Goal: Task Accomplishment & Management: Use online tool/utility

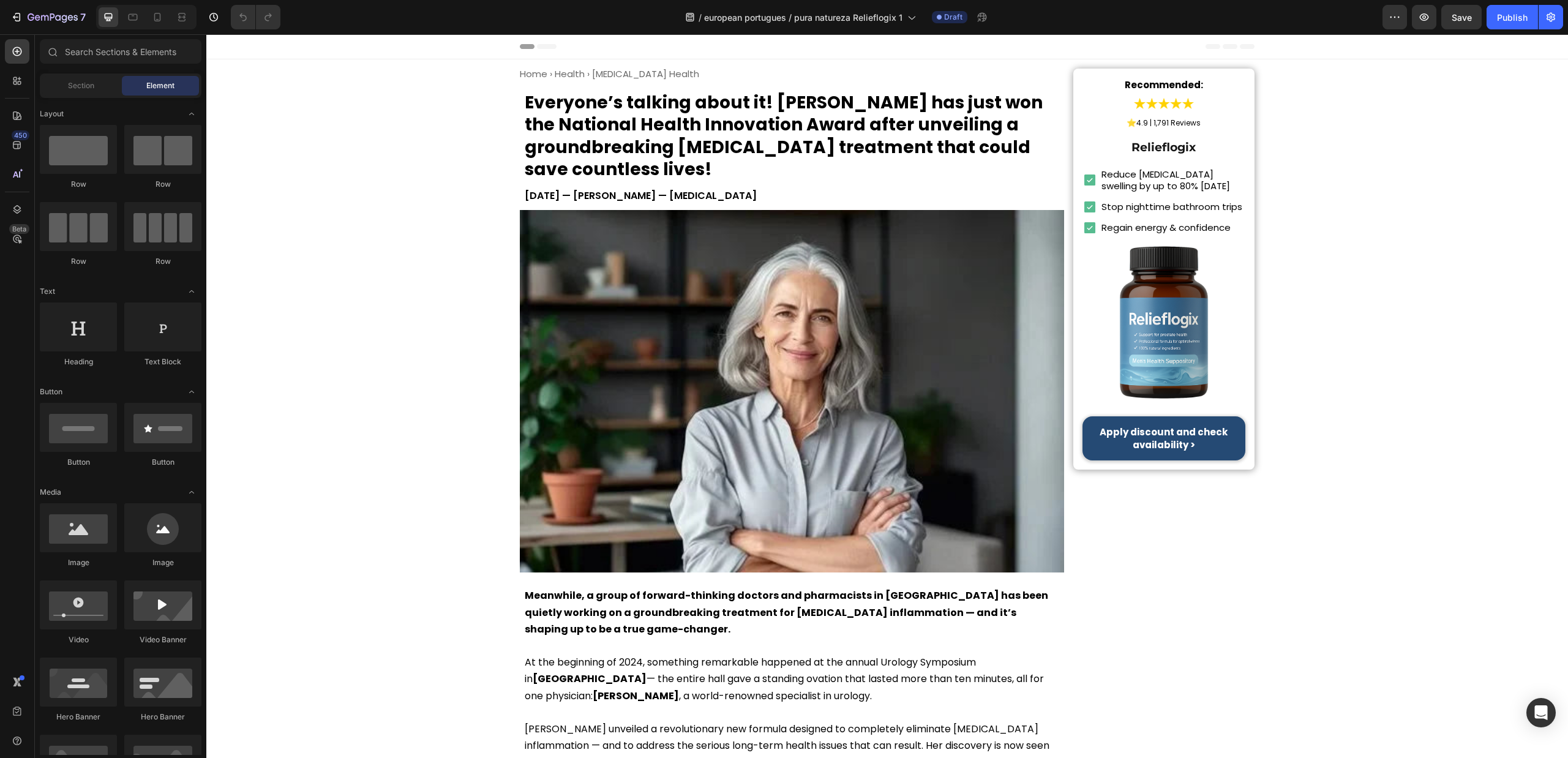
drag, startPoint x: 1395, startPoint y: 400, endPoint x: 876, endPoint y: 162, distance: 571.0
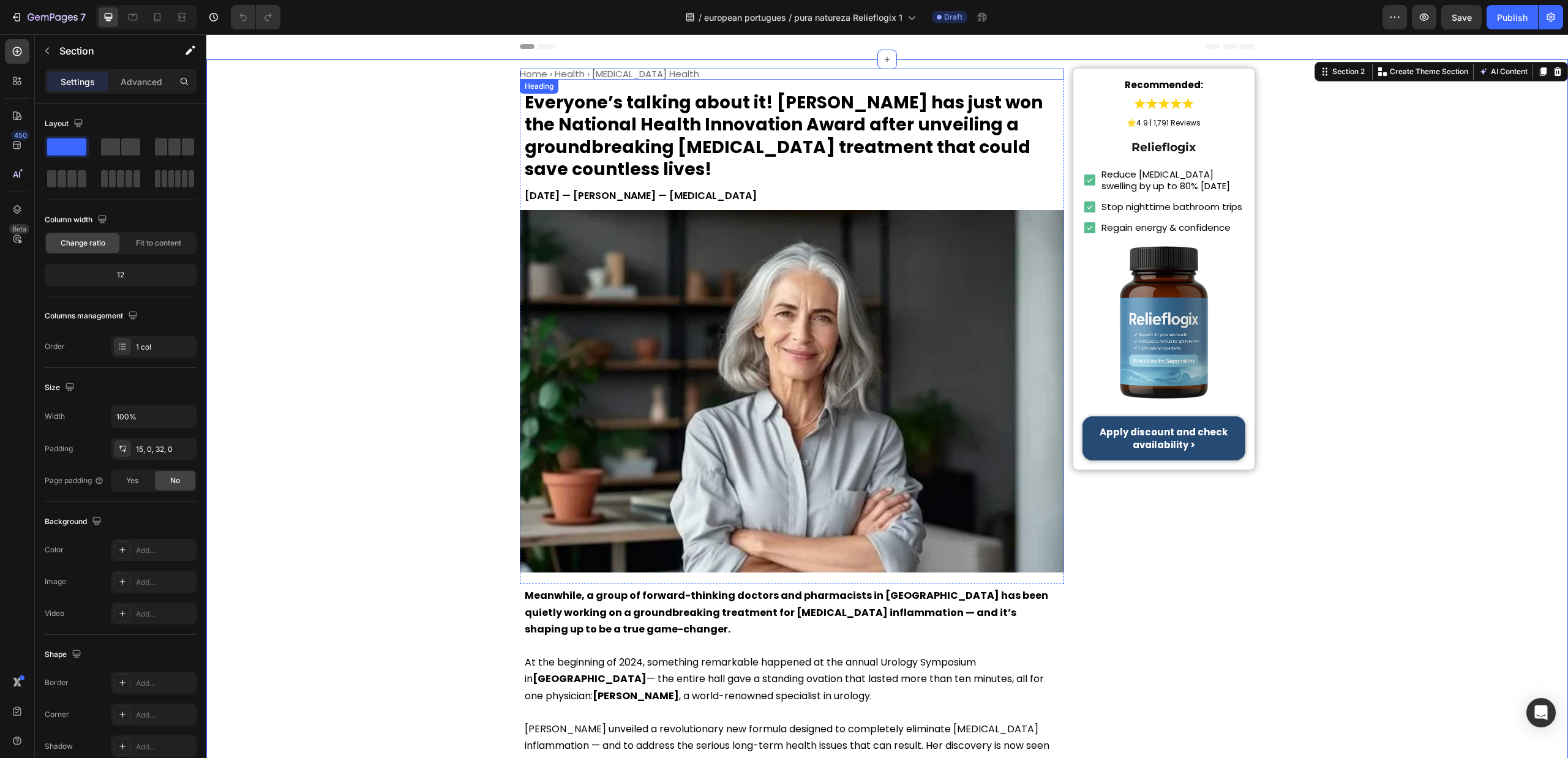
click at [643, 69] on h1 "Home › Health › Prostate Health" at bounding box center [792, 74] width 545 height 11
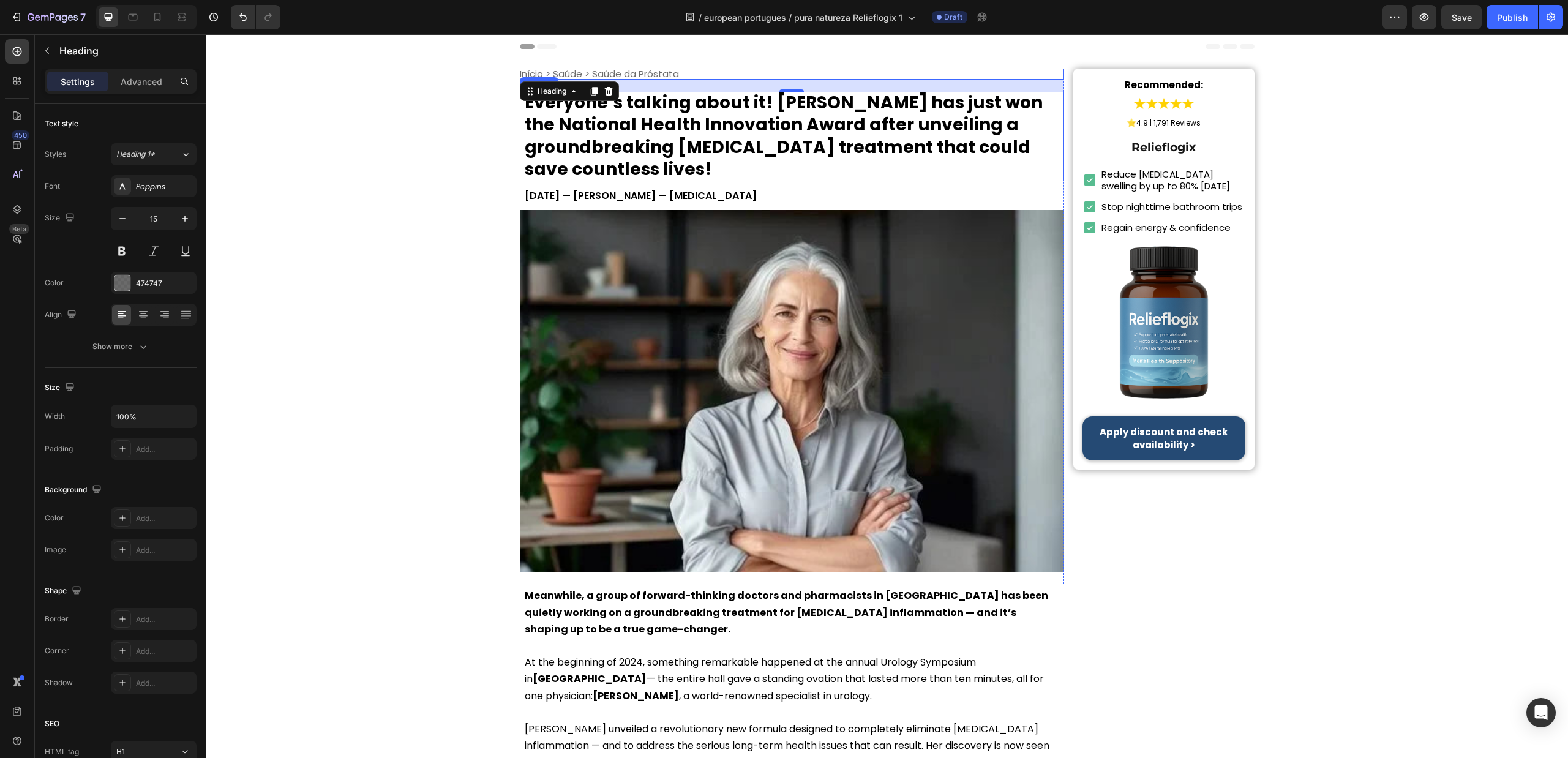
click at [787, 136] on h1 "Everyone’s talking about it! Dr. Lauren McKay has just won the National Health …" at bounding box center [792, 136] width 545 height 90
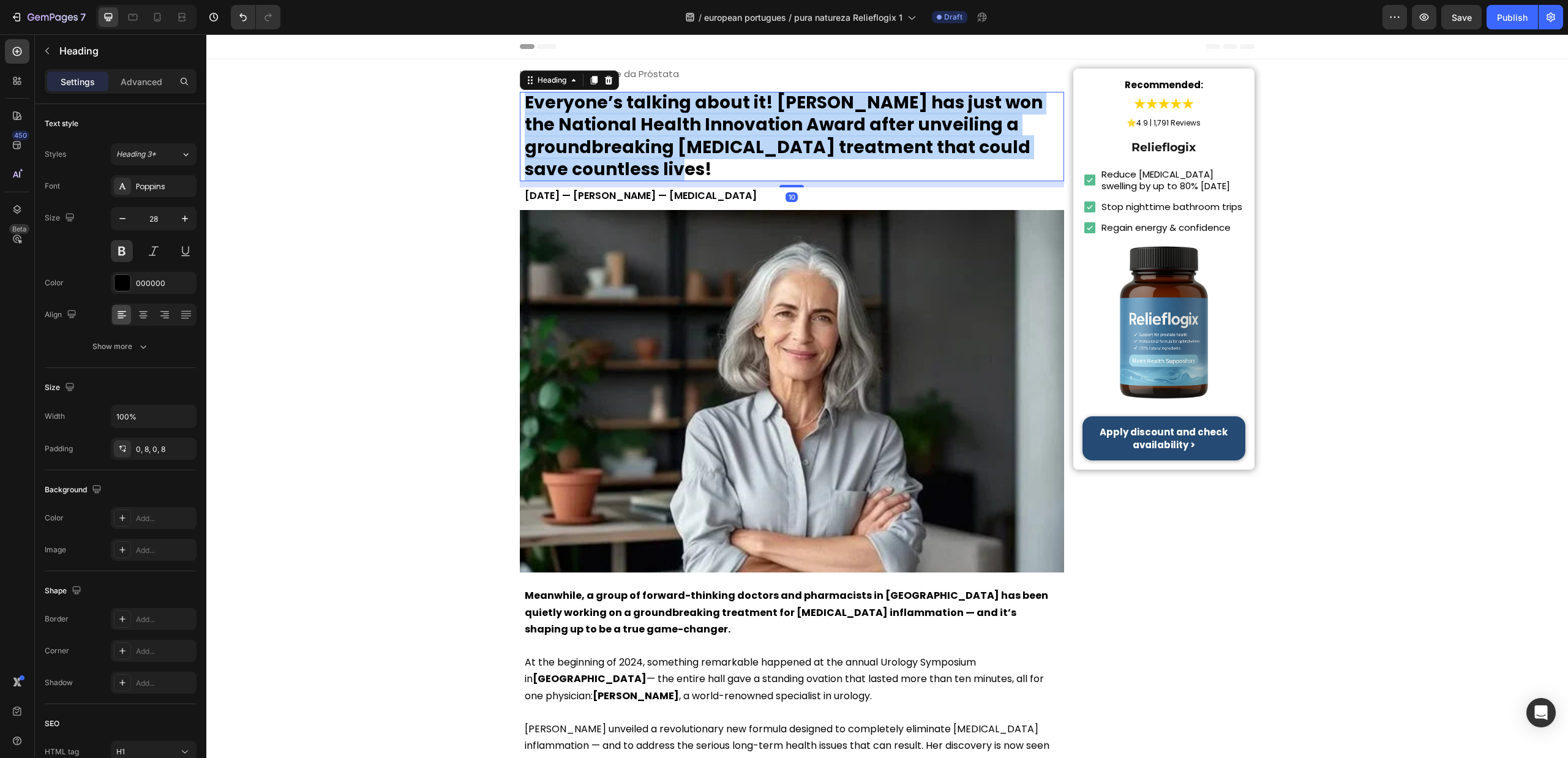
click at [787, 136] on p "Everyone’s talking about it! Dr. Lauren McKay has just won the National Health …" at bounding box center [792, 136] width 535 height 90
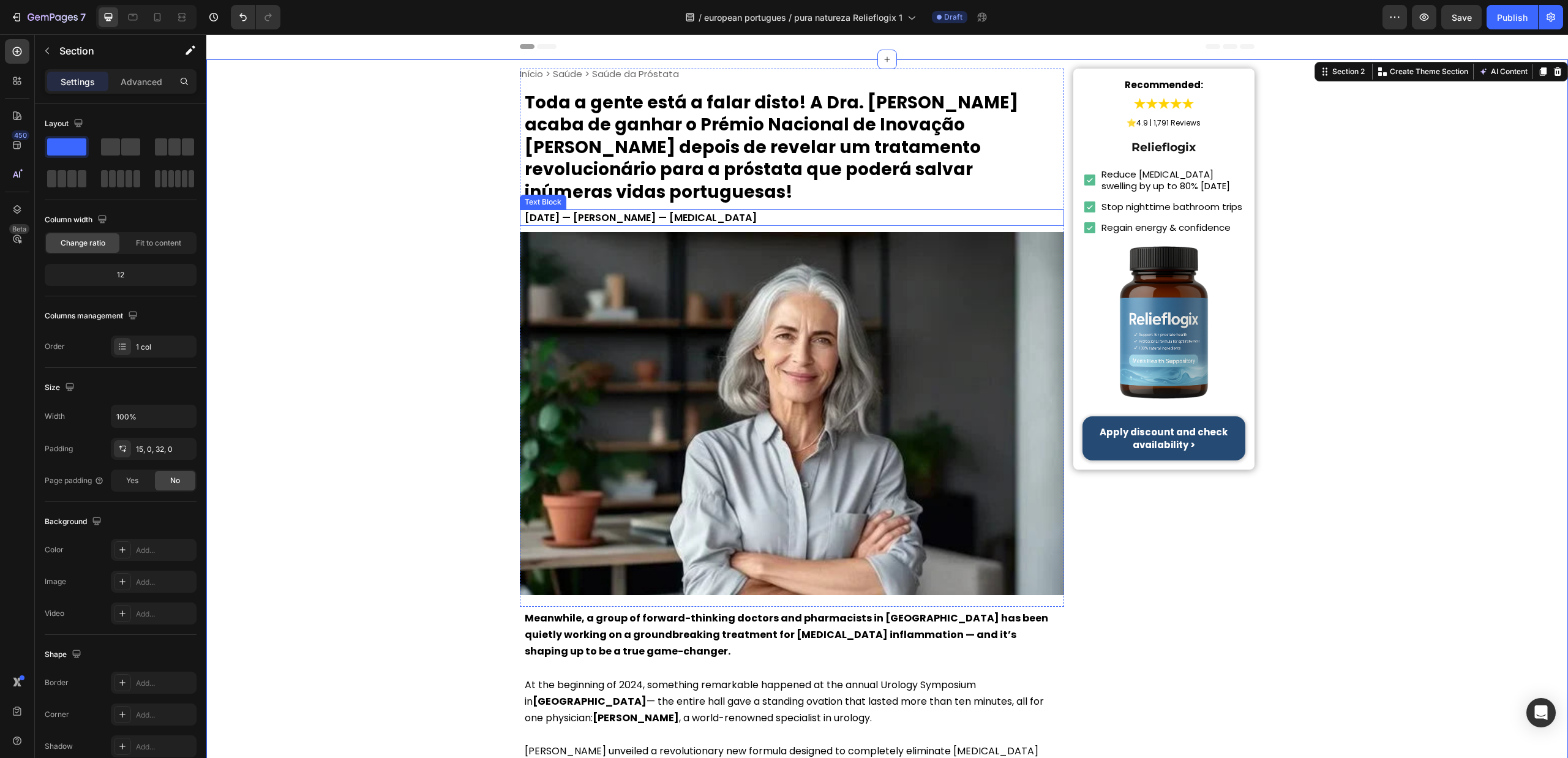
click at [707, 209] on p "June 8, 2025 — Dr. Lauren McKay — Urologist" at bounding box center [792, 218] width 535 height 17
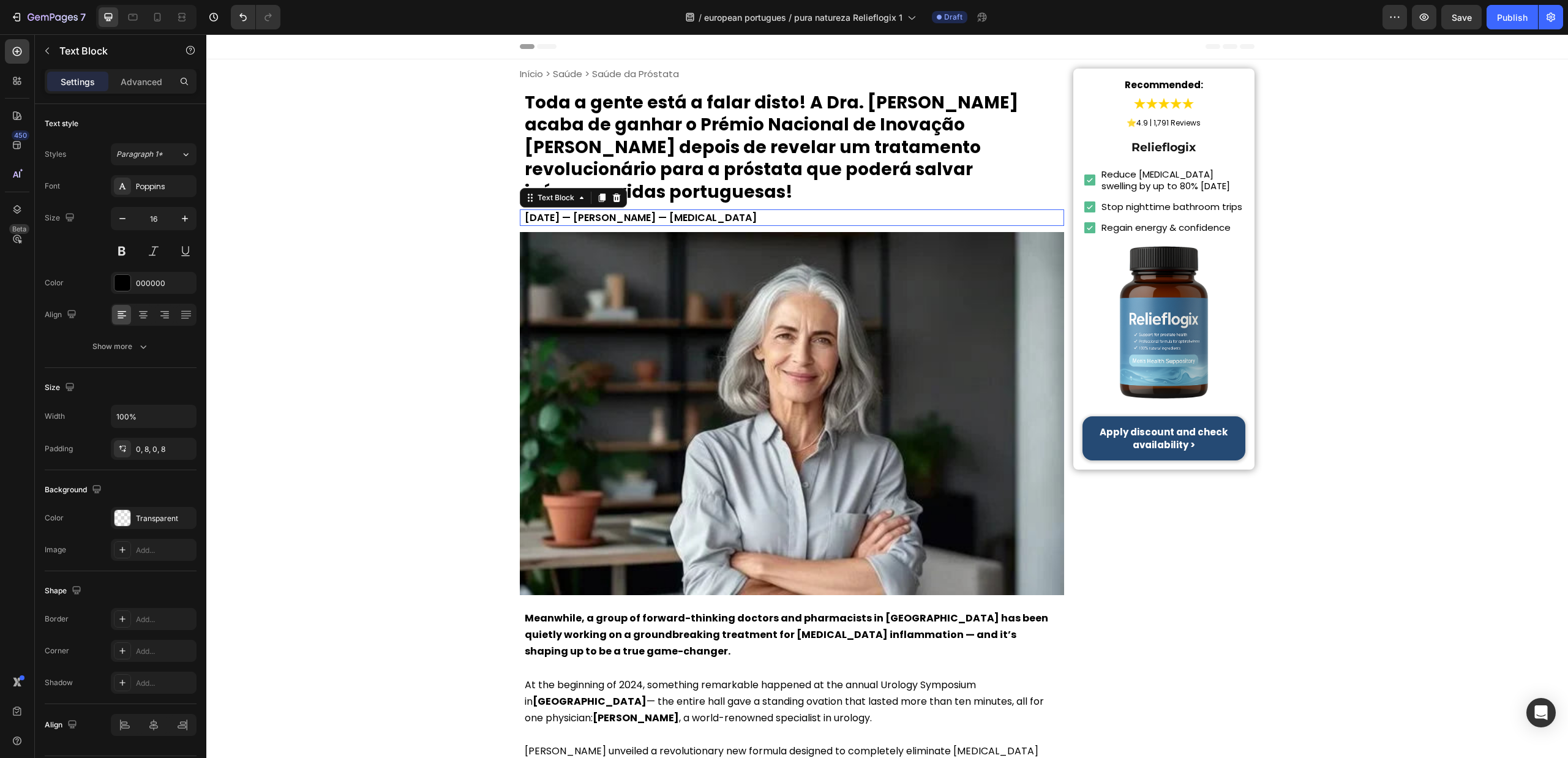
click at [707, 209] on p "June 8, 2025 — Dr. Lauren McKay — Urologist" at bounding box center [792, 218] width 535 height 17
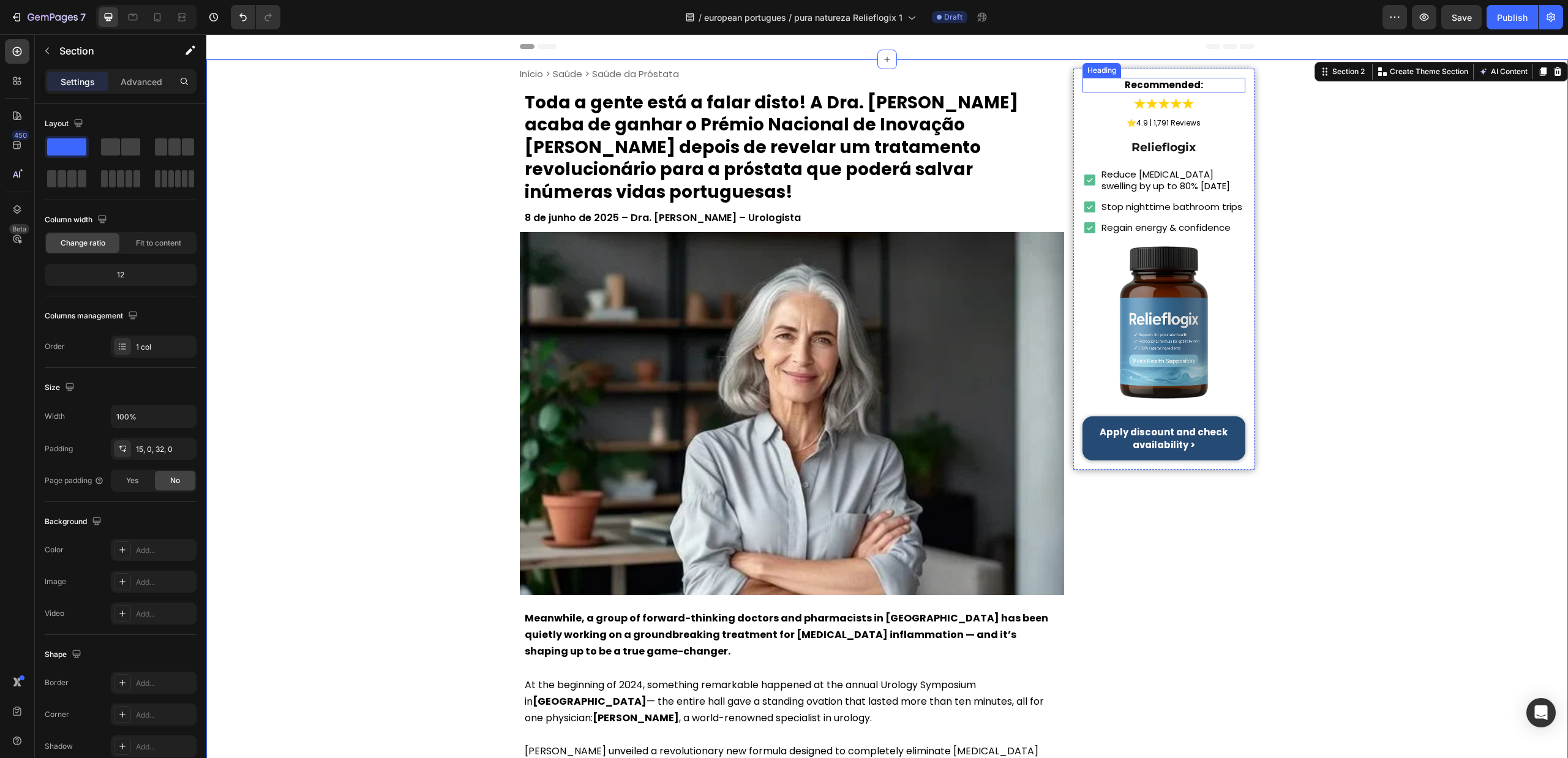
click at [1156, 74] on div "Recommended: Heading Image ⭐ 4.9 | 1,791 Reviews Heading Row Relieflogix Headin…" at bounding box center [1164, 269] width 182 height 401
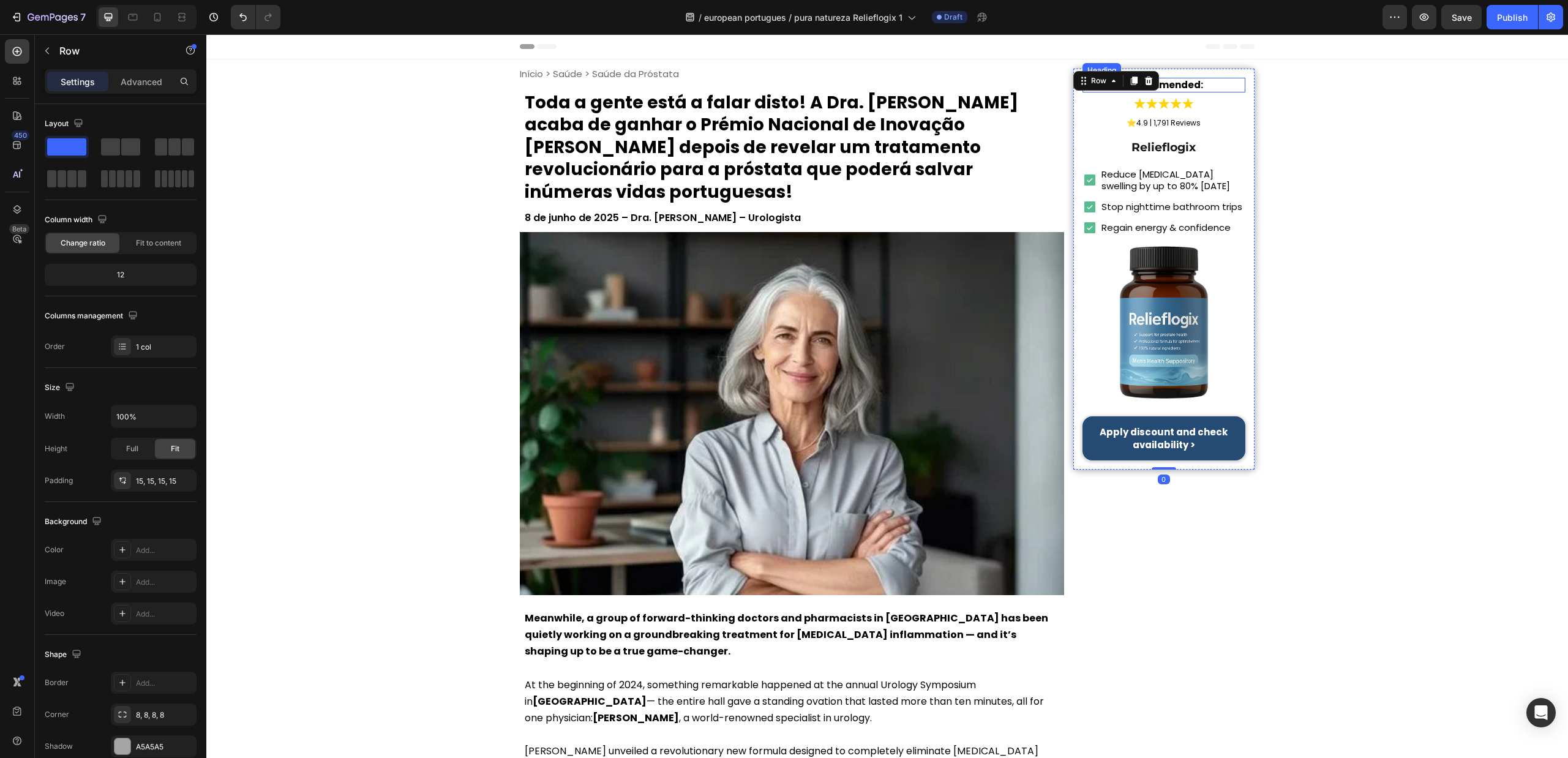
click at [1157, 85] on strong "Recommended:" at bounding box center [1165, 85] width 79 height 13
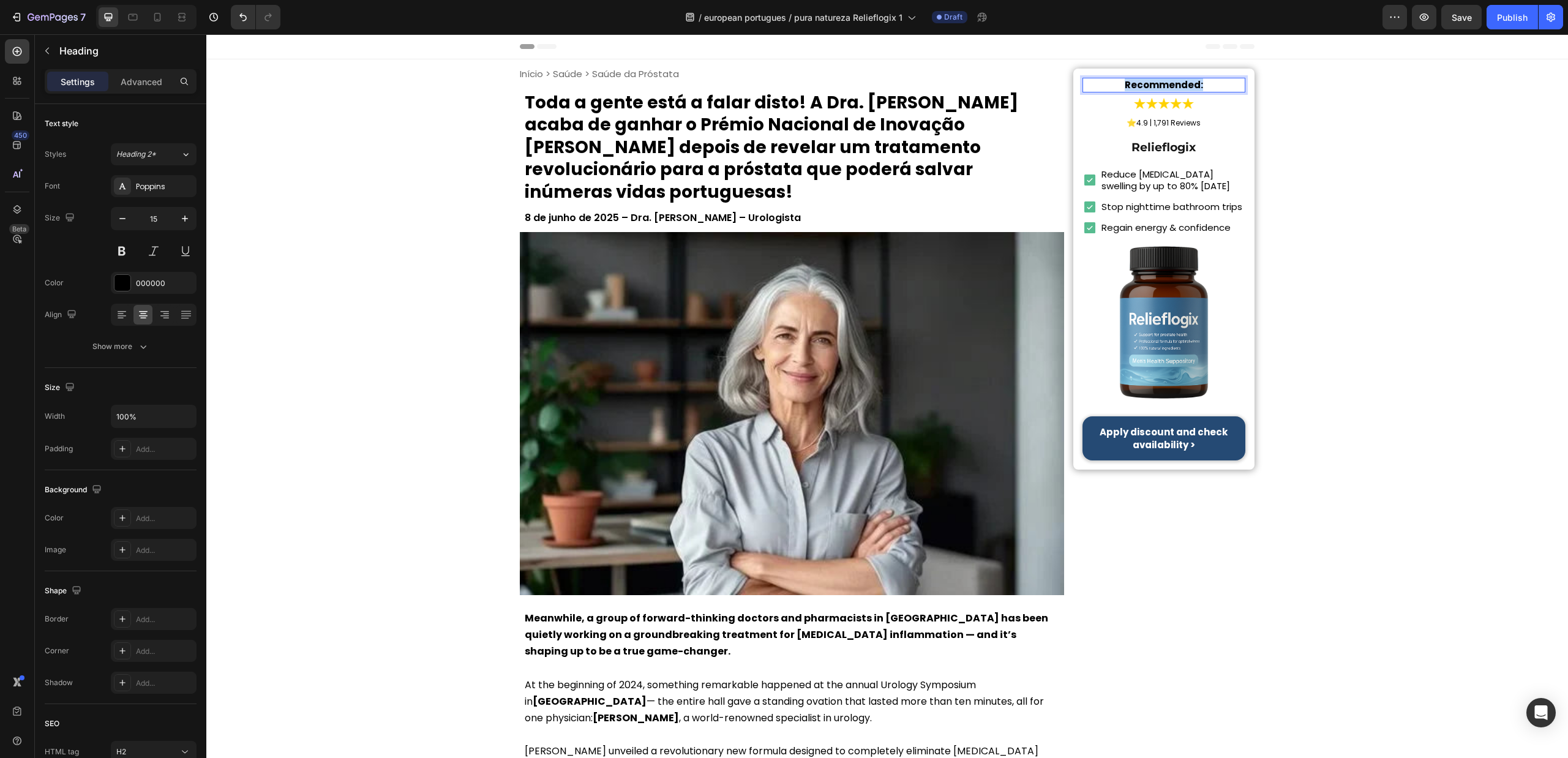
click at [1157, 85] on strong "Recommended:" at bounding box center [1165, 85] width 79 height 13
click at [1181, 122] on span "4.9 | 1,791 Reviews" at bounding box center [1168, 123] width 64 height 10
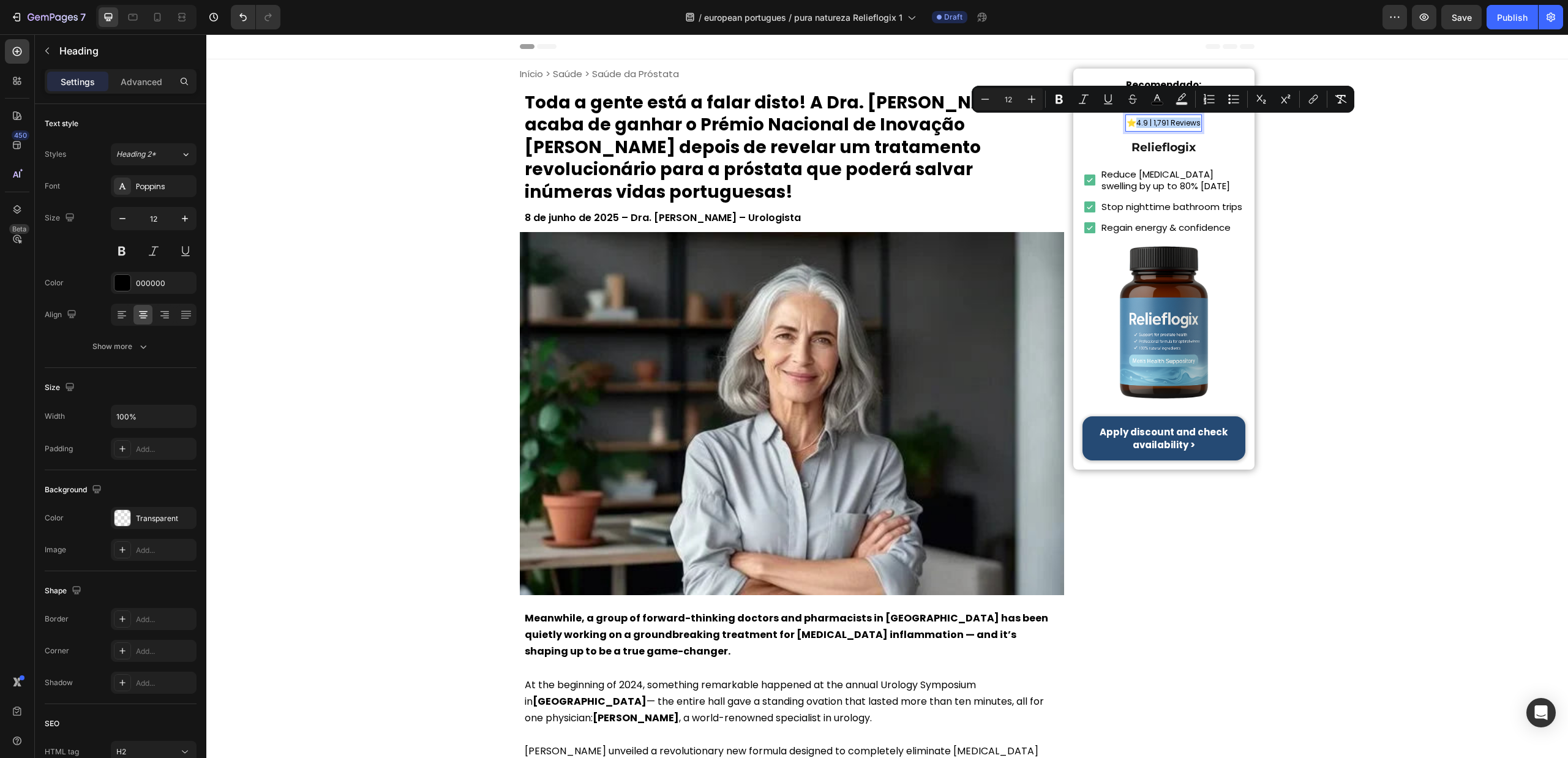
drag, startPoint x: 1194, startPoint y: 125, endPoint x: 1132, endPoint y: 122, distance: 62.1
click at [1136, 122] on span "4.9 | 1,791 Reviews" at bounding box center [1168, 123] width 64 height 10
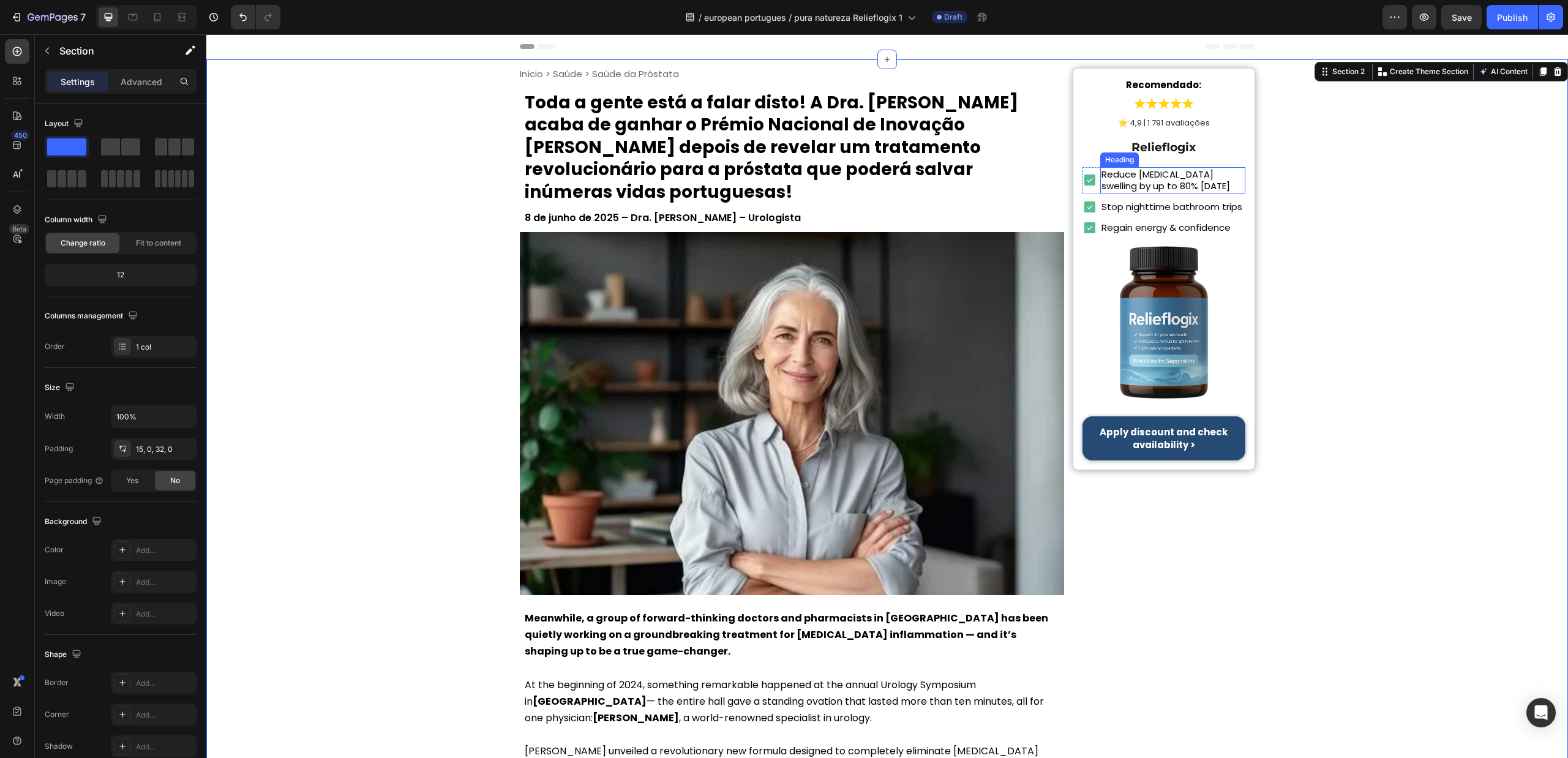
click at [1157, 176] on h2 "Reduce prostate swelling by up to 80% in 7 days" at bounding box center [1172, 180] width 145 height 26
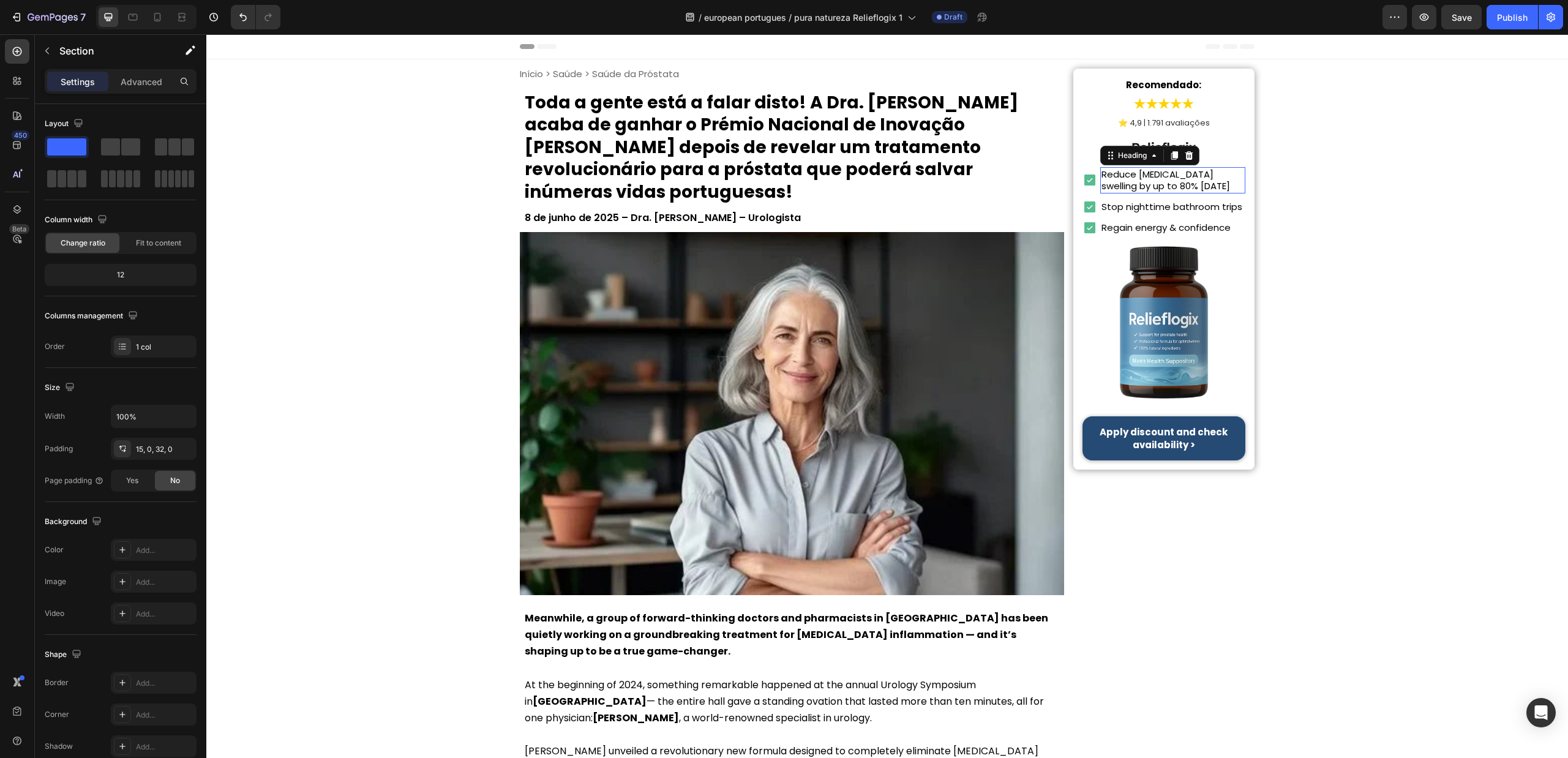
click at [1157, 176] on h2 "Reduce prostate swelling by up to 80% in 7 days" at bounding box center [1172, 180] width 145 height 26
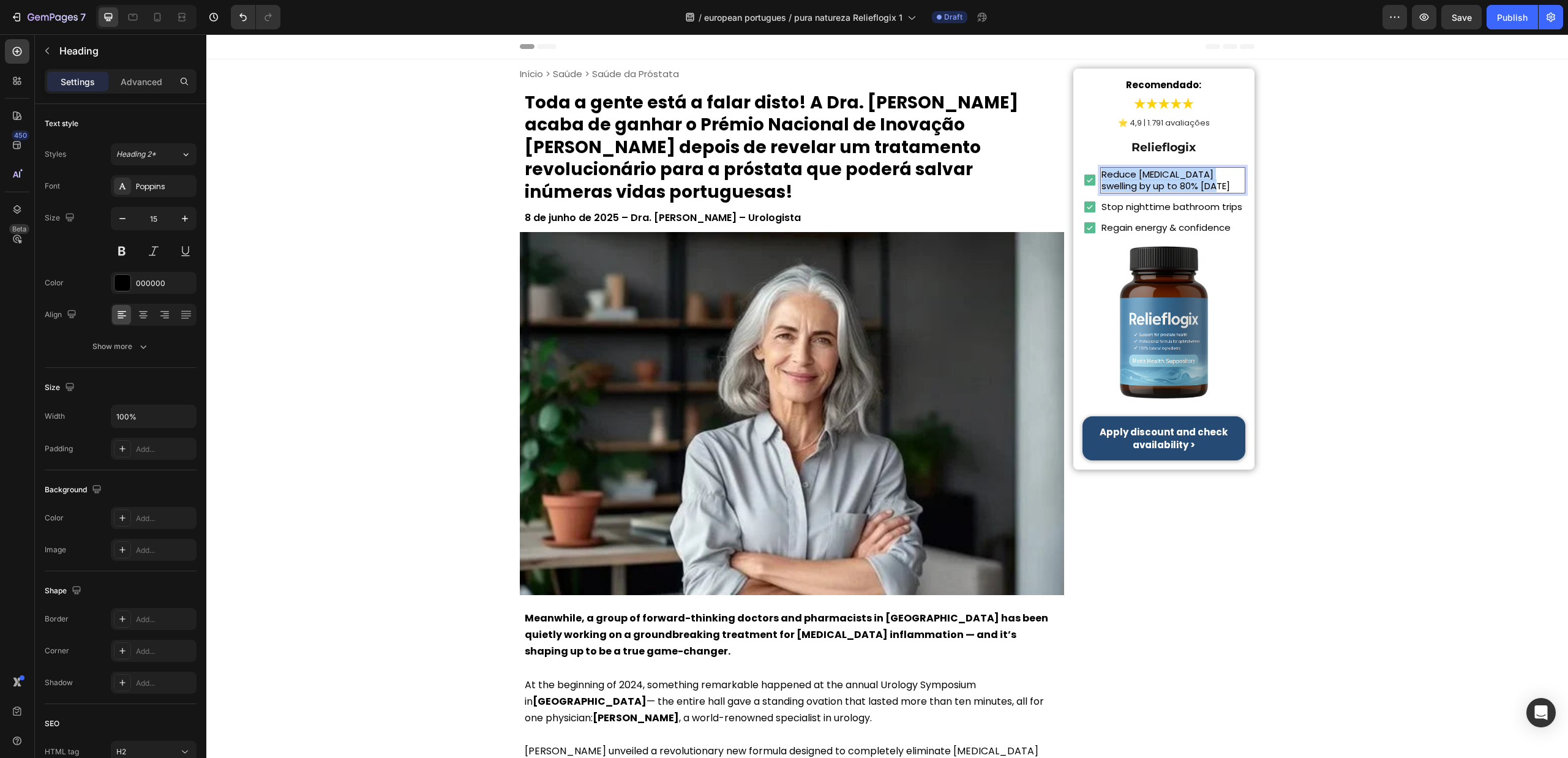
click at [1157, 176] on p "Reduce prostate swelling by up to 80% in 7 days" at bounding box center [1173, 180] width 143 height 24
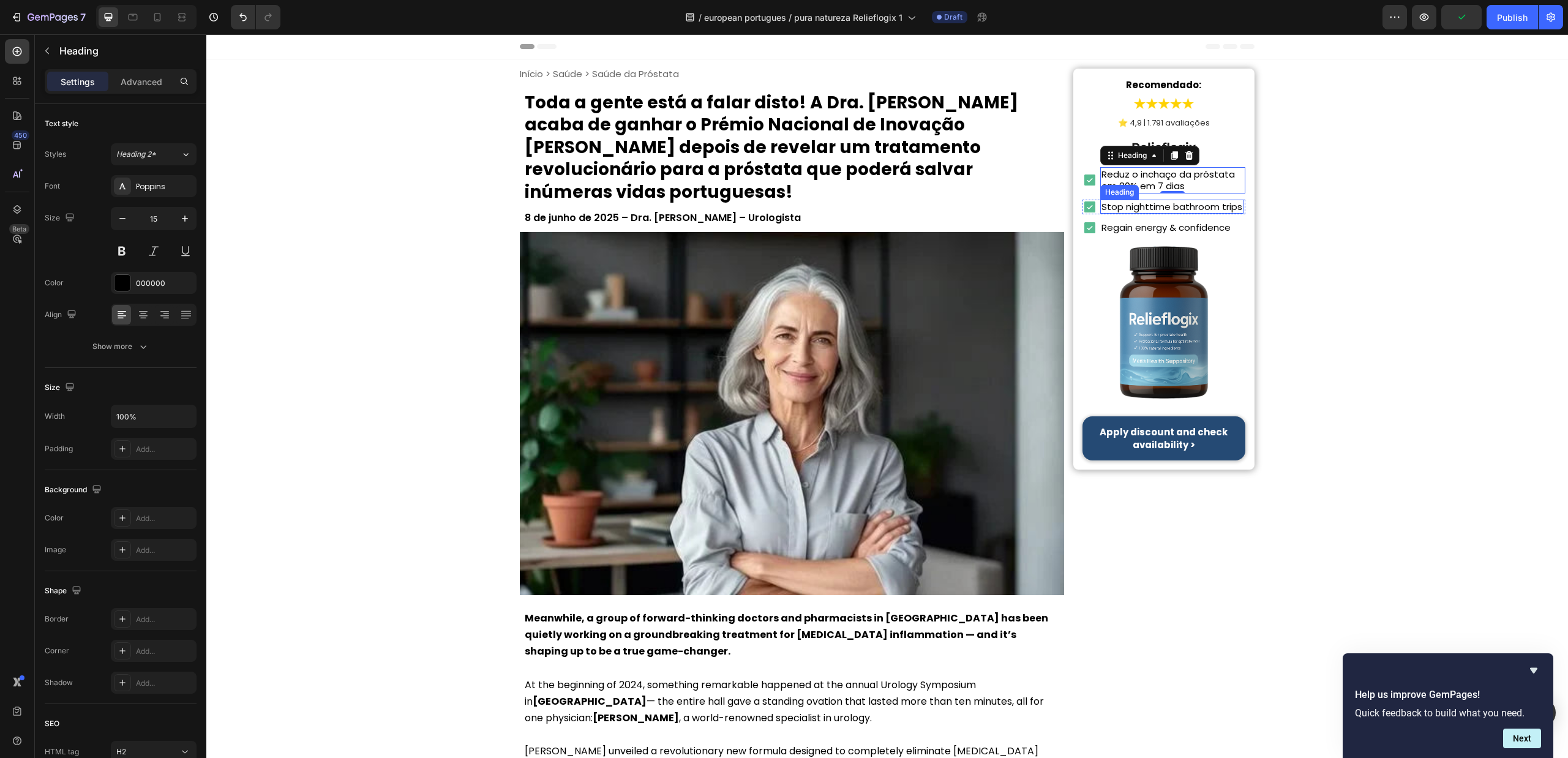
click at [1185, 202] on h2 "Stop nighttime bathroom trips" at bounding box center [1171, 207] width 143 height 15
click at [1185, 202] on p "Stop nighttime bathroom trips" at bounding box center [1172, 207] width 141 height 13
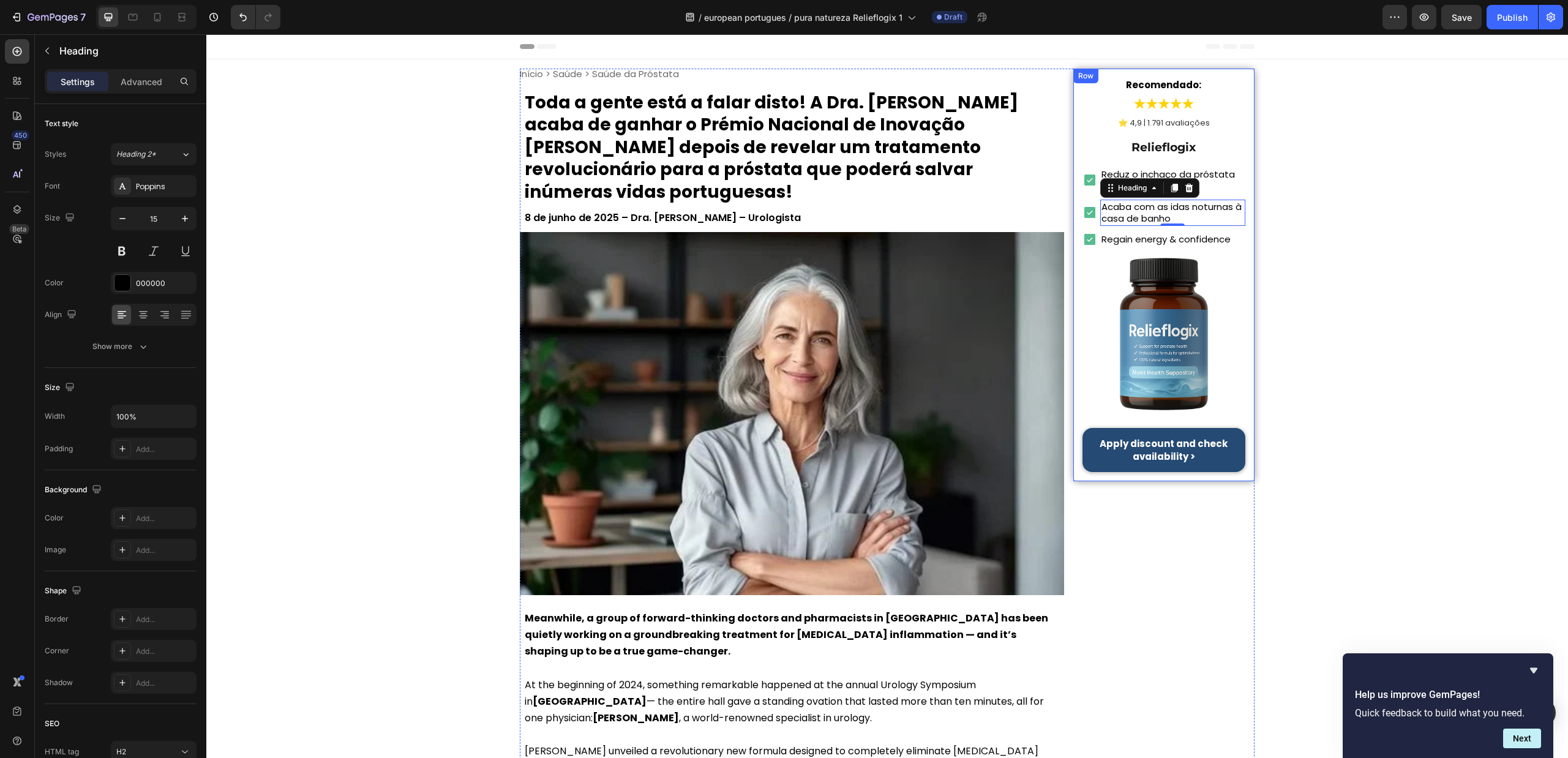
click at [1146, 241] on h2 "Regain energy & confidence" at bounding box center [1166, 239] width 131 height 15
click at [1146, 241] on p "Regain energy & confidence" at bounding box center [1166, 239] width 129 height 13
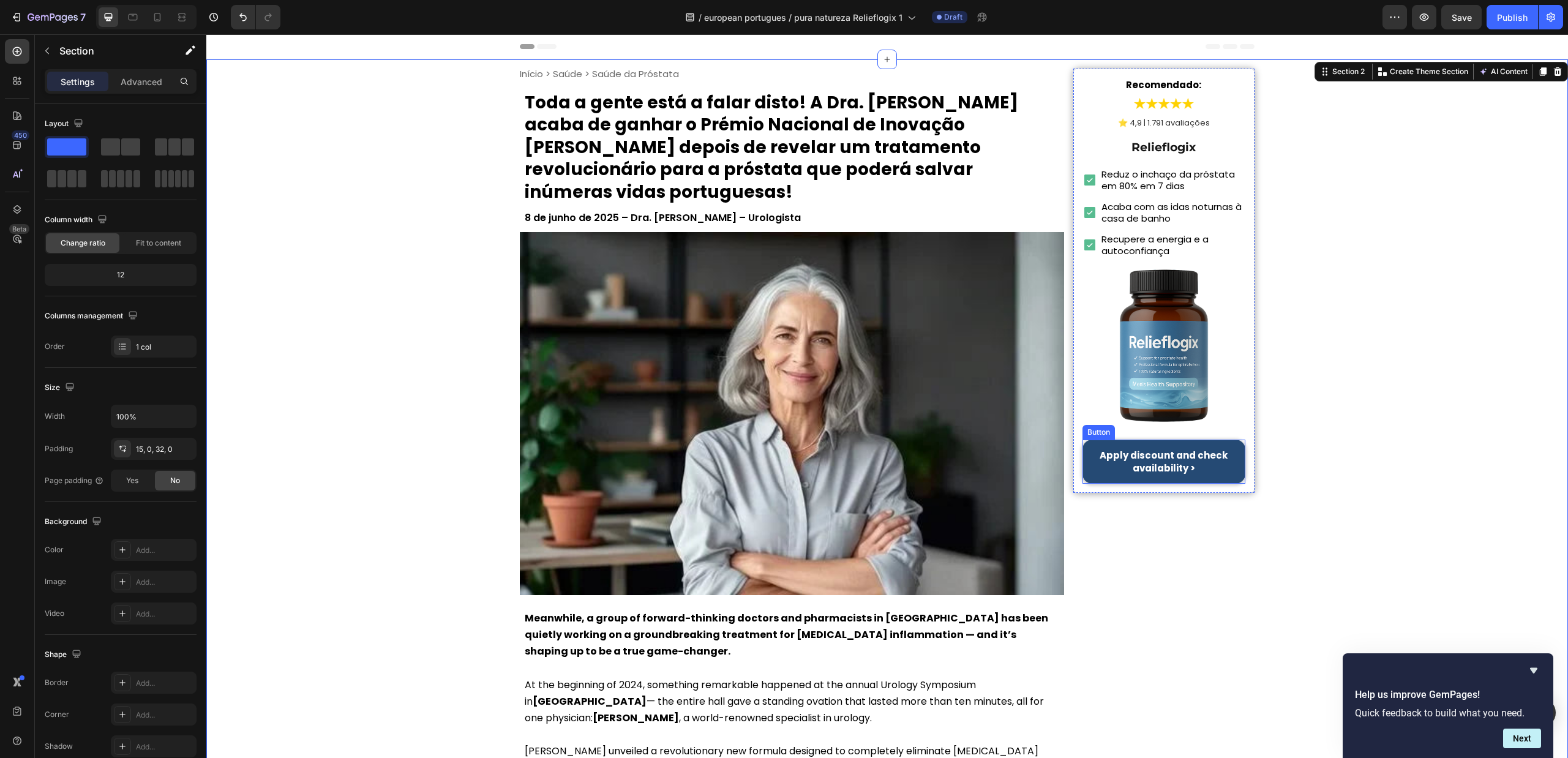
click at [1143, 447] on link "Apply discount and check availability >" at bounding box center [1164, 462] width 163 height 44
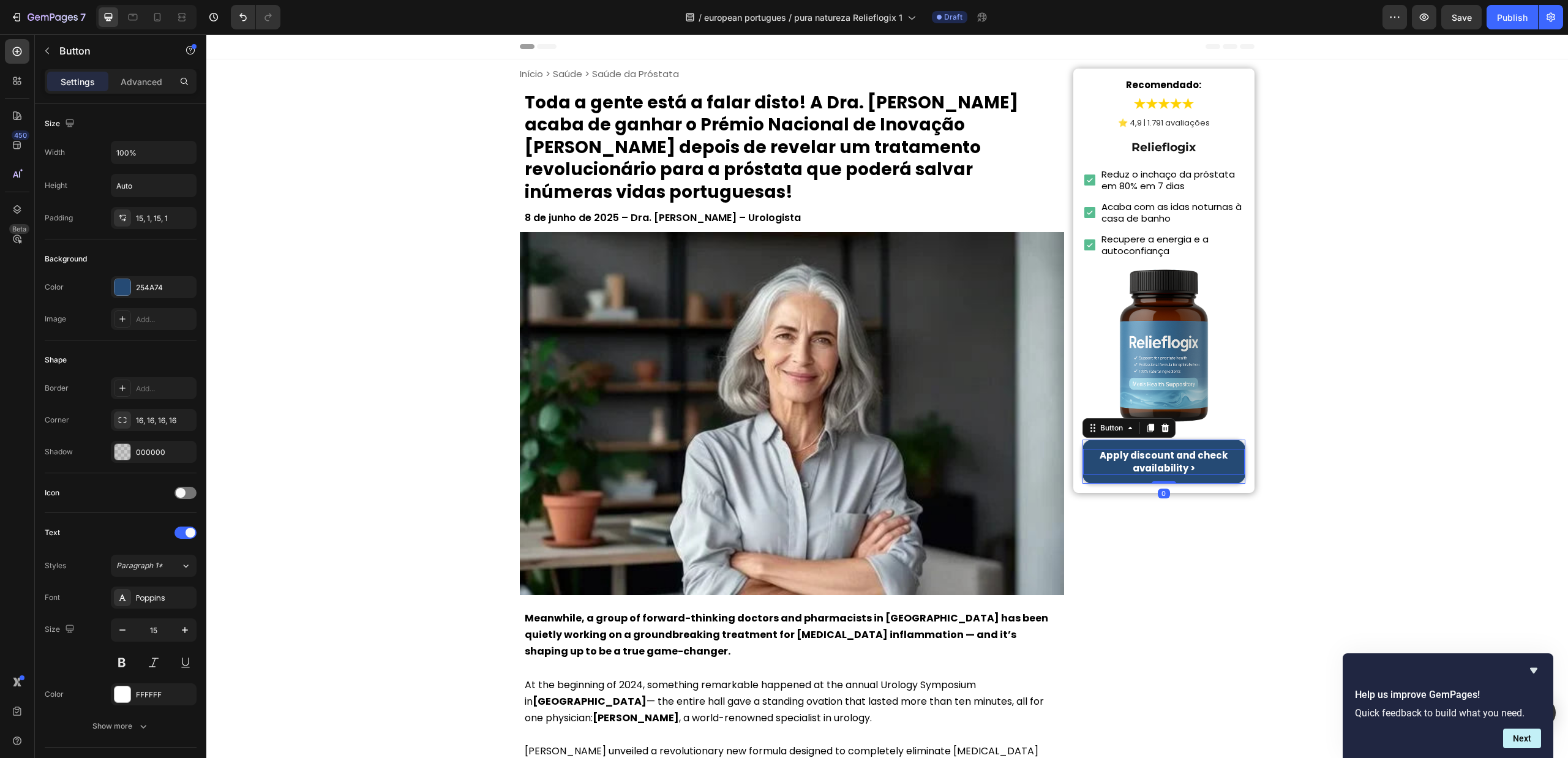
click at [1157, 458] on strong "Apply discount and check availability >" at bounding box center [1164, 461] width 128 height 26
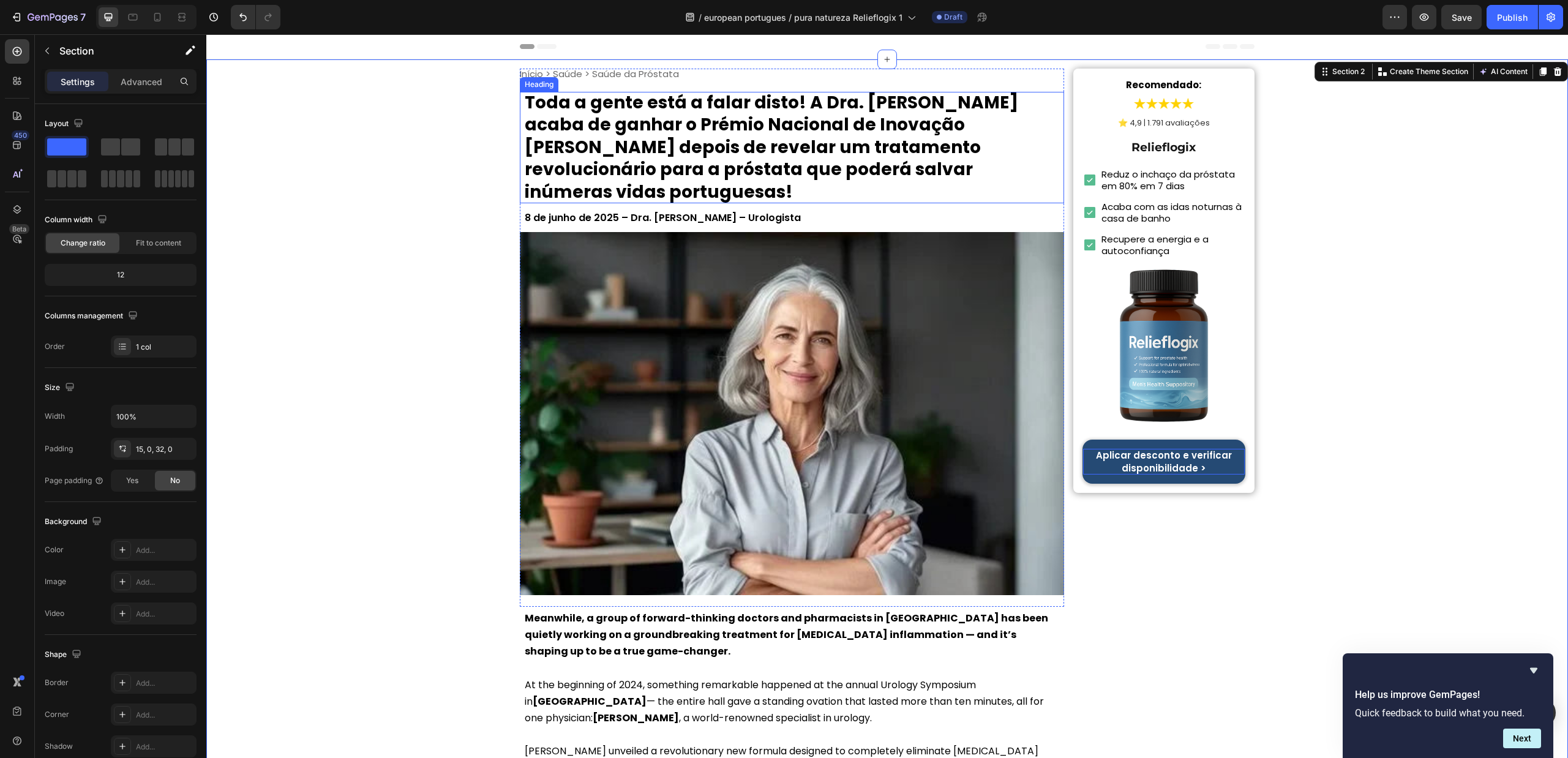
click at [653, 133] on p "Toda a gente está a falar disto! A Dra. Sofia Carvalho acaba de ganhar o Prémio…" at bounding box center [792, 147] width 535 height 111
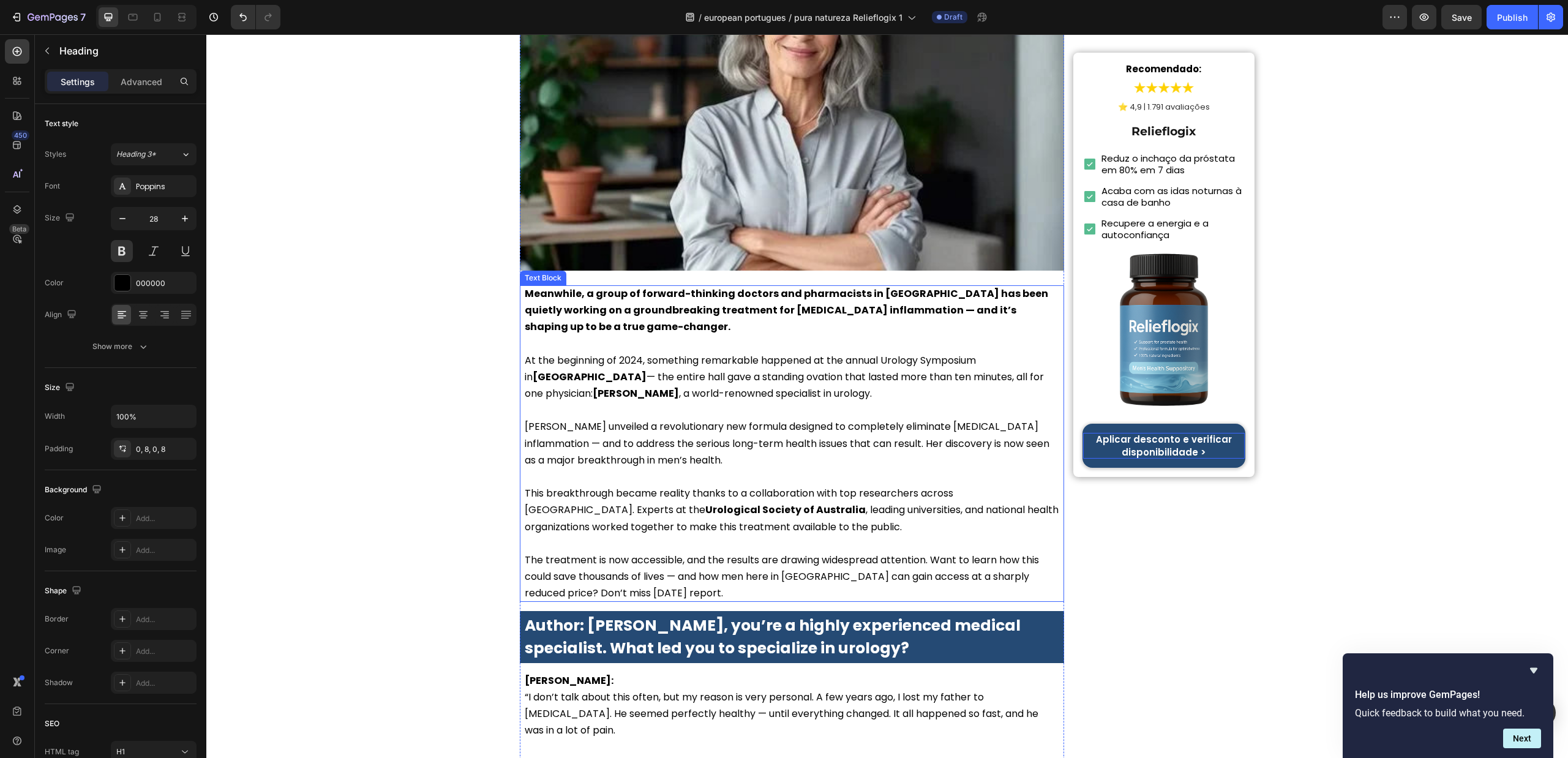
scroll to position [459, 0]
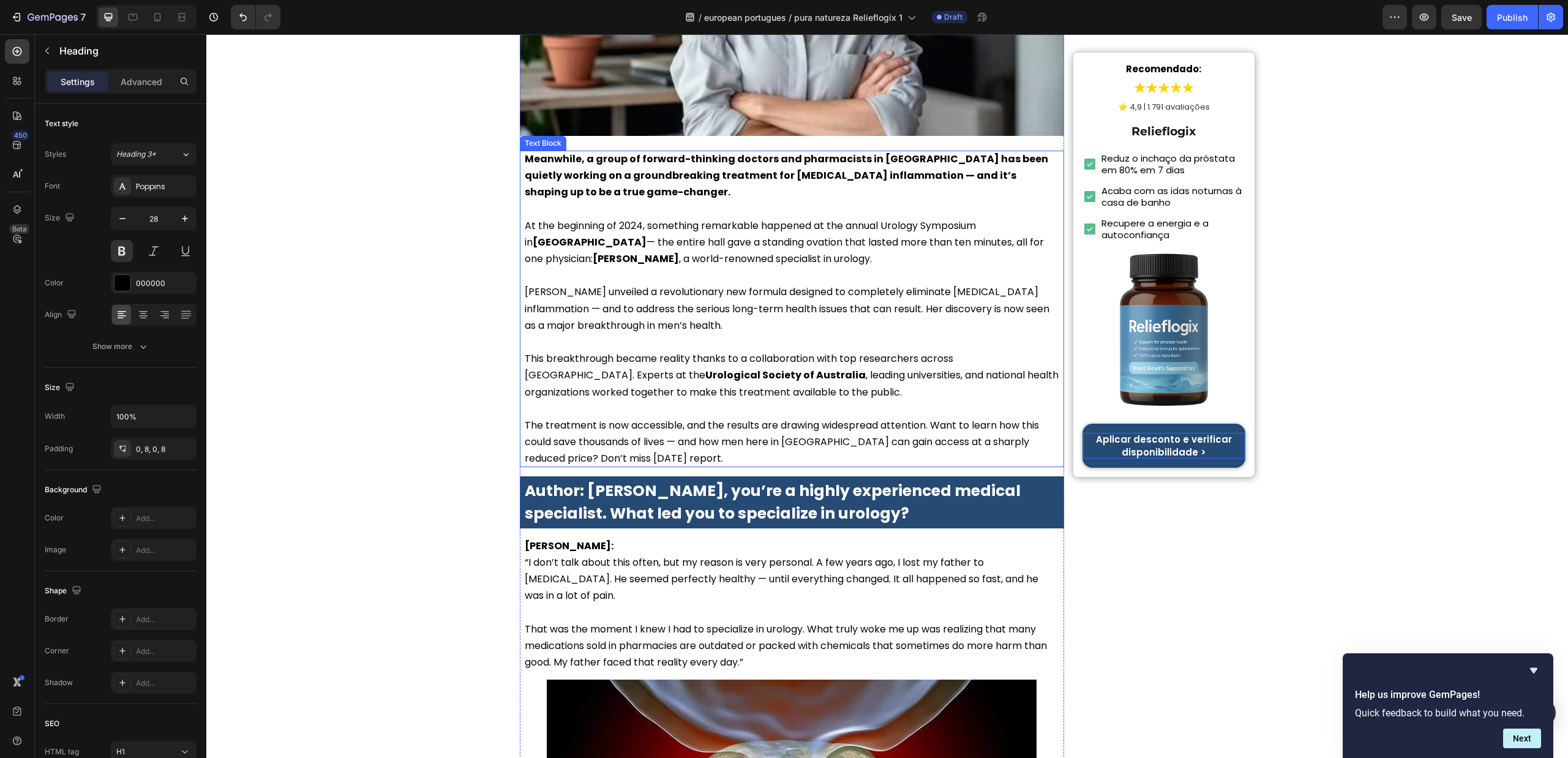
click at [697, 308] on p "Dr. McKay unveiled a revolutionary new formula designed to completely eliminate…" at bounding box center [792, 309] width 535 height 50
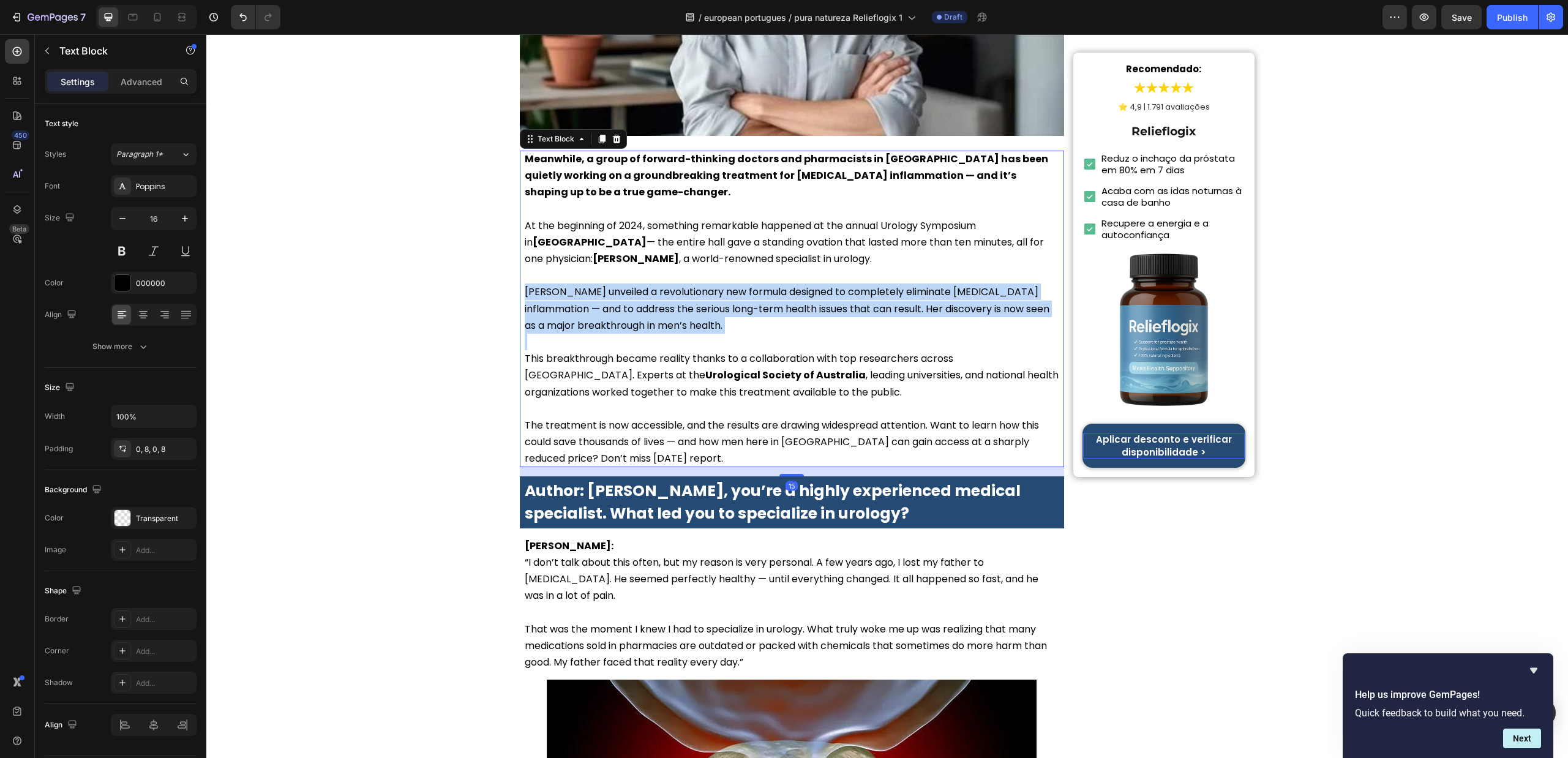
click at [697, 308] on p "Dr. McKay unveiled a revolutionary new formula designed to completely eliminate…" at bounding box center [792, 309] width 535 height 50
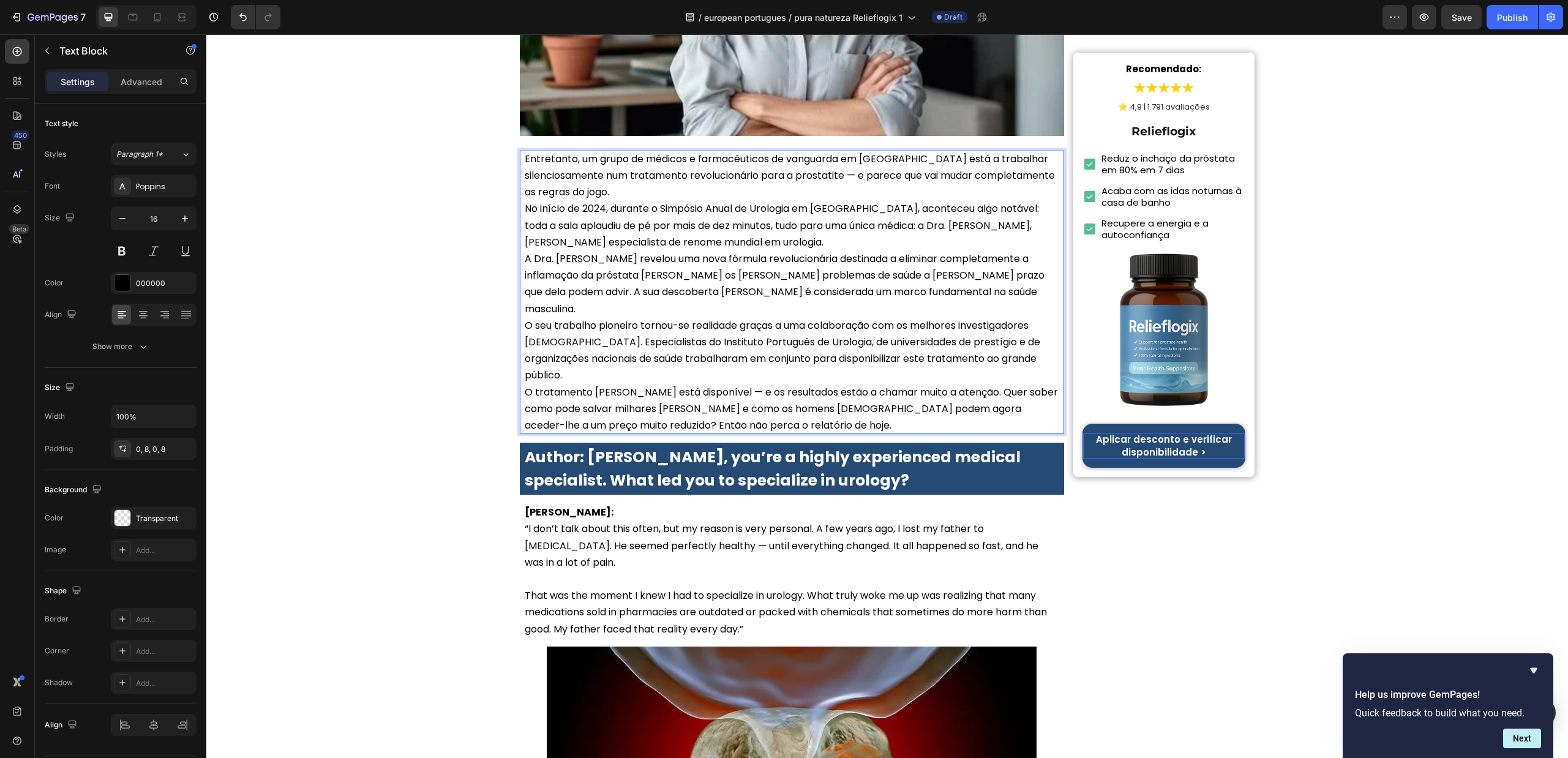
click at [750, 200] on p "No início de 2024, durante o Simpósio Anual de Urologia em Lisboa, aconteceu al…" at bounding box center [792, 225] width 535 height 50
click at [733, 172] on p "Entretanto, um grupo de médicos e farmacêuticos de vanguarda em Portugal está a…" at bounding box center [792, 176] width 535 height 50
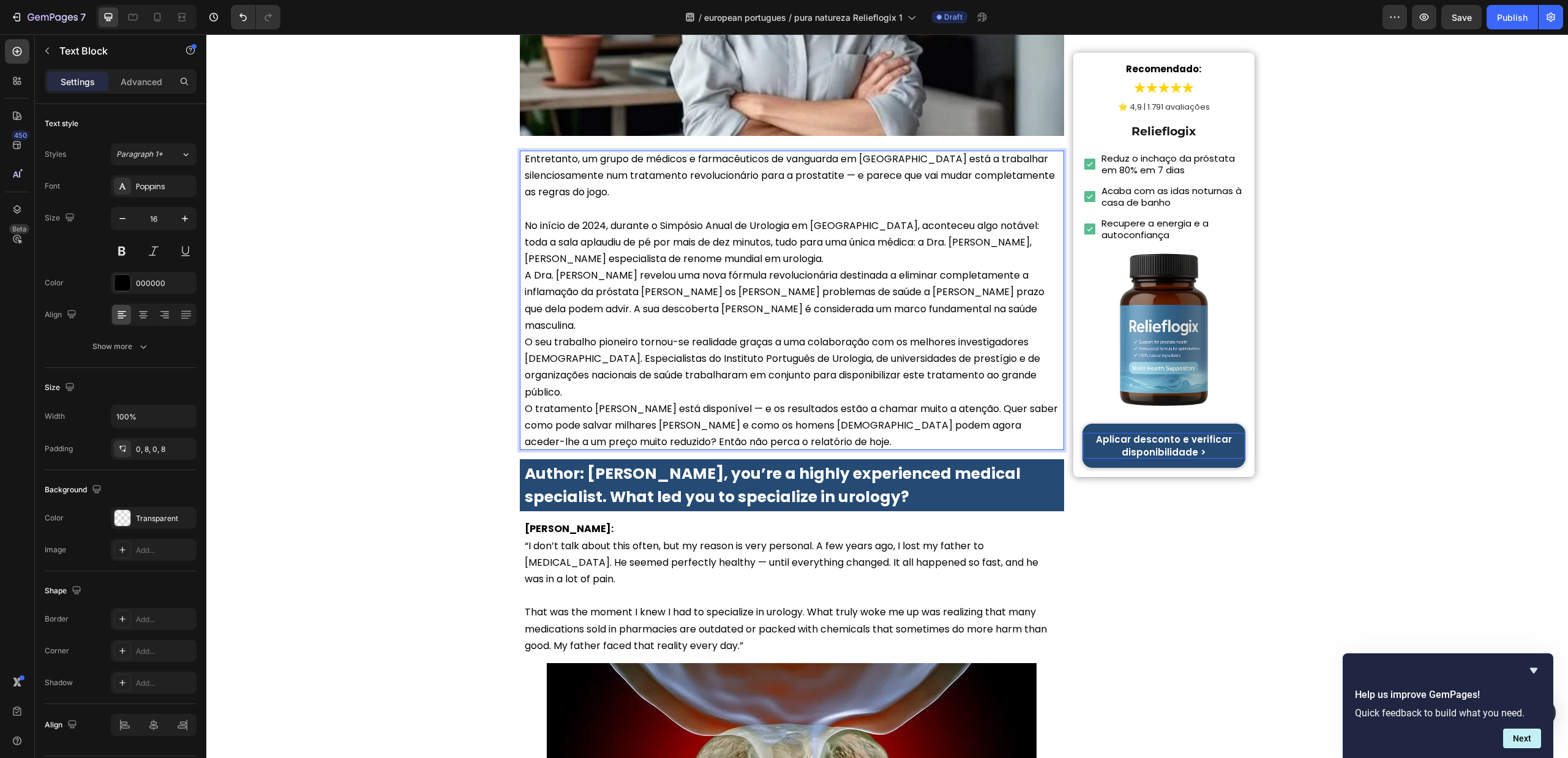
click at [759, 238] on p "No início de 2024, durante o Simpósio Anual de Urologia em Lisboa, aconteceu al…" at bounding box center [792, 243] width 535 height 50
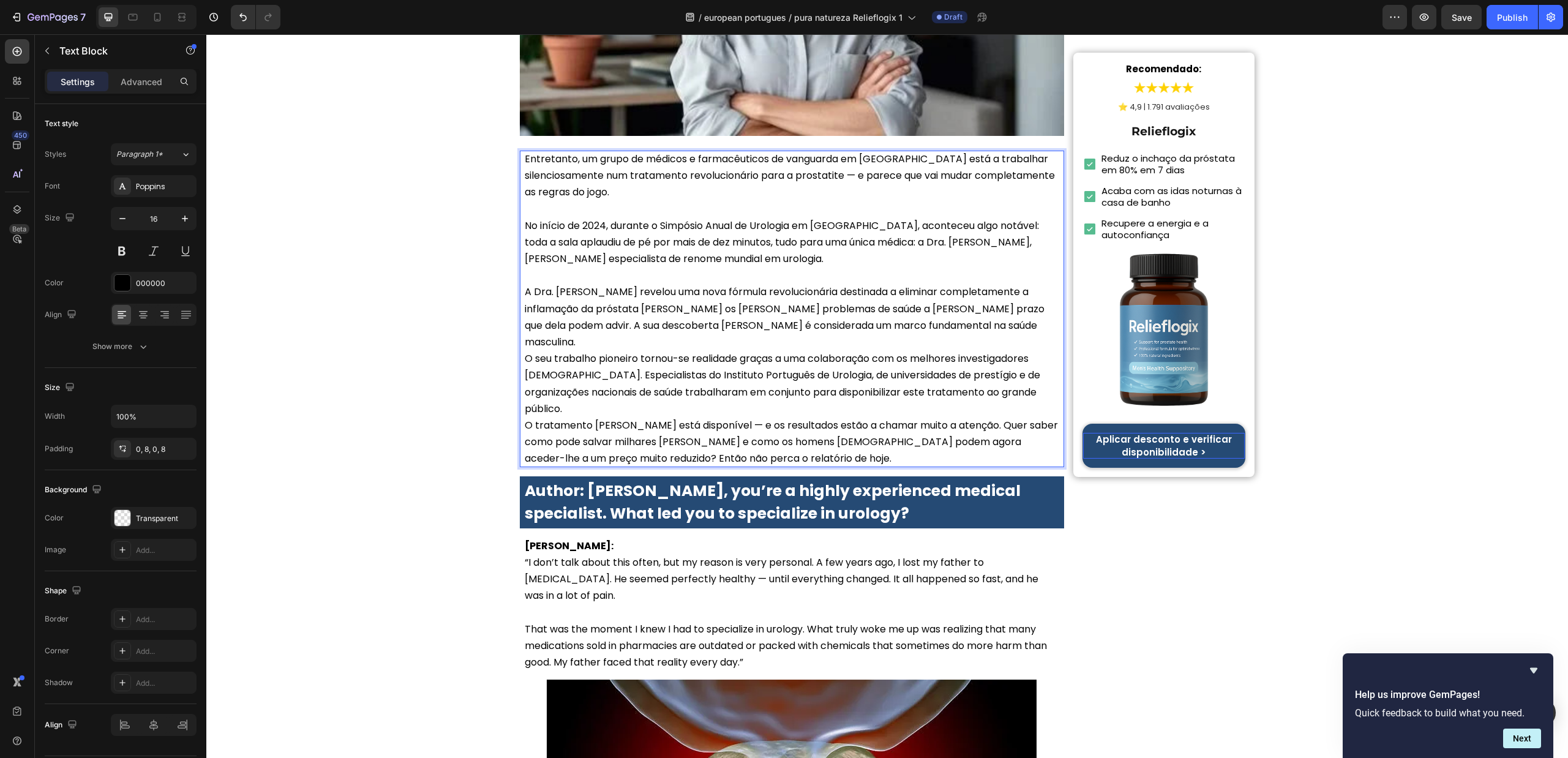
click at [919, 306] on p "A Dra. Carvalho revelou uma nova fórmula revolucionária destinada a eliminar co…" at bounding box center [792, 317] width 535 height 67
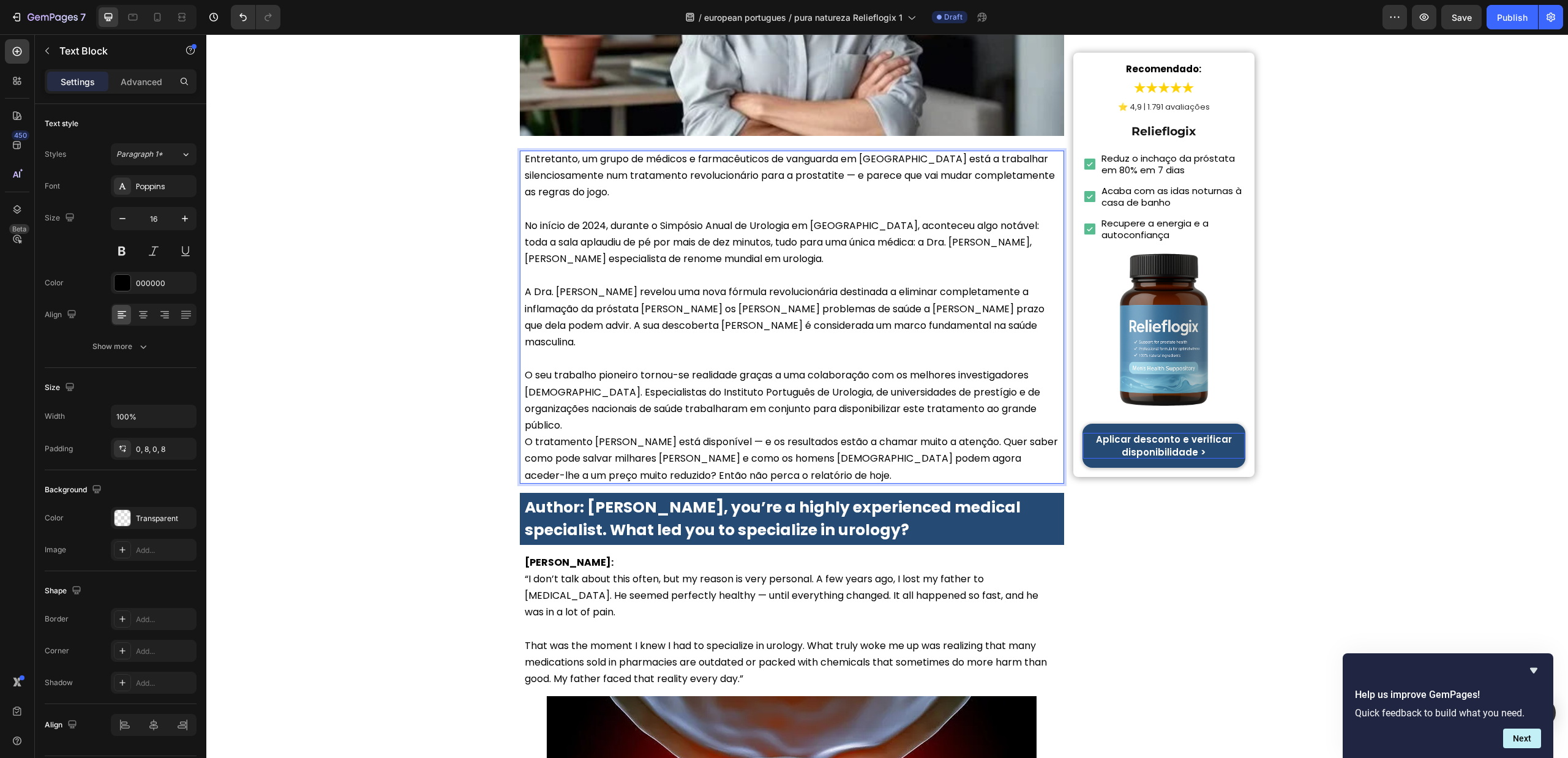
click at [714, 387] on p "O seu trabalho pioneiro tornou-se realidade graças a uma colaboração com os mel…" at bounding box center [792, 400] width 535 height 67
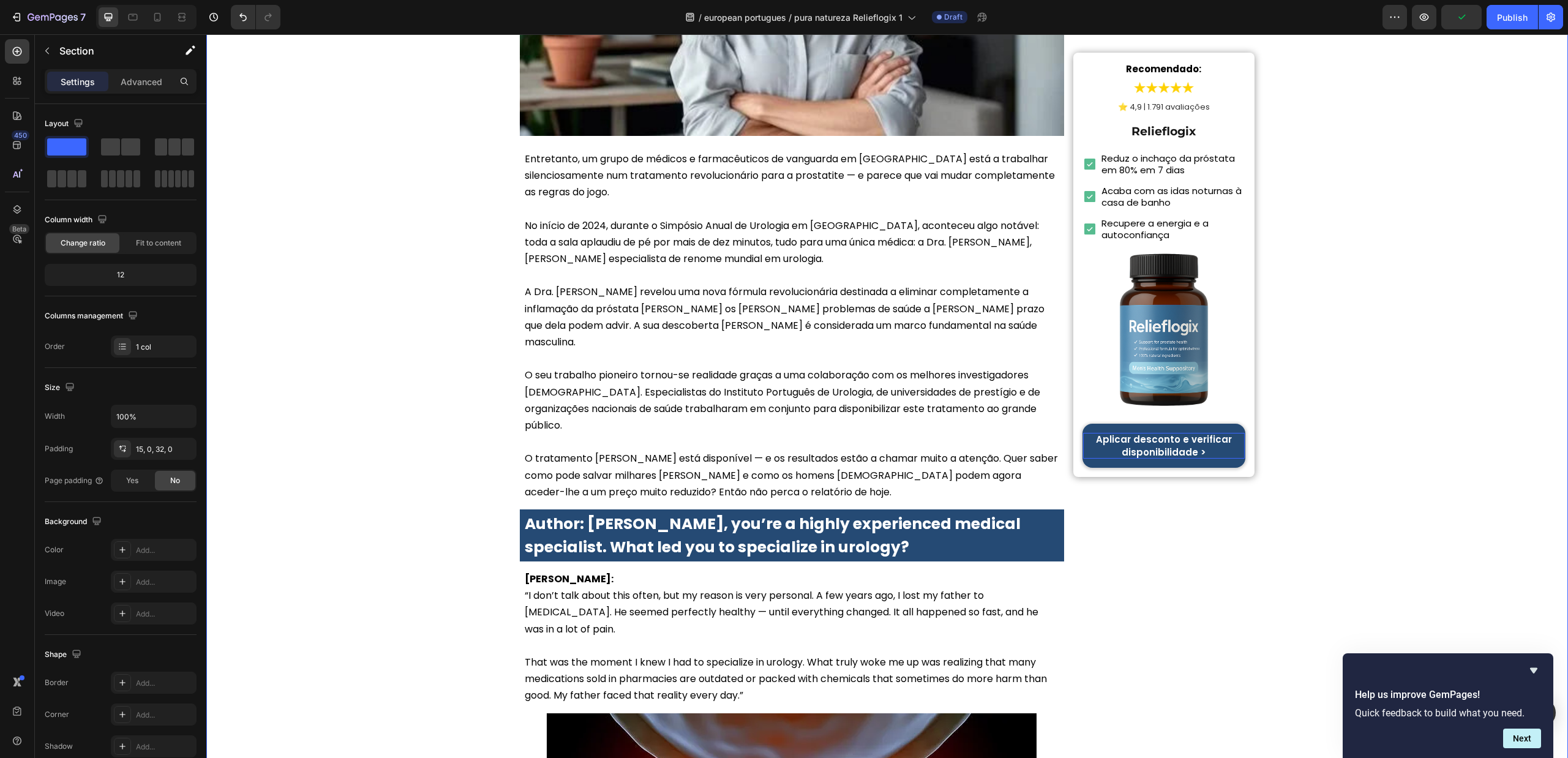
click at [778, 513] on strong "Author: Dr. Lauren McKay, you’re a highly experienced medical specialist. What …" at bounding box center [772, 535] width 496 height 44
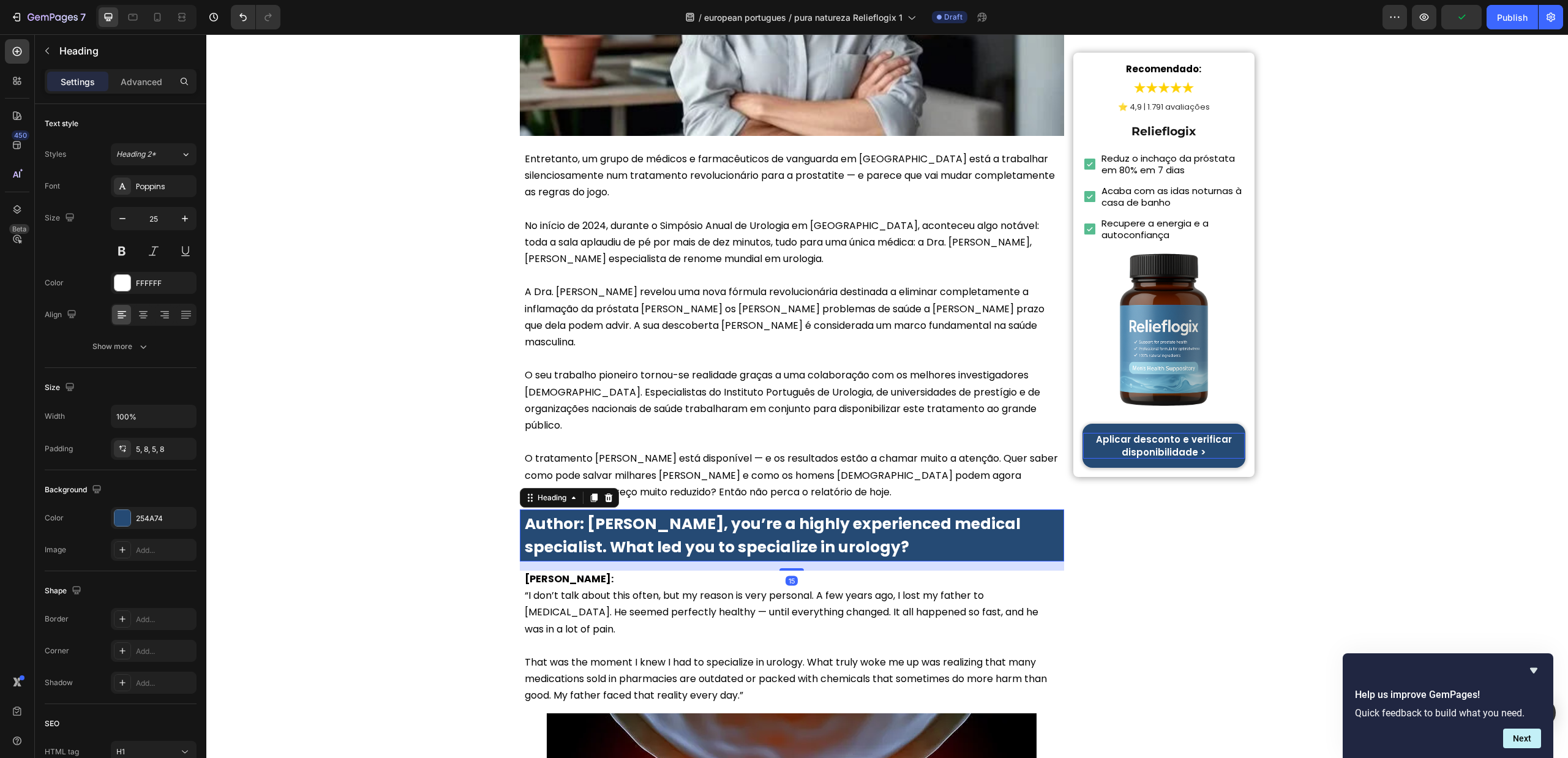
click at [778, 513] on strong "Author: Dr. Lauren McKay, you’re a highly experienced medical specialist. What …" at bounding box center [772, 535] width 496 height 44
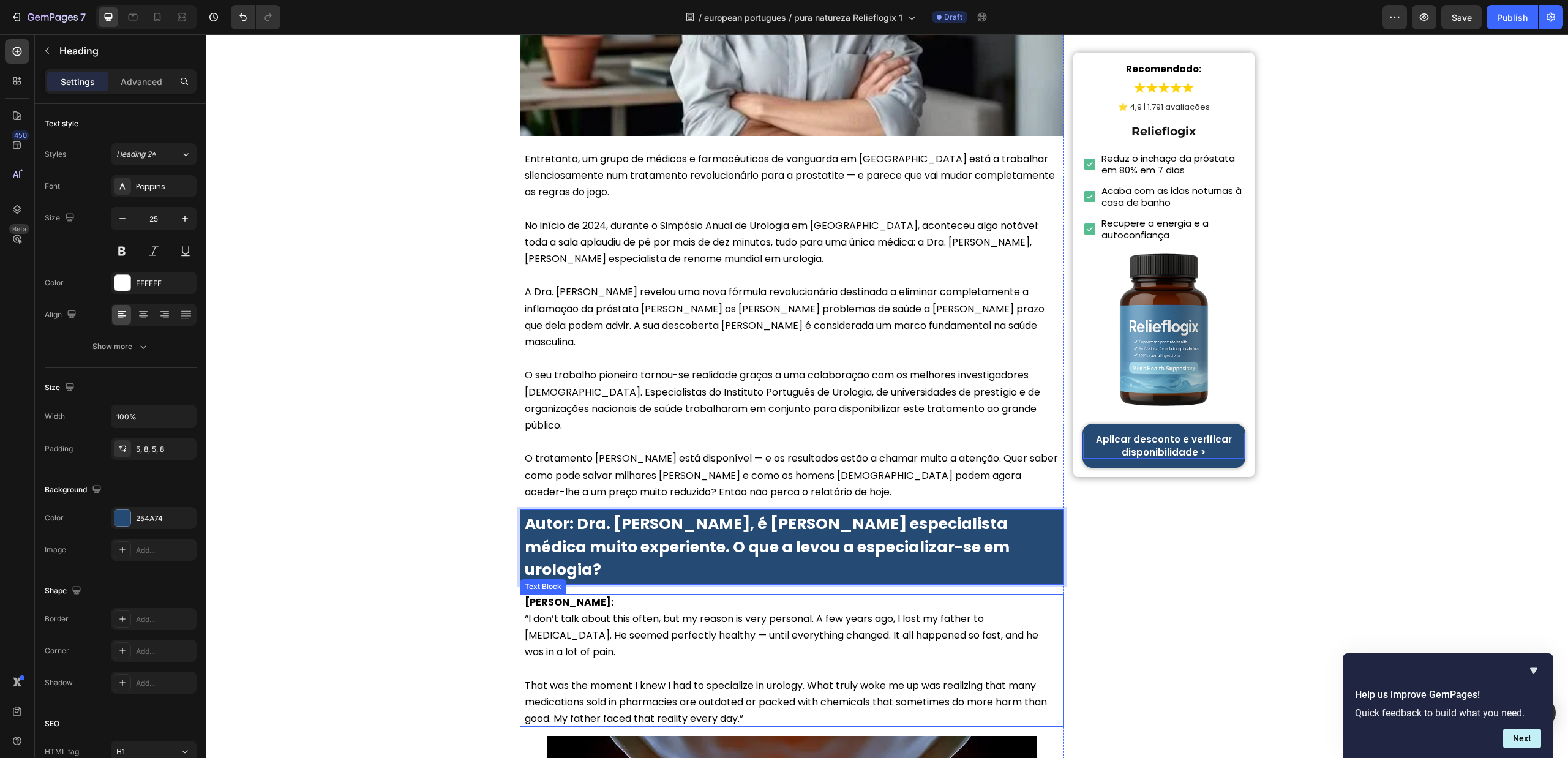
click at [695, 594] on p "Dr. Lauren McKay: “I don’t talk about this often, but my reason is very persona…" at bounding box center [792, 627] width 535 height 67
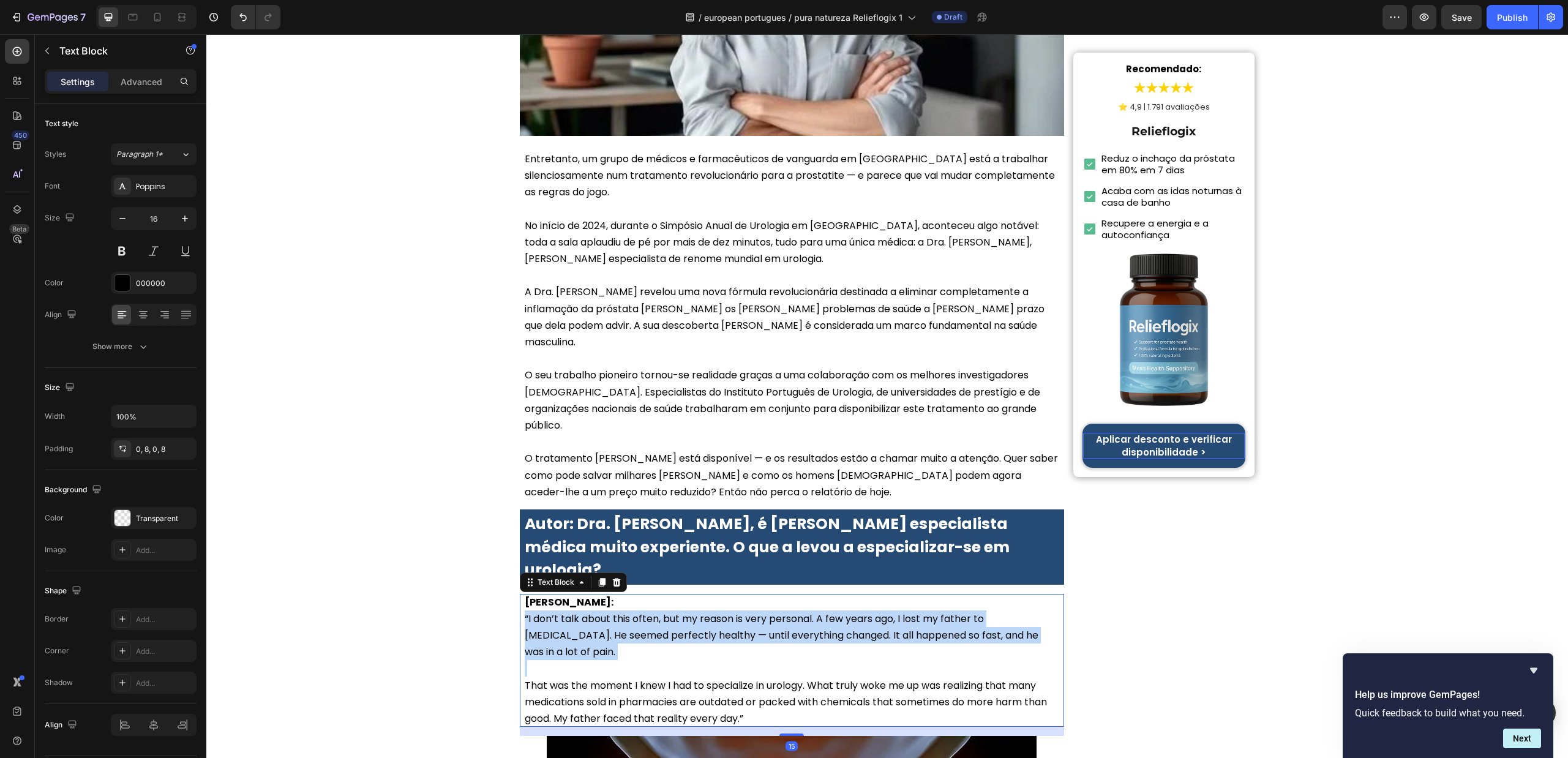
click at [695, 594] on p "Dr. Lauren McKay: “I don’t talk about this often, but my reason is very persona…" at bounding box center [792, 627] width 535 height 67
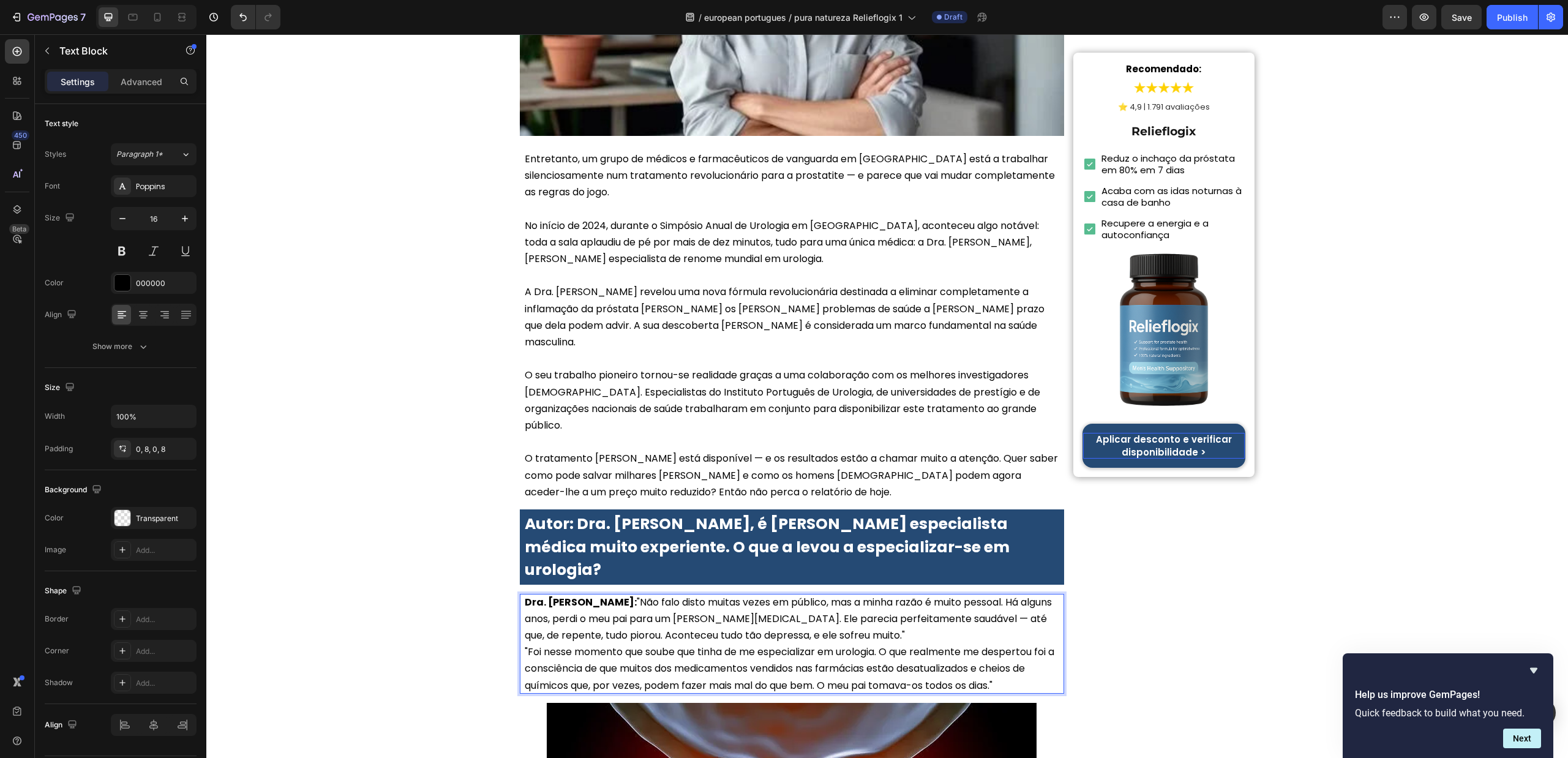
click at [623, 594] on p "Dra. Sofia Carvalho: "Não falo disto muitas vezes em público, mas a minha razão…" at bounding box center [792, 619] width 535 height 50
click at [620, 594] on p "Dra. Sofia Carvalho: "Não falo disto muitas vezes em público, mas a minha razão…" at bounding box center [792, 619] width 535 height 50
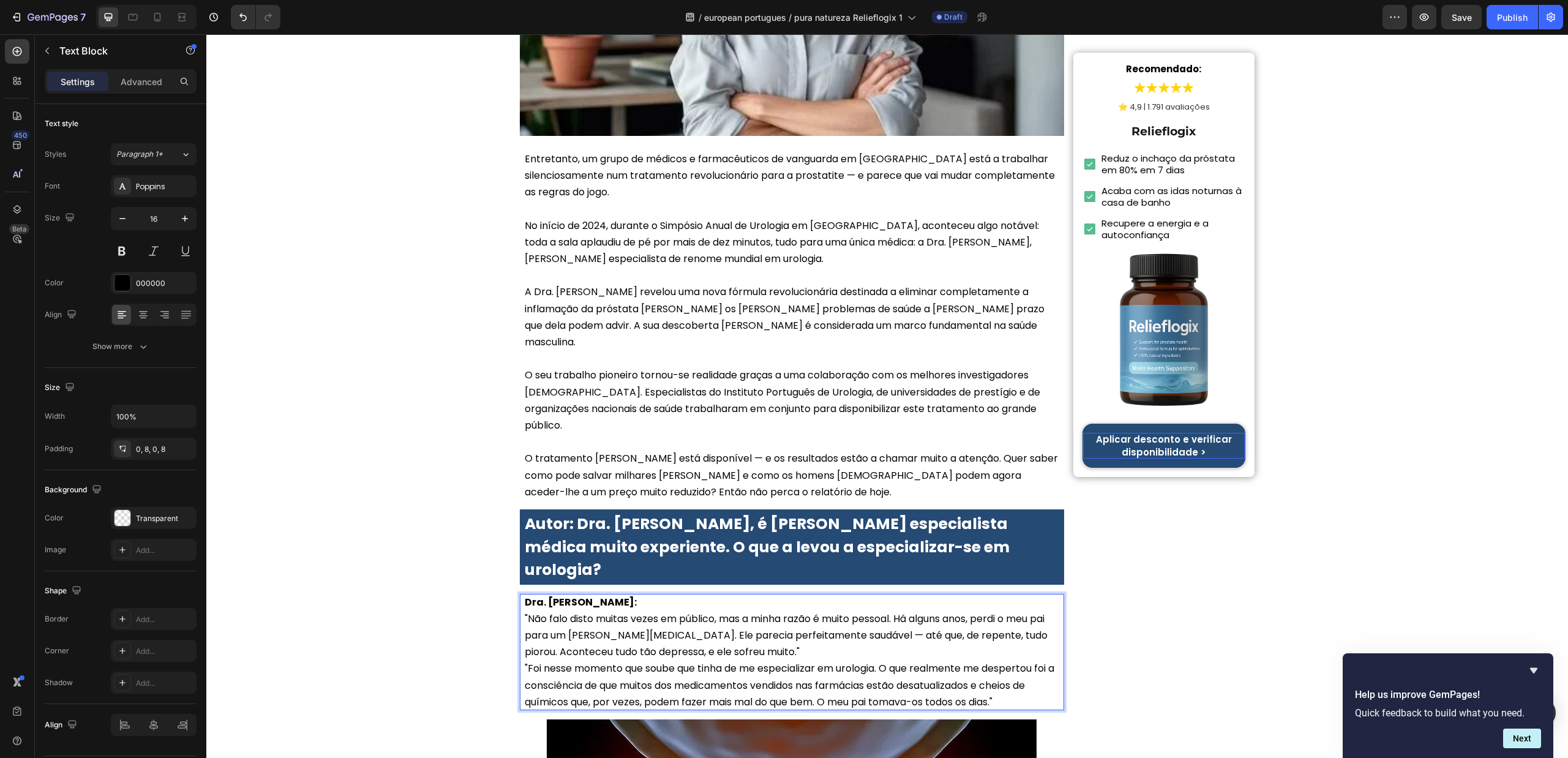
click at [772, 594] on p "Dra. Sofia Carvalho: "Não falo disto muitas vezes em público, mas a minha razão…" at bounding box center [792, 627] width 535 height 67
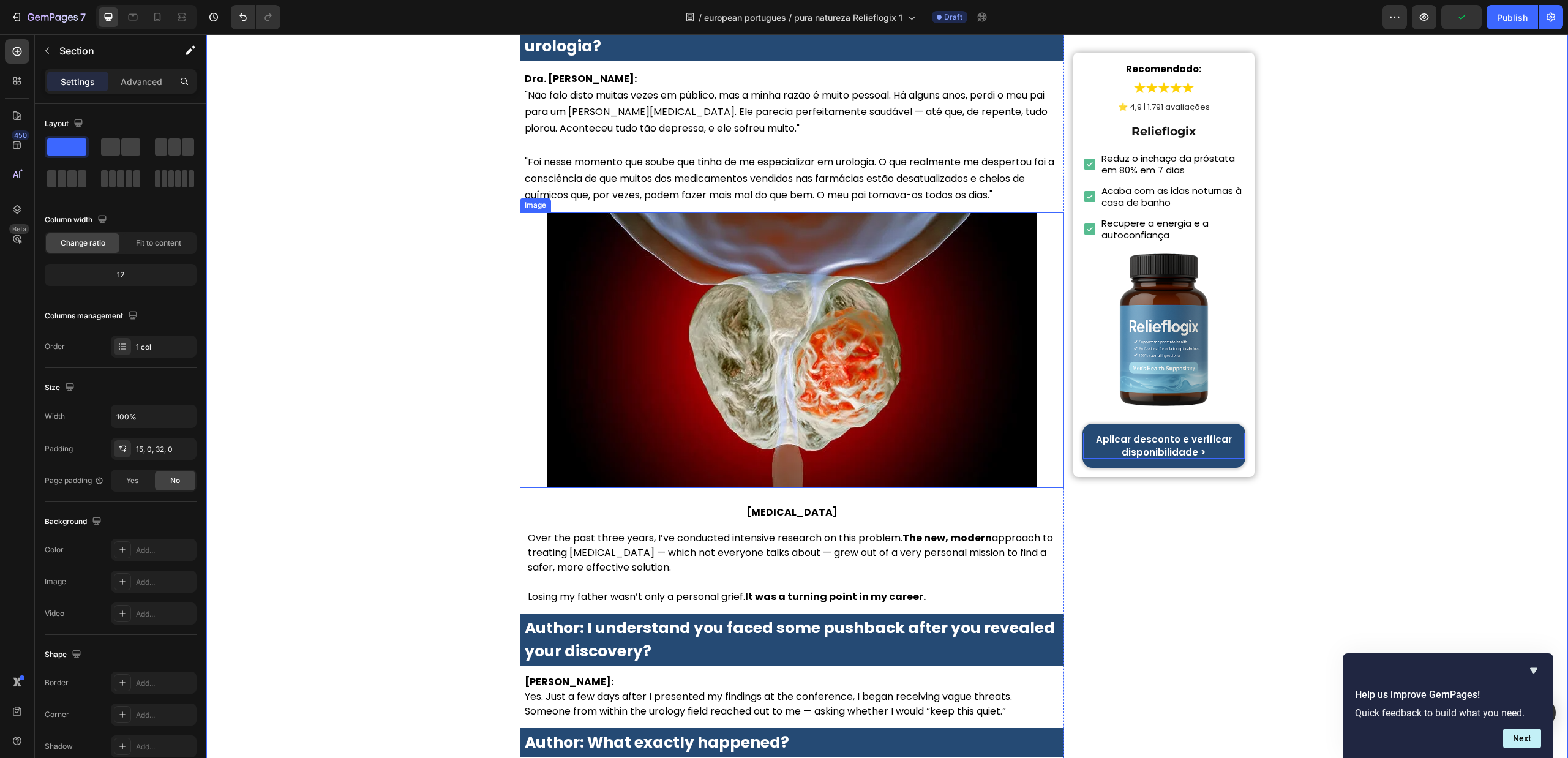
scroll to position [1011, 0]
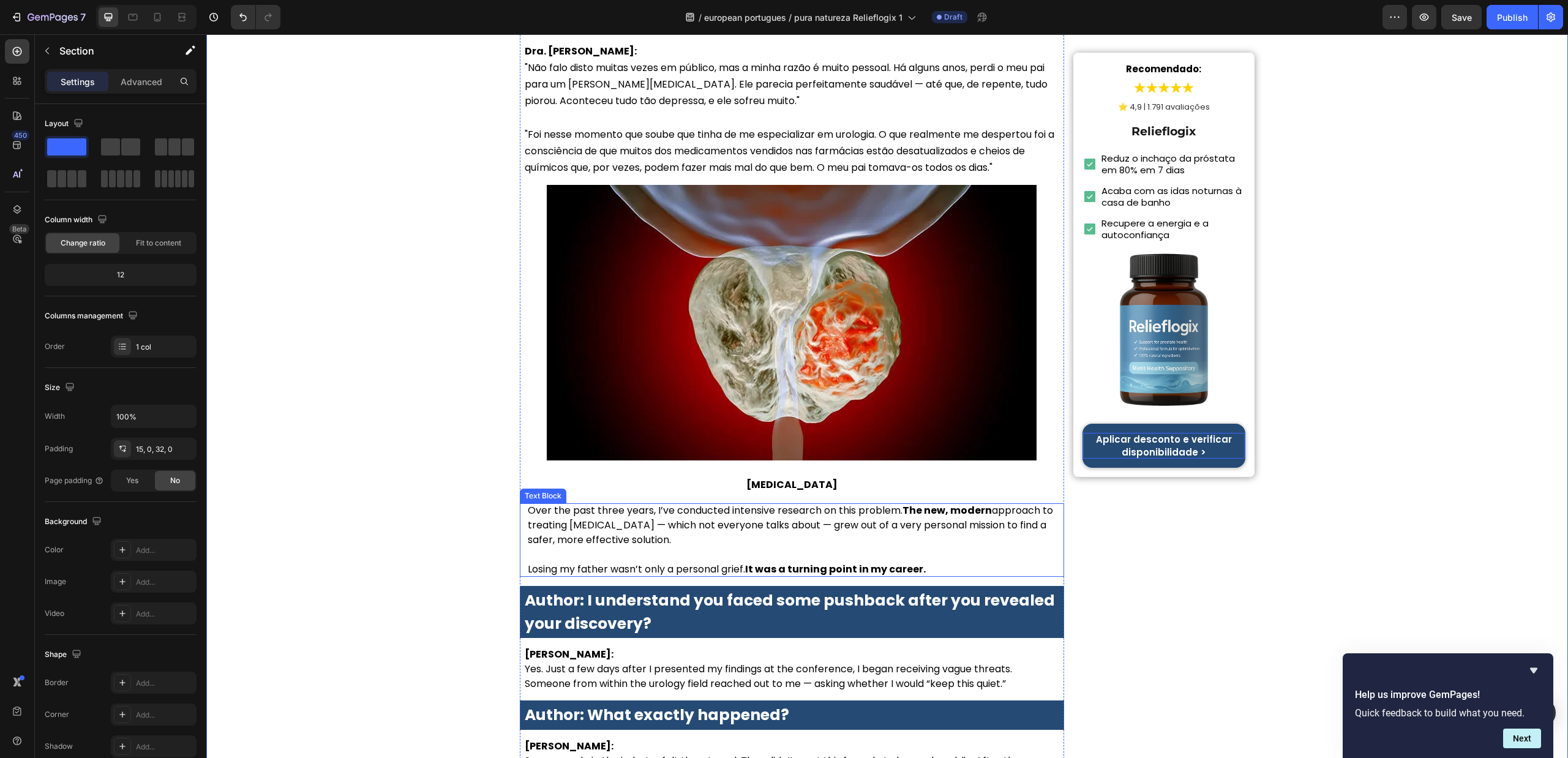
click at [722, 504] on p "Over the past three years, I’ve conducted intensive research on this problem. T…" at bounding box center [793, 525] width 531 height 44
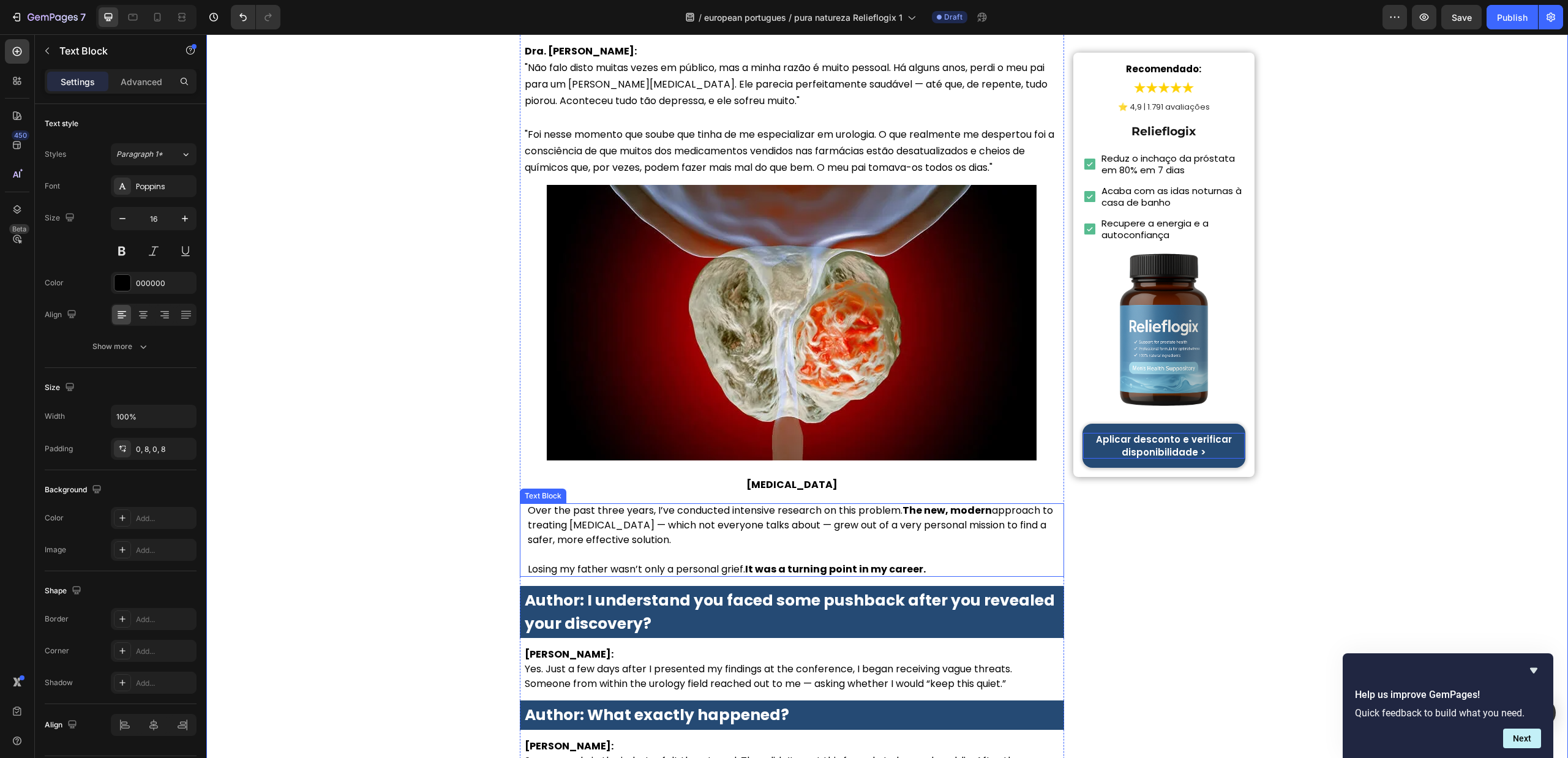
click at [722, 504] on p "Over the past three years, I’ve conducted intensive research on this problem. T…" at bounding box center [793, 525] width 531 height 44
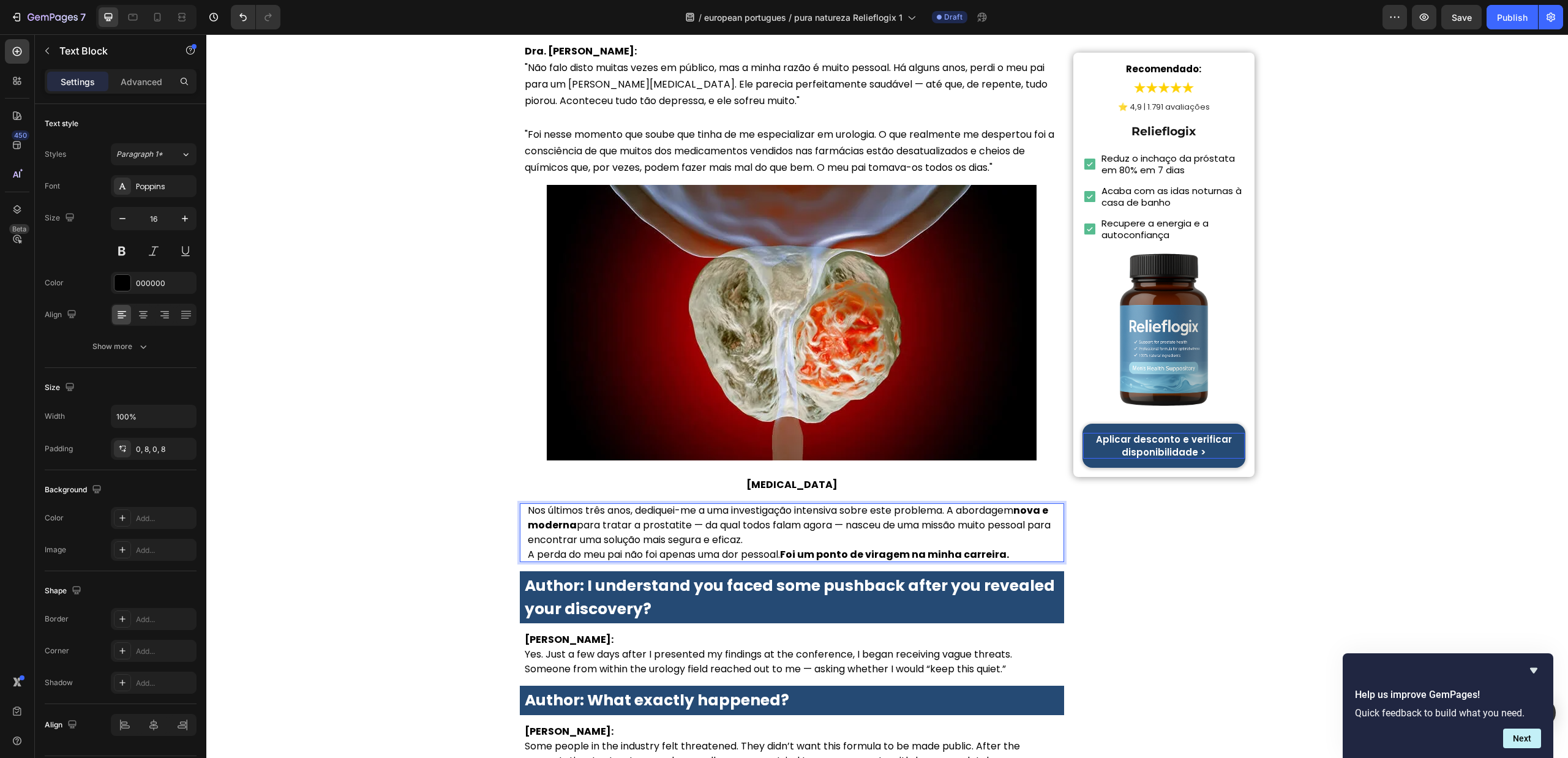
click at [897, 504] on p "Nos últimos três anos, dediquei-me a uma investigação intensiva sobre este prob…" at bounding box center [793, 525] width 531 height 44
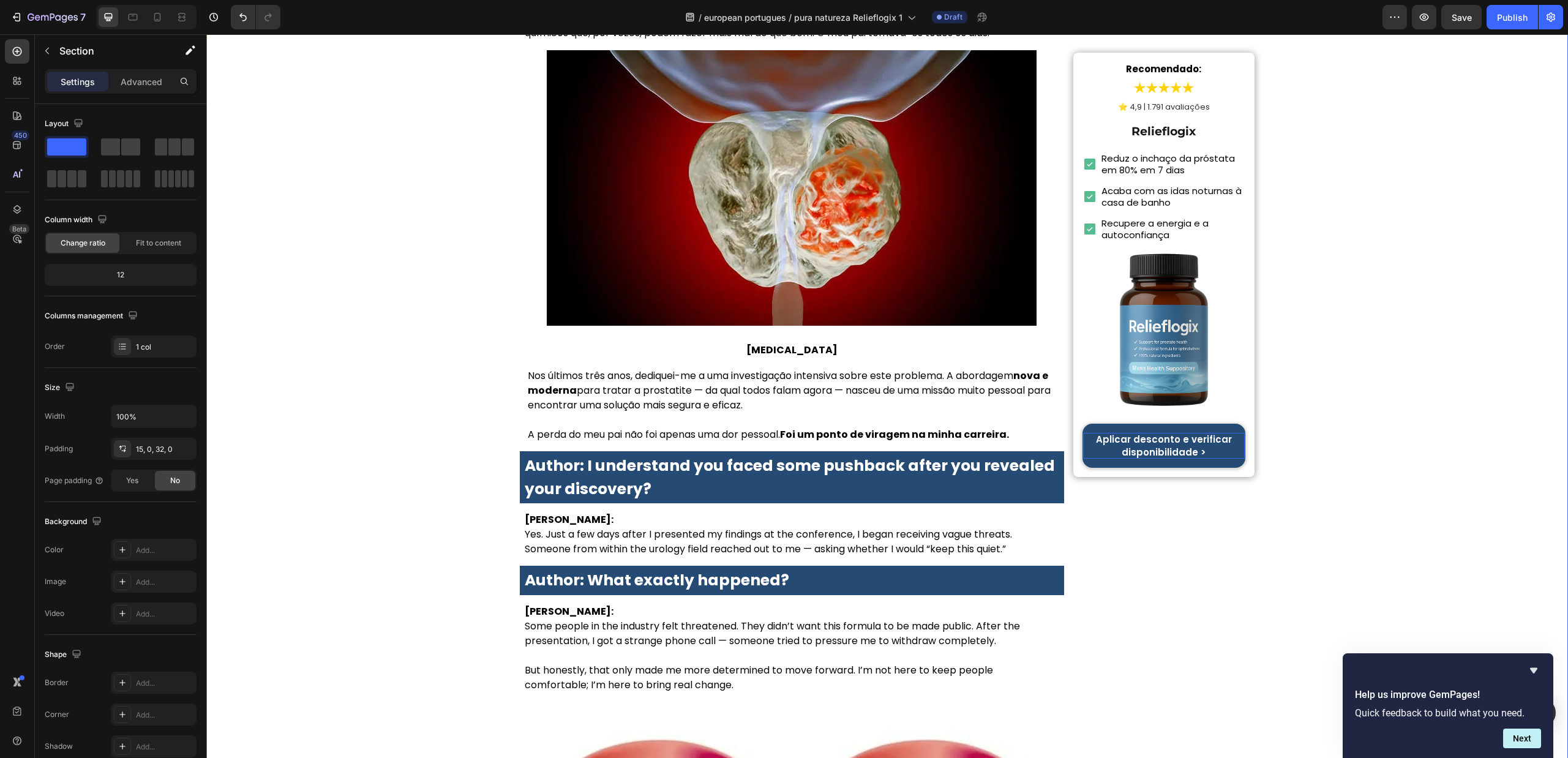
scroll to position [1194, 0]
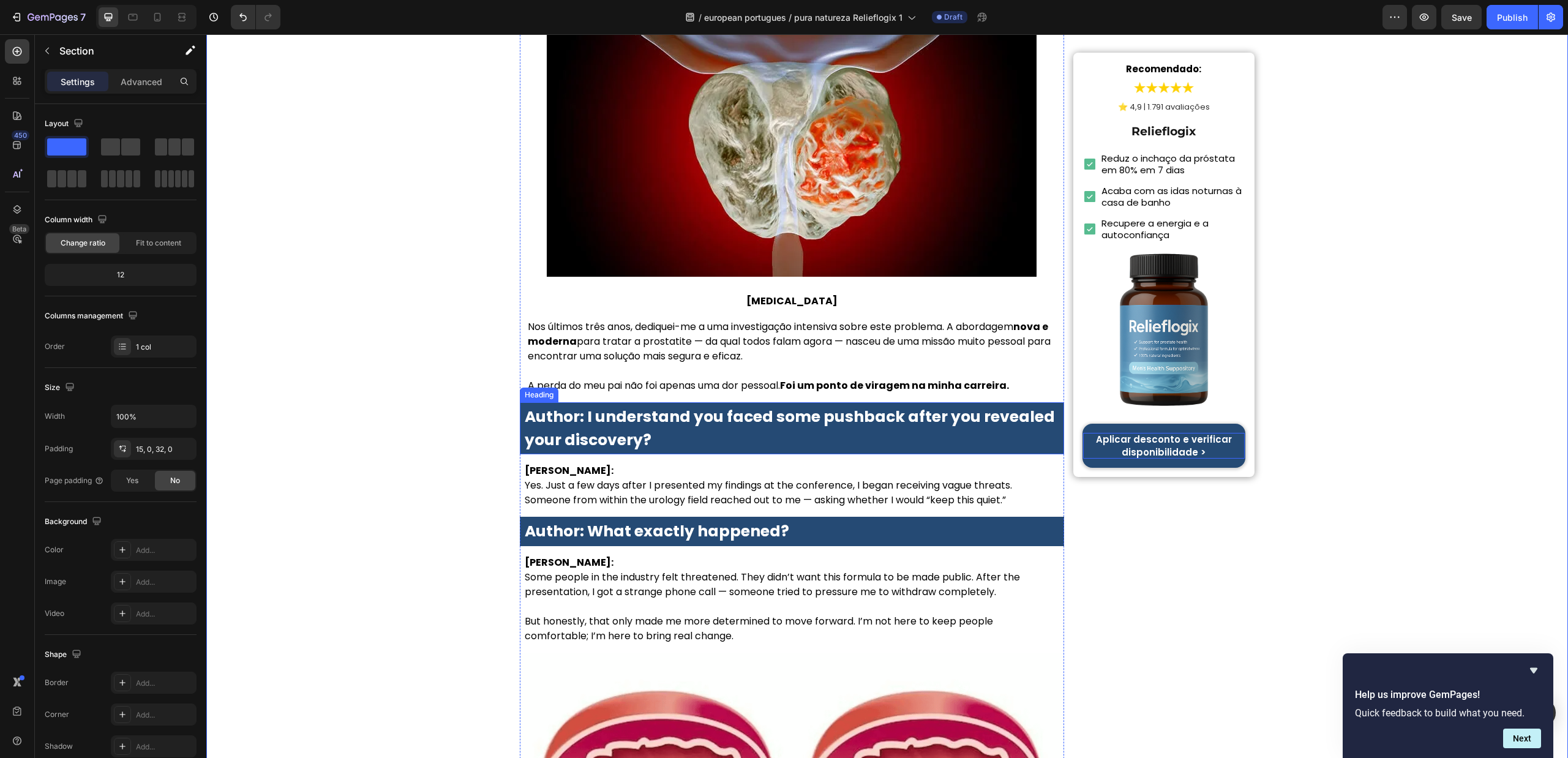
click at [711, 406] on strong "Author: I understand you faced some pushback after you revealed your discovery?" at bounding box center [790, 428] width 530 height 44
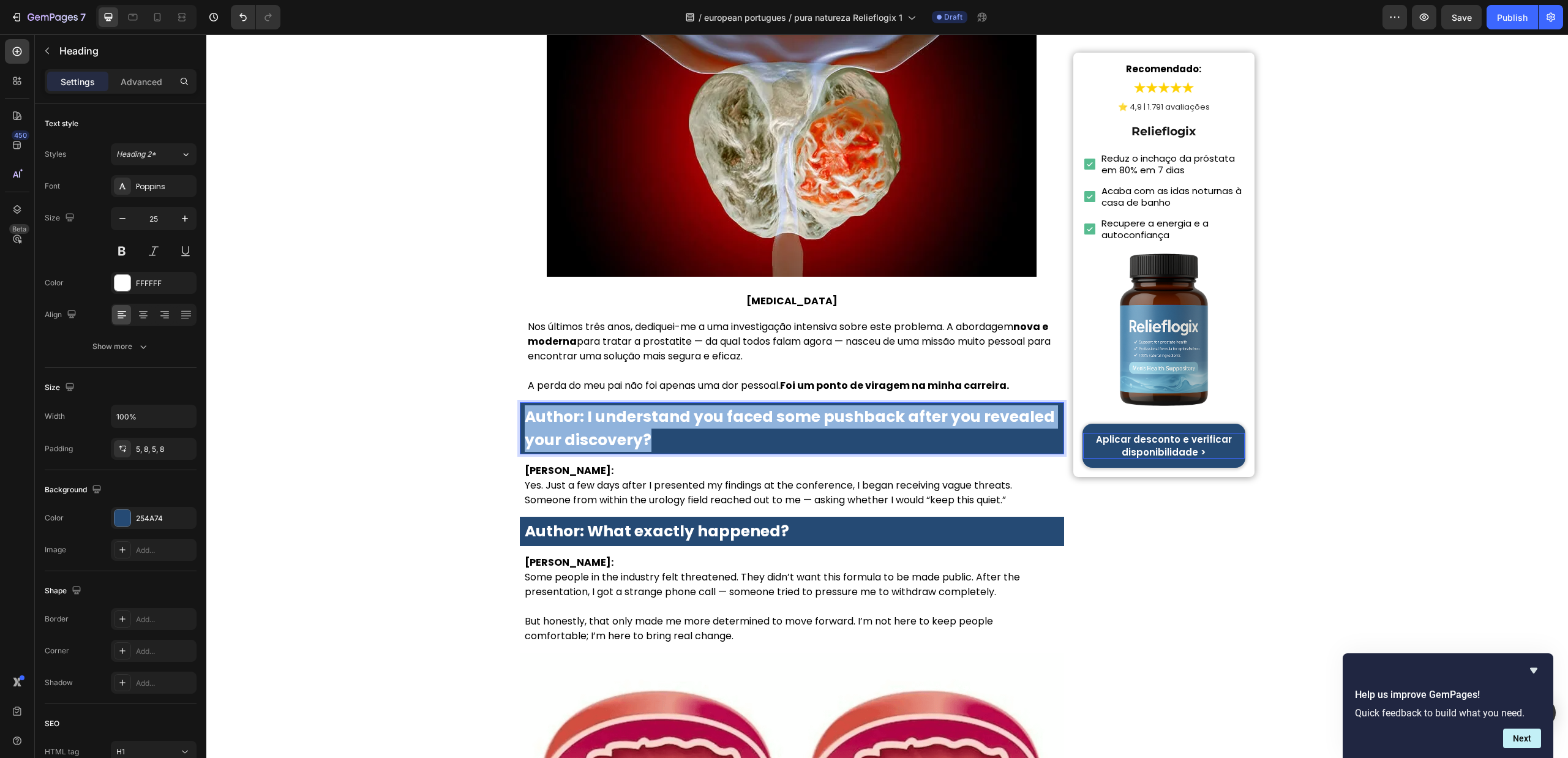
click at [713, 406] on strong "Author: I understand you faced some pushback after you revealed your discovery?" at bounding box center [790, 428] width 530 height 44
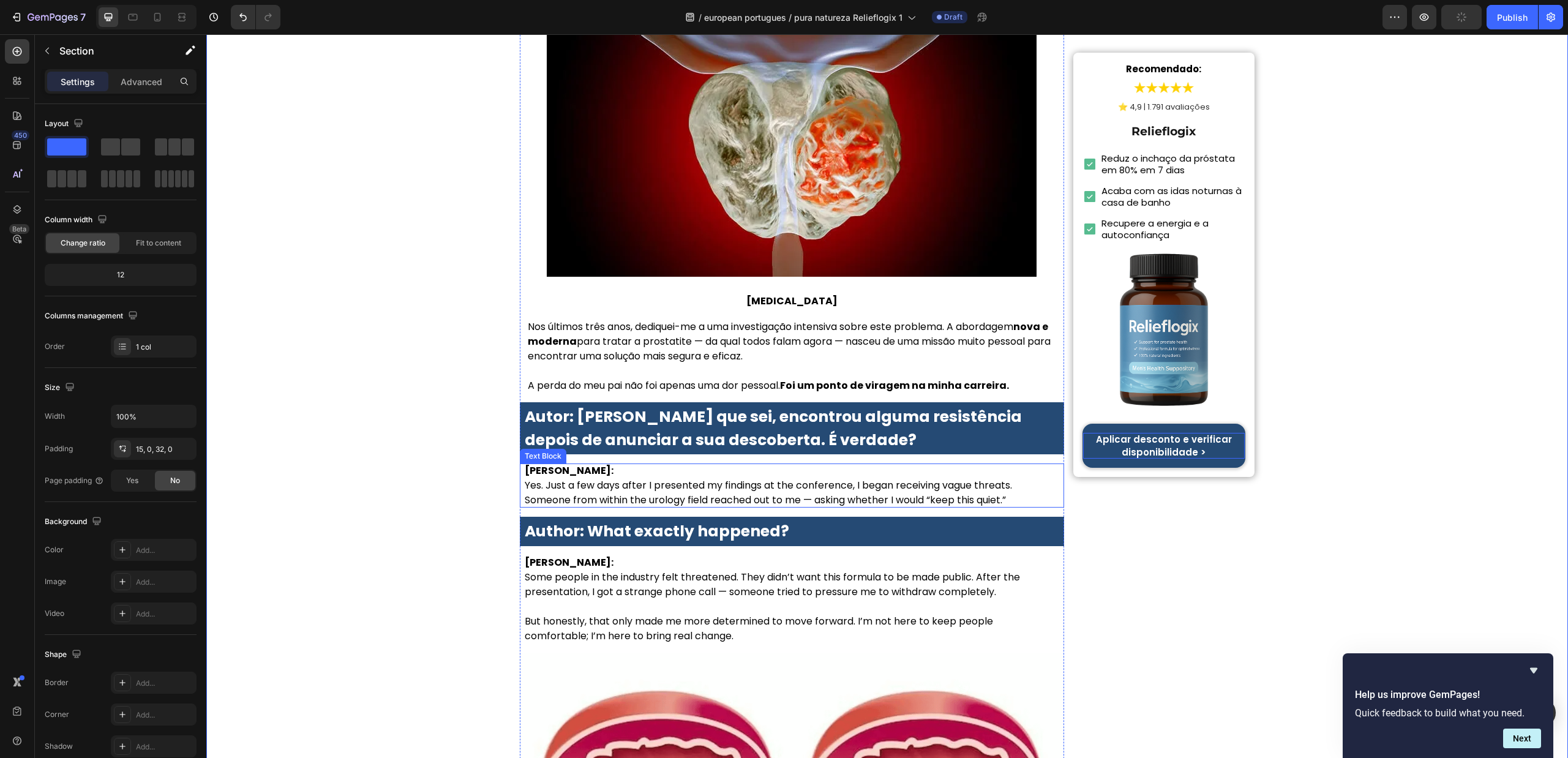
click at [646, 464] on p "Dr. Lauren McKay: Yes. Just a few days after I presented my findings at the con…" at bounding box center [792, 485] width 535 height 44
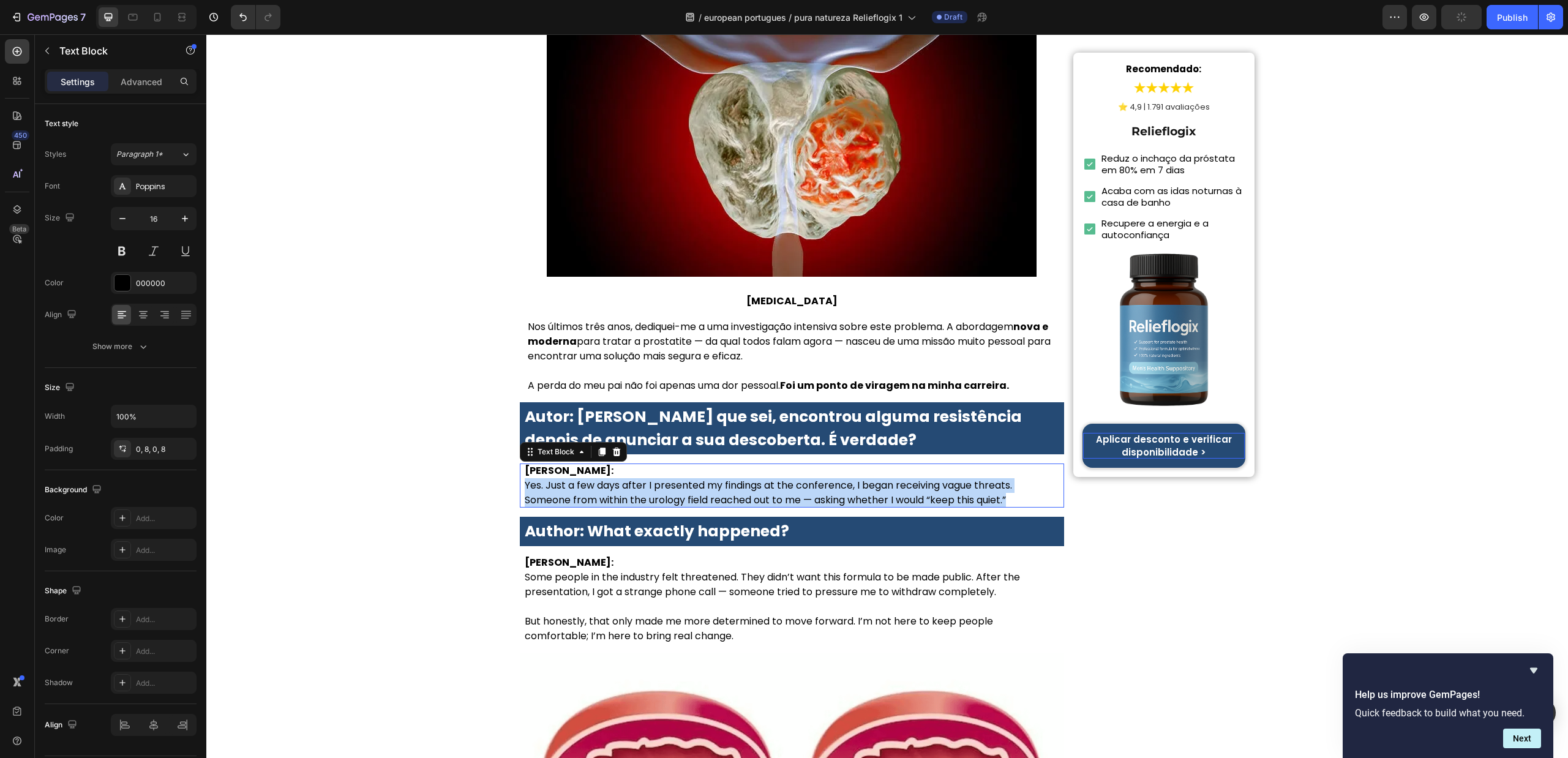
click at [646, 464] on p "Dr. Lauren McKay: Yes. Just a few days after I presented my findings at the con…" at bounding box center [792, 485] width 535 height 44
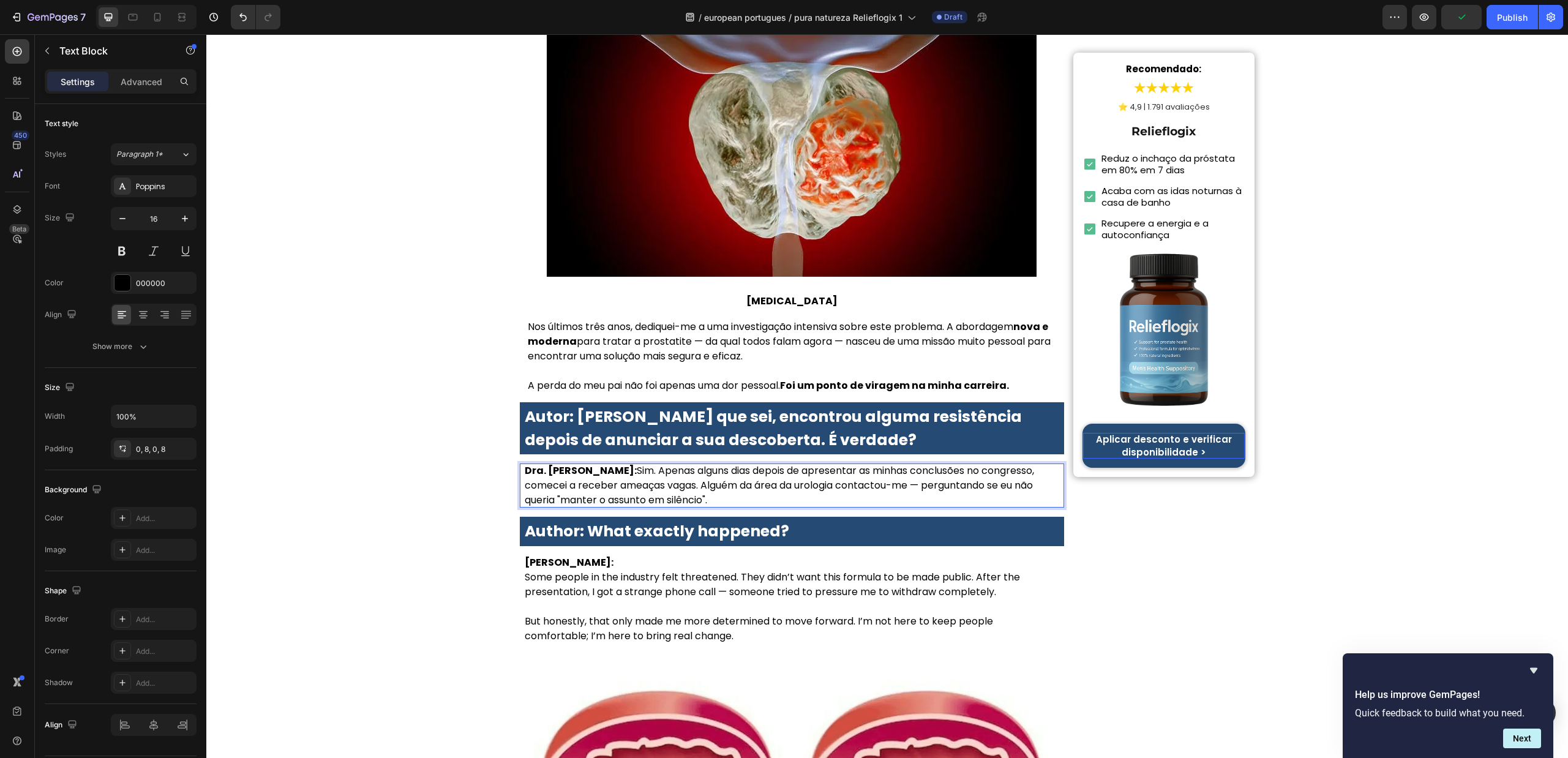
click at [620, 464] on p "Dra. Sofia Carvalho: Sim. Apenas alguns dias depois de apresentar as minhas con…" at bounding box center [792, 485] width 535 height 44
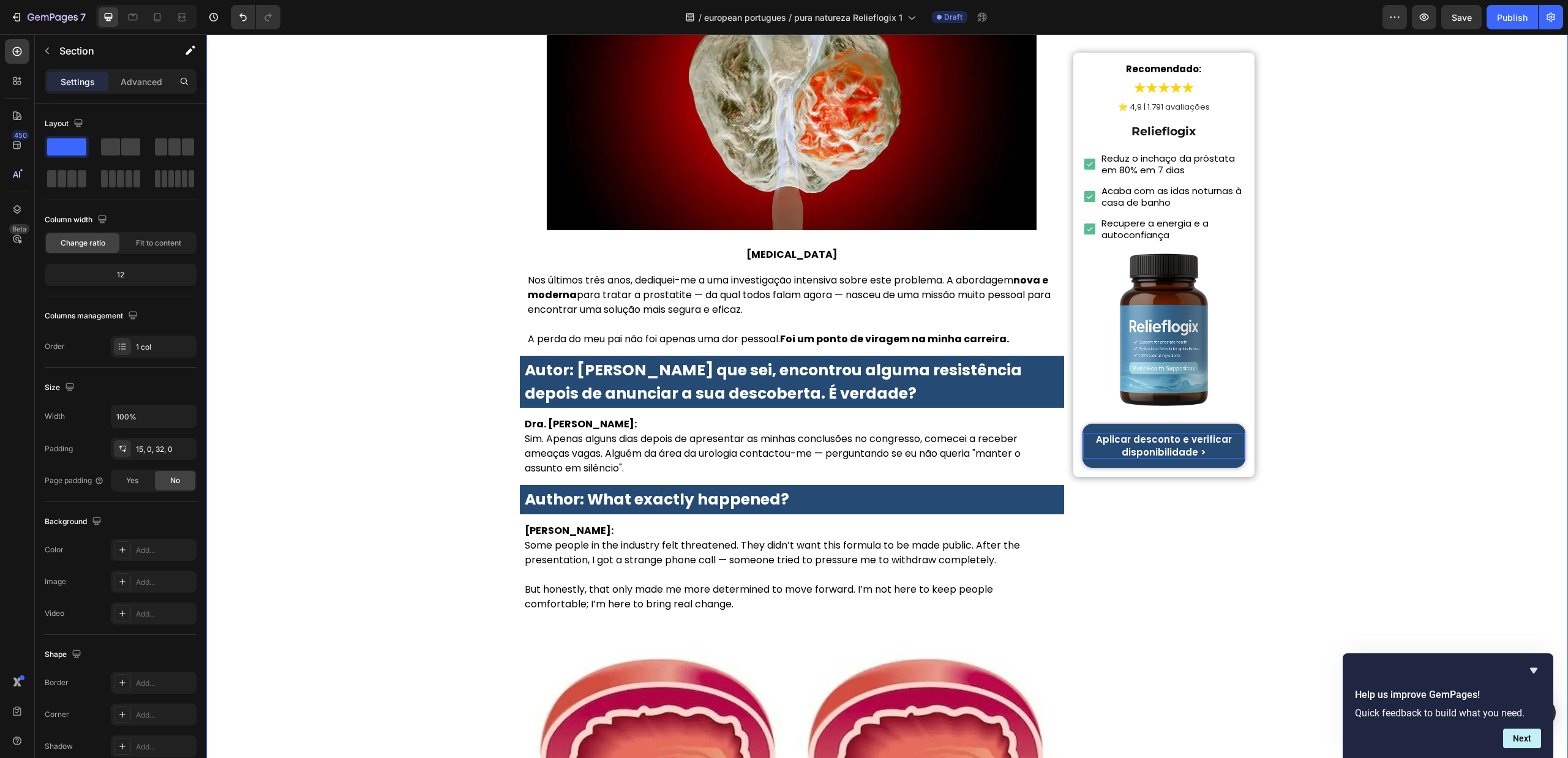
scroll to position [1378, 0]
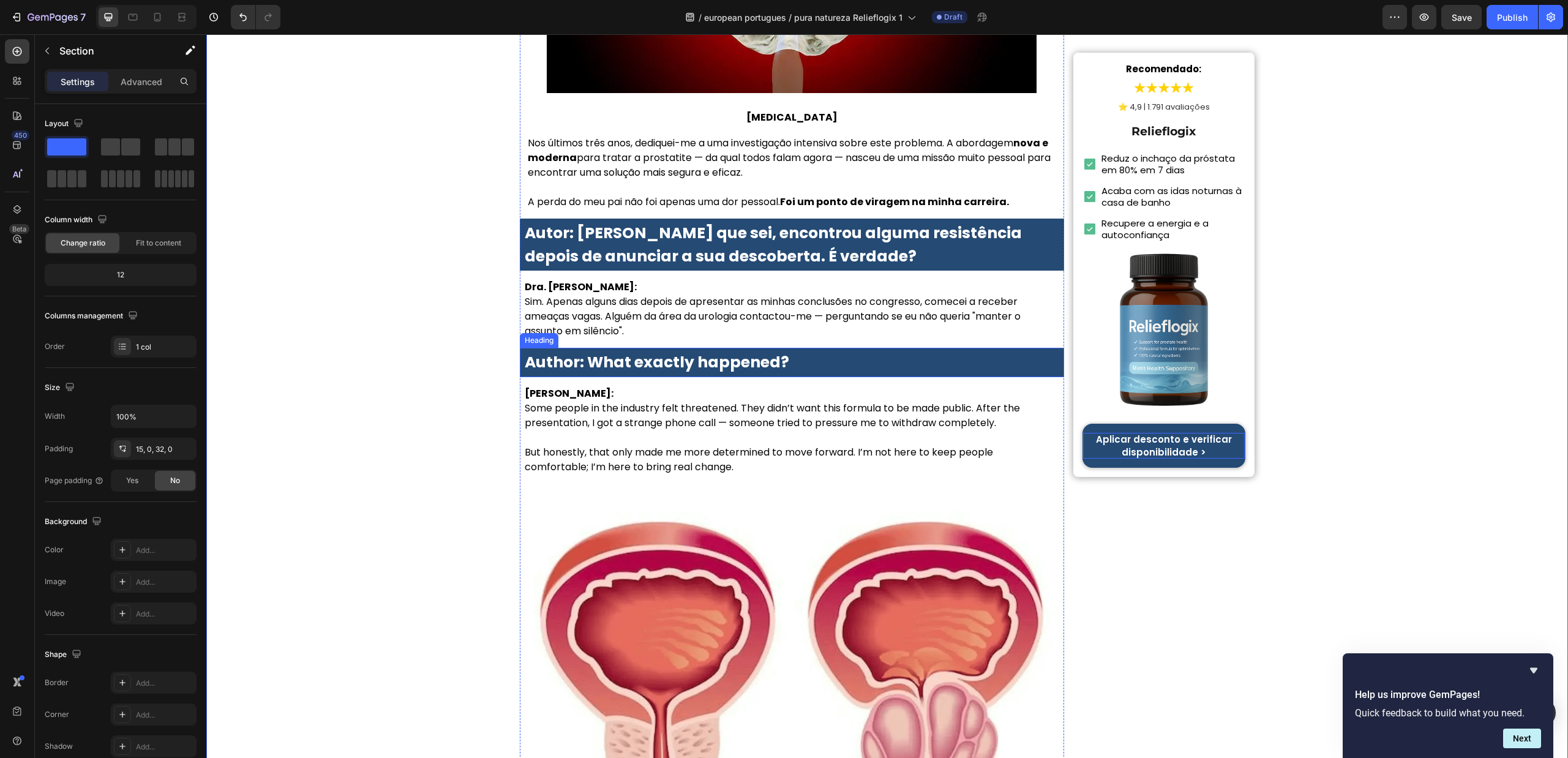
click at [636, 351] on strong "Author: What exactly happened?" at bounding box center [657, 362] width 264 height 22
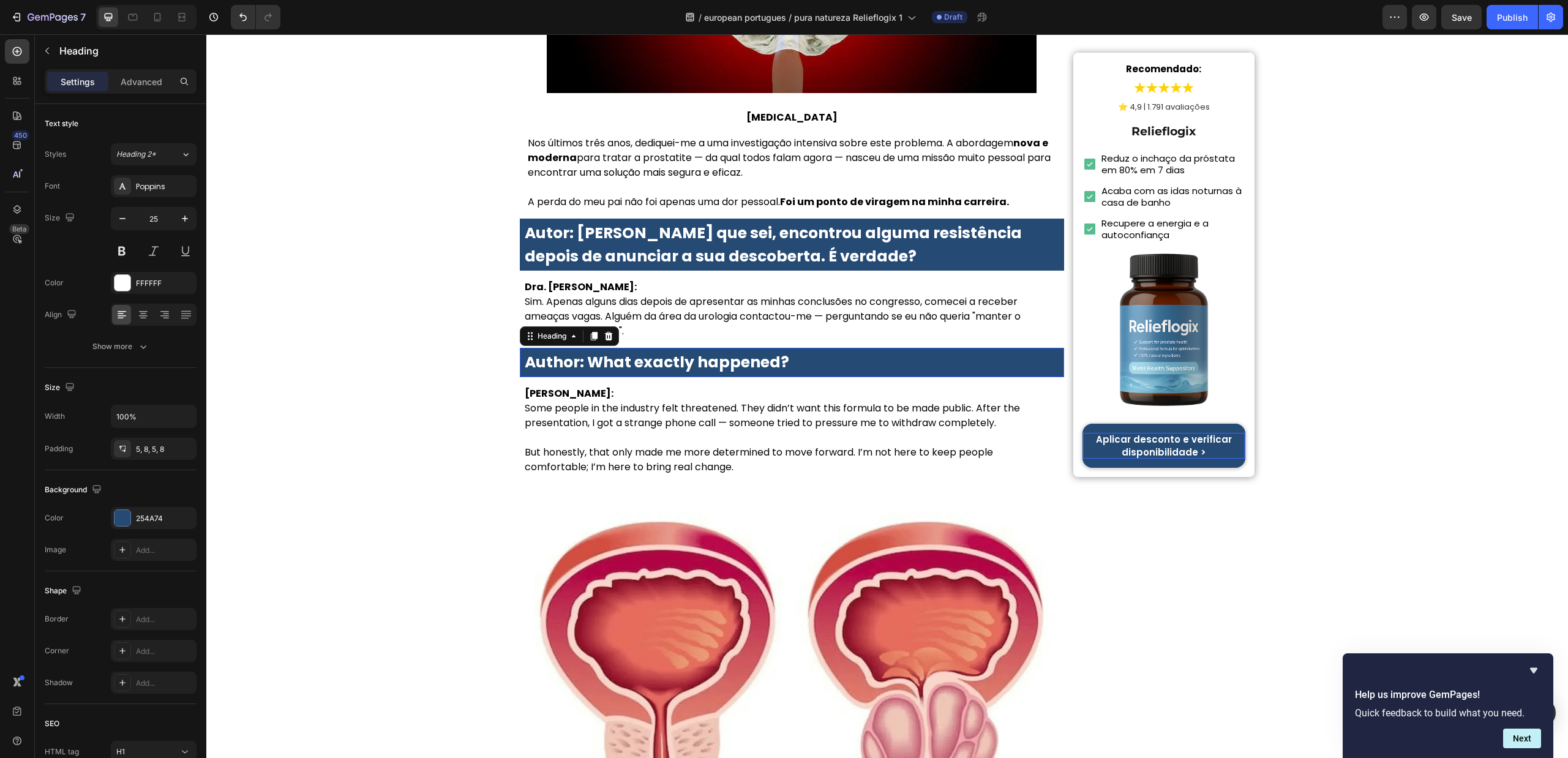
click at [636, 351] on strong "Author: What exactly happened?" at bounding box center [657, 362] width 264 height 22
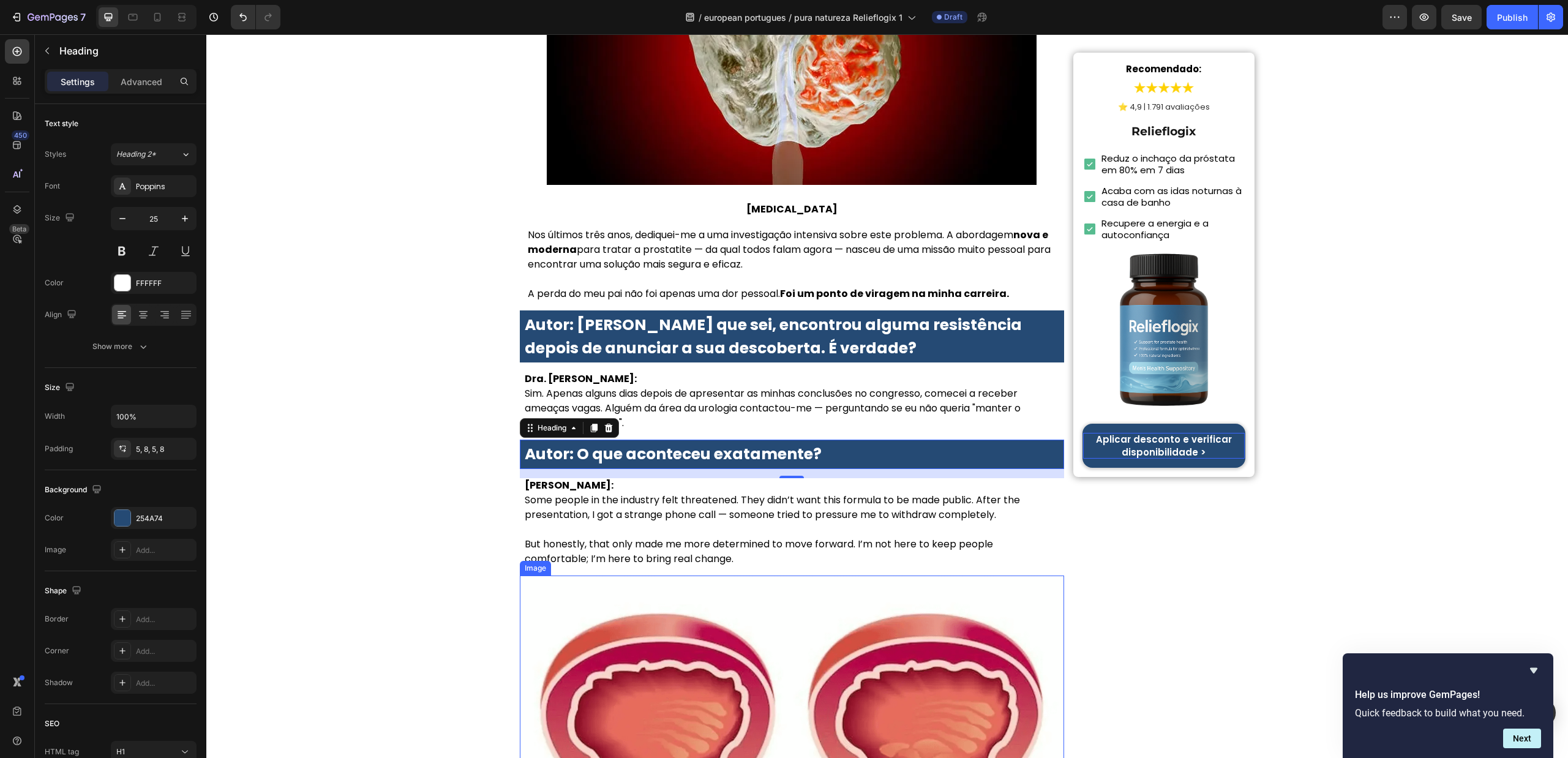
scroll to position [1194, 0]
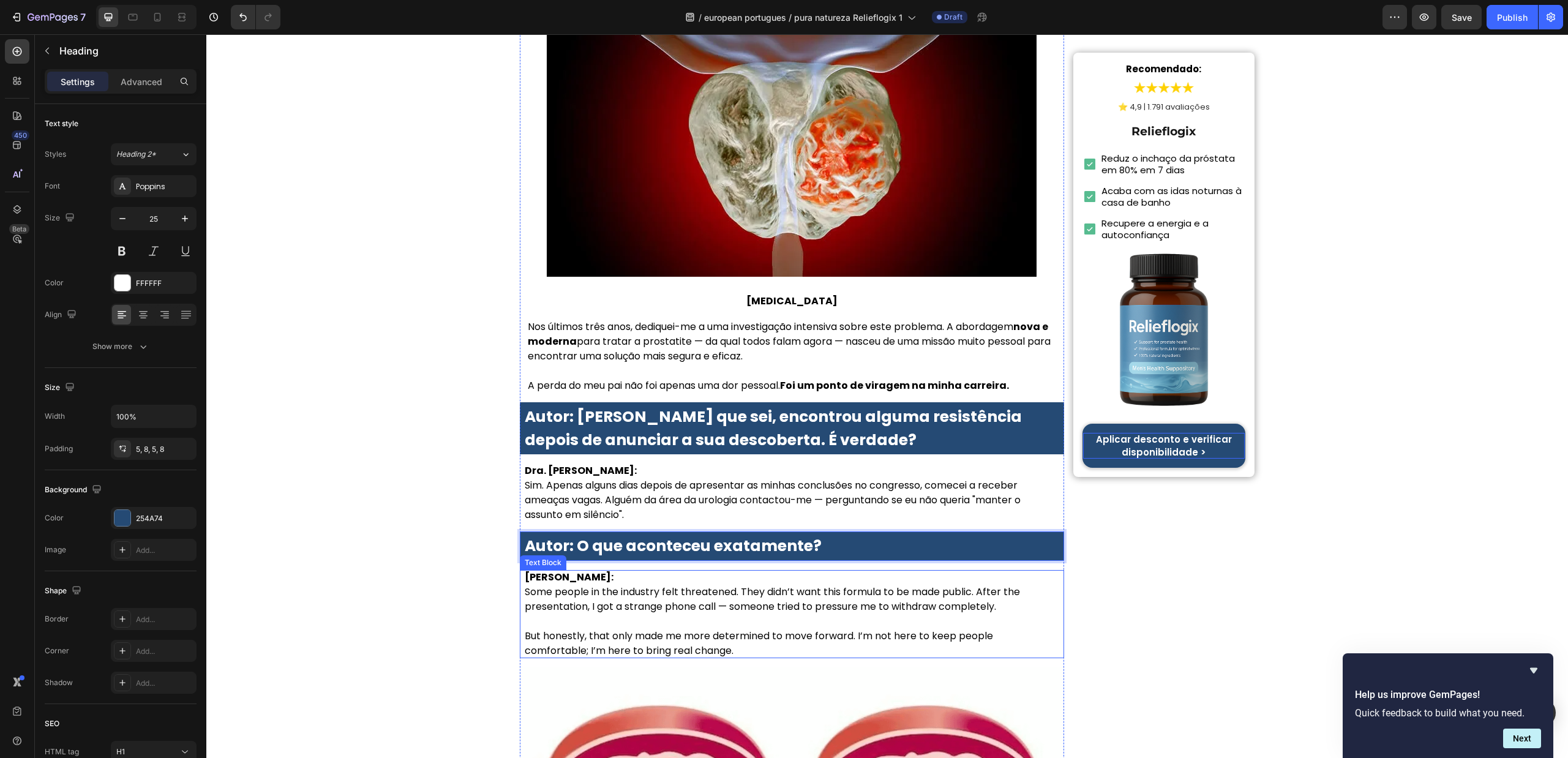
click at [567, 570] on strong "Dr. Lauren McKay:" at bounding box center [569, 576] width 89 height 14
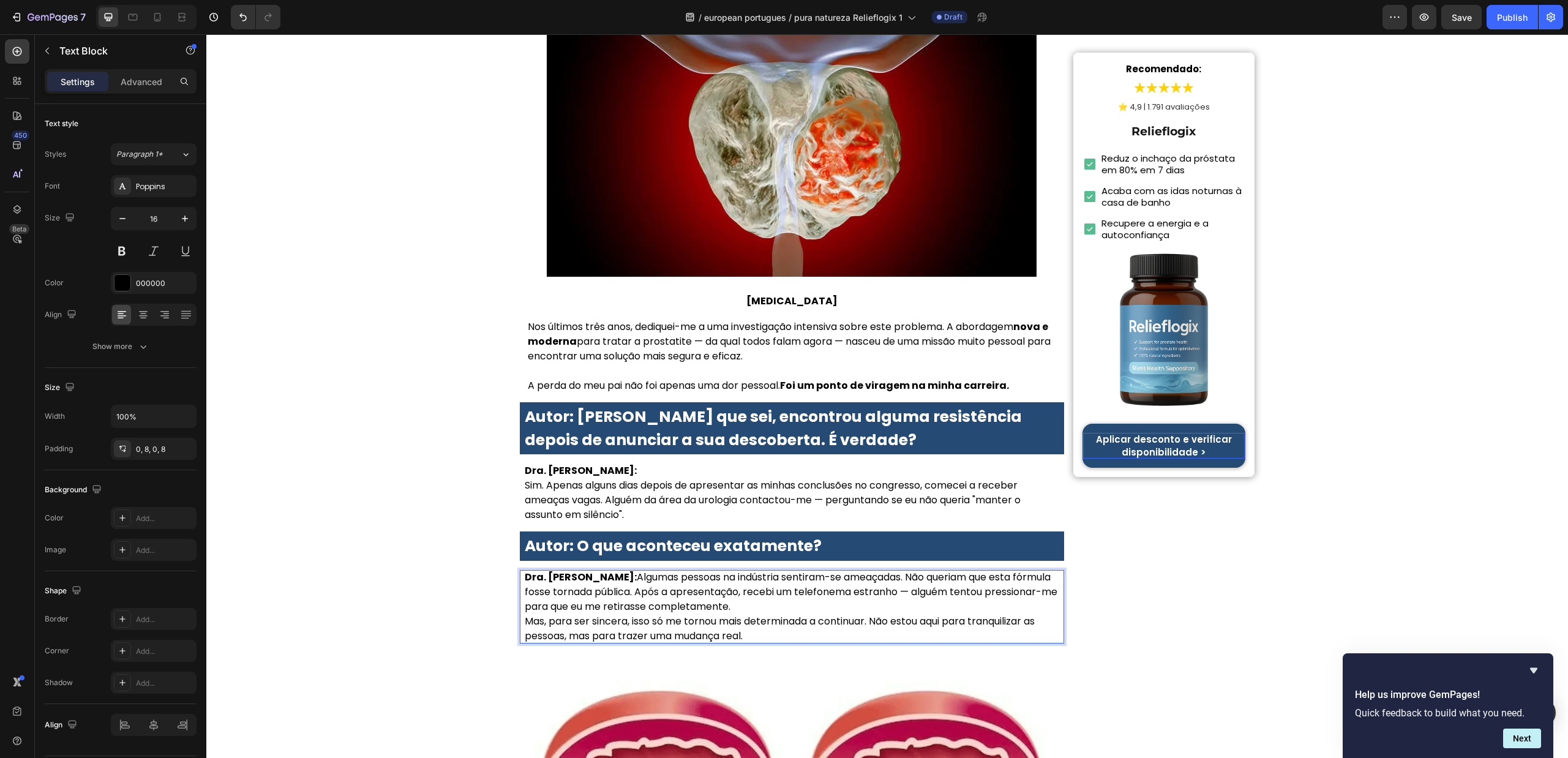
click at [623, 570] on p "Dra. Sofia Carvalho: Algumas pessoas na indústria sentiram-se ameaçadas. Não qu…" at bounding box center [792, 592] width 535 height 44
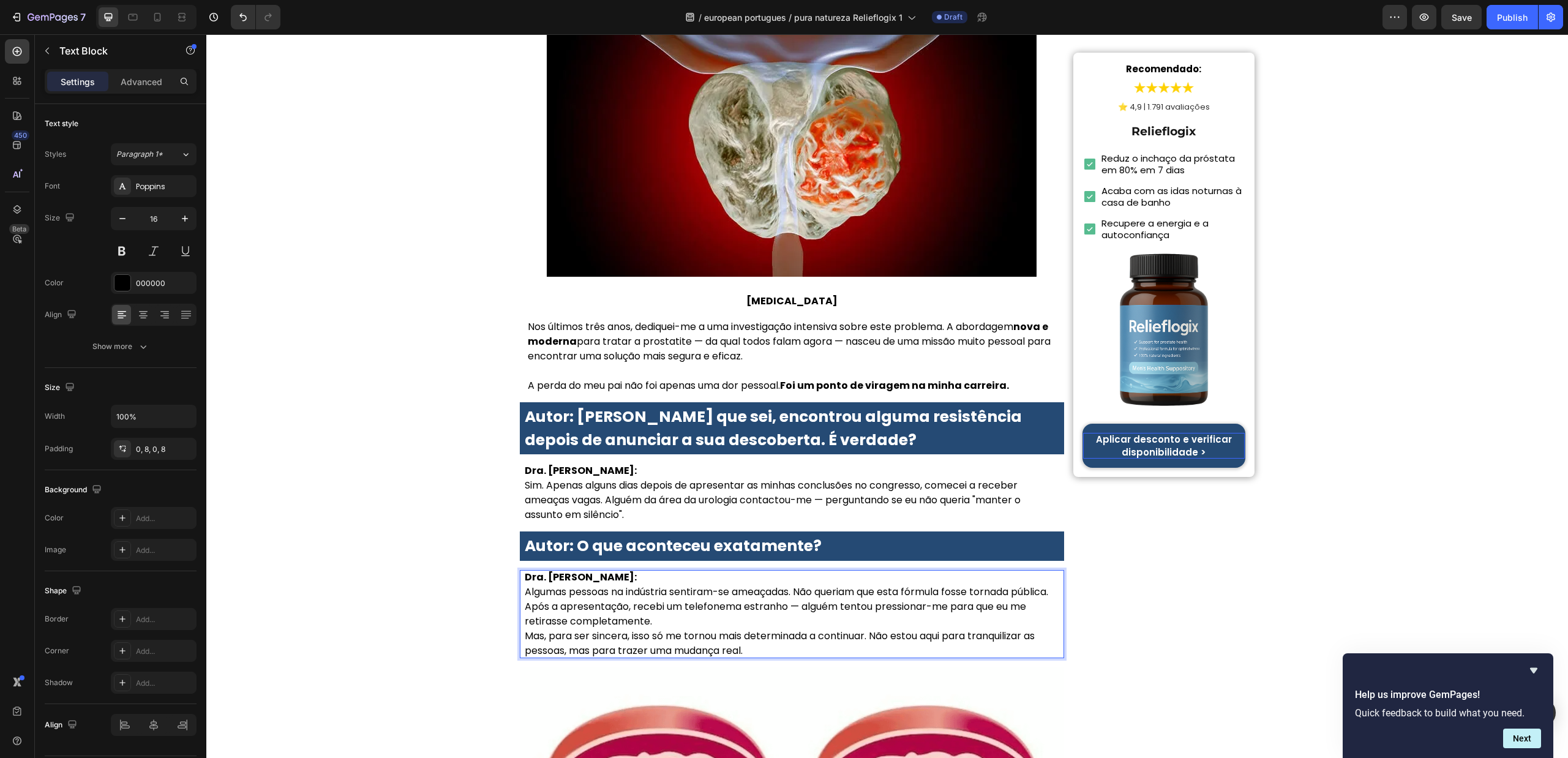
drag, startPoint x: 724, startPoint y: 550, endPoint x: 722, endPoint y: 558, distance: 8.2
click at [723, 570] on p "Dra. Sofia Carvalho: Algumas pessoas na indústria sentiram-se ameaçadas. Não qu…" at bounding box center [792, 599] width 535 height 59
click at [721, 570] on p "Dra. Sofia Carvalho: Algumas pessoas na indústria sentiram-se ameaçadas. Não qu…" at bounding box center [792, 599] width 535 height 59
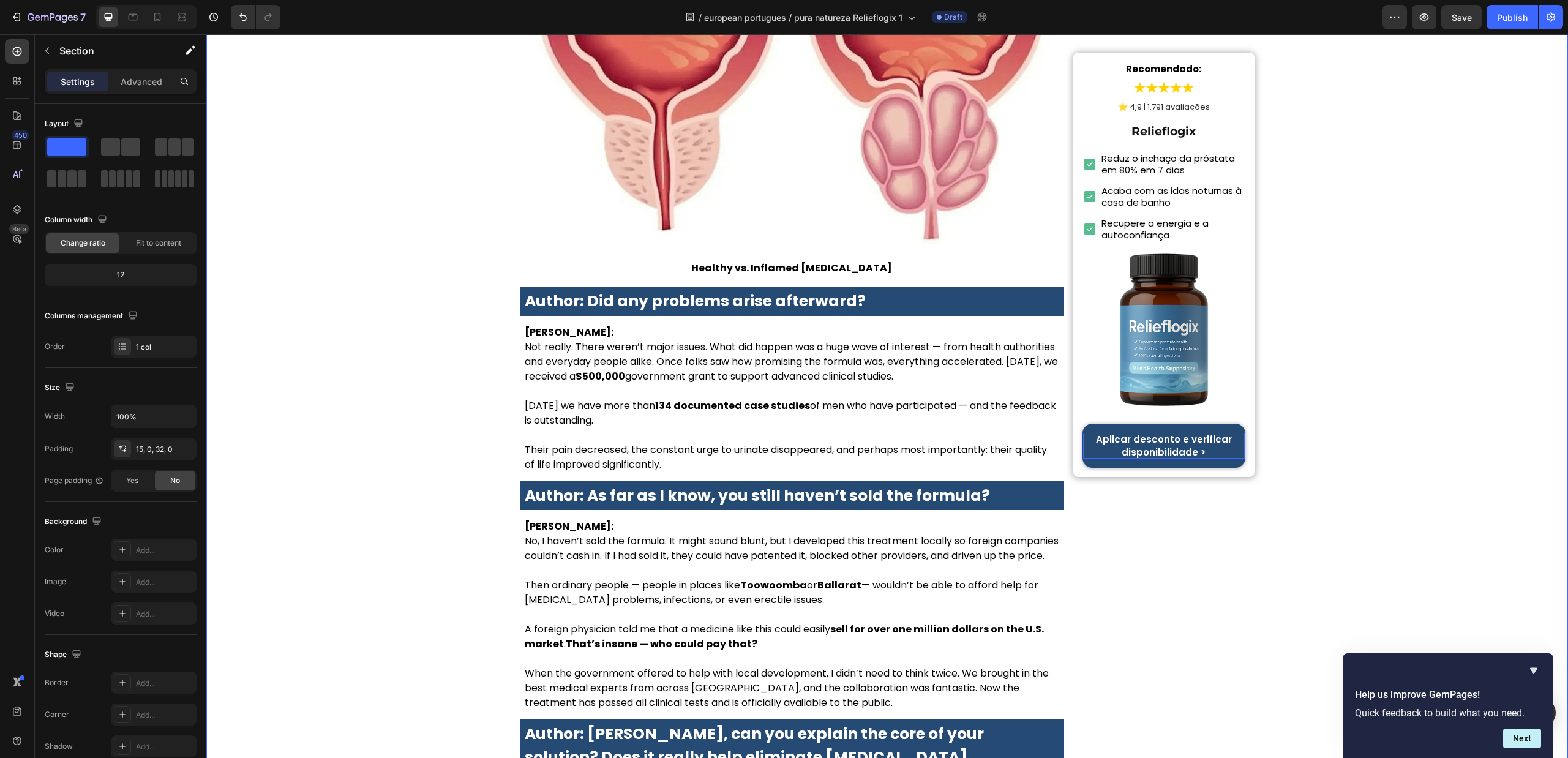
scroll to position [1929, 0]
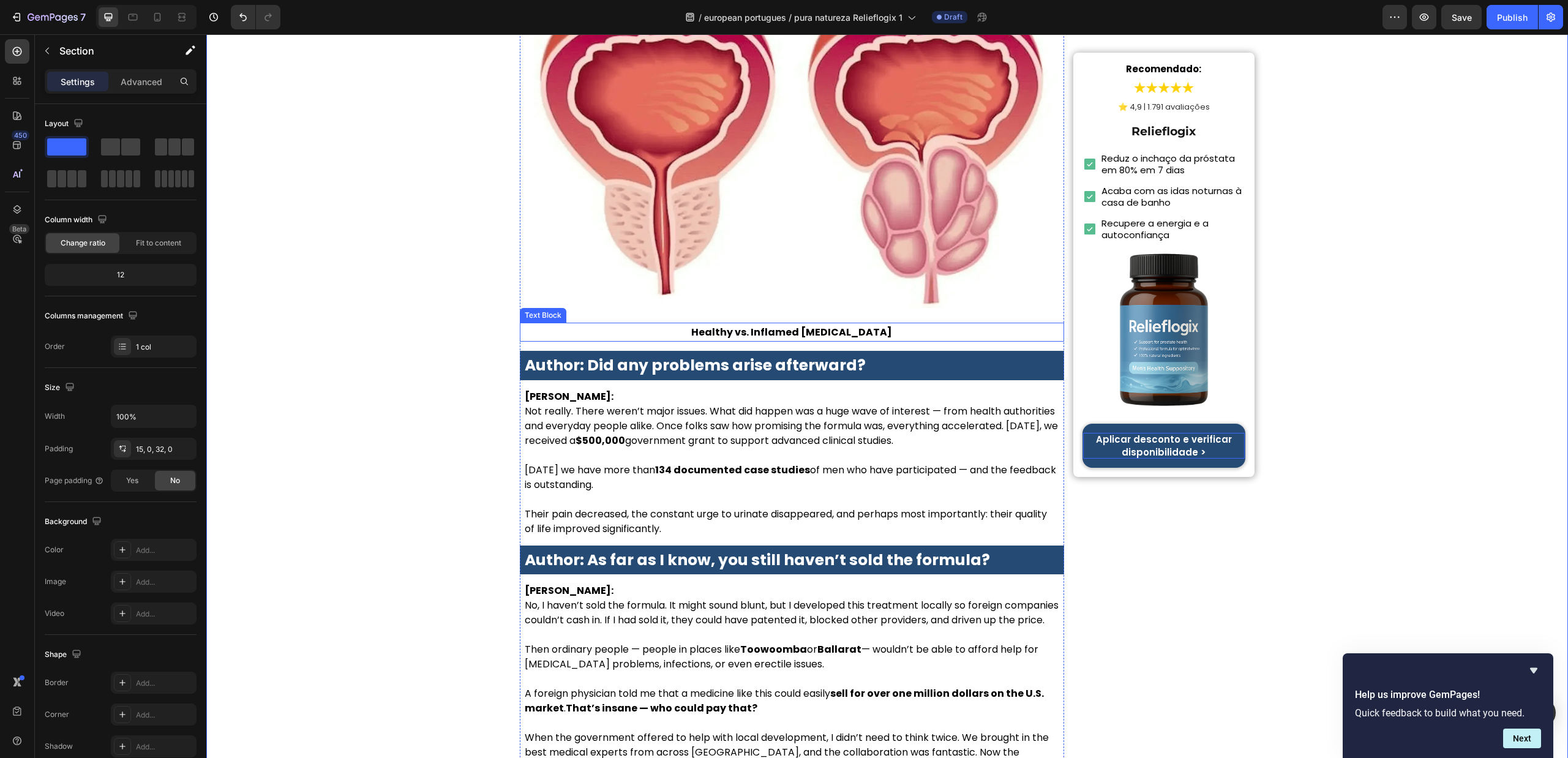
click at [834, 324] on p "Healthy vs. Inflamed Prostate" at bounding box center [792, 332] width 542 height 17
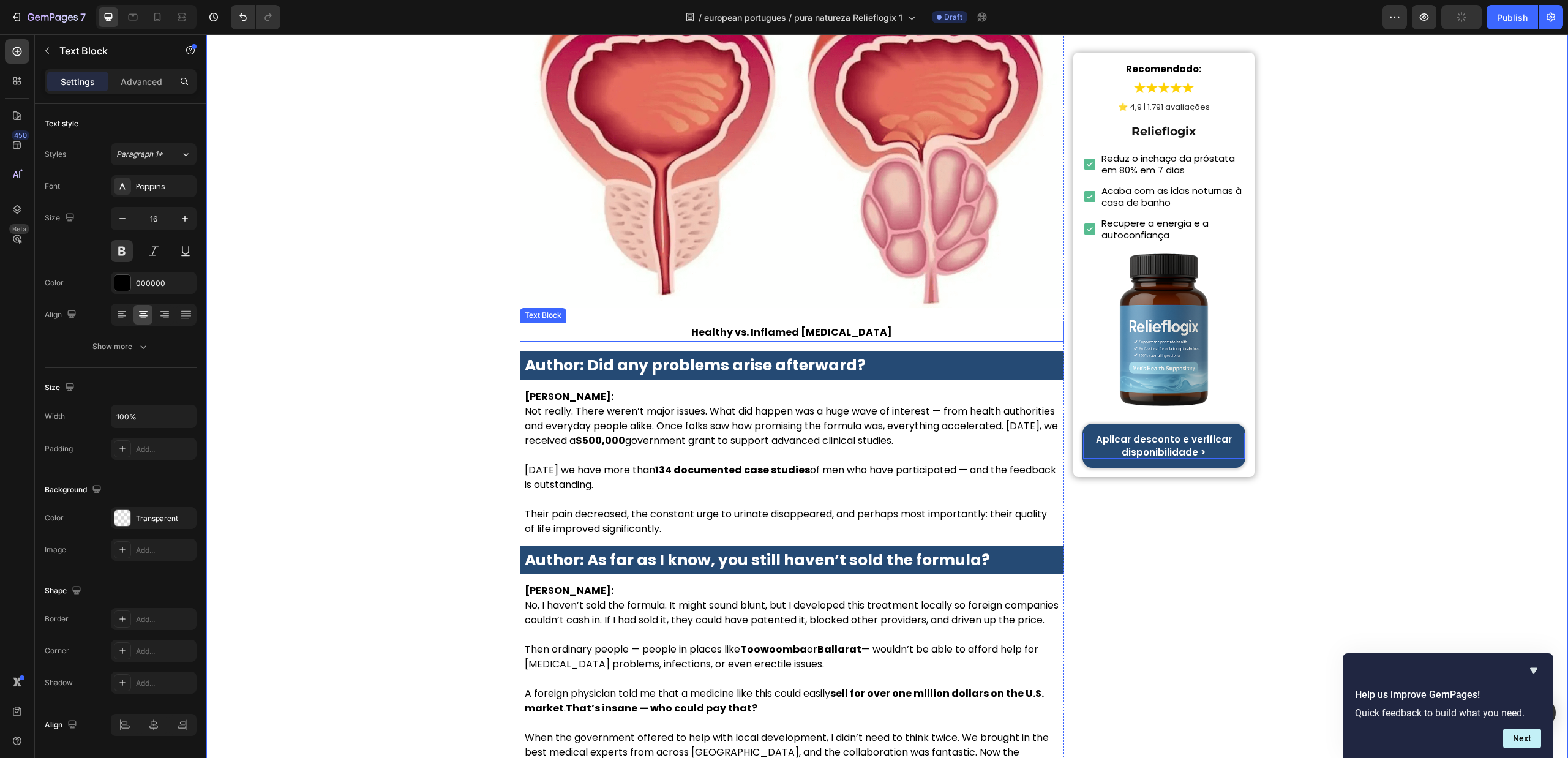
click at [834, 324] on p "Healthy vs. Inflamed Prostate" at bounding box center [792, 332] width 542 height 17
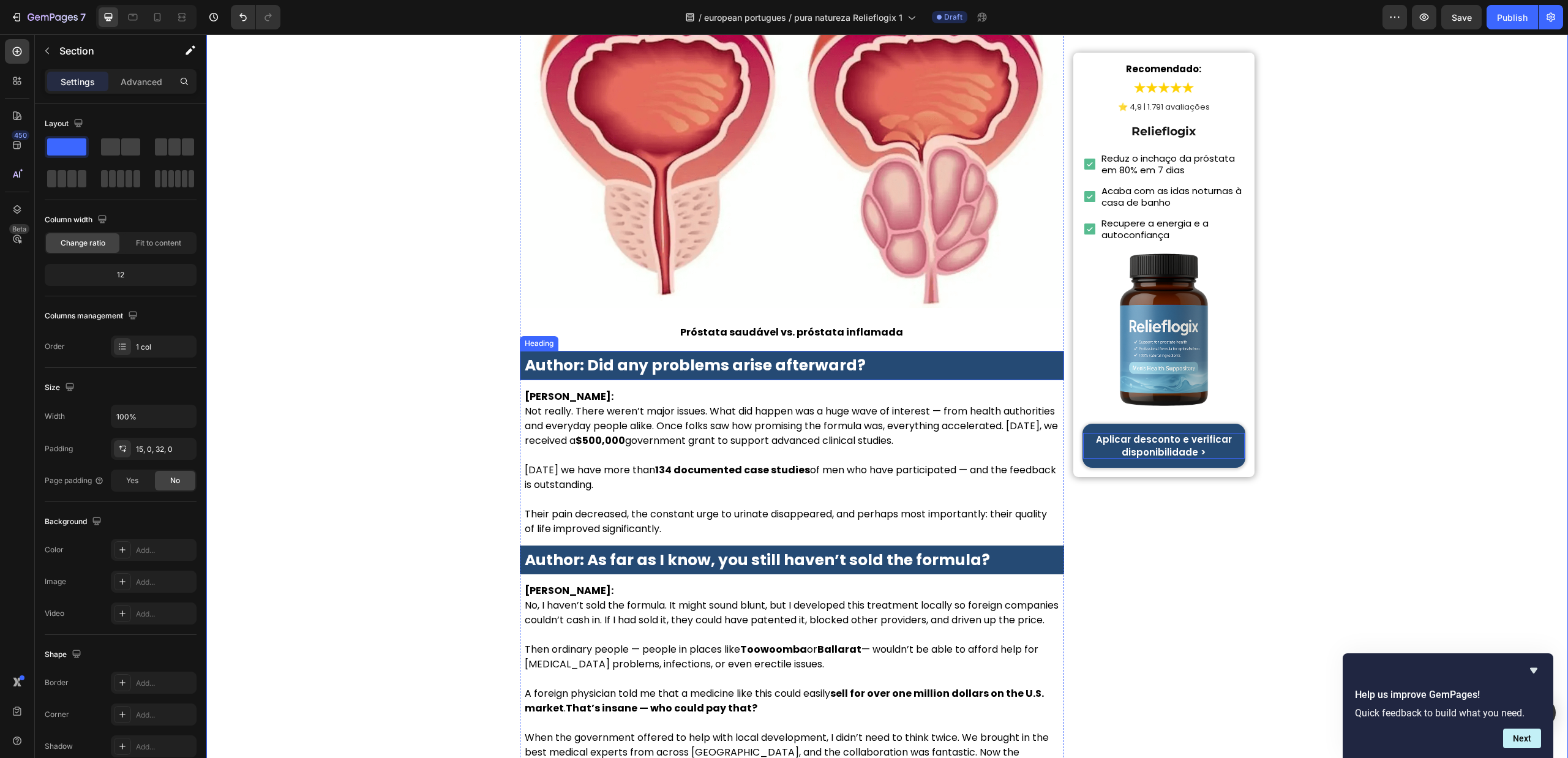
click at [781, 355] on strong "Author: Did any problems arise afterward?" at bounding box center [695, 366] width 341 height 22
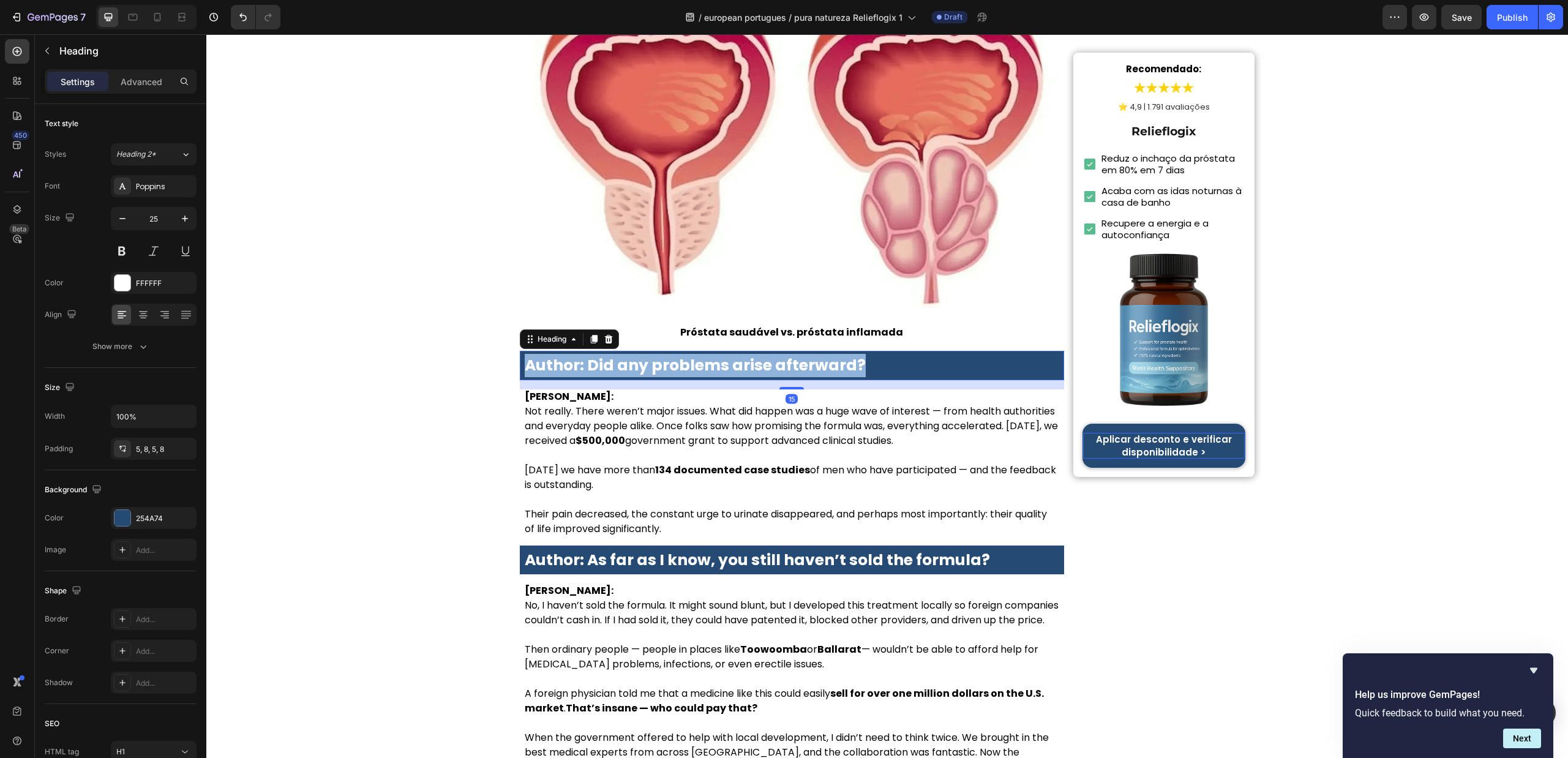
click at [781, 355] on strong "Author: Did any problems arise afterward?" at bounding box center [695, 366] width 341 height 22
click at [721, 389] on p "Dr. Lauren McKay: Not really. There weren’t major issues. What did happen was a…" at bounding box center [792, 418] width 535 height 59
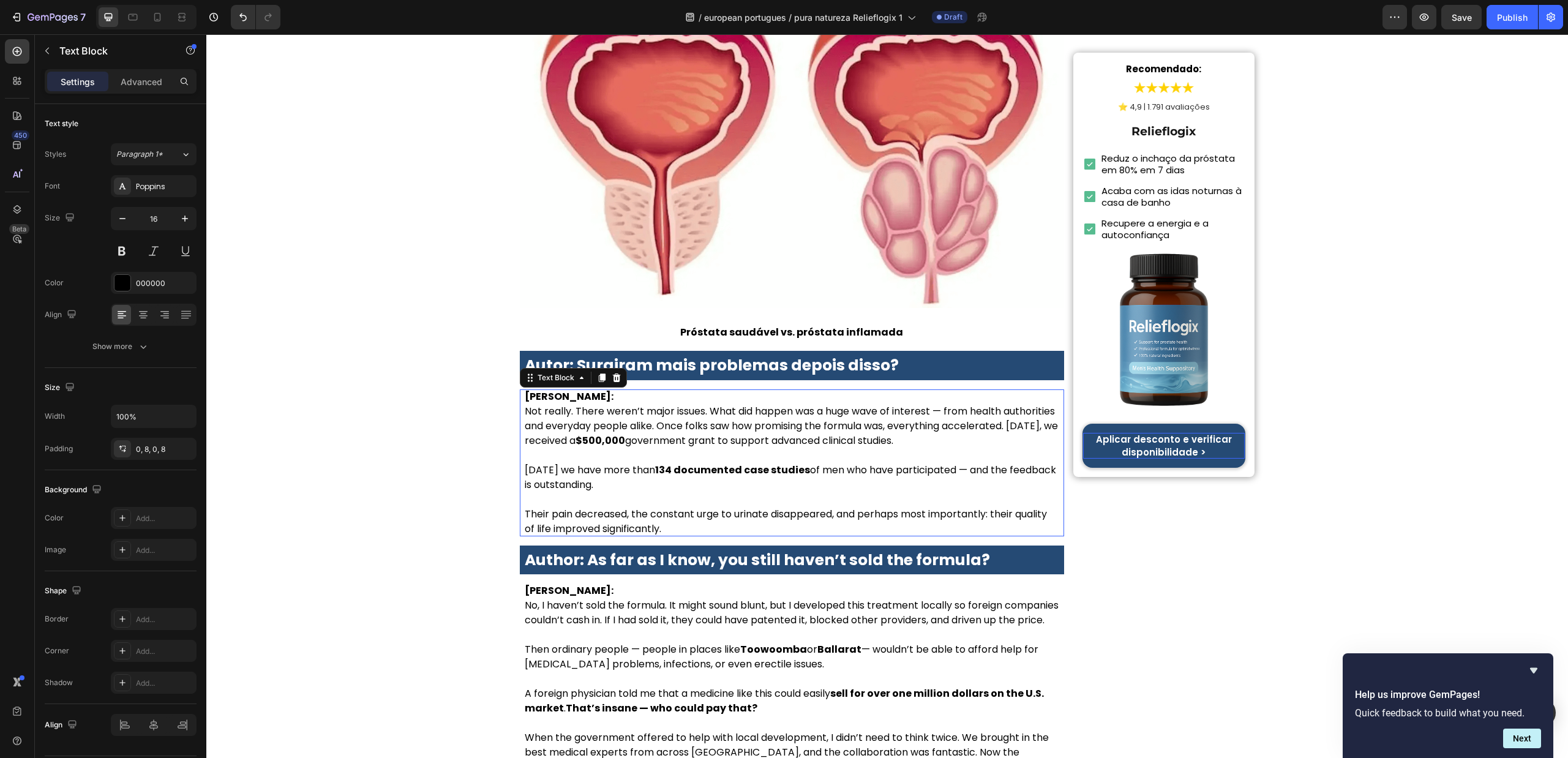
click at [721, 389] on p "Dr. Lauren McKay: Not really. There weren’t major issues. What did happen was a…" at bounding box center [792, 418] width 535 height 59
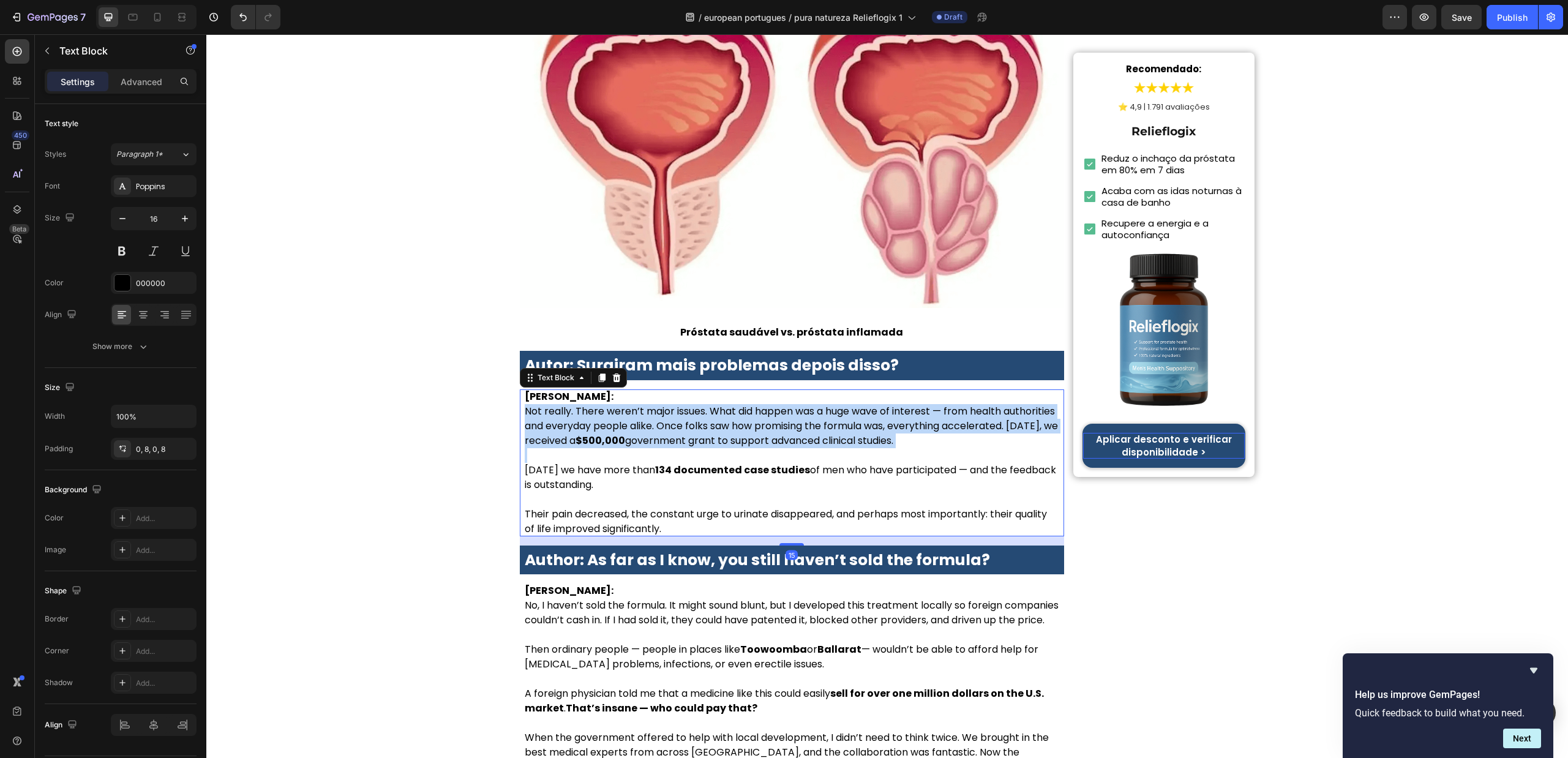
click at [721, 389] on p "Dr. Lauren McKay: Not really. There weren’t major issues. What did happen was a…" at bounding box center [792, 418] width 535 height 59
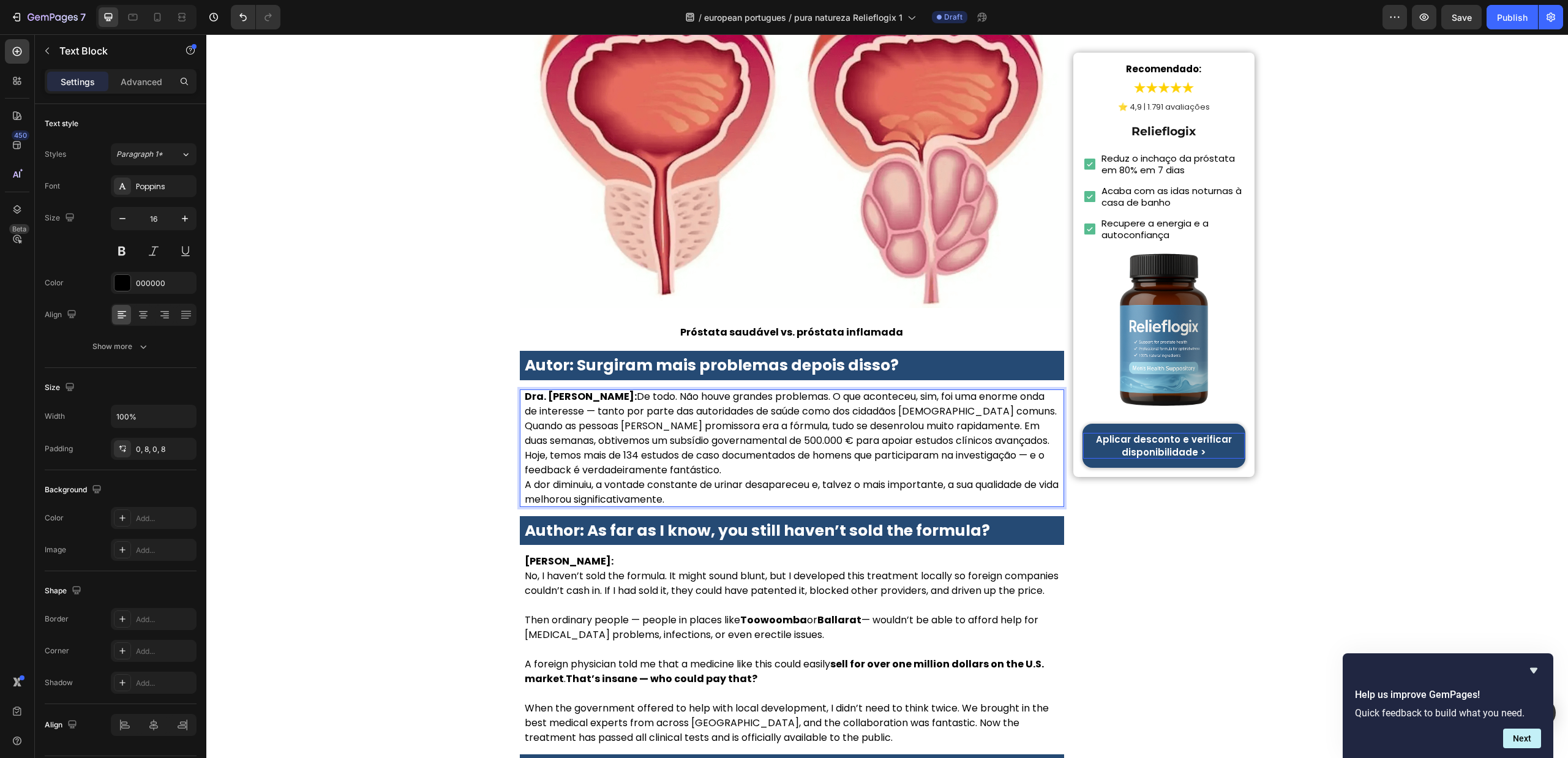
click at [621, 389] on p "Dra. Sofia Carvalho: De todo. Não houve grandes problemas. O que aconteceu, sim…" at bounding box center [792, 418] width 535 height 59
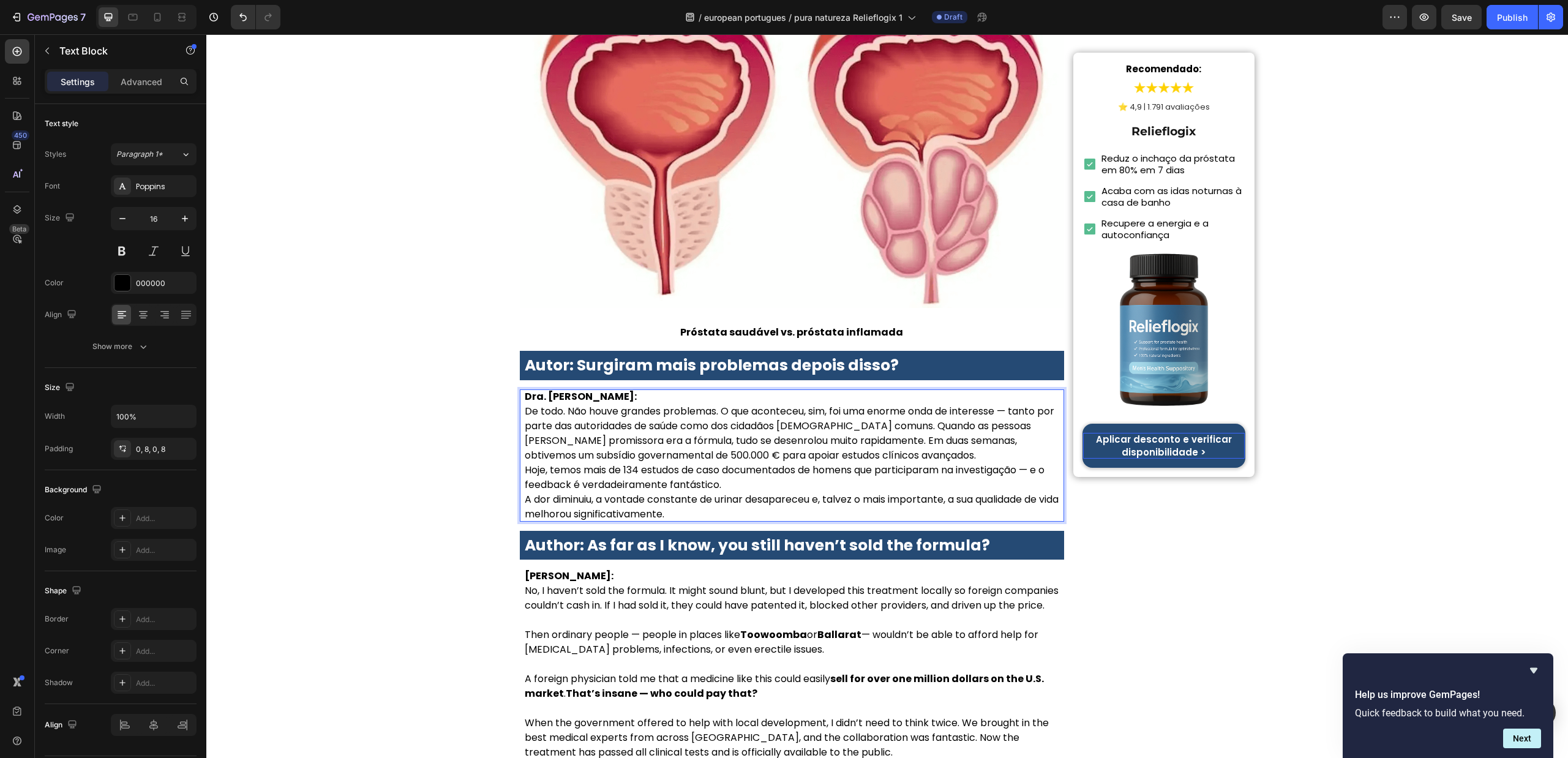
click at [925, 392] on p "Dra. Sofia Carvalho: De todo. Não houve grandes problemas. O que aconteceu, sim…" at bounding box center [792, 426] width 535 height 74
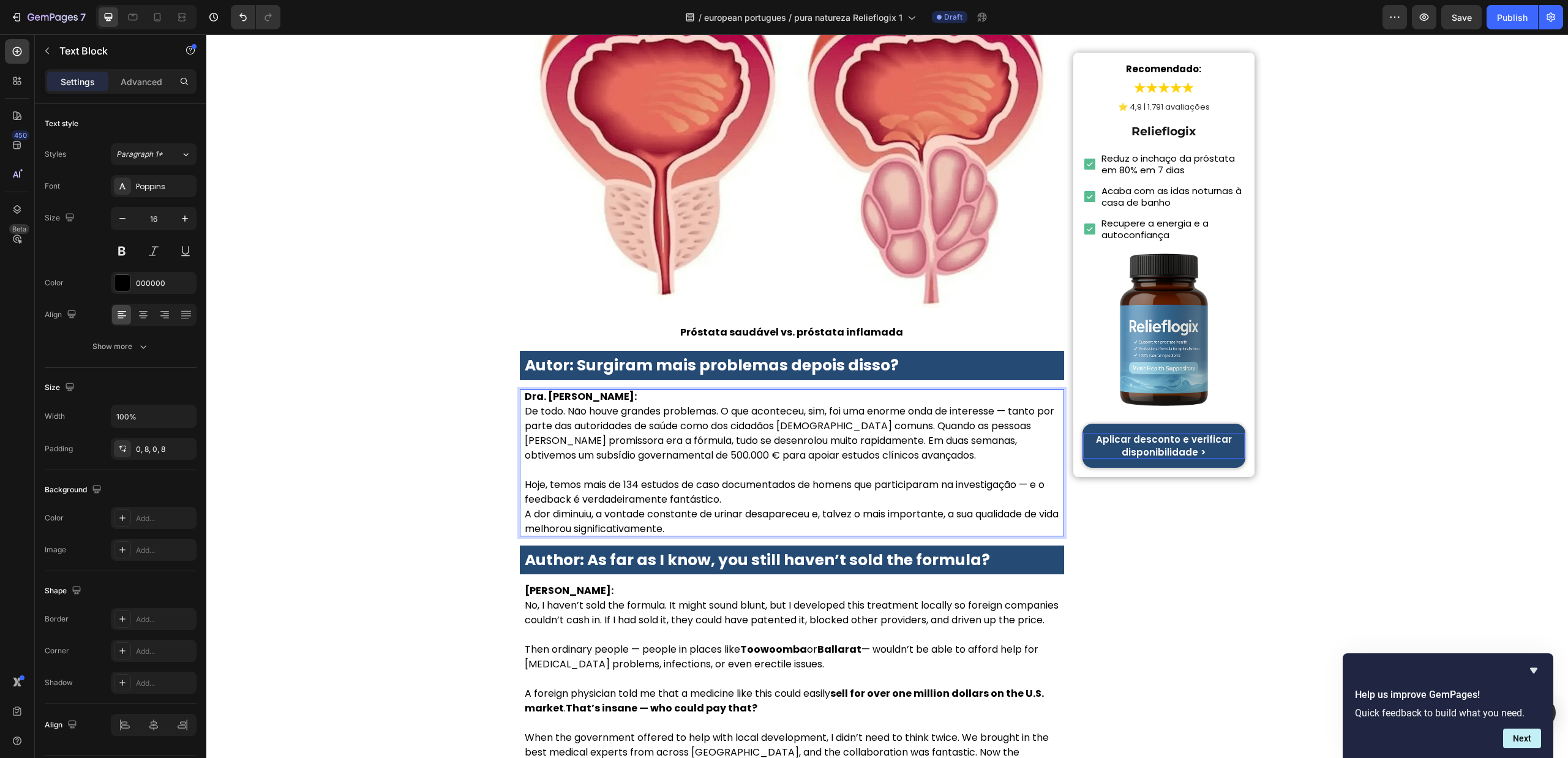
click at [748, 478] on p "Hoje, temos mais de 134 estudos de caso documentados de homens que participaram…" at bounding box center [792, 492] width 535 height 29
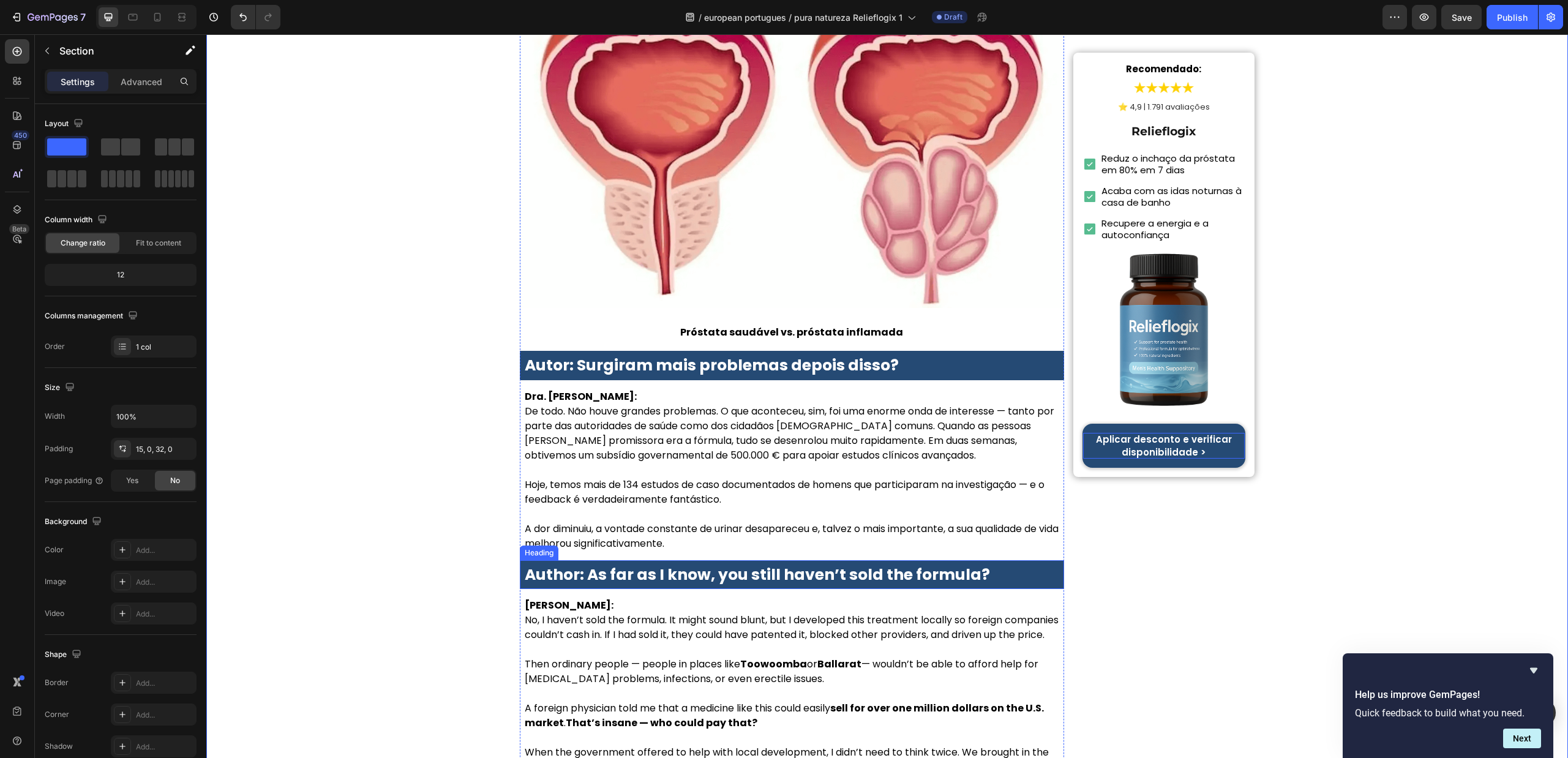
click at [696, 564] on strong "Author: As far as I know, you still haven’t sold the formula?" at bounding box center [757, 575] width 465 height 22
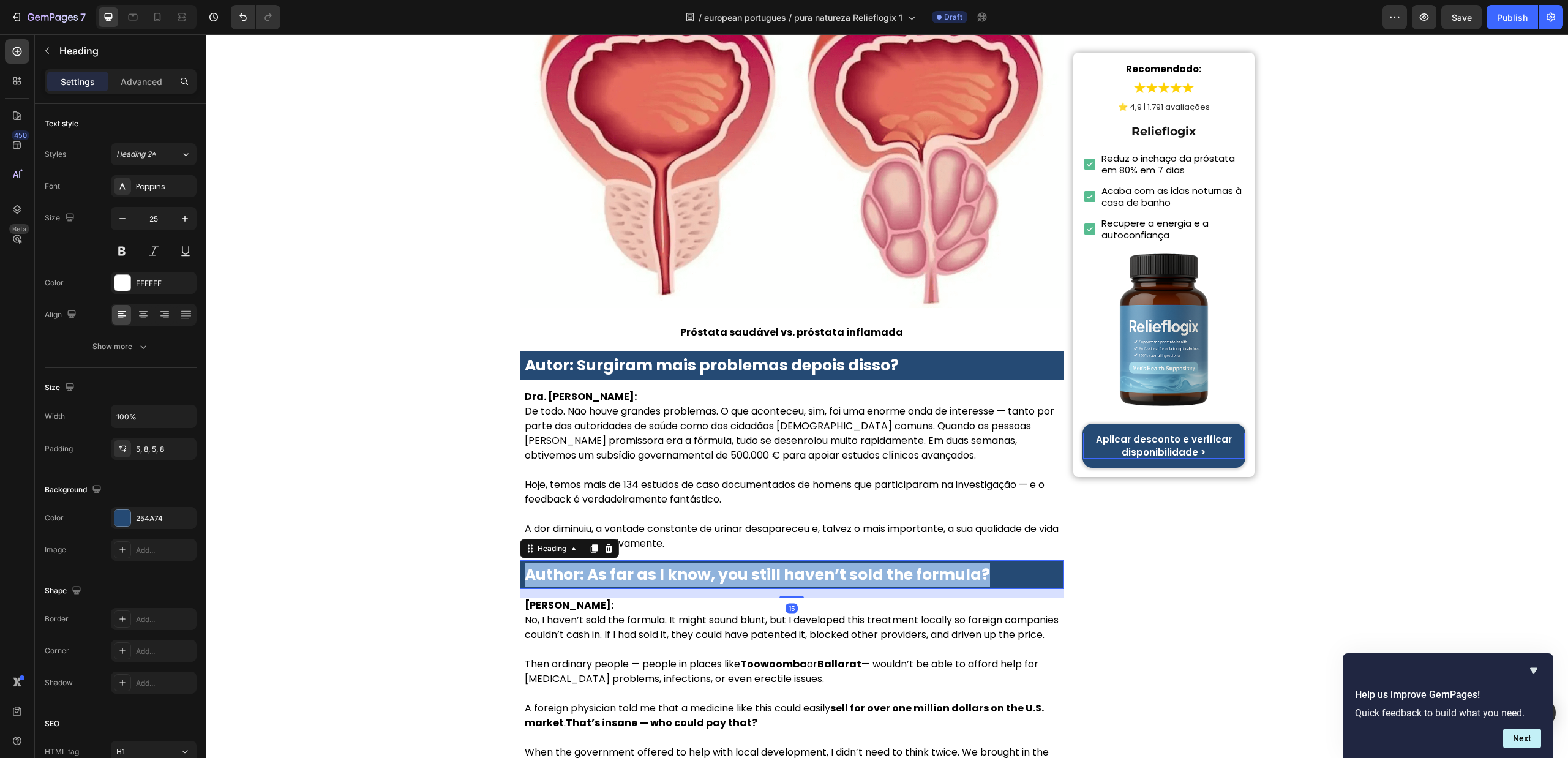
click at [696, 564] on strong "Author: As far as I know, you still haven’t sold the formula?" at bounding box center [757, 575] width 465 height 22
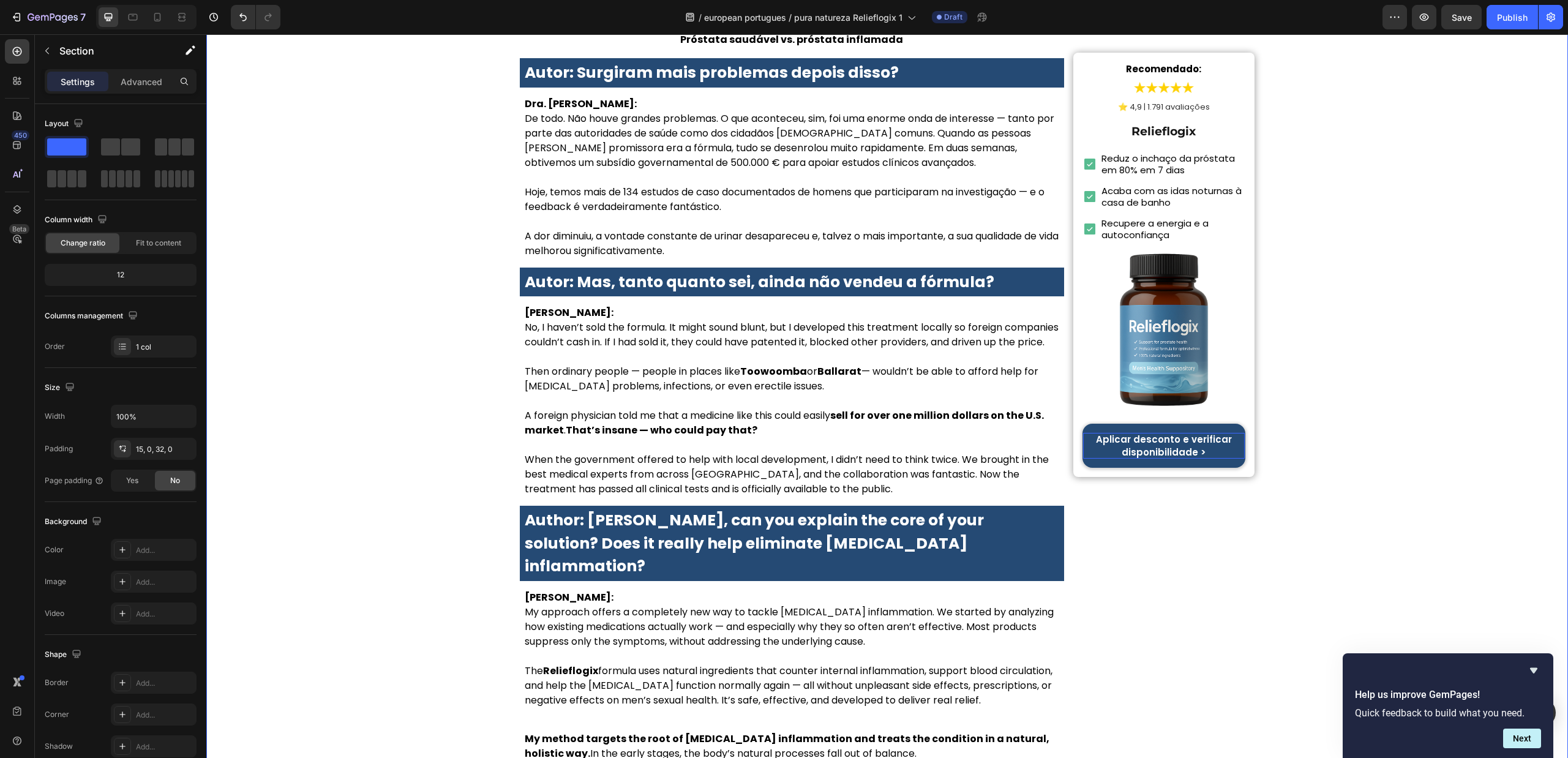
scroll to position [2205, 0]
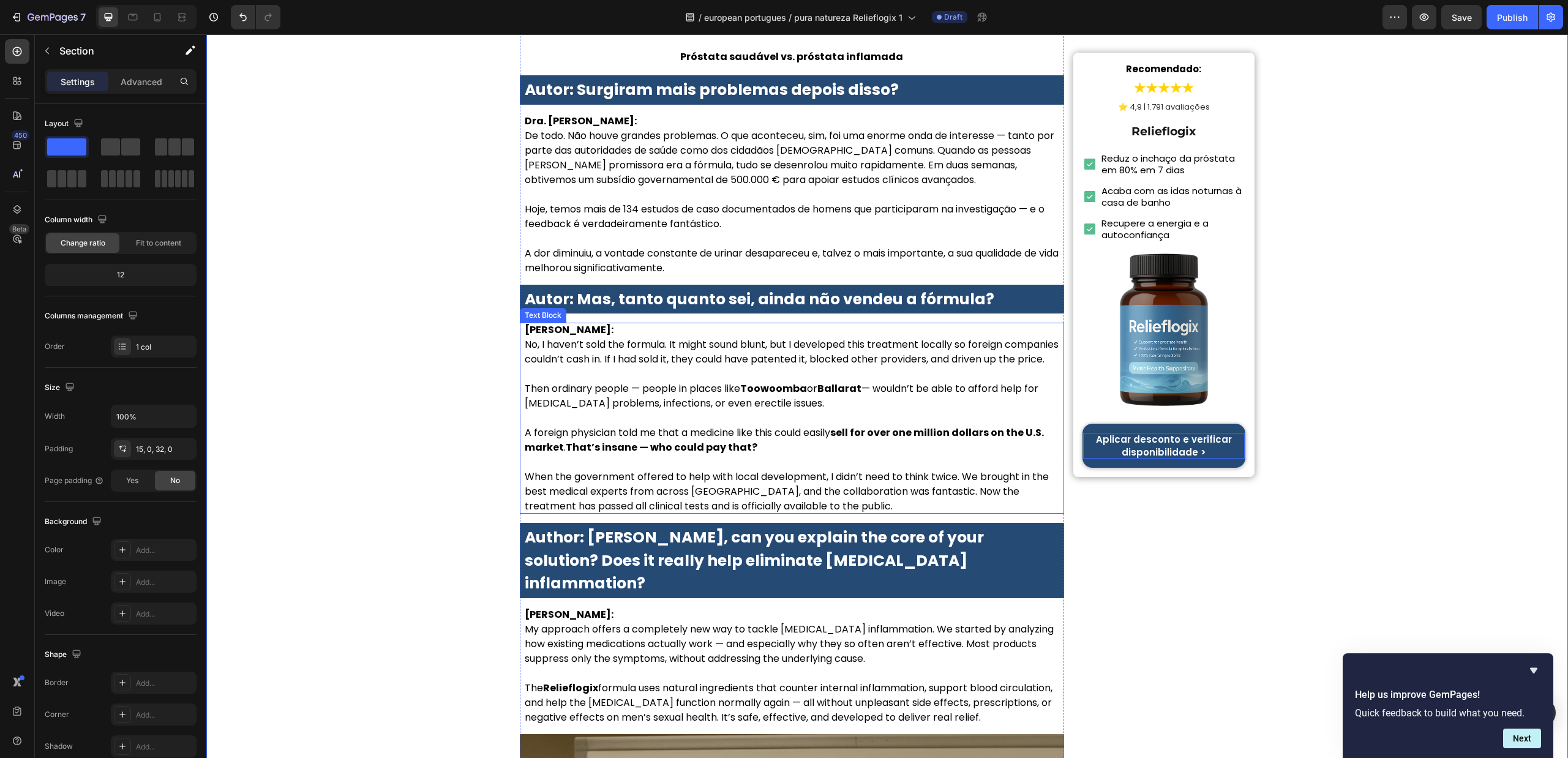
click at [610, 382] on p "Then ordinary people — people in places like Toowoomba or Ballarat — wouldn’t b…" at bounding box center [792, 396] width 535 height 29
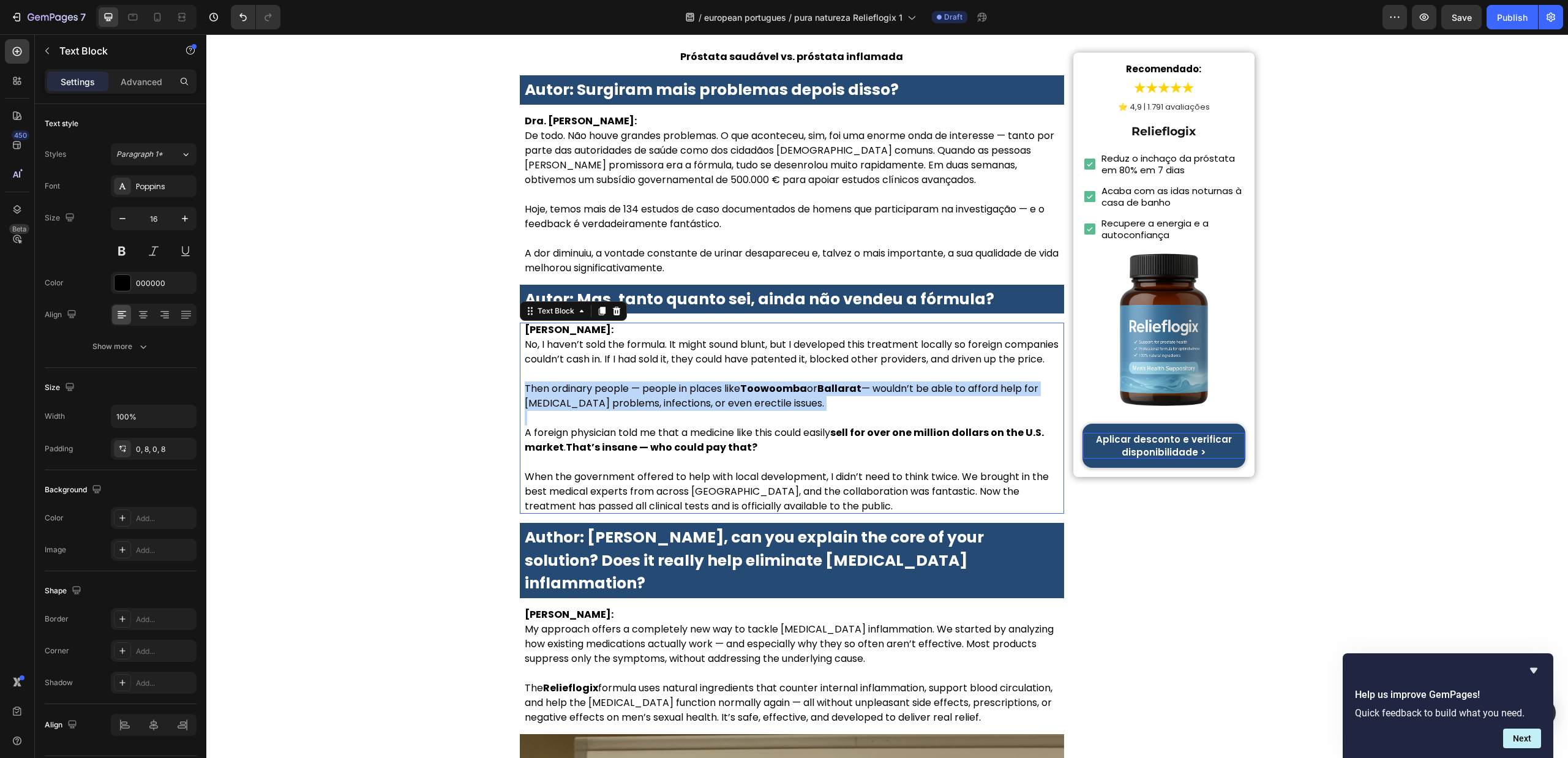
click at [610, 382] on p "Then ordinary people — people in places like Toowoomba or Ballarat — wouldn’t b…" at bounding box center [792, 396] width 535 height 29
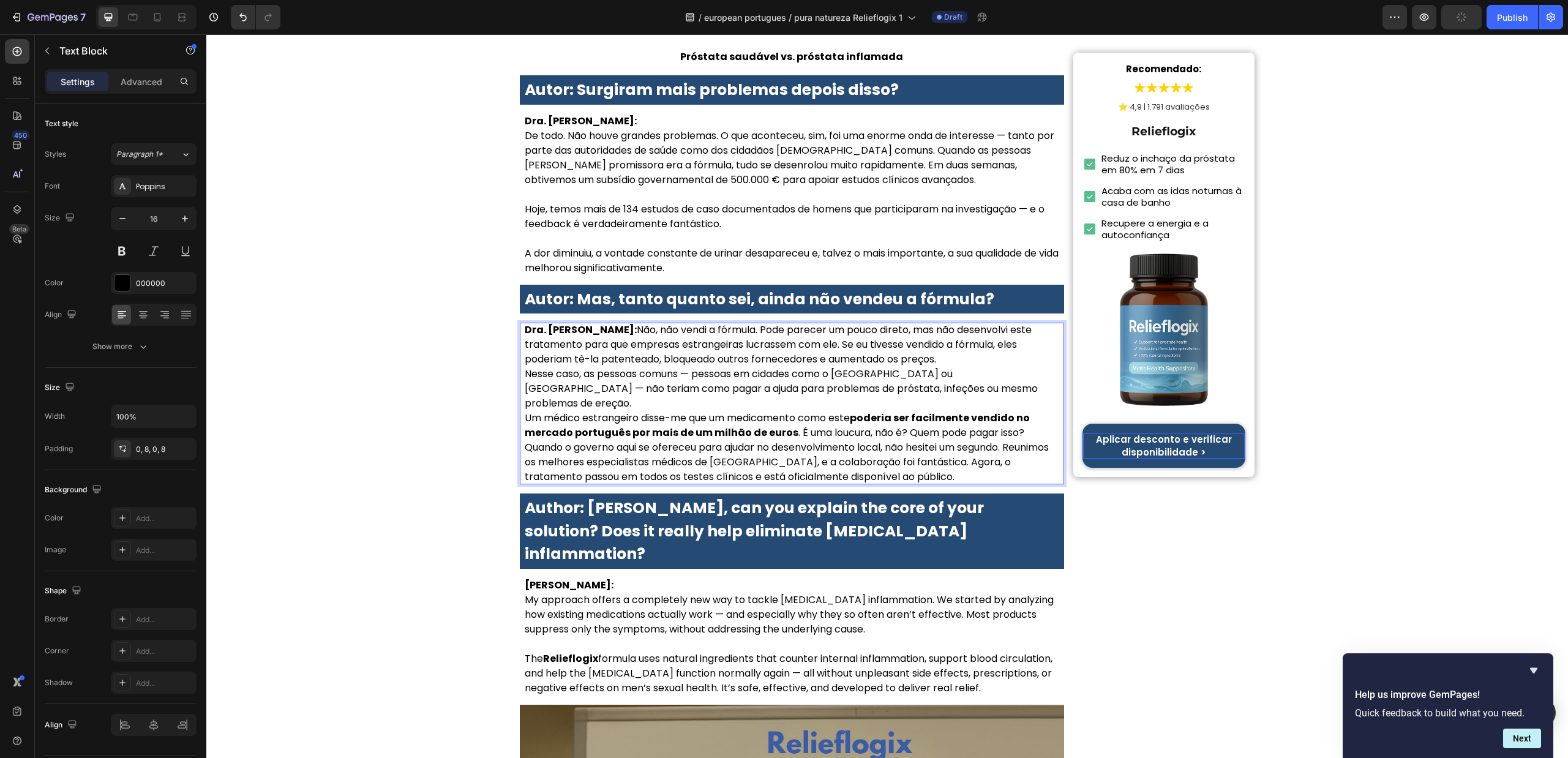
click at [620, 323] on p "Dra. Sofia Carvalho: Não, não vendi a fórmula. Pode parecer um pouco direto, ma…" at bounding box center [792, 345] width 535 height 44
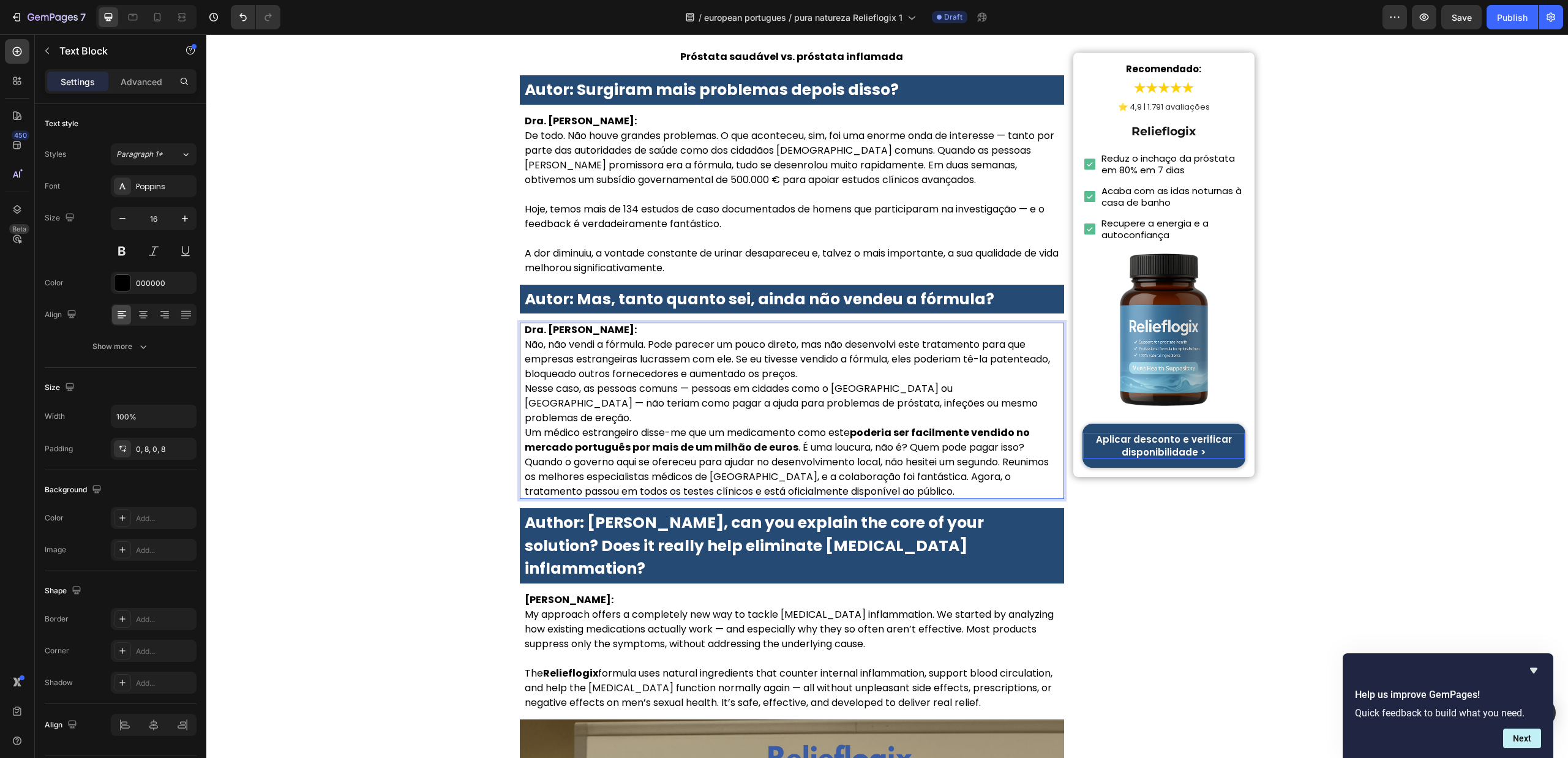
click at [879, 323] on p "Dra. Sofia Carvalho: Não, não vendi a fórmula. Pode parecer um pouco direto, ma…" at bounding box center [792, 352] width 535 height 59
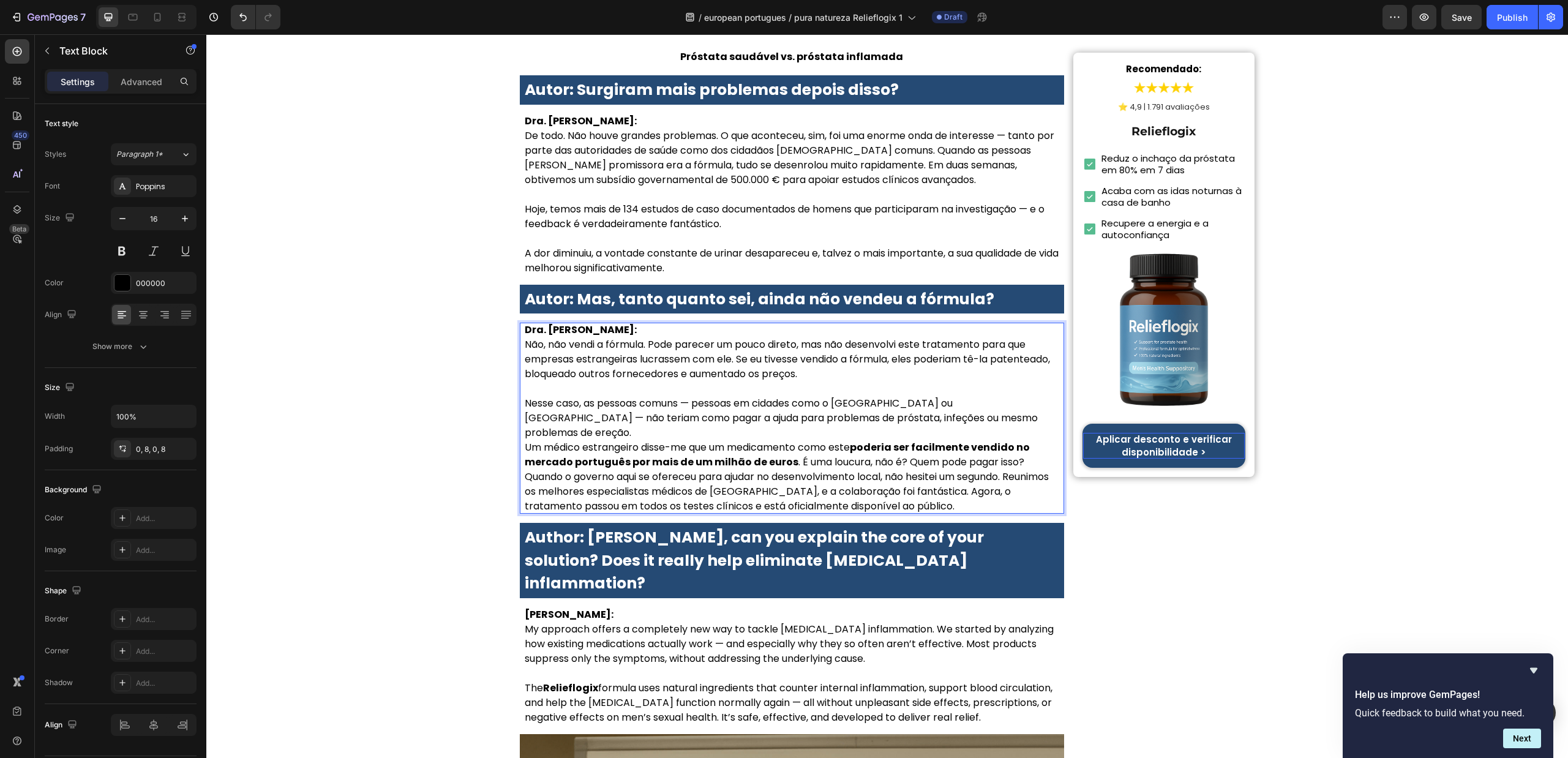
click at [966, 397] on p "Nesse caso, as pessoas comuns — pessoas em cidades como o Porto ou Coimbra — nã…" at bounding box center [792, 418] width 535 height 44
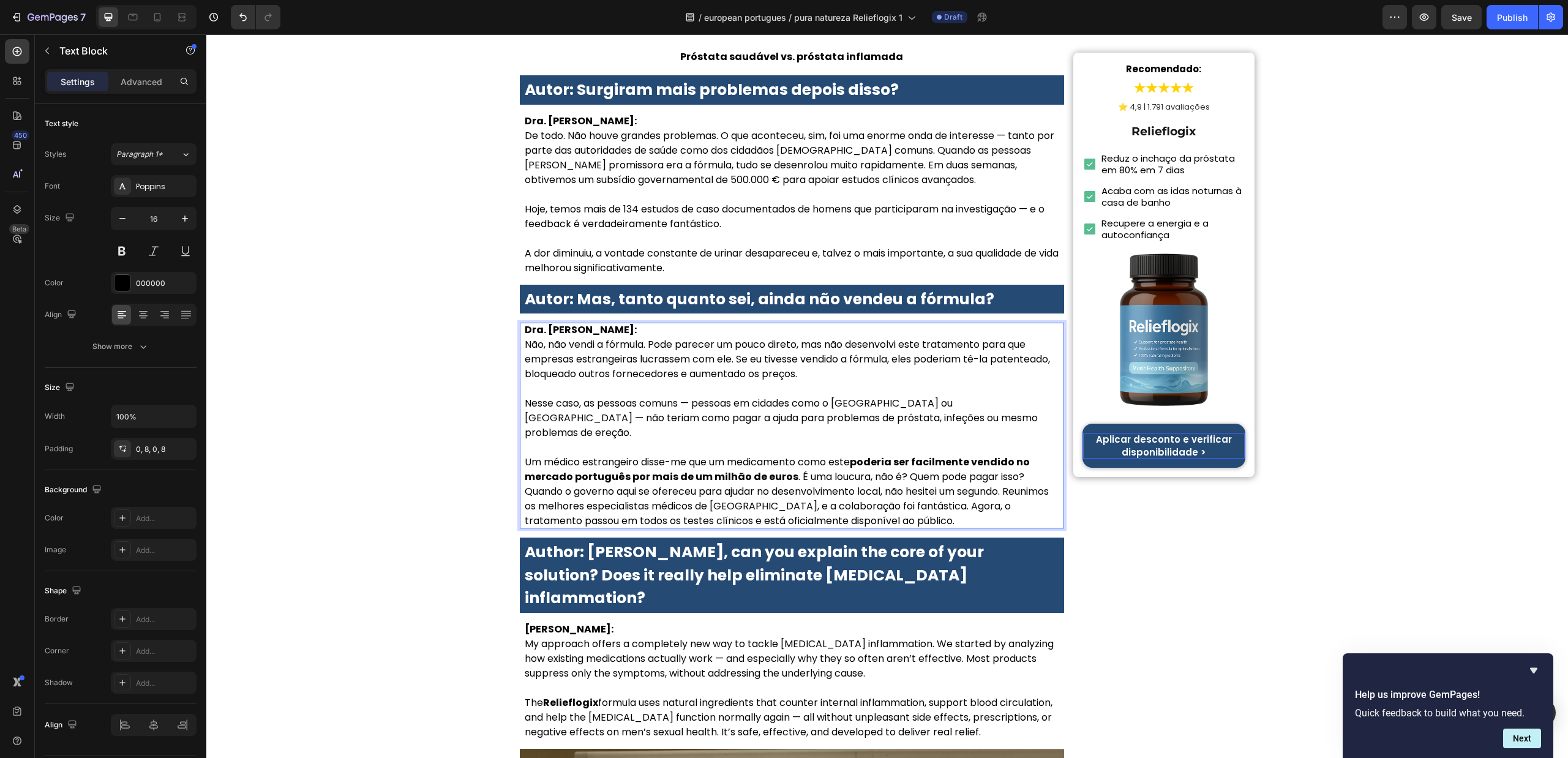
click at [1020, 455] on p "Um médico estrangeiro disse-me que um medicamento como este poderia ser facilme…" at bounding box center [792, 469] width 535 height 29
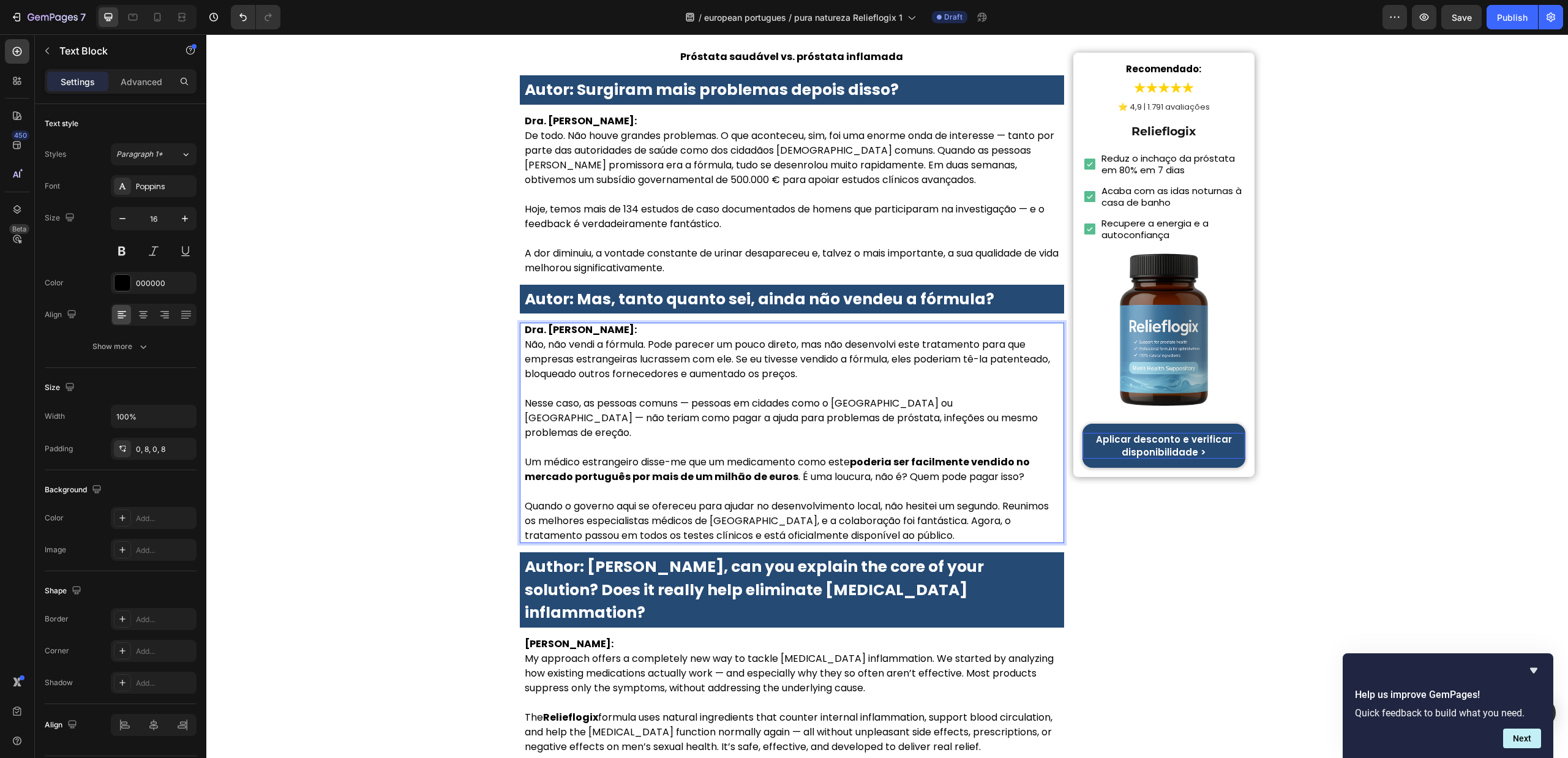
click at [1023, 499] on p "Quando o governo aqui se ofereceu para ajudar no desenvolvimento local, não hes…" at bounding box center [792, 521] width 535 height 44
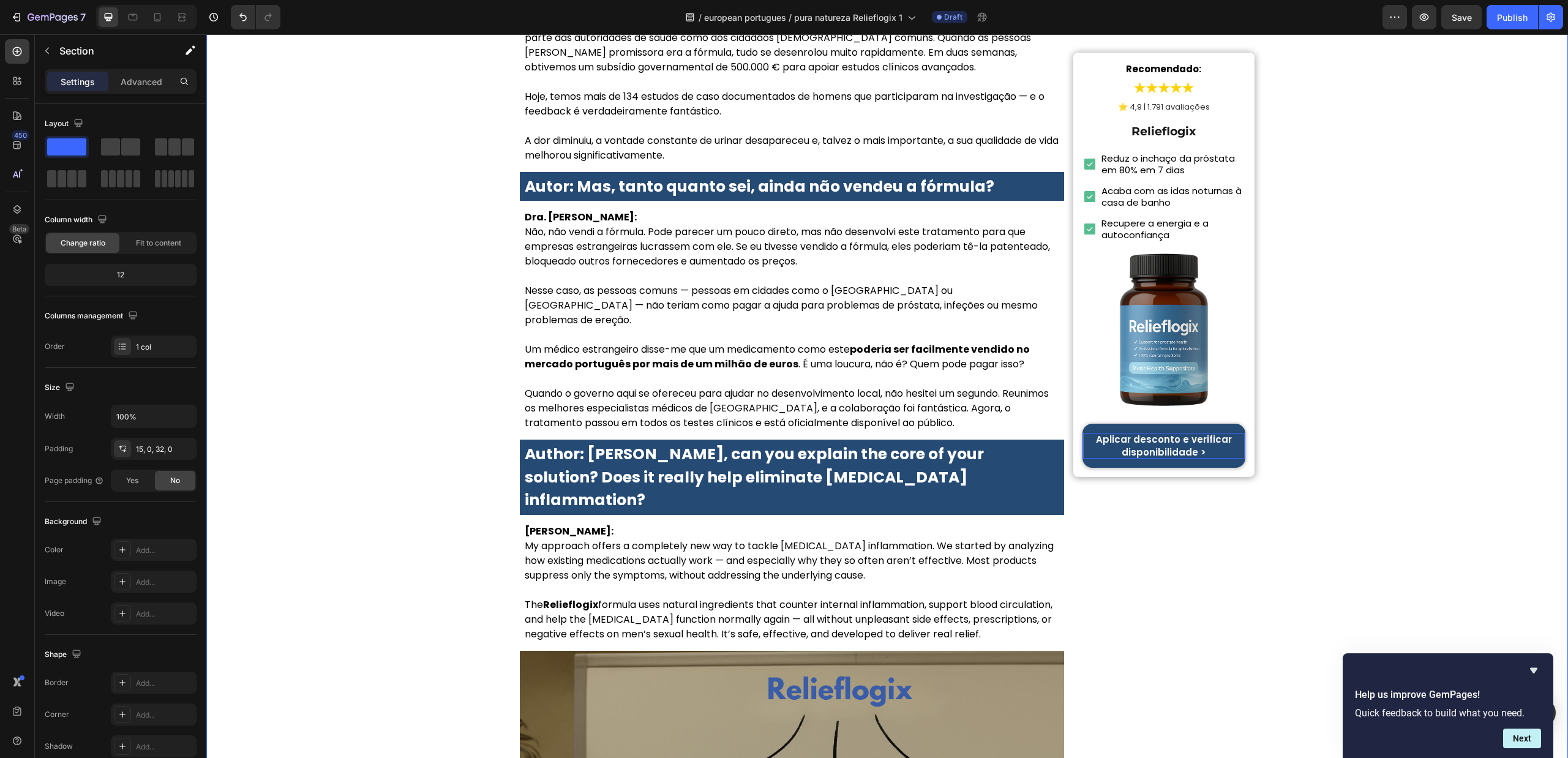
scroll to position [2297, 0]
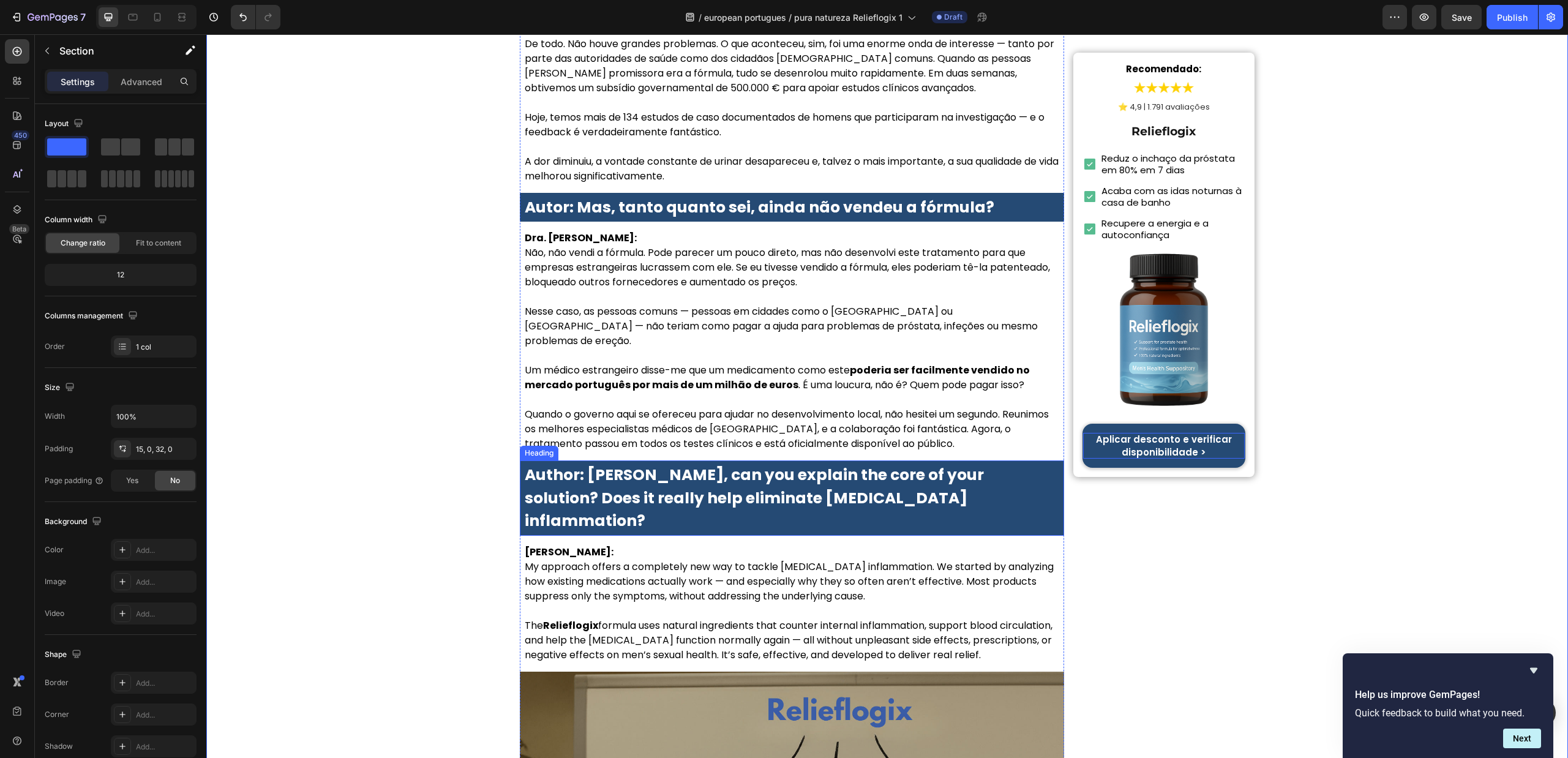
click at [751, 464] on strong "Author: Dr. Lauren McKay, can you explain the core of your solution? Does it re…" at bounding box center [754, 498] width 459 height 68
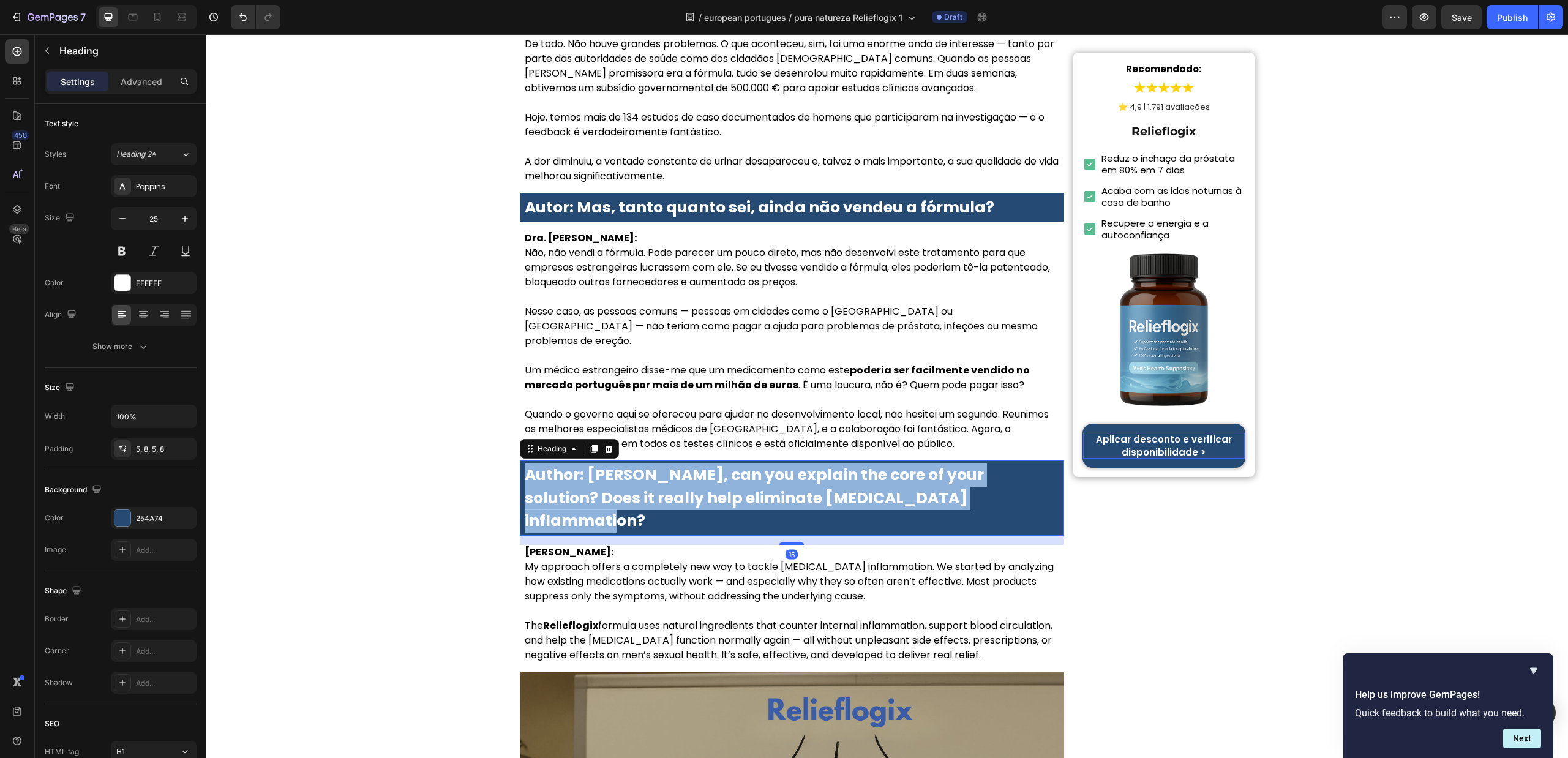
click at [751, 464] on strong "Author: Dr. Lauren McKay, can you explain the core of your solution? Does it re…" at bounding box center [754, 498] width 459 height 68
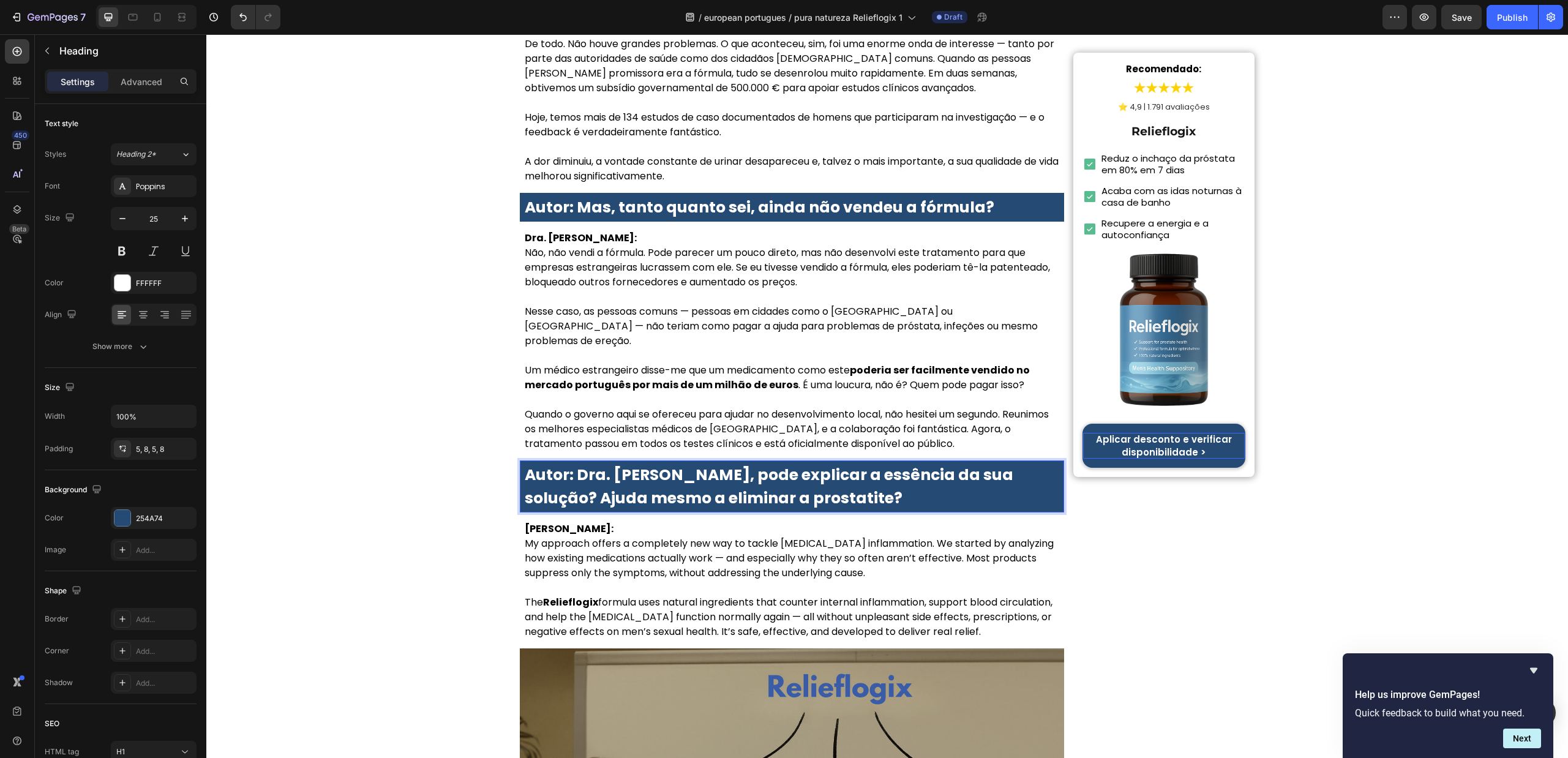
click at [478, 412] on div "Início > Saúde > Saúde da Próstata Heading Toda a gente está a falar disto! A D…" at bounding box center [888, 736] width 1362 height 5928
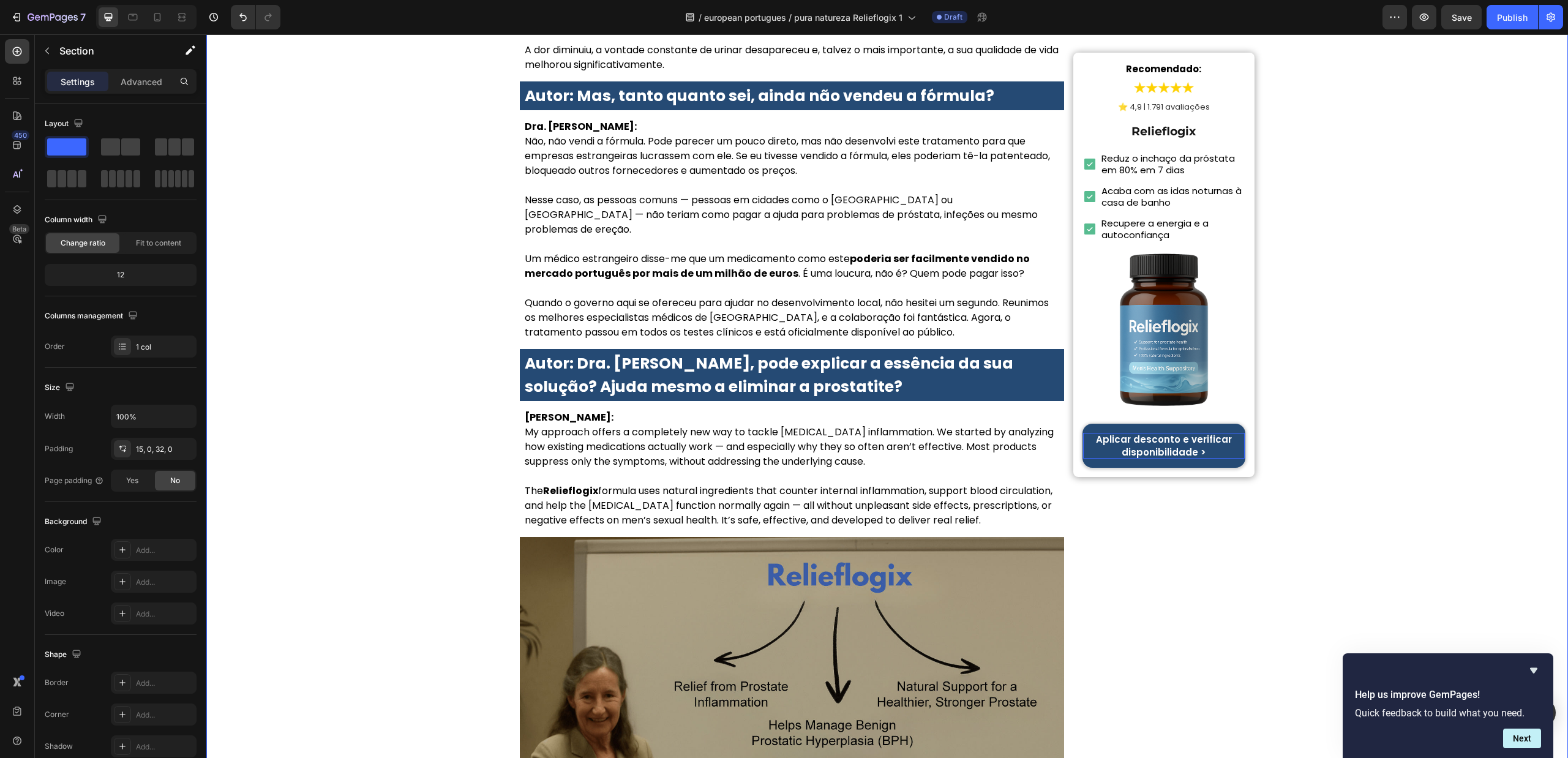
scroll to position [2480, 0]
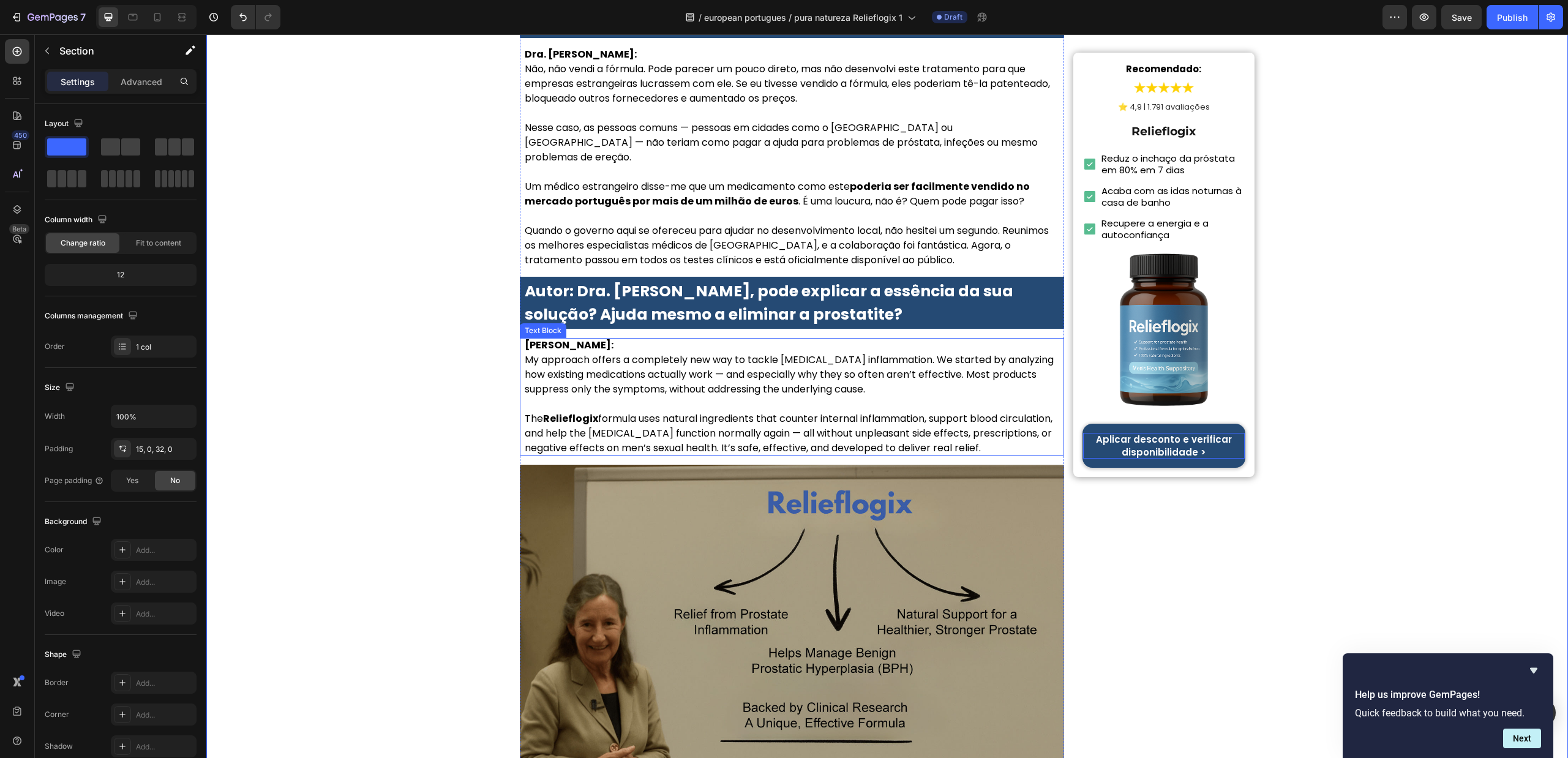
click at [797, 397] on p at bounding box center [792, 404] width 535 height 15
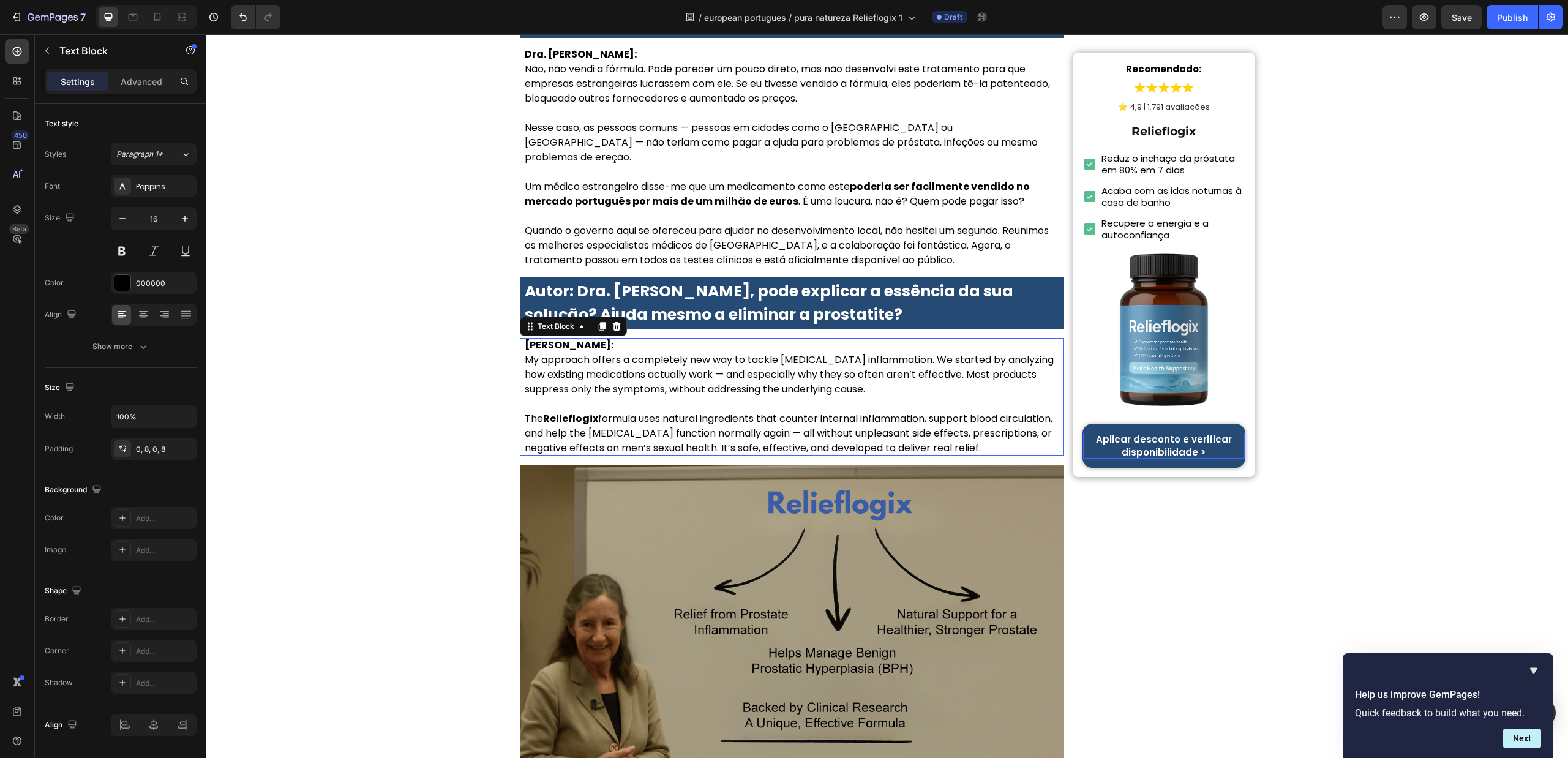
click at [797, 397] on p "Rich Text Editor. Editing area: main" at bounding box center [792, 404] width 535 height 15
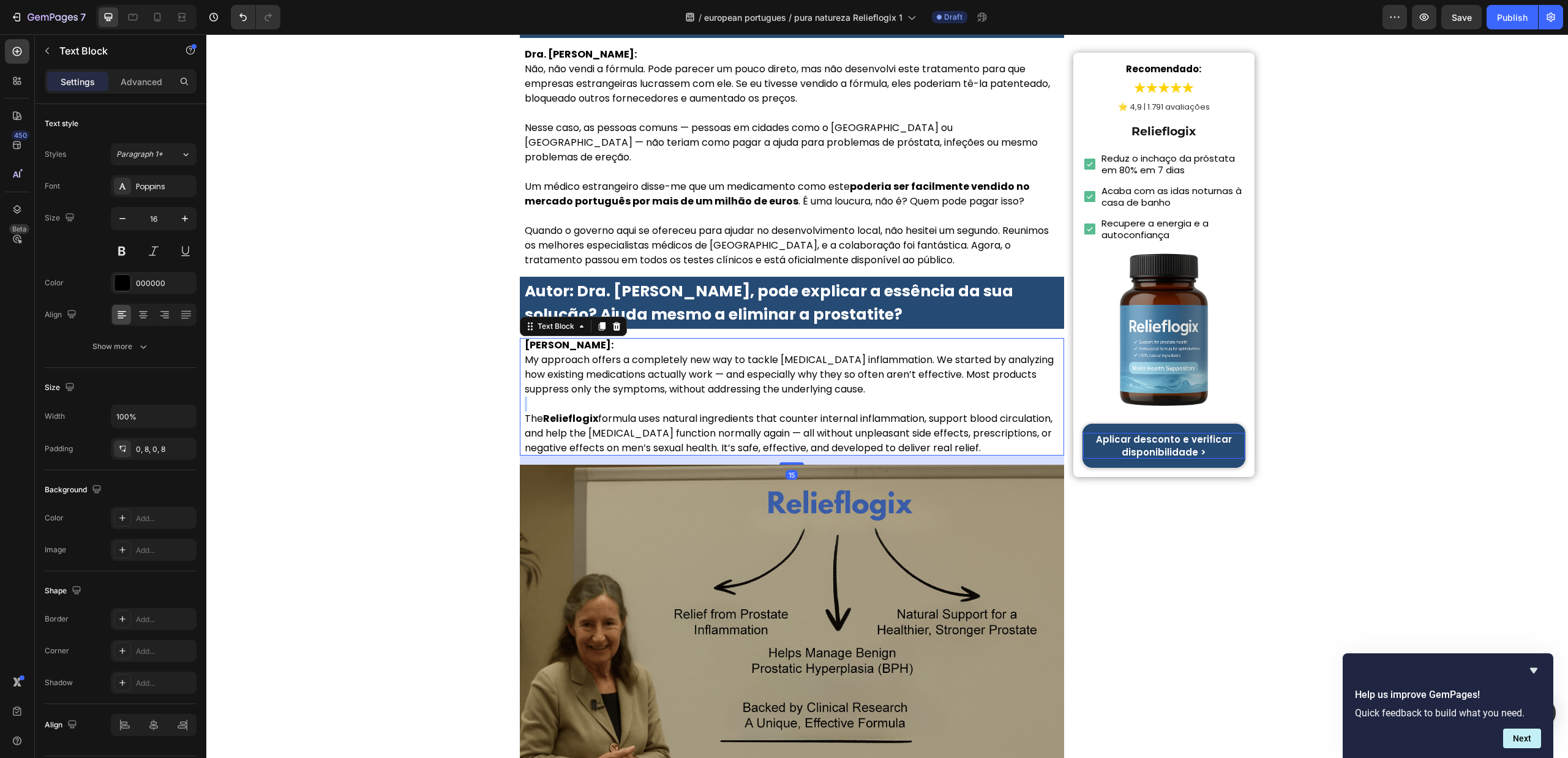
click at [797, 397] on p "Rich Text Editor. Editing area: main" at bounding box center [792, 404] width 535 height 15
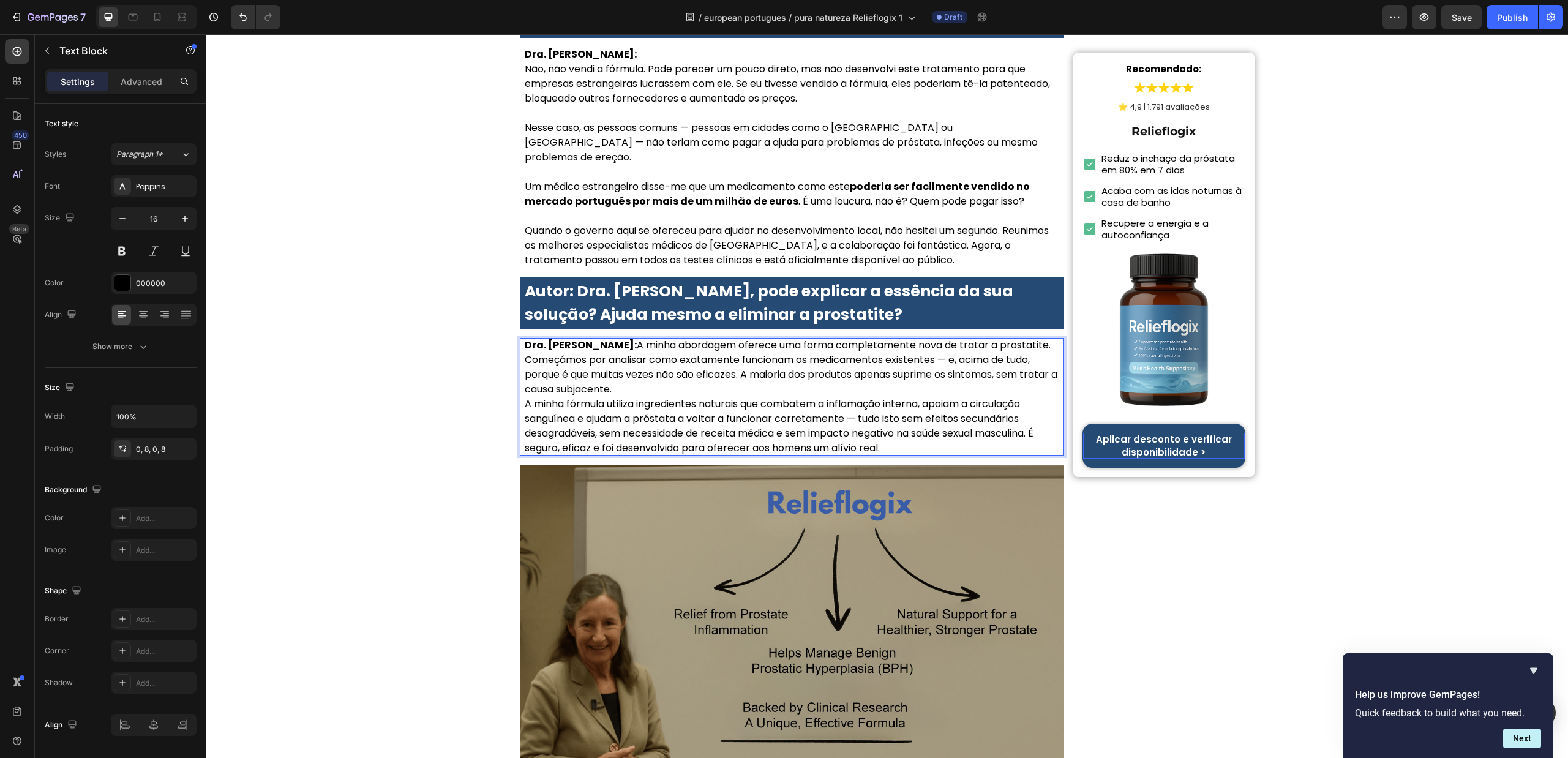
click at [819, 338] on p "Dra. Sofia Carvalho: A minha abordagem oferece uma forma completamente nova de …" at bounding box center [792, 367] width 535 height 59
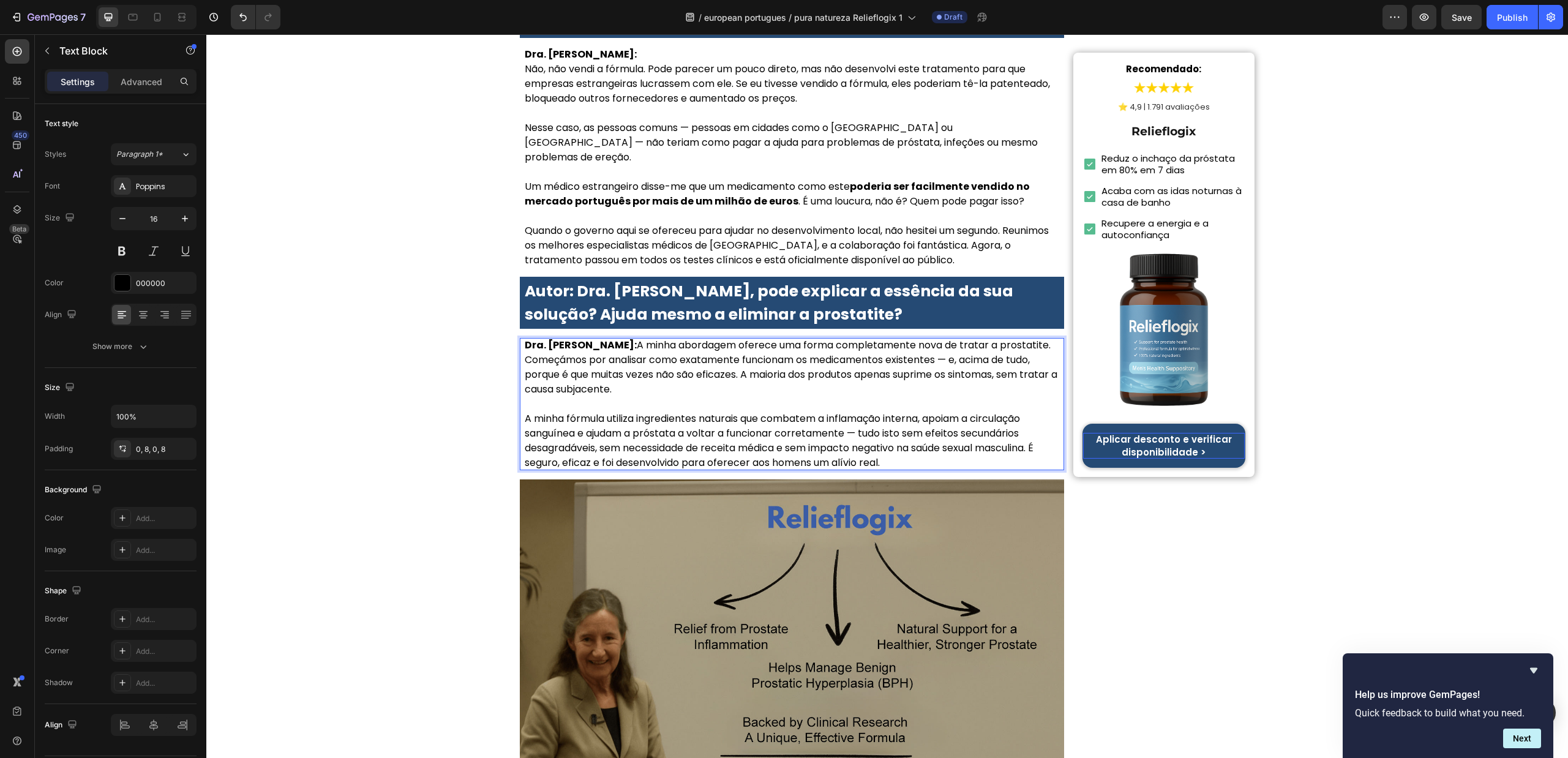
click at [623, 338] on p "Dra. Sofia Carvalho: A minha abordagem oferece uma forma completamente nova de …" at bounding box center [792, 375] width 535 height 74
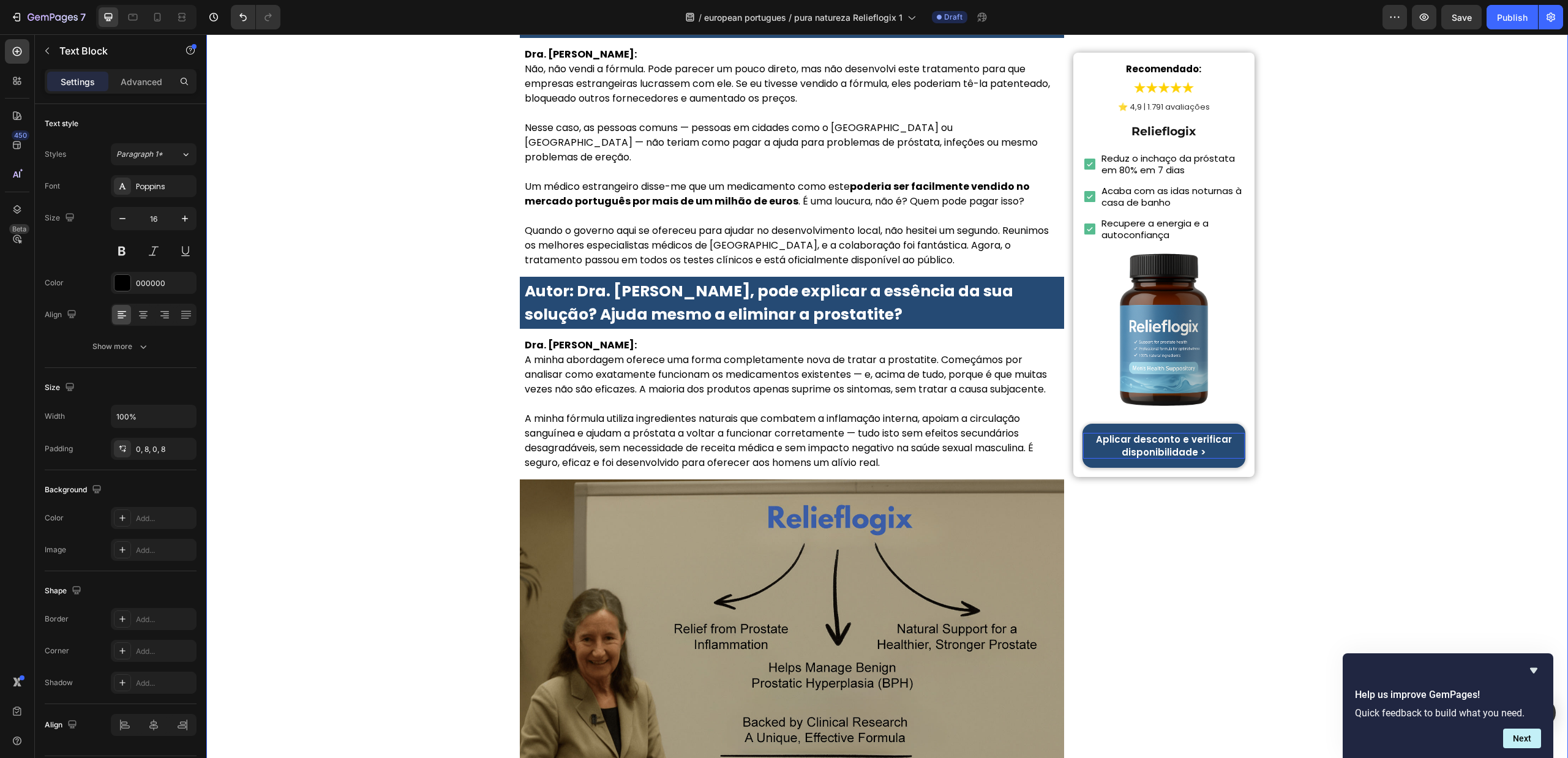
click at [418, 310] on div "Início > Saúde > Saúde da Próstata Heading Toda a gente está a falar disto! A D…" at bounding box center [888, 561] width 1362 height 5944
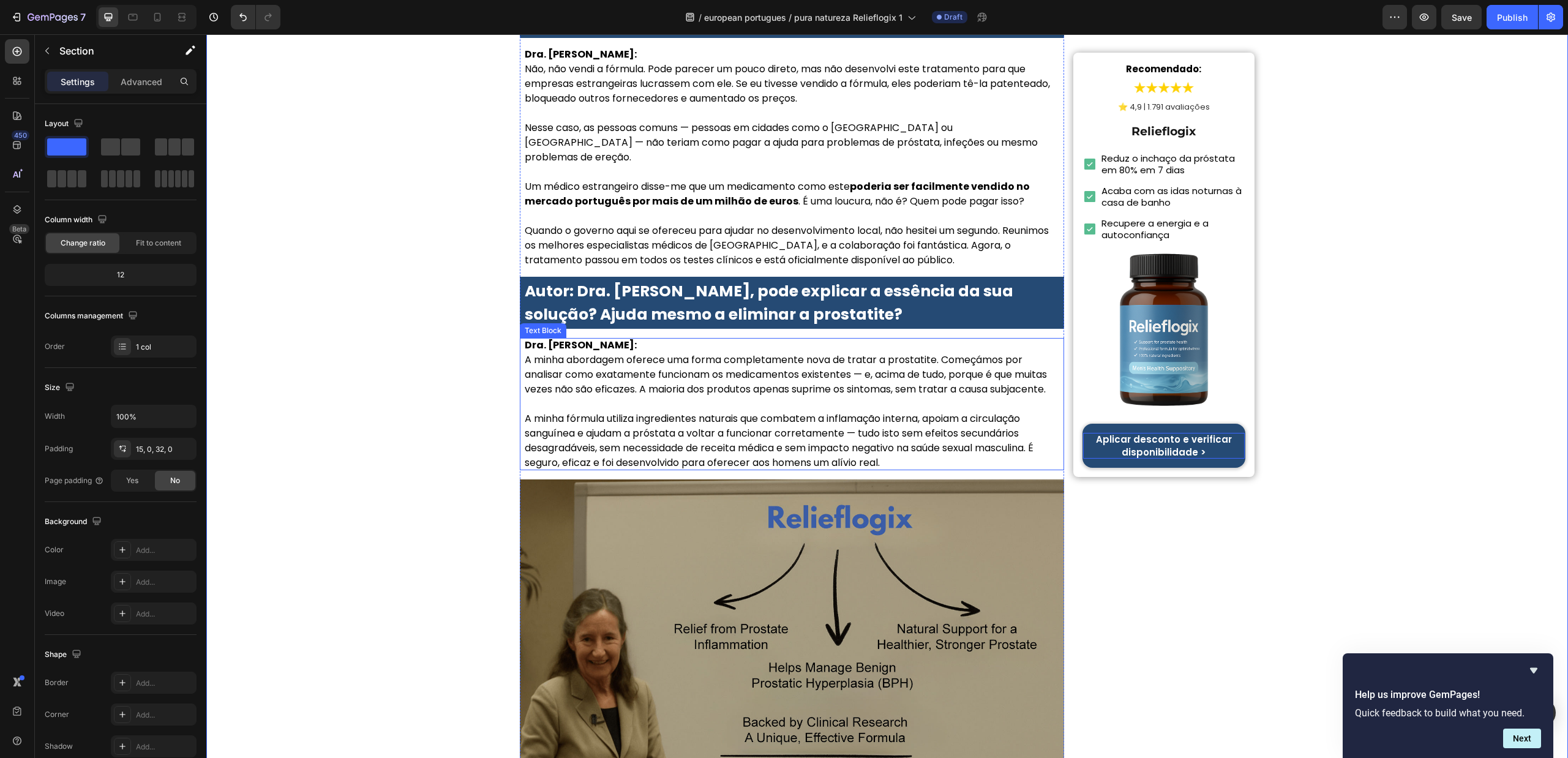
click at [606, 338] on p "Dra. Sofia Carvalho: A minha abordagem oferece uma forma completamente nova de …" at bounding box center [792, 375] width 535 height 74
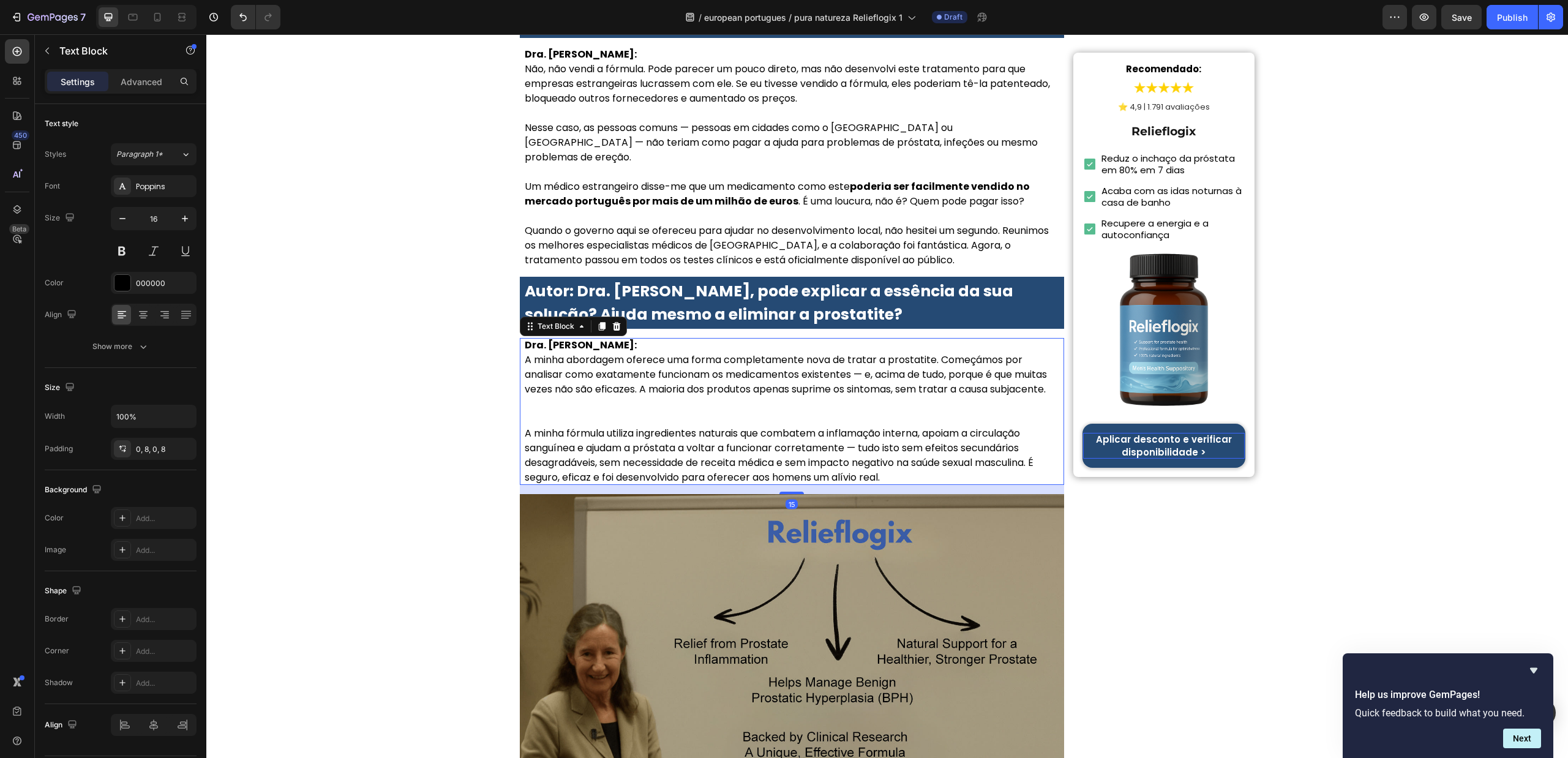
click at [606, 338] on p "Dra. Sofia Carvalho: A minha abordagem oferece uma forma completamente nova de …" at bounding box center [792, 382] width 535 height 88
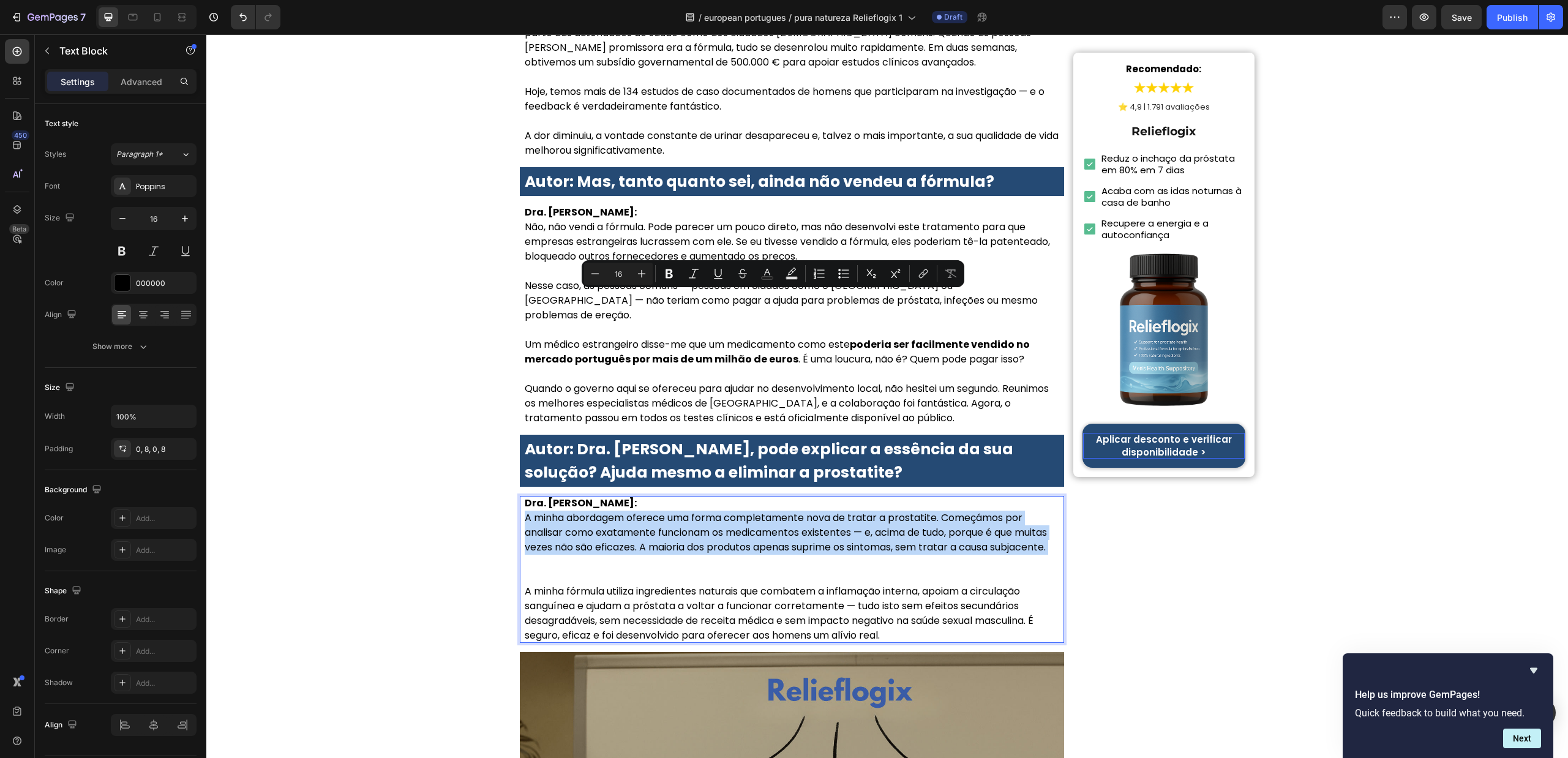
scroll to position [2297, 0]
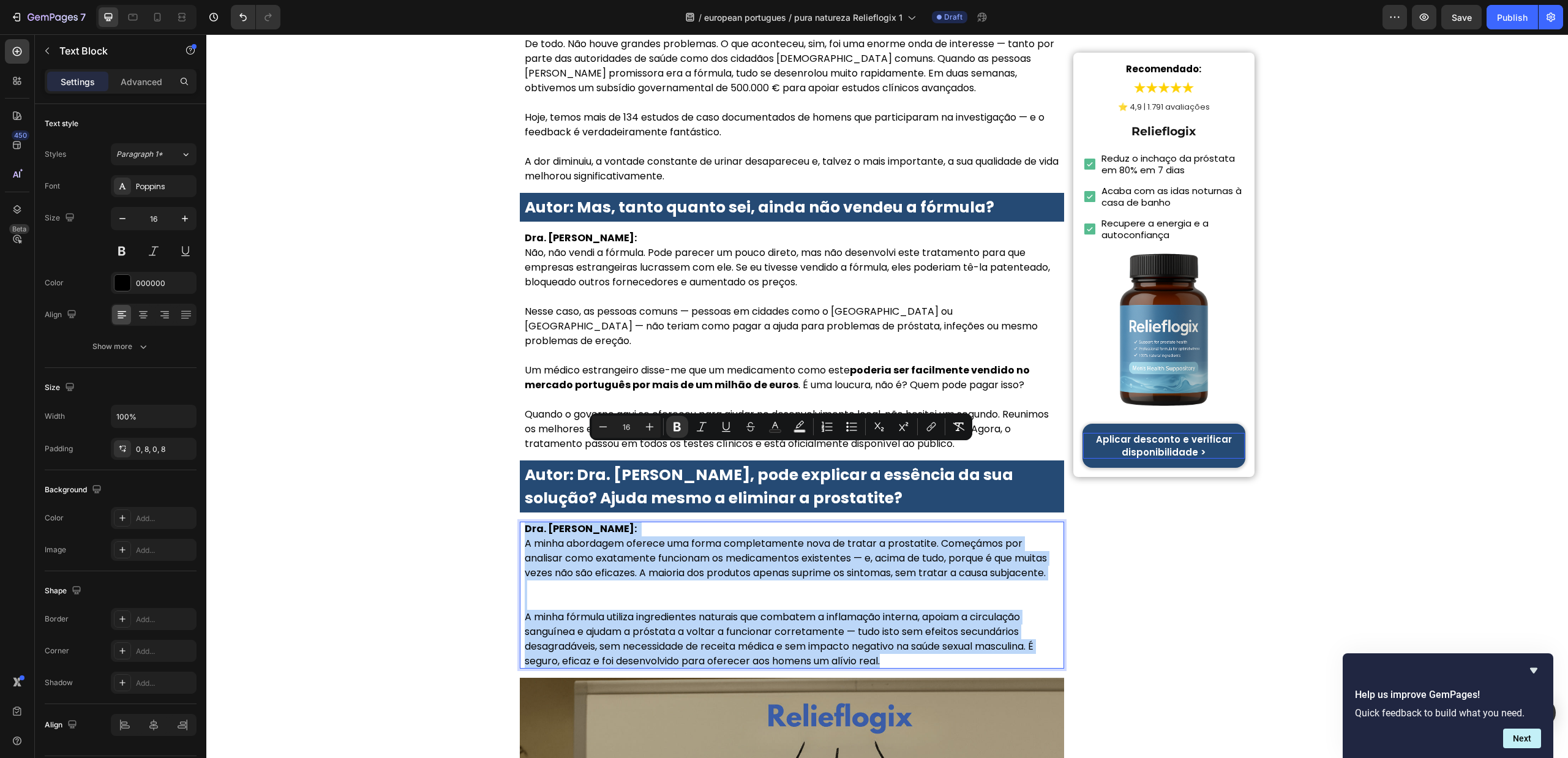
click at [567, 526] on p "Dra. Sofia Carvalho: A minha abordagem oferece uma forma completamente nova de …" at bounding box center [792, 566] width 535 height 88
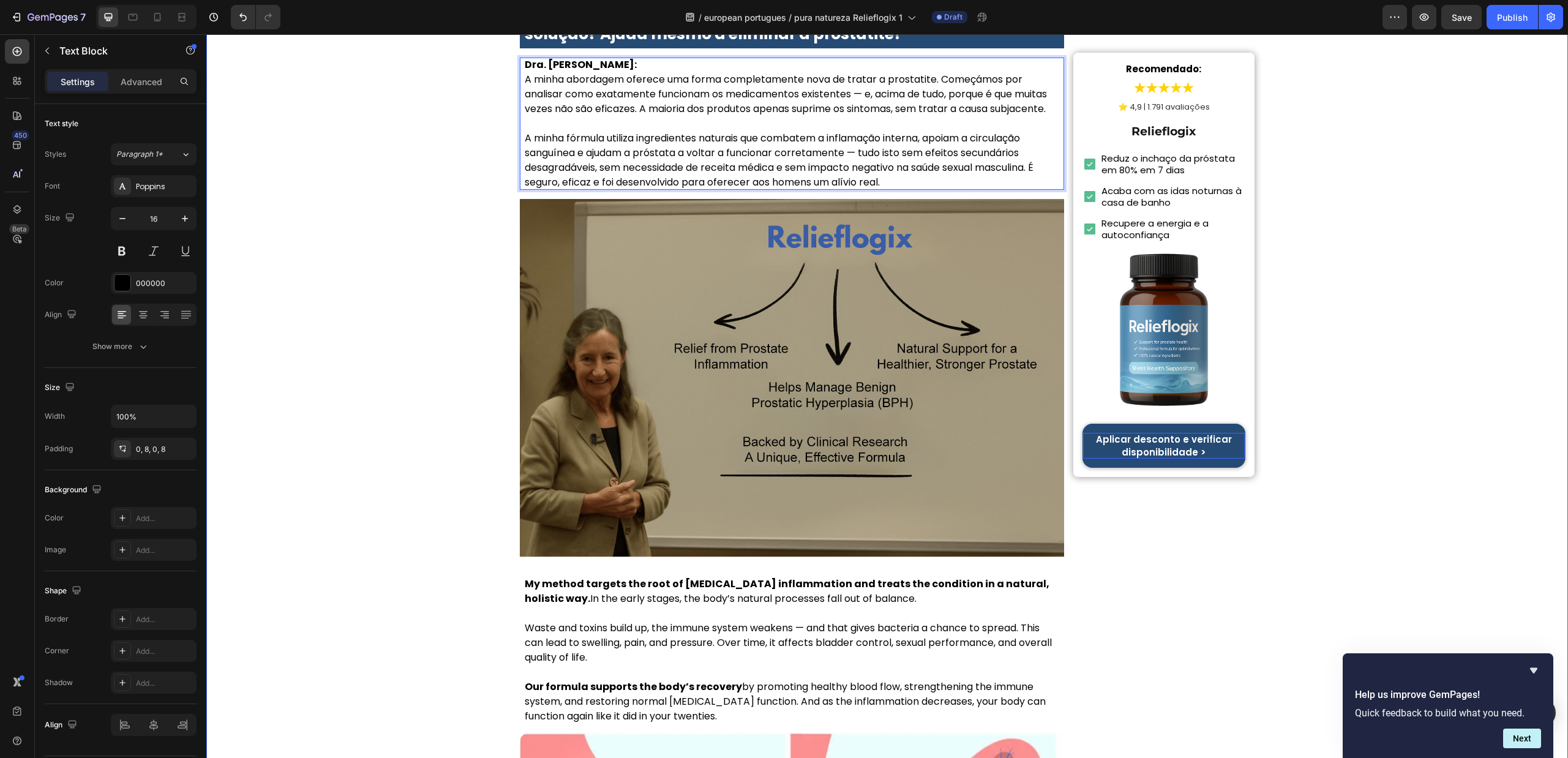
scroll to position [2847, 0]
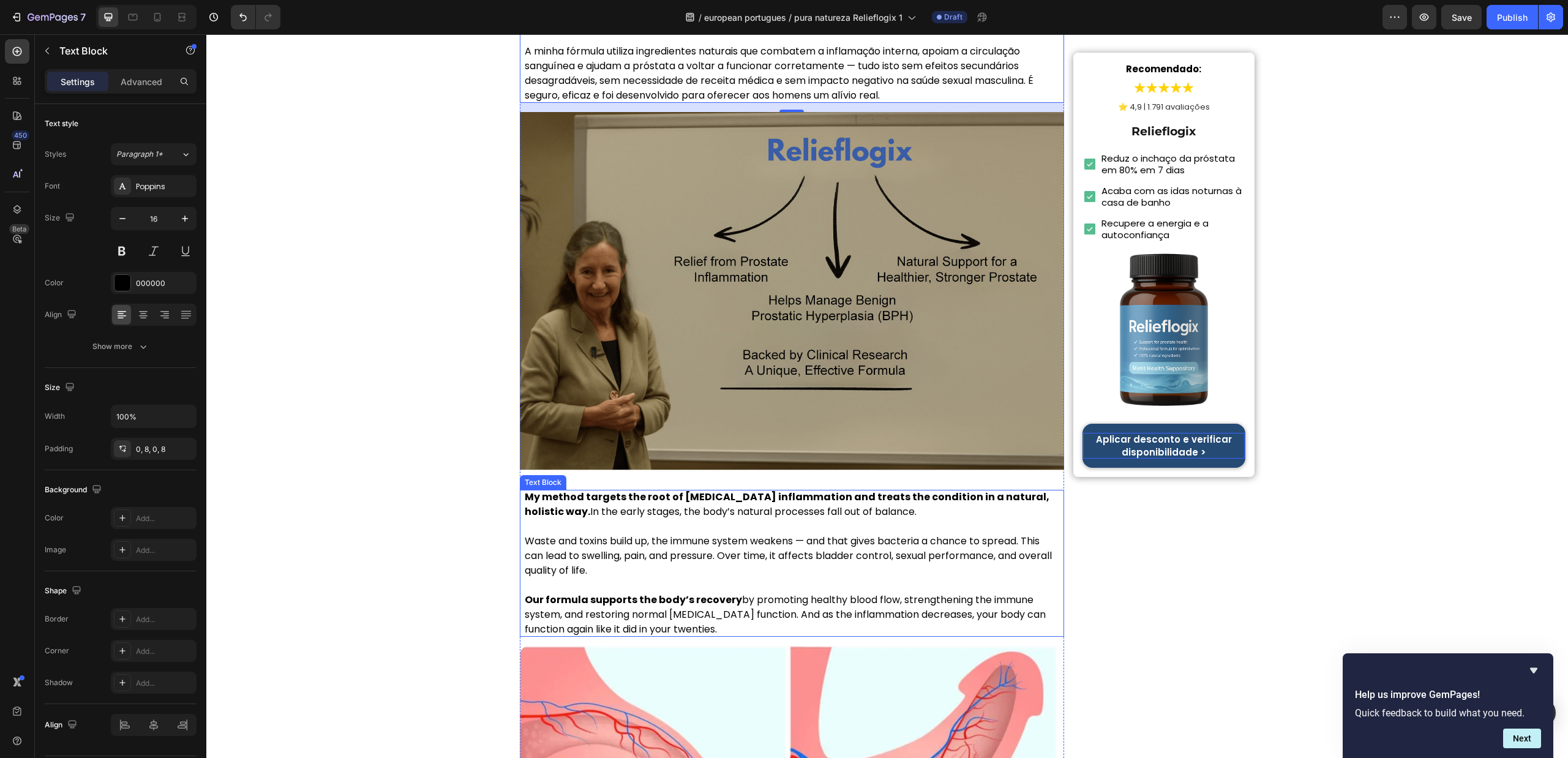
click at [707, 520] on p at bounding box center [792, 527] width 535 height 15
click at [707, 520] on p "Rich Text Editor. Editing area: main" at bounding box center [792, 527] width 535 height 15
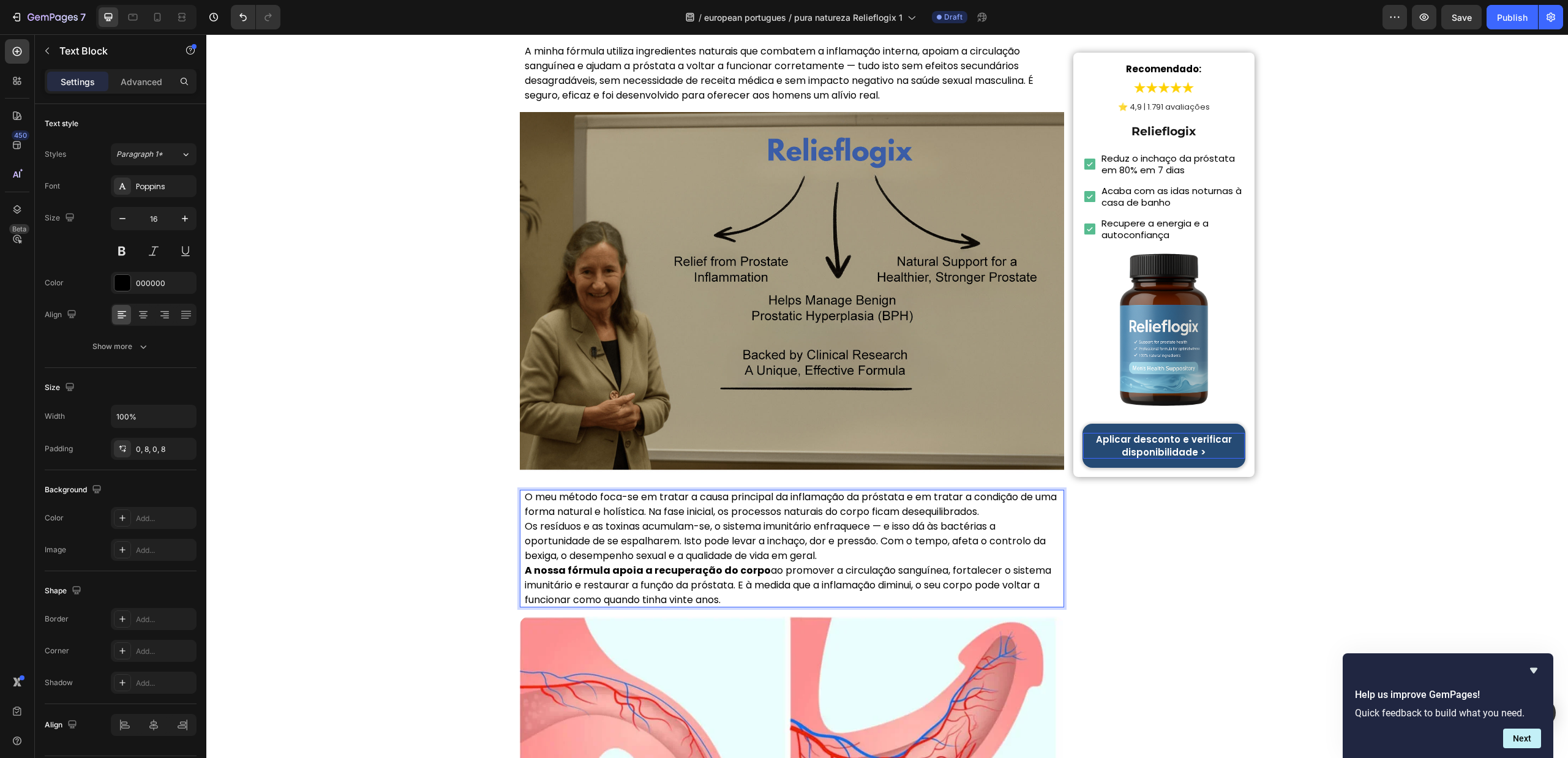
click at [1024, 490] on p "O meu método foca-se em tratar a causa principal da inflamação da próstata e em…" at bounding box center [792, 504] width 535 height 29
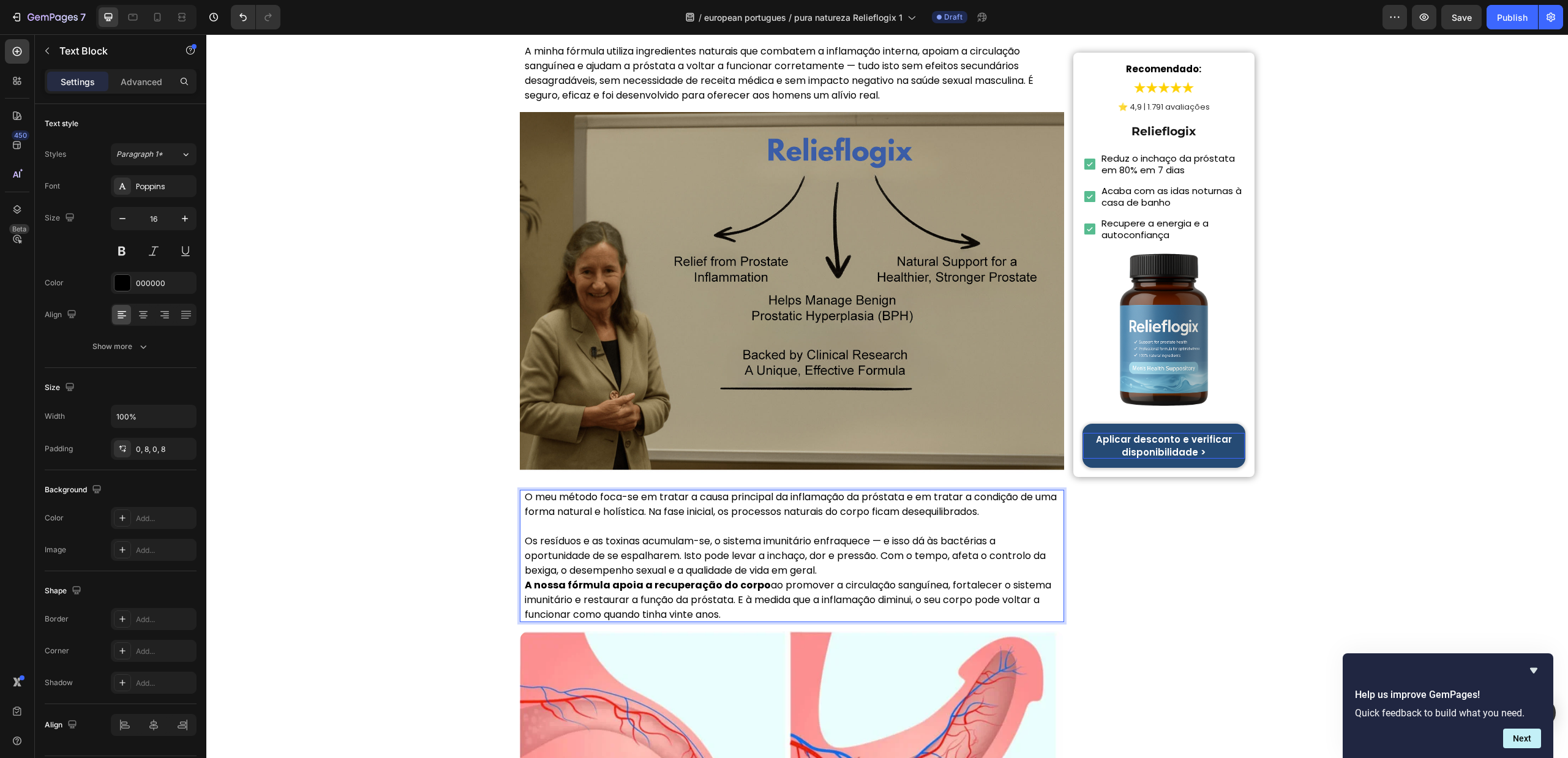
click at [830, 534] on p "Os resíduos e as toxinas acumulam-se, o sistema imunitário enfraquece — e isso …" at bounding box center [792, 556] width 535 height 44
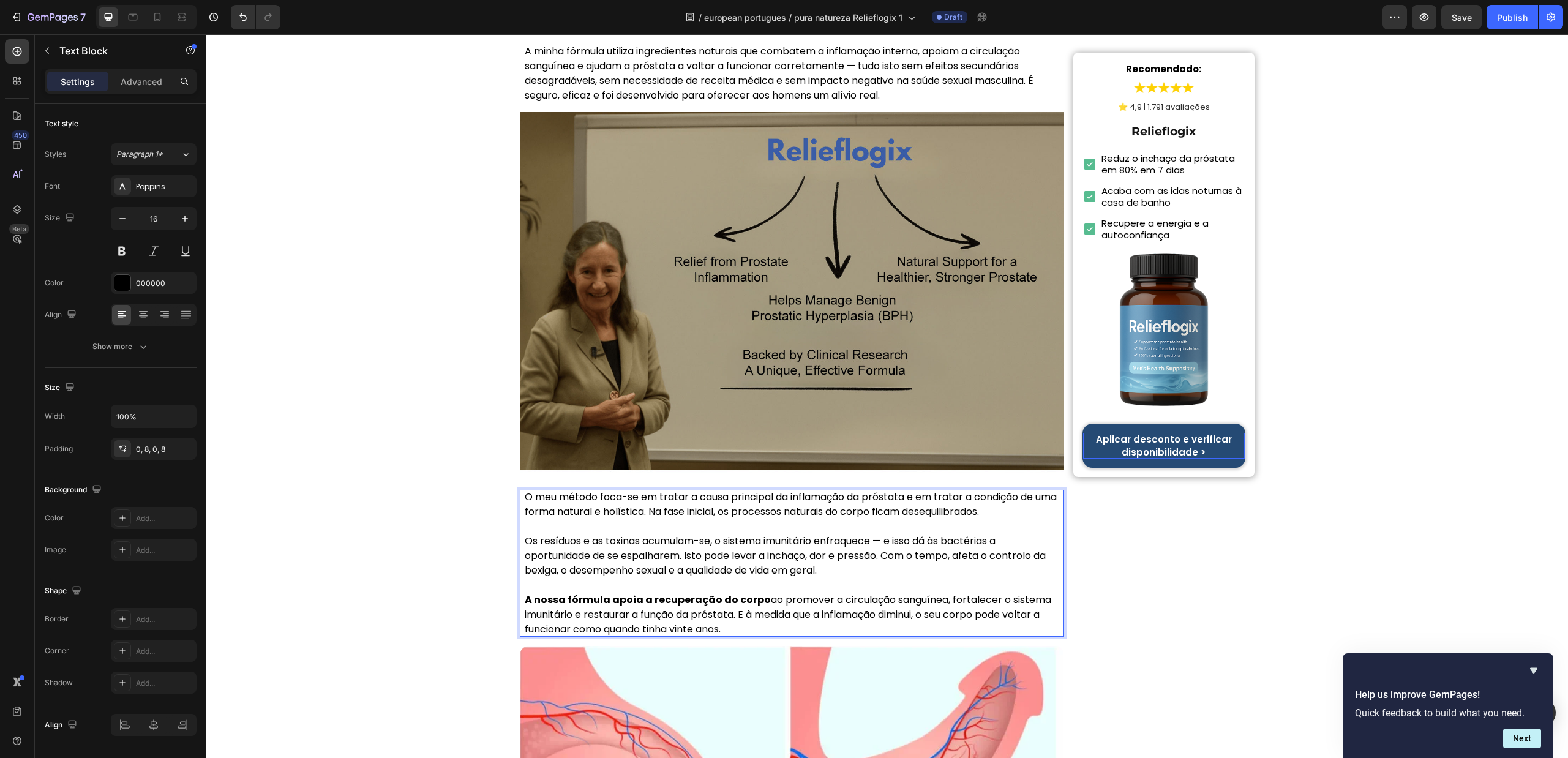
drag, startPoint x: 514, startPoint y: 479, endPoint x: 481, endPoint y: 479, distance: 33.0
click at [507, 479] on div "Início > Saúde > Saúde da Próstata Heading Toda a gente está a falar disto! A D…" at bounding box center [888, 319] width 1362 height 6195
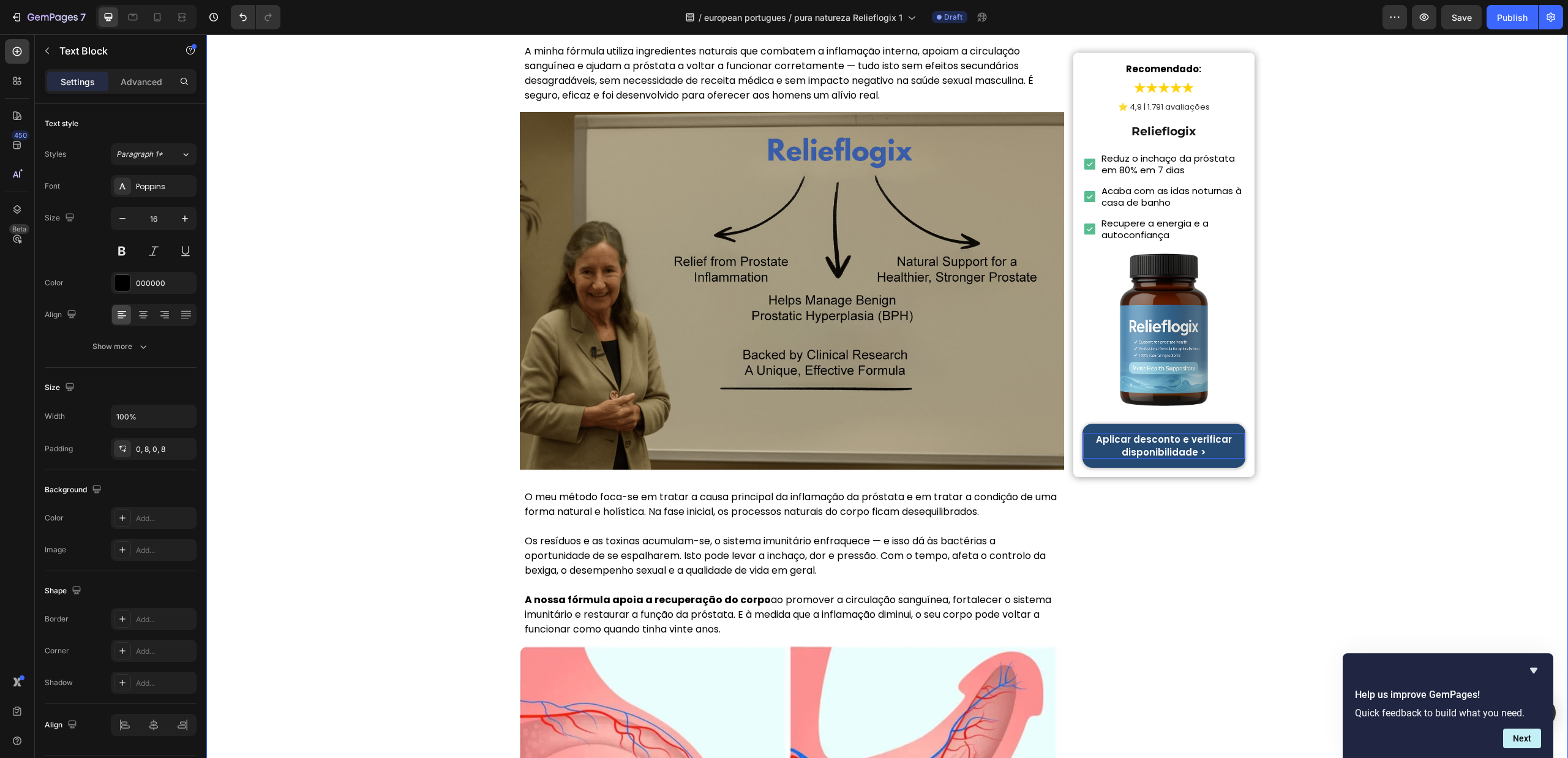
click at [381, 458] on div "Início > Saúde > Saúde da Próstata Heading Toda a gente está a falar disto! A D…" at bounding box center [888, 319] width 1362 height 6195
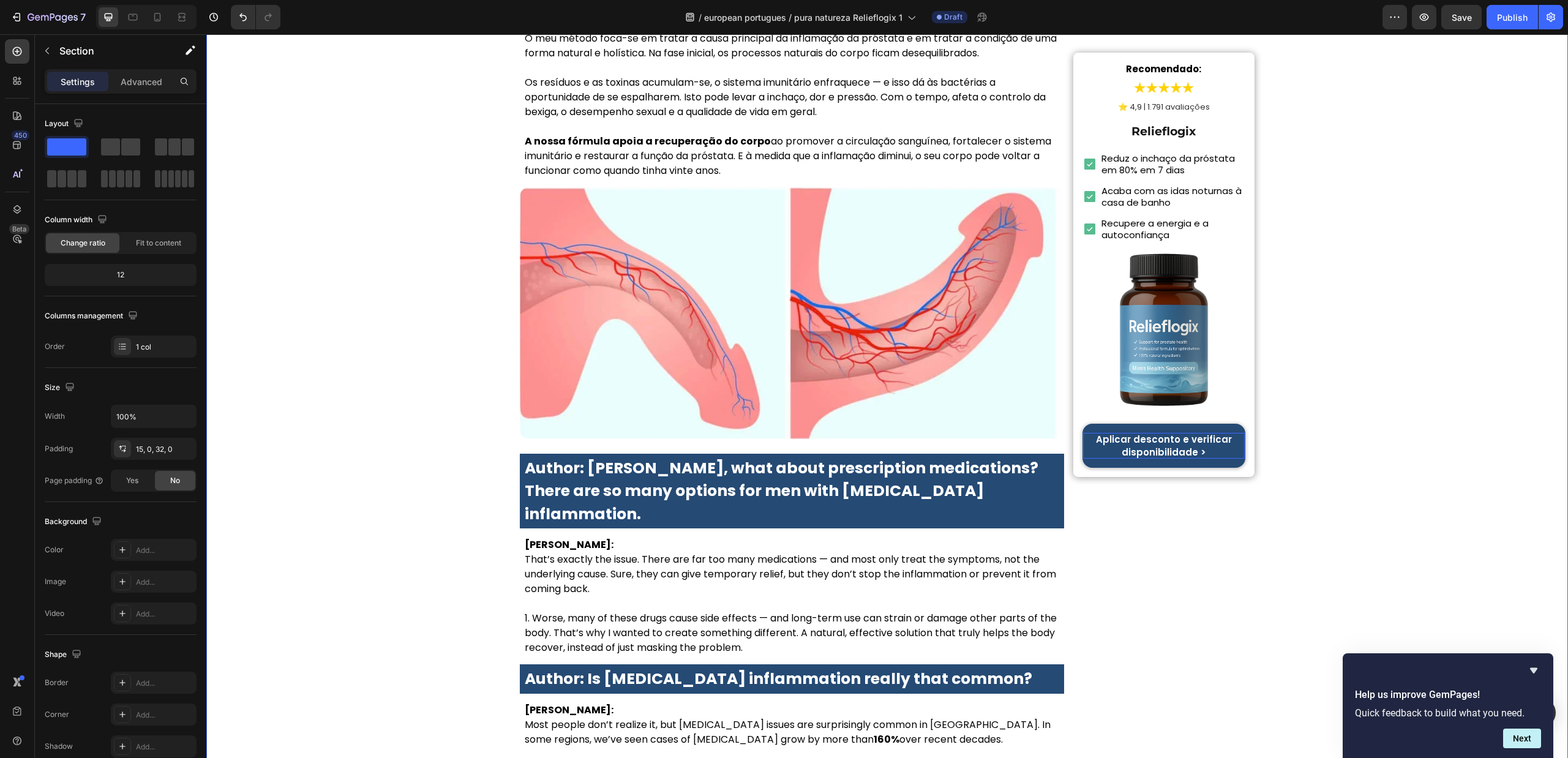
scroll to position [3398, 0]
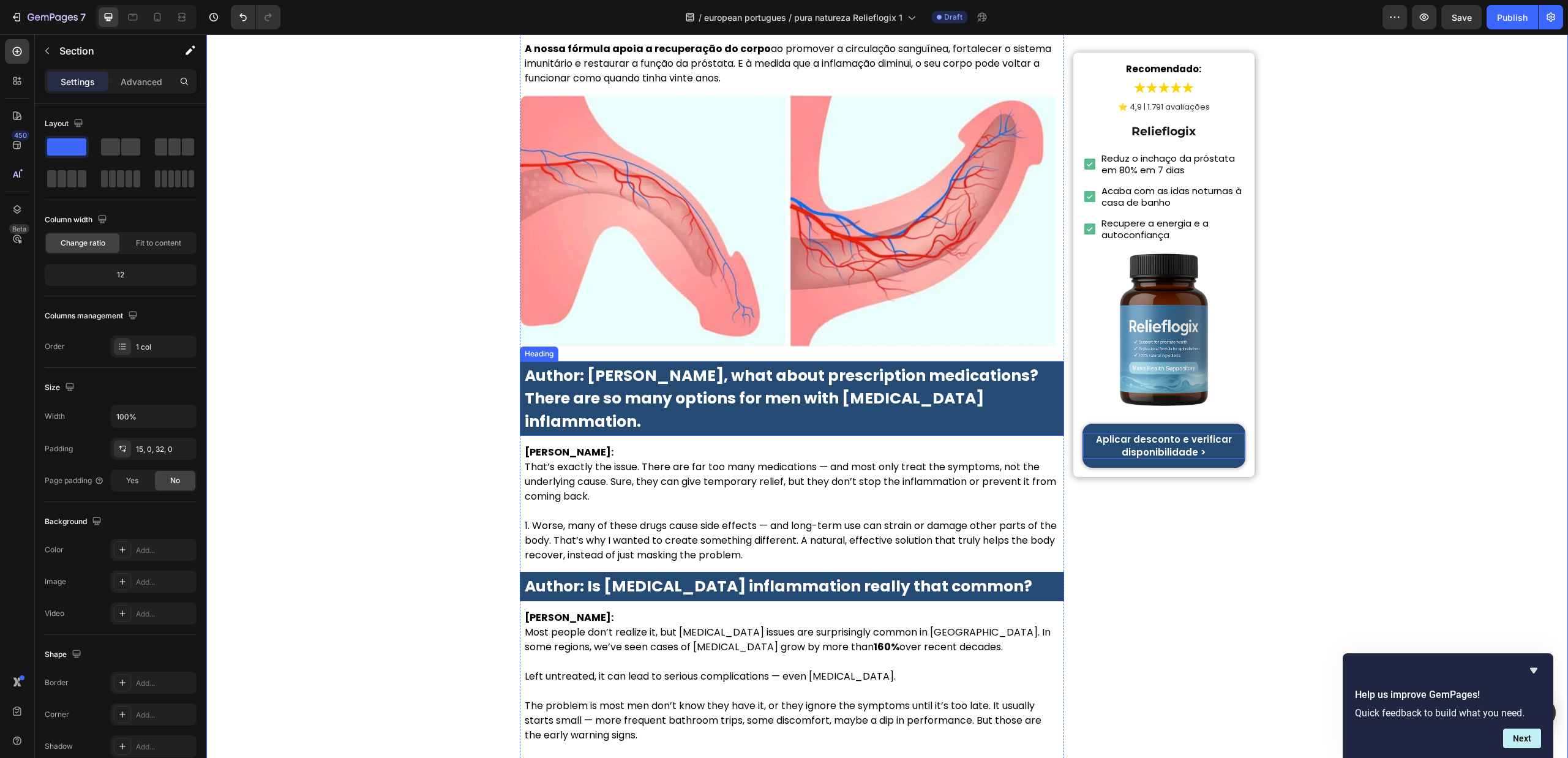
click at [782, 365] on strong "Author: Dr. McKay, what about prescription medications? There are so many optio…" at bounding box center [781, 398] width 514 height 68
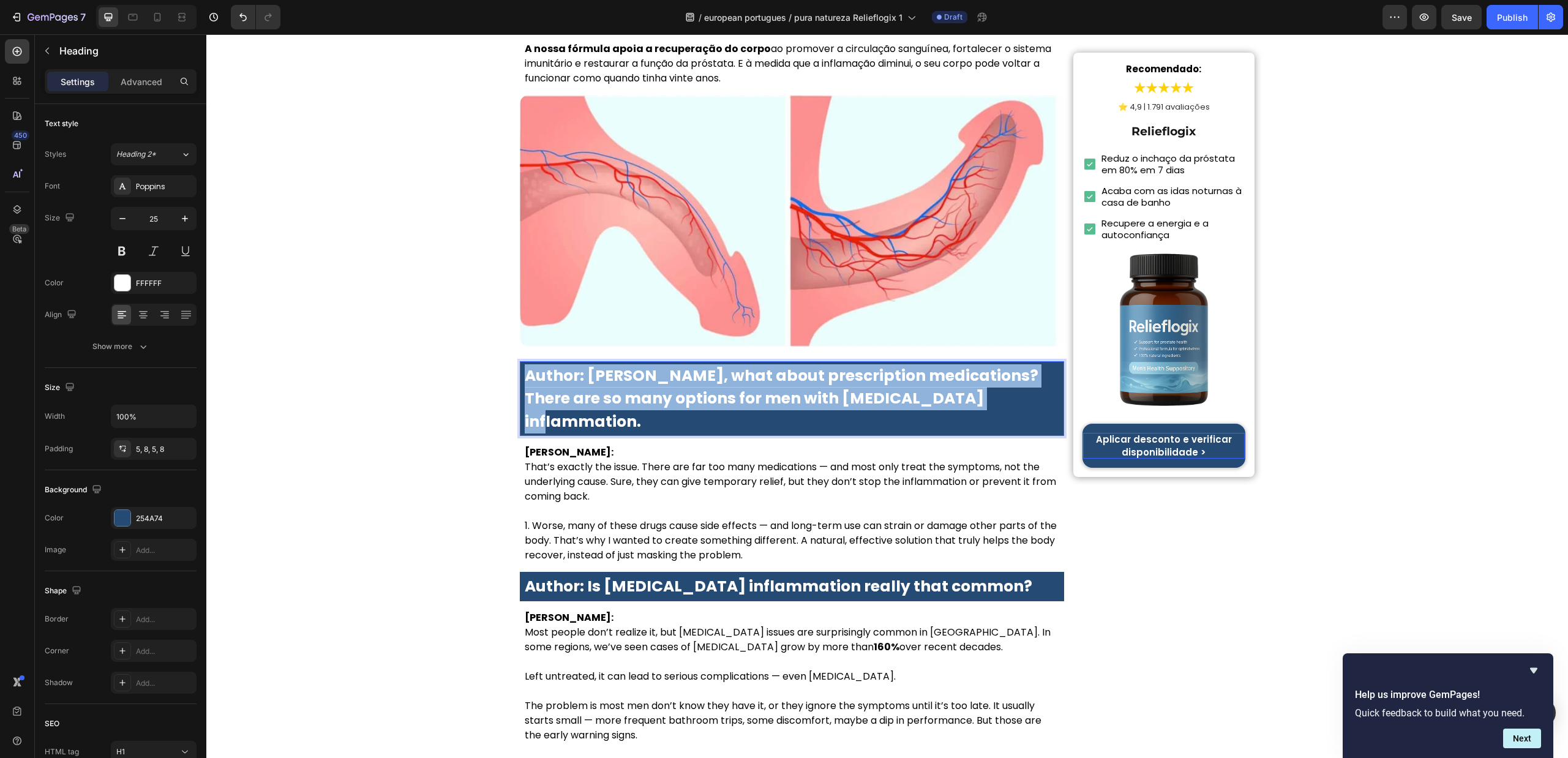
click at [782, 365] on strong "Author: Dr. McKay, what about prescription medications? There are so many optio…" at bounding box center [781, 398] width 514 height 68
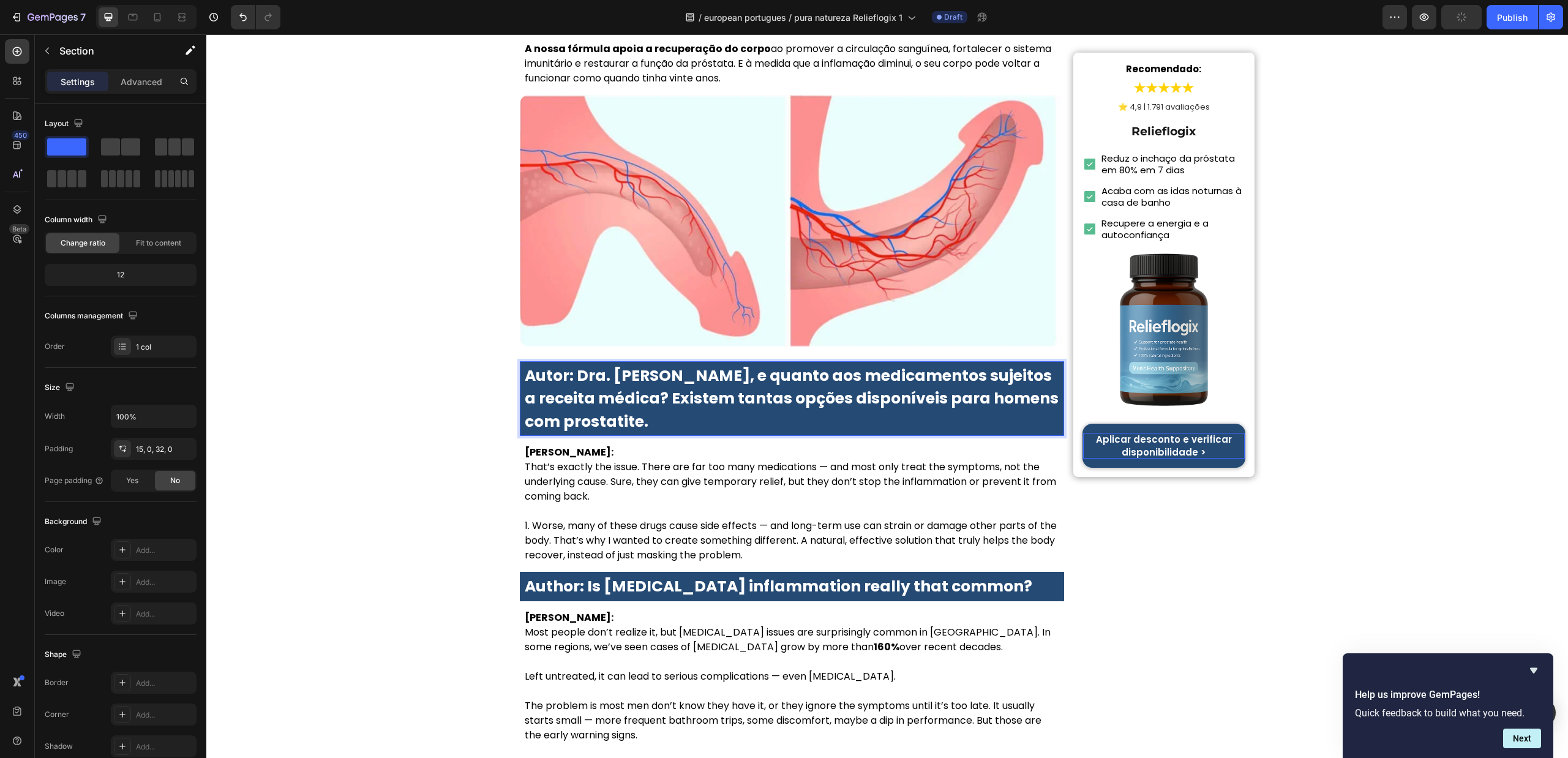
click at [710, 445] on p "Dr. Lauren McKay: That’s exactly the issue. There are far too many medications …" at bounding box center [792, 474] width 535 height 59
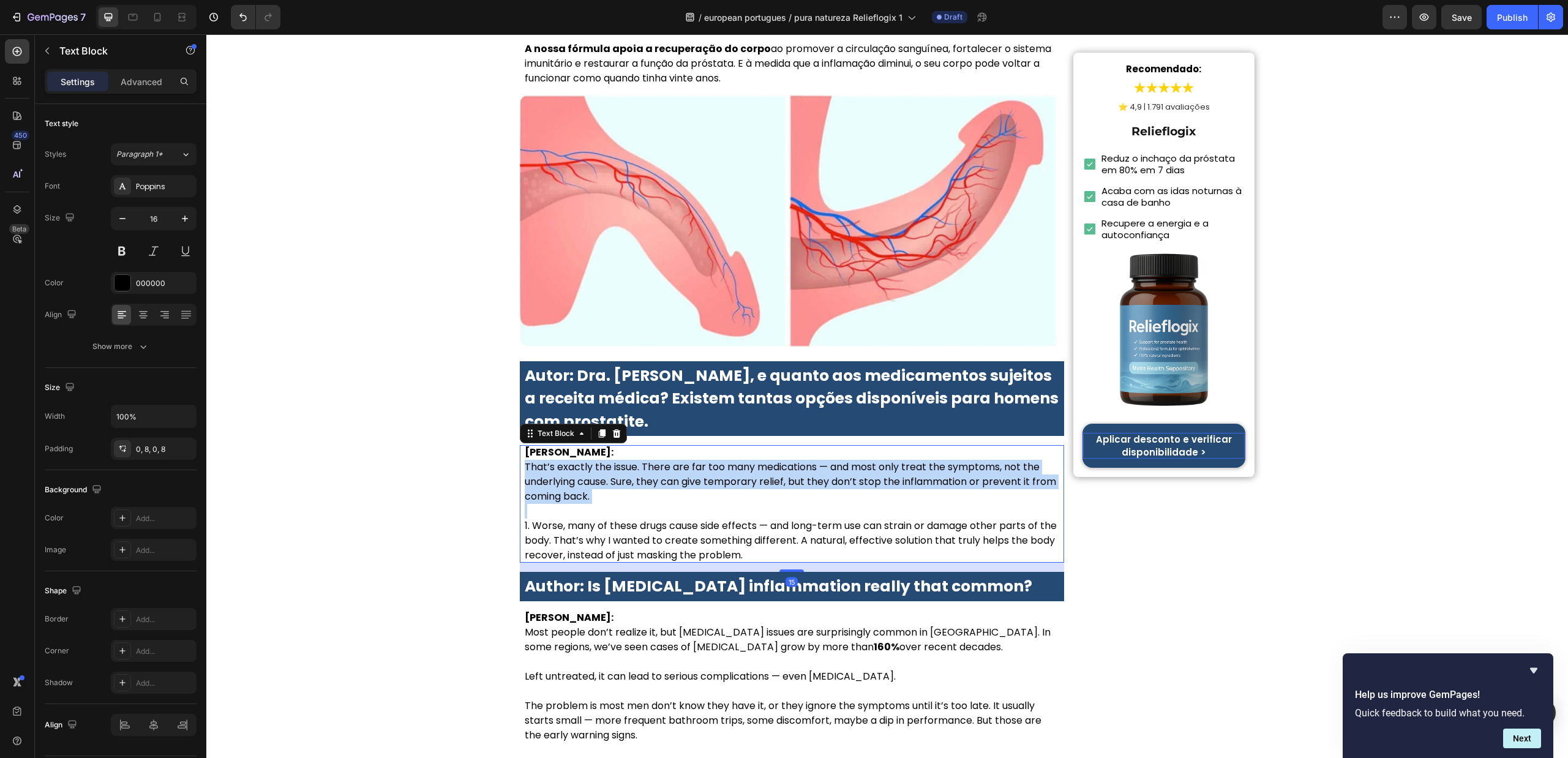
click at [710, 445] on p "Dr. Lauren McKay: That’s exactly the issue. There are far too many medications …" at bounding box center [792, 474] width 535 height 59
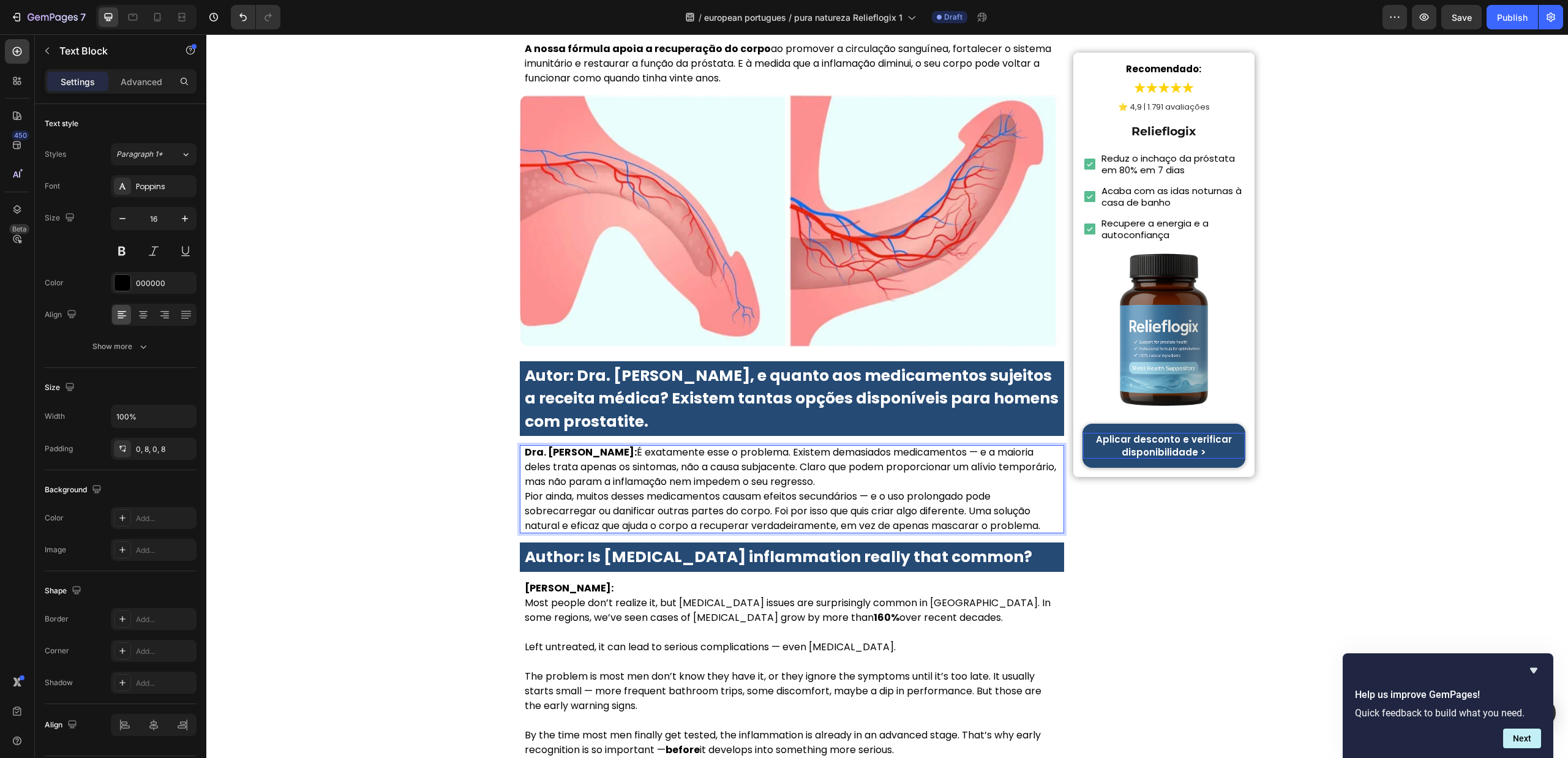
click at [621, 445] on p "Dra. Sofia Carvalho: É exatamente esse o problema. Existem demasiados medicamen…" at bounding box center [792, 467] width 535 height 44
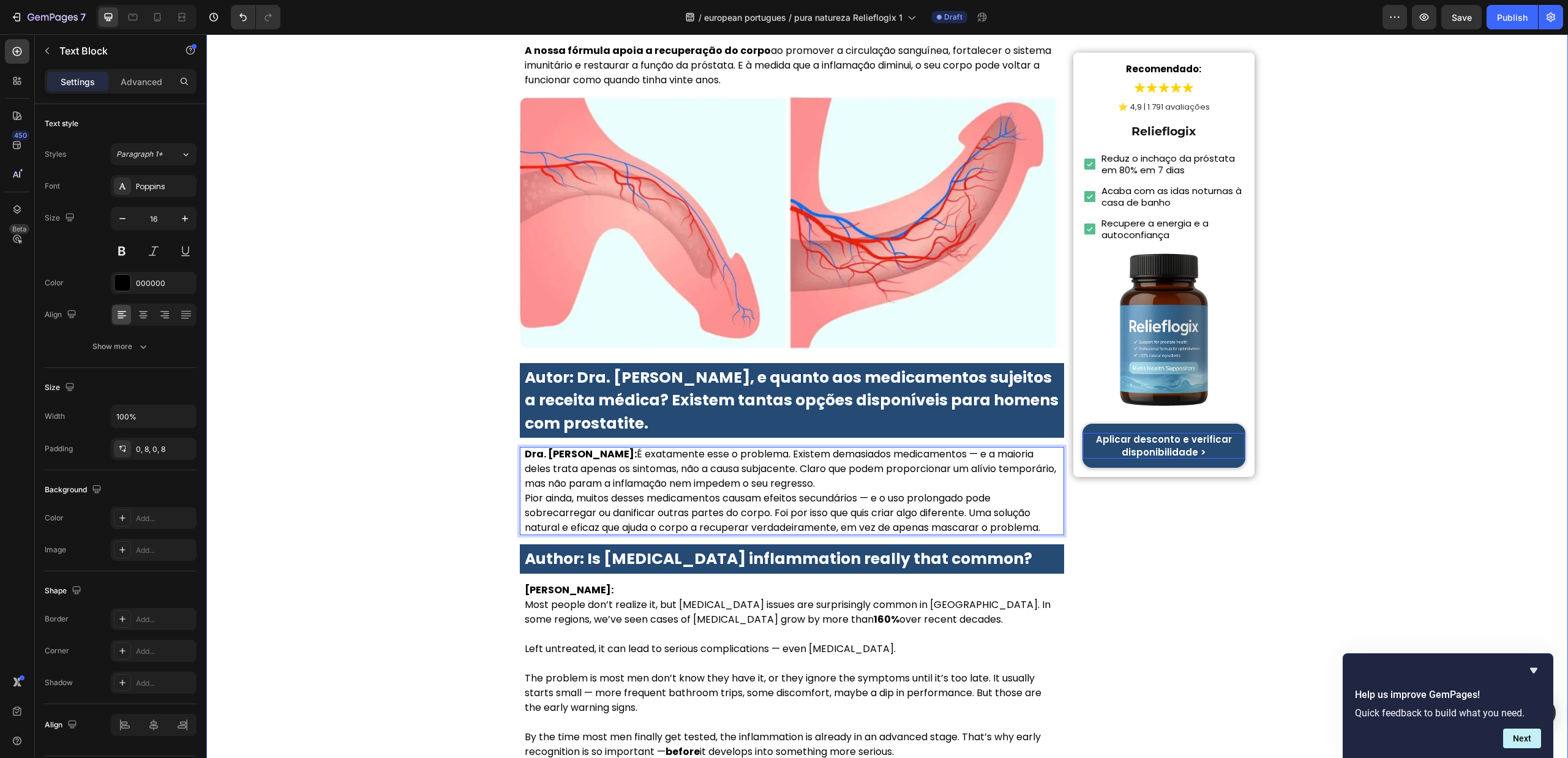
scroll to position [3538, 0]
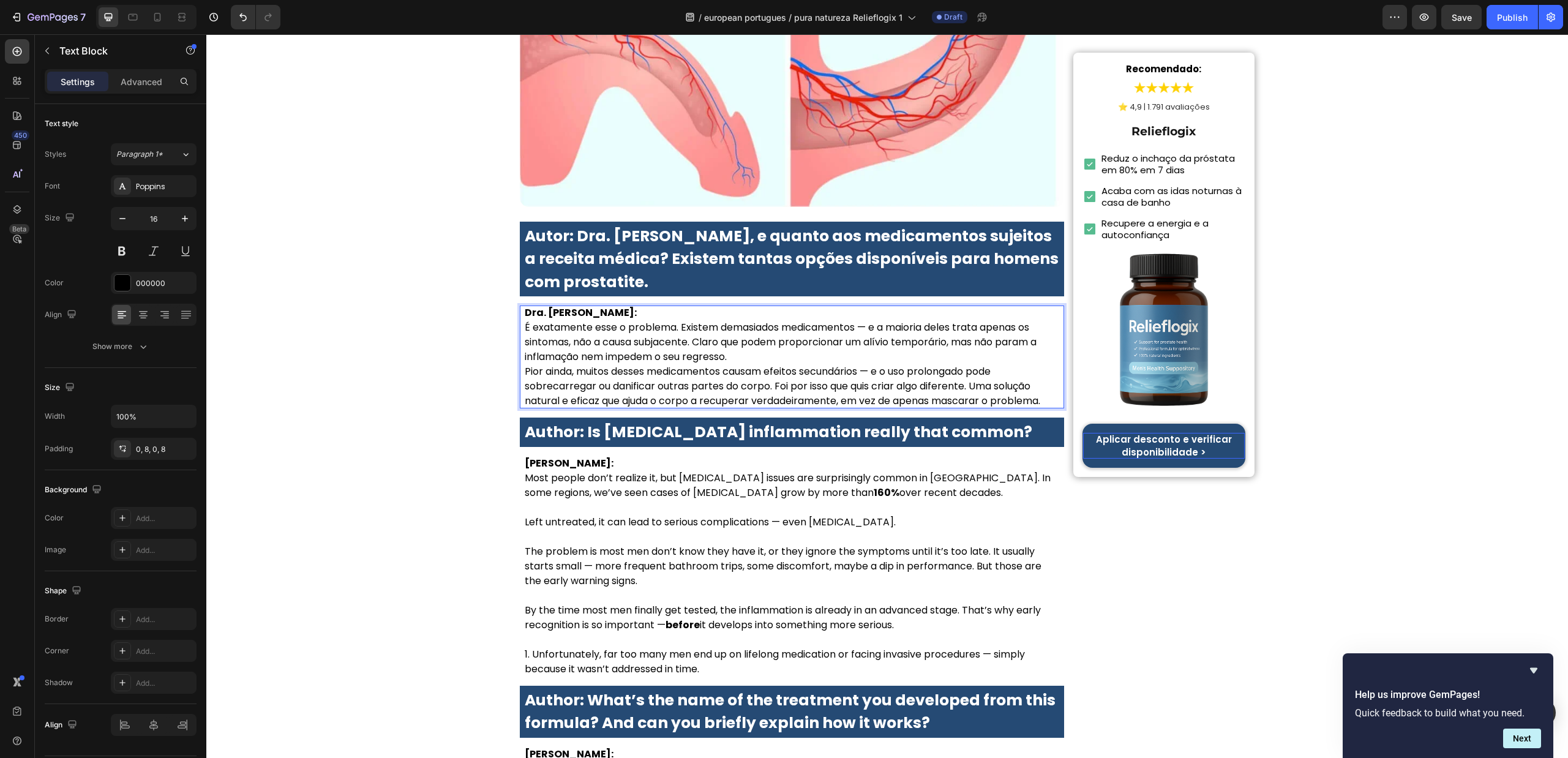
click at [853, 305] on p "Dra. Sofia Carvalho: É exatamente esse o problema. Existem demasiados medicamen…" at bounding box center [792, 335] width 535 height 59
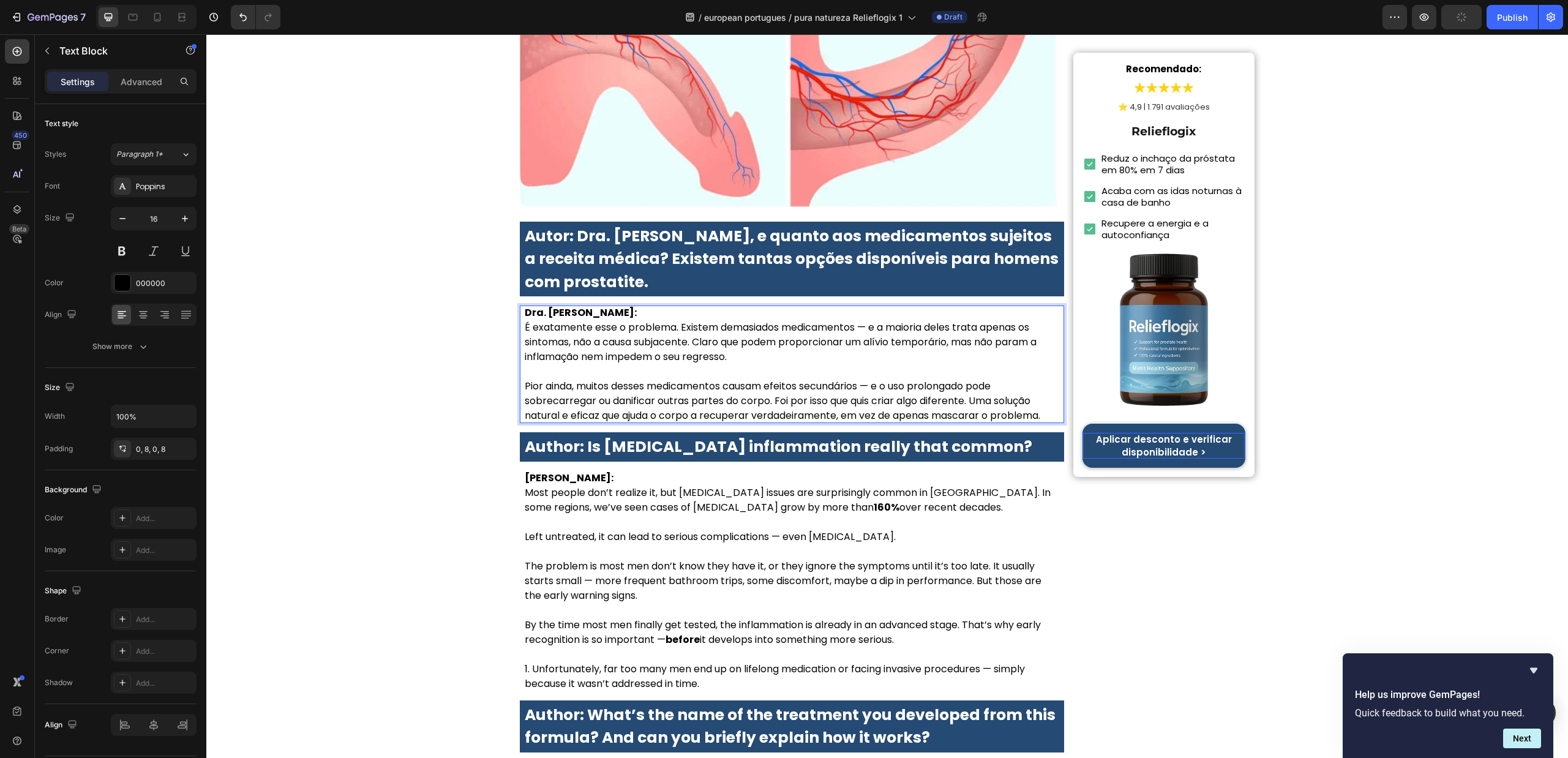
click at [526, 305] on p "Dra. Sofia Carvalho: É exatamente esse o problema. Existem demasiados medicamen…" at bounding box center [792, 342] width 535 height 74
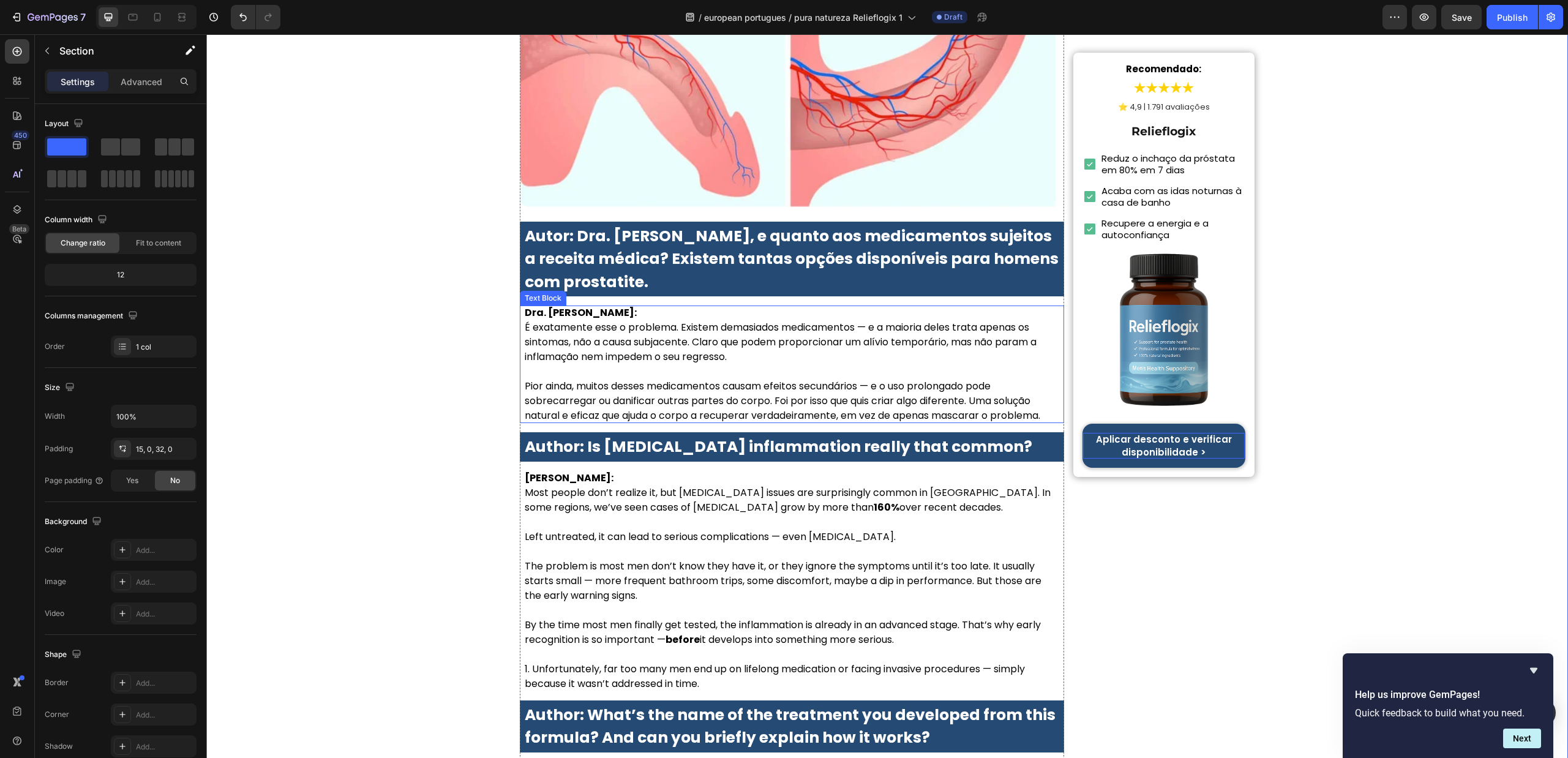
click at [525, 379] on p "Pior ainda, muitos desses medicamentos causam efeitos secundários — e o uso pro…" at bounding box center [792, 401] width 535 height 44
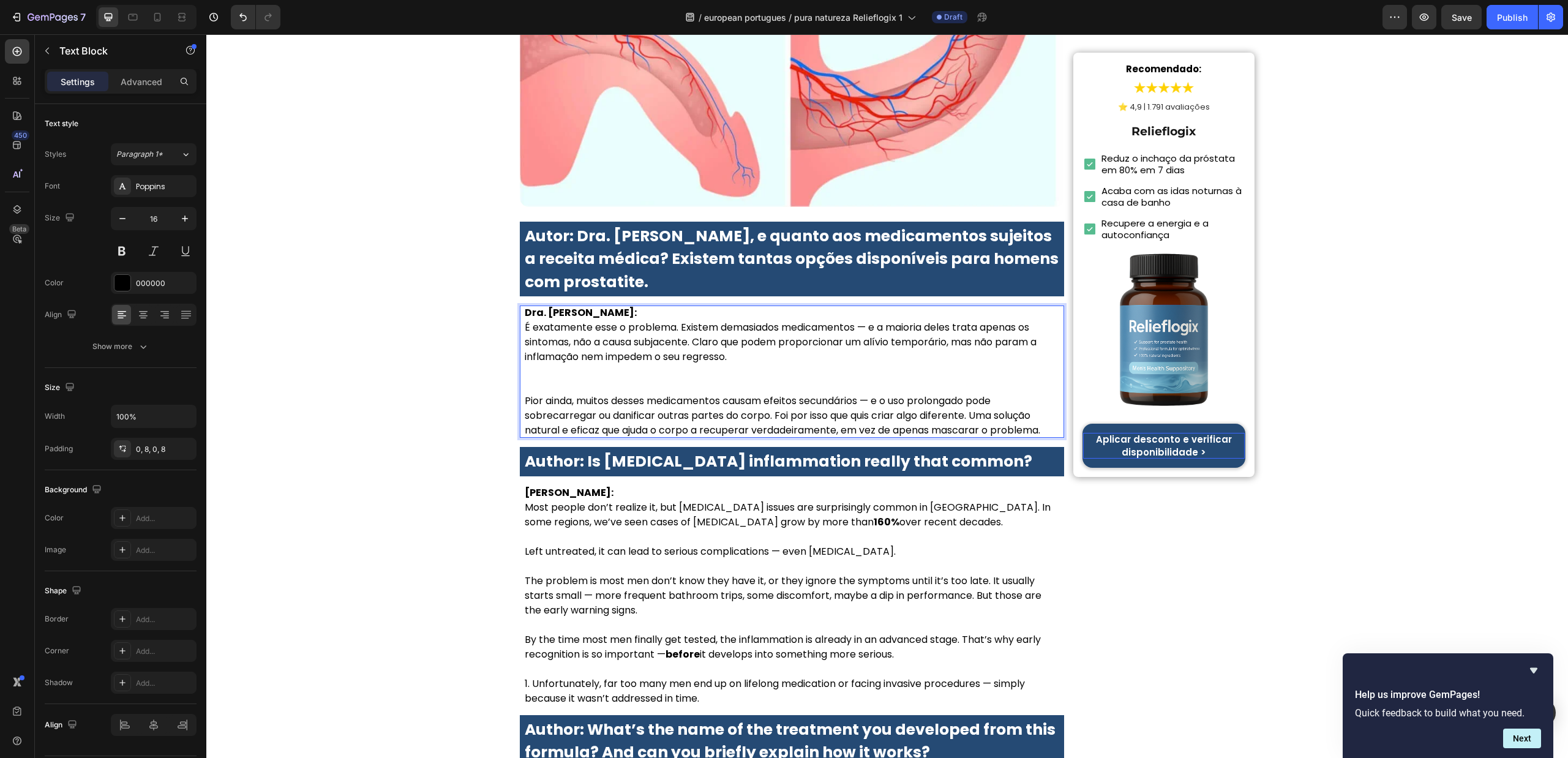
click at [520, 336] on div "Dra. Sofia Carvalho: É exatamente esse o problema. Existem demasiados medicamen…" at bounding box center [792, 371] width 545 height 132
click at [585, 307] on p "Dra. Sofia Carvalho: É exatamente esse o problema. Existem demasiados medicamen…" at bounding box center [792, 349] width 535 height 88
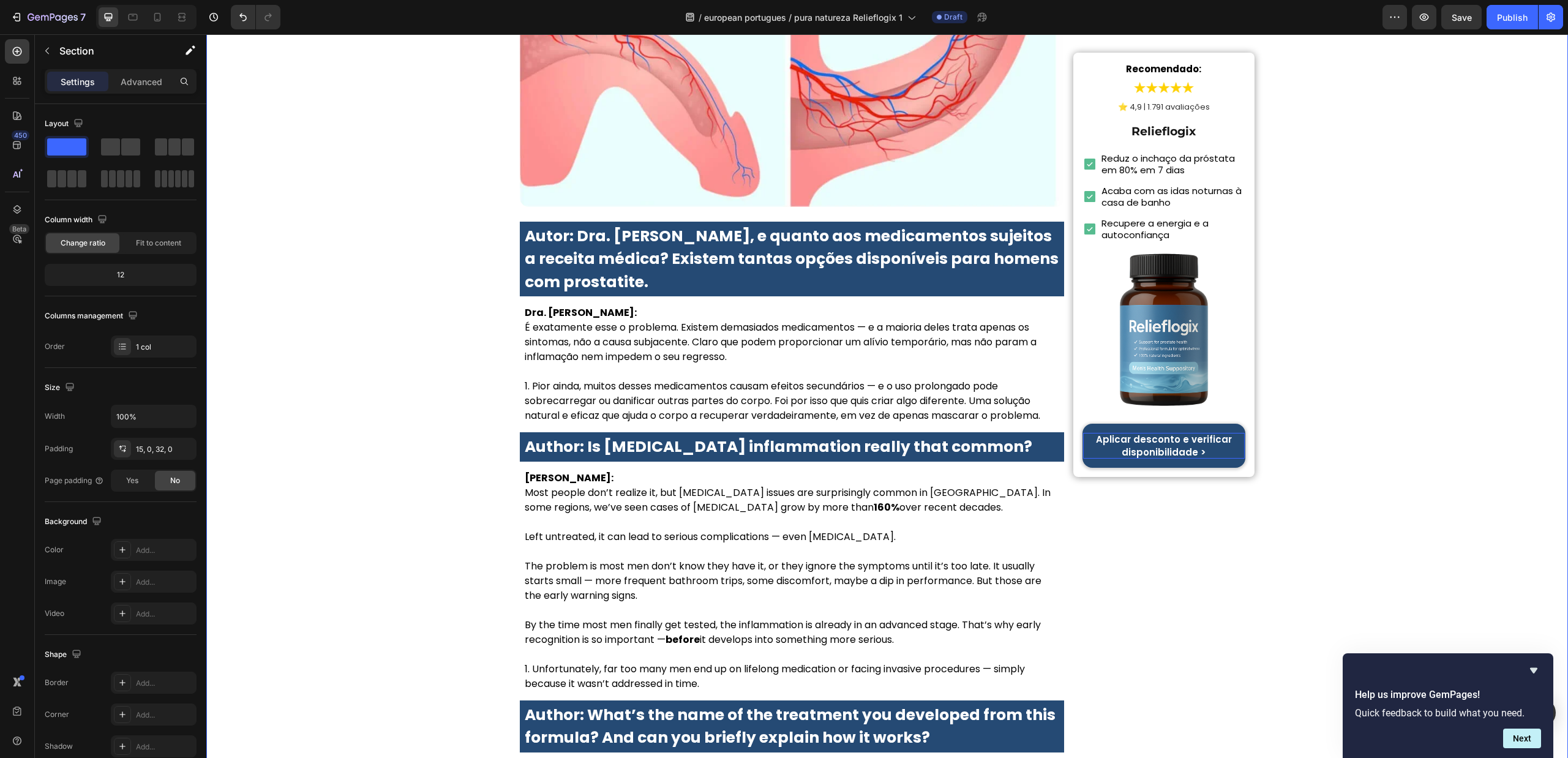
click at [738, 436] on strong "Author: Is prostate inflammation really that common?" at bounding box center [778, 447] width 508 height 22
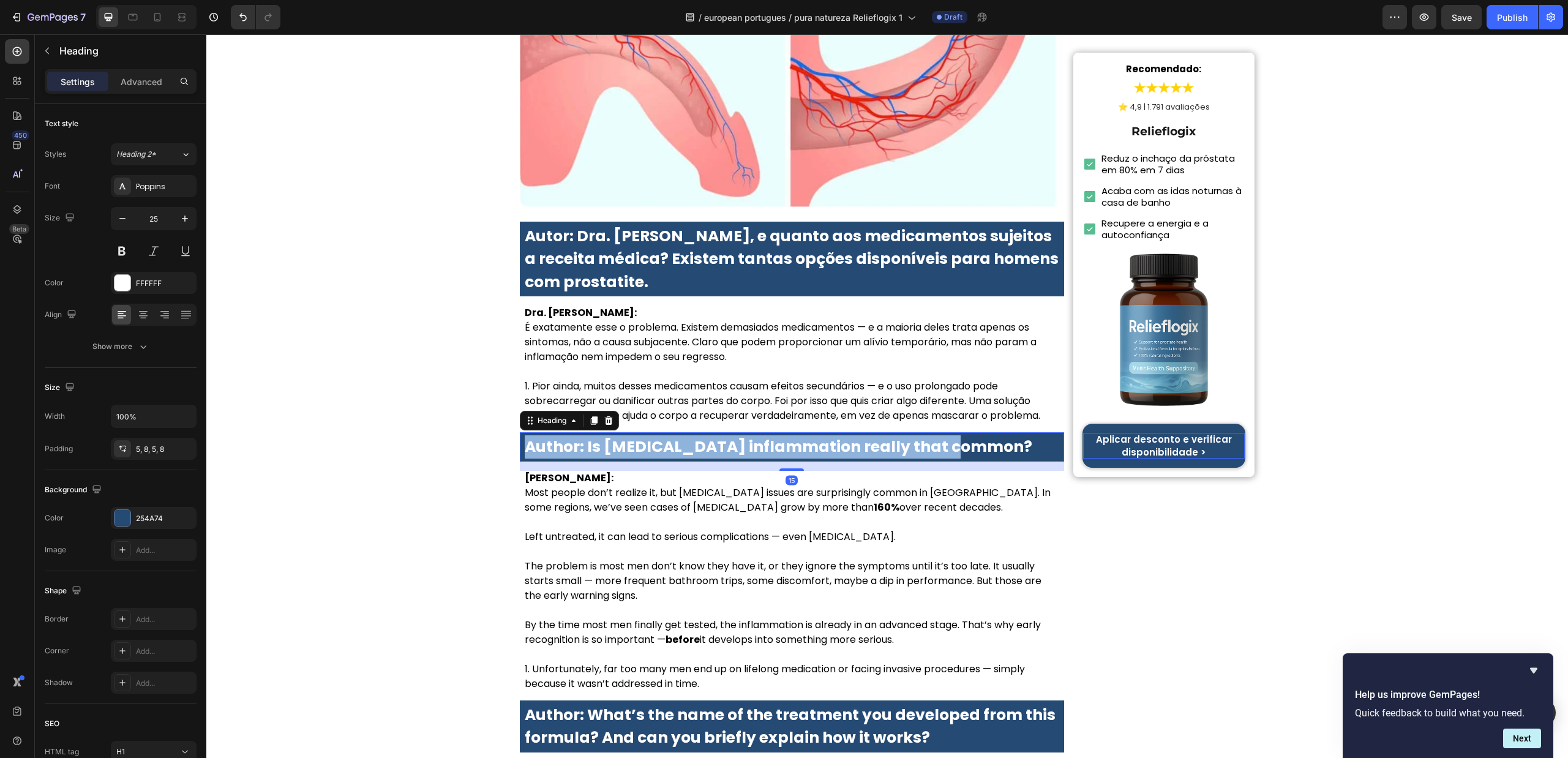
click at [738, 436] on strong "Author: Is prostate inflammation really that common?" at bounding box center [778, 447] width 508 height 22
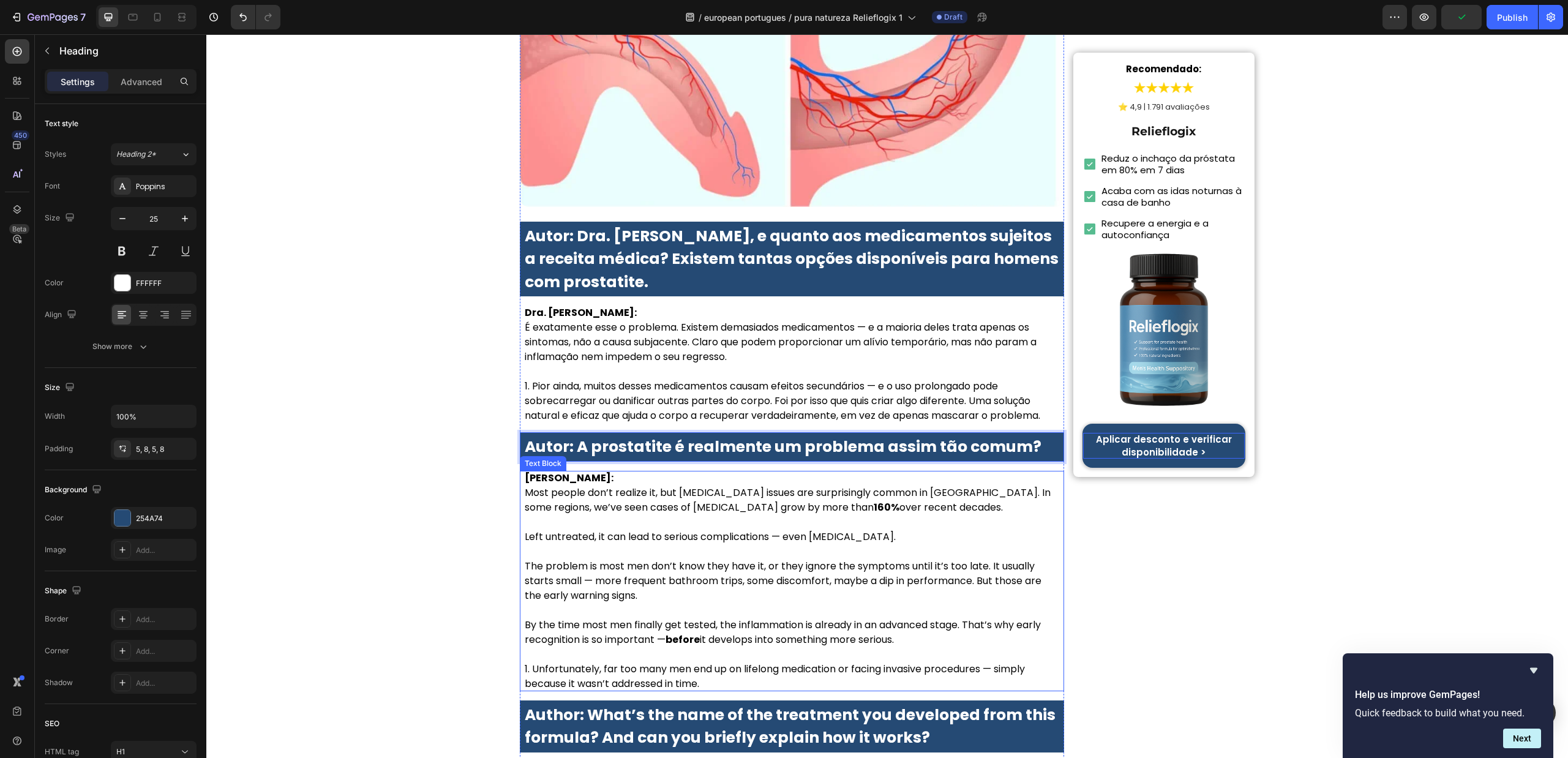
click at [689, 515] on p at bounding box center [792, 523] width 535 height 15
click at [689, 515] on p "Rich Text Editor. Editing area: main" at bounding box center [792, 523] width 535 height 15
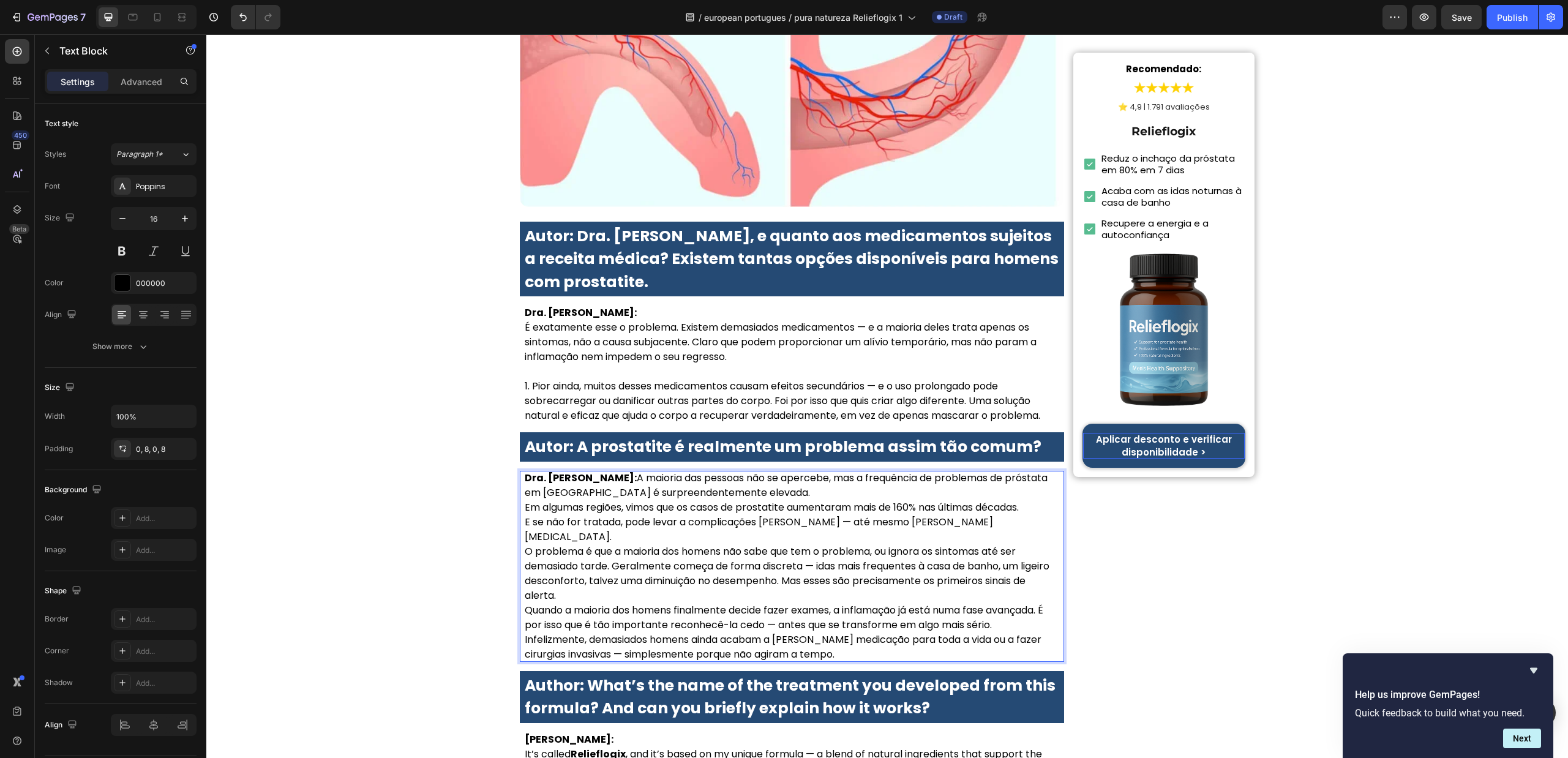
click at [625, 471] on p "Dra. Sofia Carvalho: A maioria das pessoas não se apercebe, mas a frequência de…" at bounding box center [792, 485] width 535 height 29
click at [620, 471] on p "Dra. Sofia Carvalho: A maioria das pessoas não se apercebe, mas a frequência de…" at bounding box center [792, 485] width 535 height 29
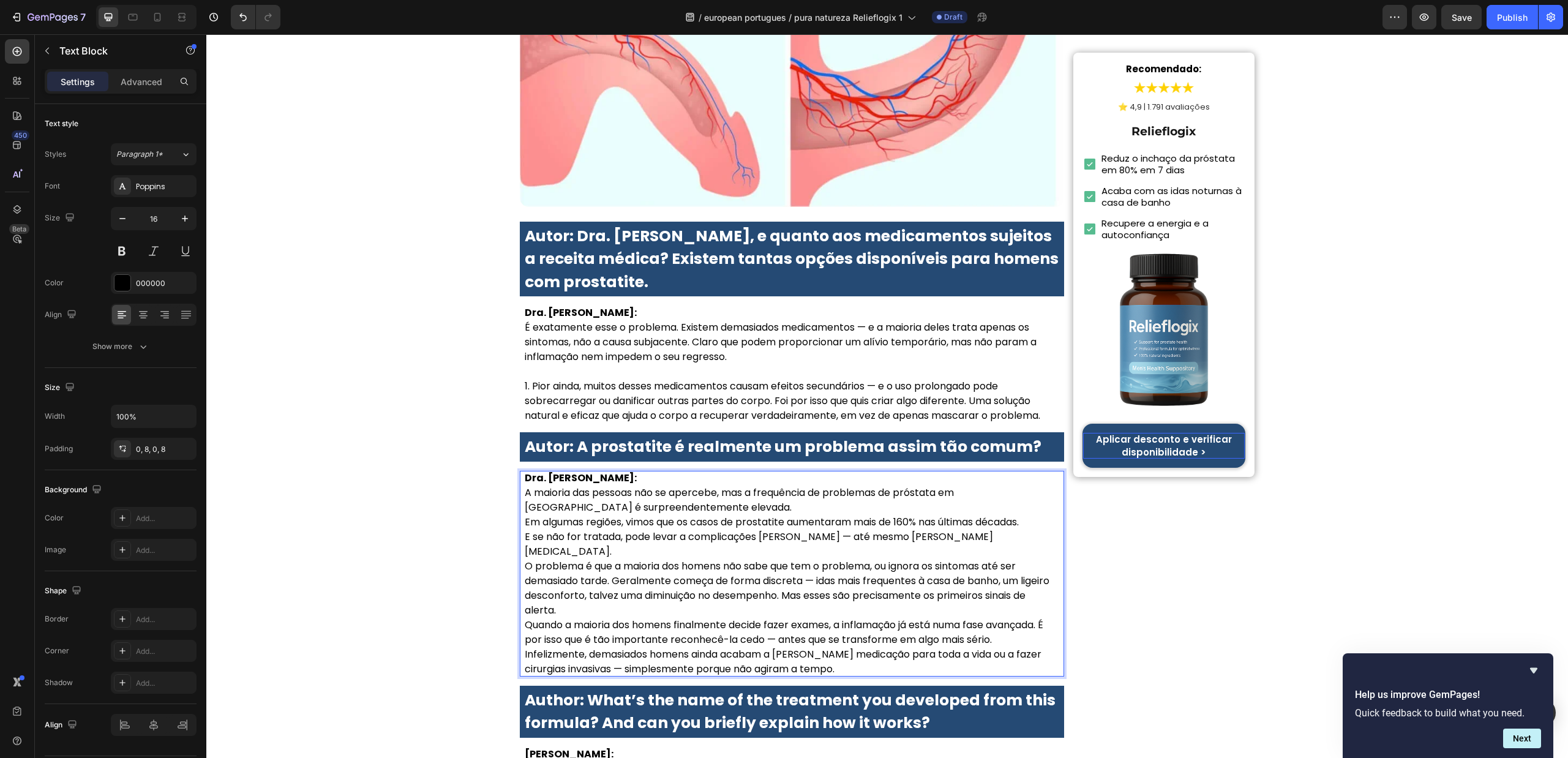
click at [694, 471] on p "Dra. Sofia Carvalho: A maioria das pessoas não se apercebe, mas a frequência de…" at bounding box center [792, 493] width 535 height 44
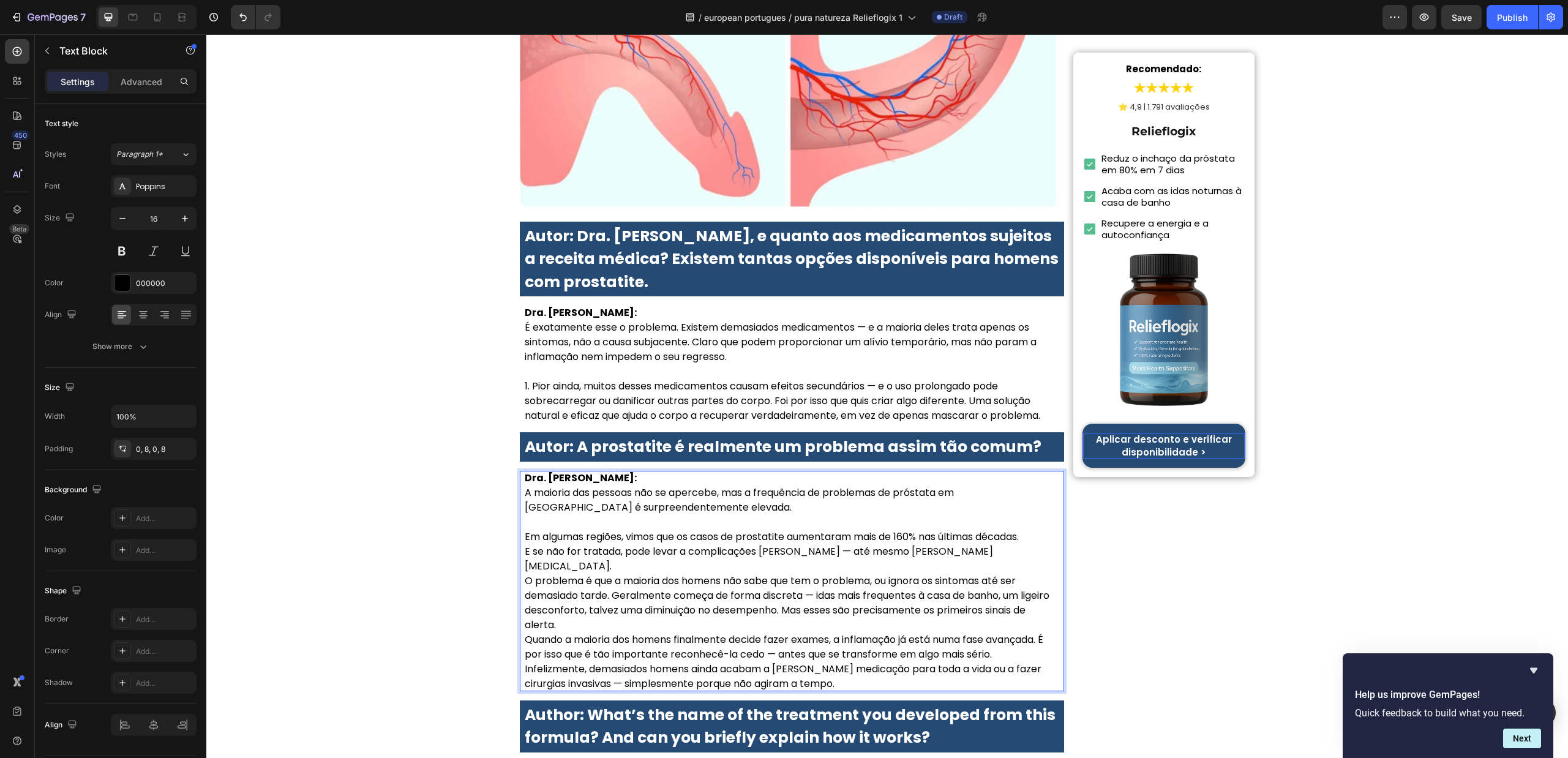
click at [989, 545] on p "E se não for tratada, pode levar a complicações graves — até mesmo ao cancro da…" at bounding box center [792, 559] width 535 height 29
click at [1035, 530] on p "Em algumas regiões, vimos que os casos de prostatite aumentaram mais de 160% na…" at bounding box center [792, 537] width 535 height 15
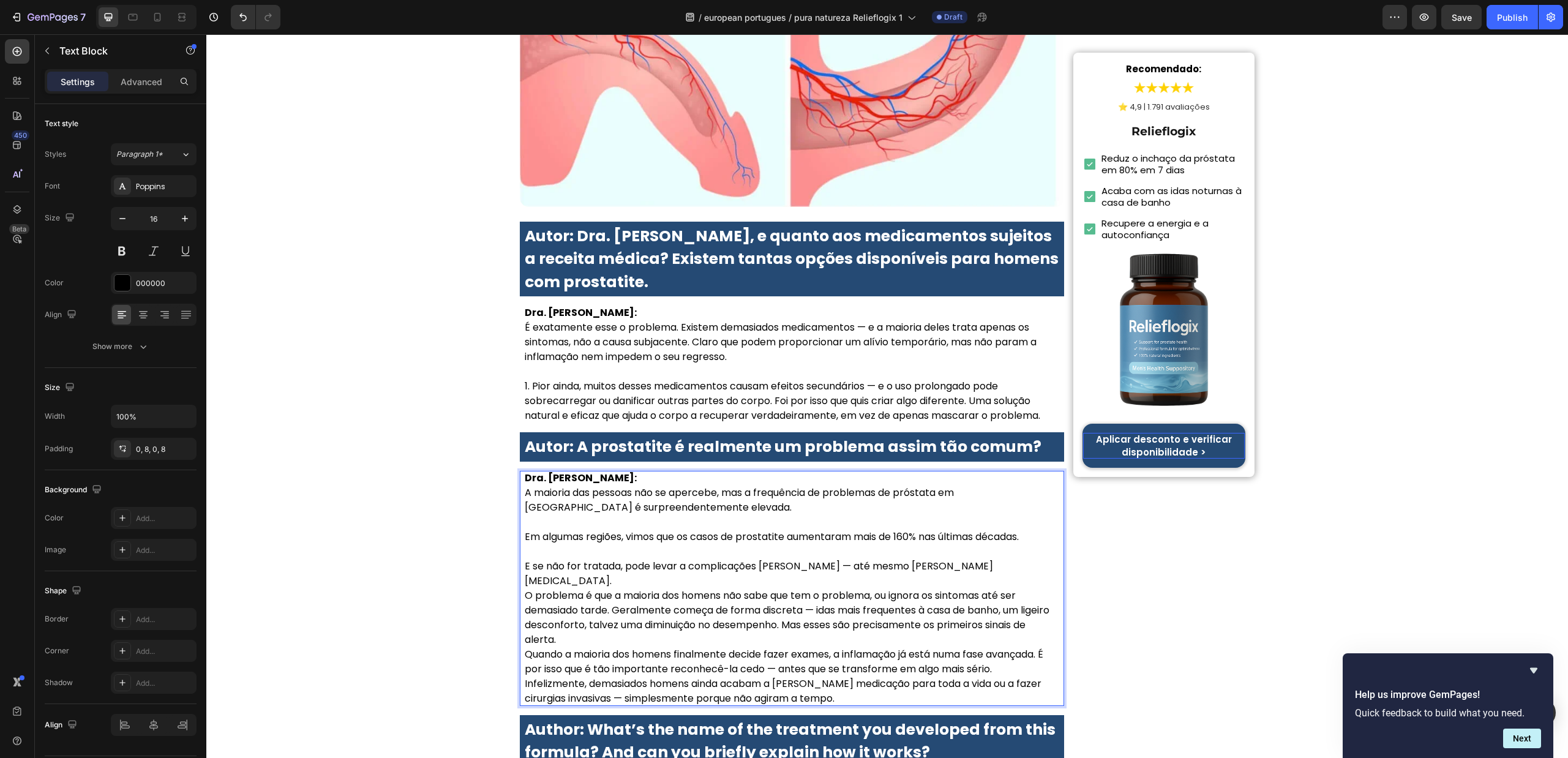
click at [991, 559] on p "E se não for tratada, pode levar a complicações graves — até mesmo ao cancro da…" at bounding box center [792, 573] width 535 height 29
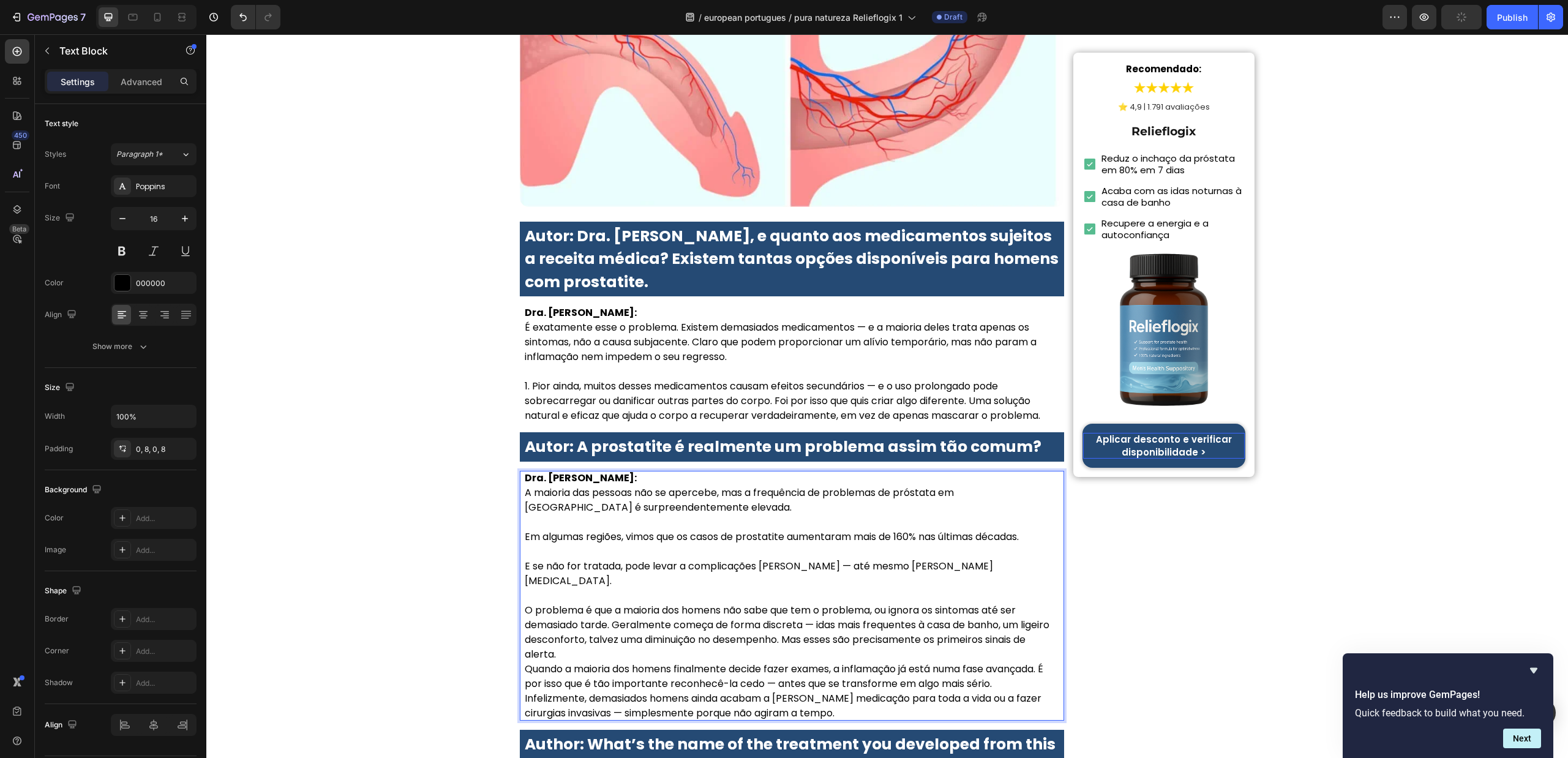
click at [846, 662] on p "Quando a maioria dos homens finalmente decide fazer exames, a inflamação já est…" at bounding box center [792, 676] width 535 height 29
click at [599, 603] on p "O problema é que a maioria dos homens não sabe que tem o problema, ou ignora os…" at bounding box center [792, 633] width 535 height 59
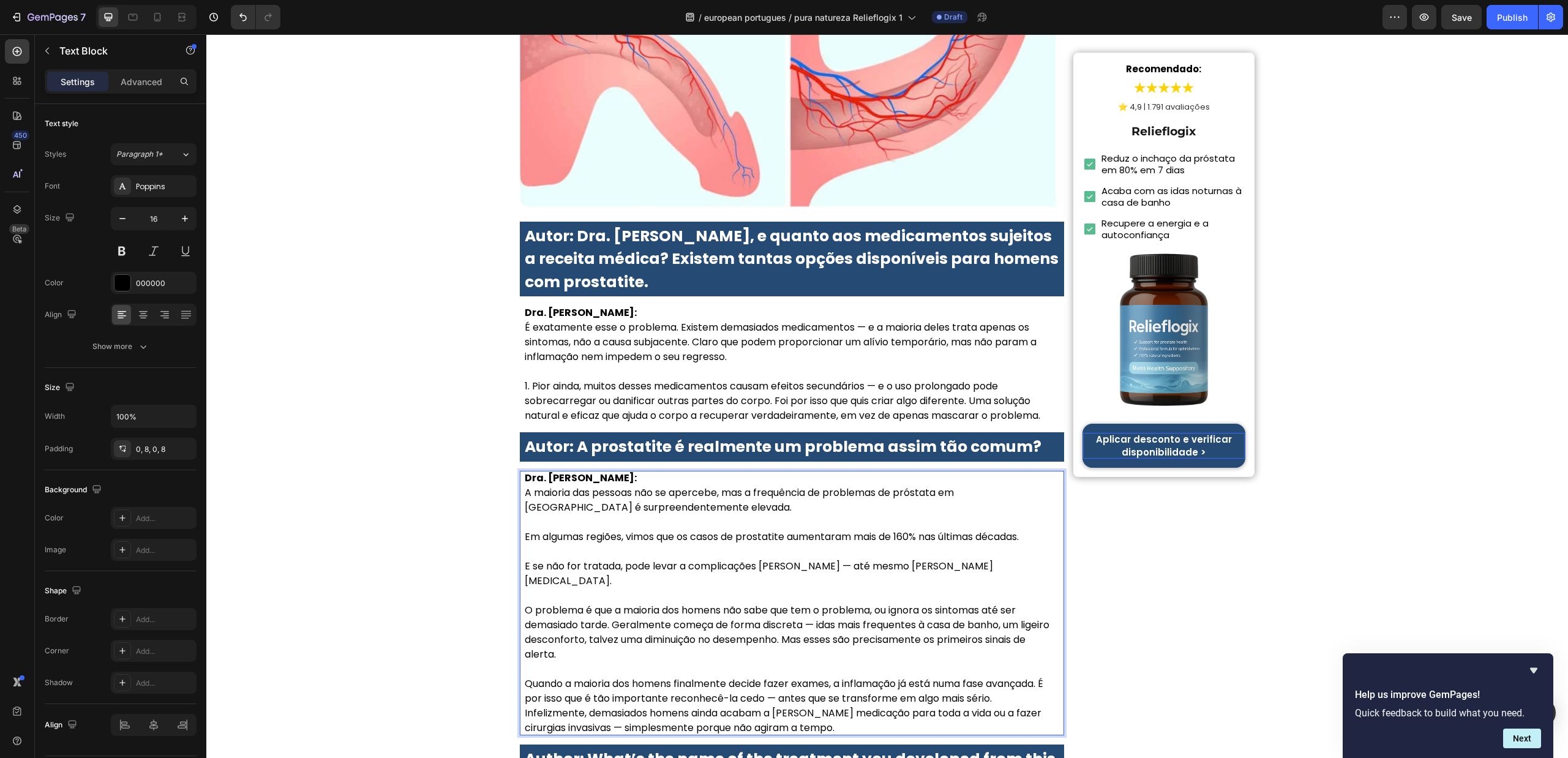
click at [1048, 677] on p "Quando a maioria dos homens finalmente decide fazer exames, a inflamação já est…" at bounding box center [792, 691] width 535 height 29
click at [1007, 677] on p "Quando a maioria dos homens finalmente decide fazer exames, a inflamação já est…" at bounding box center [792, 691] width 535 height 29
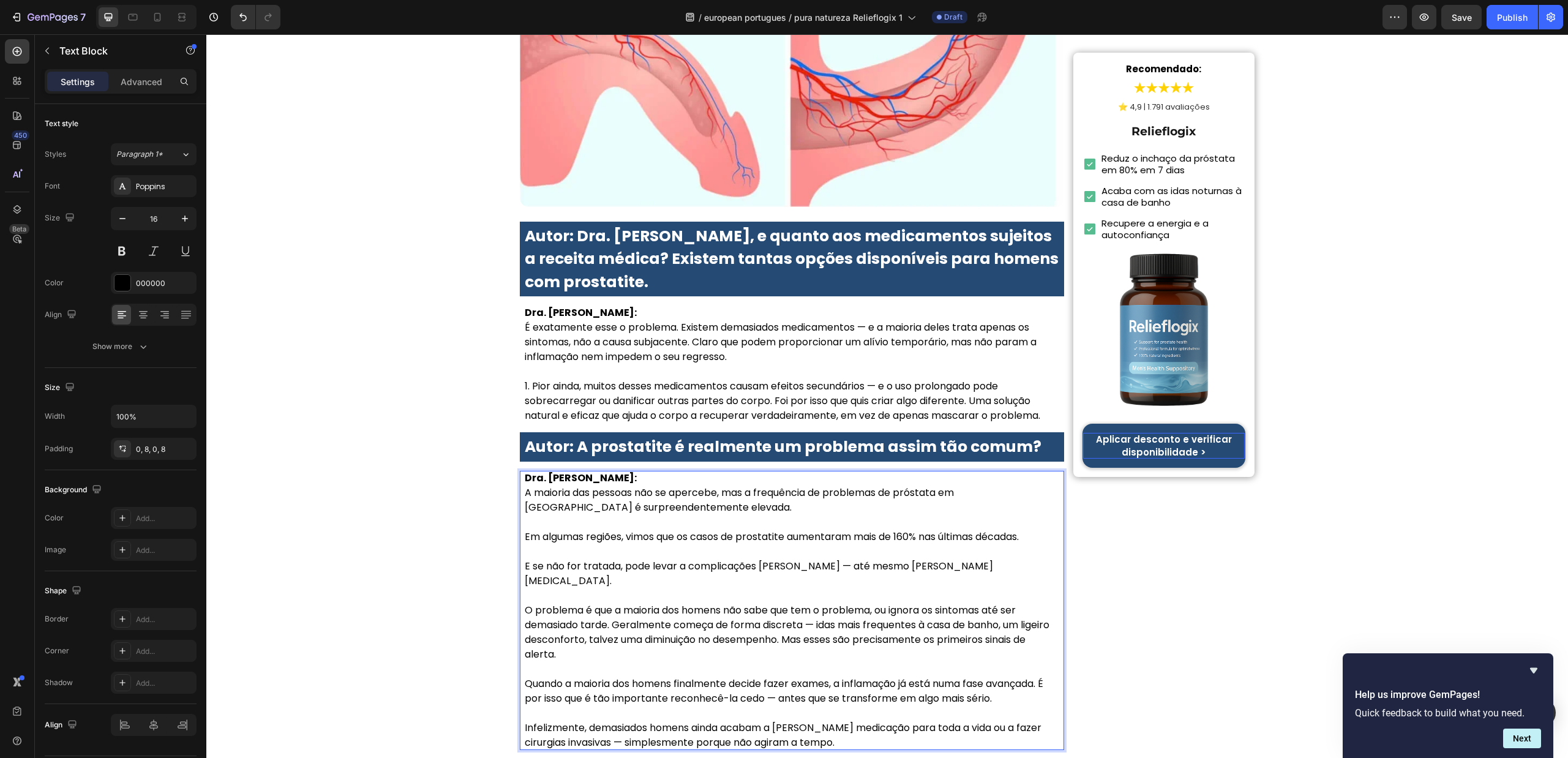
click at [520, 652] on div "Dra. Sofia Carvalho: A maioria das pessoas não se apercebe, mas a frequência de…" at bounding box center [792, 611] width 545 height 279
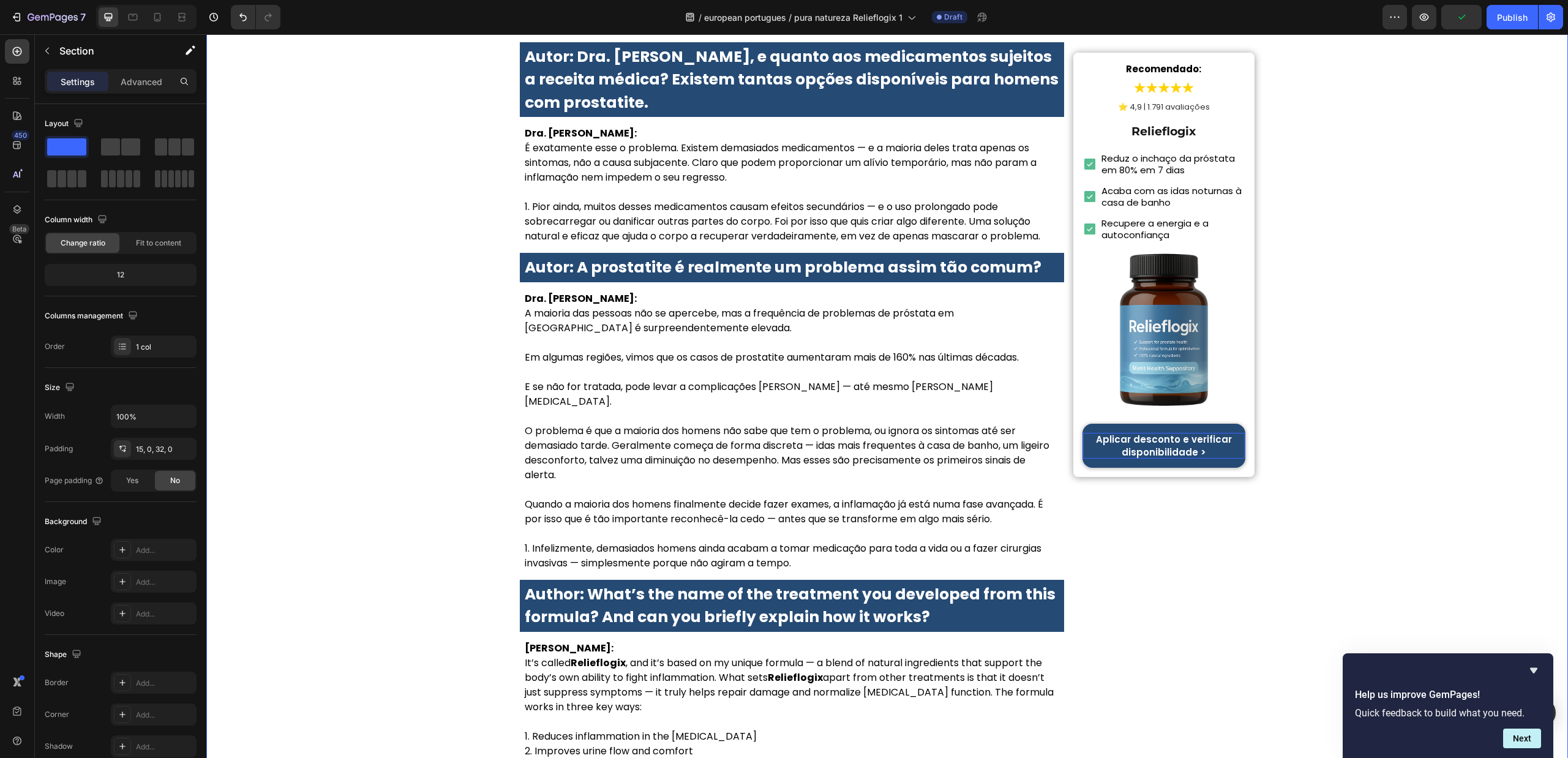
scroll to position [3722, 0]
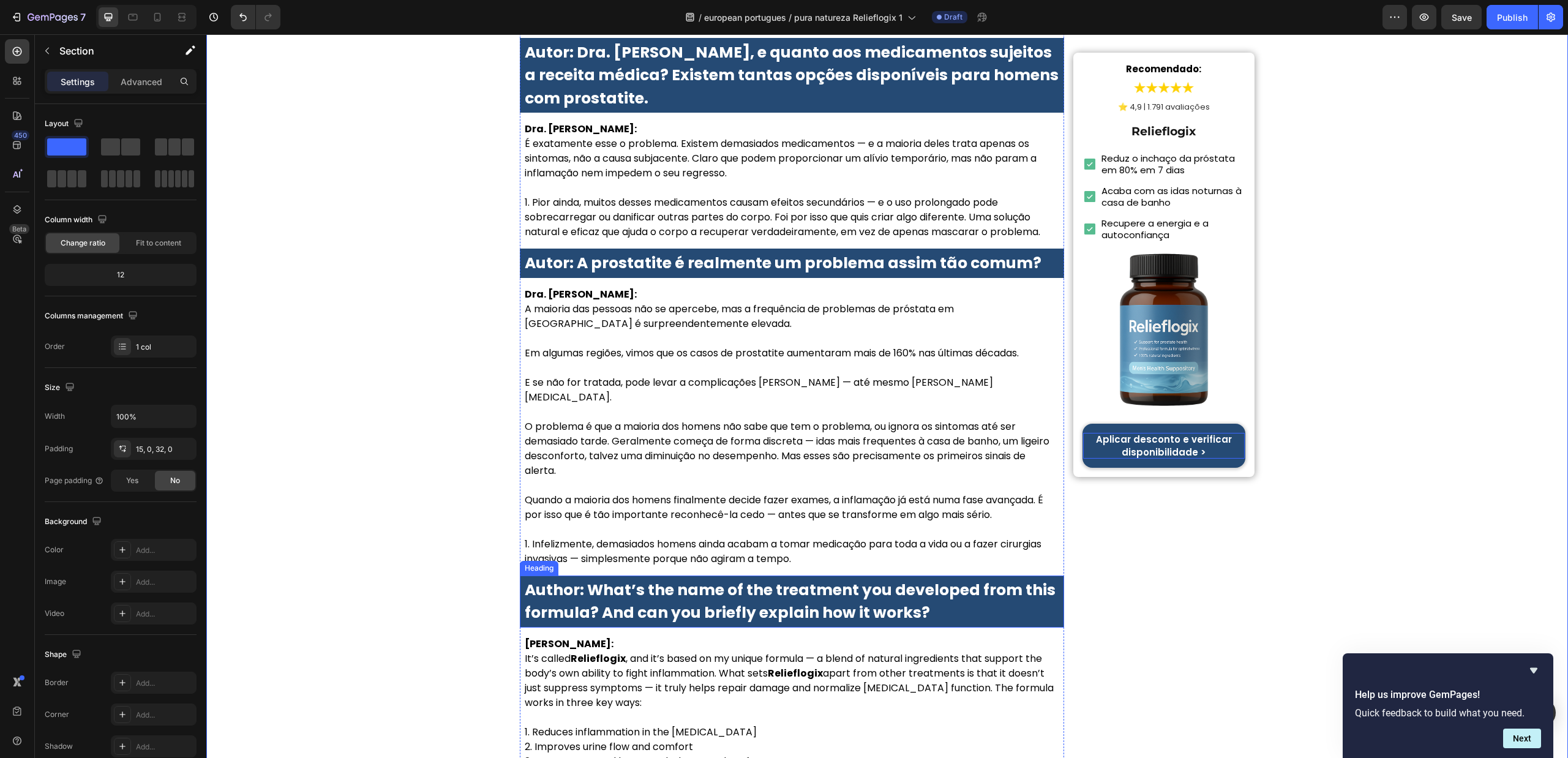
click at [848, 579] on strong "Author: What’s the name of the treatment you developed from this formula? And c…" at bounding box center [790, 601] width 531 height 44
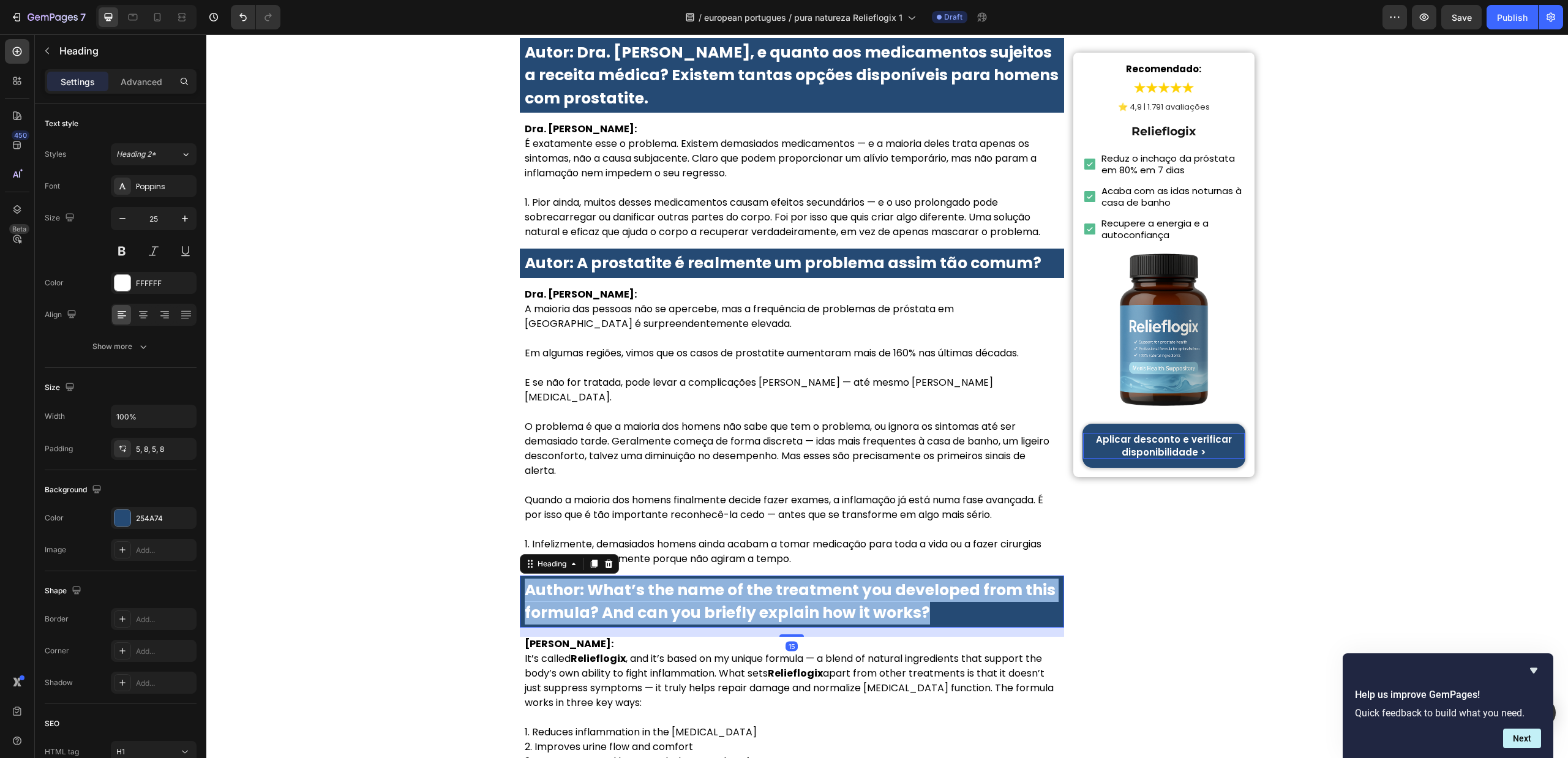
click at [848, 579] on strong "Author: What’s the name of the treatment you developed from this formula? And c…" at bounding box center [790, 601] width 531 height 44
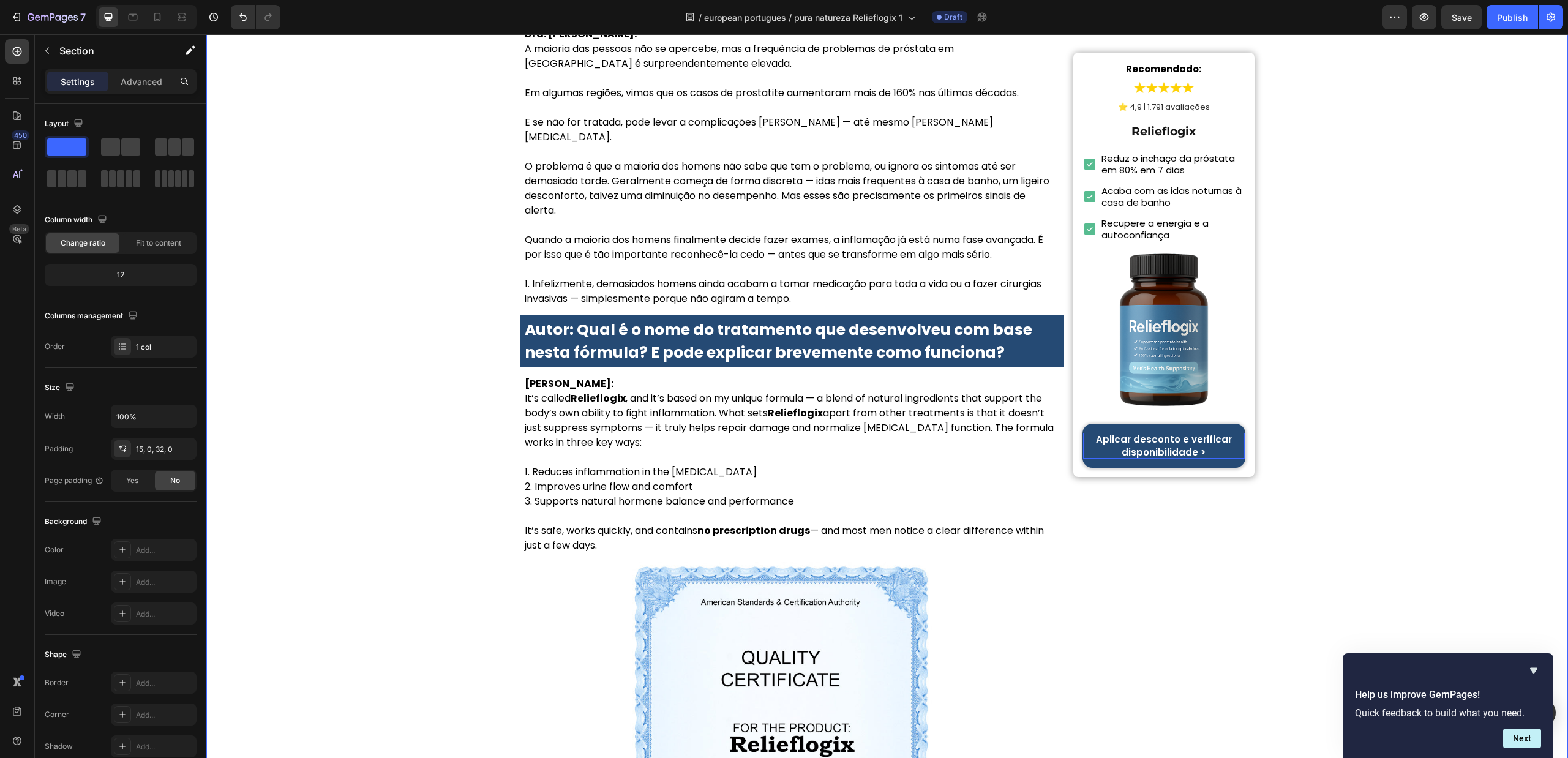
scroll to position [3997, 0]
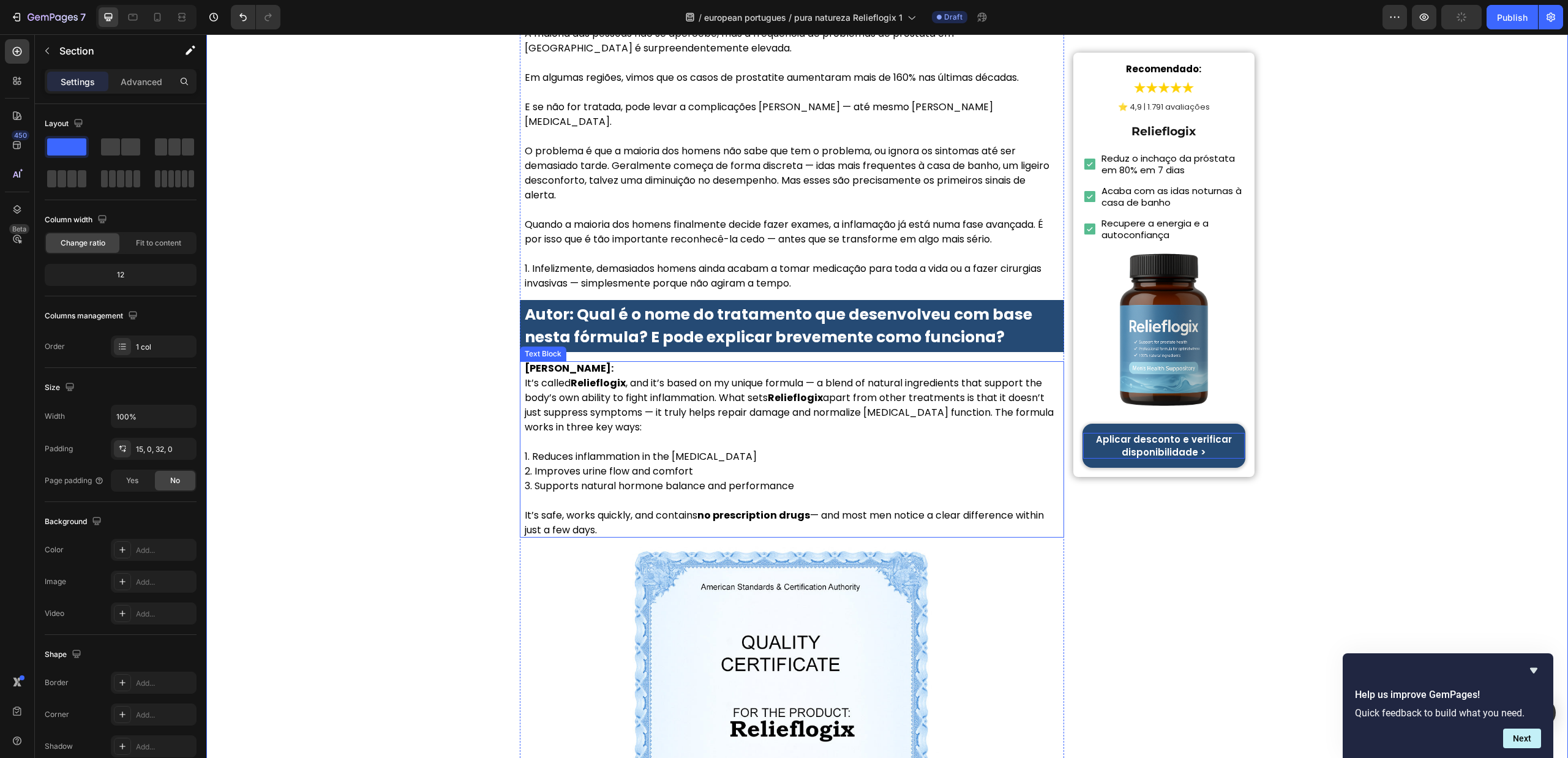
click at [700, 361] on p "Dr. Lauren McKay: It’s called Relieflogix , and it’s based on my unique formula…" at bounding box center [792, 398] width 535 height 74
click at [699, 361] on p "Dr. Lauren McKay: It’s called Relieflogix , and it’s based on my unique formula…" at bounding box center [792, 398] width 535 height 74
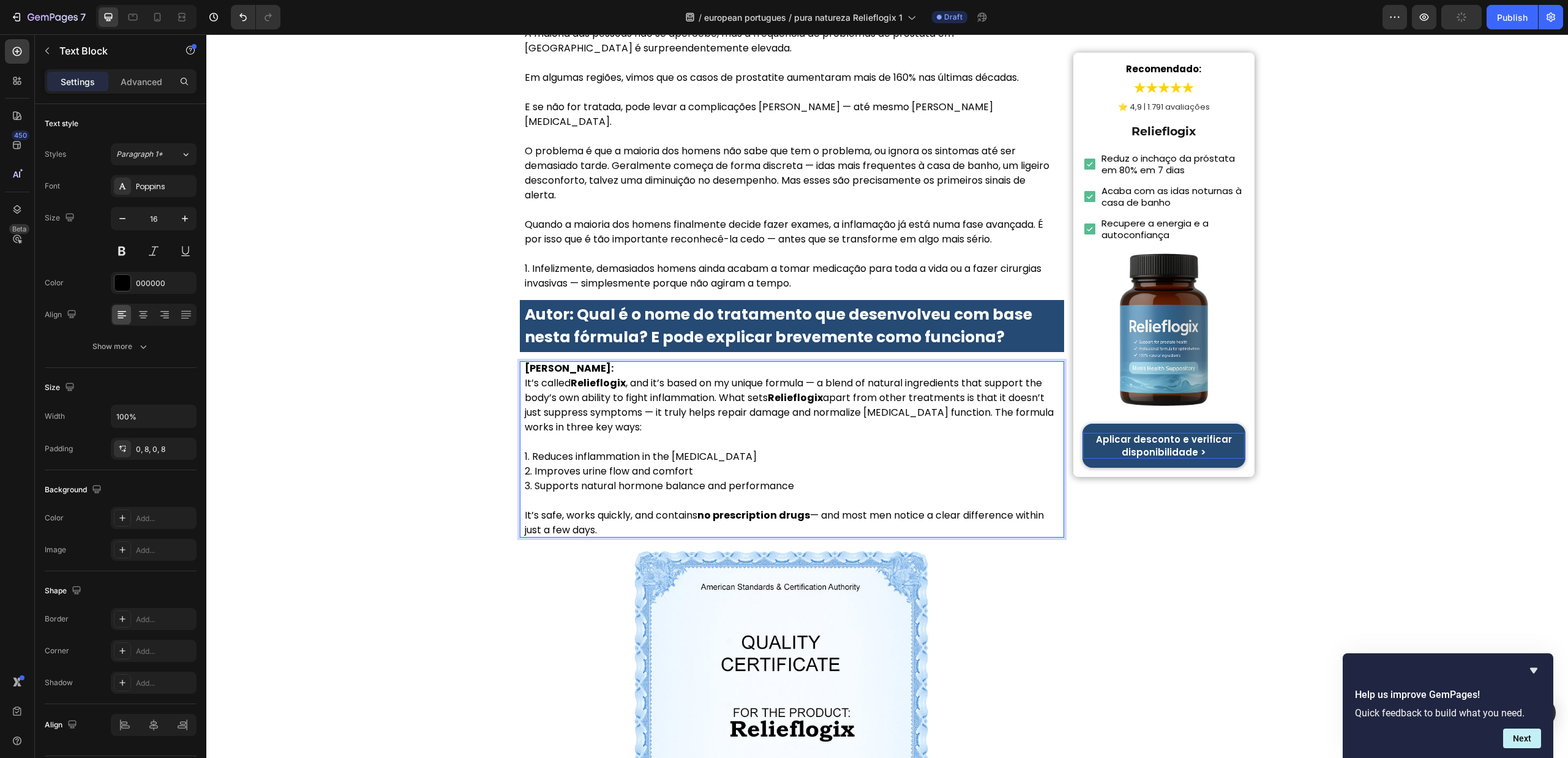
click at [699, 361] on p "Dr. Lauren McKay: It’s called Relieflogix , and it’s based on my unique formula…" at bounding box center [792, 398] width 535 height 74
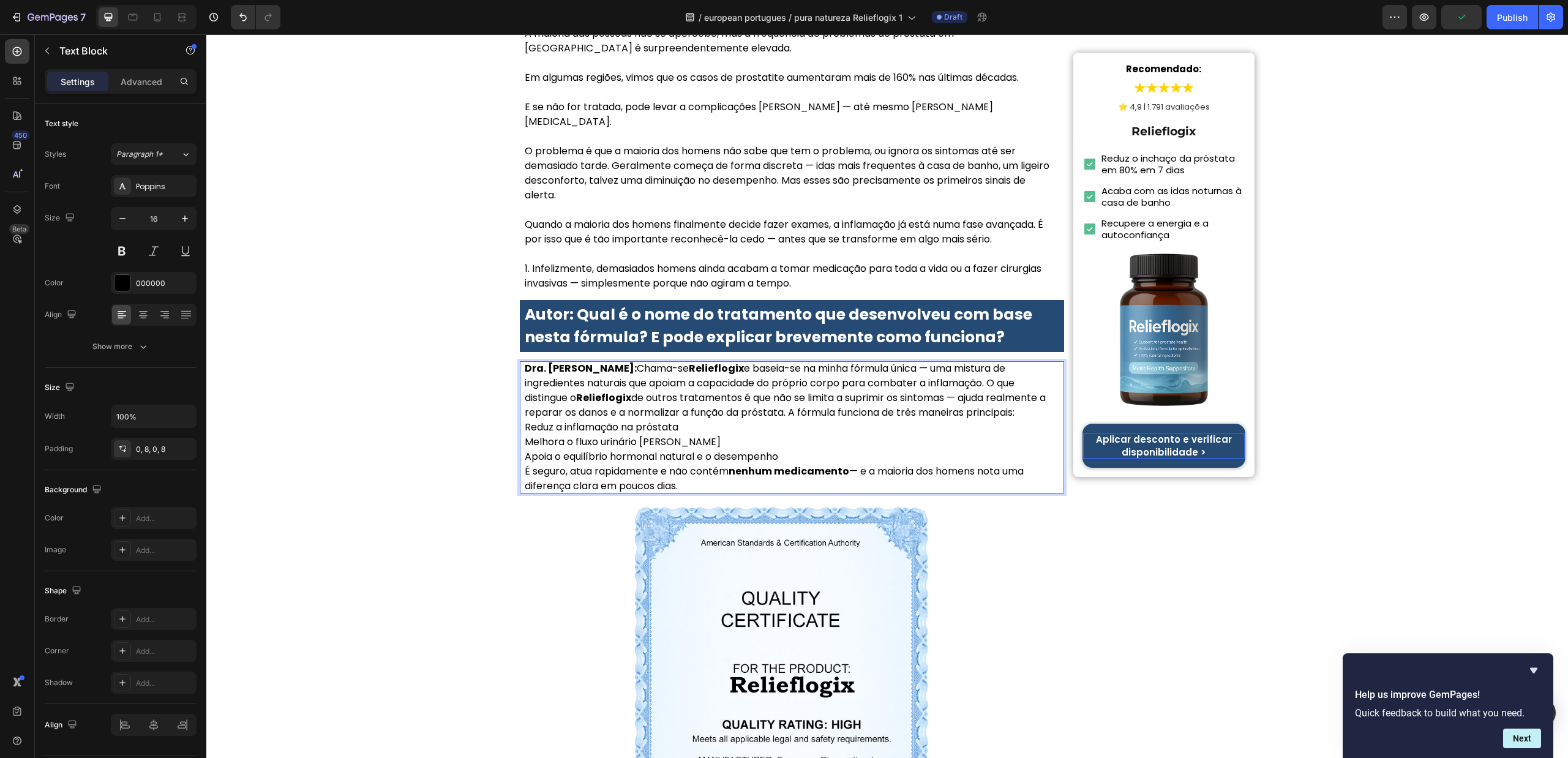
click at [616, 361] on strong "Dra. Sofia Carvalho:" at bounding box center [581, 368] width 112 height 14
click at [620, 361] on p "Dra. Sofia Carvalho: Chama-se Relieflogix e baseia-se na minha fórmula única — …" at bounding box center [792, 391] width 535 height 59
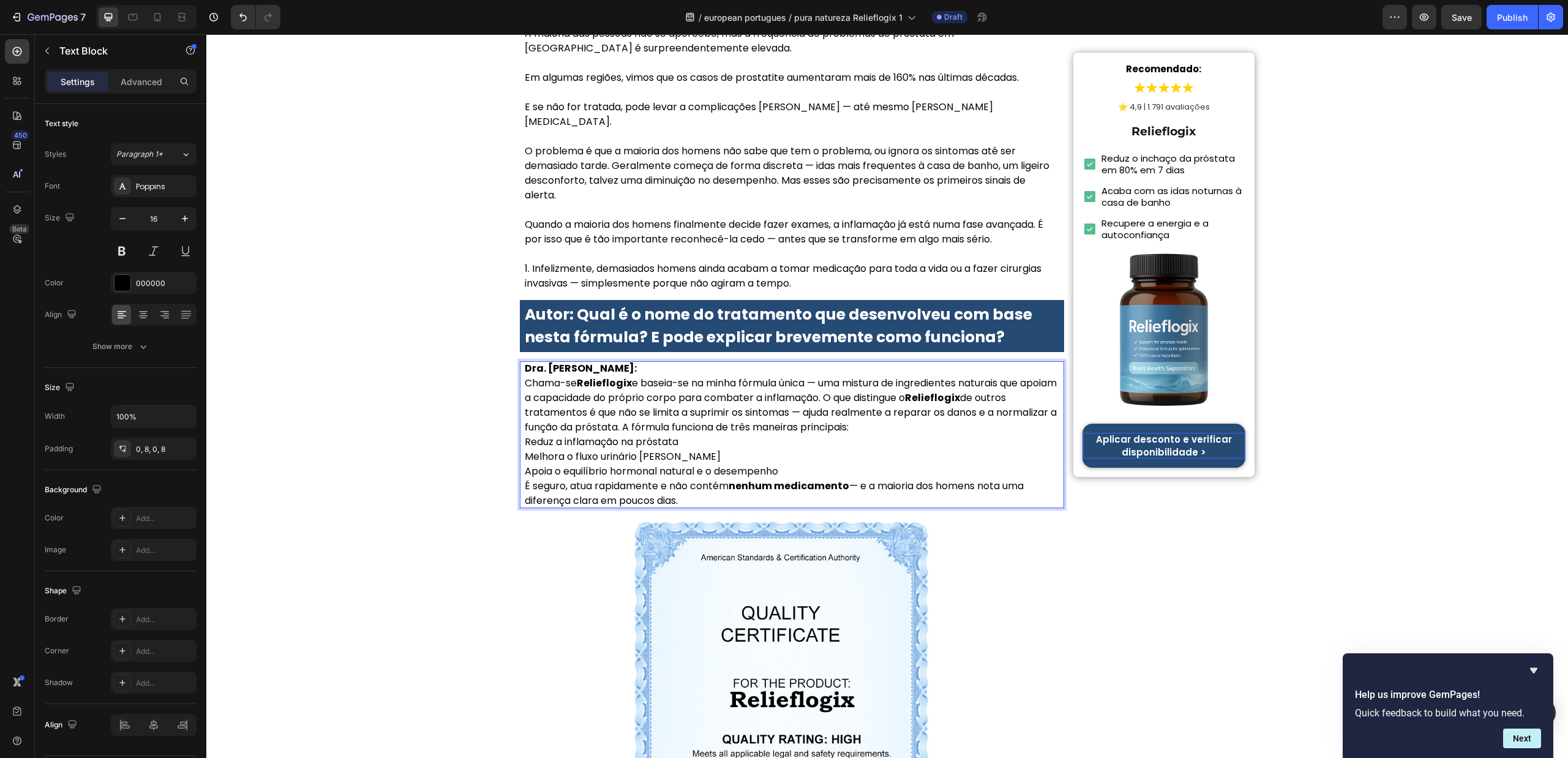
click at [927, 361] on p "Dra. Sofia Carvalho: Chama-se Relieflogix e baseia-se na minha fórmula única — …" at bounding box center [792, 398] width 535 height 74
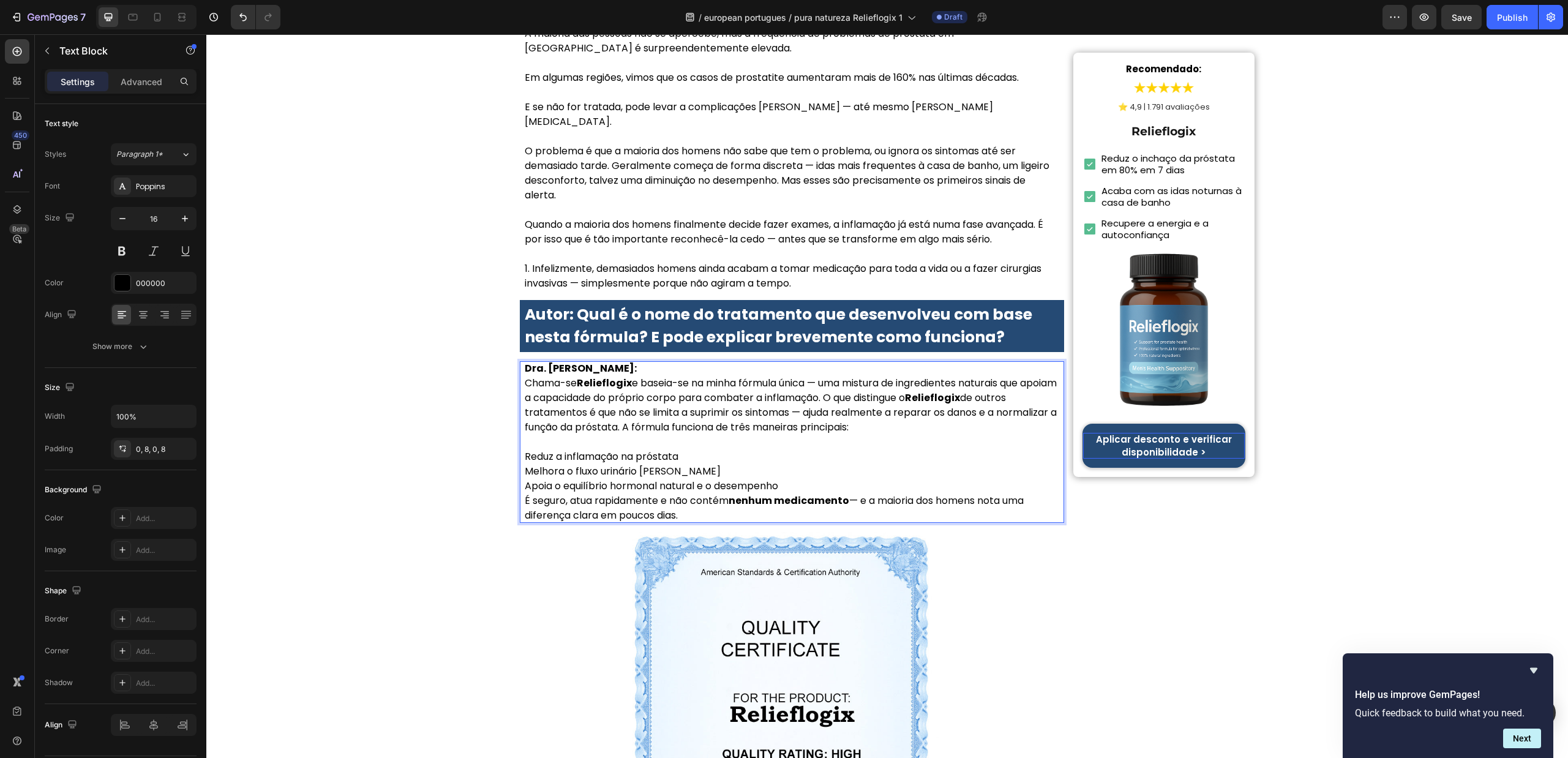
click at [818, 479] on p "Apoia o equilíbrio hormonal natural e o desempenho" at bounding box center [792, 486] width 535 height 15
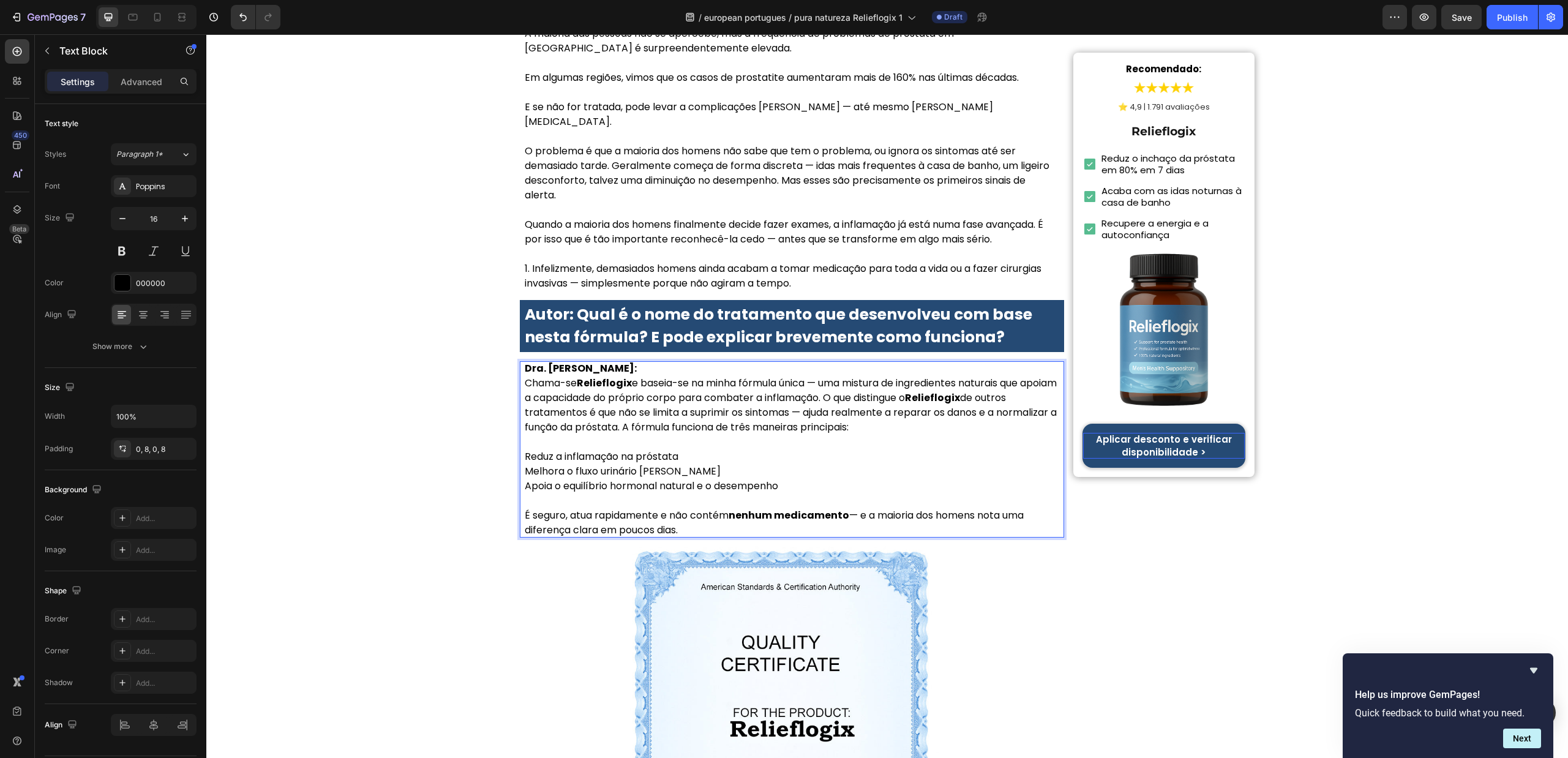
click at [525, 449] on p "Reduz a inflamação na próstata" at bounding box center [792, 457] width 535 height 15
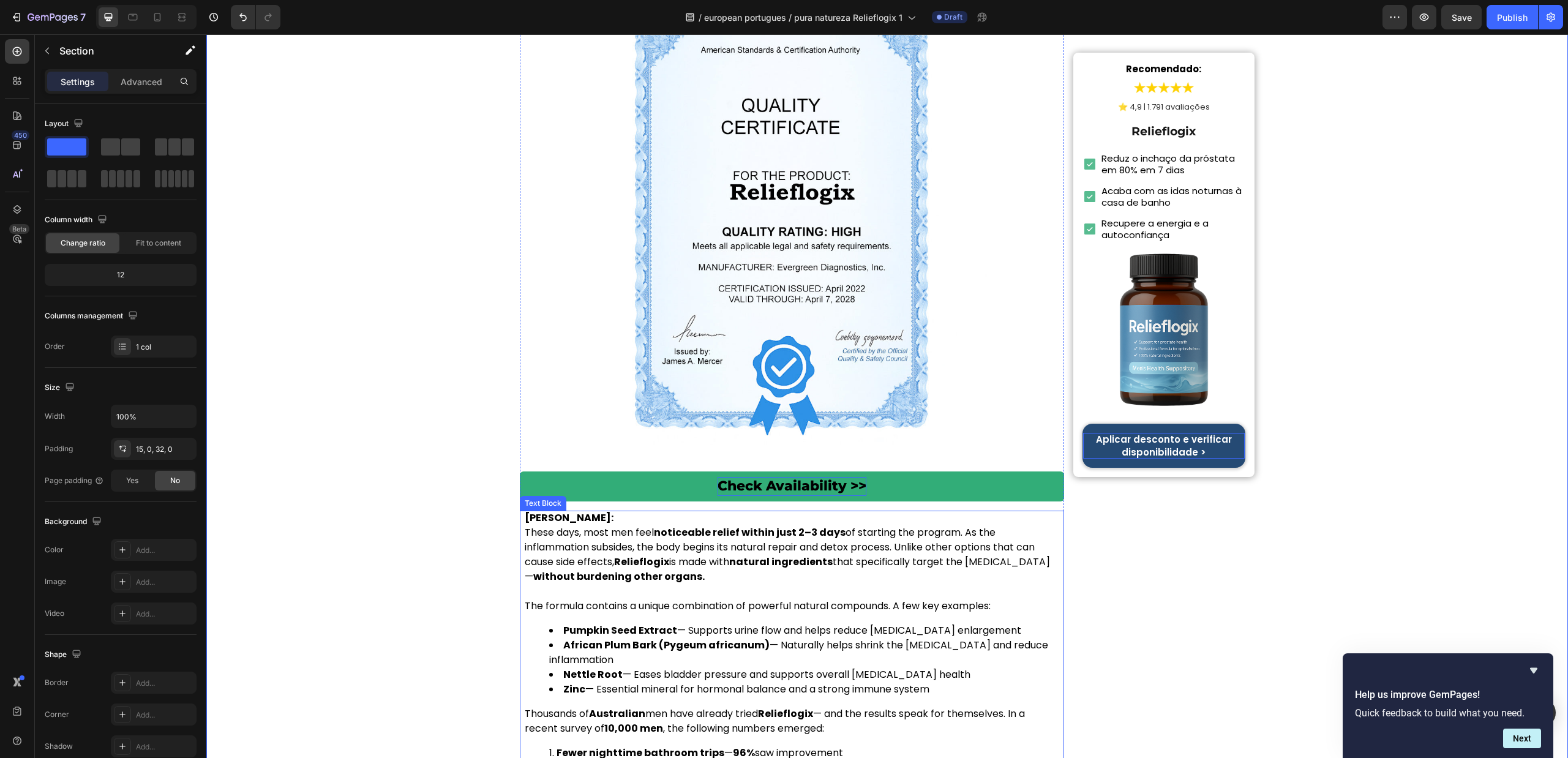
scroll to position [4549, 0]
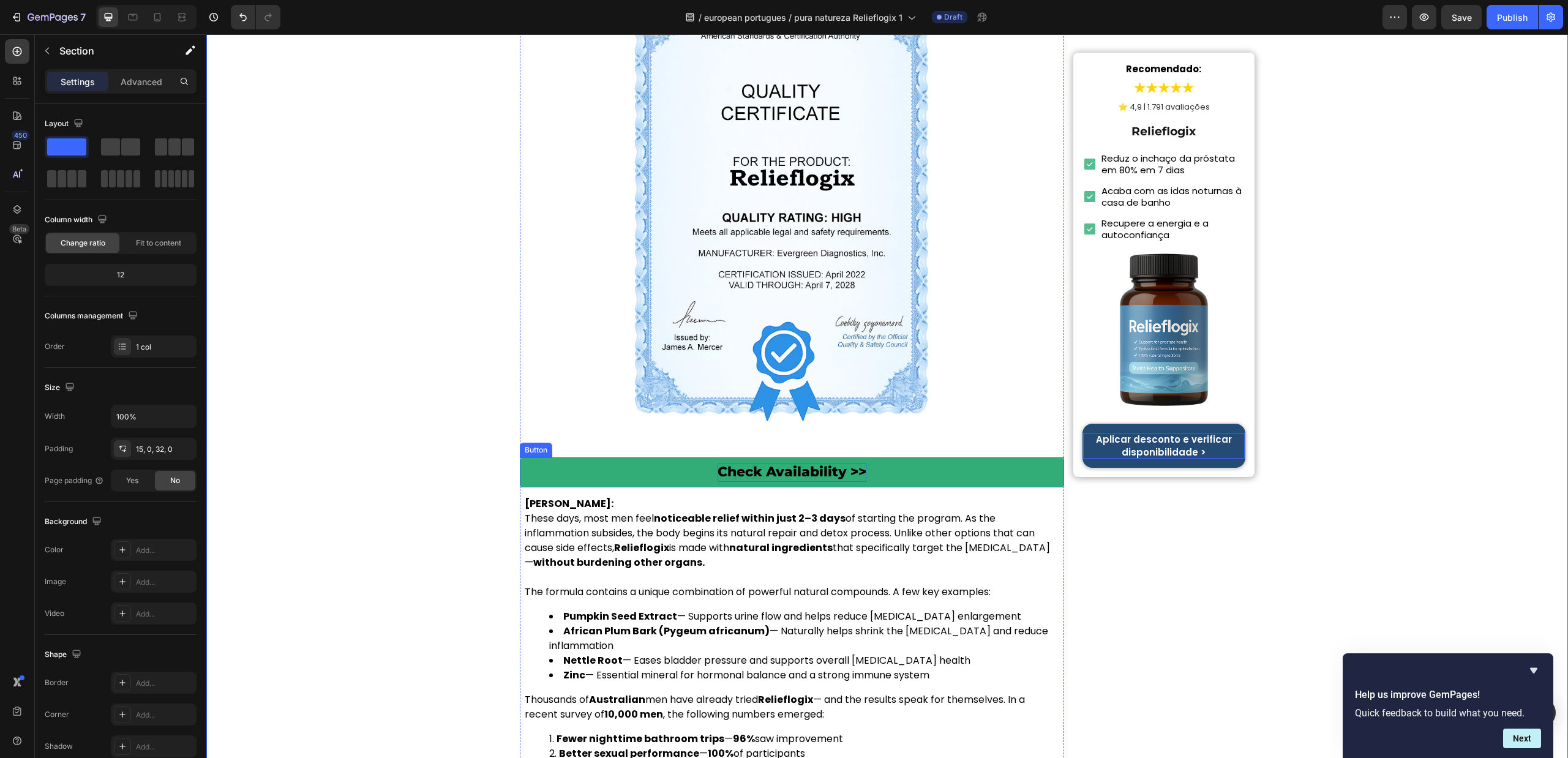
click at [769, 458] on link "Check Availability >>" at bounding box center [792, 473] width 545 height 30
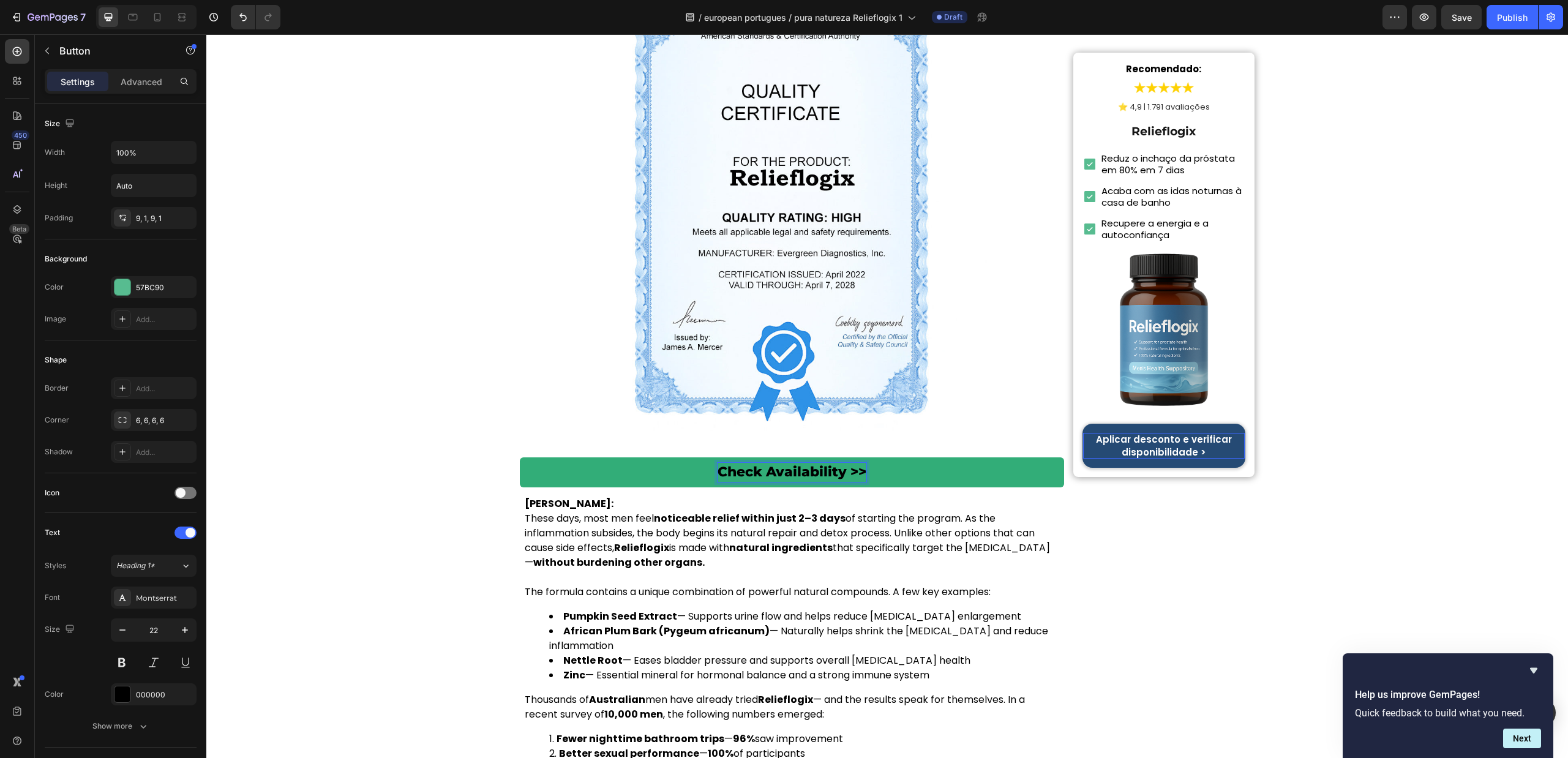
click at [780, 463] on p "Check Availability >>" at bounding box center [792, 472] width 149 height 19
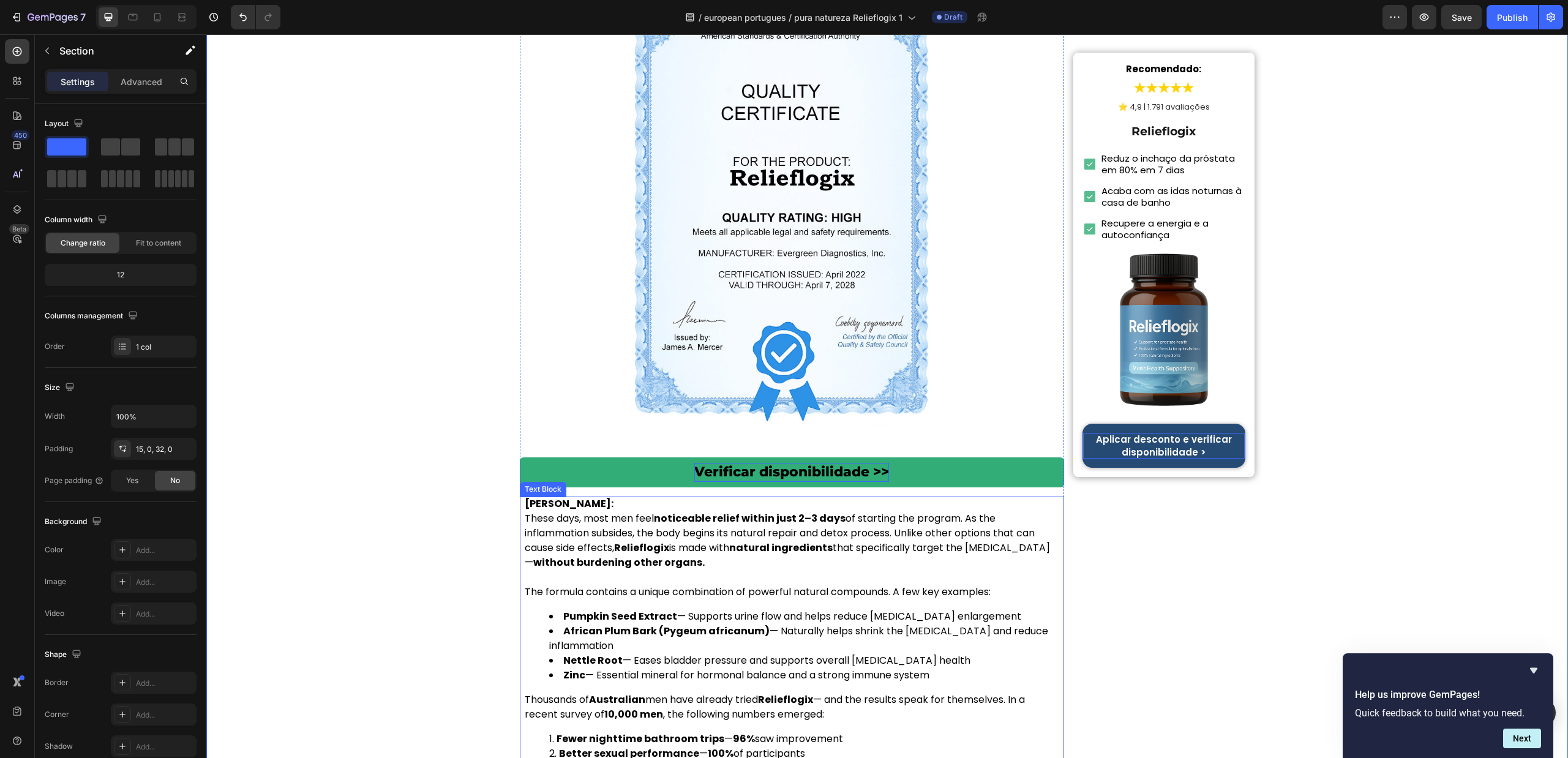
click at [739, 497] on p "Dr. Lauren McKay: These days, most men feel noticeable relief within just 2–3 d…" at bounding box center [792, 534] width 535 height 74
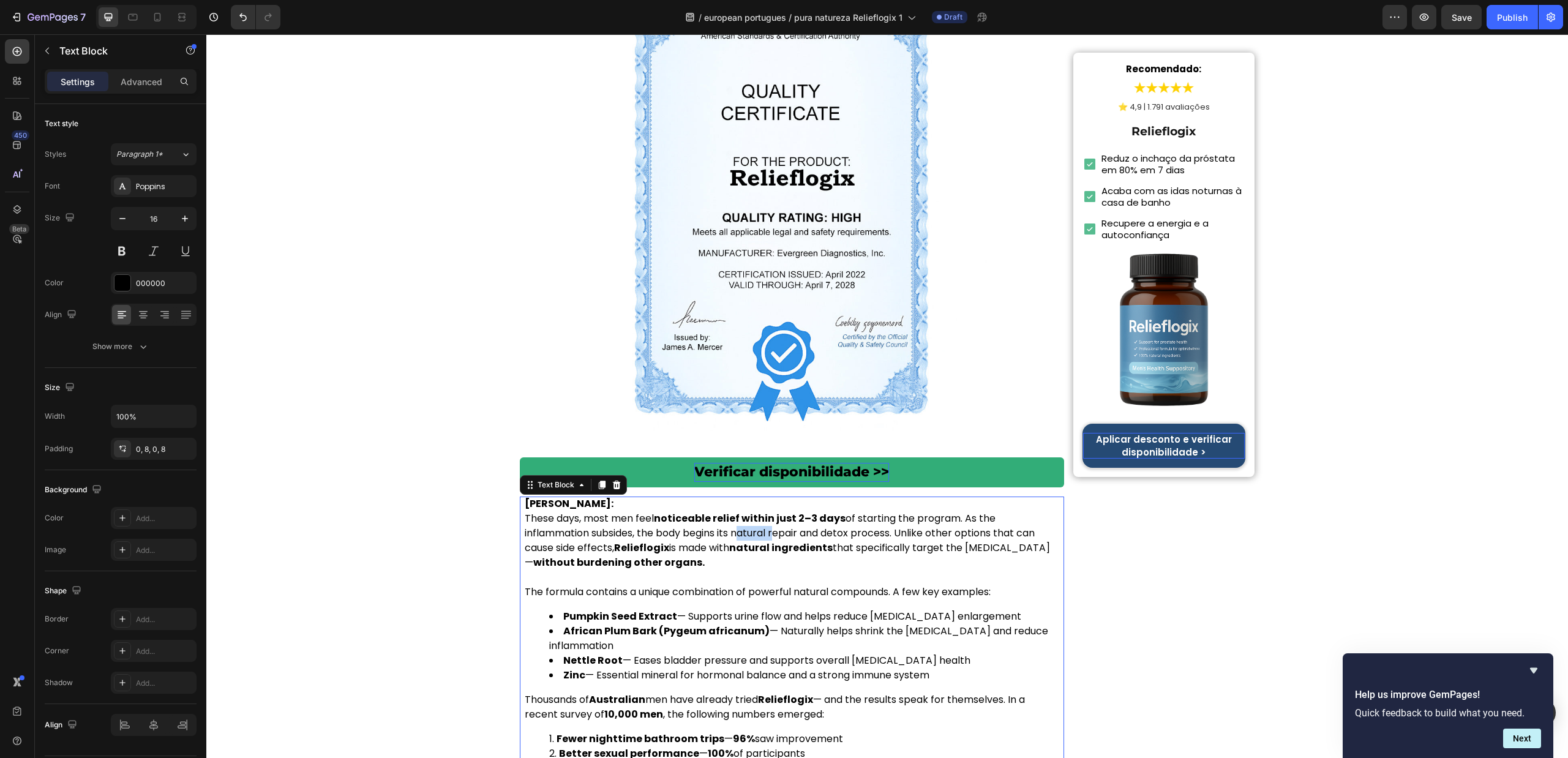
click at [739, 497] on p "Dr. Lauren McKay: These days, most men feel noticeable relief within just 2–3 d…" at bounding box center [792, 534] width 535 height 74
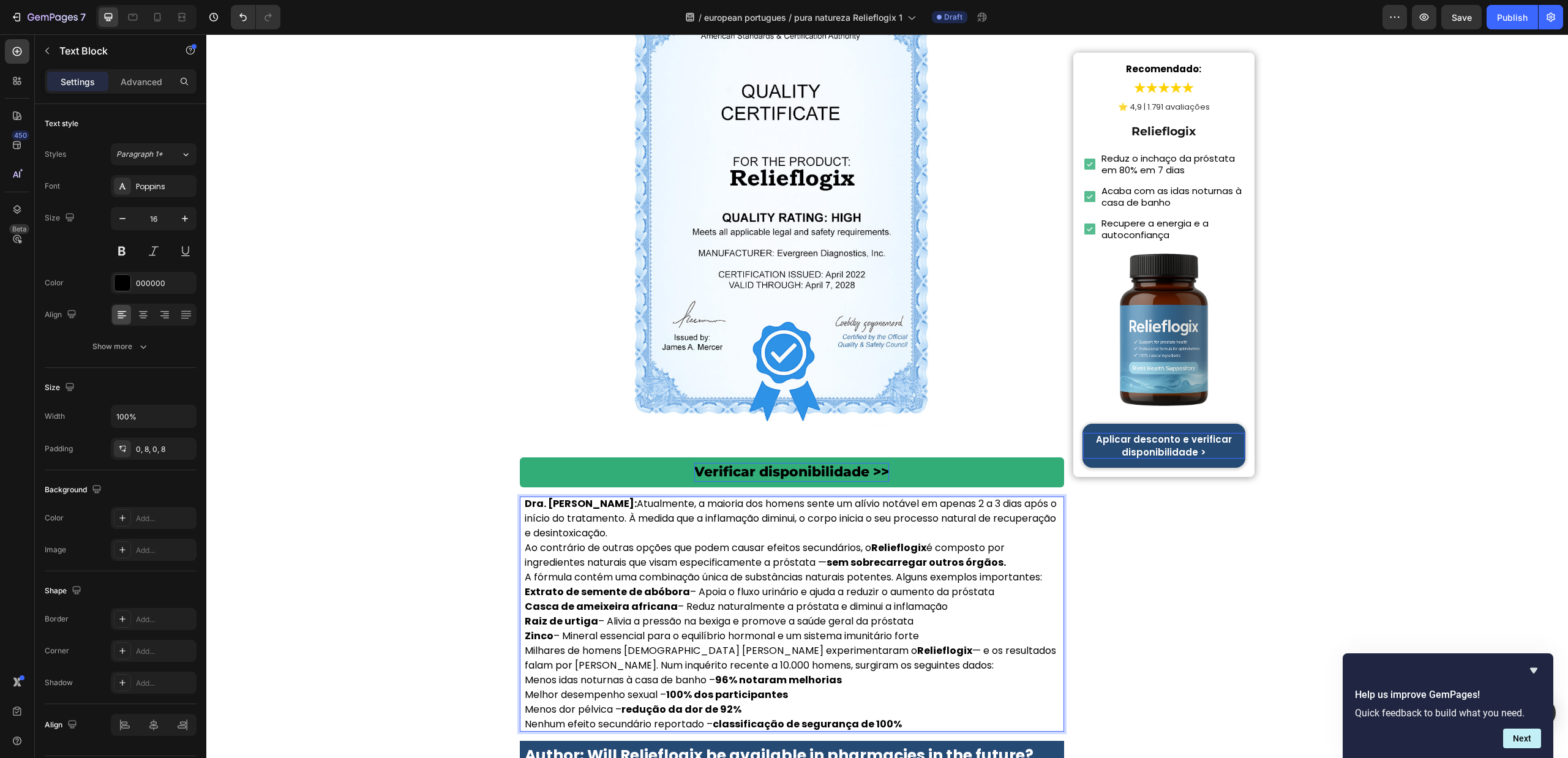
click at [623, 497] on p "Dra. Sofia Carvalho: Atualmente, a maioria dos homens sente um alívio notável e…" at bounding box center [792, 519] width 535 height 44
click at [647, 497] on p "Dra. Sofia Carvalho: Atualmente, a maioria dos homens sente um alívio notável e…" at bounding box center [792, 519] width 535 height 44
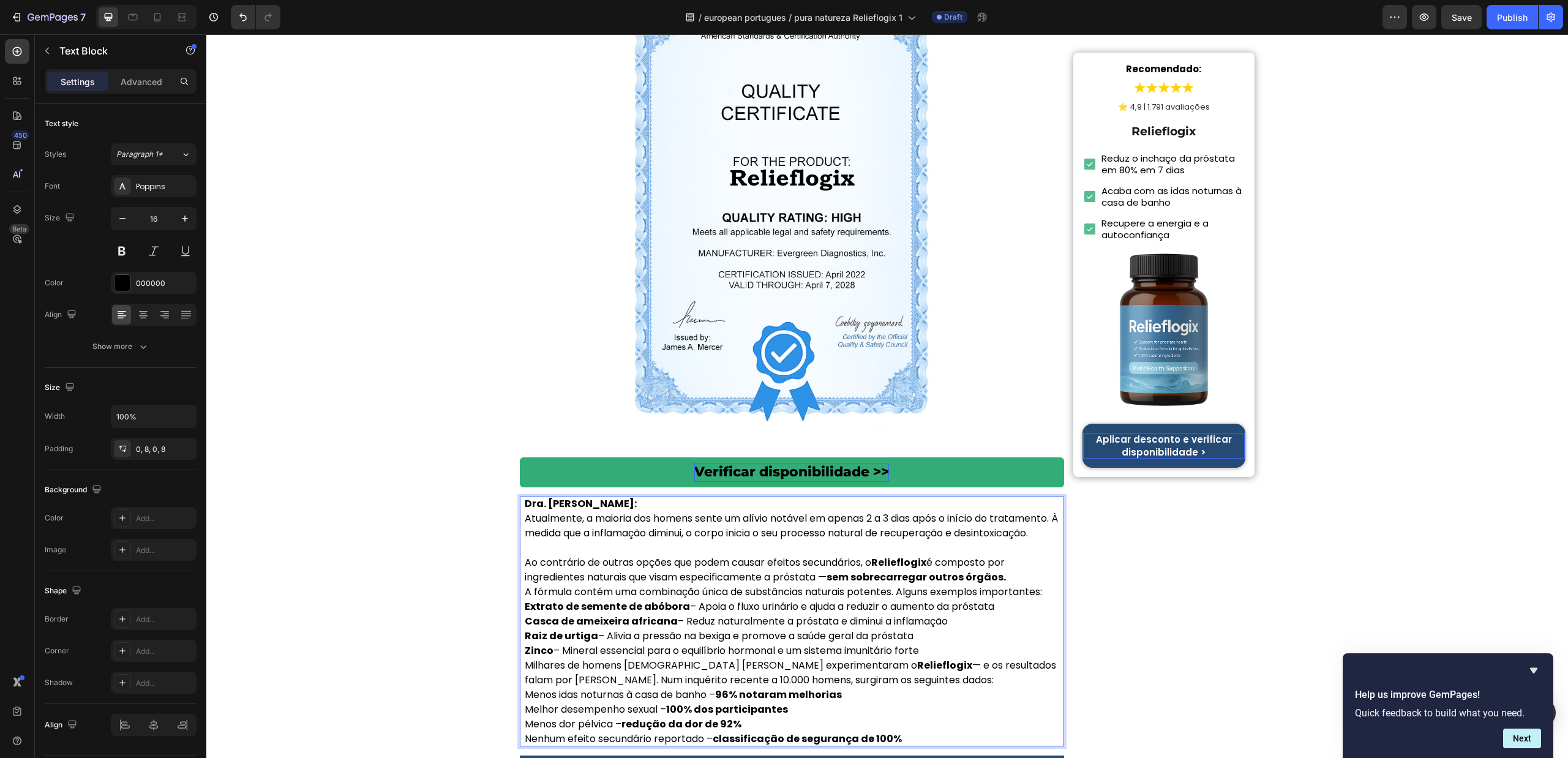
click at [1020, 556] on p "Ao contrário de outras opções que podem causar efeitos secundários, o Relieflog…" at bounding box center [792, 570] width 535 height 29
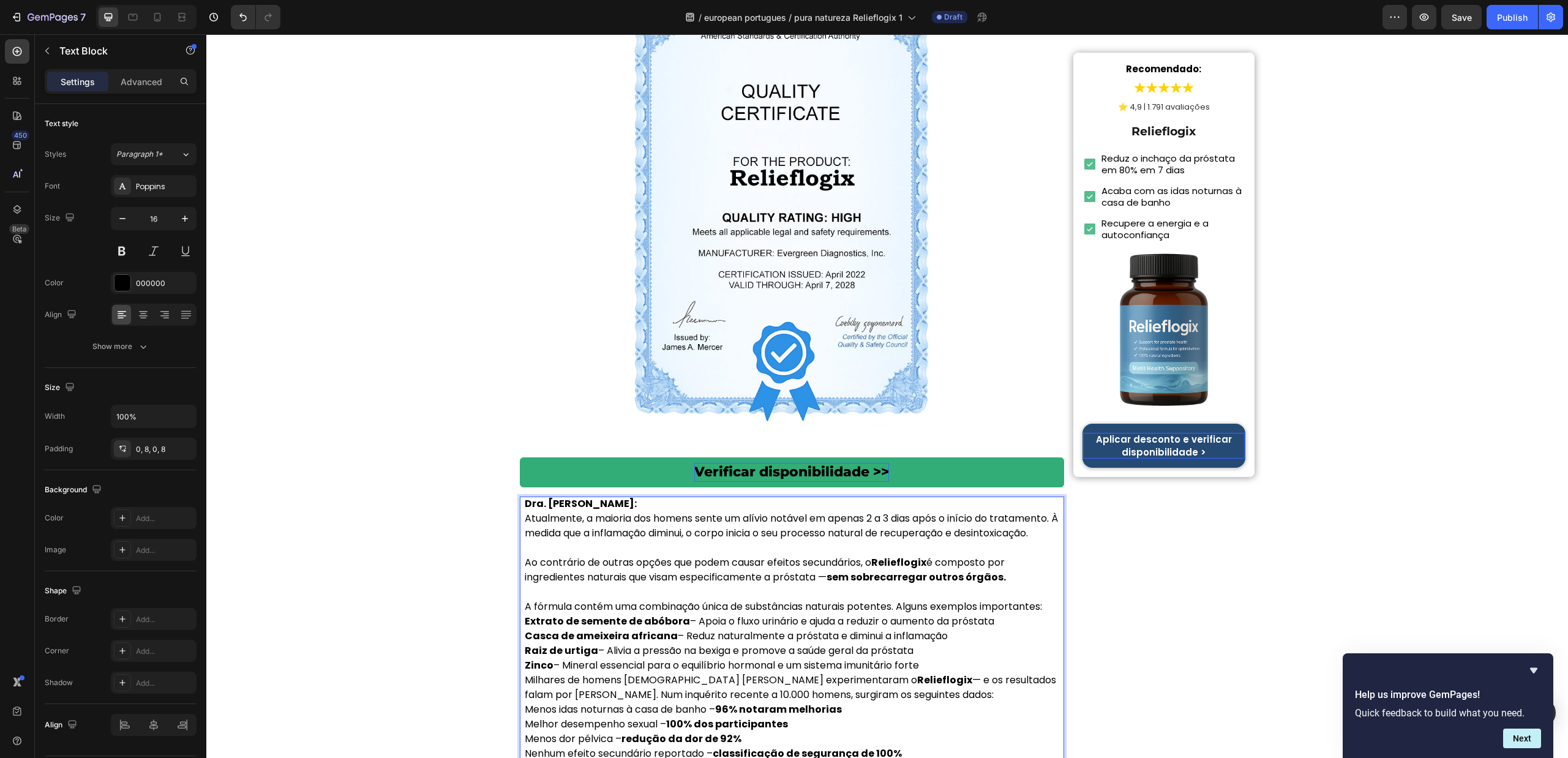
click at [1048, 600] on p "A fórmula contém uma combinação única de substâncias naturais potentes. Alguns …" at bounding box center [792, 607] width 535 height 15
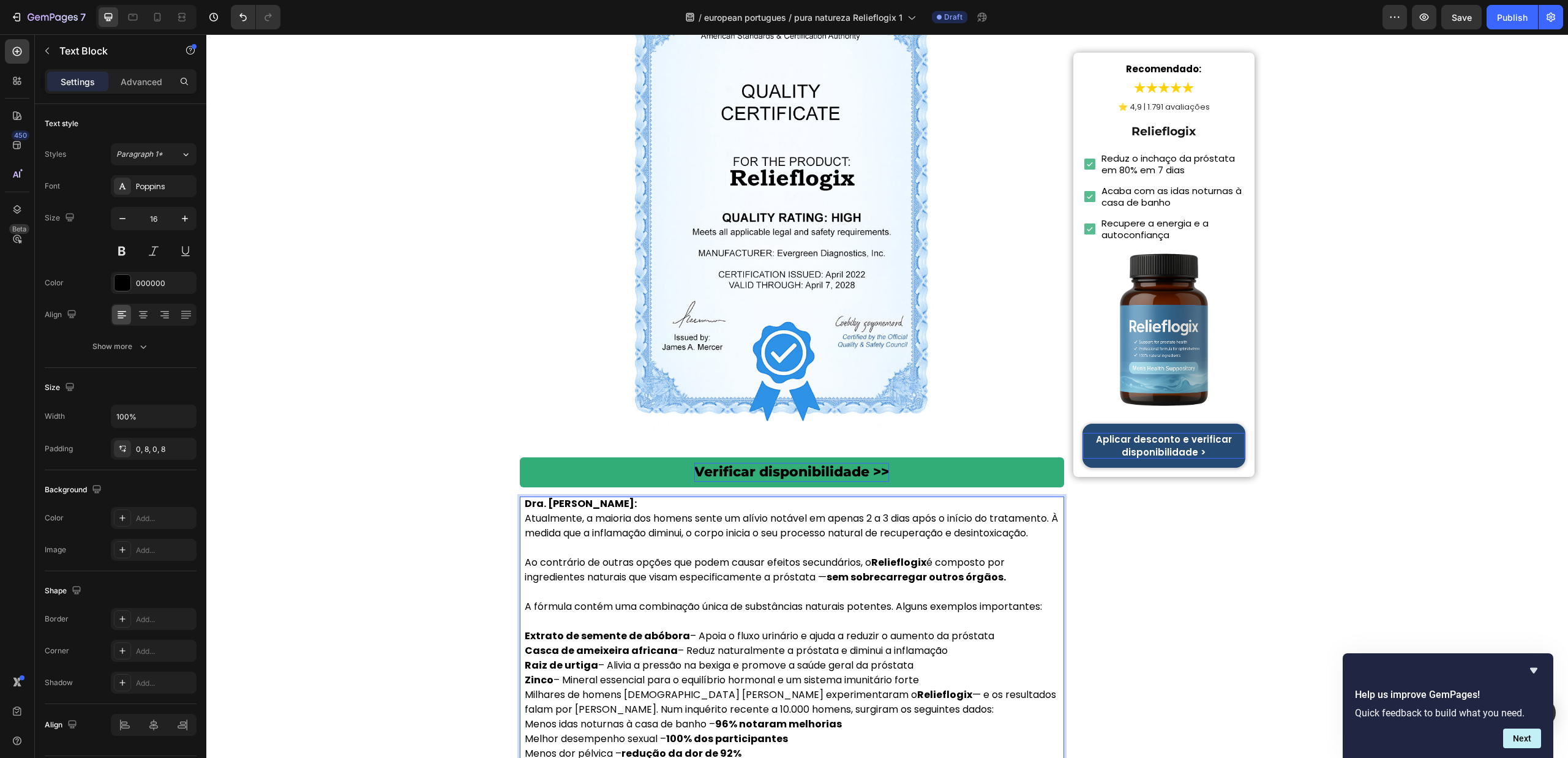
click at [940, 673] on p "Zinco – Mineral essencial para o equilíbrio hormonal e um sistema imunitário fo…" at bounding box center [792, 680] width 535 height 15
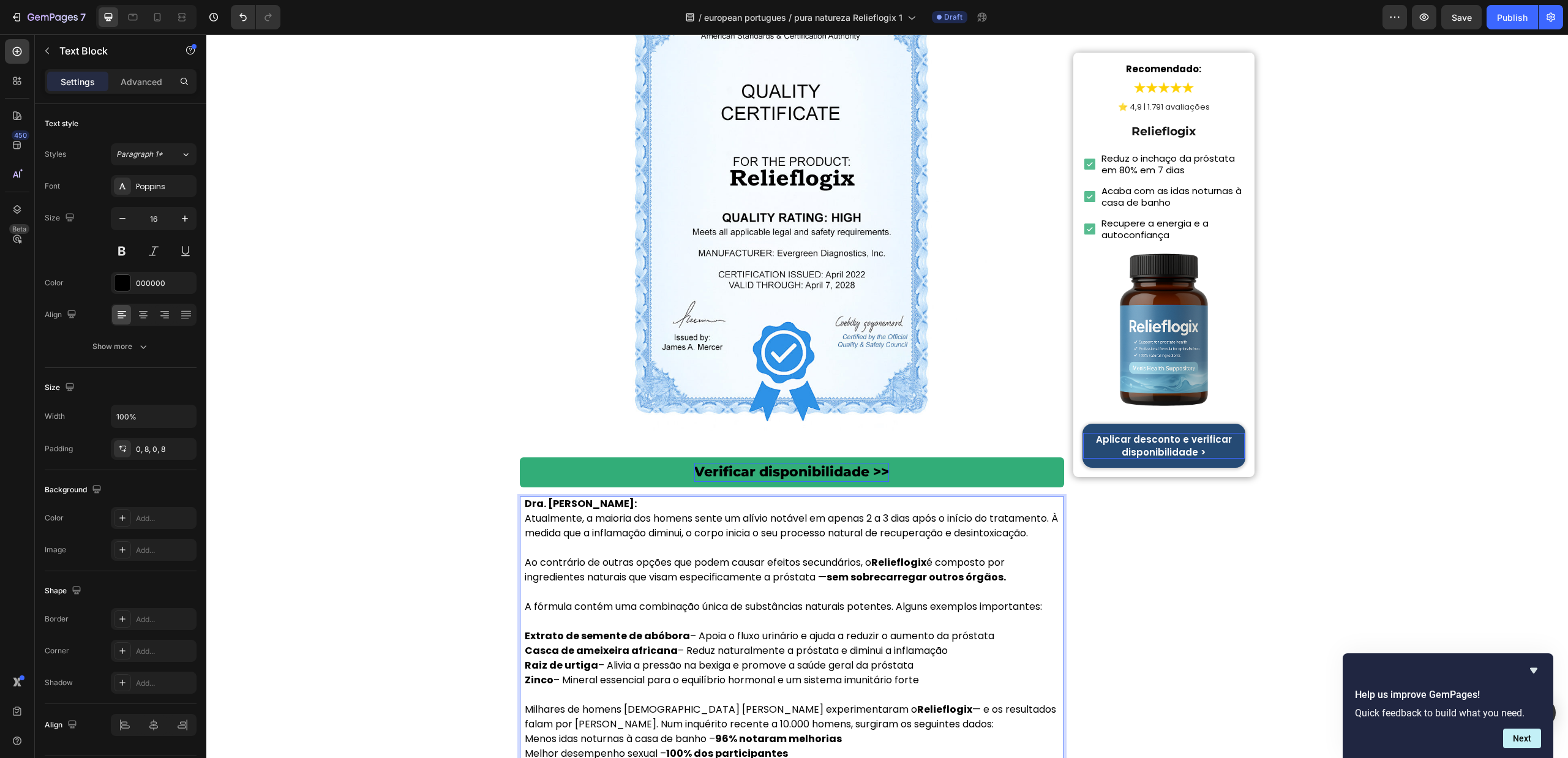
click at [858, 703] on p "Milhares de homens portugueses já experimentaram o Relieflogix — e os resultado…" at bounding box center [792, 717] width 535 height 29
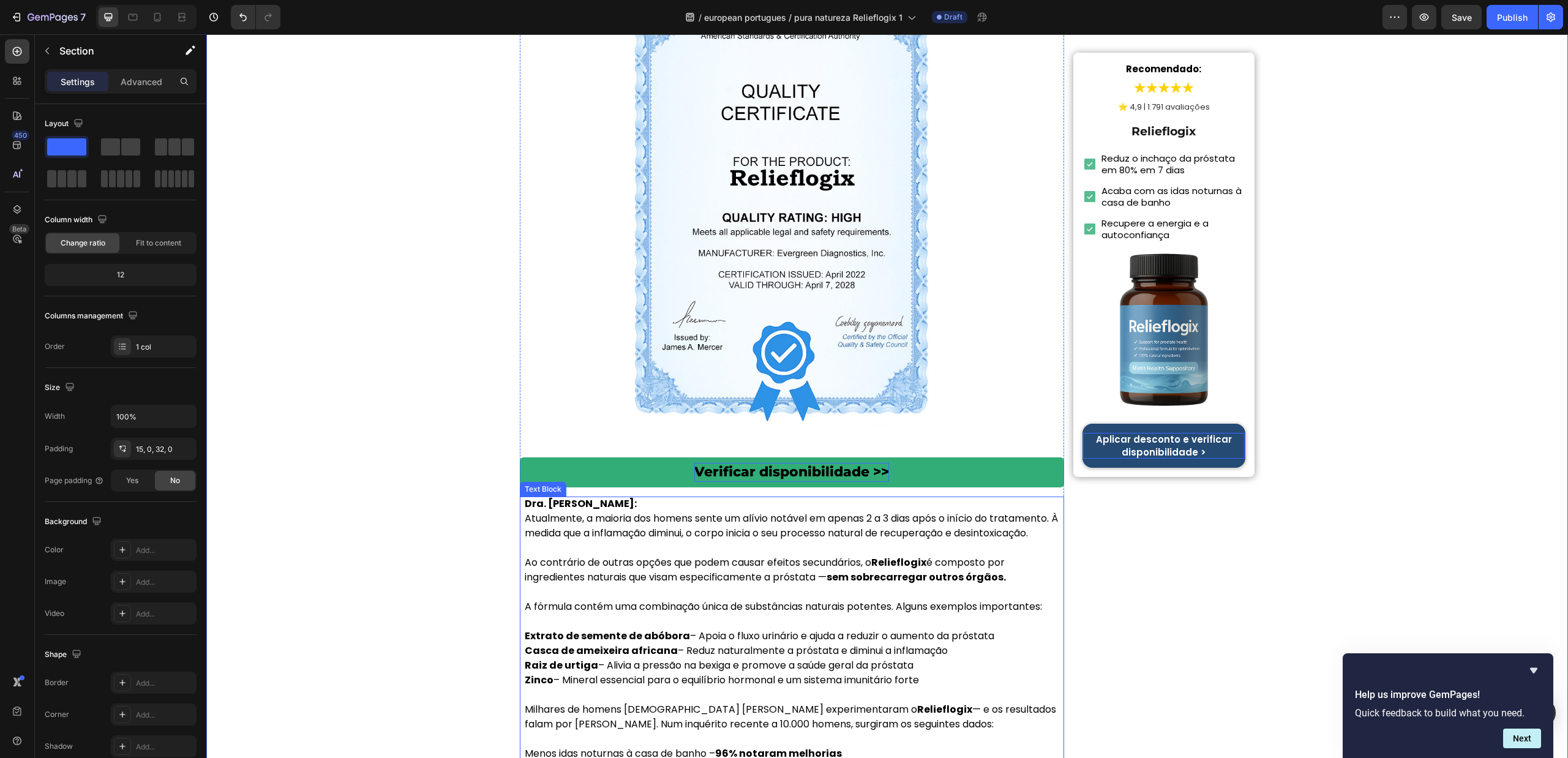
click at [949, 673] on p "Zinco – Mineral essencial para o equilíbrio hormonal e um sistema imunitário fo…" at bounding box center [792, 687] width 535 height 29
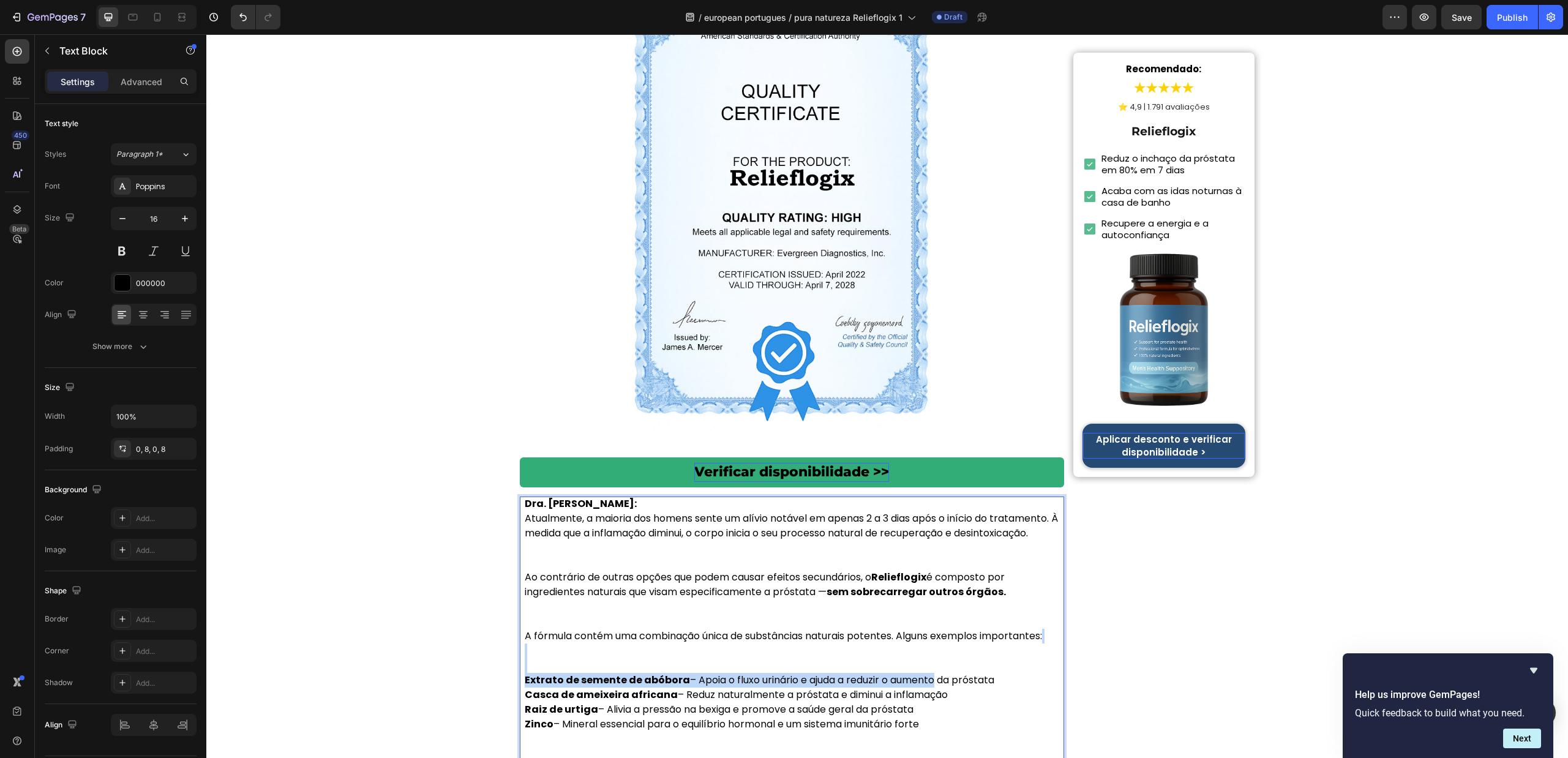
drag, startPoint x: 927, startPoint y: 620, endPoint x: 710, endPoint y: 582, distance: 220.3
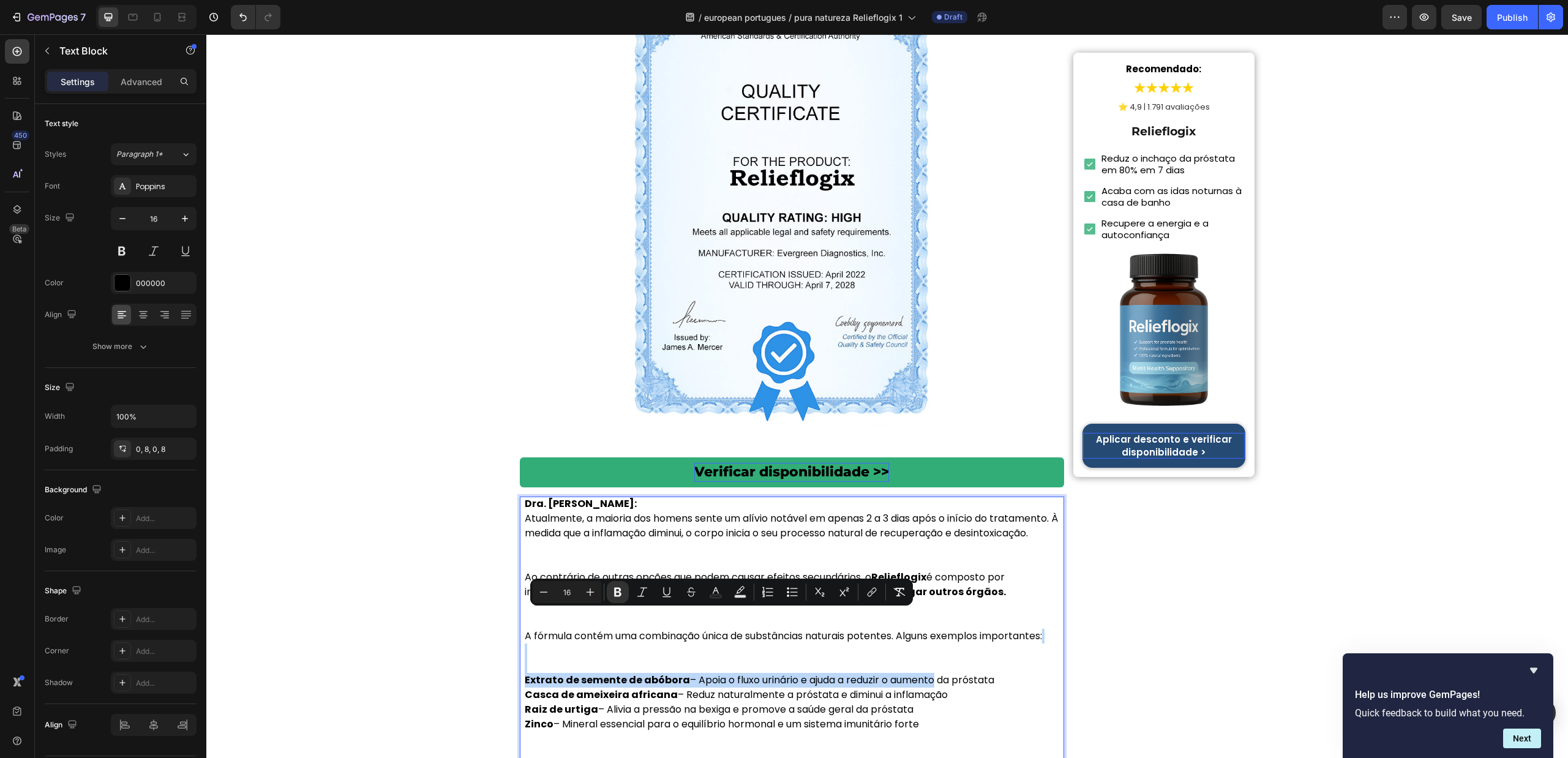
click at [525, 629] on p "A fórmula contém uma combinação única de substâncias naturais potentes. Alguns …" at bounding box center [792, 651] width 535 height 44
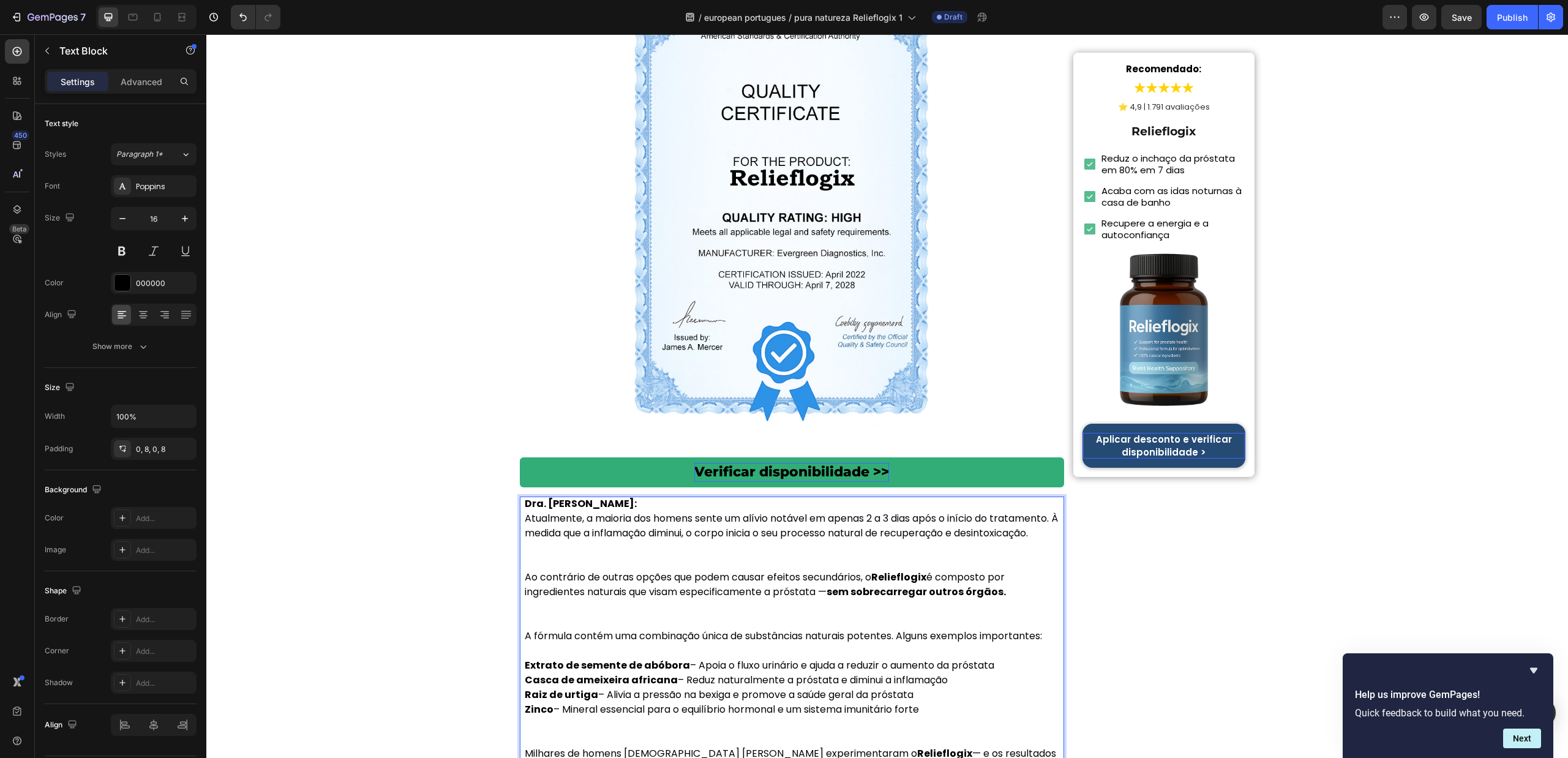
drag, startPoint x: 538, startPoint y: 543, endPoint x: 526, endPoint y: 512, distance: 33.2
click at [537, 570] on p "Ao contrário de outras opções que podem causar efeitos secundários, o Relieflog…" at bounding box center [792, 599] width 535 height 59
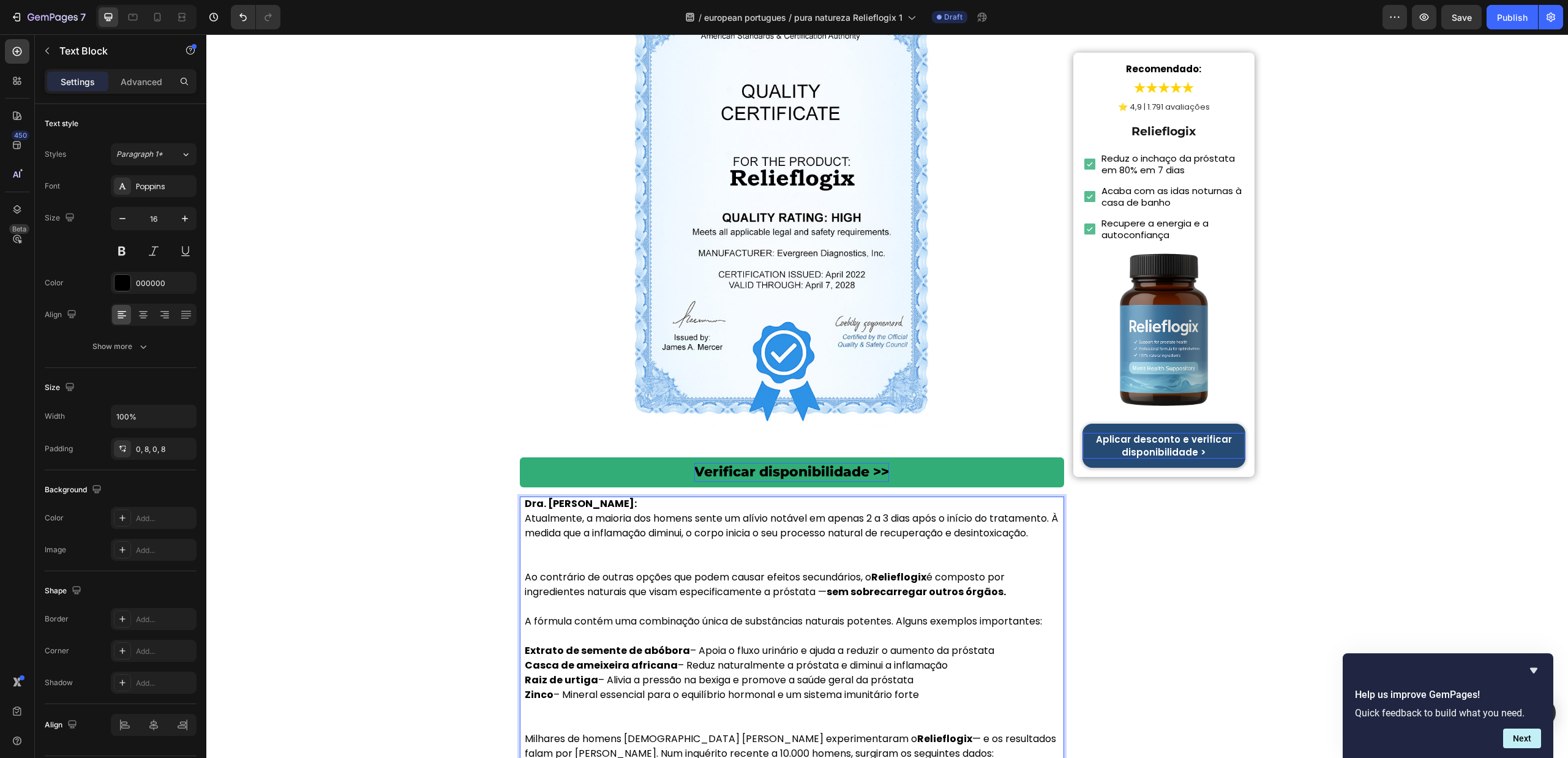
click at [531, 497] on p "Dra. Sofia Carvalho: Atualmente, a maioria dos homens sente um alívio notável e…" at bounding box center [792, 534] width 535 height 74
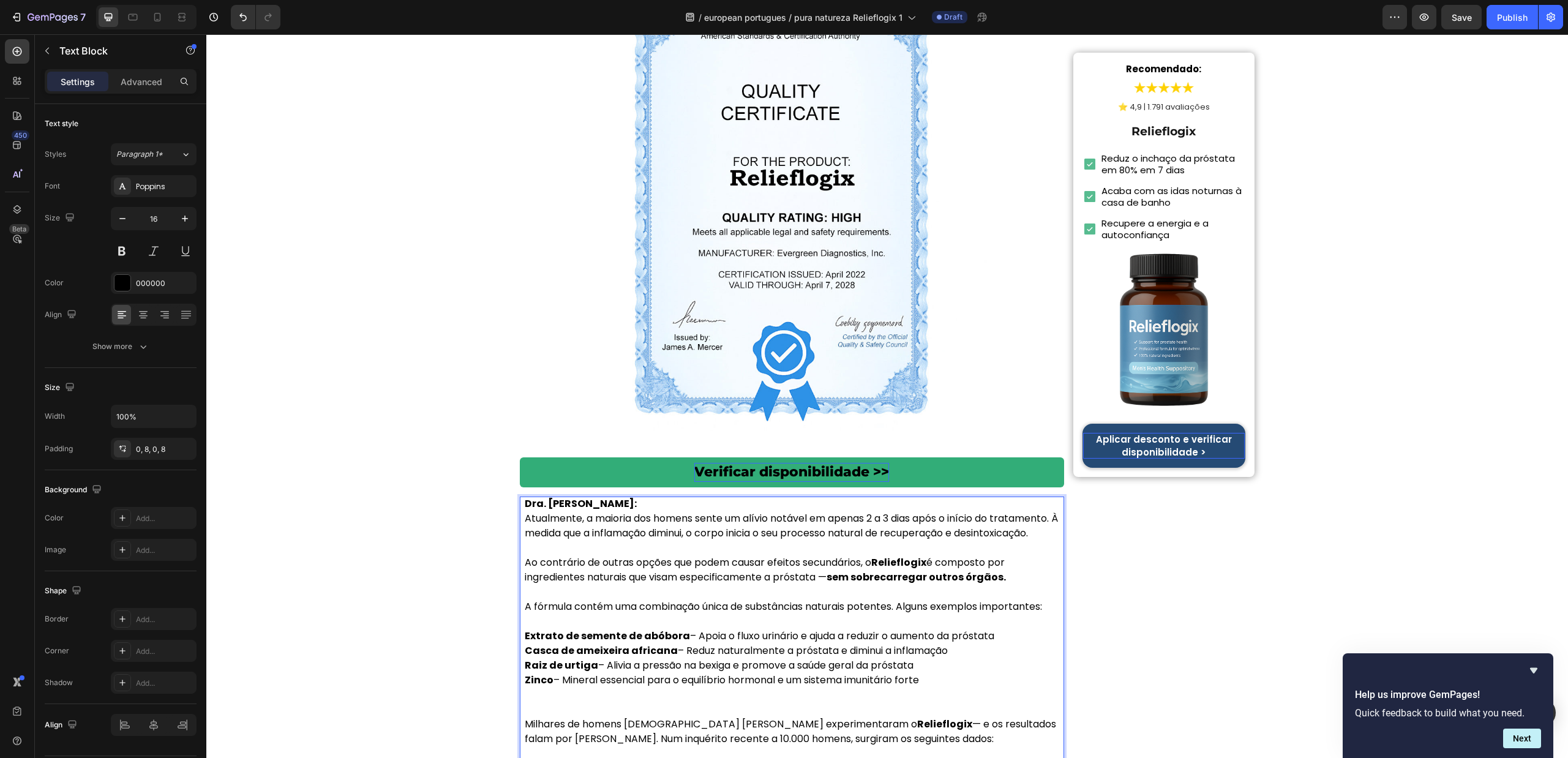
click at [561, 673] on p "Zinco – Mineral essencial para o equilíbrio hormonal e um sistema imunitário fo…" at bounding box center [792, 694] width 535 height 44
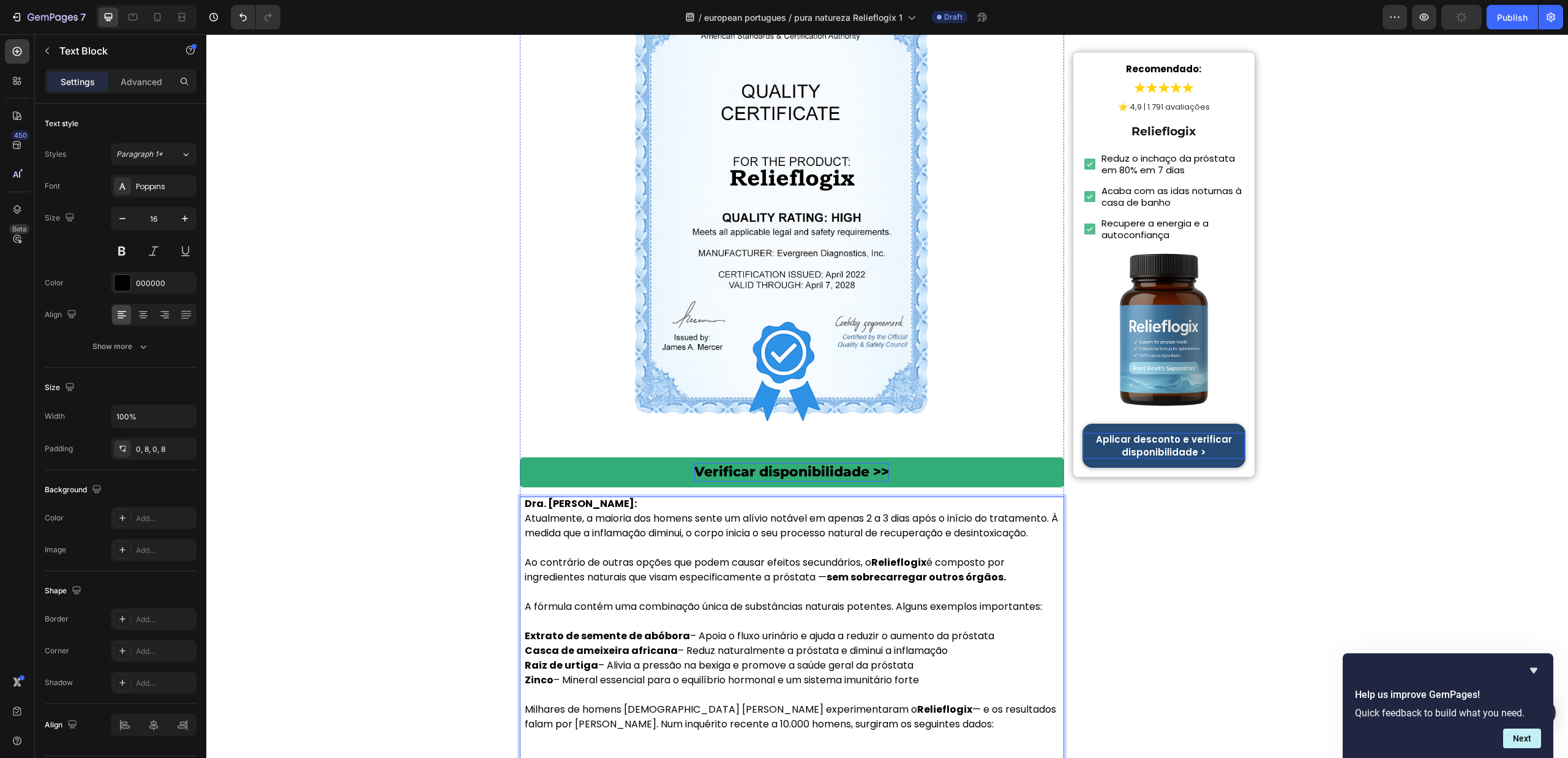
scroll to position [4824, 0]
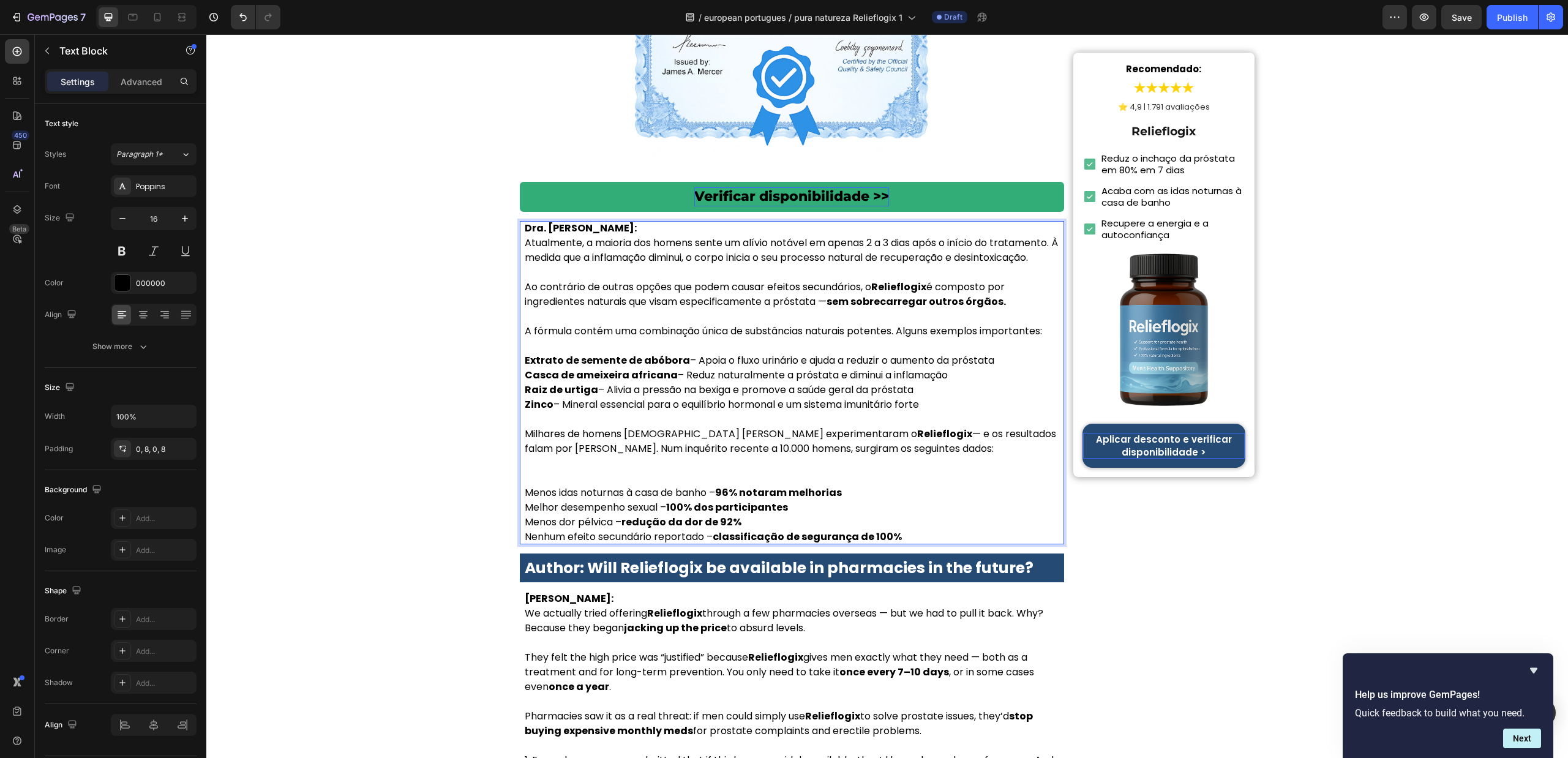
click at [538, 427] on p "Milhares de homens portugueses já experimentaram o Relieflogix — e os resultado…" at bounding box center [792, 456] width 535 height 59
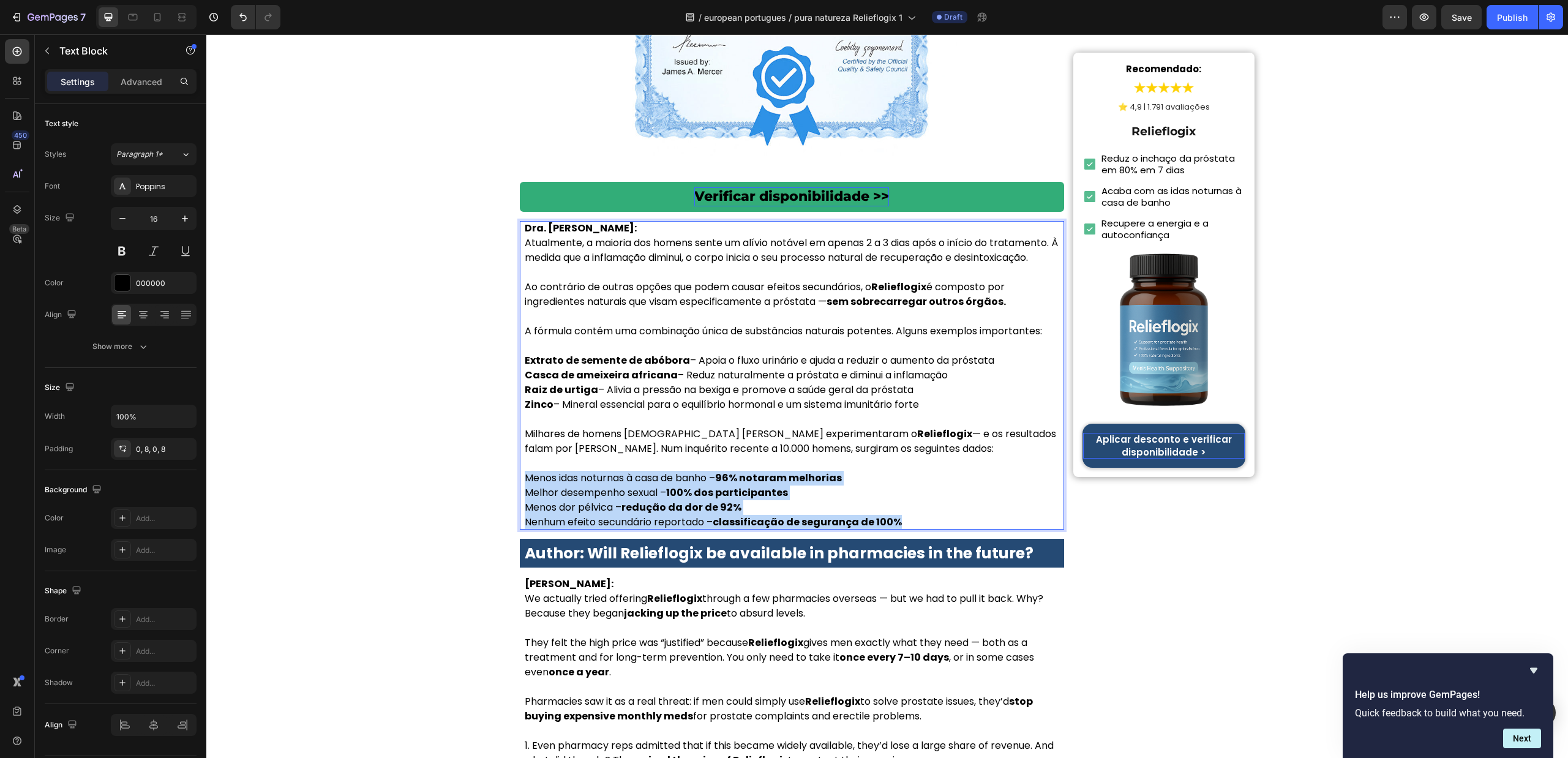
drag, startPoint x: 846, startPoint y: 464, endPoint x: 588, endPoint y: 419, distance: 261.9
click at [520, 417] on div "Dra. Sofia Carvalho: Atualmente, a maioria dos homens sente um alívio notável e…" at bounding box center [792, 375] width 545 height 309
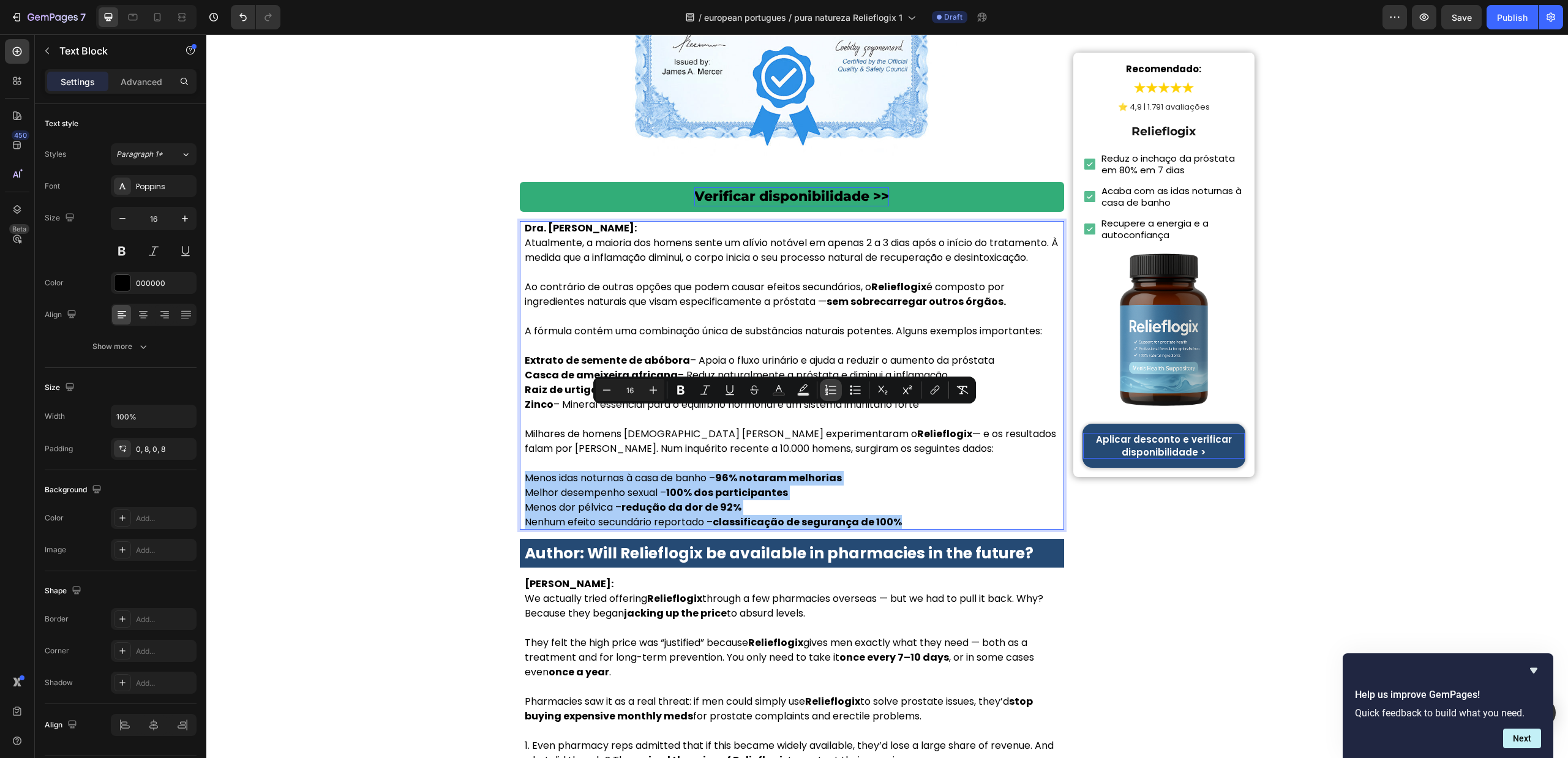
click at [830, 392] on icon "Editor contextual toolbar" at bounding box center [831, 390] width 13 height 13
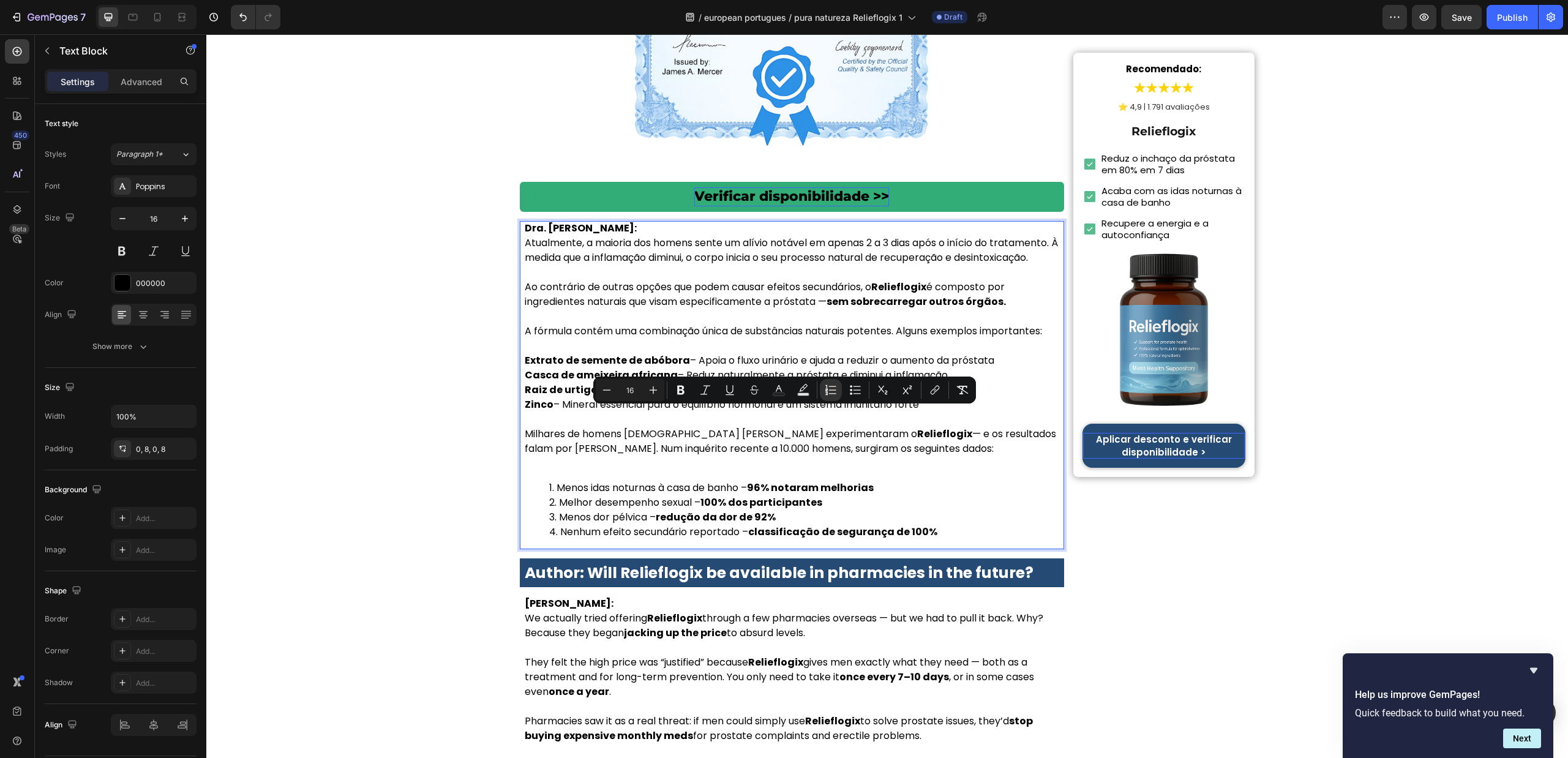
click at [718, 353] on p "Extrato de semente de abóbora – Apoia o fluxo urinário e ajuda a reduzir o aume…" at bounding box center [792, 361] width 535 height 15
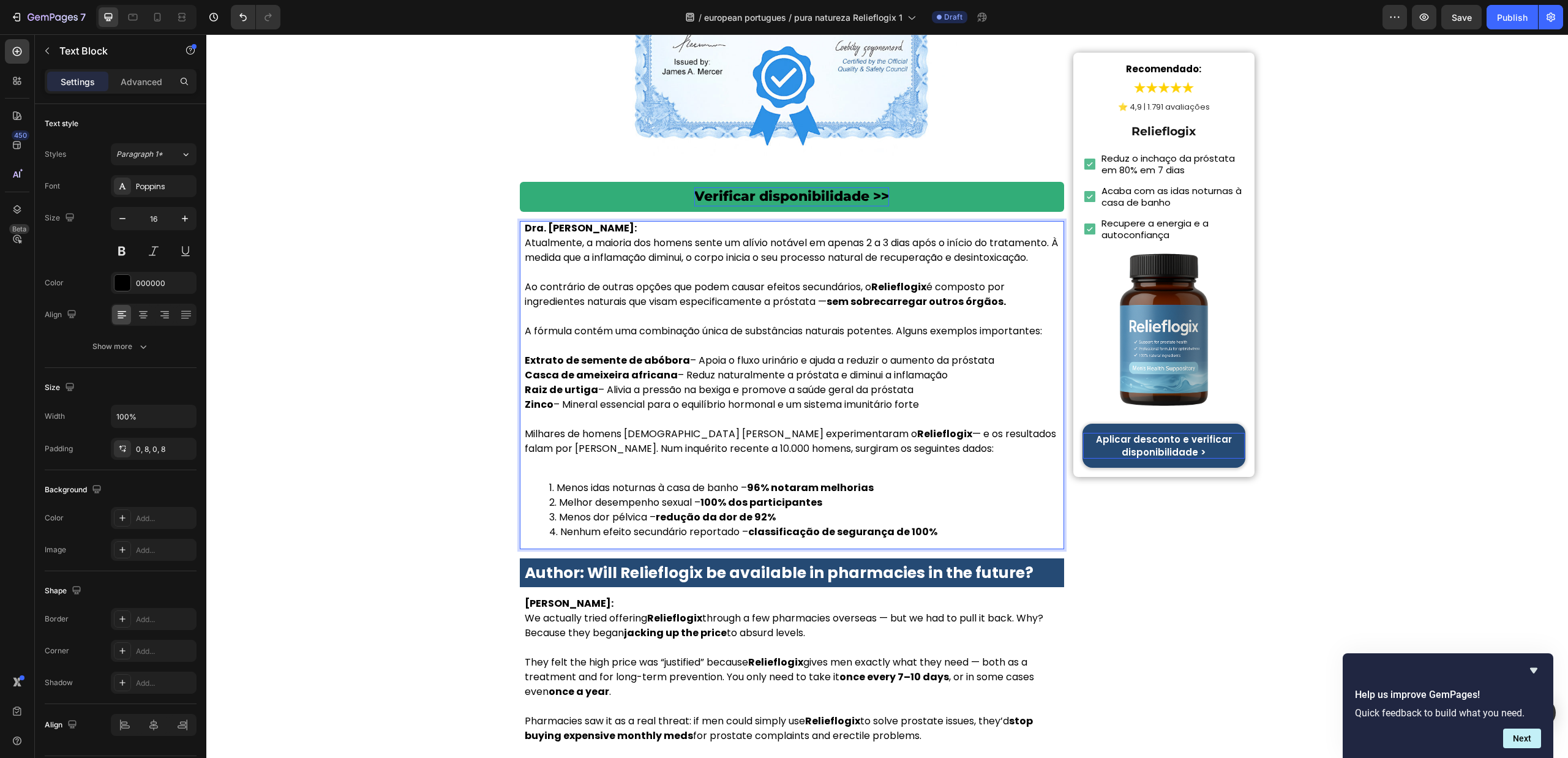
drag, startPoint x: 823, startPoint y: 337, endPoint x: 515, endPoint y: 303, distance: 309.9
click at [520, 300] on div "Dra. Sofia Carvalho: Atualmente, a maioria dos homens sente um alívio notável e…" at bounding box center [792, 385] width 545 height 328
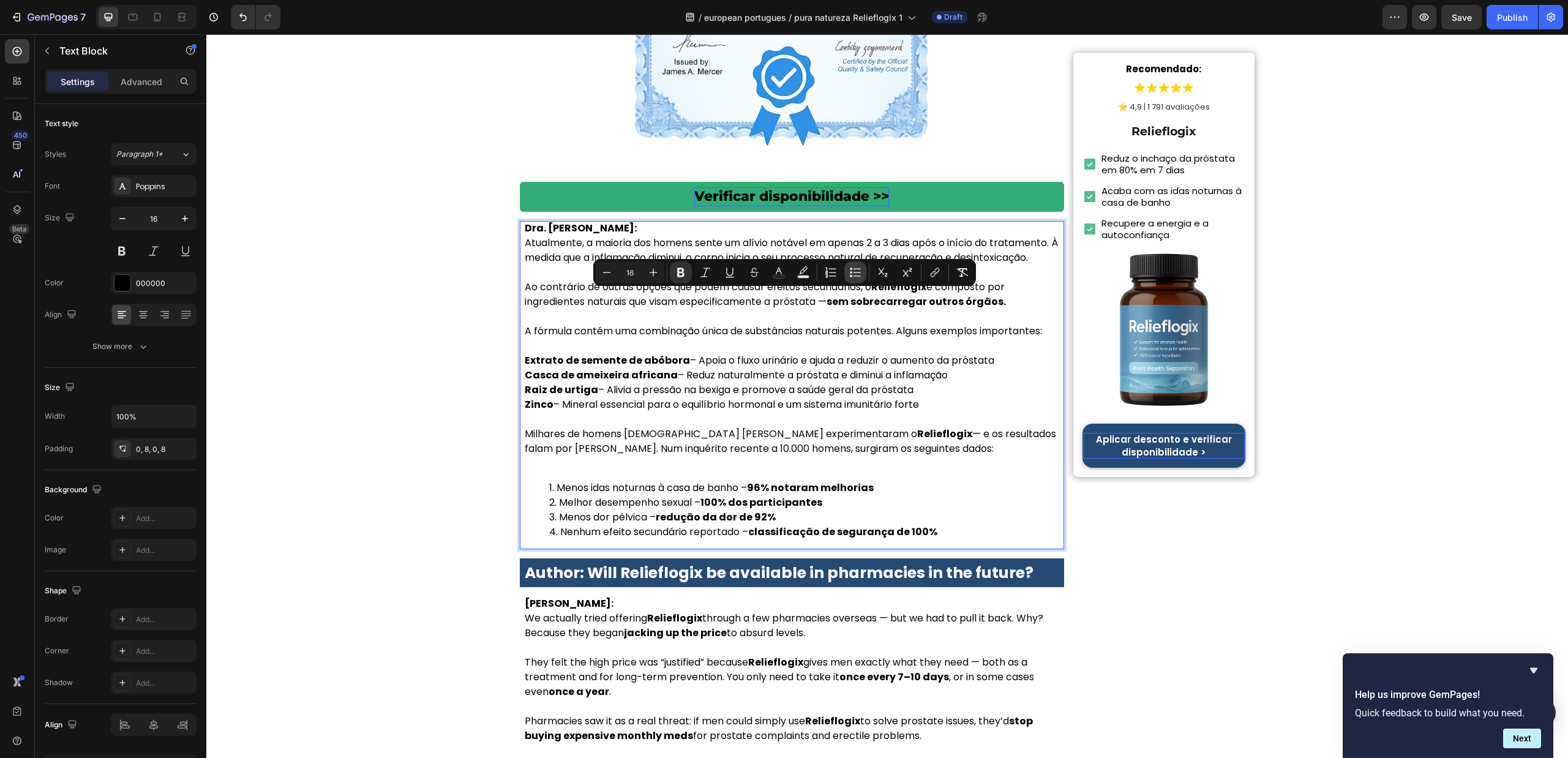
click at [856, 273] on icon "Editor contextual toolbar" at bounding box center [855, 272] width 13 height 13
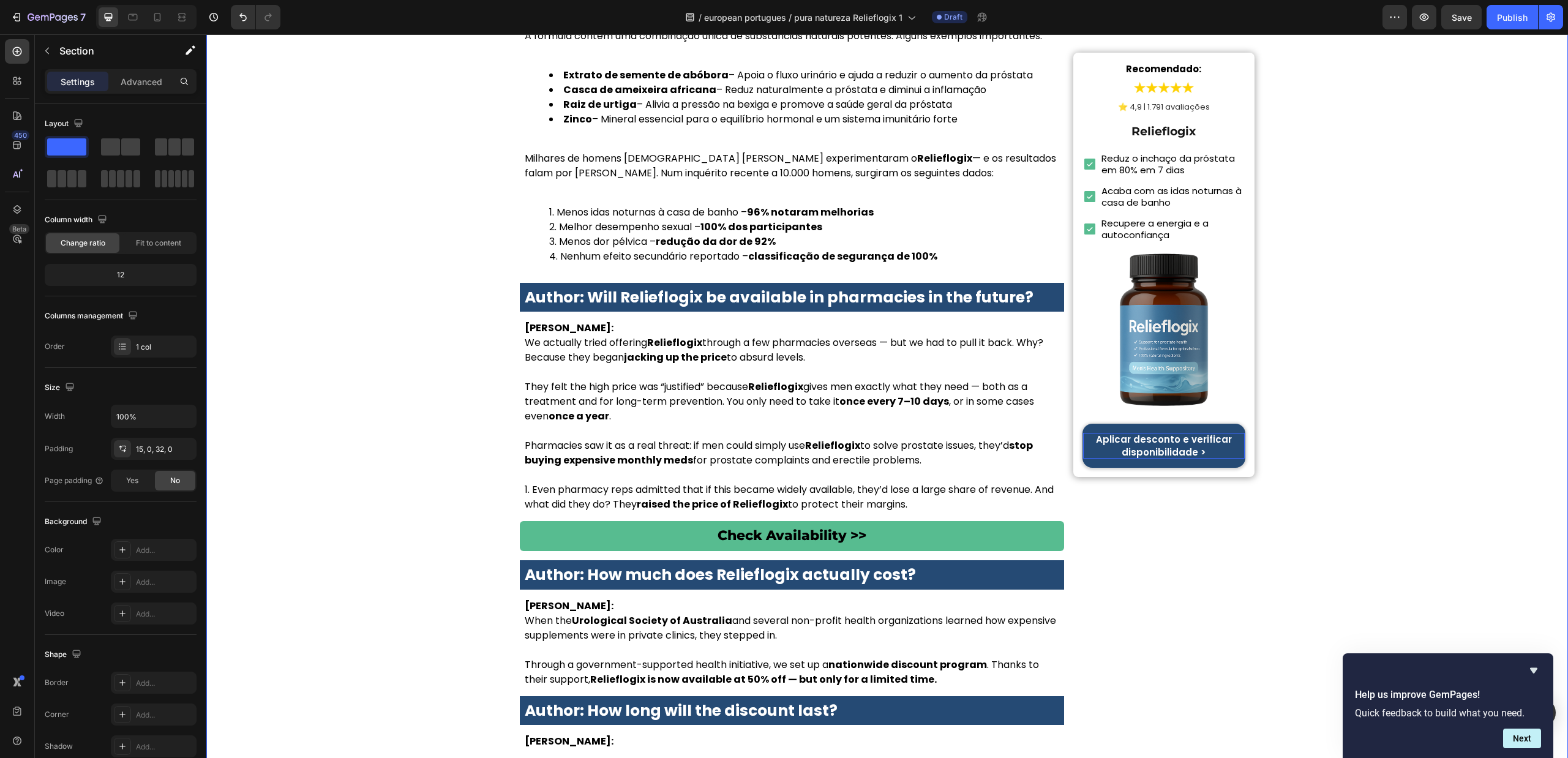
scroll to position [5099, 0]
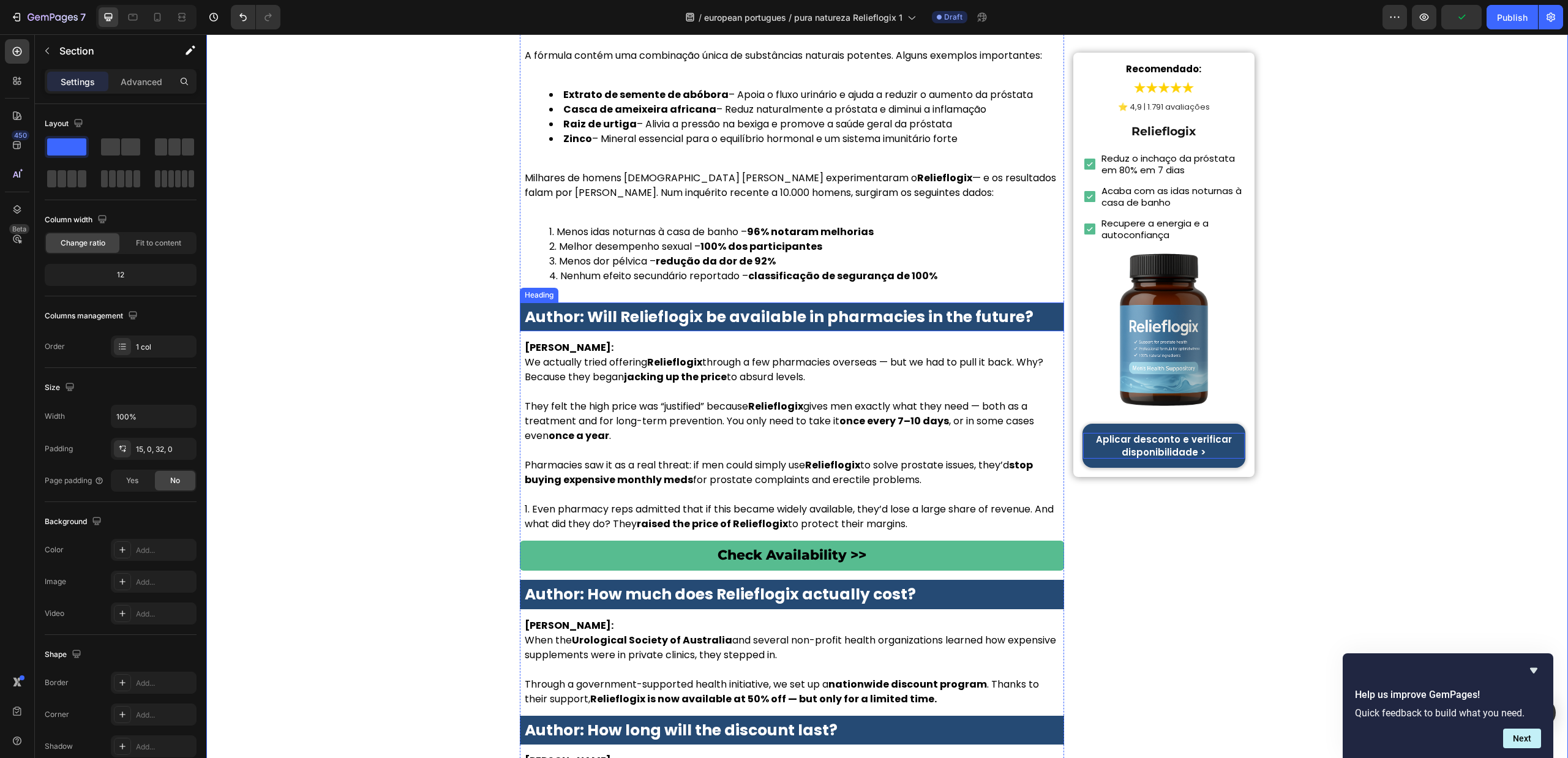
click at [791, 306] on strong "Author: Will Relieflogix be available in pharmacies in the future?" at bounding box center [779, 317] width 509 height 22
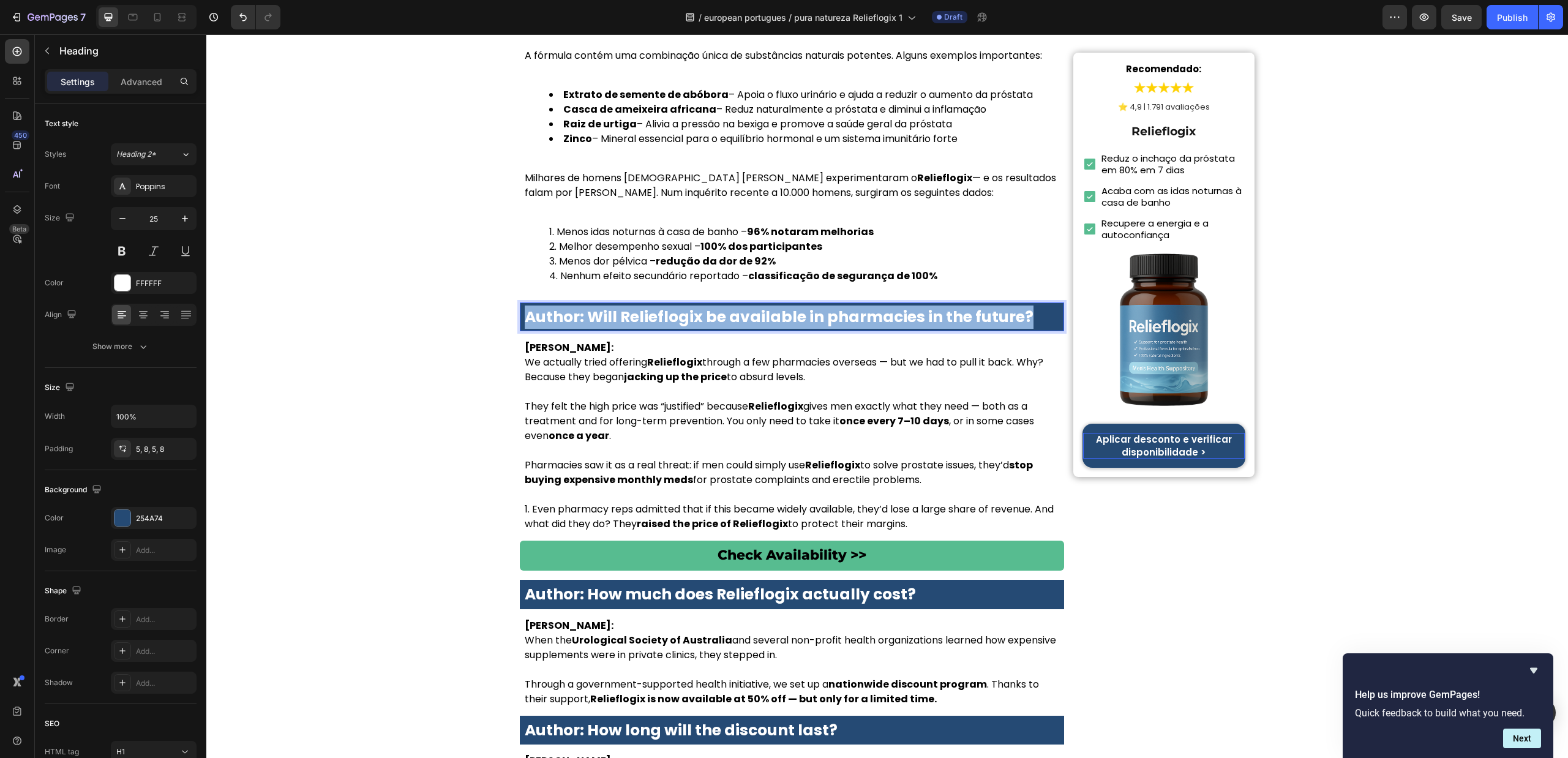
click at [791, 306] on strong "Author: Will Relieflogix be available in pharmacies in the future?" at bounding box center [779, 317] width 509 height 22
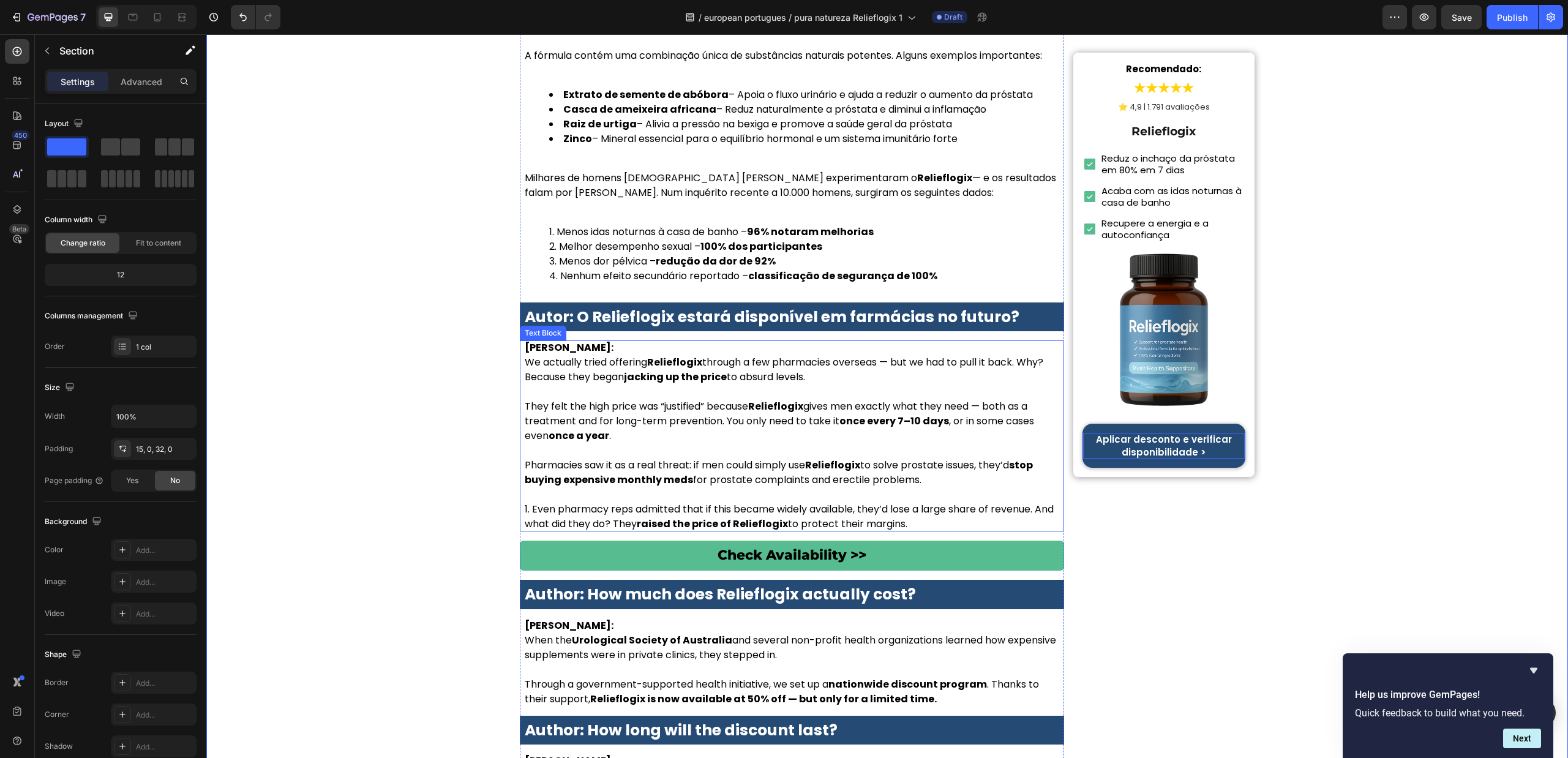
click at [634, 341] on p "Dr. Lauren McKay: We actually tried offering Relieflogix through a few pharmaci…" at bounding box center [792, 362] width 535 height 44
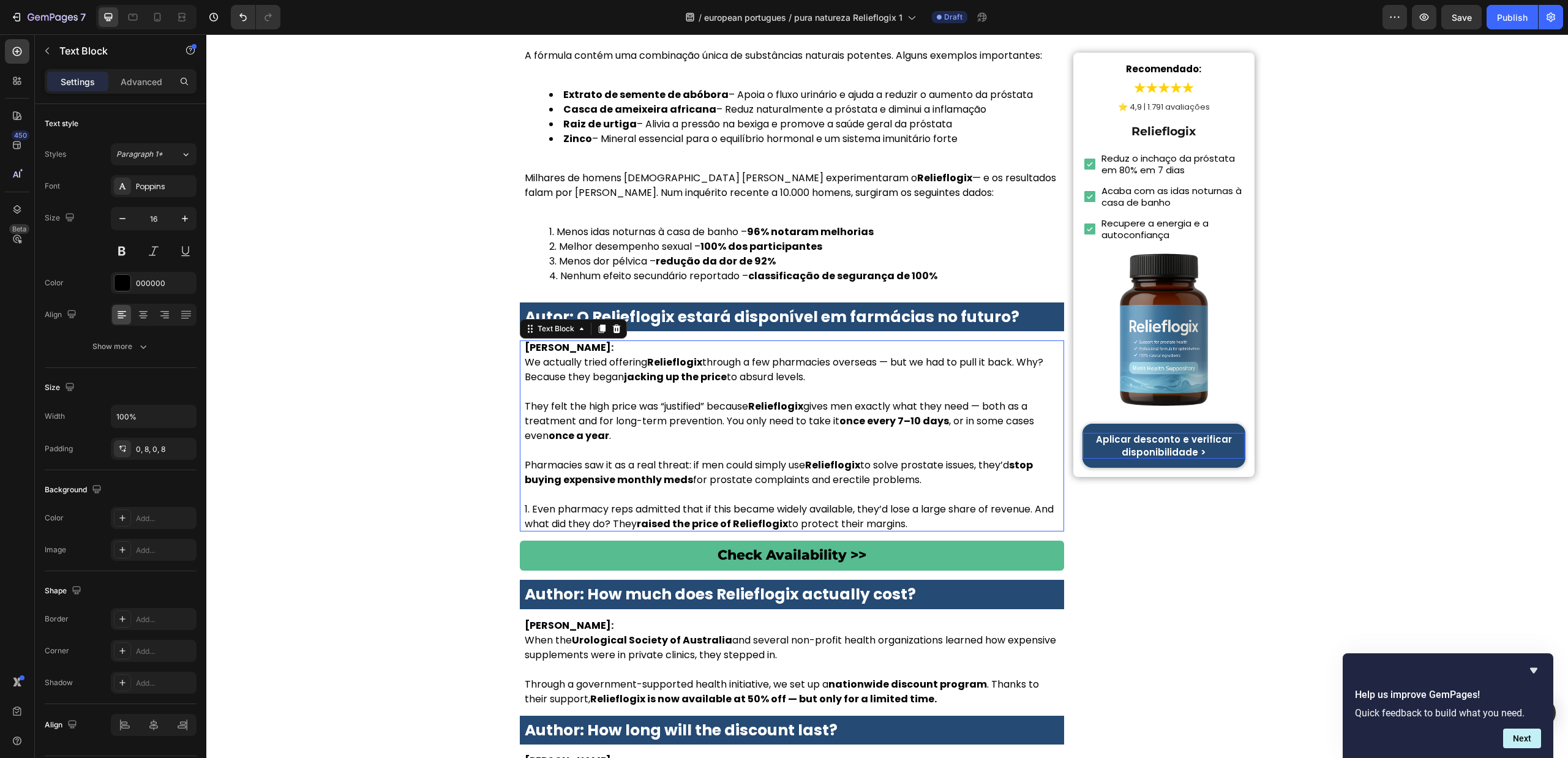
click at [634, 341] on p "Dr. Lauren McKay: We actually tried offering Relieflogix through a few pharmaci…" at bounding box center [792, 362] width 535 height 44
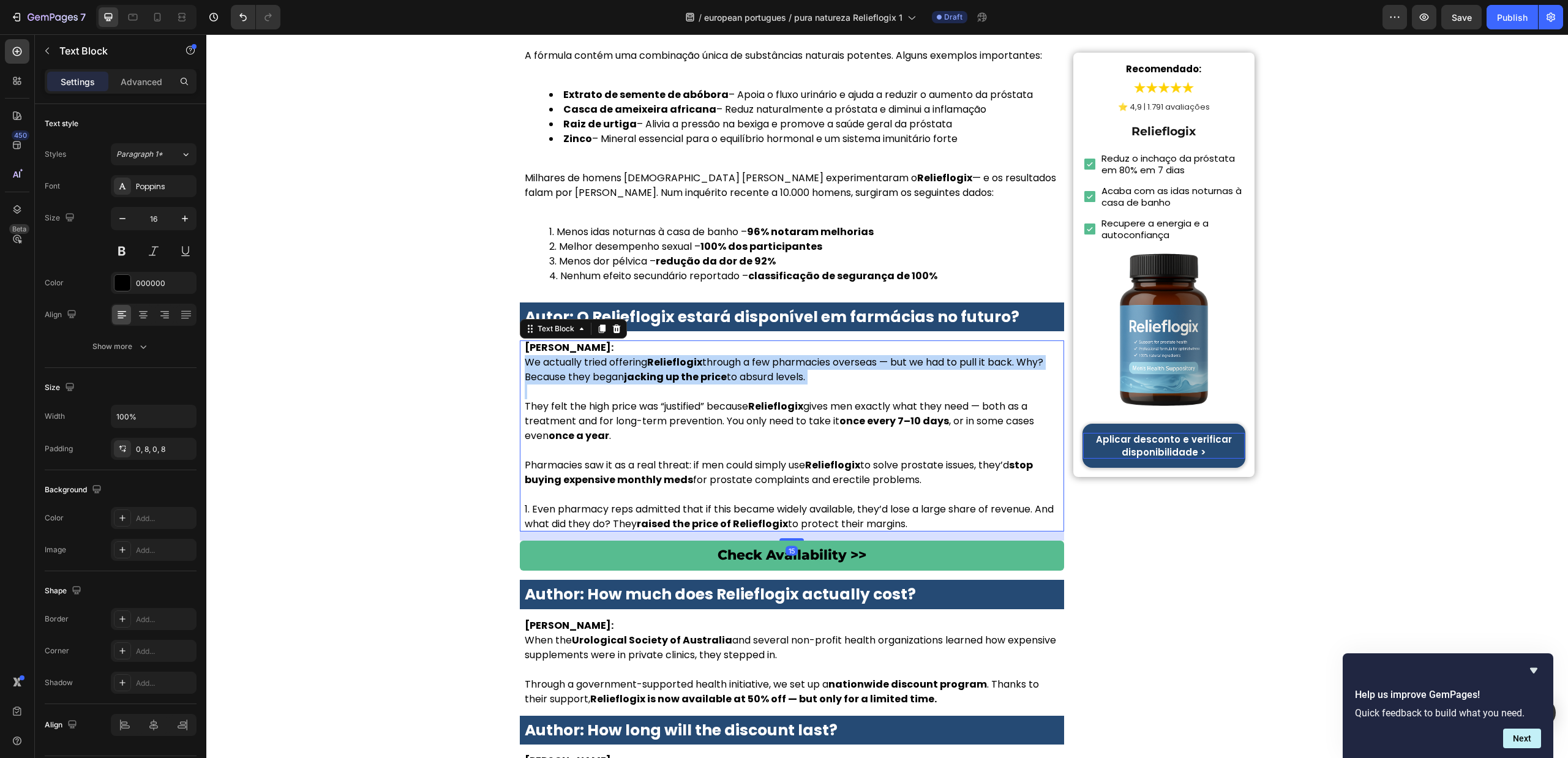
click at [634, 341] on p "Dr. Lauren McKay: We actually tried offering Relieflogix through a few pharmaci…" at bounding box center [792, 362] width 535 height 44
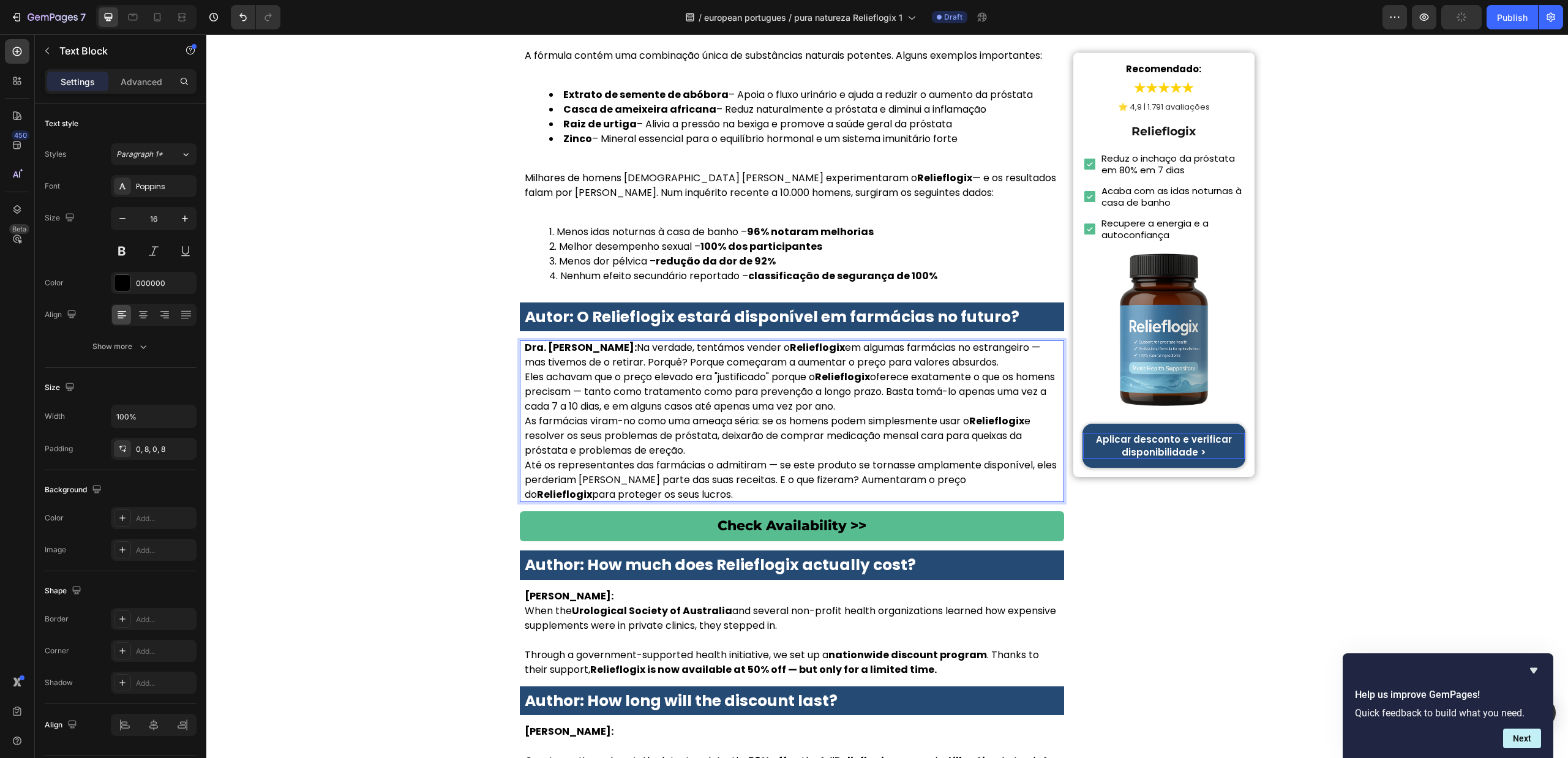
click at [622, 341] on p "Dra. Sofia Carvalho: Na verdade, tentámos vender o Relieflogix em algumas farmá…" at bounding box center [792, 355] width 535 height 29
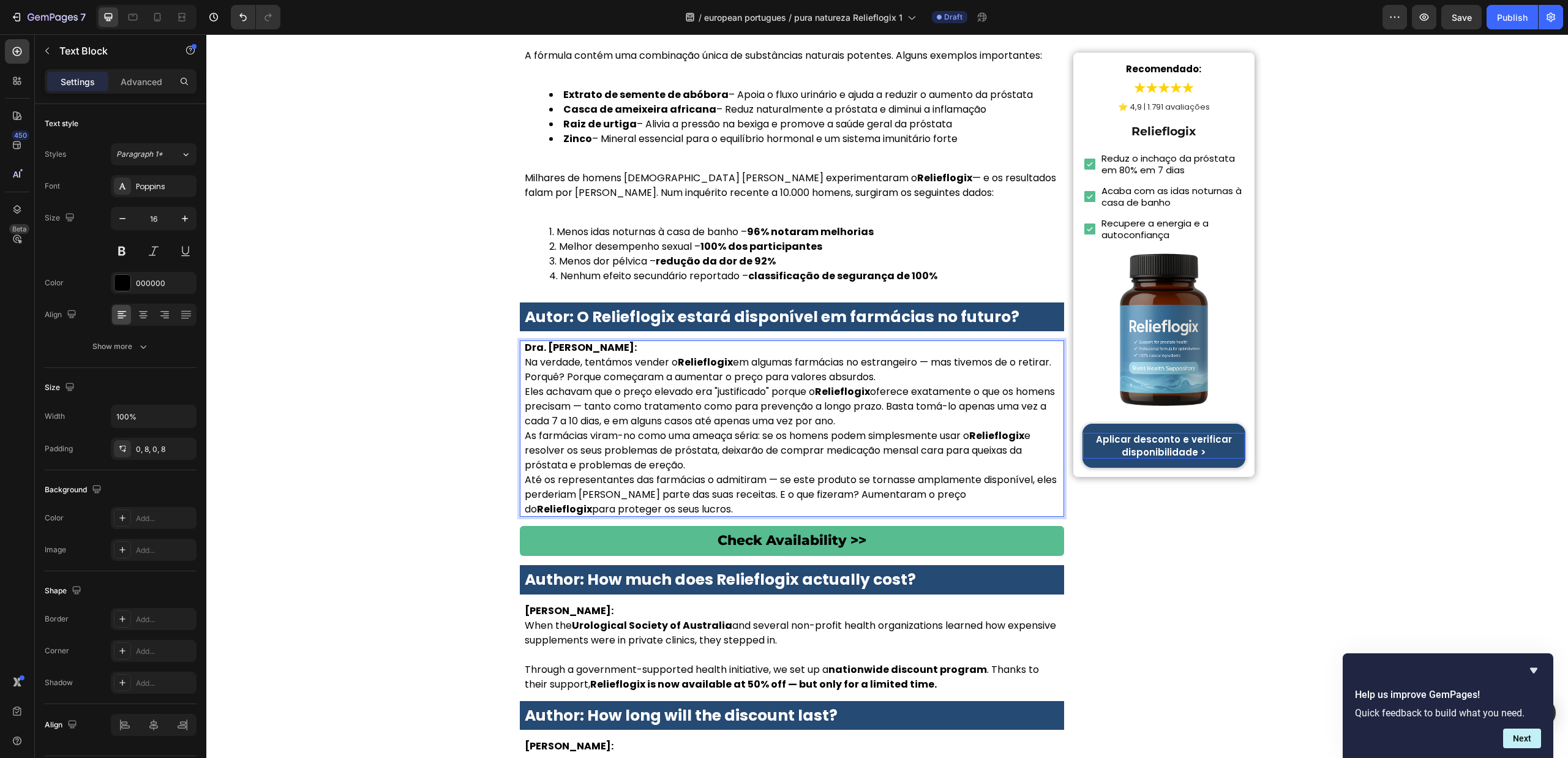
click at [921, 341] on p "Dra. Sofia Carvalho: Na verdade, tentámos vender o Relieflogix em algumas farmá…" at bounding box center [792, 362] width 535 height 44
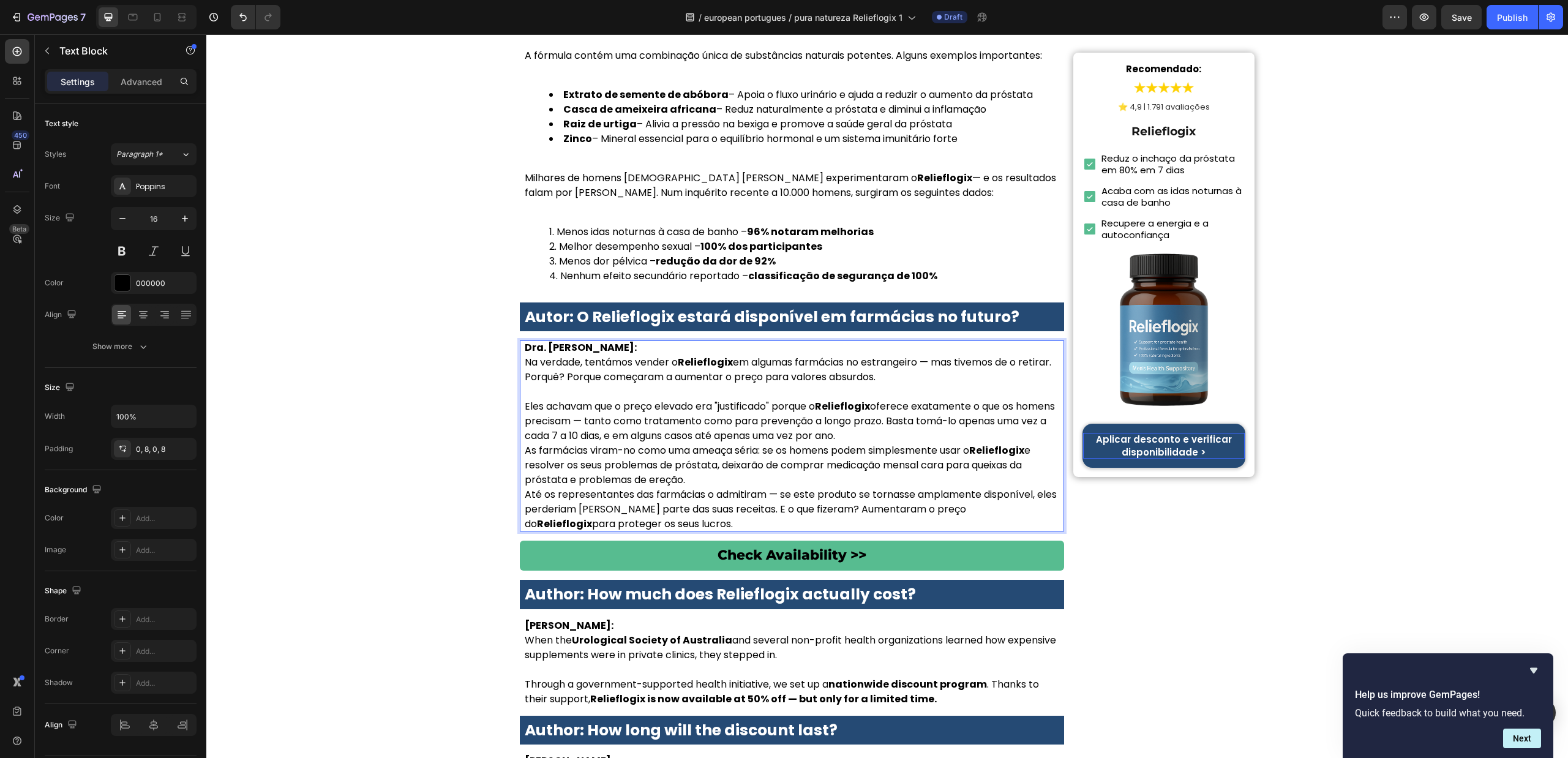
click at [928, 399] on p "Eles achavam que o preço elevado era "justificado" porque o Relieflogix oferece…" at bounding box center [792, 421] width 535 height 44
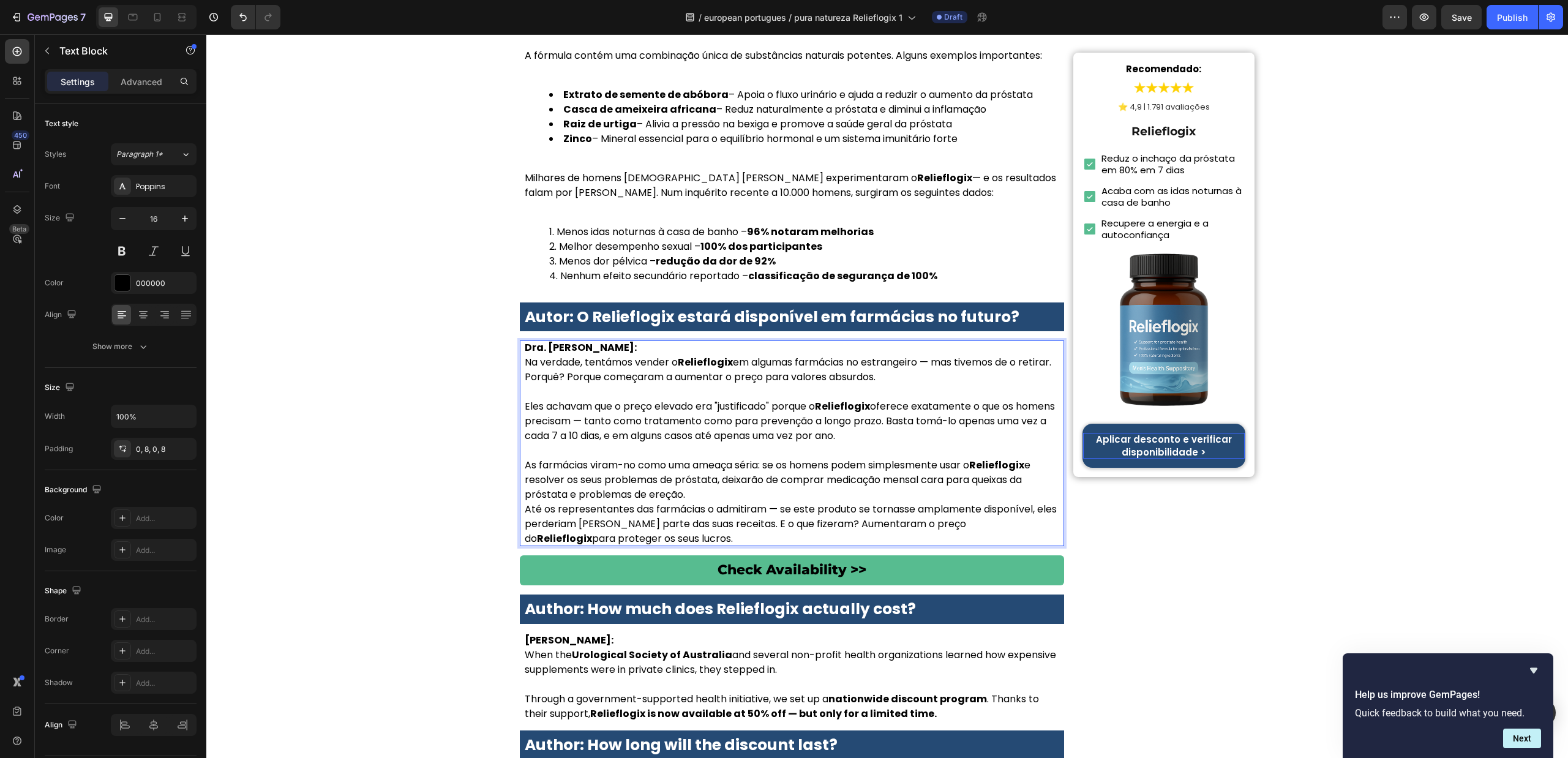
click at [822, 458] on p "As farmácias viram-no como uma ameaça séria: se os homens podem simplesmente us…" at bounding box center [792, 479] width 535 height 44
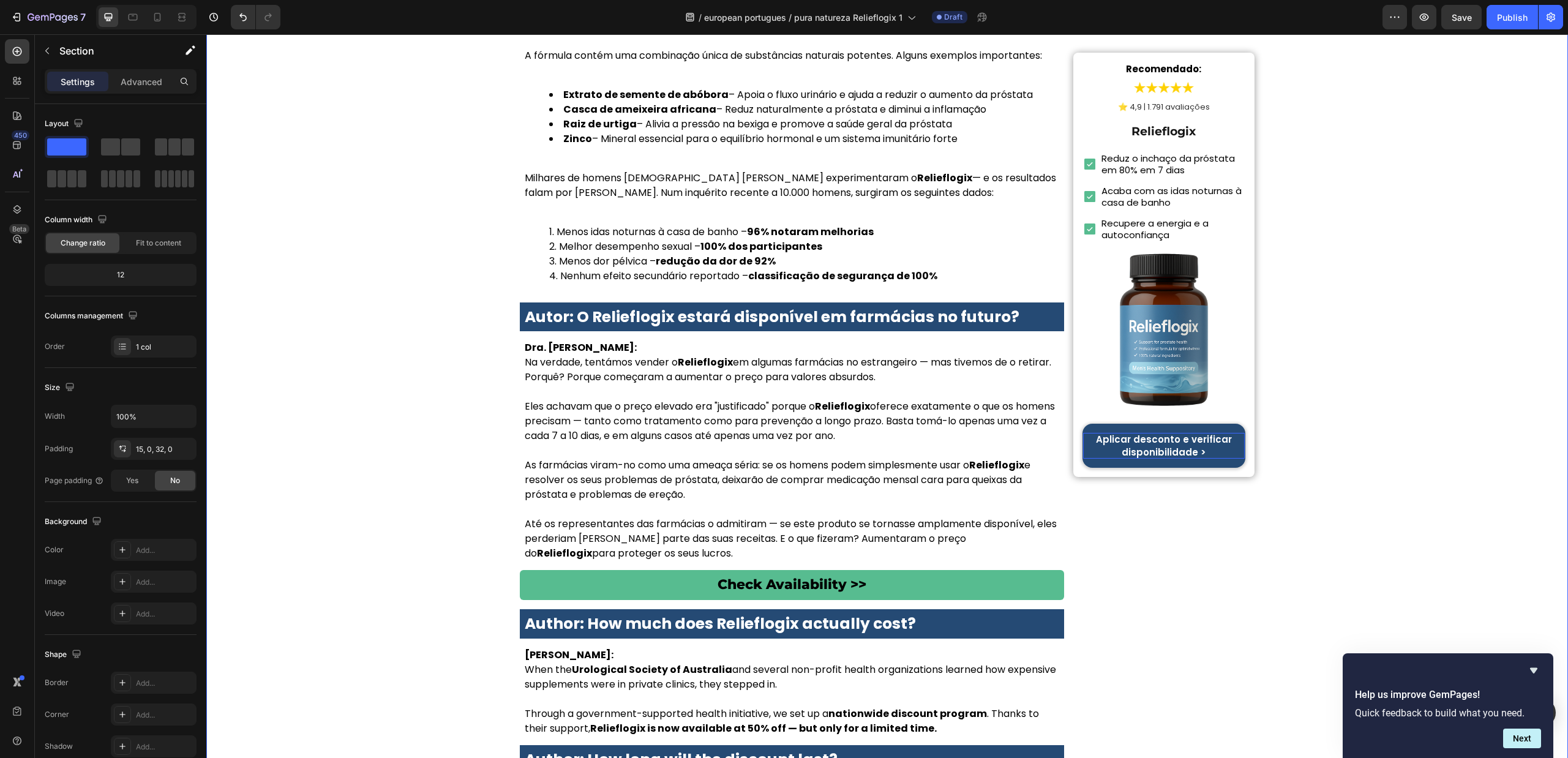
drag, startPoint x: 410, startPoint y: 418, endPoint x: 428, endPoint y: 310, distance: 109.5
click at [520, 460] on div "Dra. Sofia Carvalho: Na verdade, tentámos vender o Relieflogix em algumas farmá…" at bounding box center [792, 450] width 545 height 220
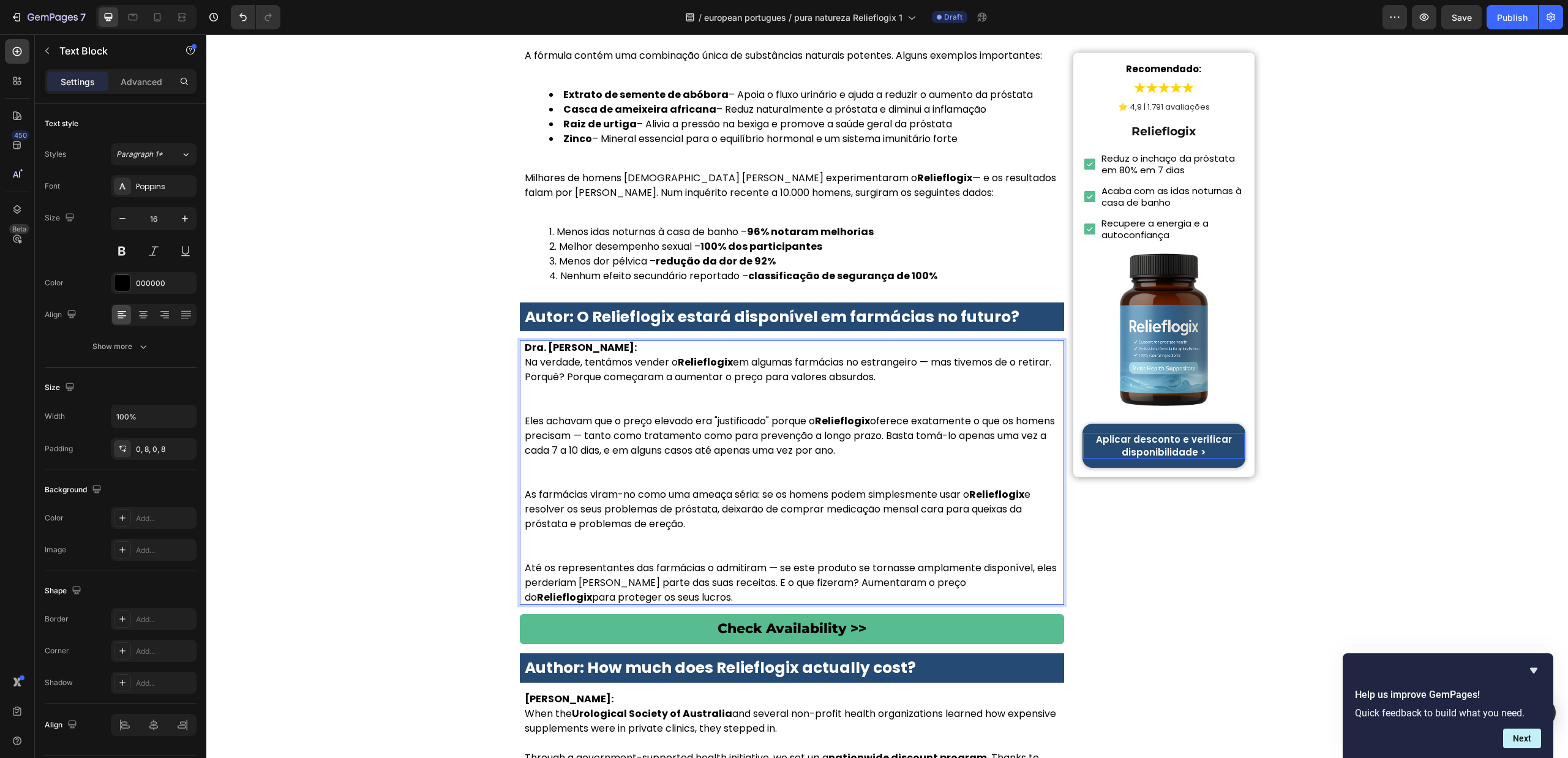
click at [520, 506] on div "Dra. Sofia Carvalho: Na verdade, tentámos vender o Relieflogix em algumas farmá…" at bounding box center [792, 473] width 545 height 264
click at [565, 488] on p "As farmácias viram-no como uma ameaça séria: se os homens podem simplesmente us…" at bounding box center [792, 525] width 535 height 74
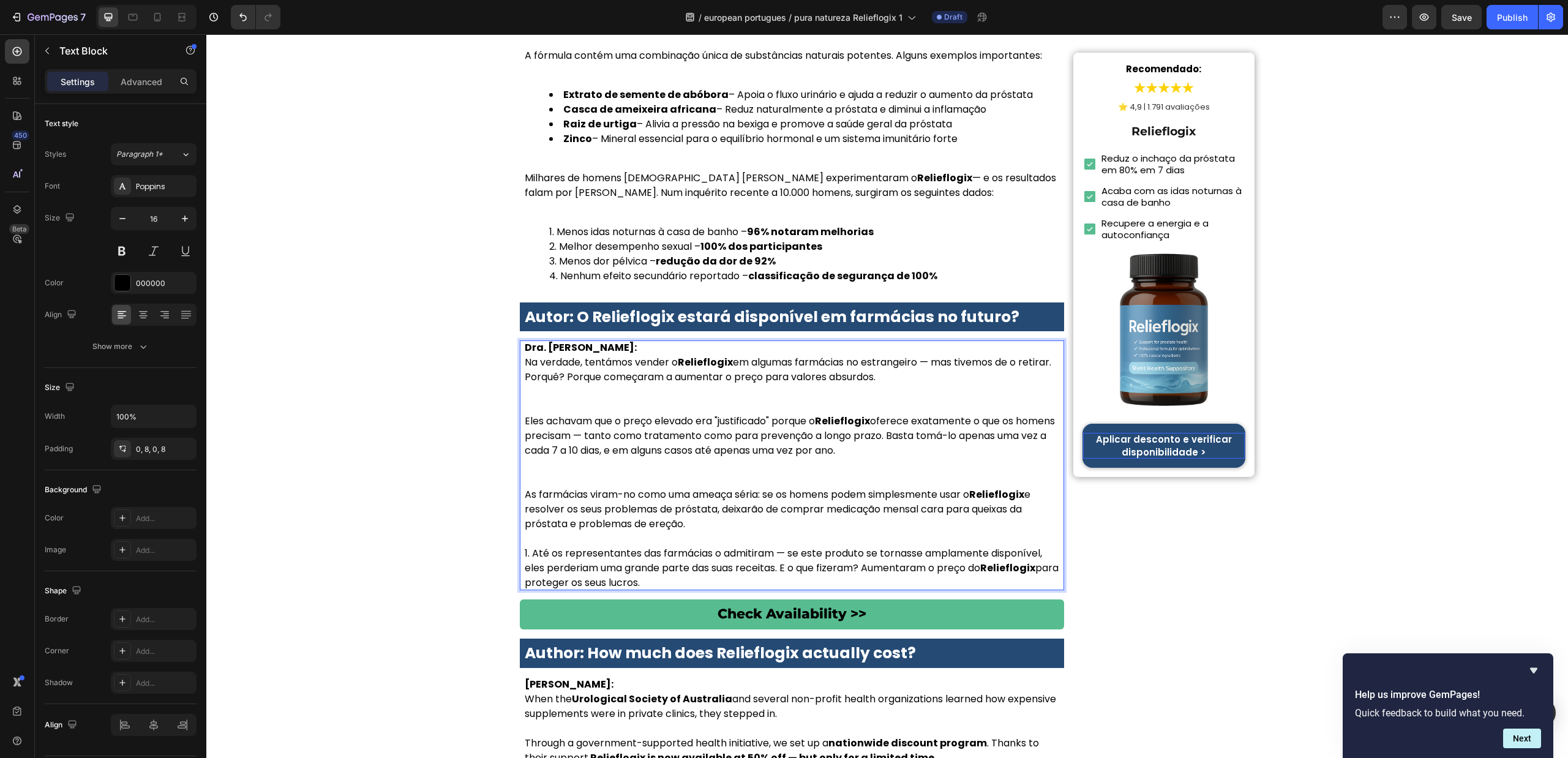
click at [580, 414] on p "Eles achavam que o preço elevado era "justificado" porque o Relieflogix oferece…" at bounding box center [792, 451] width 535 height 74
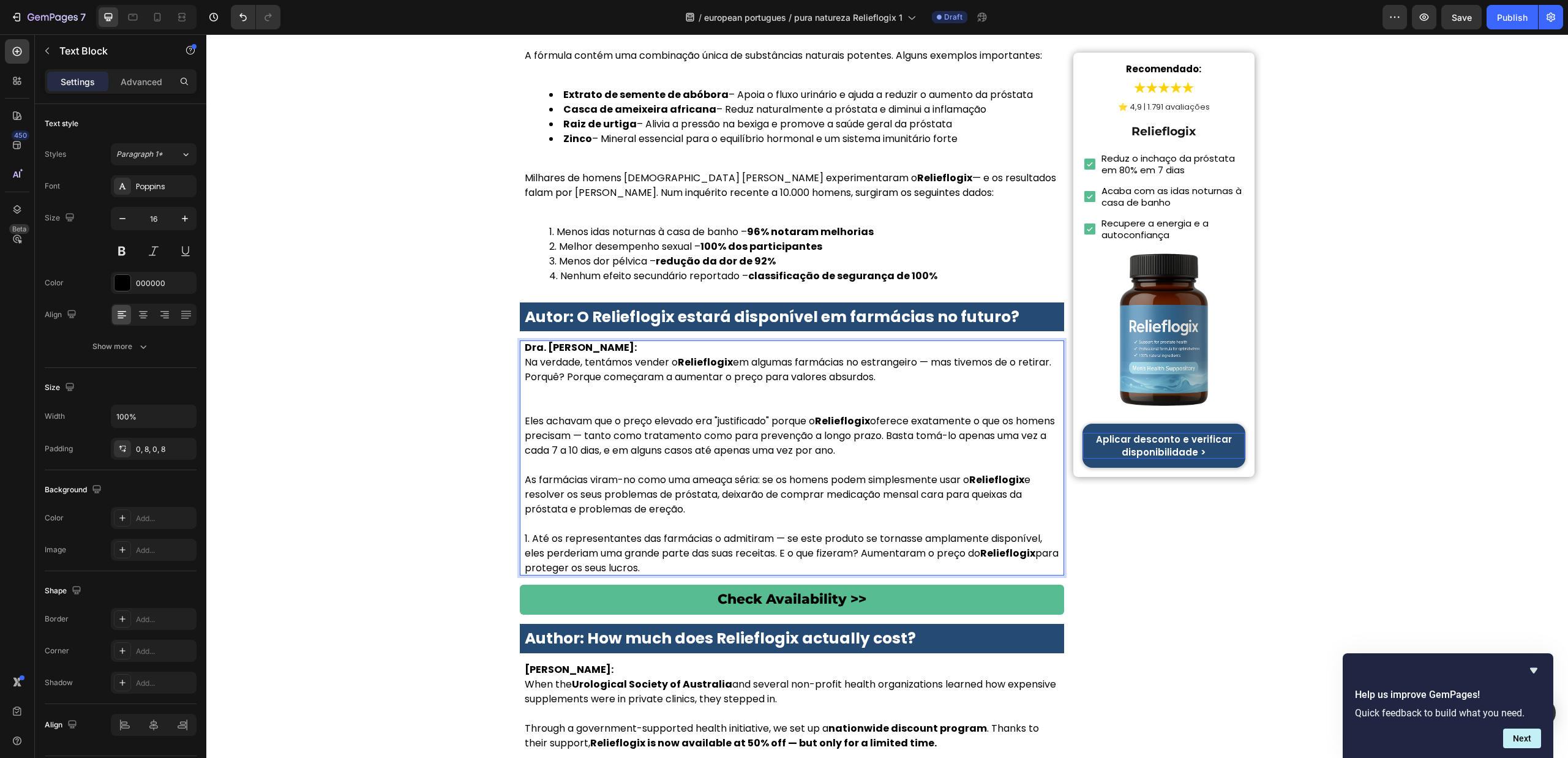
click at [588, 341] on p "Dra. Sofia Carvalho: Na verdade, tentámos vender o Relieflogix em algumas farmá…" at bounding box center [792, 377] width 535 height 74
click at [602, 341] on p "Dra. Sofia Carvalho: Na verdade, tentámos vender o Relieflogix em algumas farmá…" at bounding box center [792, 377] width 535 height 74
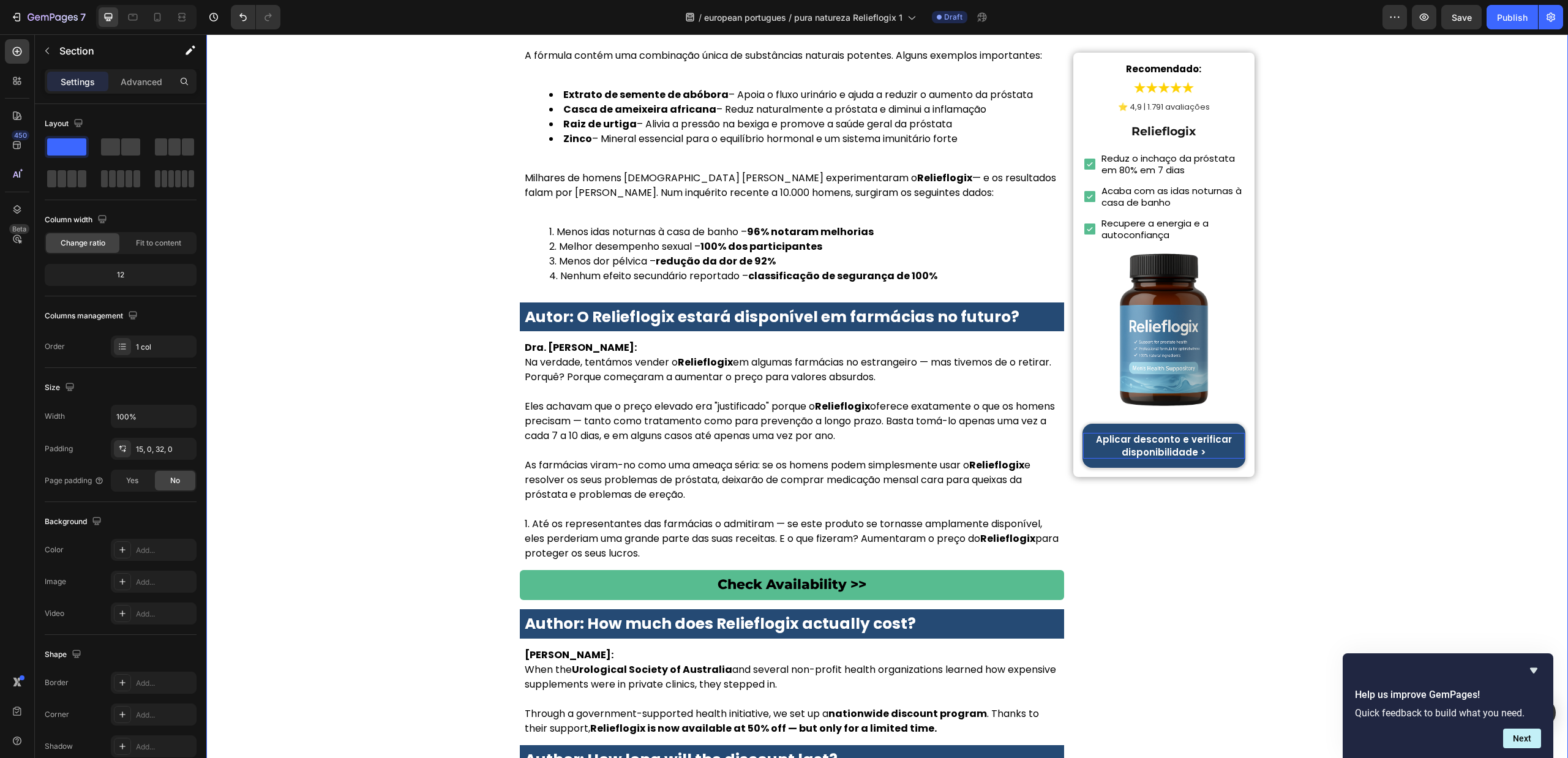
click at [721, 399] on p "Eles achavam que o preço elevado era "justificado" porque o Relieflogix oferece…" at bounding box center [792, 428] width 535 height 59
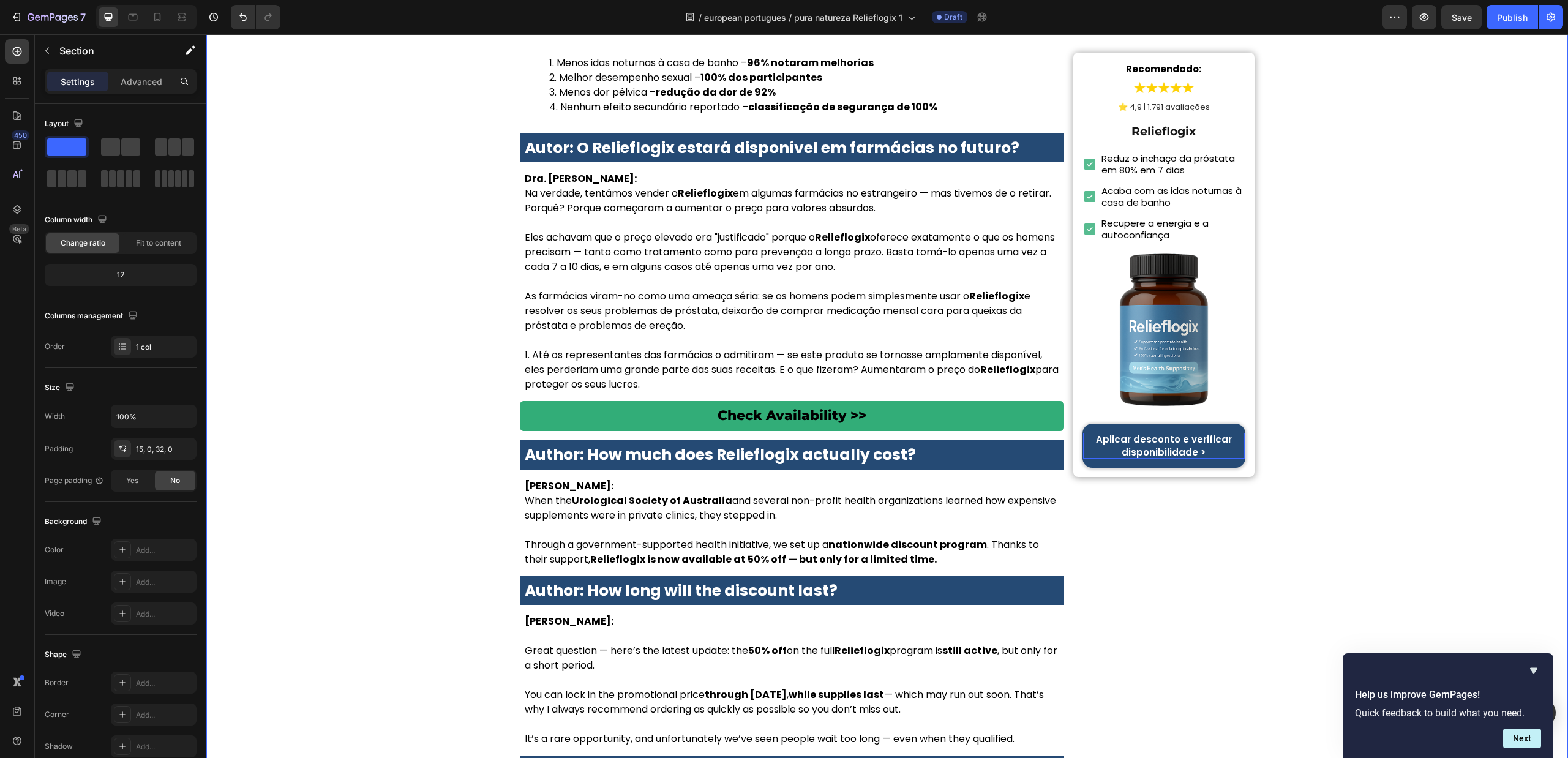
scroll to position [5283, 0]
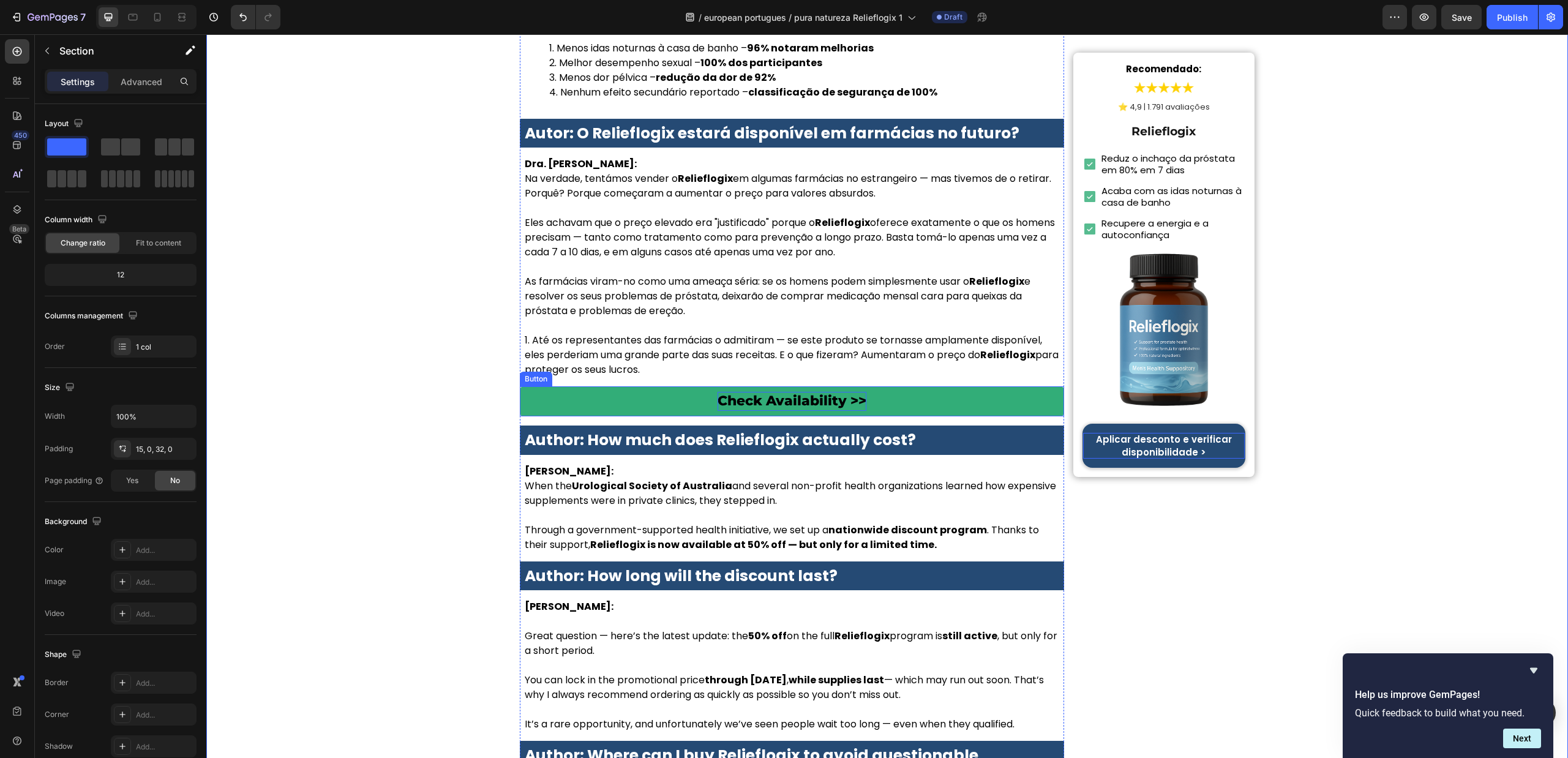
click at [807, 392] on p "Check Availability >>" at bounding box center [792, 401] width 149 height 19
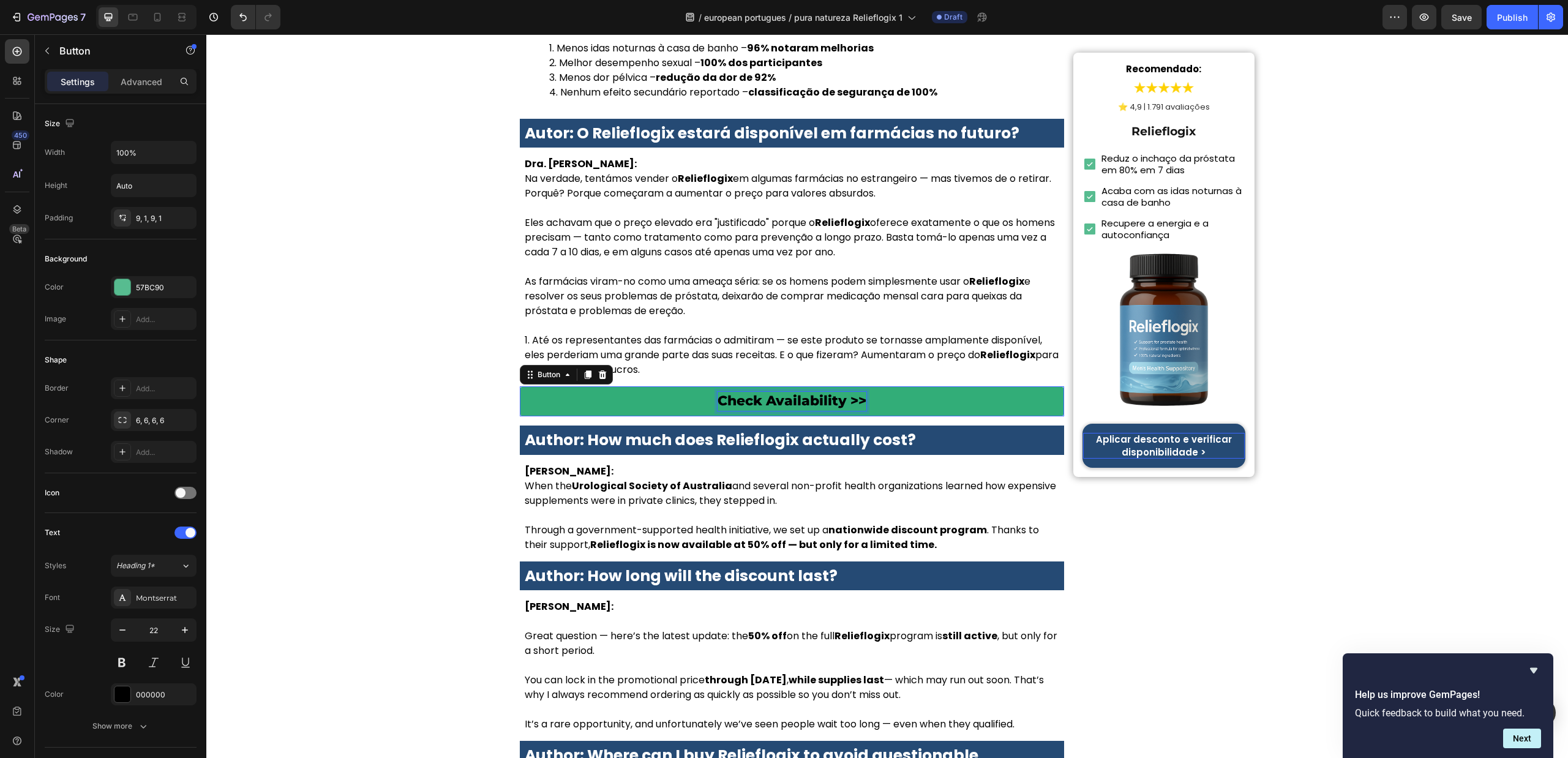
click at [807, 392] on p "Check Availability >>" at bounding box center [792, 401] width 149 height 19
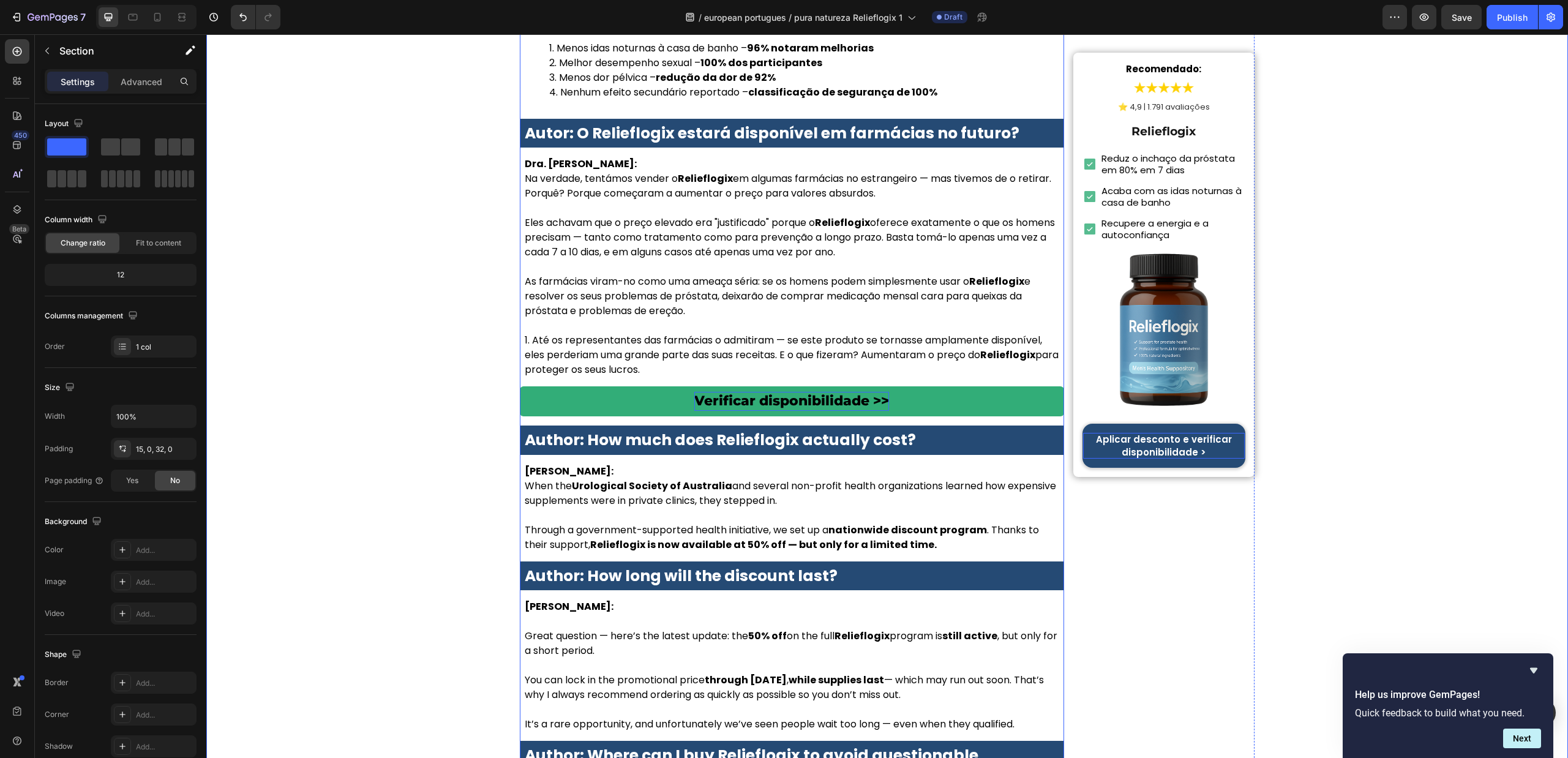
click at [788, 429] on strong "Author: How much does Relieflogix actually cost?" at bounding box center [720, 440] width 392 height 22
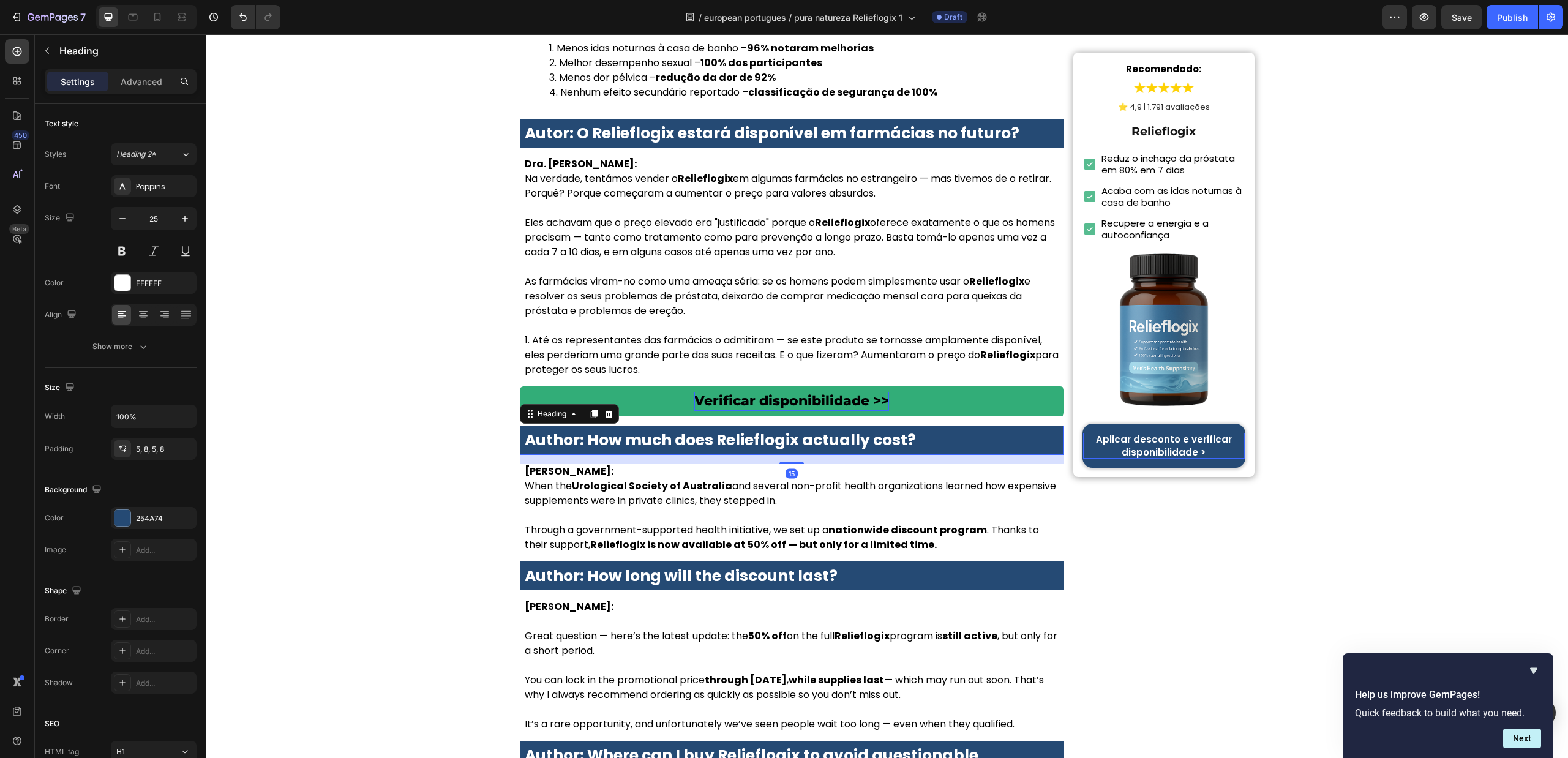
click at [788, 429] on strong "Author: How much does Relieflogix actually cost?" at bounding box center [720, 440] width 392 height 22
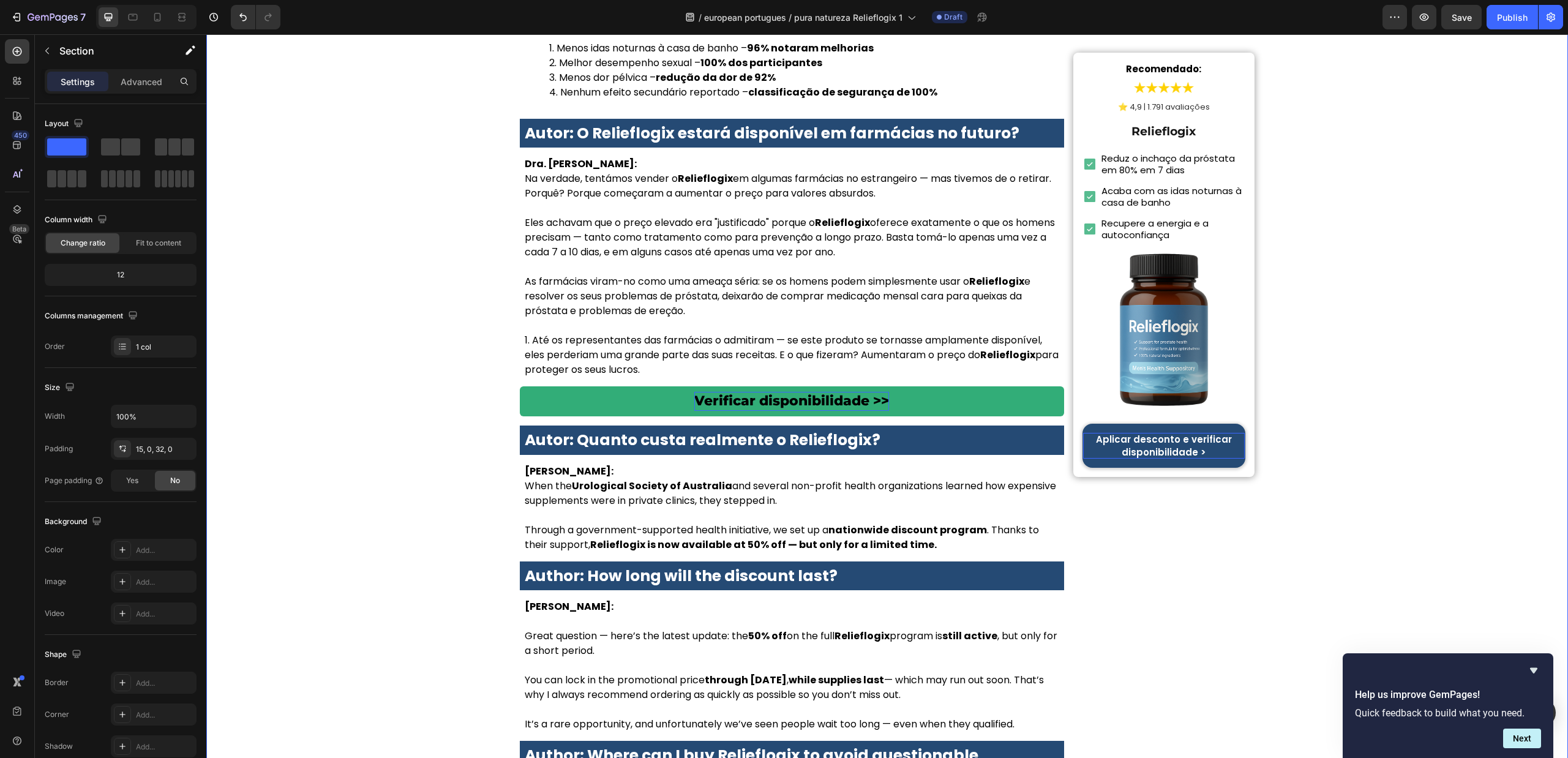
scroll to position [5375, 0]
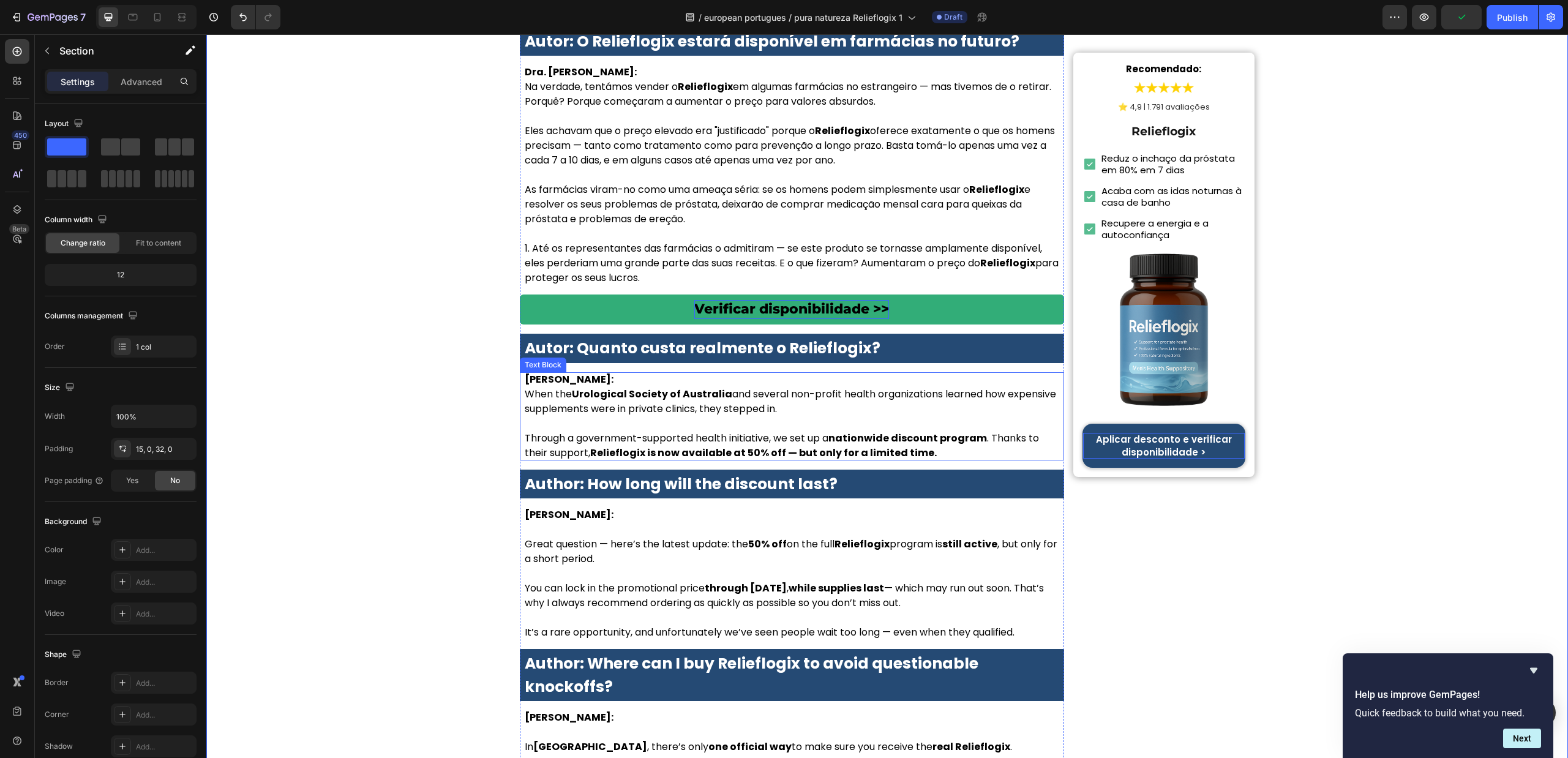
click at [672, 372] on p "Dr. Lauren McKay: When the Urological Society of Australia and several non-prof…" at bounding box center [792, 394] width 535 height 44
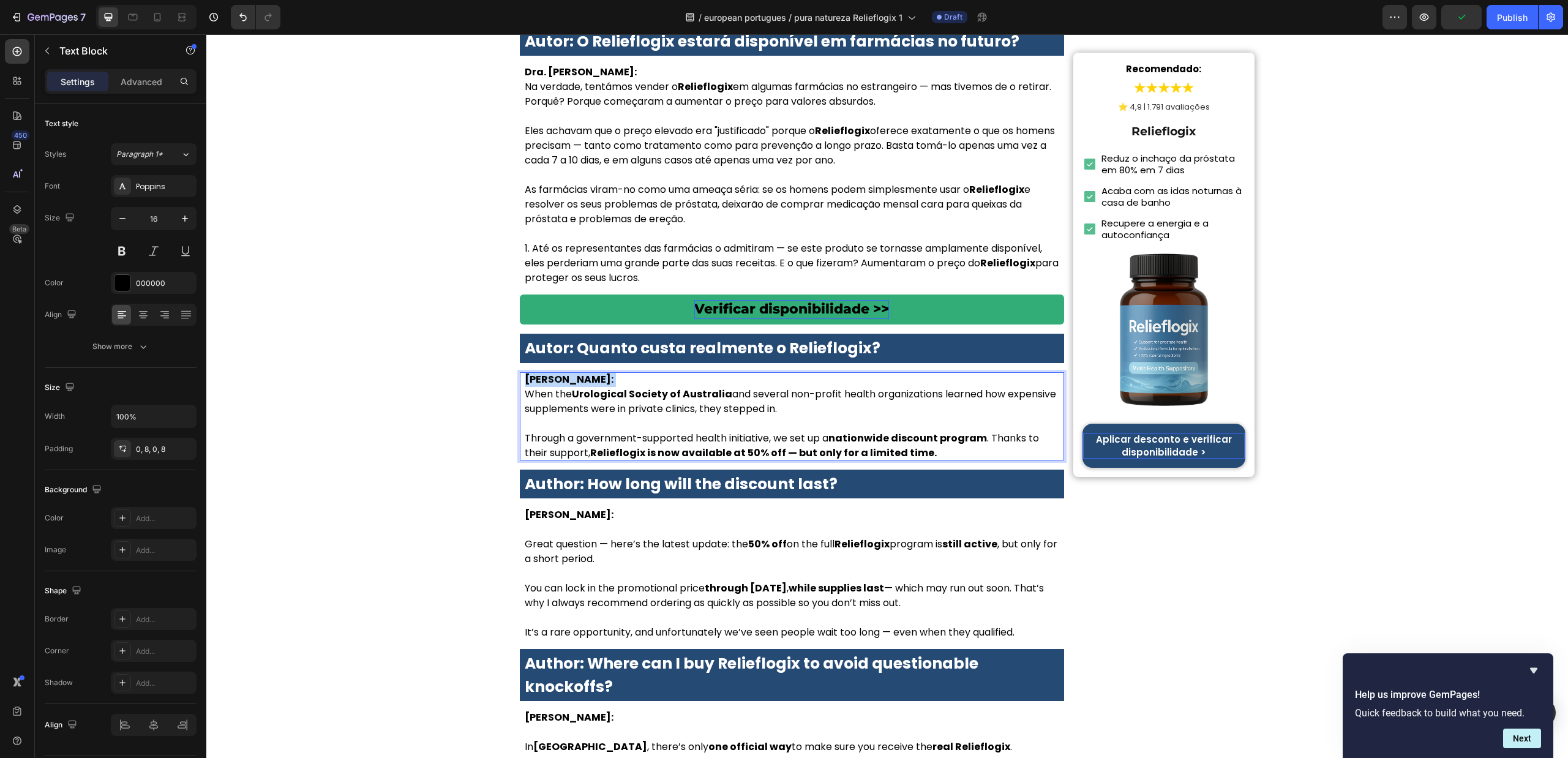
click at [672, 372] on p "Dr. Lauren McKay: When the Urological Society of Australia and several non-prof…" at bounding box center [792, 394] width 535 height 44
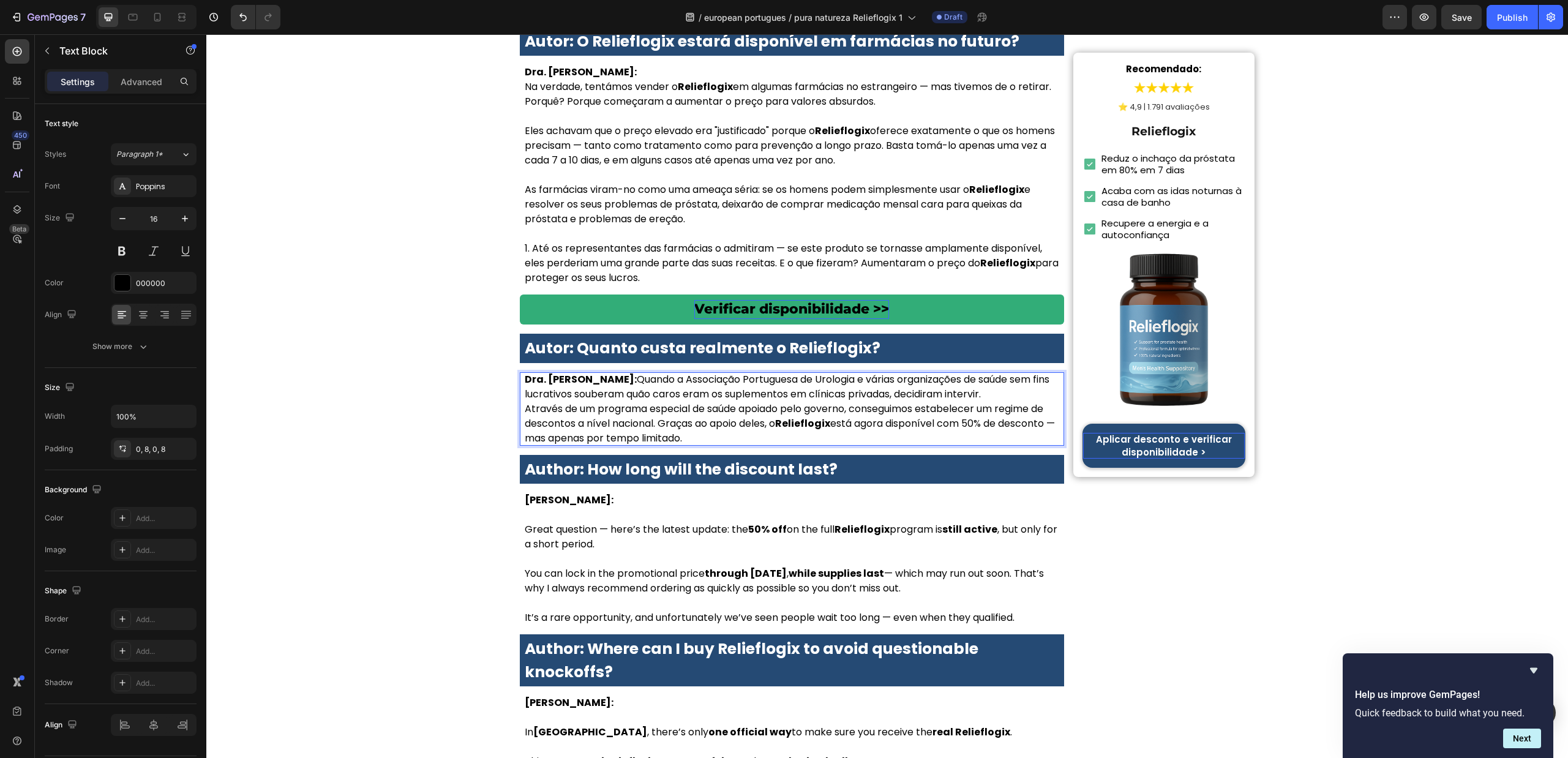
drag, startPoint x: 620, startPoint y: 312, endPoint x: 626, endPoint y: 317, distance: 7.8
click at [620, 372] on p "Dra. Sofia Carvalho: Quando a Associação Portuguesa de Urologia e várias organi…" at bounding box center [792, 387] width 535 height 29
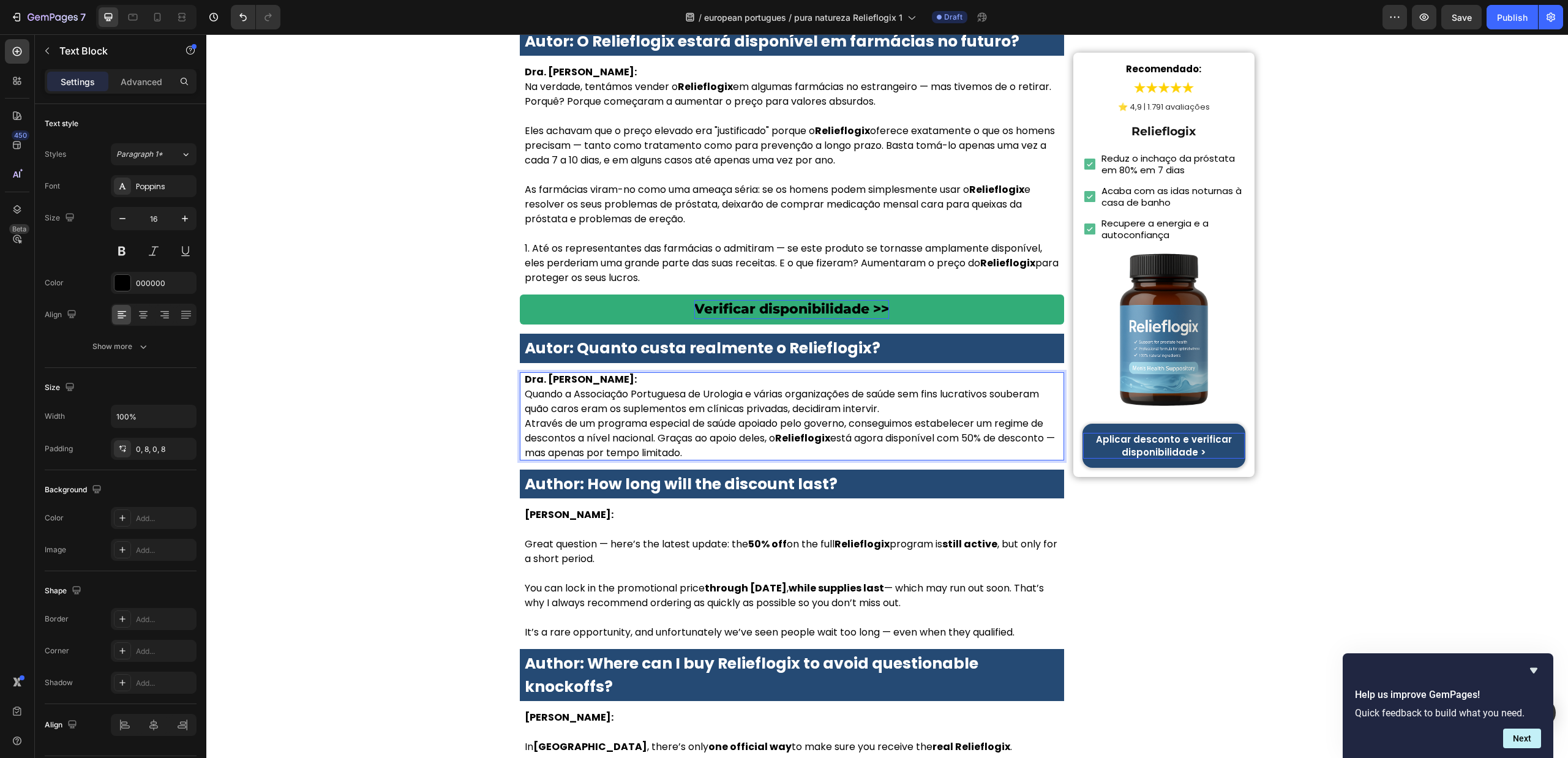
click at [901, 372] on p "Dra. Sofia Carvalho: Quando a Associação Portuguesa de Urologia e várias organi…" at bounding box center [792, 394] width 535 height 44
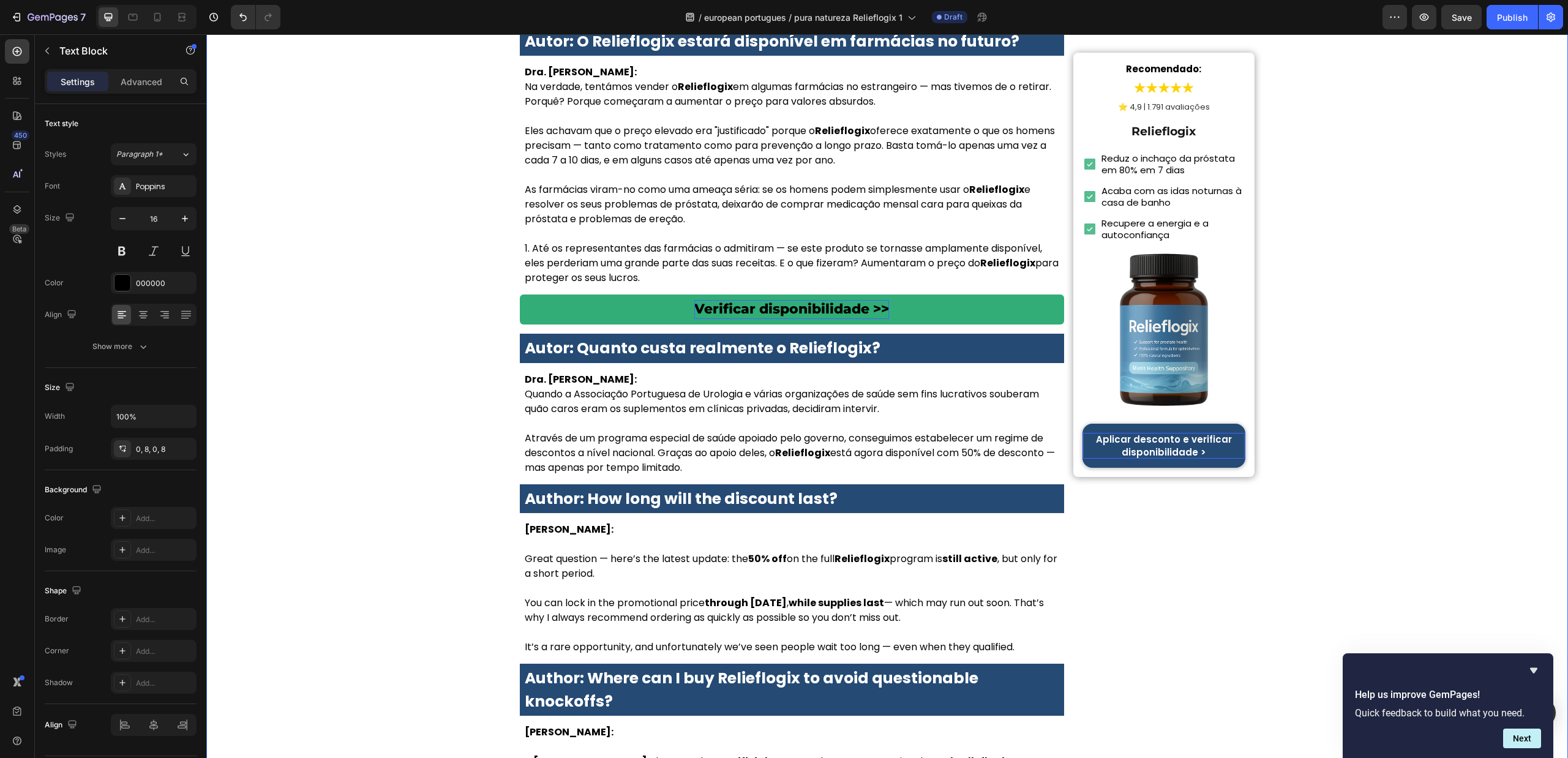
drag, startPoint x: 465, startPoint y: 354, endPoint x: 477, endPoint y: 59, distance: 295.2
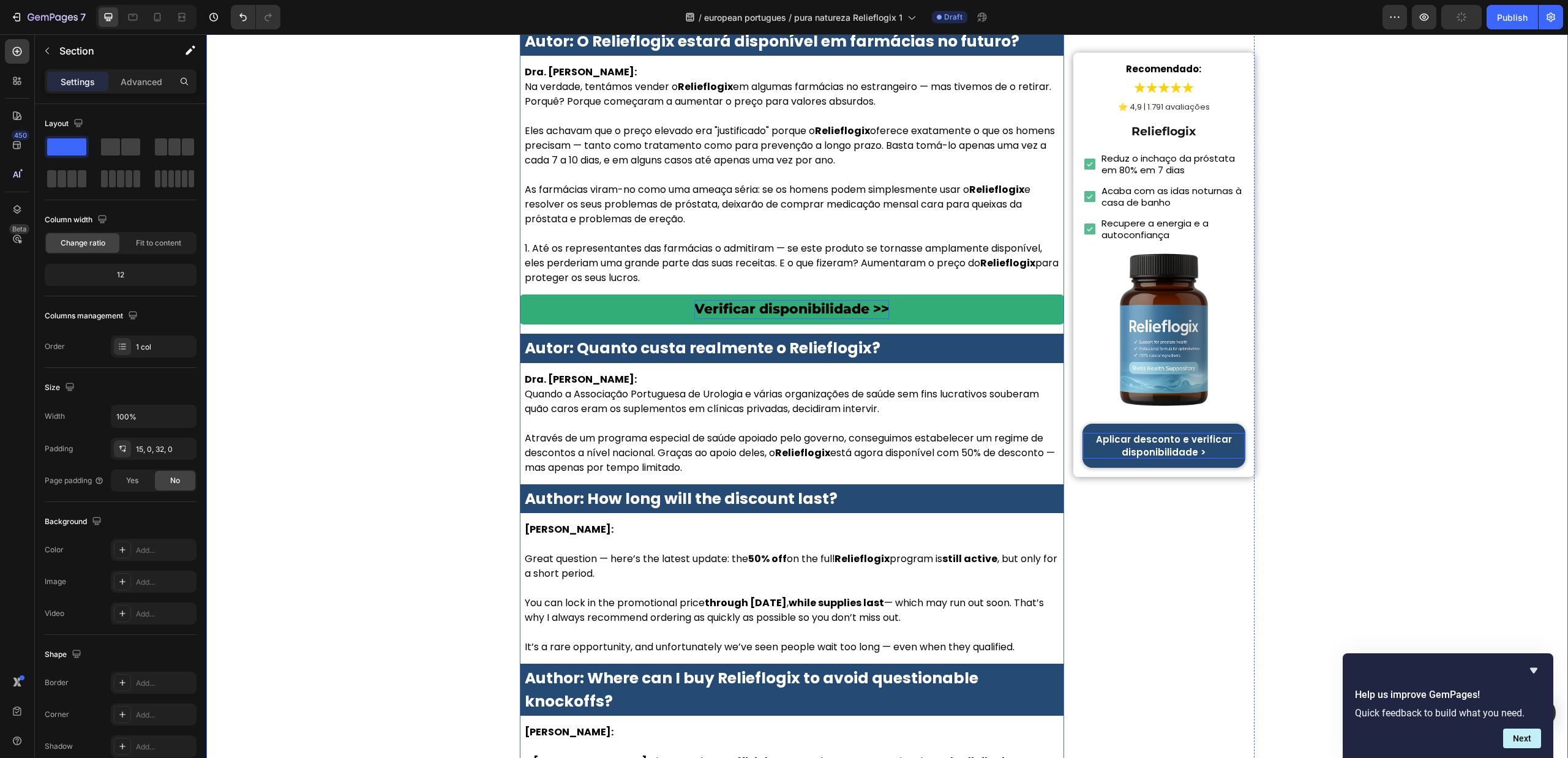
click at [761, 488] on strong "Author: How long will the discount last?" at bounding box center [681, 499] width 313 height 22
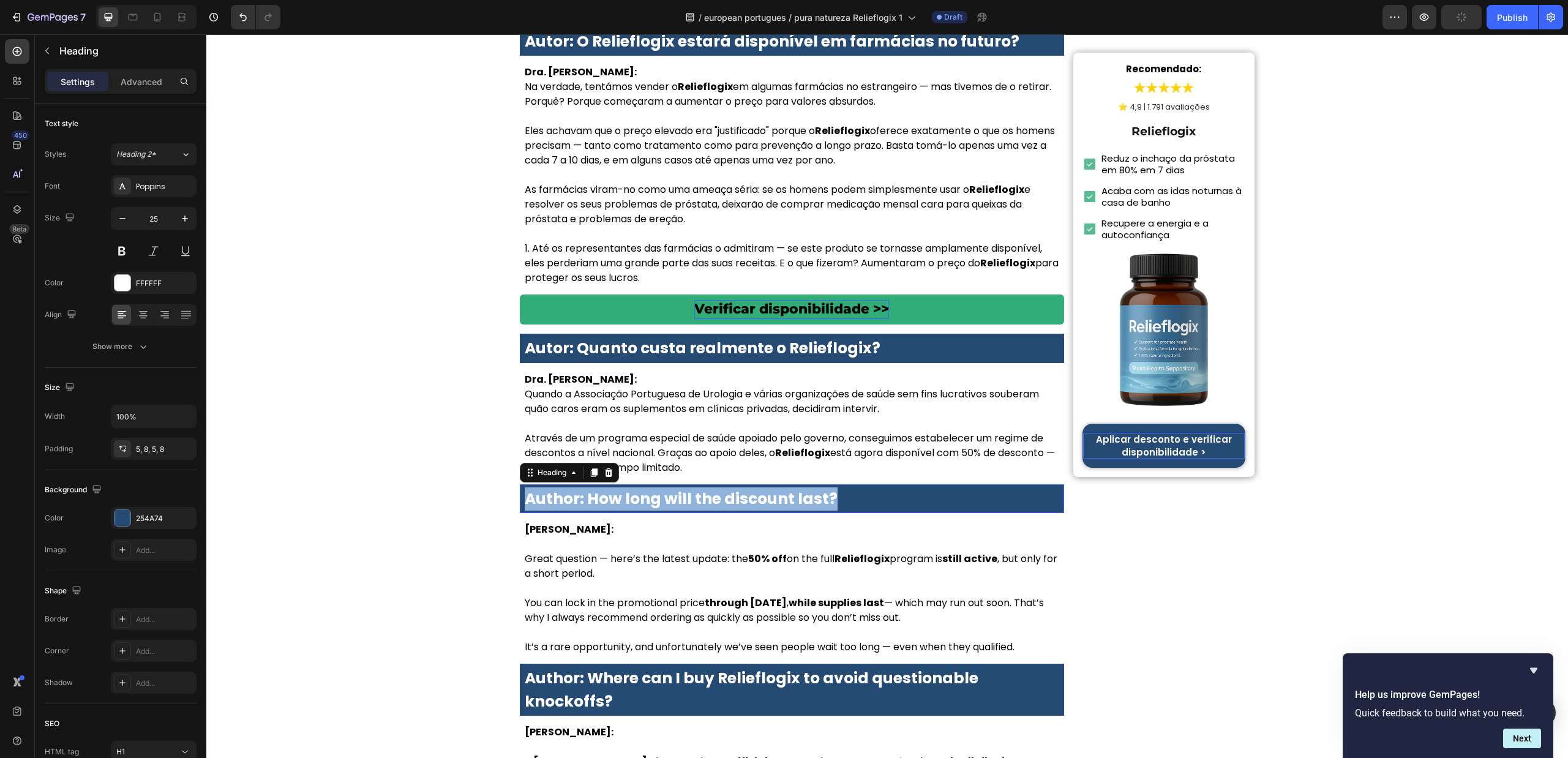
click at [761, 488] on strong "Author: How long will the discount last?" at bounding box center [681, 499] width 313 height 22
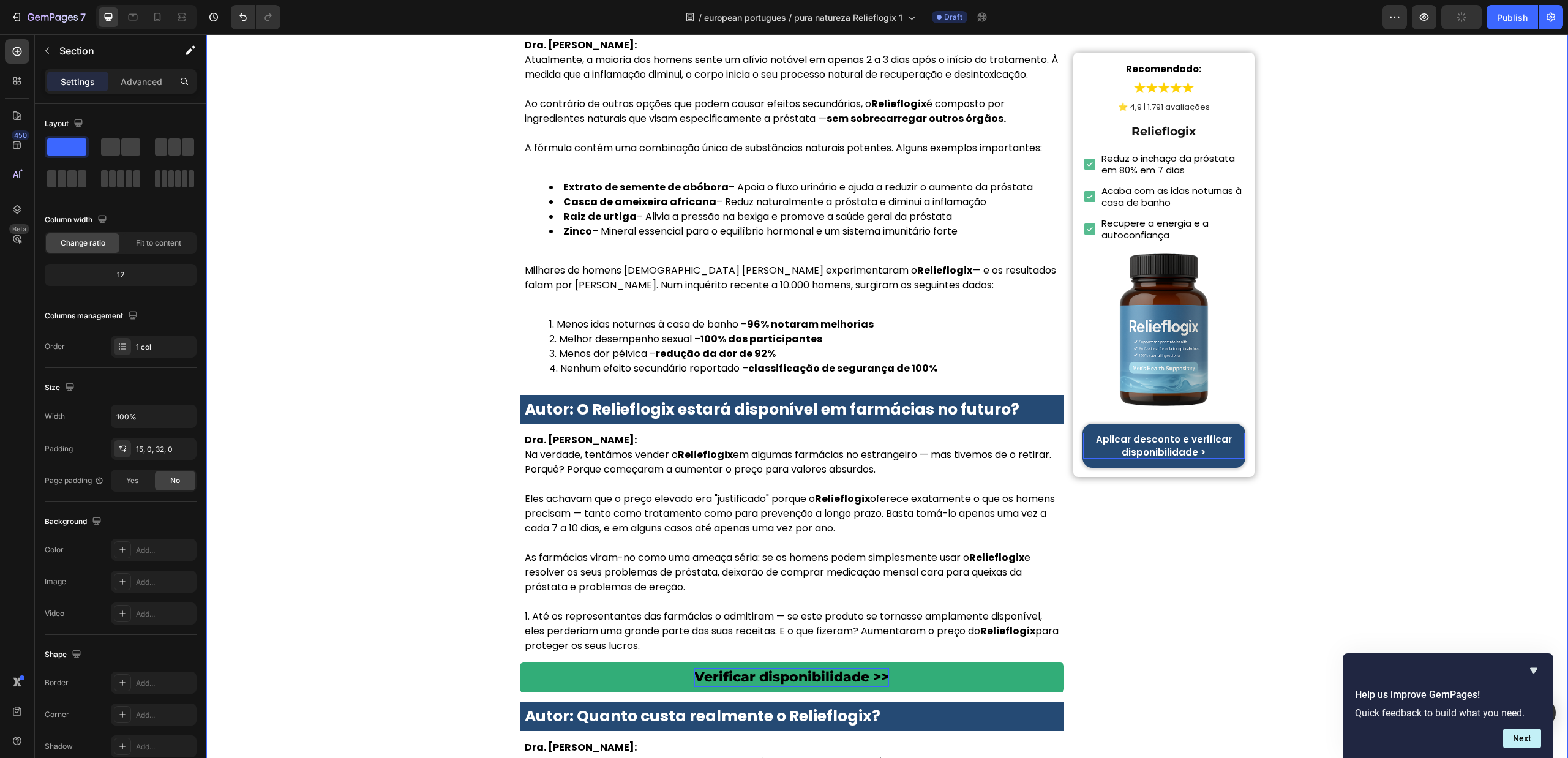
scroll to position [5375, 0]
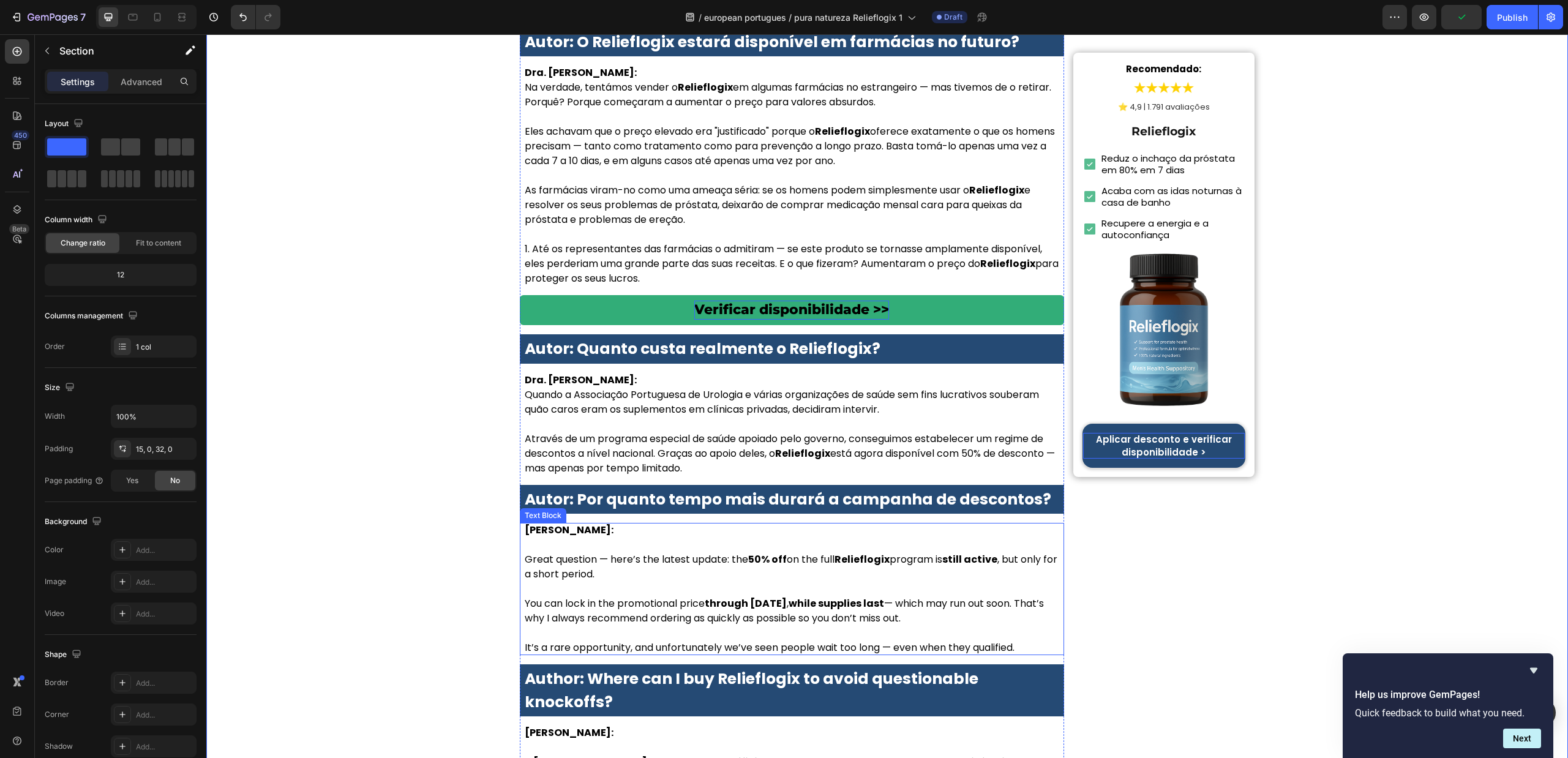
click at [600, 538] on p "Great question — here’s the latest update: the 50% off on the full Relieflogix …" at bounding box center [792, 560] width 535 height 44
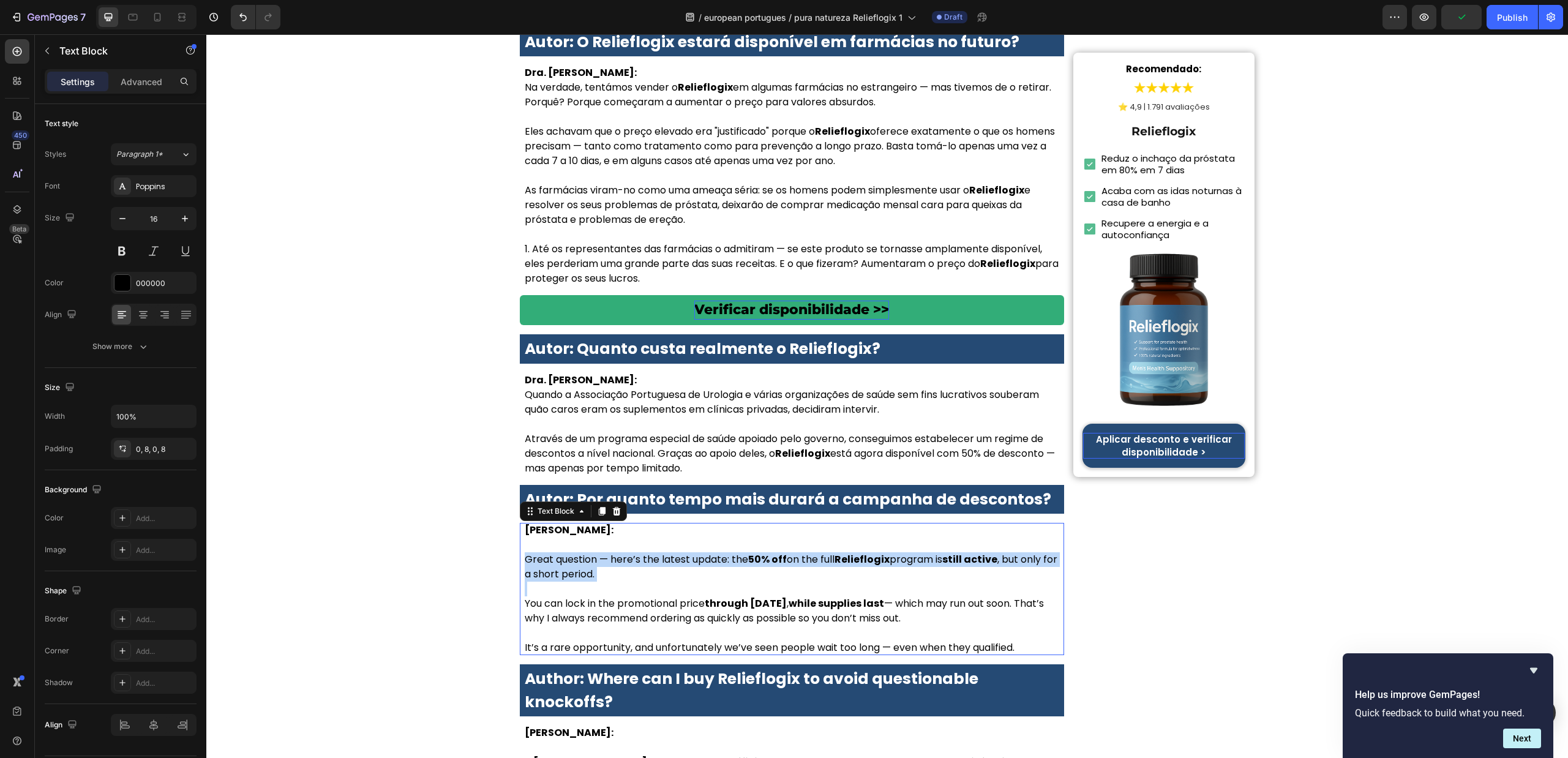
click at [599, 538] on p "Great question — here’s the latest update: the 50% off on the full Relieflogix …" at bounding box center [792, 560] width 535 height 44
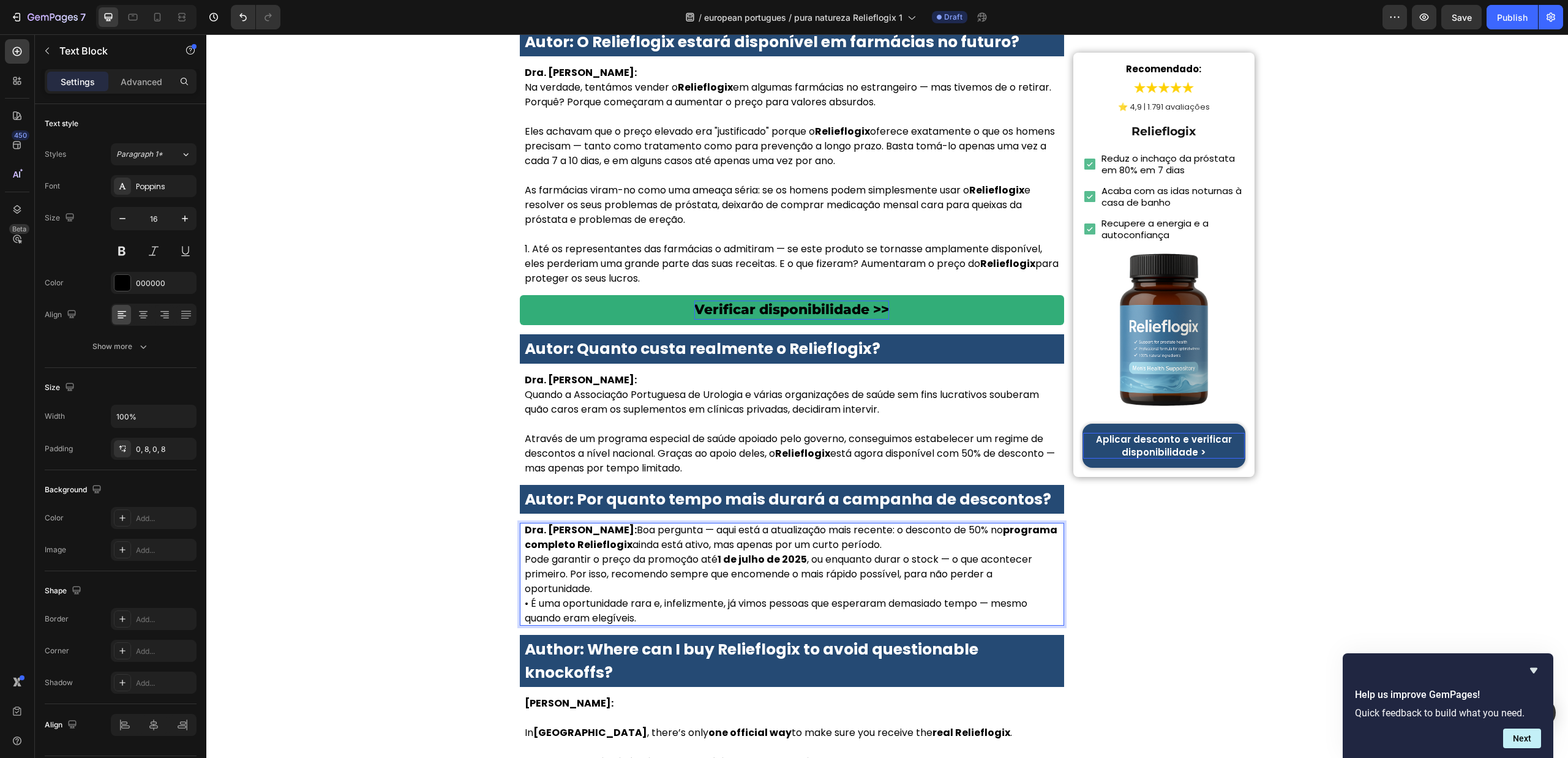
click at [618, 523] on p "Dra. Sofia Carvalho: Boa pergunta — aqui está a atualização mais recente: o des…" at bounding box center [792, 537] width 535 height 29
click at [624, 523] on p "Dra. Sofia Carvalho: Boa pergunta — aqui está a atualização mais recente: o des…" at bounding box center [792, 537] width 535 height 29
click at [619, 523] on p "Dra. Sofia Carvalho: Boa pergunta — aqui está a atualização mais recente: o des…" at bounding box center [792, 537] width 535 height 29
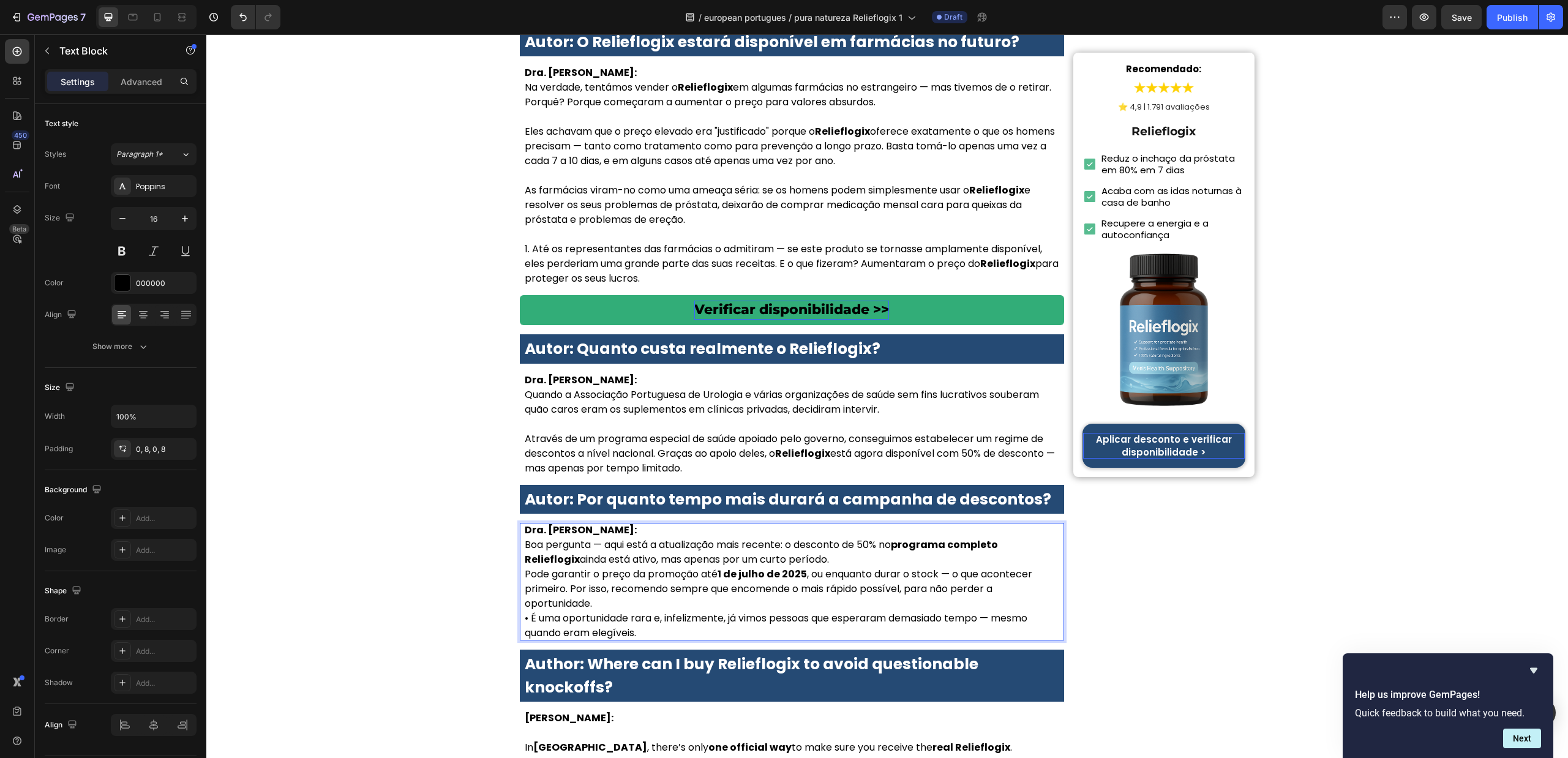
click at [855, 523] on p "Dra. Sofia Carvalho: Boa pergunta — aqui está a atualização mais recente: o des…" at bounding box center [792, 545] width 535 height 44
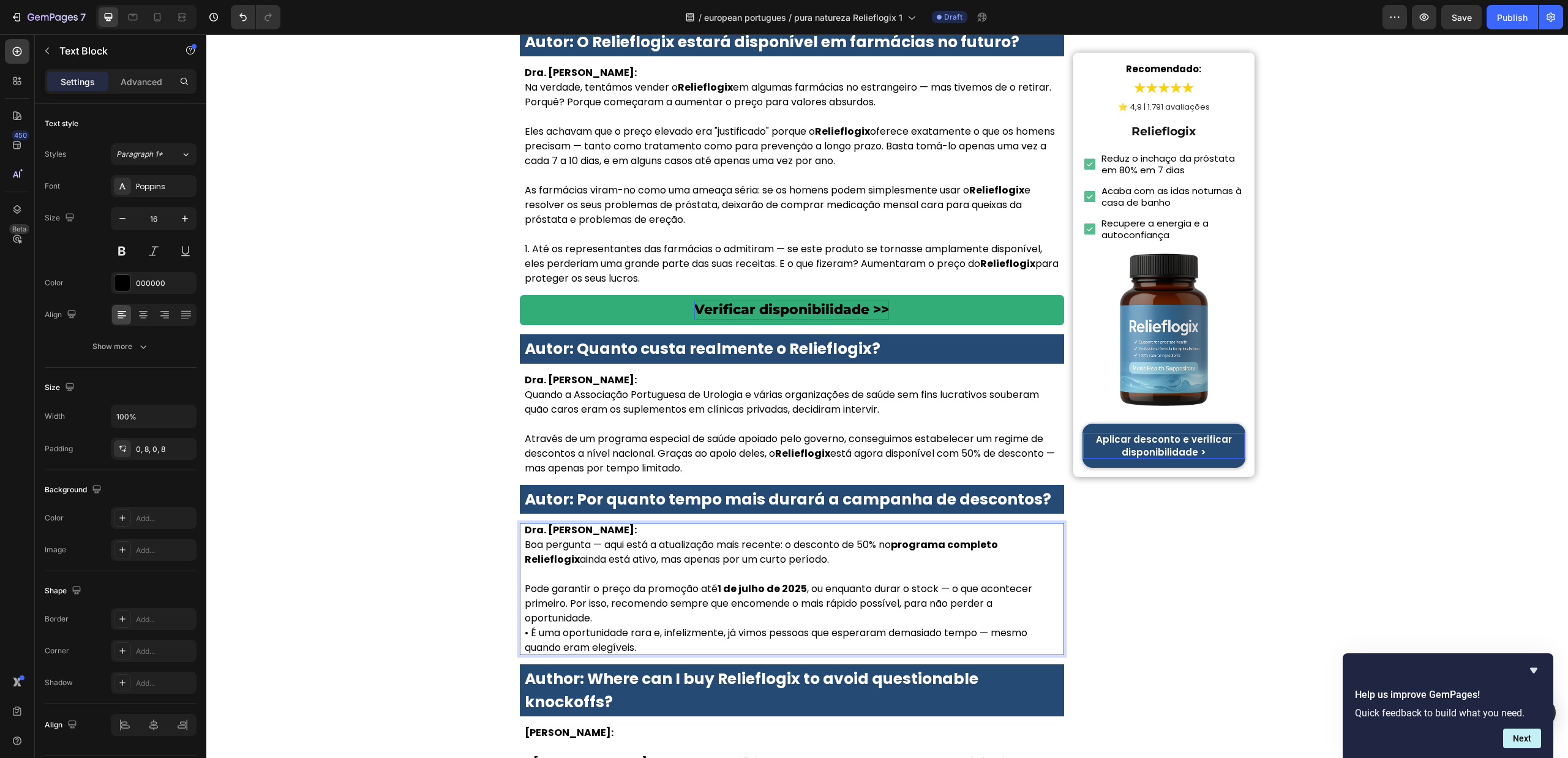
click at [746, 581] on p "Pode garantir o preço da promoção até 1 de julho de 2025 , ou enquanto durar o …" at bounding box center [792, 603] width 535 height 44
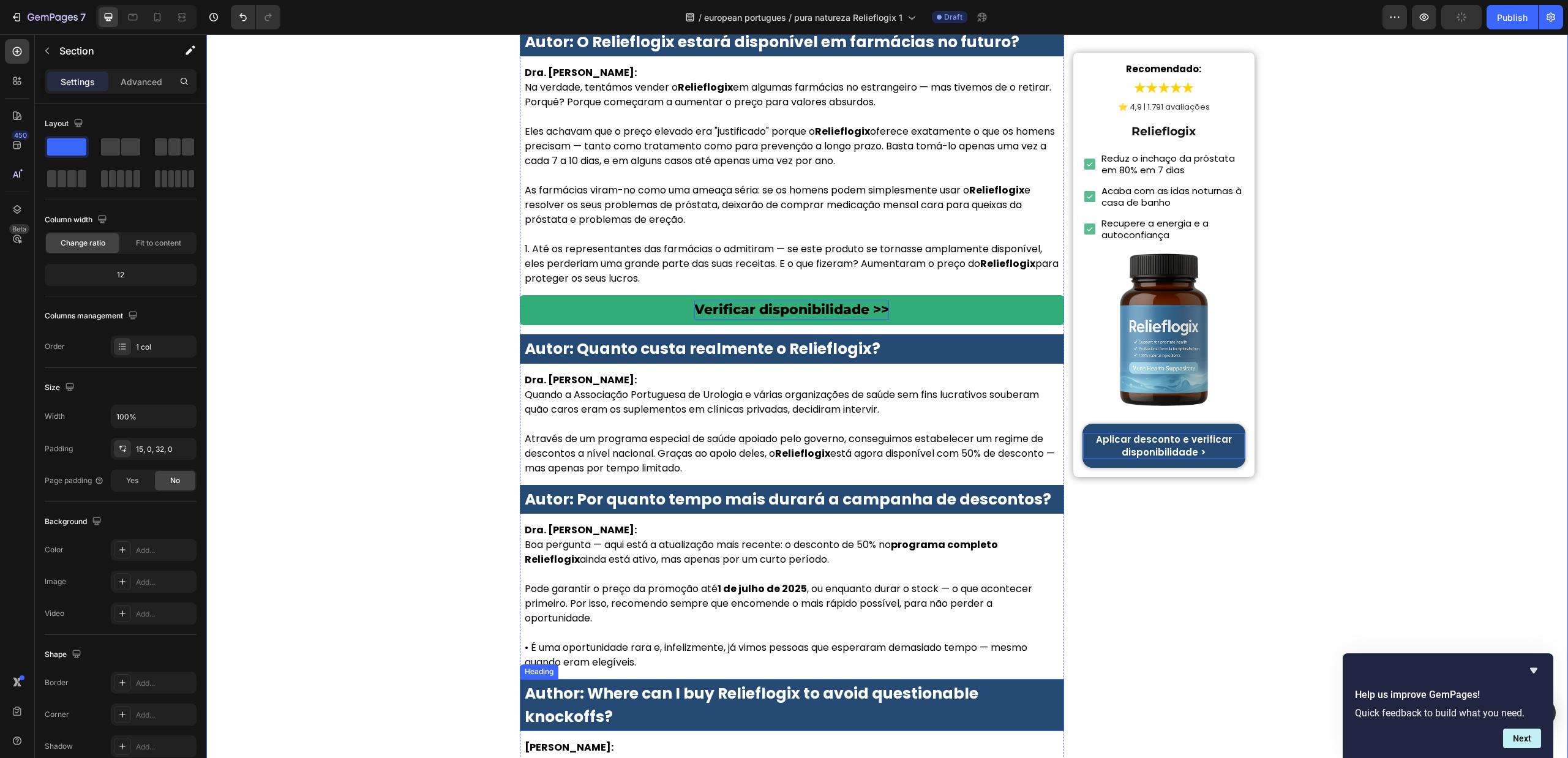
click at [645, 683] on strong "Author: Where can I buy Relieflogix to avoid questionable knockoffs?" at bounding box center [751, 704] width 453 height 44
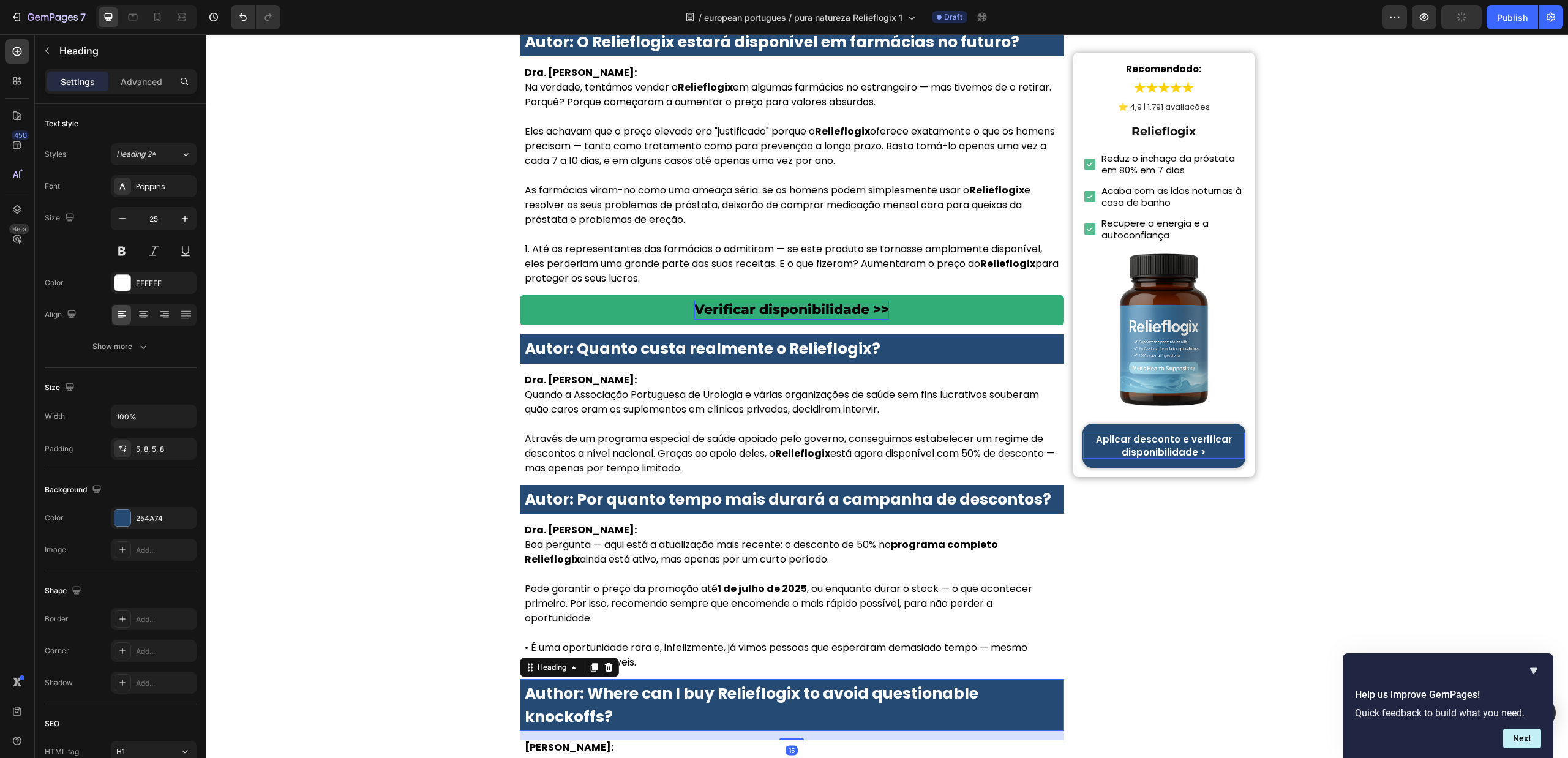
click at [645, 683] on strong "Author: Where can I buy Relieflogix to avoid questionable knockoffs?" at bounding box center [751, 704] width 453 height 44
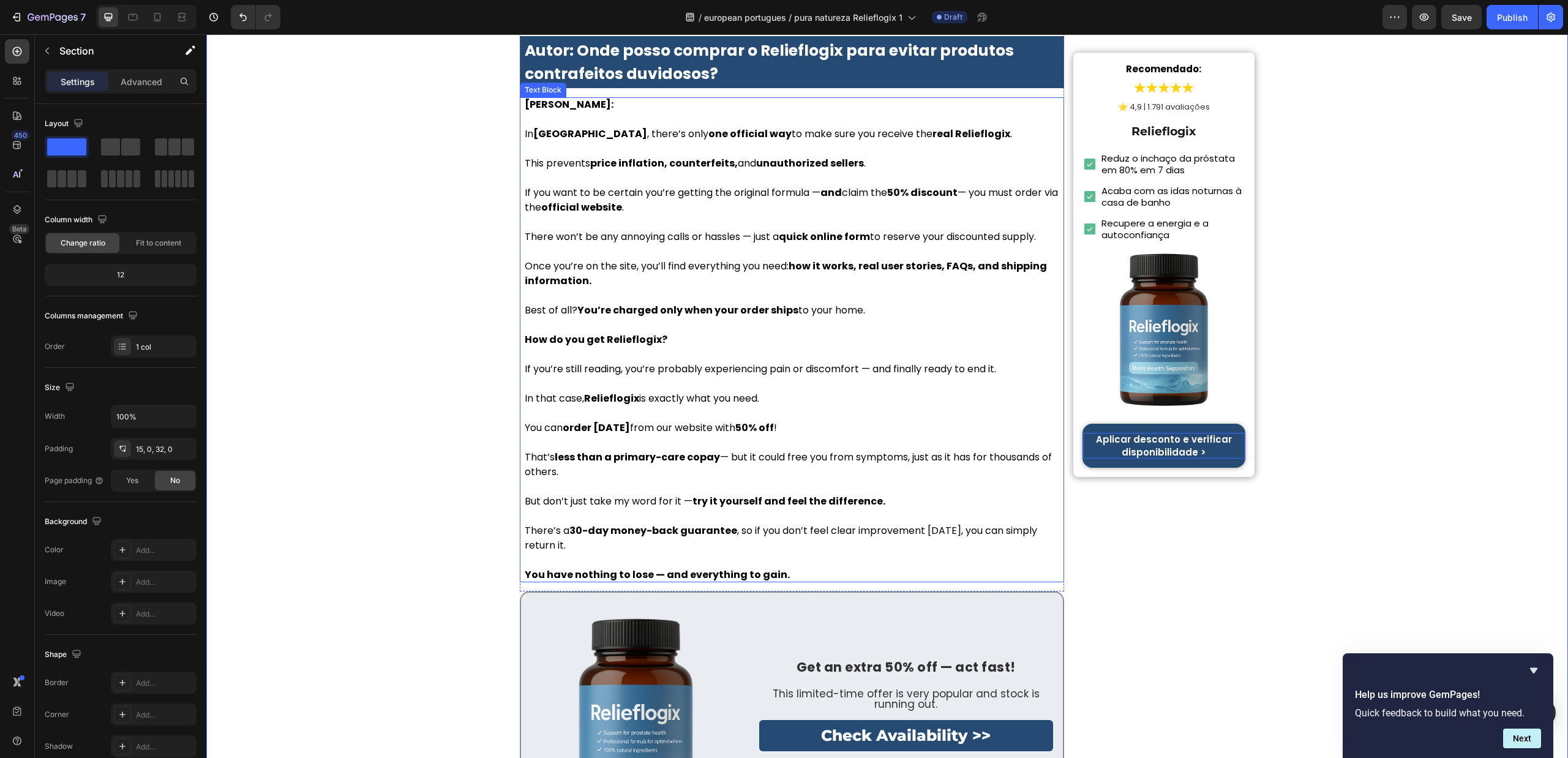
scroll to position [5834, 0]
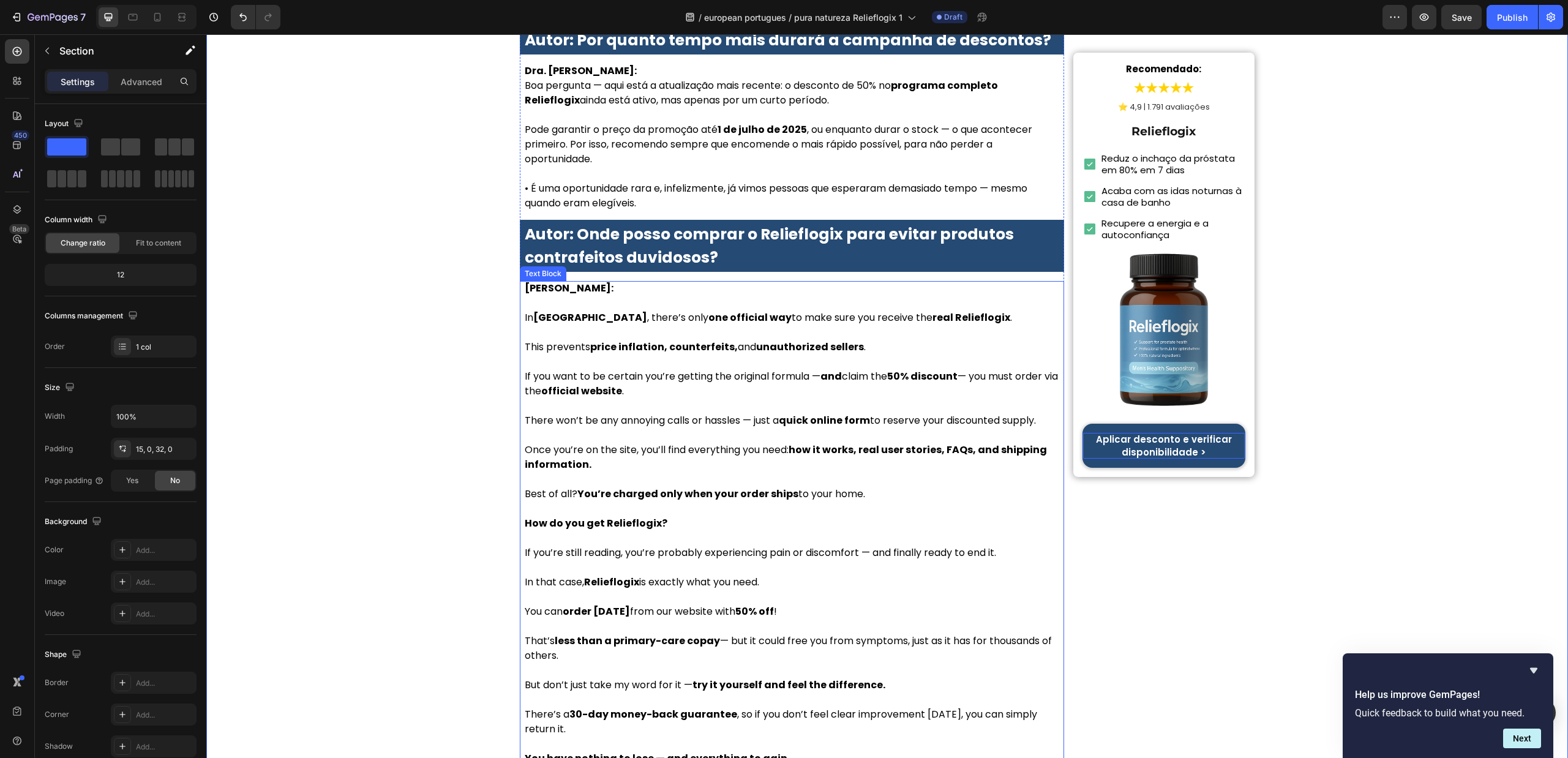
click at [588, 398] on p at bounding box center [792, 406] width 535 height 15
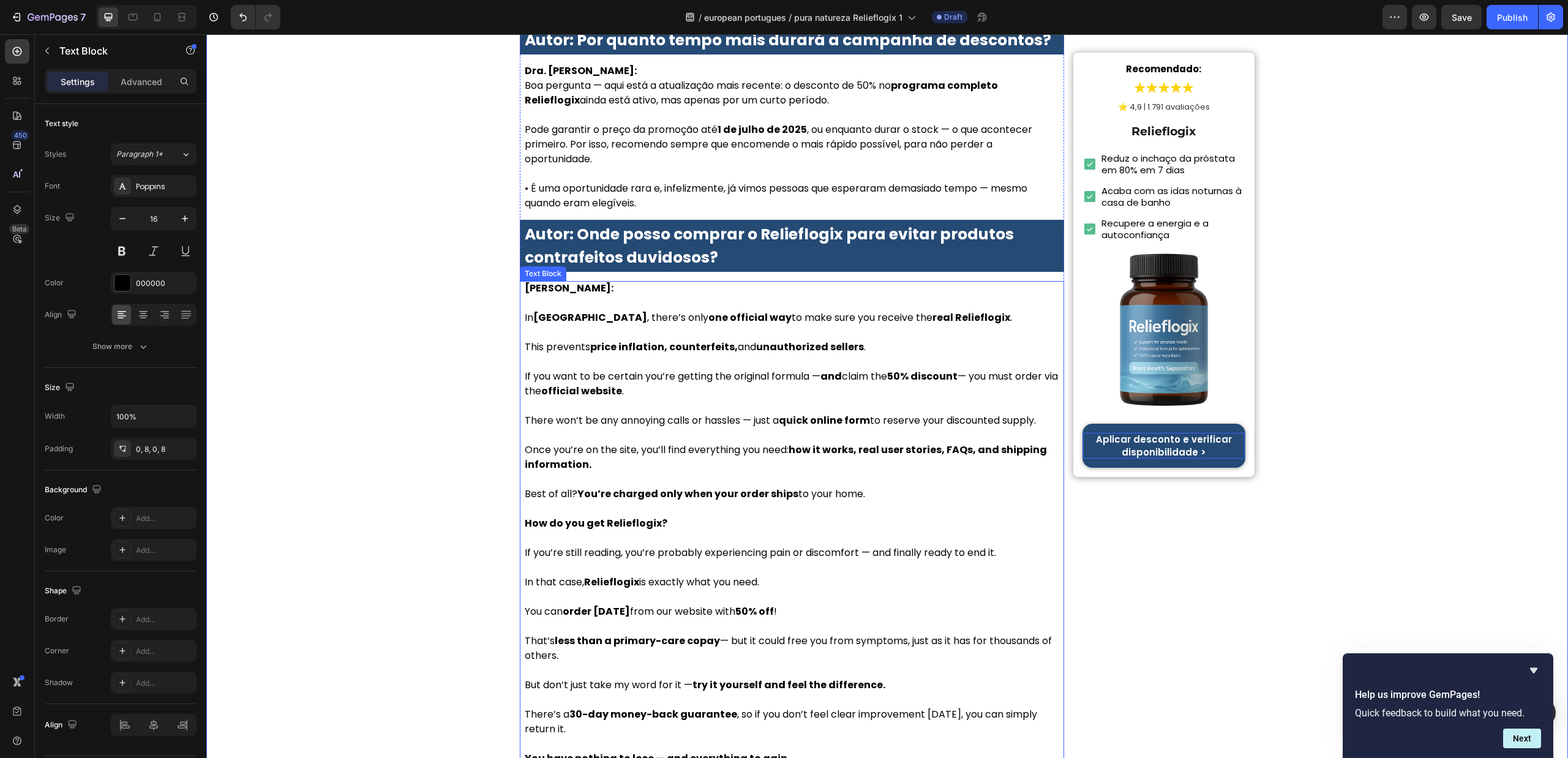
click at [588, 398] on p at bounding box center [792, 406] width 535 height 15
click at [588, 398] on p "Rich Text Editor. Editing area: main" at bounding box center [792, 406] width 535 height 15
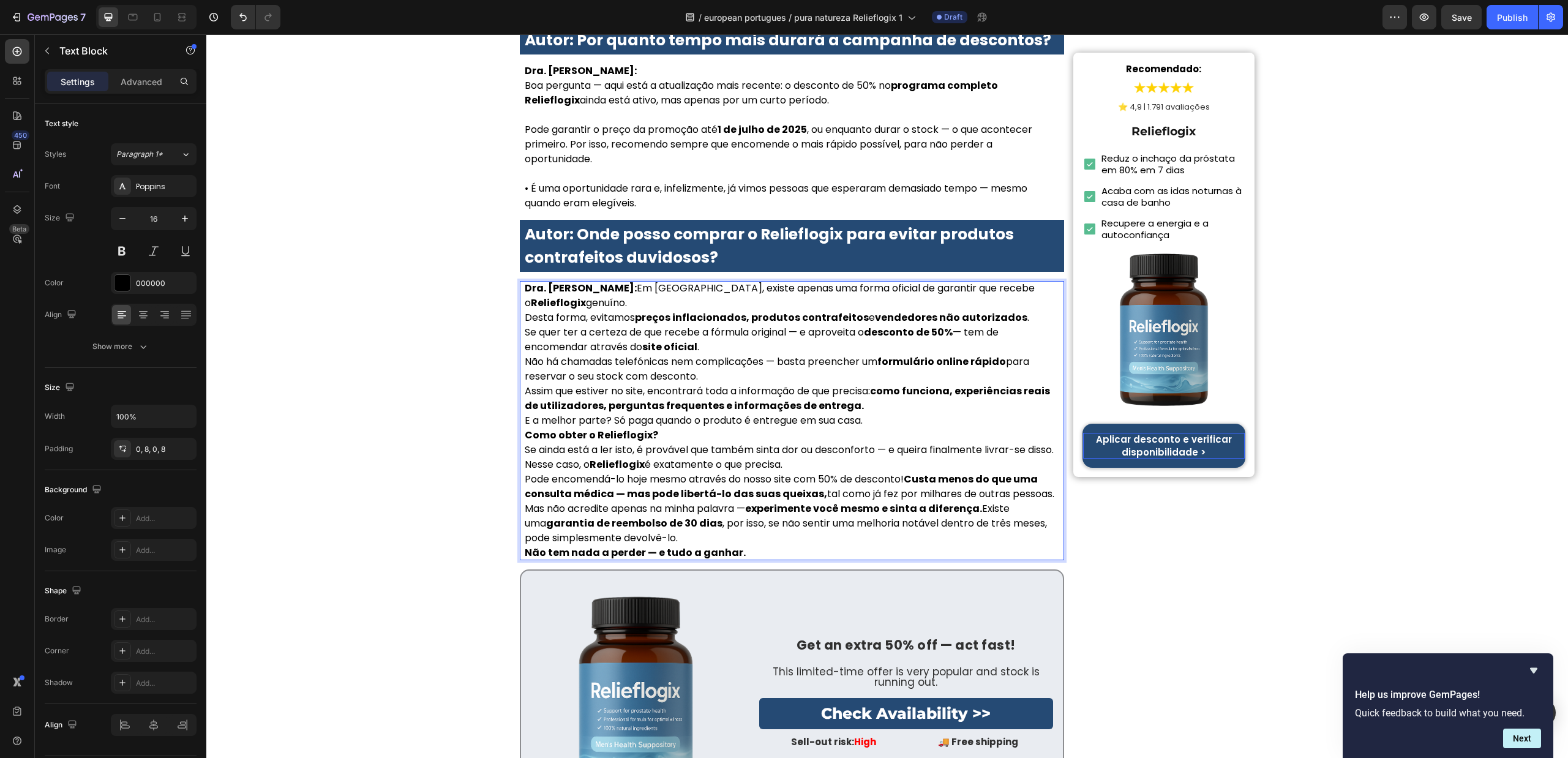
click at [622, 281] on p "Dra. Sofia Carvalho: Em Portugal, existe apenas uma forma oficial de garantir q…" at bounding box center [792, 295] width 535 height 29
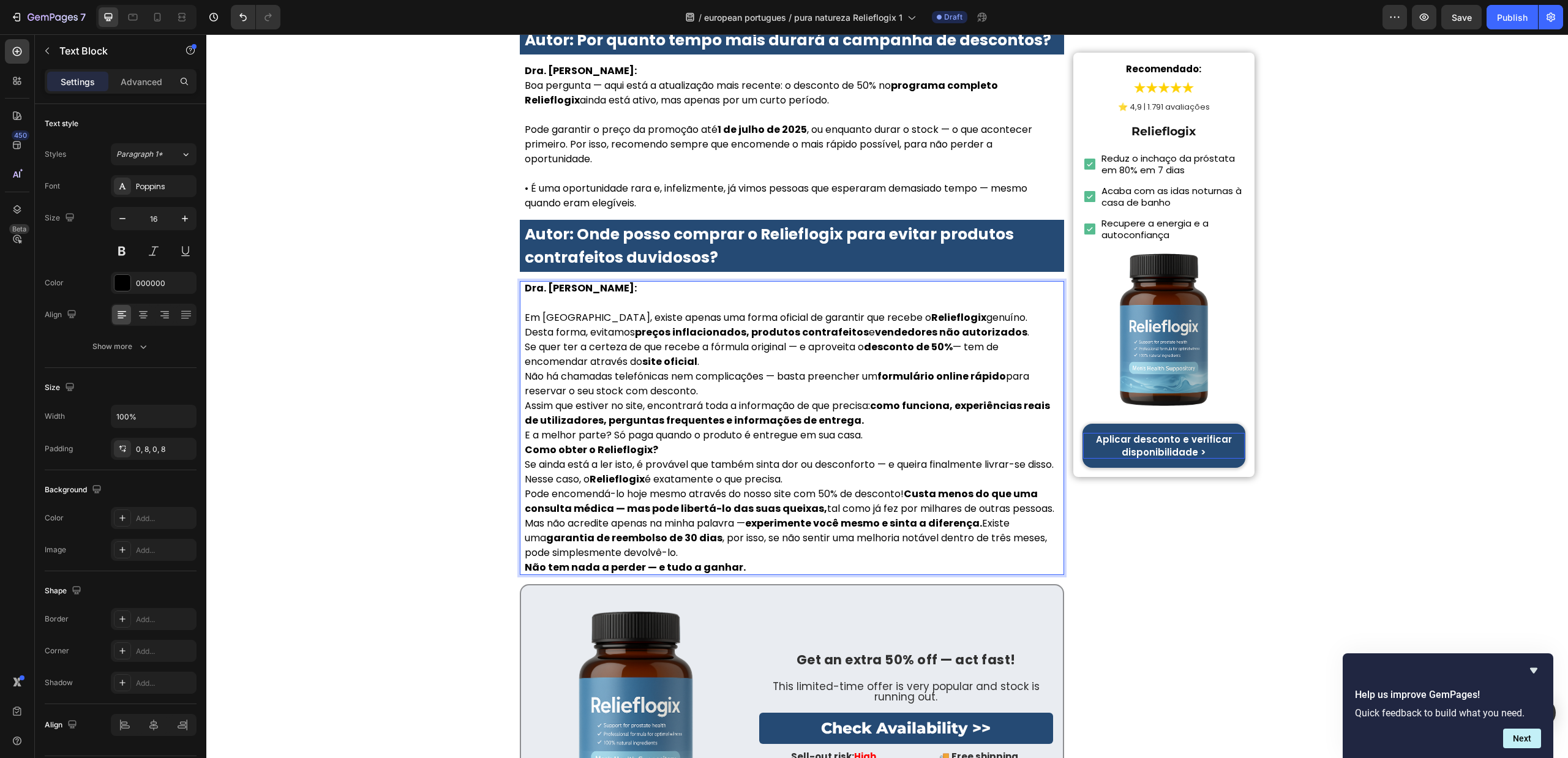
click at [983, 281] on p "Dra. Sofia Carvalho: Em Portugal, existe apenas uma forma oficial de garantir q…" at bounding box center [792, 303] width 535 height 44
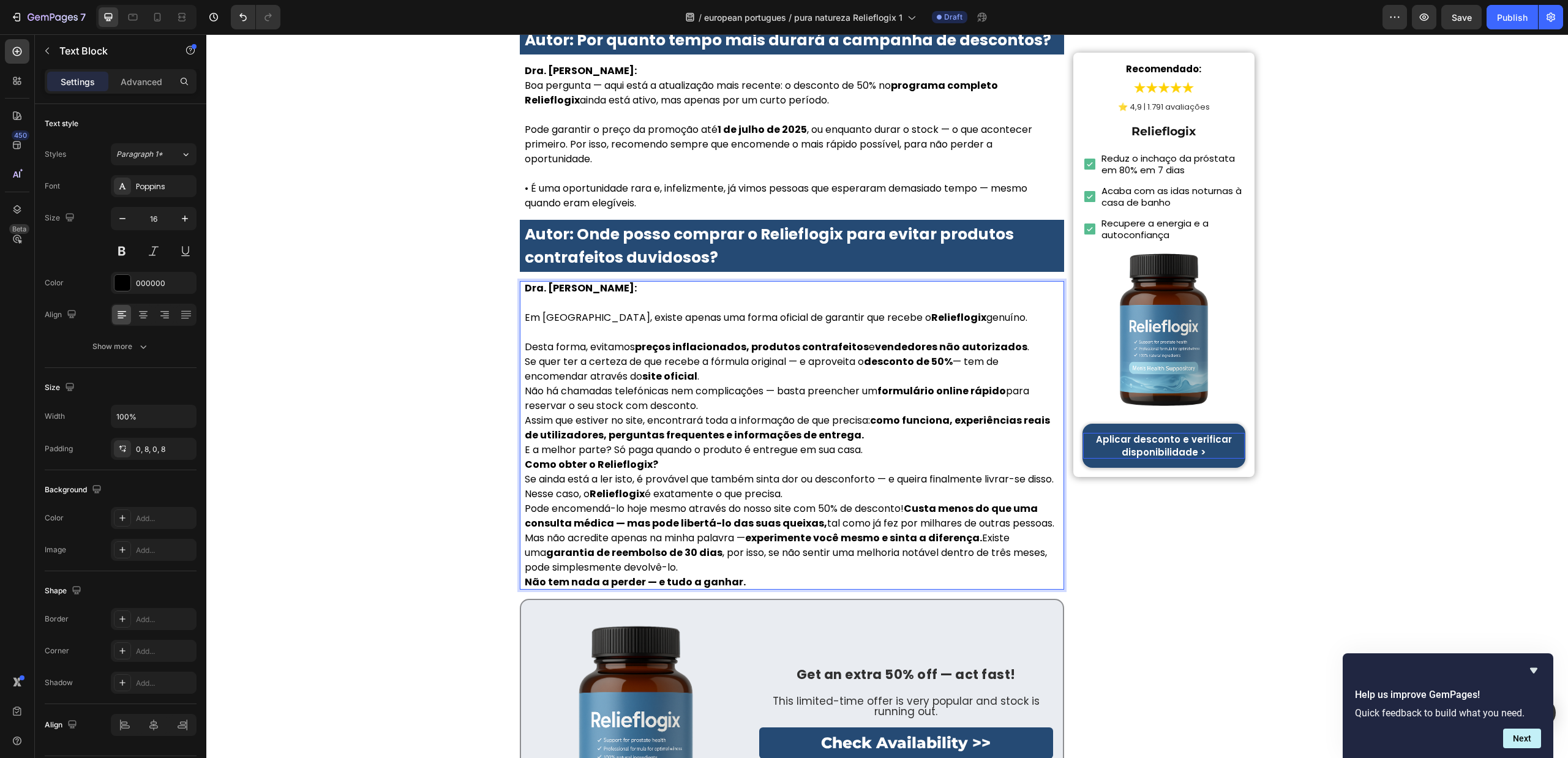
click at [1022, 340] on p "Desta forma, evitamos preços inflacionados, produtos contrafeitos e vendedores …" at bounding box center [792, 347] width 535 height 15
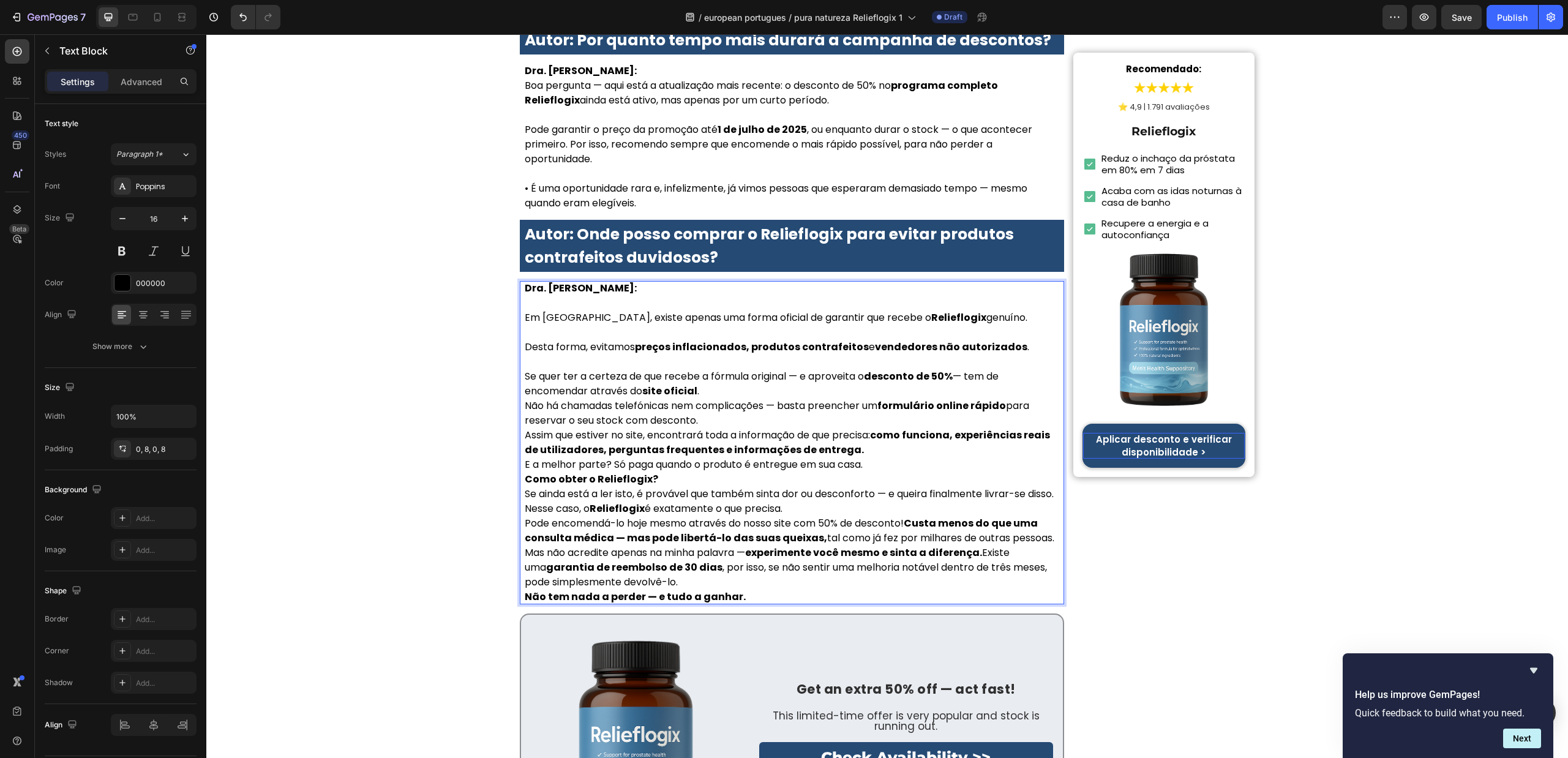
click at [769, 369] on p "Se quer ter a certeza de que recebe a fórmula original — e aproveita o desconto…" at bounding box center [792, 383] width 535 height 29
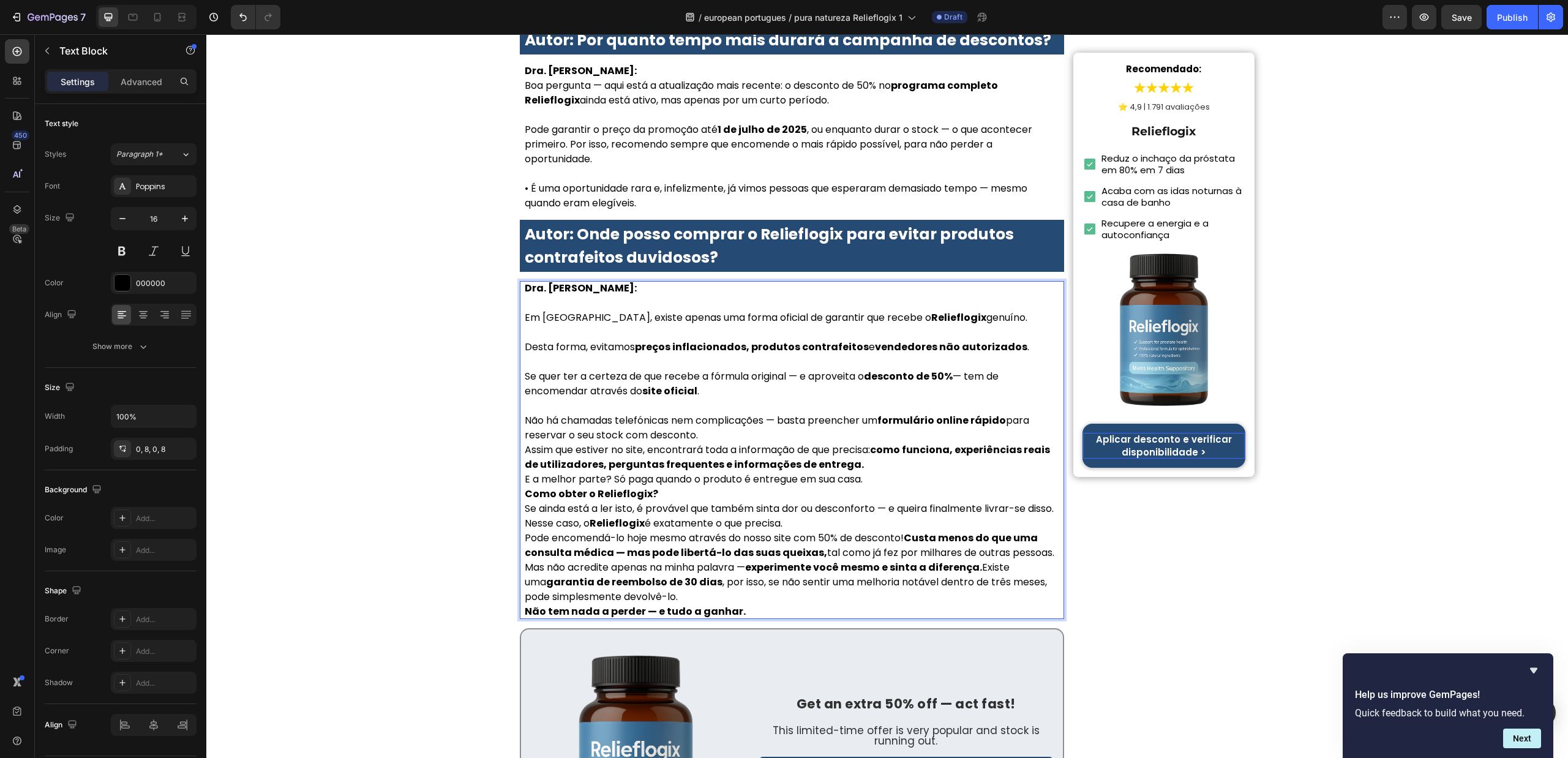
click at [827, 413] on p "Não há chamadas telefónicas nem complicações — basta preencher um formulário on…" at bounding box center [792, 428] width 535 height 29
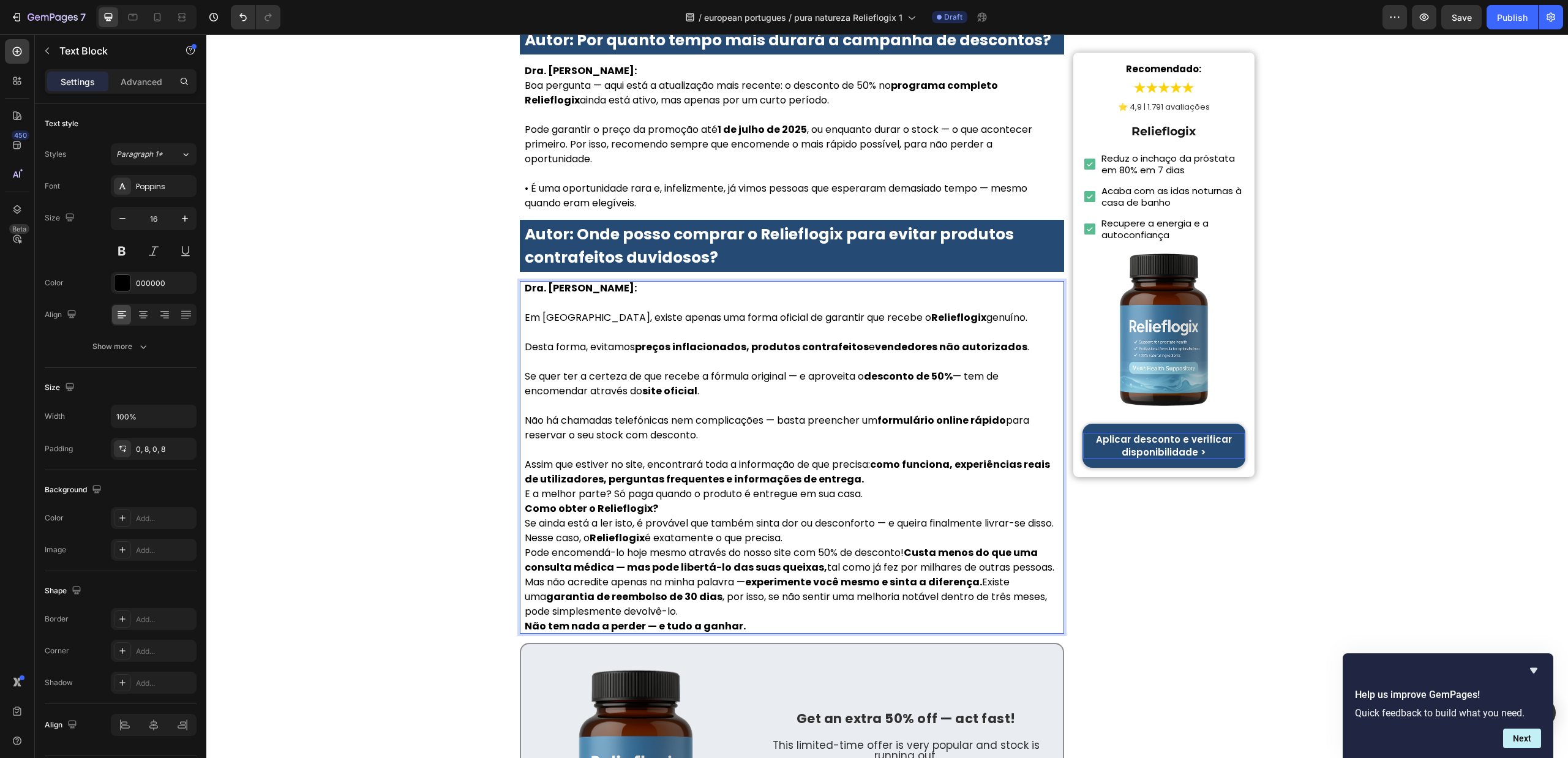
click at [874, 458] on p "Assim que estiver no site, encontrará toda a informação de que precisa: como fu…" at bounding box center [792, 472] width 535 height 29
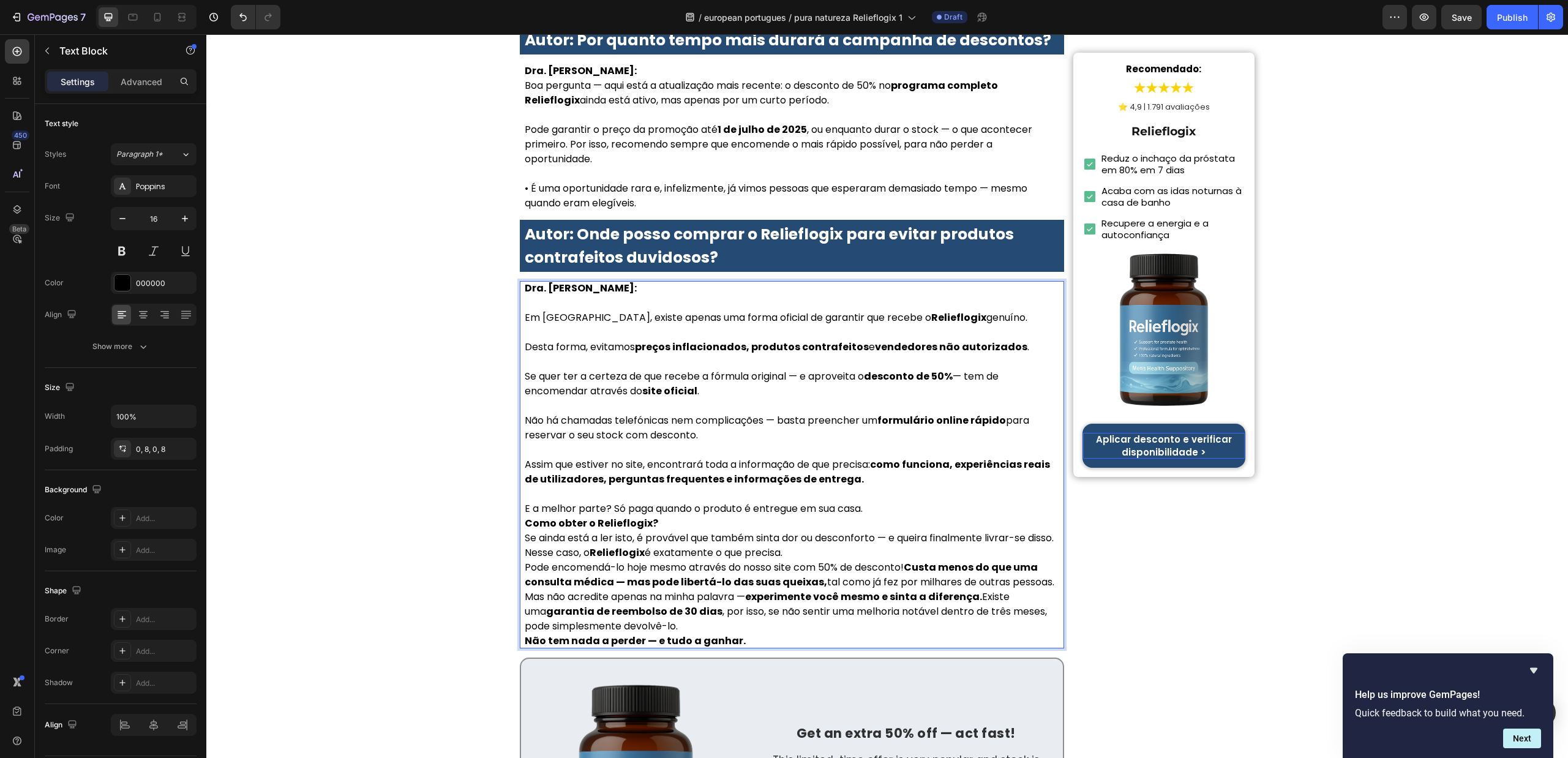
click at [889, 501] on p "E a melhor parte? Só paga quando o produto é entregue em sua casa." at bounding box center [792, 509] width 535 height 15
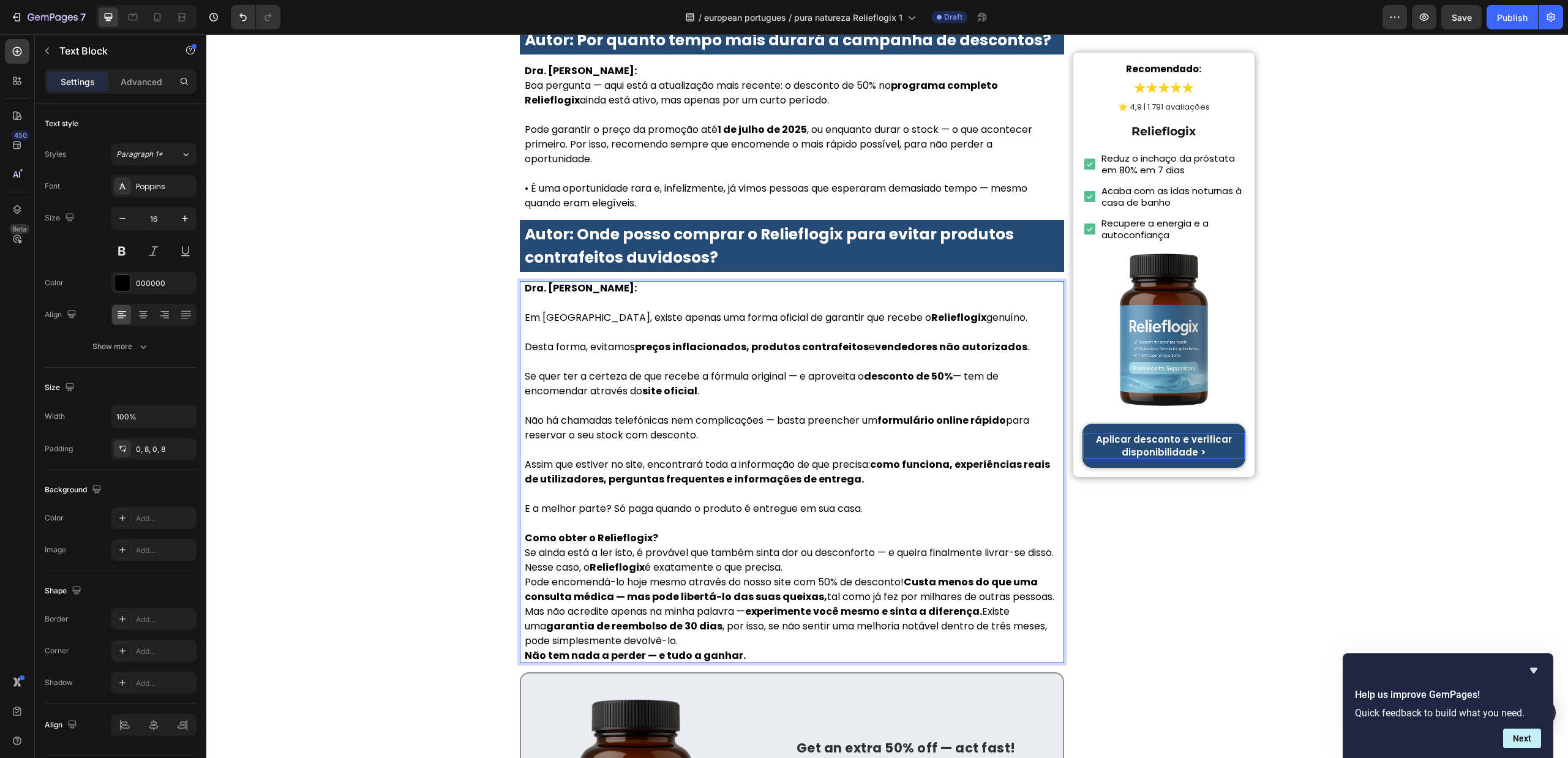
click at [679, 531] on p "Como obter o Relieflogix?" at bounding box center [792, 539] width 535 height 15
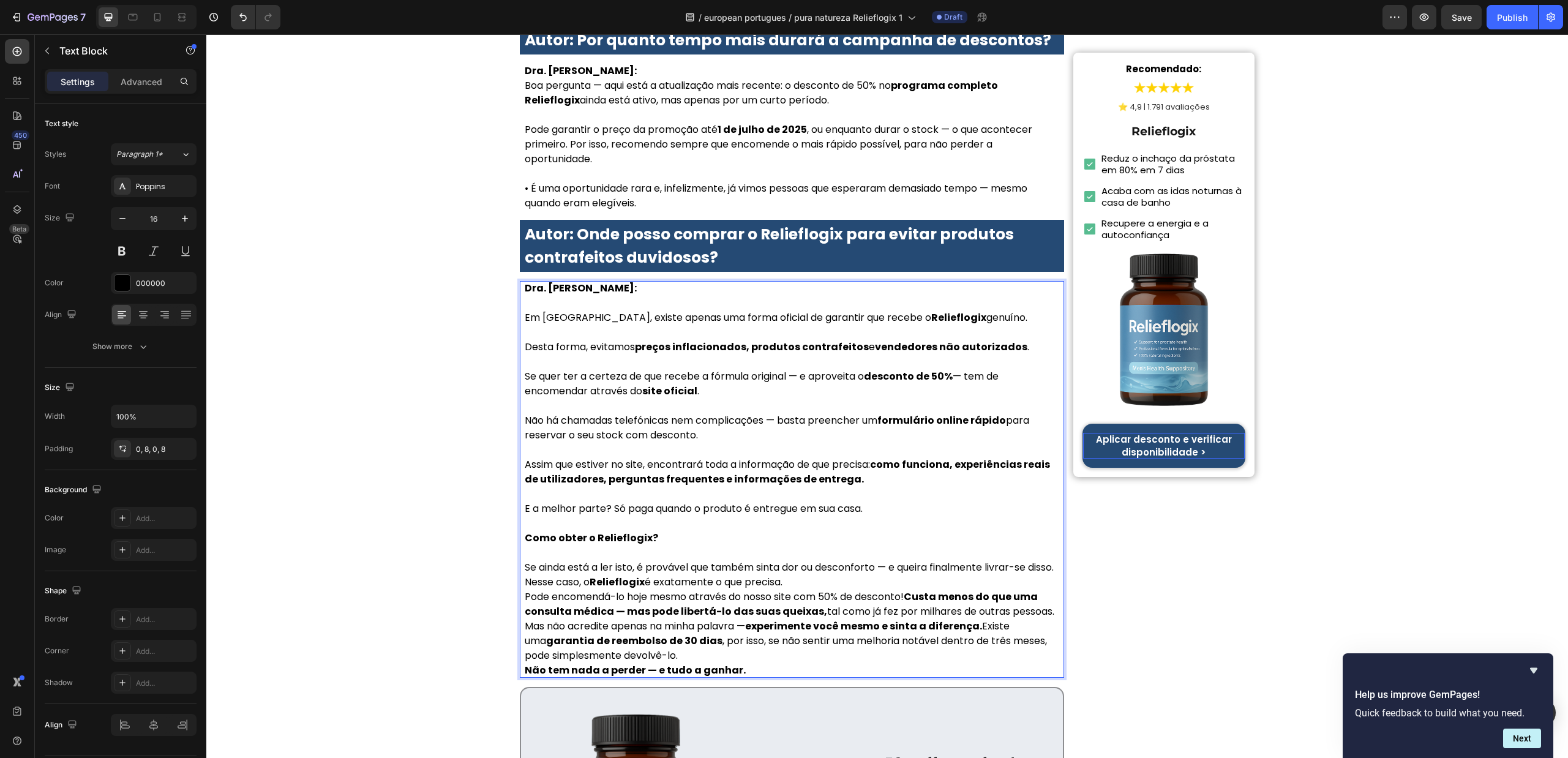
click at [826, 561] on p "Se ainda está a ler isto, é provável que também sinta dor ou desconforto — e qu…" at bounding box center [792, 575] width 535 height 29
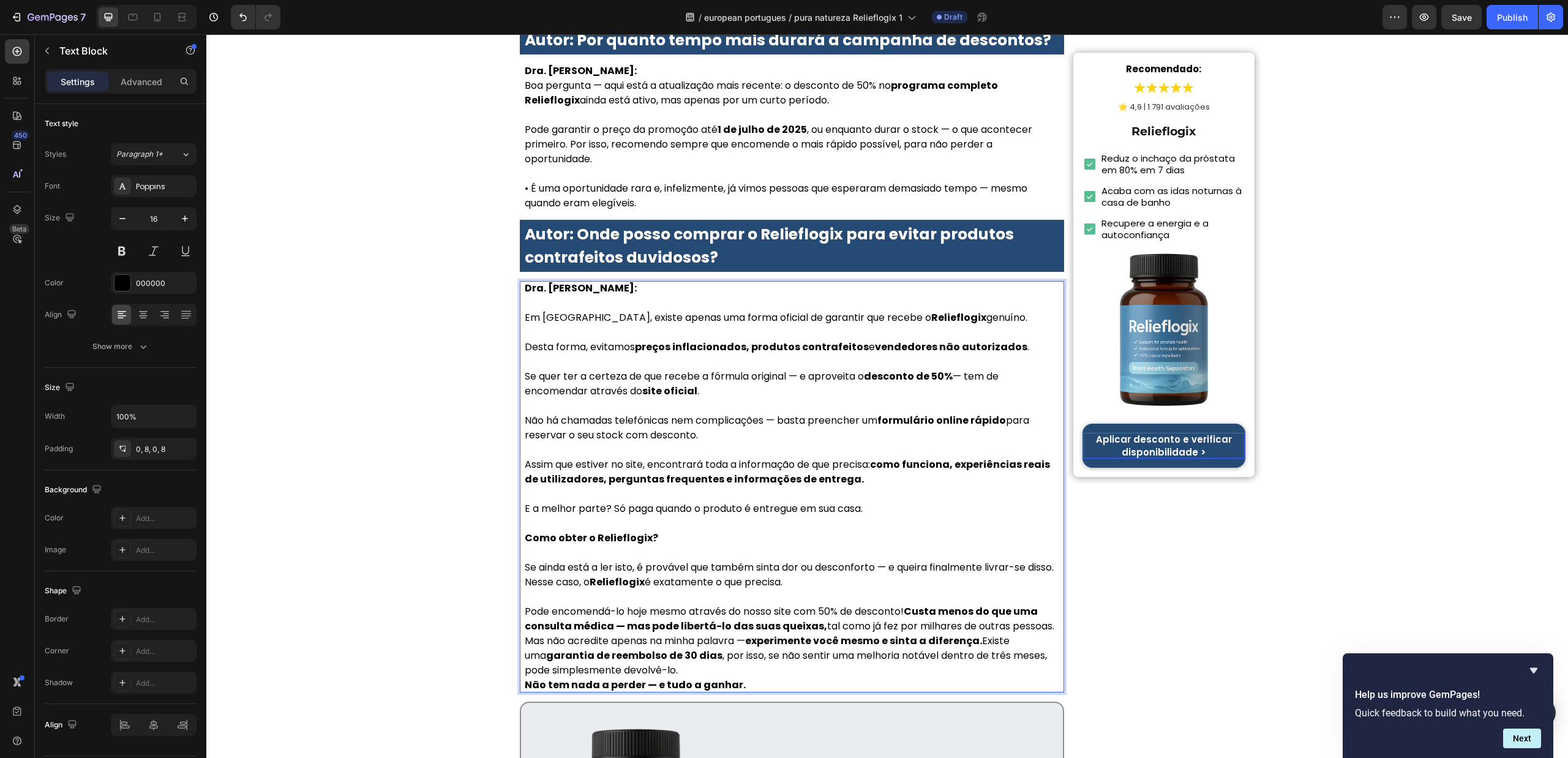
click at [1044, 604] on p "Pode encomendá-lo hoje mesmo através do nosso site com 50% de desconto! Custa m…" at bounding box center [792, 618] width 535 height 29
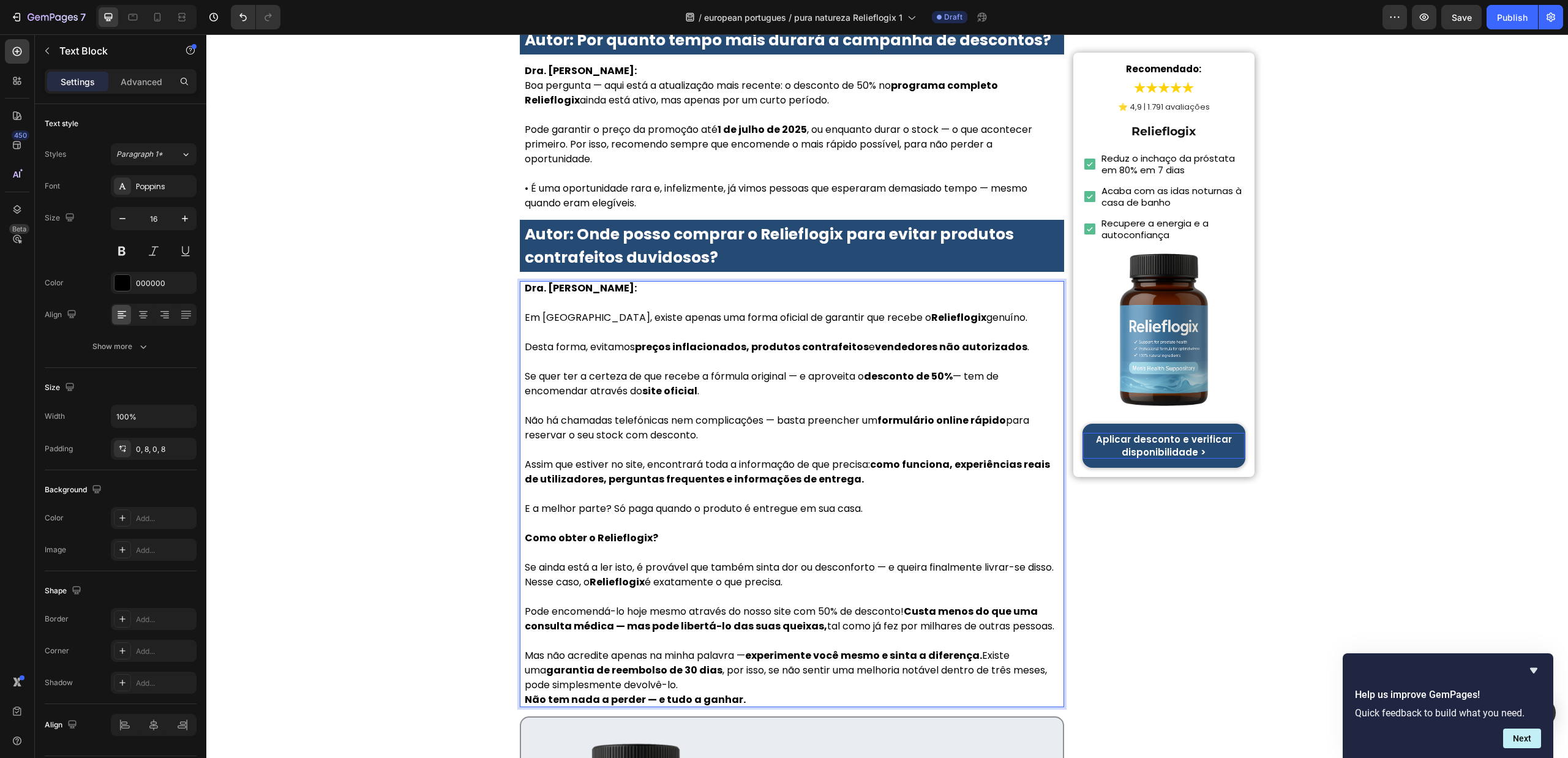
click at [726, 648] on p "Mas não acredite apenas na minha palavra — experimente você mesmo e sinta a dif…" at bounding box center [792, 670] width 535 height 44
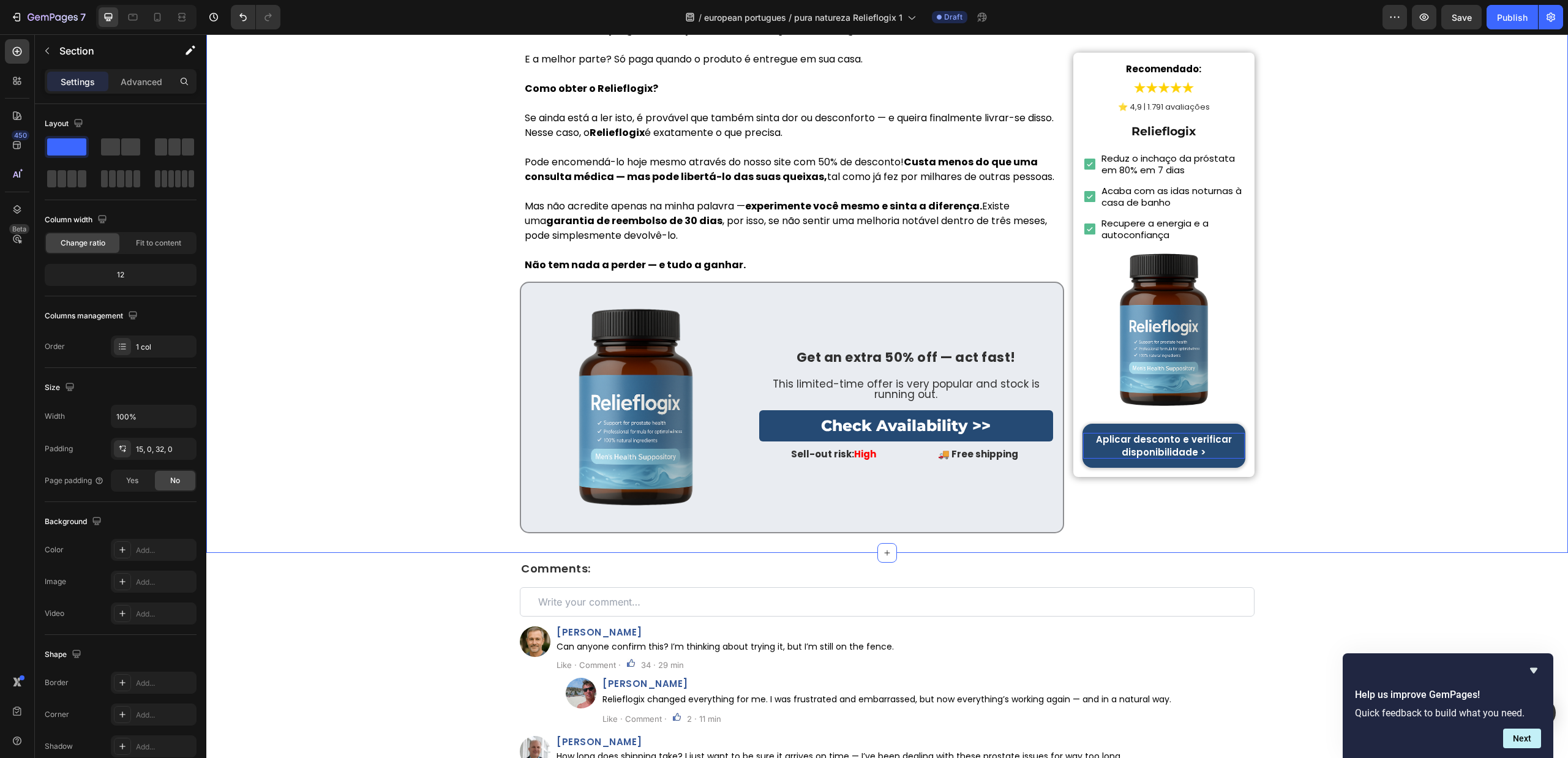
scroll to position [6293, 0]
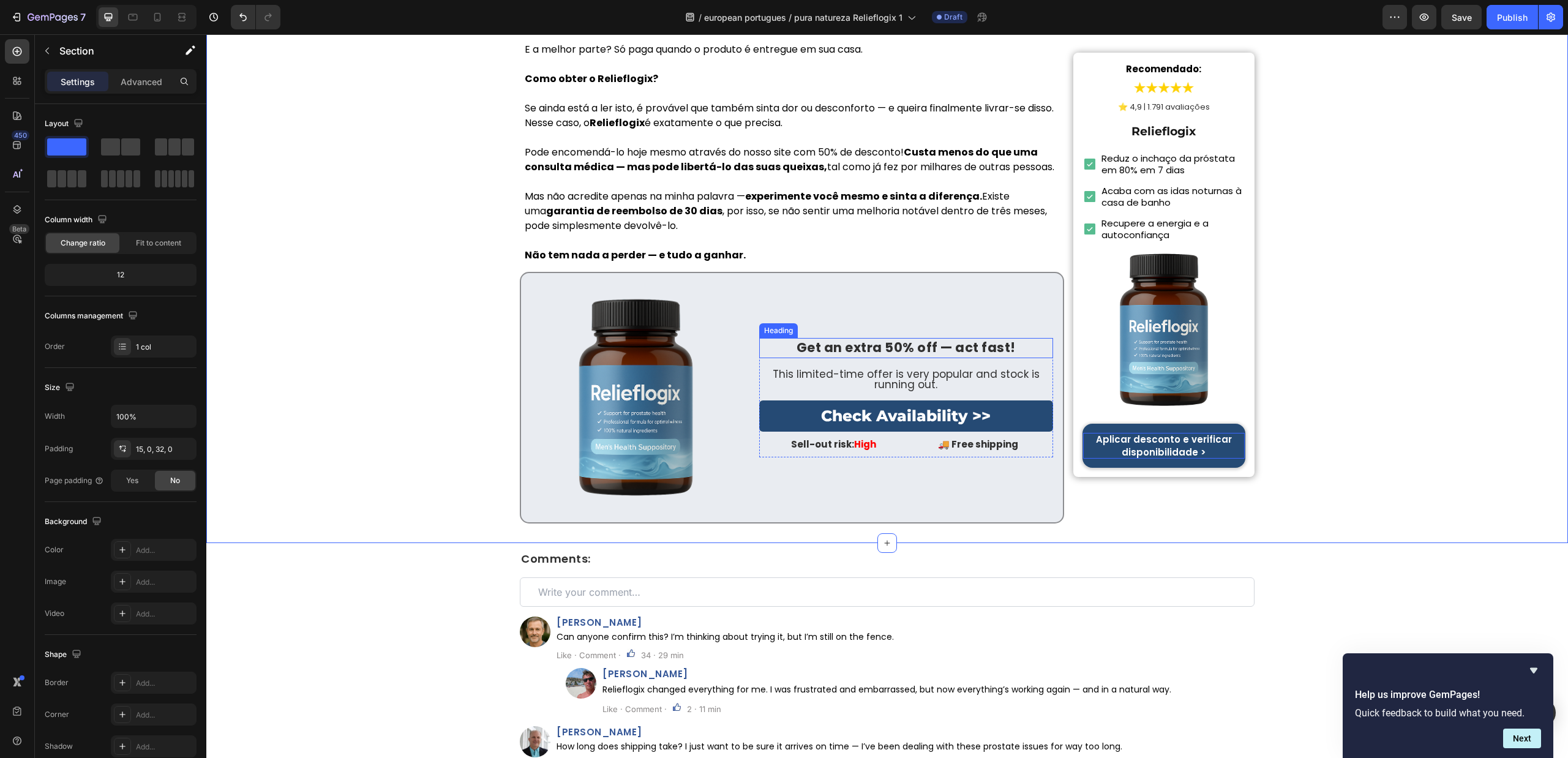
click at [868, 339] on strong "Get an extra 50% off — act fast!" at bounding box center [906, 347] width 219 height 18
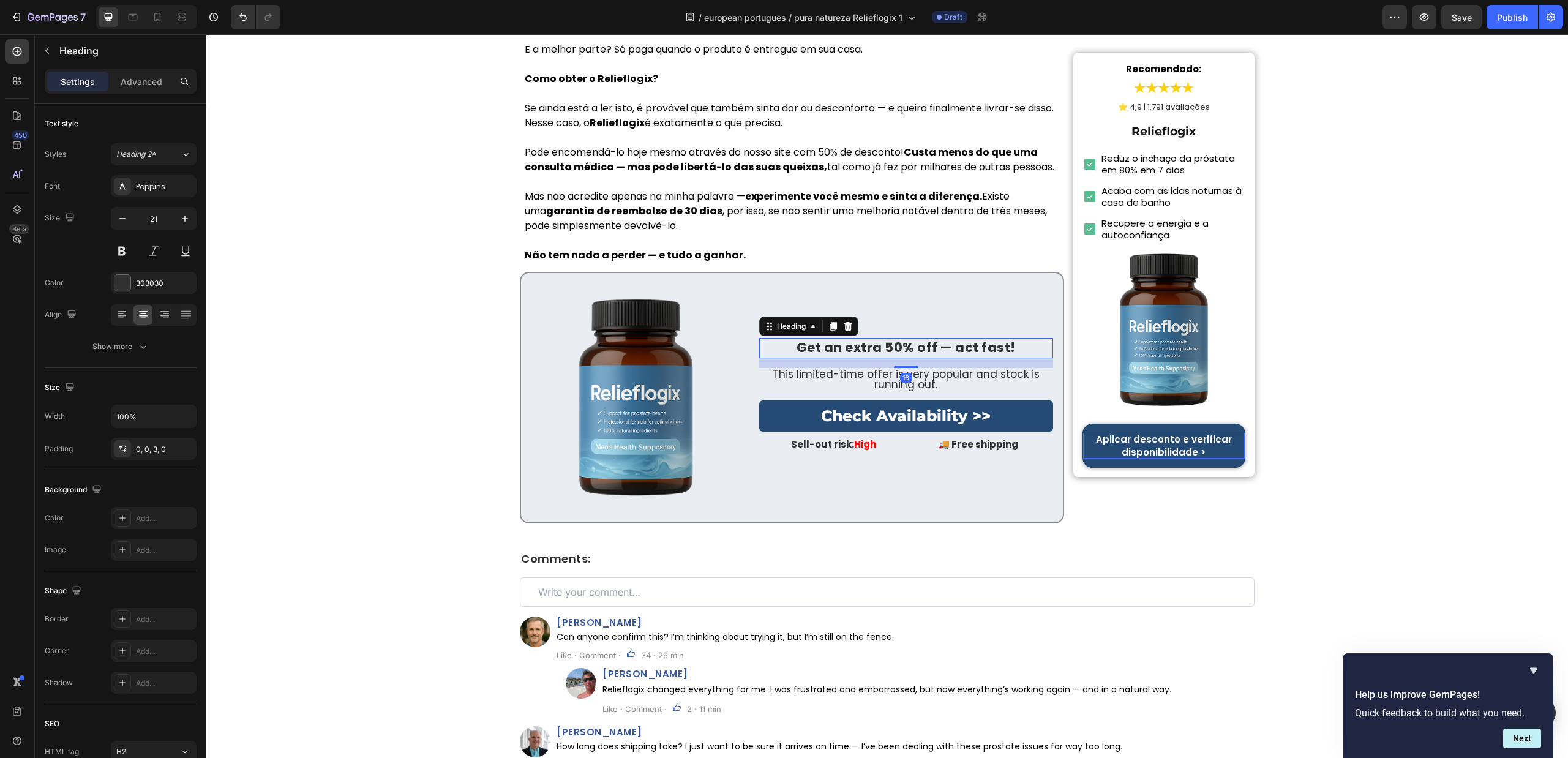
click at [868, 339] on strong "Get an extra 50% off — act fast!" at bounding box center [906, 347] width 219 height 18
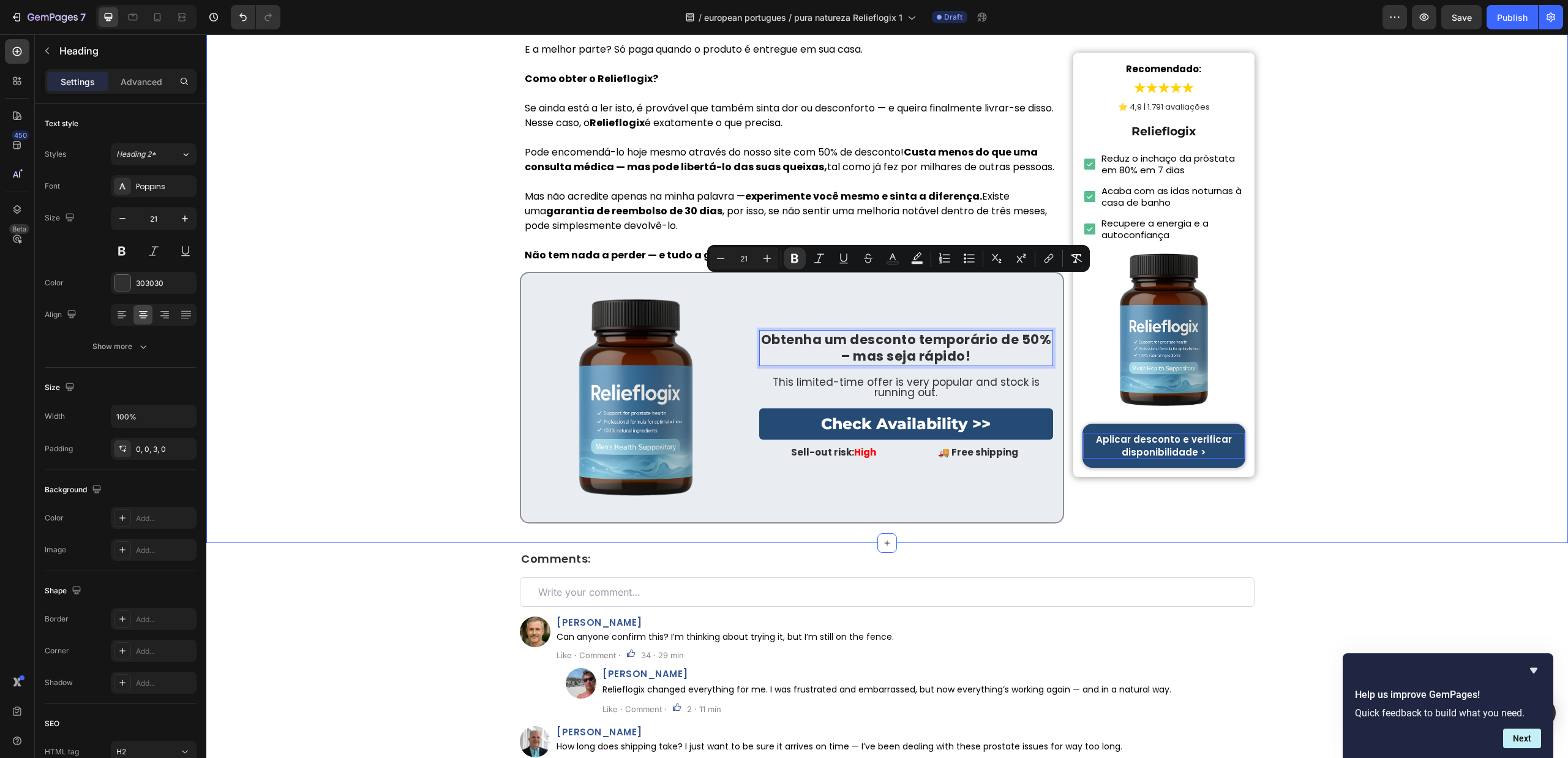
scroll to position [6285, 0]
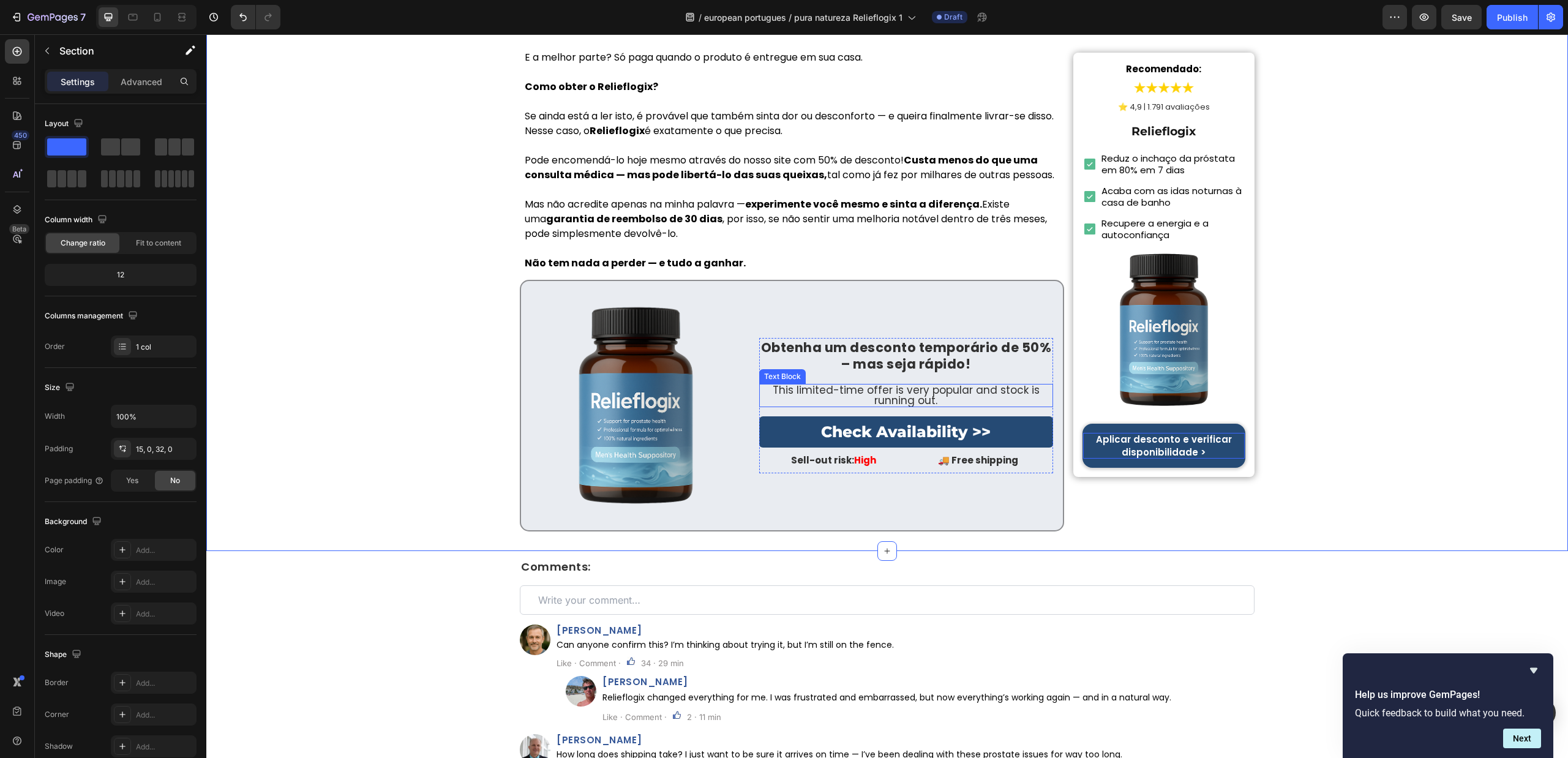
click at [879, 385] on p "This limited-time offer is very popular and stock is running out." at bounding box center [906, 395] width 291 height 21
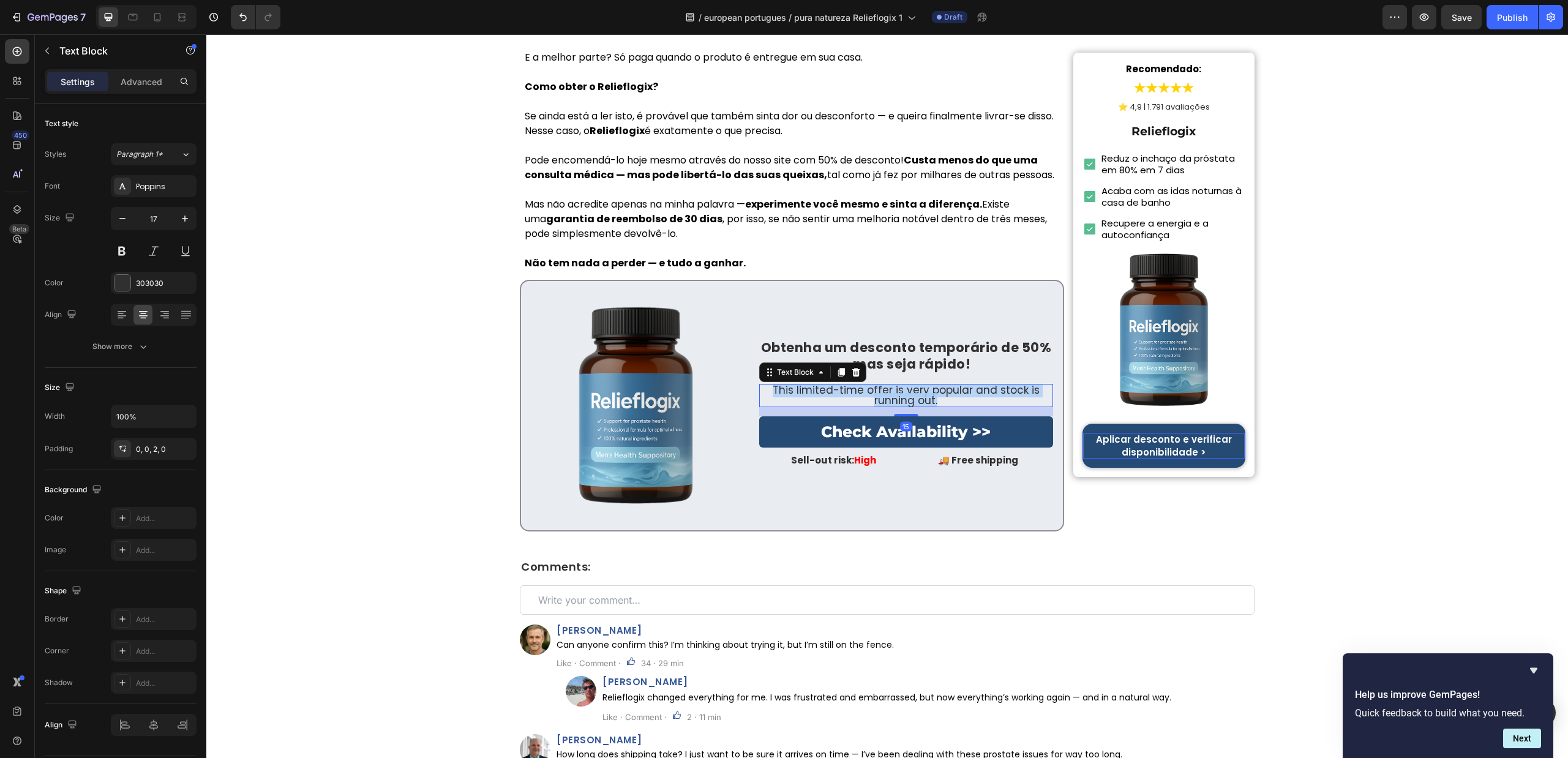
click at [879, 385] on p "This limited-time offer is very popular and stock is running out." at bounding box center [906, 395] width 291 height 21
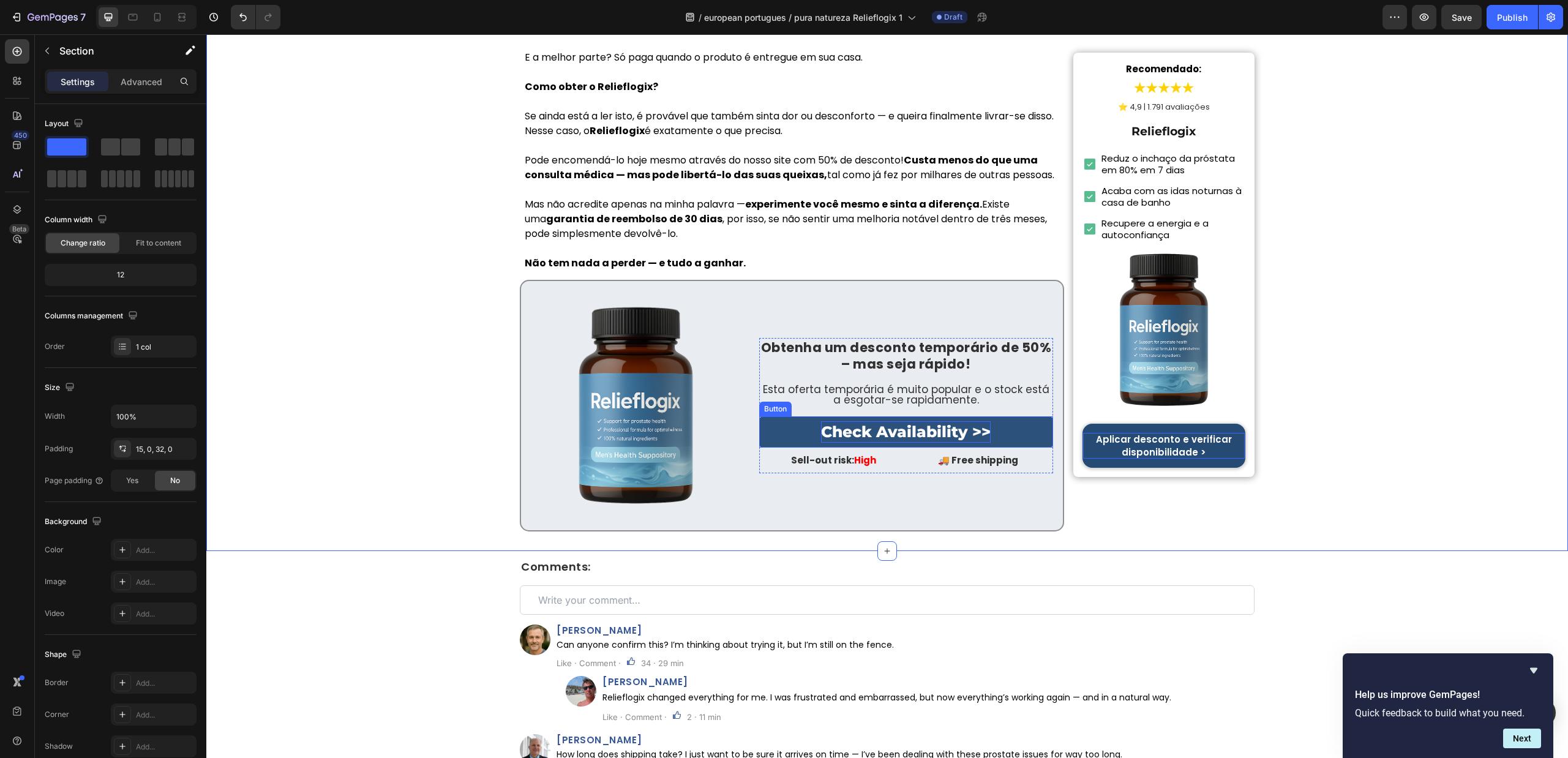
click at [879, 422] on p "Check Availability >>" at bounding box center [906, 433] width 170 height 22
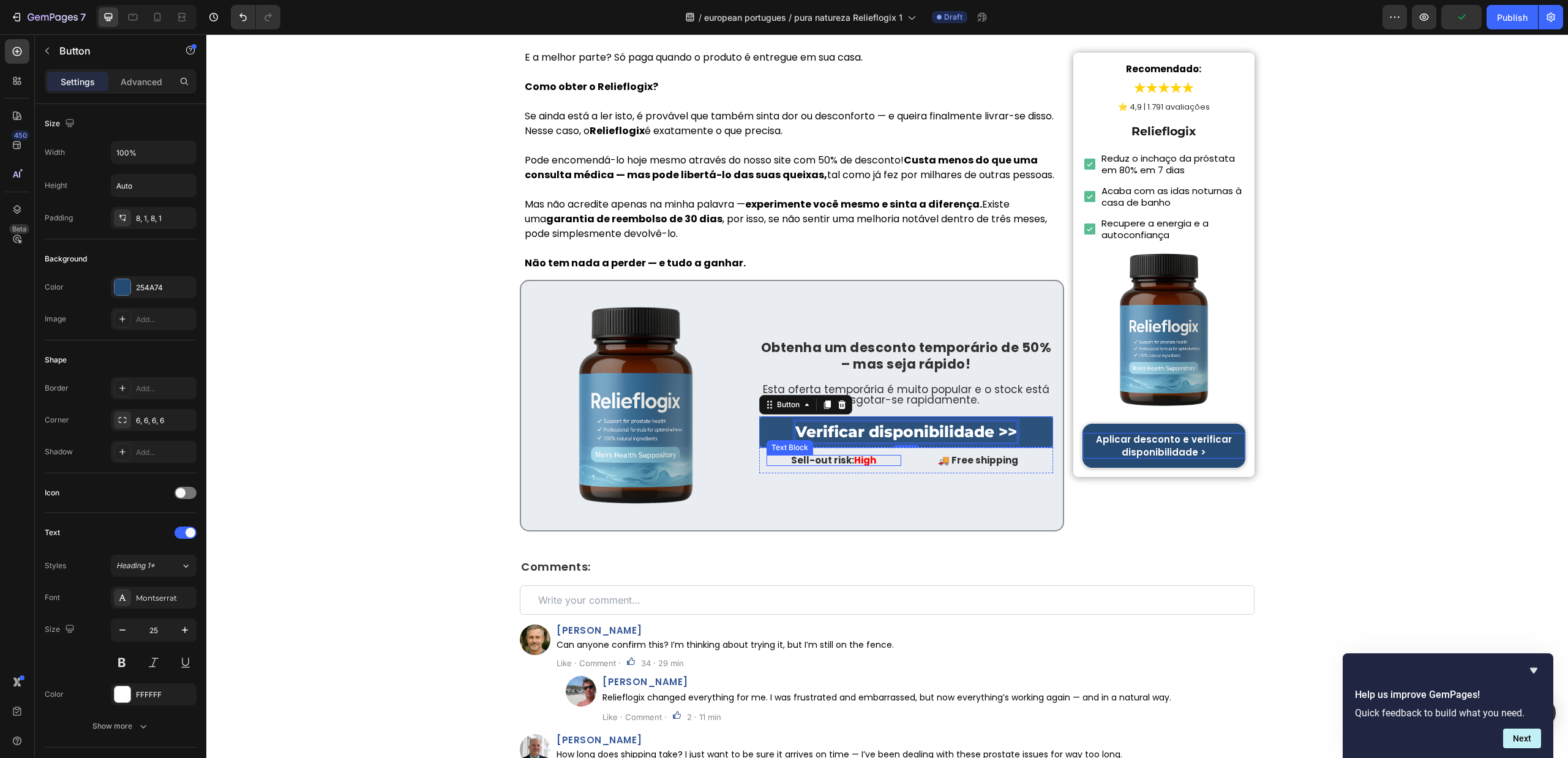
click at [814, 455] on p "Sell-out risk: High" at bounding box center [833, 460] width 135 height 11
click at [815, 455] on p "Sell-out risk: High" at bounding box center [833, 460] width 135 height 11
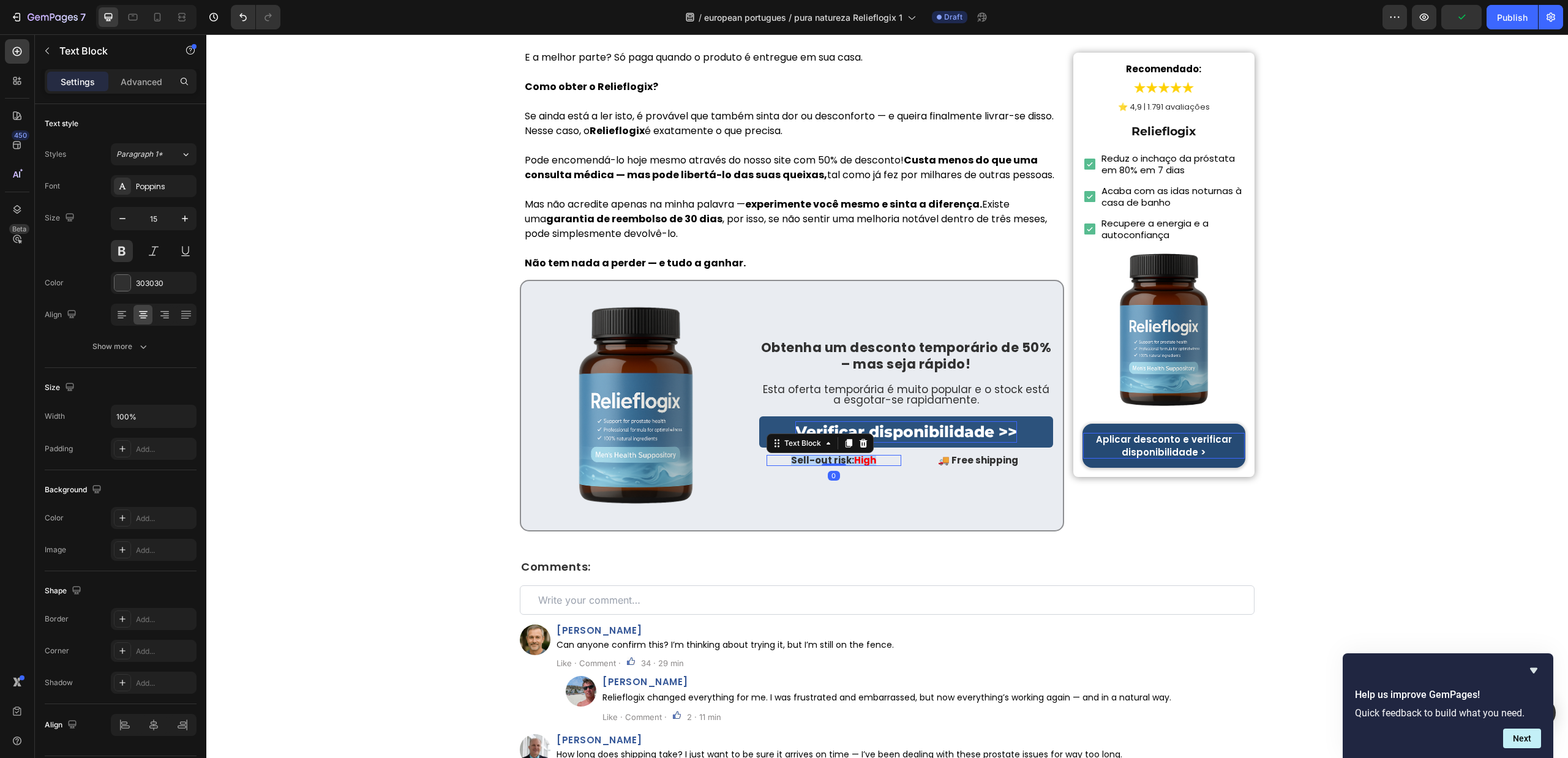
click at [815, 455] on p "Sell-out risk: High" at bounding box center [833, 460] width 135 height 11
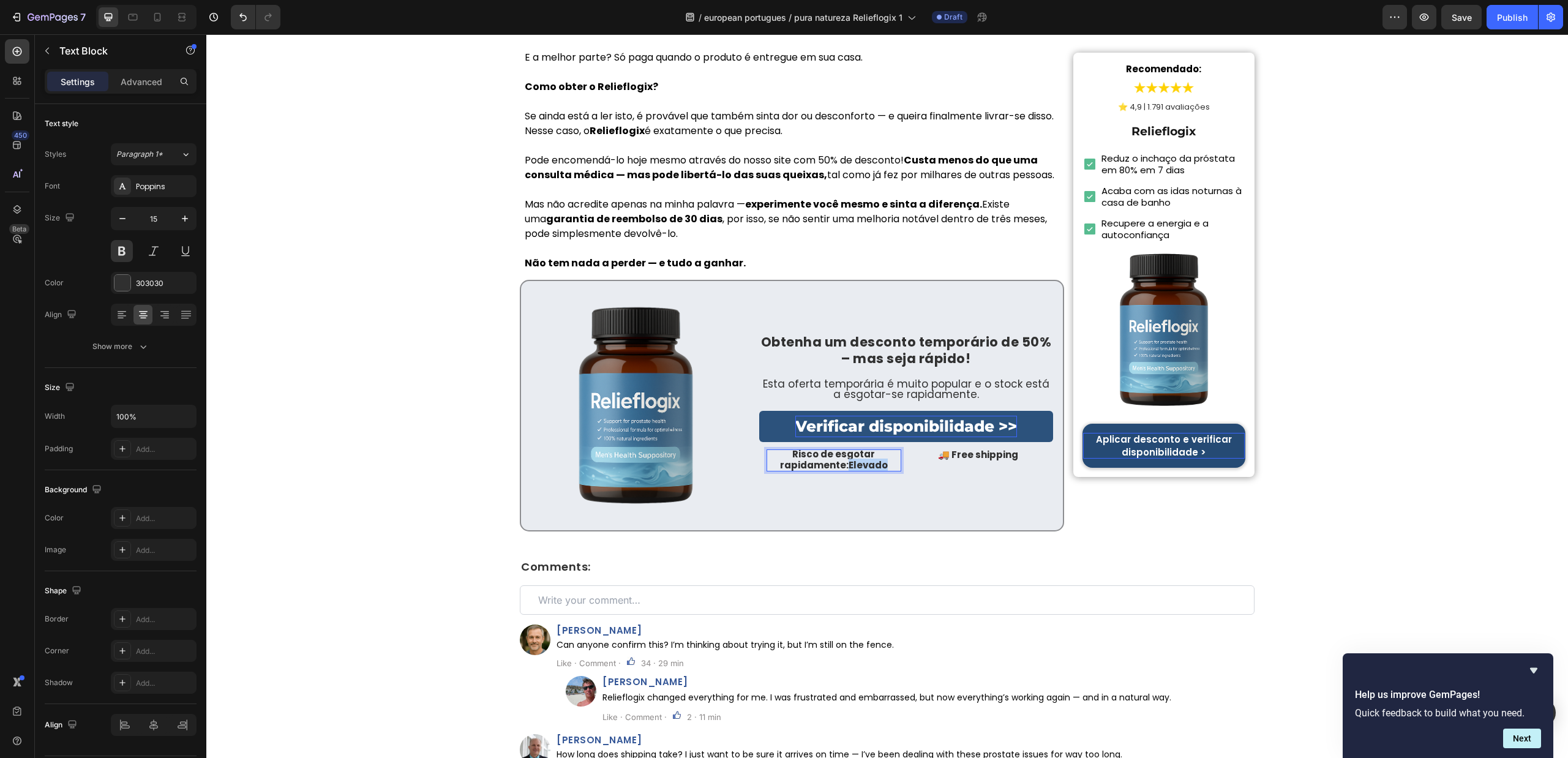
drag, startPoint x: 883, startPoint y: 403, endPoint x: 844, endPoint y: 412, distance: 40.0
click at [842, 442] on div "Risco de esgotar rapidamente: Elevado Text Block 0 🚚 Free shipping Text Block R…" at bounding box center [906, 460] width 294 height 37
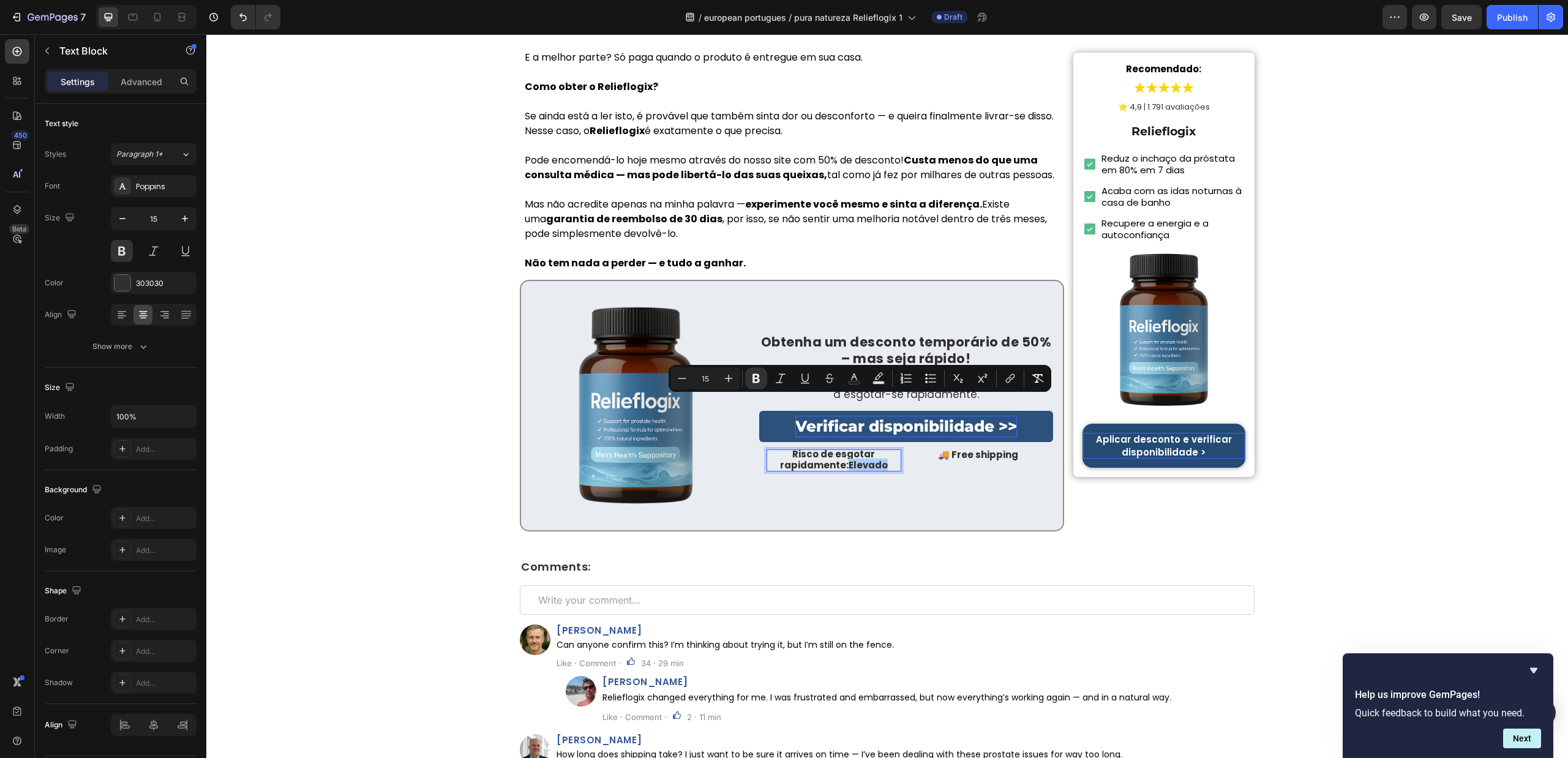
drag, startPoint x: 855, startPoint y: 377, endPoint x: 884, endPoint y: 419, distance: 51.0
click at [855, 377] on icon "Editor contextual toolbar" at bounding box center [853, 376] width 6 height 7
type input "303030"
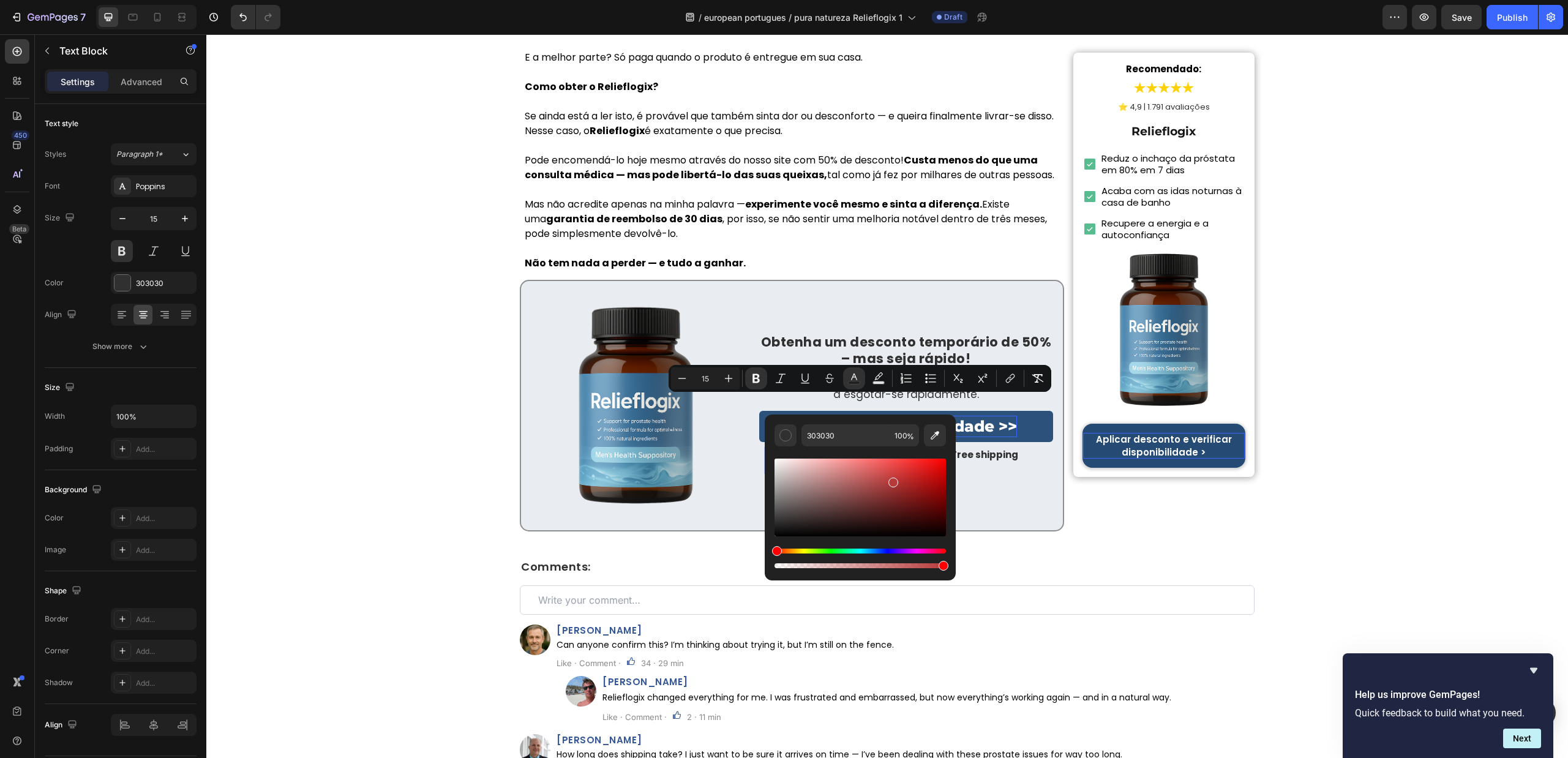
drag, startPoint x: 1089, startPoint y: 525, endPoint x: 1020, endPoint y: 409, distance: 135.0
type input "FF0000"
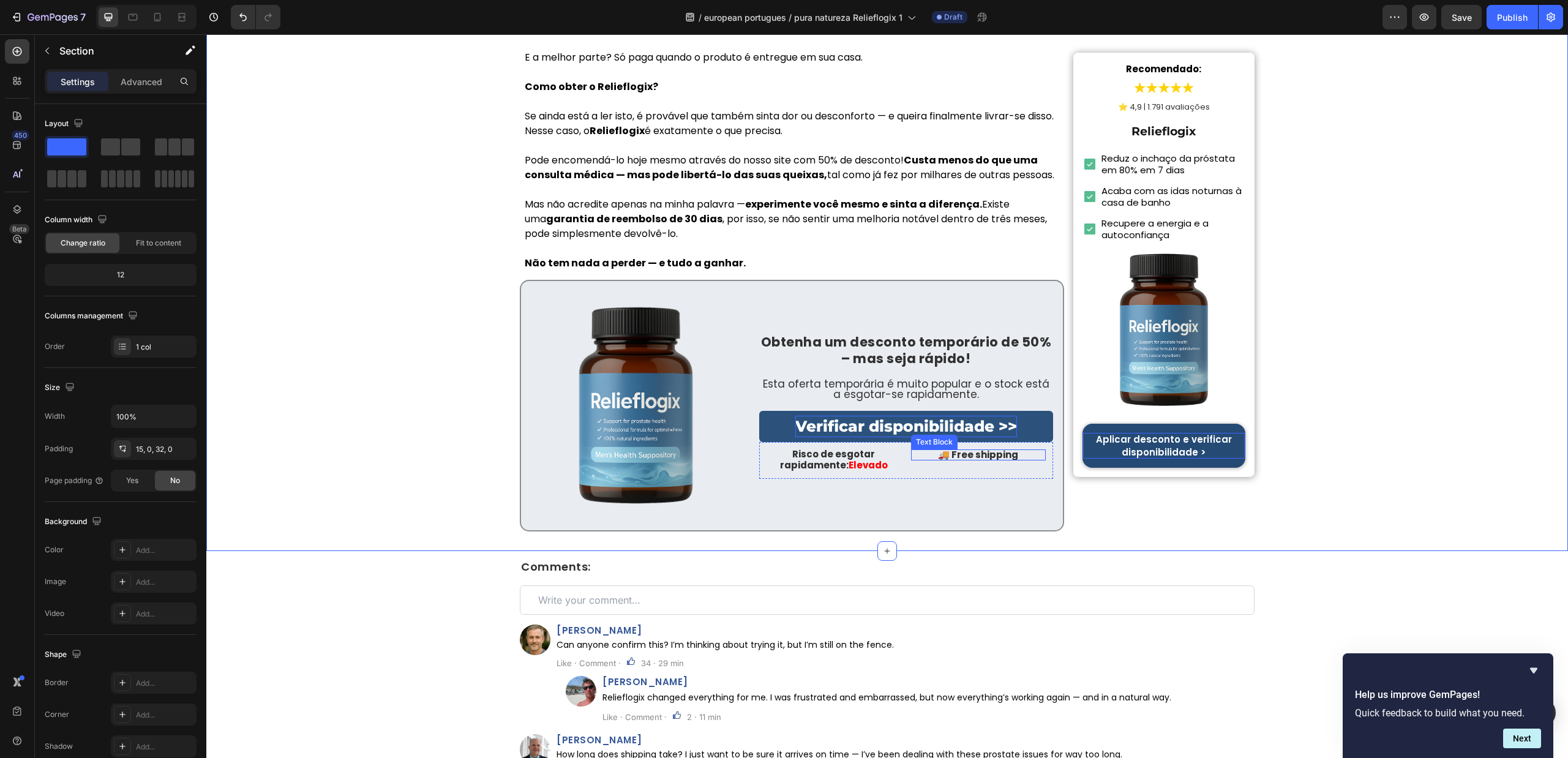
click at [973, 449] on p "🚚 Free shipping" at bounding box center [978, 454] width 135 height 11
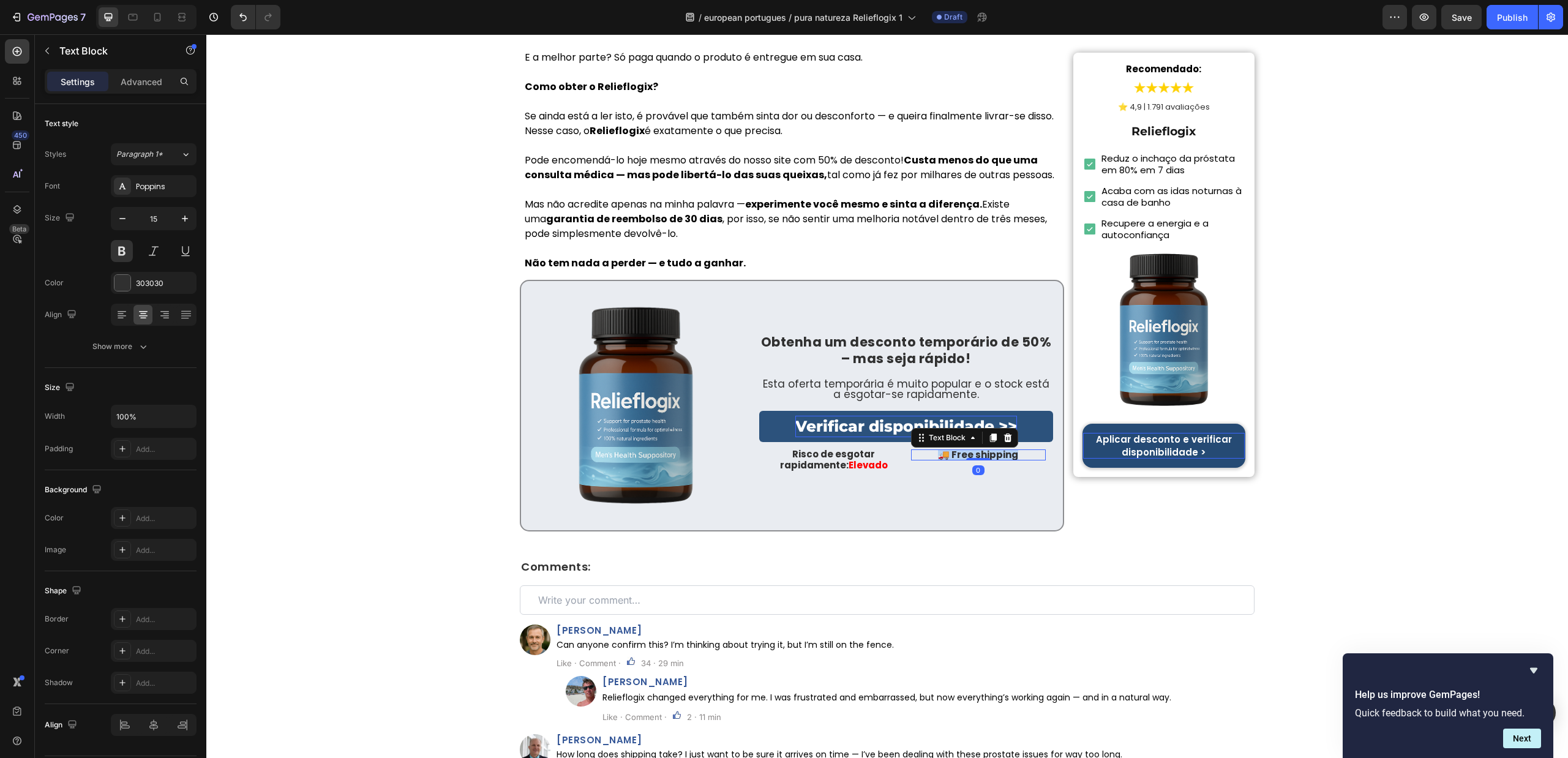
click at [973, 449] on p "🚚 Free shipping" at bounding box center [978, 454] width 135 height 11
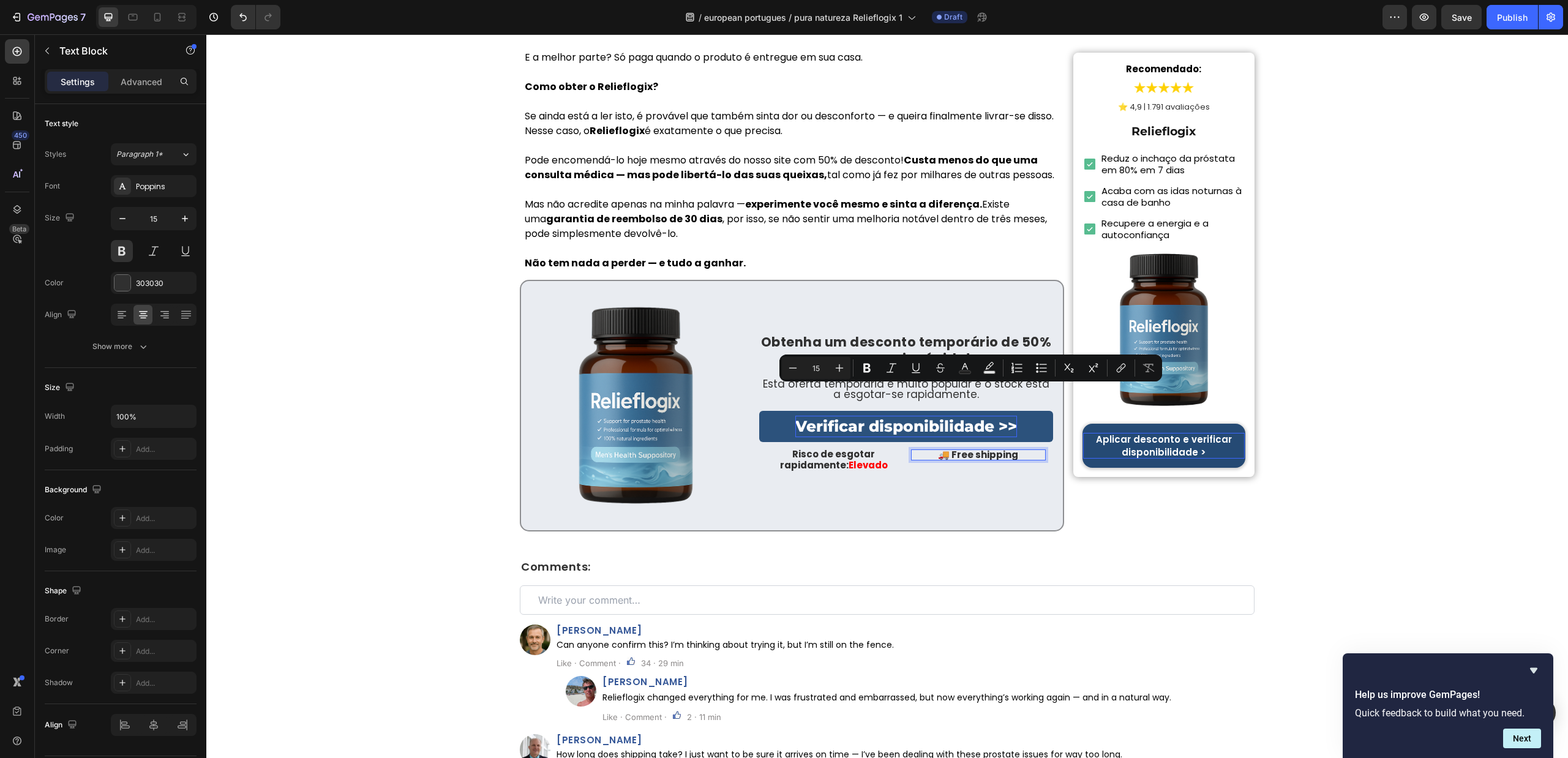
click at [951, 449] on p "🚚 Free shipping" at bounding box center [978, 454] width 135 height 11
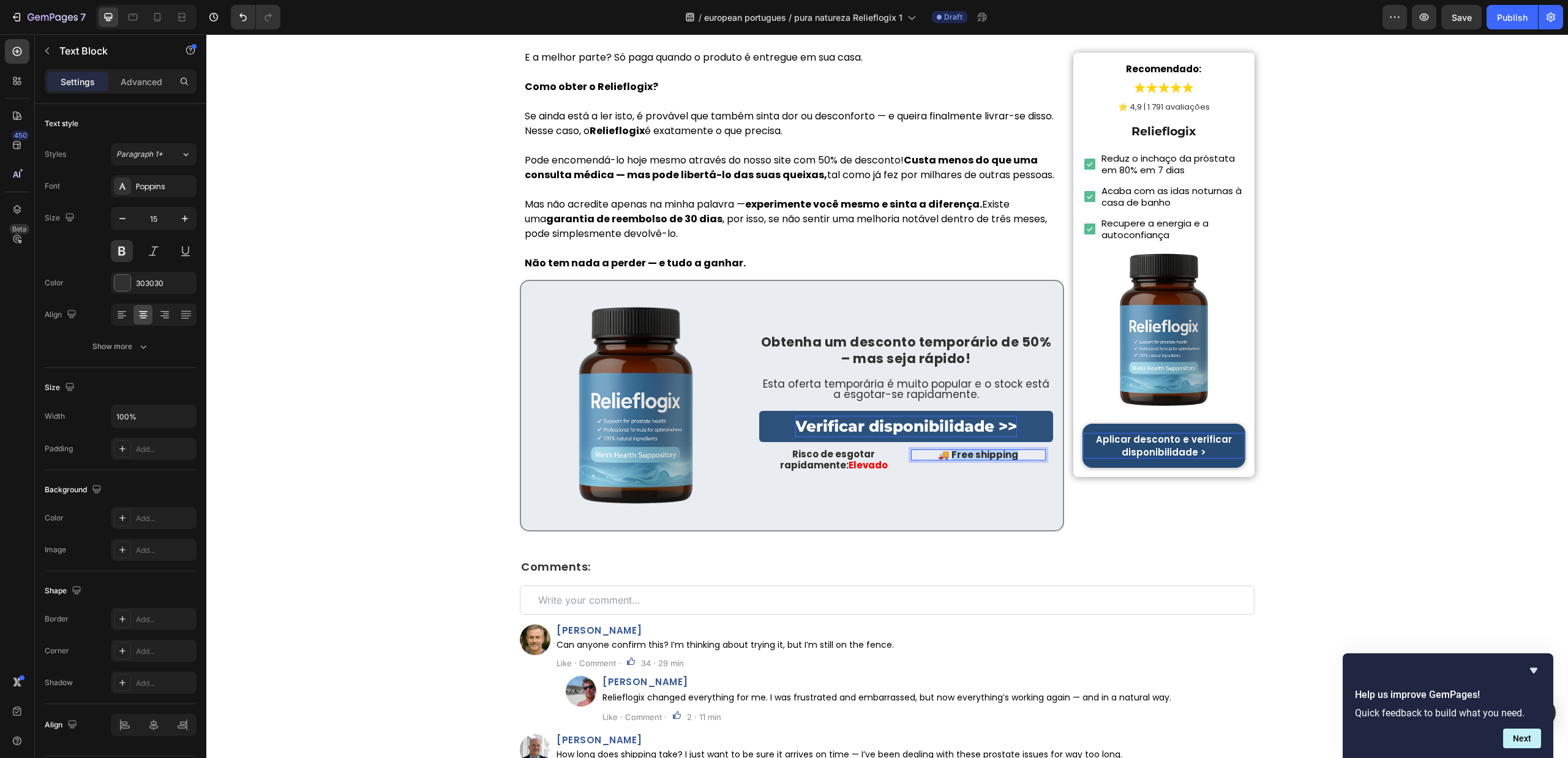
drag, startPoint x: 946, startPoint y: 392, endPoint x: 1035, endPoint y: 397, distance: 89.1
click at [1041, 442] on div "Risco de esgotar rapidamente: Elevado Text Block 🚚 Free shipping Text Block 0 R…" at bounding box center [906, 460] width 294 height 37
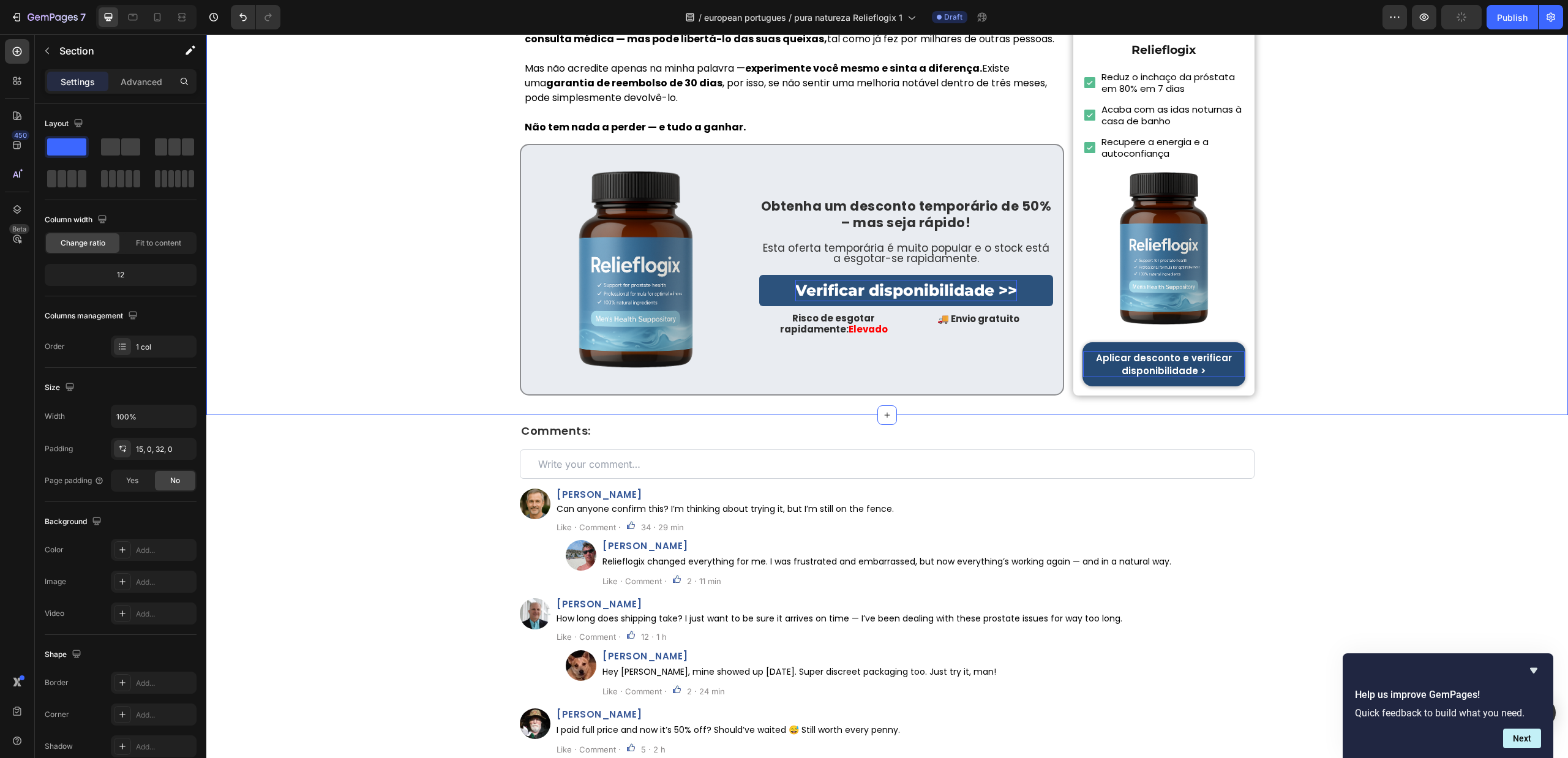
scroll to position [6469, 0]
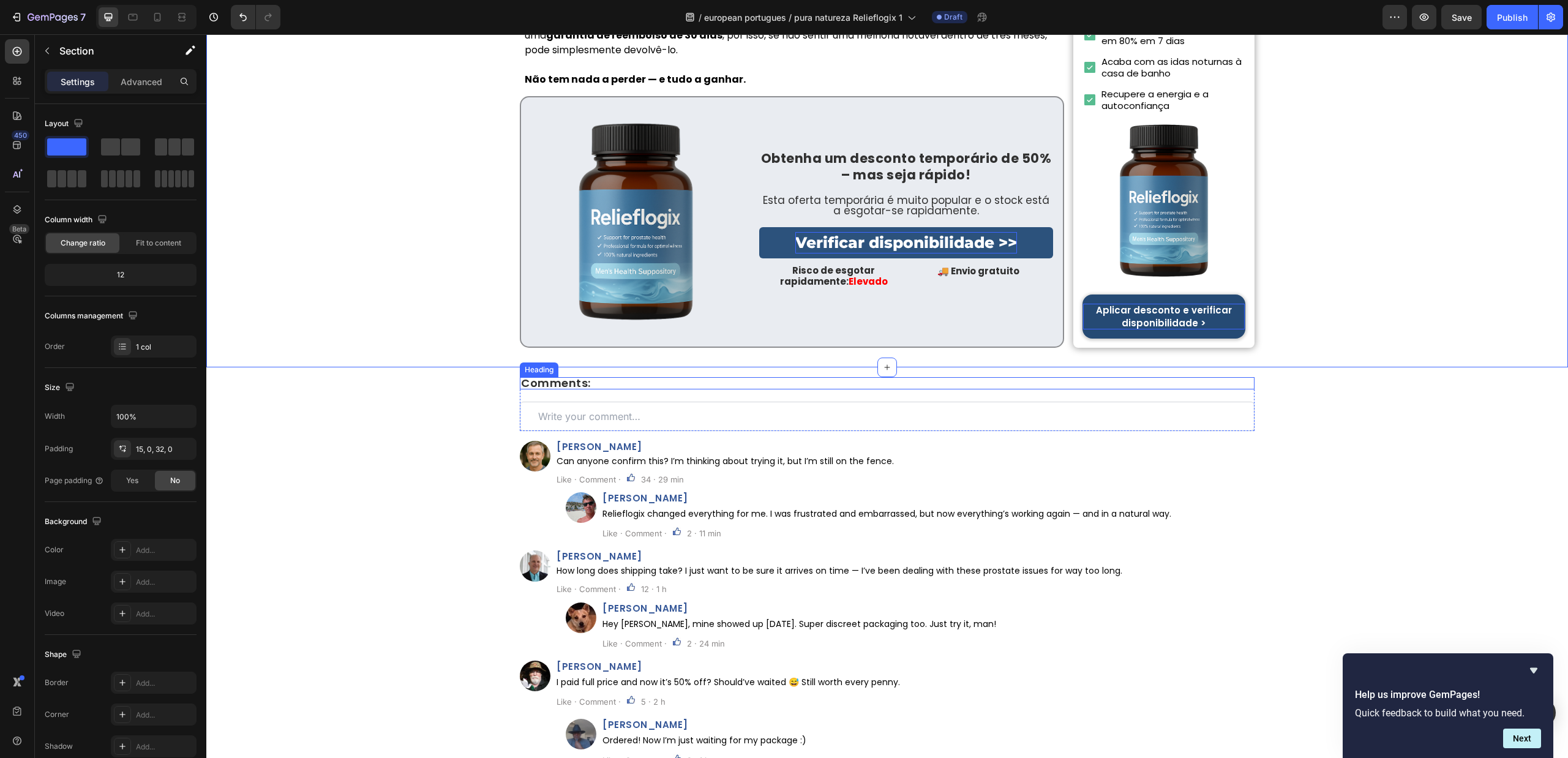
click at [570, 376] on span "Comments:" at bounding box center [556, 383] width 69 height 15
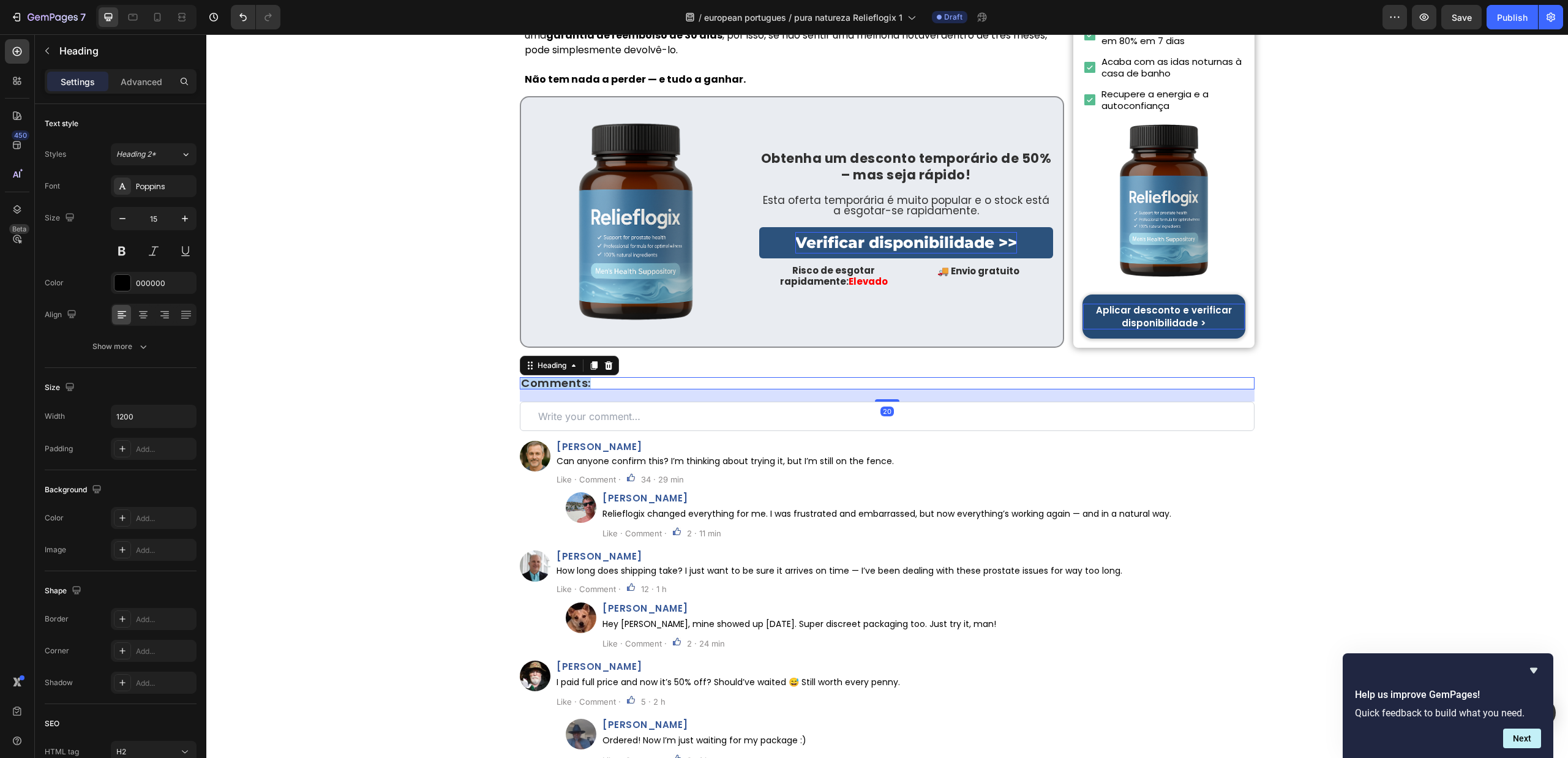
click at [570, 376] on span "Comments:" at bounding box center [556, 383] width 69 height 15
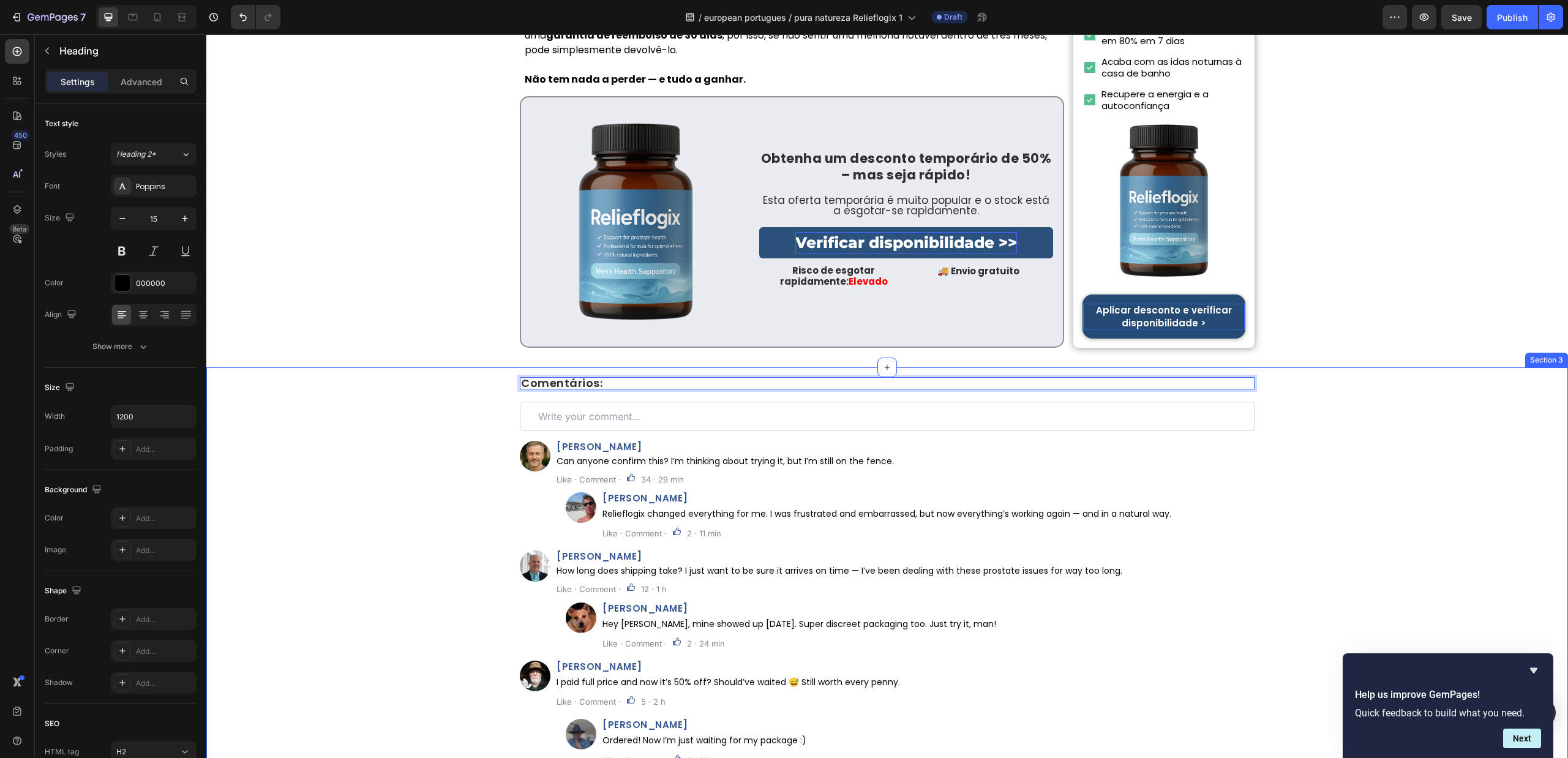
click at [381, 377] on div "Comentários: Heading 20 Custom Code Row Image Henry Reeves Heading Can anyone c…" at bounding box center [888, 637] width 1362 height 520
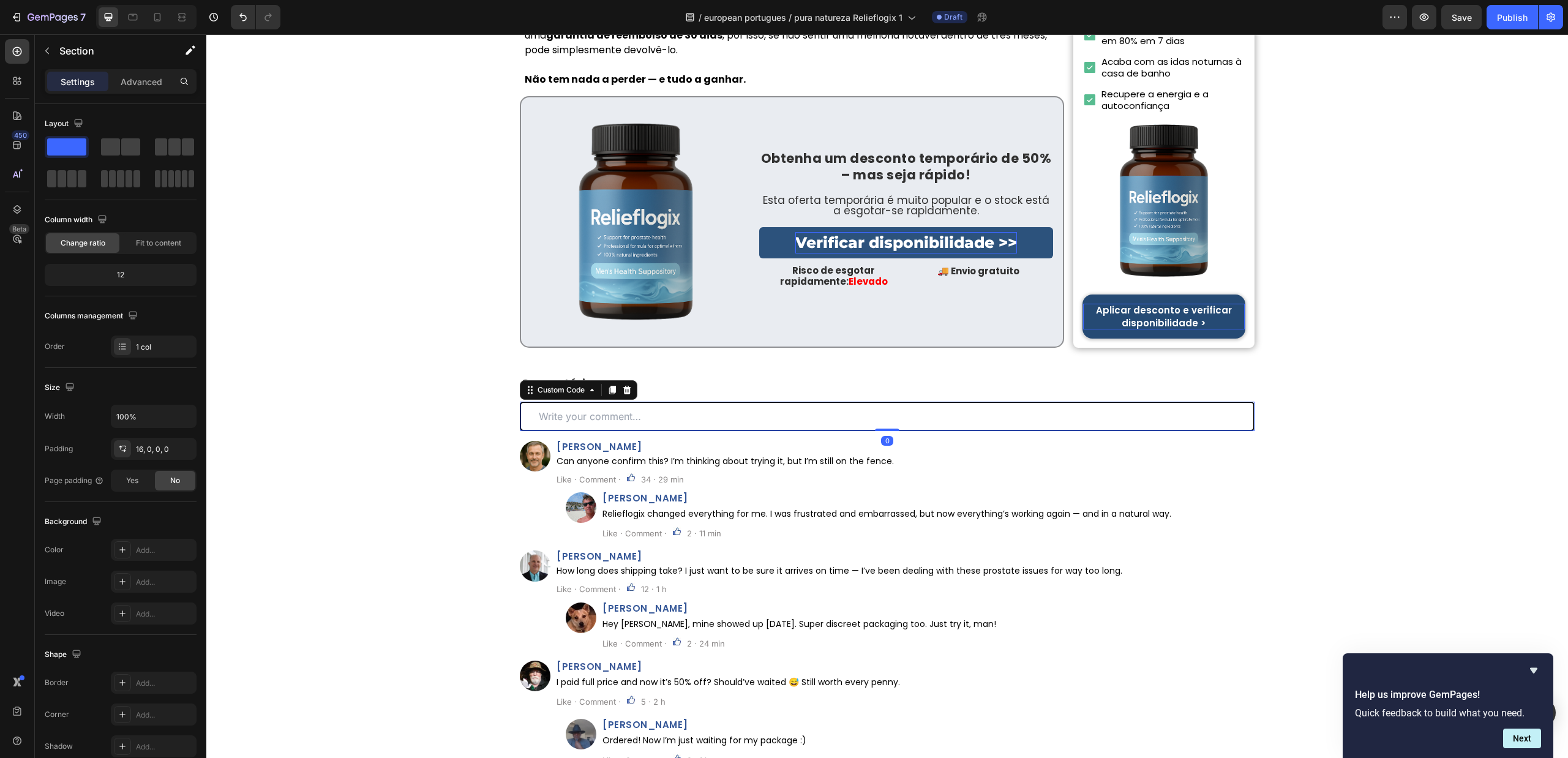
click at [623, 402] on input "text" at bounding box center [887, 416] width 735 height 29
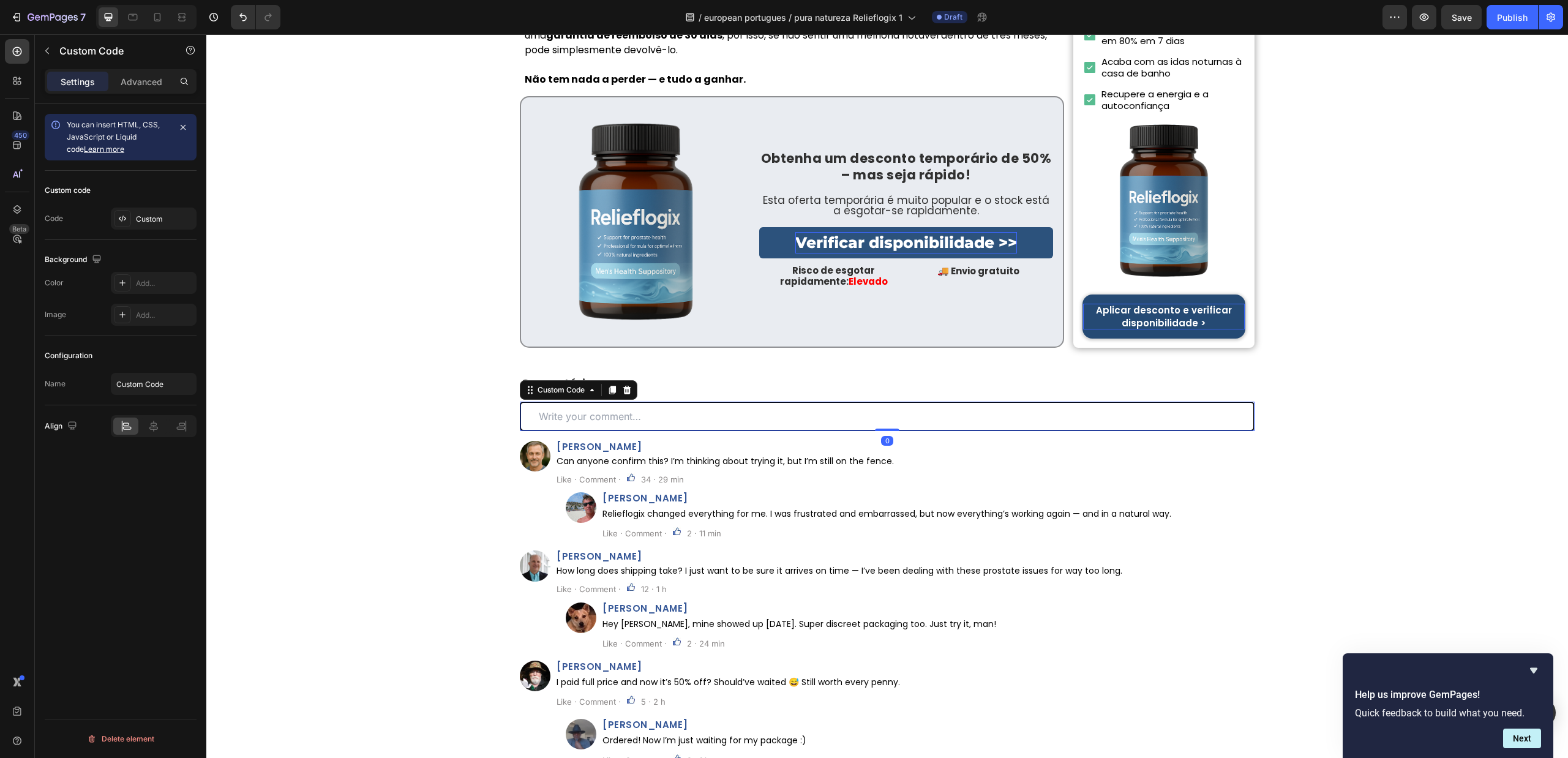
click at [623, 402] on input "text" at bounding box center [887, 416] width 735 height 29
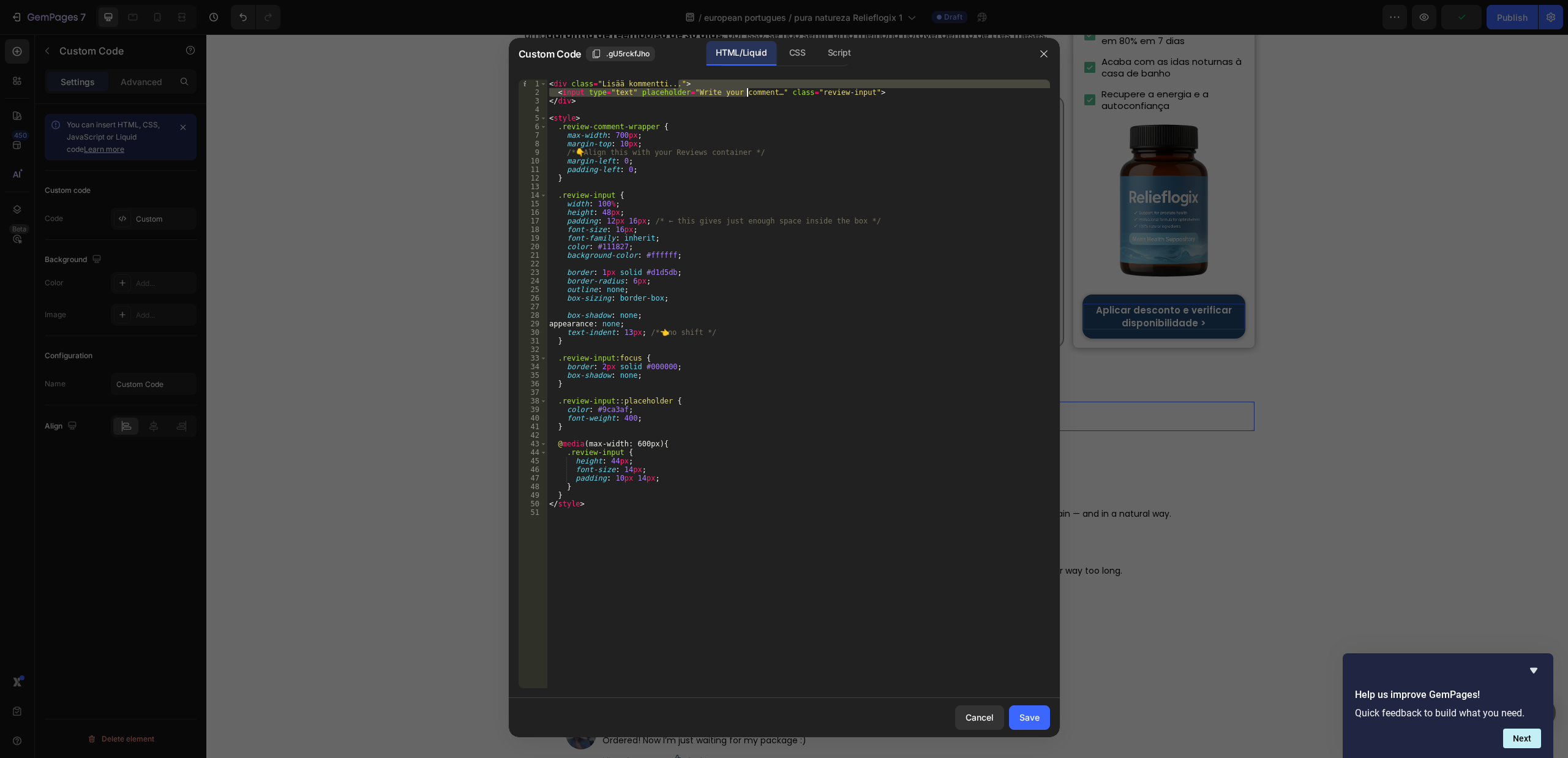
drag, startPoint x: 765, startPoint y: 88, endPoint x: 751, endPoint y: 90, distance: 14.1
click at [746, 90] on div "< div class = "Lisää kommentti..." > < input type = "text" placeholder = "Write…" at bounding box center [799, 392] width 504 height 626
click at [763, 91] on div "< div class = "Lisää kommentti..." > < input type = "text" placeholder = "Write…" at bounding box center [799, 392] width 504 height 626
drag, startPoint x: 765, startPoint y: 93, endPoint x: 687, endPoint y: 91, distance: 78.0
click at [687, 91] on div "< div class = "Lisää kommentti..." > < input type = "text" placeholder = "Write…" at bounding box center [799, 392] width 504 height 626
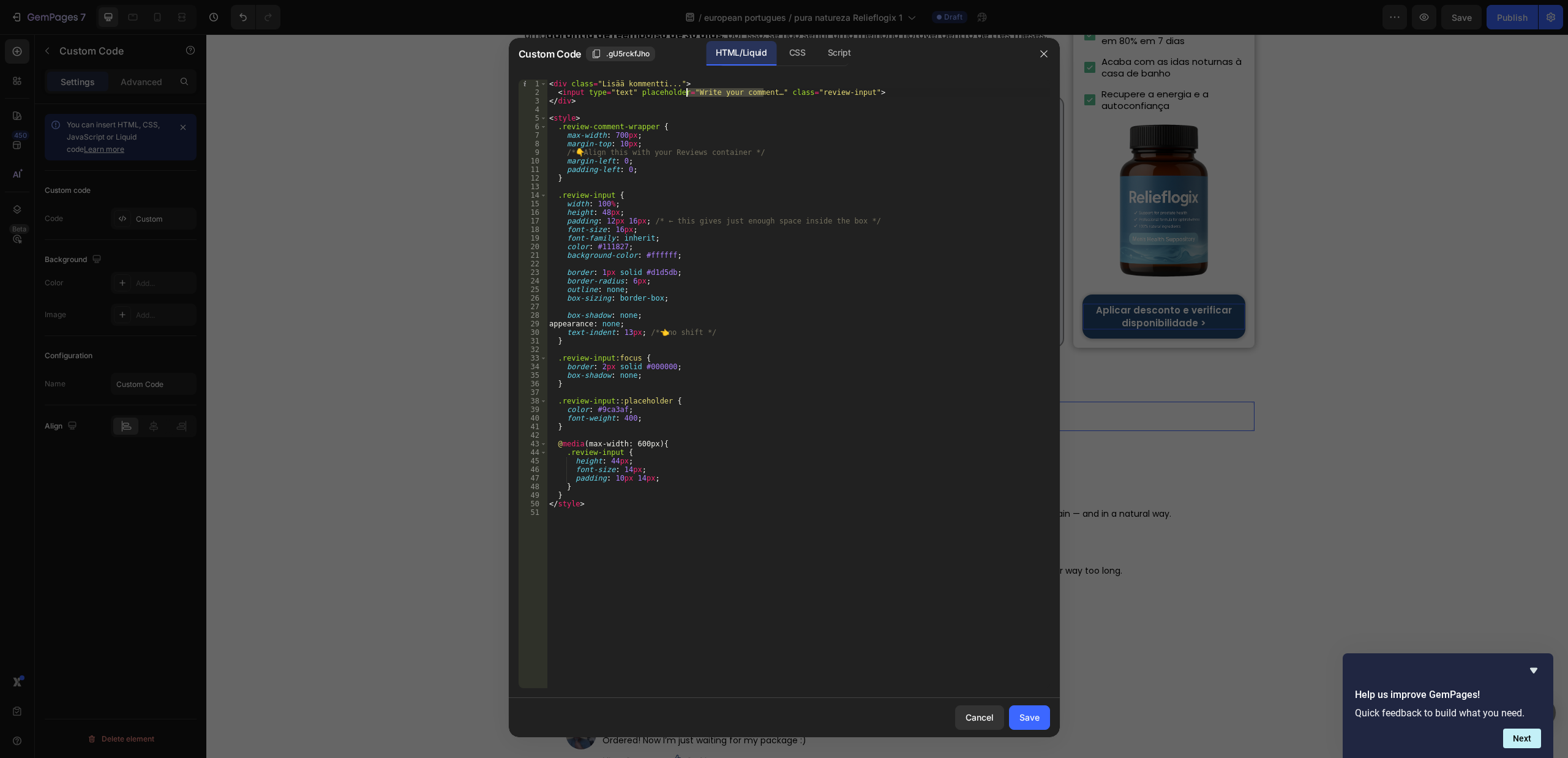
paste textarea "Escreva o seu comentário..."
type textarea "<input type="text" placeholder="Escreva o seu comentário..." class="review-inpu…"
click at [1034, 721] on div "Save" at bounding box center [1030, 717] width 20 height 13
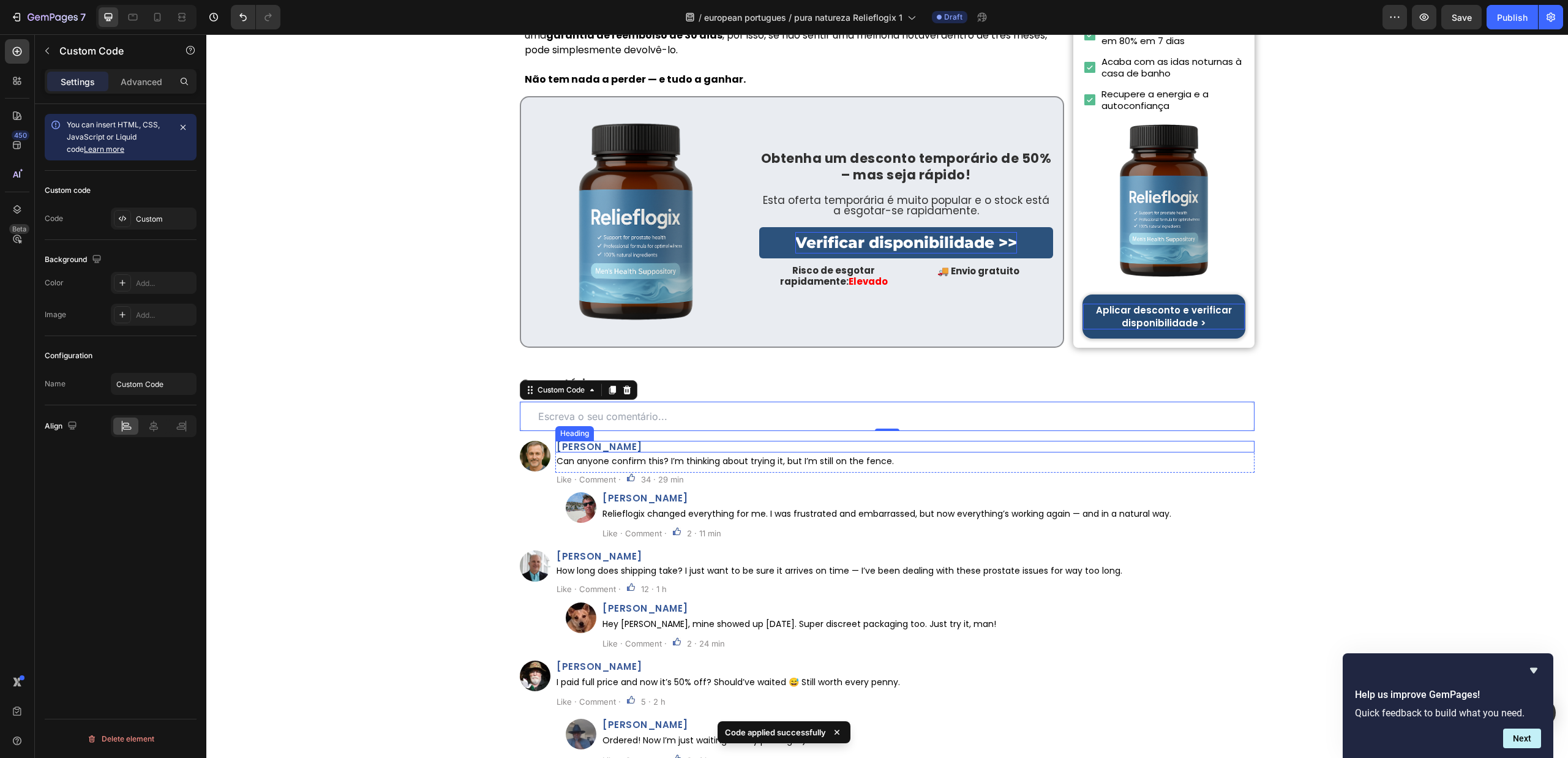
click at [595, 441] on h2 "Henry Reeves" at bounding box center [905, 447] width 699 height 12
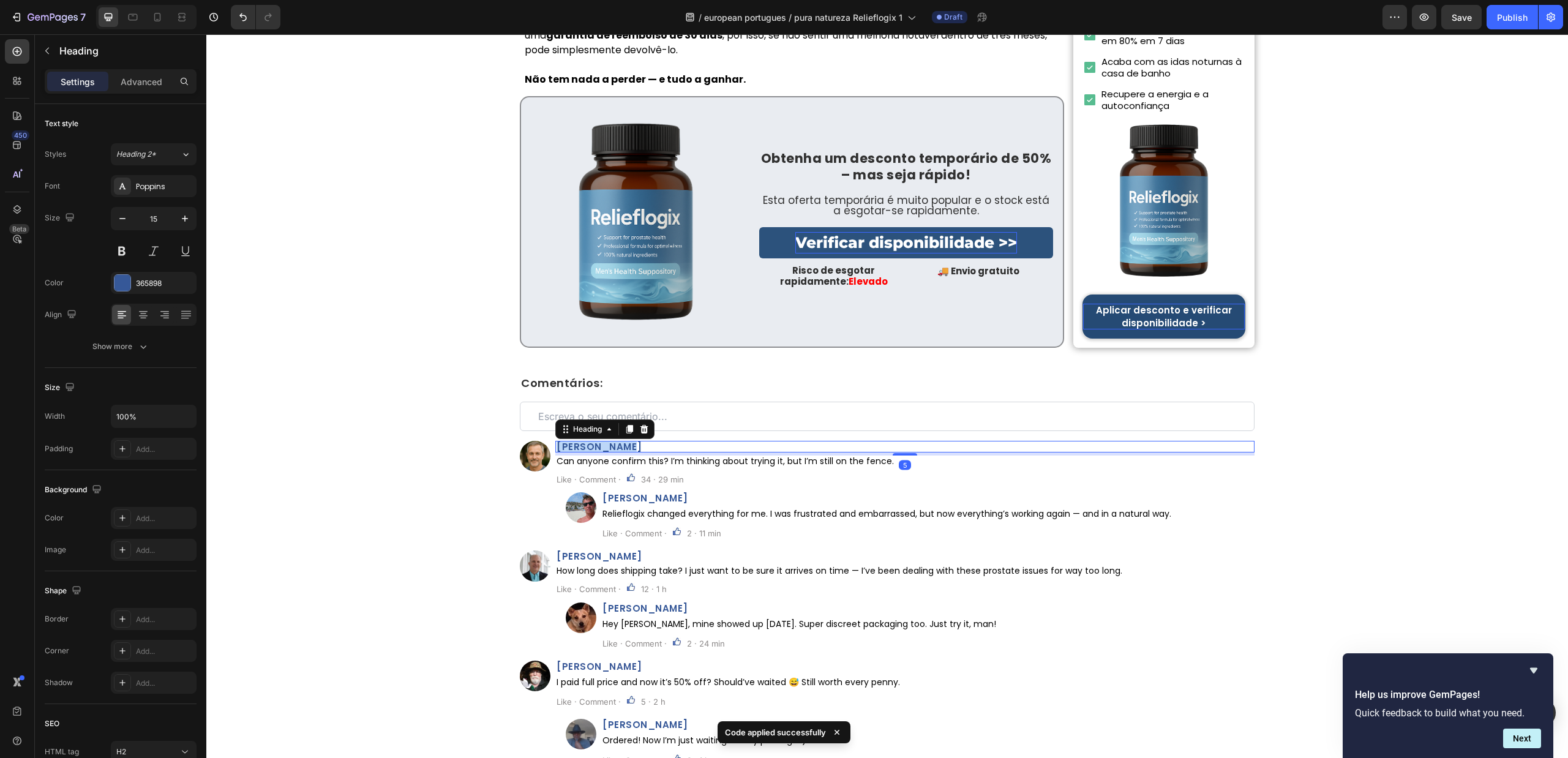
click at [595, 442] on p "Henry Reeves" at bounding box center [904, 446] width 697 height 9
click at [607, 473] on div "Like · Comment ·" at bounding box center [589, 479] width 67 height 13
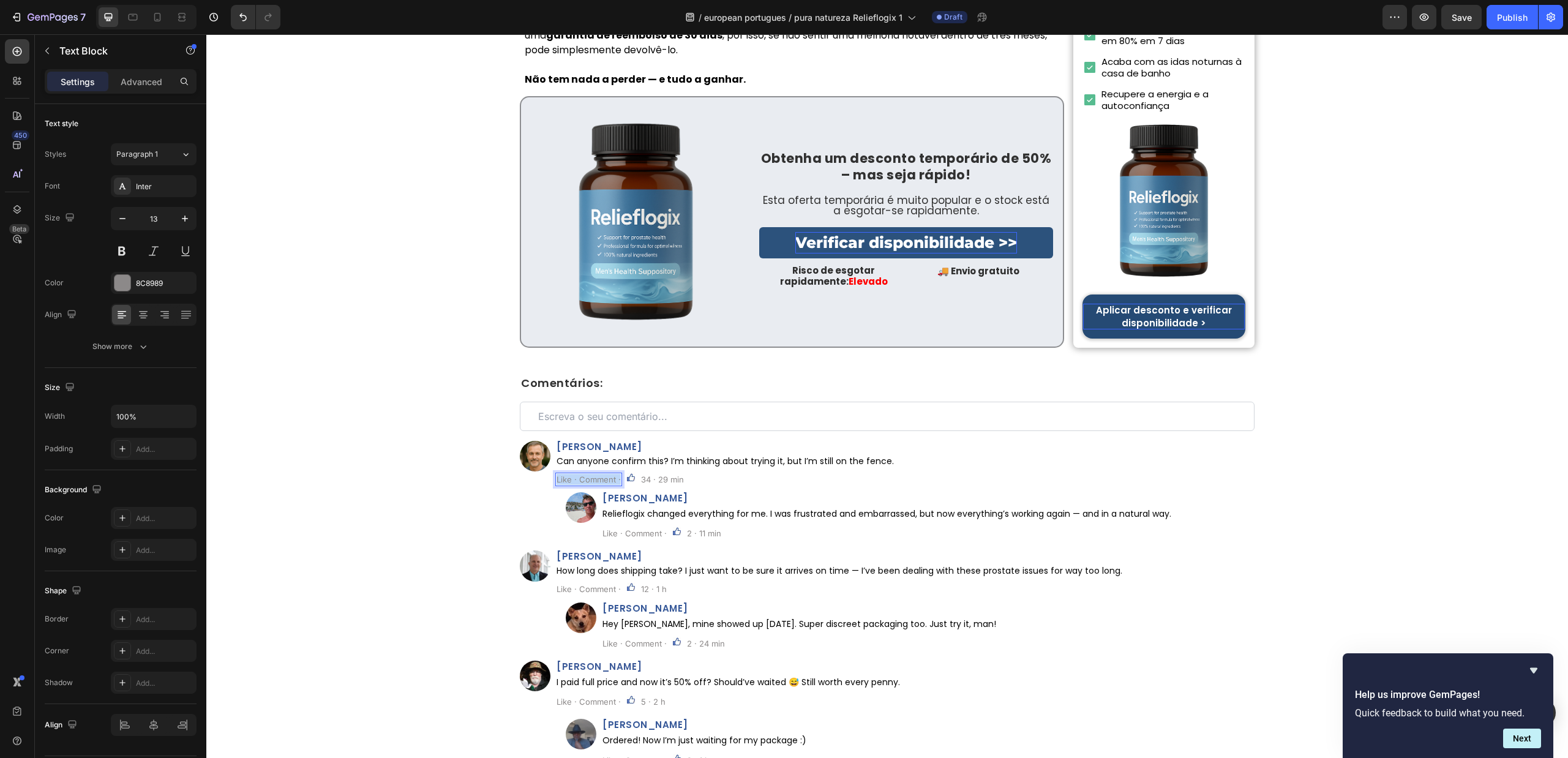
click at [607, 473] on div "Like · Comment ·" at bounding box center [589, 479] width 67 height 13
click at [635, 528] on p "Like · Comment ·" at bounding box center [634, 533] width 64 height 11
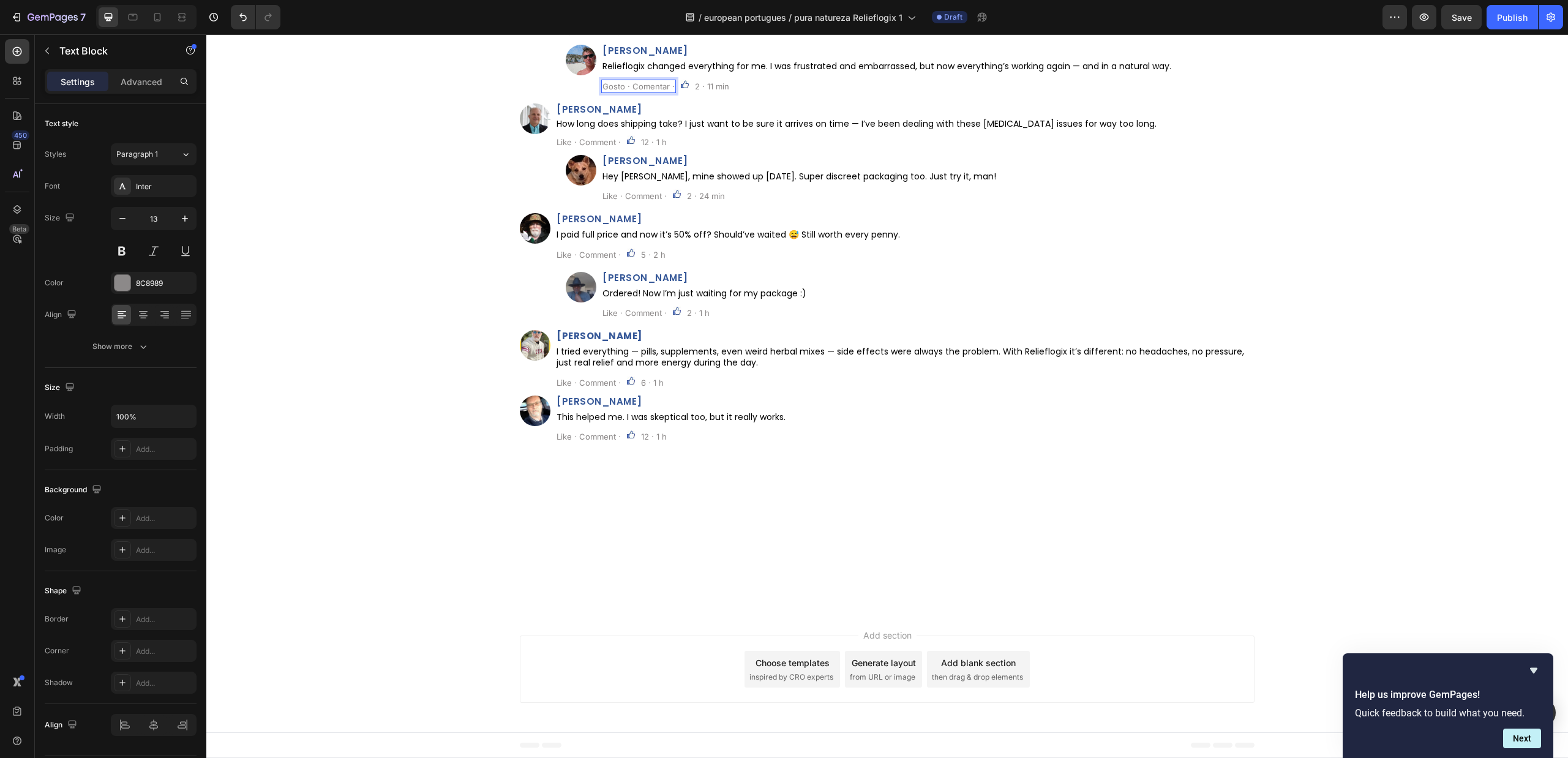
scroll to position [1, 0]
click at [597, 147] on p "Like · Comment ·" at bounding box center [588, 141] width 64 height 11
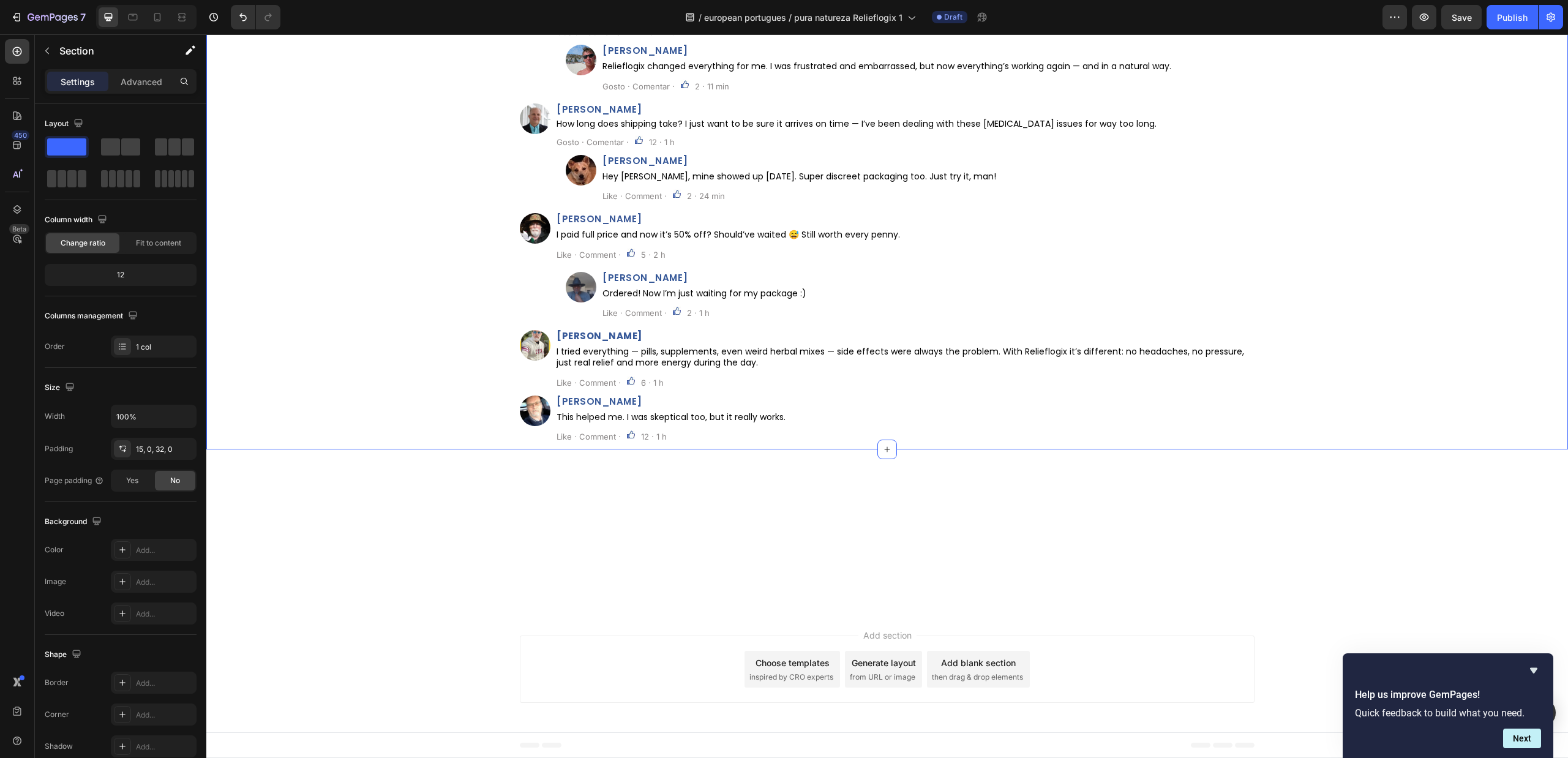
scroll to position [6561, 0]
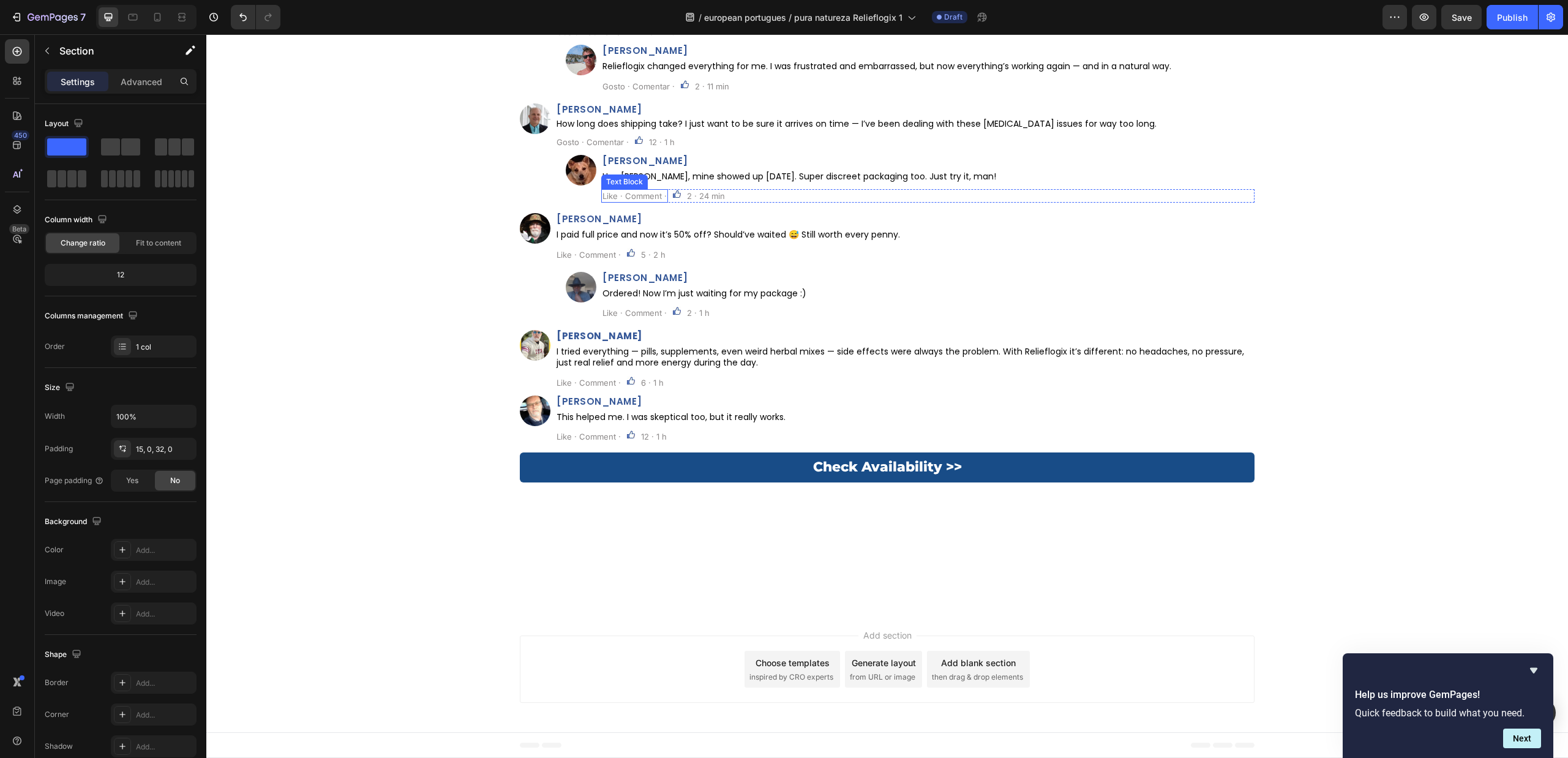
click at [638, 202] on p "Like · Comment ·" at bounding box center [634, 196] width 64 height 11
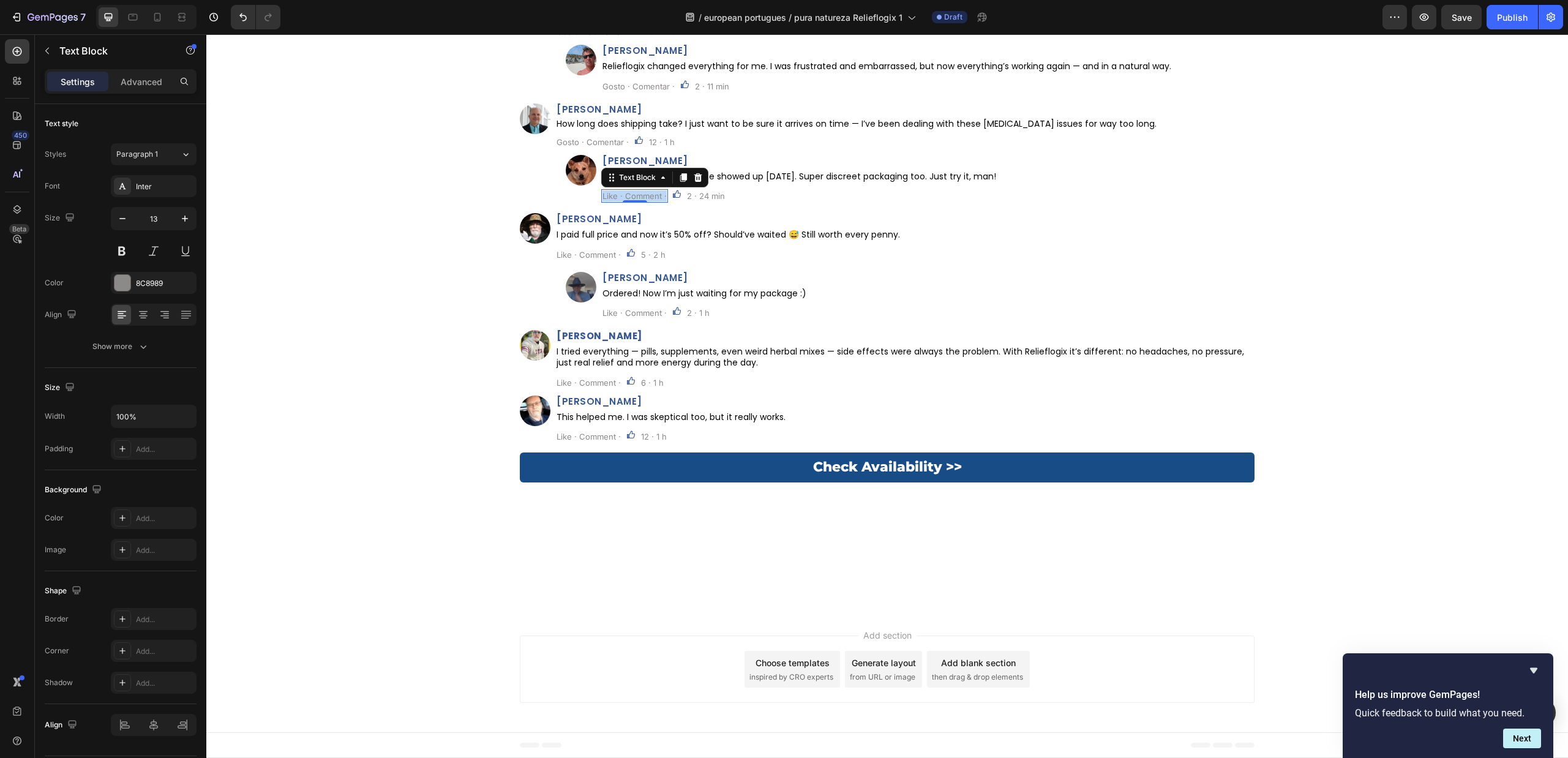
click at [638, 202] on p "Like · Comment ·" at bounding box center [634, 196] width 64 height 11
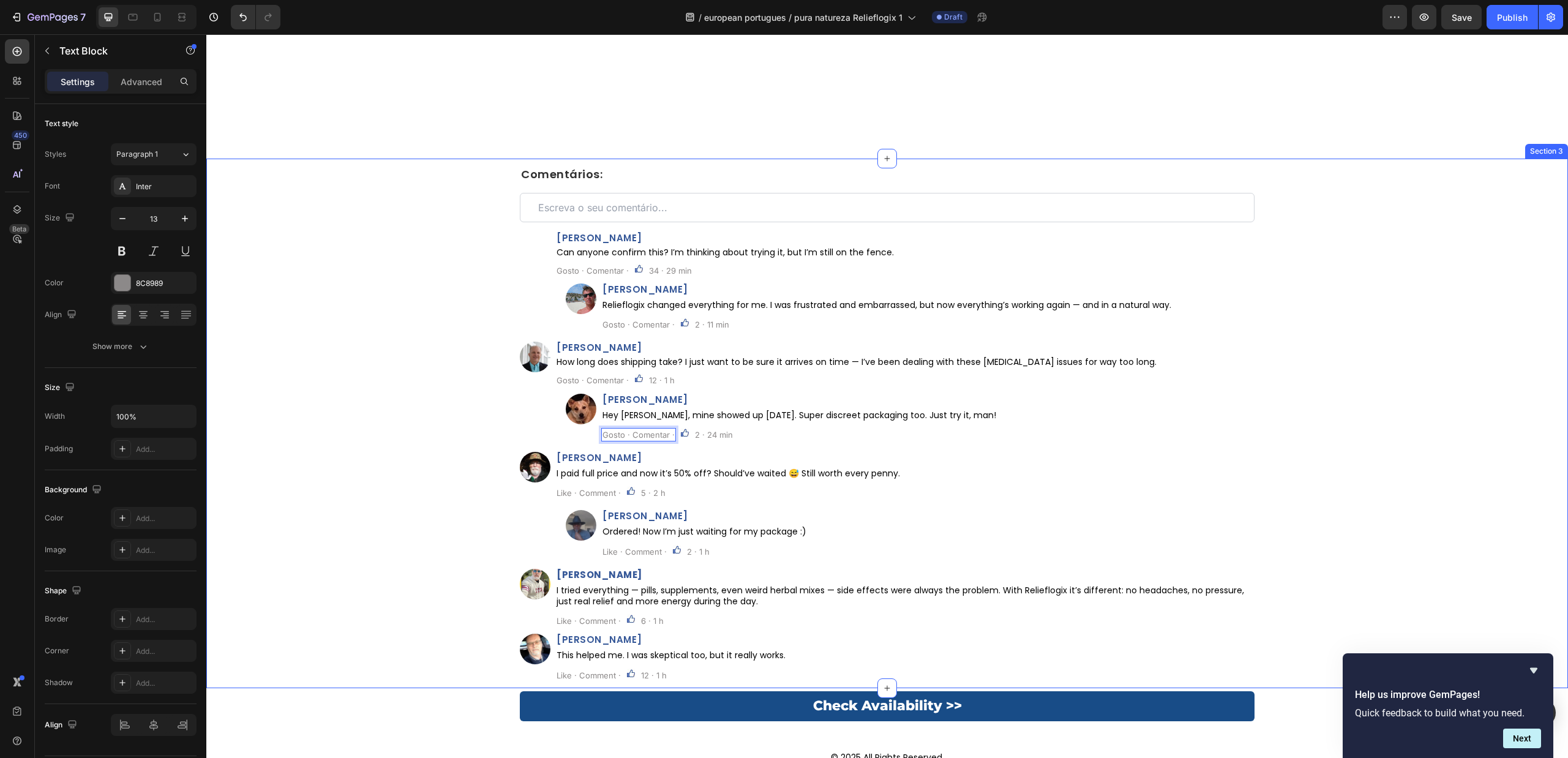
scroll to position [6744, 0]
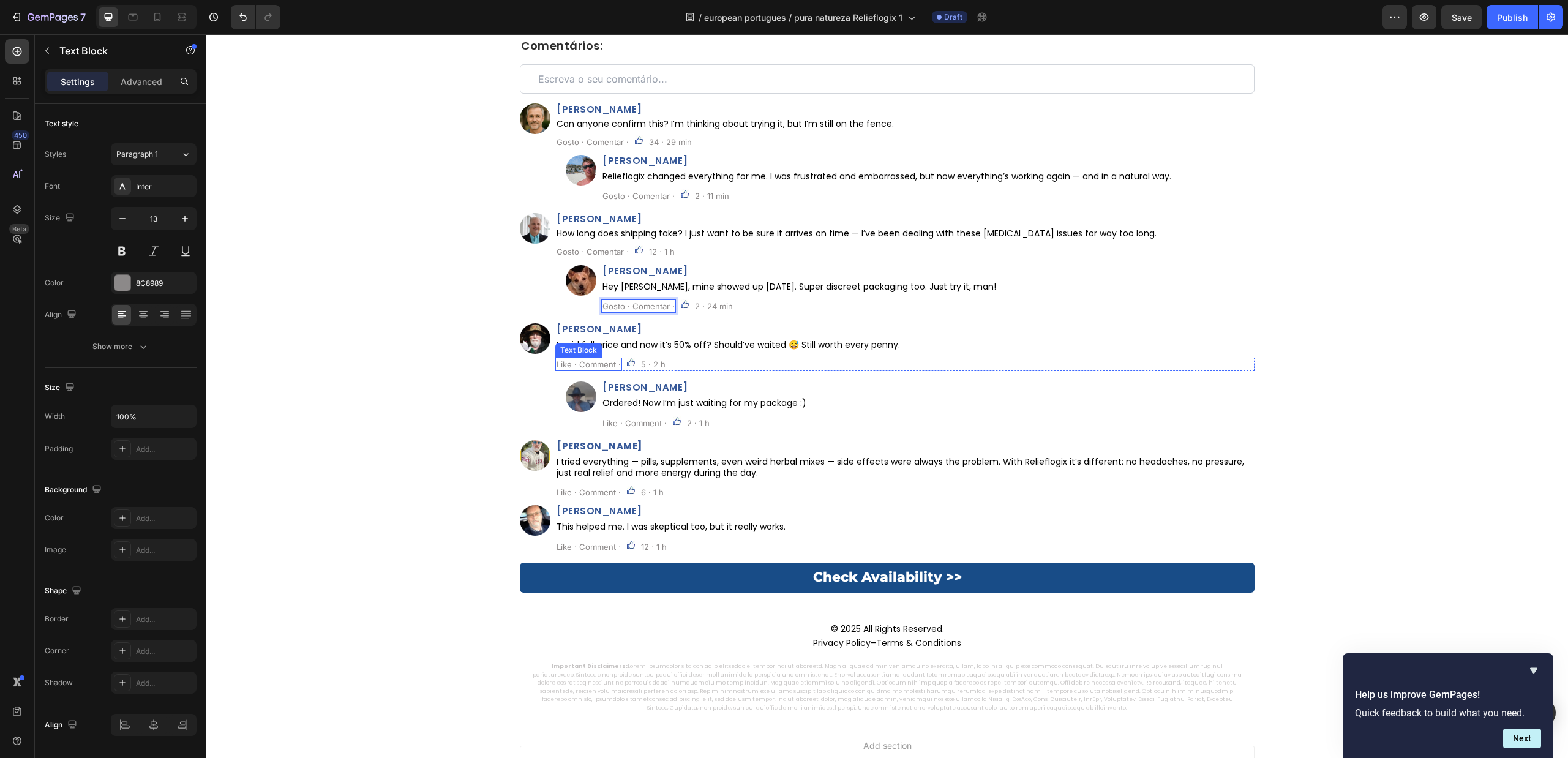
click at [597, 360] on p "Like · Comment ·" at bounding box center [588, 364] width 64 height 11
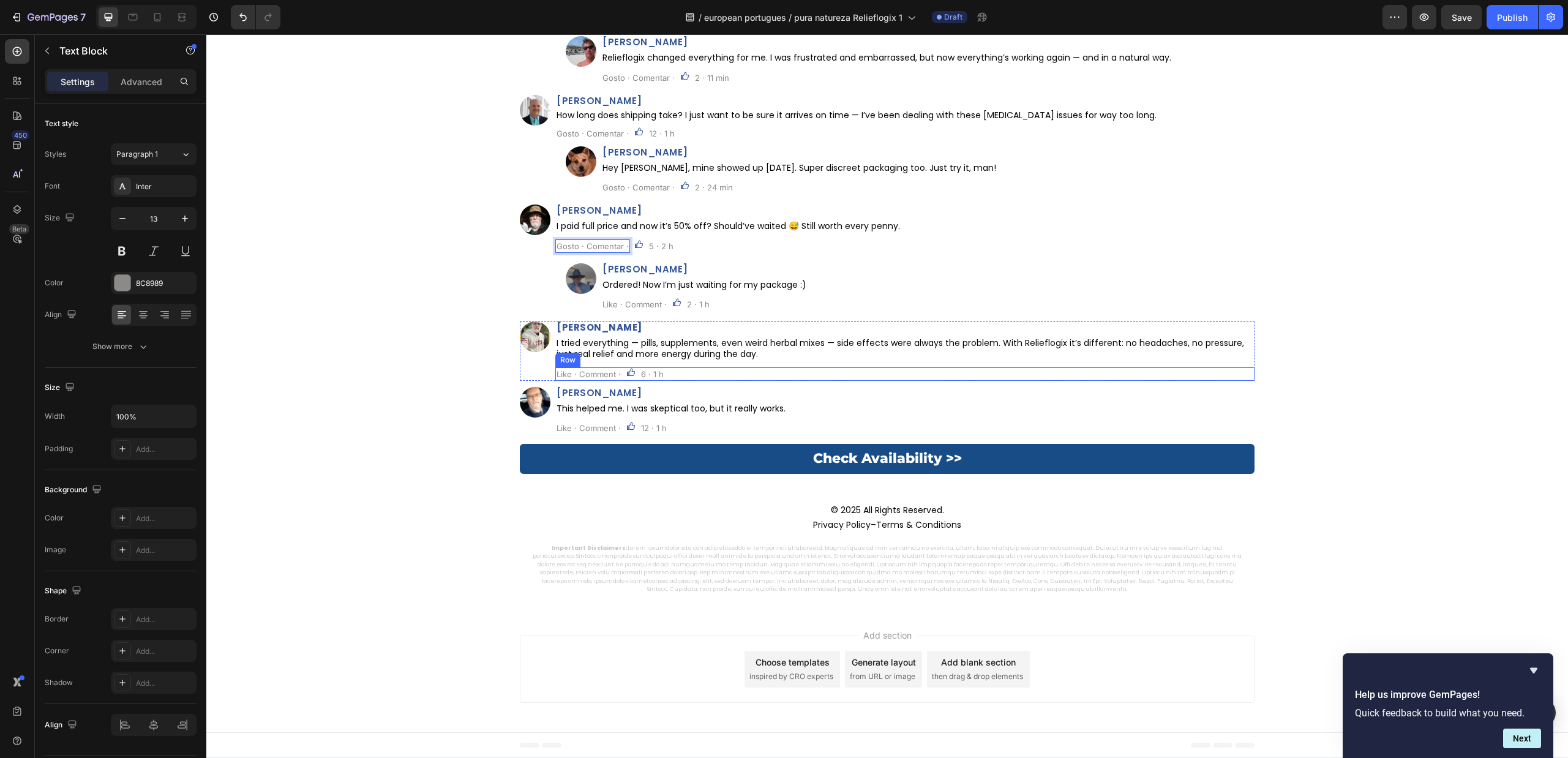
scroll to position [5703, 0]
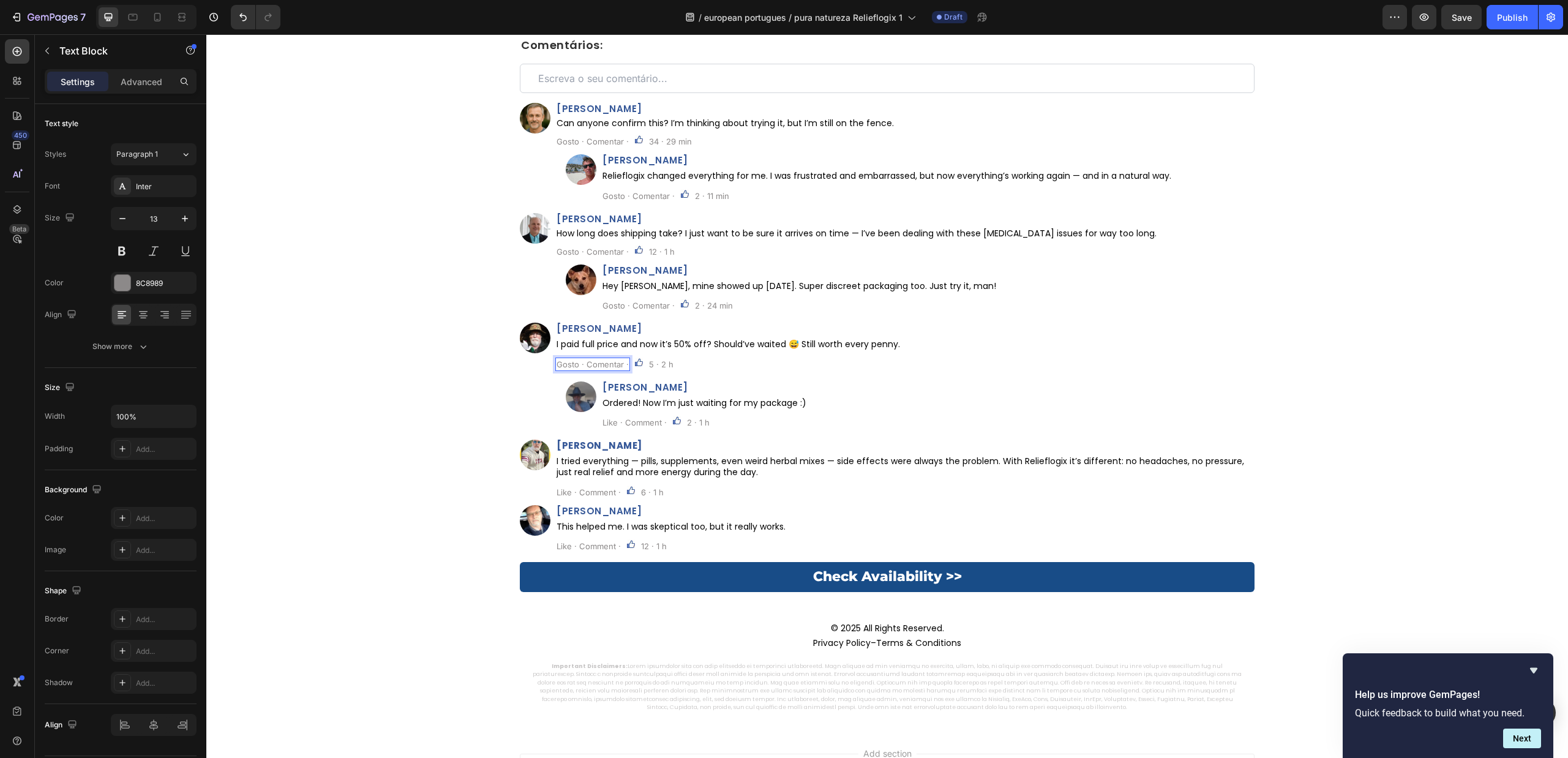
click at [588, 363] on p "Gosto · Comentar ·" at bounding box center [592, 364] width 72 height 11
copy p "Gosto · Comentar ·"
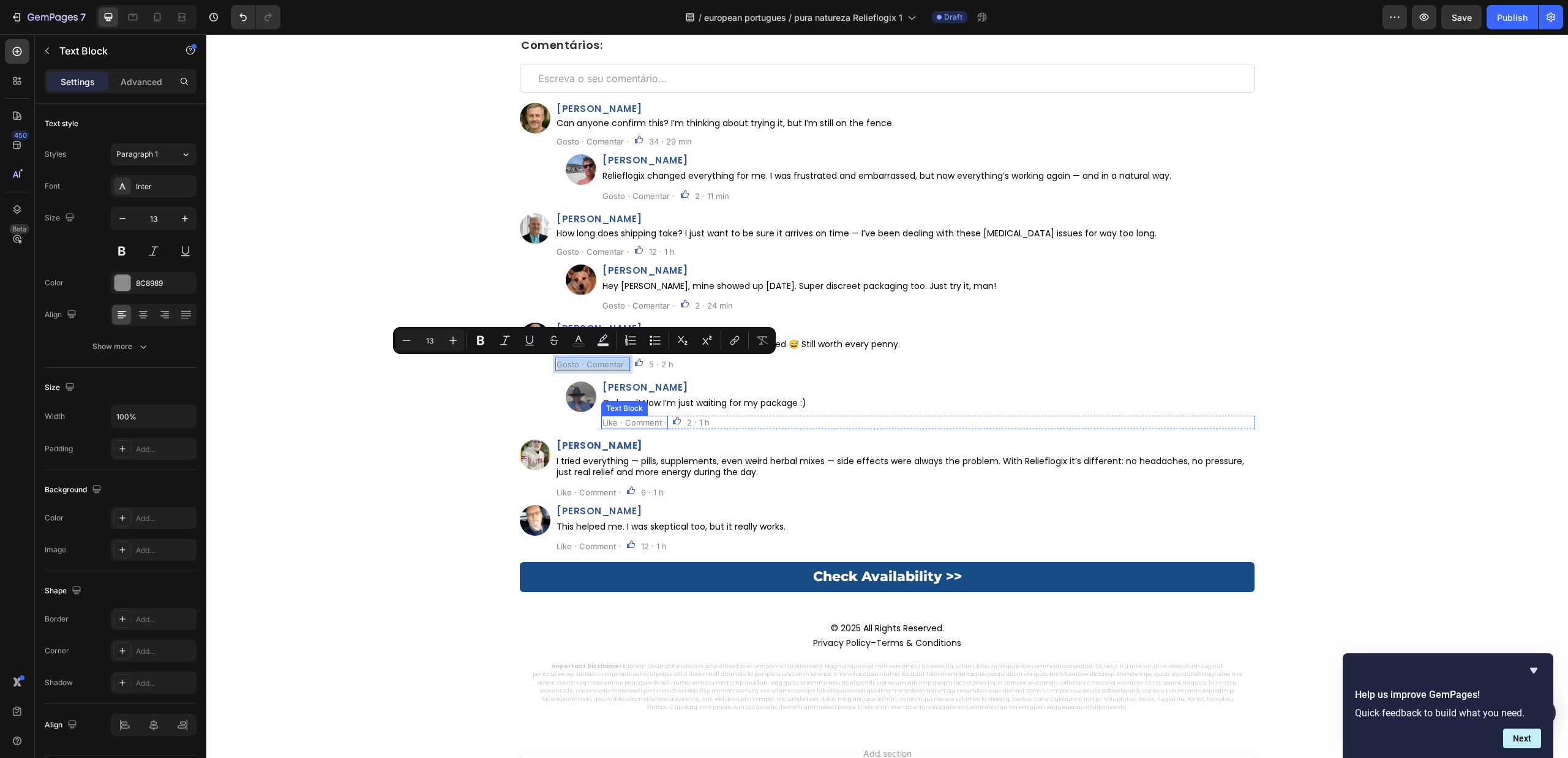
click at [630, 421] on p "Like · Comment ·" at bounding box center [634, 422] width 64 height 11
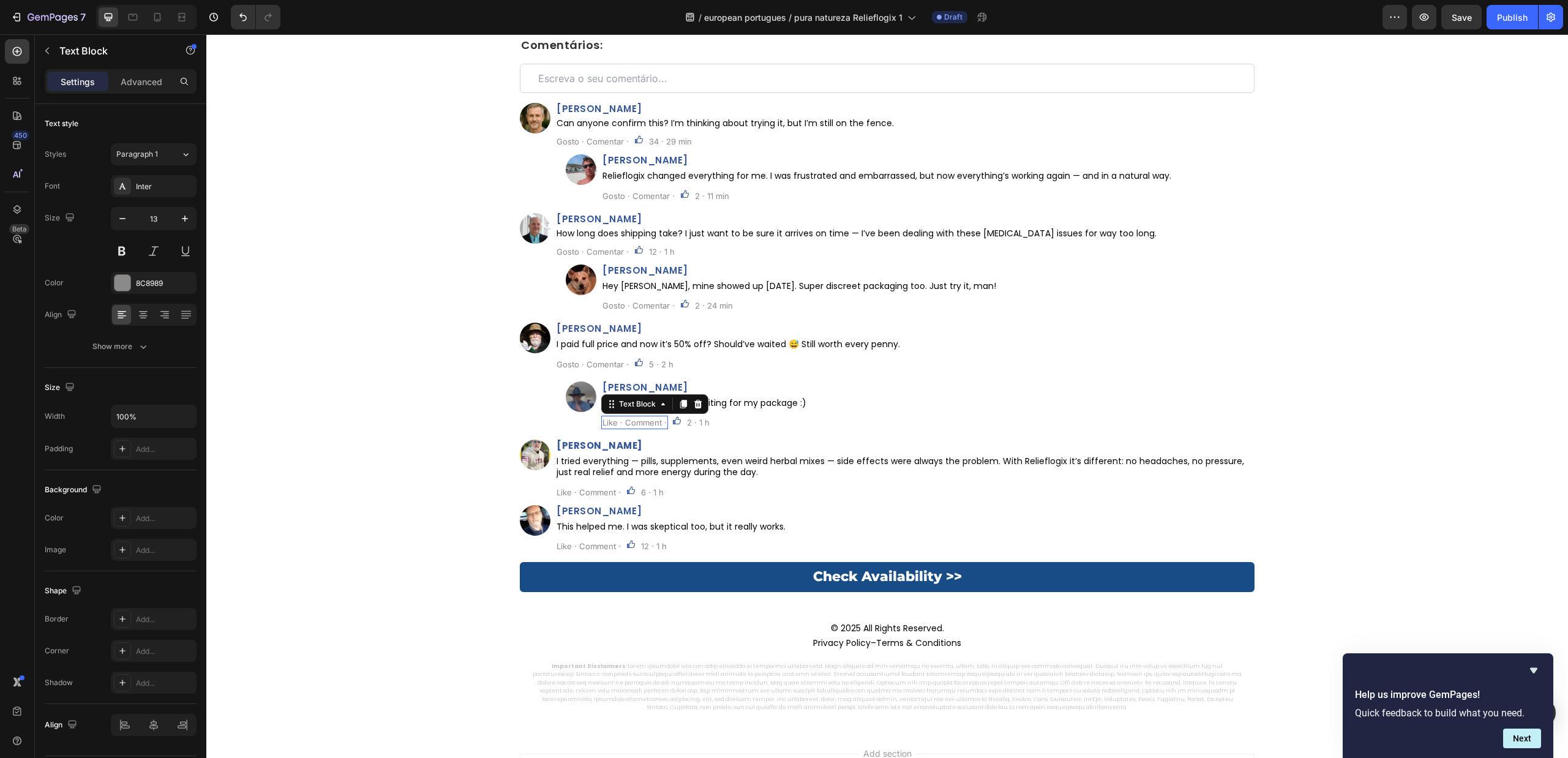
click at [630, 421] on p "Like · Comment ·" at bounding box center [634, 422] width 64 height 11
click at [597, 494] on p "Like · Comment ·" at bounding box center [588, 492] width 64 height 11
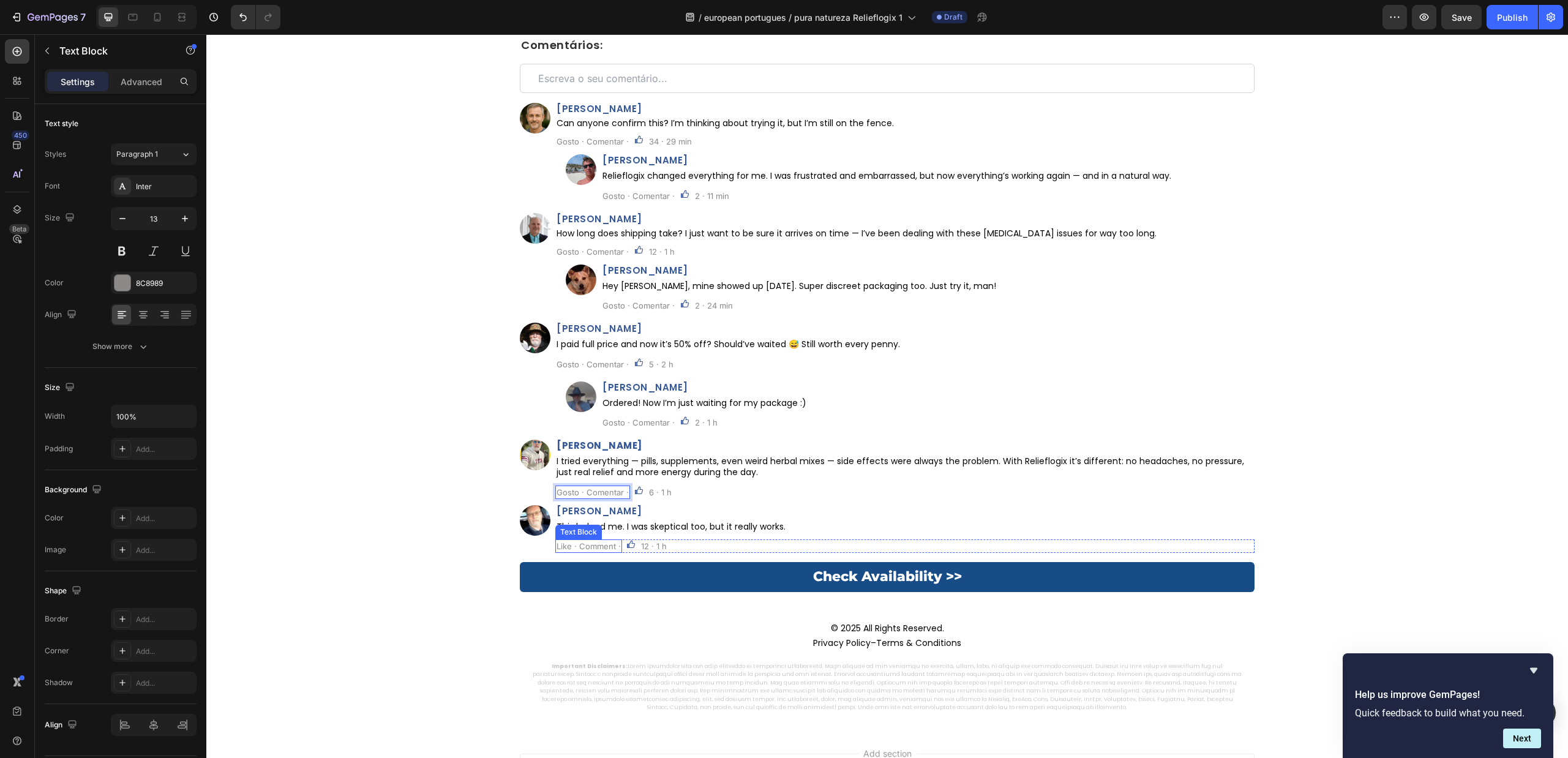
click at [580, 548] on p "Like · Comment ·" at bounding box center [588, 545] width 64 height 11
click at [346, 470] on div "⁠⁠⁠⁠⁠⁠⁠ Comentários: Heading Custom Code Row Image João Pereira Heading Can any…" at bounding box center [888, 299] width 1362 height 520
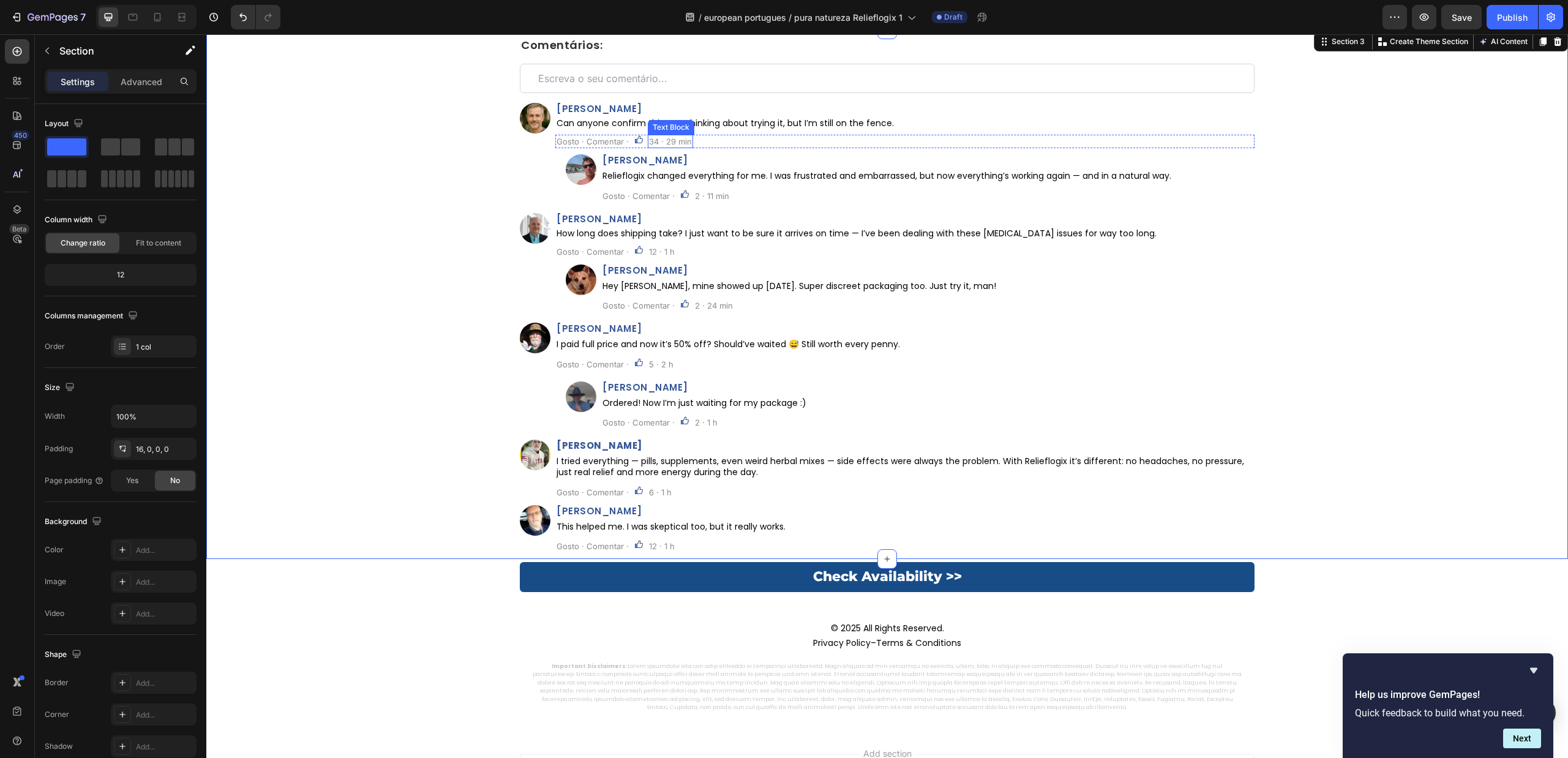
click at [675, 136] on p "34 · 29 min" at bounding box center [670, 141] width 43 height 11
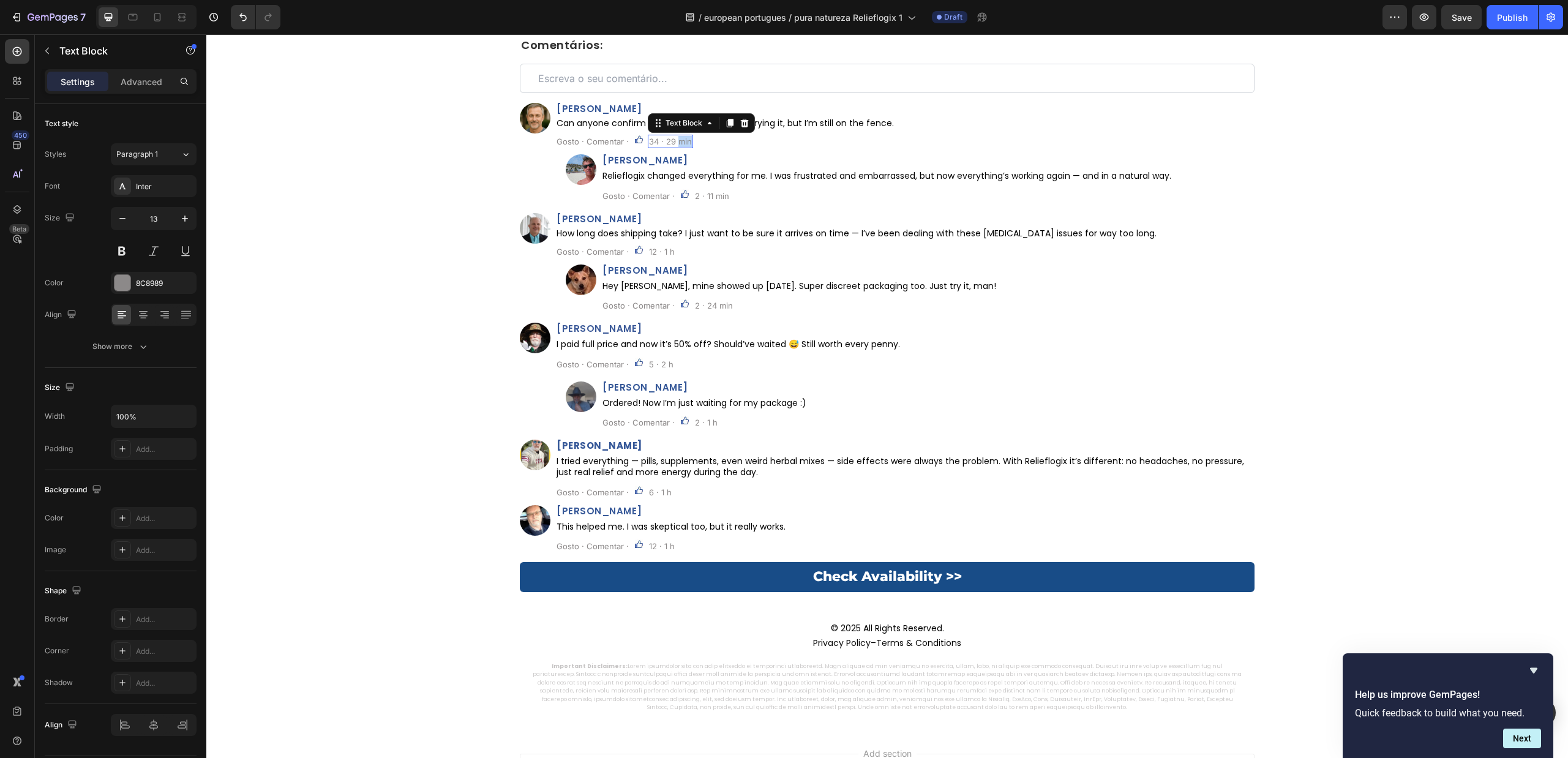
click at [675, 136] on p "34 · 29 min" at bounding box center [670, 141] width 43 height 11
click at [703, 198] on p "2 · 11 min" at bounding box center [712, 196] width 34 height 11
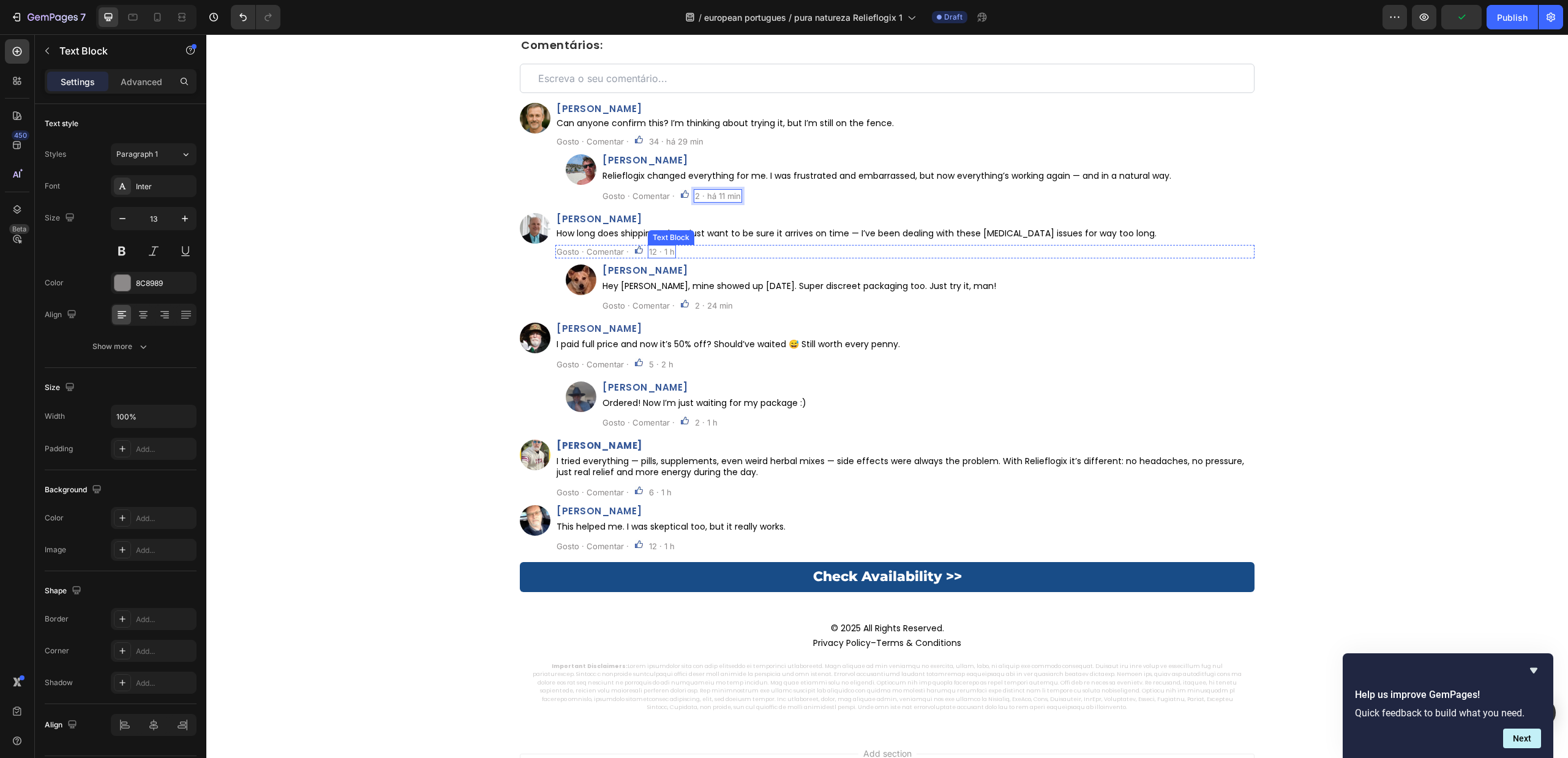
click at [662, 250] on p "12 · 1 h" at bounding box center [662, 251] width 26 height 11
click at [695, 303] on p "2 · 24 min" at bounding box center [714, 305] width 38 height 11
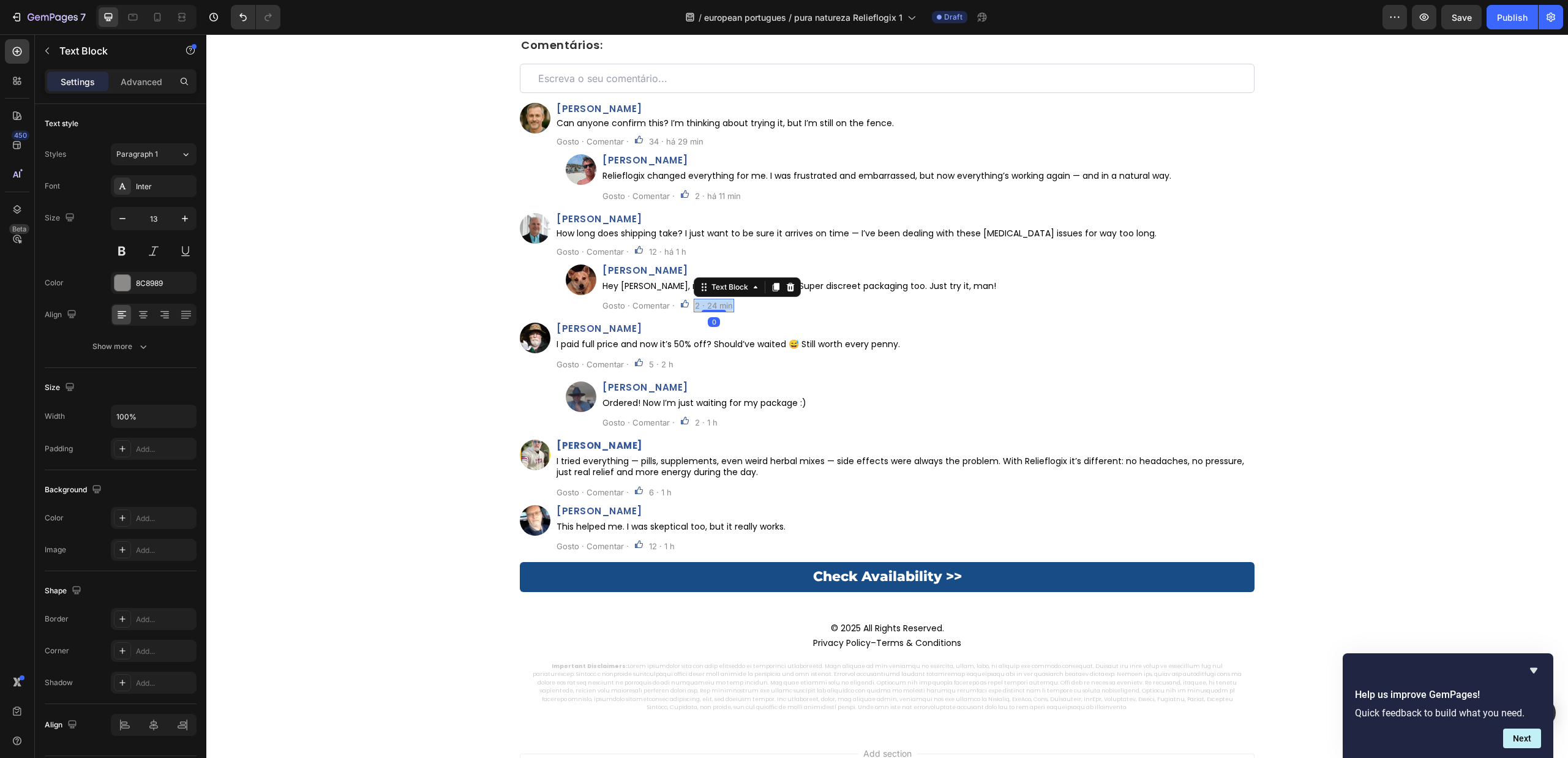
click at [695, 303] on p "2 · 24 min" at bounding box center [714, 305] width 38 height 11
click at [658, 366] on p "5 · 2 h" at bounding box center [661, 364] width 24 height 11
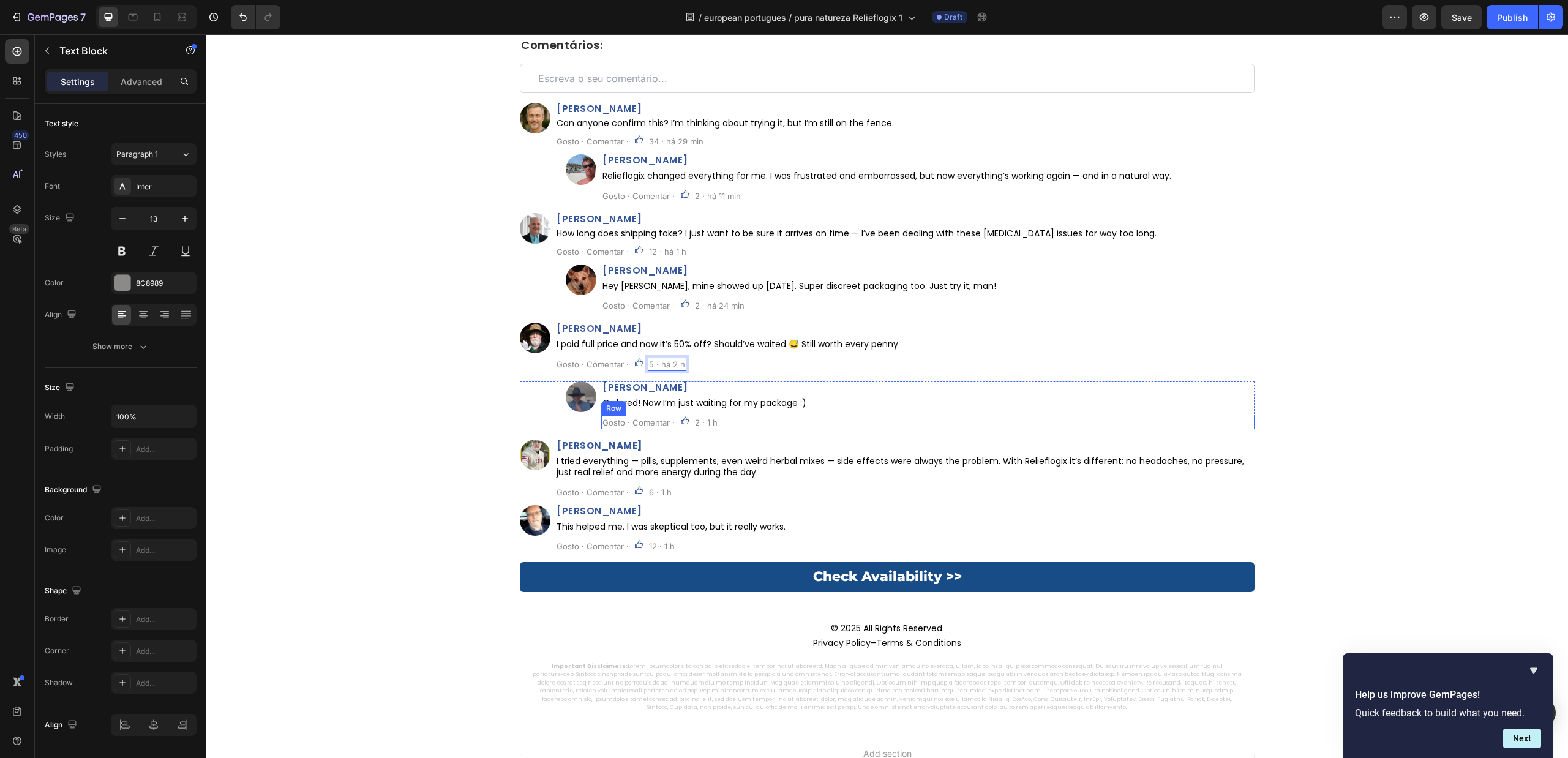
click at [695, 421] on p "2 · 1 h" at bounding box center [706, 422] width 23 height 11
click at [649, 492] on p "6 · 1 h" at bounding box center [660, 492] width 23 height 11
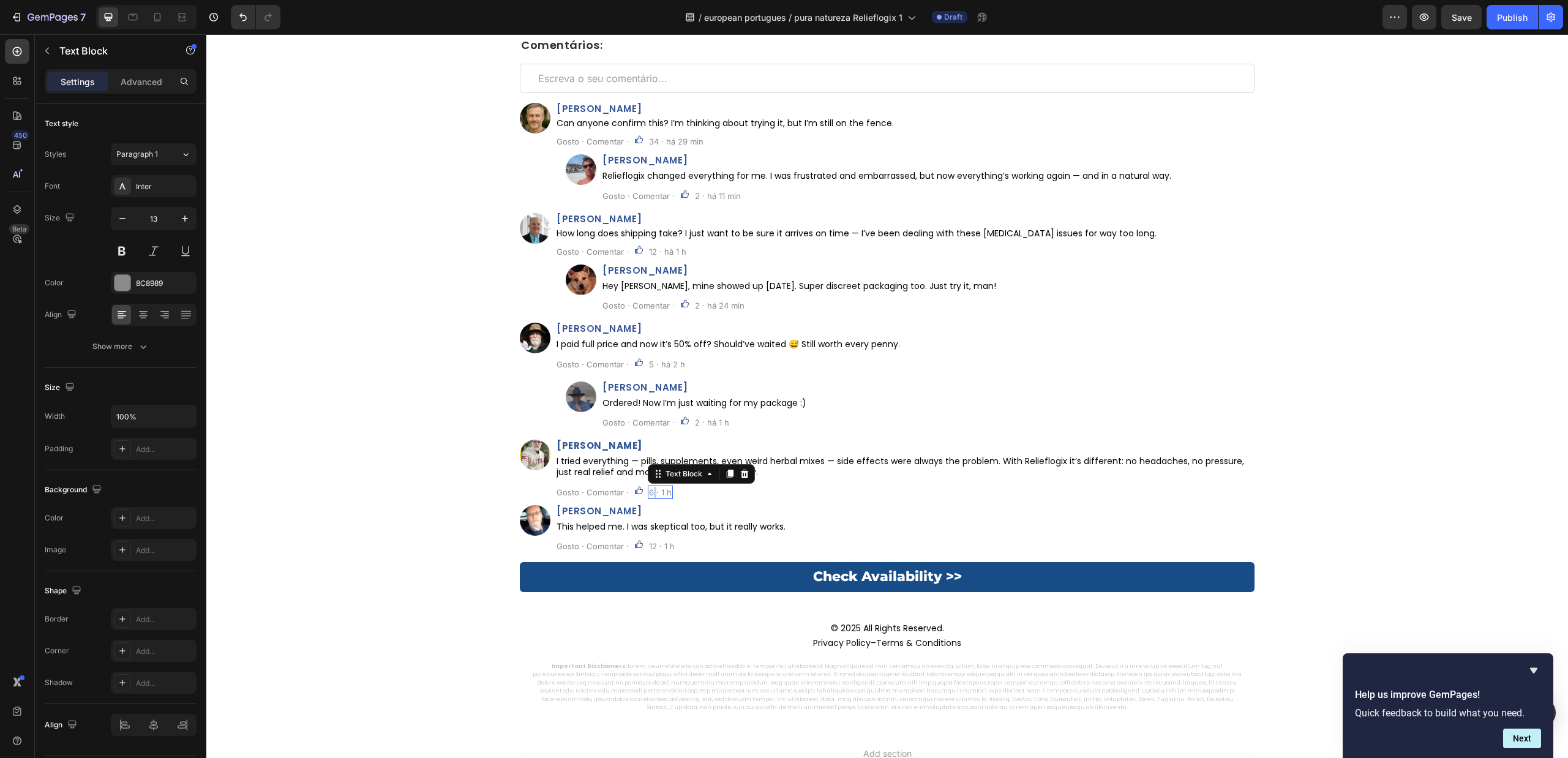
click at [649, 490] on p "6 · 1 h" at bounding box center [660, 492] width 23 height 11
click at [649, 547] on p "12 · 1 h" at bounding box center [662, 545] width 26 height 11
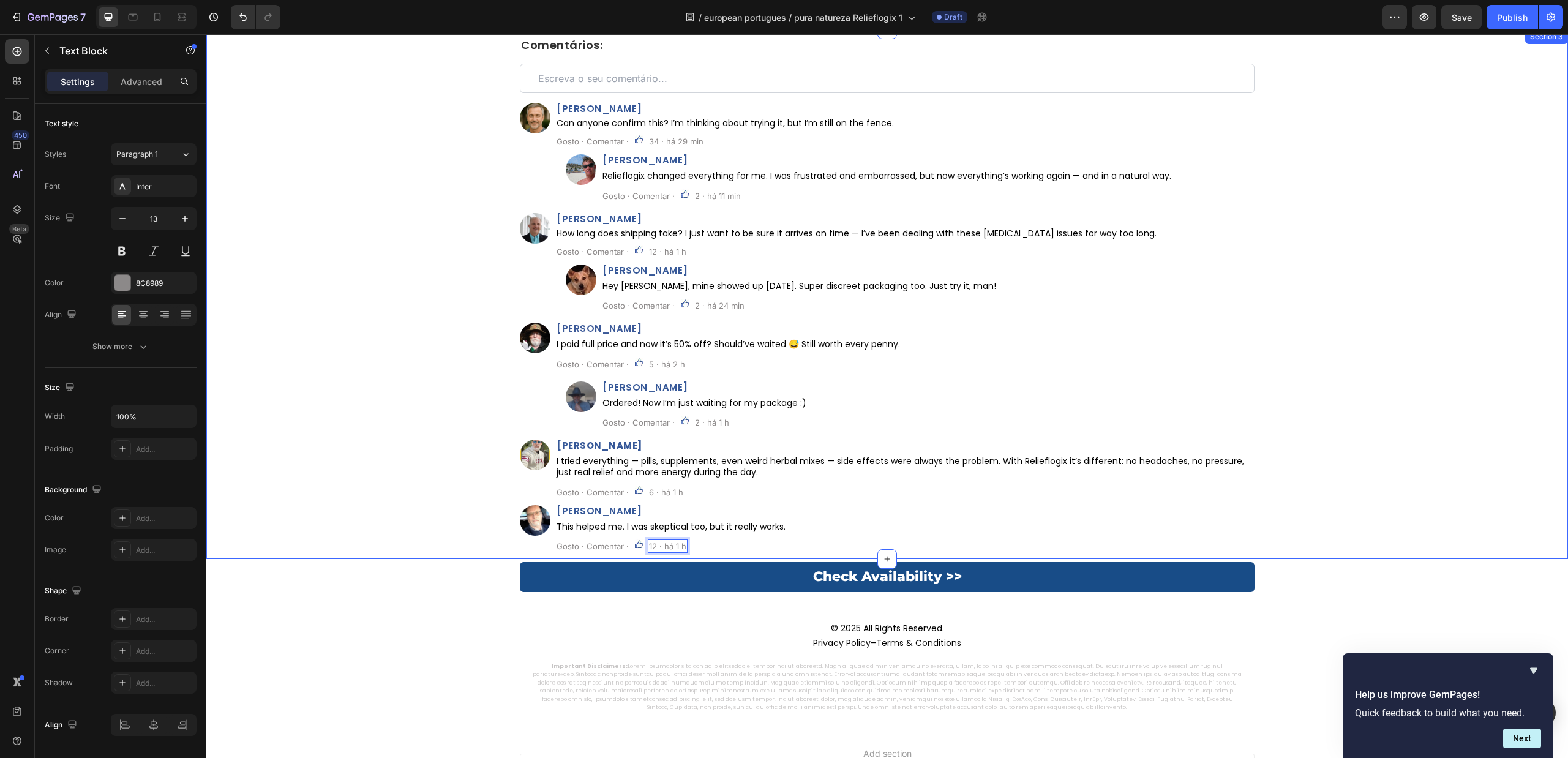
click at [396, 458] on div "⁠⁠⁠⁠⁠⁠⁠ Comentários: Heading Custom Code Row Image João Pereira Heading Can any…" at bounding box center [888, 299] width 1362 height 520
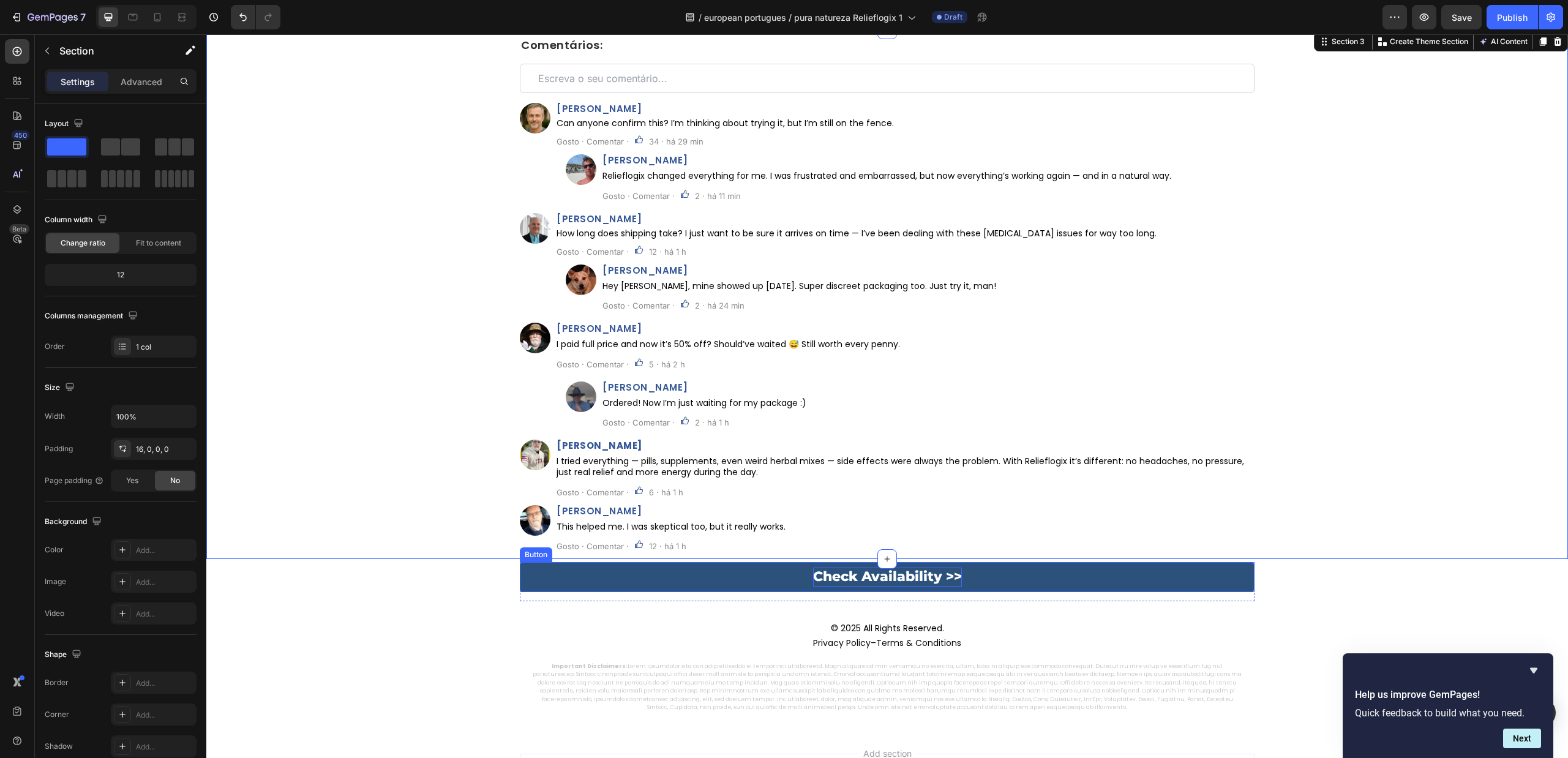
click at [824, 576] on p "Check Availability >>" at bounding box center [888, 576] width 149 height 19
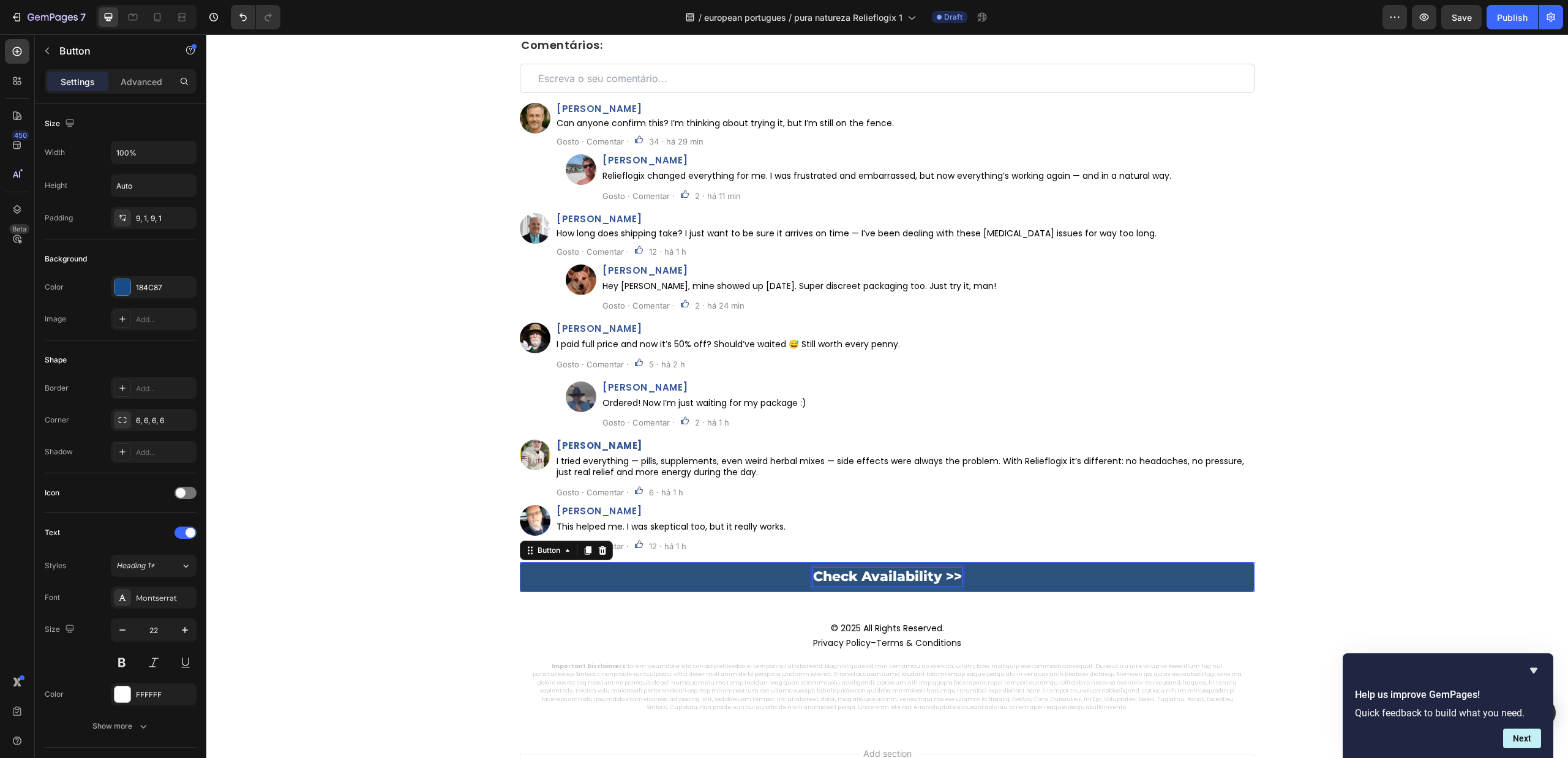
click at [824, 576] on p "Check Availability >>" at bounding box center [888, 576] width 149 height 19
click at [323, 449] on div "⁠⁠⁠⁠⁠⁠⁠ Comentários: Heading Custom Code Row Image João Pereira Heading Can any…" at bounding box center [888, 299] width 1362 height 520
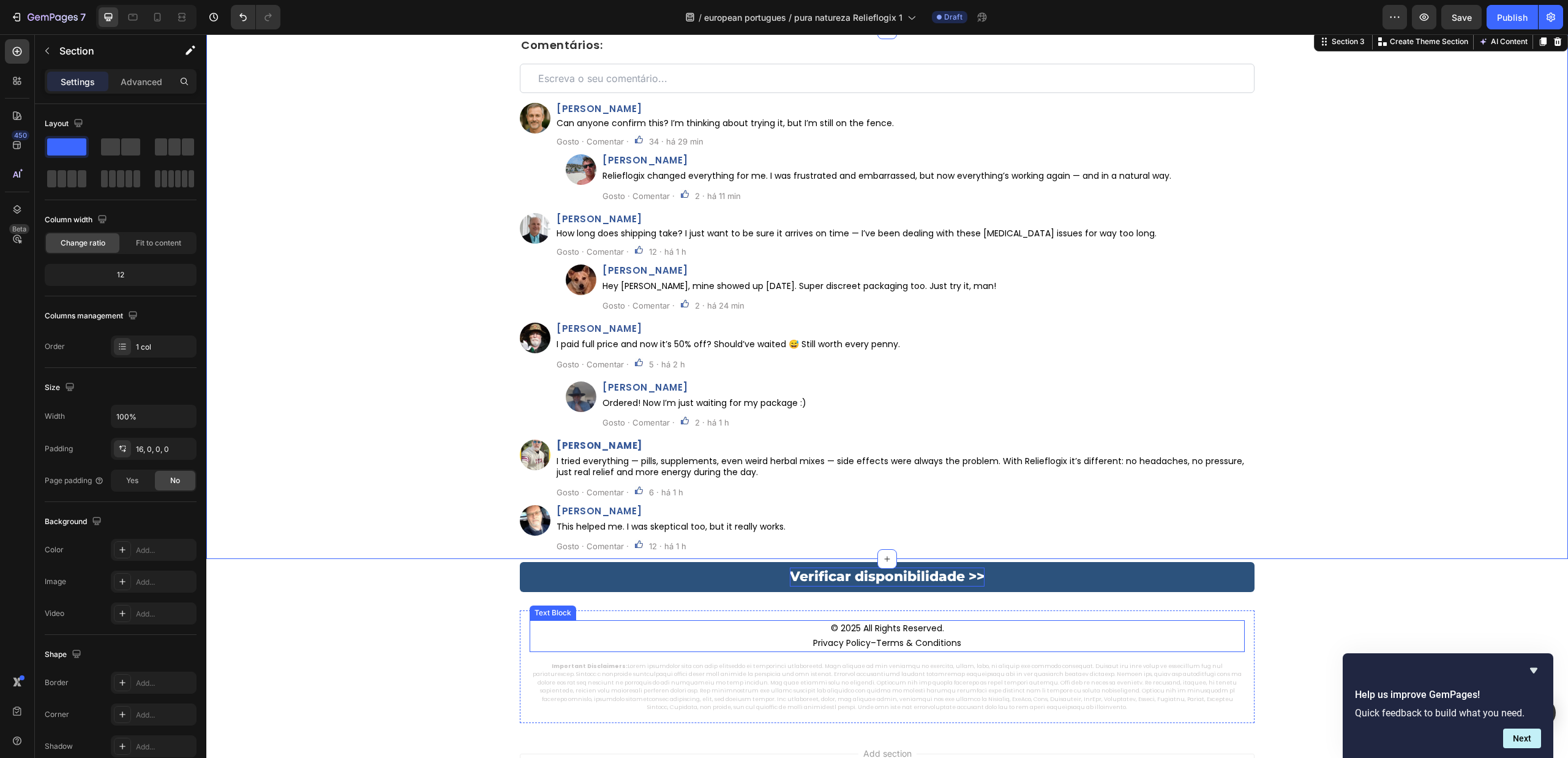
click at [862, 627] on p "© 2025 All Rights Reserved. Privacy Policy – Terms & Conditions" at bounding box center [888, 636] width 713 height 29
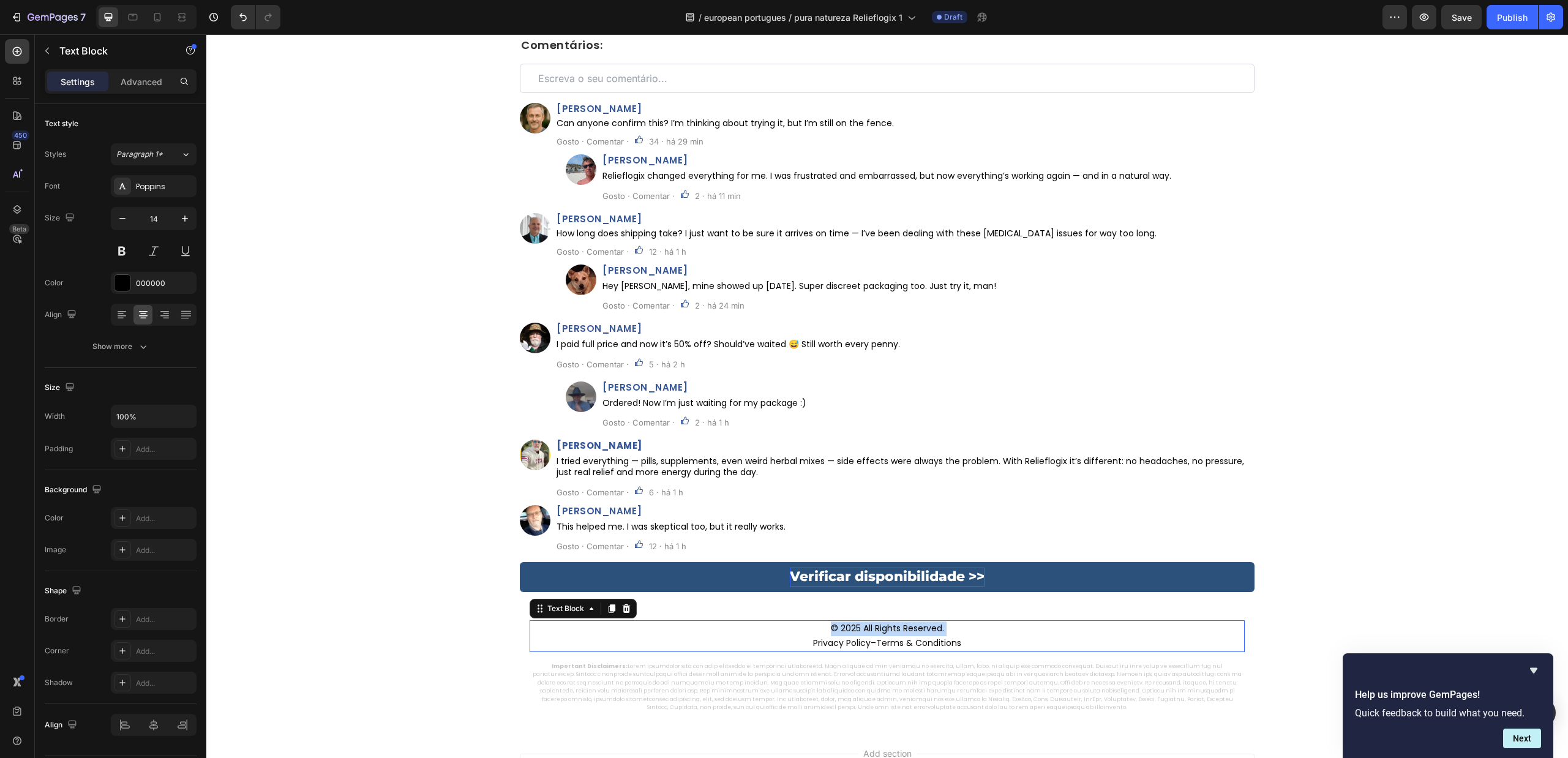
click at [863, 627] on p "© 2025 All Rights Reserved. Privacy Policy – Terms & Conditions" at bounding box center [888, 636] width 713 height 29
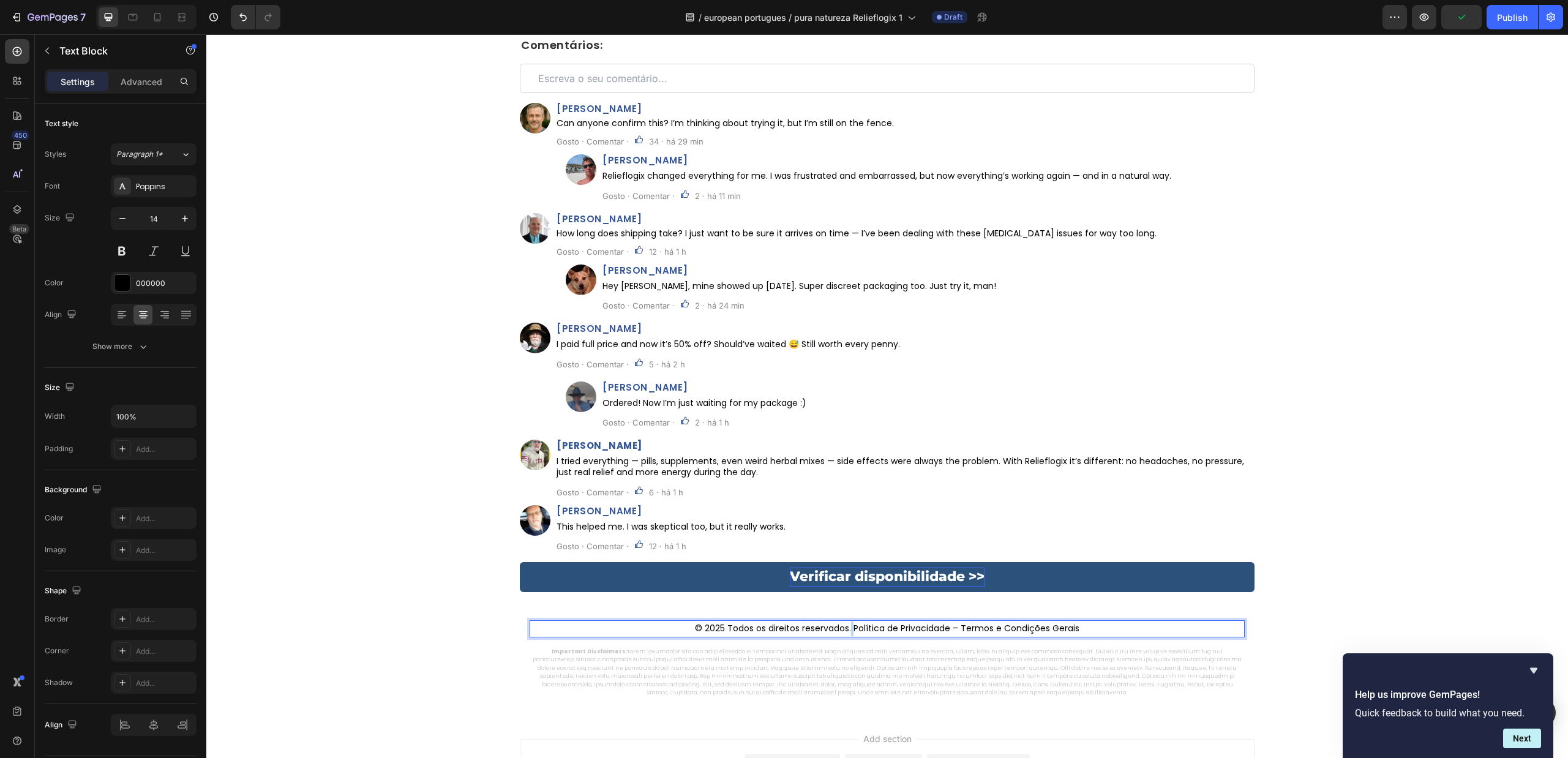
click at [847, 628] on p "© 2025 Todos os direitos reservados. Política de Privacidade – Termos e Condiçõ…" at bounding box center [888, 629] width 713 height 15
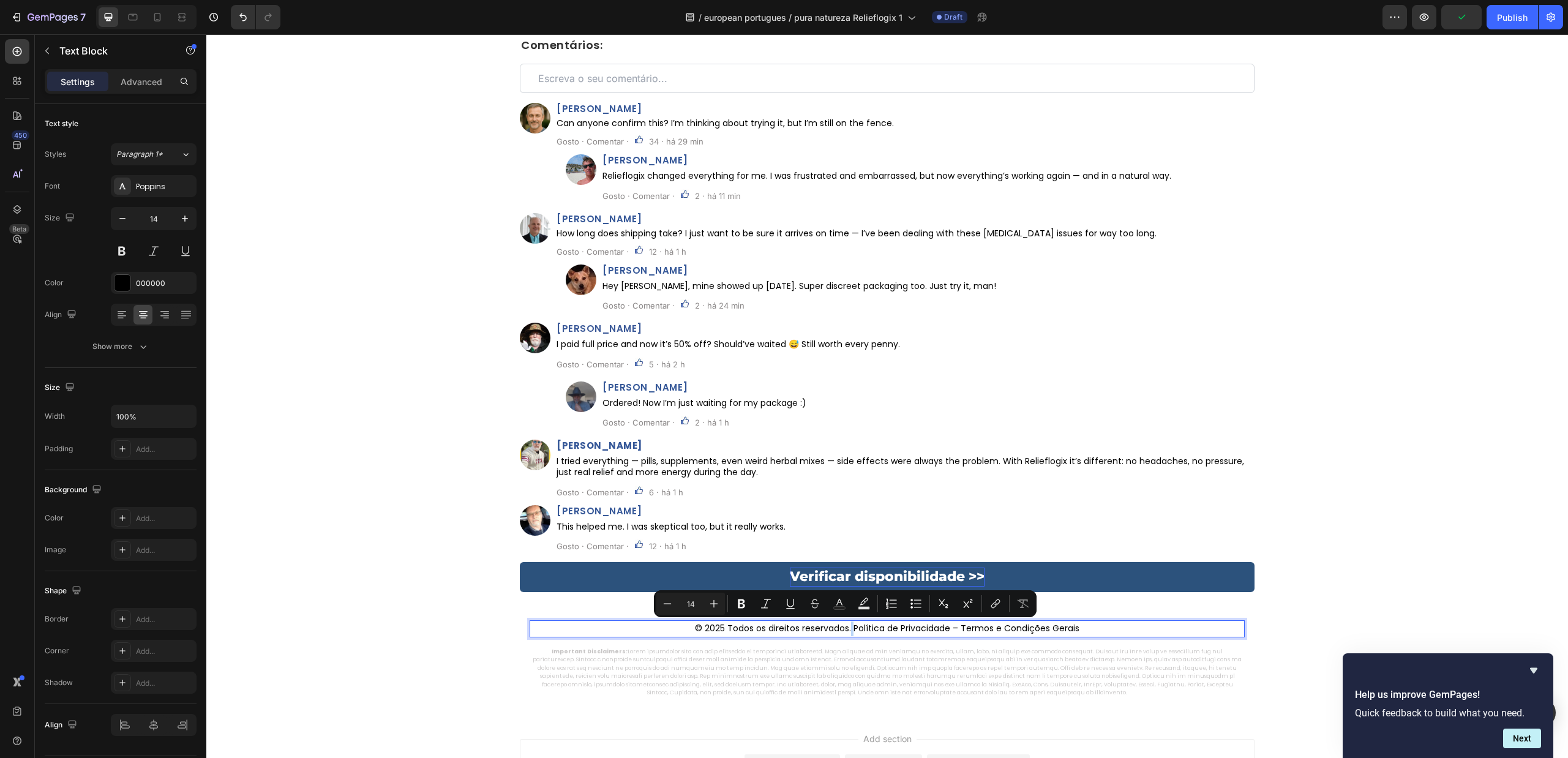
click at [847, 628] on p "© 2025 Todos os direitos reservados. Política de Privacidade – Termos e Condiçõ…" at bounding box center [888, 629] width 713 height 15
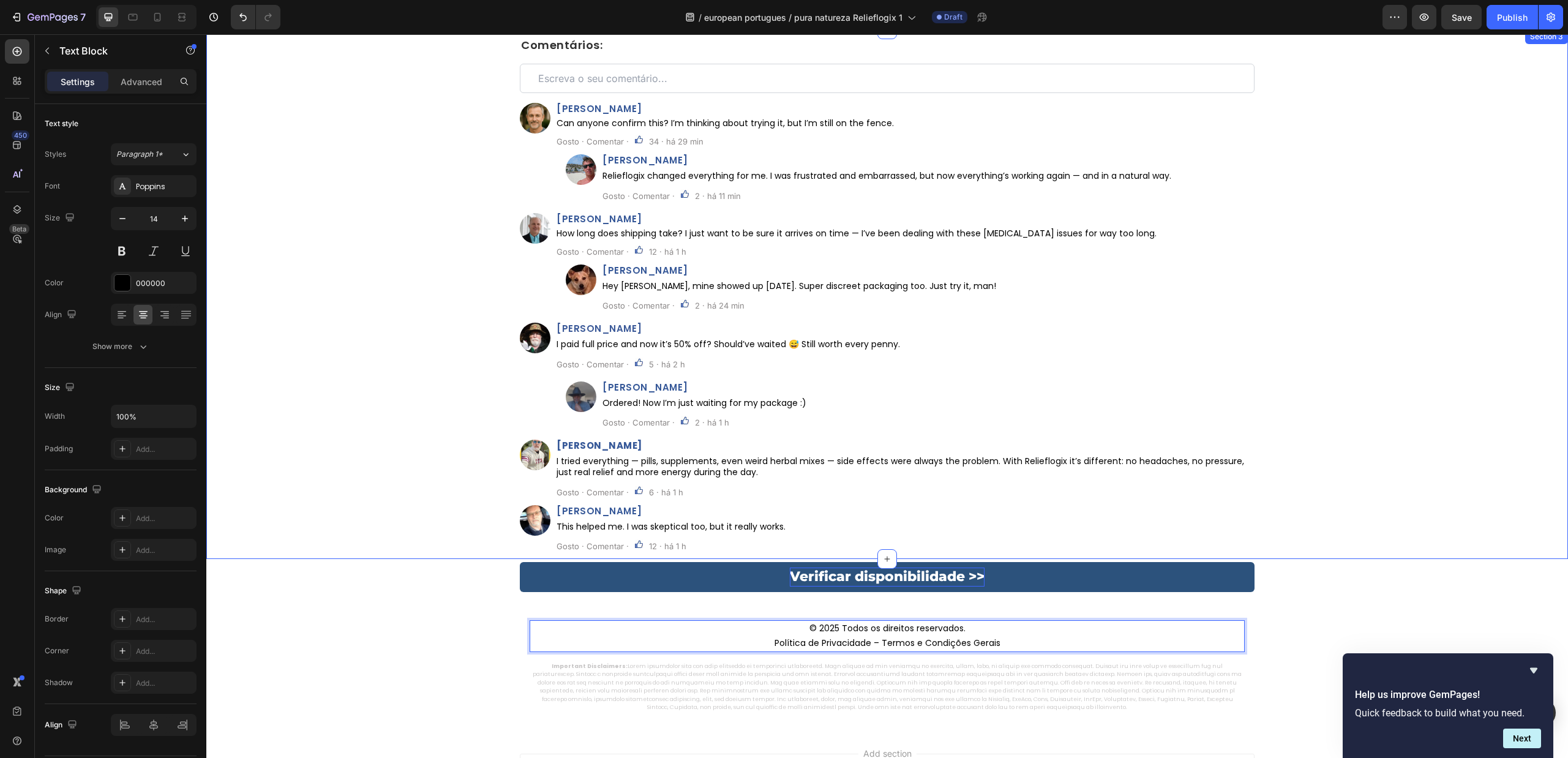
click at [358, 477] on div "⁠⁠⁠⁠⁠⁠⁠ Comentários: Heading Custom Code Row Image João Pereira Heading Can any…" at bounding box center [888, 299] width 1362 height 520
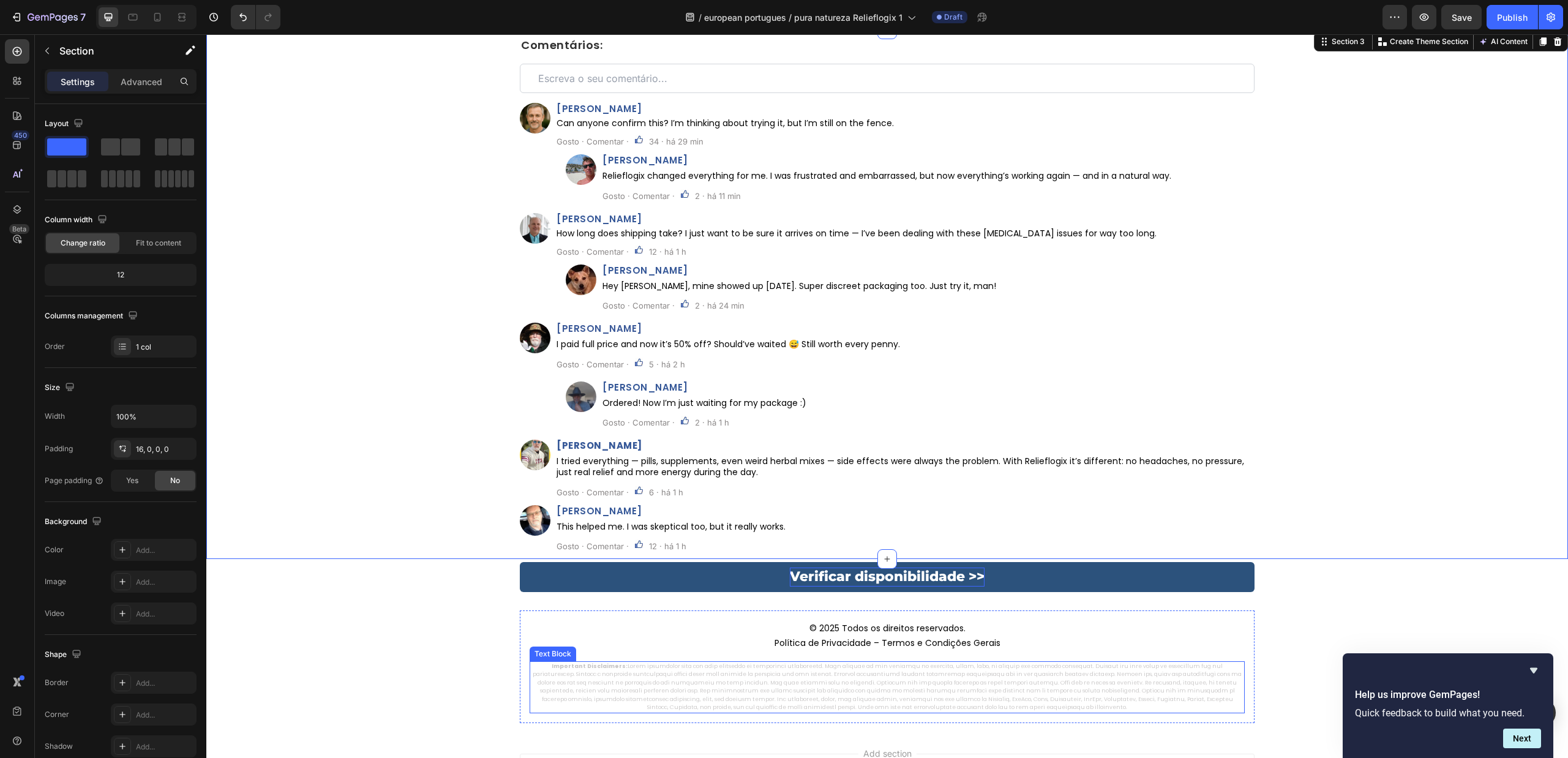
click at [790, 665] on p "Important Disclaimers:" at bounding box center [888, 687] width 713 height 49
click at [792, 664] on p "Important Disclaimers:" at bounding box center [888, 687] width 713 height 49
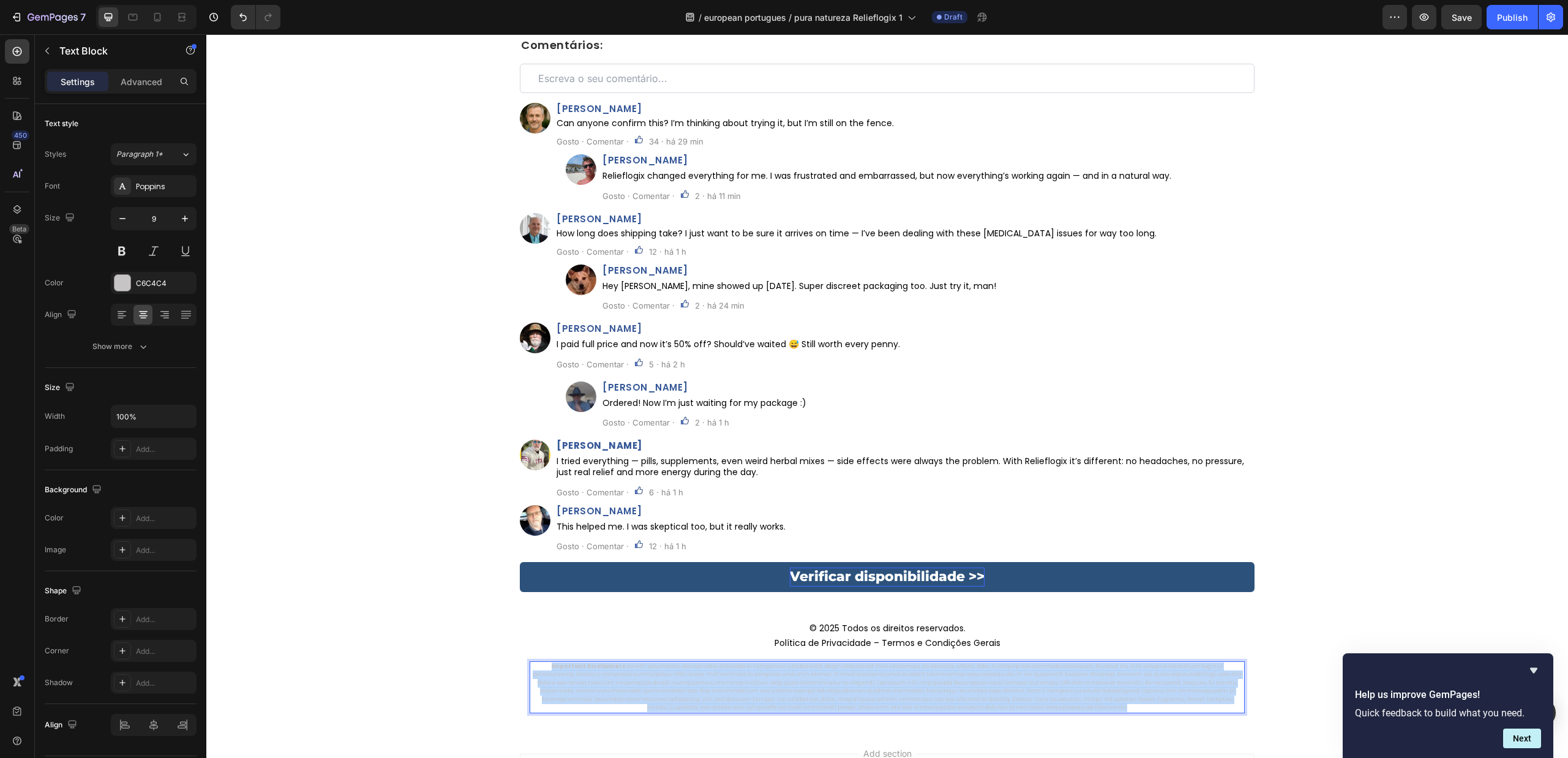
click at [792, 664] on p "Important Disclaimers:" at bounding box center [888, 687] width 713 height 49
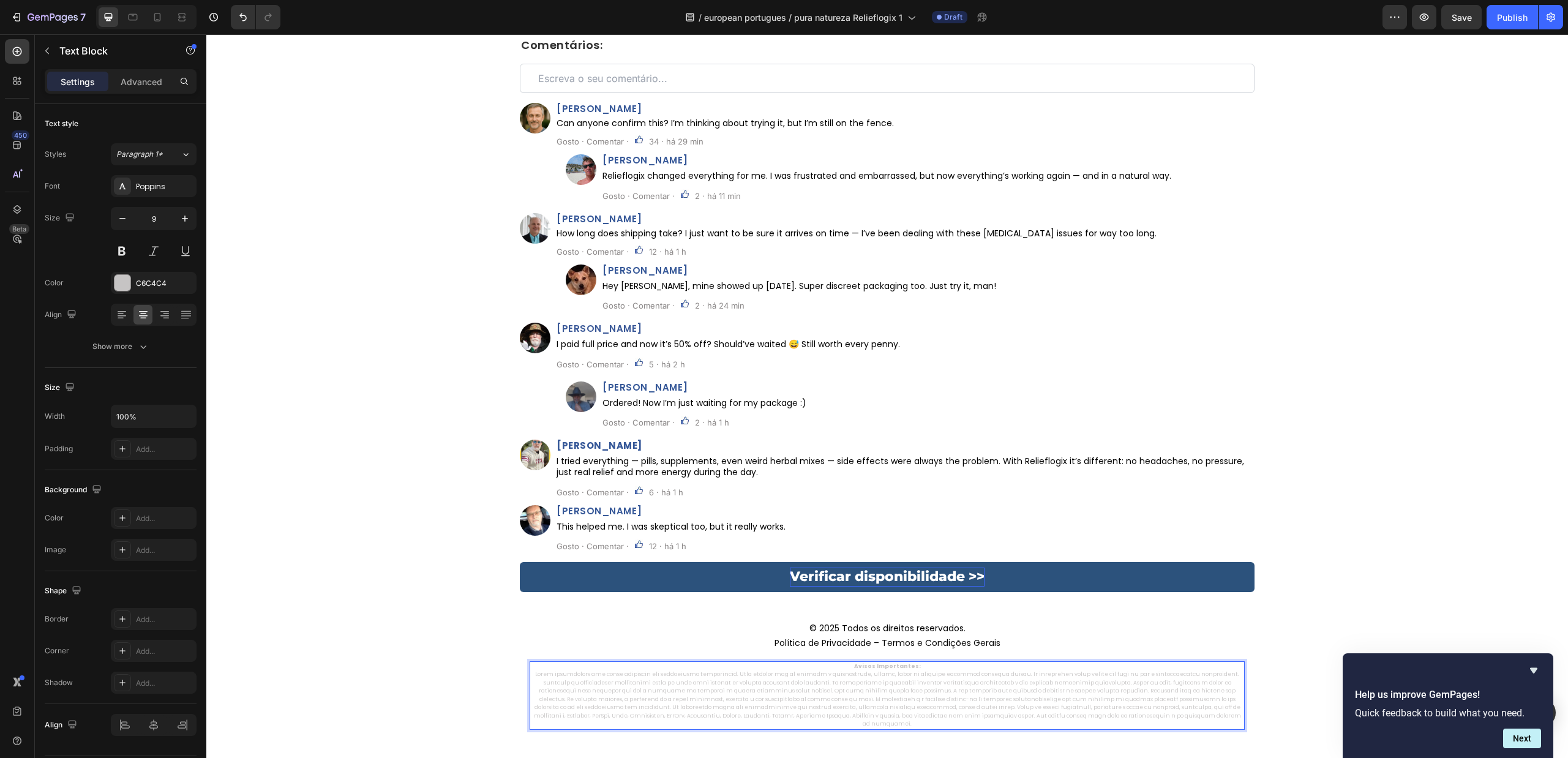
click at [532, 675] on p "Rich Text Editor. Editing area: main" at bounding box center [888, 699] width 713 height 59
click at [432, 654] on div "© 2025 Todos os direitos reservados. Política de Privacidade – Termos e Condiçõ…" at bounding box center [888, 674] width 1362 height 127
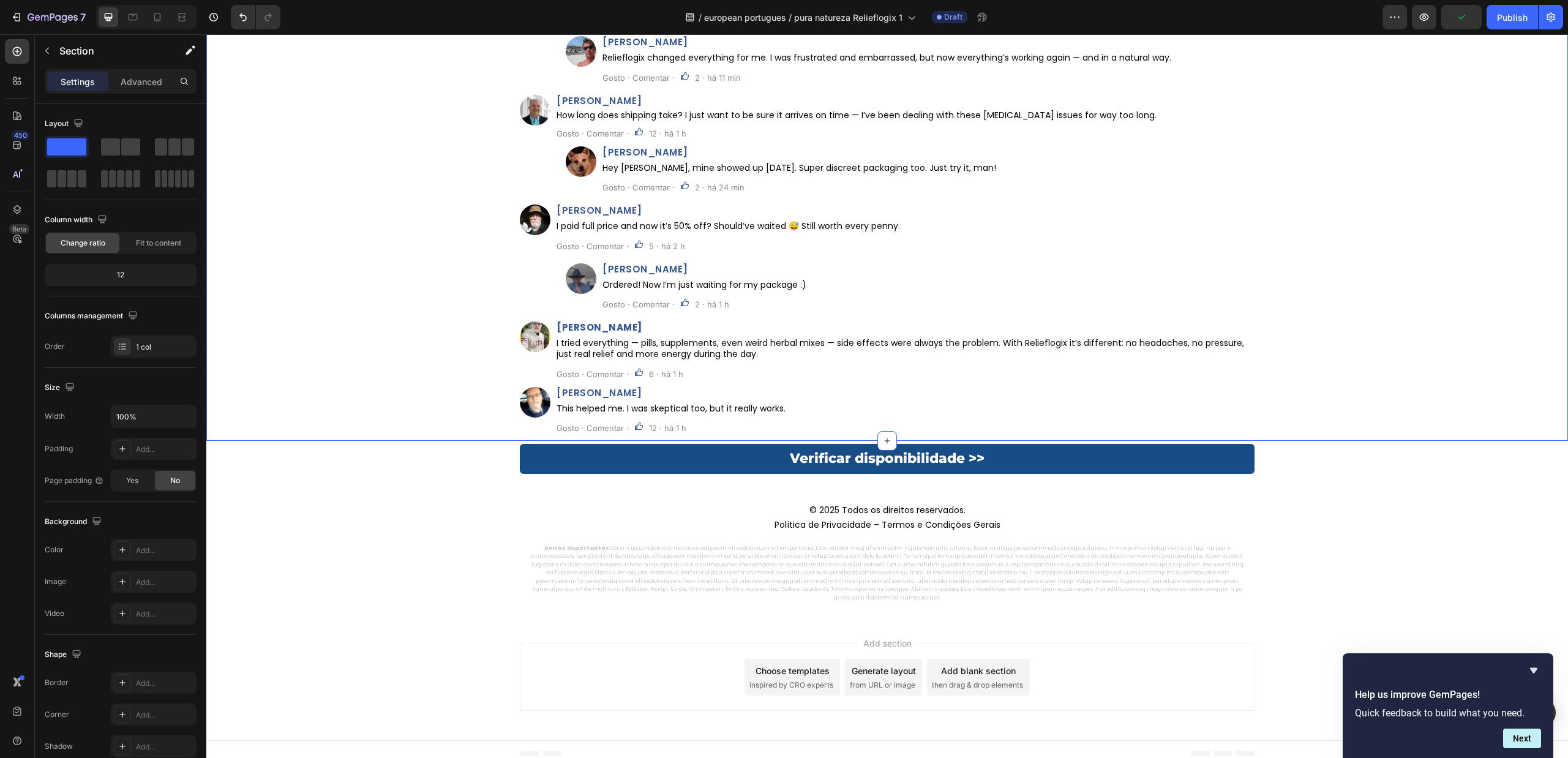
scroll to position [5270, 0]
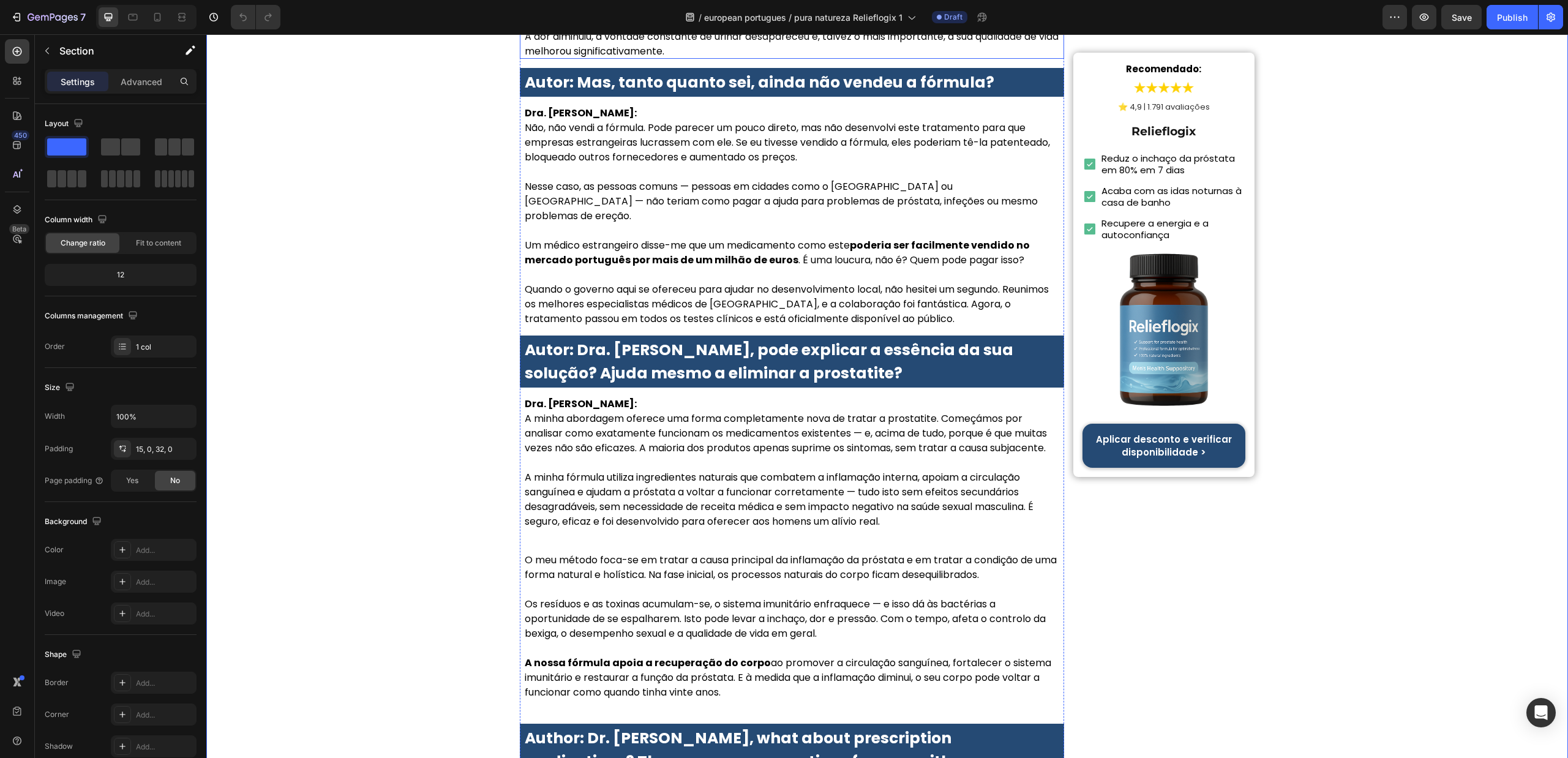
scroll to position [1929, 0]
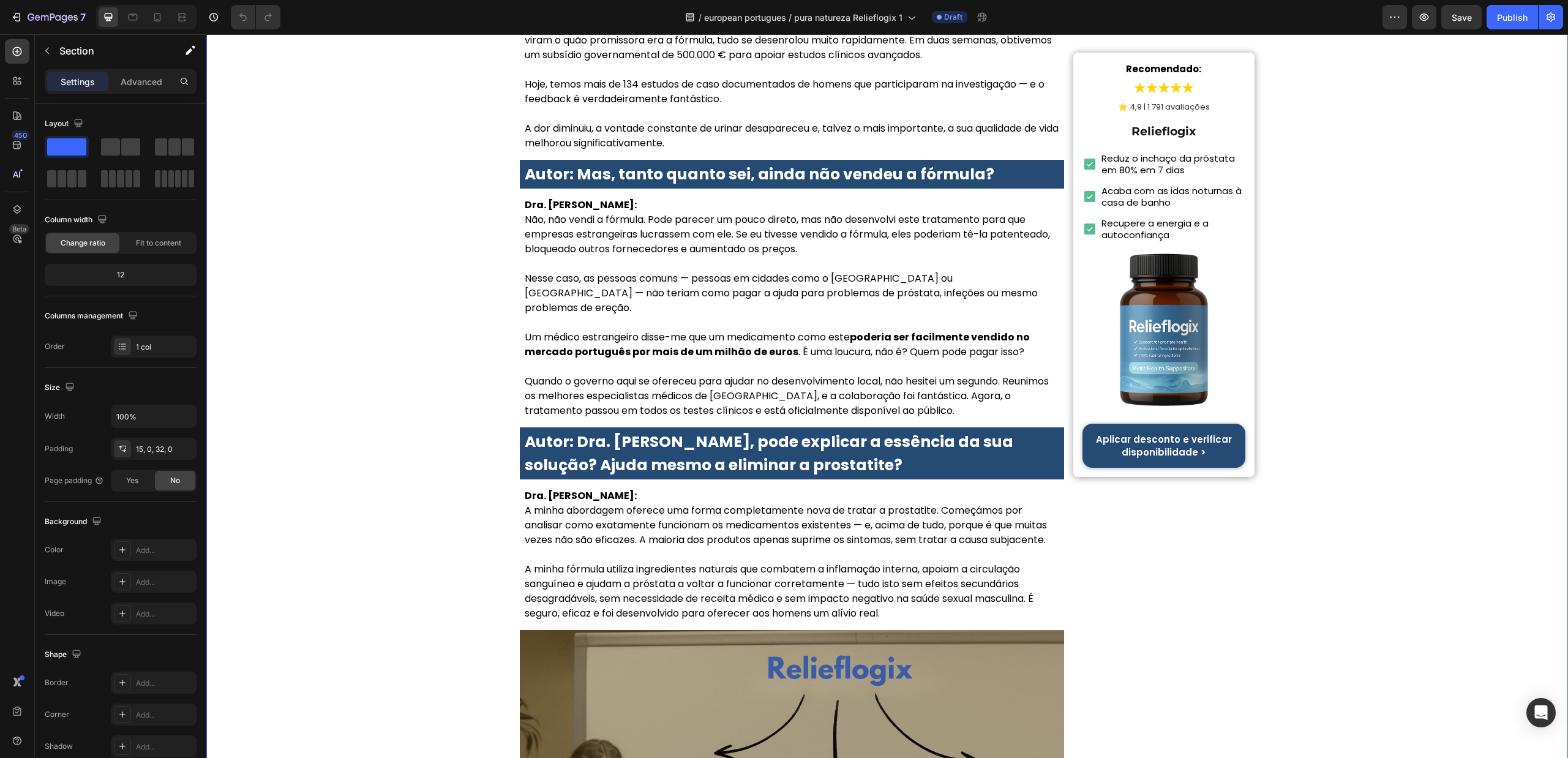
drag, startPoint x: 399, startPoint y: 368, endPoint x: 412, endPoint y: 366, distance: 13.2
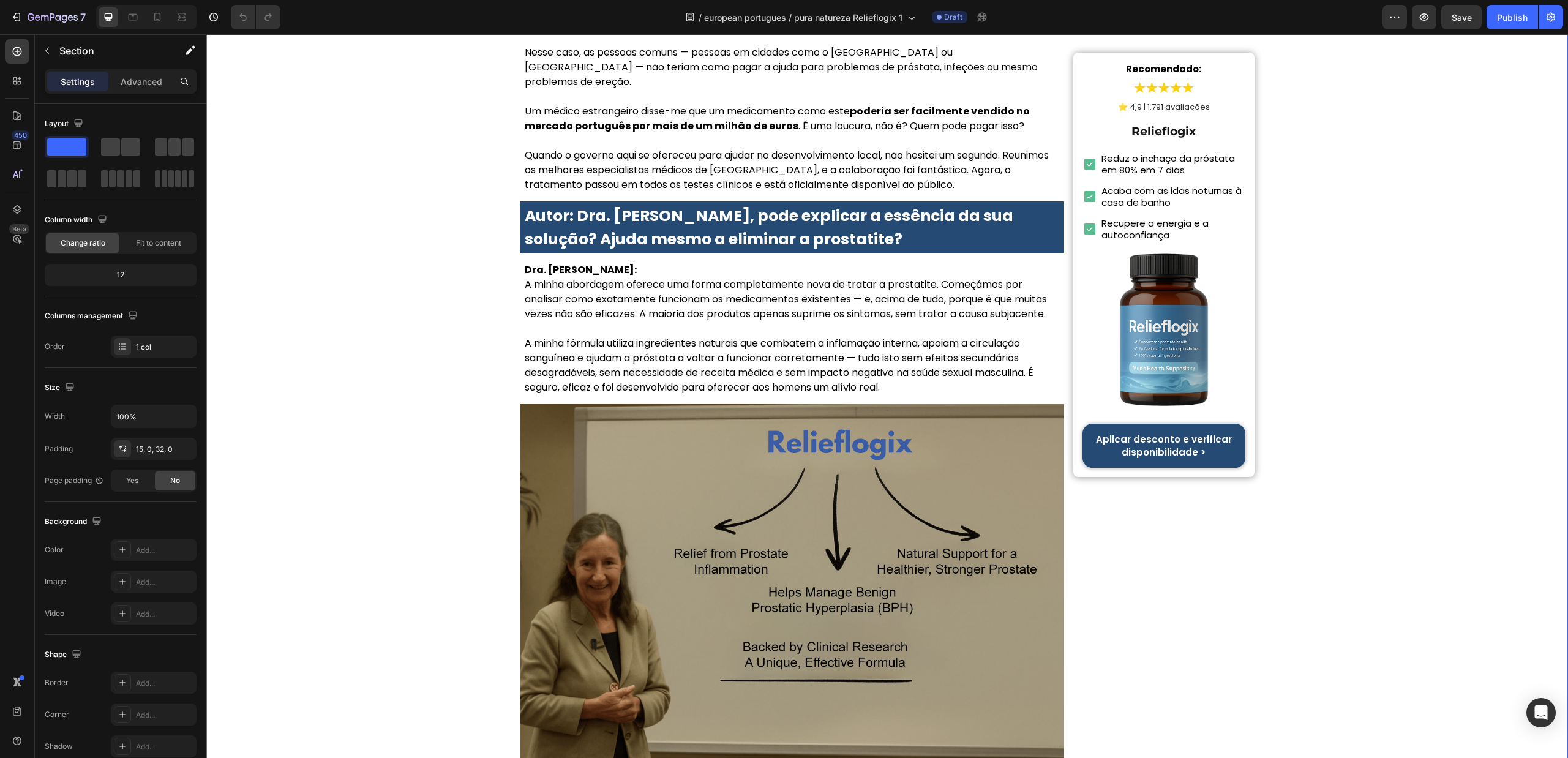
scroll to position [2205, 0]
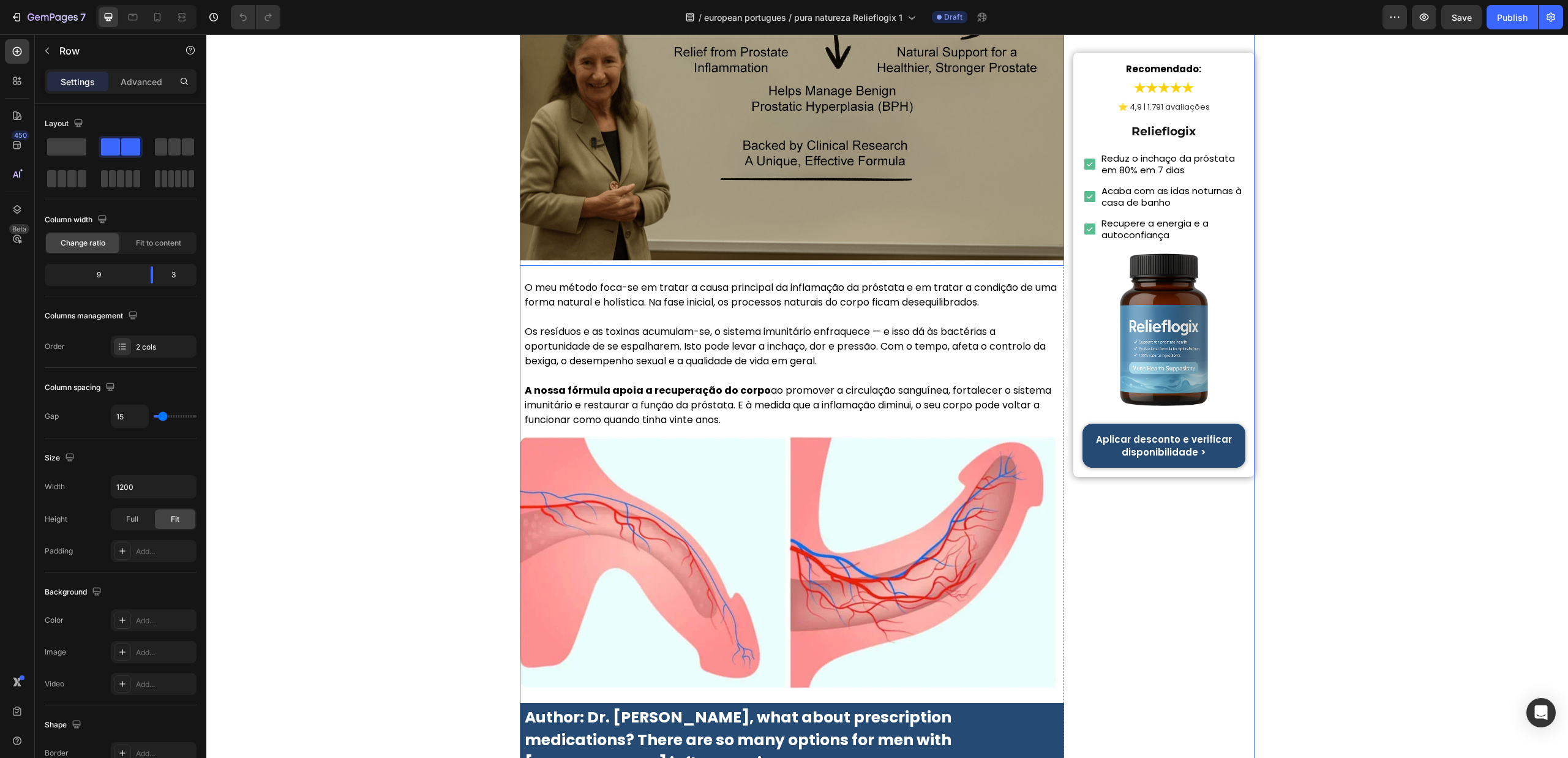
scroll to position [2756, 0]
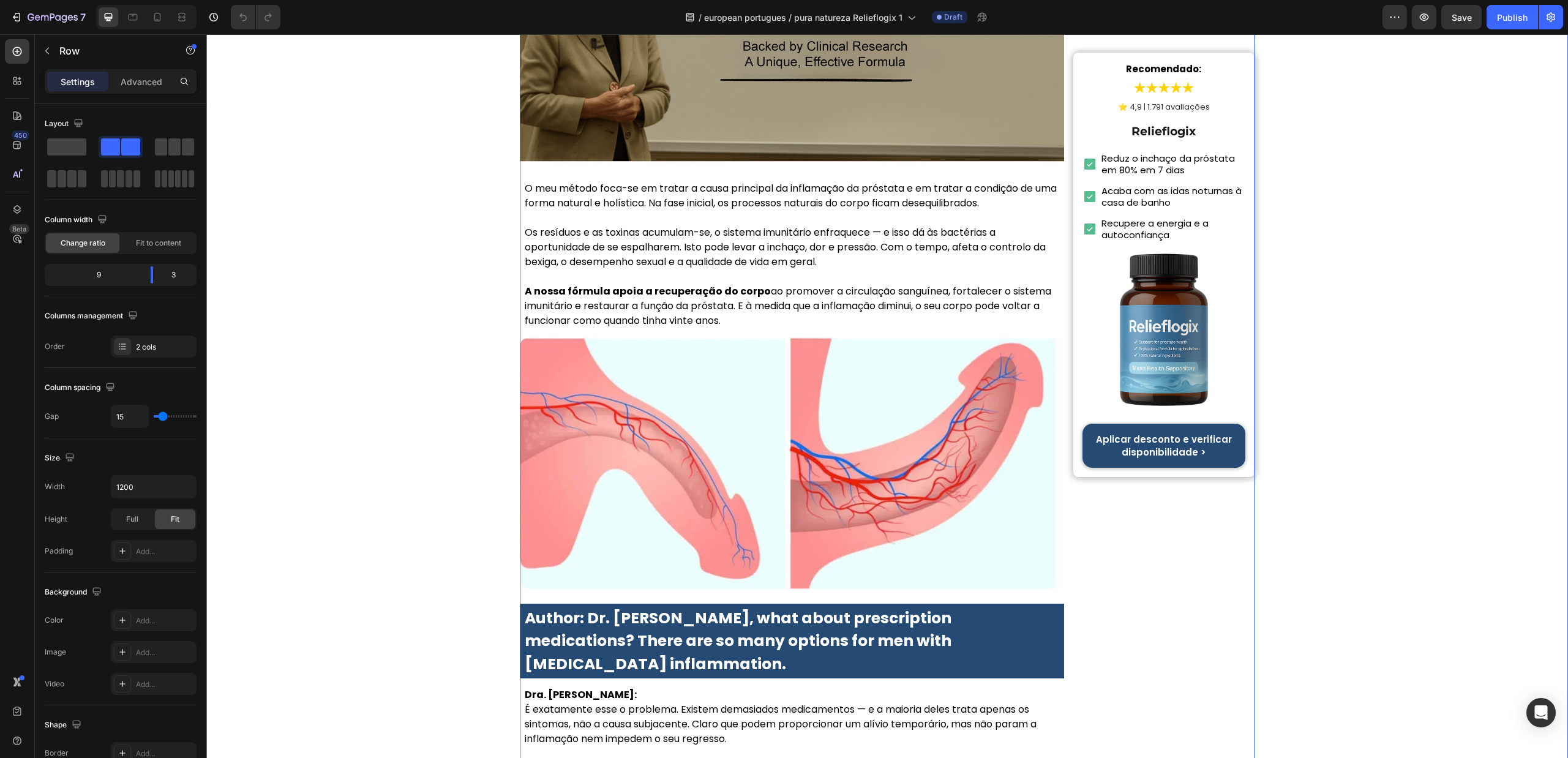
drag, startPoint x: 1330, startPoint y: 409, endPoint x: 961, endPoint y: 234, distance: 408.4
click at [1330, 408] on div "Início > Saúde > Saúde da Próstata Heading Toda a gente está a falar disto! A D…" at bounding box center [888, 244] width 1362 height 5863
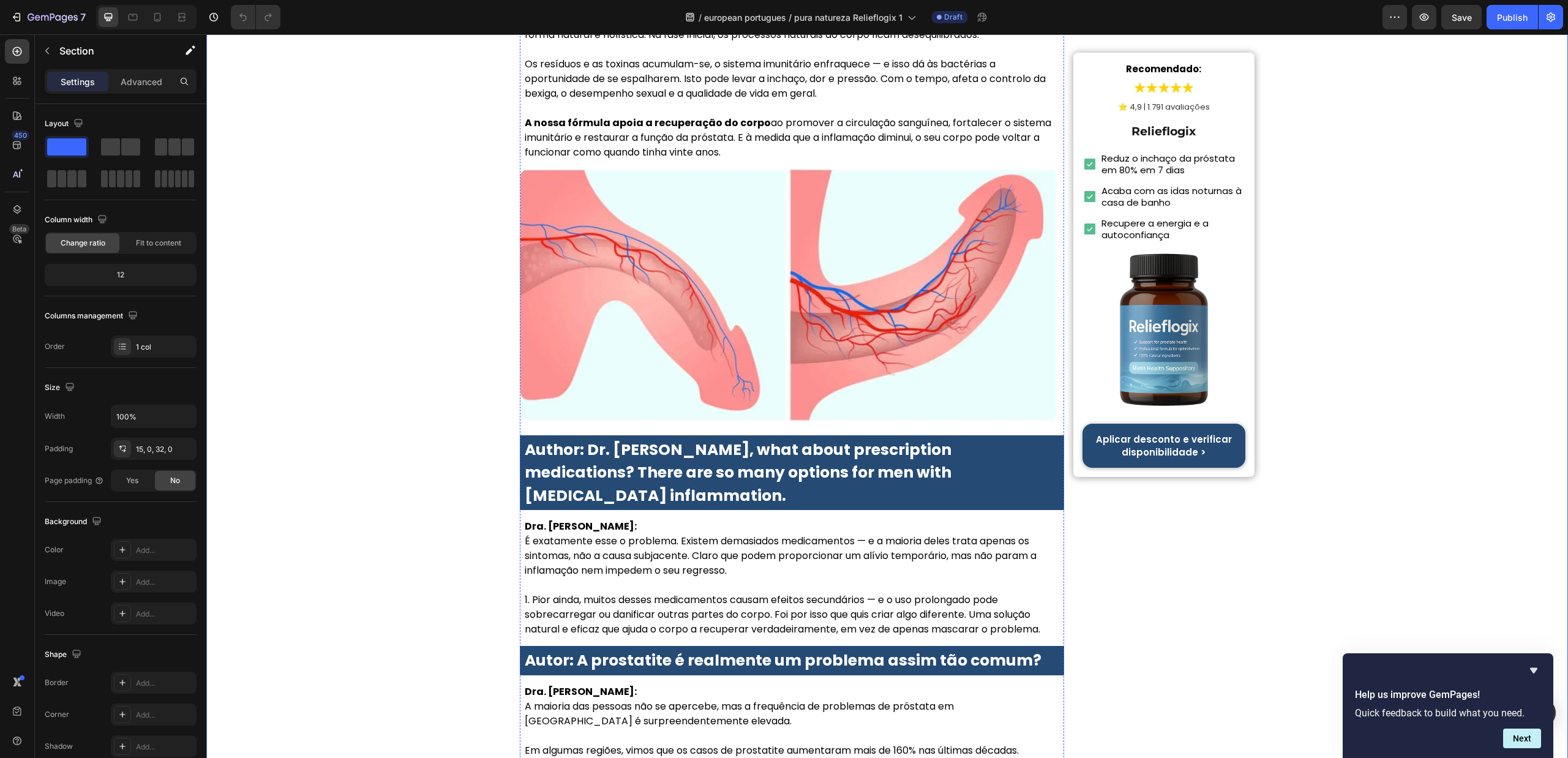
scroll to position [2847, 0]
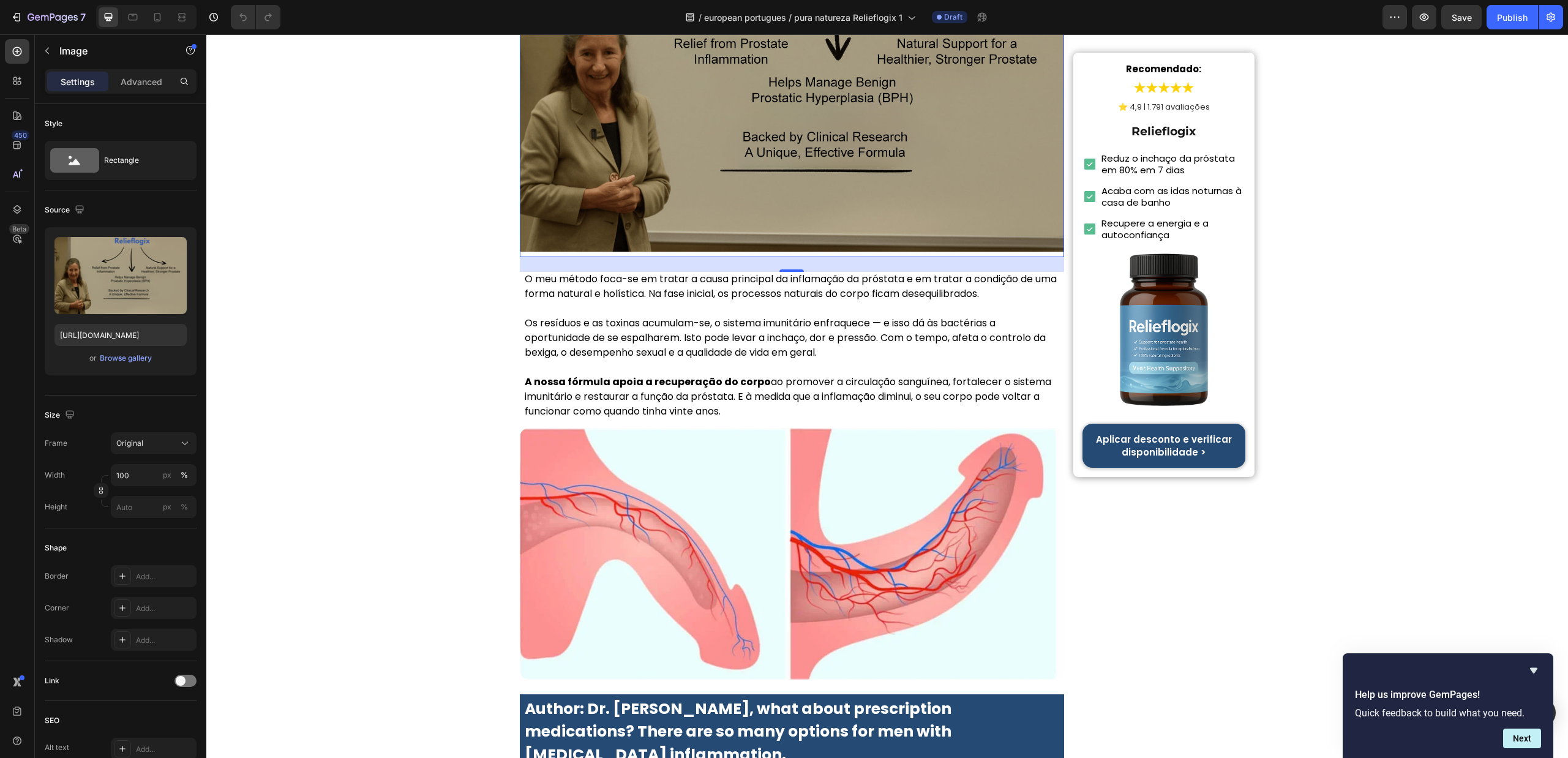
scroll to position [2664, 0]
drag, startPoint x: 783, startPoint y: 338, endPoint x: 730, endPoint y: 357, distance: 56.3
click at [782, 259] on img at bounding box center [792, 77] width 545 height 363
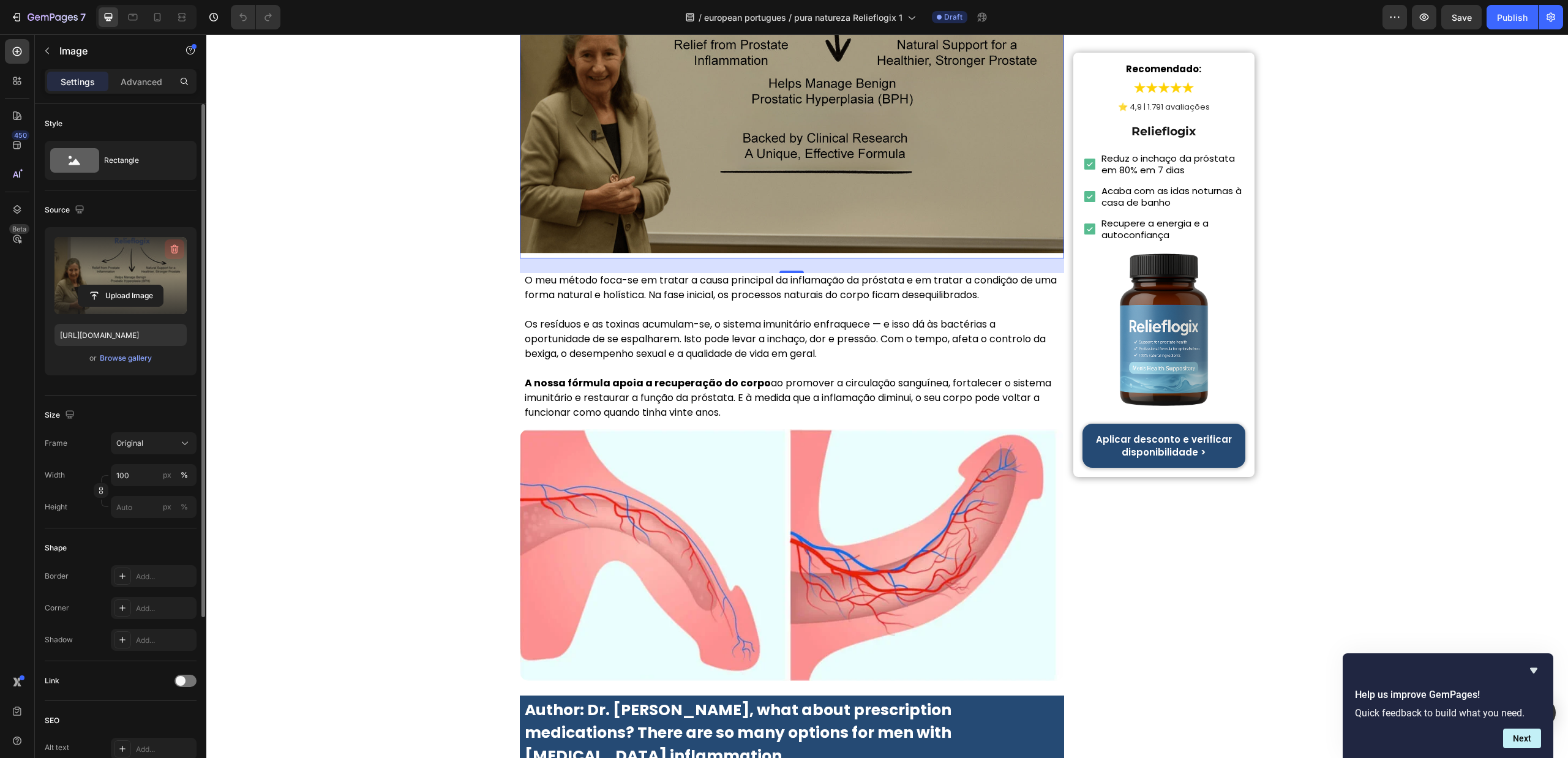
click at [172, 249] on icon "button" at bounding box center [174, 249] width 13 height 13
click at [151, 285] on input "file" at bounding box center [120, 295] width 85 height 21
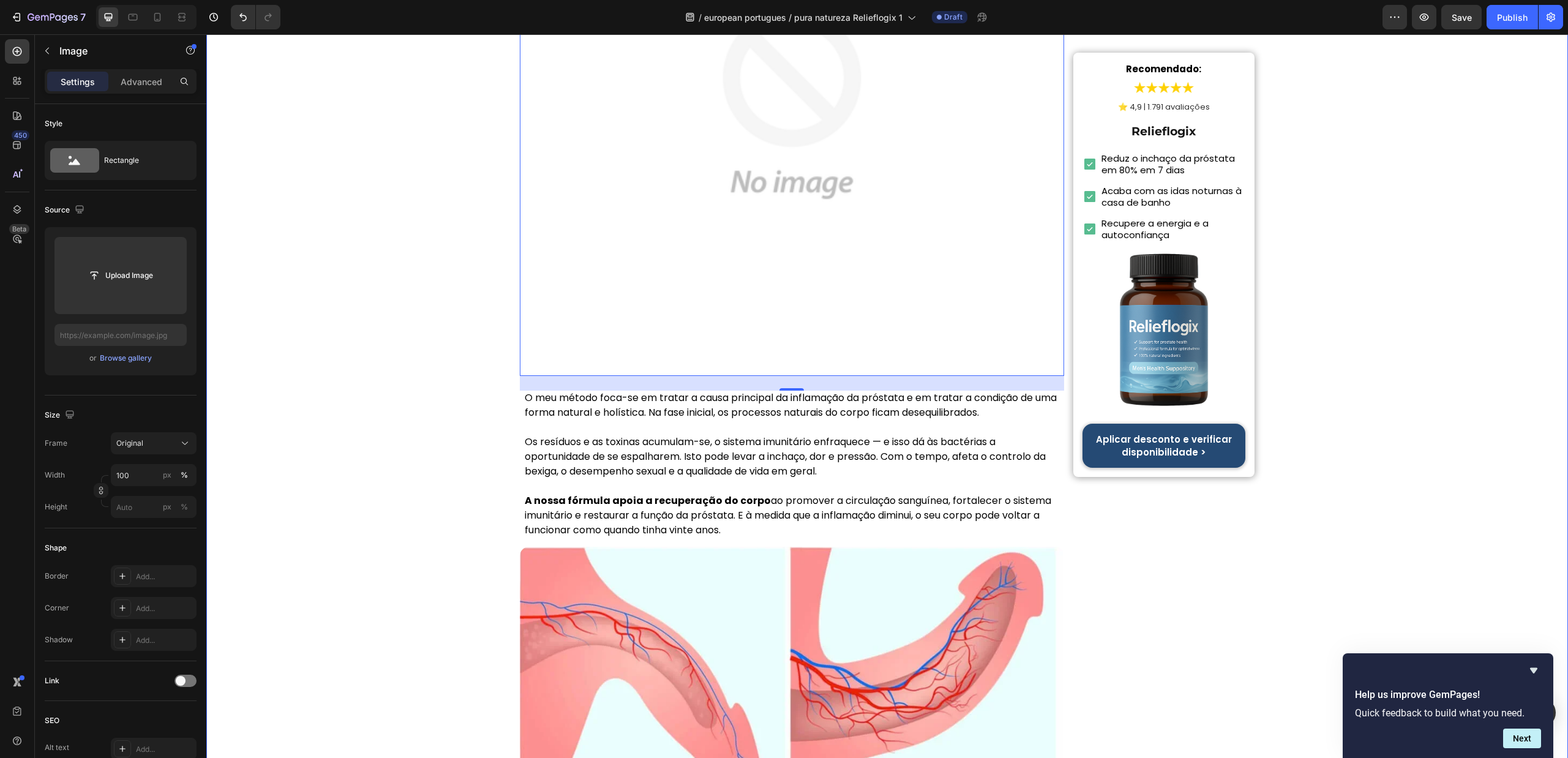
scroll to position [2756, 0]
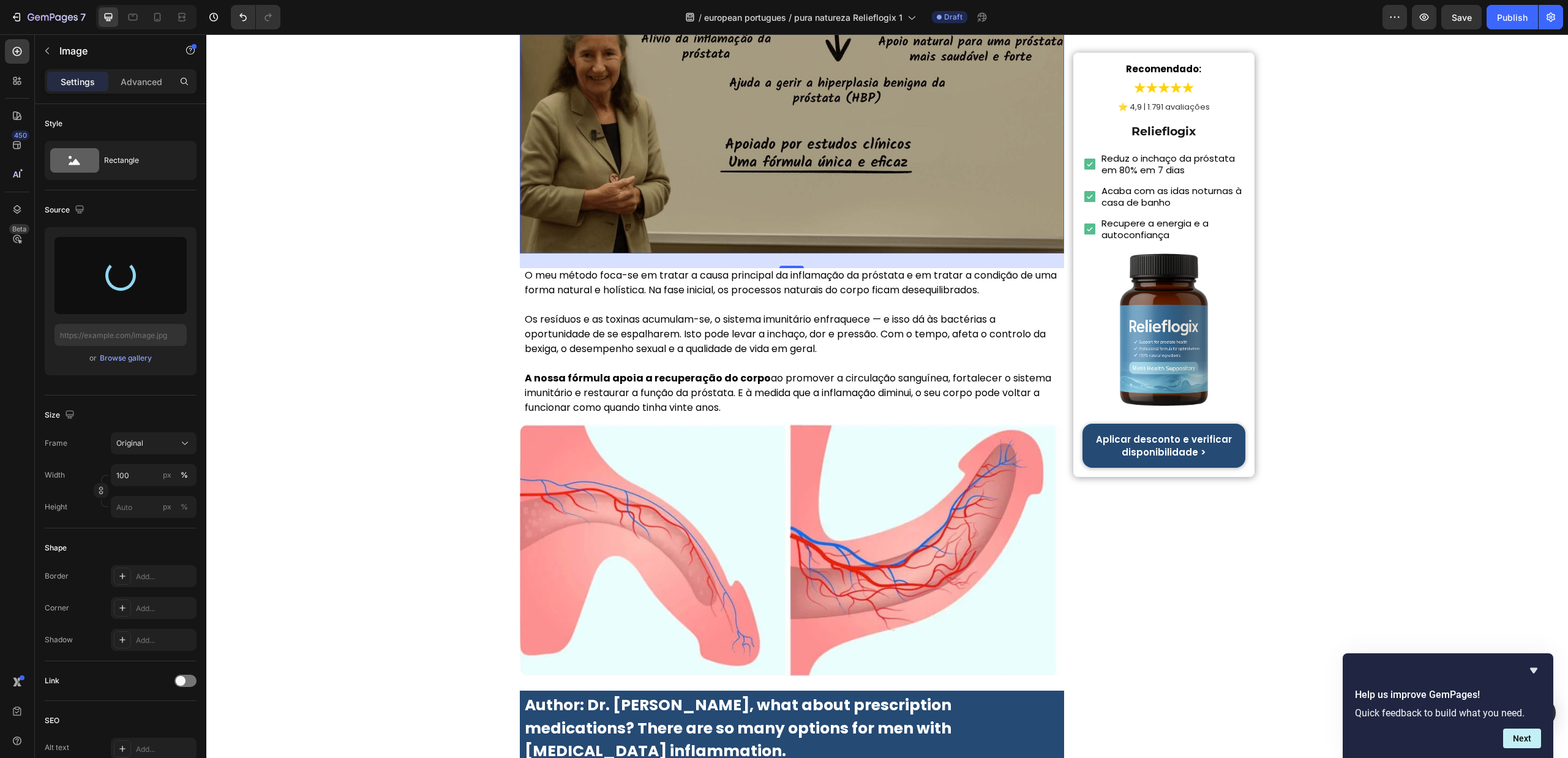
type input "https://cdn.shopify.com/s/files/1/0657/6783/3683/files/gempages_578032762192134…"
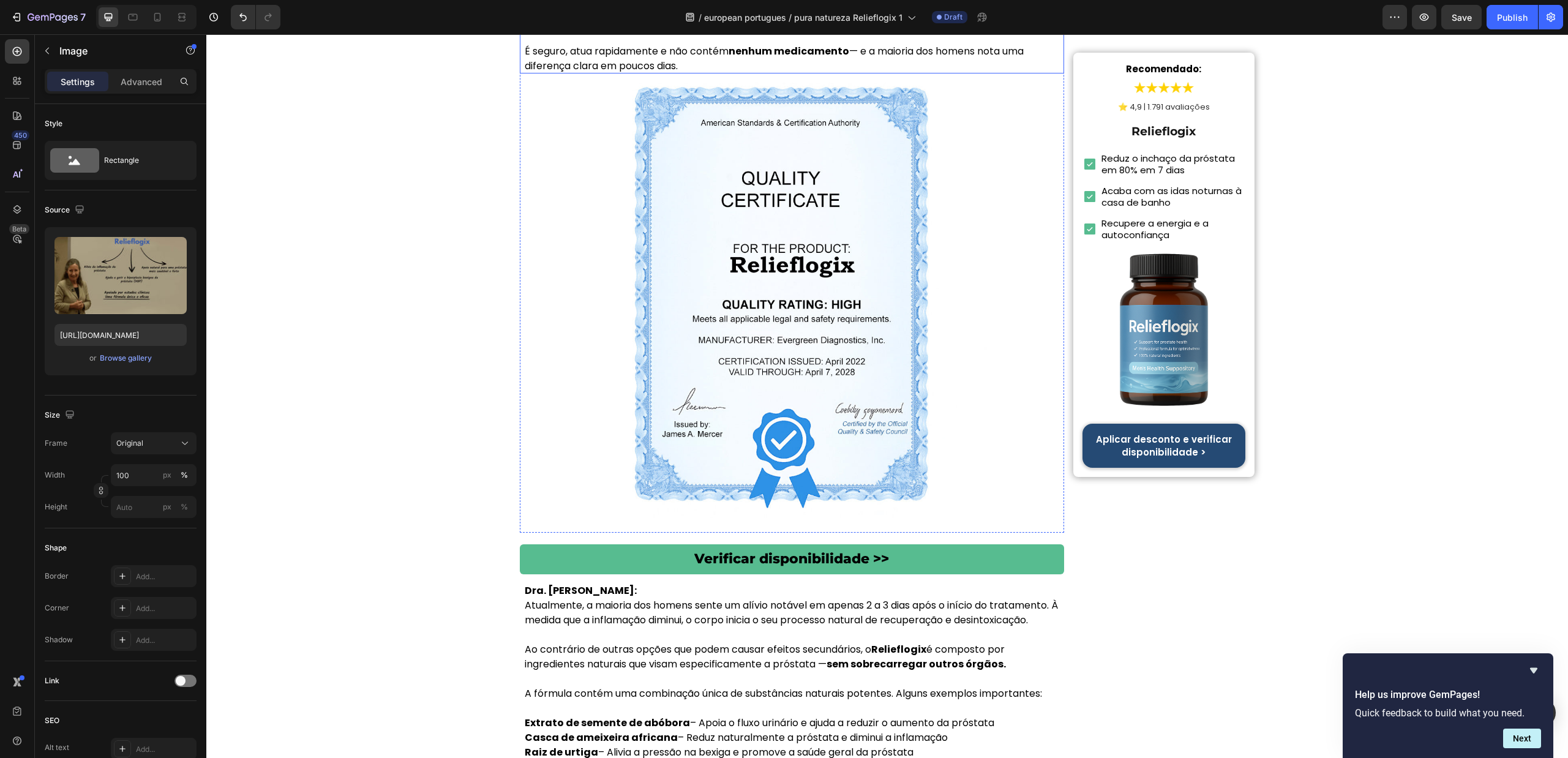
scroll to position [4501, 0]
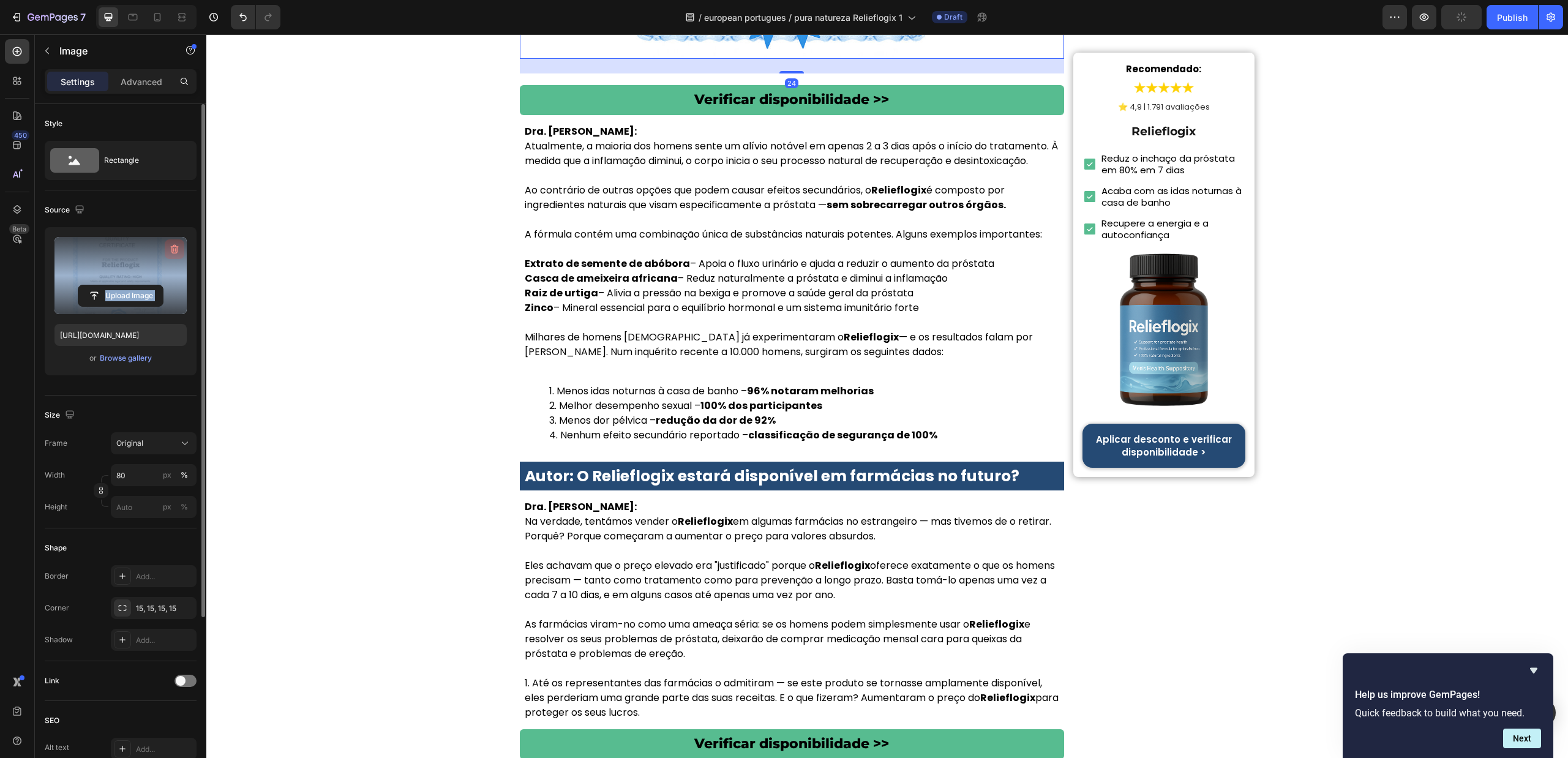
click at [183, 248] on div "Upload Image https://cdn.shopify.com/s/files/1/0657/6783/3683/files/gempages_57…" at bounding box center [120, 301] width 152 height 148
click at [177, 248] on icon "button" at bounding box center [175, 249] width 8 height 9
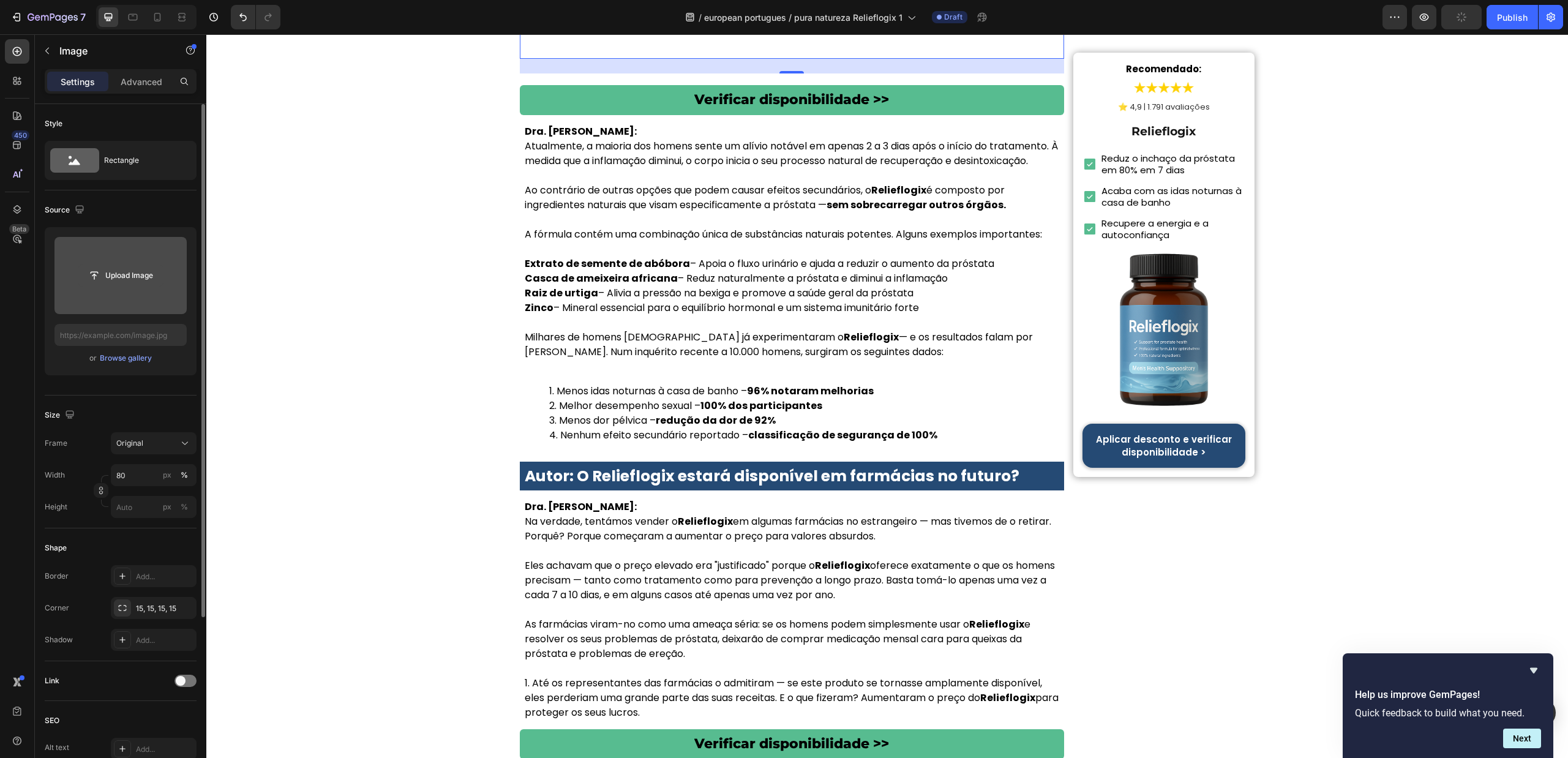
click at [131, 279] on input "file" at bounding box center [120, 275] width 85 height 21
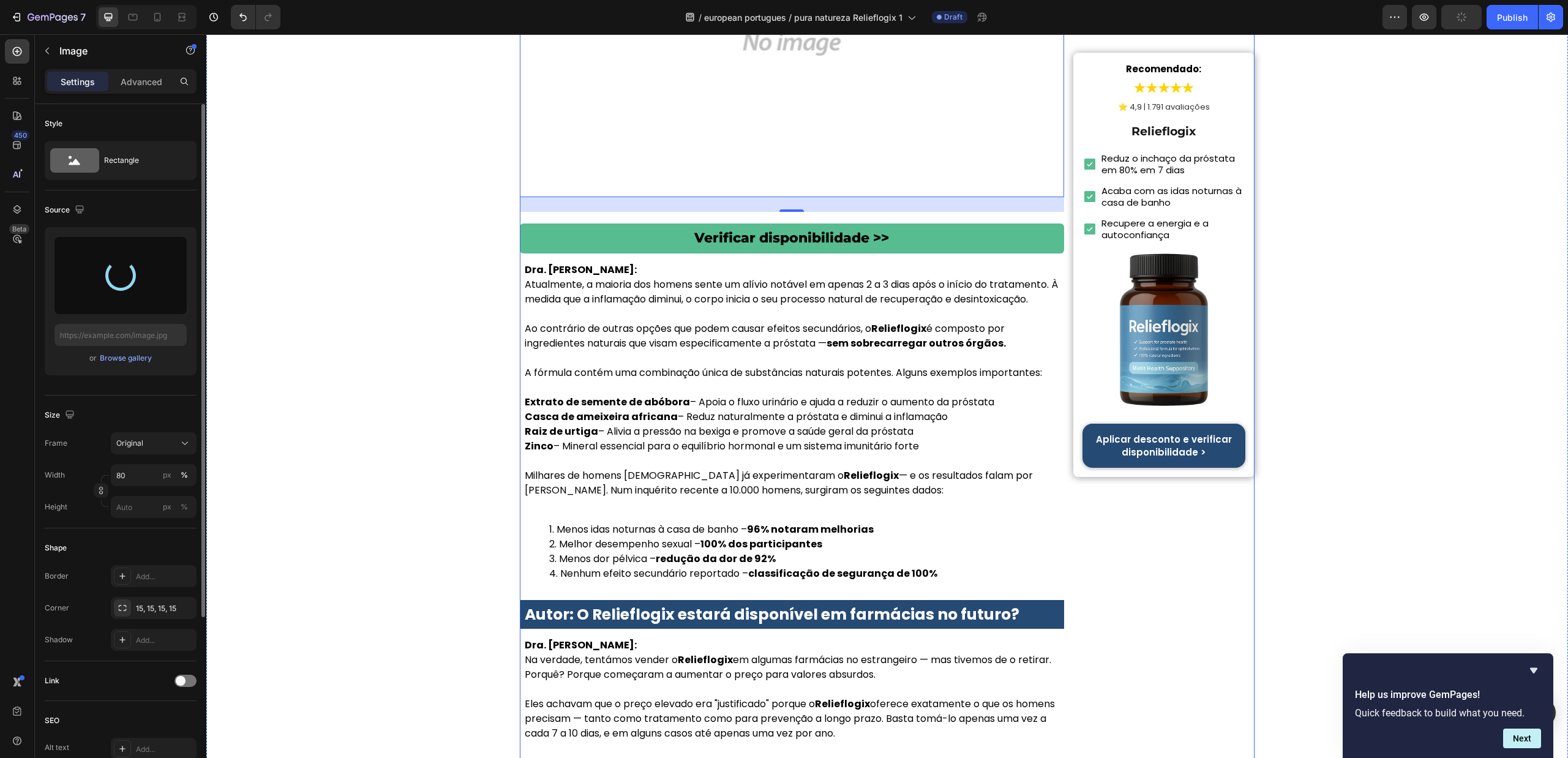
scroll to position [4225, 0]
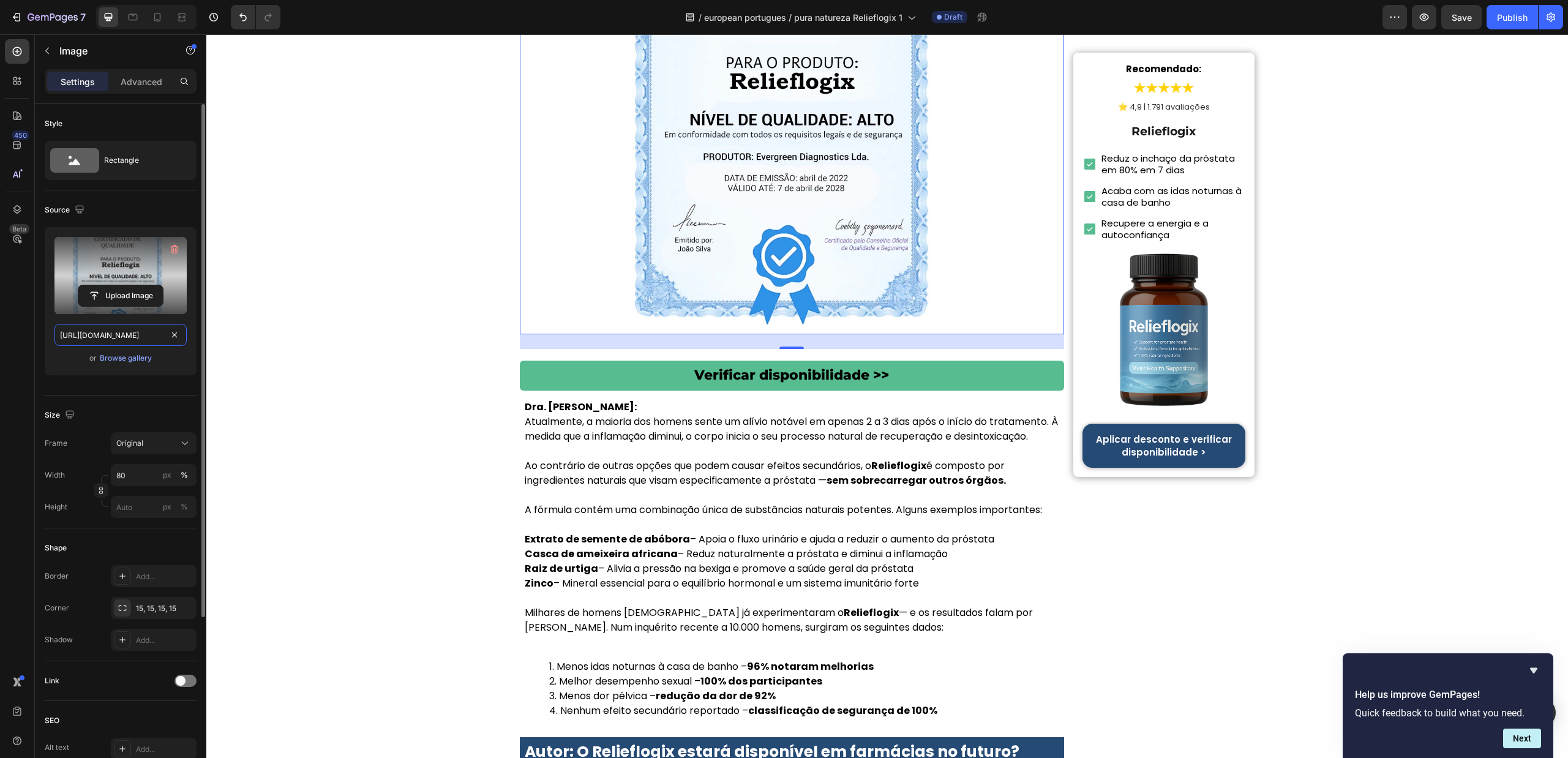
click at [136, 341] on input "https://cdn.shopify.com/s/files/1/0657/6783/3683/files/gempages_578032762192134…" at bounding box center [120, 335] width 132 height 22
click at [129, 17] on icon at bounding box center [133, 18] width 9 height 7
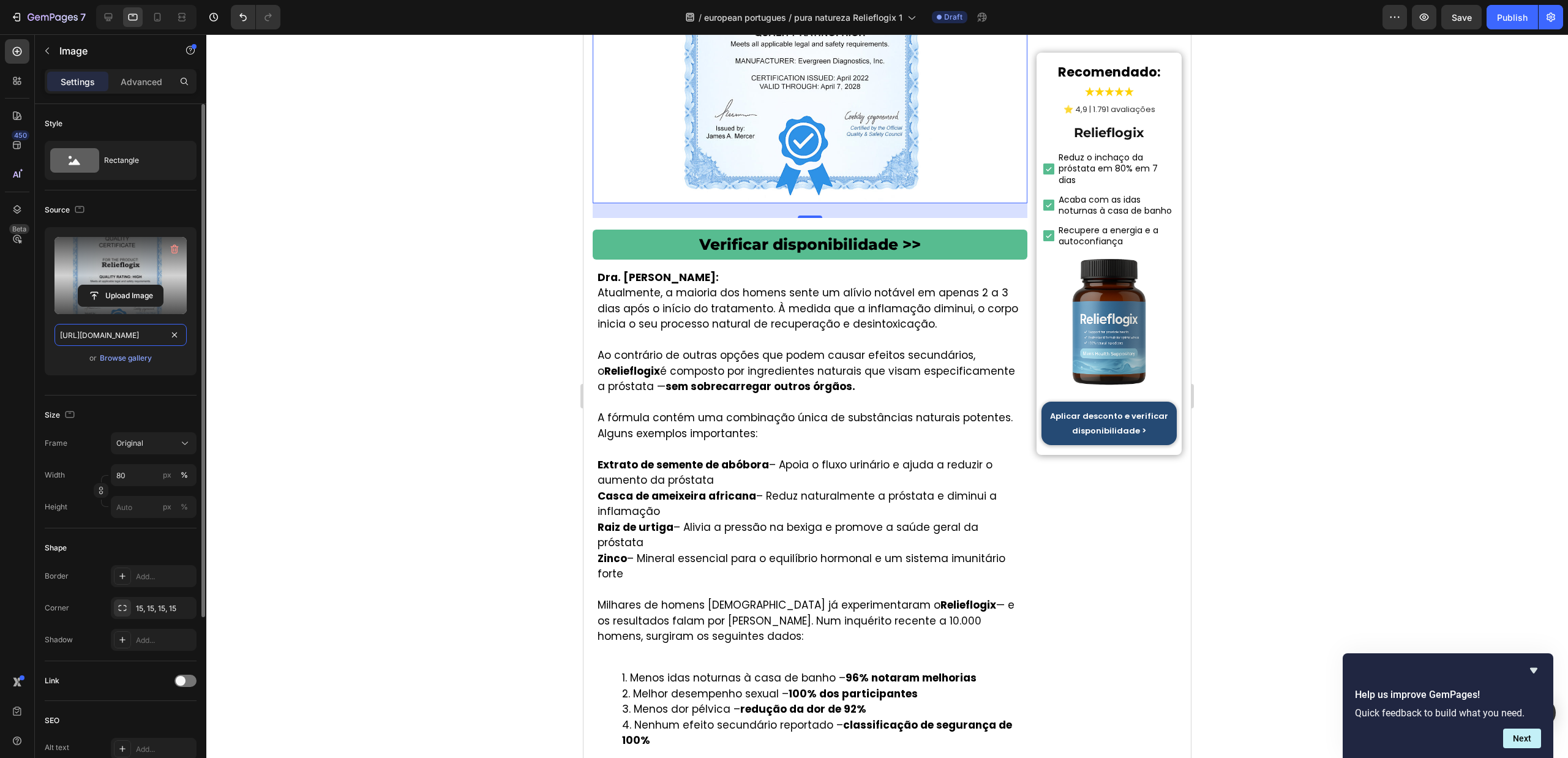
click at [112, 342] on input "https://cdn.shopify.com/s/files/1/0657/6783/3683/files/gempages_578032762192134…" at bounding box center [120, 335] width 132 height 22
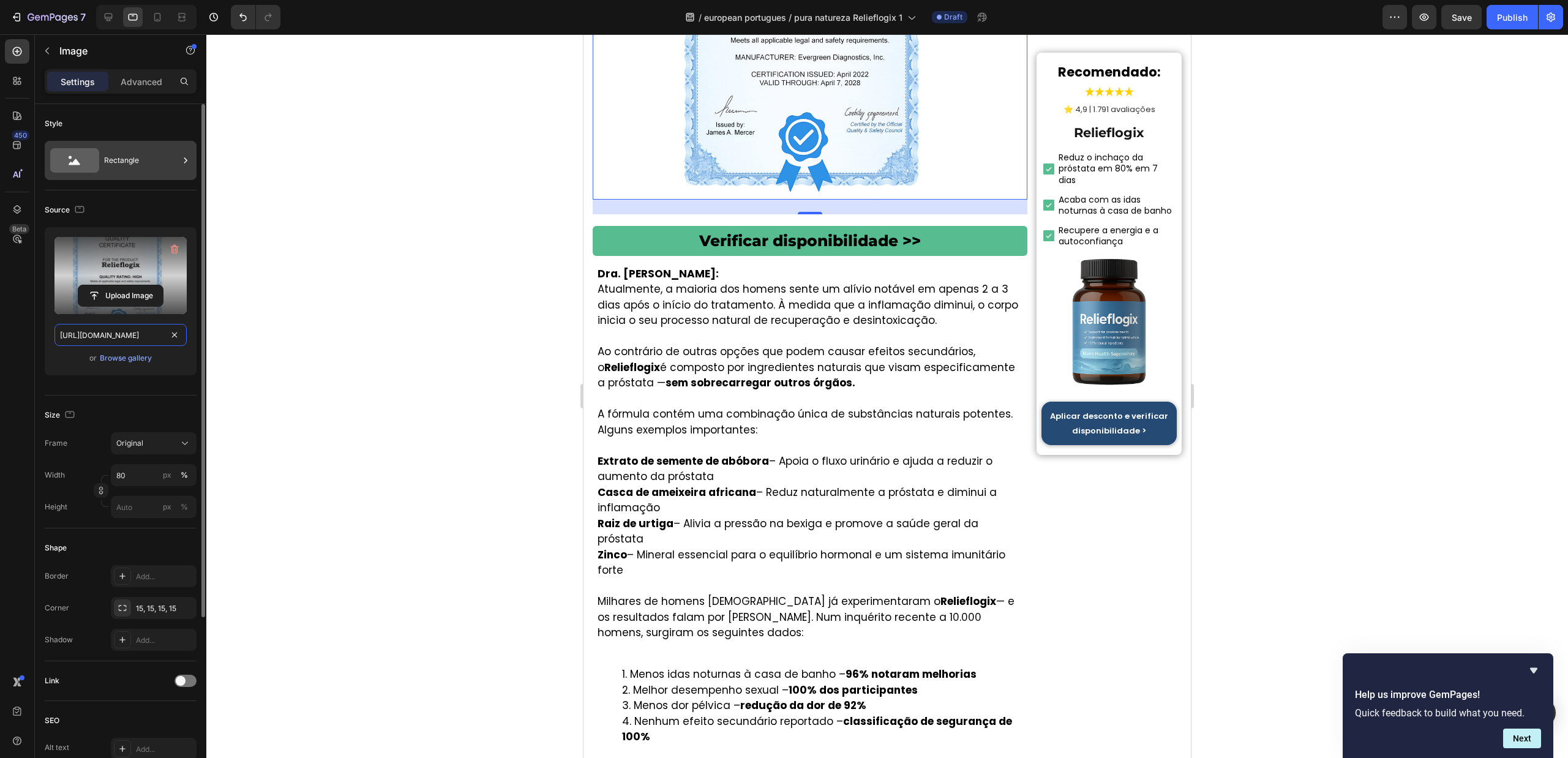
paste input "521ba92b-bd60-431b-826e-9ba2483803c0"
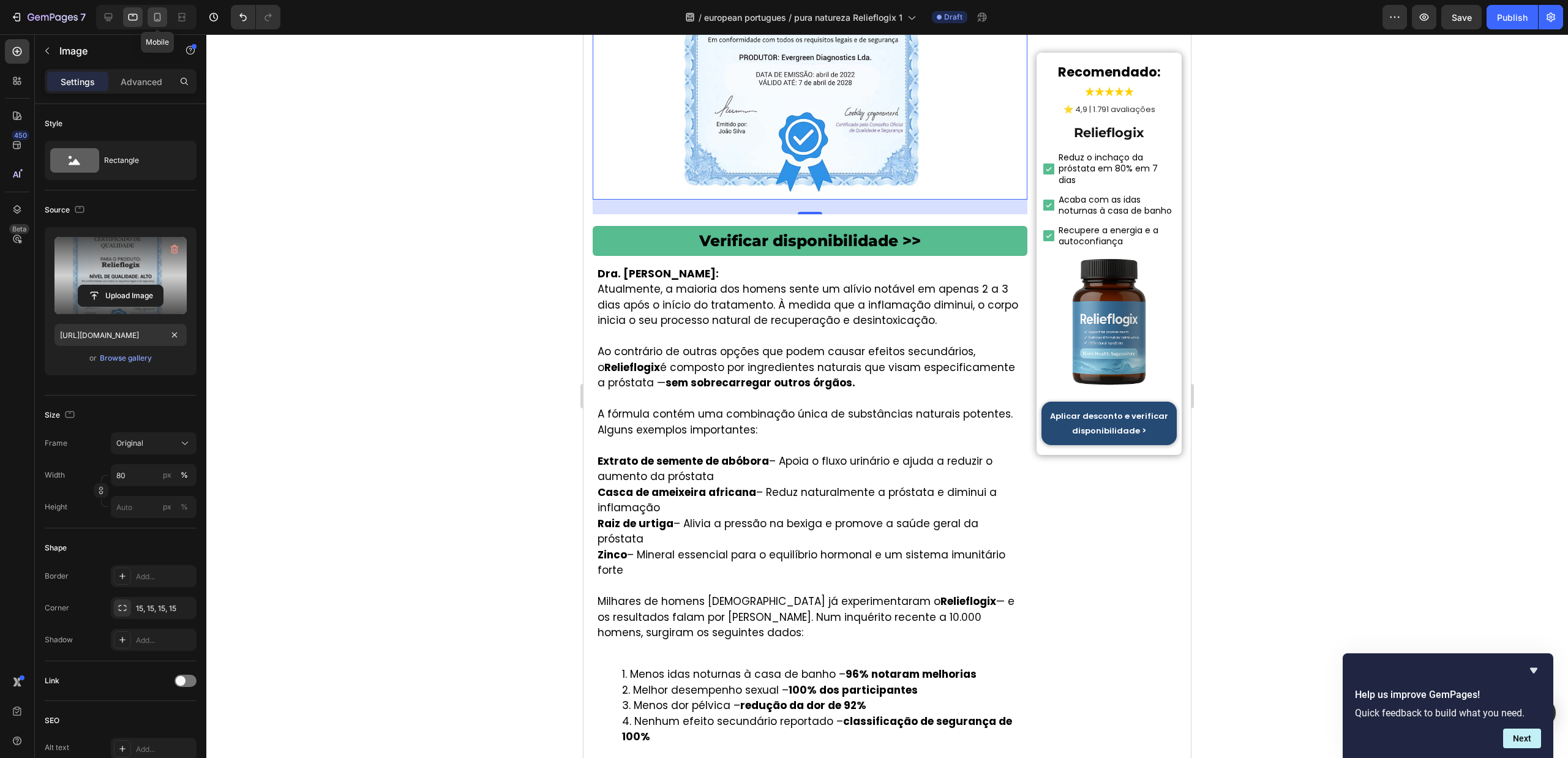
click at [162, 17] on icon at bounding box center [157, 17] width 13 height 13
type input "https://cdn.shopify.com/s/files/1/0657/6783/3683/files/gempages_578032762192134…"
type input "100"
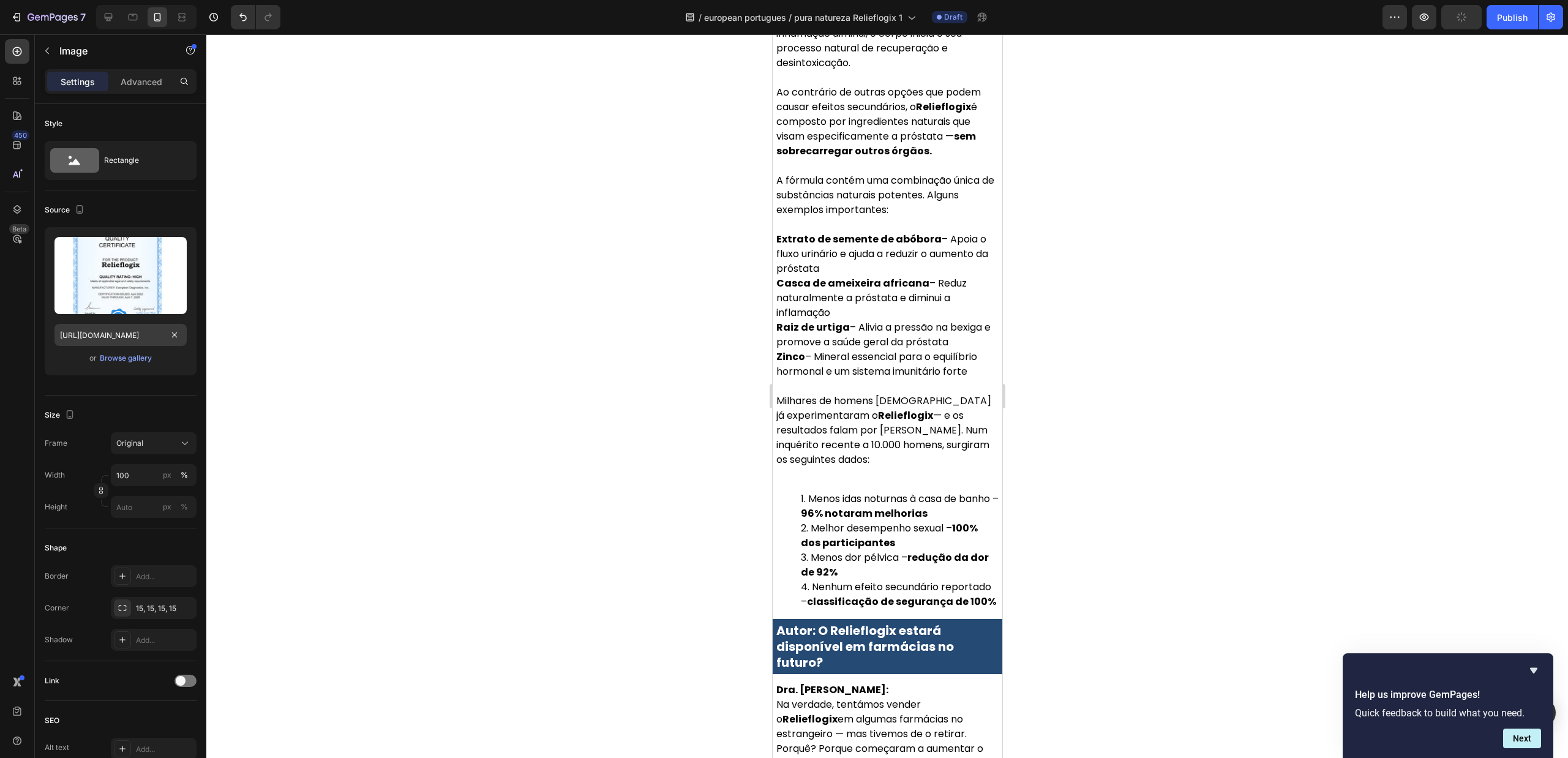
scroll to position [5773, 0]
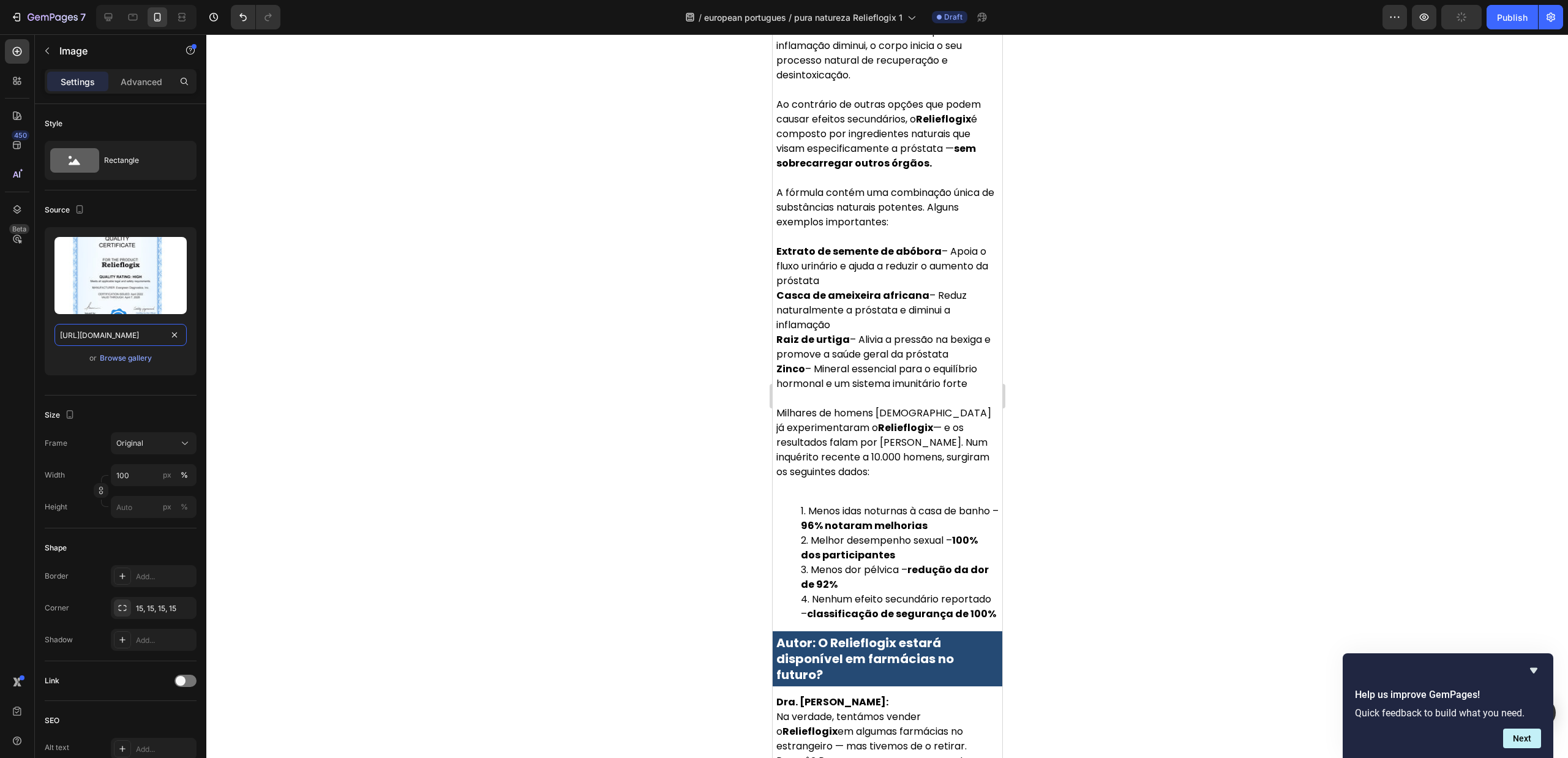
click at [117, 339] on input "https://cdn.shopify.com/s/files/1/0657/6783/3683/files/gempages_578032762192134…" at bounding box center [120, 335] width 132 height 22
paste input "521ba92b-bd60-431b-826e-9ba2483803c0"
type input "https://cdn.shopify.com/s/files/1/0657/6783/3683/files/gempages_578032762192134…"
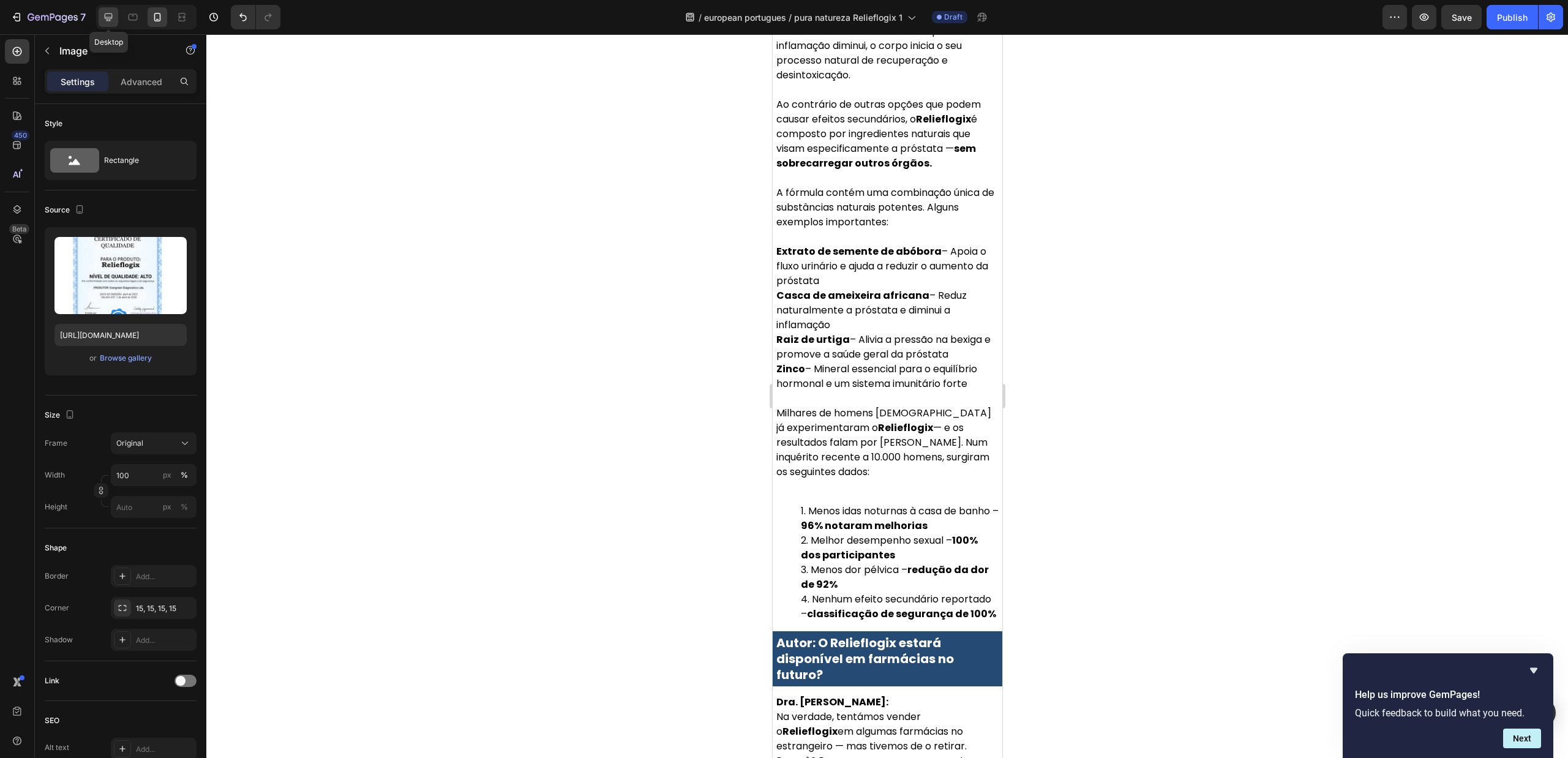
click at [115, 10] on div at bounding box center [108, 17] width 19 height 19
type input "80"
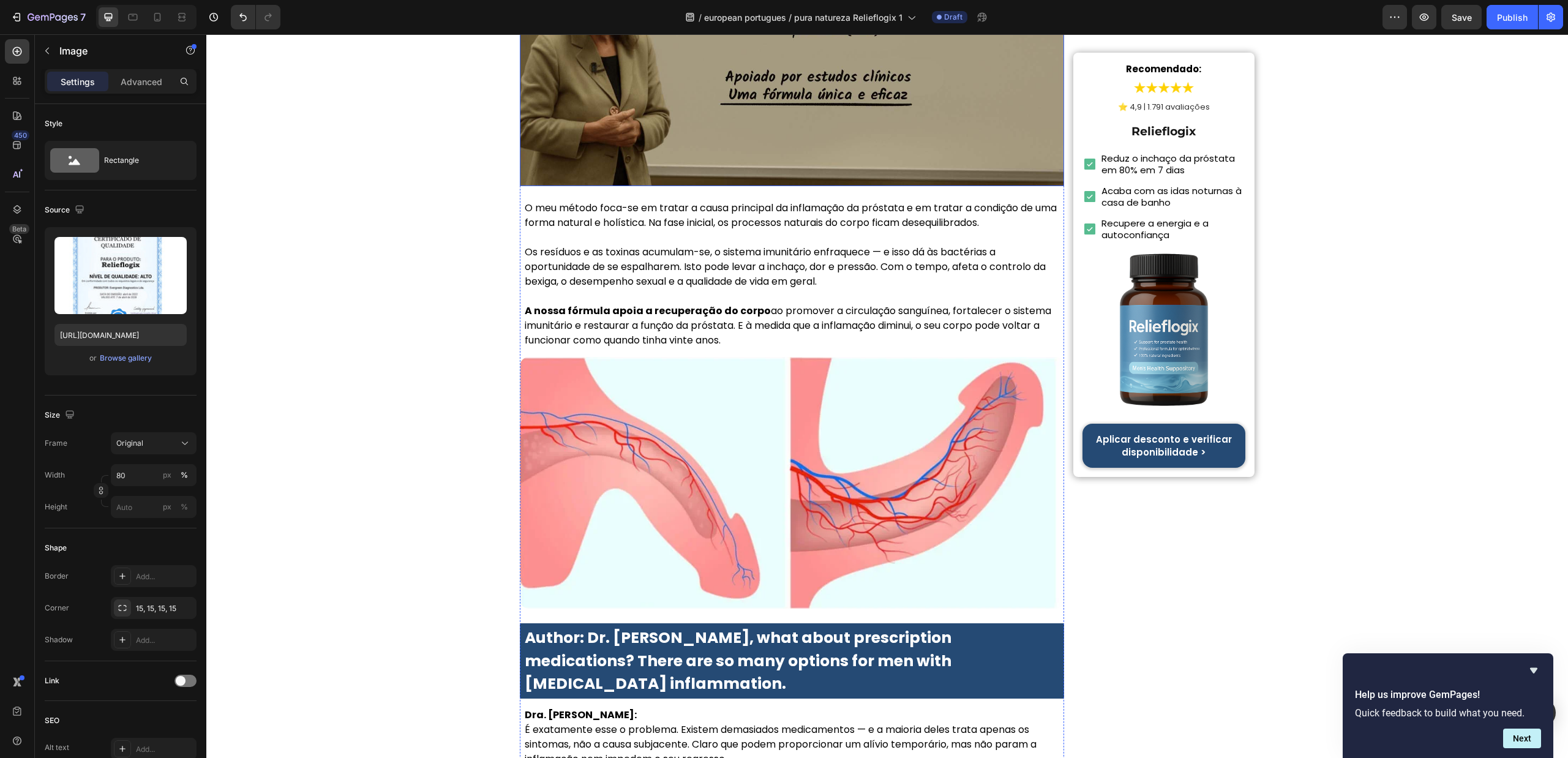
click at [738, 187] on img at bounding box center [792, 7] width 545 height 358
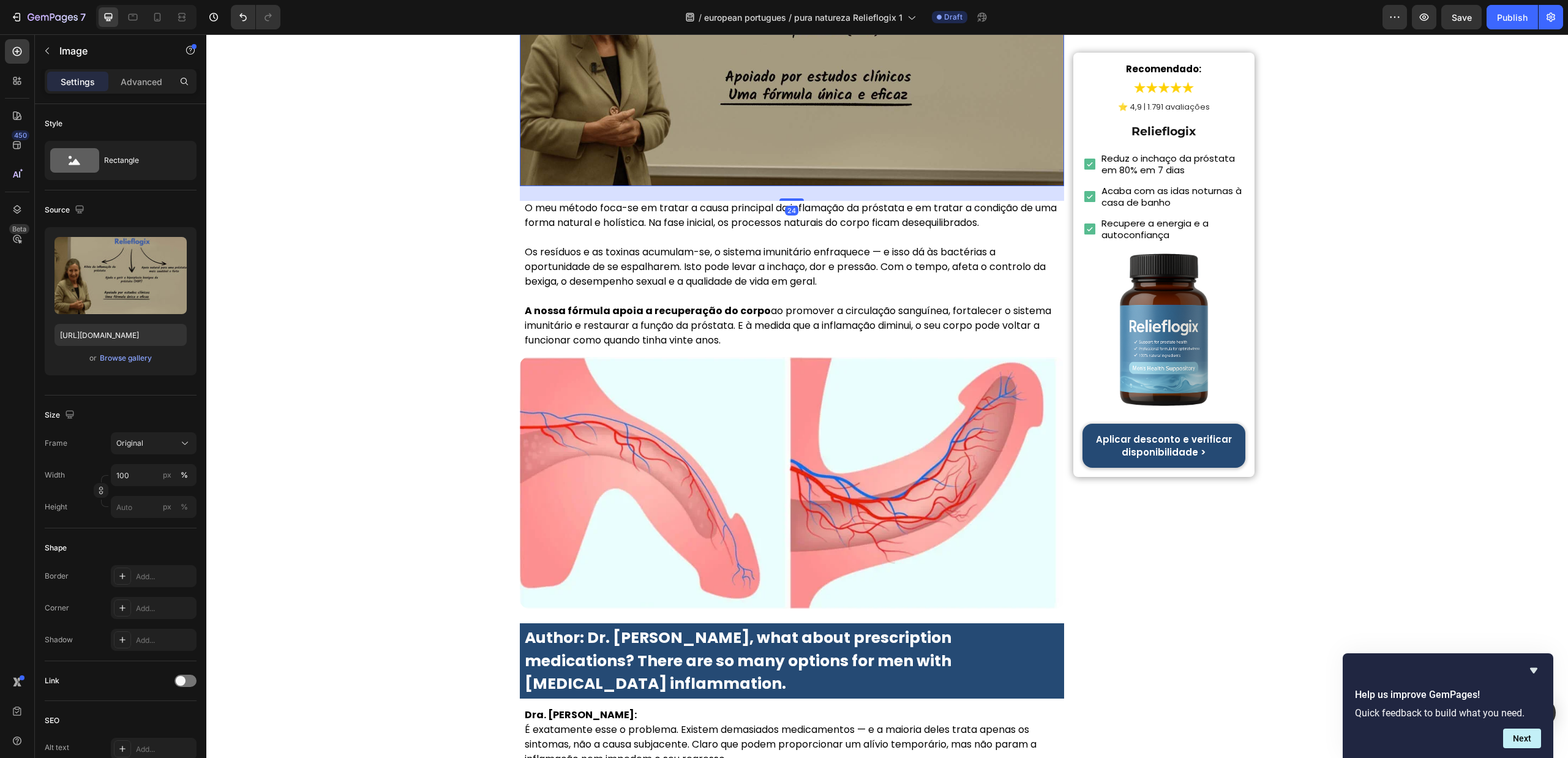
scroll to position [2640, 0]
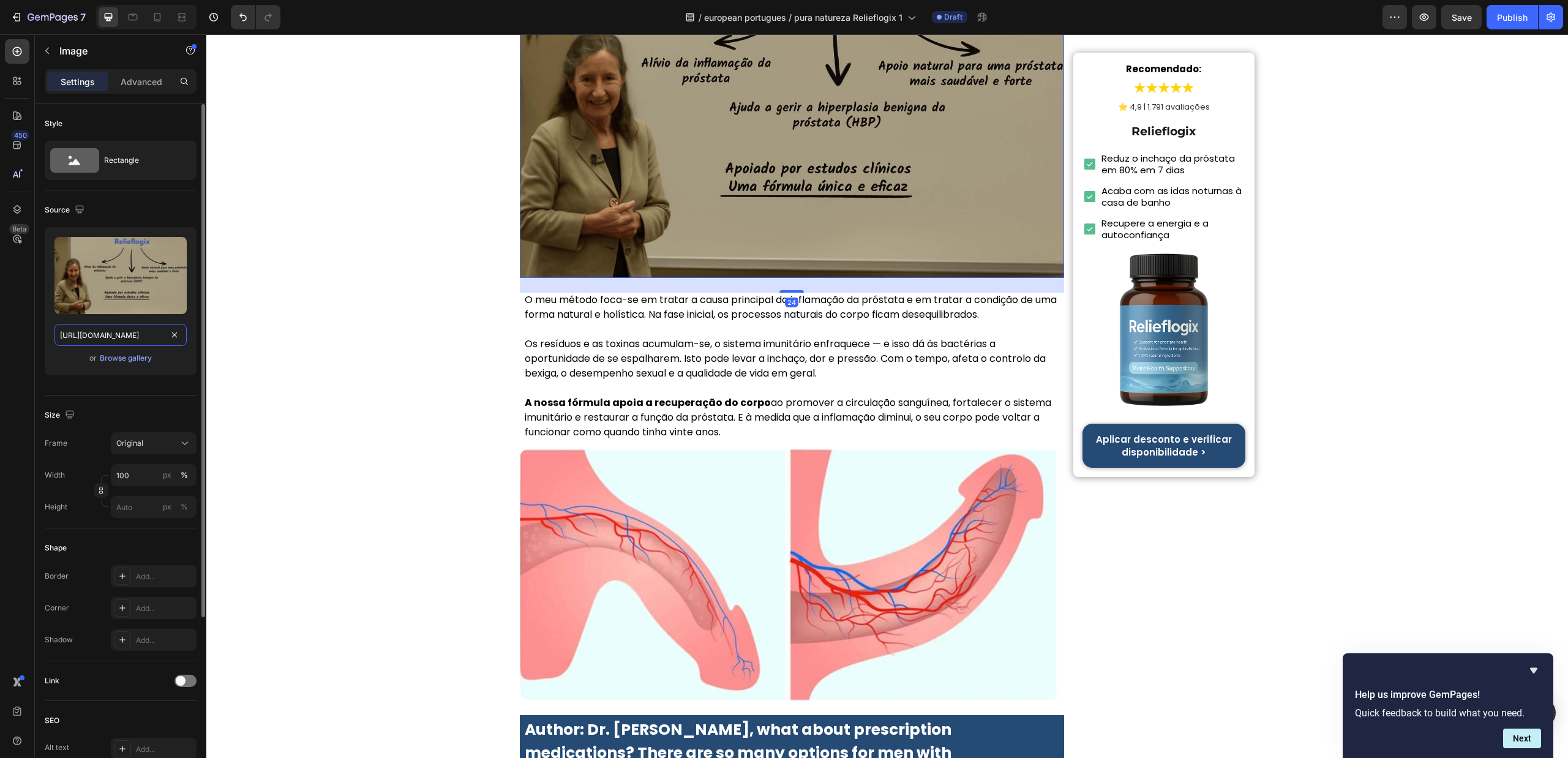
click at [134, 341] on input "https://cdn.shopify.com/s/files/1/0657/6783/3683/files/gempages_578032762192134…" at bounding box center [120, 335] width 132 height 22
click at [134, 14] on icon at bounding box center [133, 18] width 9 height 7
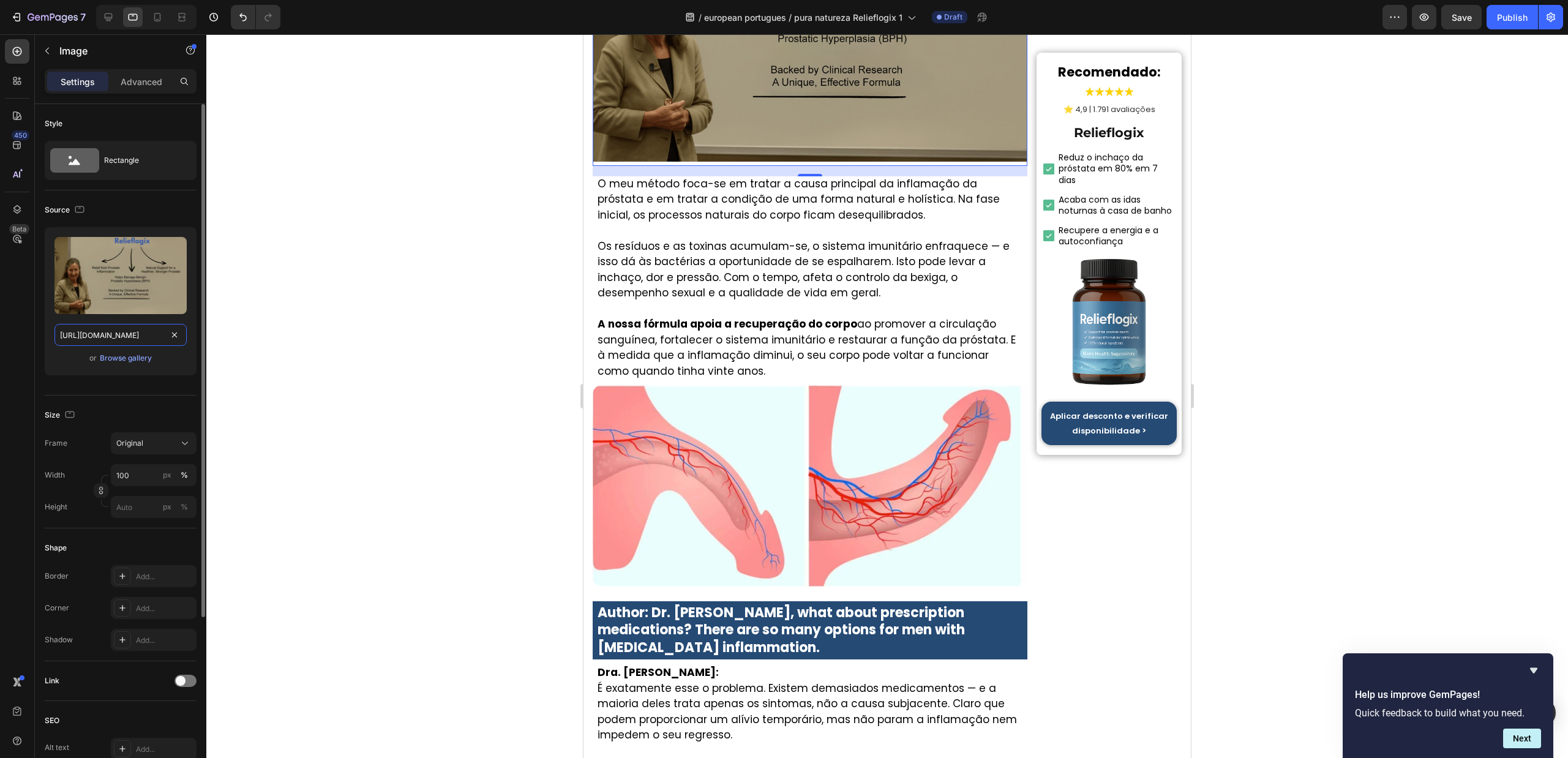
scroll to position [2840, 0]
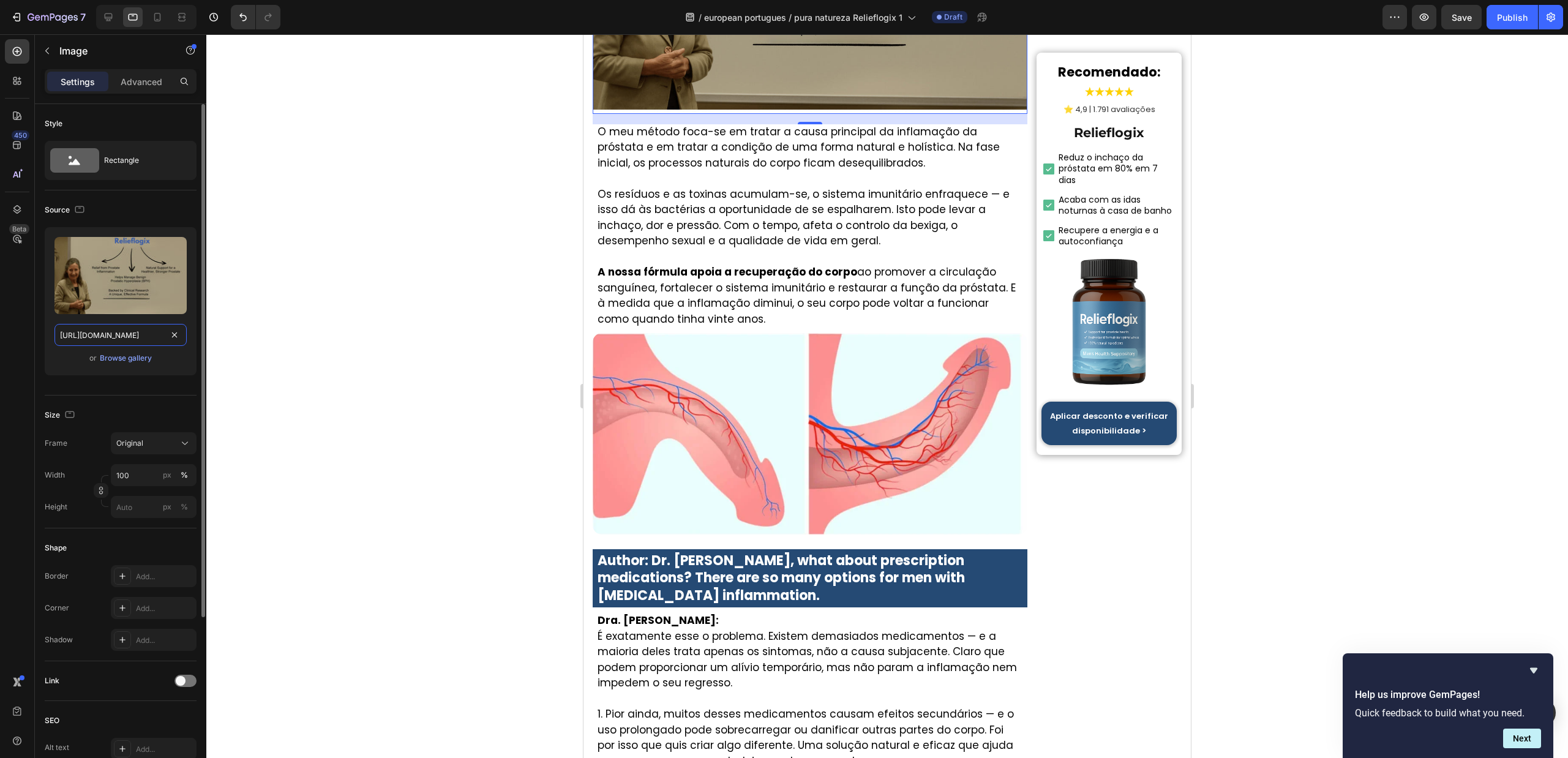
click at [131, 341] on input "https://cdn.shopify.com/s/files/1/0657/6783/3683/files/gempages_578032762192134…" at bounding box center [120, 335] width 132 height 22
paste input "45f8a07d-397d-417b-b532-30e5f7c4729c"
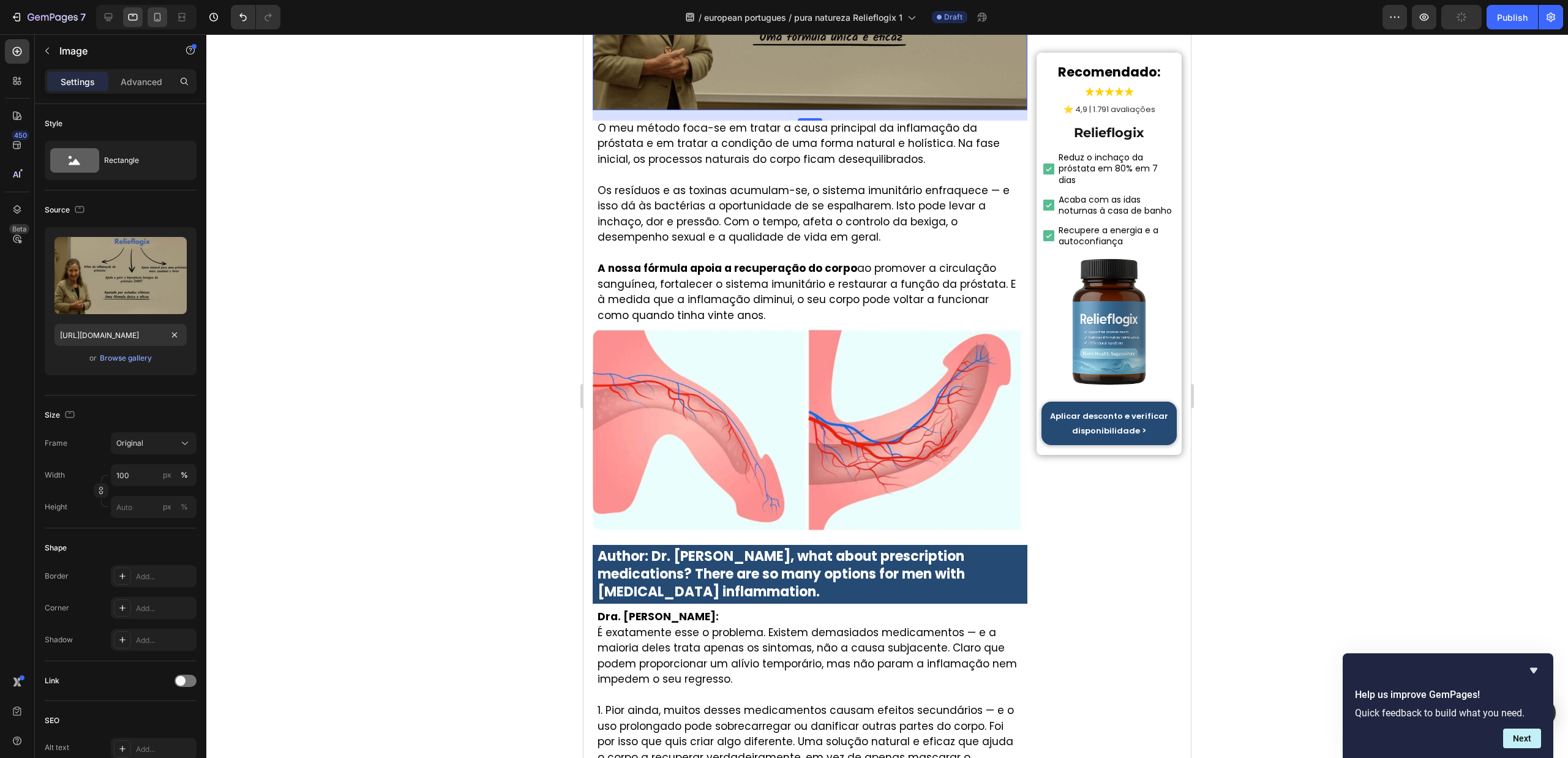
click at [159, 17] on icon at bounding box center [157, 17] width 13 height 13
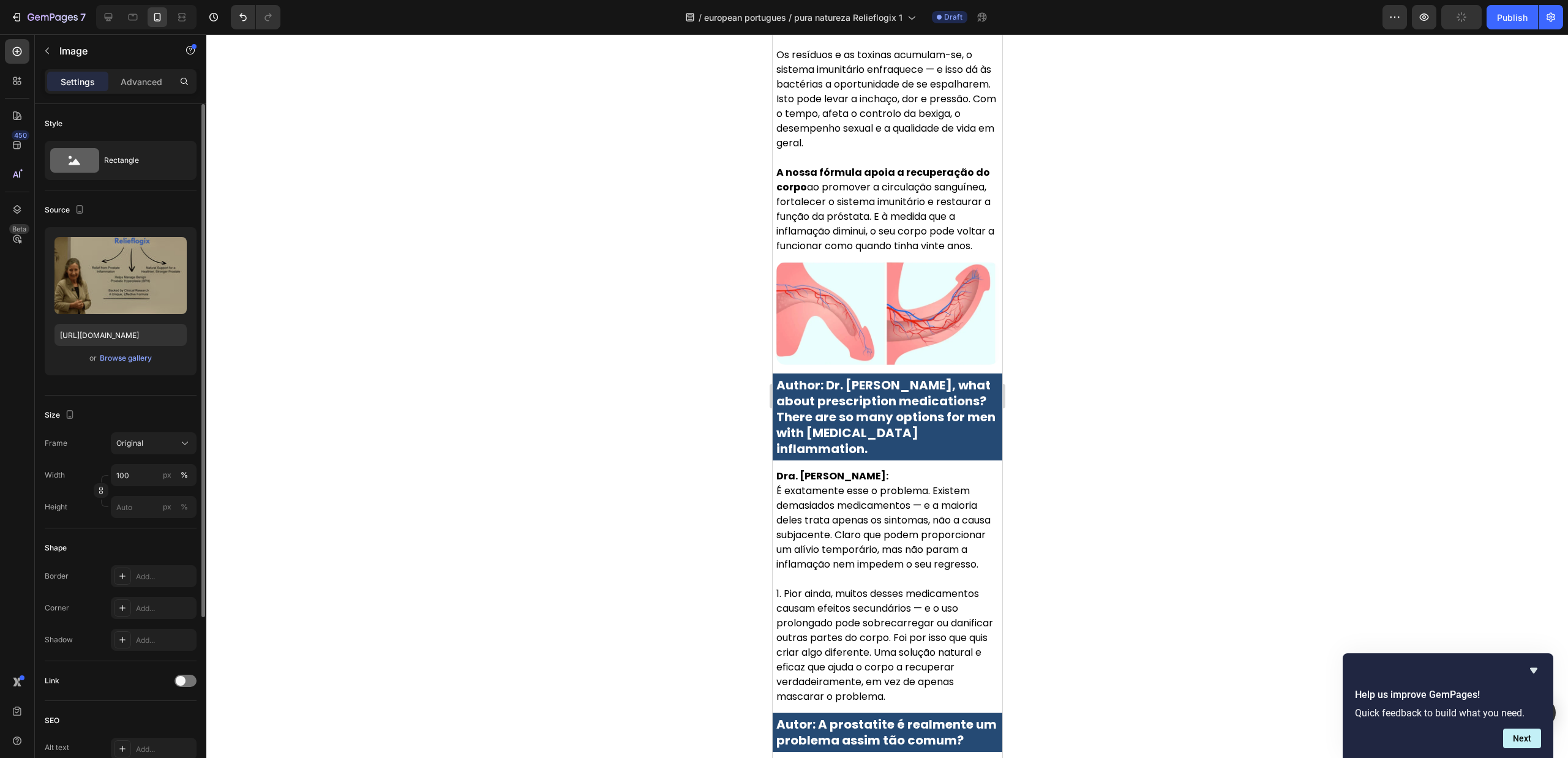
scroll to position [3822, 0]
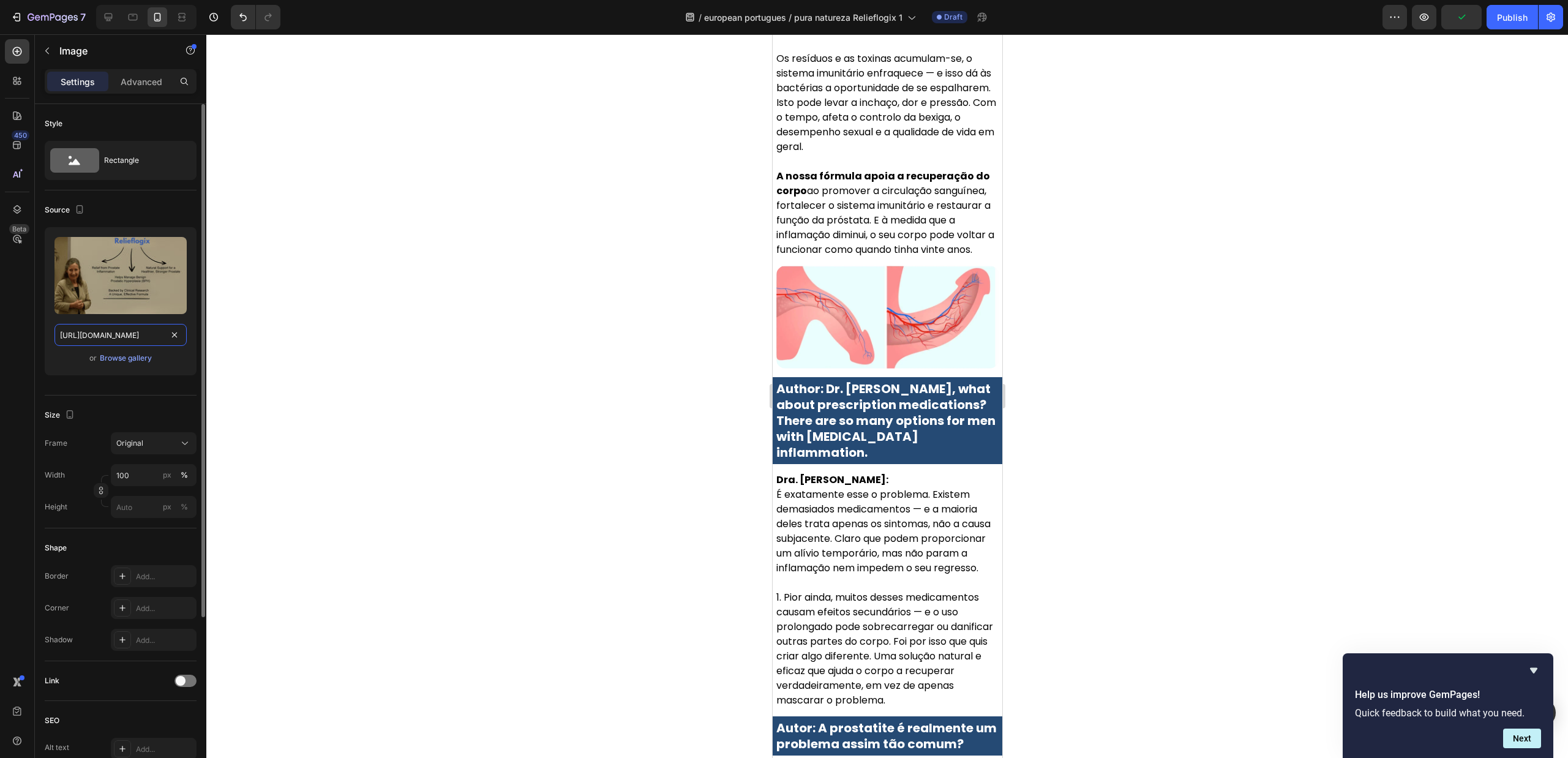
click at [131, 336] on input "https://cdn.shopify.com/s/files/1/0657/6783/3683/files/gempages_578032762192134…" at bounding box center [120, 335] width 132 height 22
paste input "45f8a07d-397d-417b-b532-30e5f7c4729c"
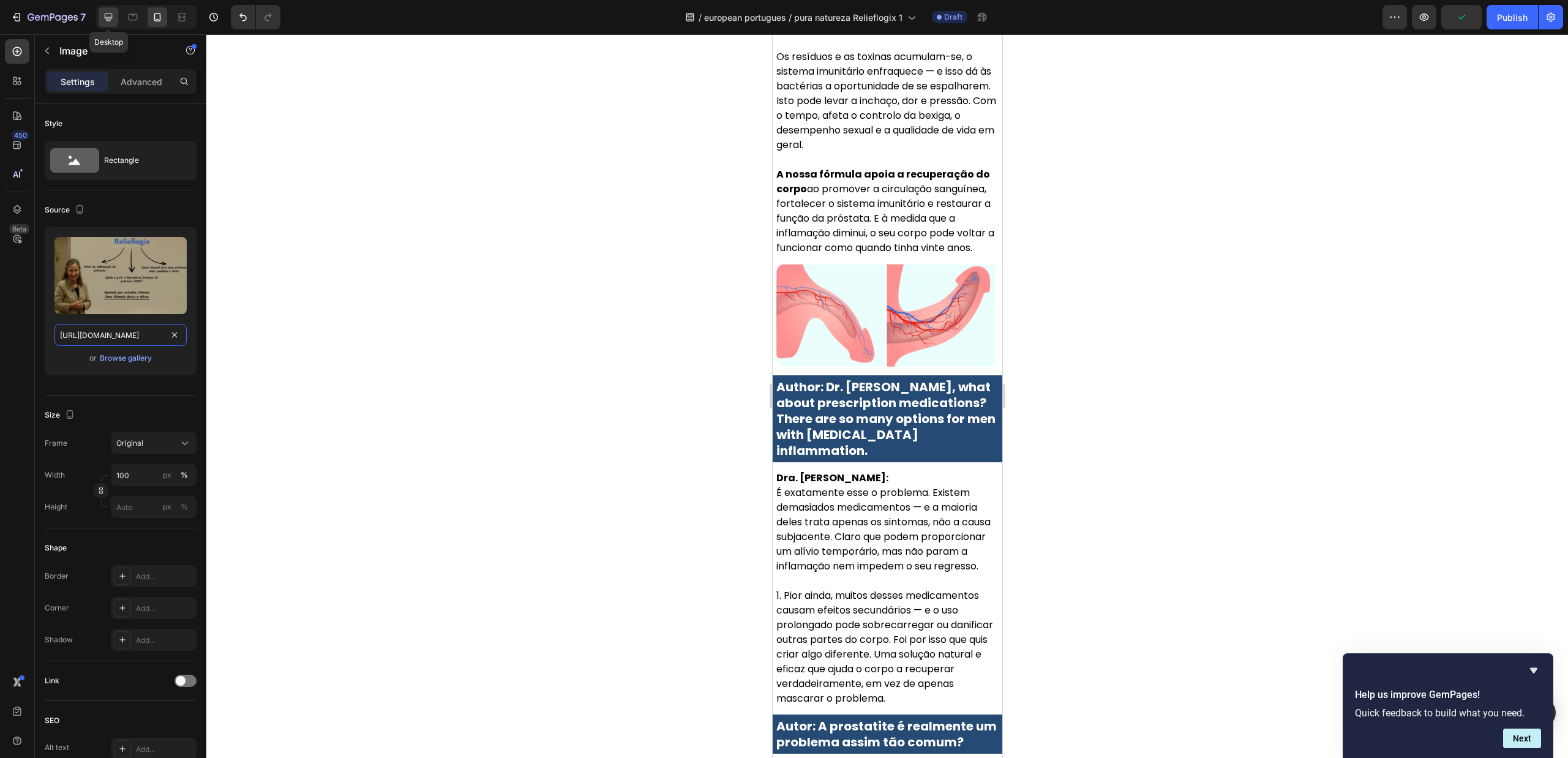
type input "https://cdn.shopify.com/s/files/1/0657/6783/3683/files/gempages_578032762192134…"
click at [110, 12] on icon at bounding box center [108, 17] width 13 height 13
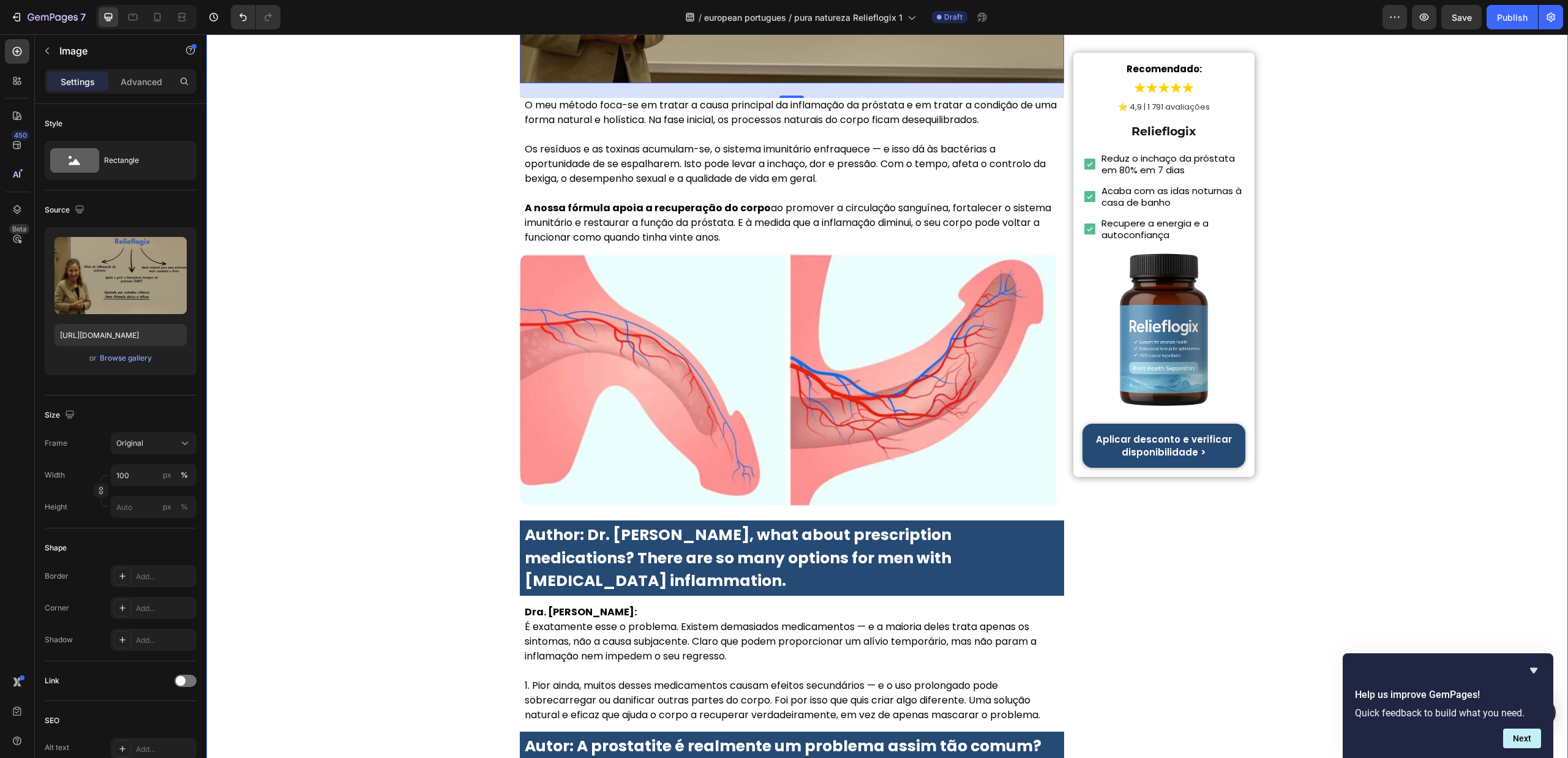
scroll to position [2820, 0]
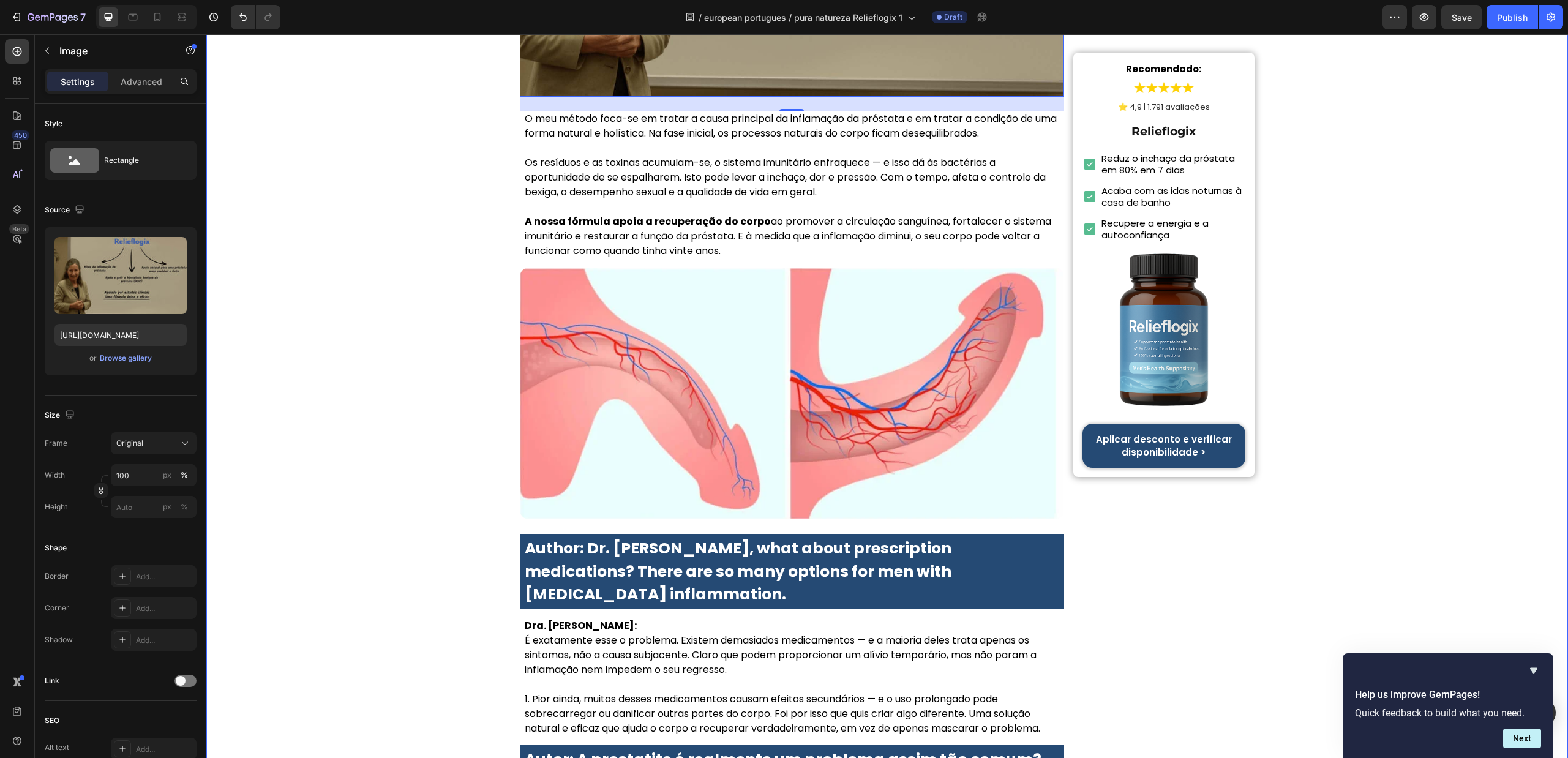
click at [1427, 335] on div "Início > Saúde > Saúde da Próstata Heading Toda a gente está a falar disto! A D…" at bounding box center [888, 395] width 1362 height 6294
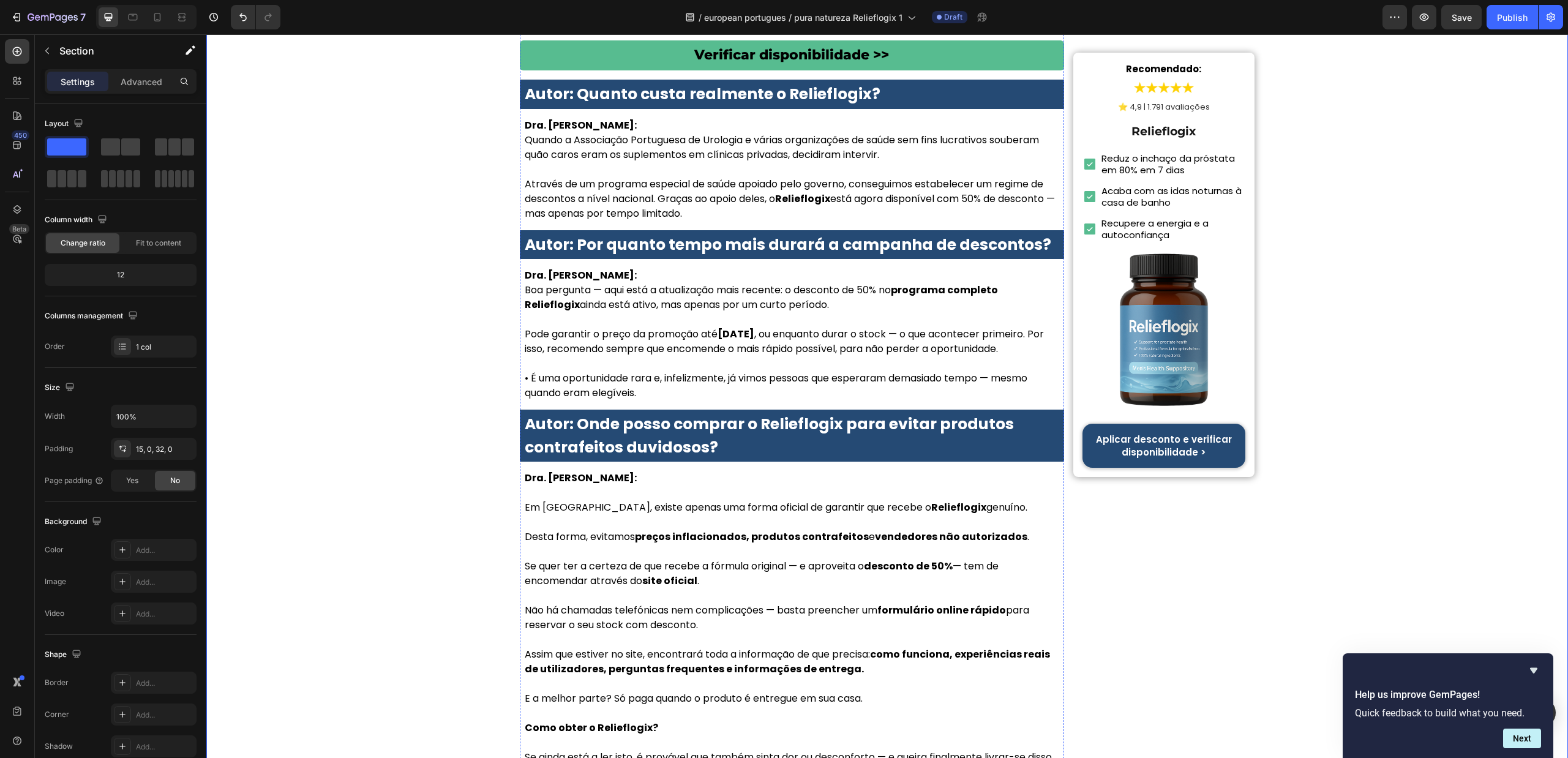
scroll to position [5209, 0]
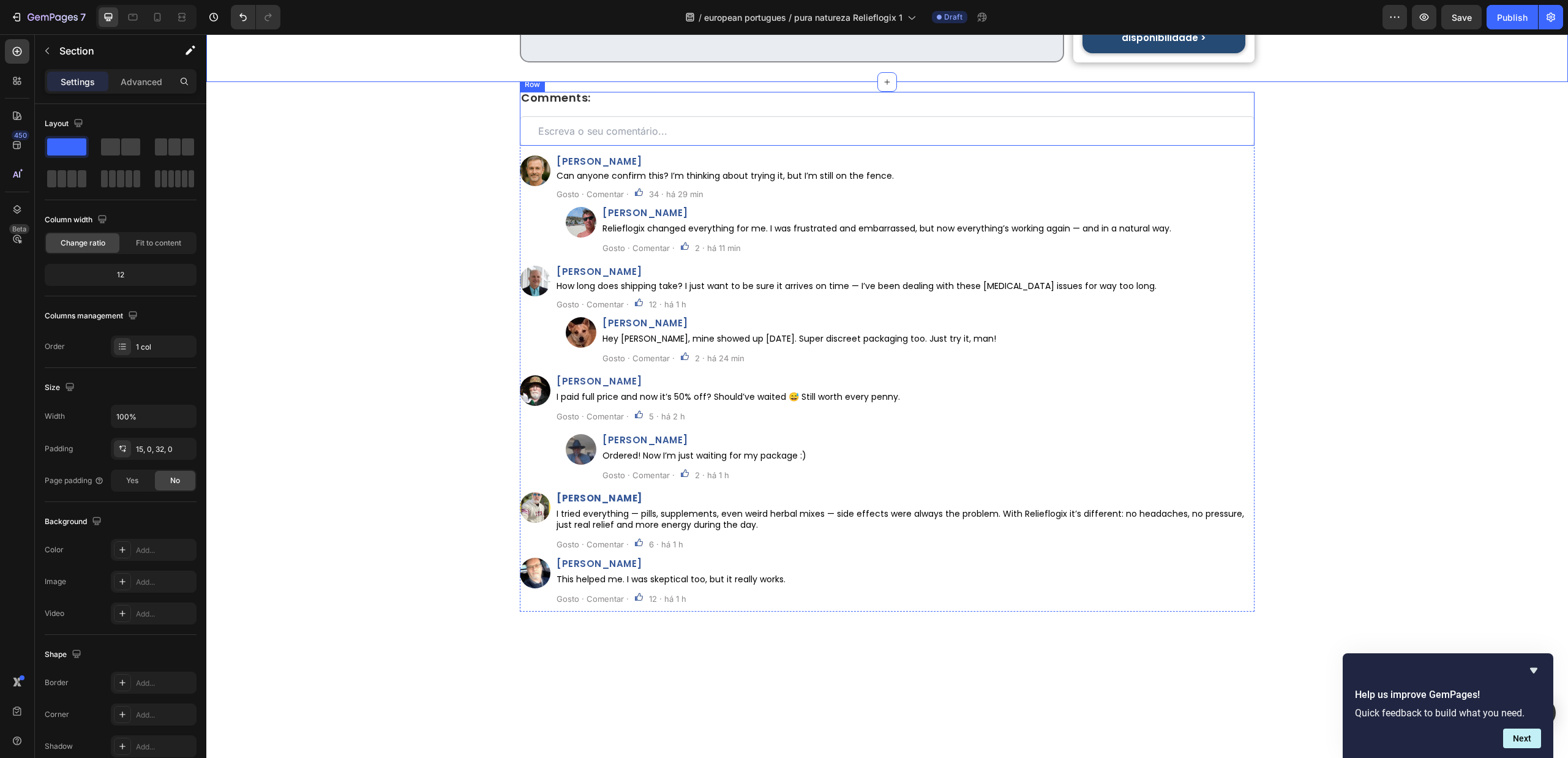
scroll to position [6311, 0]
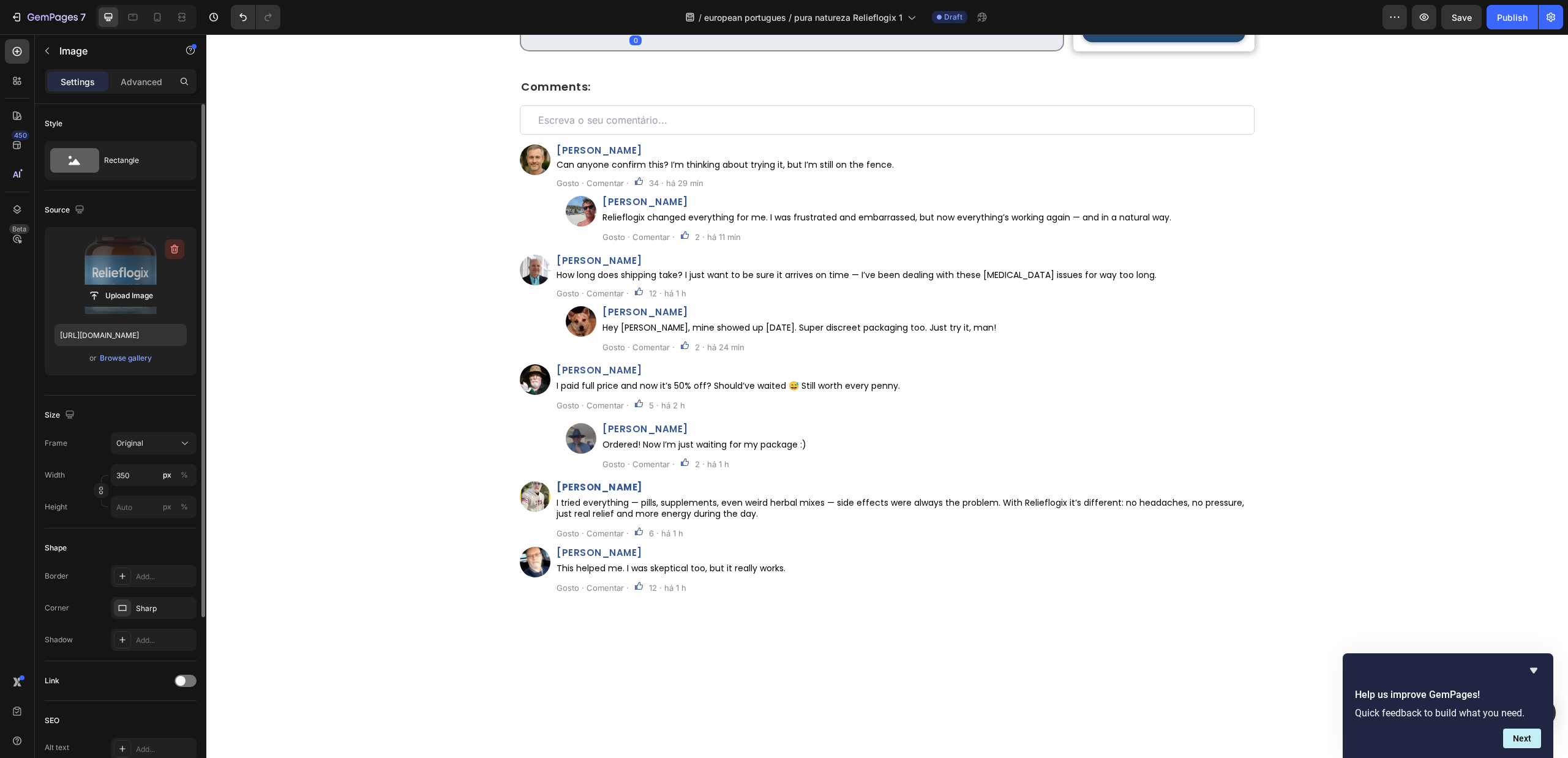
click at [175, 254] on icon "button" at bounding box center [174, 249] width 13 height 13
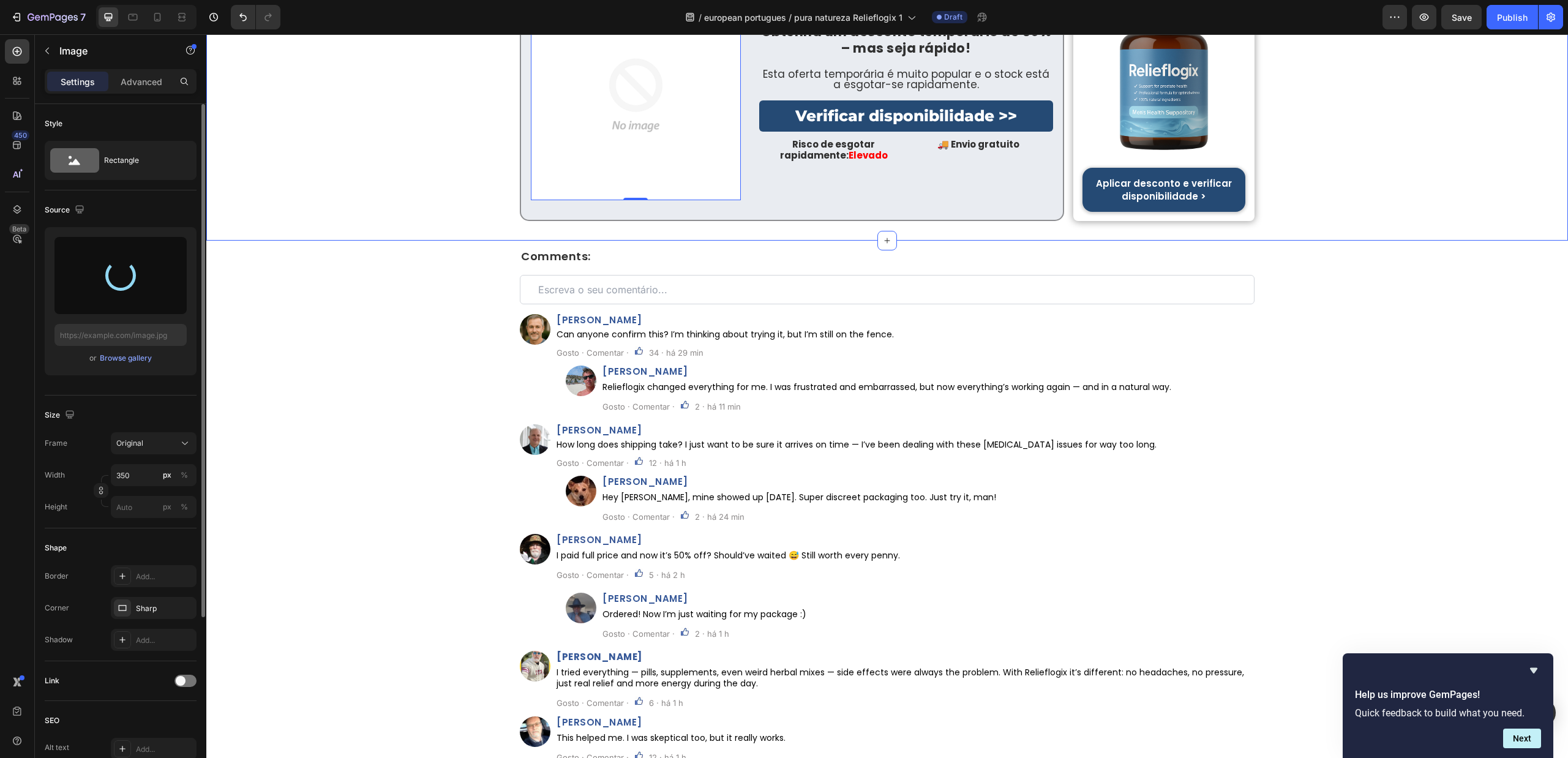
scroll to position [6128, 0]
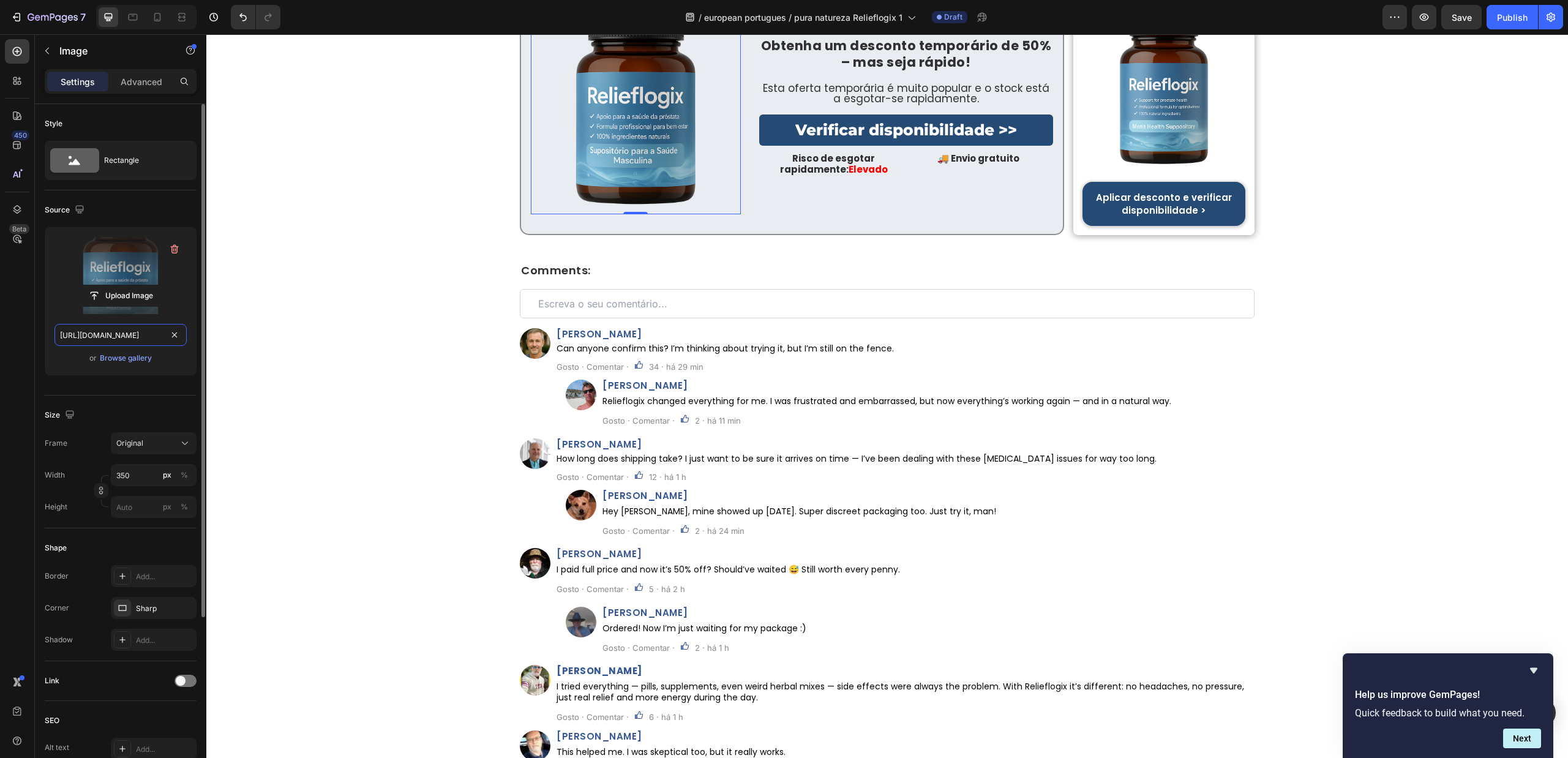
click at [97, 341] on input "https://cdn.shopify.com/s/files/1/0657/6783/3683/files/gempages_578032762192134…" at bounding box center [120, 335] width 132 height 22
click at [134, 23] on div at bounding box center [132, 17] width 19 height 19
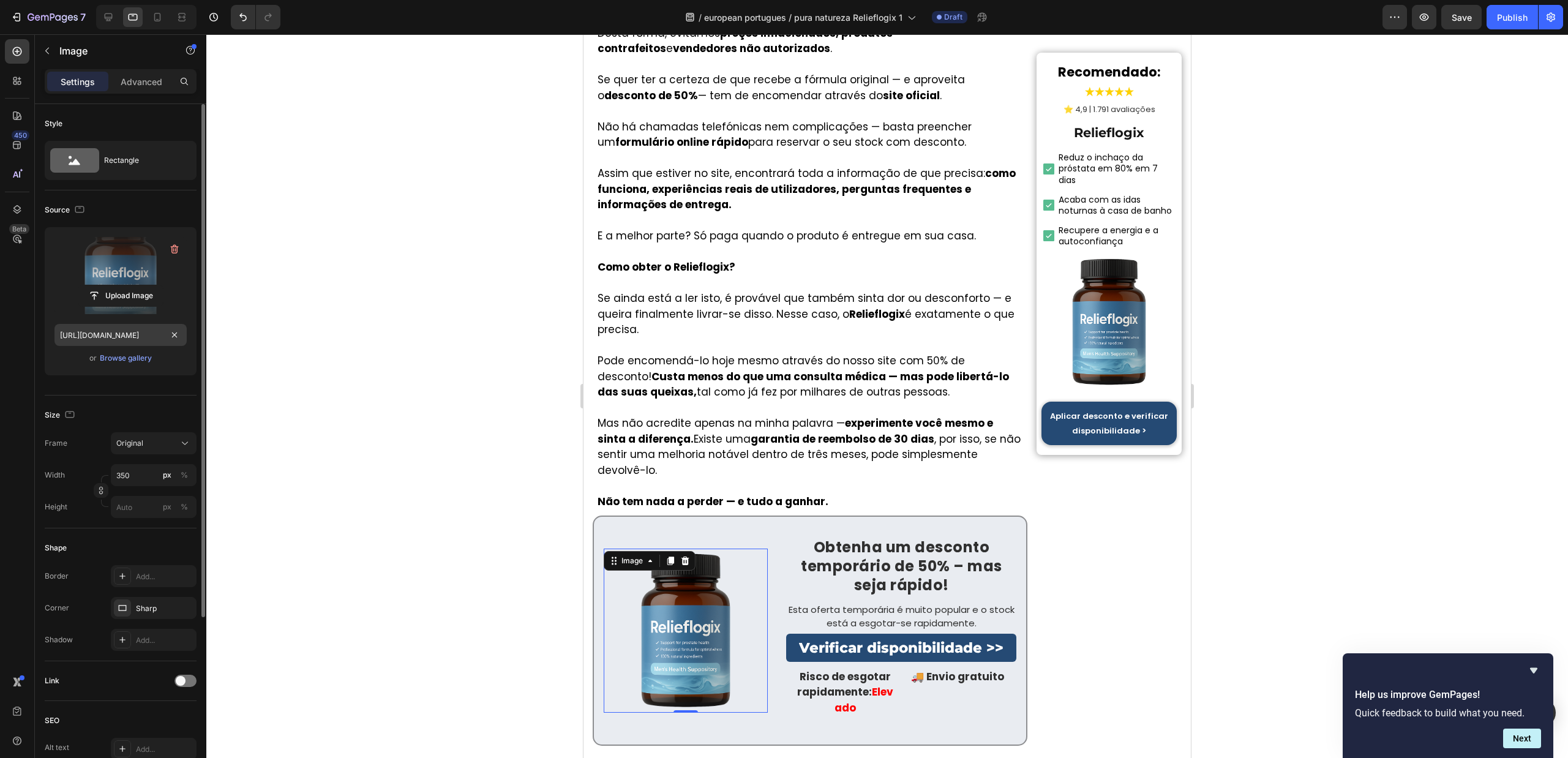
scroll to position [6294, 0]
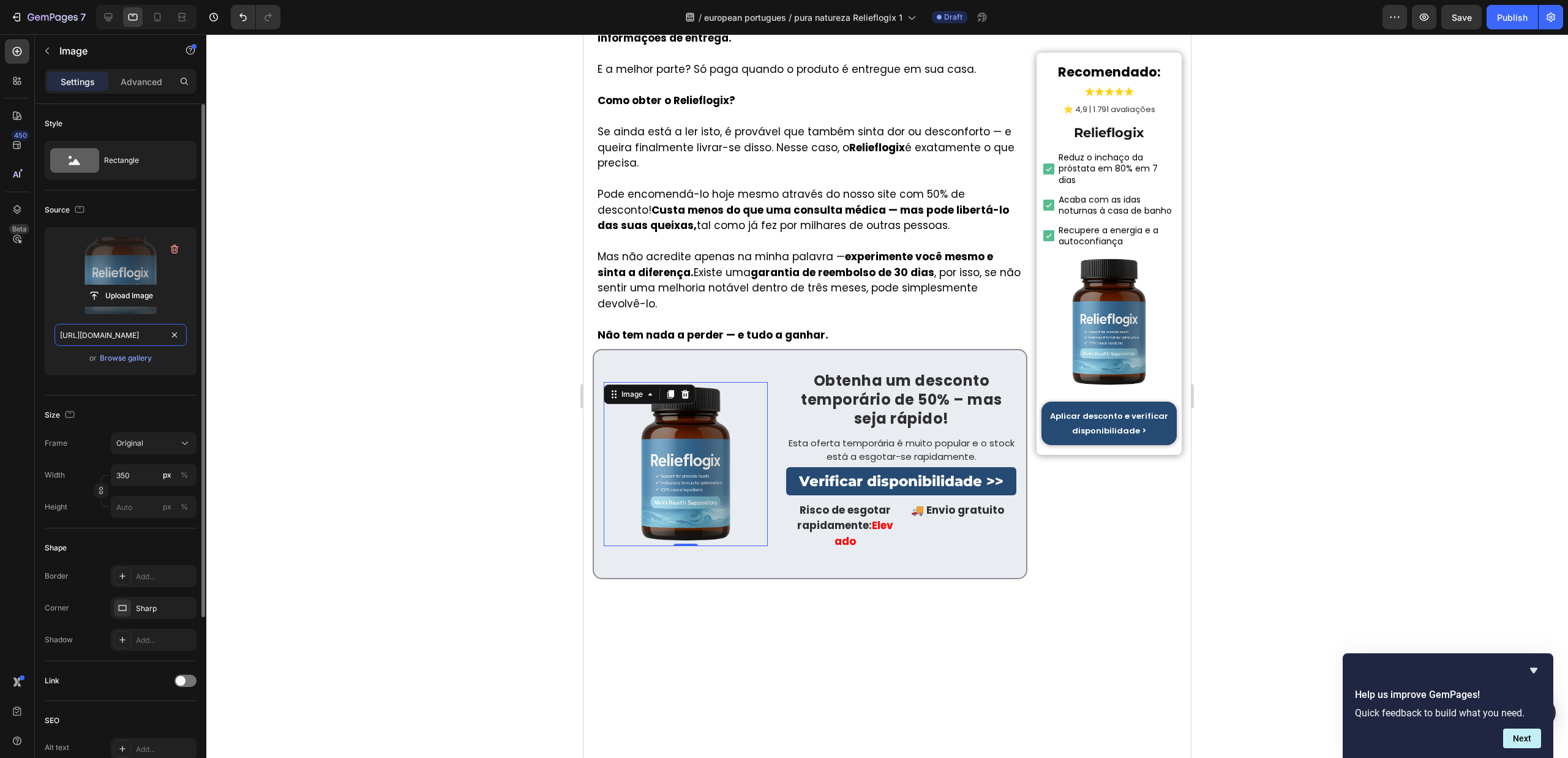
drag, startPoint x: 119, startPoint y: 340, endPoint x: 143, endPoint y: 238, distance: 104.8
click at [120, 340] on input "https://cdn.shopify.com/s/files/1/0657/6783/3683/files/gempages_578032762192134…" at bounding box center [120, 335] width 132 height 22
paste input "00e252df-3095-40a9-9635-850fedb5c97f"
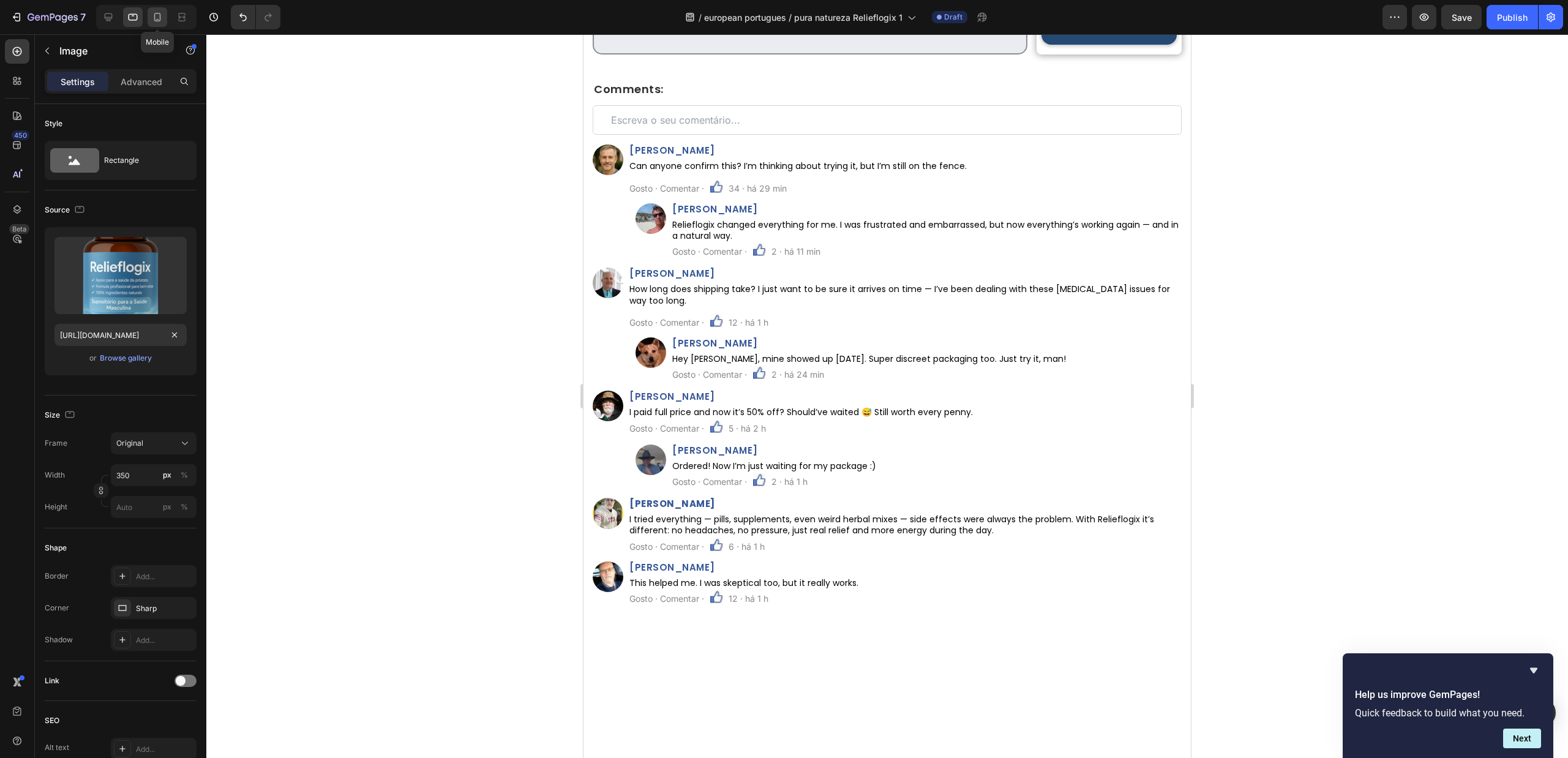
scroll to position [0, 0]
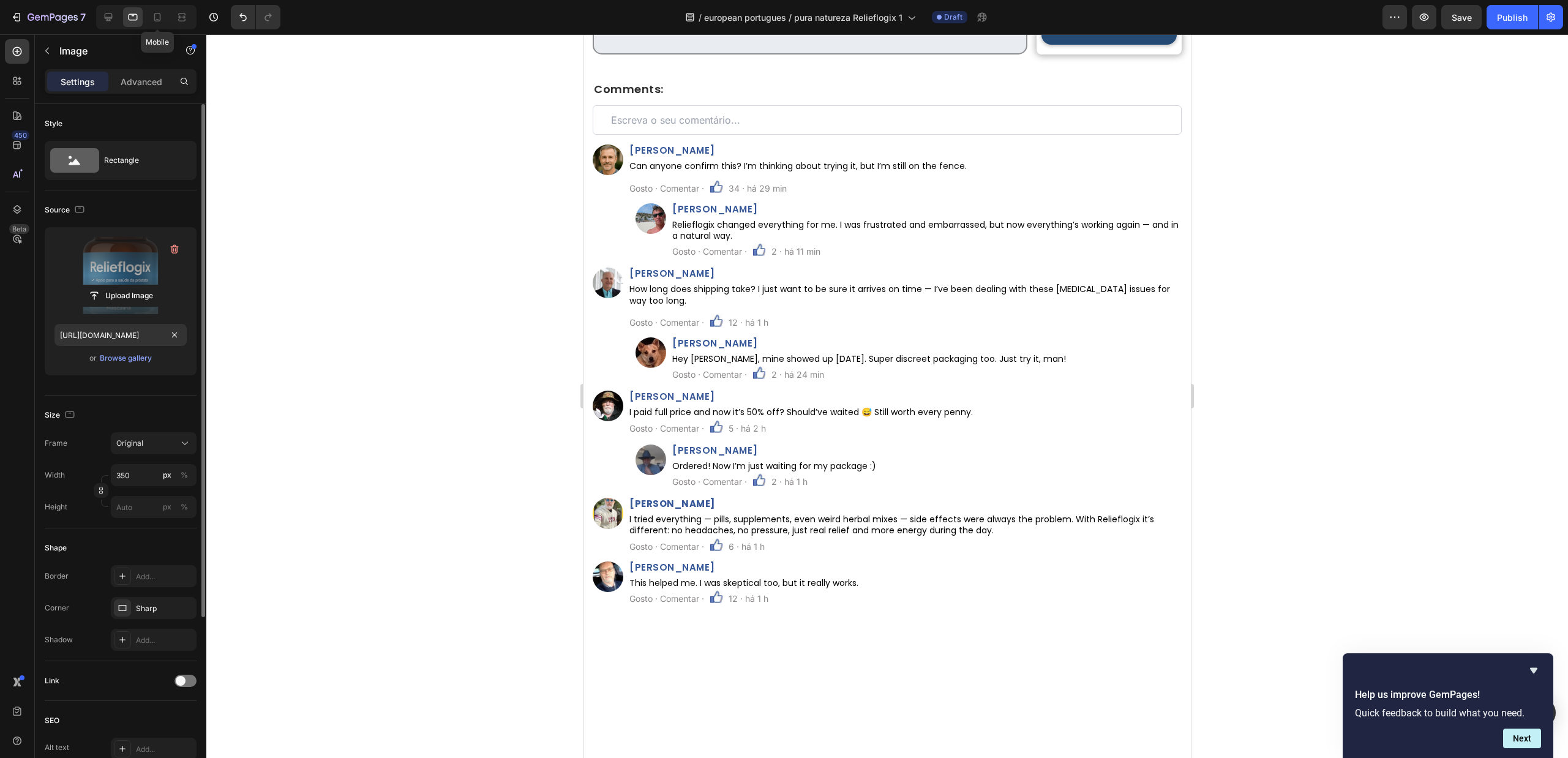
drag, startPoint x: 151, startPoint y: 23, endPoint x: 117, endPoint y: 308, distance: 287.0
click at [152, 23] on icon at bounding box center [157, 17] width 13 height 13
type input "https://cdn.shopify.com/s/files/1/0657/6783/3683/files/gempages_578032762192134…"
type input "110"
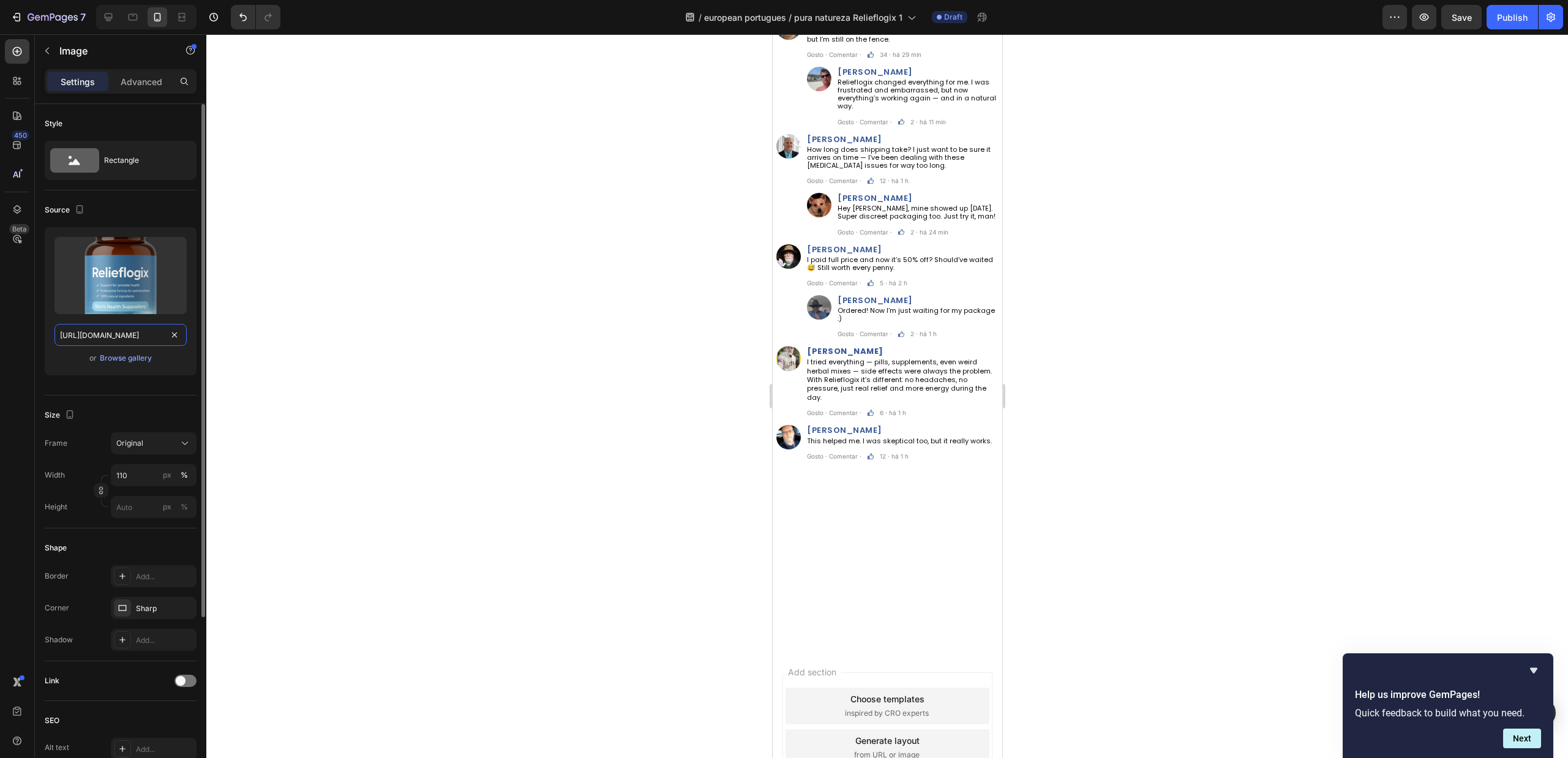
click at [118, 339] on input "https://cdn.shopify.com/s/files/1/0657/6783/3683/files/gempages_578032762192134…" at bounding box center [120, 335] width 132 height 22
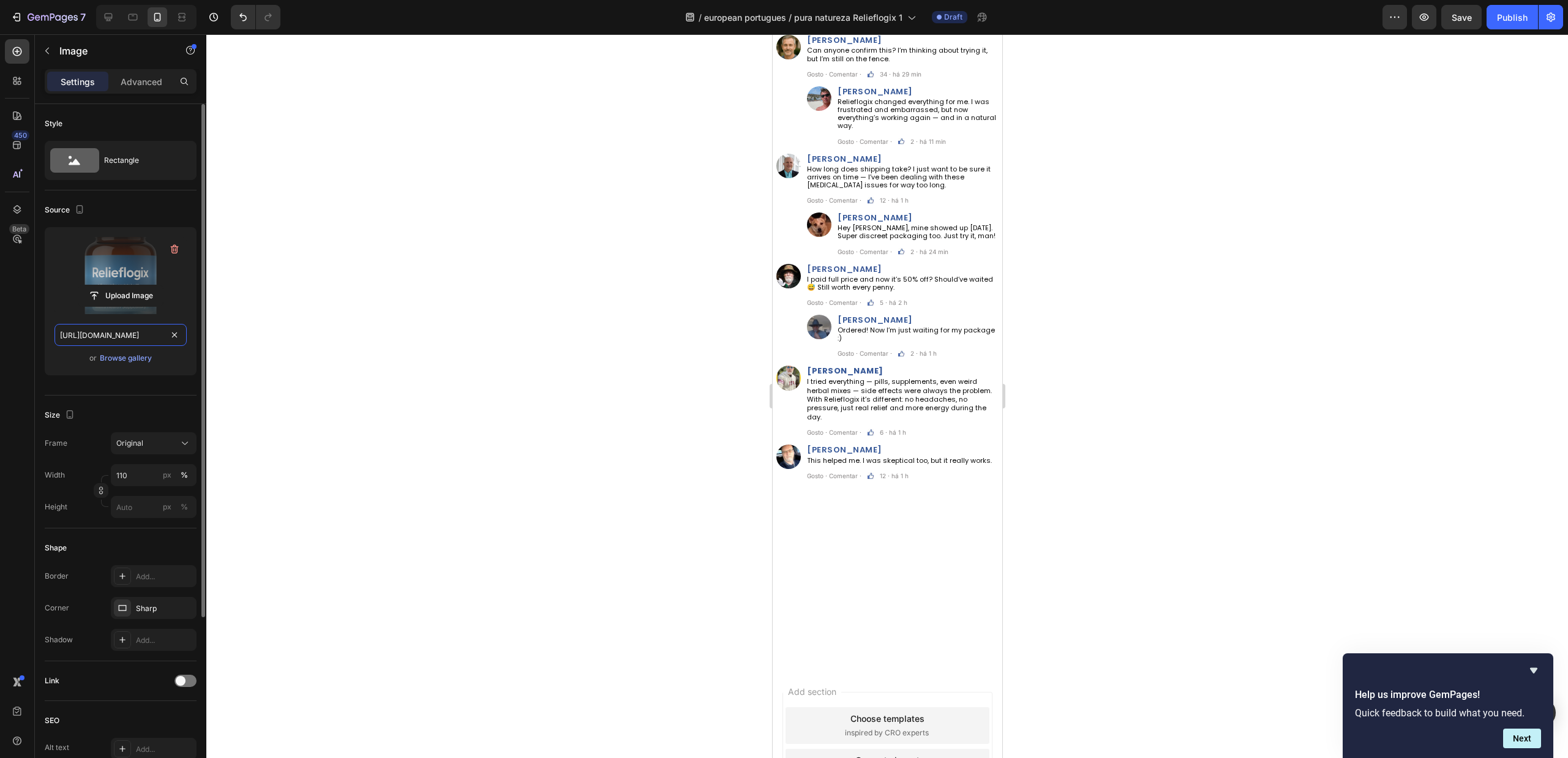
paste input "00e252df-3095-40a9-9635-850fedb5c97f"
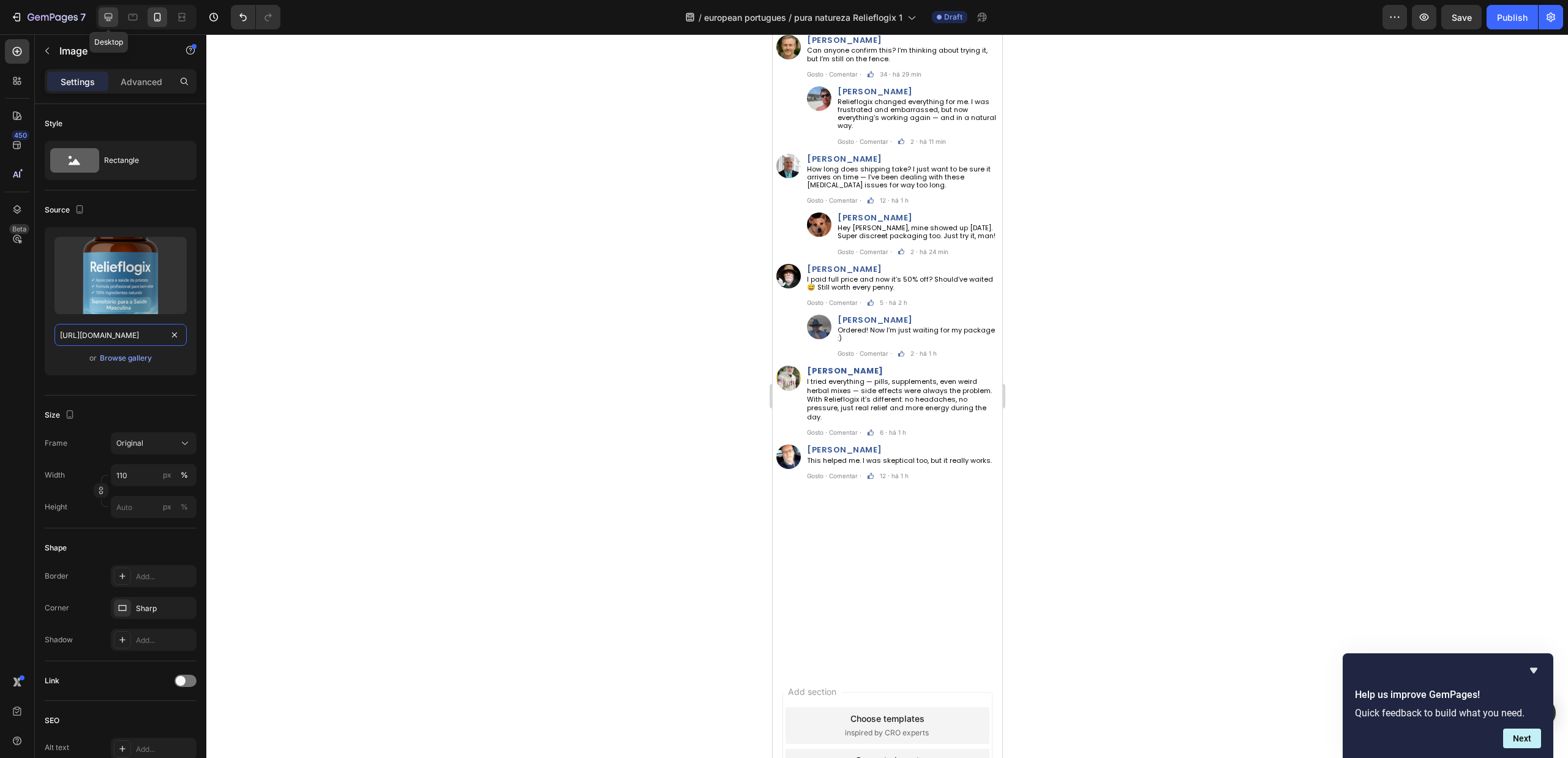
type input "https://cdn.shopify.com/s/files/1/0657/6783/3683/files/gempages_578032762192134…"
click at [113, 17] on icon at bounding box center [108, 17] width 13 height 13
type input "350"
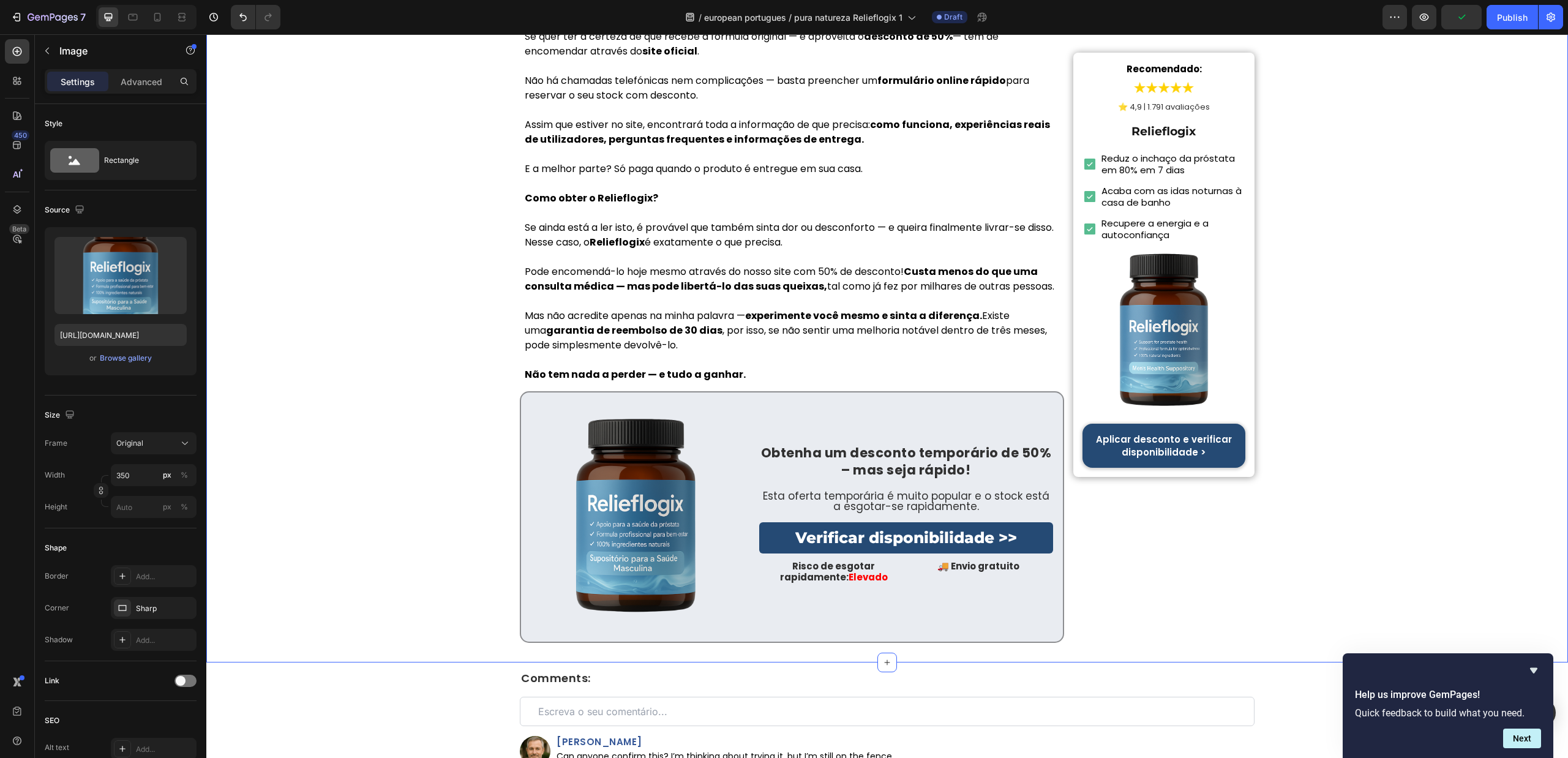
scroll to position [6173, 0]
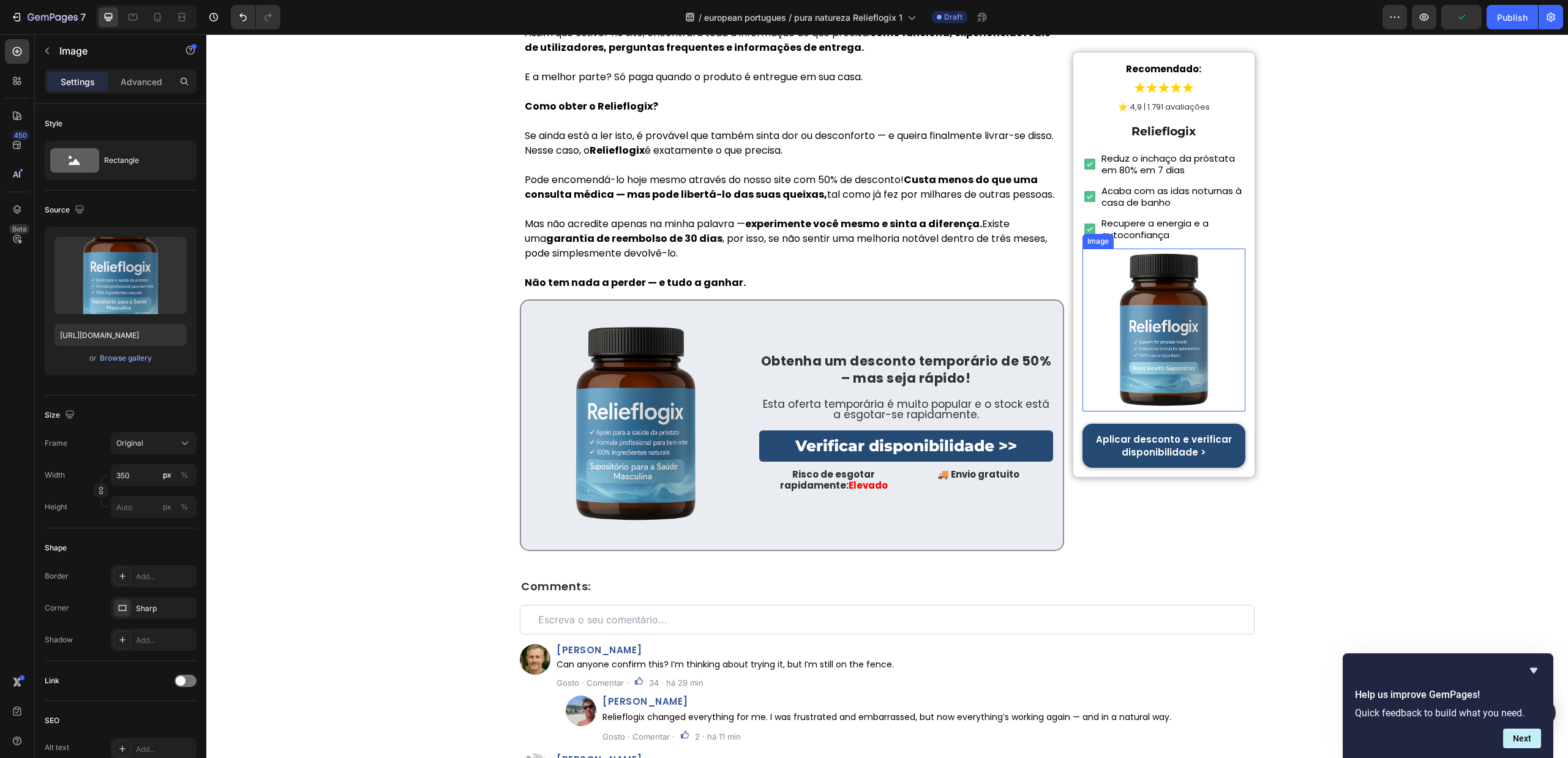
click at [1171, 306] on img at bounding box center [1164, 330] width 163 height 163
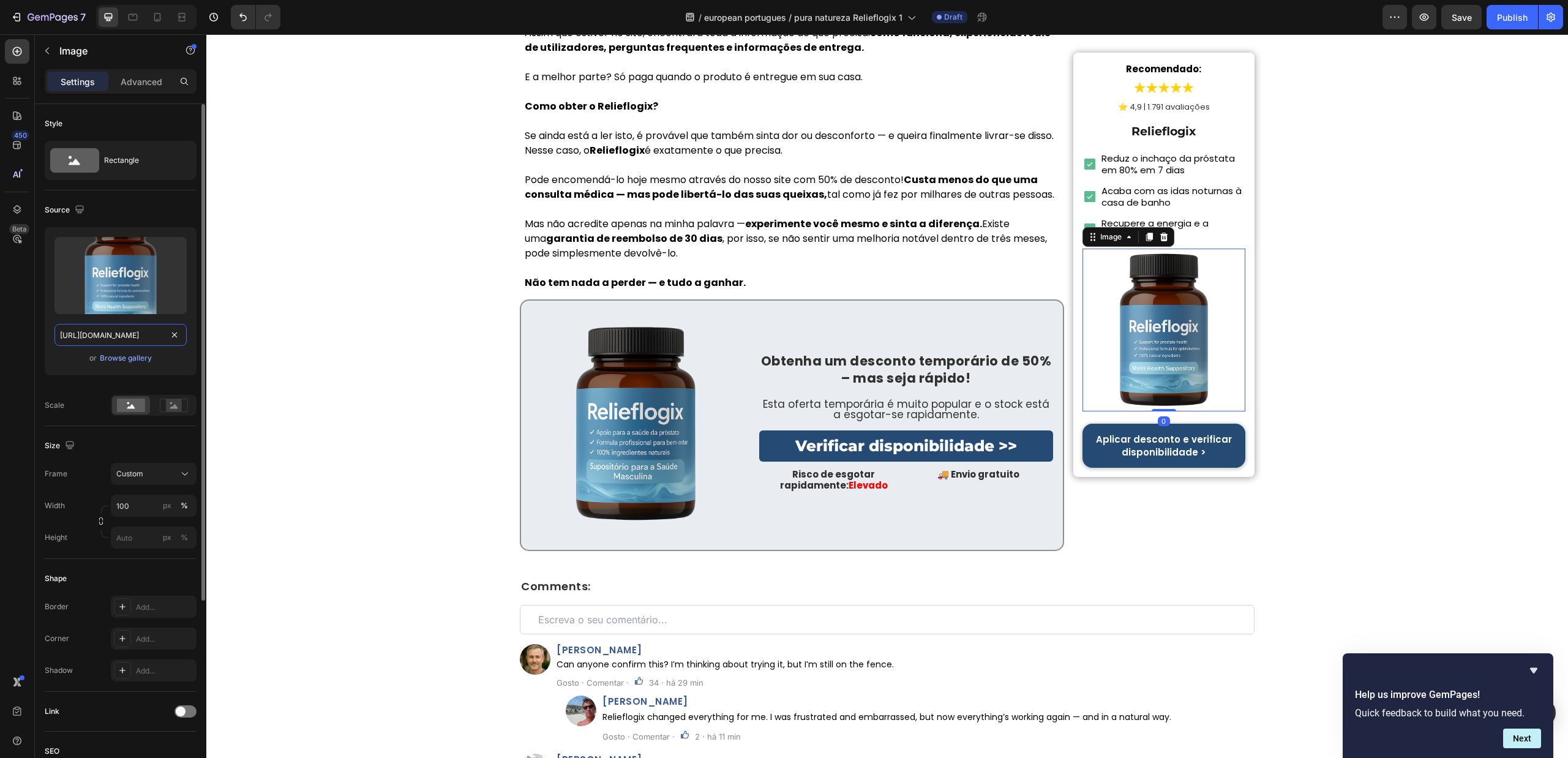
click at [145, 339] on input "https://cdn.shopify.com/s/files/1/0657/6783/3683/files/gempages_578032762192134…" at bounding box center [120, 335] width 132 height 22
paste input "00e252df-3095-40a9-9635-850fedb5c97f"
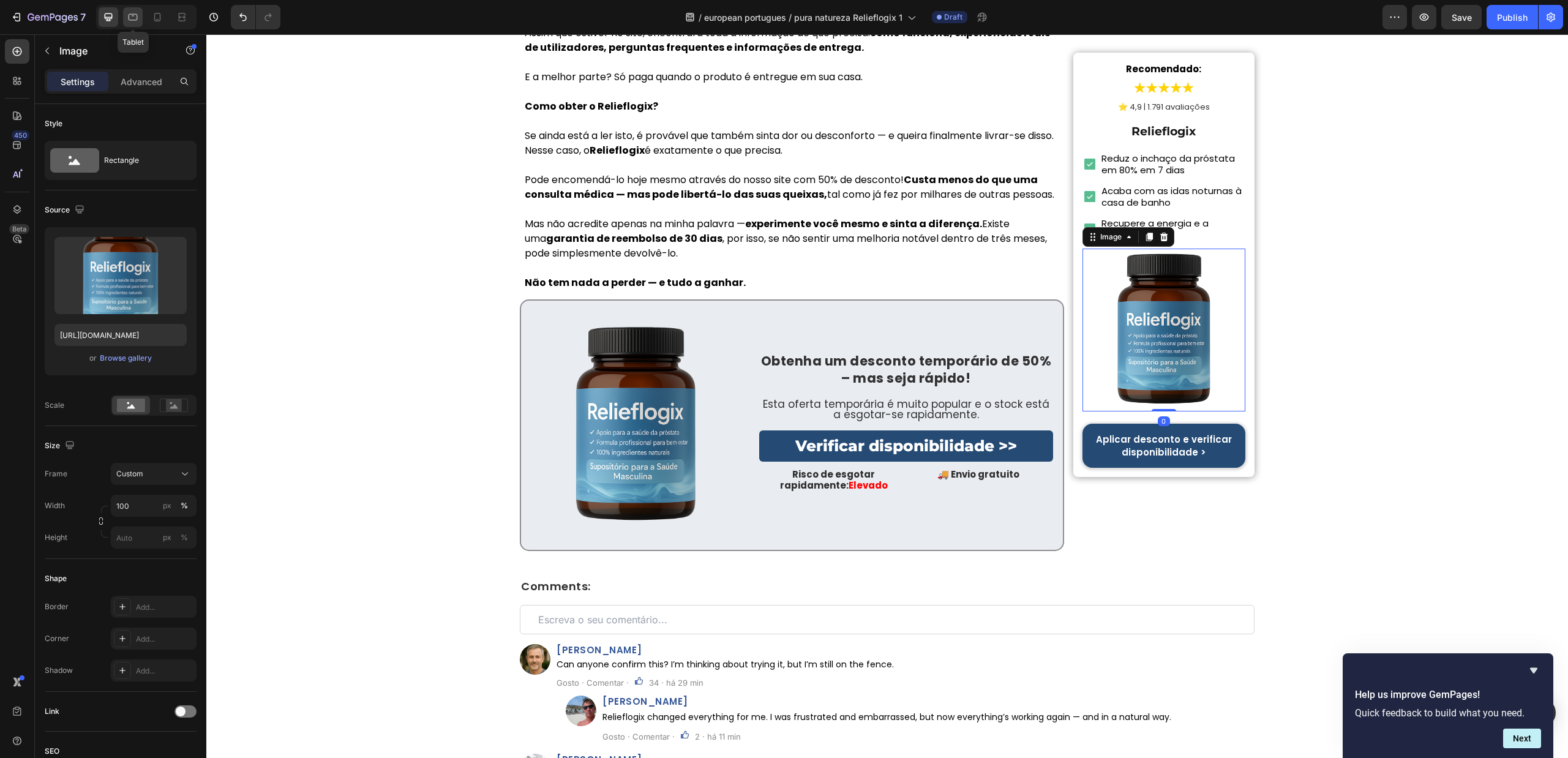
scroll to position [0, 0]
click at [141, 13] on div at bounding box center [132, 17] width 19 height 19
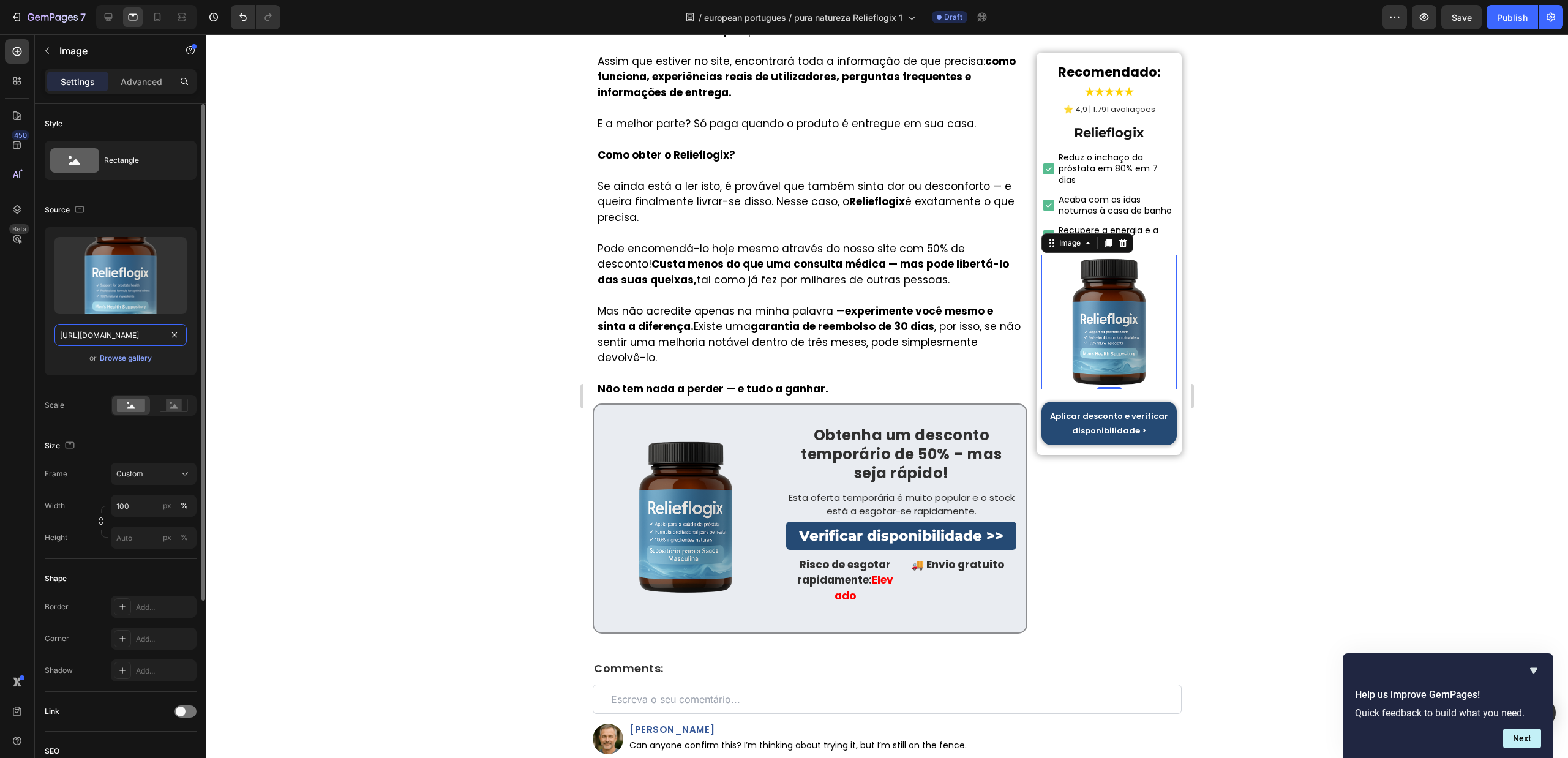
click at [109, 336] on input "https://cdn.shopify.com/s/files/1/0657/6783/3683/files/gempages_578032762192134…" at bounding box center [120, 335] width 132 height 22
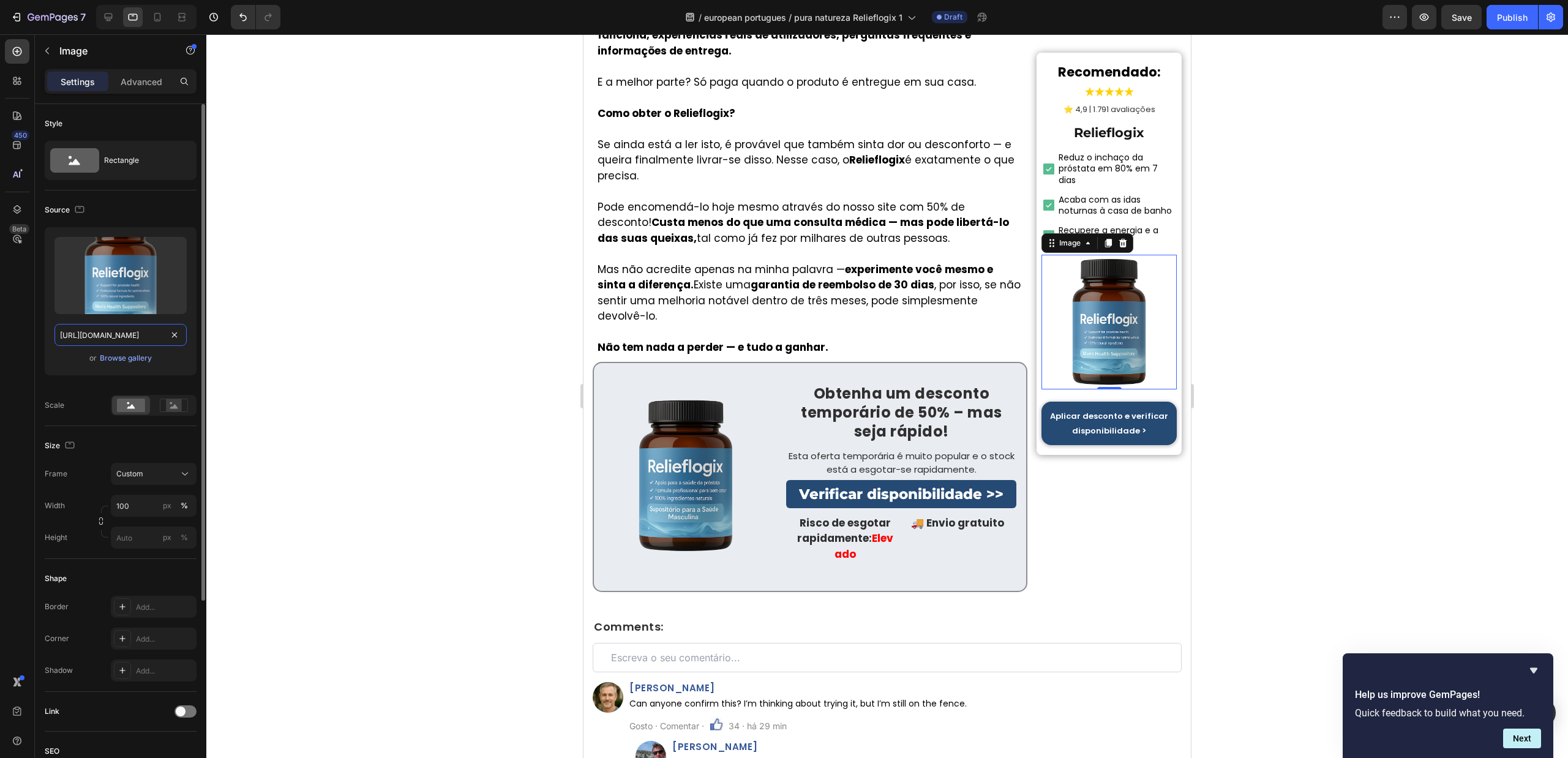
paste input "00e252df-3095-40a9-9635-850fedb5c97f"
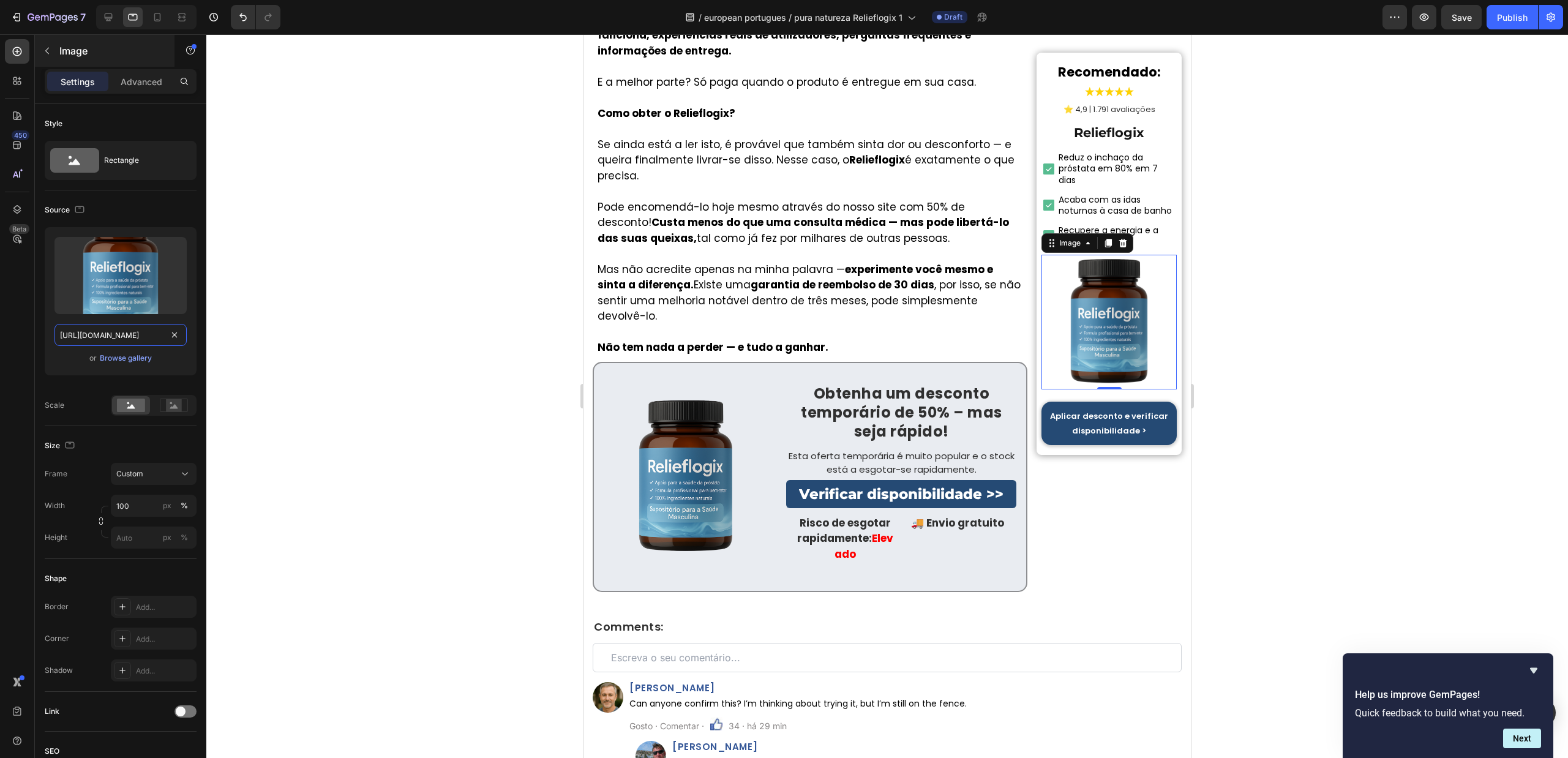
scroll to position [0, 378]
type input "https://cdn.shopify.com/s/files/1/0657/6783/3683/files/gempages_578032762192134…"
click at [106, 15] on icon at bounding box center [108, 17] width 13 height 13
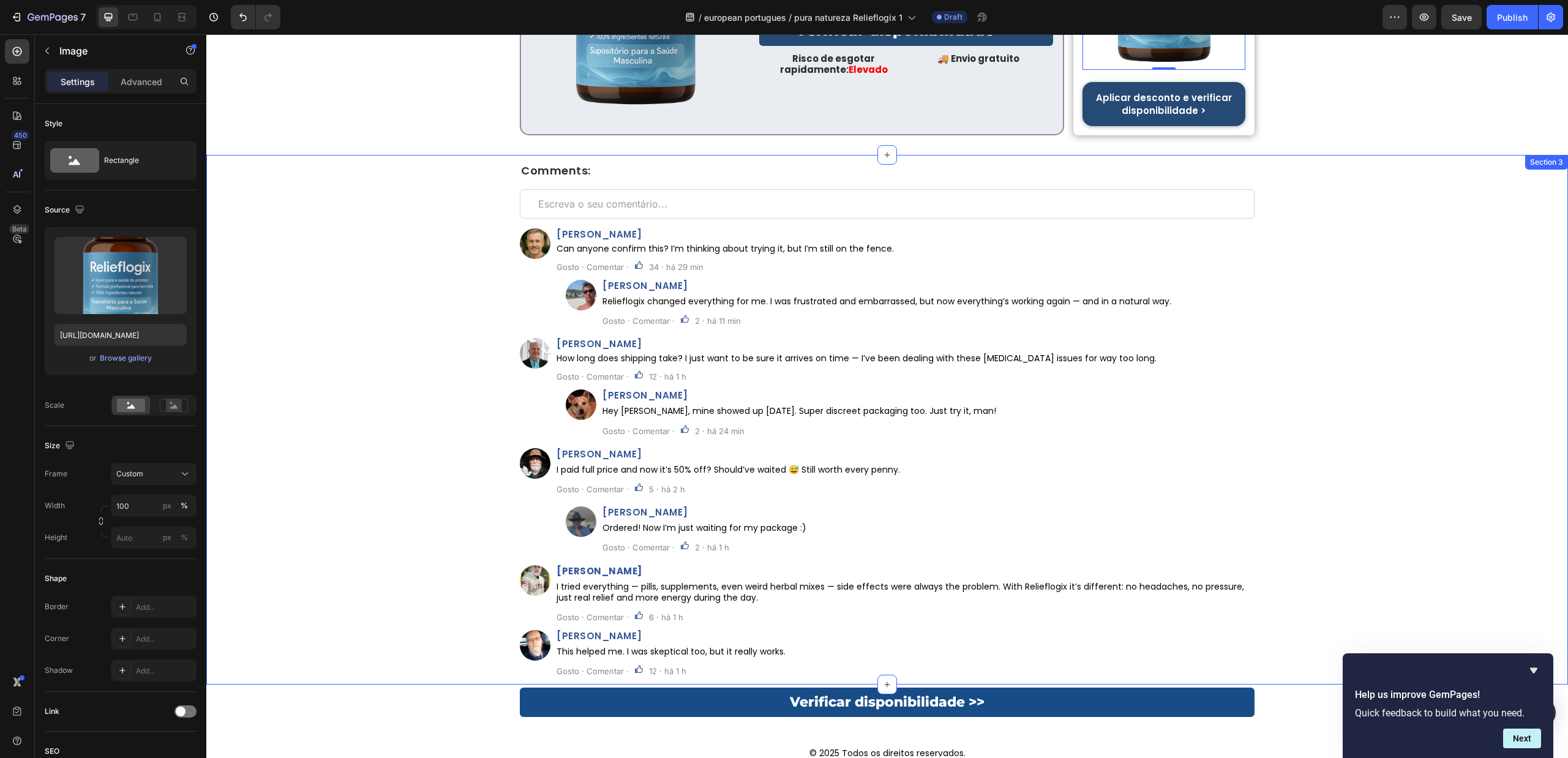
scroll to position [6585, 0]
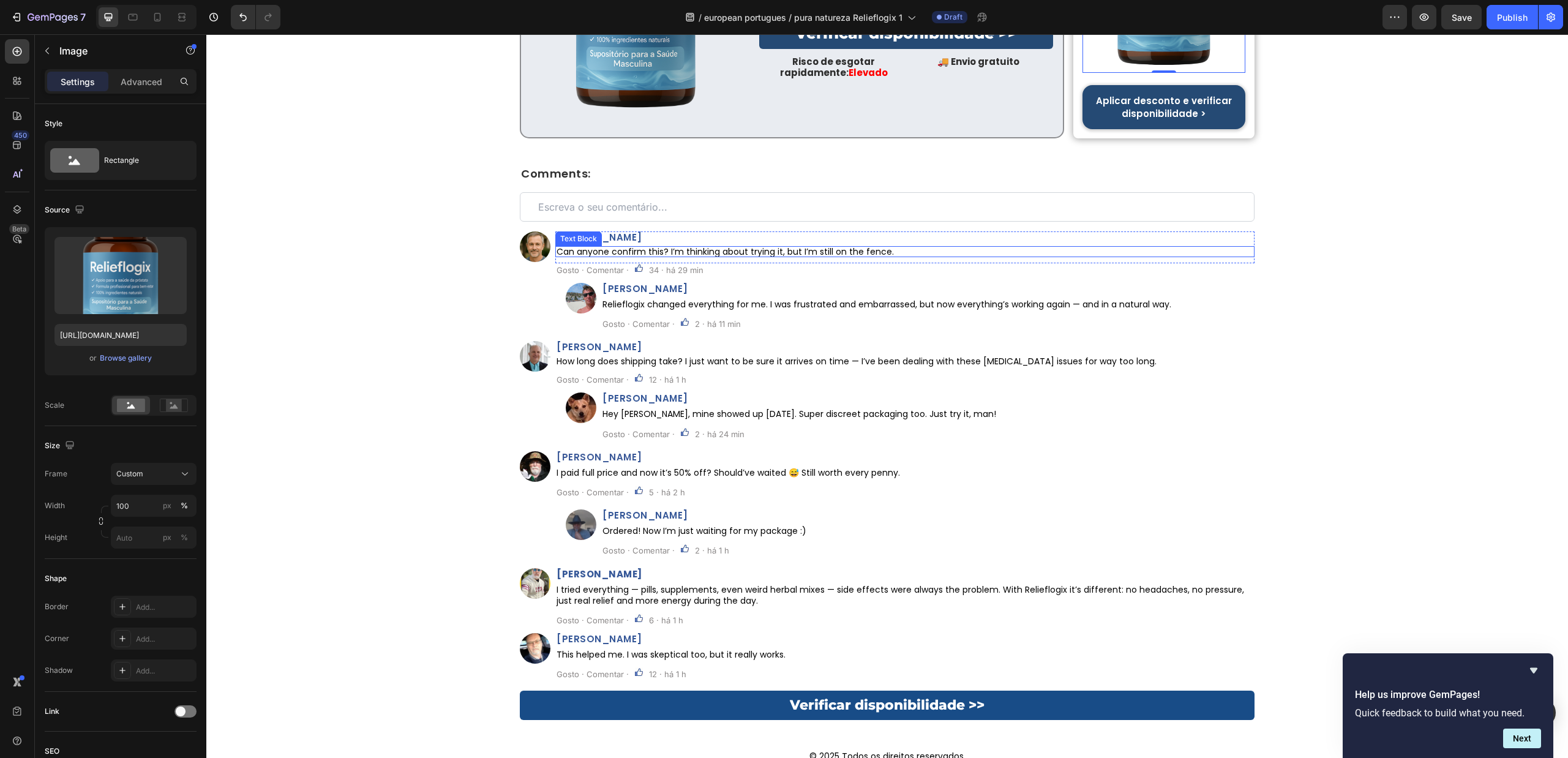
click at [831, 248] on p "Can anyone confirm this? I’m thinking about trying it, but I’m still on the fen…" at bounding box center [904, 252] width 697 height 8
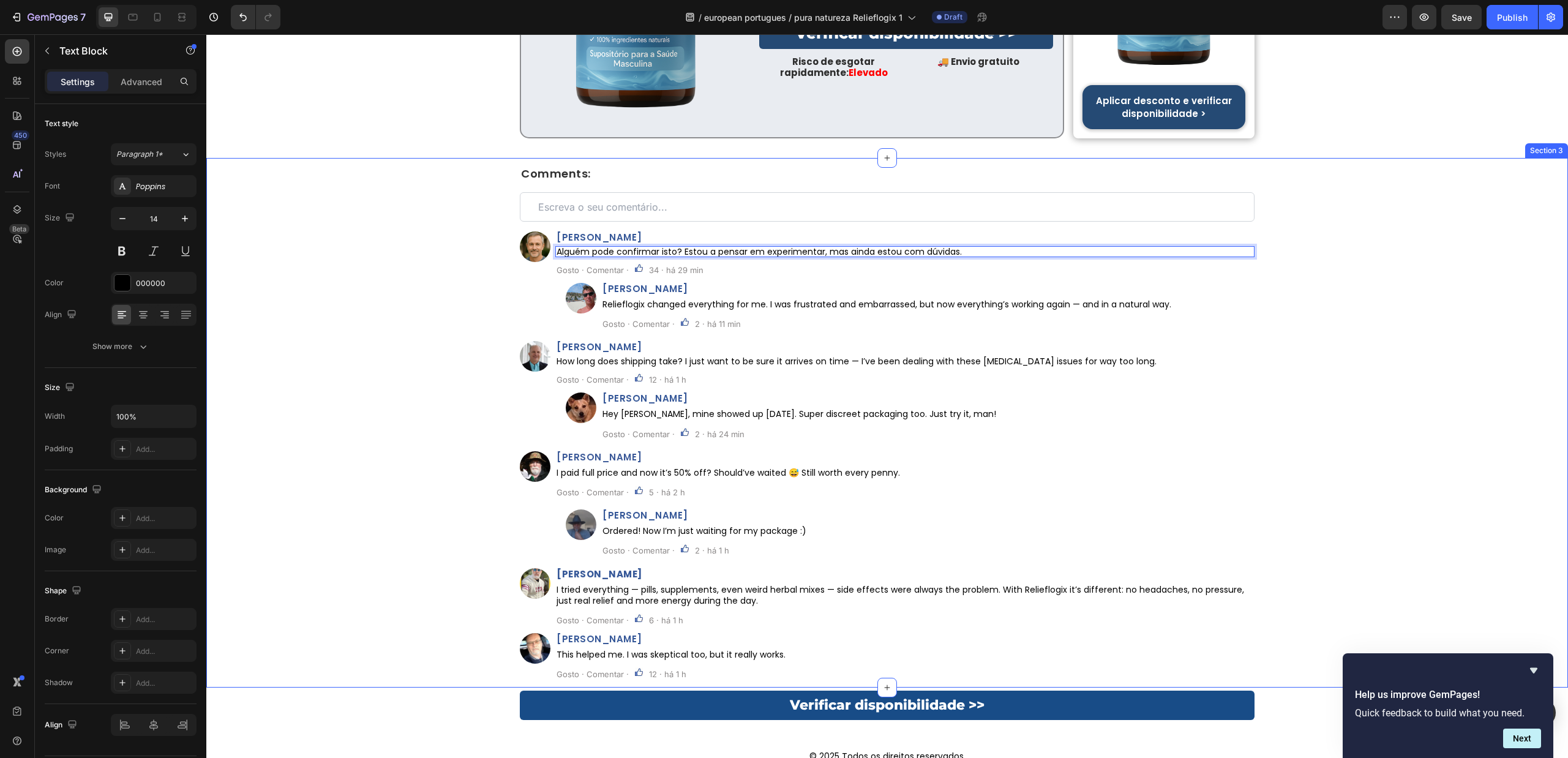
click at [429, 300] on div "Comments: Heading Custom Code Row Image João Pereira Heading Alguém pode confir…" at bounding box center [888, 428] width 1362 height 520
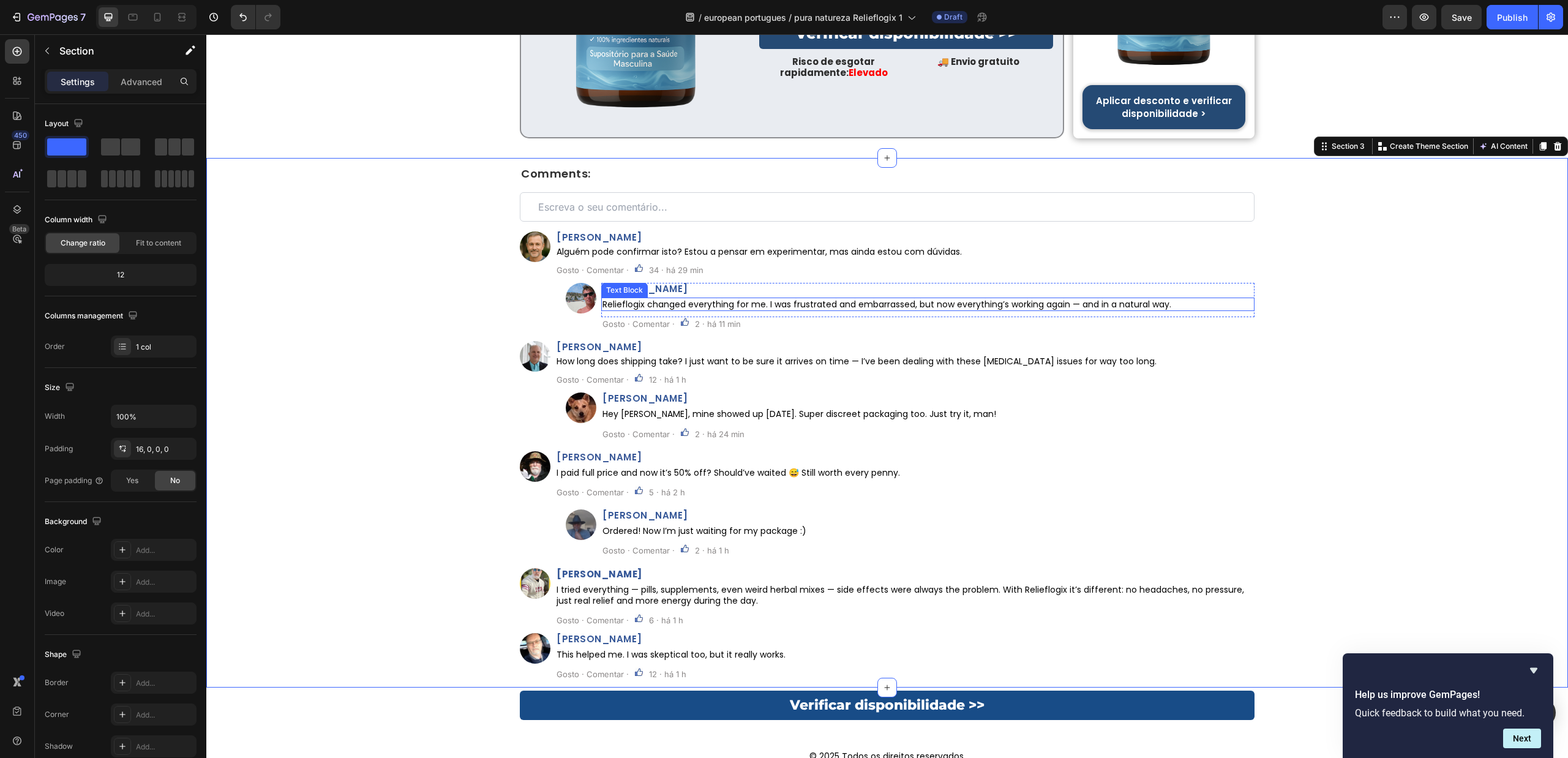
click at [764, 299] on p "Relieflogix changed everything for me. I was frustrated and embarrassed, but no…" at bounding box center [928, 304] width 651 height 11
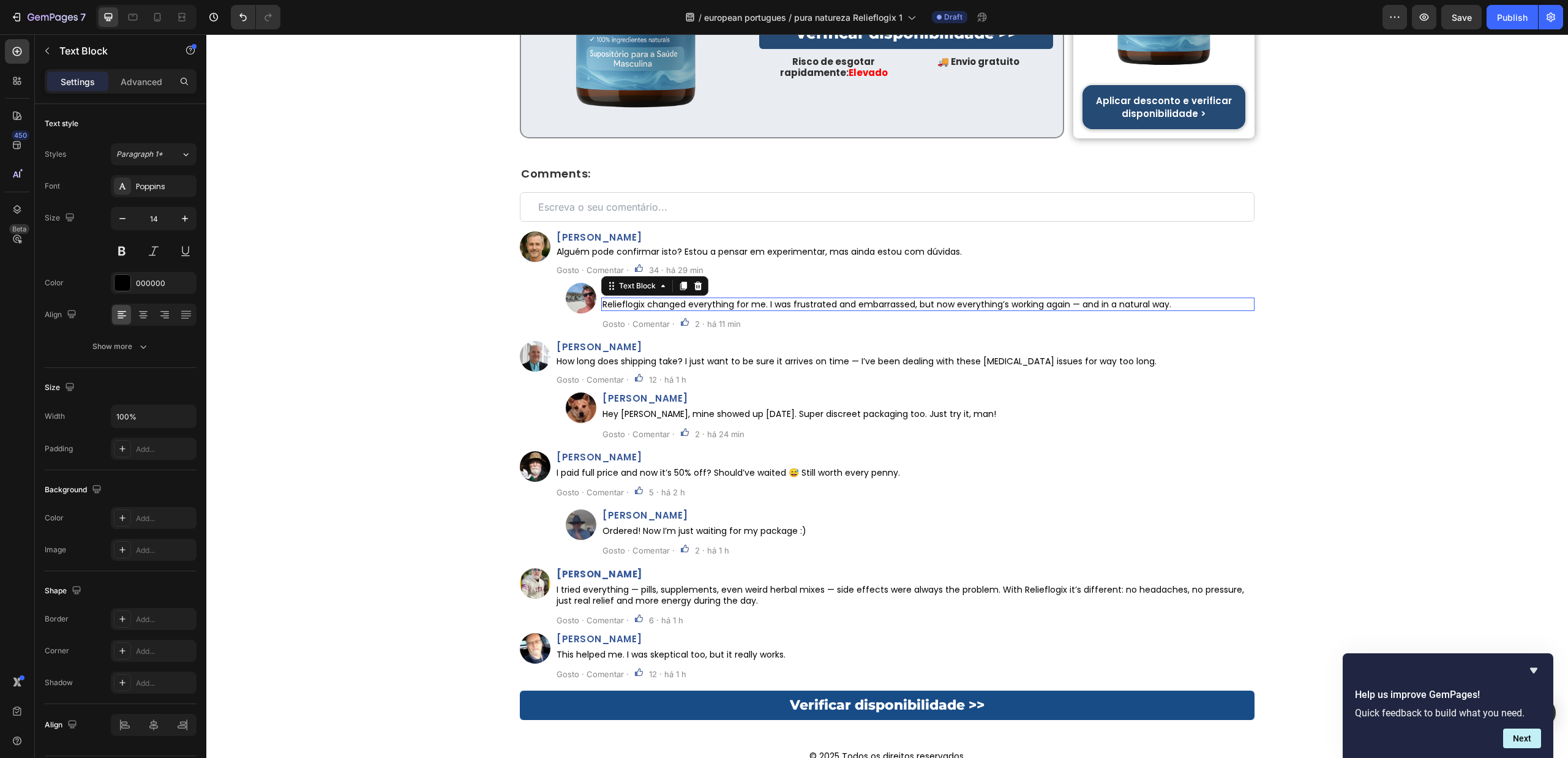
click at [764, 299] on p "Relieflogix changed everything for me. I was frustrated and embarrassed, but no…" at bounding box center [928, 304] width 651 height 11
click at [336, 337] on div "Comments: Heading Custom Code Row Image João Pereira Heading Alguém pode confir…" at bounding box center [888, 428] width 1362 height 520
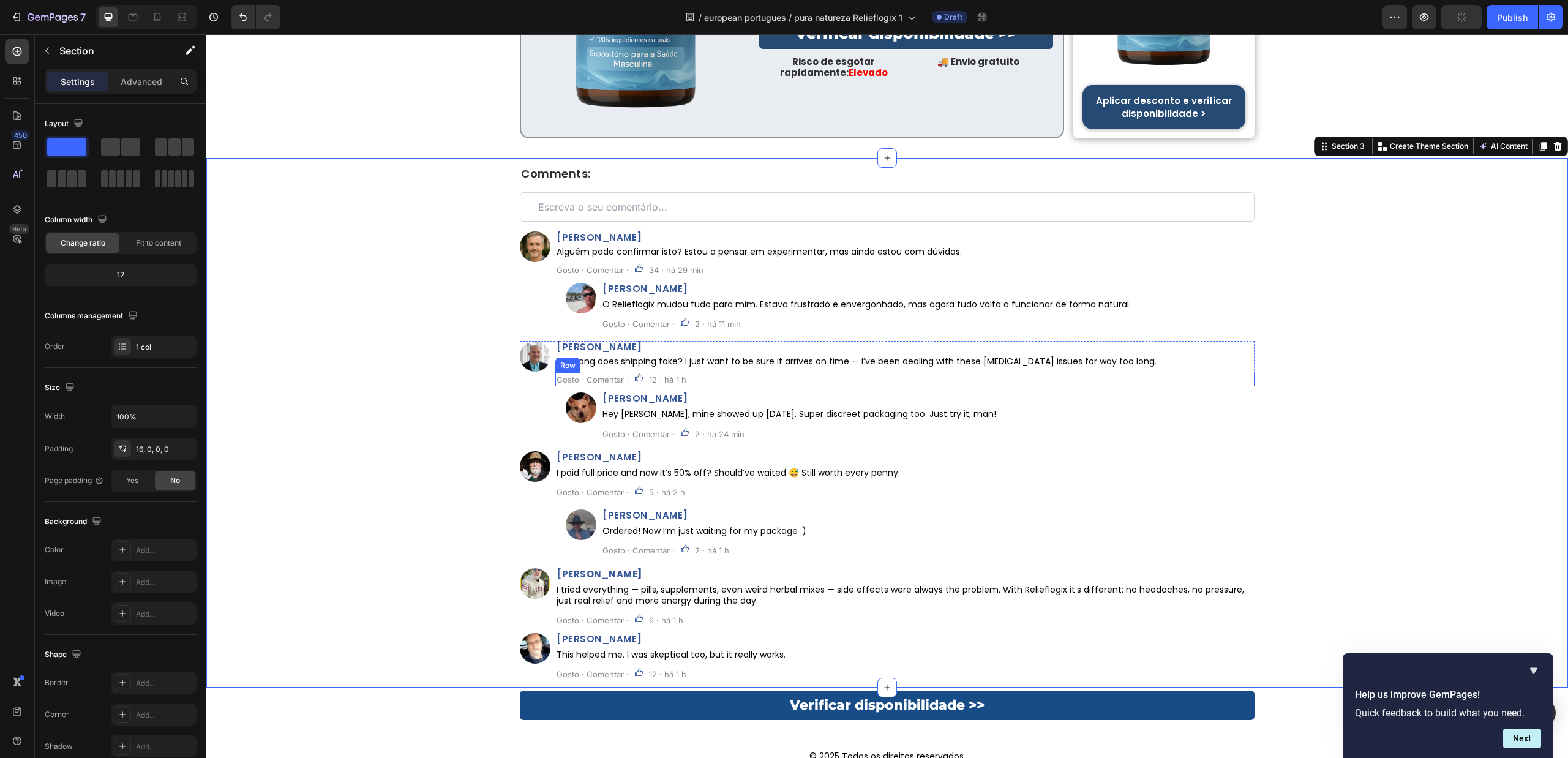
click at [713, 352] on div "Peter Jamison Heading How long does shipping take? I just want to be sure it ar…" at bounding box center [905, 357] width 699 height 32
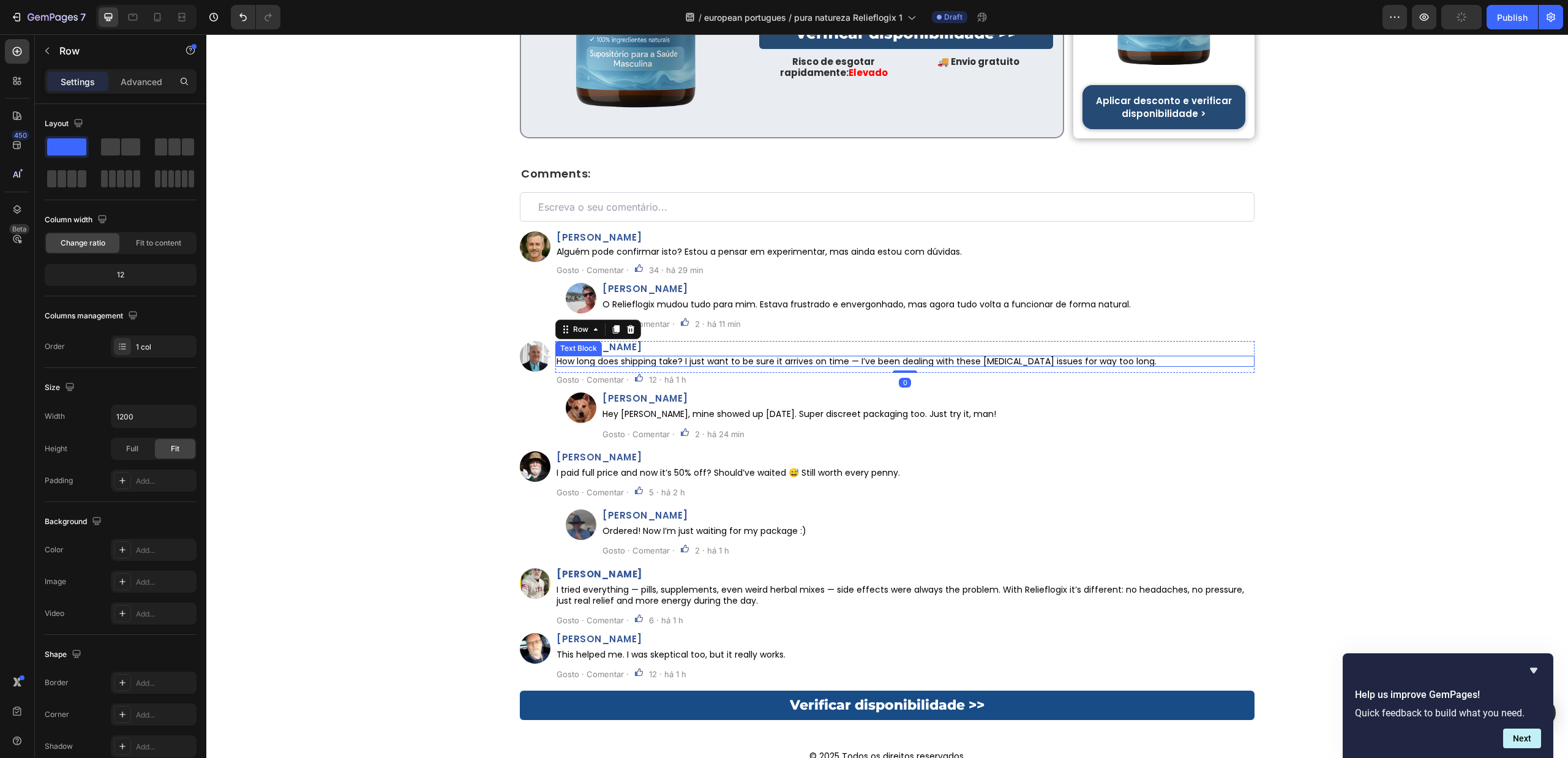
click at [713, 341] on h2 "Peter Jamison" at bounding box center [905, 347] width 699 height 12
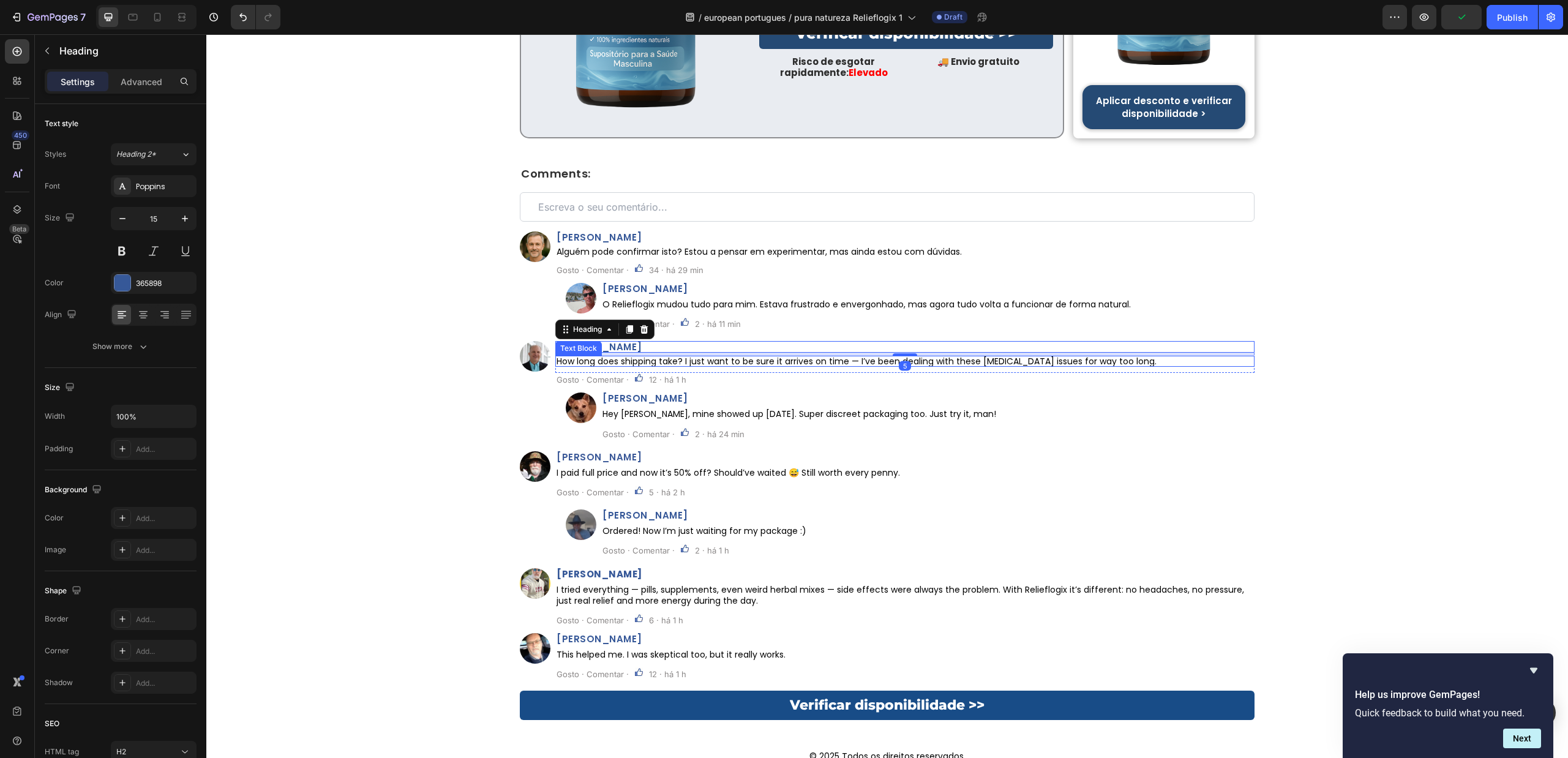
click at [719, 357] on p "How long does shipping take? I just want to be sure it arrives on time — I’ve b…" at bounding box center [904, 361] width 697 height 8
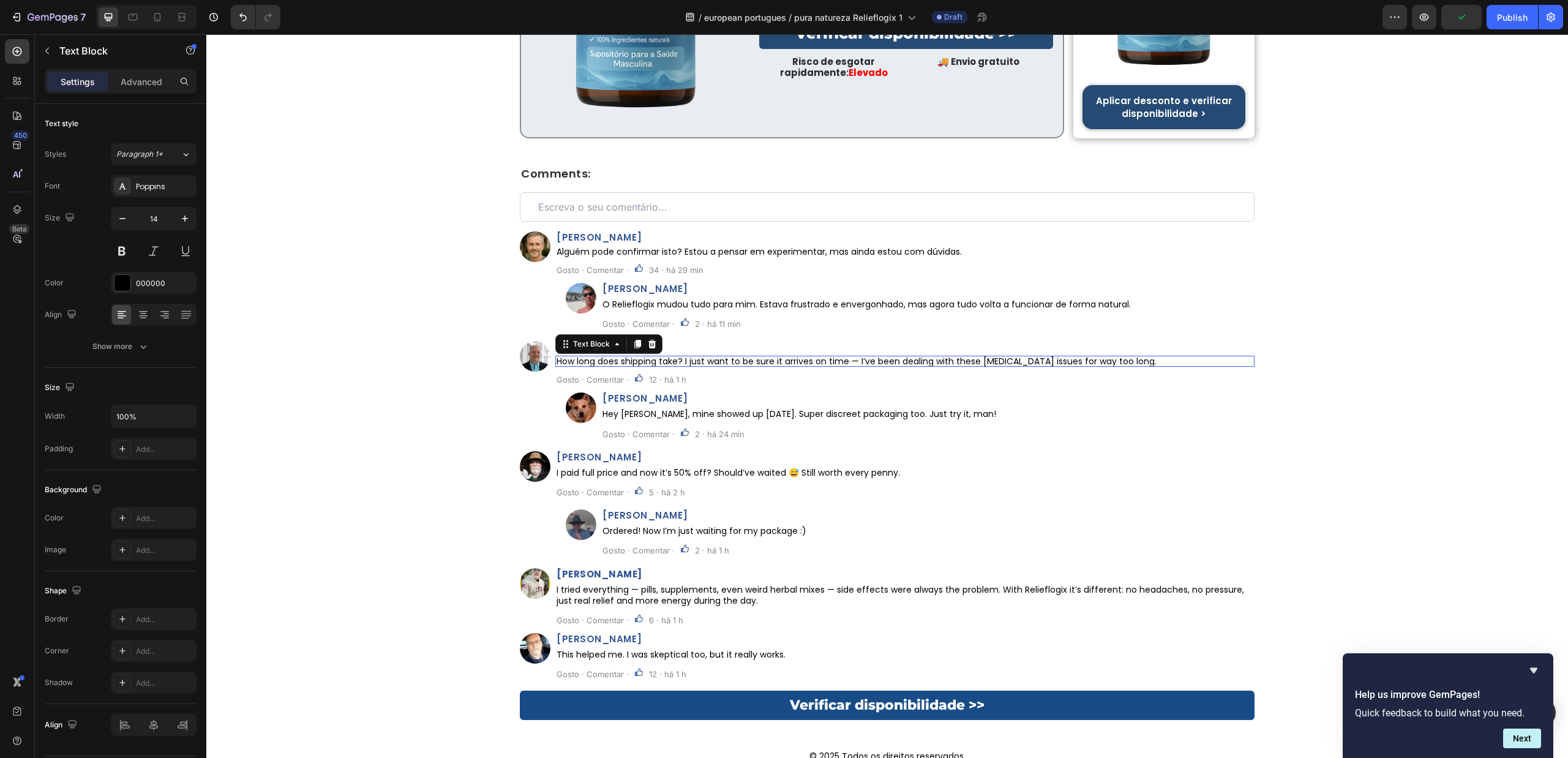
click at [719, 357] on p "How long does shipping take? I just want to be sure it arrives on time — I’ve b…" at bounding box center [904, 361] width 697 height 8
click at [339, 300] on div "Comments: Heading Custom Code Row Image João Pereira Heading Alguém pode confir…" at bounding box center [888, 428] width 1362 height 520
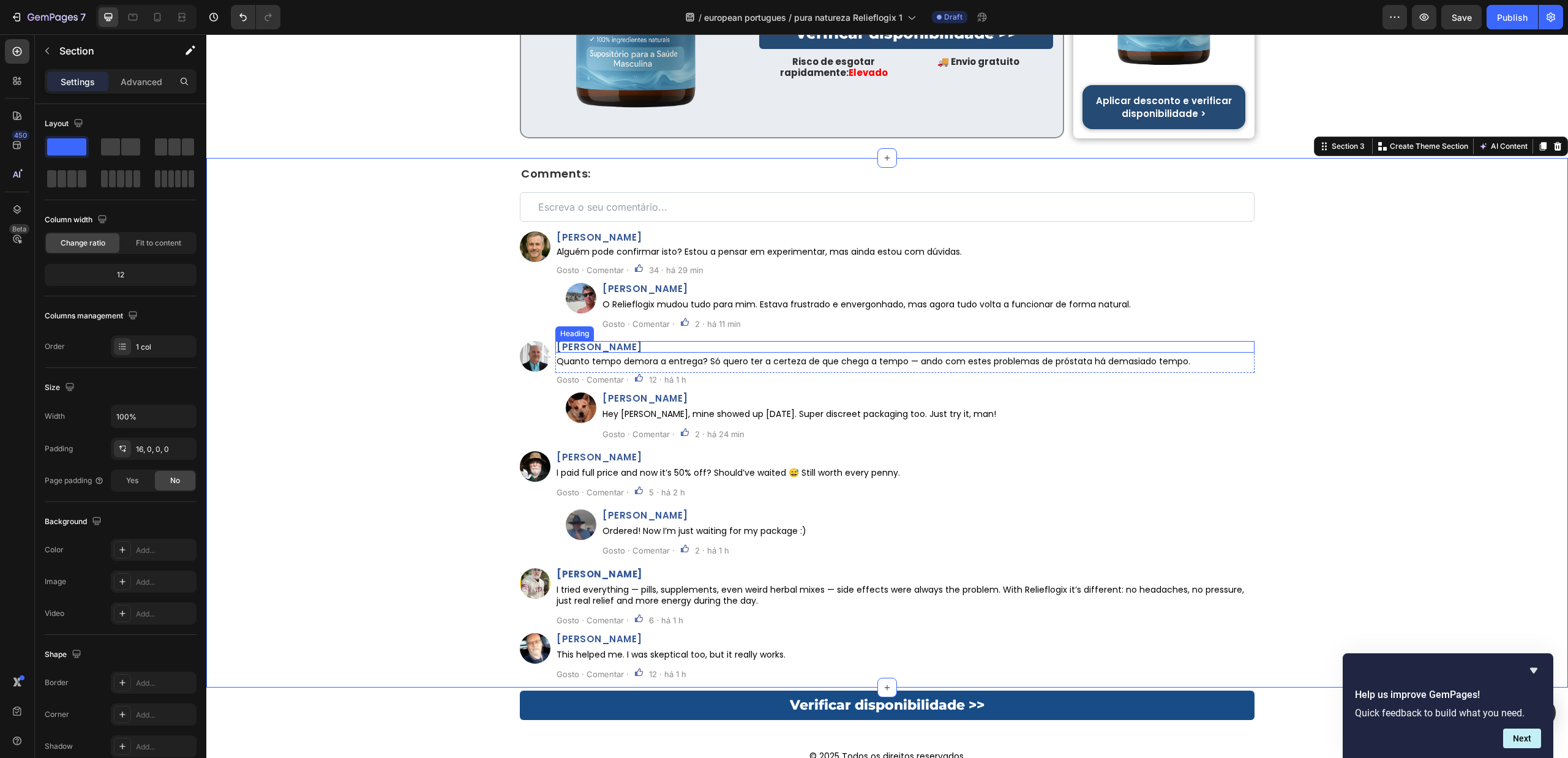
click at [613, 341] on h2 "Peter Jamison" at bounding box center [905, 347] width 699 height 12
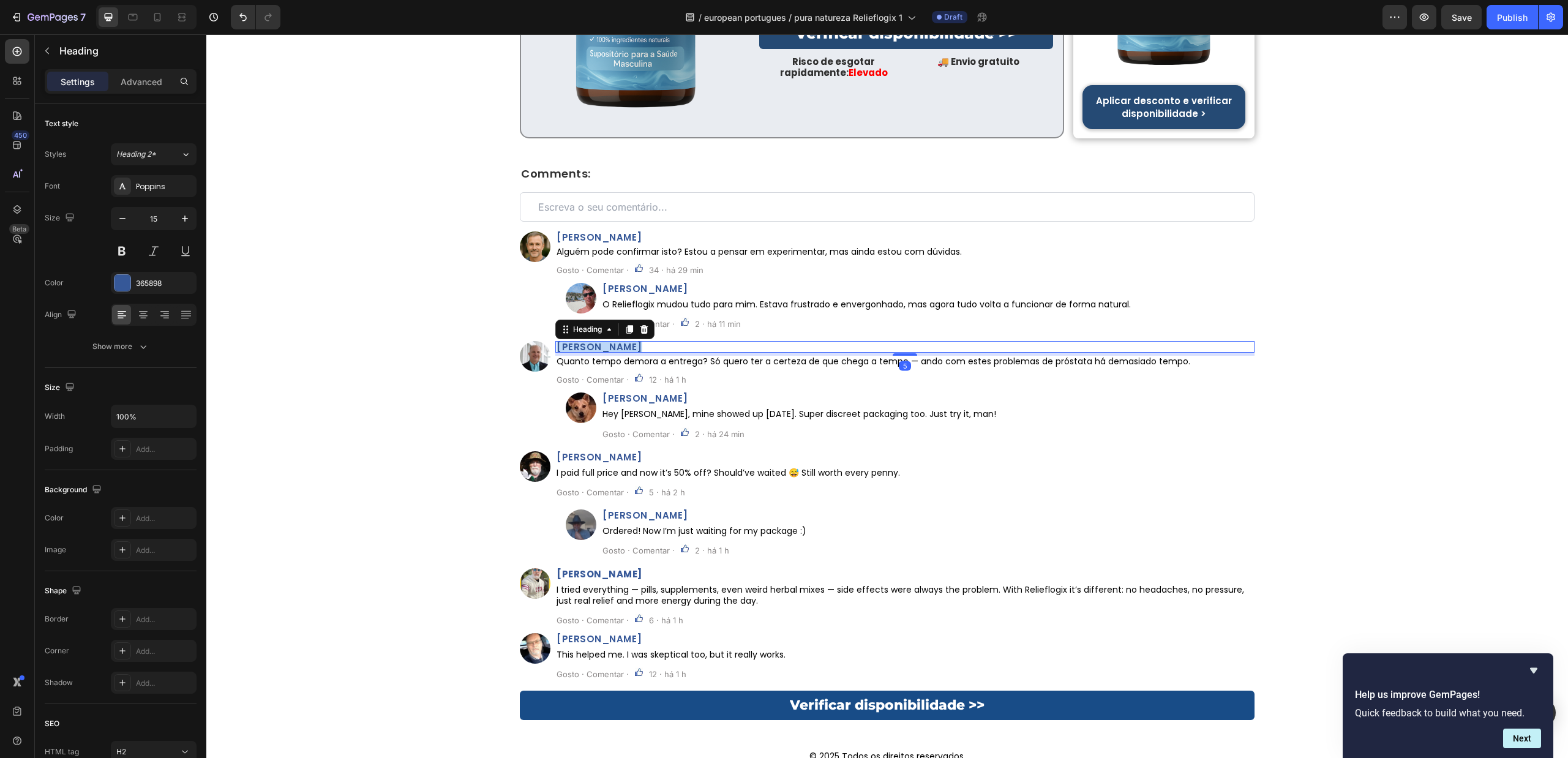
click at [613, 342] on p "Peter Jamison" at bounding box center [904, 346] width 697 height 9
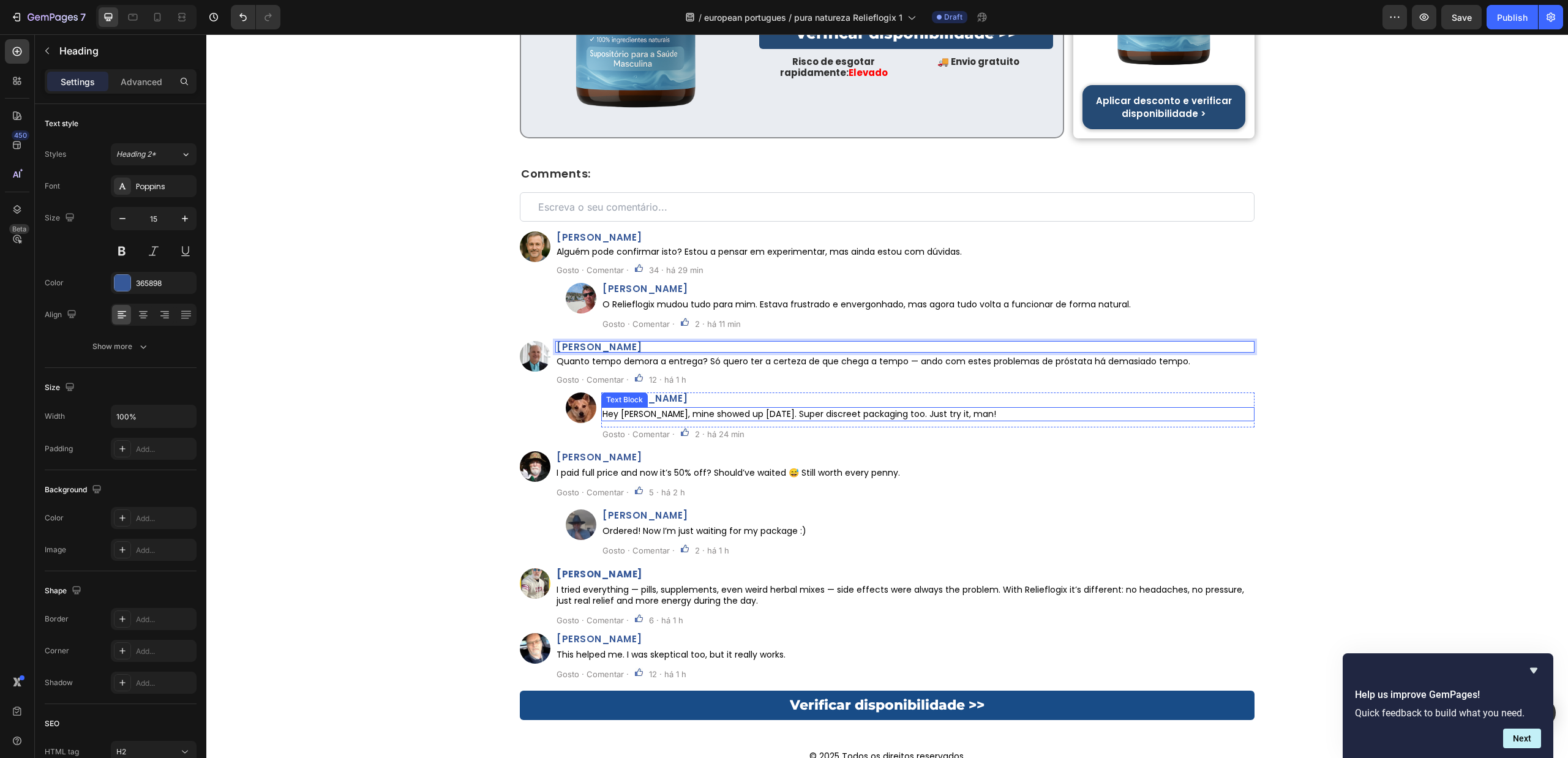
click at [849, 408] on p "Hey Peter, mine showed up in 4 days. Super discreet packaging too. Just try it,…" at bounding box center [928, 413] width 651 height 11
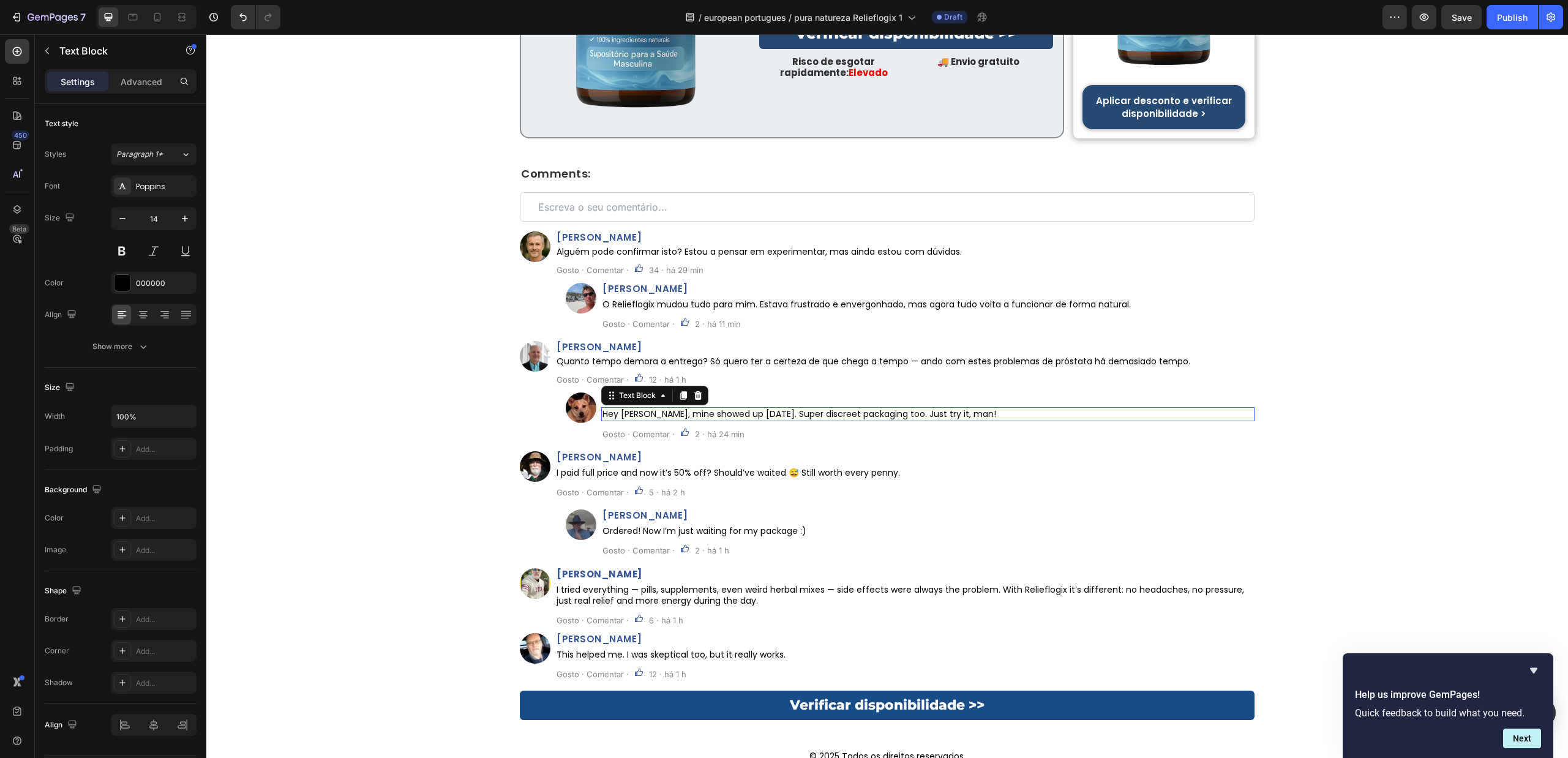
click at [849, 408] on p "Hey Peter, mine showed up in 4 days. Super discreet packaging too. Just try it,…" at bounding box center [928, 413] width 651 height 11
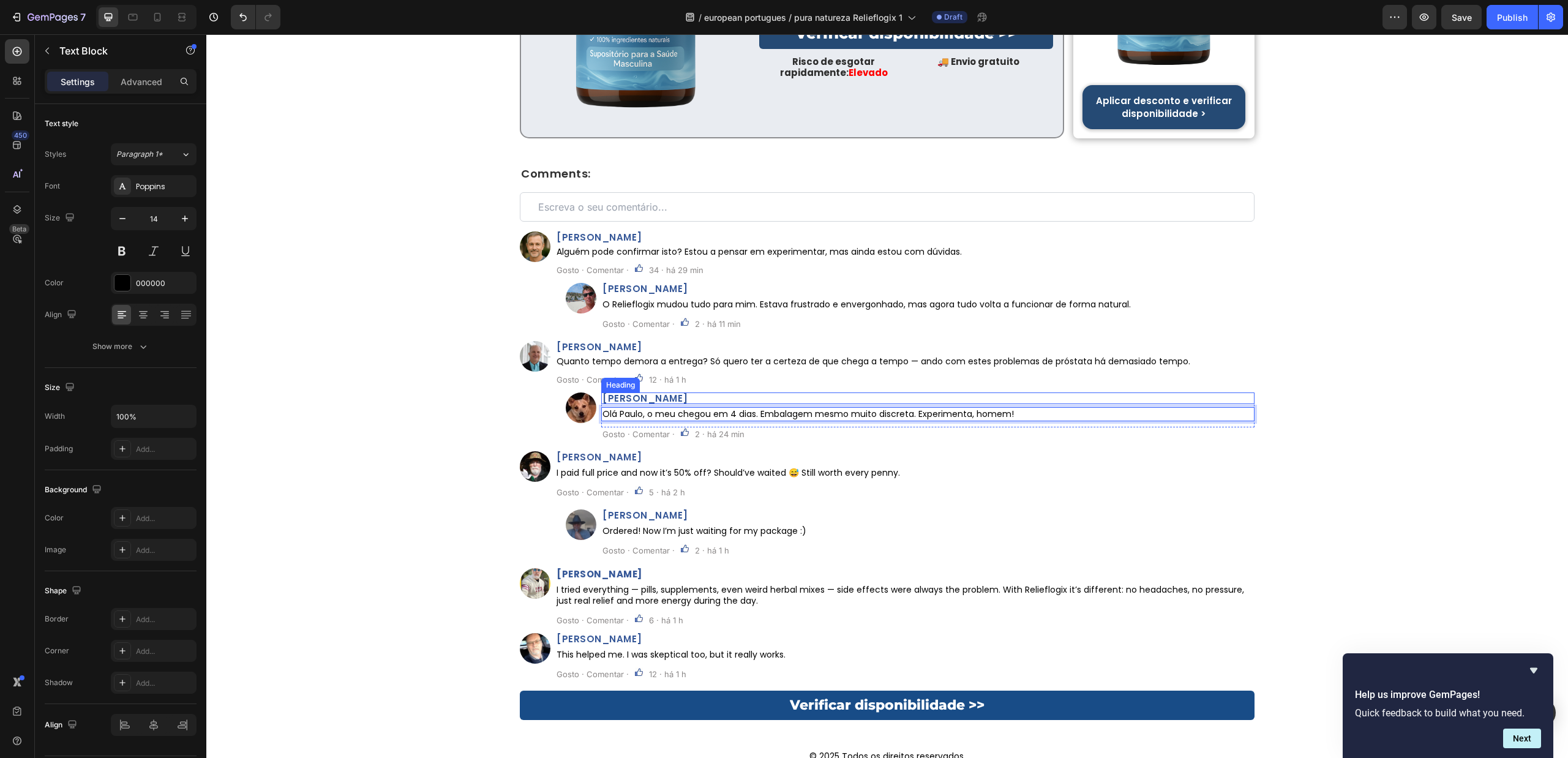
click at [650, 392] on h2 "Carlos Bautista" at bounding box center [928, 398] width 653 height 12
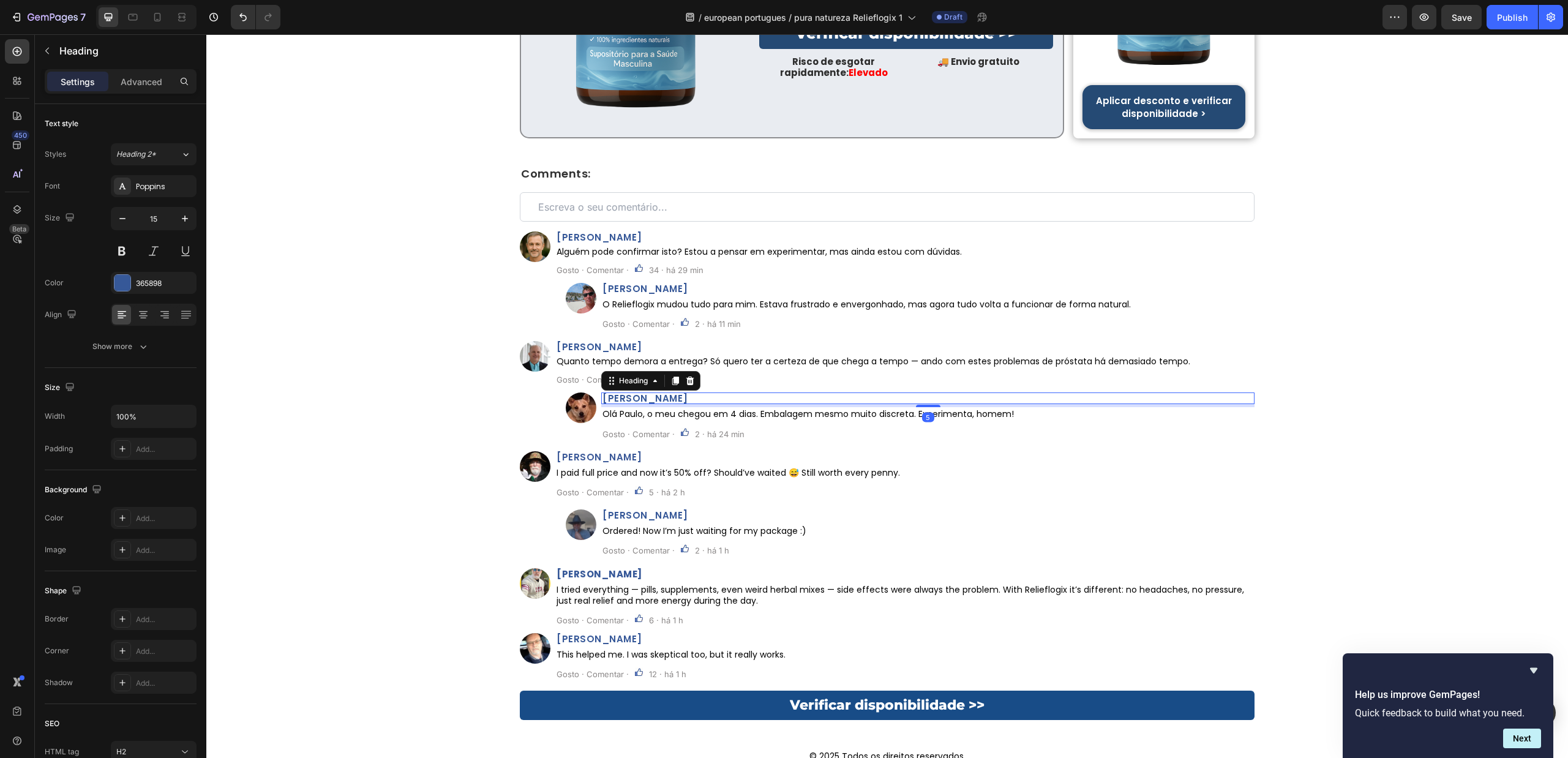
click at [651, 392] on h2 "Carlos Bautista" at bounding box center [928, 398] width 653 height 12
click at [651, 394] on p "Carlos Bautista" at bounding box center [928, 398] width 651 height 9
click at [612, 451] on span "William Davies" at bounding box center [599, 457] width 85 height 13
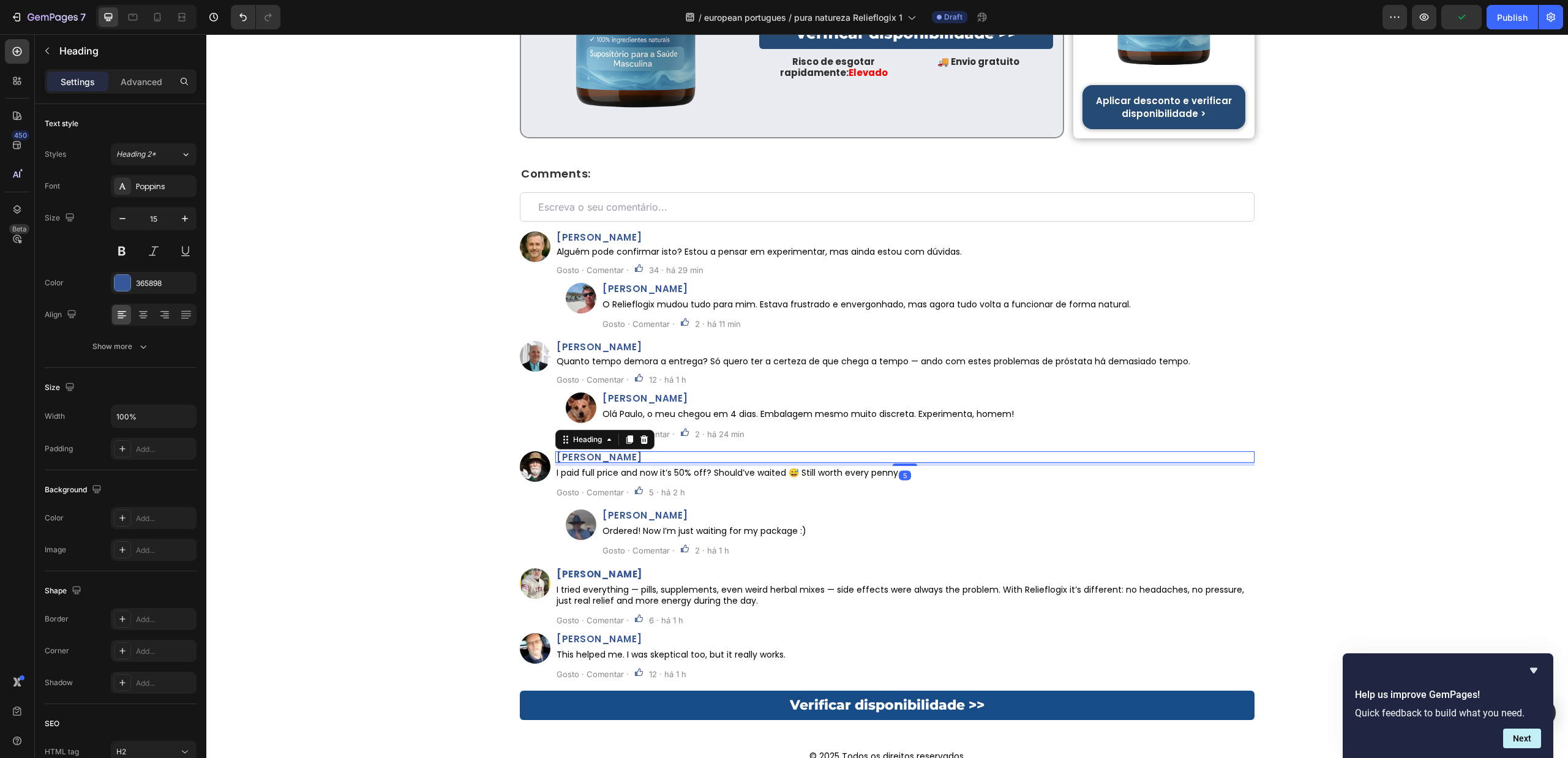
click at [612, 451] on span "William Davies" at bounding box center [599, 457] width 85 height 13
click at [771, 467] on p "I paid full price and now it’s 50% off? Should’ve waited 😅 Still worth every pe…" at bounding box center [904, 472] width 697 height 11
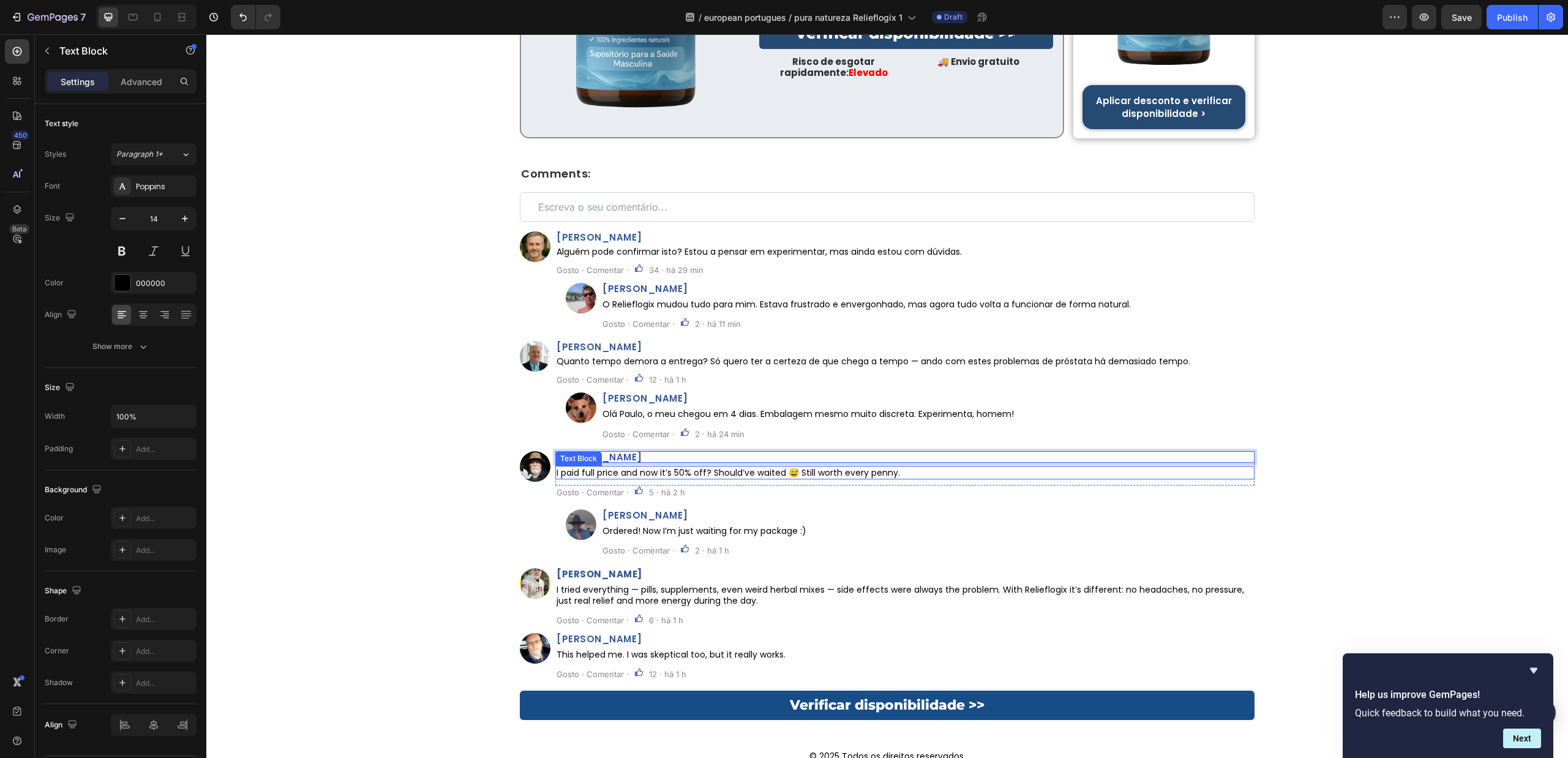
click at [771, 467] on p "I paid full price and now it’s 50% off? Should’ve waited 😅 Still worth every pe…" at bounding box center [904, 472] width 697 height 11
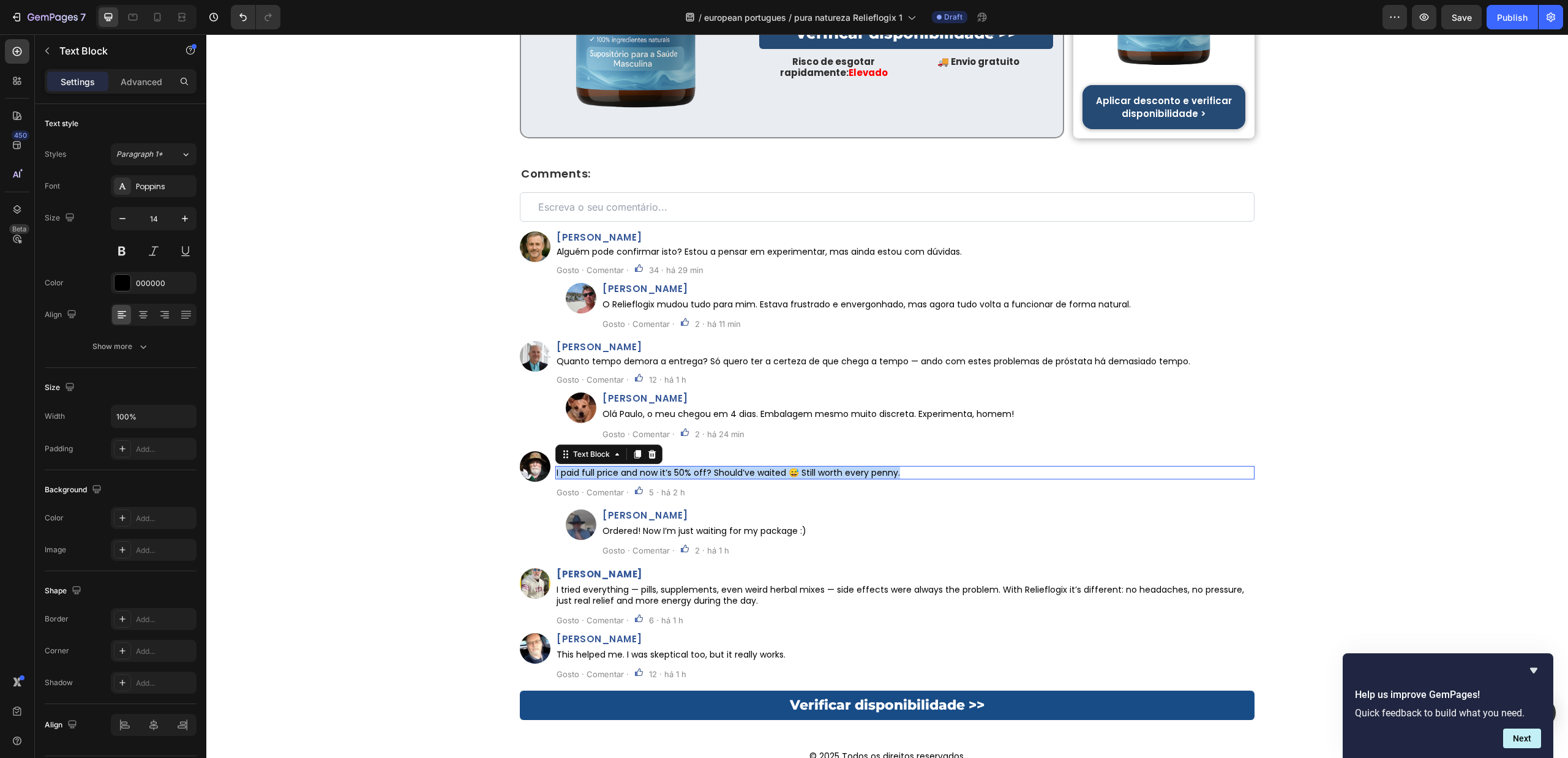
click at [771, 467] on p "I paid full price and now it’s 50% off? Should’ve waited 😅 Still worth every pe…" at bounding box center [904, 472] width 697 height 11
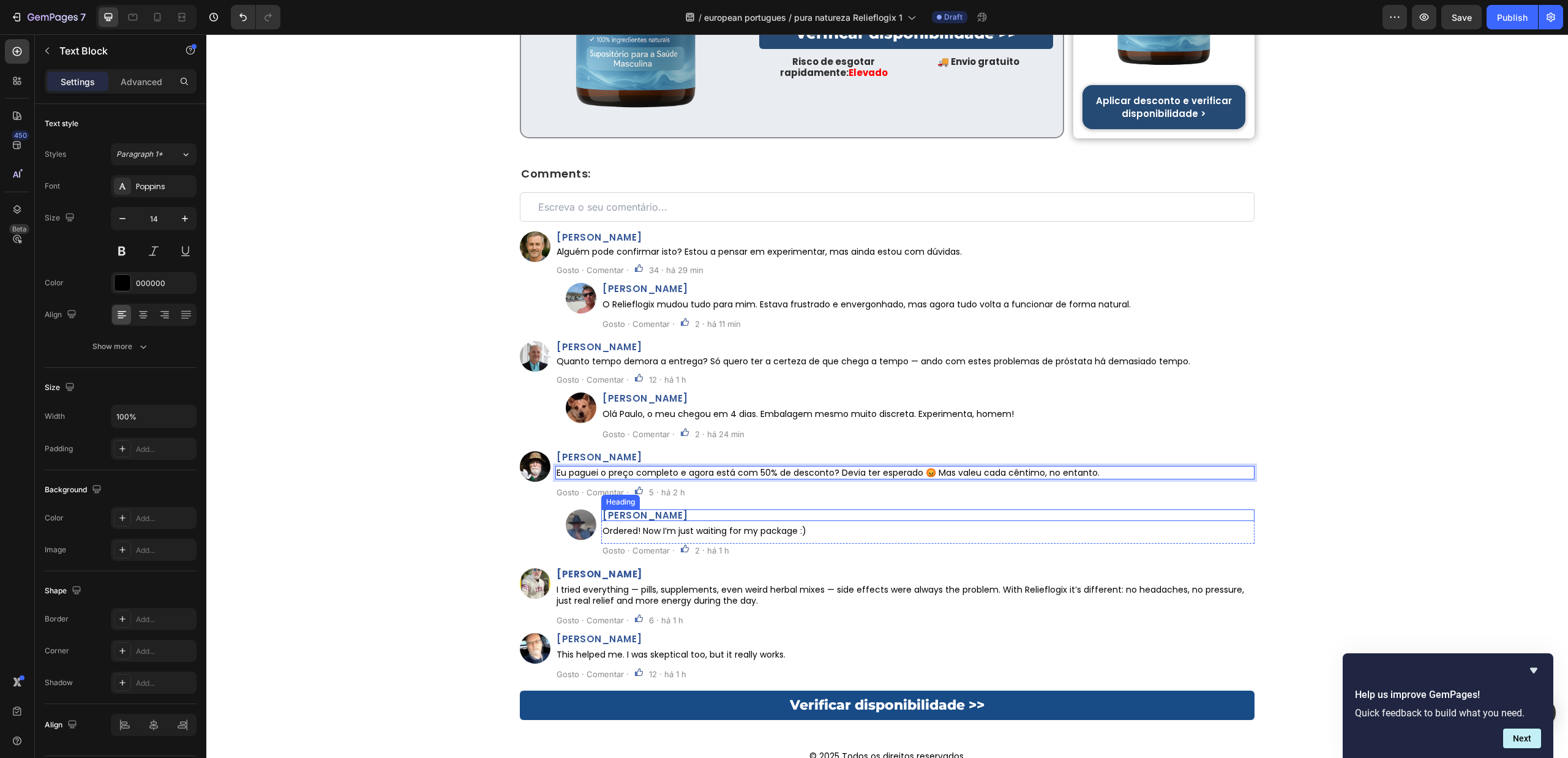
click at [674, 510] on h2 "Karl Vella" at bounding box center [928, 515] width 653 height 12
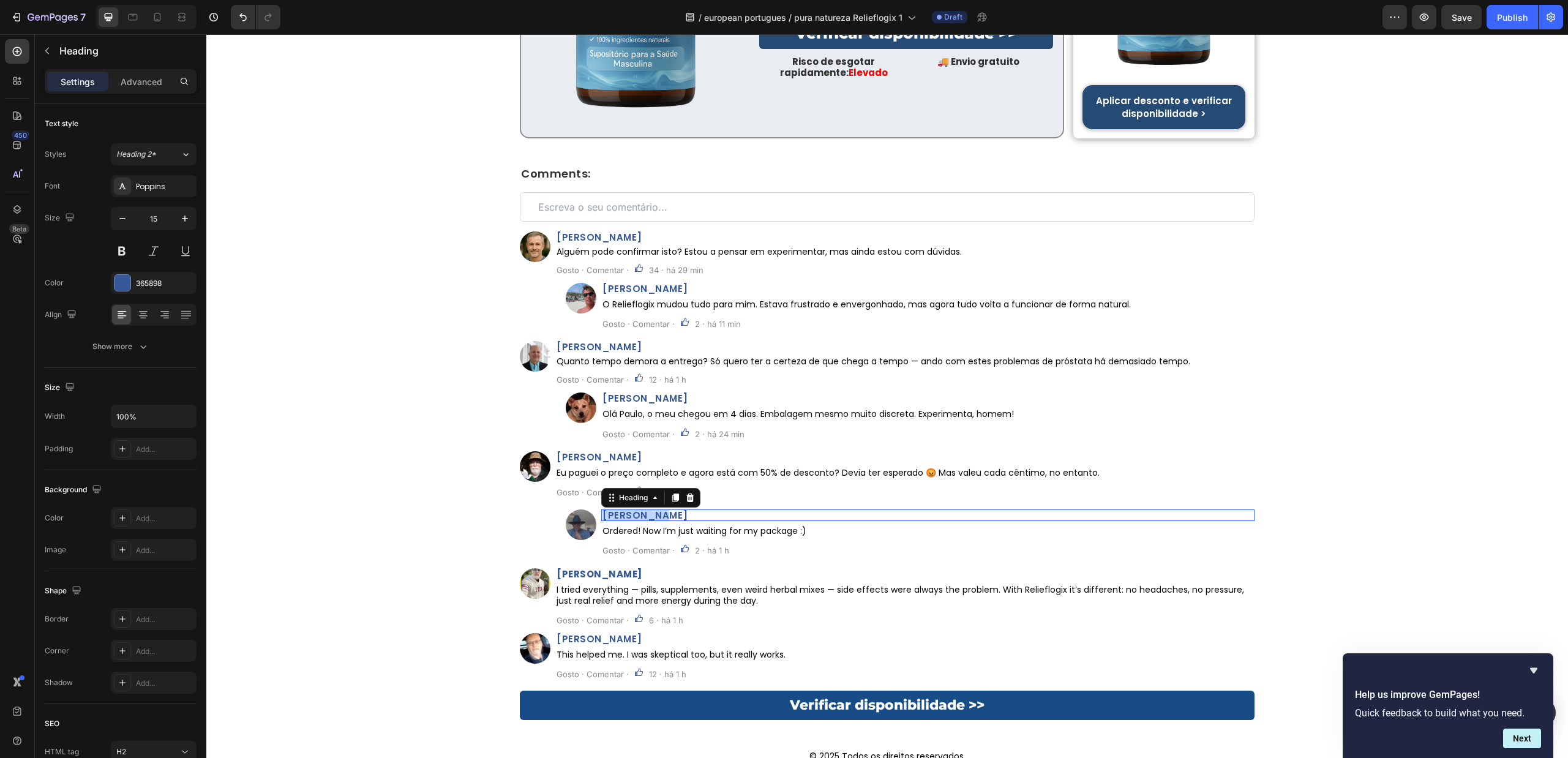
click at [674, 510] on p "Karl Vella" at bounding box center [928, 515] width 651 height 9
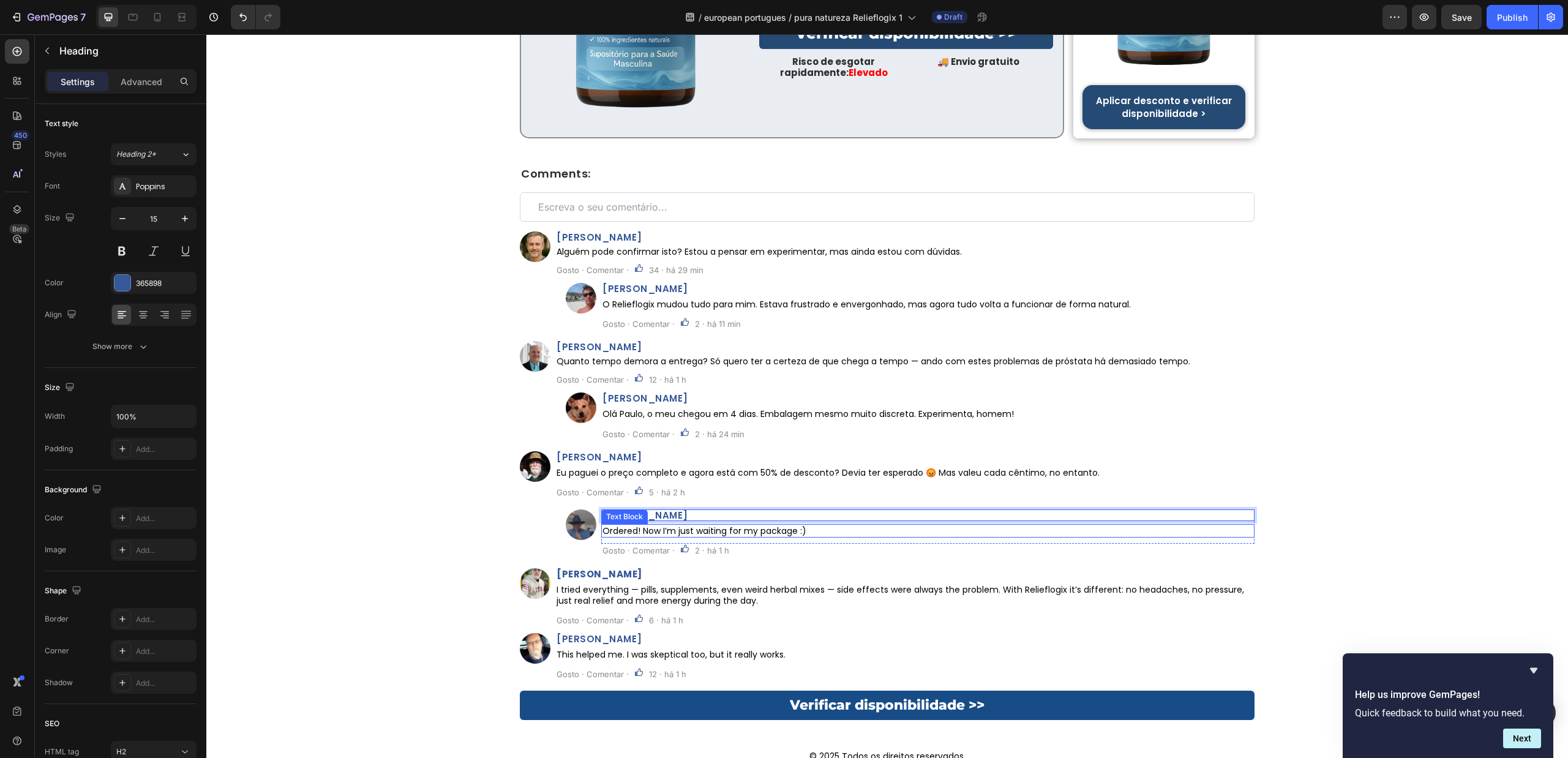
click at [756, 525] on p "Ordered! Now I’m just waiting for my package :)" at bounding box center [928, 530] width 651 height 11
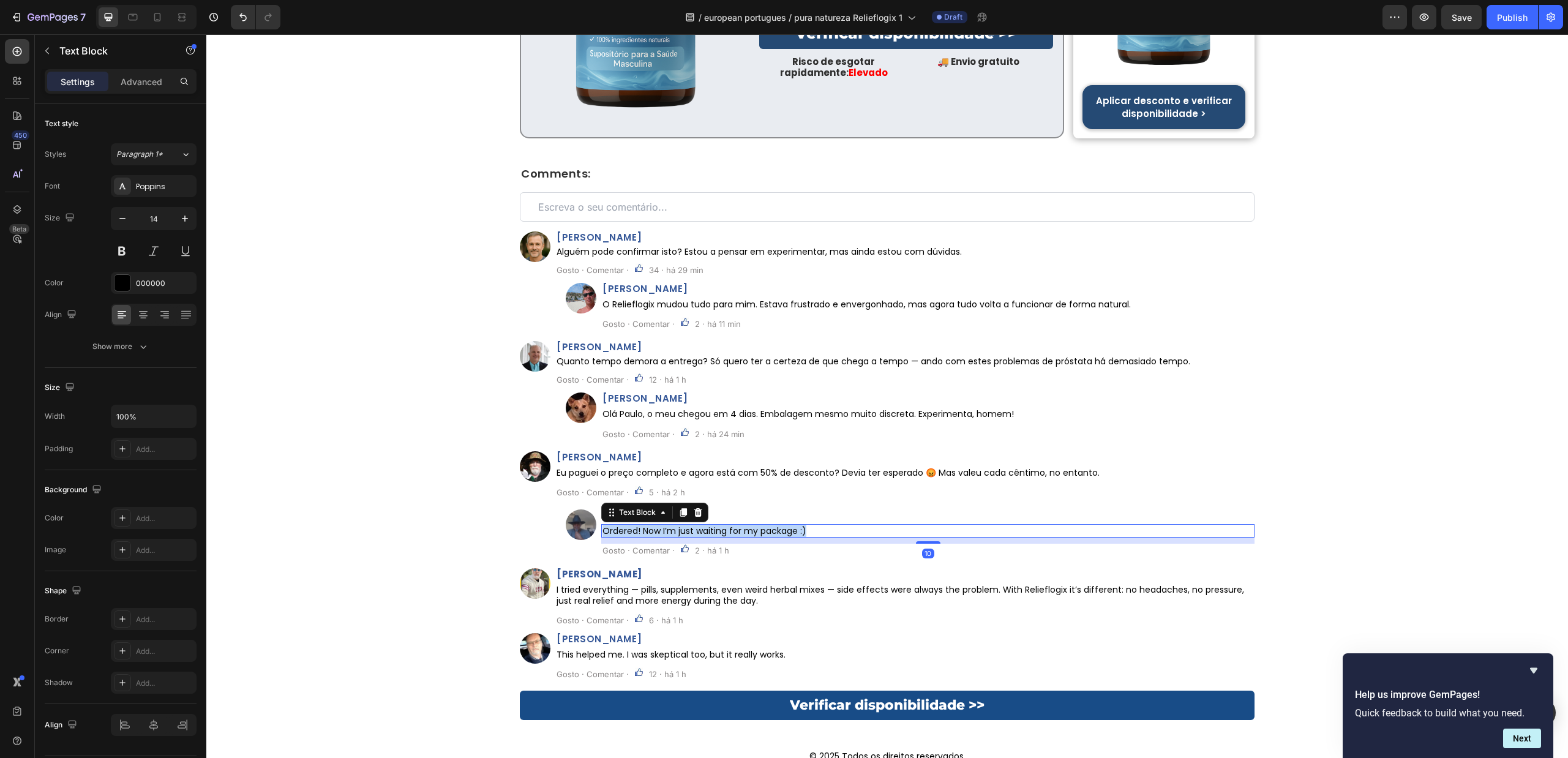
click at [756, 525] on p "Ordered! Now I’m just waiting for my package :)" at bounding box center [928, 530] width 651 height 11
click at [597, 567] on strong "Derek Smith" at bounding box center [599, 573] width 85 height 13
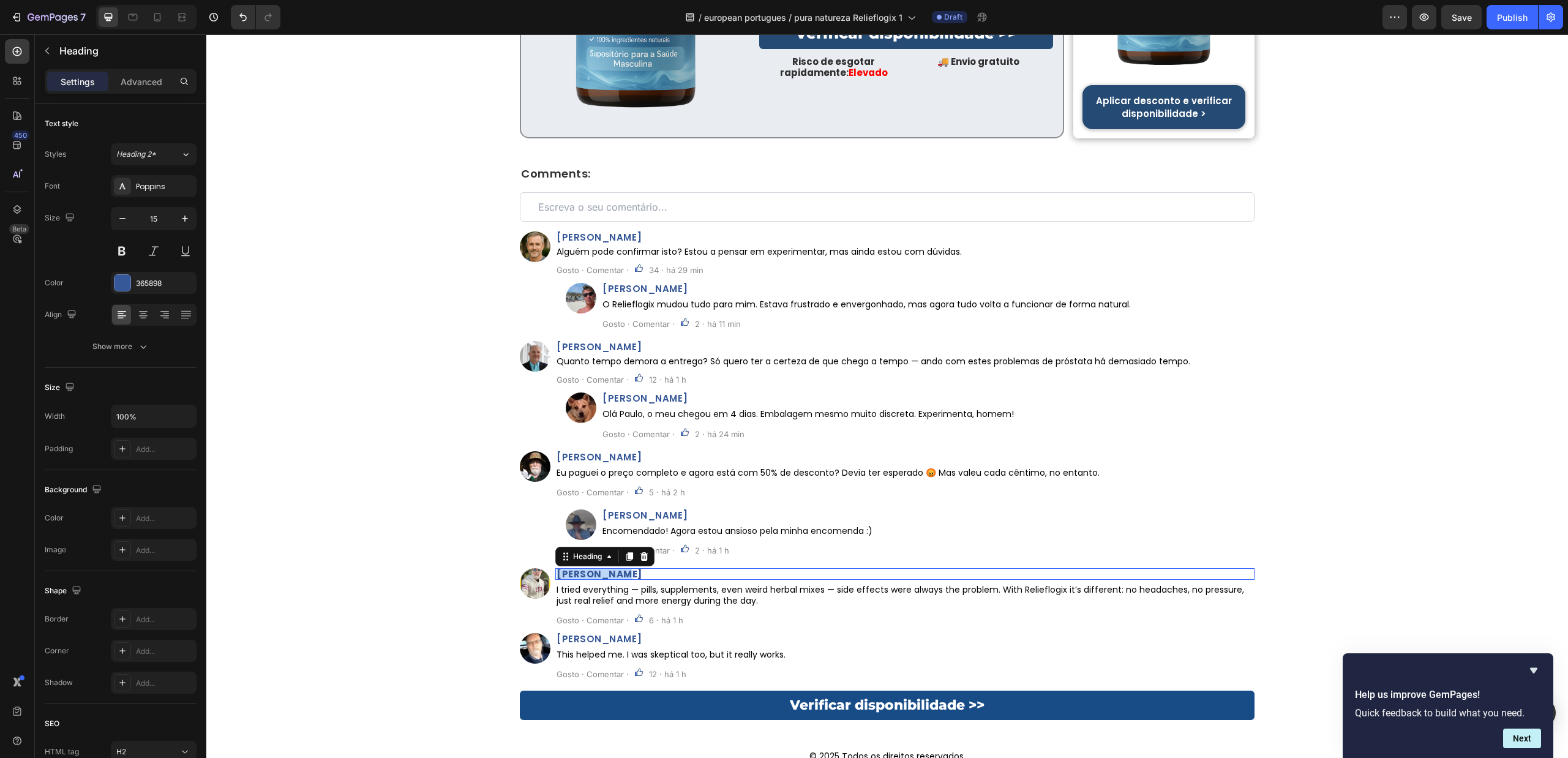
click at [597, 567] on strong "Derek Smith" at bounding box center [599, 573] width 85 height 13
click at [375, 477] on div "Comments: Heading Custom Code Row Image João Pereira Heading Alguém pode confir…" at bounding box center [888, 428] width 1362 height 520
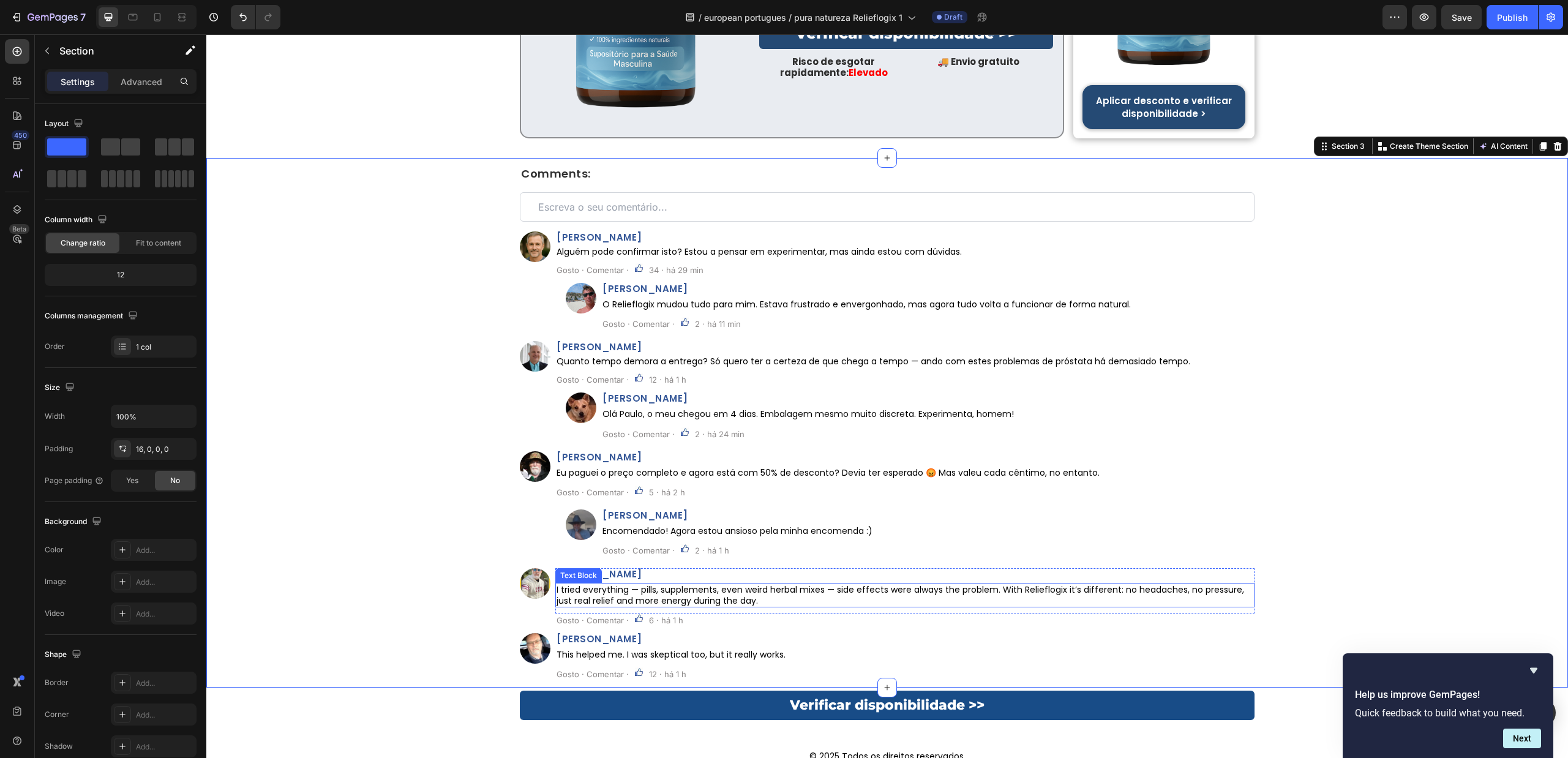
click at [740, 584] on p "I tried everything — pills, supplements, even weird herbal mixes — side effects…" at bounding box center [904, 595] width 697 height 22
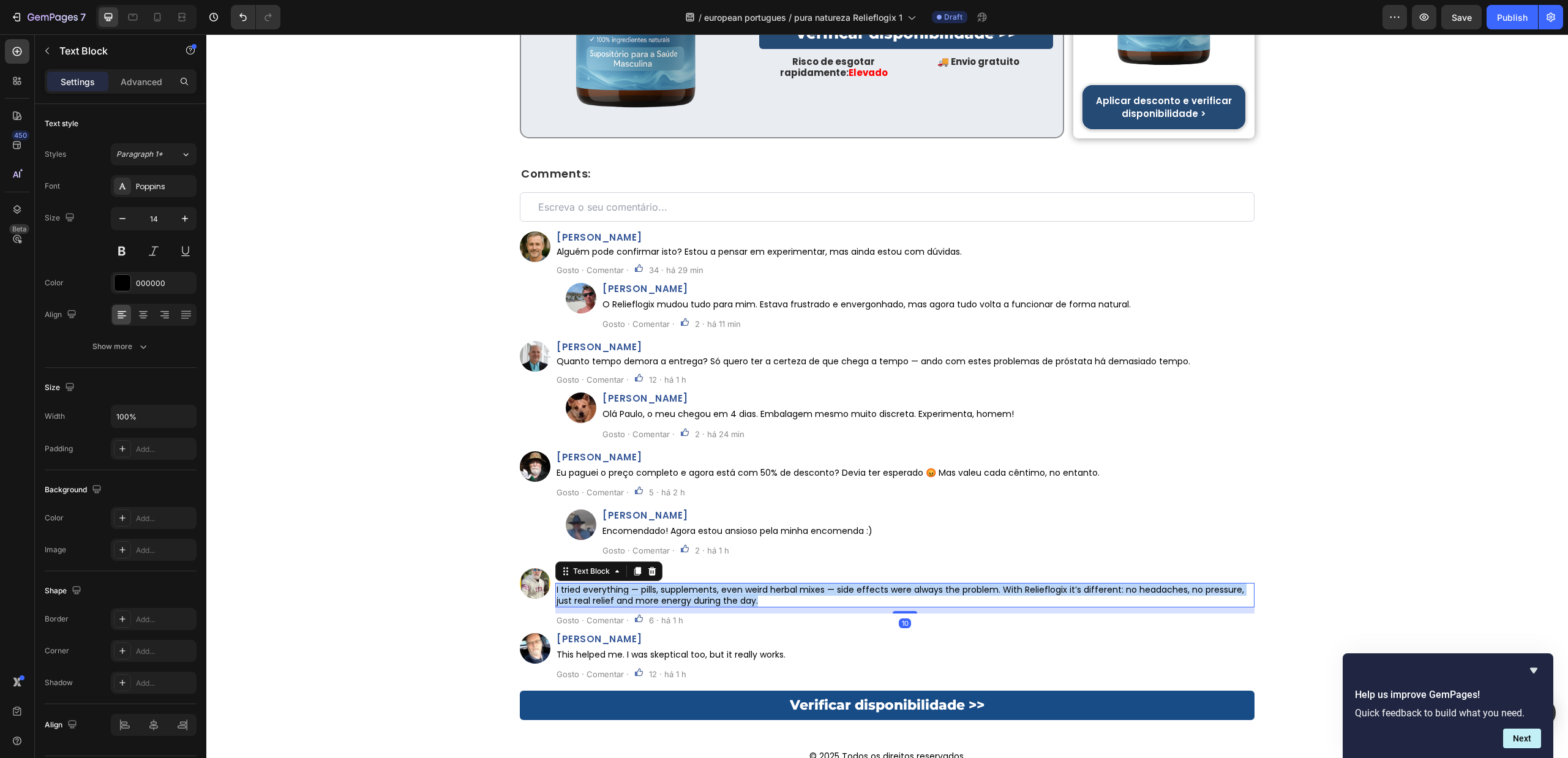
click at [740, 584] on p "I tried everything — pills, supplements, even weird herbal mixes — side effects…" at bounding box center [904, 595] width 697 height 22
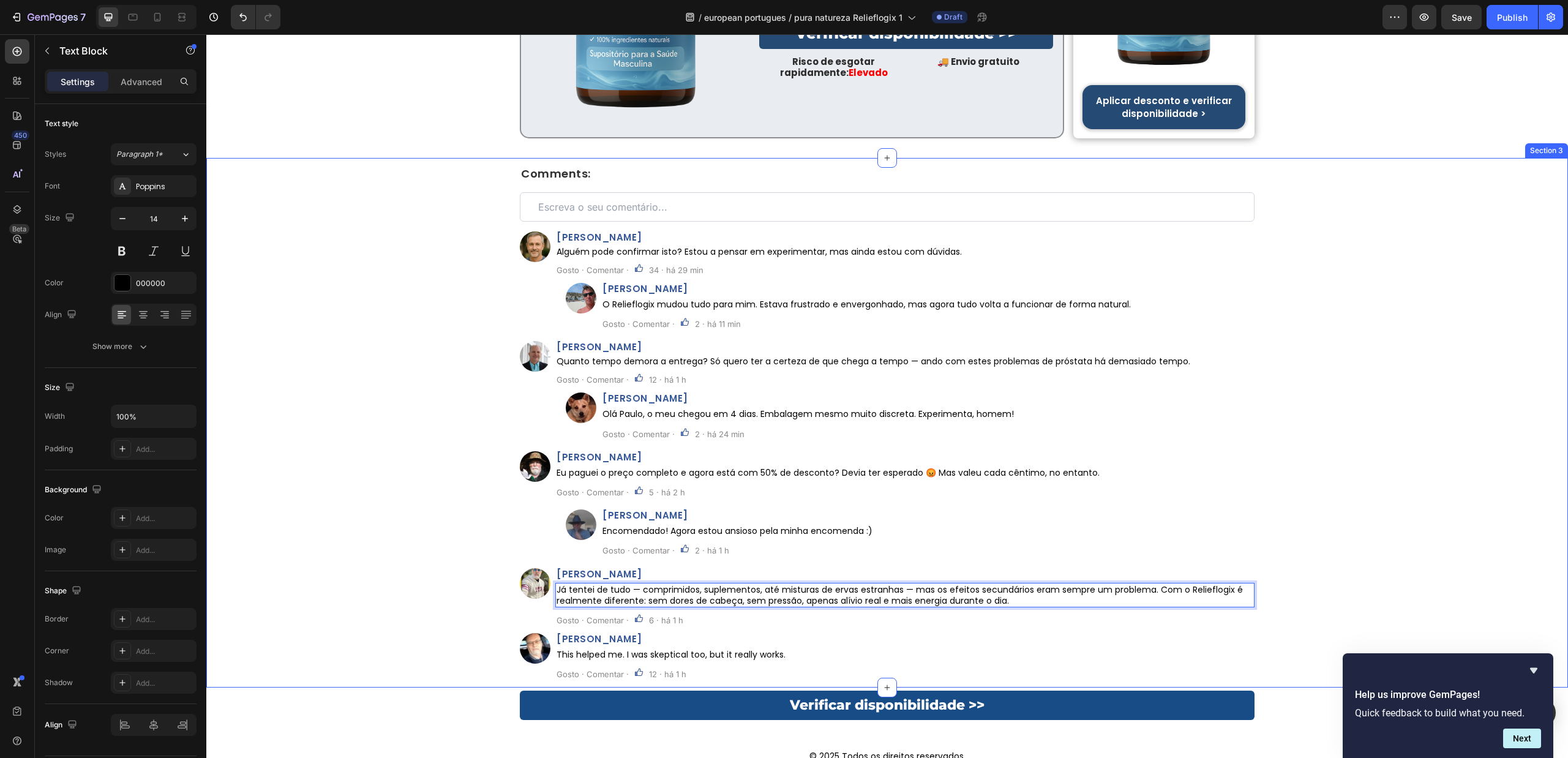
drag, startPoint x: 349, startPoint y: 541, endPoint x: 360, endPoint y: 540, distance: 11.0
click at [349, 540] on div "Comments: Heading Custom Code Row Image João Pereira Heading Alguém pode confir…" at bounding box center [888, 428] width 1362 height 520
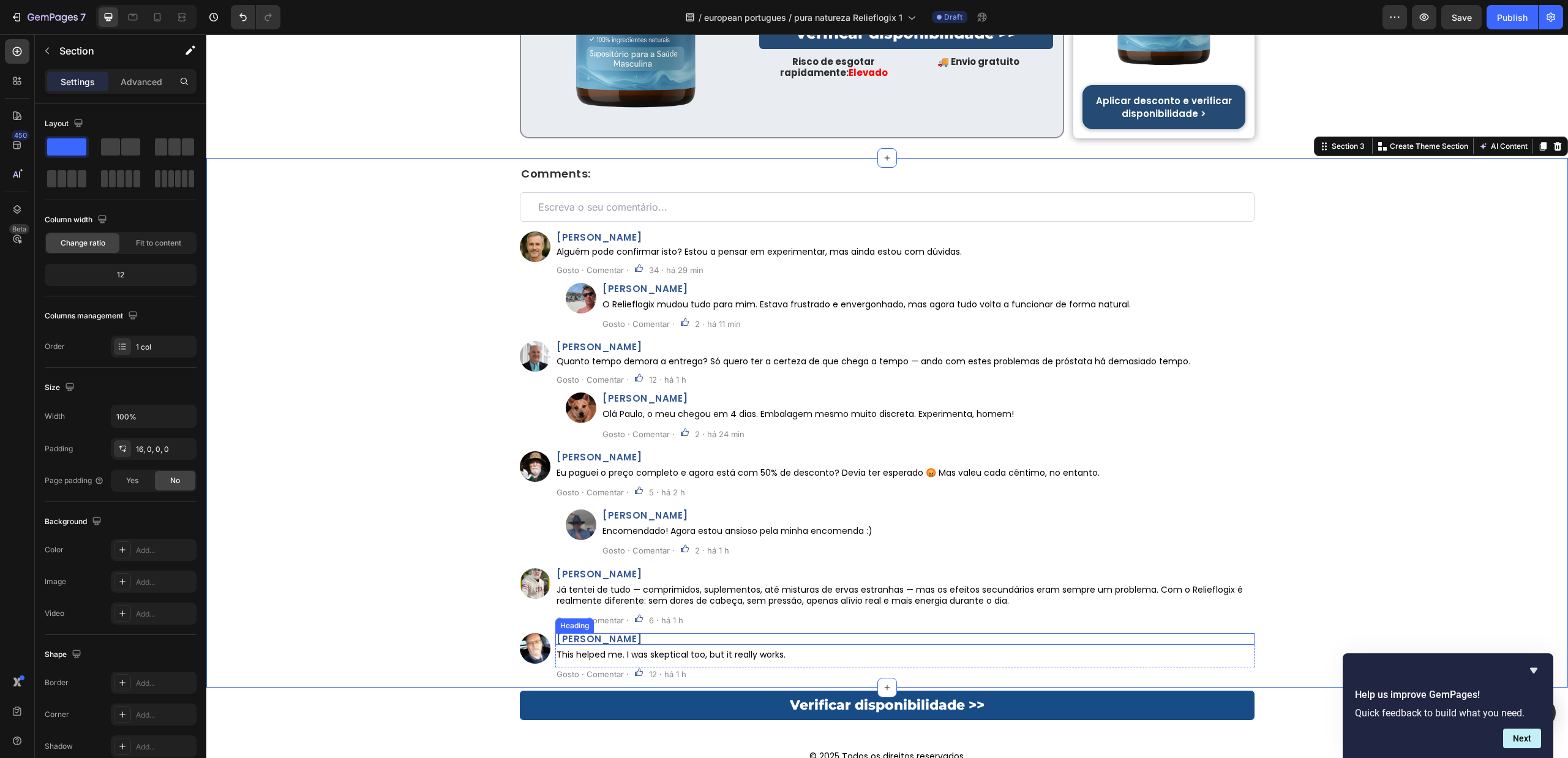
click at [617, 633] on h2 "Aaron Mitchell" at bounding box center [905, 639] width 699 height 12
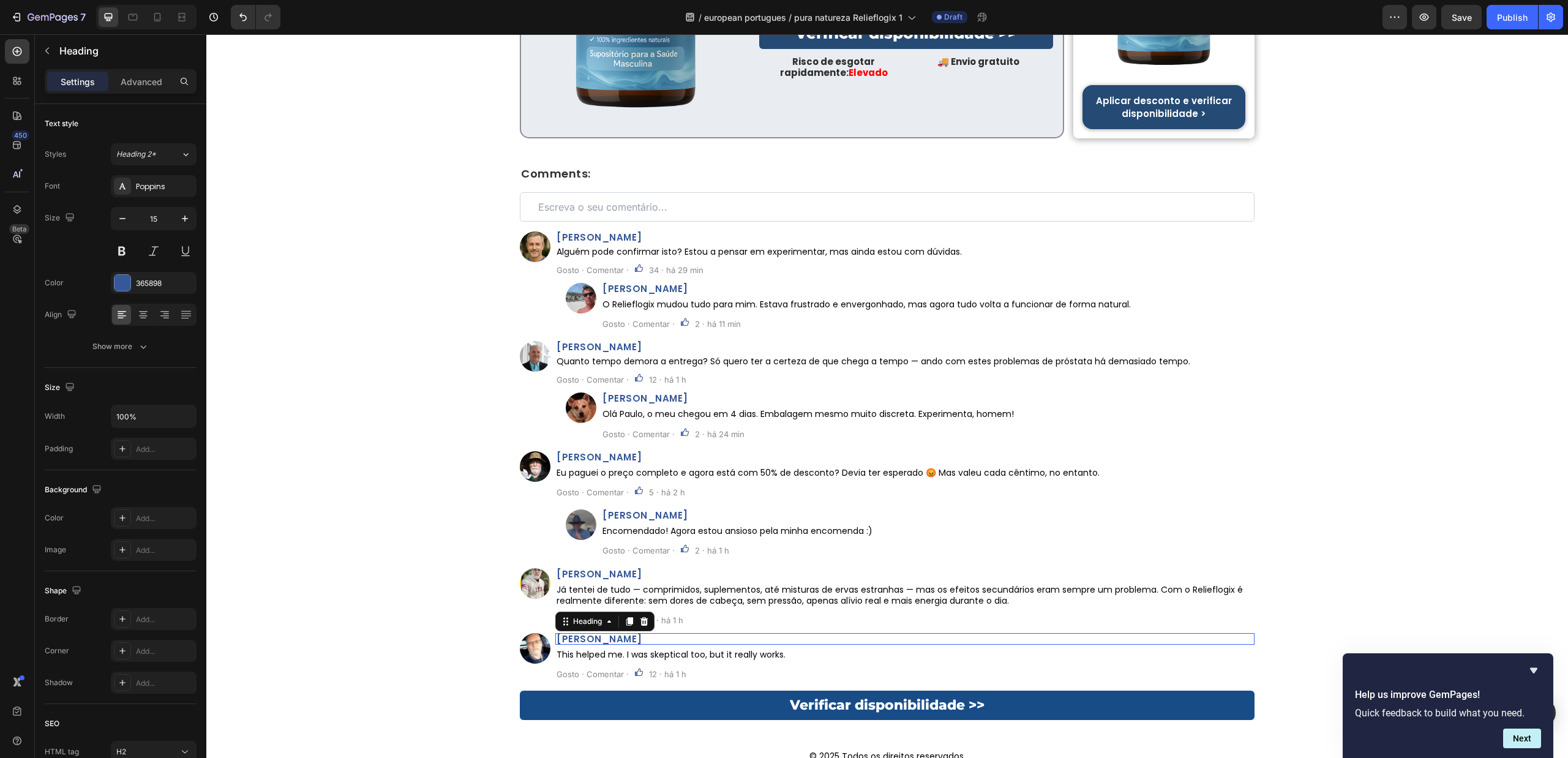
click at [617, 634] on p "Aaron Mitchell" at bounding box center [904, 638] width 697 height 9
click at [357, 574] on div "Comments: Heading Custom Code Row Image João Pereira Heading Alguém pode confir…" at bounding box center [888, 428] width 1362 height 520
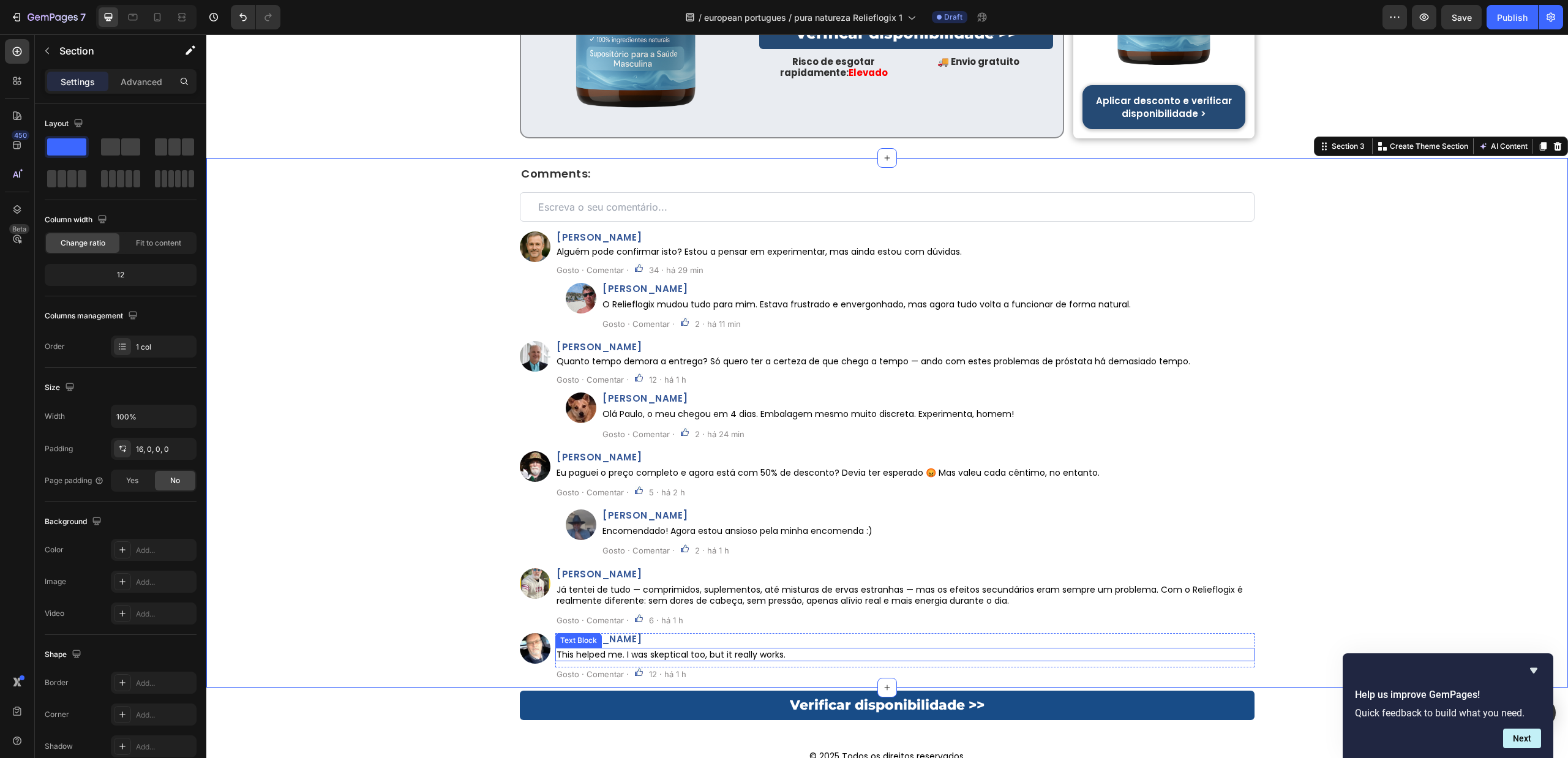
click at [761, 649] on p "This helped me. I was skeptical too, but it really works." at bounding box center [904, 654] width 697 height 11
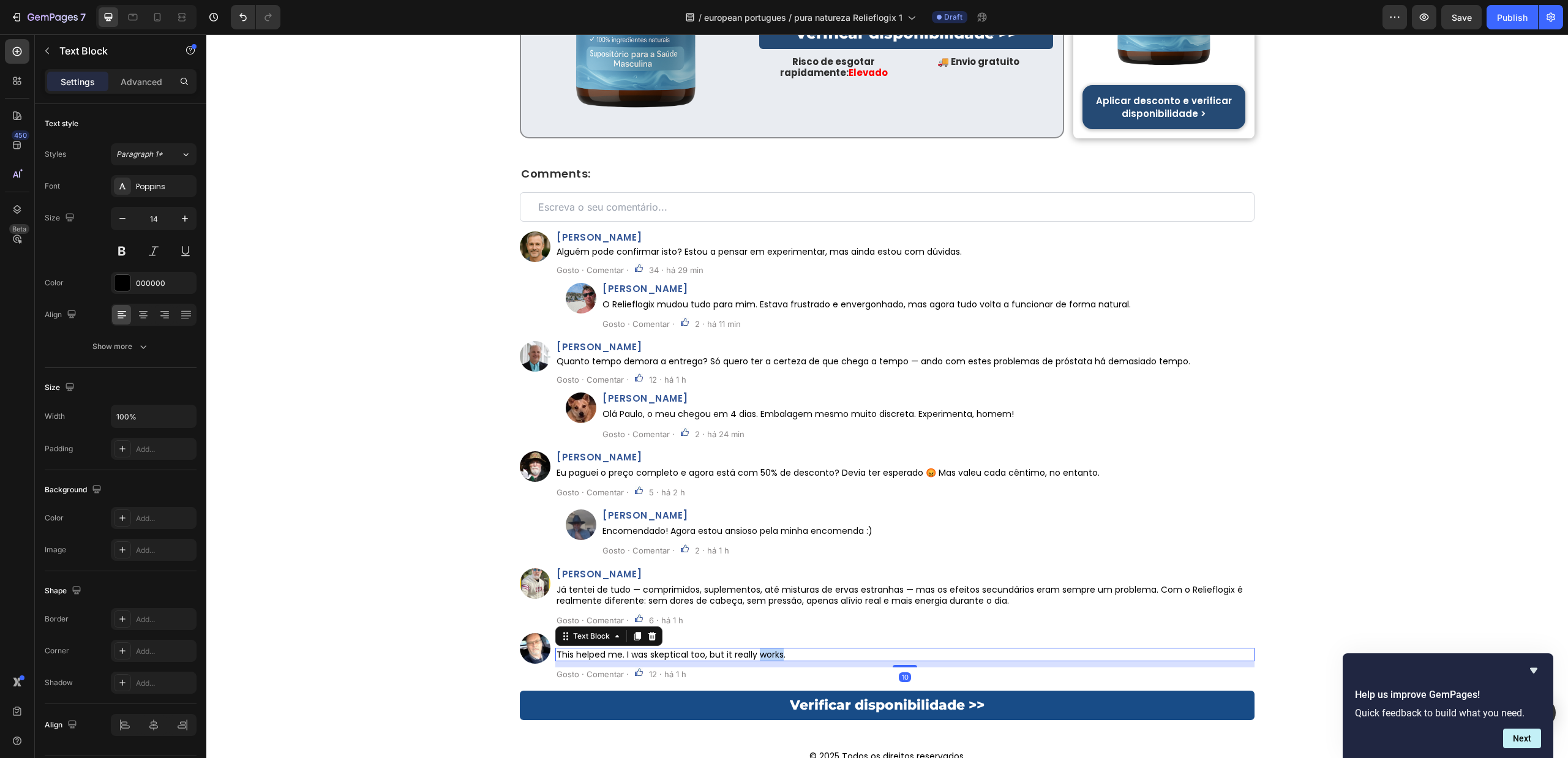
click at [761, 649] on p "This helped me. I was skeptical too, but it really works." at bounding box center [904, 654] width 697 height 11
click at [355, 530] on div "Comments: Heading Custom Code Row Image João Pereira Heading Alguém pode confir…" at bounding box center [888, 428] width 1362 height 520
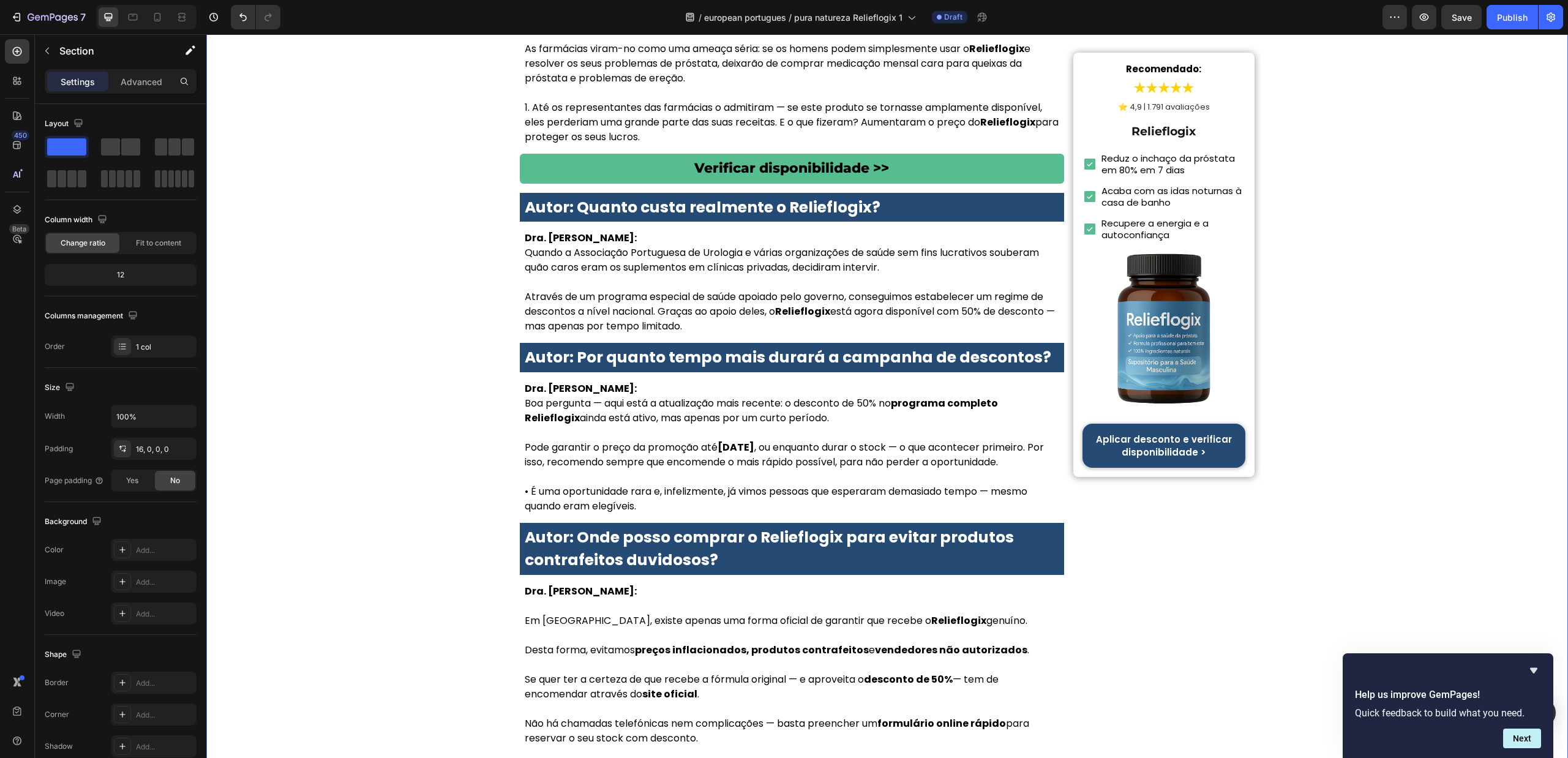
scroll to position [5070, 0]
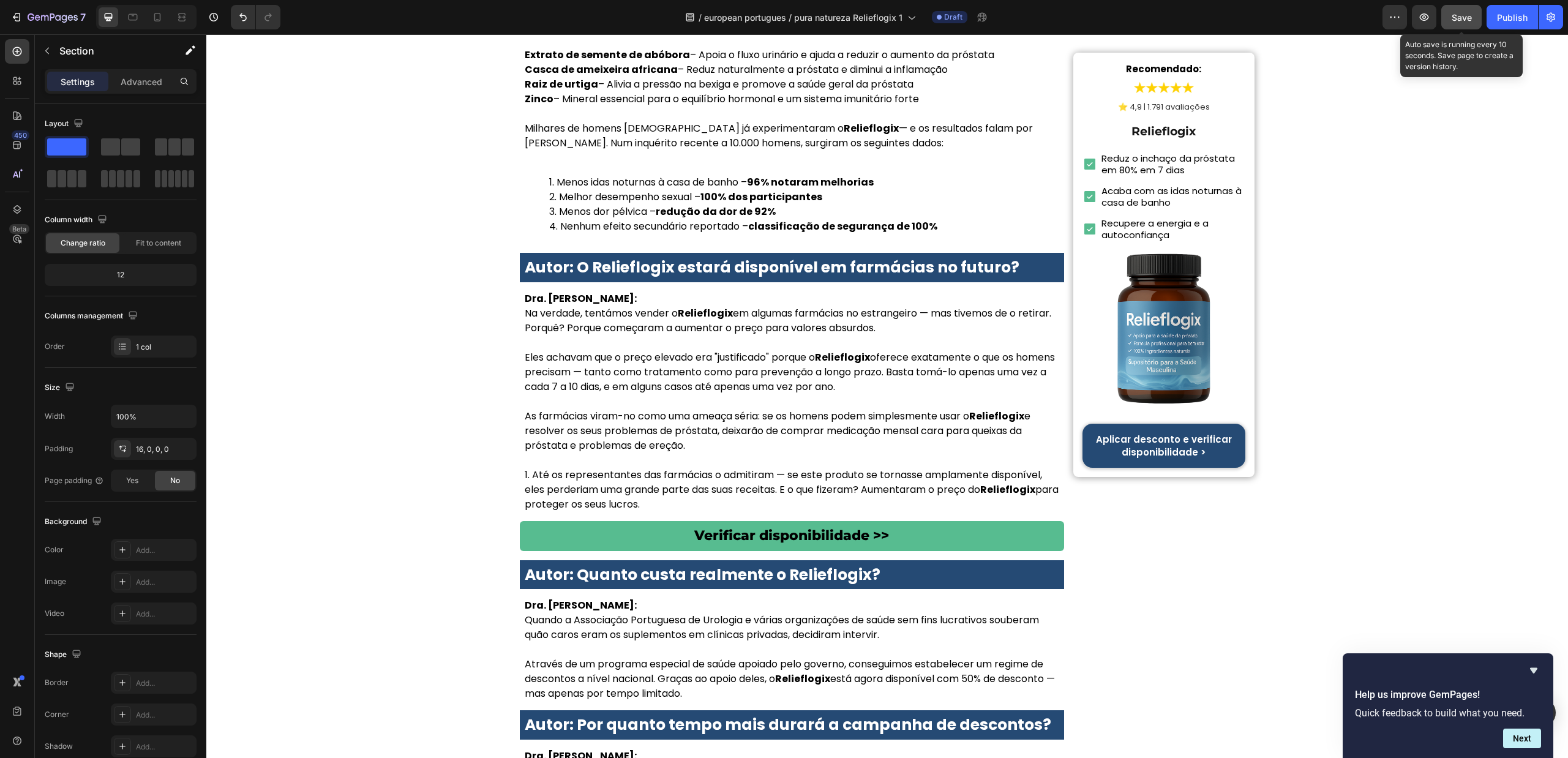
click at [1463, 16] on span "Save" at bounding box center [1462, 18] width 20 height 10
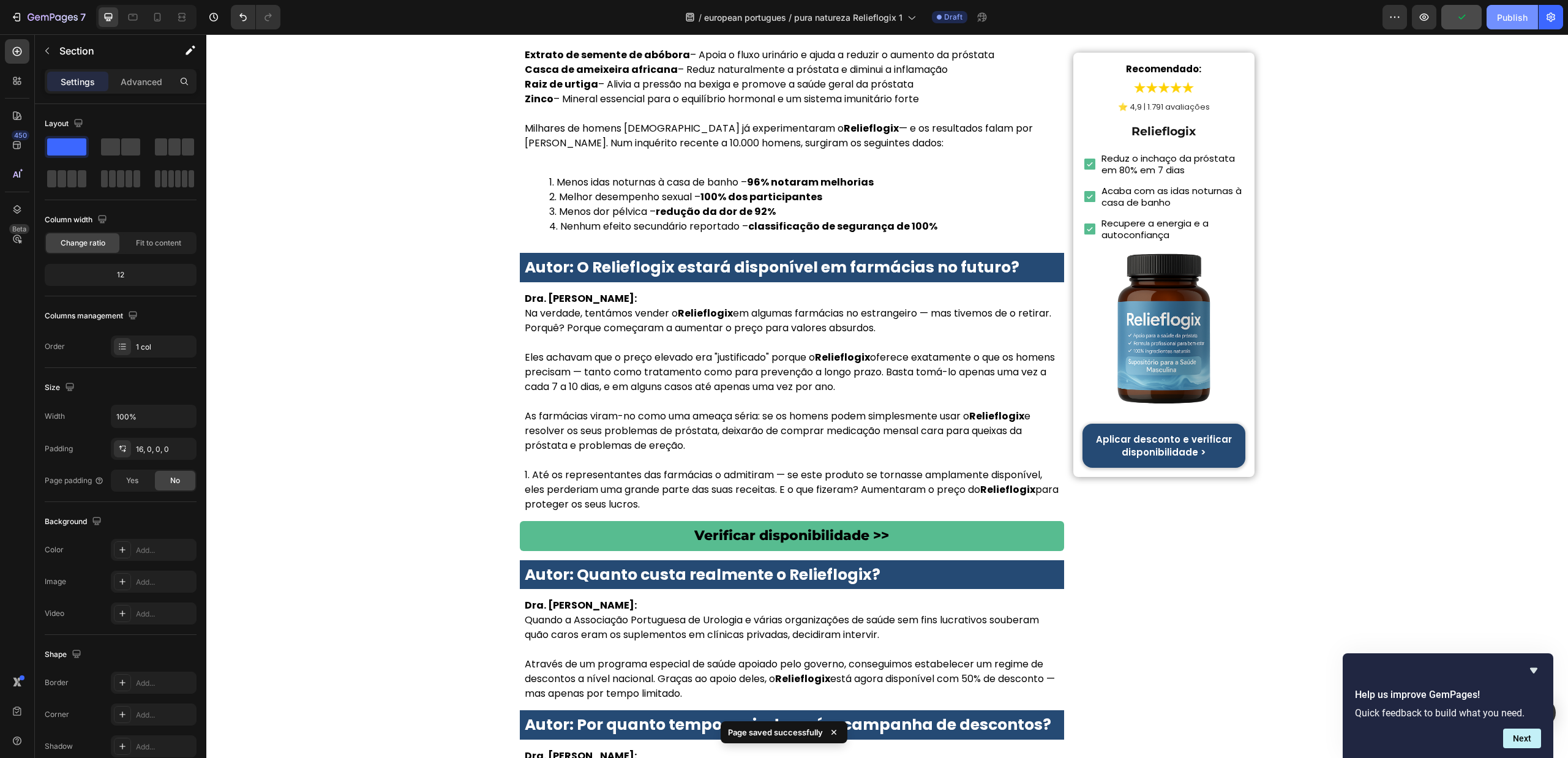
click at [1514, 19] on div "Publish" at bounding box center [1513, 17] width 31 height 13
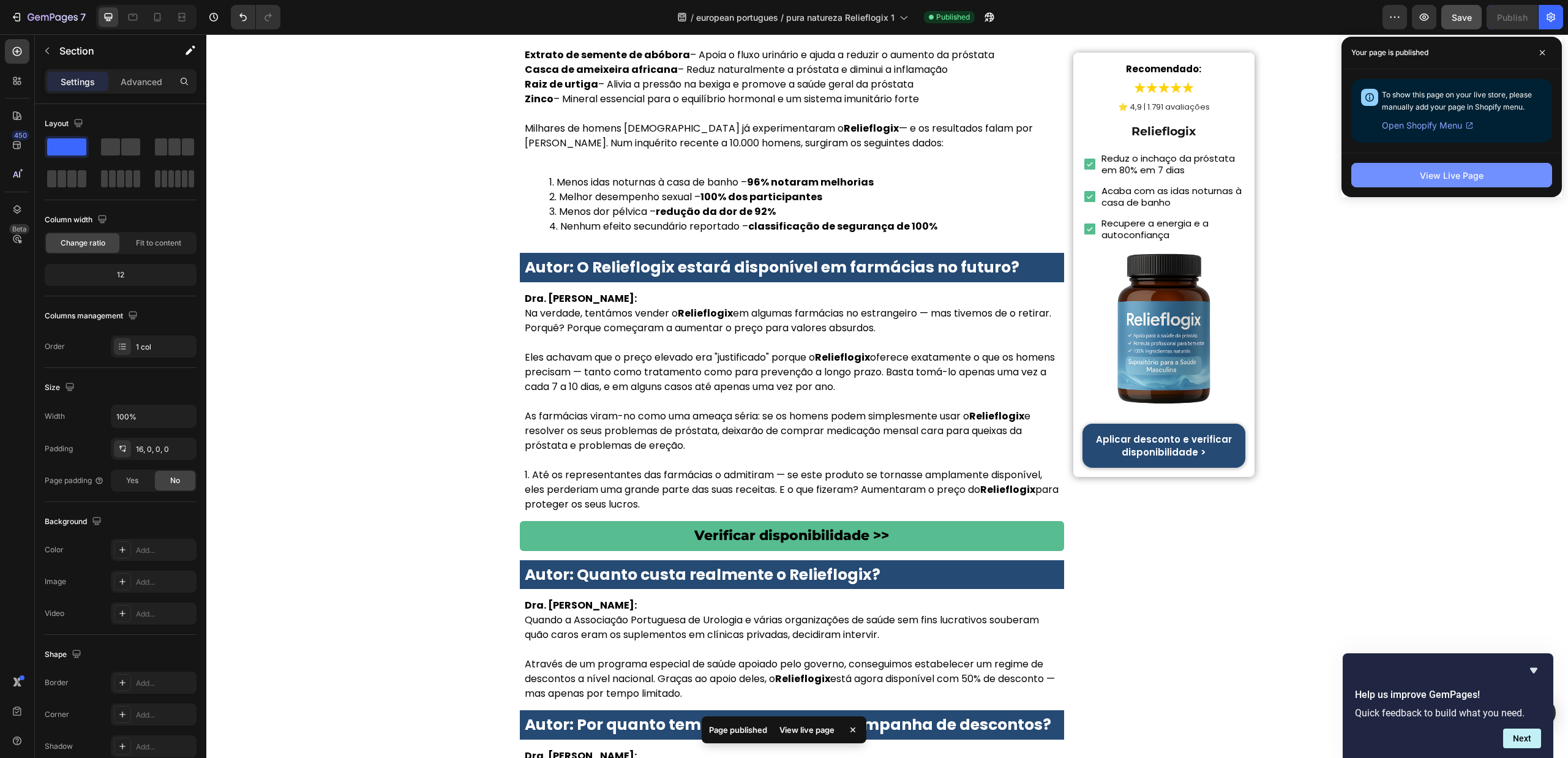
click at [1504, 187] on button "View Live Page" at bounding box center [1452, 175] width 201 height 24
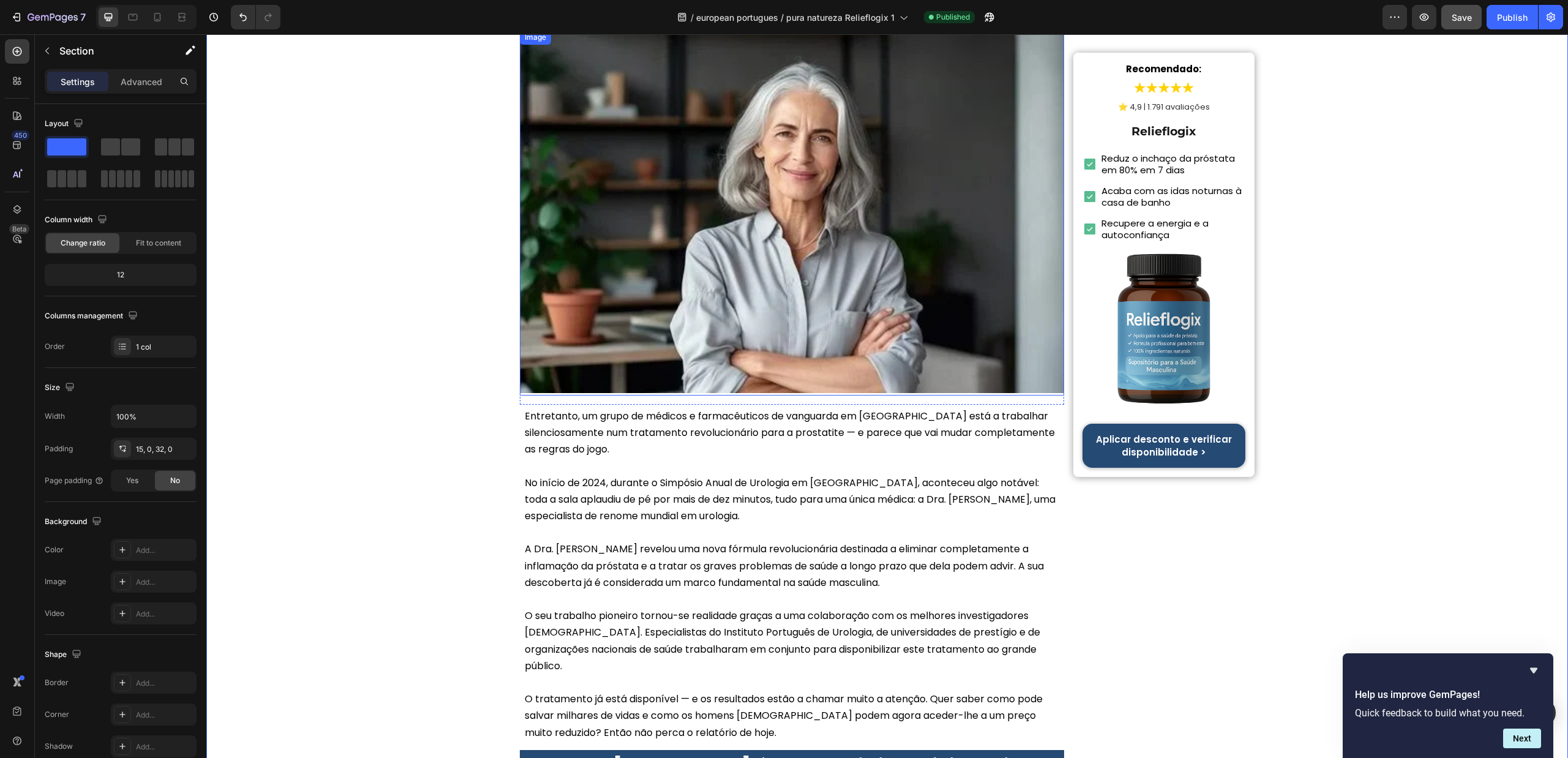
scroll to position [845, 0]
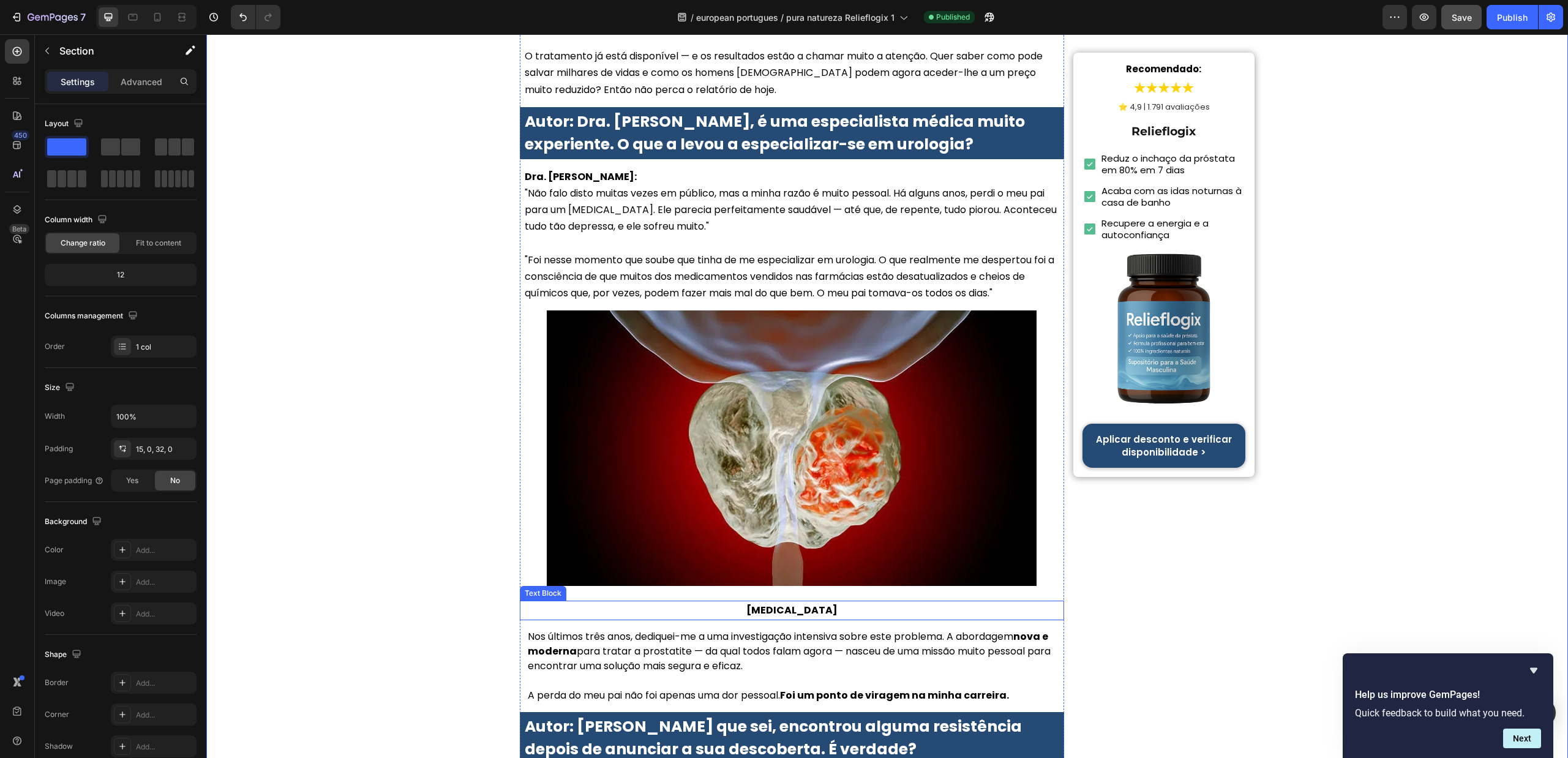
click at [807, 602] on p "Prostate Cancer" at bounding box center [792, 610] width 542 height 17
click at [807, 602] on p "Prostate Cancer" at bounding box center [792, 610] width 542 height 17
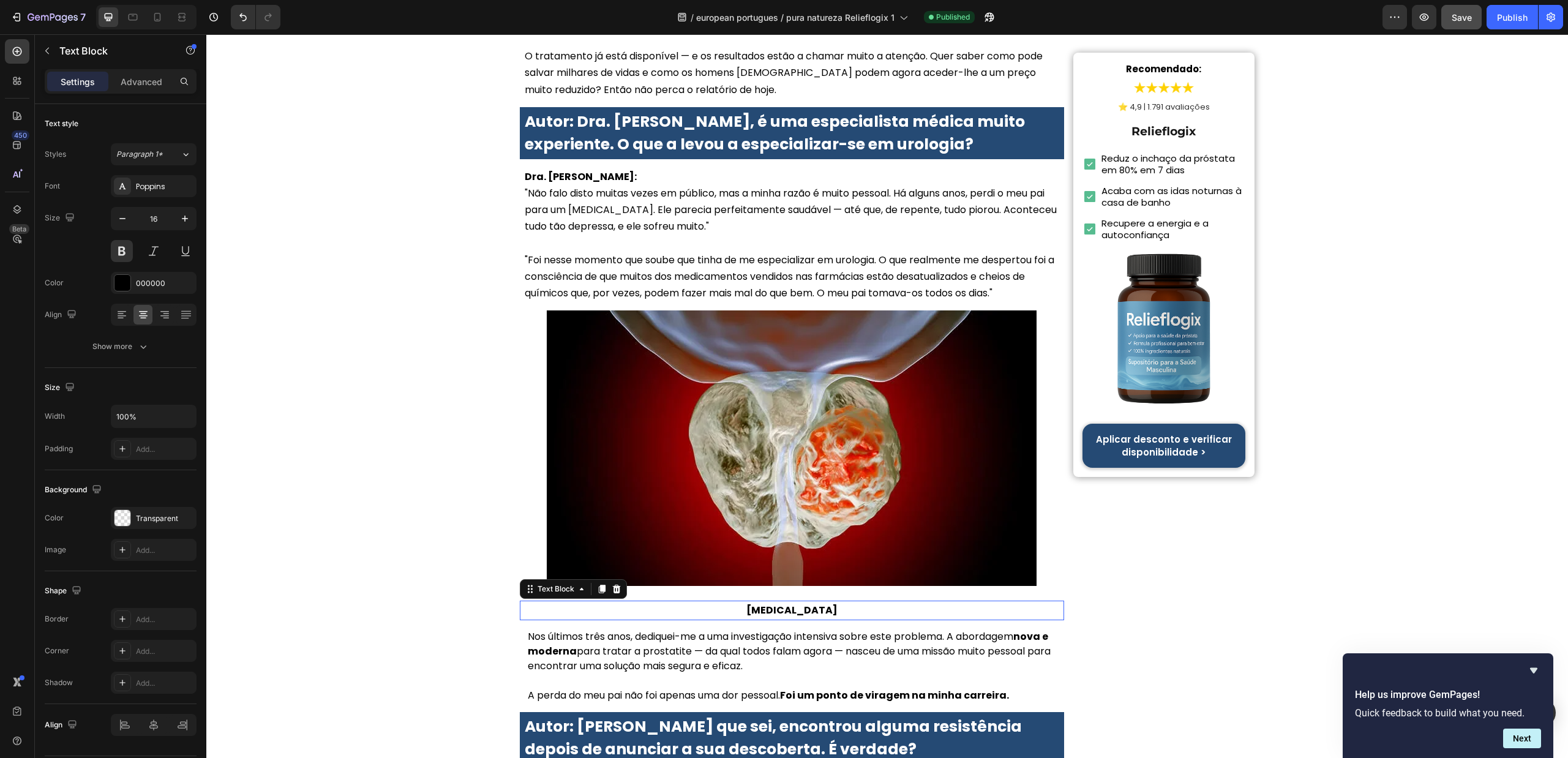
click at [807, 602] on p "Prostate Cancer" at bounding box center [792, 610] width 542 height 17
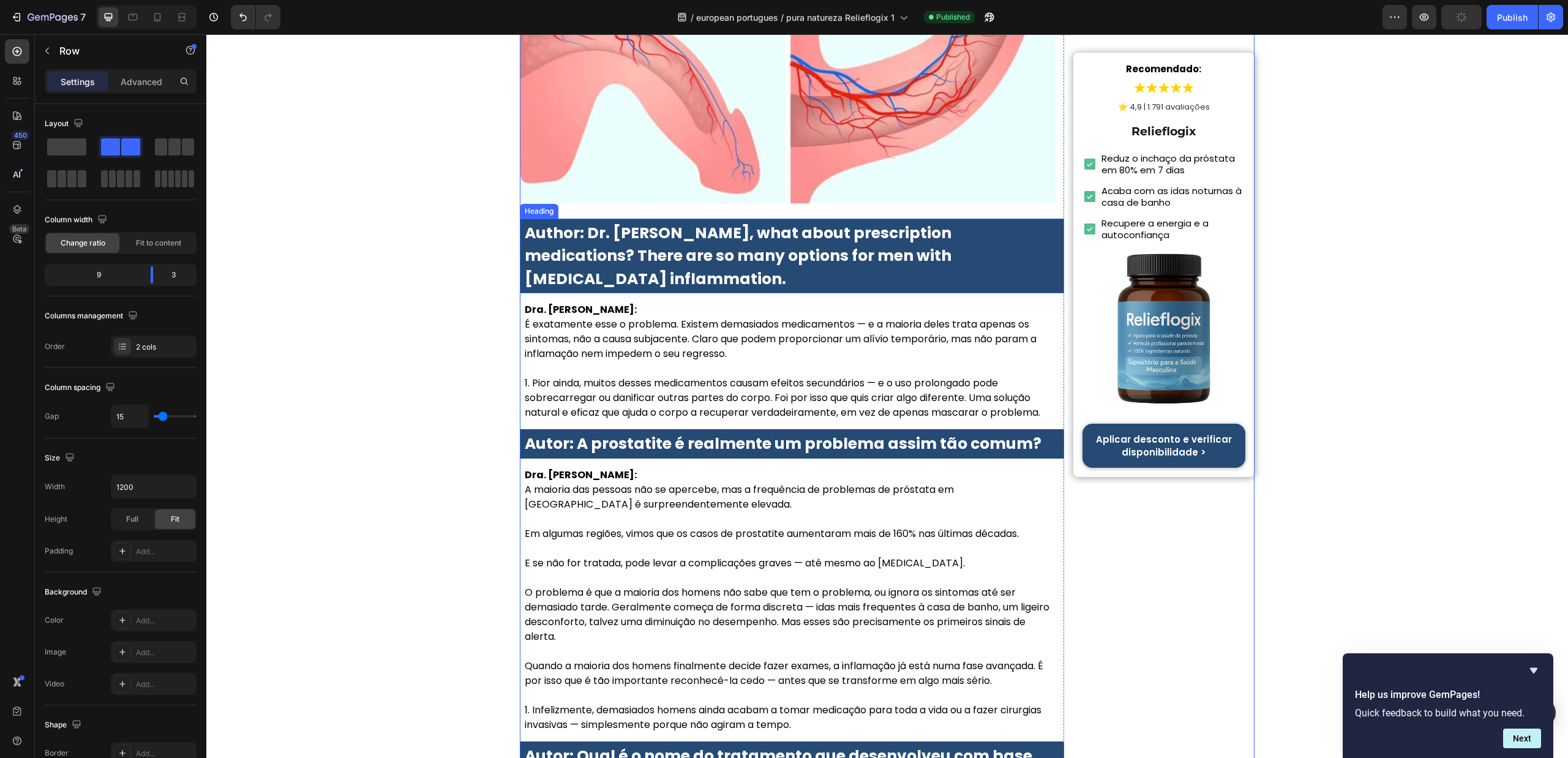
scroll to position [3405, 0]
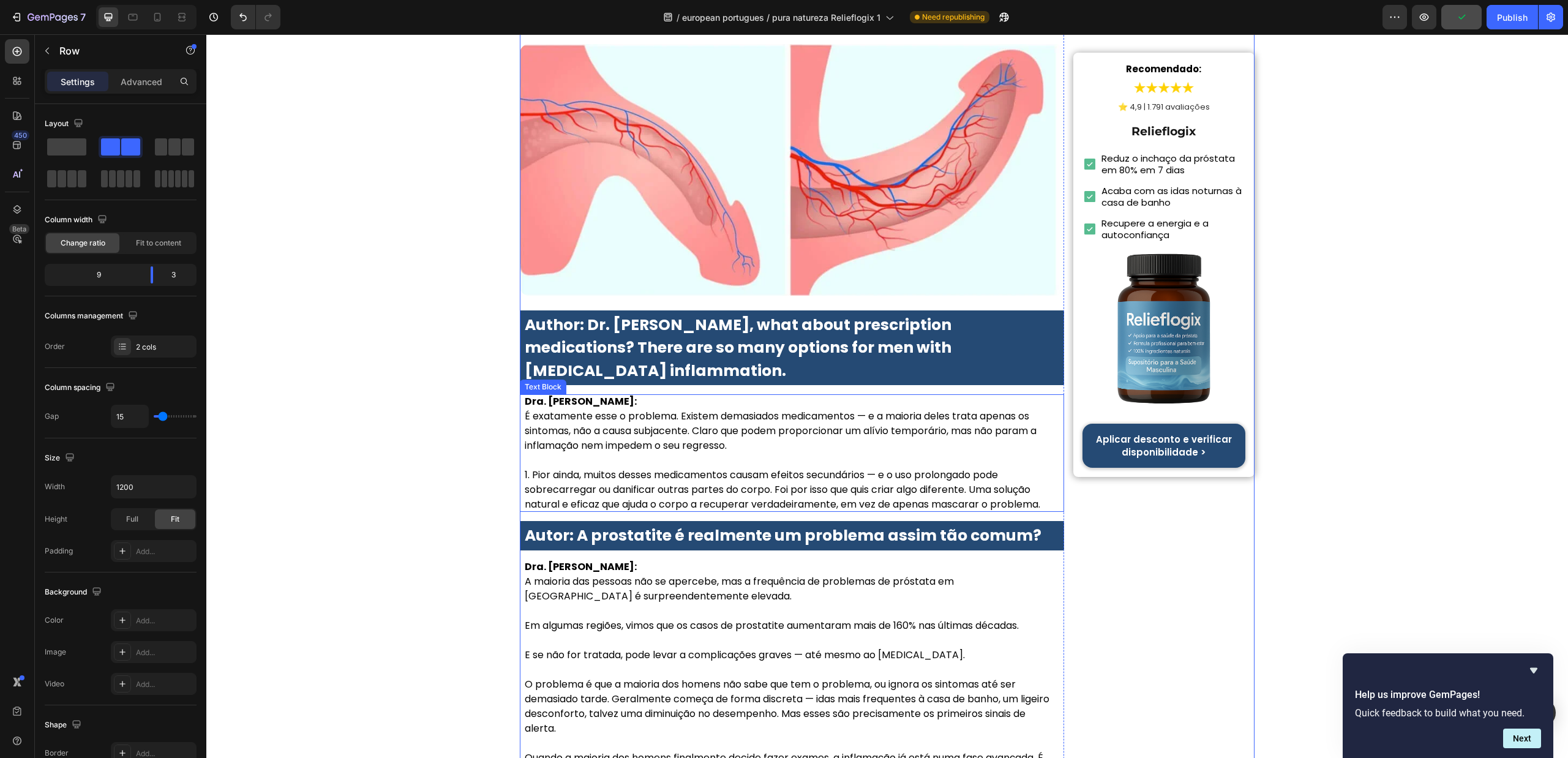
click at [864, 327] on strong "Author: Dr. McKay, what about prescription medications? There are so many optio…" at bounding box center [738, 347] width 427 height 68
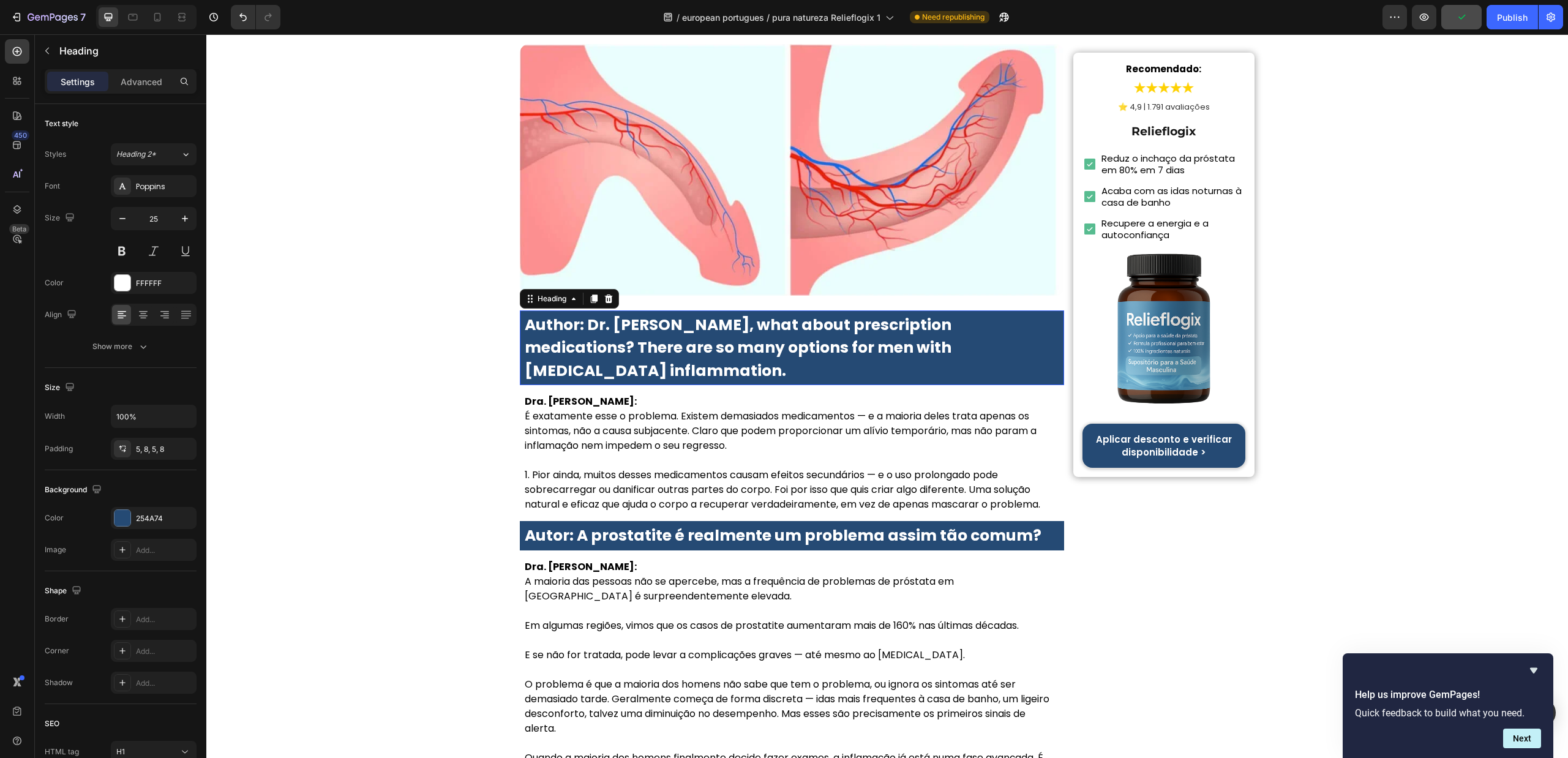
click at [864, 327] on strong "Author: Dr. McKay, what about prescription medications? There are so many optio…" at bounding box center [738, 347] width 427 height 68
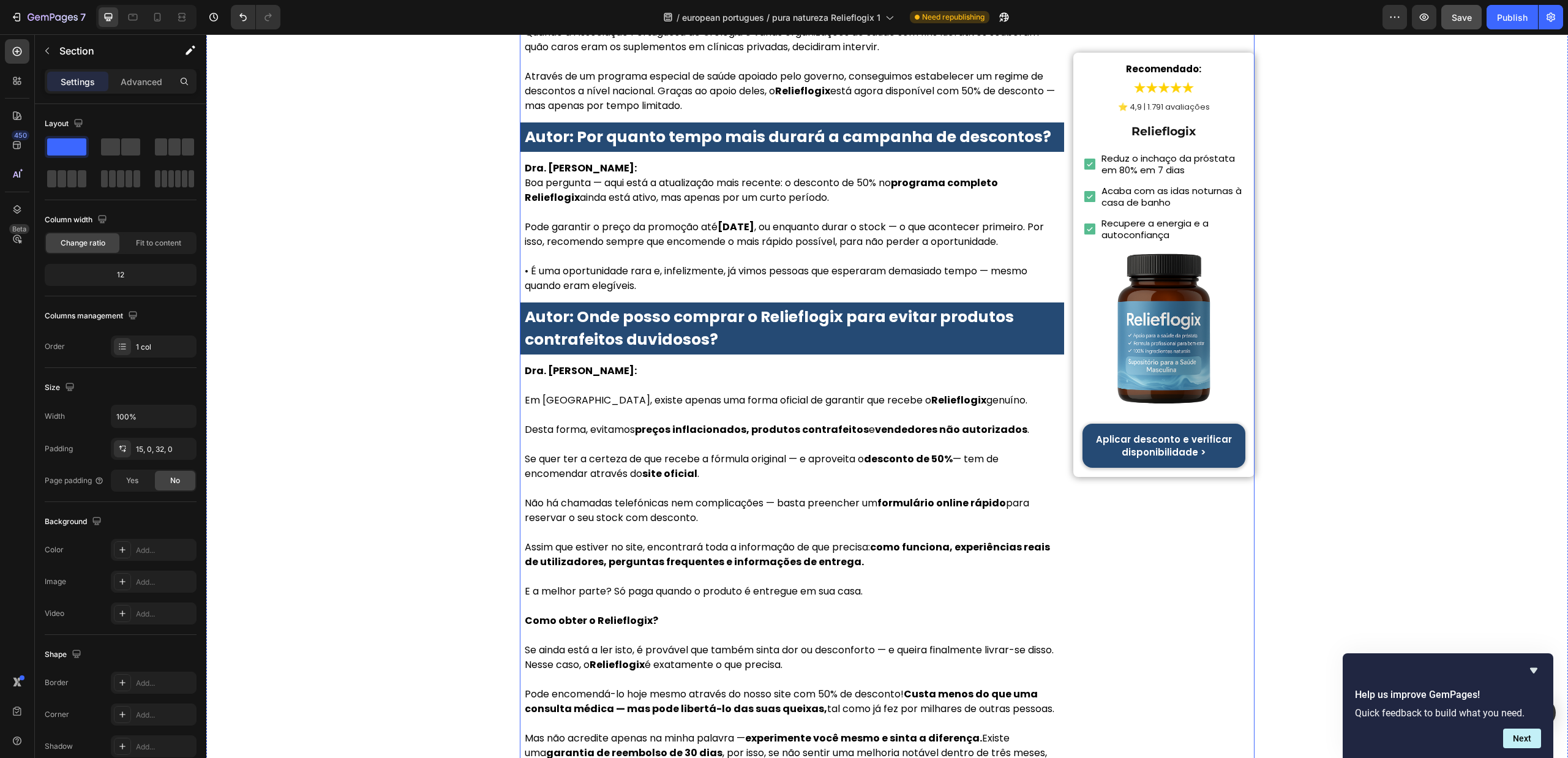
scroll to position [5702, 0]
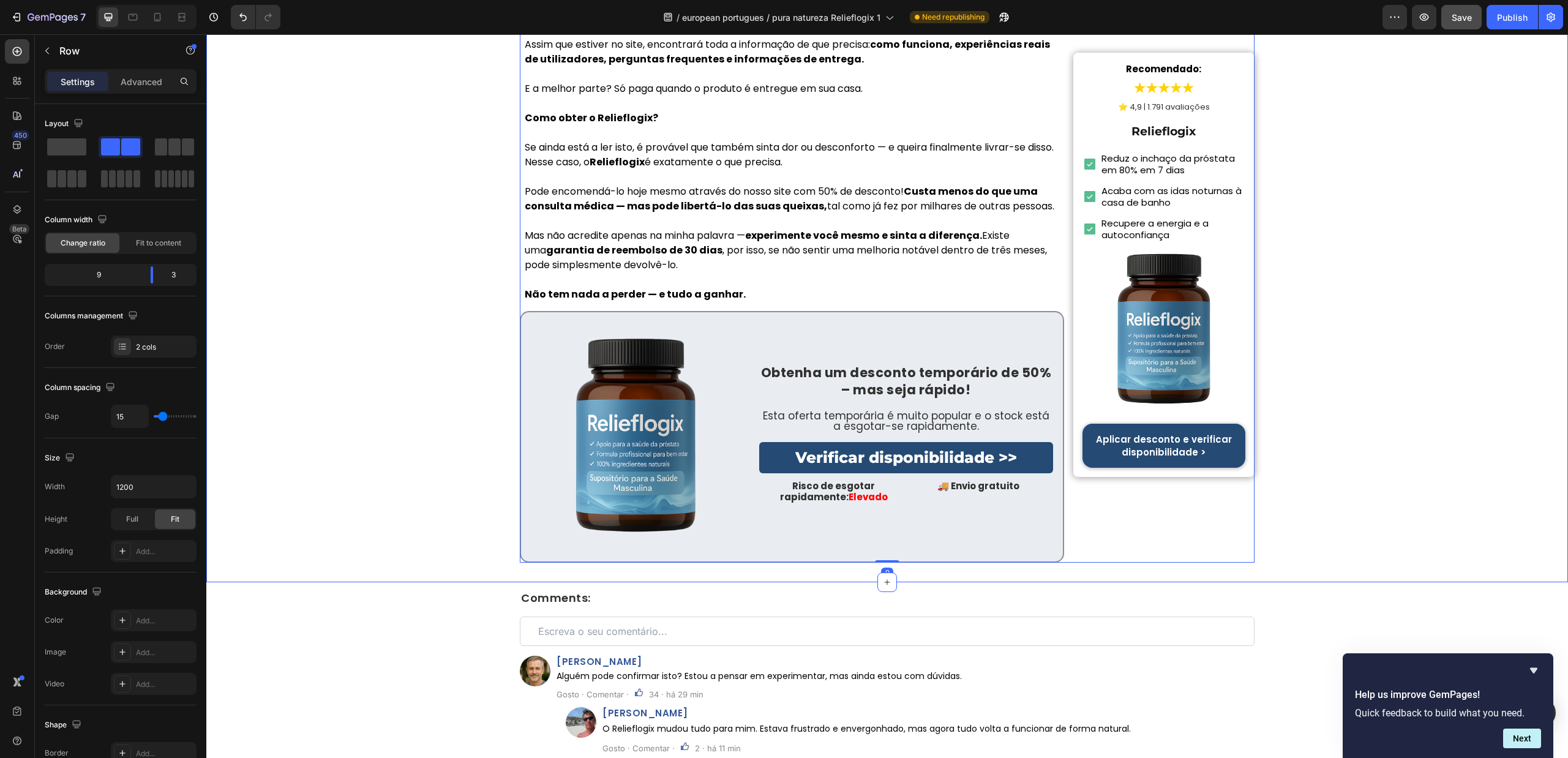
scroll to position [6436, 0]
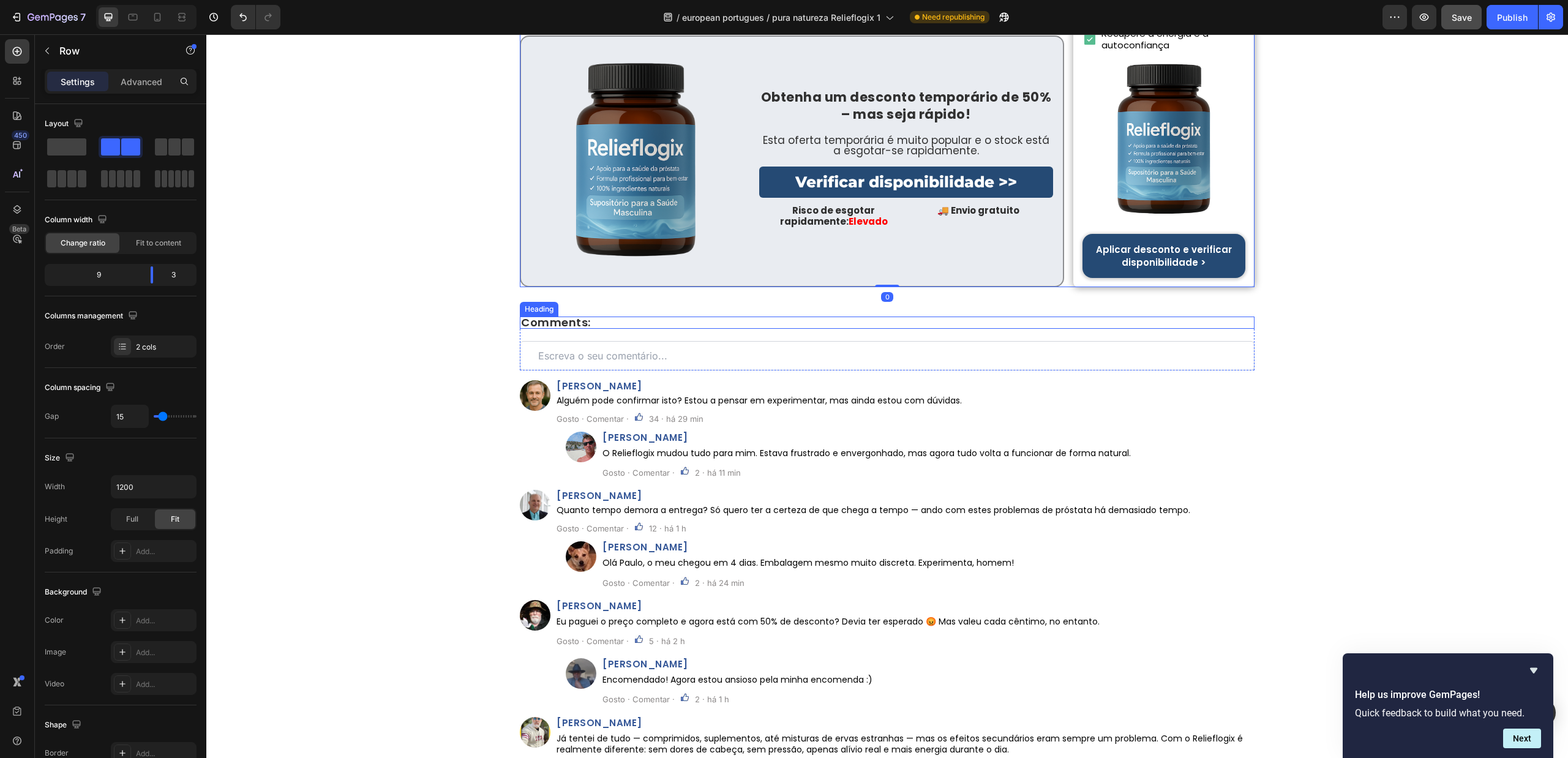
click at [582, 330] on span "Comments:" at bounding box center [556, 322] width 69 height 15
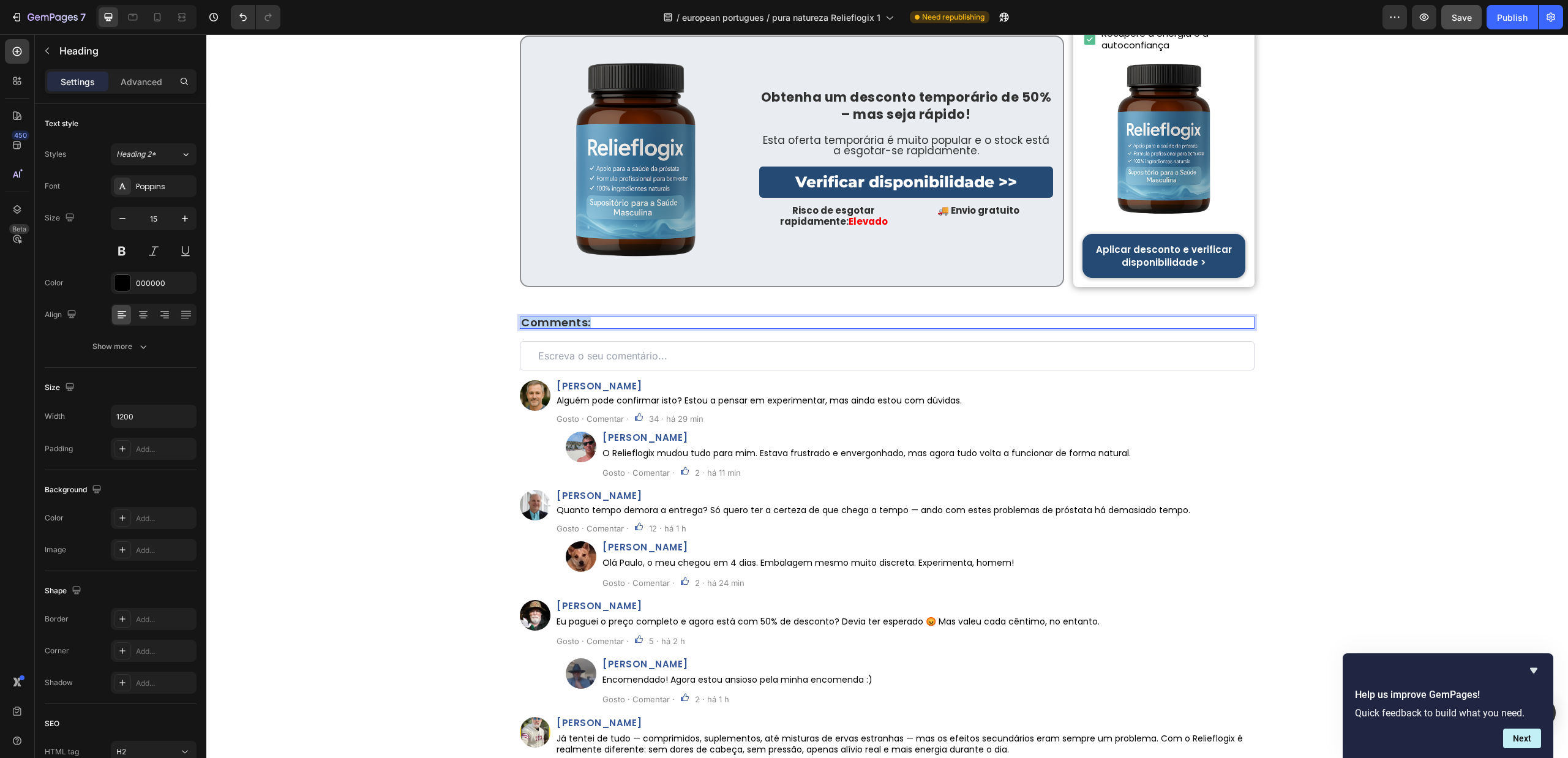
click at [582, 329] on span "Comments:" at bounding box center [556, 322] width 69 height 15
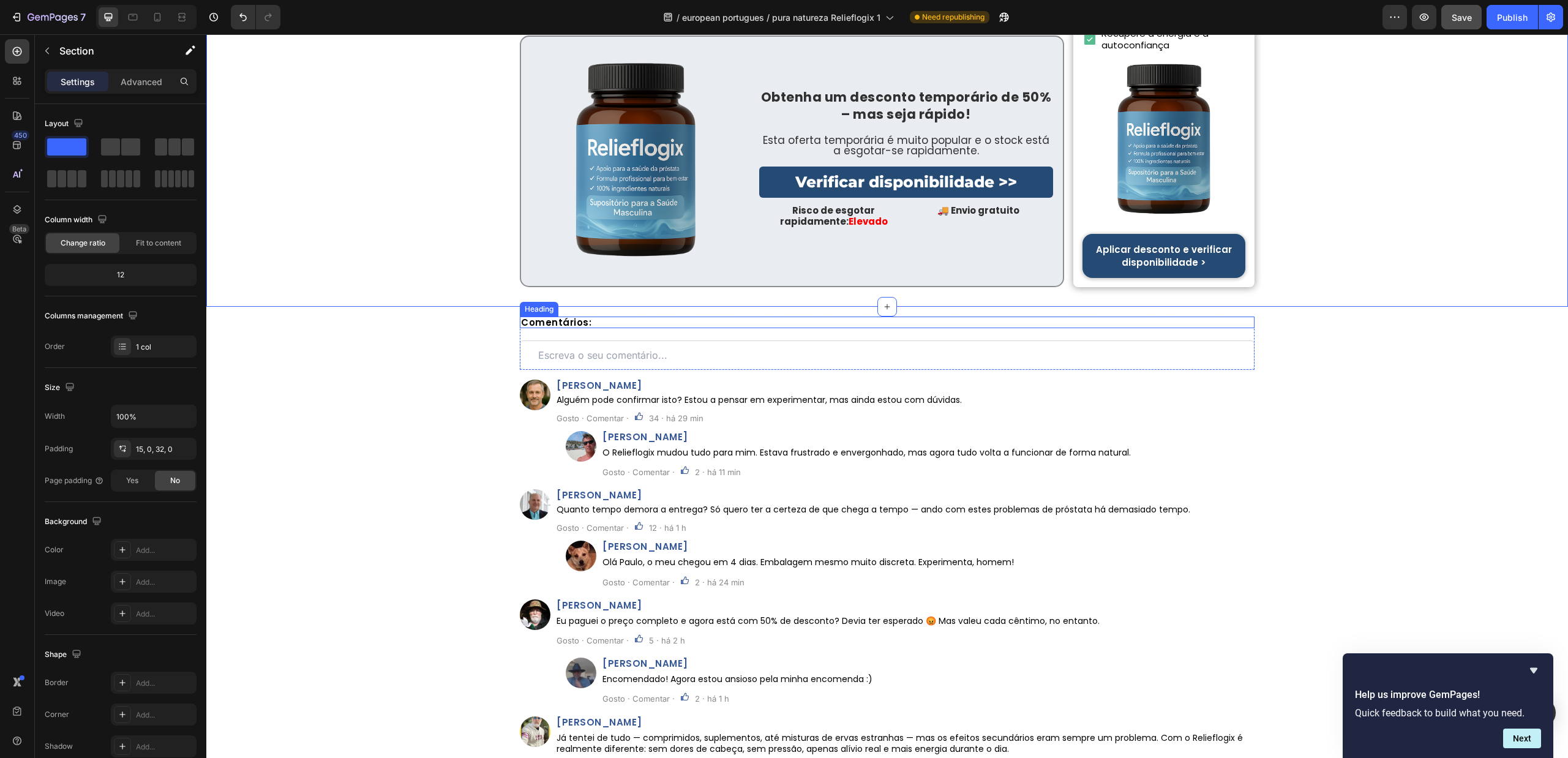
click at [553, 327] on p "Comentários:" at bounding box center [887, 322] width 732 height 9
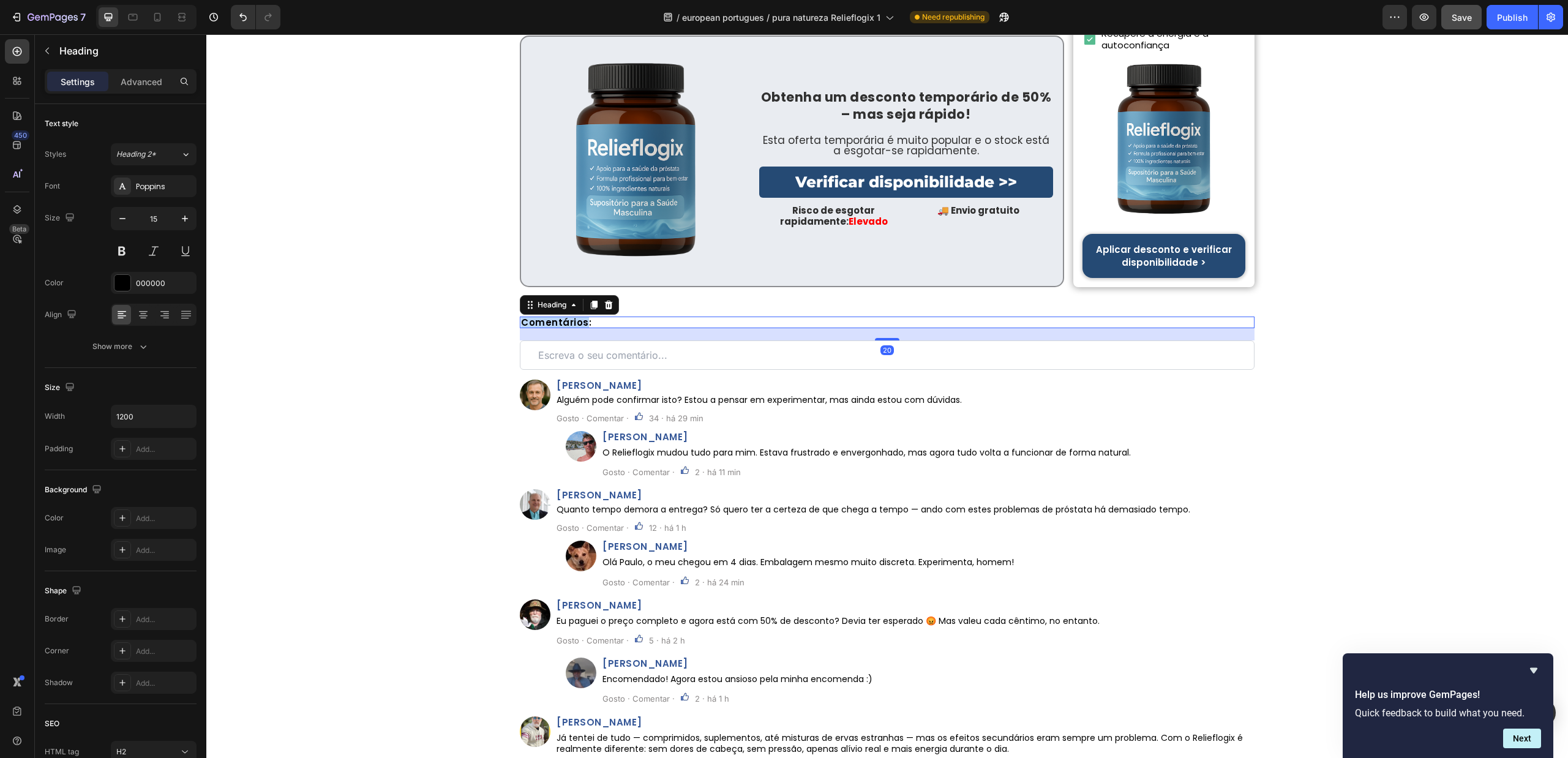
click at [555, 327] on p "Comentários:" at bounding box center [887, 322] width 732 height 9
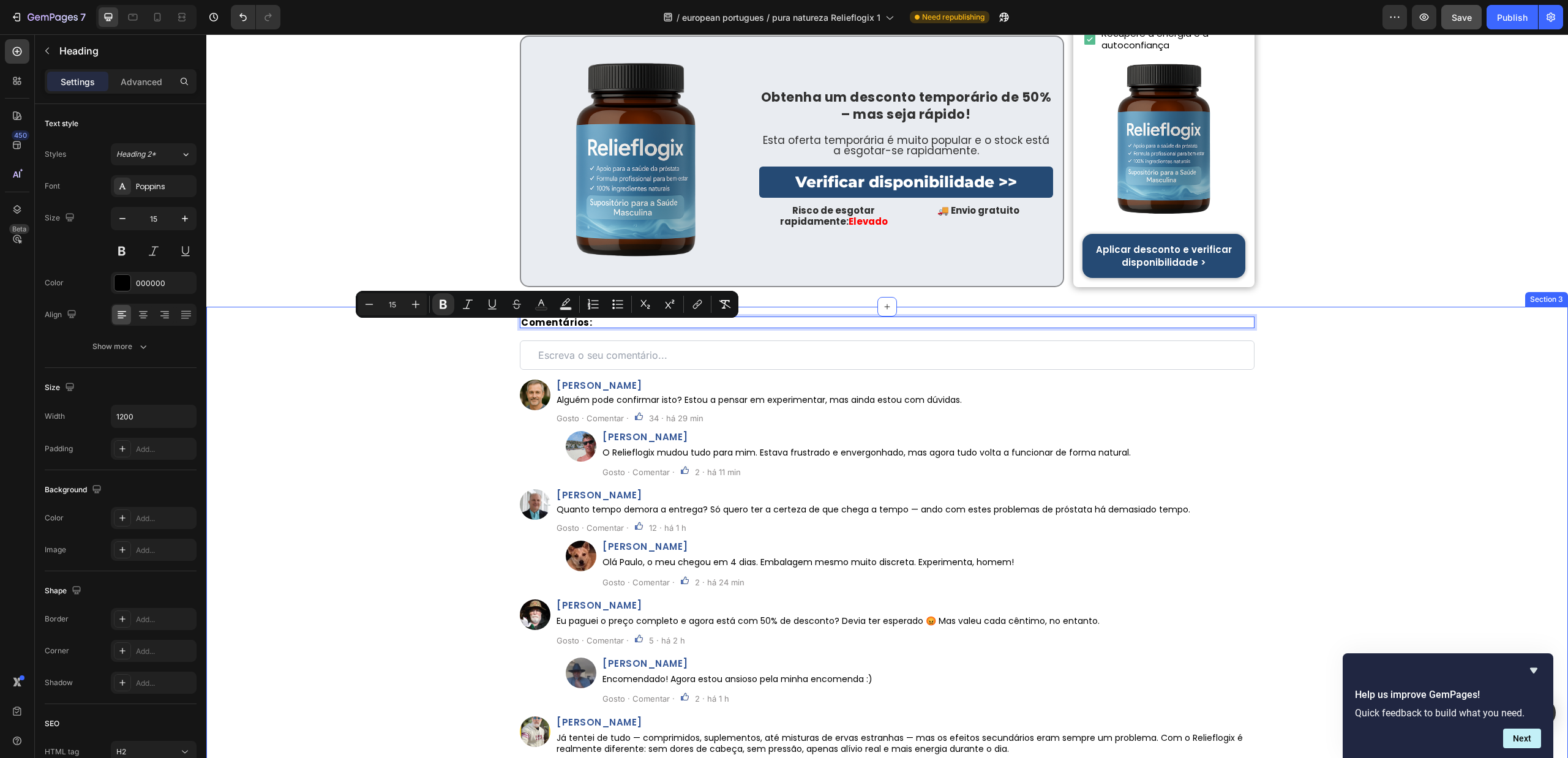
drag, startPoint x: 406, startPoint y: 353, endPoint x: 407, endPoint y: 364, distance: 11.0
click at [404, 353] on div "Comentários: Heading 20 Custom Code Row Image João Pereira Heading Alguém pode …" at bounding box center [888, 576] width 1362 height 520
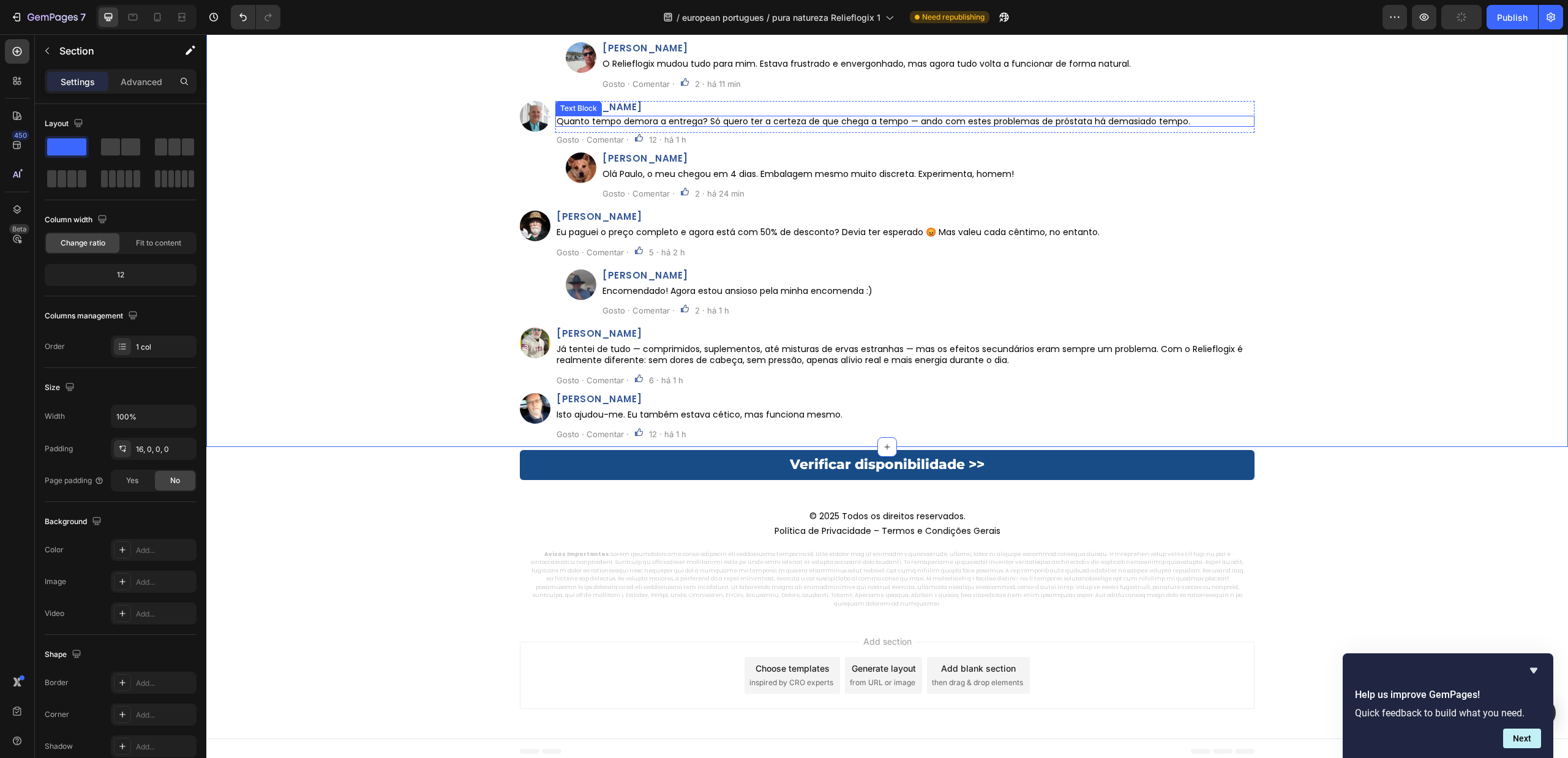
scroll to position [6655, 0]
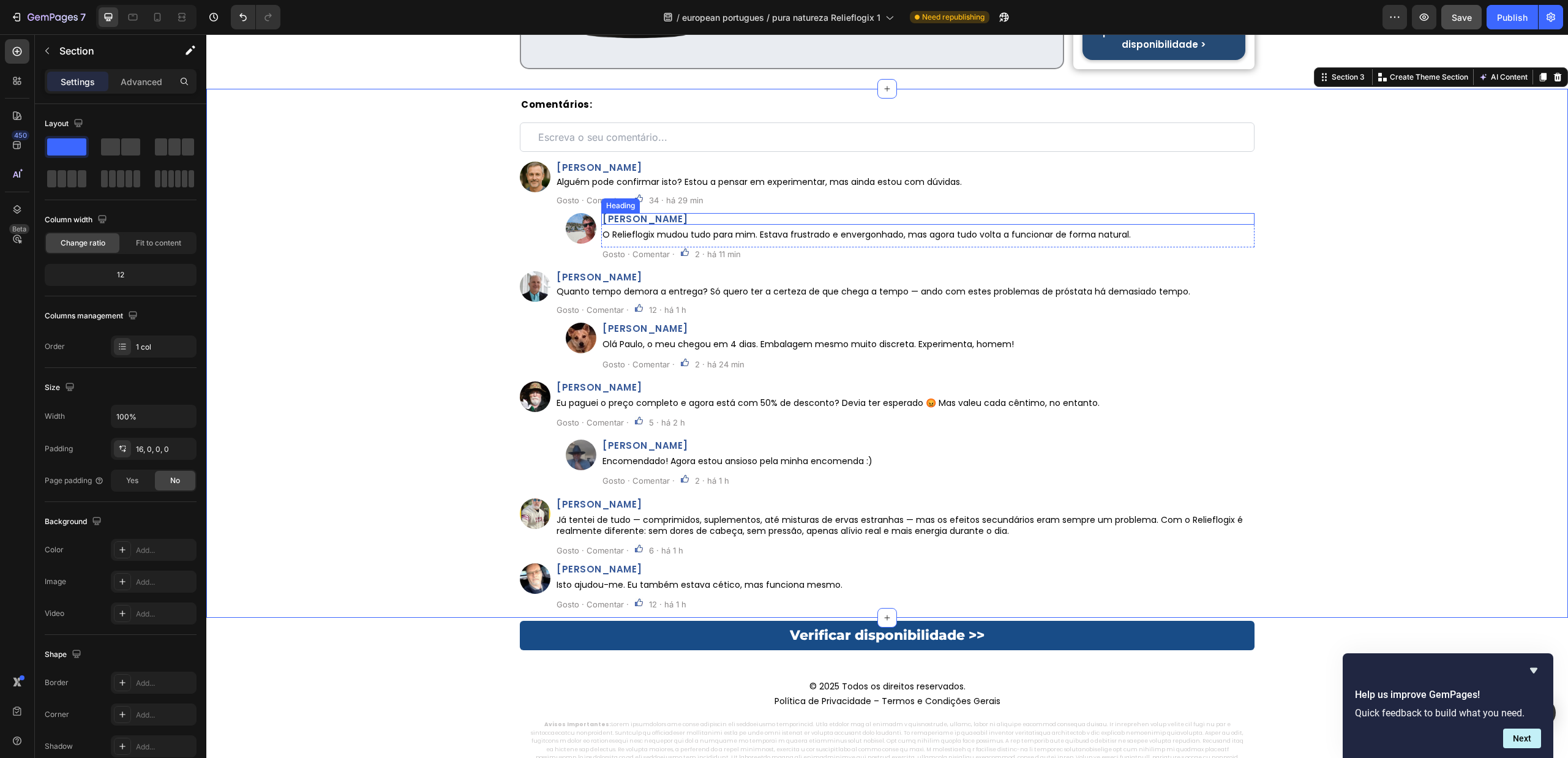
click at [658, 225] on h2 "John Bennett" at bounding box center [928, 219] width 653 height 12
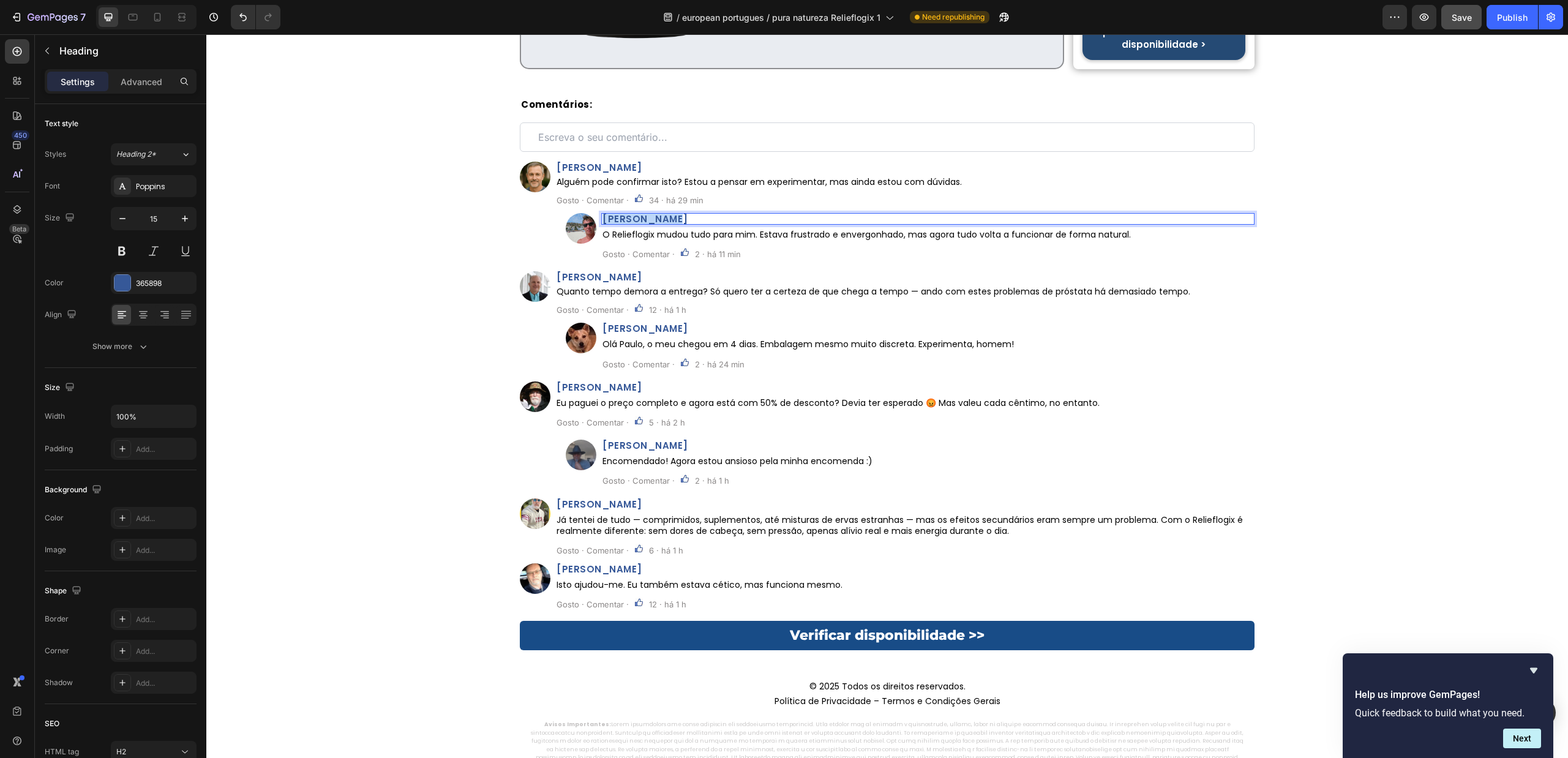
click at [658, 223] on p "John Bennett" at bounding box center [928, 218] width 651 height 9
click at [440, 291] on div "⁠⁠⁠⁠⁠⁠⁠ Comentários: Heading Custom Code Row Image João Pereira Heading Alguém …" at bounding box center [888, 358] width 1362 height 520
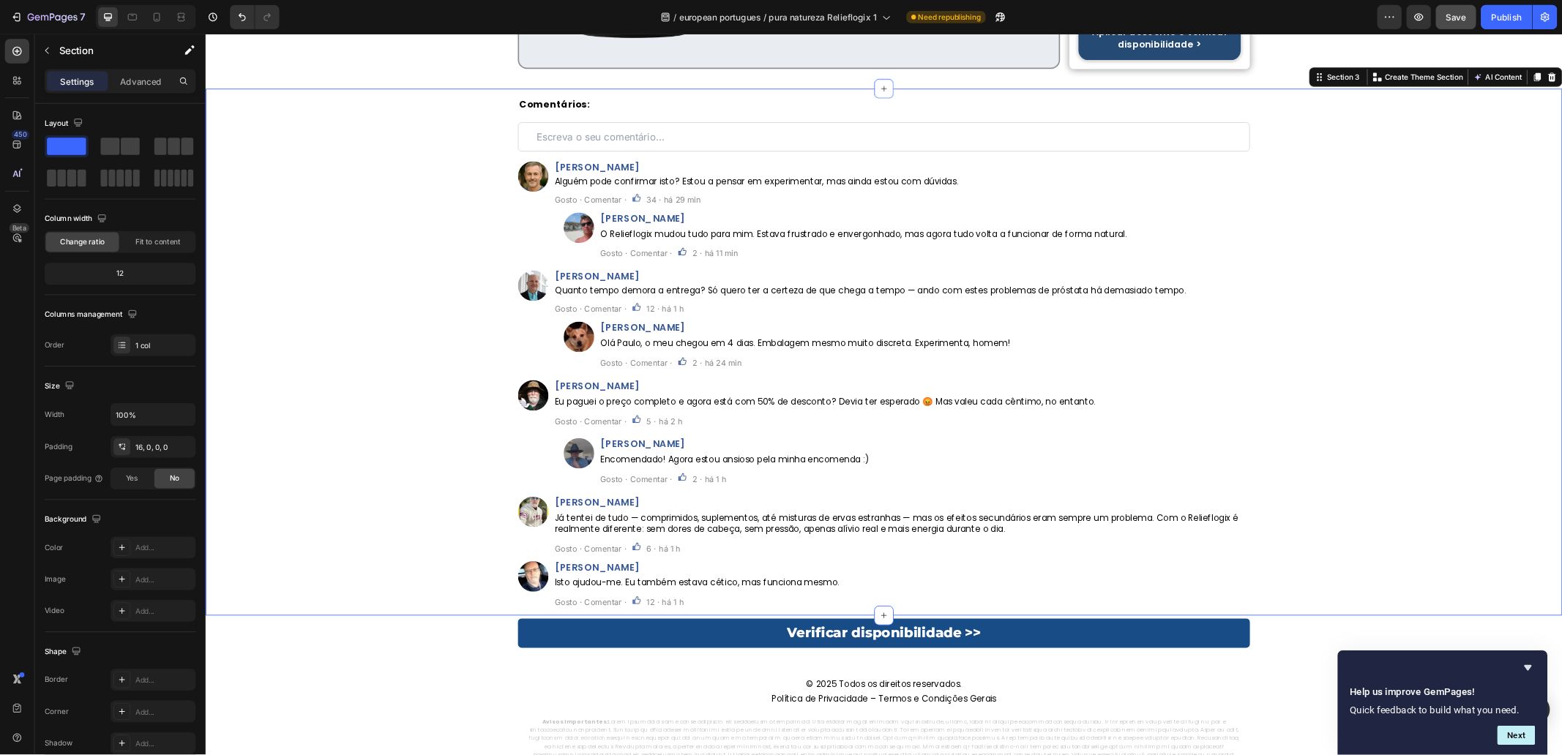
scroll to position [8173, 0]
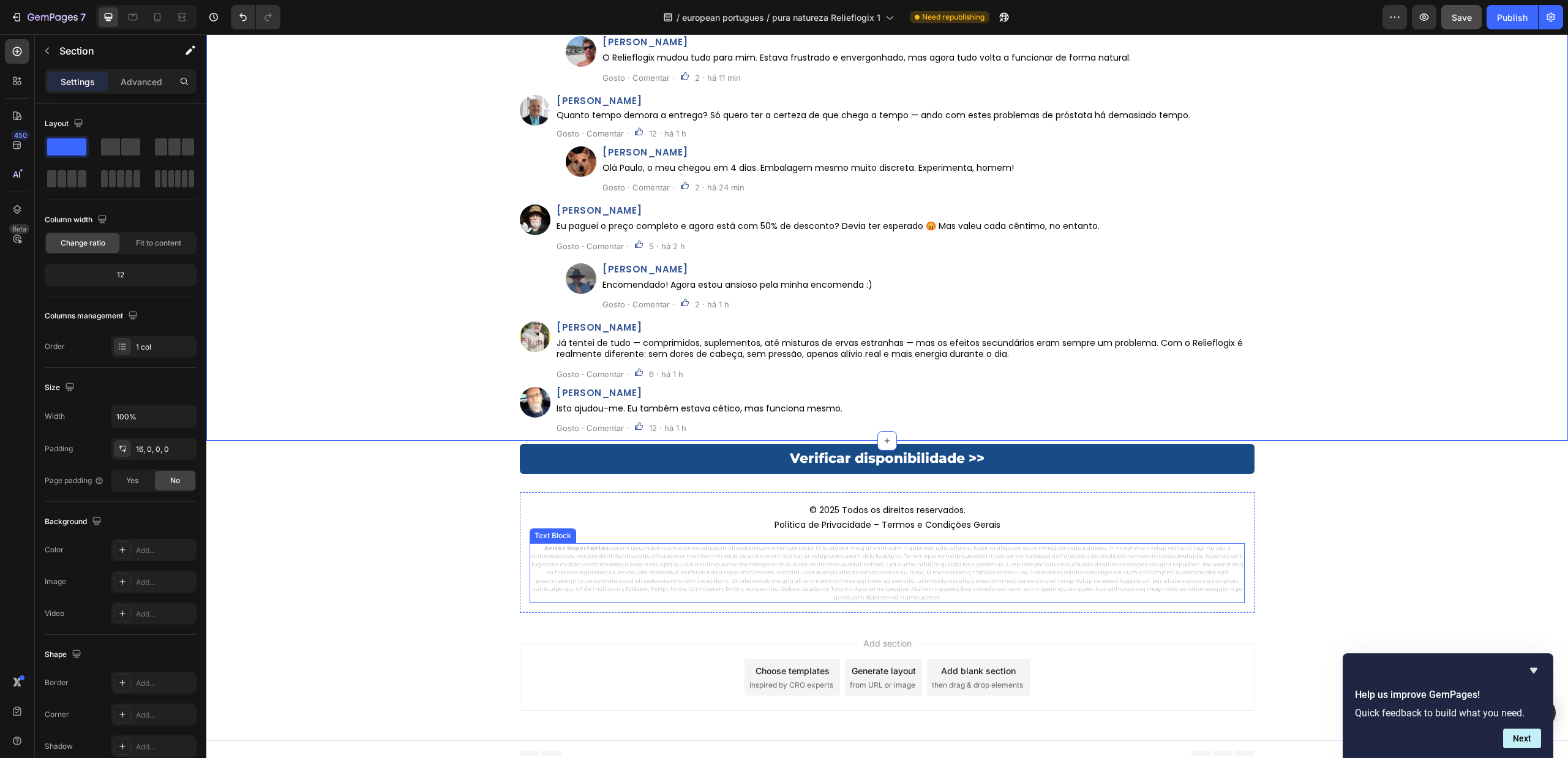
click at [1072, 591] on p "Avisos Importantes:" at bounding box center [888, 574] width 713 height 59
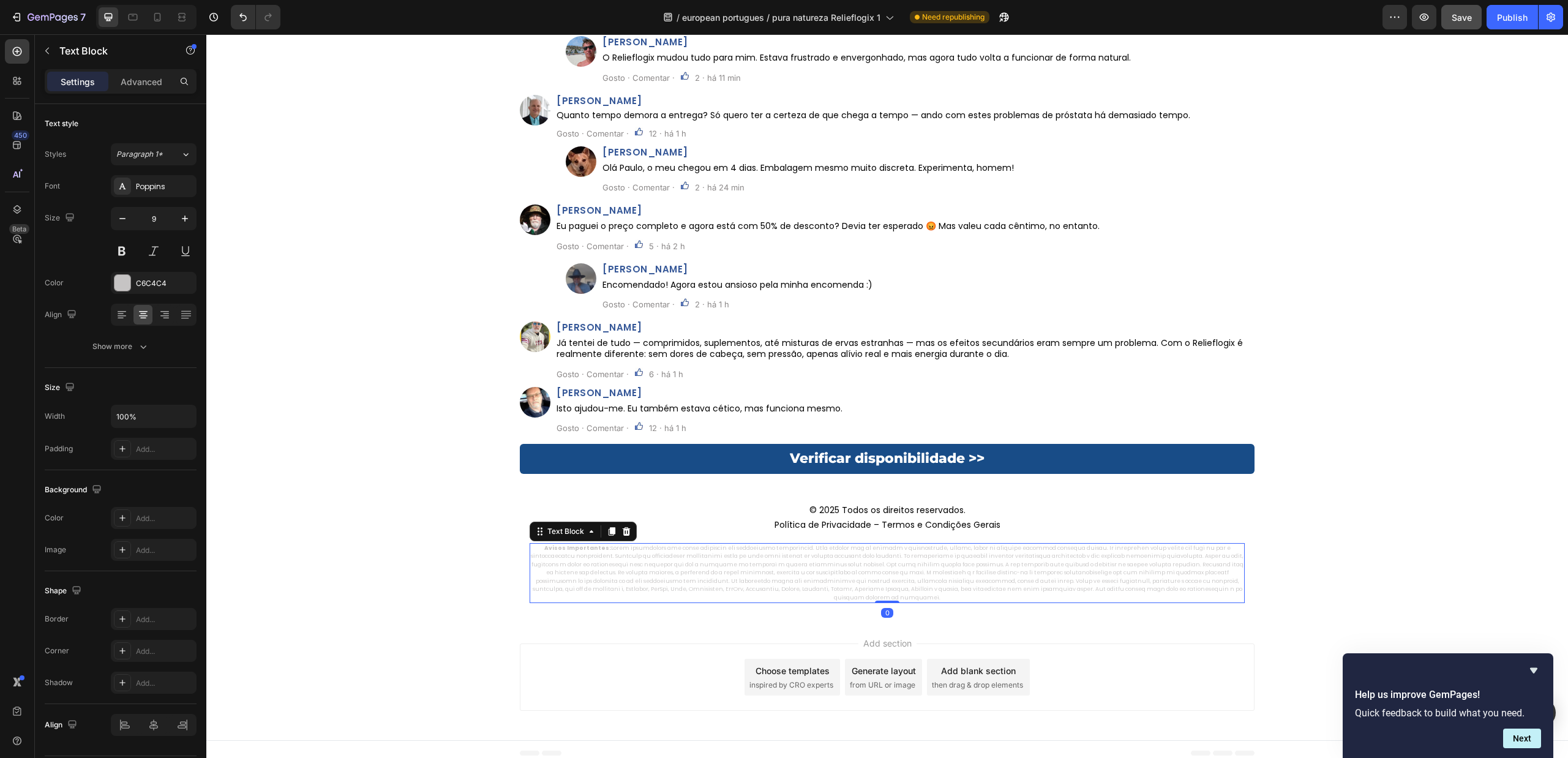
click at [1073, 592] on p "Avisos Importantes:" at bounding box center [888, 574] width 713 height 59
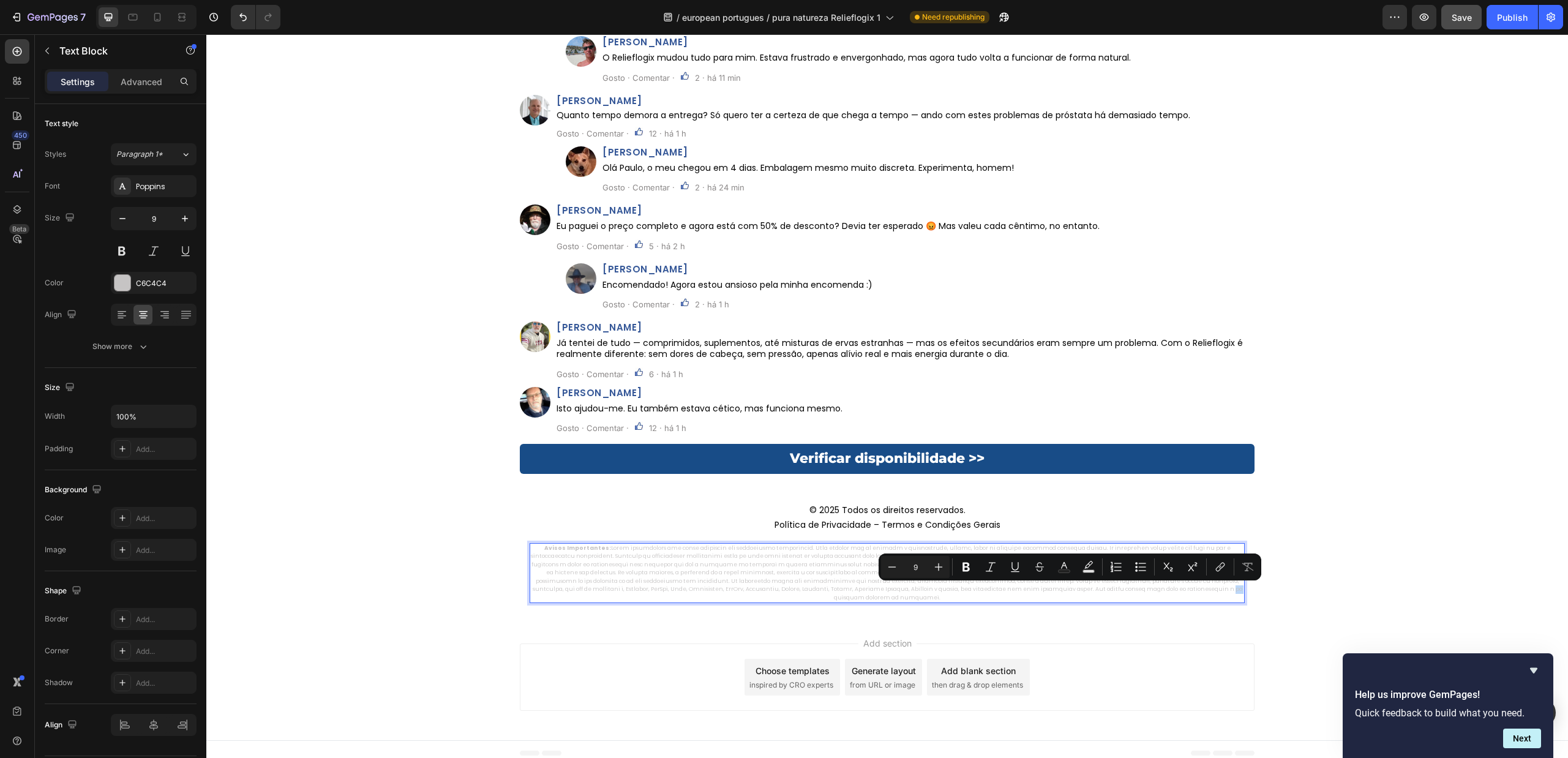
drag, startPoint x: 1074, startPoint y: 588, endPoint x: 1067, endPoint y: 591, distance: 7.6
click at [1067, 591] on p "Avisos Importantes:" at bounding box center [888, 574] width 713 height 59
click at [1073, 592] on p "Avisos Importantes:" at bounding box center [888, 574] width 713 height 59
drag, startPoint x: 1073, startPoint y: 588, endPoint x: 1066, endPoint y: 588, distance: 7.0
click at [1066, 588] on p "Avisos Importantes:" at bounding box center [888, 574] width 713 height 59
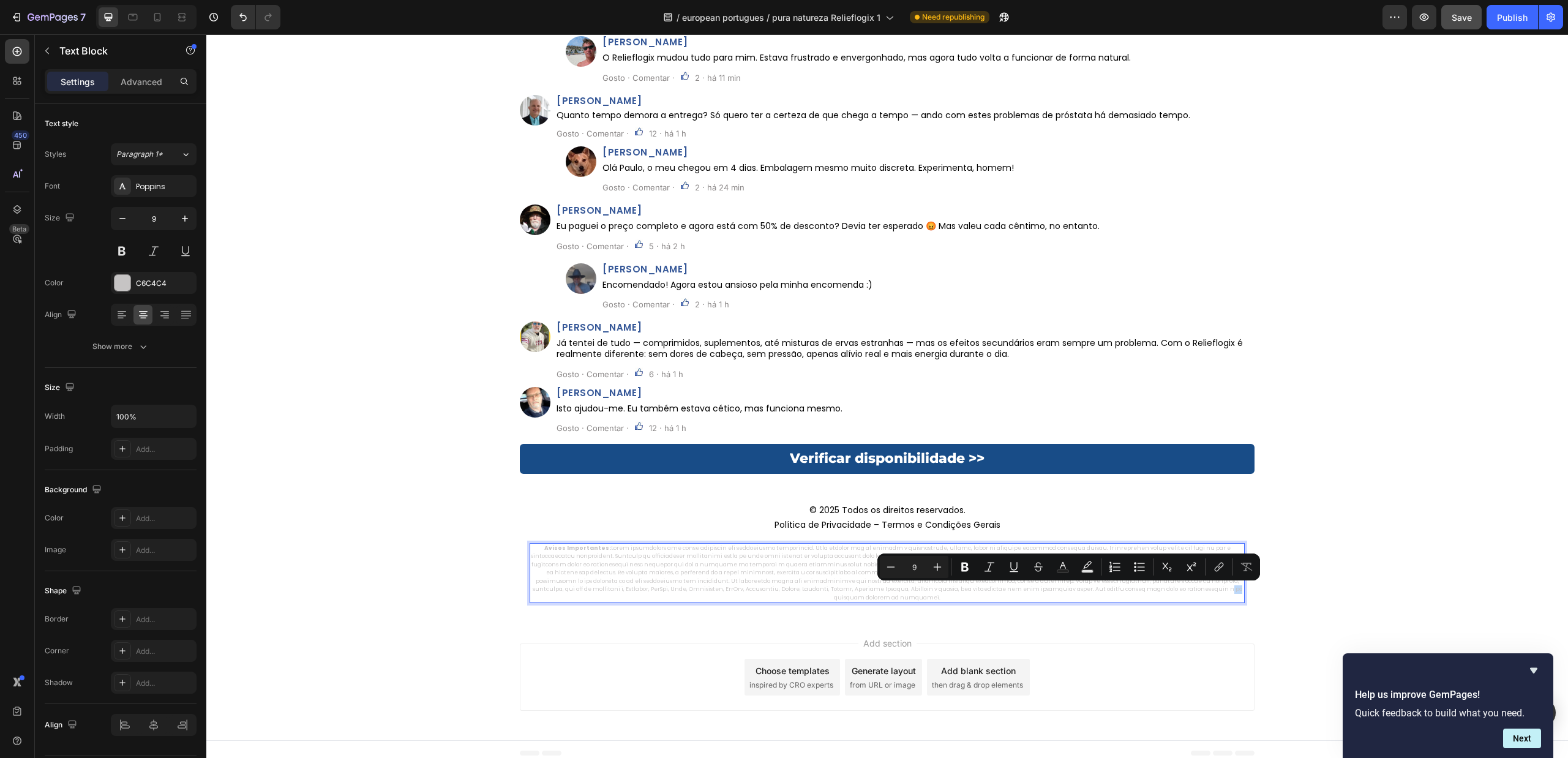
click at [1069, 593] on p "Avisos Importantes:" at bounding box center [888, 574] width 713 height 59
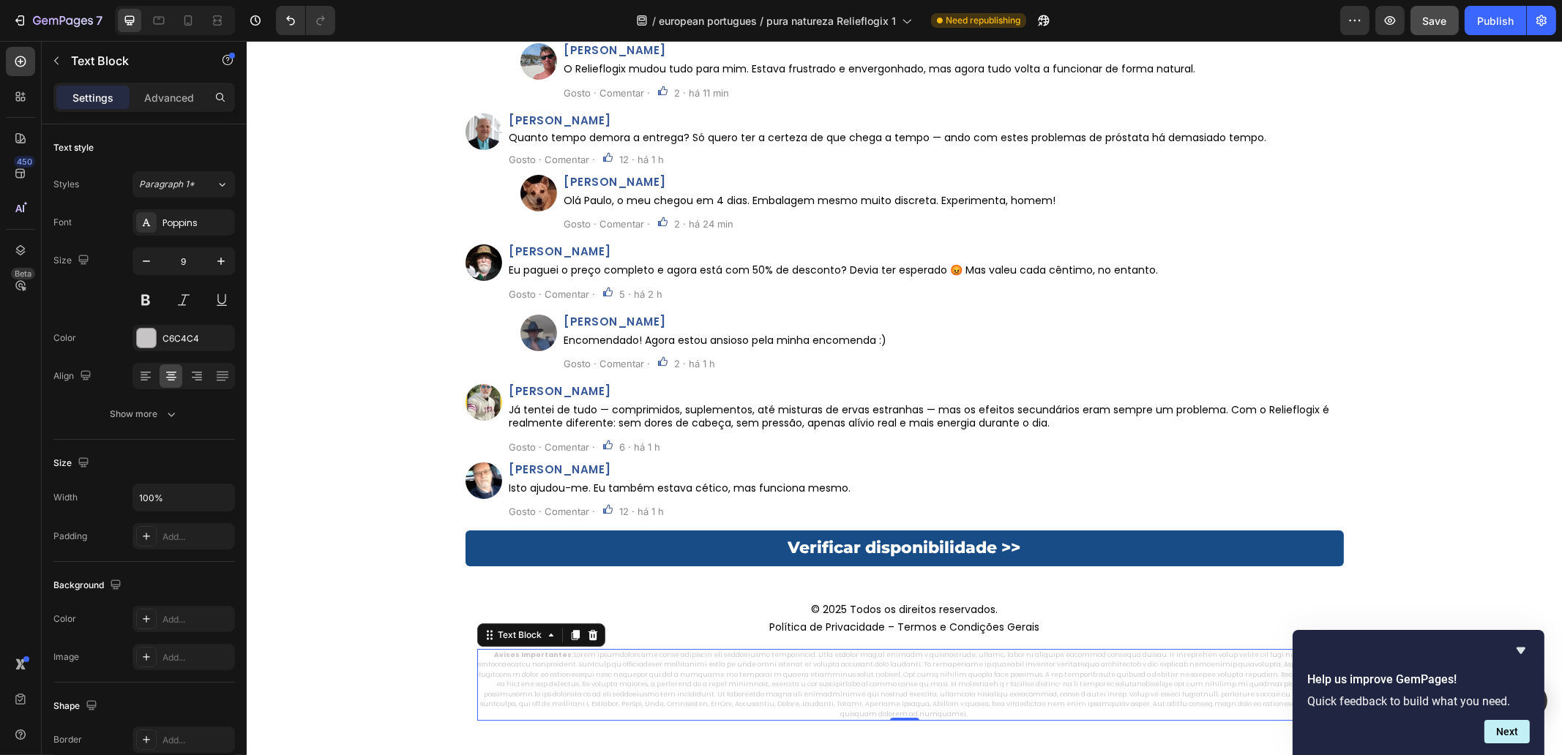
click at [1123, 704] on p "Avisos Importantes:" at bounding box center [904, 686] width 852 height 70
click at [1125, 704] on p "Avisos Importantes:" at bounding box center [904, 686] width 852 height 70
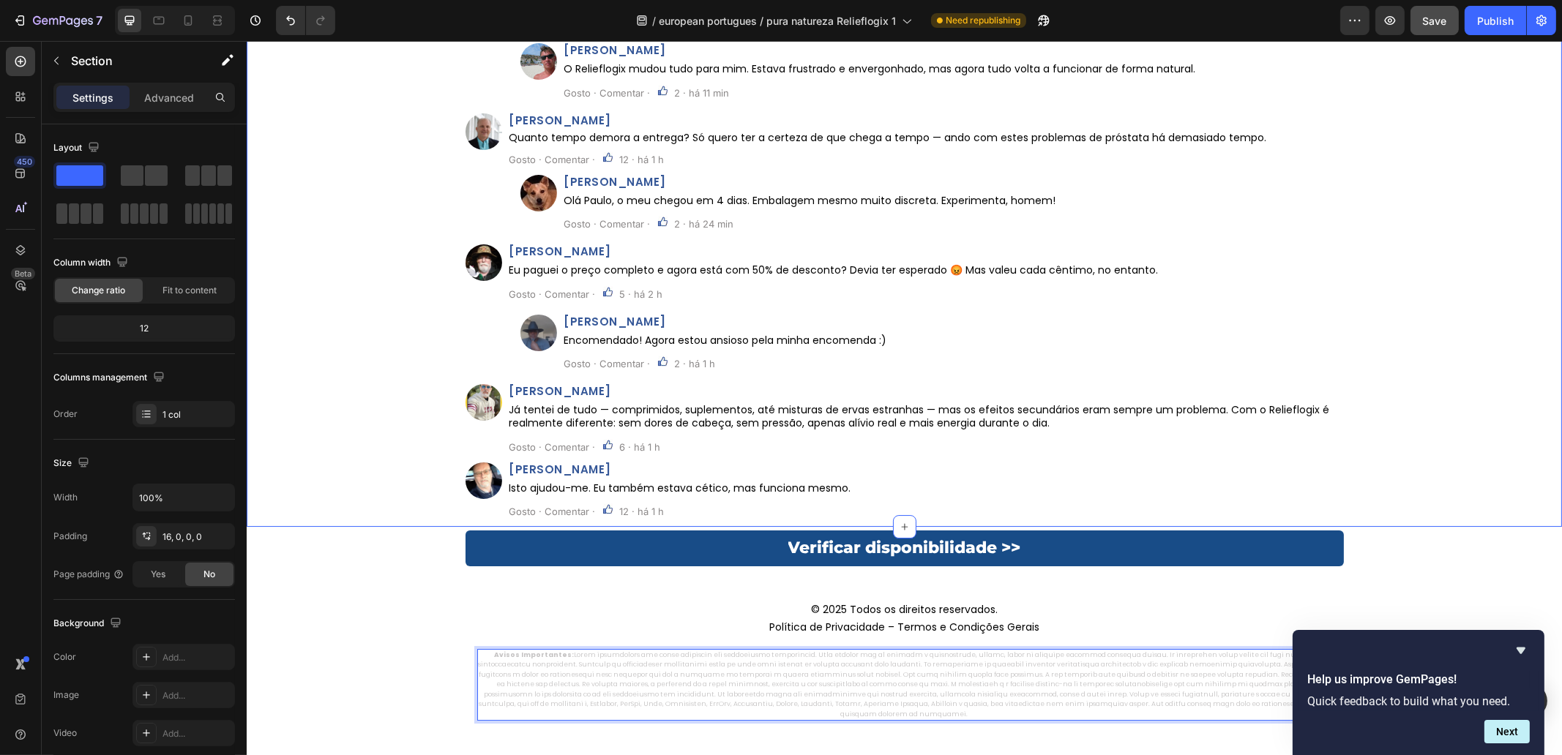
click at [1463, 472] on div "⁠⁠⁠⁠⁠⁠⁠ Comentários: Heading Custom Code Row Image João Pereira Heading Alguém …" at bounding box center [903, 216] width 1315 height 621
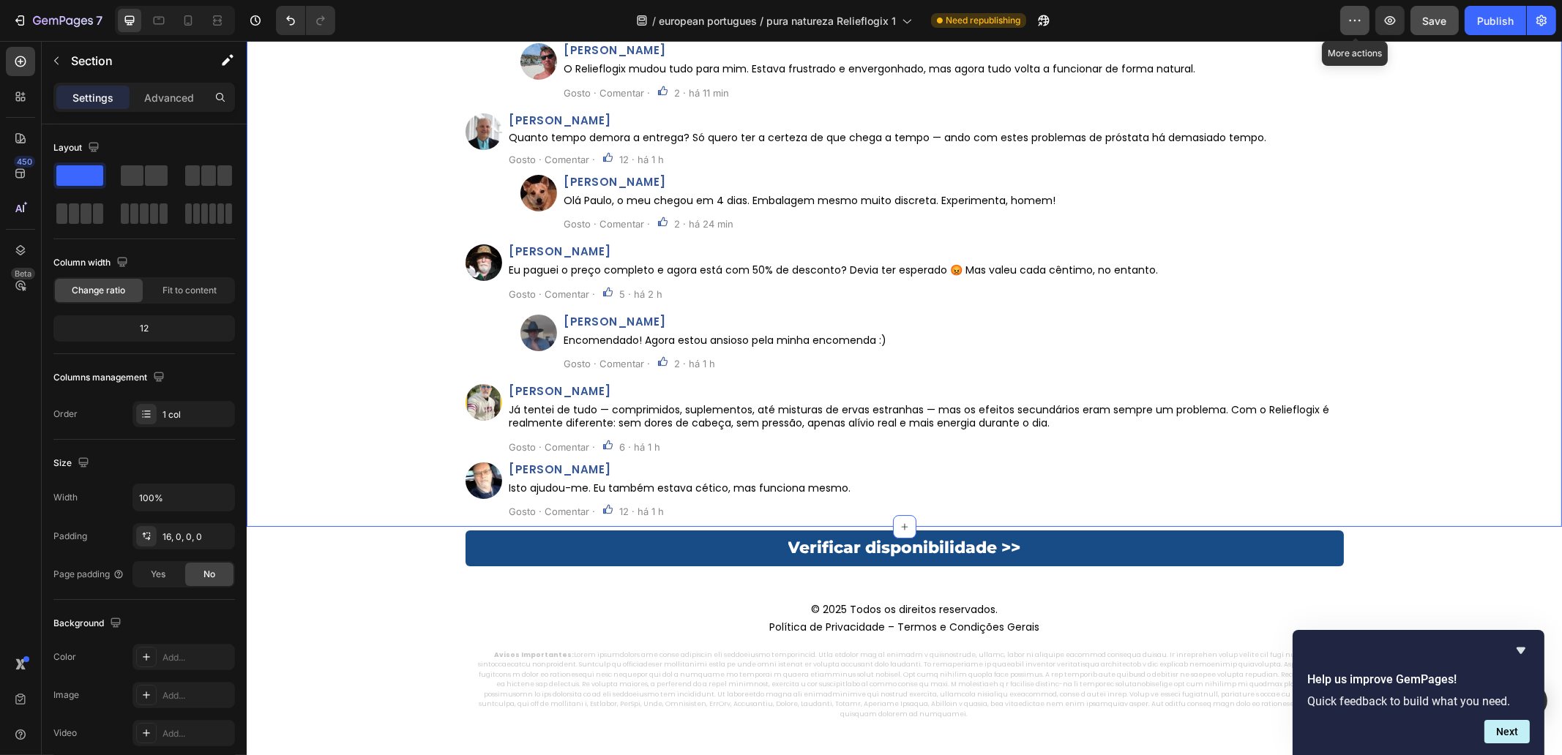
click at [1355, 26] on icon "button" at bounding box center [1354, 20] width 15 height 15
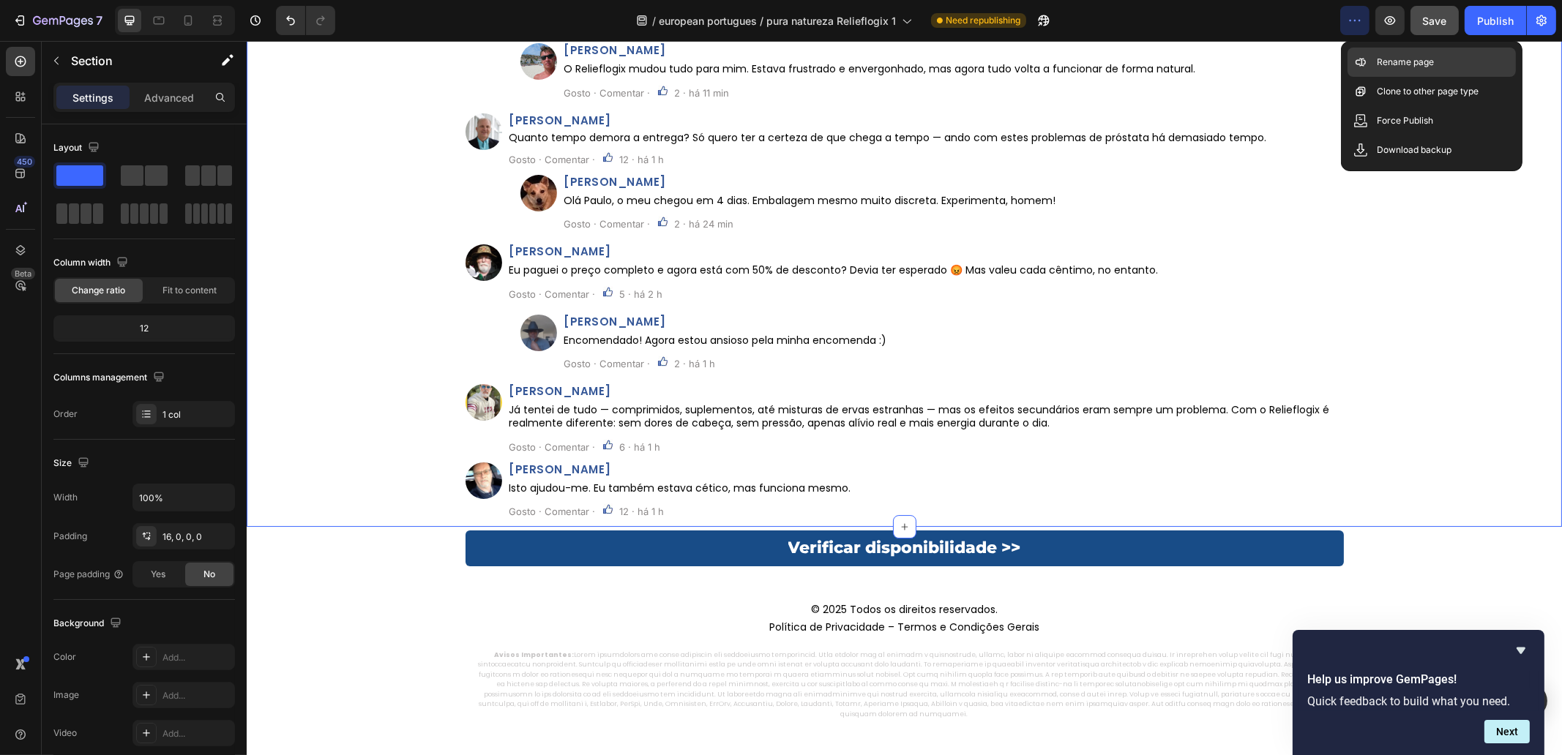
click at [1402, 60] on p "Rename page" at bounding box center [1405, 62] width 57 height 15
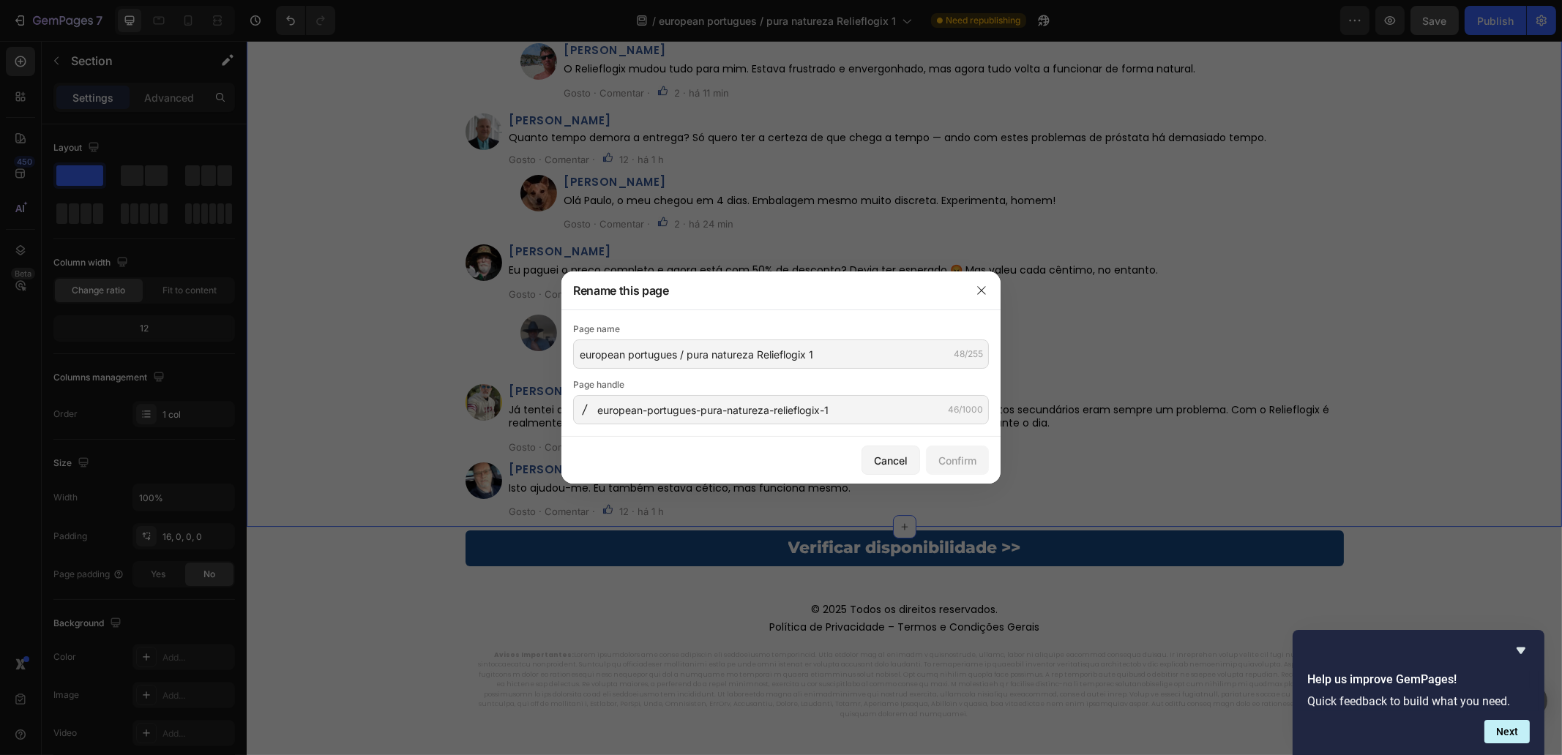
click at [752, 371] on div "Page name european portugues / pura natureza Relieflogix 1 48/255 Page handle e…" at bounding box center [781, 373] width 416 height 102
click at [762, 346] on input "european portugues / pura natureza Relieflogix 1" at bounding box center [781, 354] width 416 height 29
paste input "Alívio Rápido da Prostatite – Recupere a Saúde em 7 Dias | Relieflogix"
drag, startPoint x: 926, startPoint y: 356, endPoint x: 911, endPoint y: 373, distance: 22.8
click at [859, 354] on input "Alívio Rápido da Prostatite – Recupere a Saúde em 7 Dias | Relieflogix" at bounding box center [781, 354] width 416 height 29
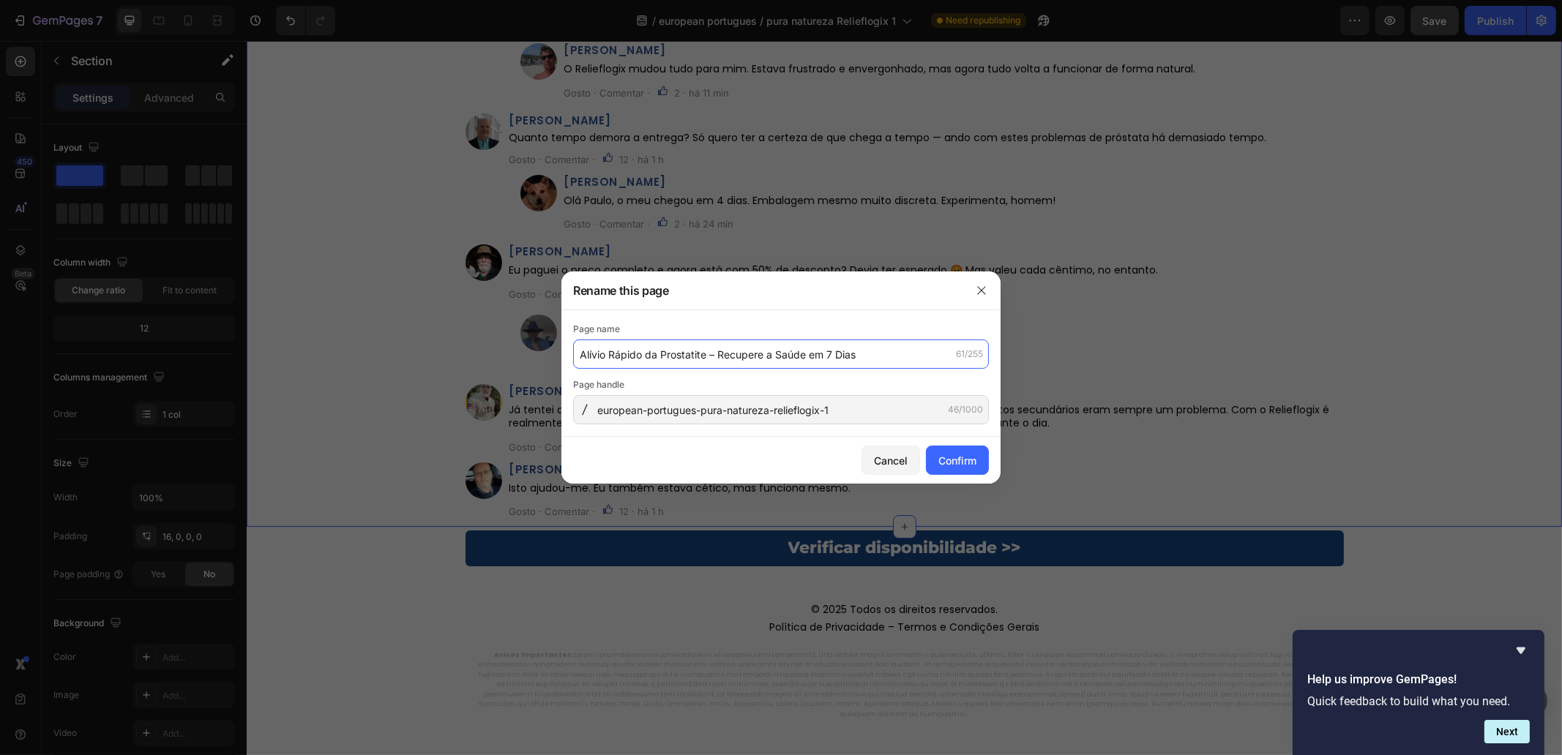
click at [578, 354] on input "Alívio Rápido da Prostatite – Recupere a Saúde em 7 Dias" at bounding box center [781, 354] width 416 height 29
paste input "| Relieflogix"
drag, startPoint x: 586, startPoint y: 352, endPoint x: 547, endPoint y: 356, distance: 39.0
click at [550, 352] on div "Rename this page Page name | Relieflogix | Alívio Rápido da Prostatite – Recupe…" at bounding box center [781, 377] width 1562 height 755
type input "Relieflogix | Alívio Rápido da Prostatite – Recupere a Saúde em 7 Dias"
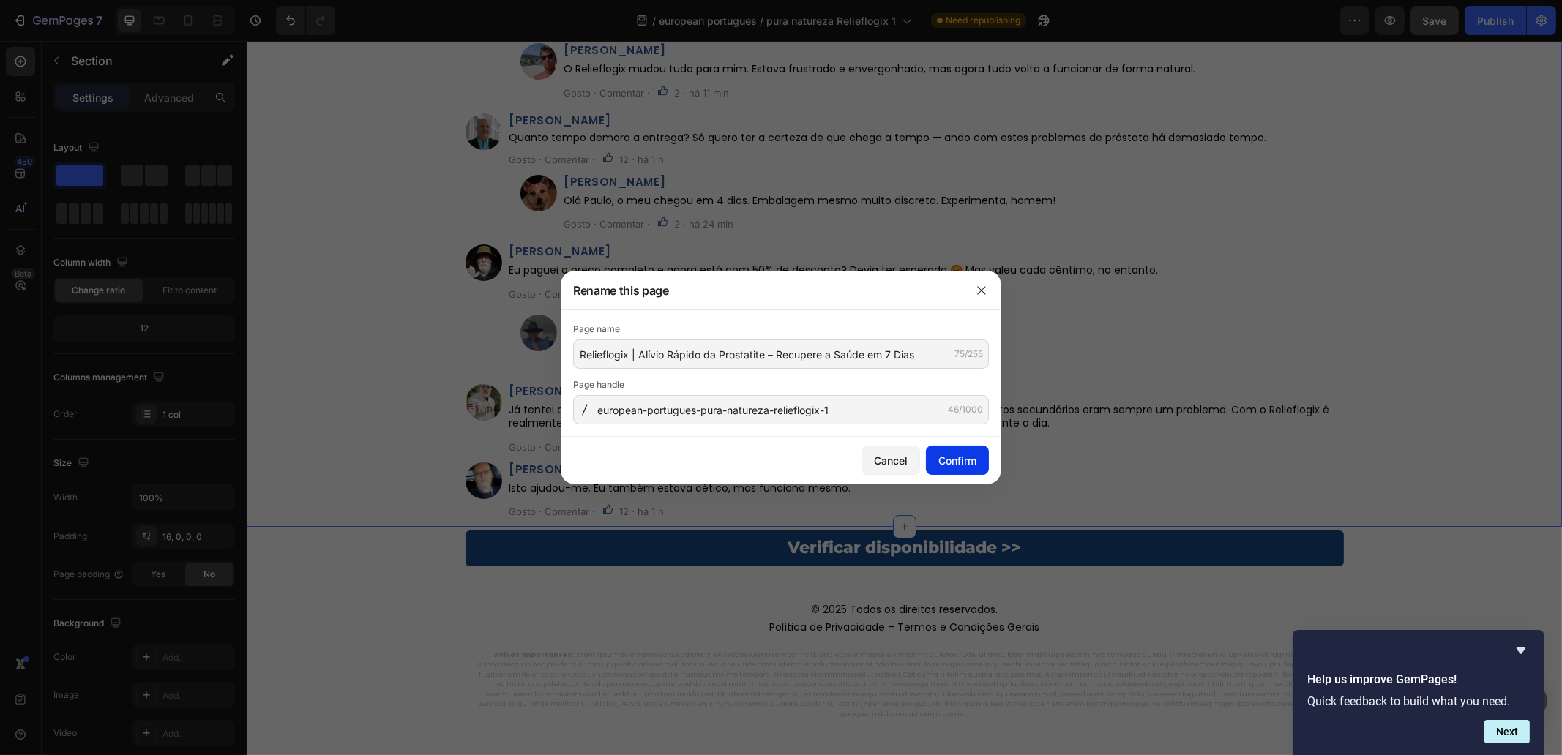
click at [962, 453] on div "Confirm" at bounding box center [957, 460] width 38 height 15
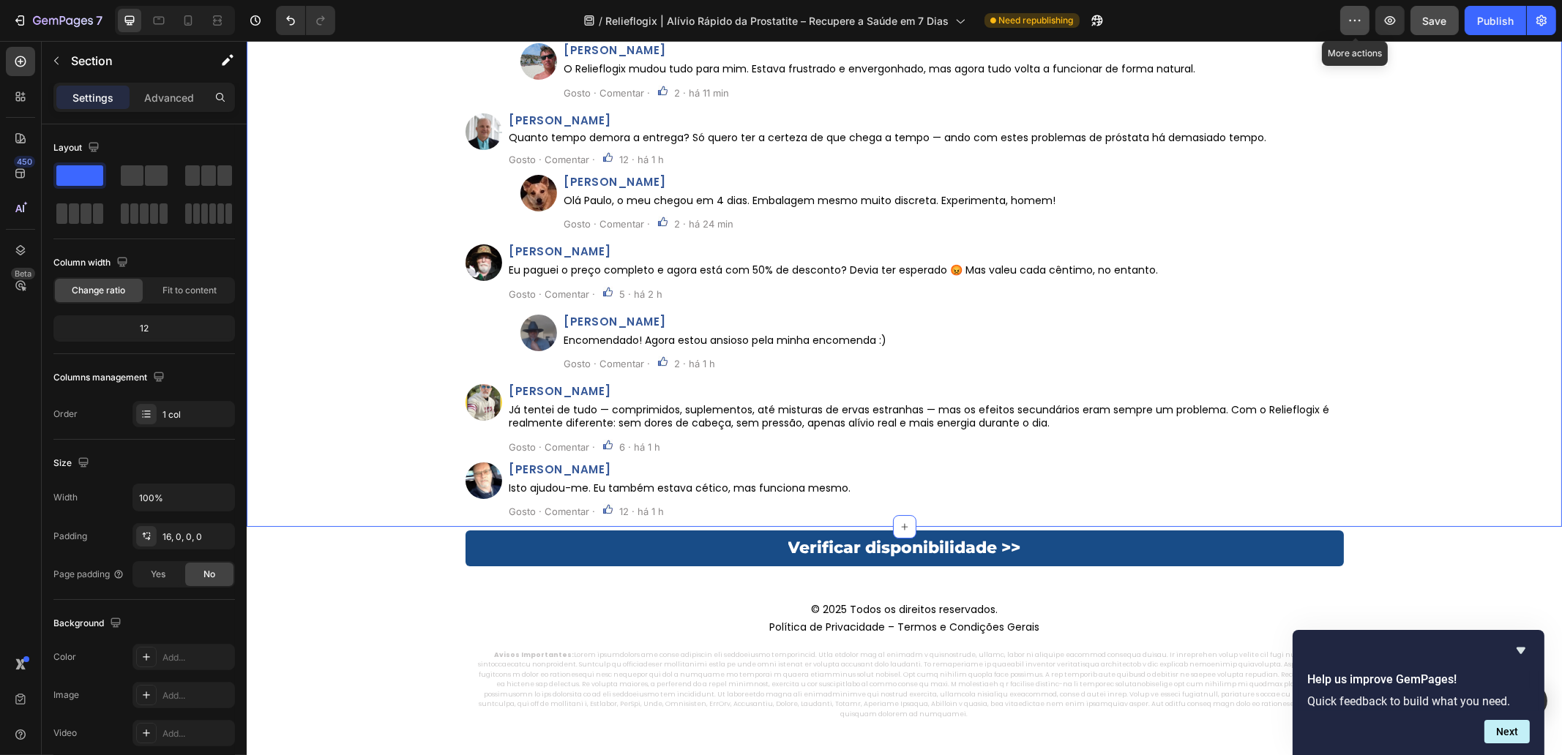
click at [1346, 19] on button "button" at bounding box center [1354, 20] width 29 height 29
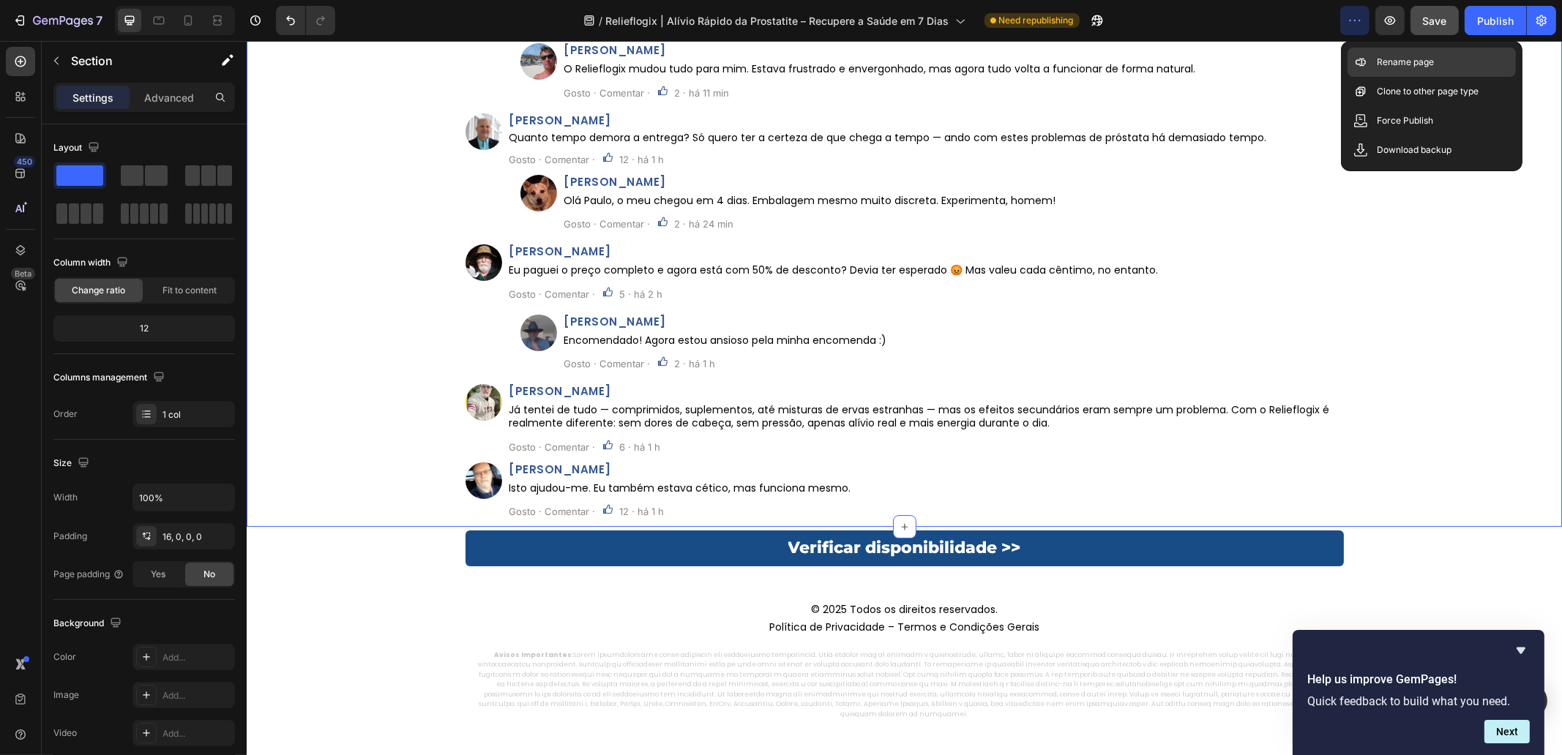
click at [1390, 56] on p "Rename page" at bounding box center [1405, 62] width 57 height 15
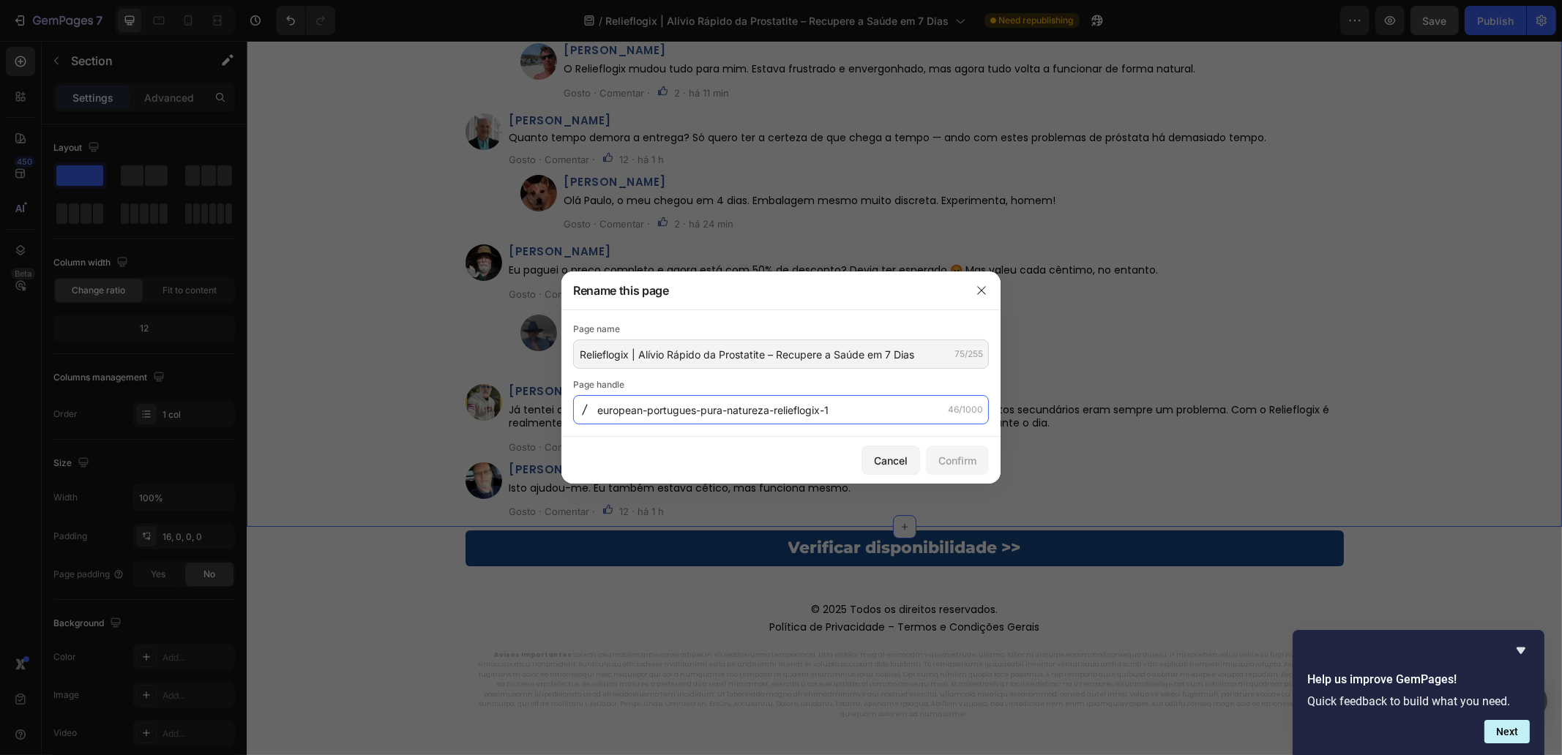
click at [839, 405] on input "european-portugues-pura-natureza-relieflogix-1" at bounding box center [781, 409] width 416 height 29
paste input "tratamento-prostata-natural"
type input "tratamento-prostata-natural"
click at [956, 460] on div "Confirm" at bounding box center [957, 460] width 38 height 15
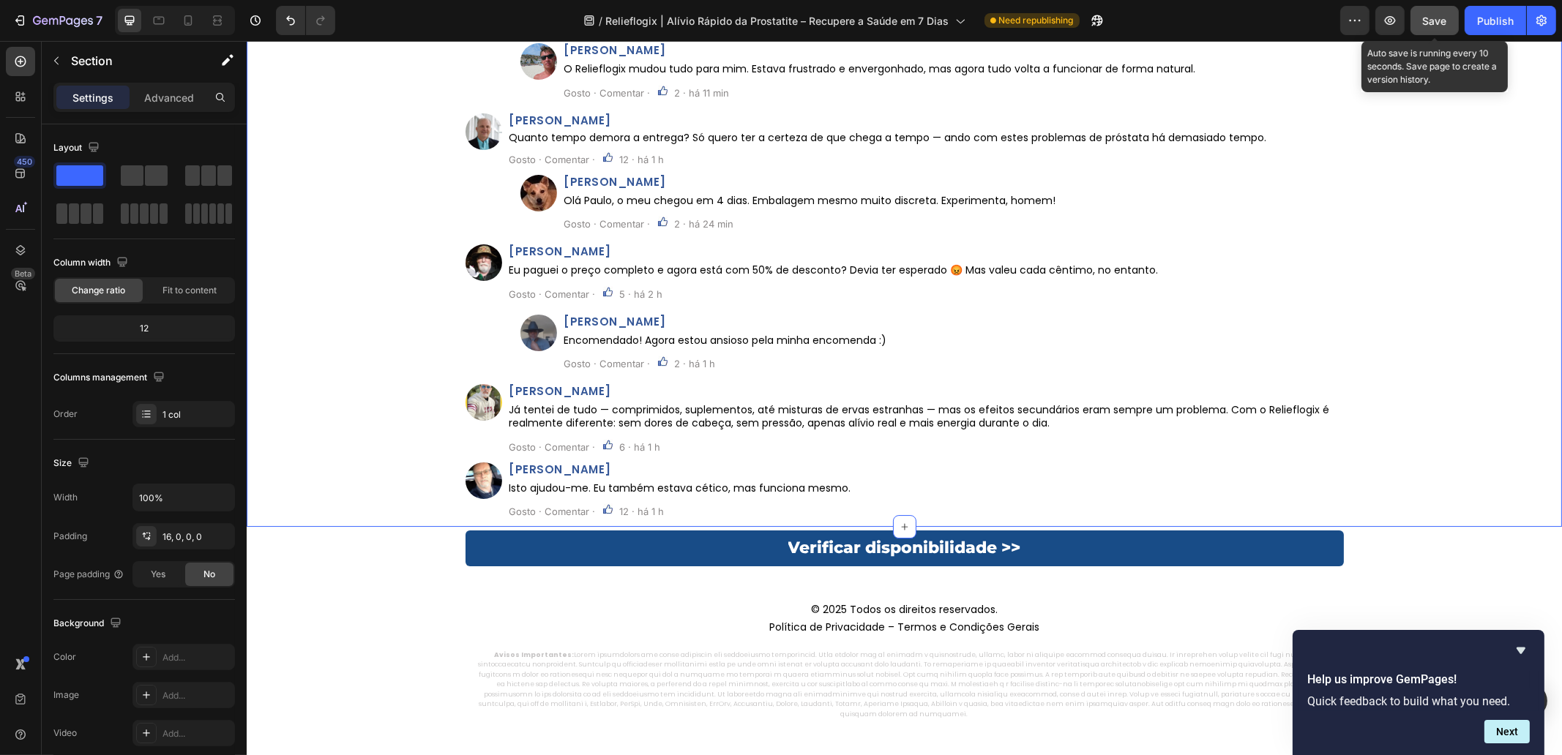
click at [1446, 21] on span "Save" at bounding box center [1435, 21] width 24 height 12
click at [1505, 25] on div "Publish" at bounding box center [1495, 20] width 37 height 15
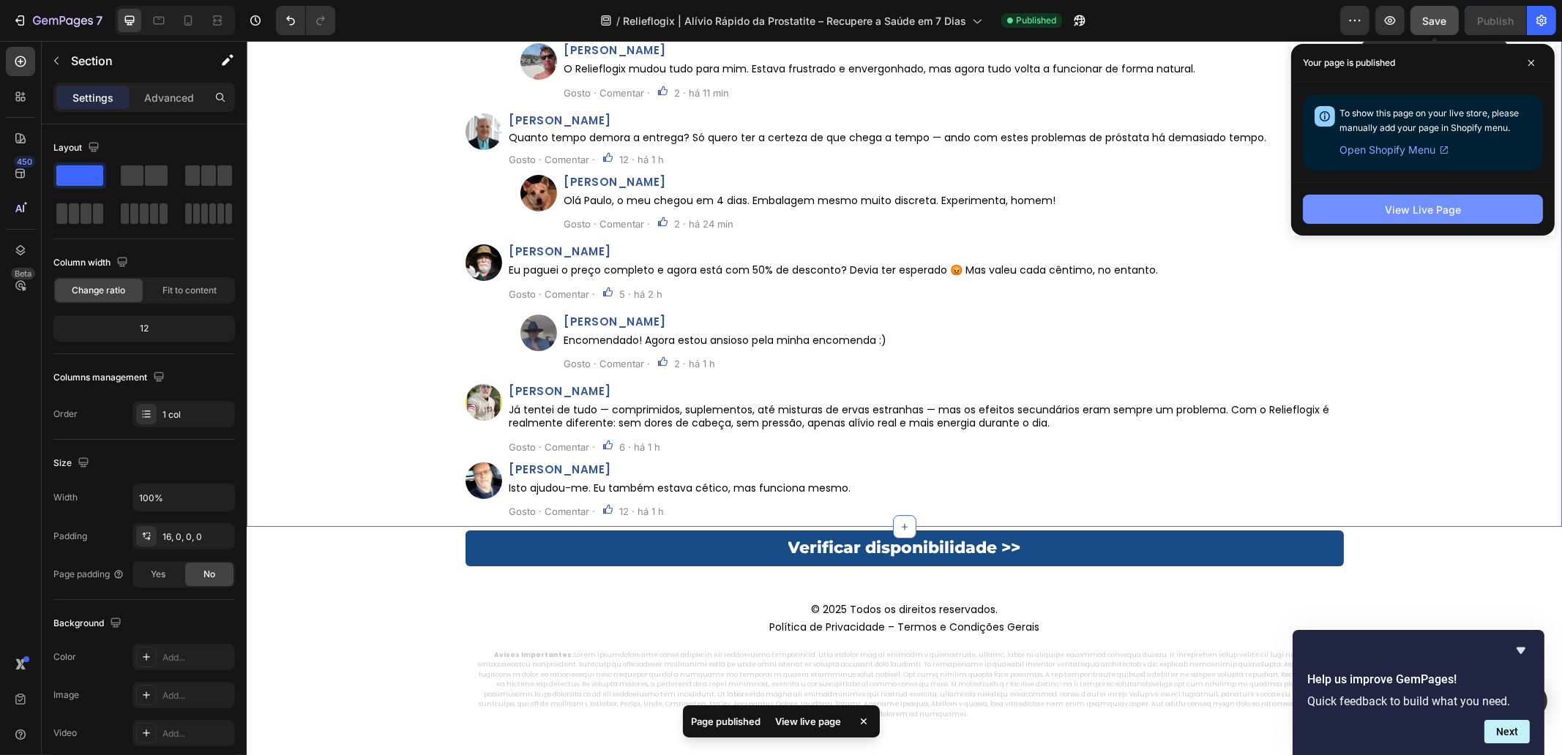
click at [1378, 209] on button "View Live Page" at bounding box center [1423, 209] width 240 height 29
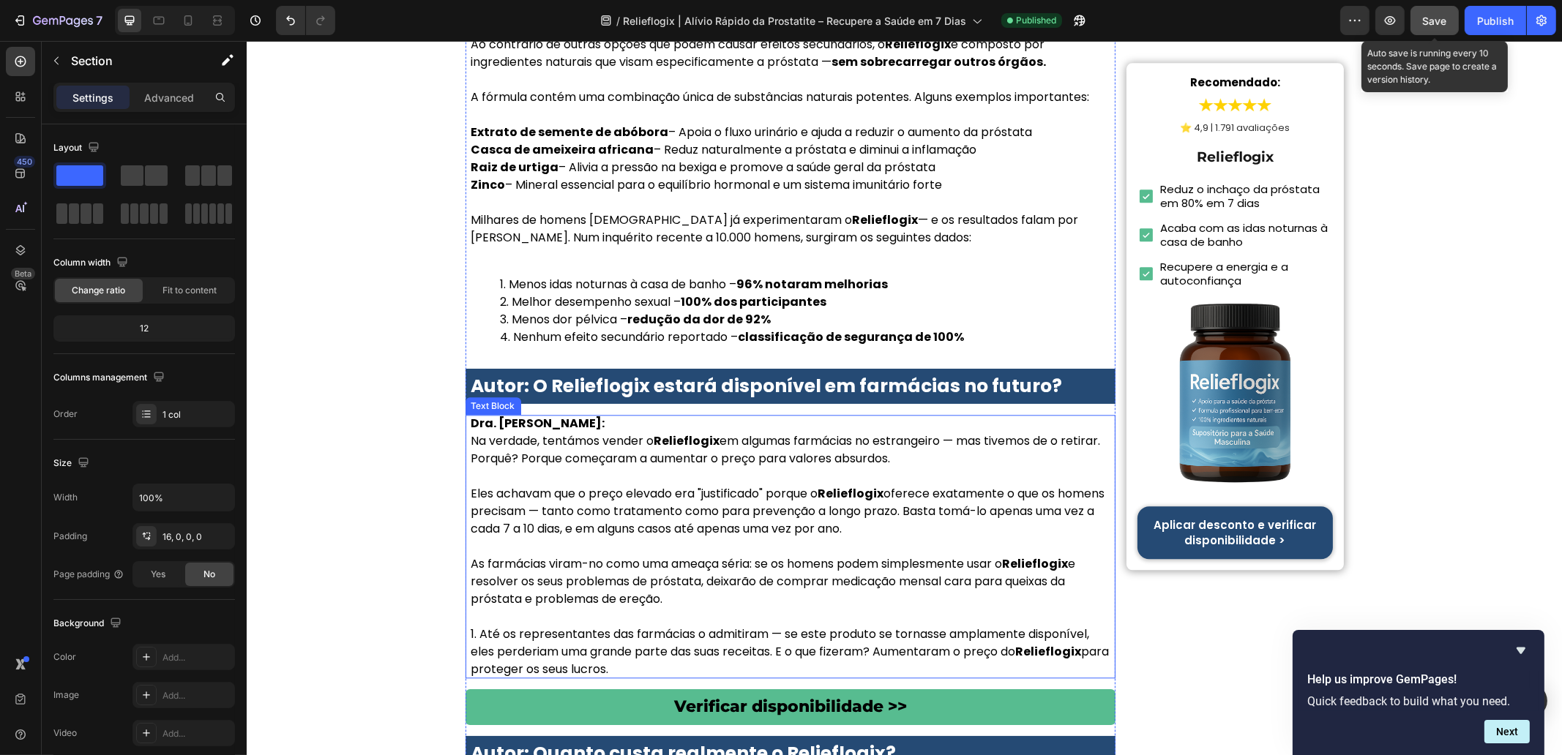
scroll to position [5978, 0]
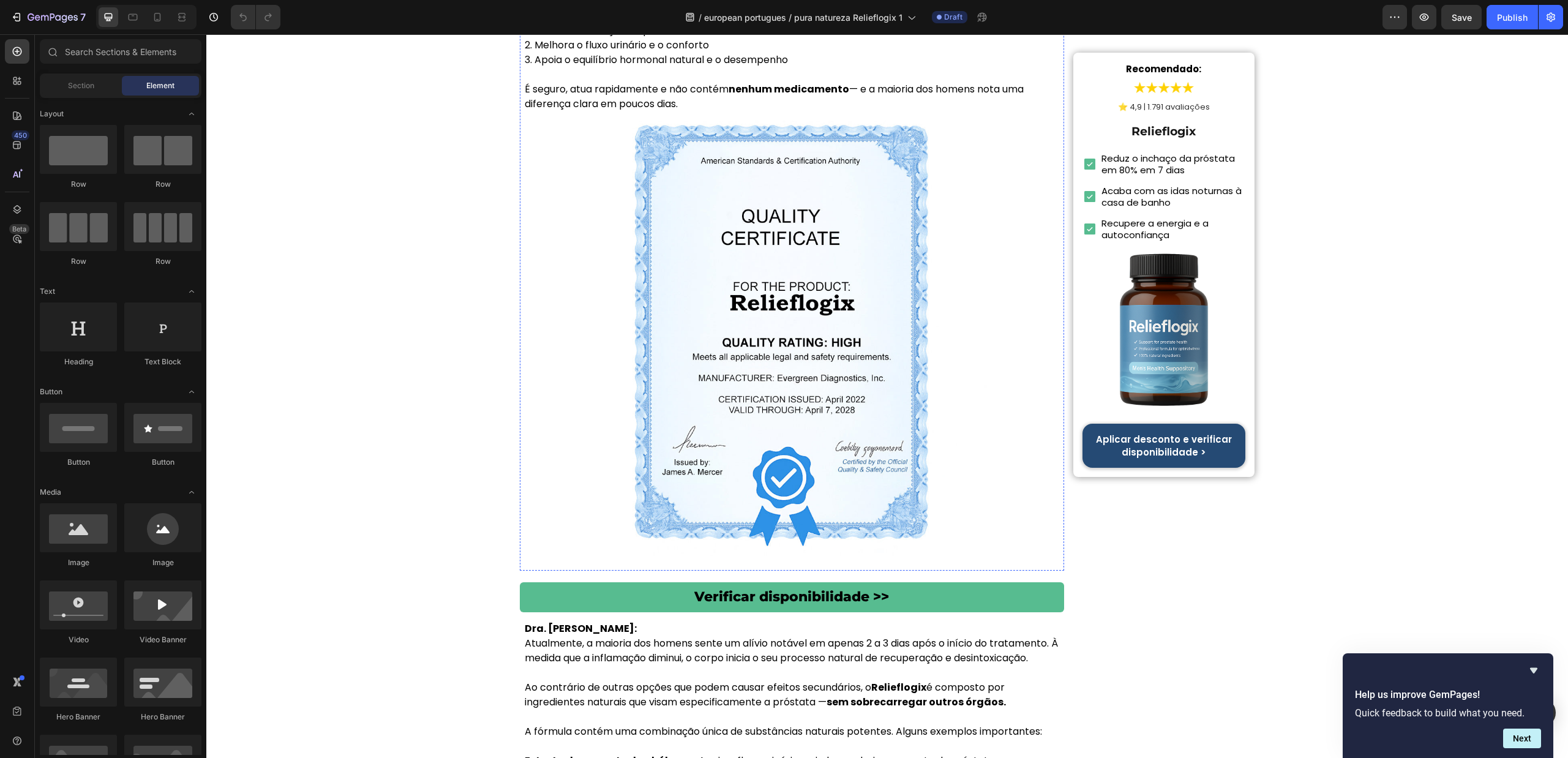
scroll to position [2847, 0]
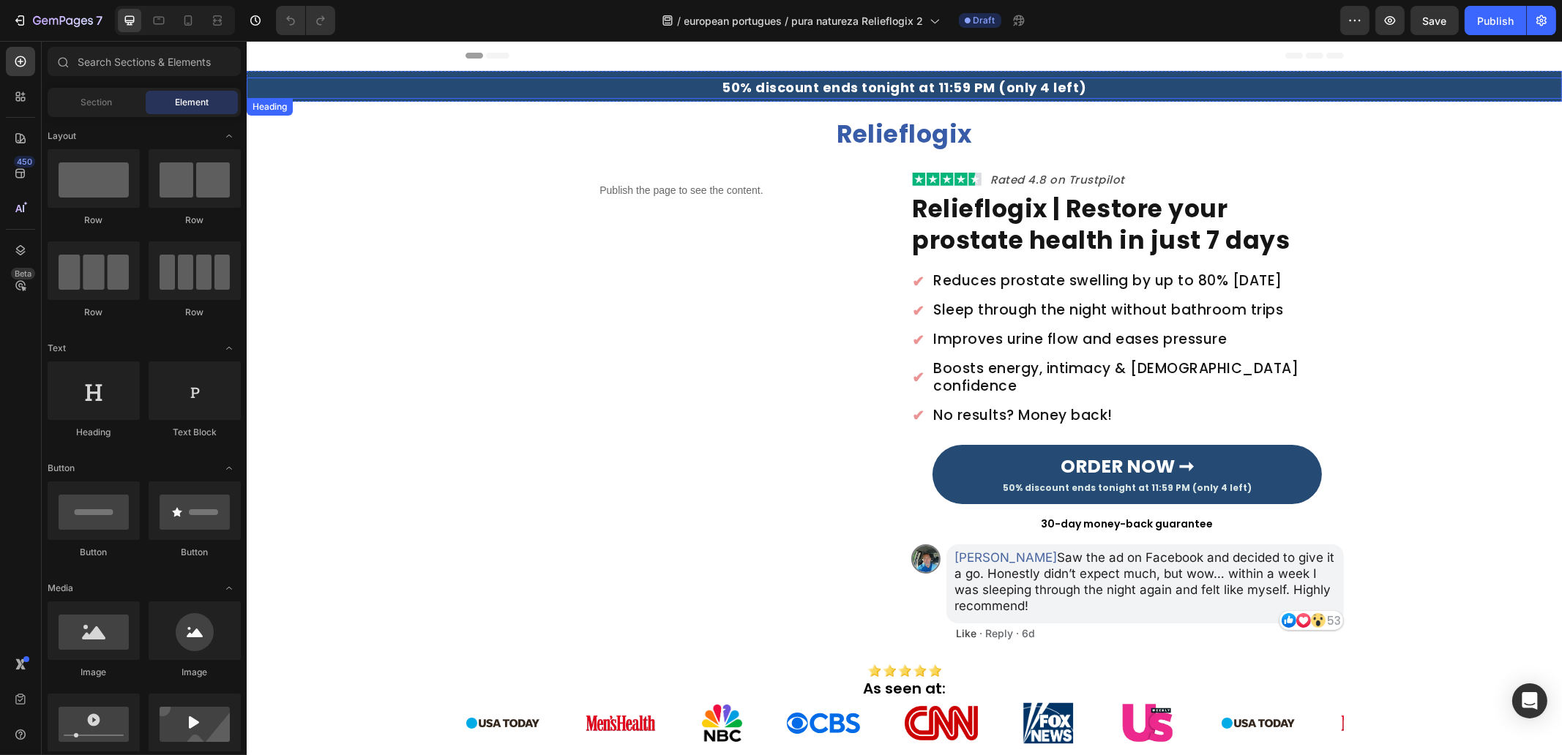
click at [921, 86] on strong "50% discount ends tonight at 11:59 PM (only 4 left)" at bounding box center [903, 87] width 365 height 18
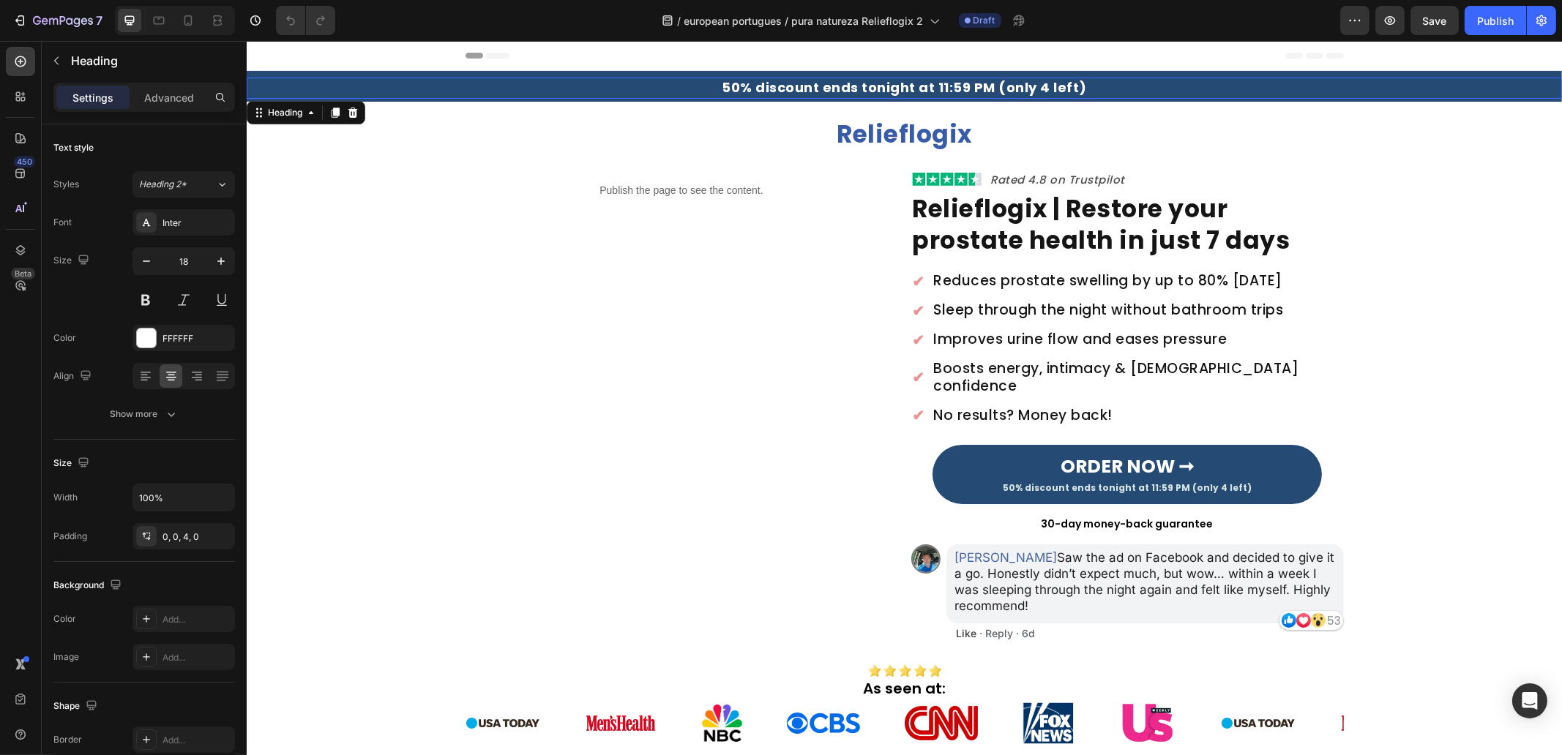
click at [921, 86] on strong "50% discount ends tonight at 11:59 PM (only 4 left)" at bounding box center [903, 87] width 365 height 18
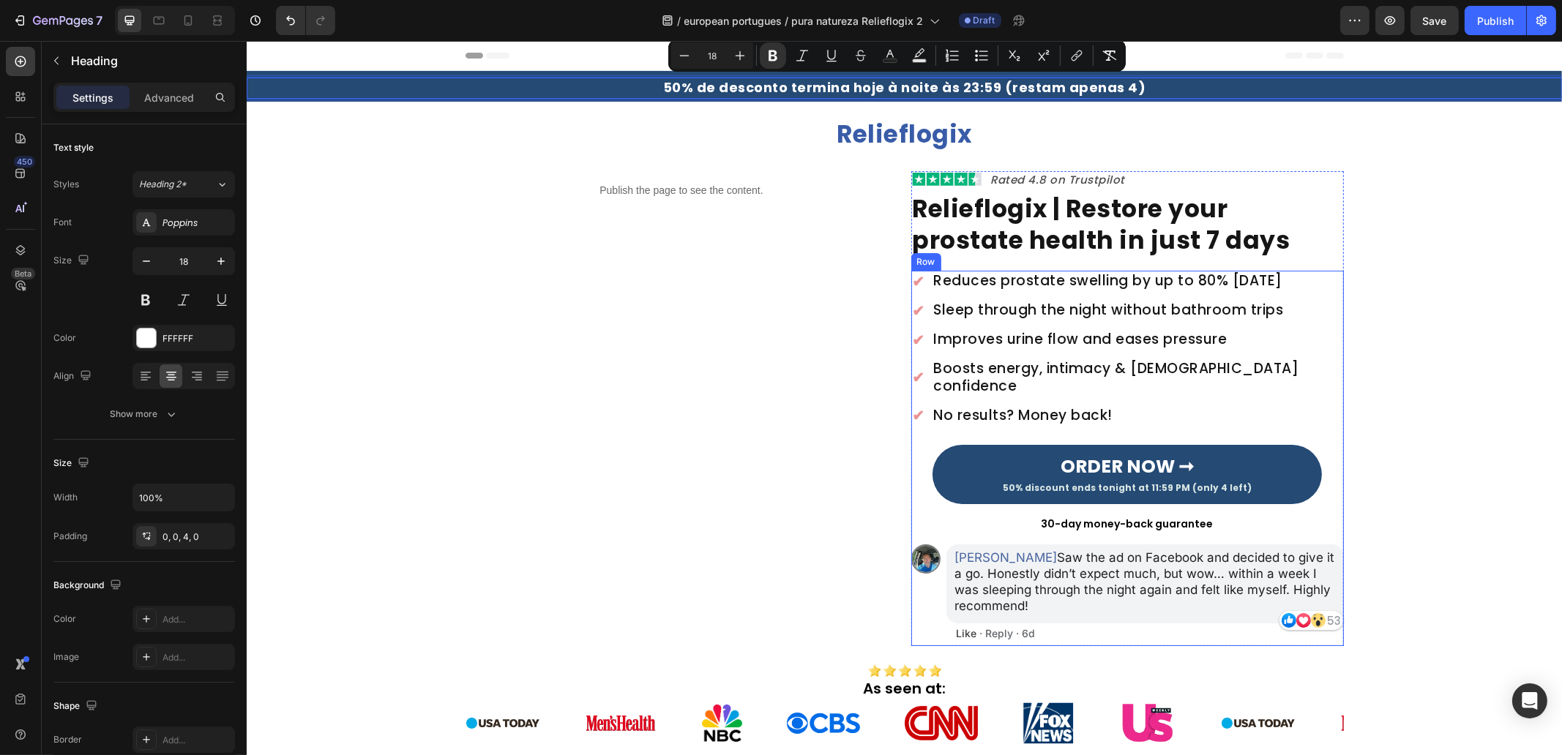
click at [1354, 294] on div "Publish the page to see the content. Custom Code Image Rated 4.8 on Trustpilot …" at bounding box center [903, 461] width 1315 height 580
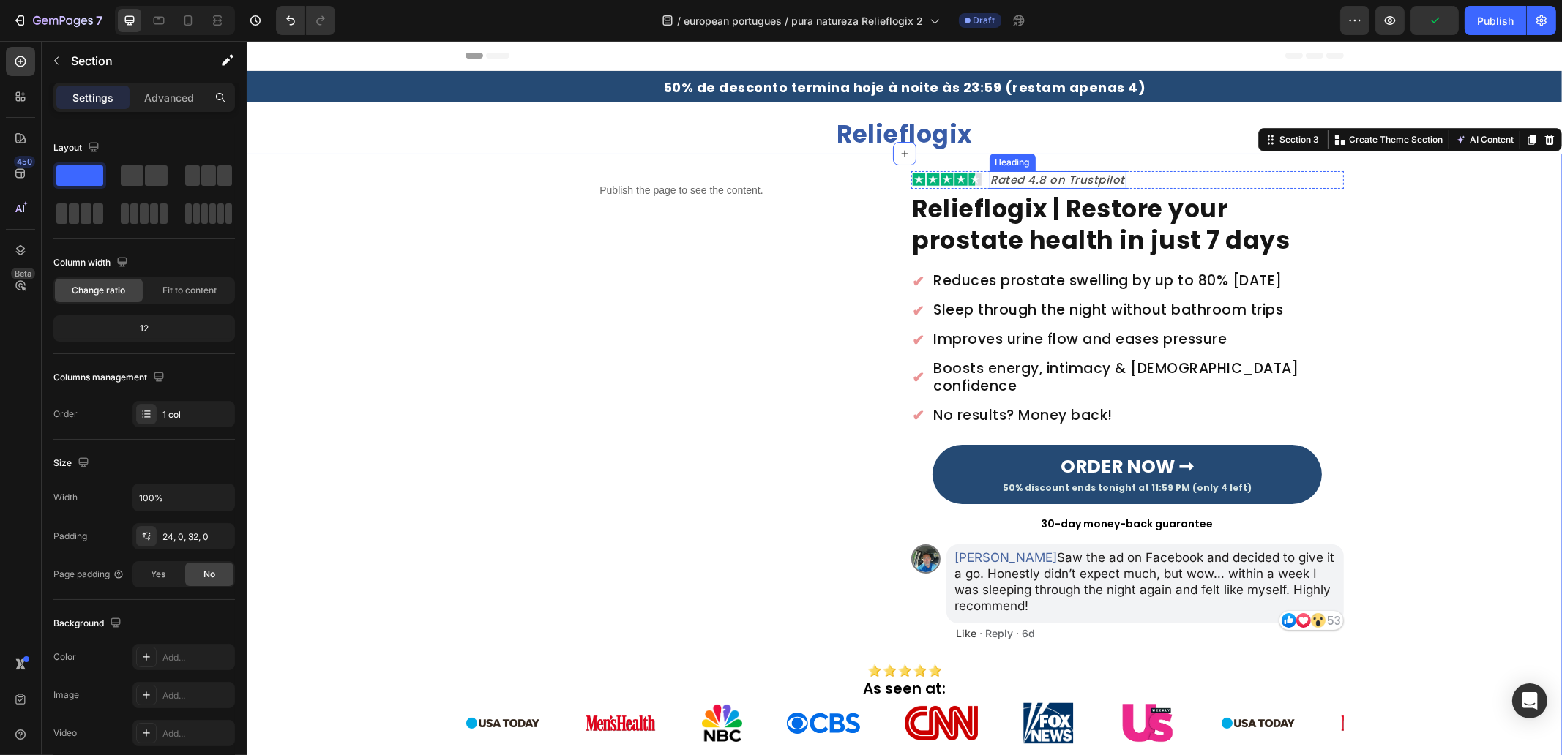
click at [1078, 177] on h2 "Rated 4.8 on Trustpilot" at bounding box center [1058, 180] width 138 height 18
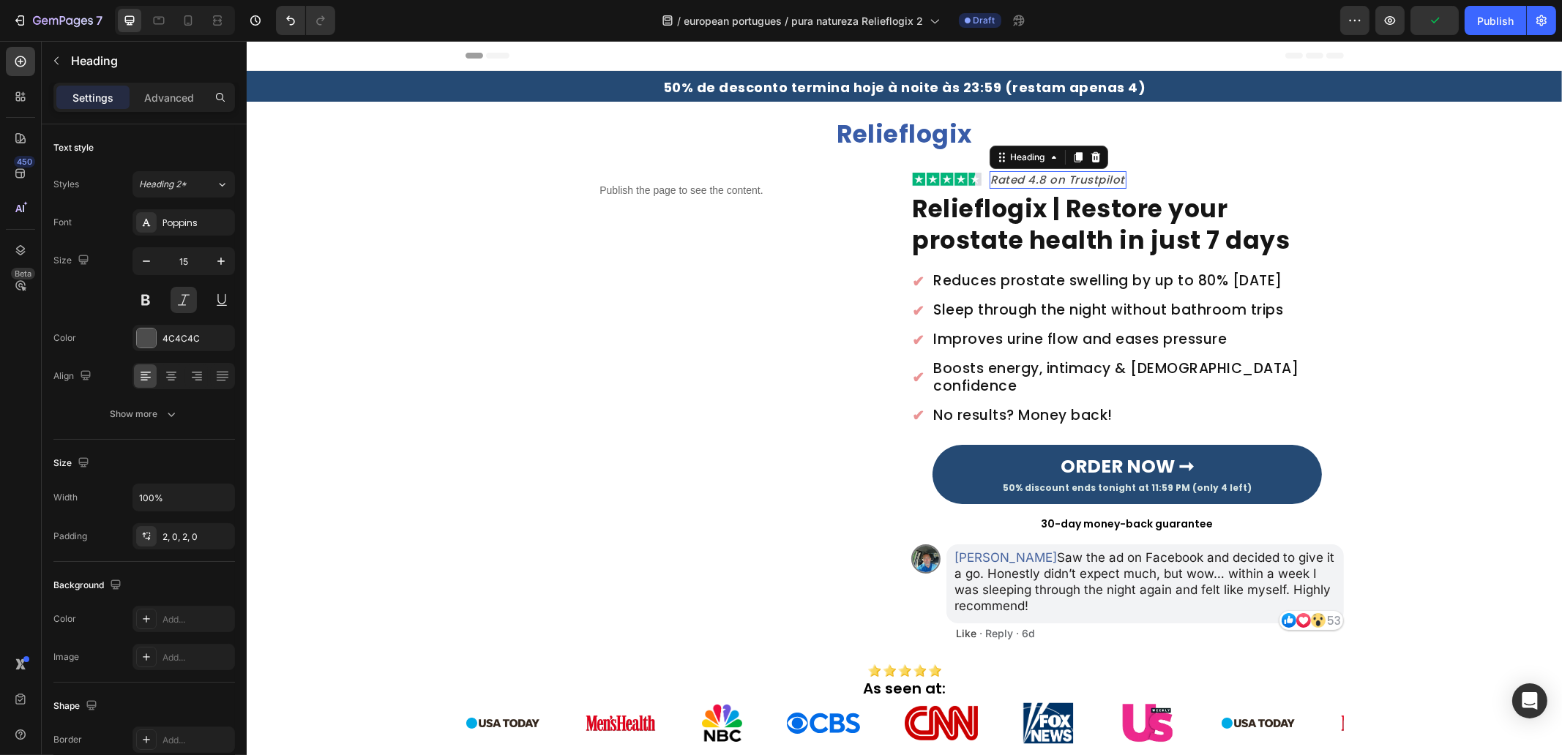
click at [1077, 178] on h2 "Rated 4.8 on Trustpilot" at bounding box center [1058, 180] width 138 height 18
click at [1077, 178] on p "Rated 4.8 on Trustpilot" at bounding box center [1057, 180] width 135 height 15
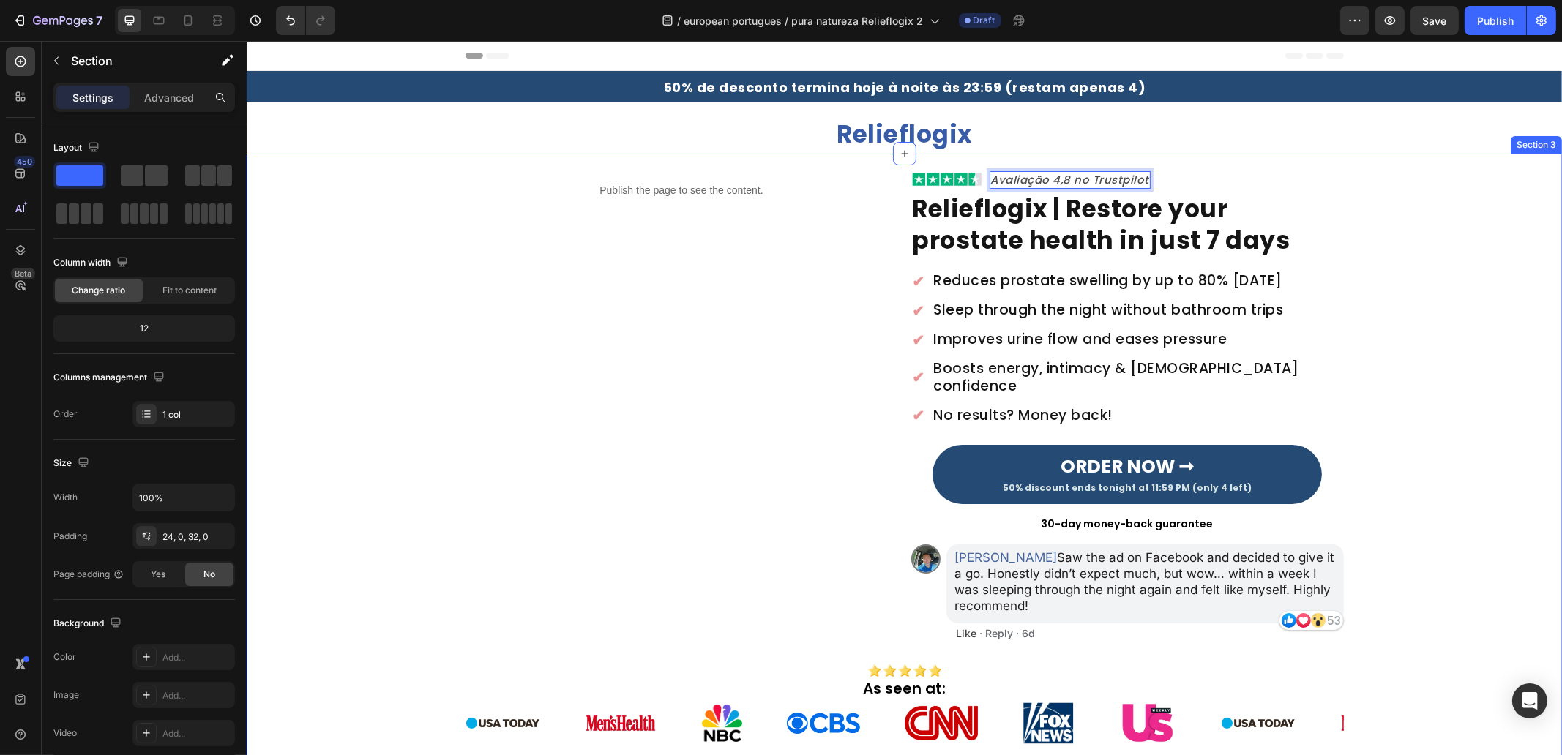
click at [1511, 263] on div "Publish the page to see the content. Custom Code Image Avaliação 4,8 no Trustpi…" at bounding box center [903, 461] width 1315 height 580
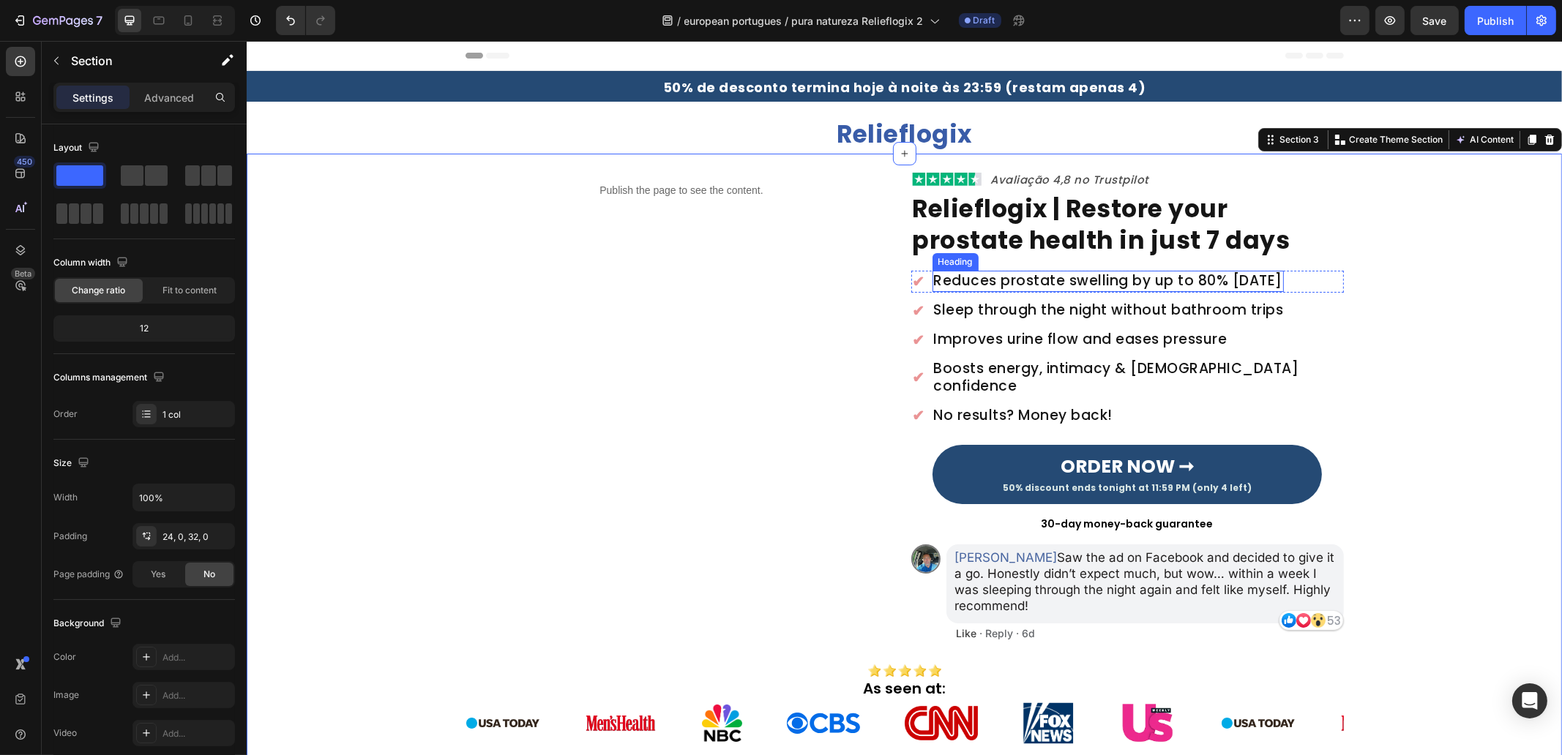
click at [994, 217] on strong "Relieflogix | Restore your prostate health in just 7 days" at bounding box center [1101, 225] width 378 height 66
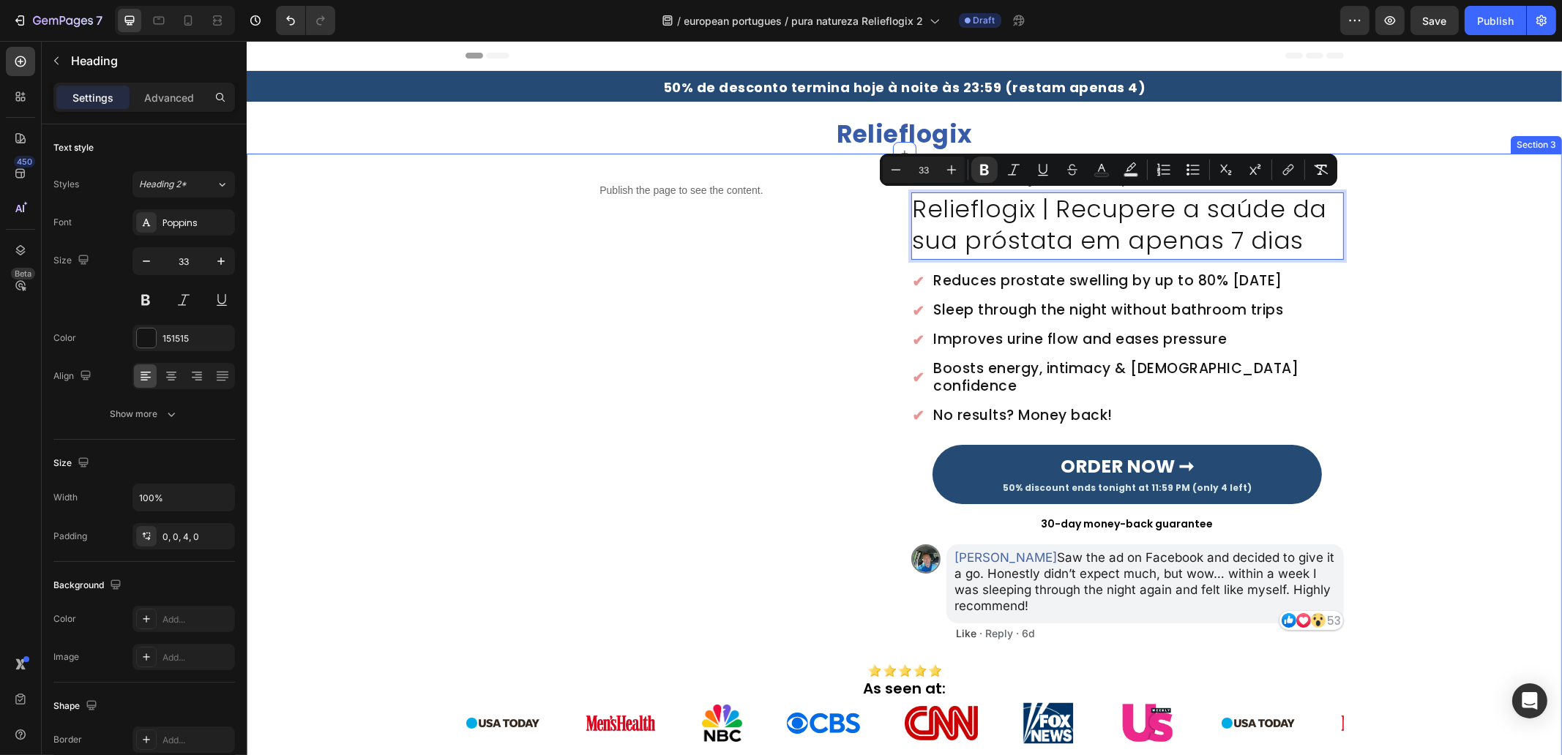
click at [1469, 378] on div "Publish the page to see the content. Custom Code Image Avaliação 4,8 no Trustpi…" at bounding box center [903, 461] width 1315 height 580
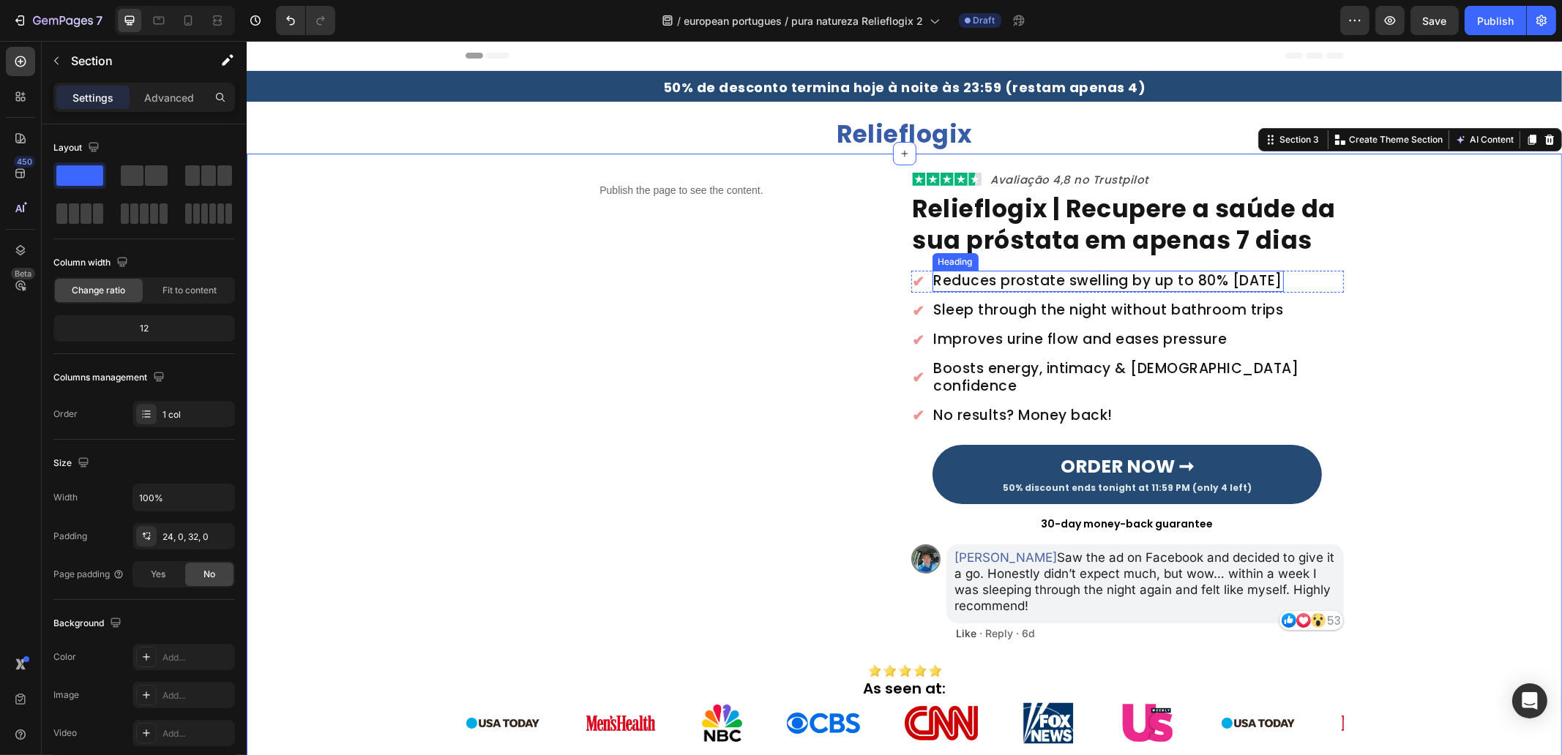
click at [993, 280] on h2 "Reduces prostate swelling by up to 80% [DATE]" at bounding box center [1108, 281] width 352 height 21
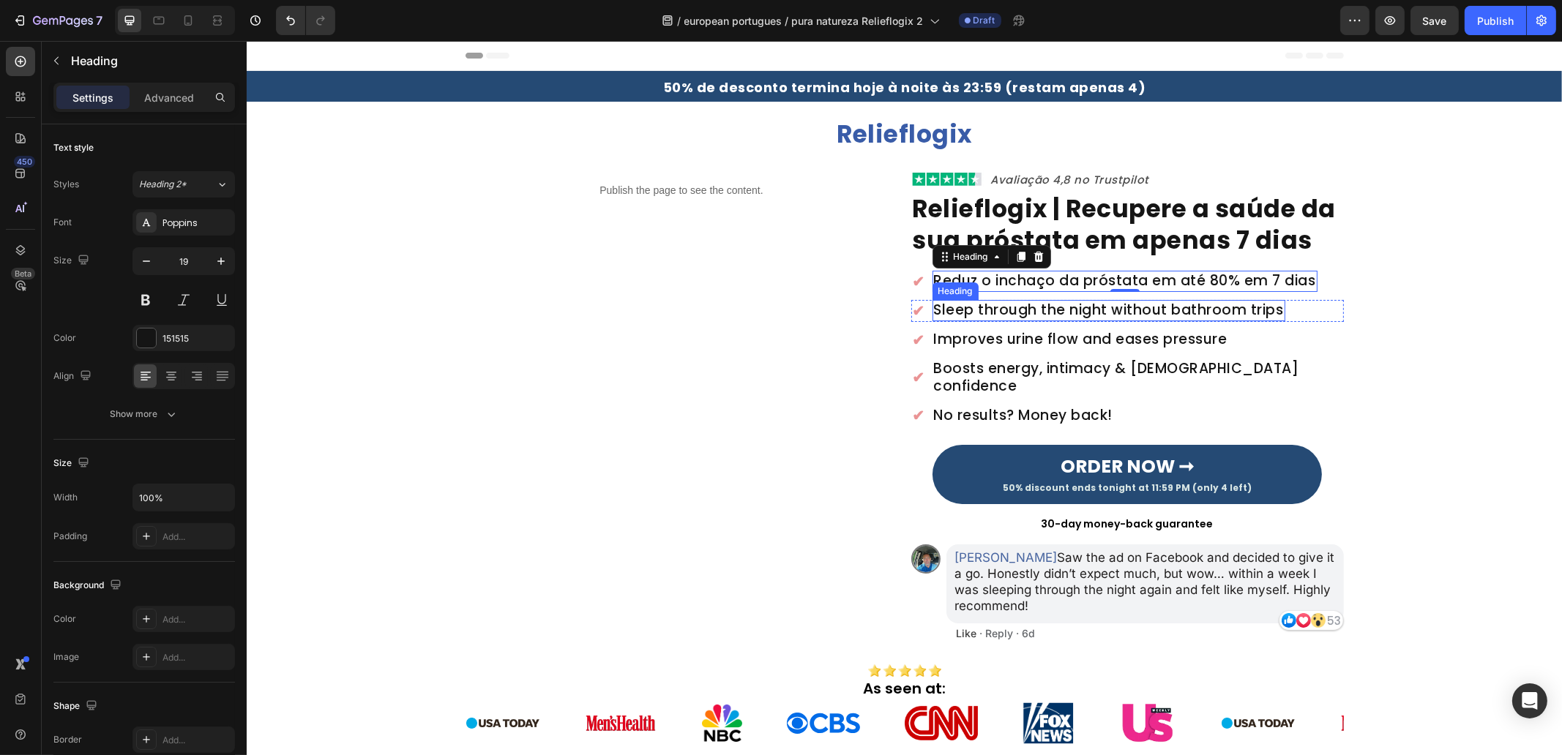
click at [962, 313] on h2 "Sleep through the night without bathroom trips" at bounding box center [1108, 310] width 353 height 21
click at [964, 313] on p "Sleep through the night without bathroom trips" at bounding box center [1108, 311] width 350 height 18
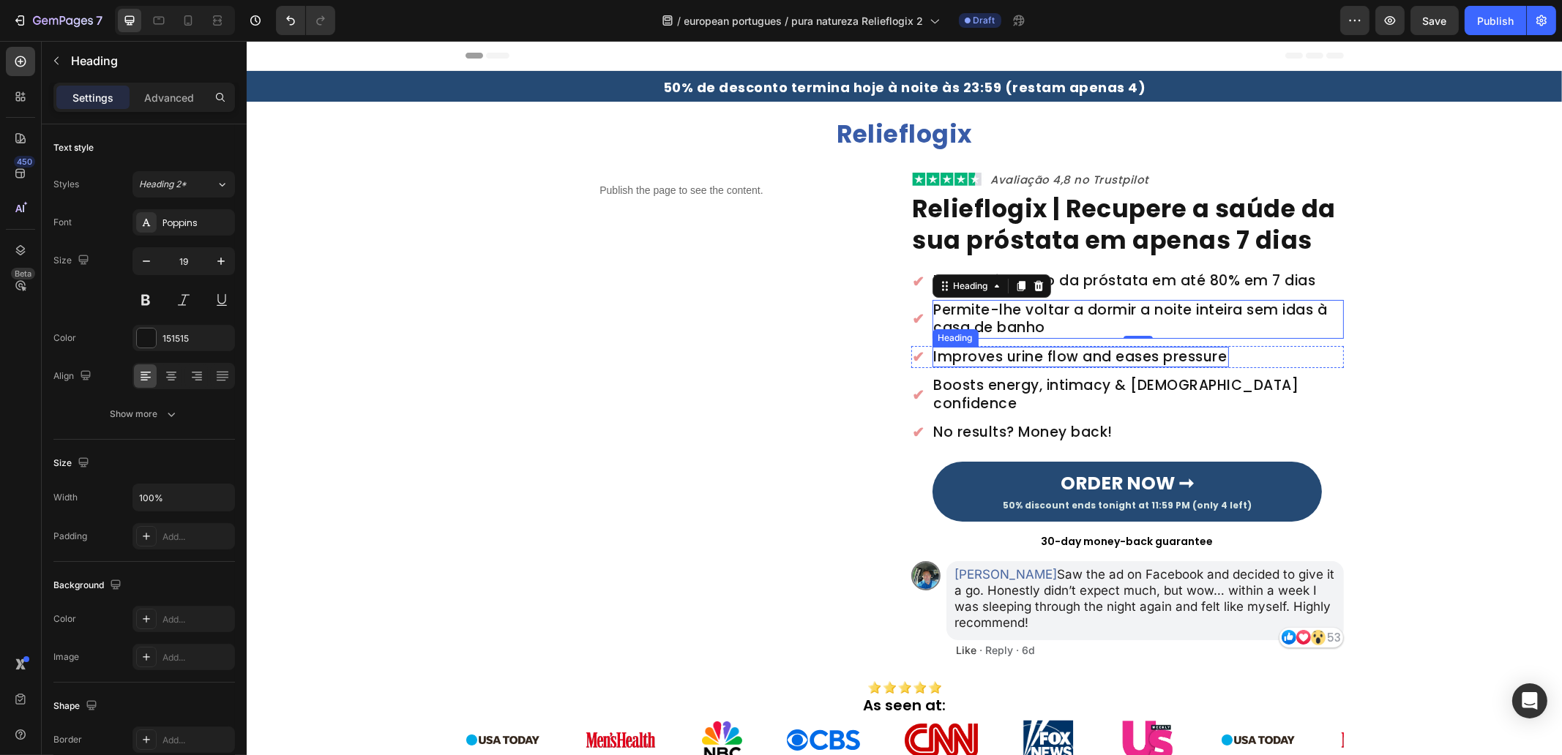
click at [998, 359] on h2 "Improves urine flow and eases pressure" at bounding box center [1080, 357] width 296 height 21
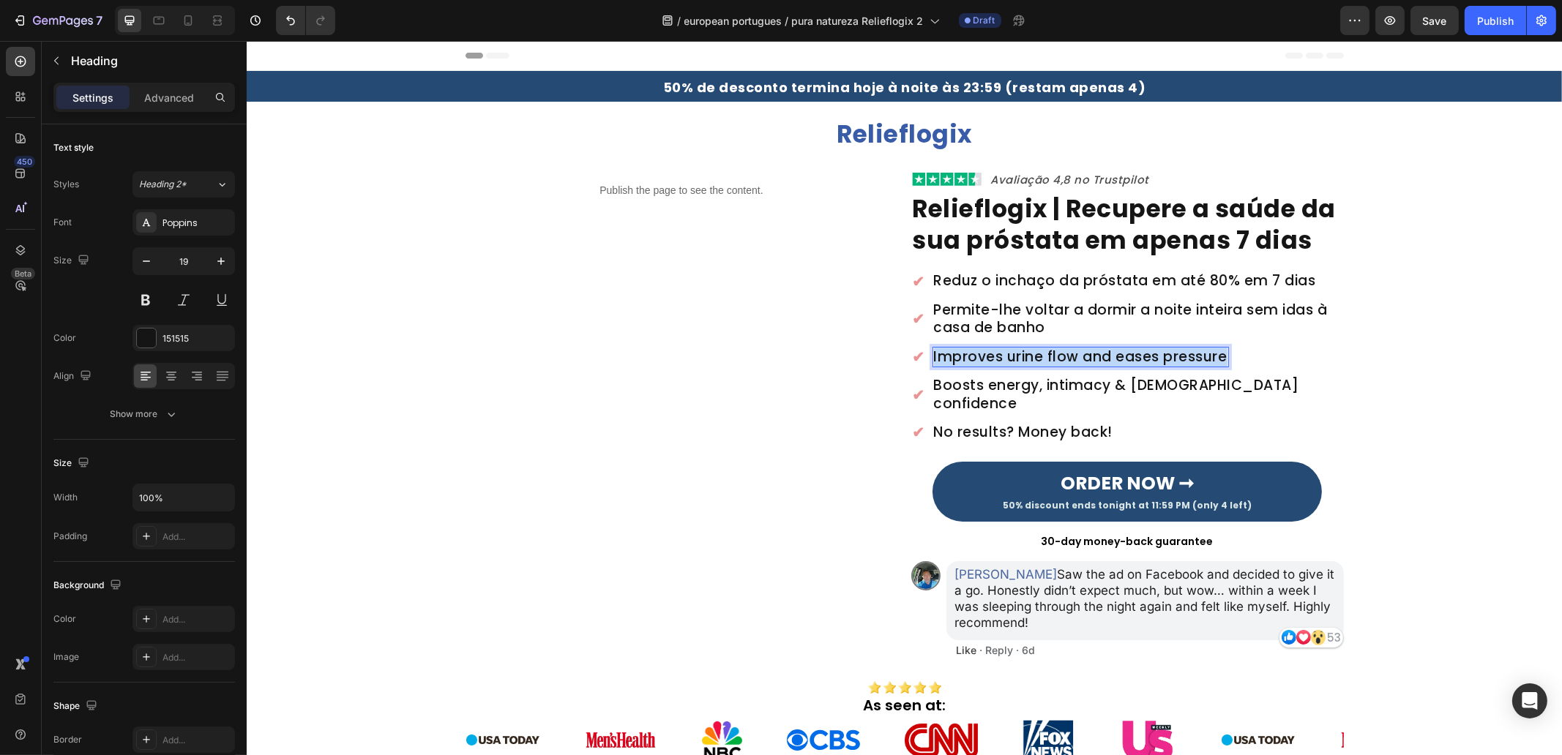
click at [998, 359] on p "Improves urine flow and eases pressure" at bounding box center [1079, 357] width 293 height 18
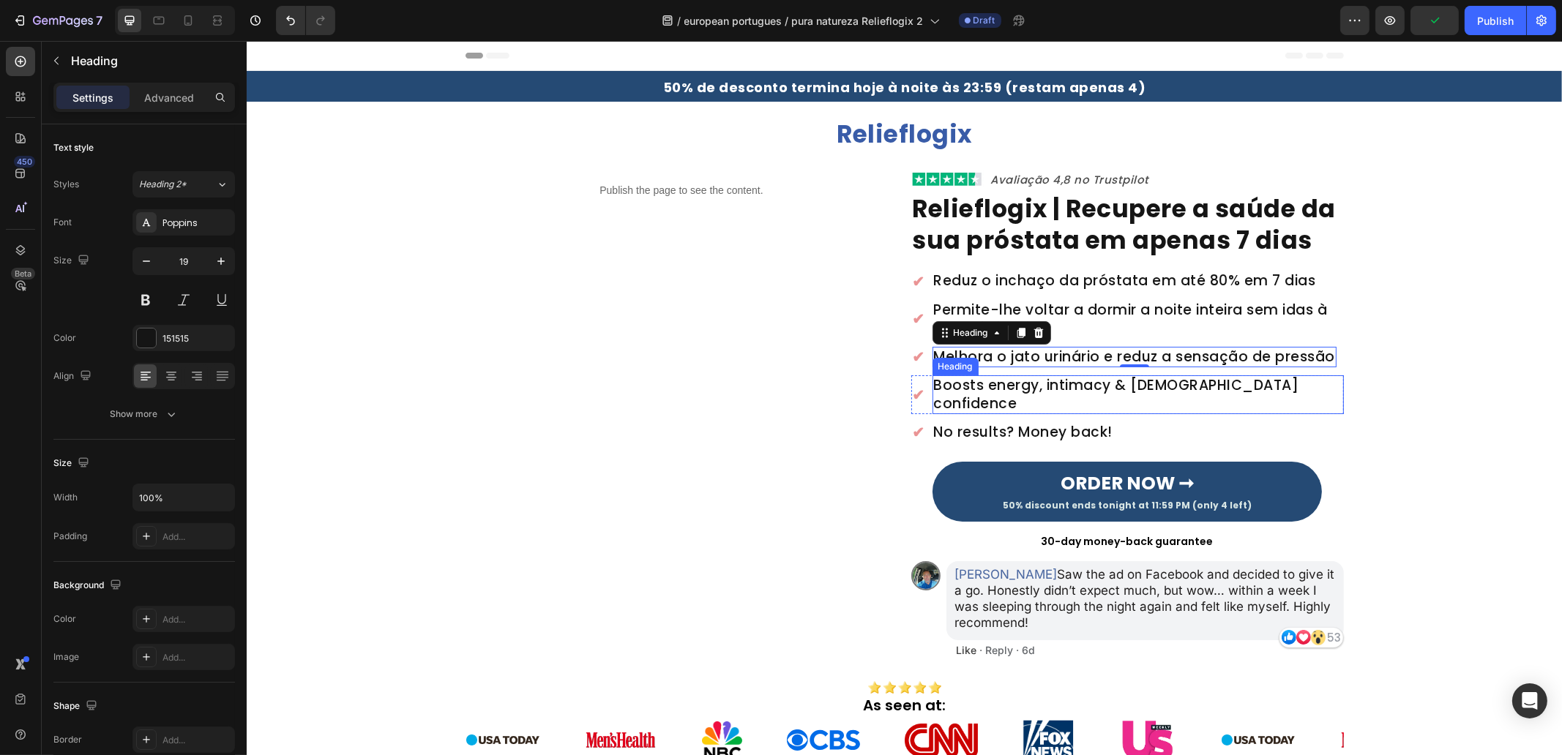
click at [986, 382] on h2 "Boosts energy, intimacy & [DEMOGRAPHIC_DATA] confidence" at bounding box center [1137, 394] width 411 height 39
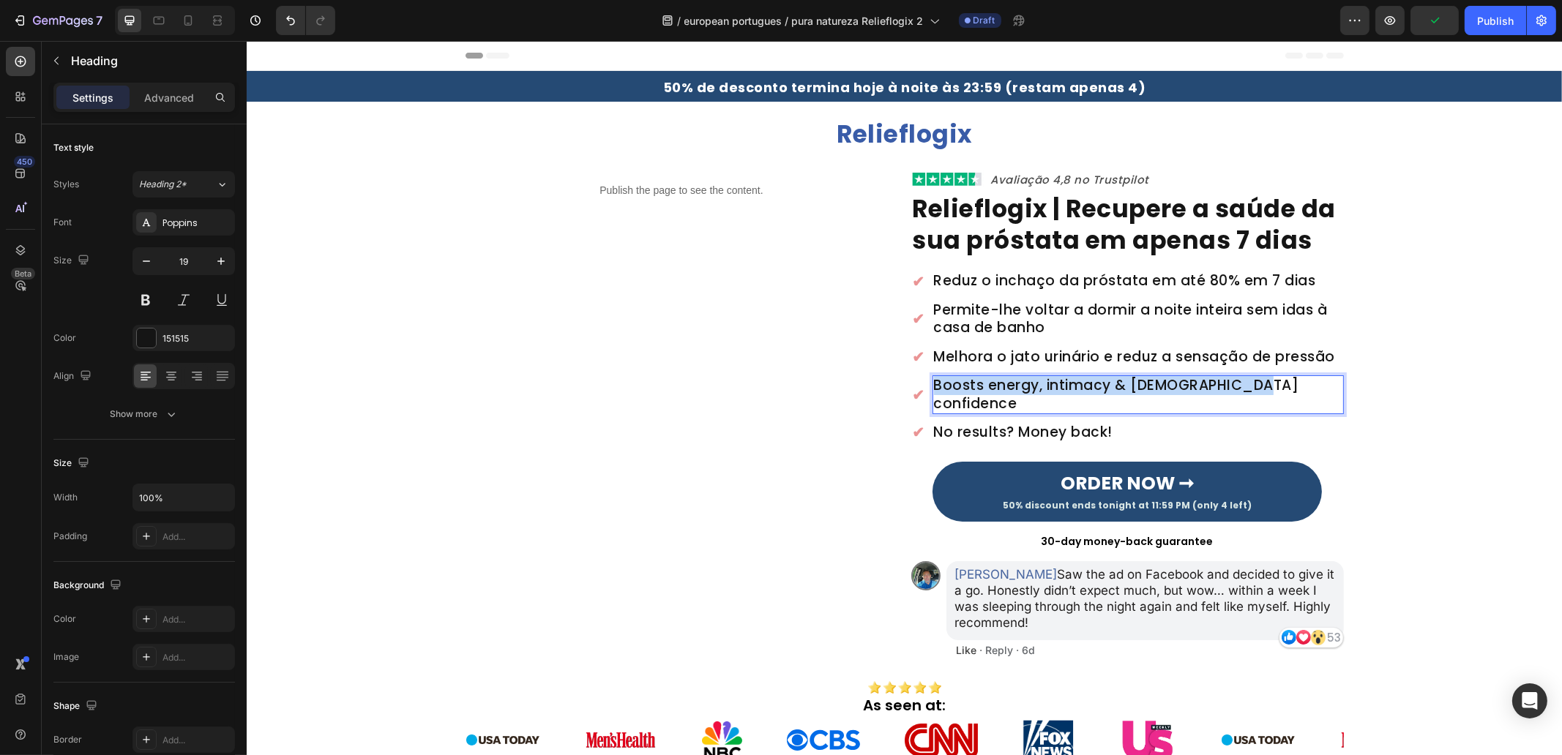
click at [986, 382] on p "Boosts energy, intimacy & [DEMOGRAPHIC_DATA] confidence" at bounding box center [1137, 395] width 408 height 36
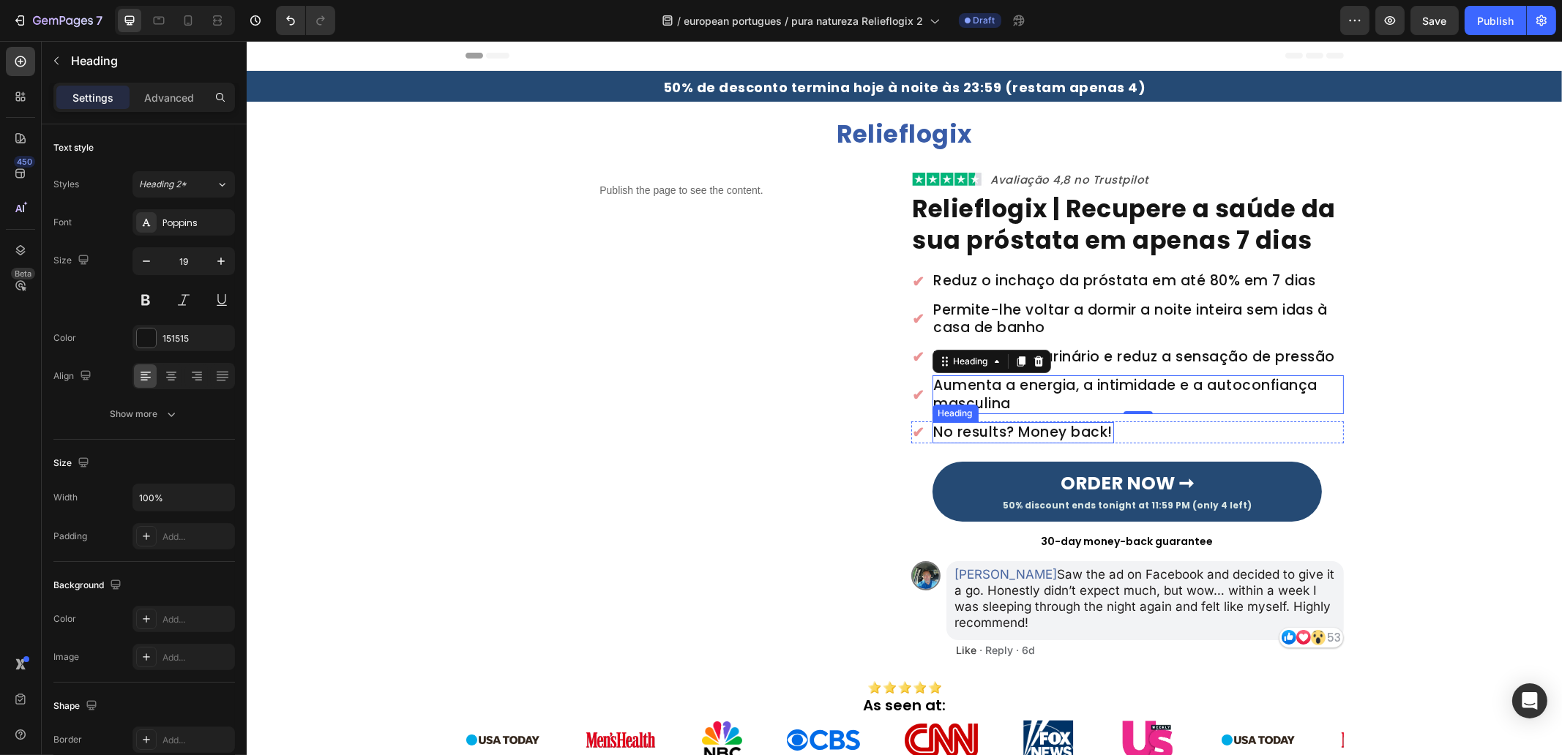
click at [1008, 433] on h2 "No results? Money back!" at bounding box center [1023, 432] width 182 height 21
click at [1008, 433] on p "No results? Money back!" at bounding box center [1022, 433] width 179 height 18
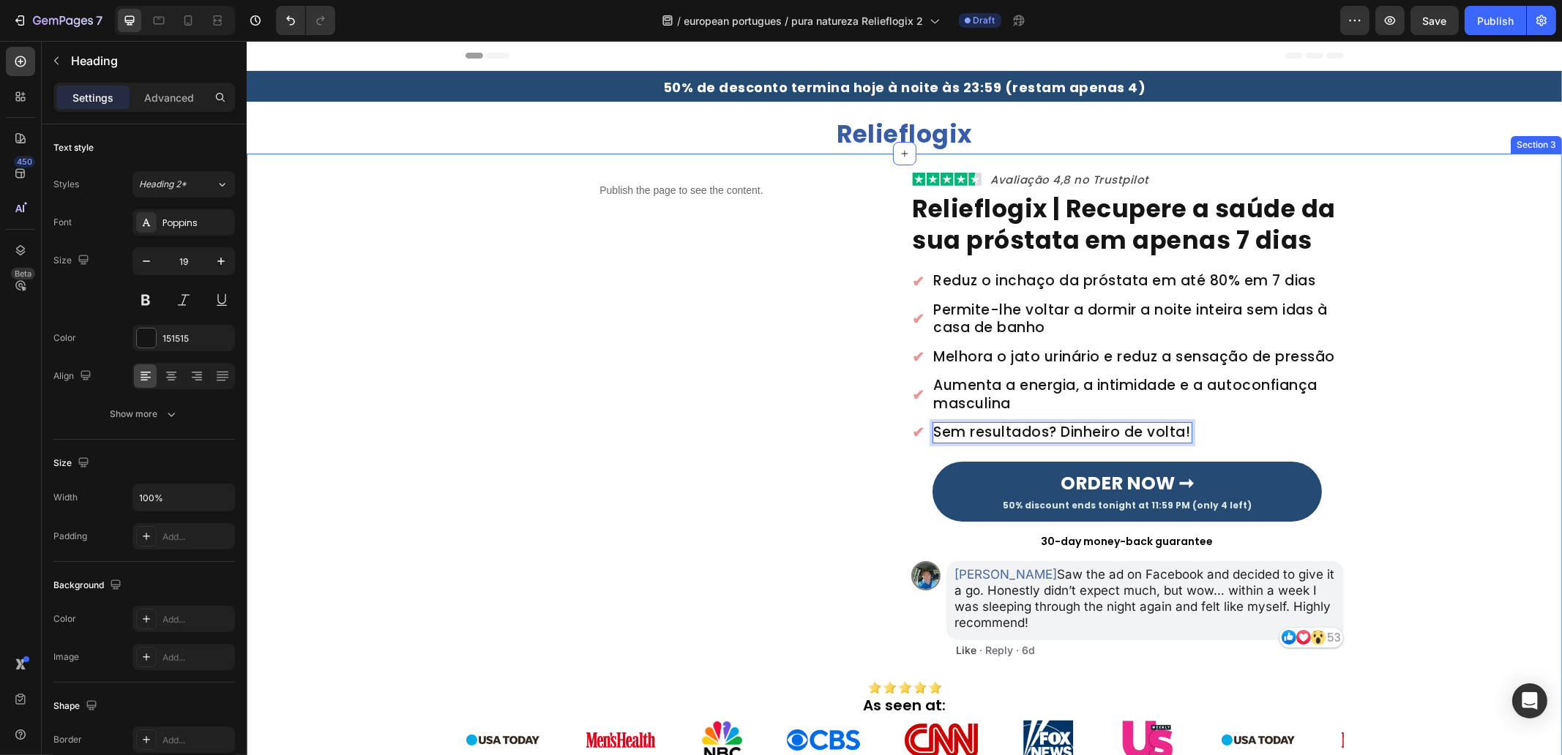
click at [1511, 415] on div "Publish the page to see the content. Custom Code Image Avaliação 4,8 no Trustpi…" at bounding box center [903, 469] width 1315 height 597
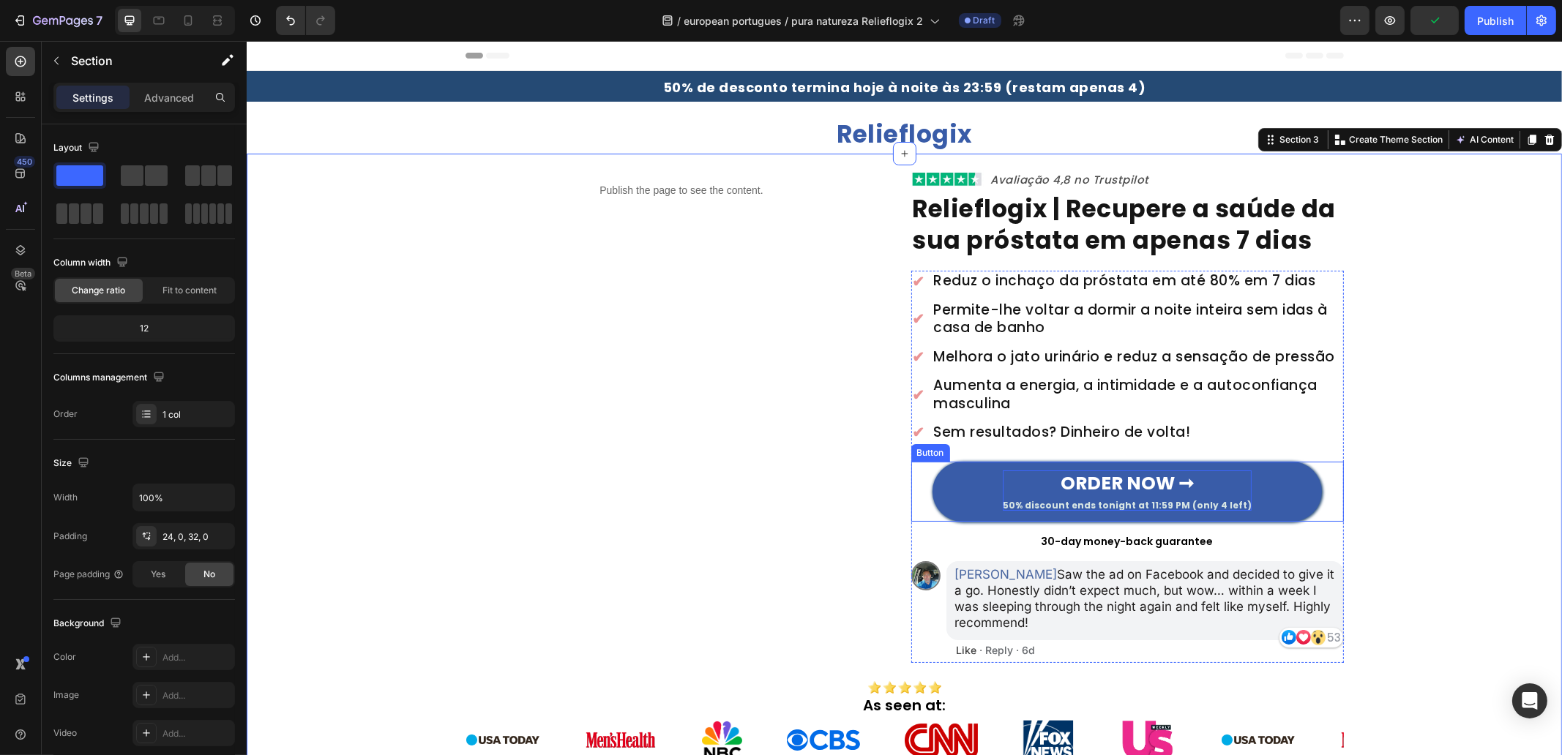
drag, startPoint x: 1165, startPoint y: 480, endPoint x: 1150, endPoint y: 482, distance: 15.4
click at [1165, 480] on strong "ORDER NOW ➞" at bounding box center [1126, 484] width 133 height 26
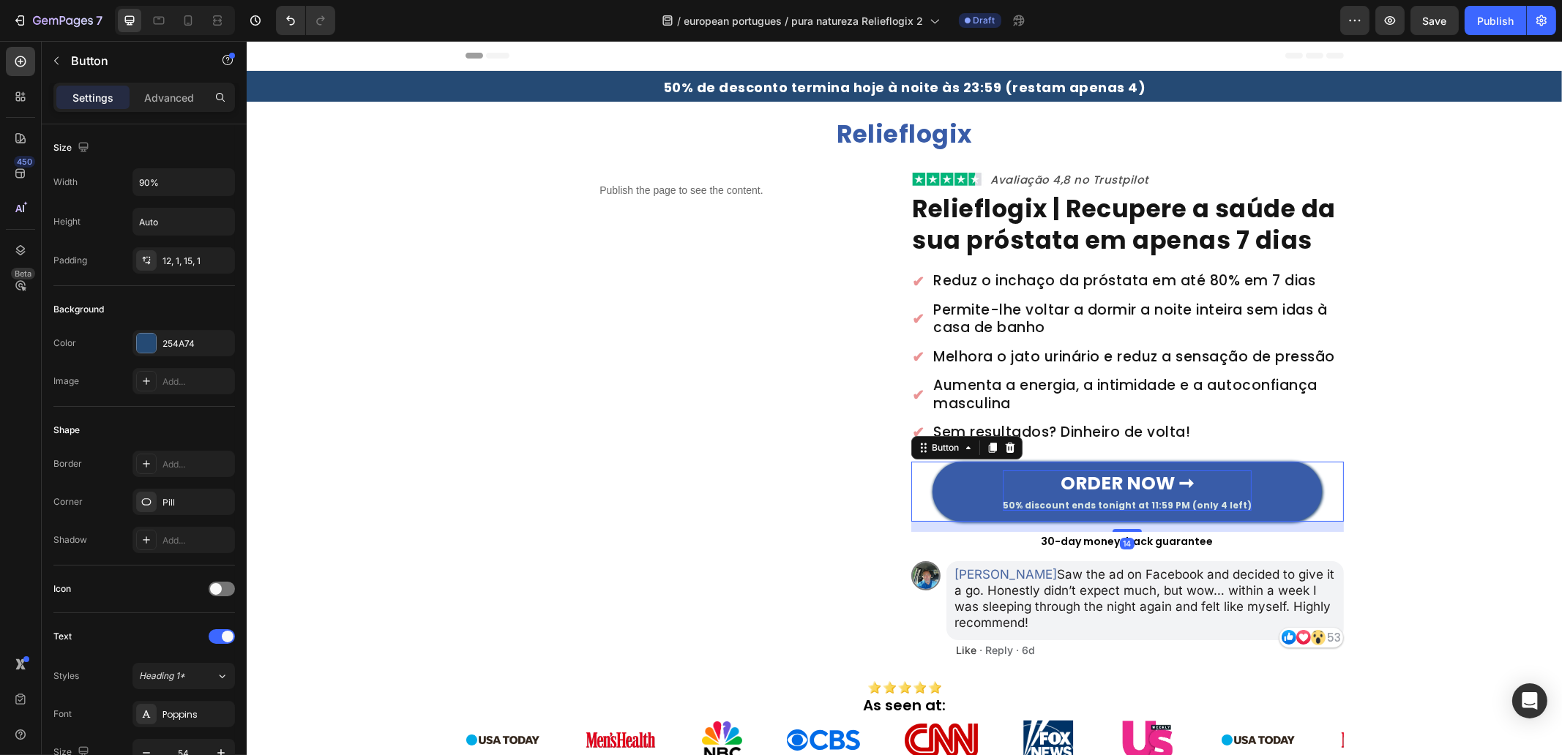
click at [1153, 479] on strong "ORDER NOW ➞" at bounding box center [1126, 484] width 133 height 26
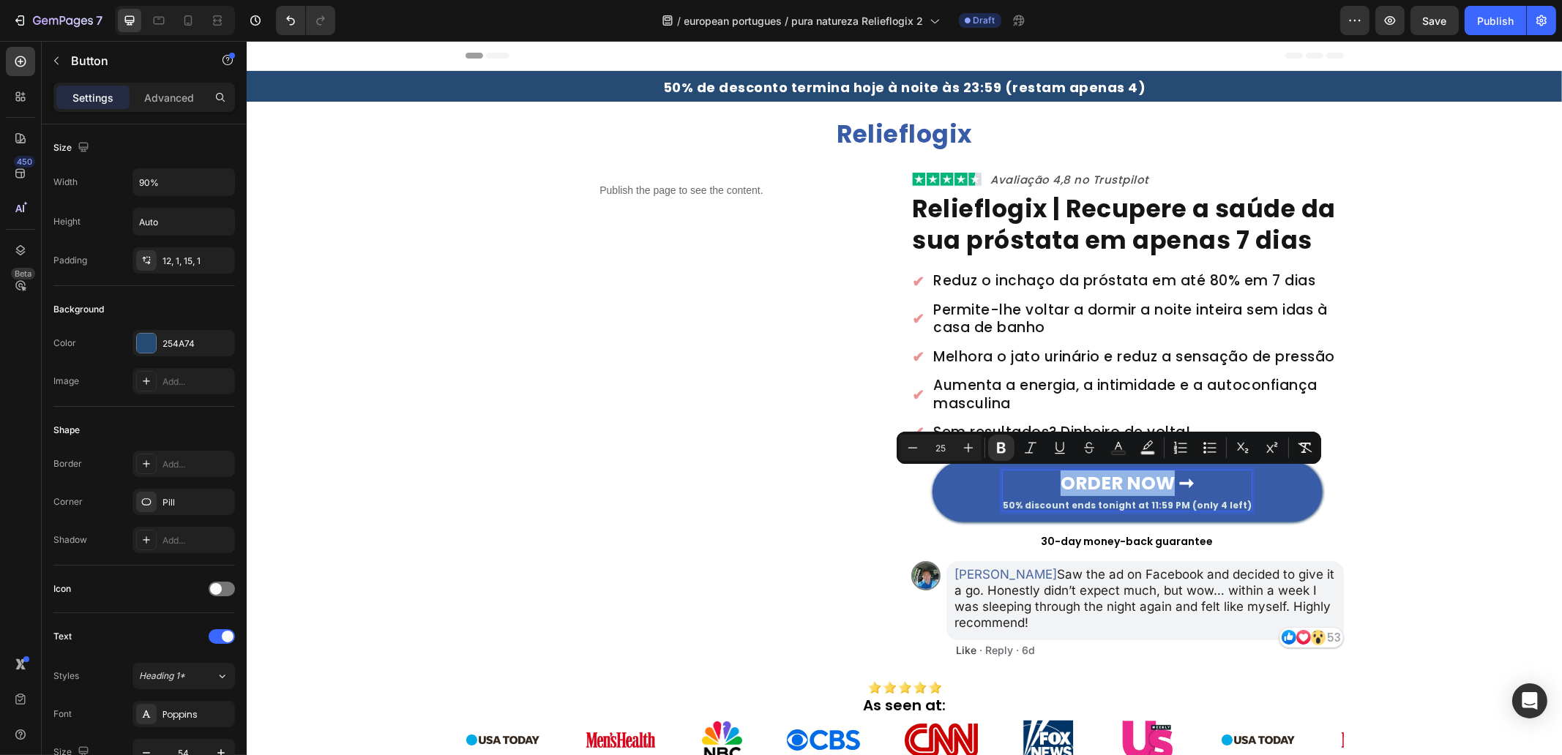
drag, startPoint x: 1136, startPoint y: 480, endPoint x: 1047, endPoint y: 482, distance: 89.3
click at [1047, 482] on p "ORDER NOW ➞ 50% discount ends tonight at 11:59 PM (only 4 left)" at bounding box center [1126, 491] width 249 height 40
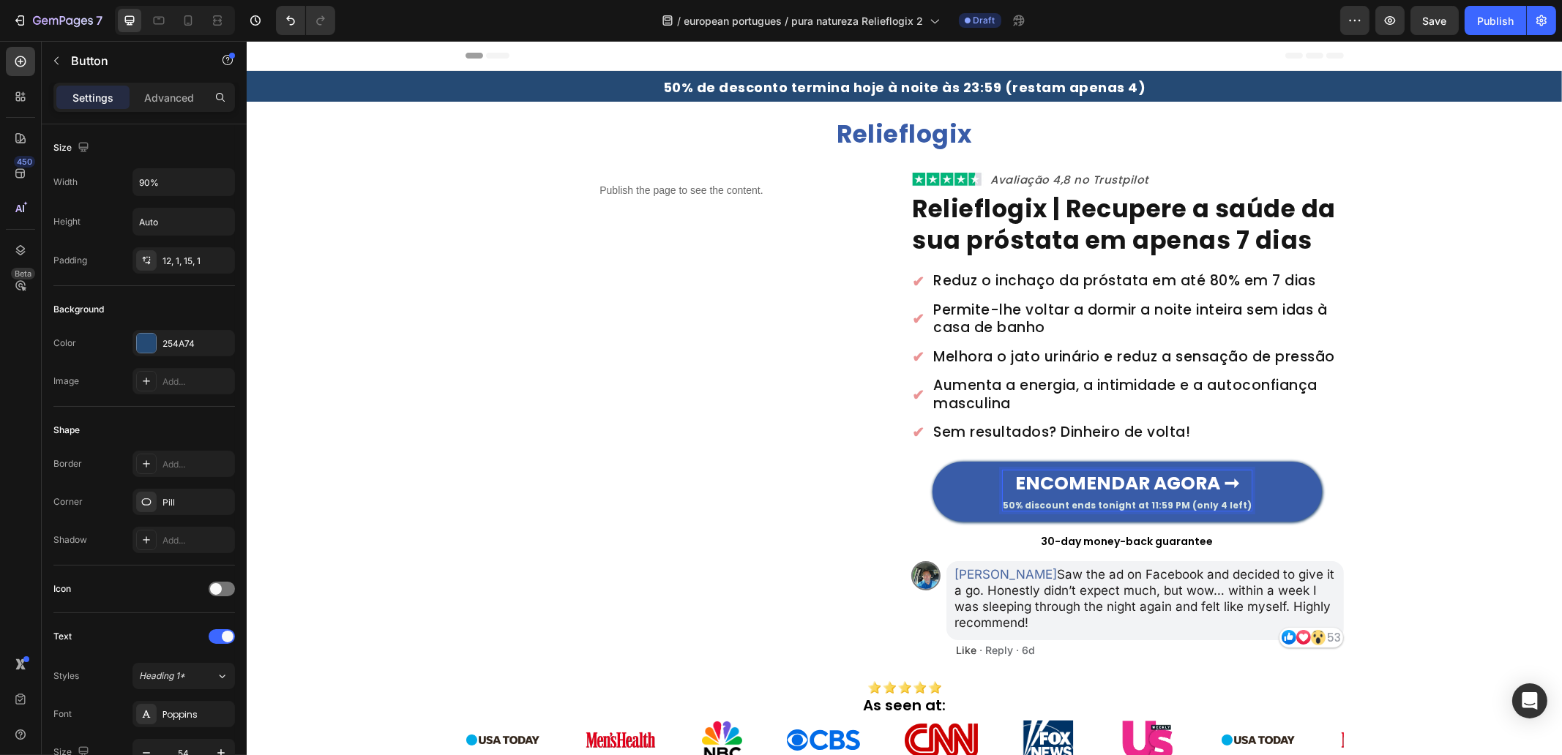
click at [1044, 506] on span "50% discount ends tonight at 11:59 PM (only 4 left)" at bounding box center [1126, 505] width 249 height 12
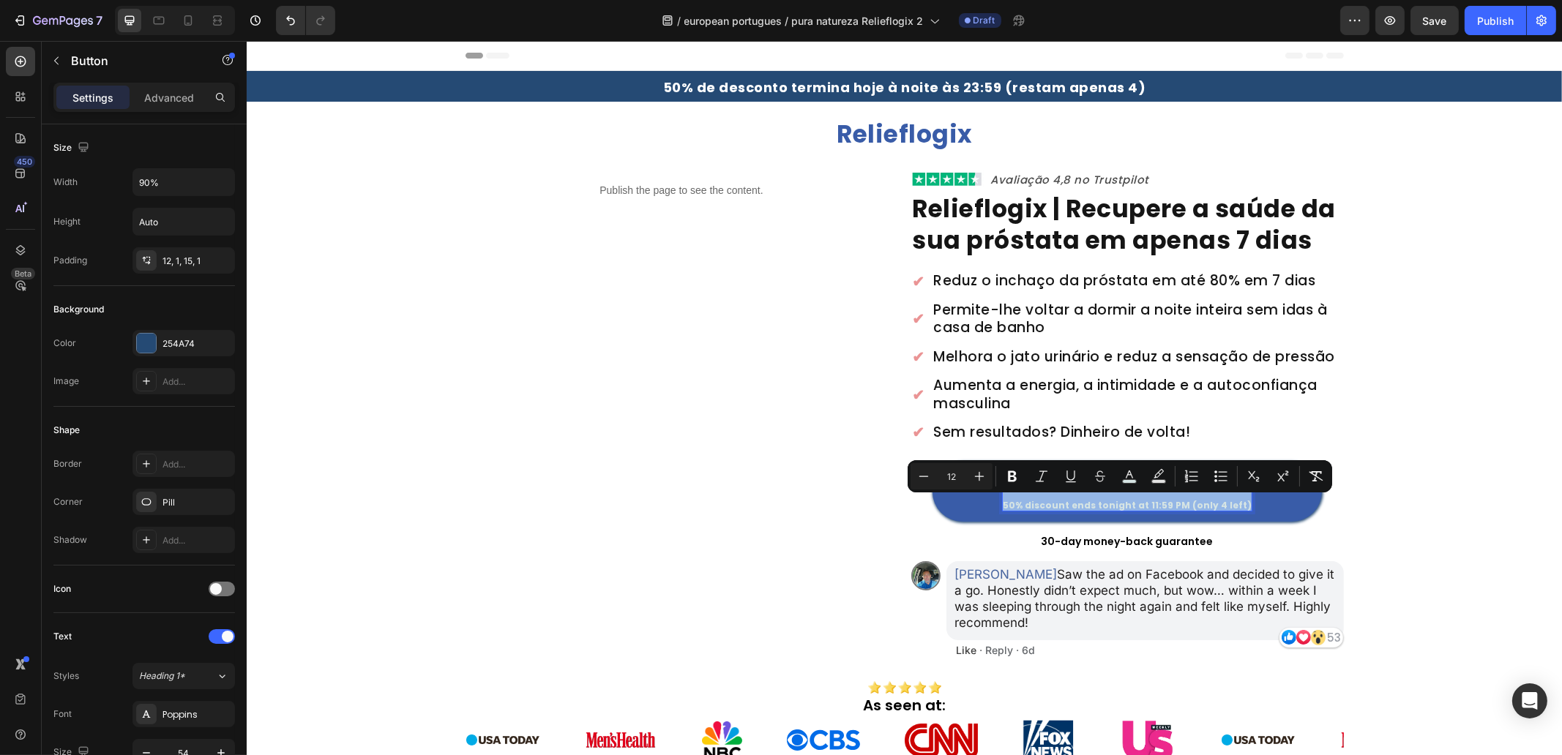
drag, startPoint x: 1010, startPoint y: 509, endPoint x: 1230, endPoint y: 509, distance: 219.6
click at [1230, 509] on span "50% discount ends tonight at 11:59 PM (only 4 left)" at bounding box center [1126, 505] width 249 height 12
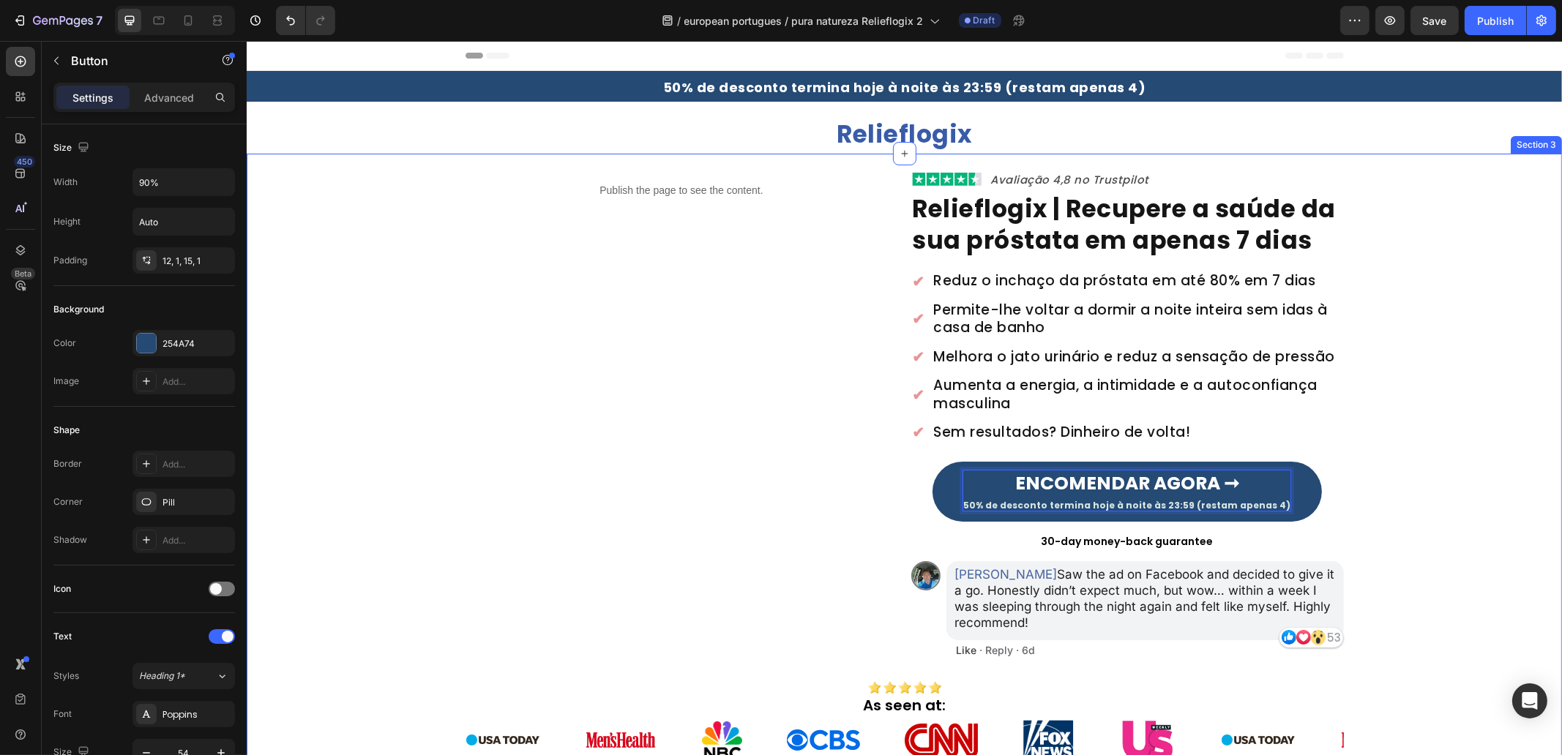
click at [1437, 524] on div "Publish the page to see the content. Custom Code Image Avaliação 4,8 no Trustpi…" at bounding box center [903, 469] width 1315 height 597
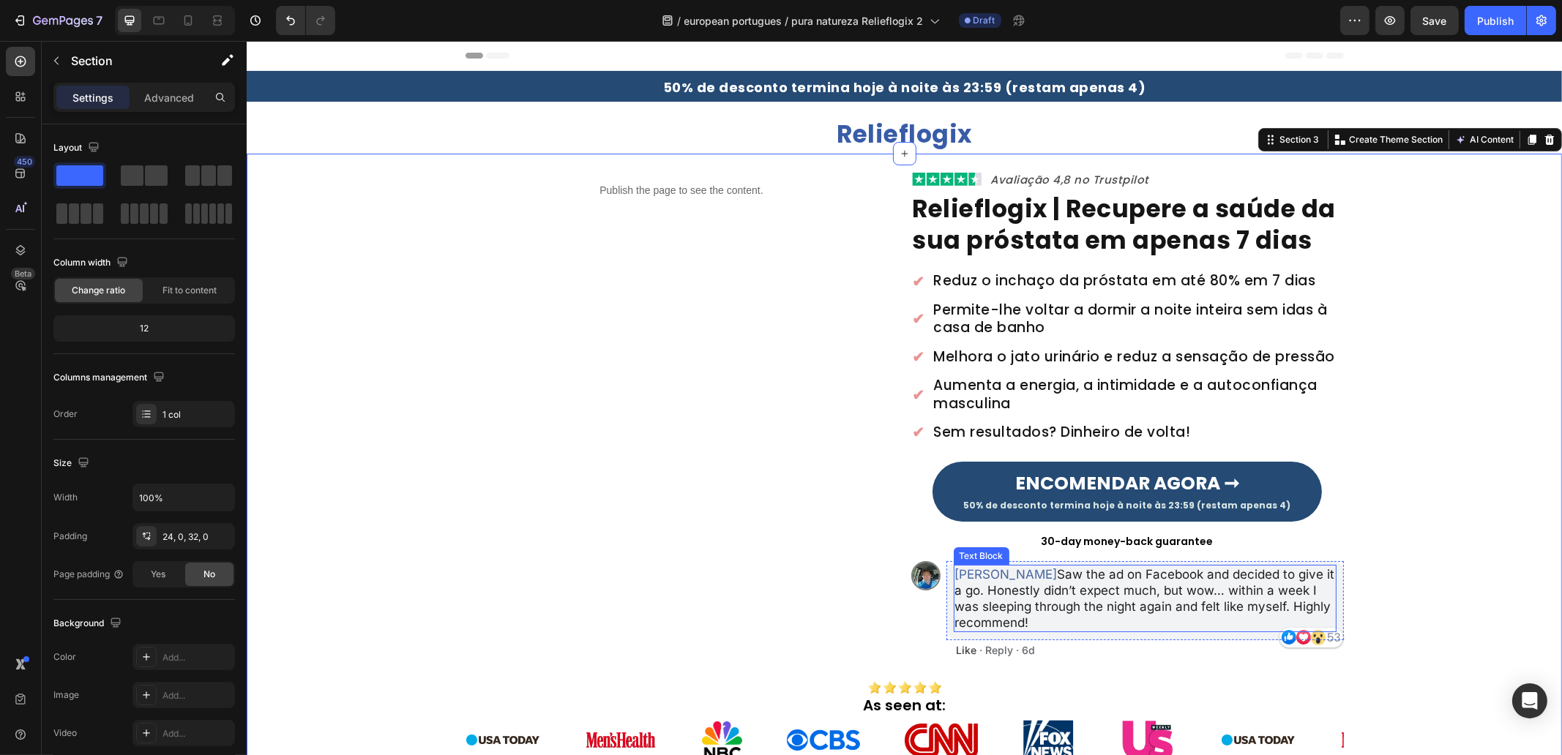
click at [1012, 580] on p "Ben Carter Saw the ad on Facebook and decided to give it a go. Honestly didn’t …" at bounding box center [1144, 599] width 380 height 64
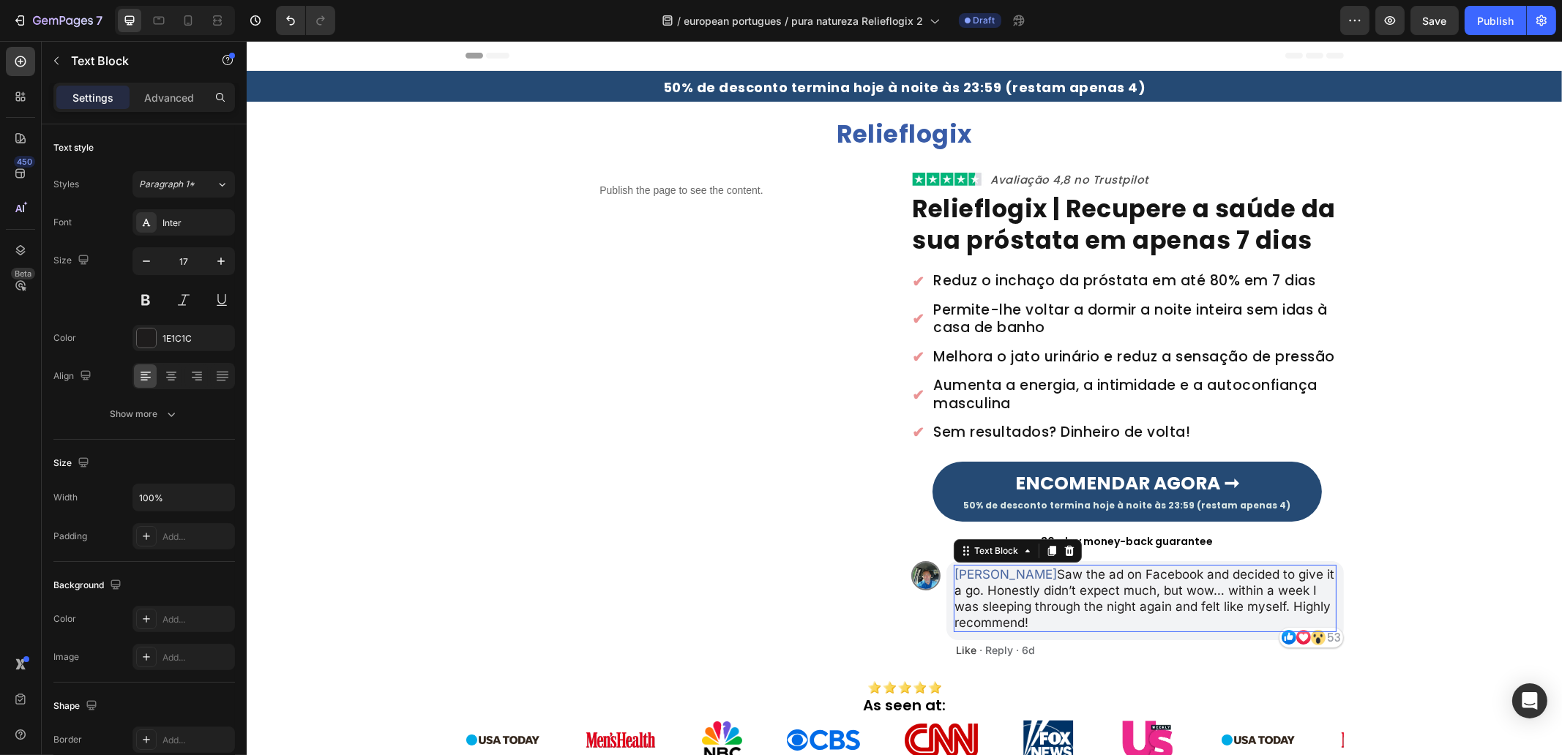
click at [1014, 580] on p "Ben Carter Saw the ad on Facebook and decided to give it a go. Honestly didn’t …" at bounding box center [1144, 599] width 380 height 64
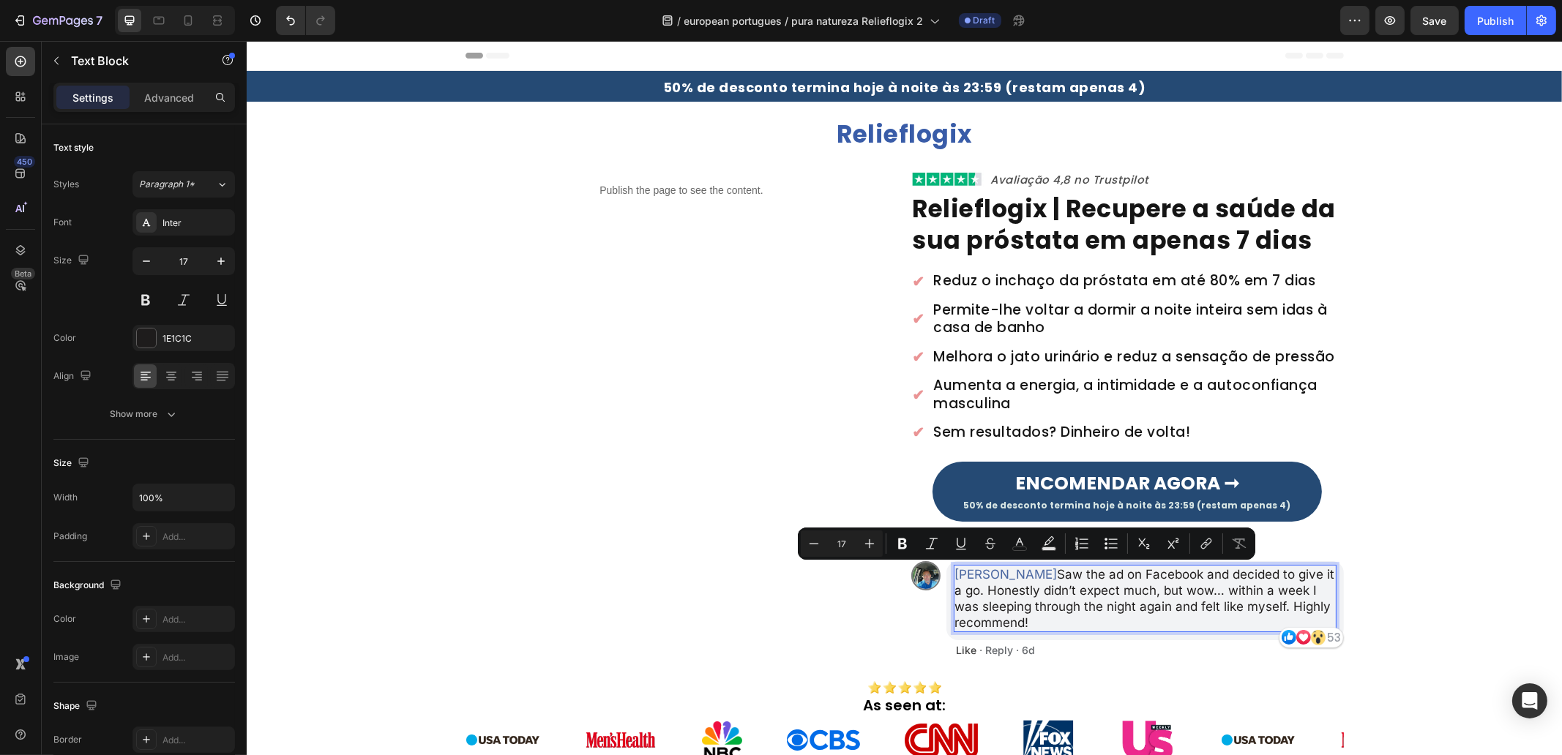
click at [1005, 573] on span "Ben Carter" at bounding box center [1005, 574] width 102 height 15
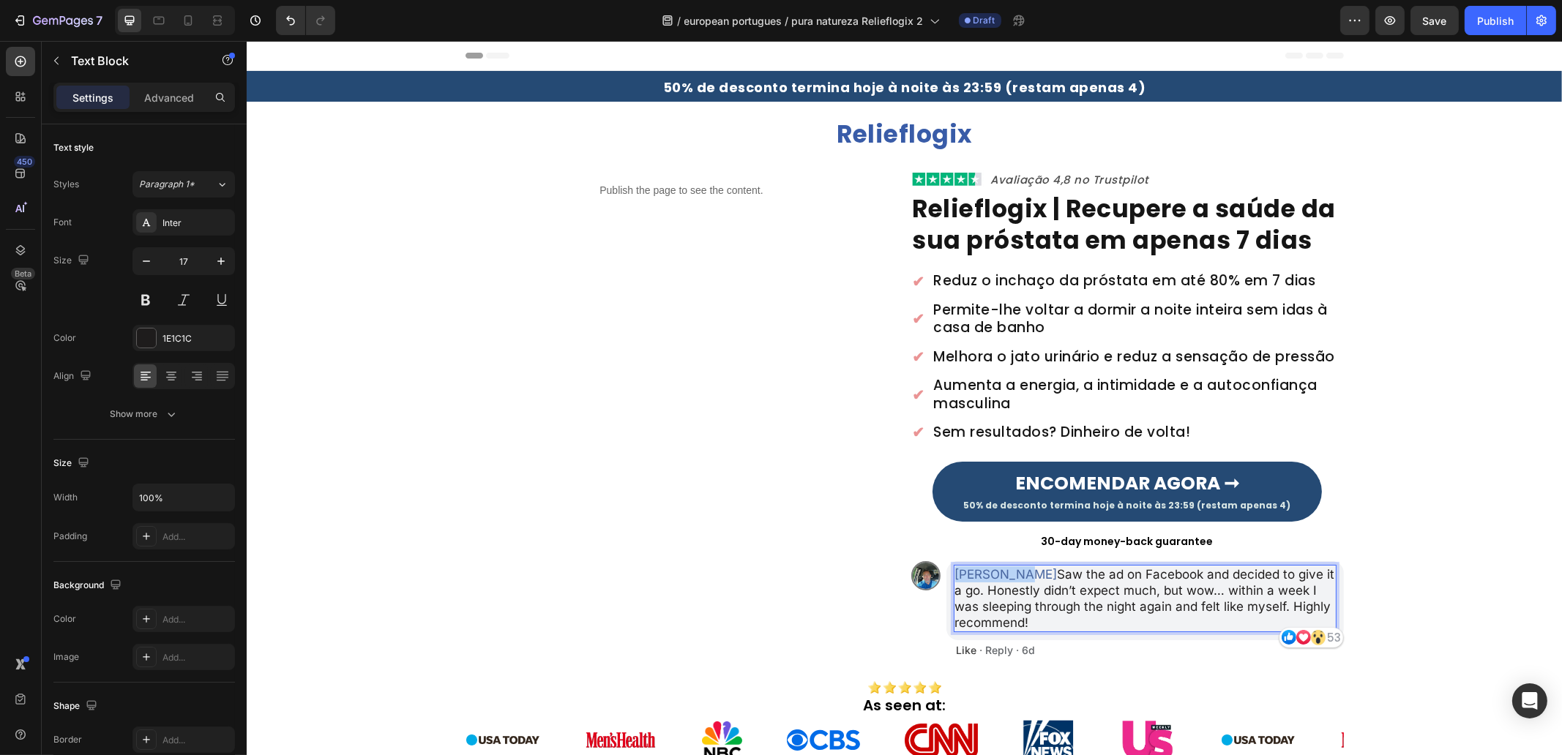
drag, startPoint x: 1009, startPoint y: 574, endPoint x: 946, endPoint y: 580, distance: 63.9
click at [953, 580] on div "Ben Carter Saw the ad on Facebook and decided to give it a go. Honestly didn’t …" at bounding box center [1144, 598] width 383 height 67
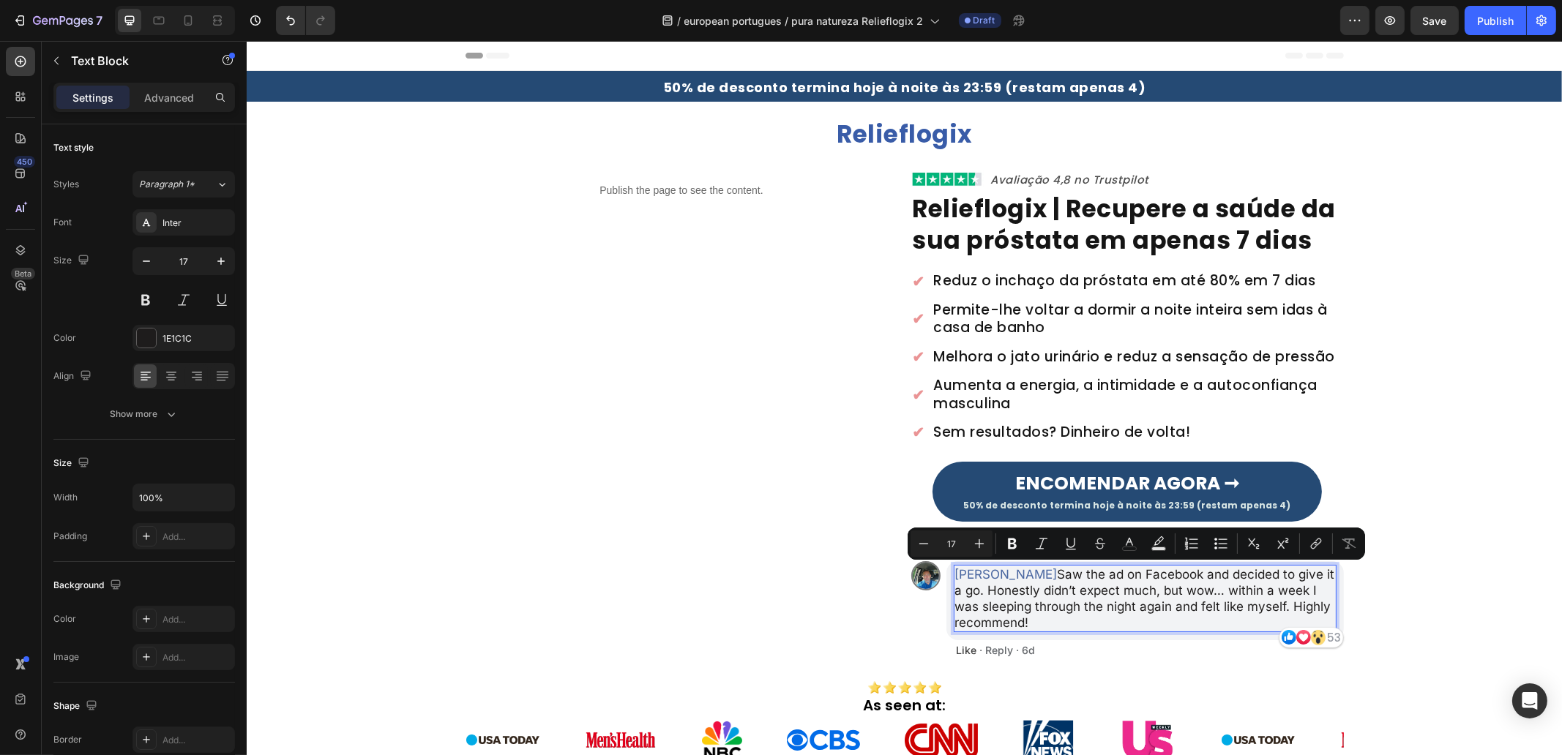
drag, startPoint x: 1031, startPoint y: 621, endPoint x: 1048, endPoint y: 576, distance: 47.7
click at [1048, 576] on p "Tiago Gonçalves Saw the ad on Facebook and decided to give it a go. Honestly di…" at bounding box center [1144, 599] width 380 height 64
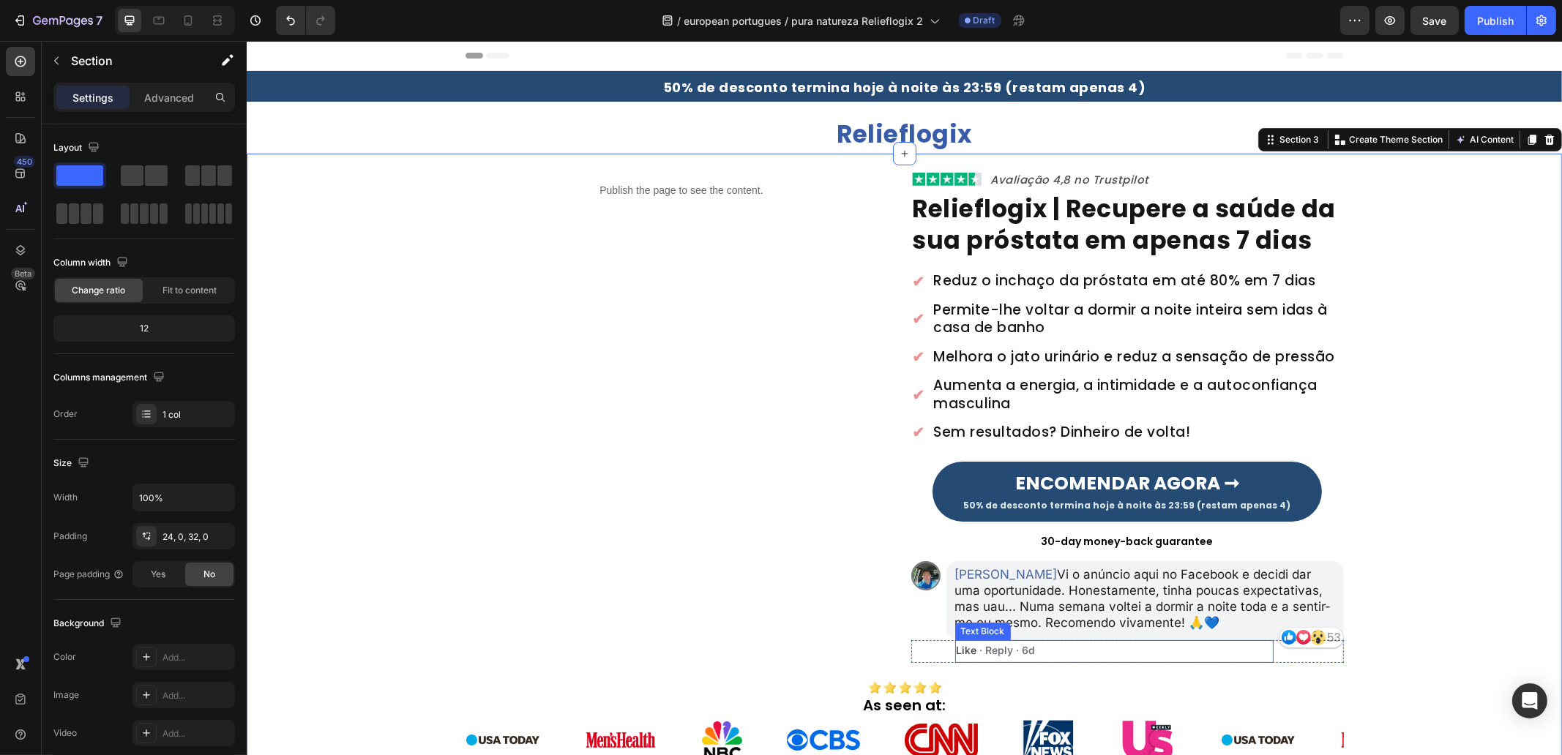
click at [980, 651] on p "Like · Reply · 6d" at bounding box center [1114, 651] width 316 height 12
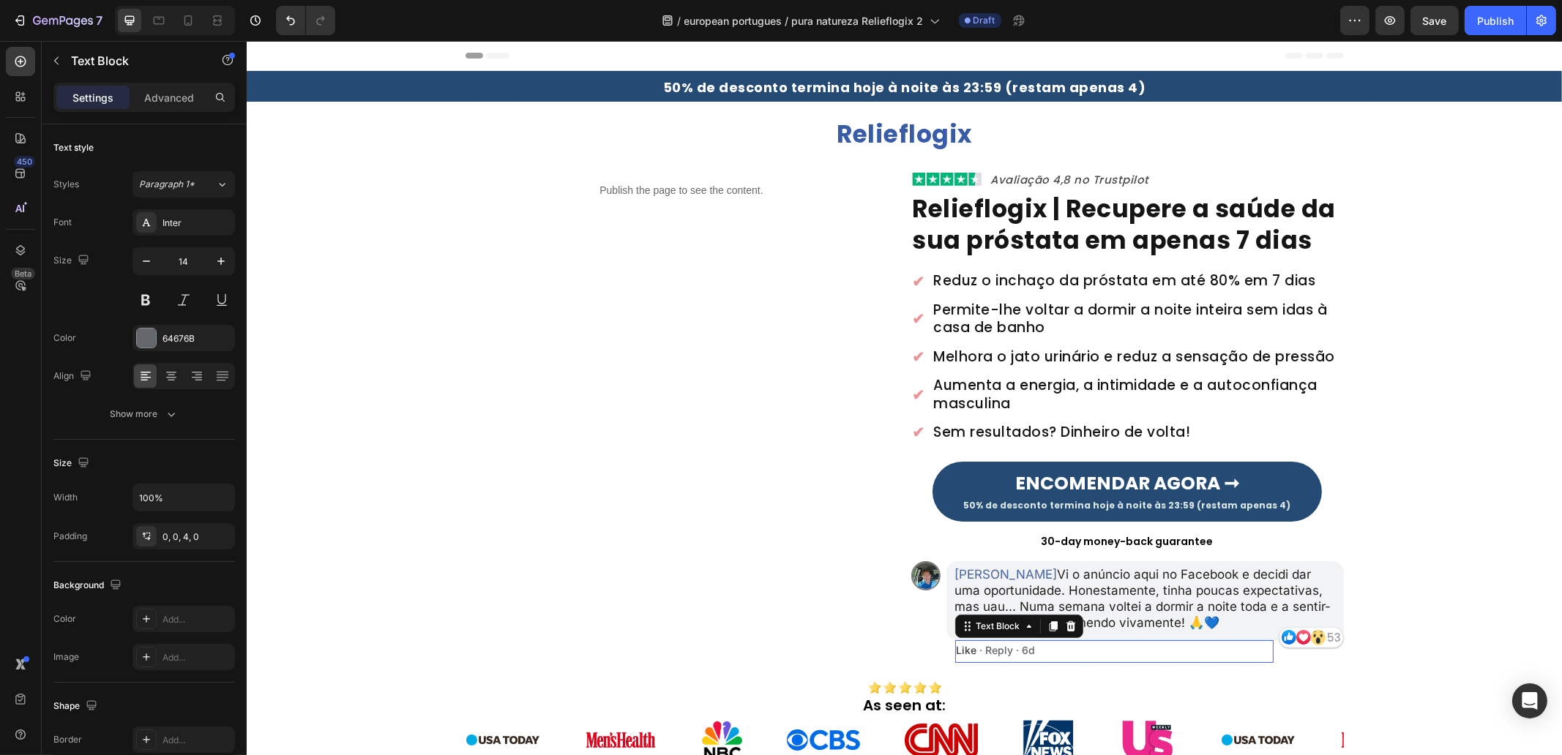
click at [980, 651] on p "Like · Reply · 6d" at bounding box center [1114, 651] width 316 height 12
click at [1523, 526] on div "Publish the page to see the content. Custom Code Image Avaliação 4,8 no Trustpi…" at bounding box center [903, 469] width 1315 height 597
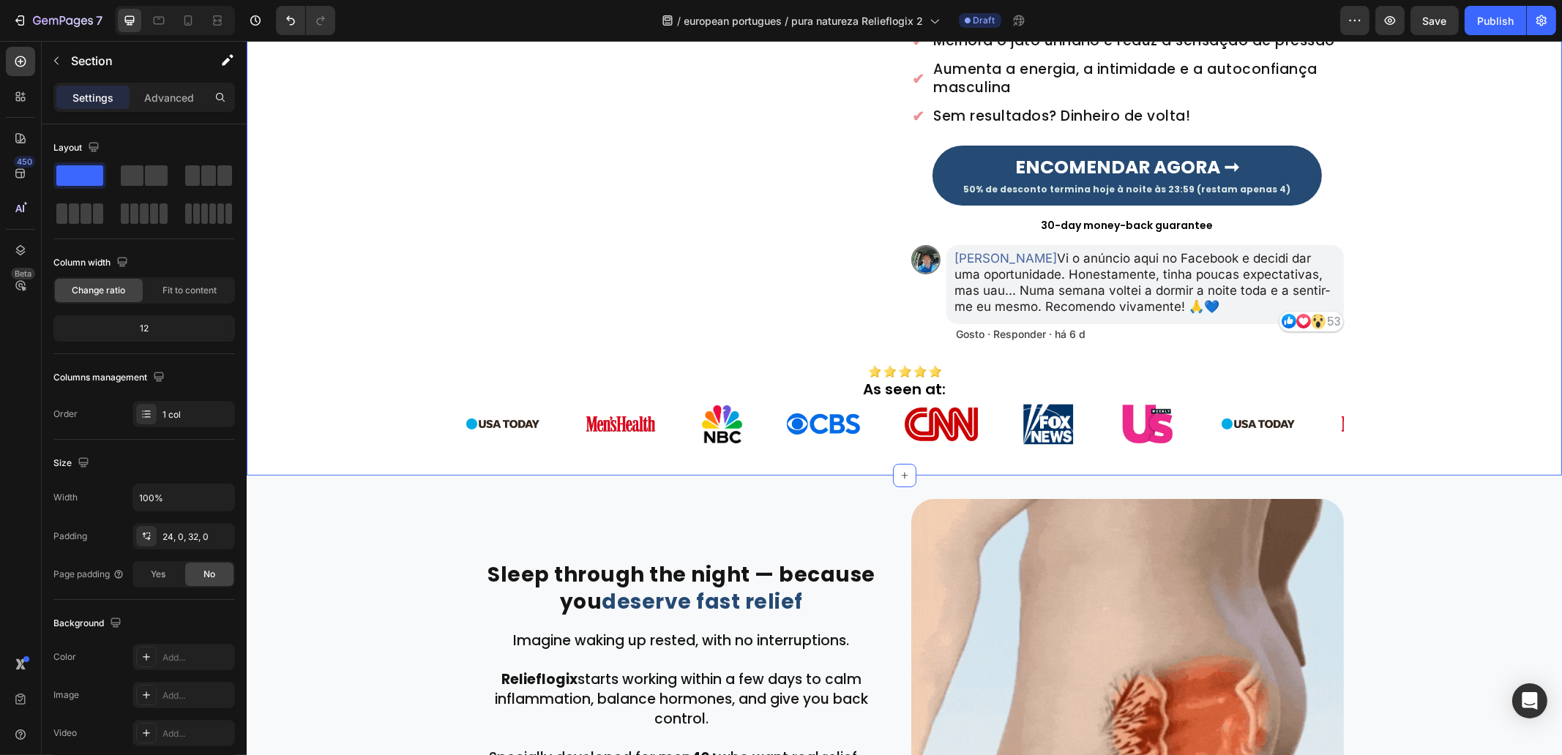
scroll to position [365, 0]
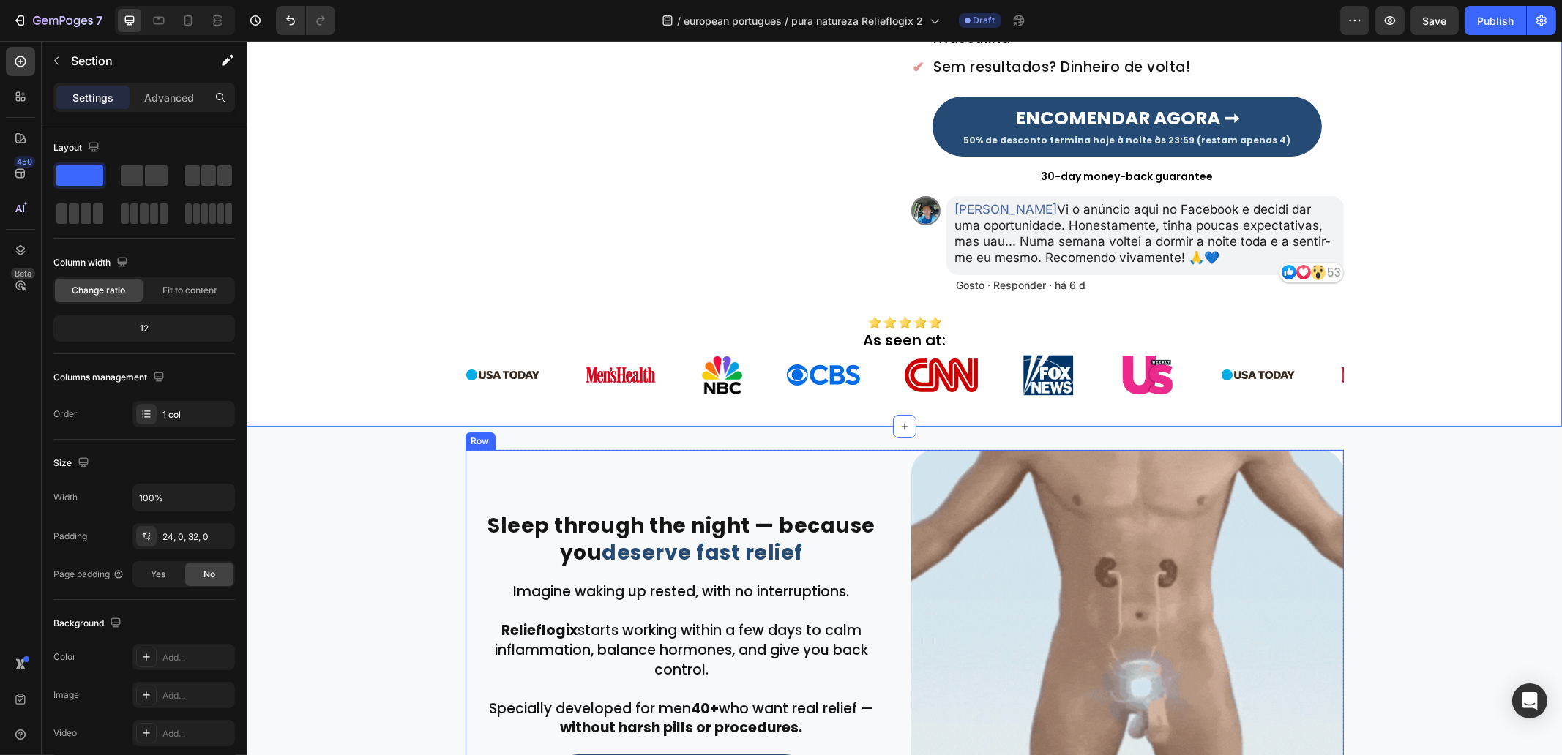
click at [638, 539] on strong "Sleep through the night — because you" at bounding box center [681, 539] width 388 height 55
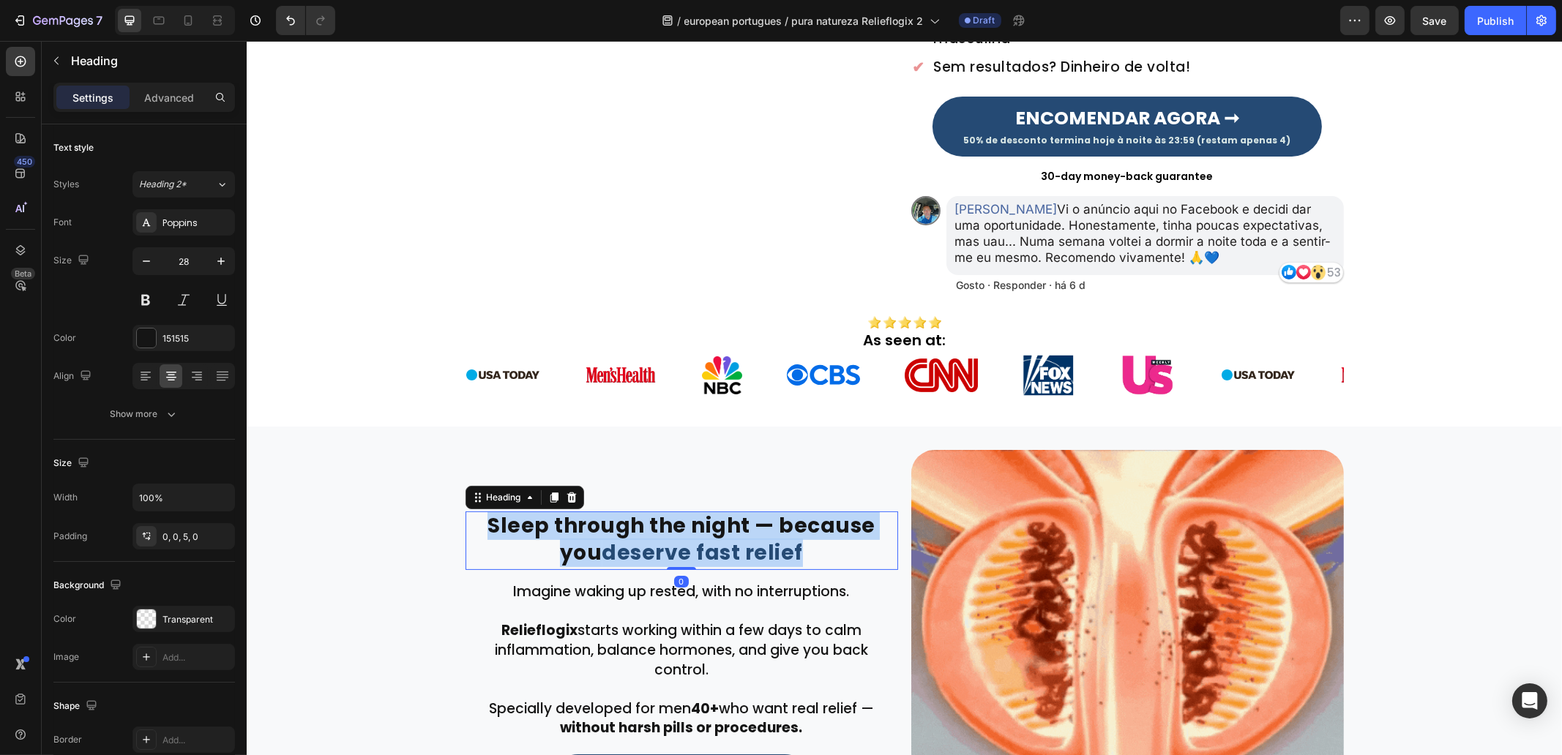
click at [638, 539] on strong "Sleep through the night — because you" at bounding box center [681, 539] width 388 height 55
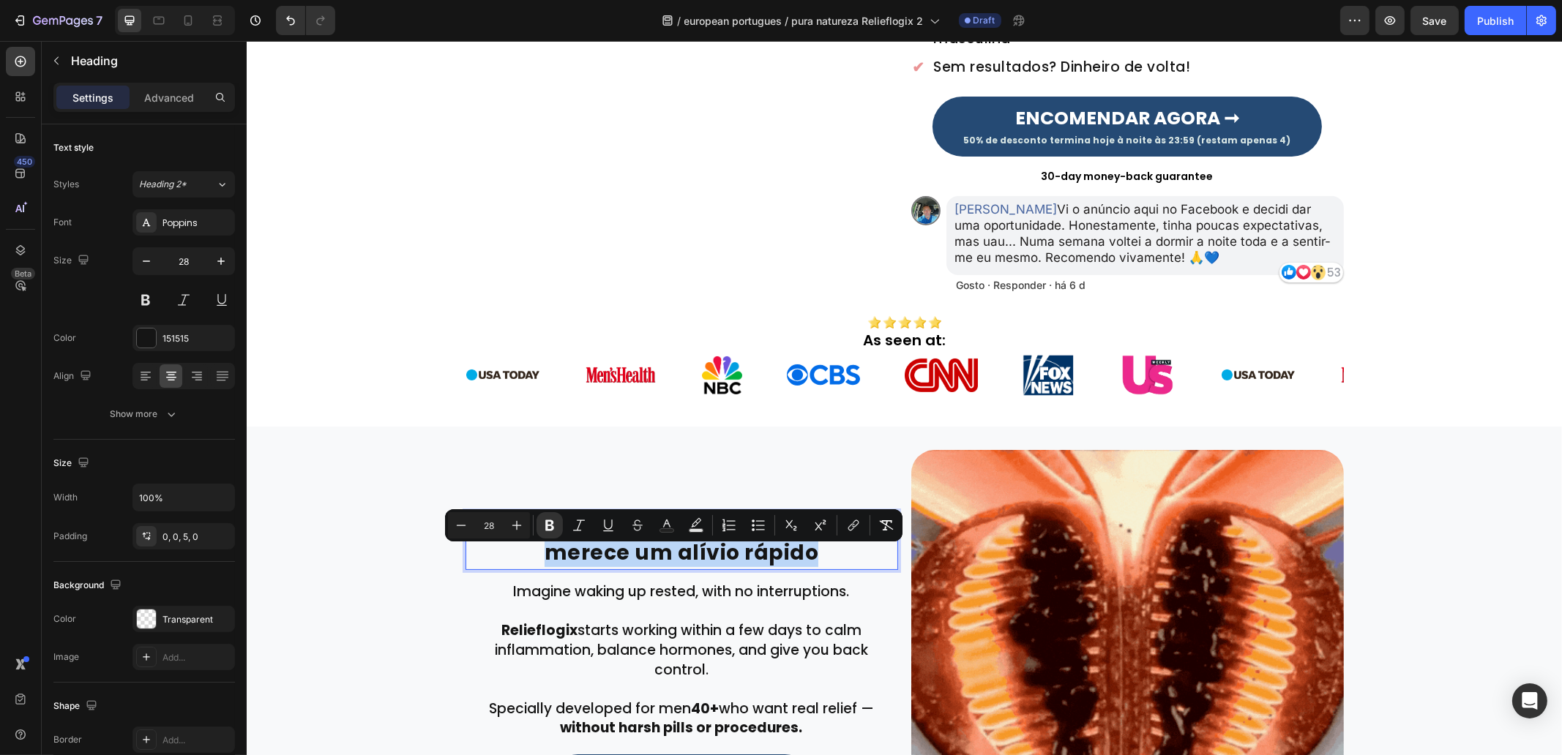
drag, startPoint x: 803, startPoint y: 559, endPoint x: 540, endPoint y: 572, distance: 263.1
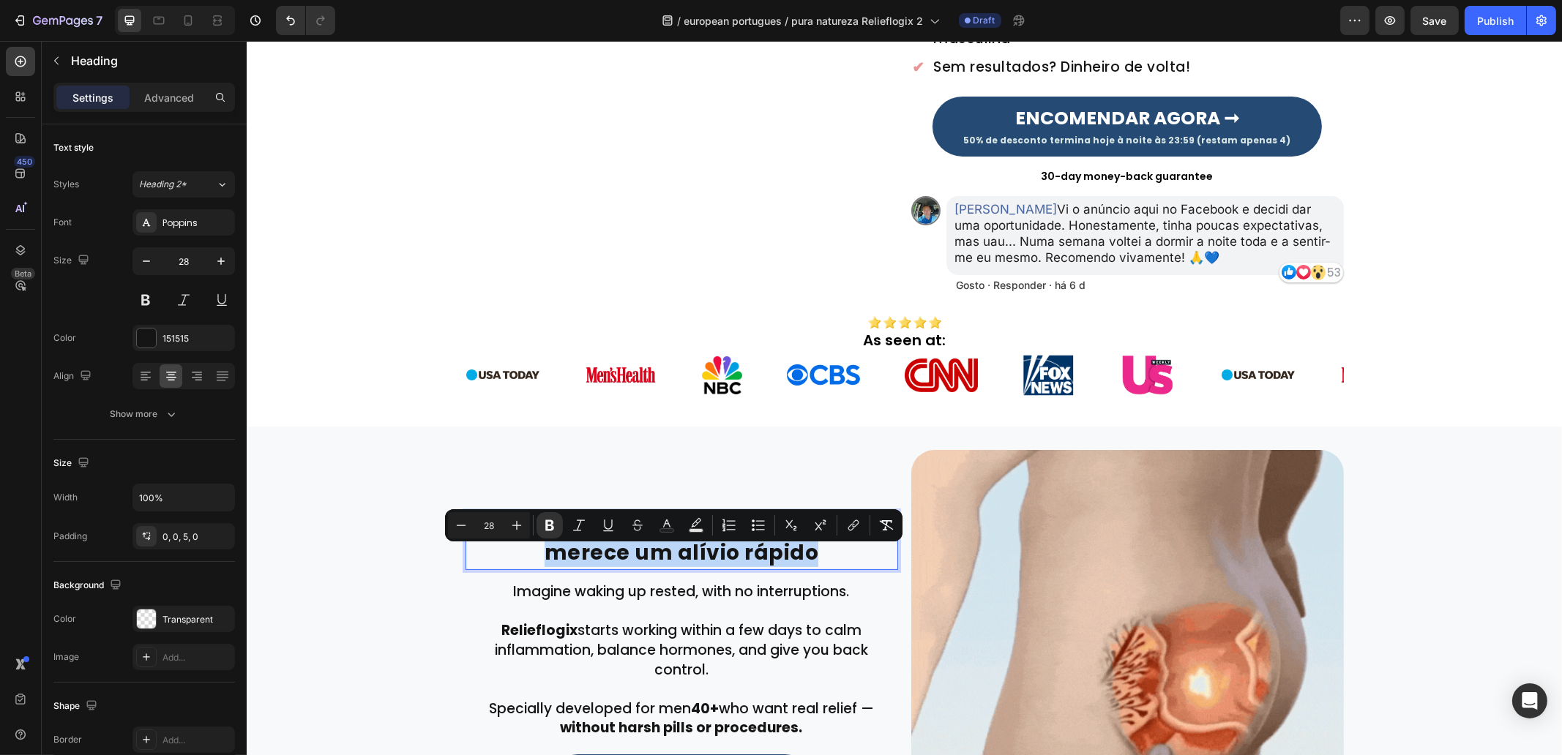
click at [540, 567] on strong "Volte a dormir a noite inteira – porque merece um alívio rápido" at bounding box center [680, 539] width 425 height 55
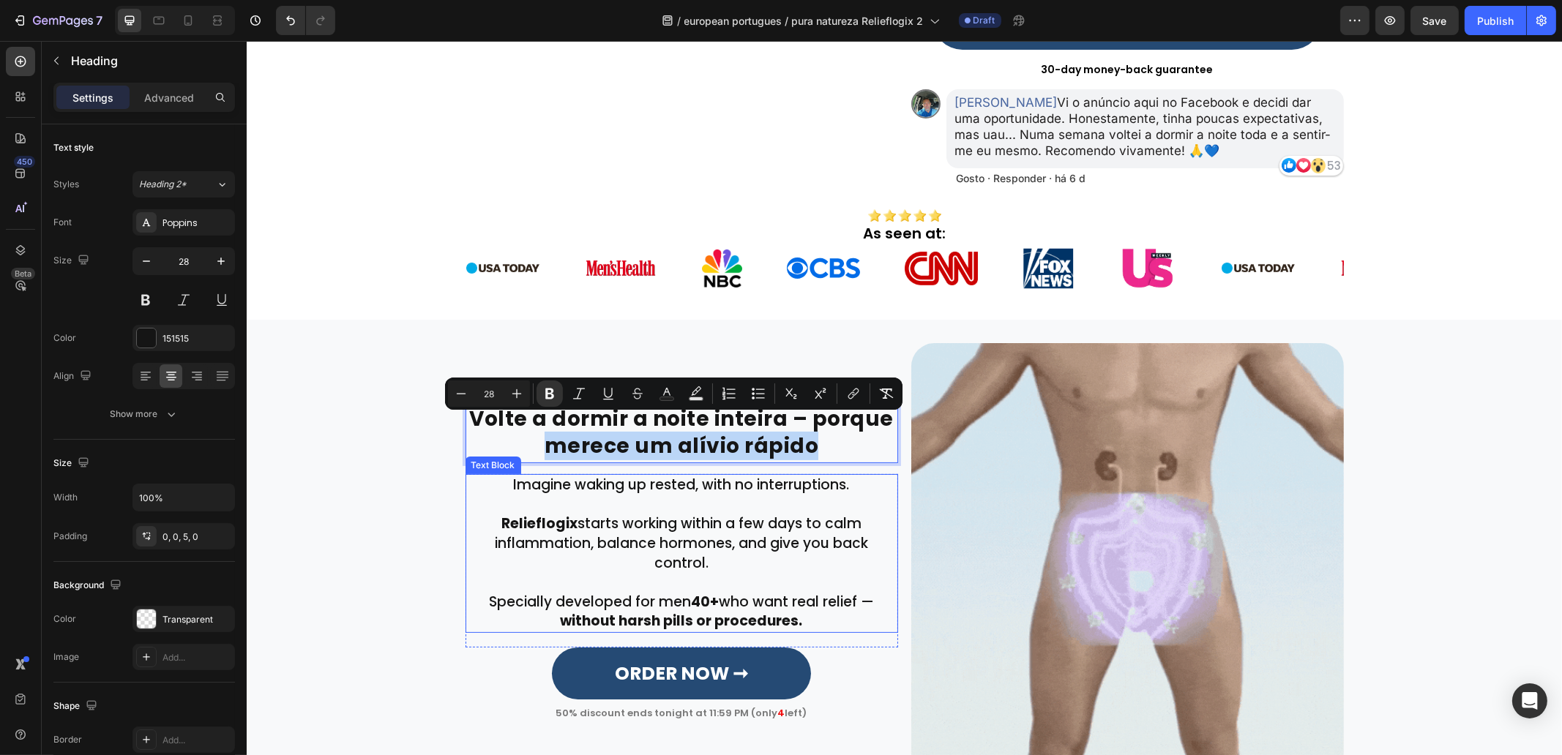
scroll to position [549, 0]
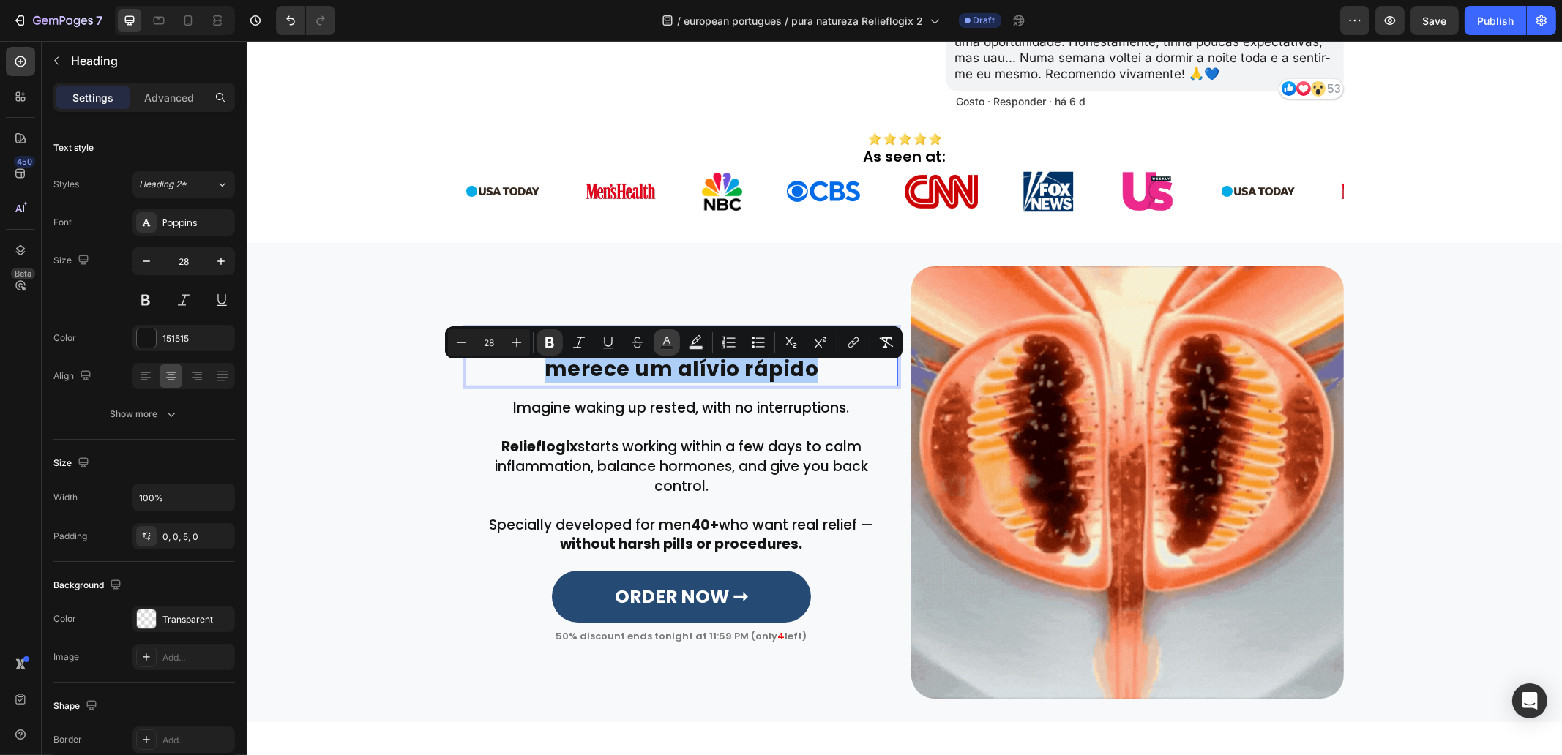
drag, startPoint x: 673, startPoint y: 345, endPoint x: 553, endPoint y: 384, distance: 126.1
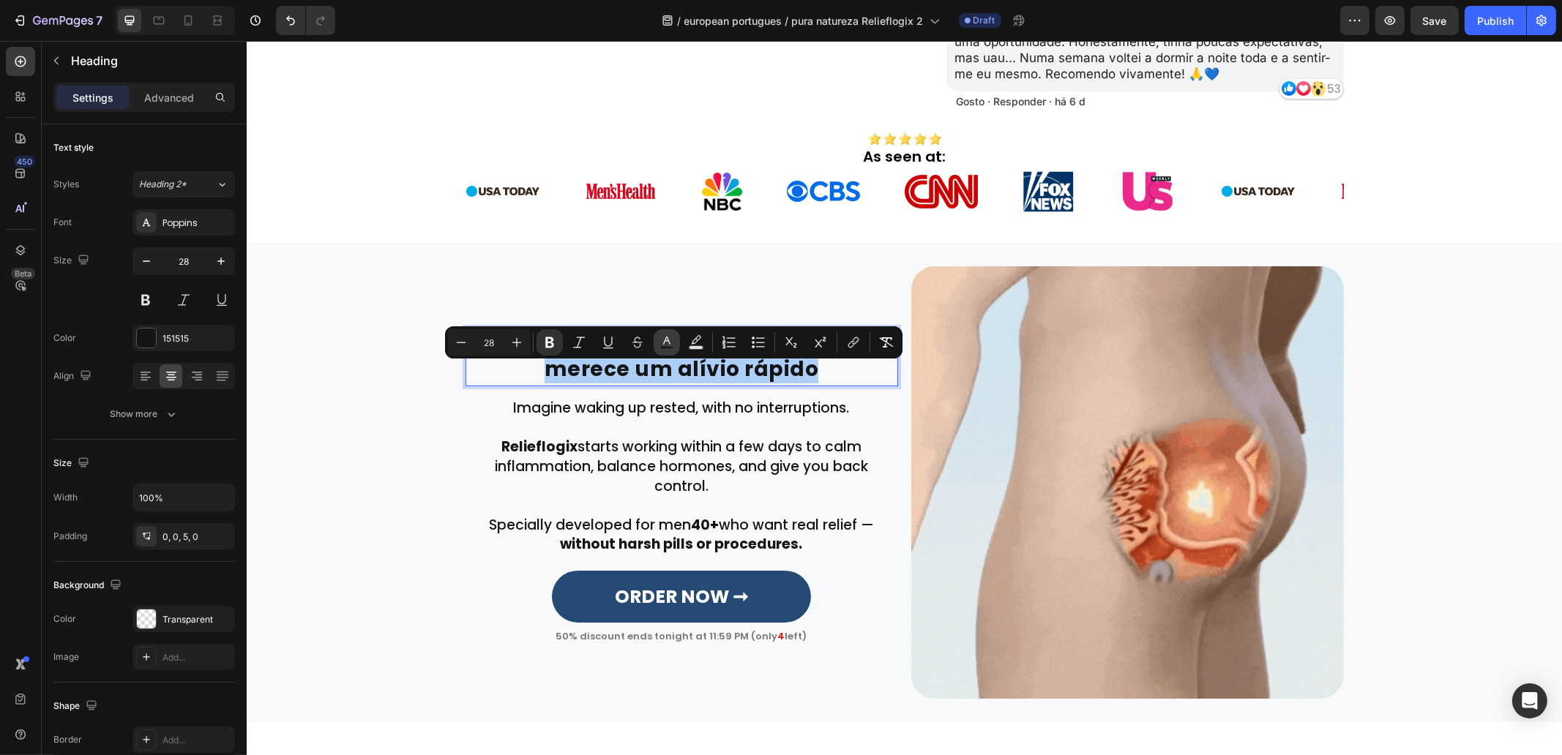
click at [673, 345] on icon "Editor contextual toolbar" at bounding box center [666, 342] width 15 height 15
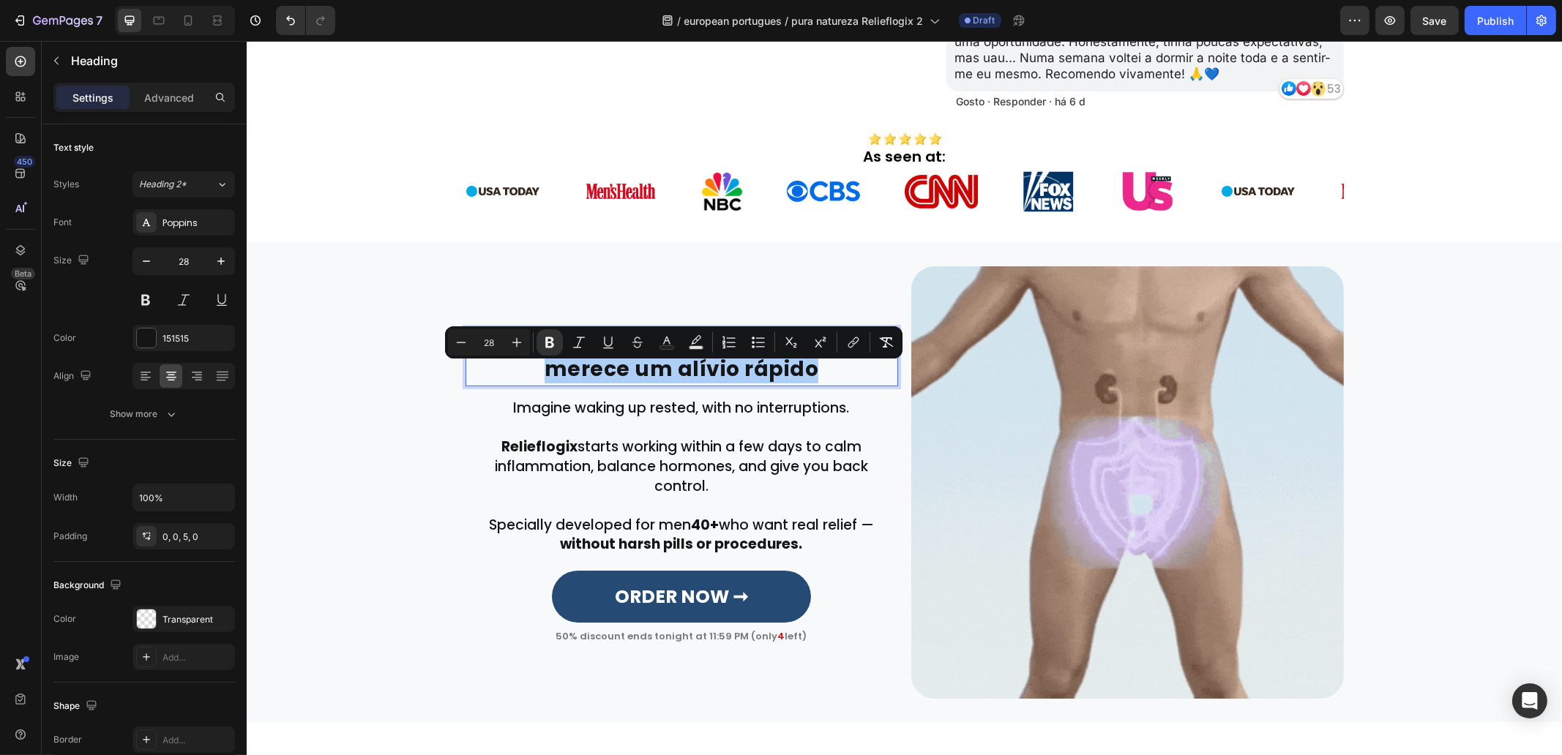
type input "151515"
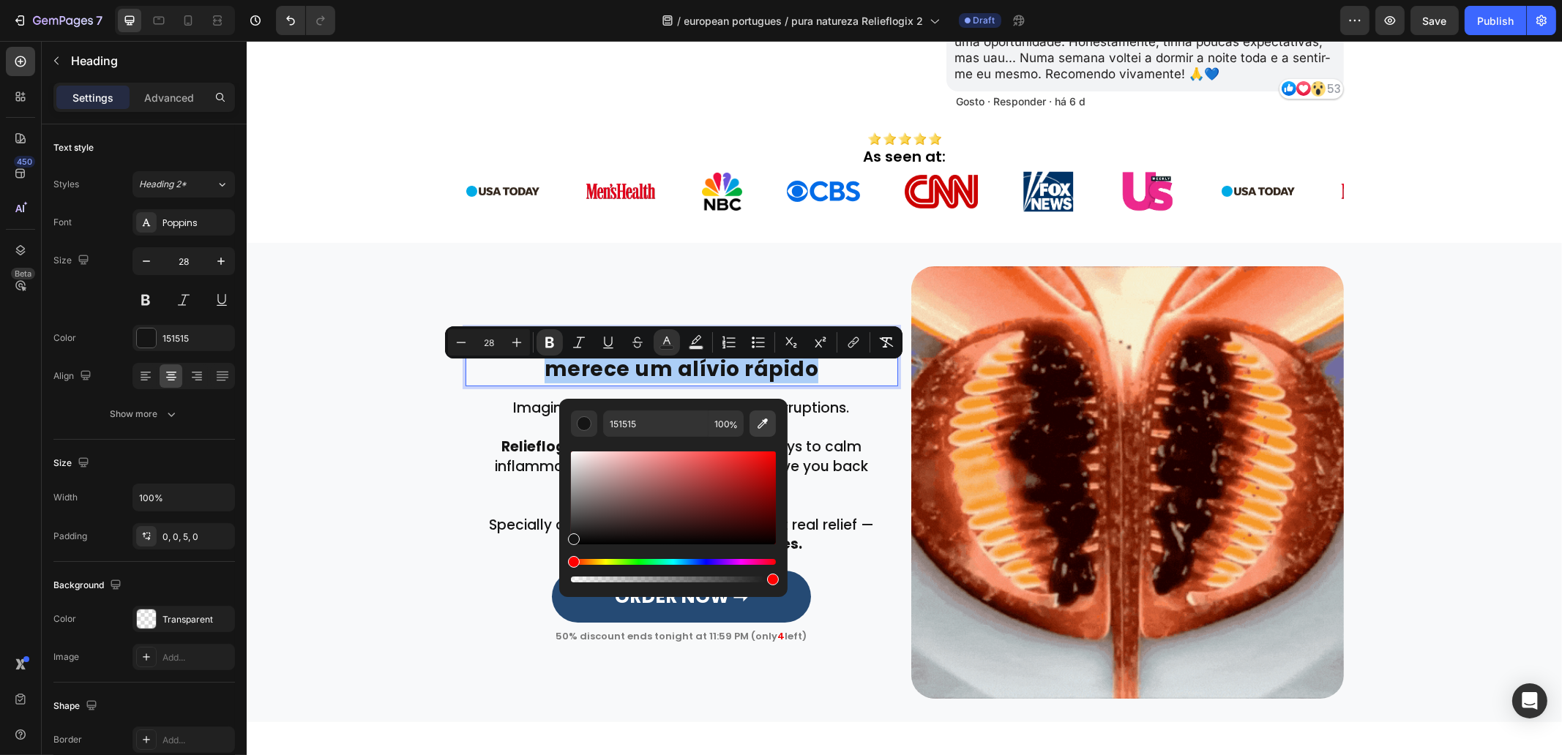
click at [762, 424] on icon "Editor contextual toolbar" at bounding box center [762, 423] width 15 height 15
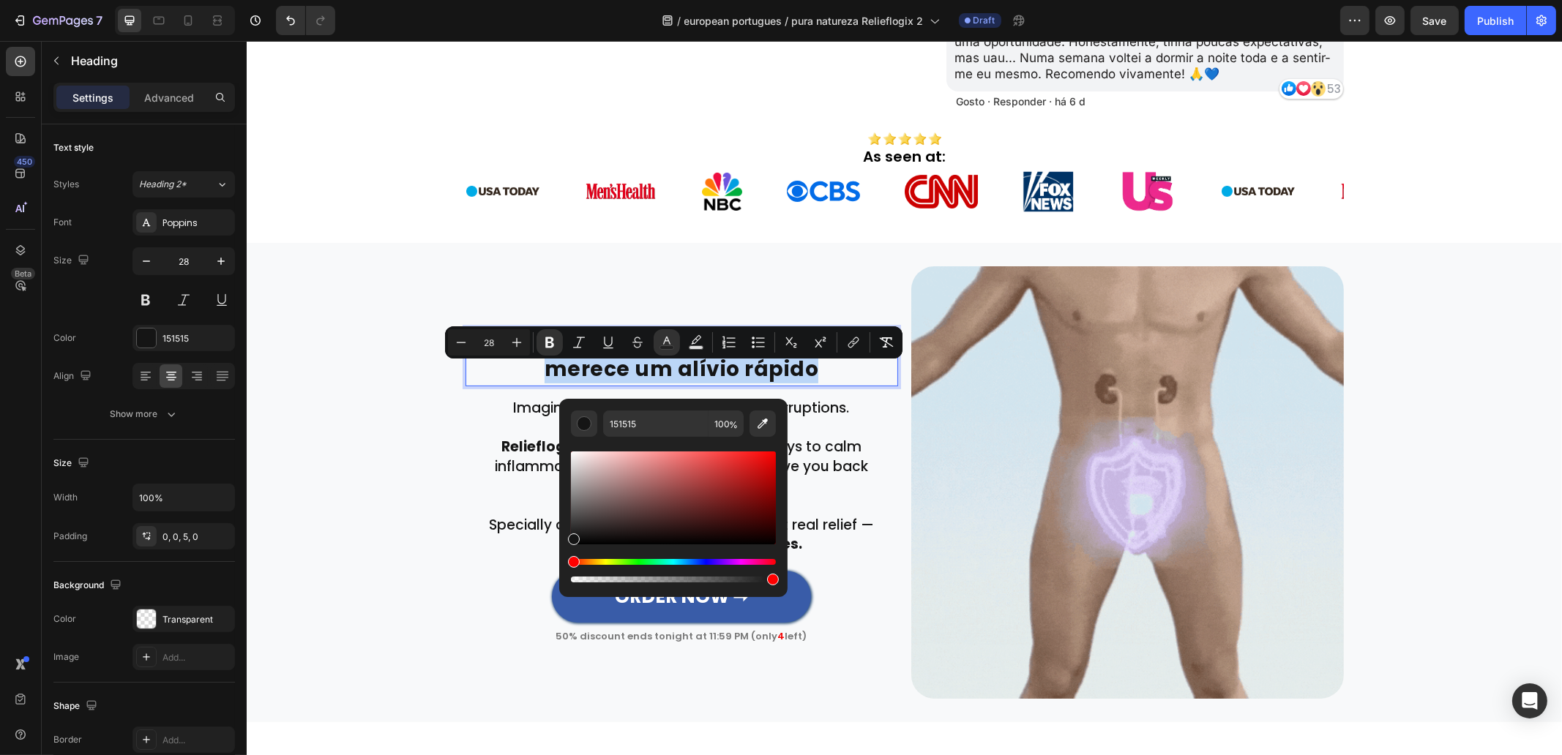
type input "254A74"
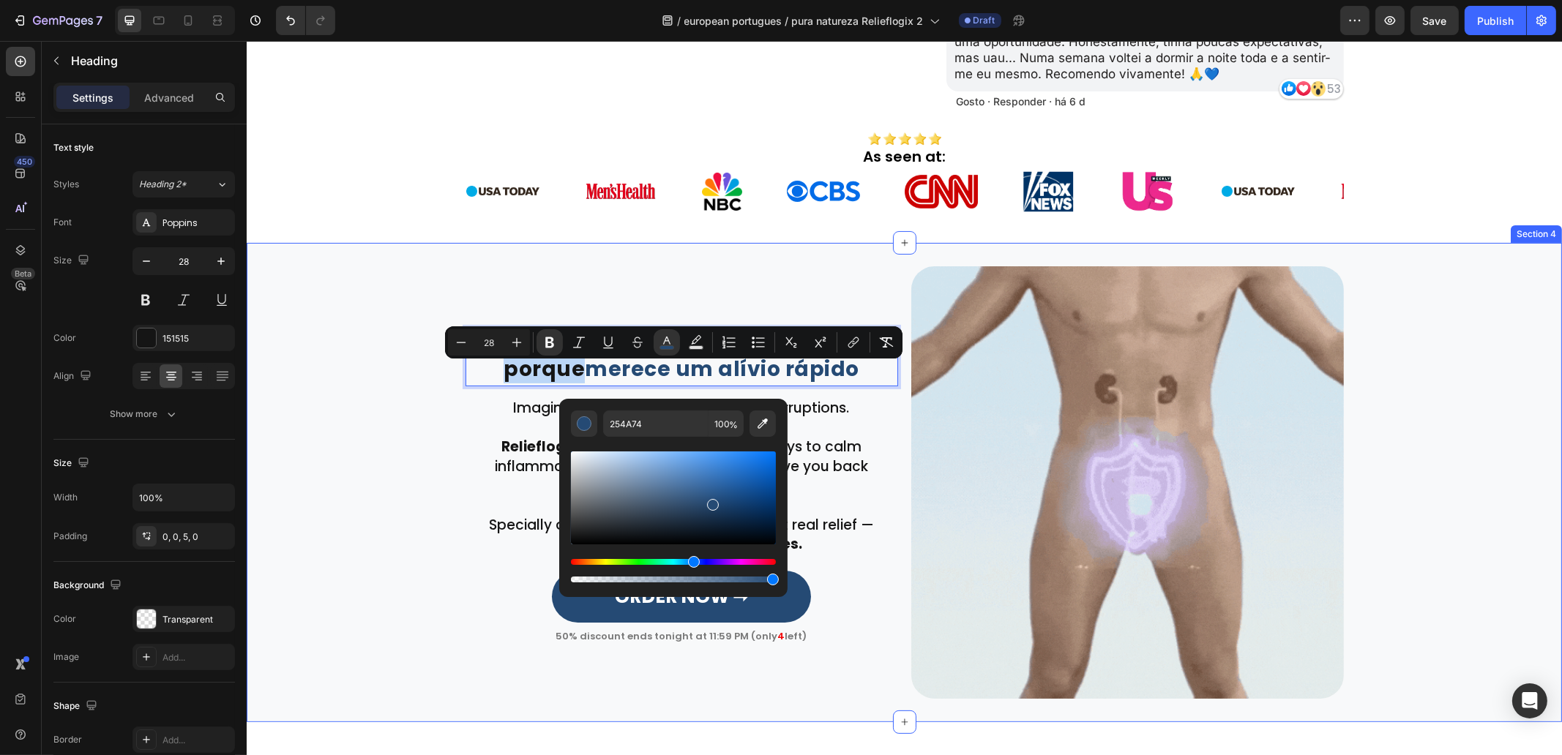
click at [375, 515] on div "Volte a dormir a noite inteira – porque merece um alívio rápido Heading 0 Row R…" at bounding box center [903, 482] width 1315 height 433
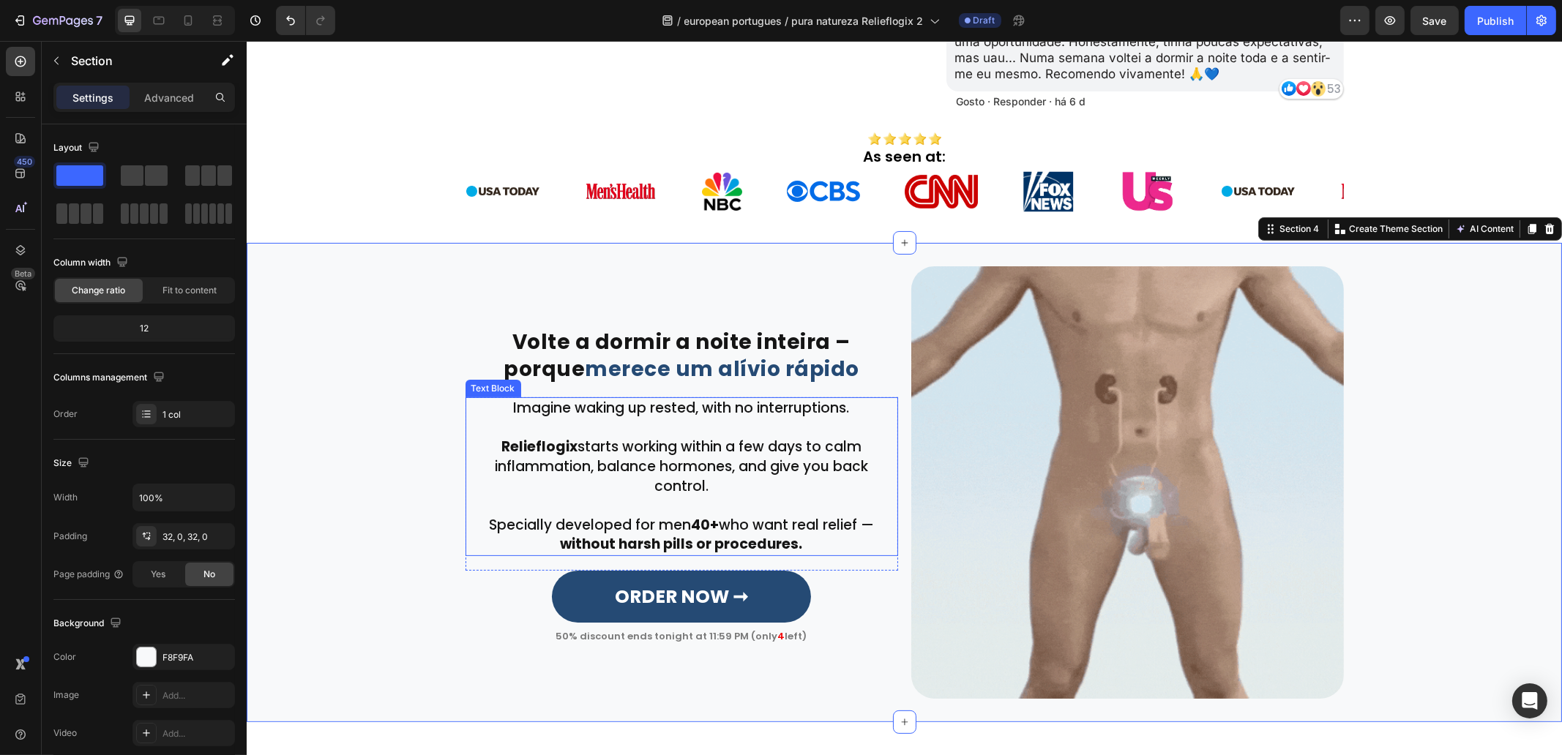
click at [709, 419] on p "Imagine waking up rested, with no interruptions." at bounding box center [681, 409] width 430 height 20
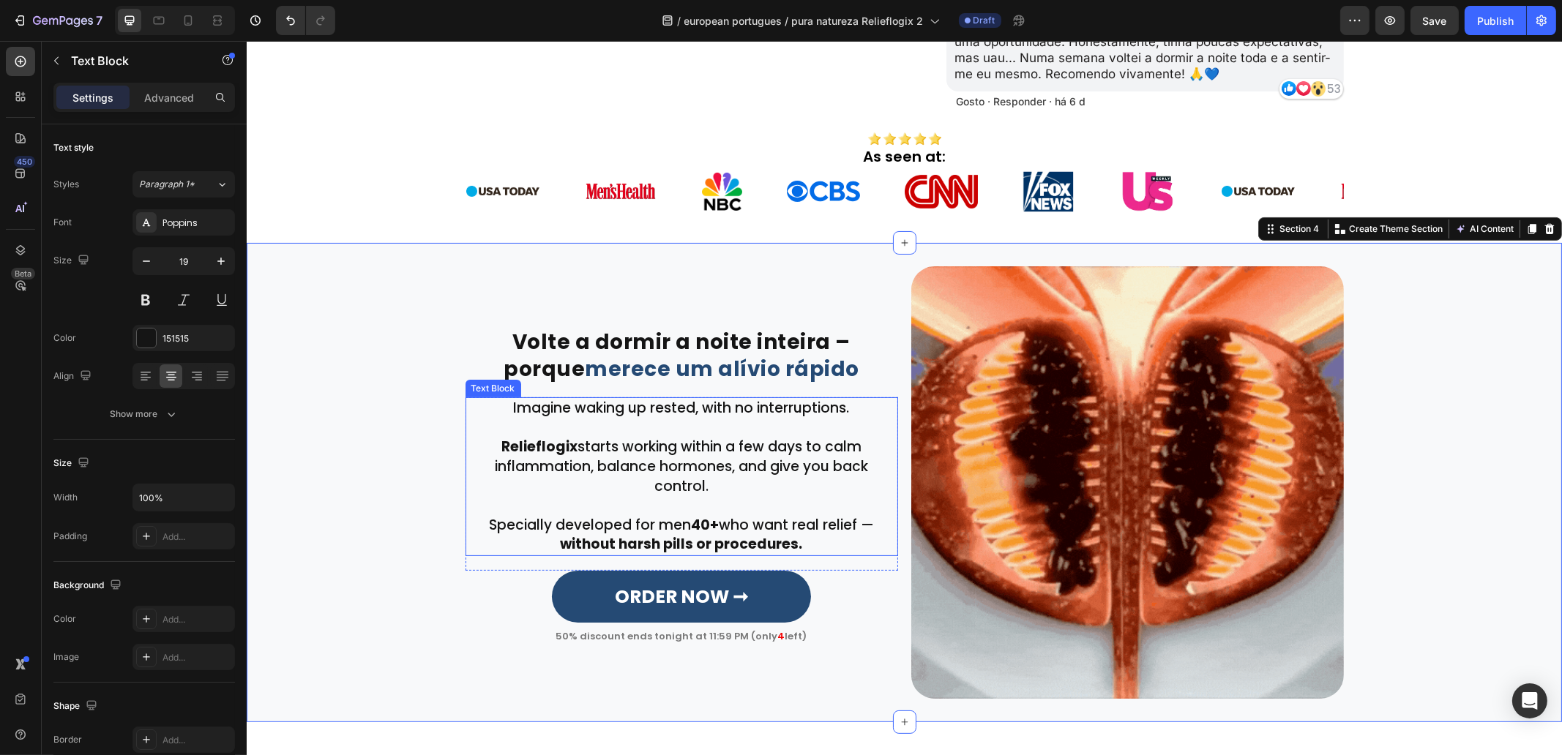
click at [709, 419] on p "Imagine waking up rested, with no interruptions." at bounding box center [681, 409] width 430 height 20
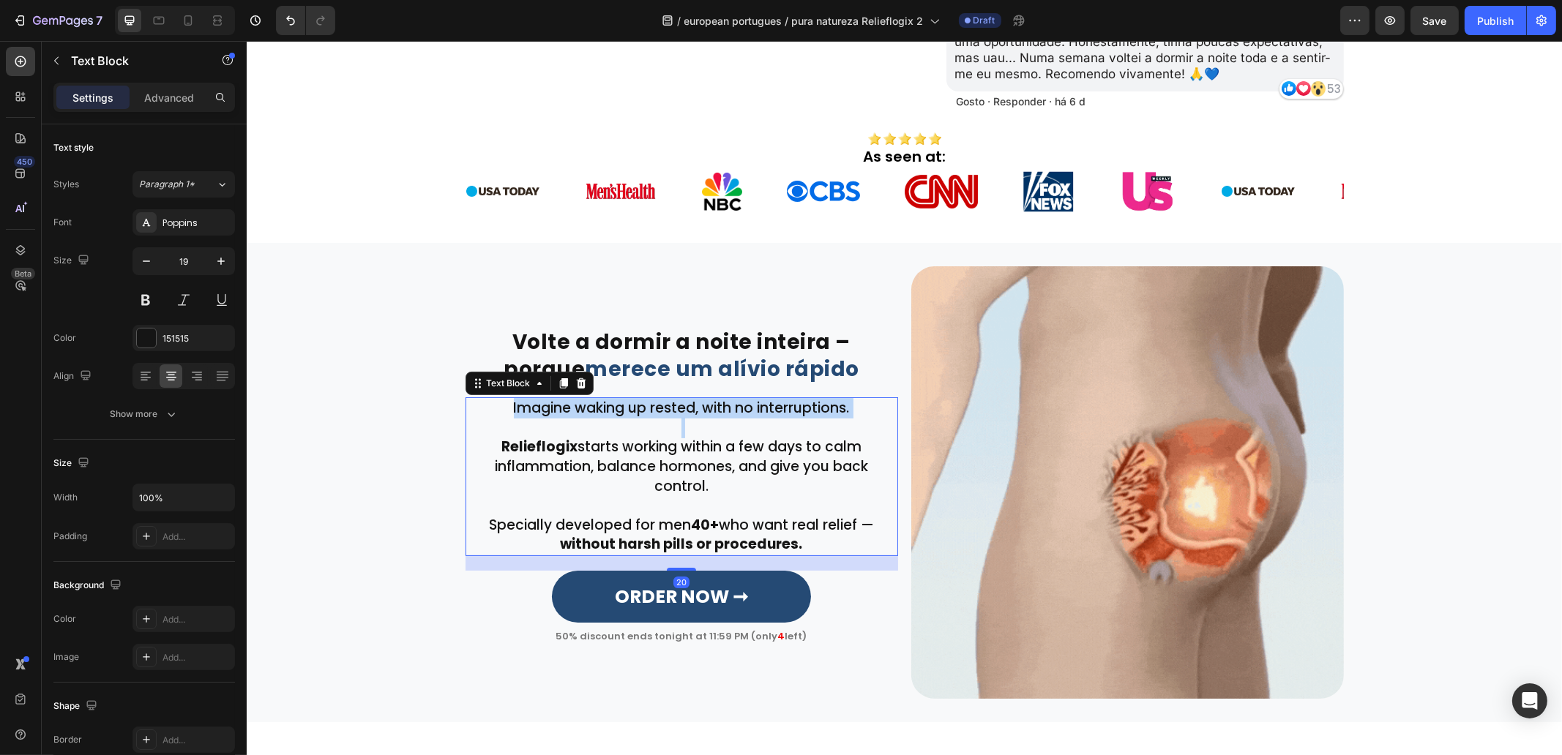
click at [709, 419] on p "Imagine waking up rested, with no interruptions." at bounding box center [681, 409] width 430 height 20
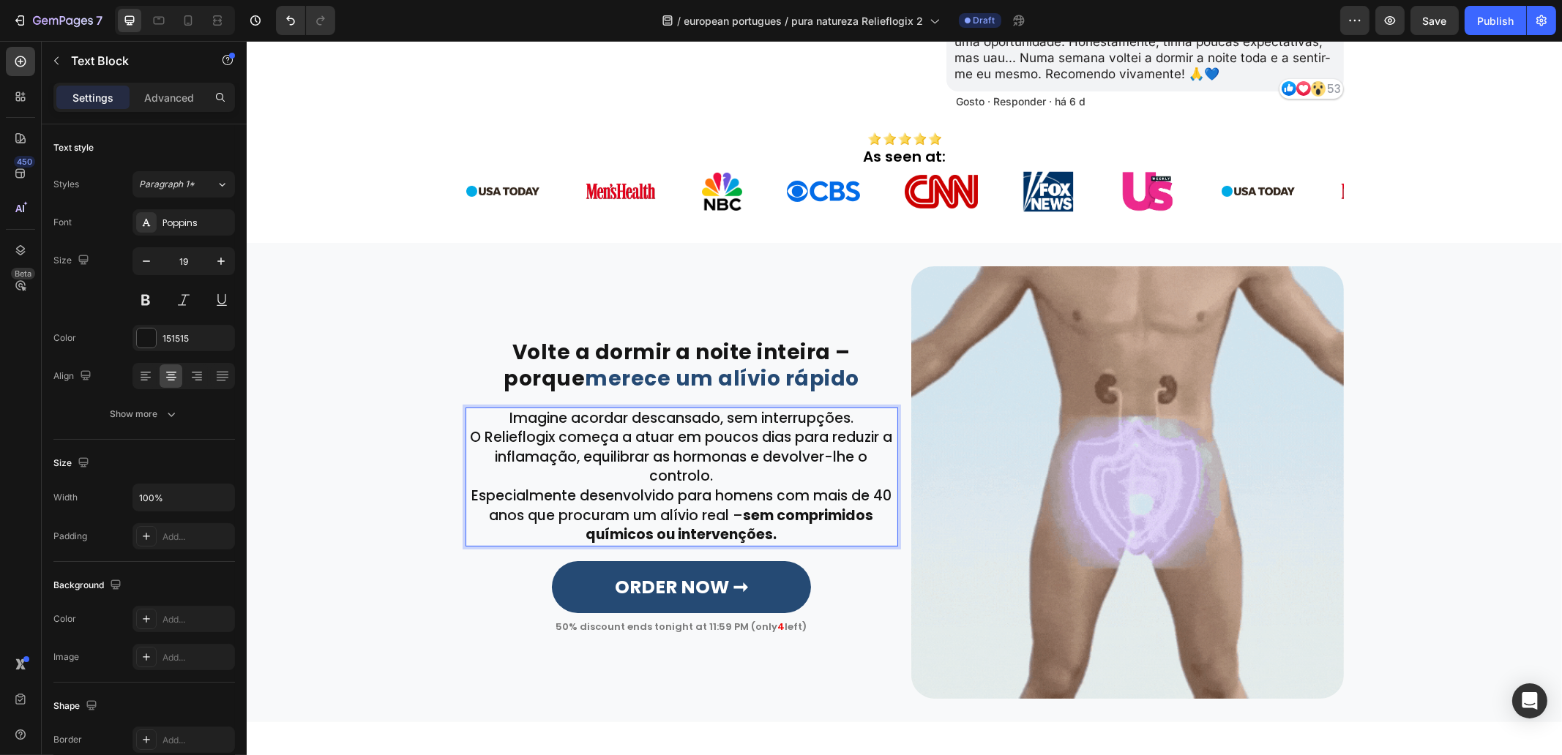
click at [857, 423] on p "Imagine acordar descansado, sem interrupções." at bounding box center [681, 419] width 430 height 20
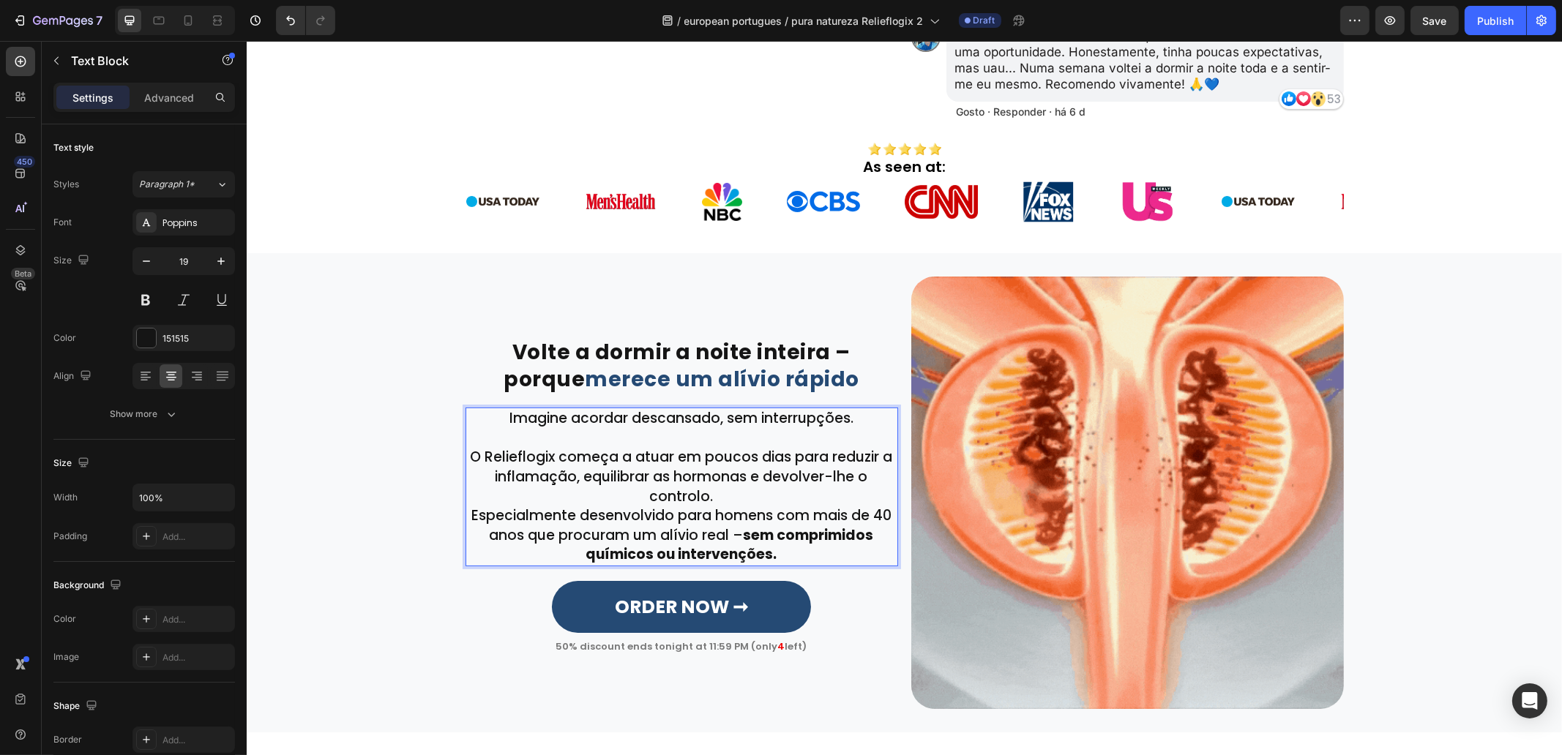
drag, startPoint x: 730, startPoint y: 493, endPoint x: 700, endPoint y: 490, distance: 30.1
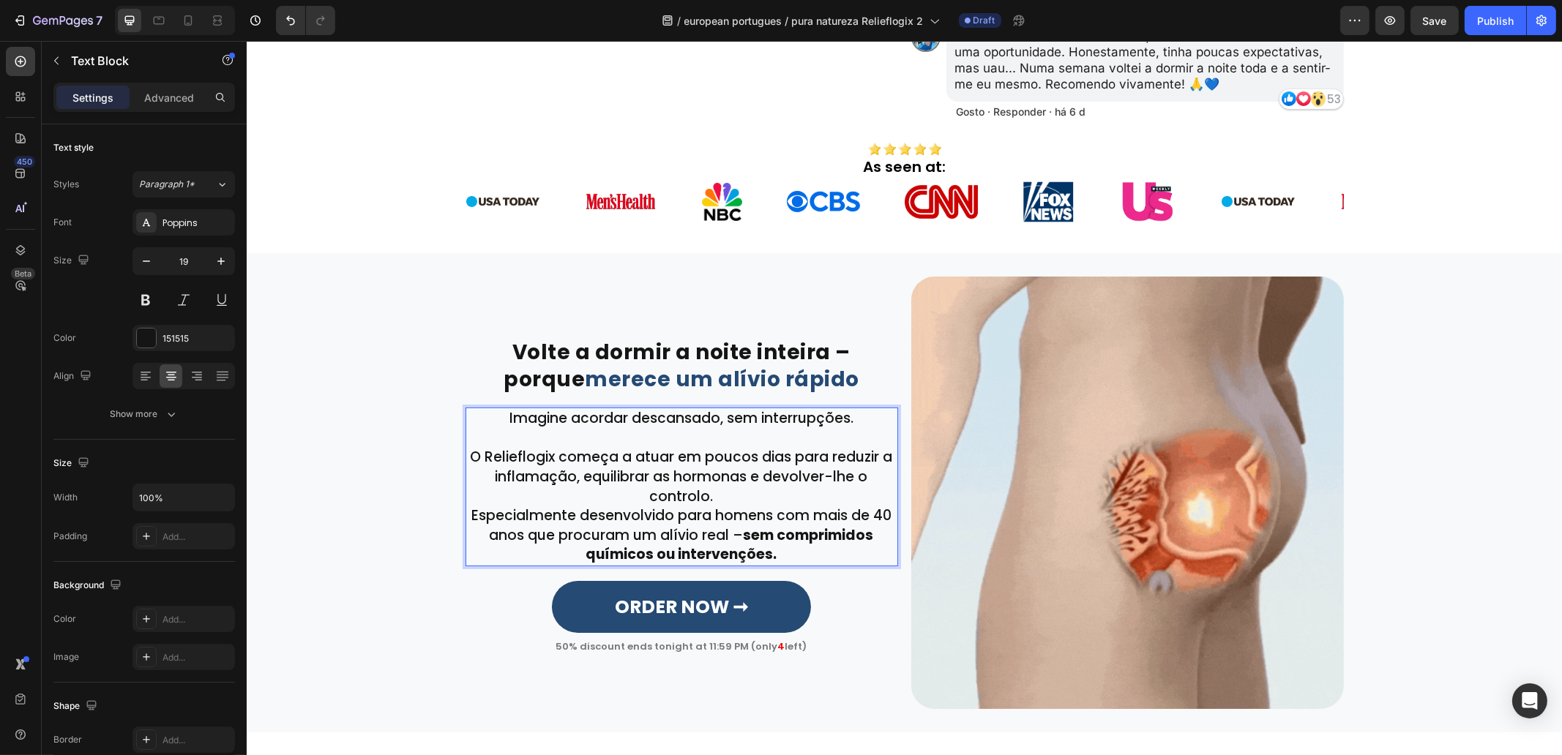
click at [729, 493] on p "O Relieflogix começa a atuar em poucos dias para reduzir a inflamação, equilibr…" at bounding box center [681, 477] width 430 height 59
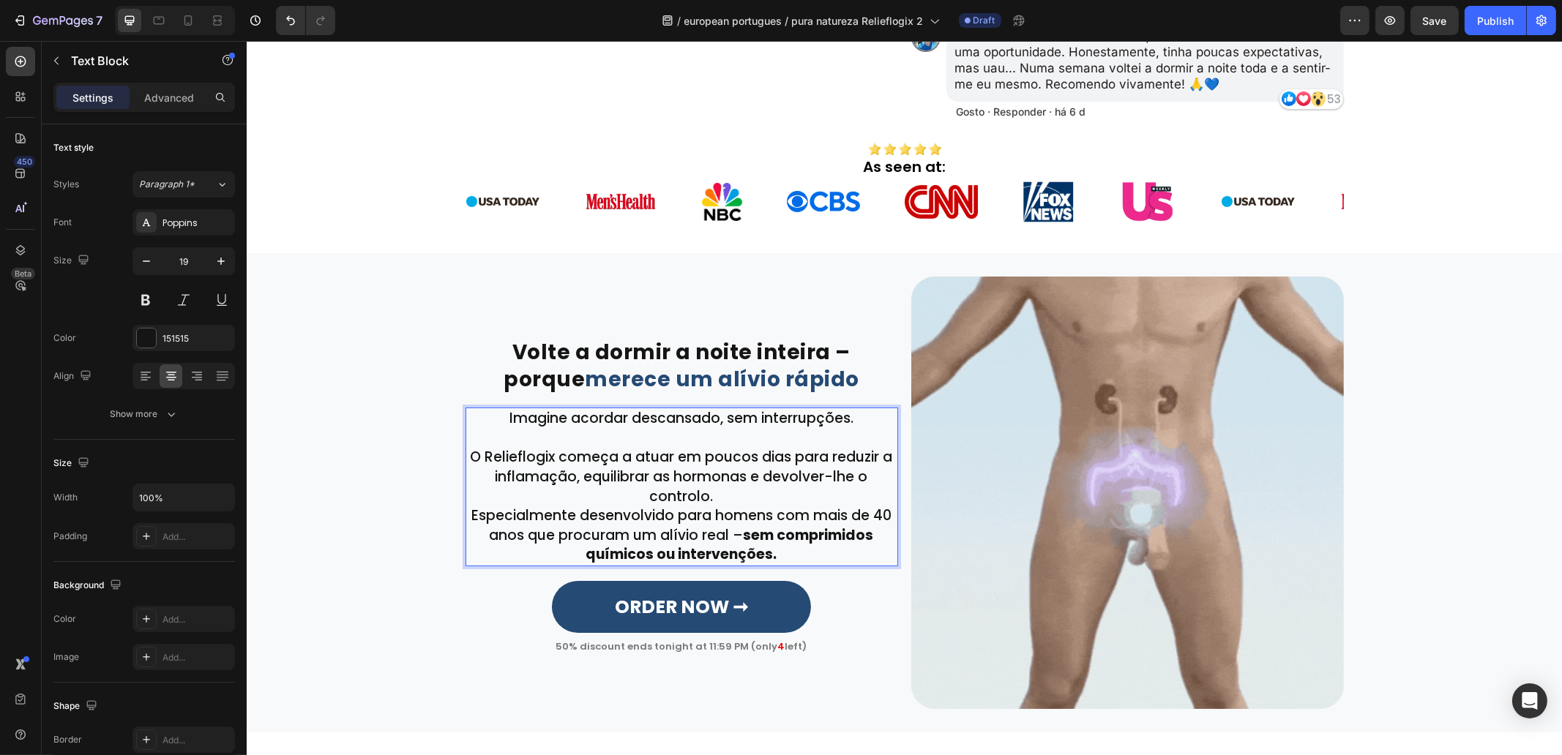
scroll to position [529, 0]
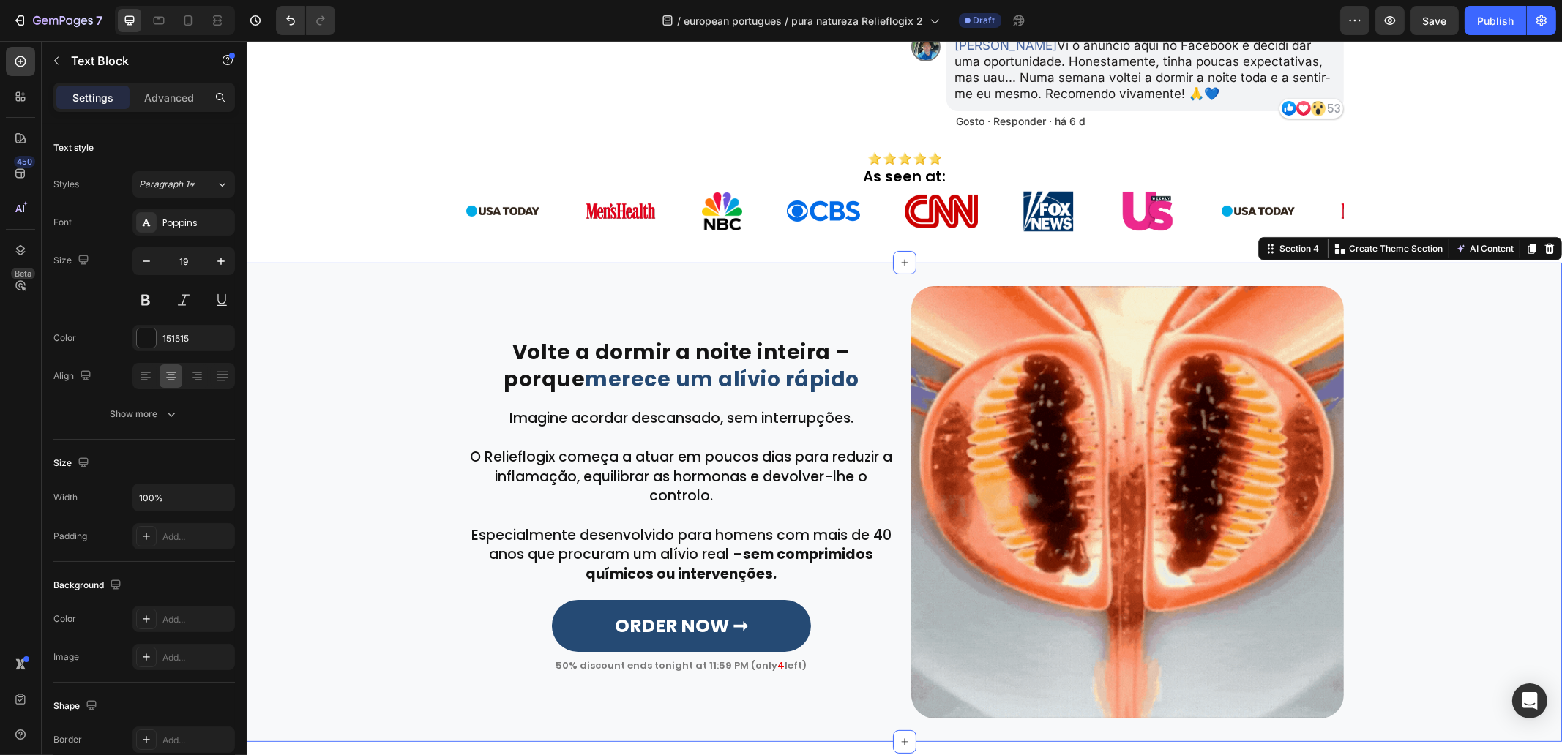
click at [321, 448] on div "⁠⁠⁠⁠⁠⁠⁠ Volte a dormir a noite inteira – porque merece um alívio rápido Heading…" at bounding box center [903, 502] width 1315 height 433
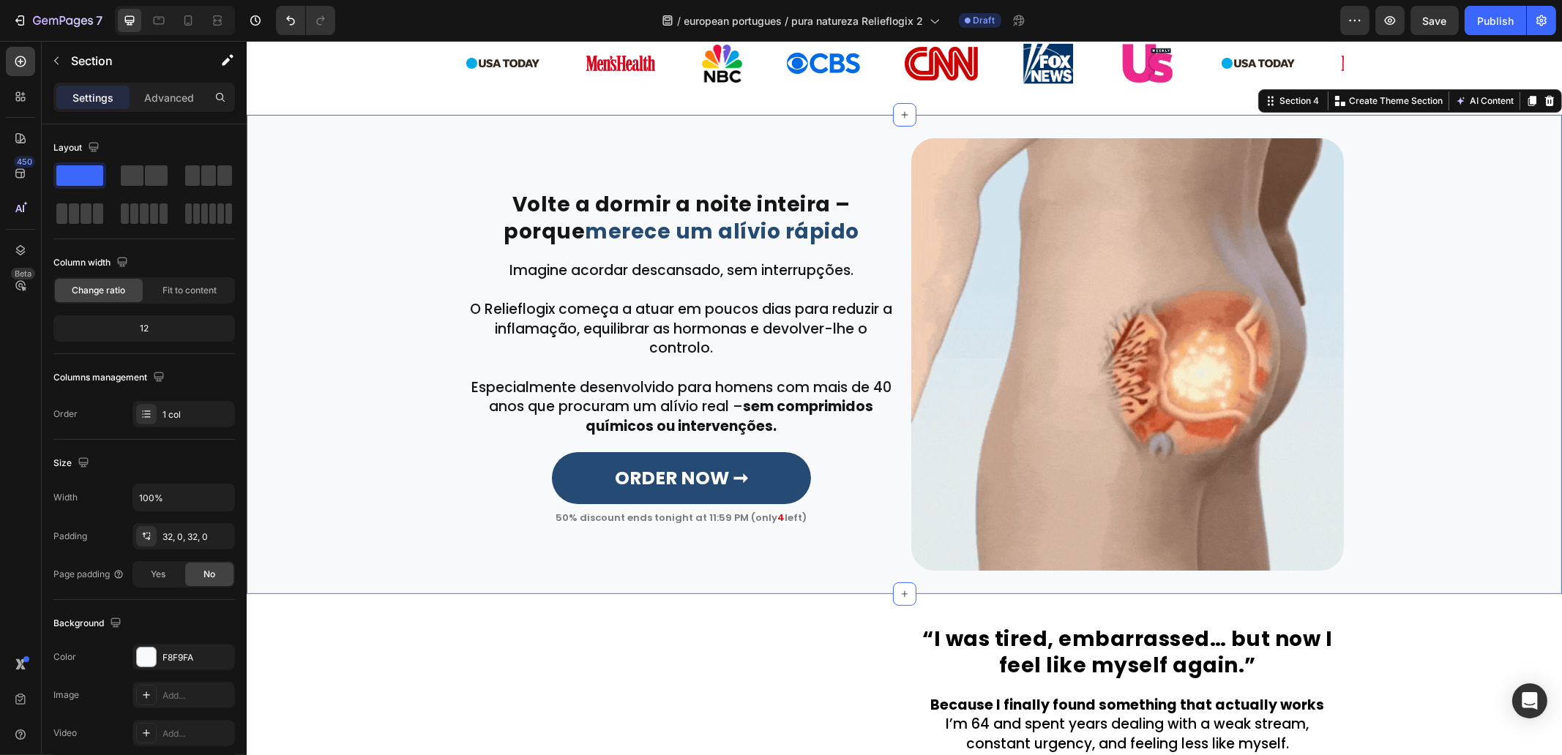
scroll to position [712, 0]
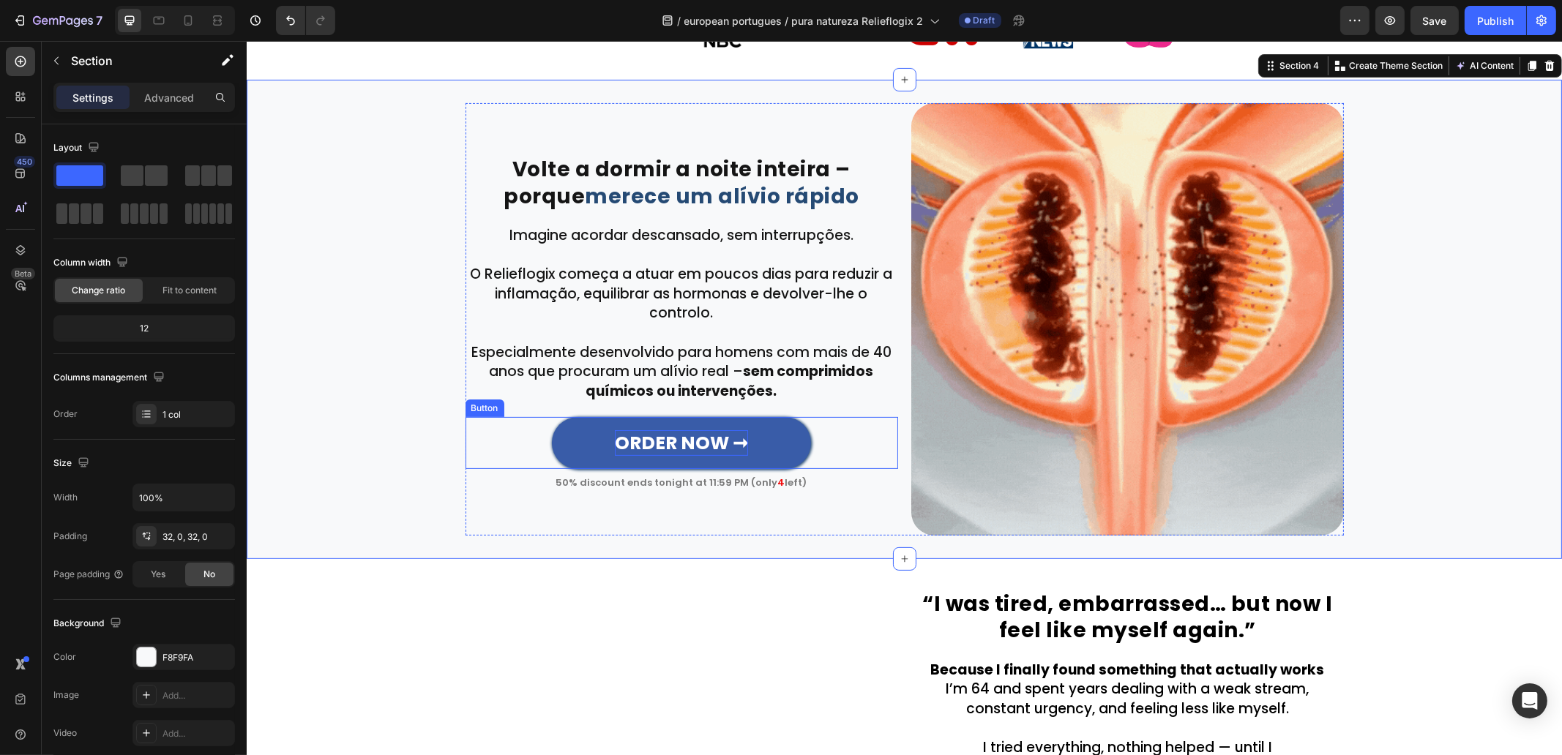
drag, startPoint x: 717, startPoint y: 440, endPoint x: 706, endPoint y: 444, distance: 11.6
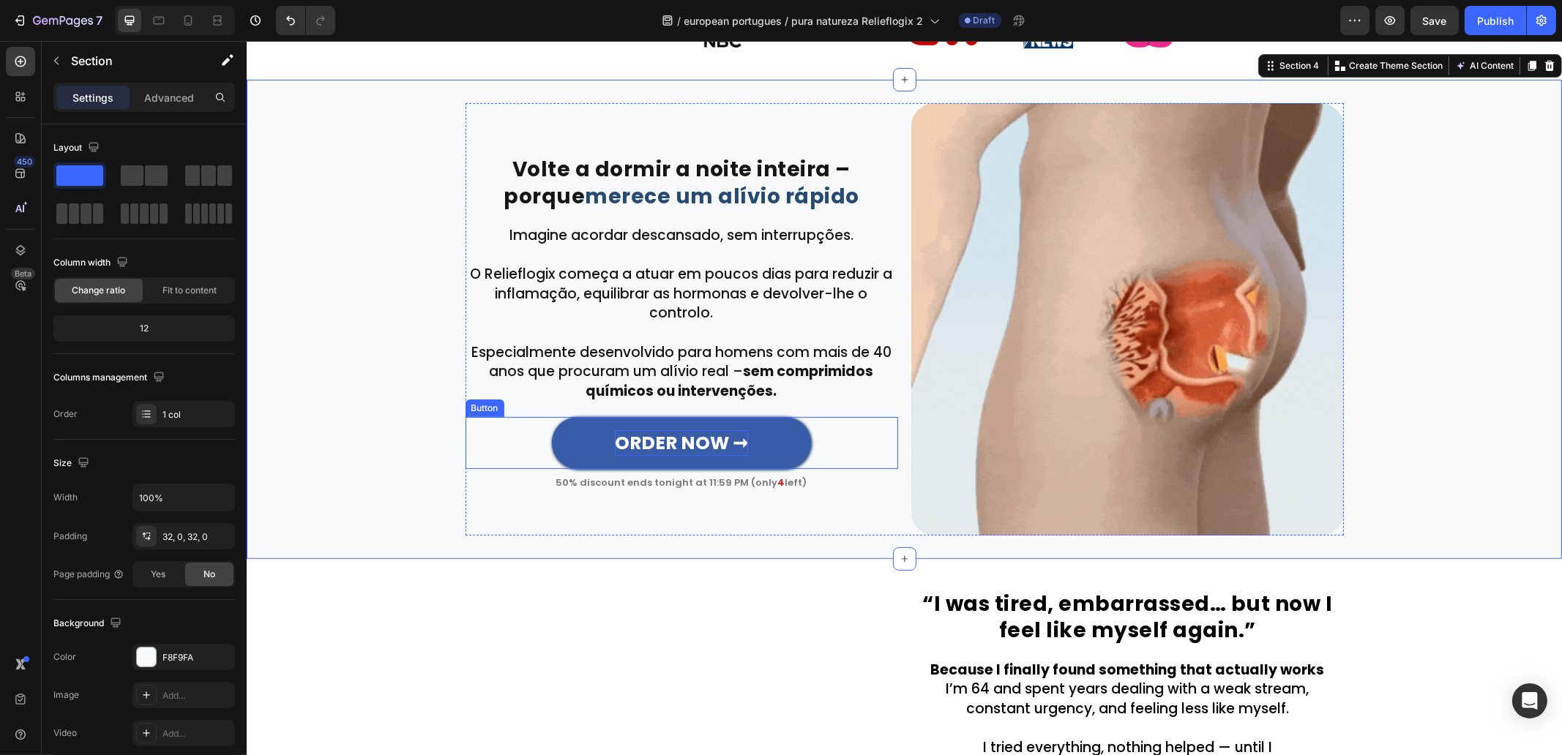
click at [716, 440] on strong "ORDER NOW ➞" at bounding box center [680, 443] width 133 height 26
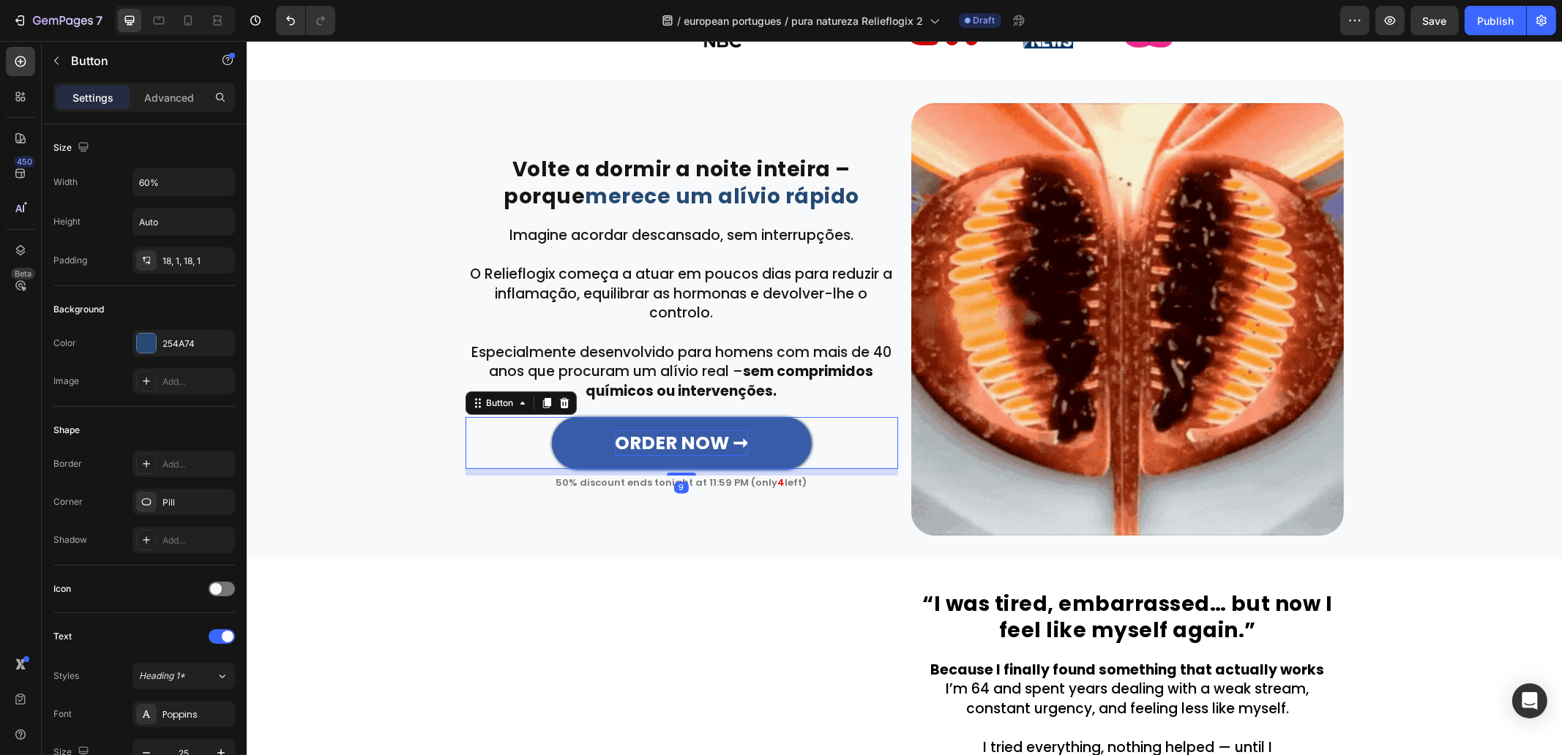
click at [715, 444] on strong "ORDER NOW ➞" at bounding box center [680, 443] width 133 height 26
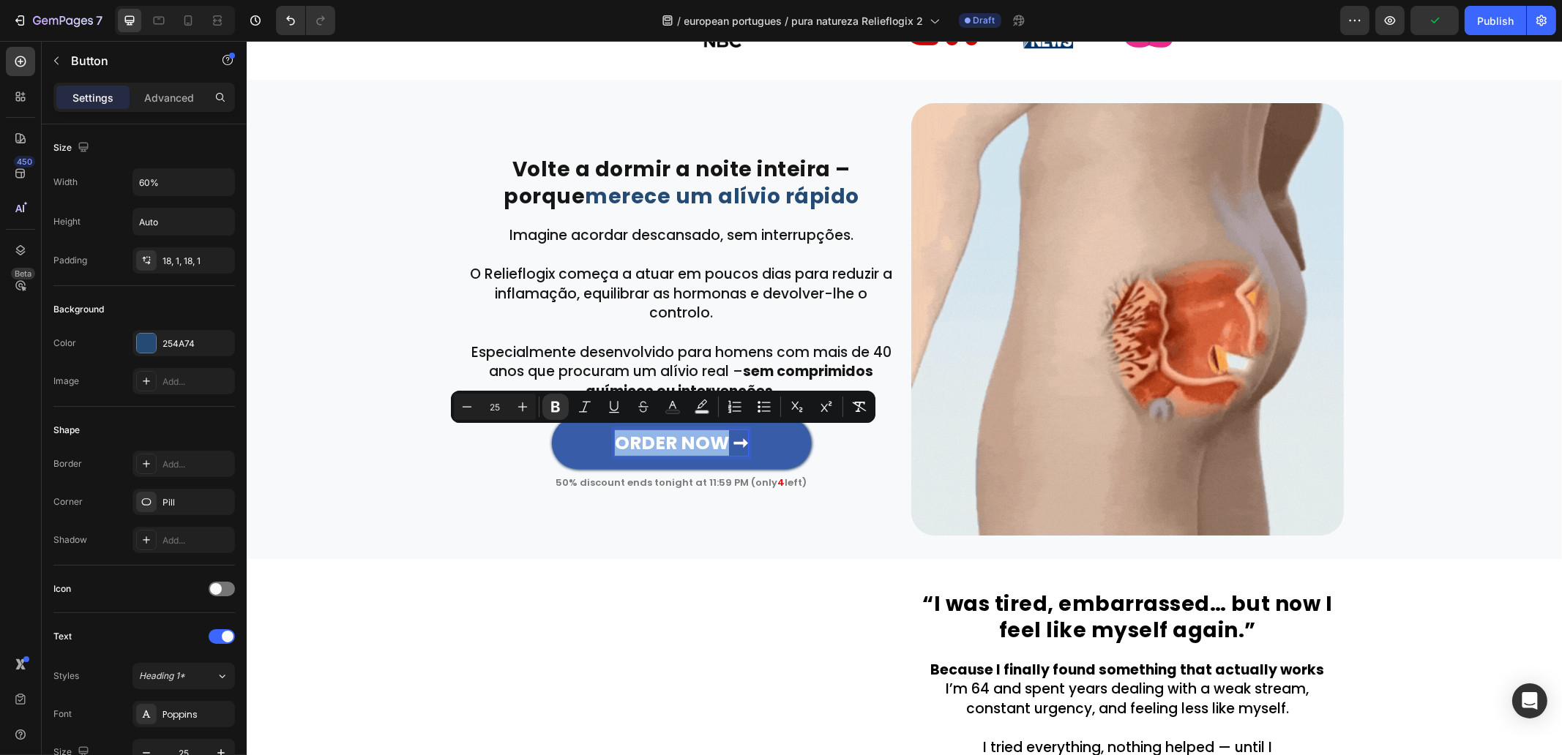
drag, startPoint x: 715, startPoint y: 444, endPoint x: 601, endPoint y: 444, distance: 114.2
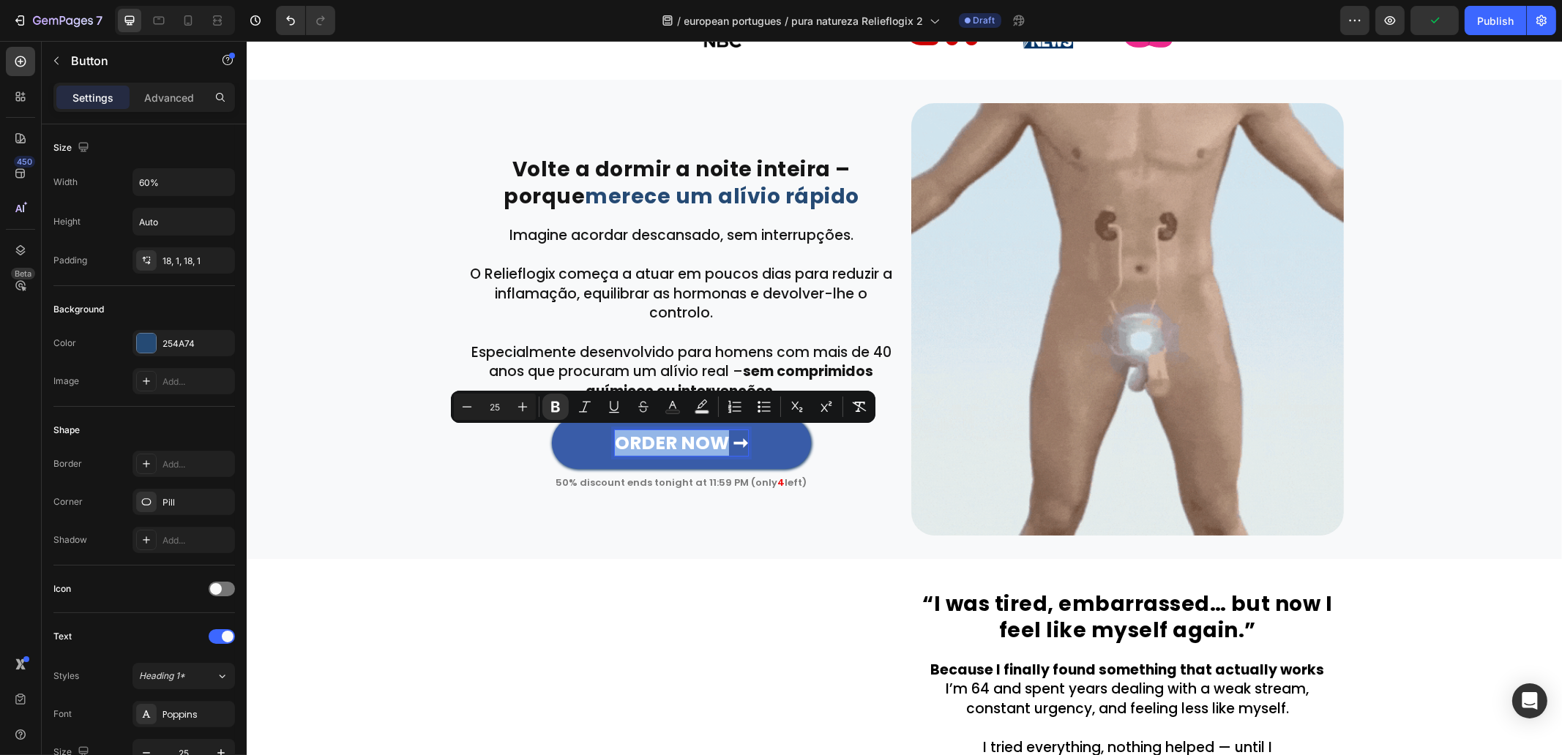
click at [601, 444] on link "ORDER NOW ➞" at bounding box center [681, 443] width 260 height 52
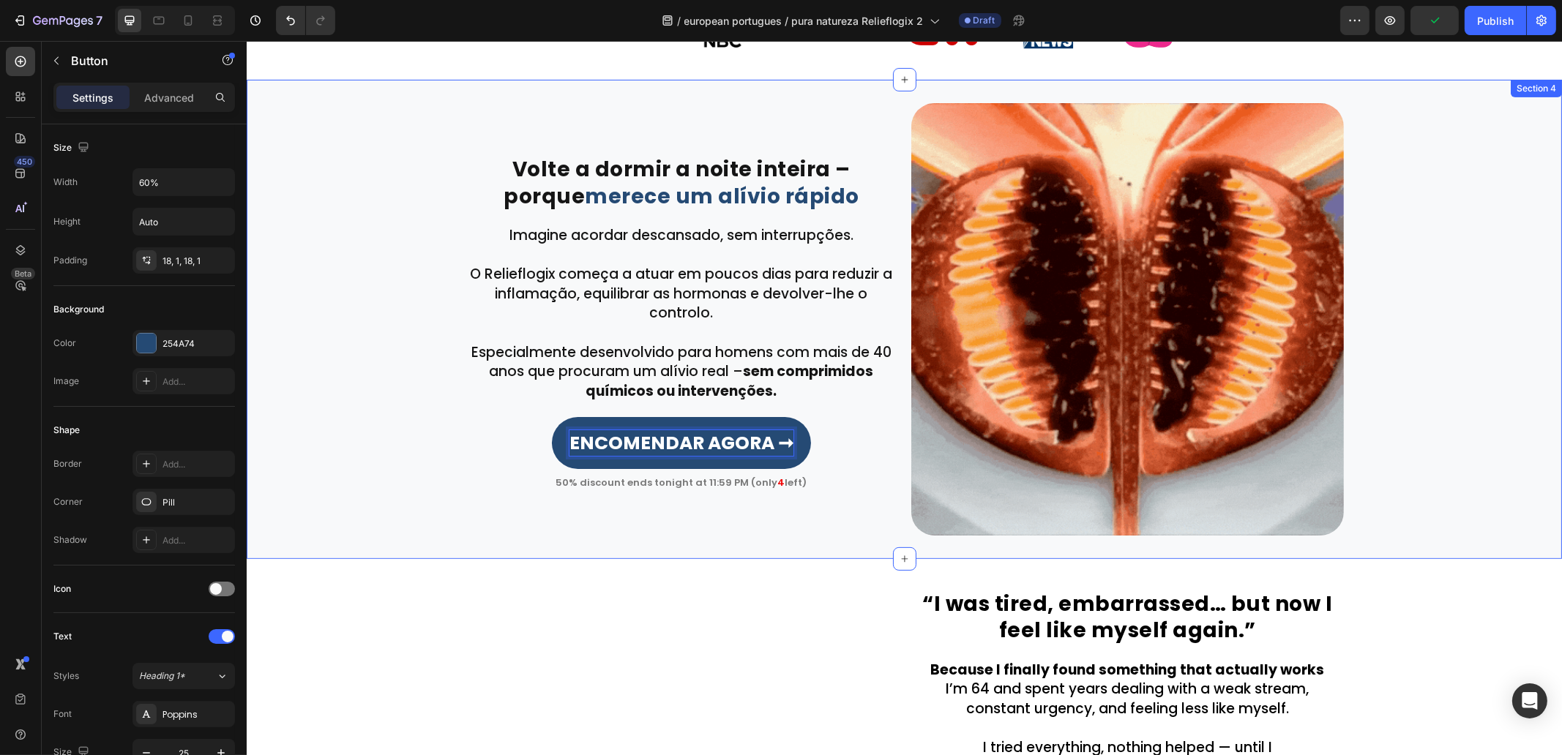
click at [419, 426] on div "⁠⁠⁠⁠⁠⁠⁠ Volte a dormir a noite inteira – porque merece um alívio rápido Heading…" at bounding box center [903, 319] width 1315 height 433
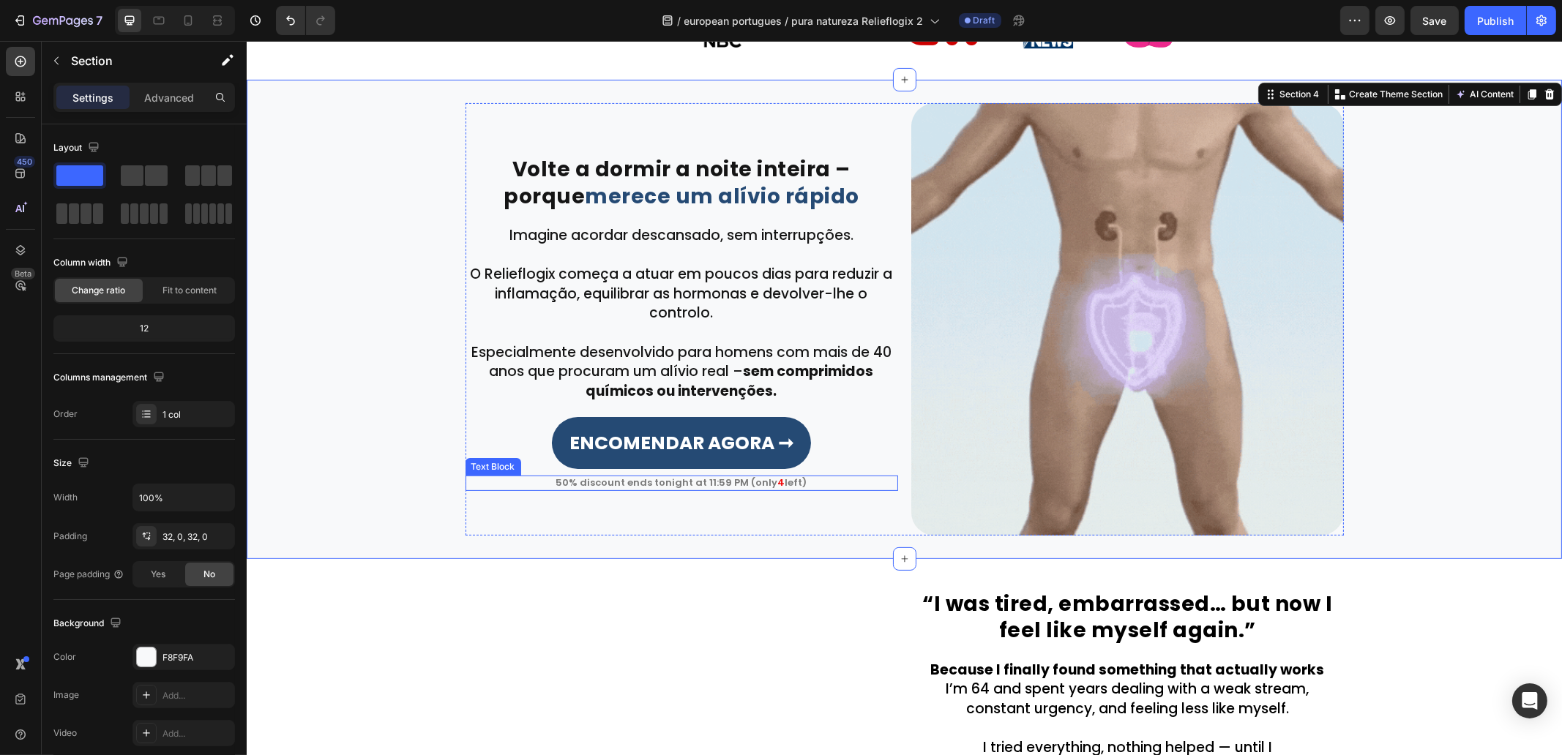
click at [698, 480] on p "50% discount ends tonight at 11:59 PM (only 4 left)" at bounding box center [681, 483] width 430 height 12
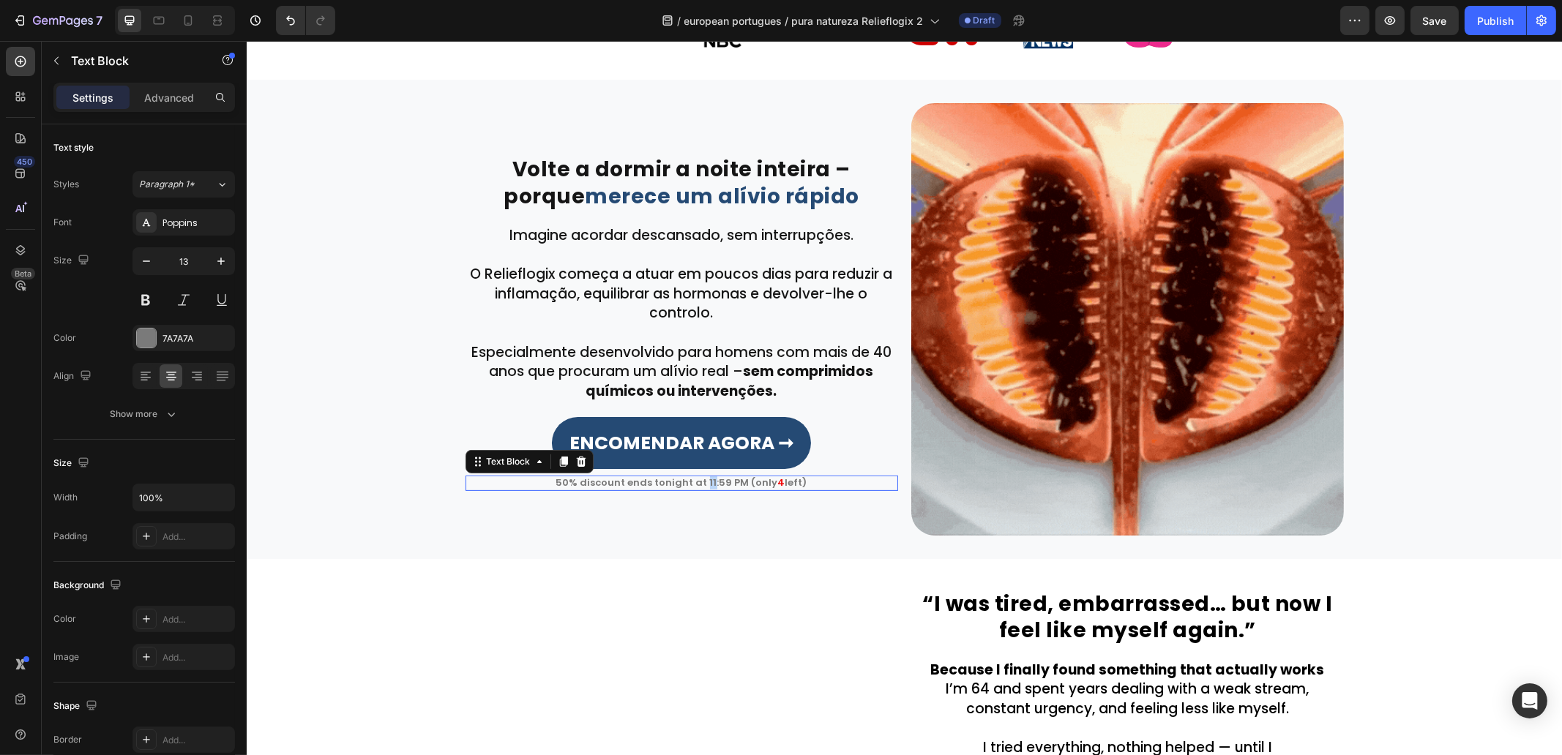
click at [698, 480] on p "50% discount ends tonight at 11:59 PM (only 4 left)" at bounding box center [681, 483] width 430 height 12
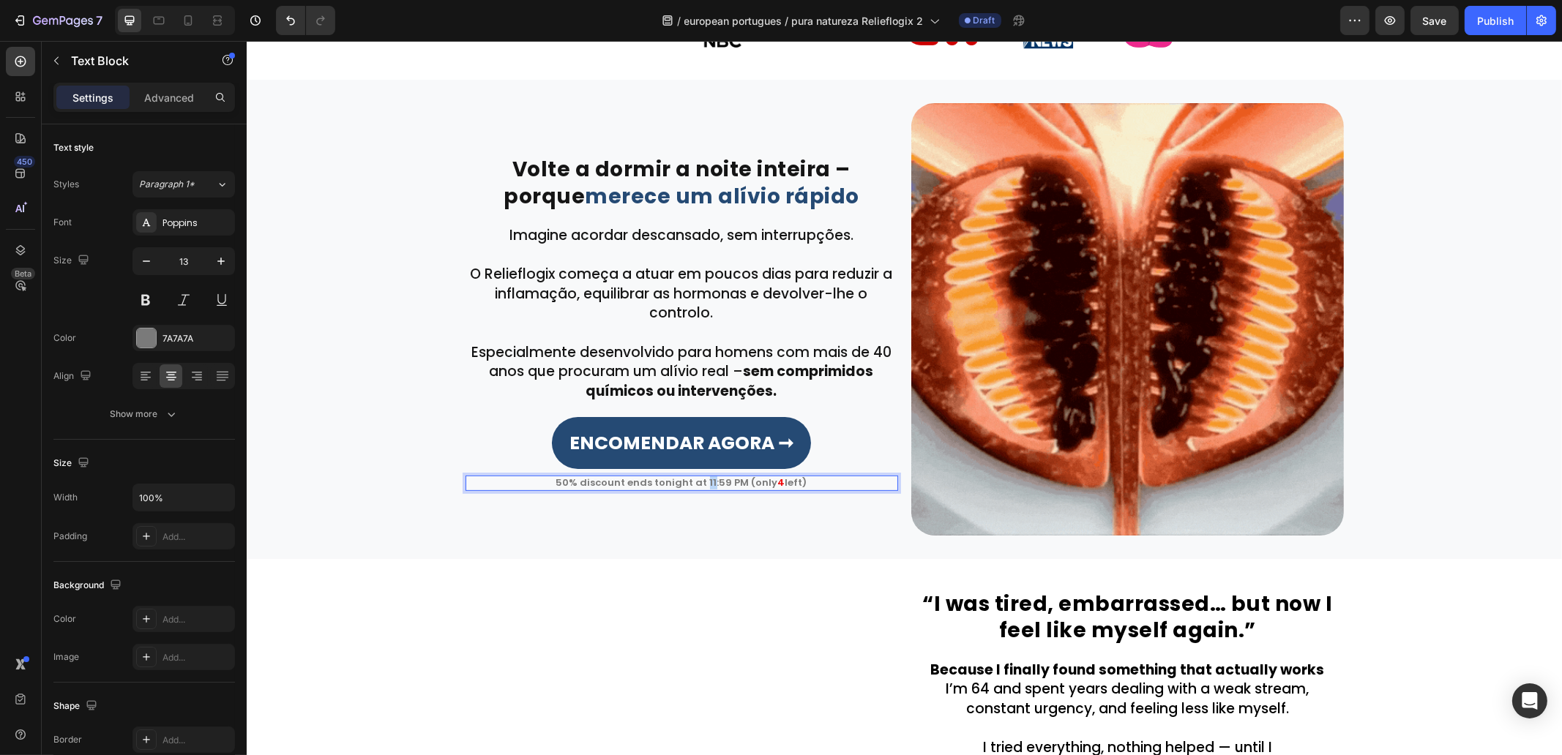
click at [698, 480] on p "50% discount ends tonight at 11:59 PM (only 4 left)" at bounding box center [681, 483] width 430 height 12
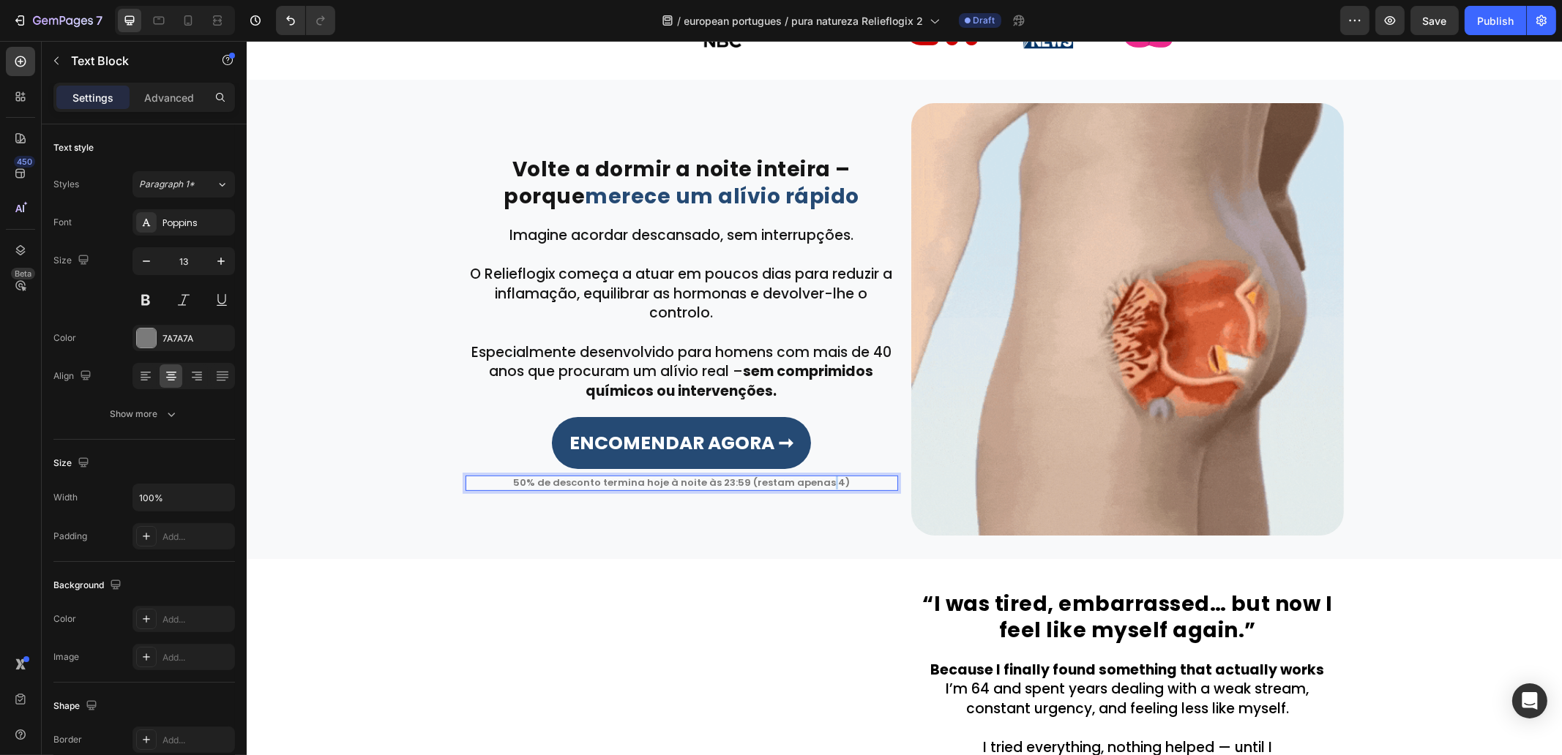
click at [823, 485] on p "50% de desconto termina hoje à noite às 23:59 (restam apenas 4)" at bounding box center [681, 483] width 430 height 12
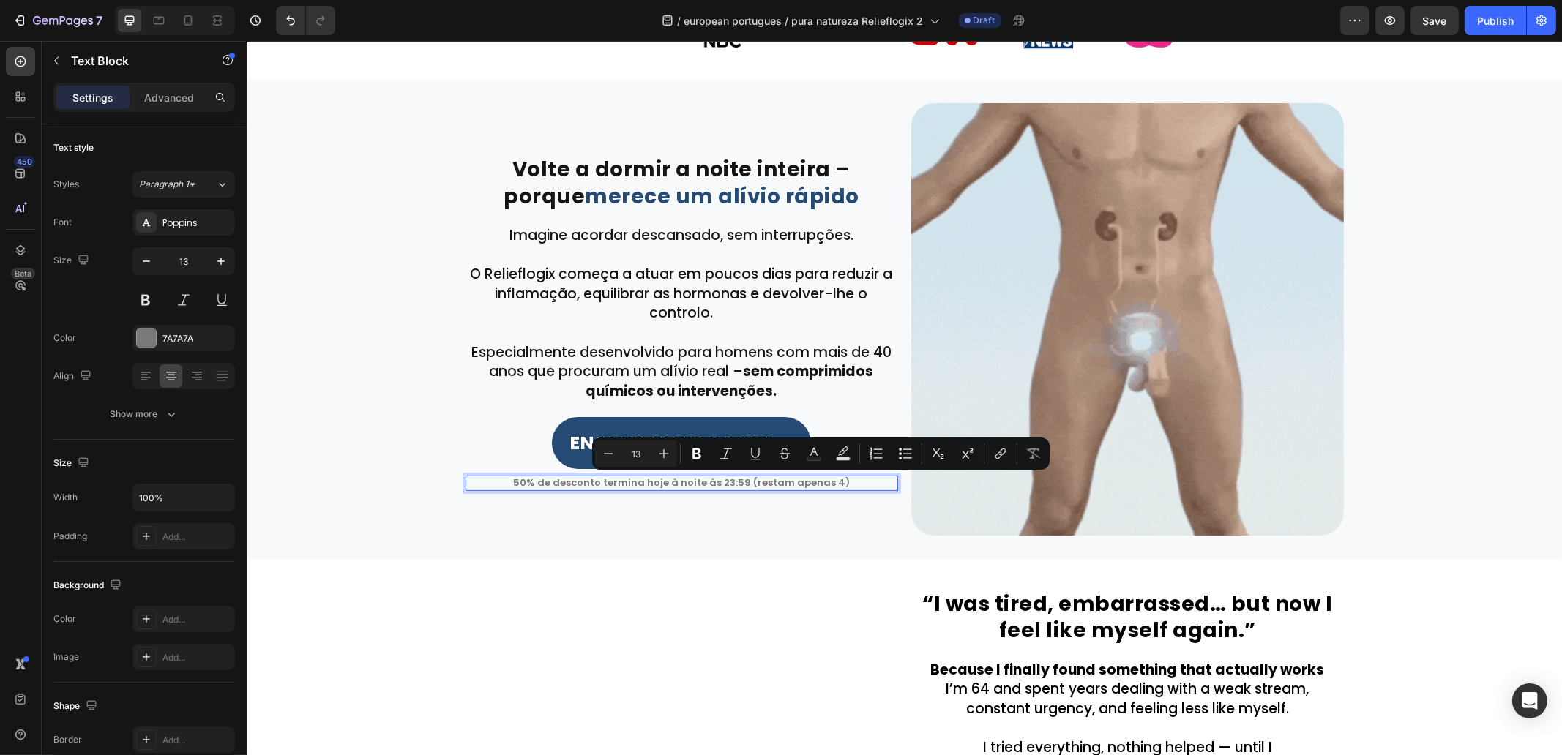
click at [825, 485] on p "50% de desconto termina hoje à noite às 23:59 (restam apenas 4)" at bounding box center [681, 483] width 430 height 12
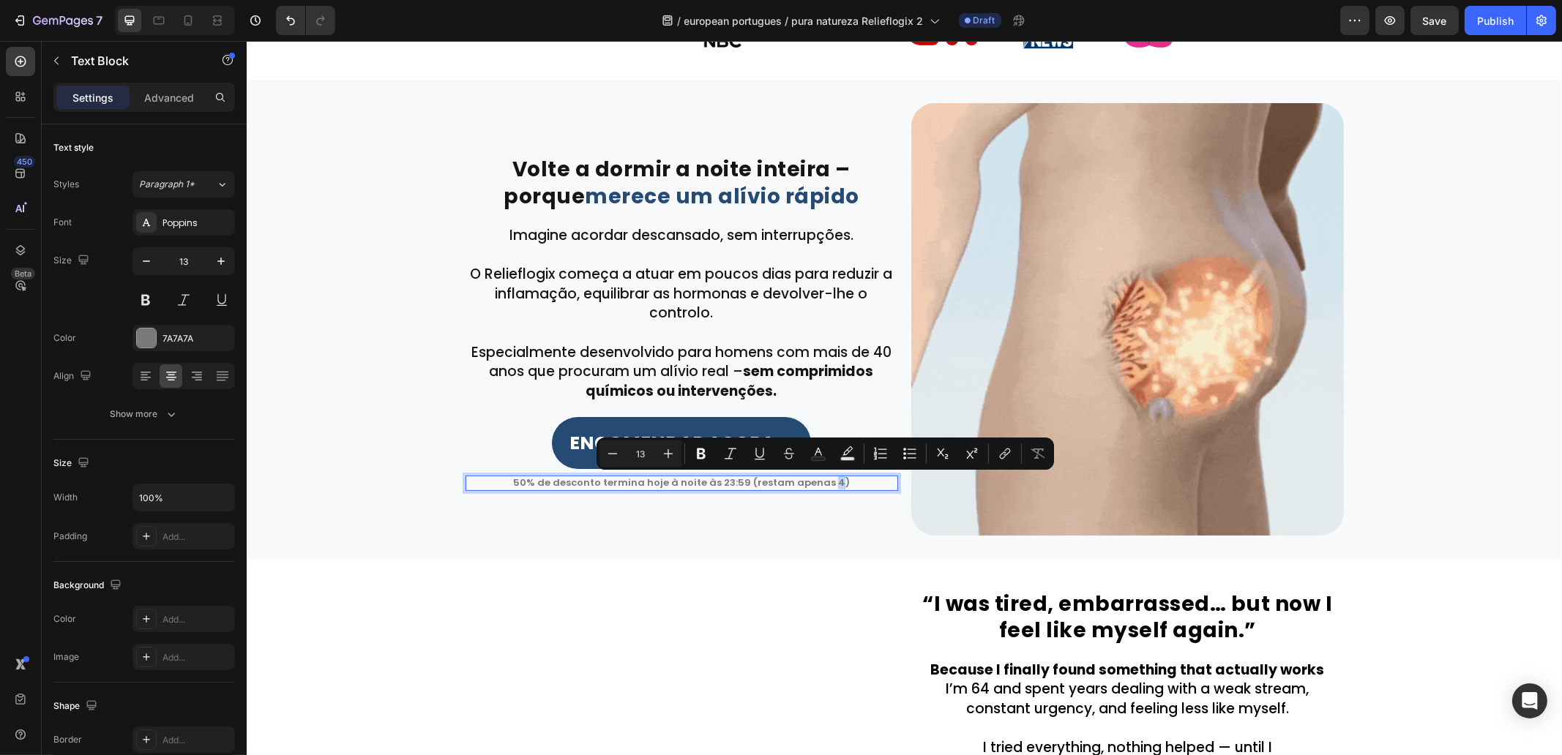
click at [821, 485] on p "50% de desconto termina hoje à noite às 23:59 (restam apenas 4)" at bounding box center [681, 483] width 430 height 12
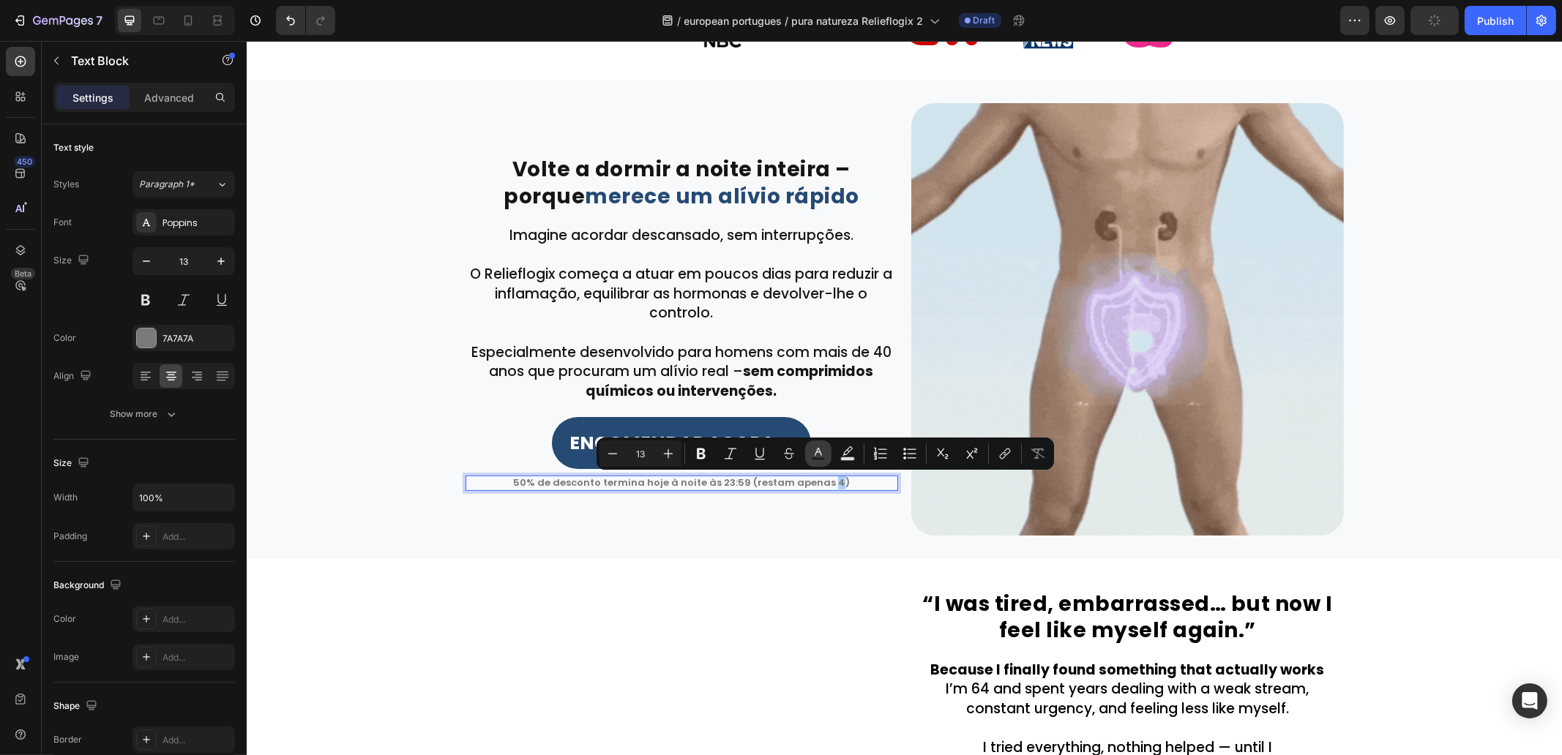
click at [816, 448] on icon "Editor contextual toolbar" at bounding box center [818, 453] width 15 height 15
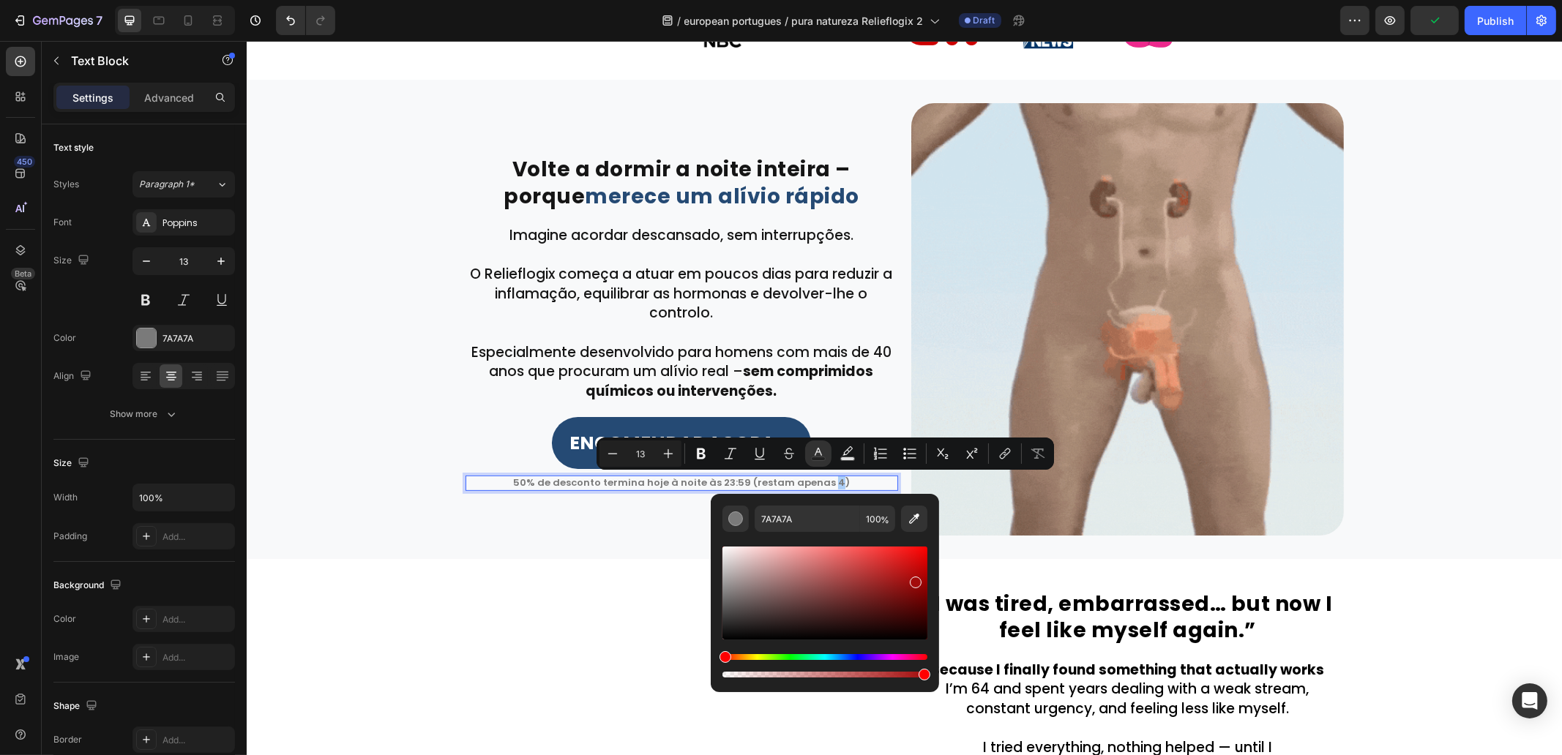
drag, startPoint x: 914, startPoint y: 580, endPoint x: 929, endPoint y: 509, distance: 72.5
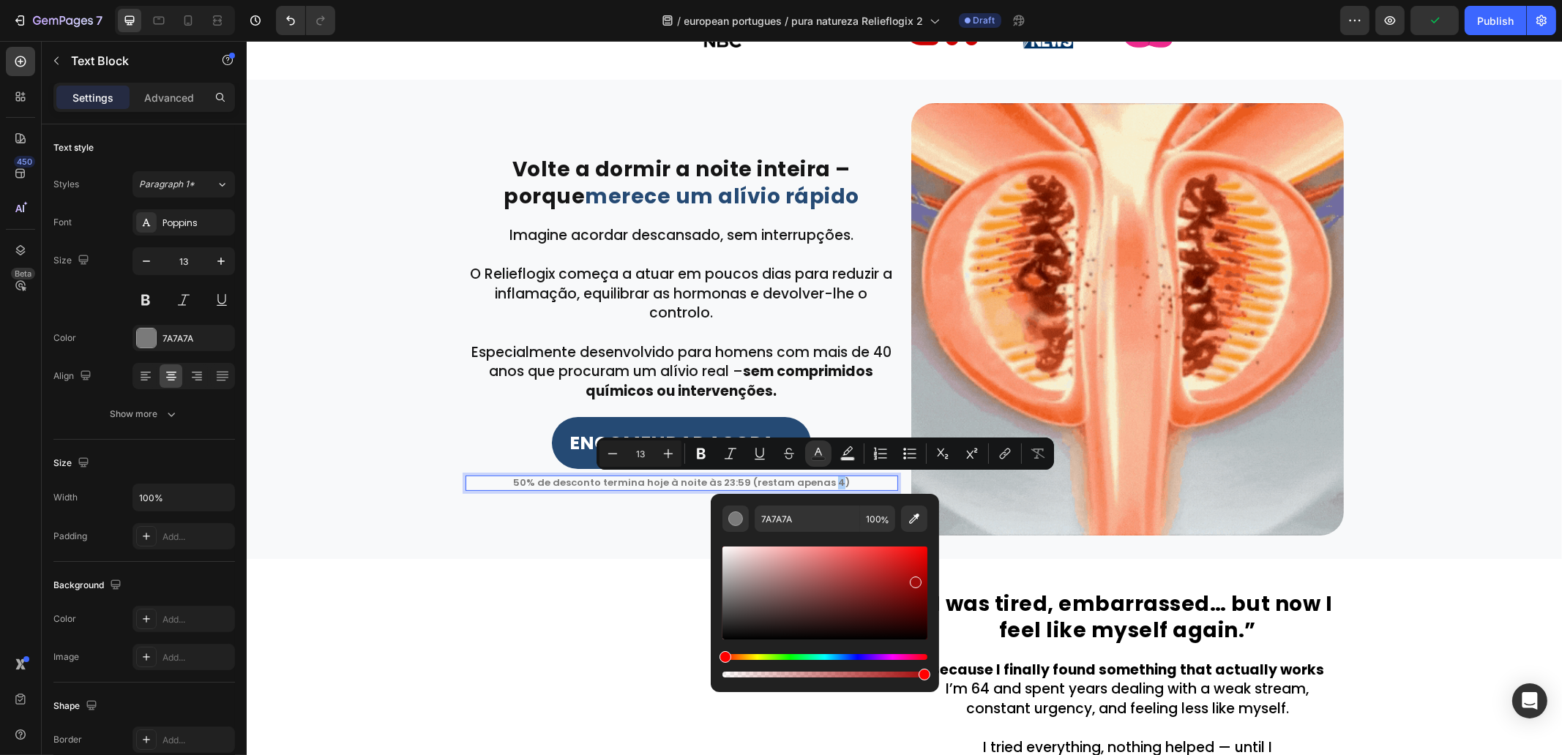
click at [929, 509] on div "7A7A7A 100 %" at bounding box center [825, 587] width 228 height 187
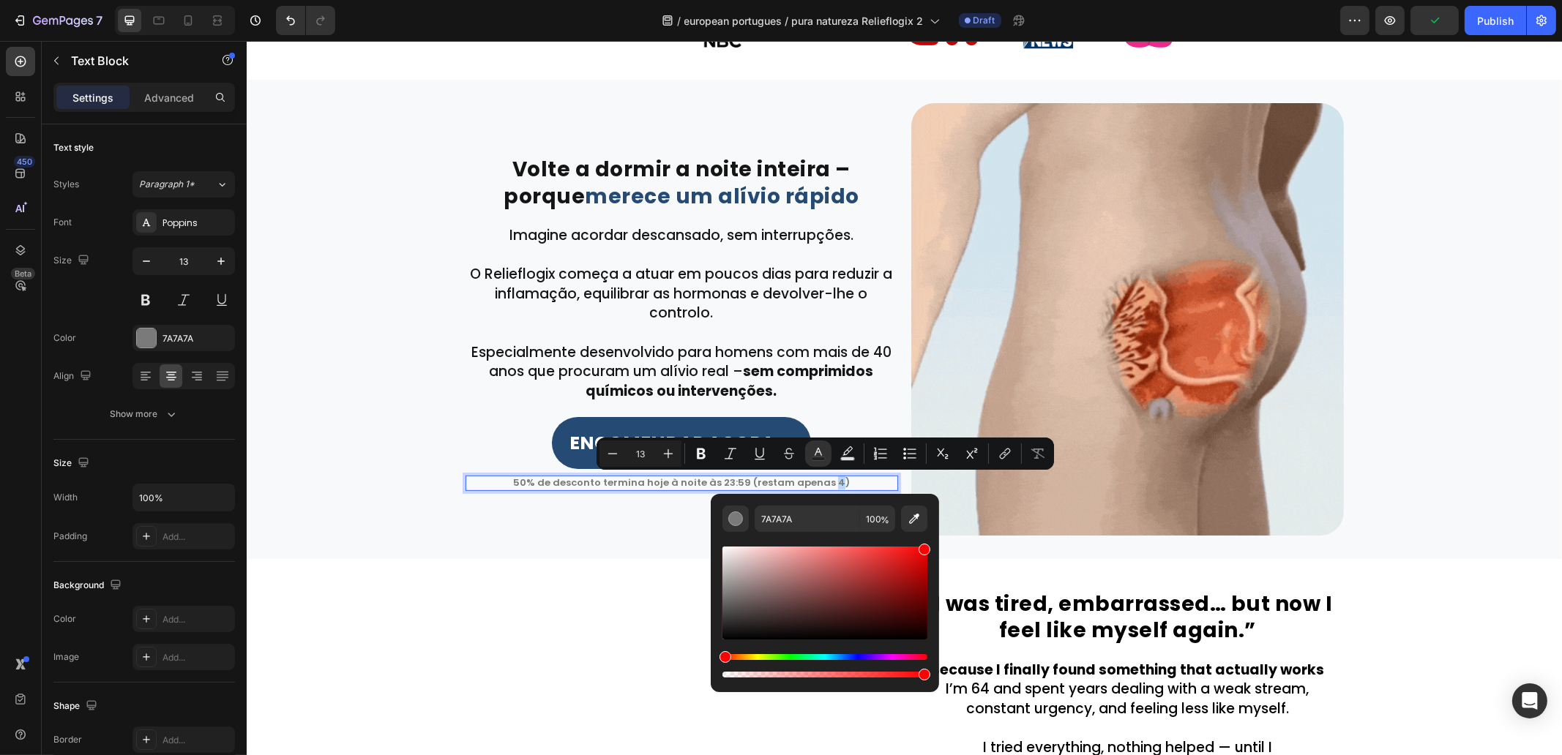
type input "FF0000"
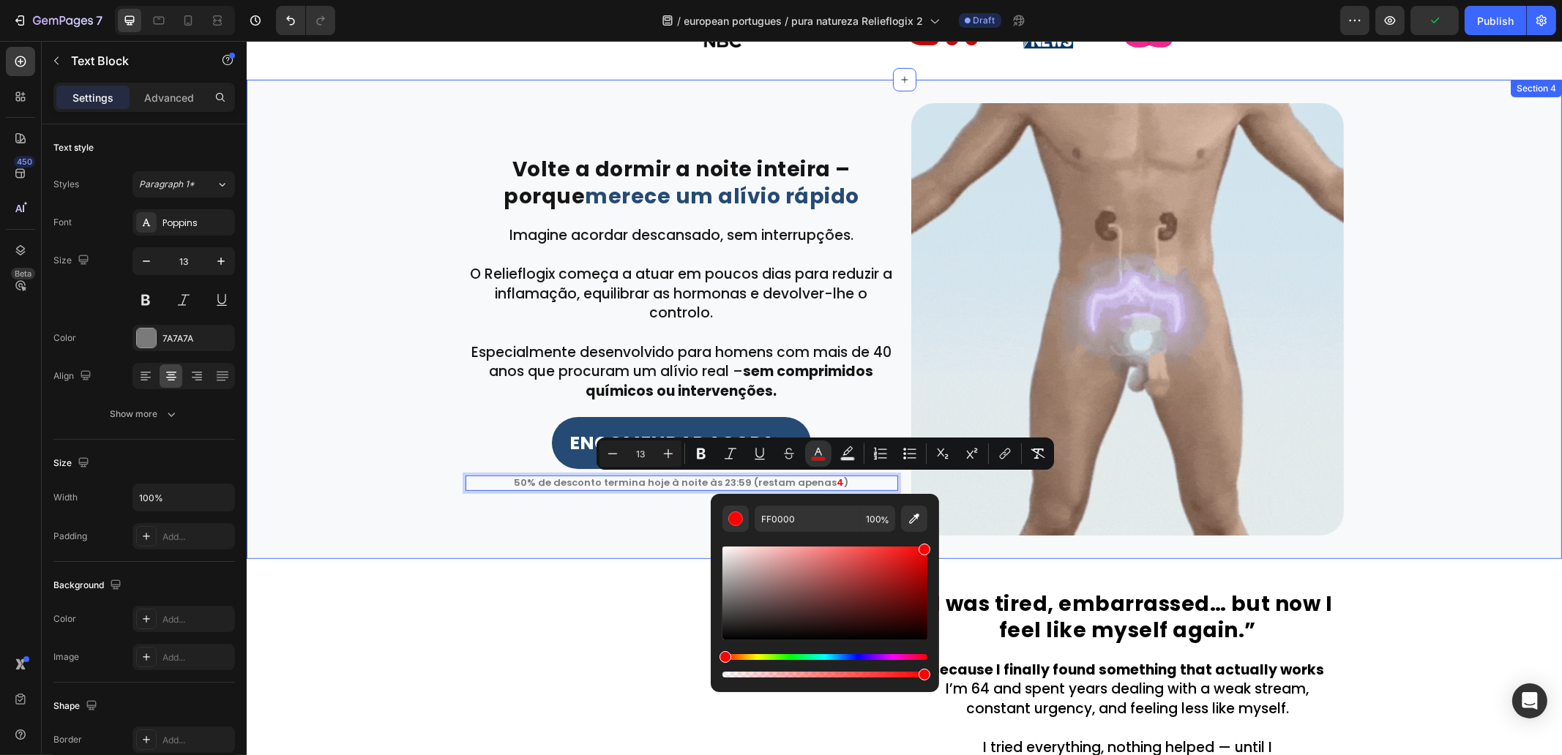
drag, startPoint x: 364, startPoint y: 465, endPoint x: 444, endPoint y: 461, distance: 79.9
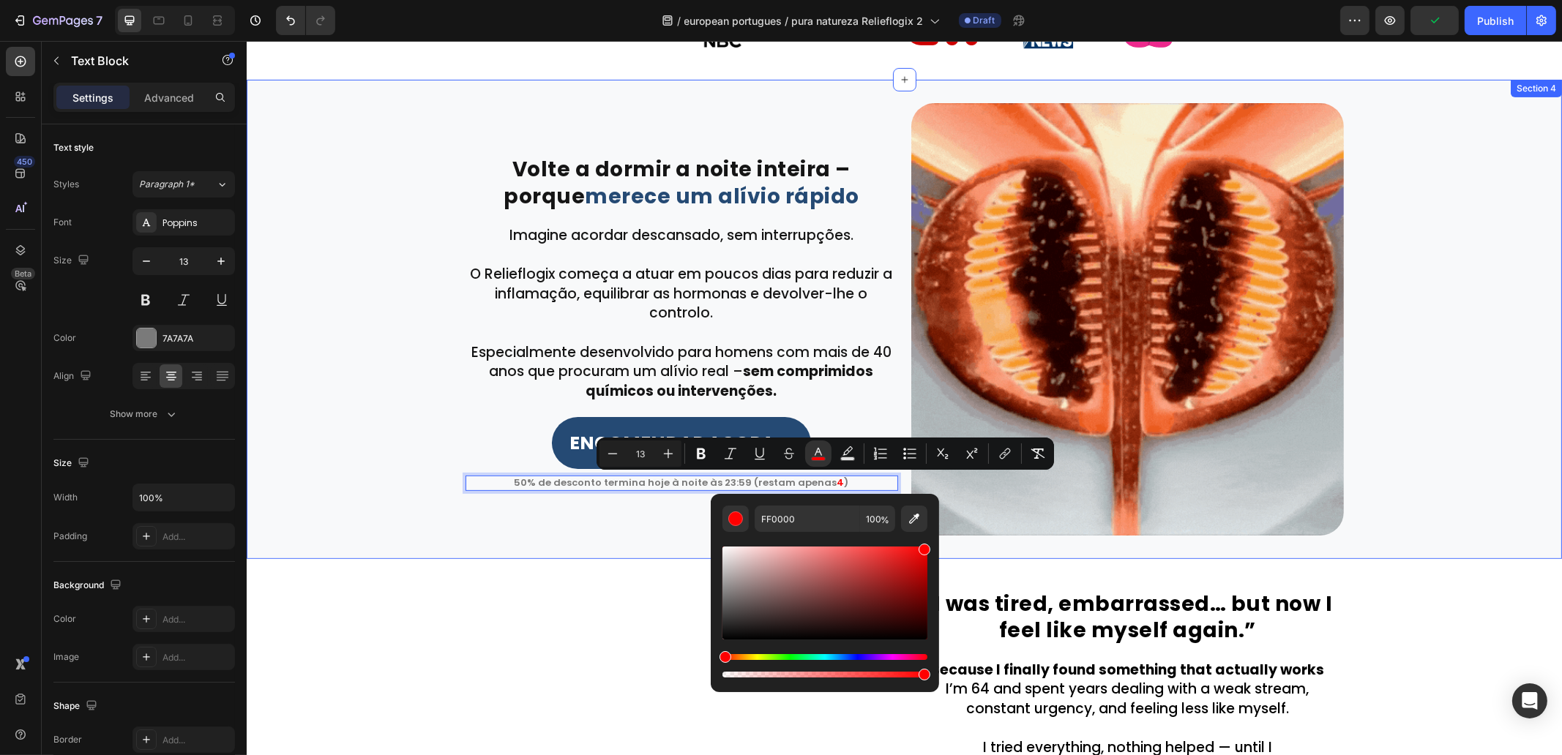
click at [365, 465] on div "⁠⁠⁠⁠⁠⁠⁠ Volte a dormir a noite inteira – porque merece um alívio rápido Heading…" at bounding box center [903, 319] width 1315 height 433
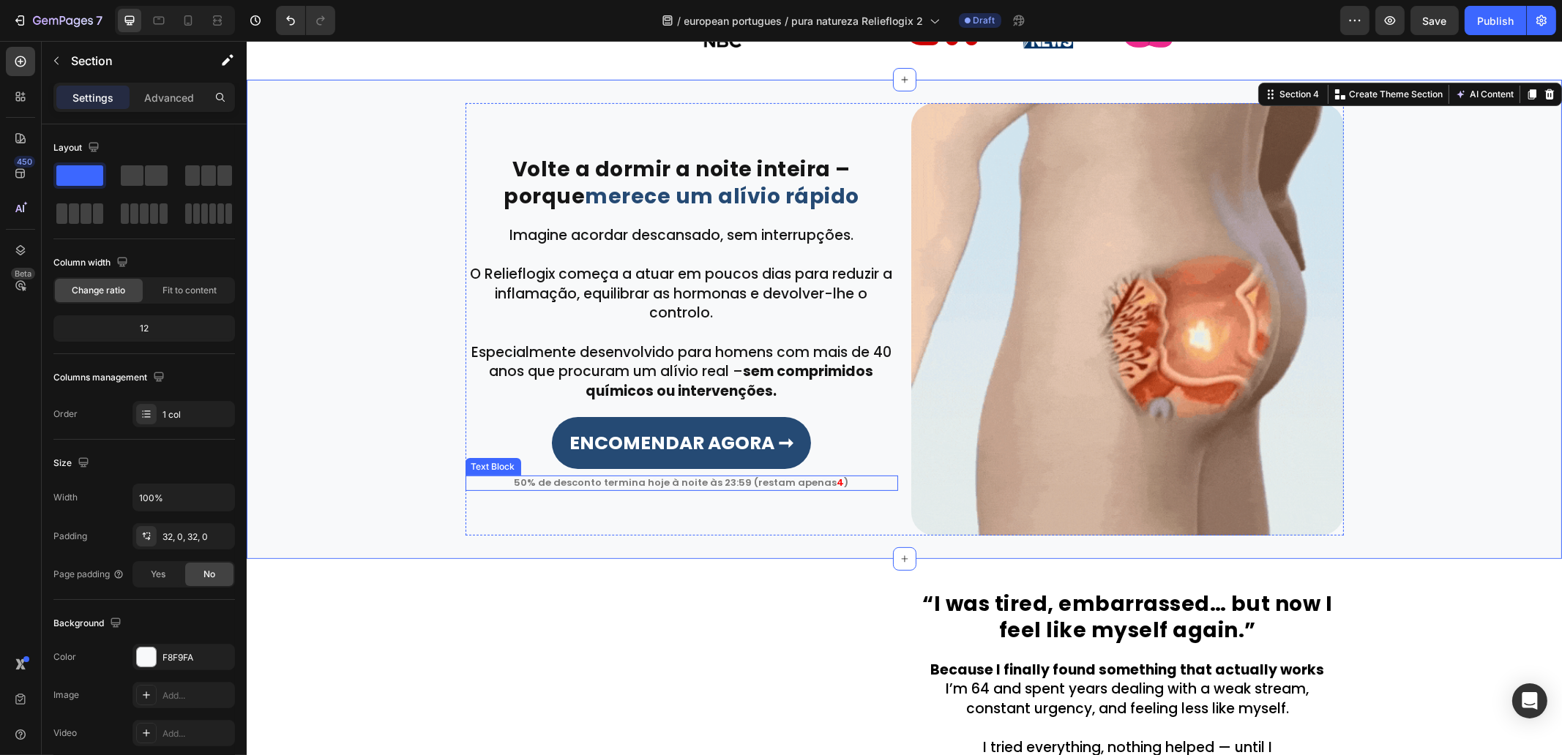
click at [683, 480] on p "50% de desconto termina hoje à noite às 23:59 (restam apenas 4 )" at bounding box center [681, 483] width 430 height 12
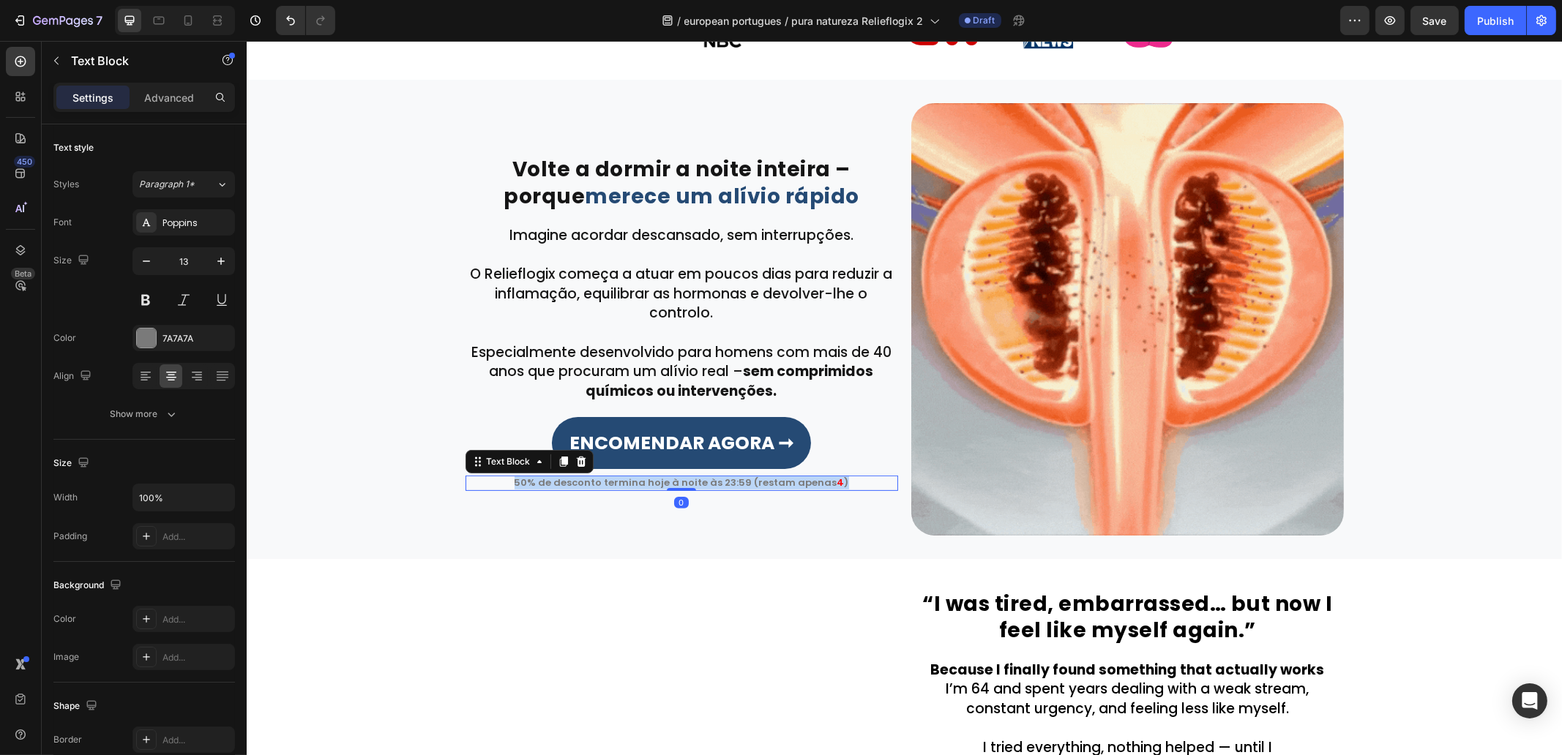
click at [684, 480] on p "50% de desconto termina hoje à noite às 23:59 (restam apenas 4 )" at bounding box center [681, 483] width 430 height 12
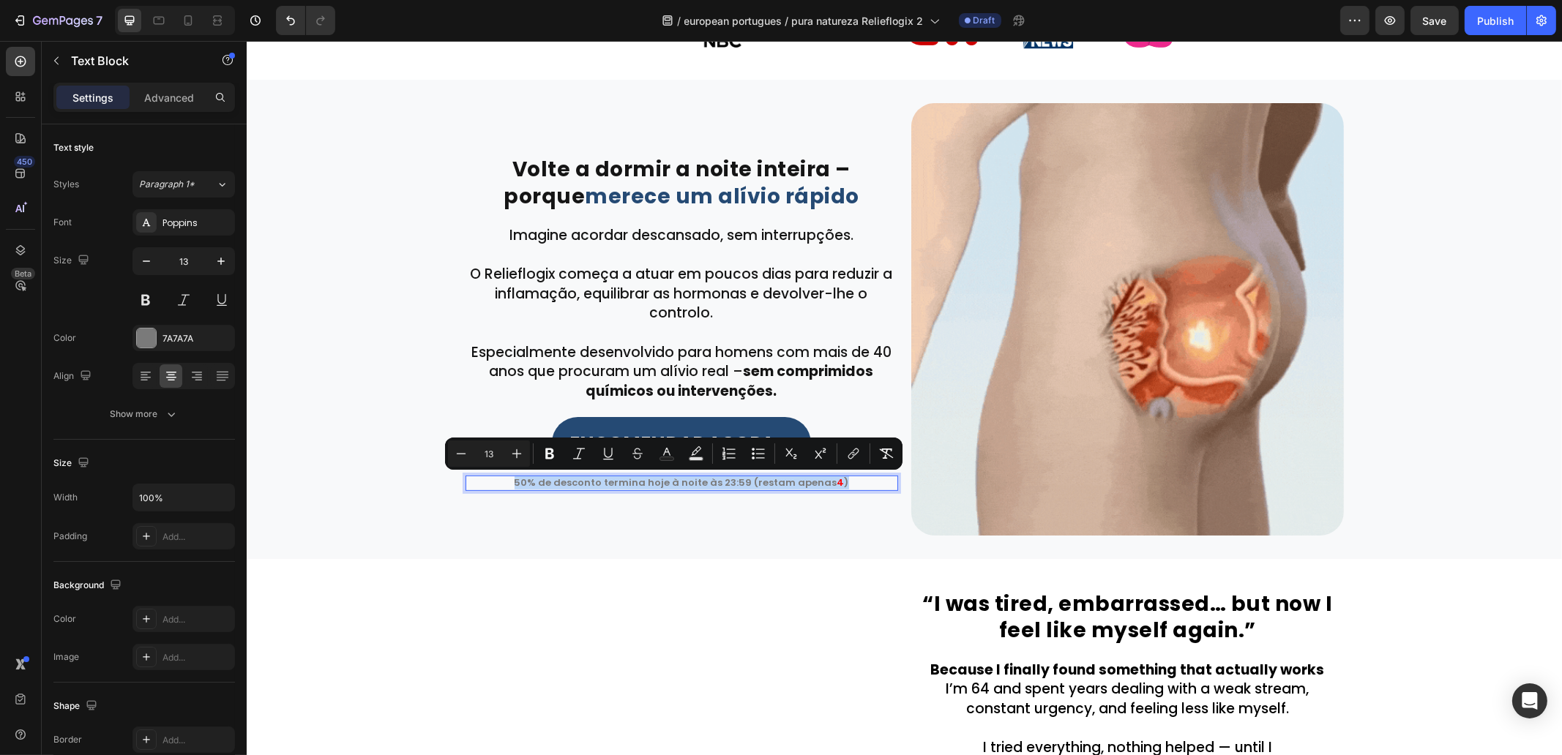
copy p "50% de desconto termina hoje à noite às 23:59 (restam apenas 4 )"
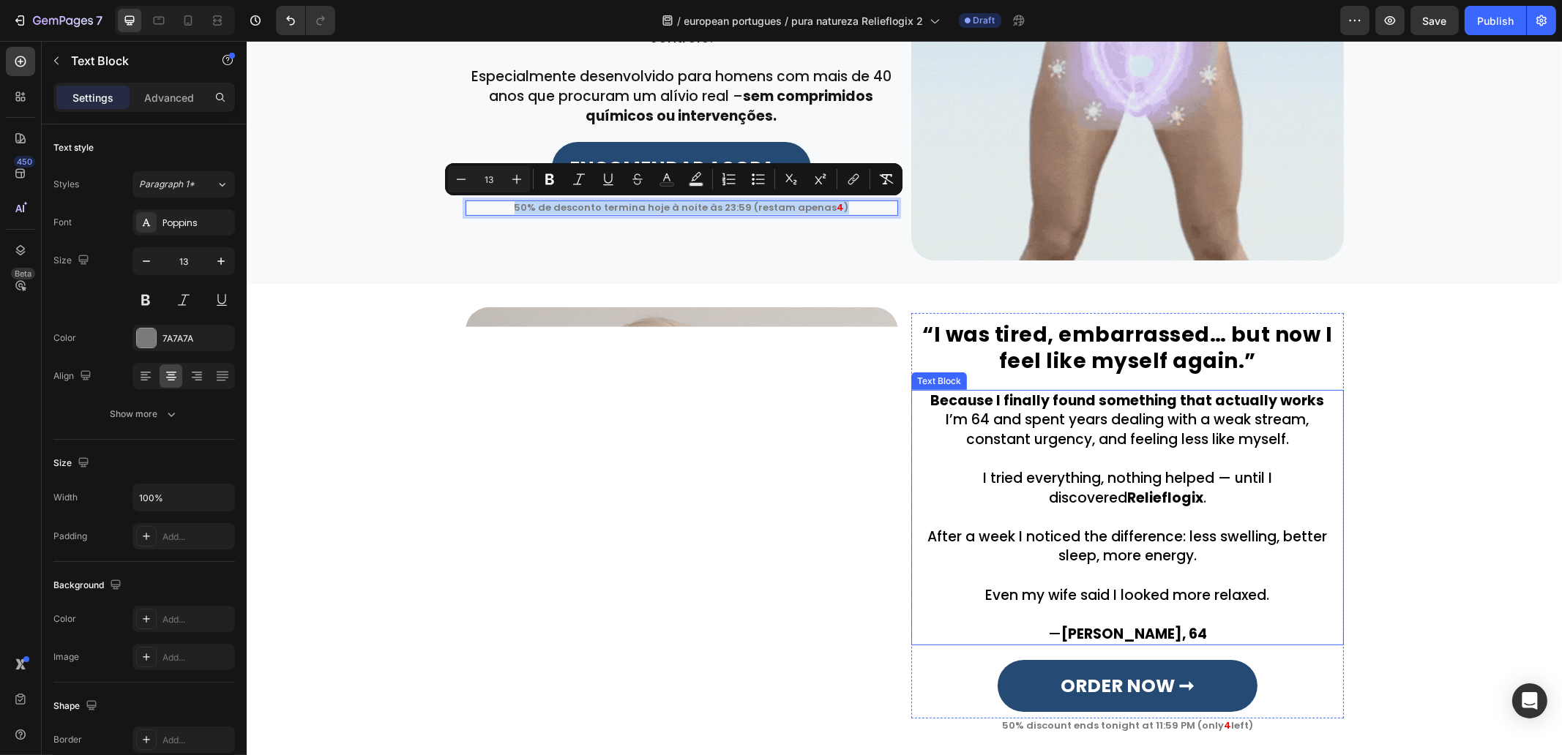
scroll to position [1170, 0]
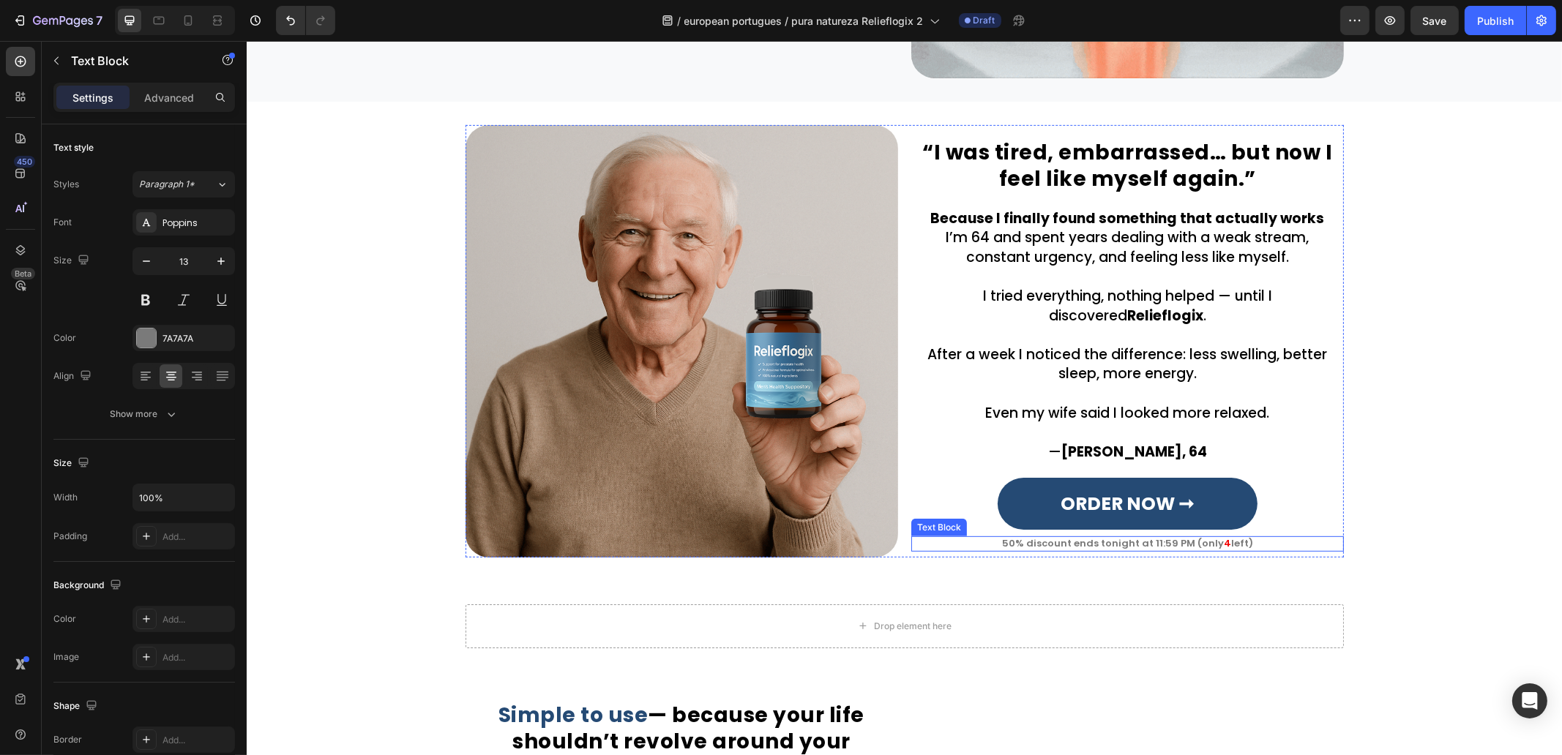
click at [1116, 545] on p "50% discount ends tonight at 11:59 PM (only 4 left)" at bounding box center [1127, 544] width 430 height 12
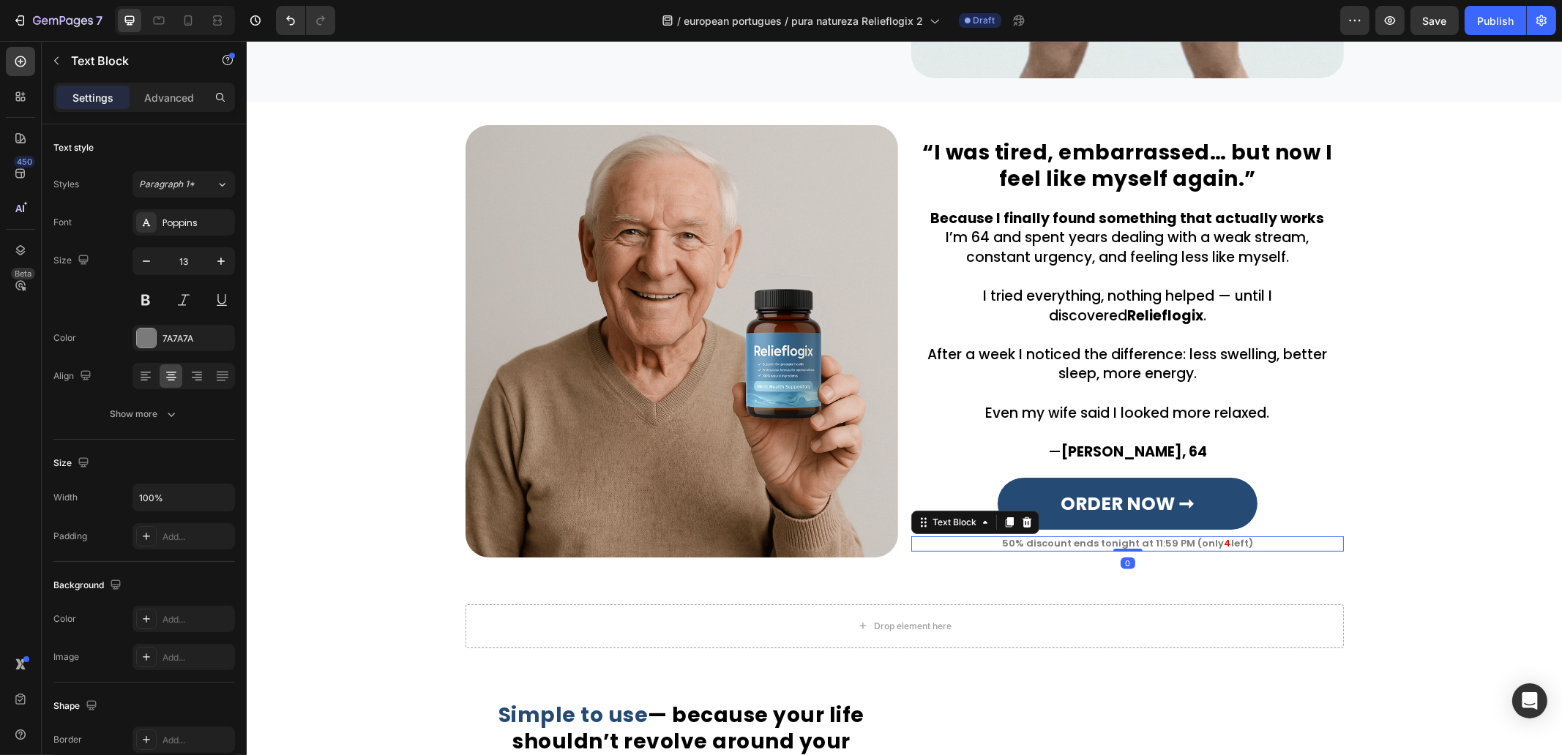
click at [1116, 545] on p "50% discount ends tonight at 11:59 PM (only 4 left)" at bounding box center [1127, 544] width 430 height 12
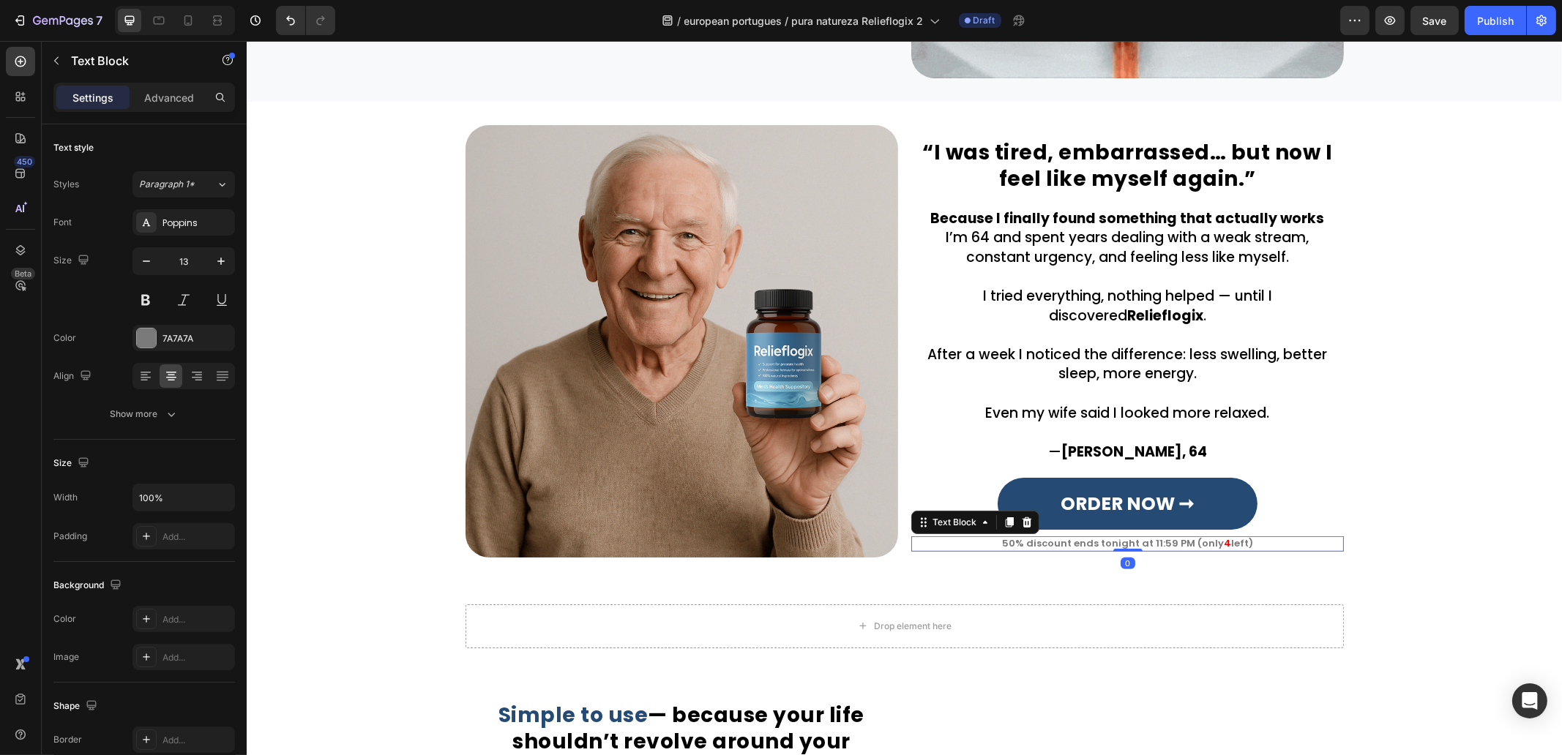
click at [1116, 545] on p "50% discount ends tonight at 11:59 PM (only 4 left)" at bounding box center [1127, 544] width 430 height 12
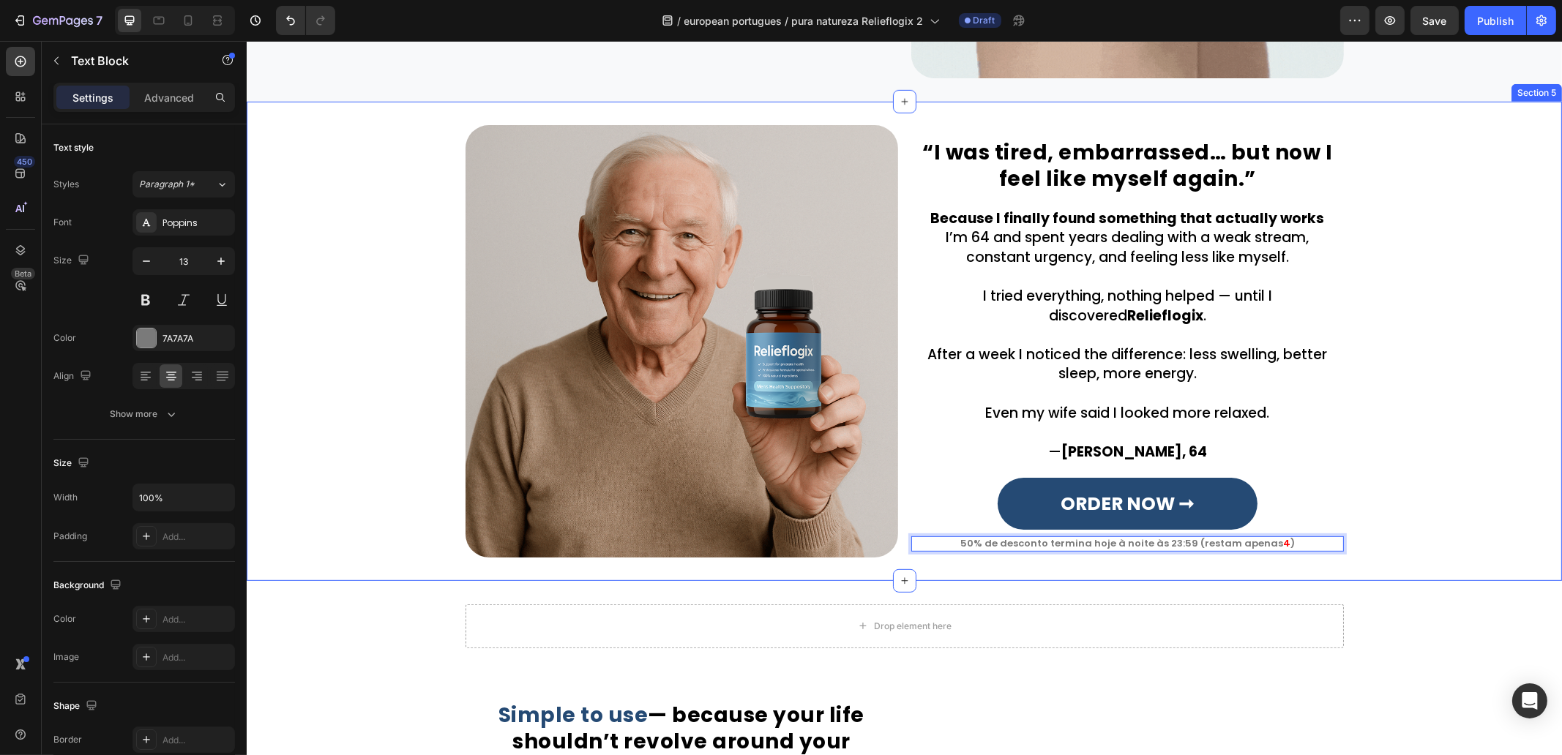
click at [316, 394] on div "“I was tired, embarrassed… but now I feel like myself again.” Heading Row Becau…" at bounding box center [904, 341] width 1315 height 433
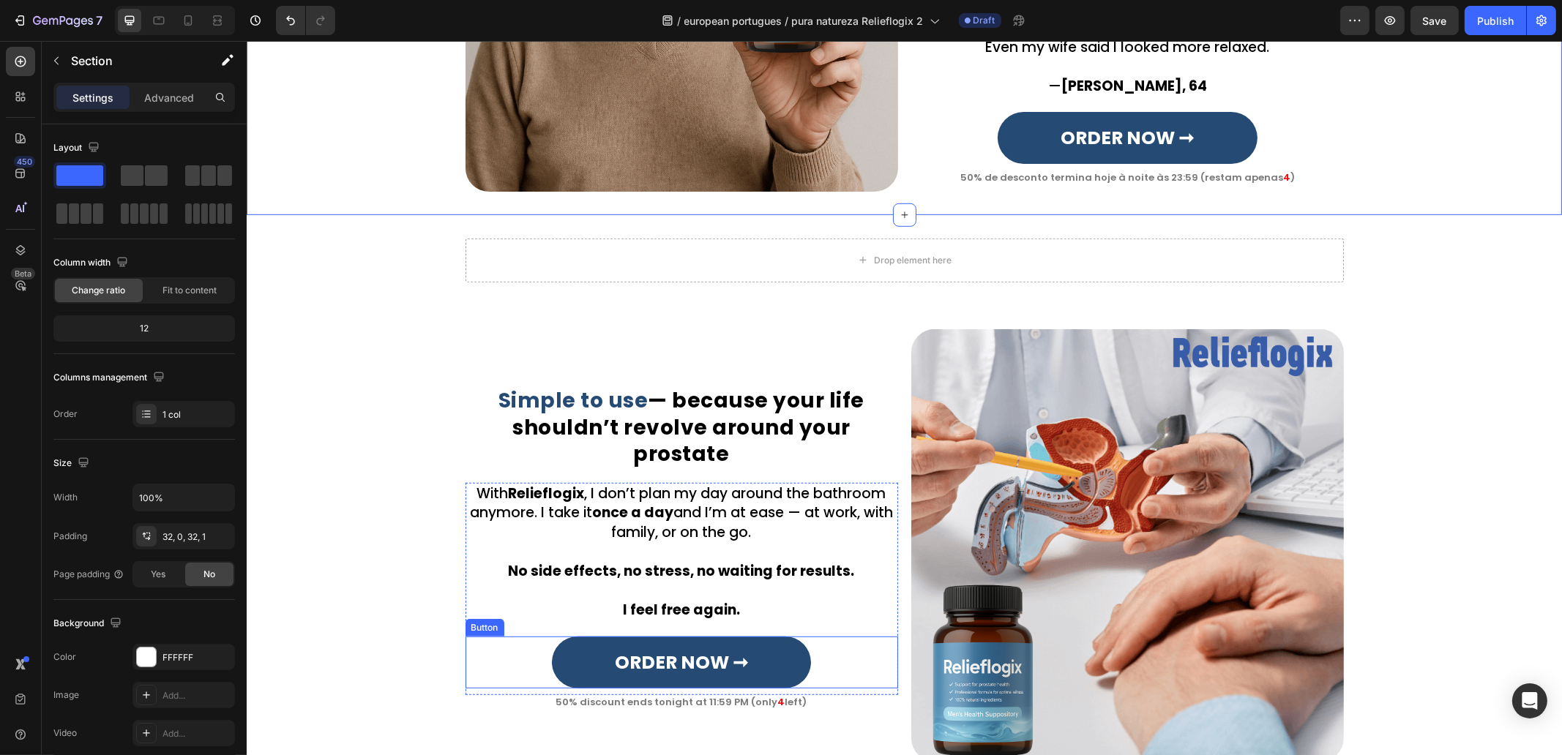
scroll to position [1810, 0]
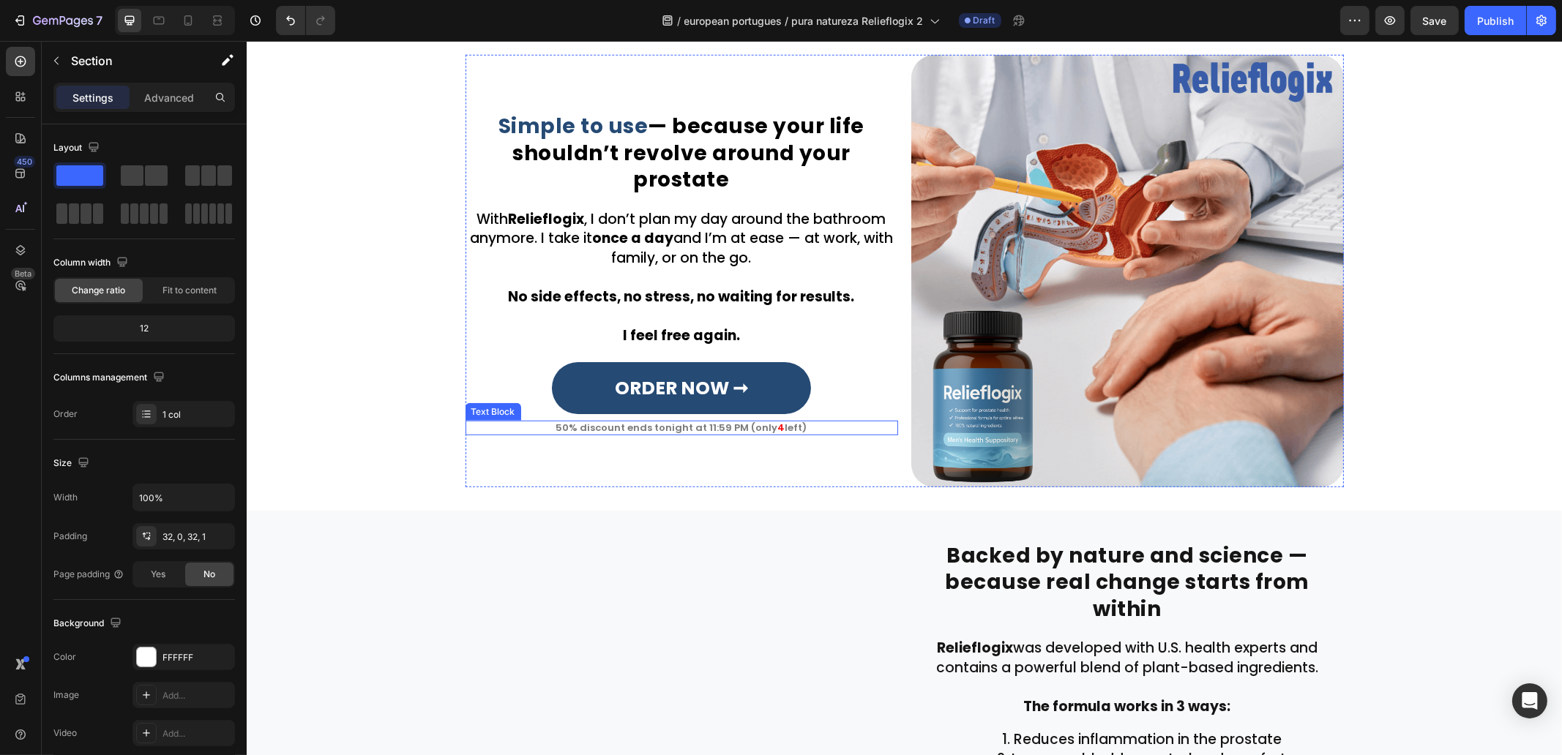
click at [737, 422] on p "50% discount ends tonight at 11:59 PM (only 4 left)" at bounding box center [681, 428] width 430 height 12
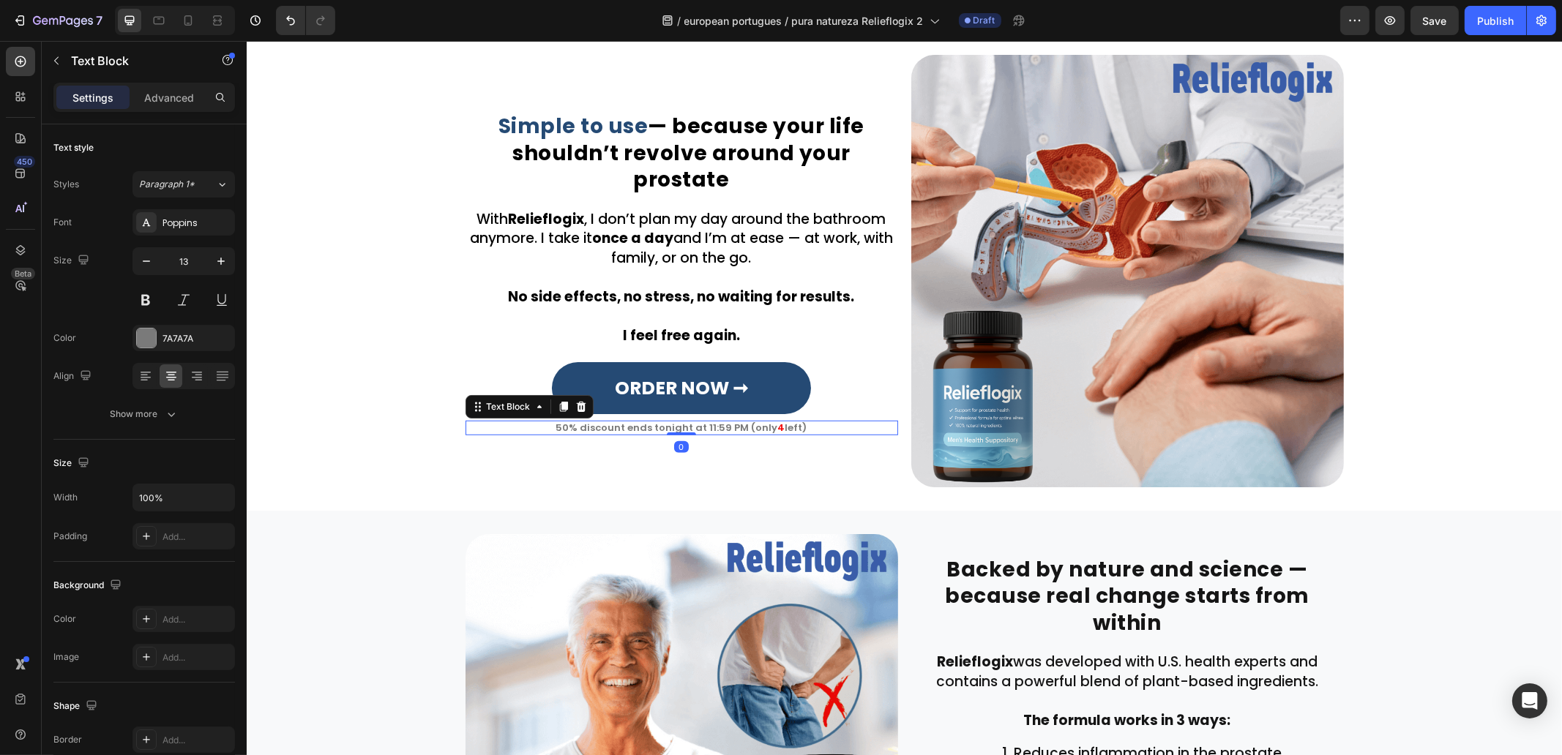
click at [737, 422] on p "50% discount ends tonight at 11:59 PM (only 4 left)" at bounding box center [681, 428] width 430 height 12
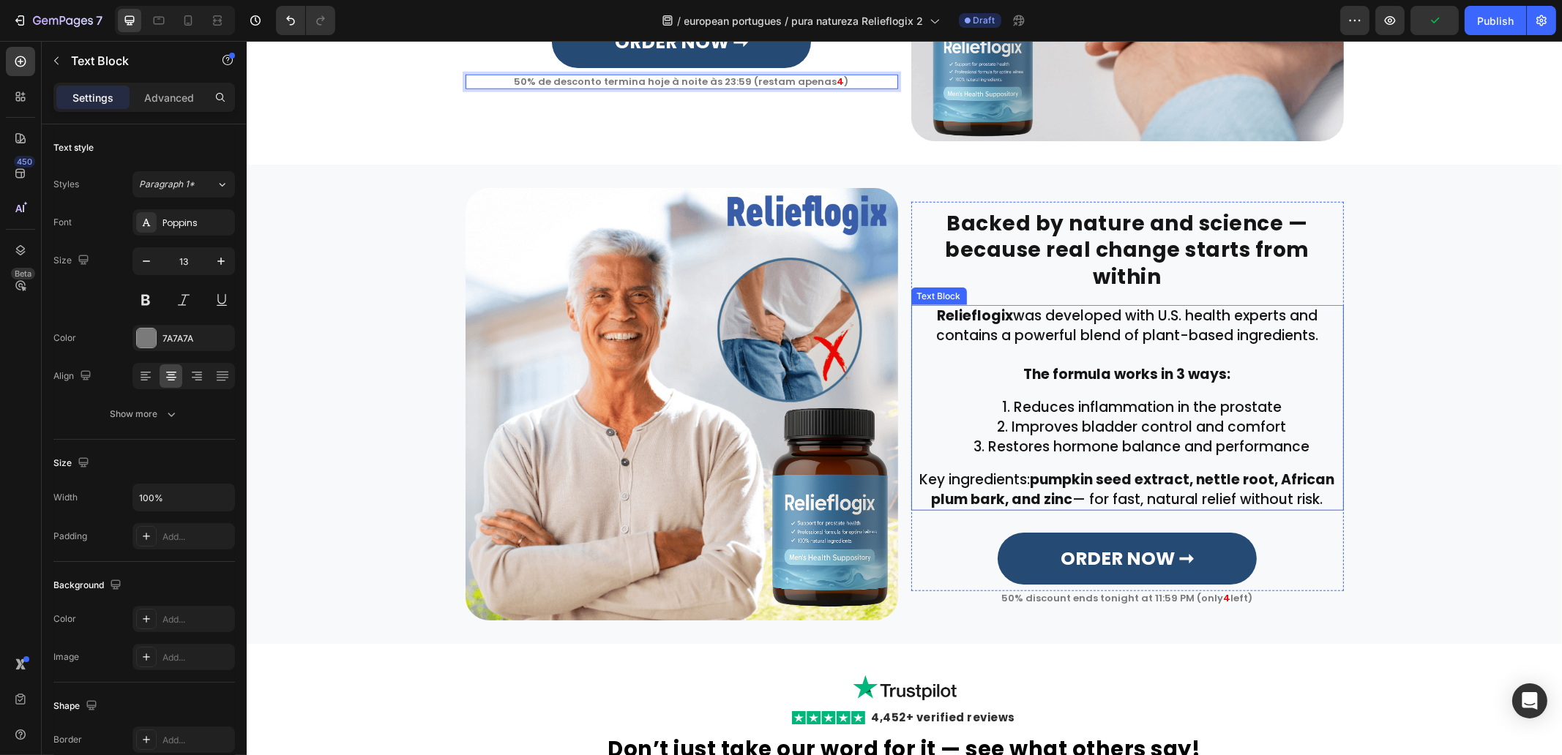
scroll to position [2176, 0]
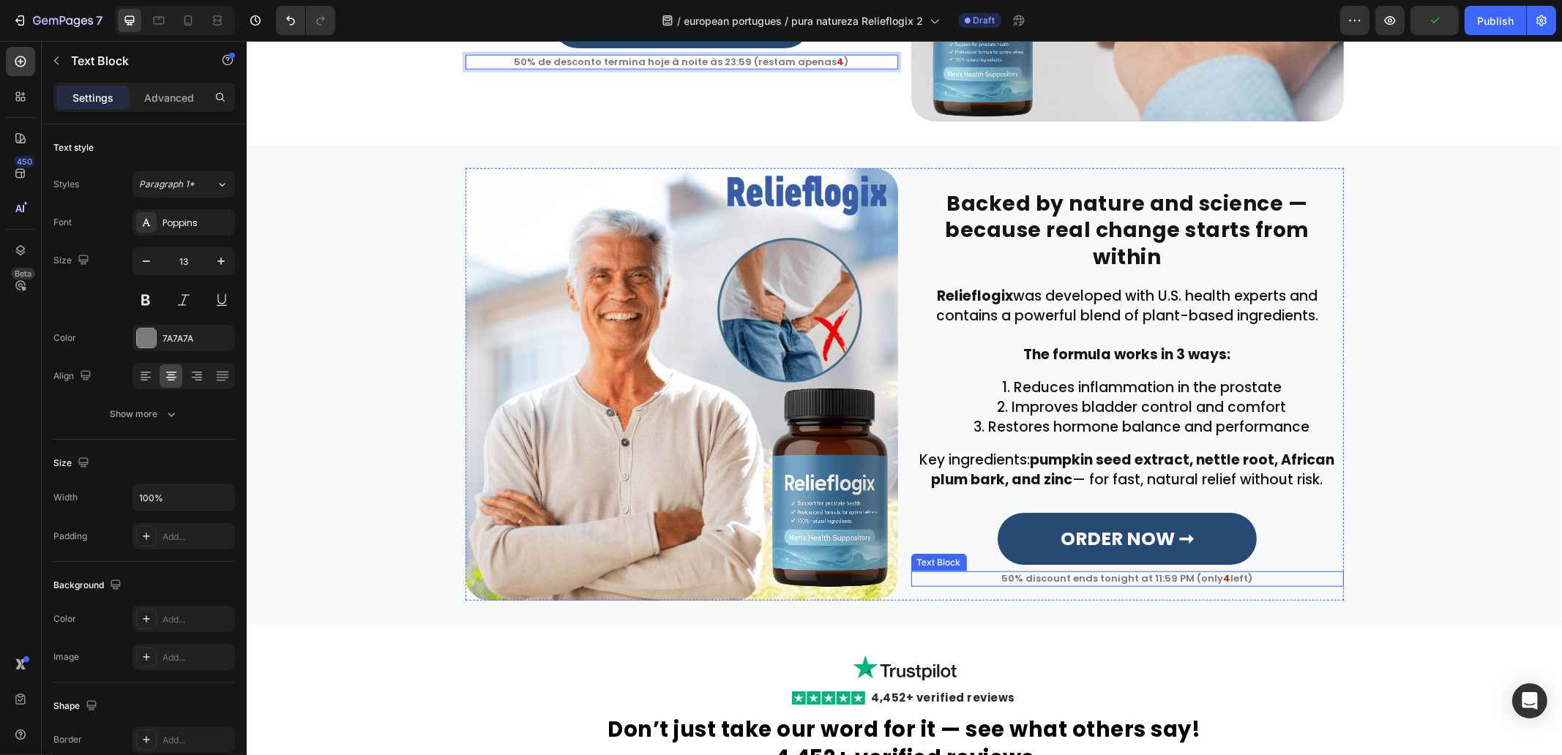
click at [1164, 573] on p "50% discount ends tonight at 11:59 PM (only 4 left)" at bounding box center [1127, 579] width 430 height 12
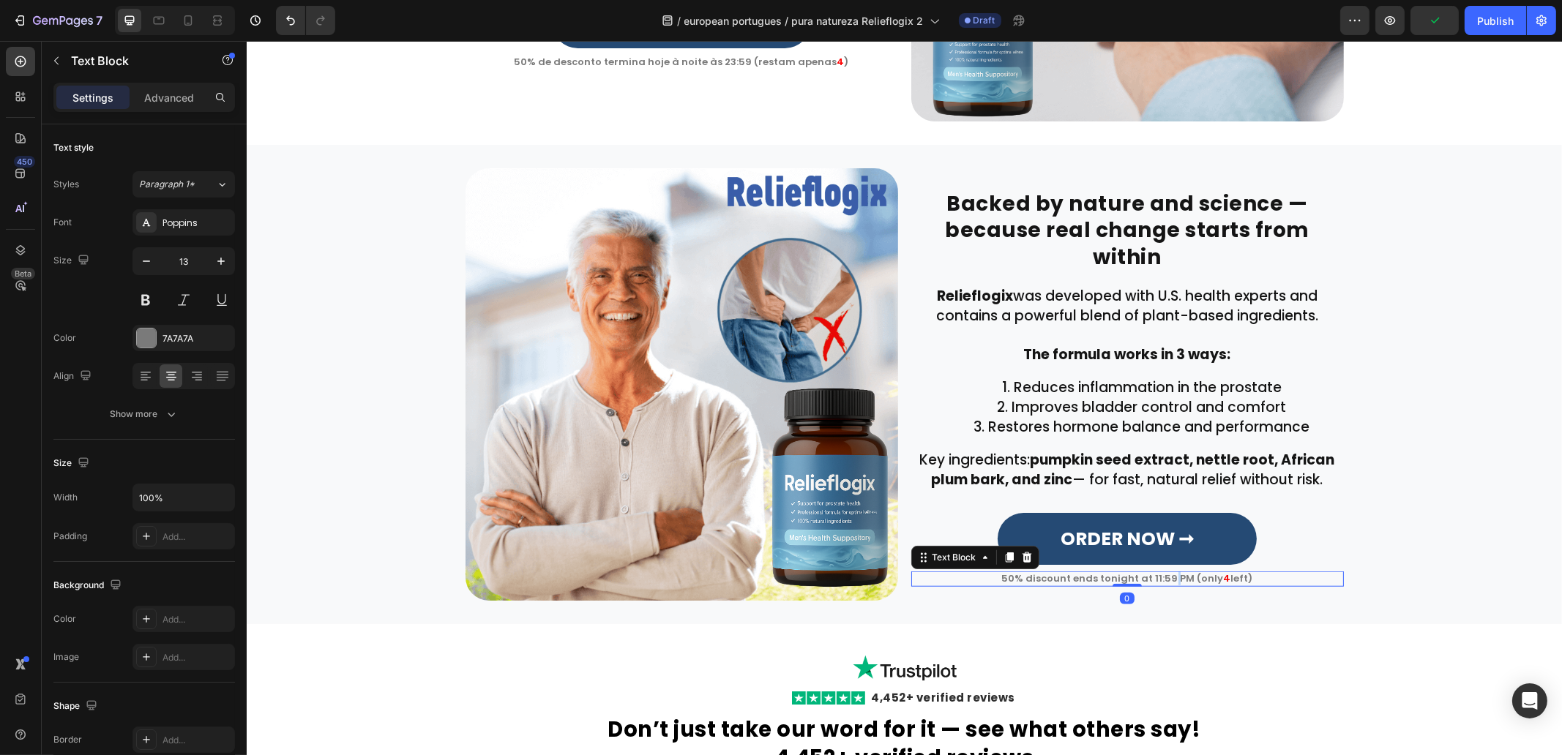
click at [1164, 573] on p "50% discount ends tonight at 11:59 PM (only 4 left)" at bounding box center [1127, 579] width 430 height 12
click at [1163, 573] on p "50% discount ends tonight at 11:59 PM (only 4 left)" at bounding box center [1127, 579] width 430 height 12
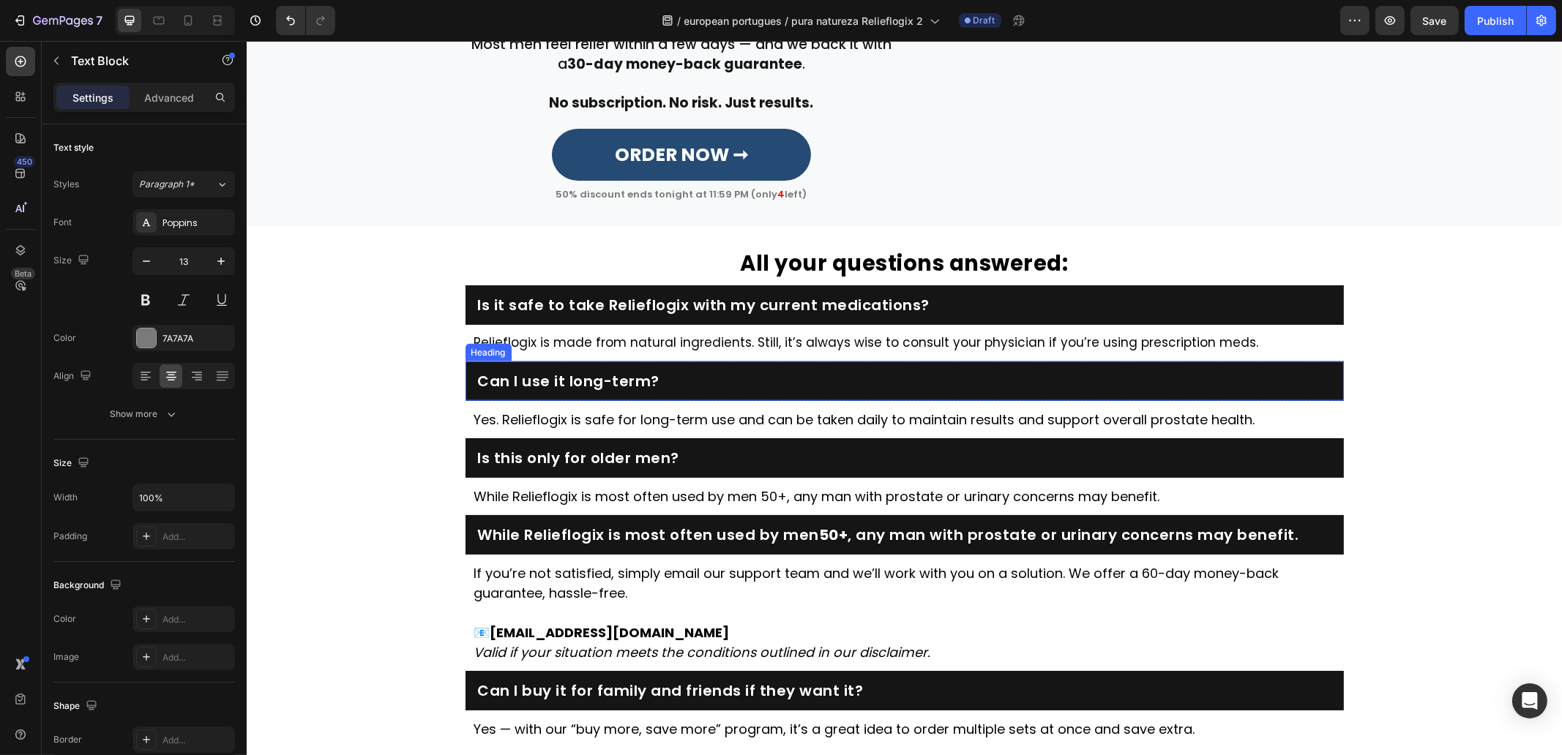
scroll to position [3640, 0]
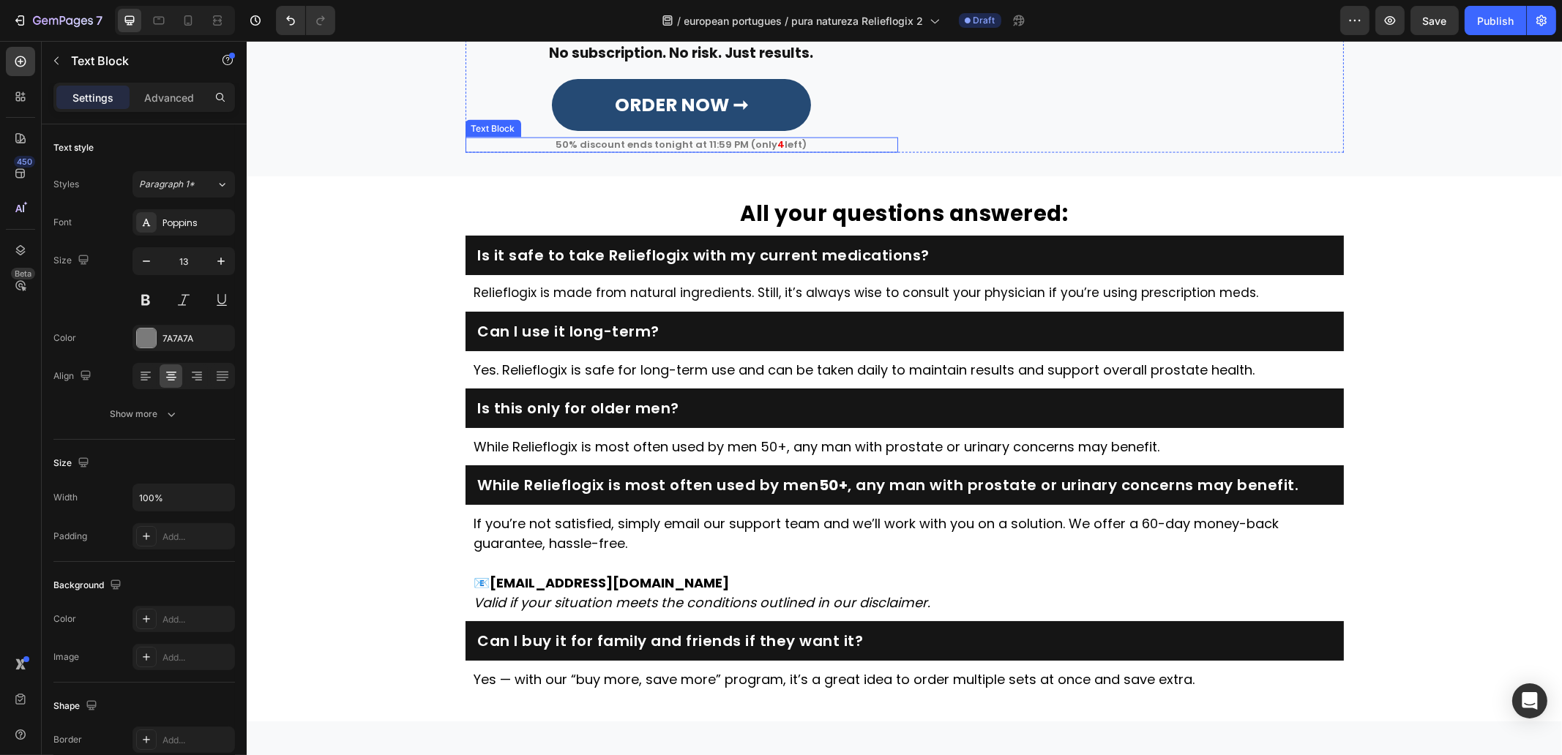
click at [749, 151] on p "50% discount ends tonight at 11:59 PM (only 4 left)" at bounding box center [681, 145] width 430 height 12
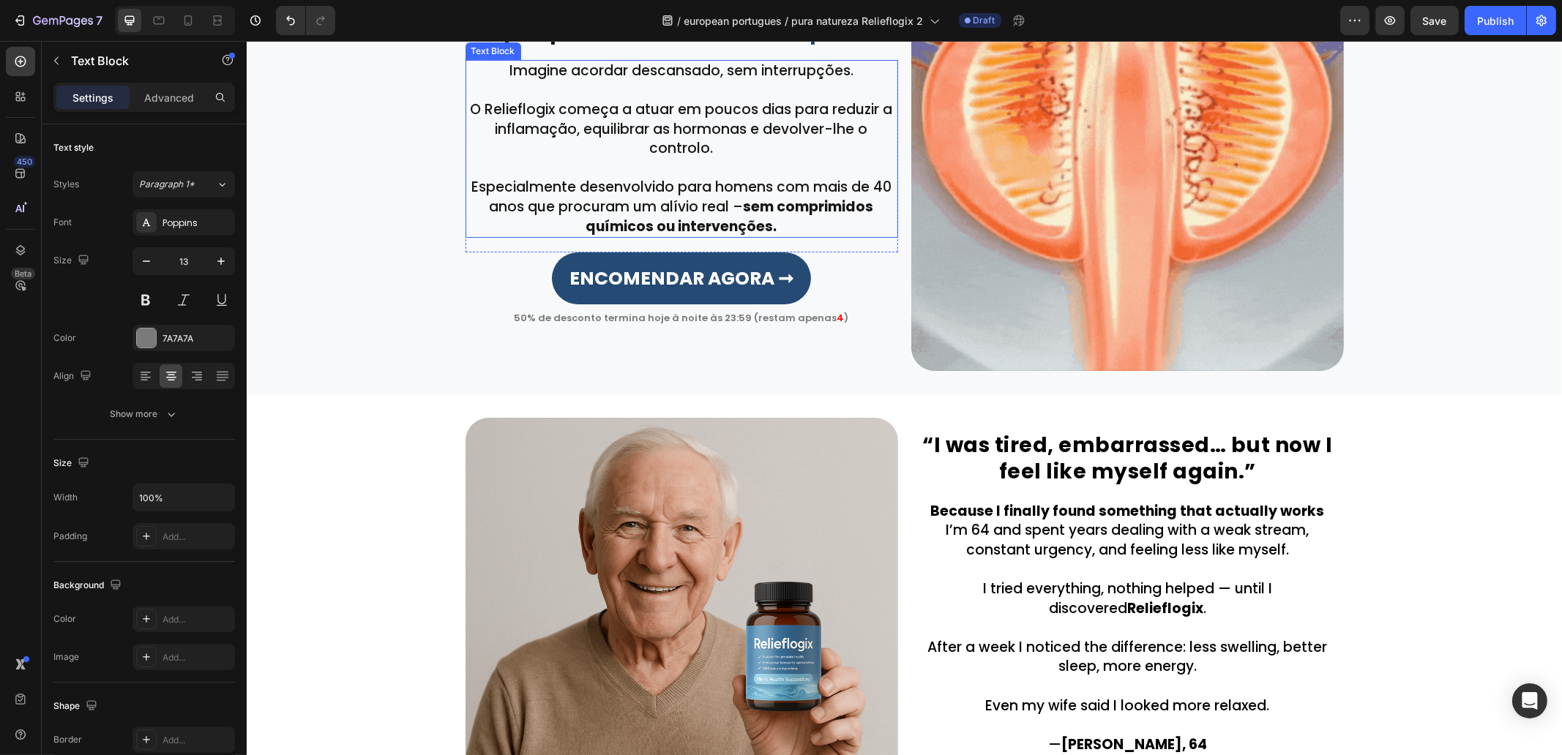
scroll to position [850, 0]
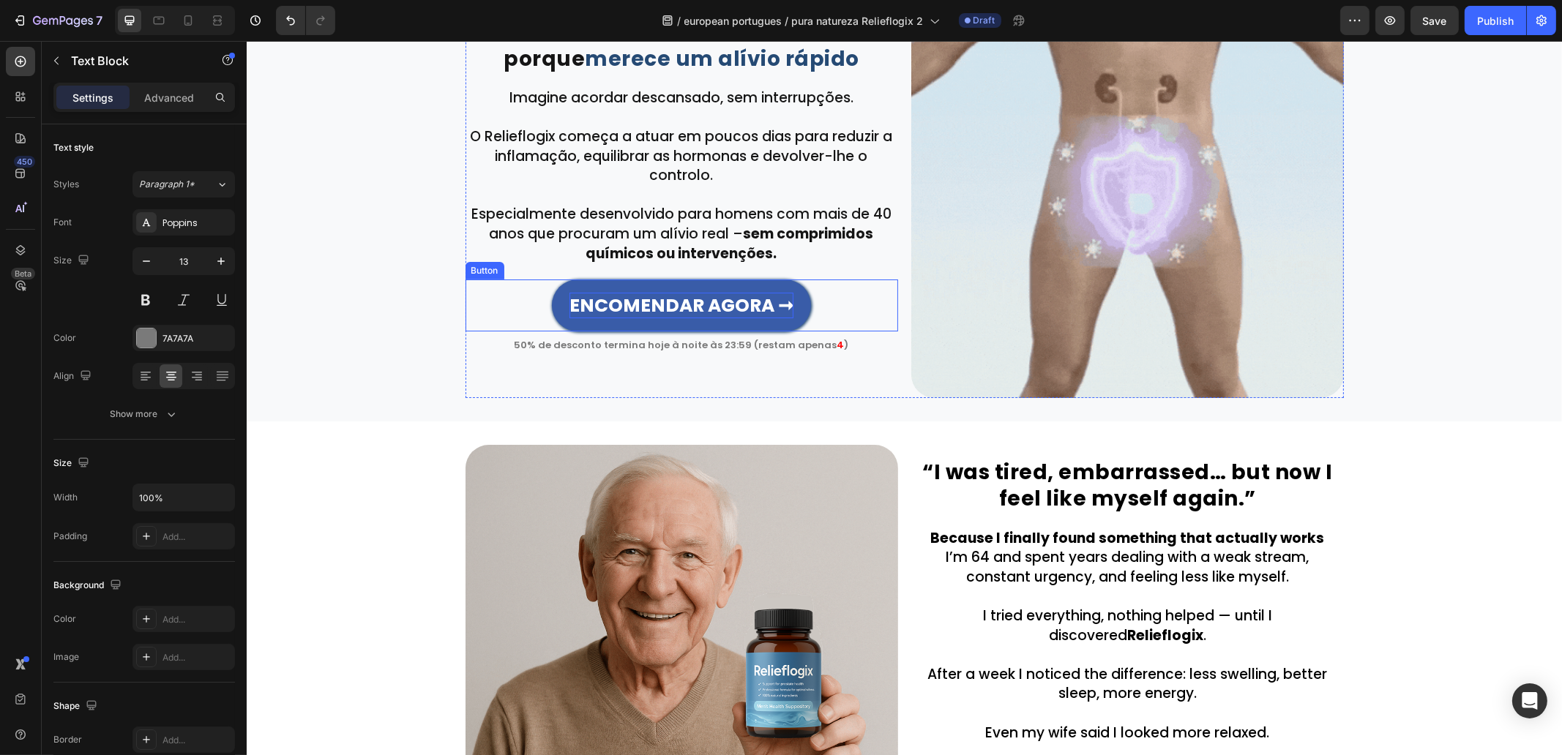
click at [720, 313] on strong "ENCOMENDAR AGORA ➞" at bounding box center [681, 306] width 224 height 26
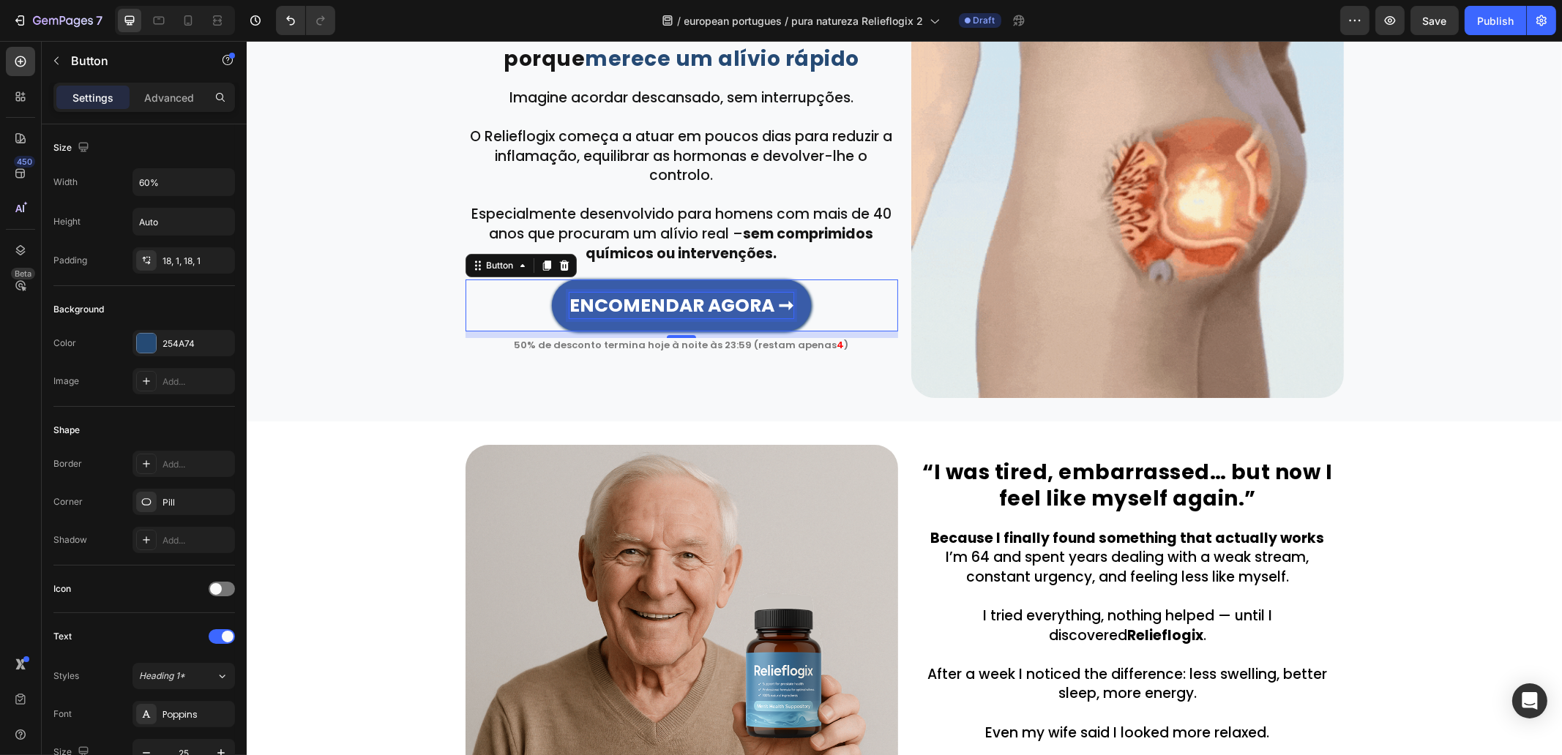
click at [720, 313] on strong "ENCOMENDAR AGORA ➞" at bounding box center [681, 306] width 224 height 26
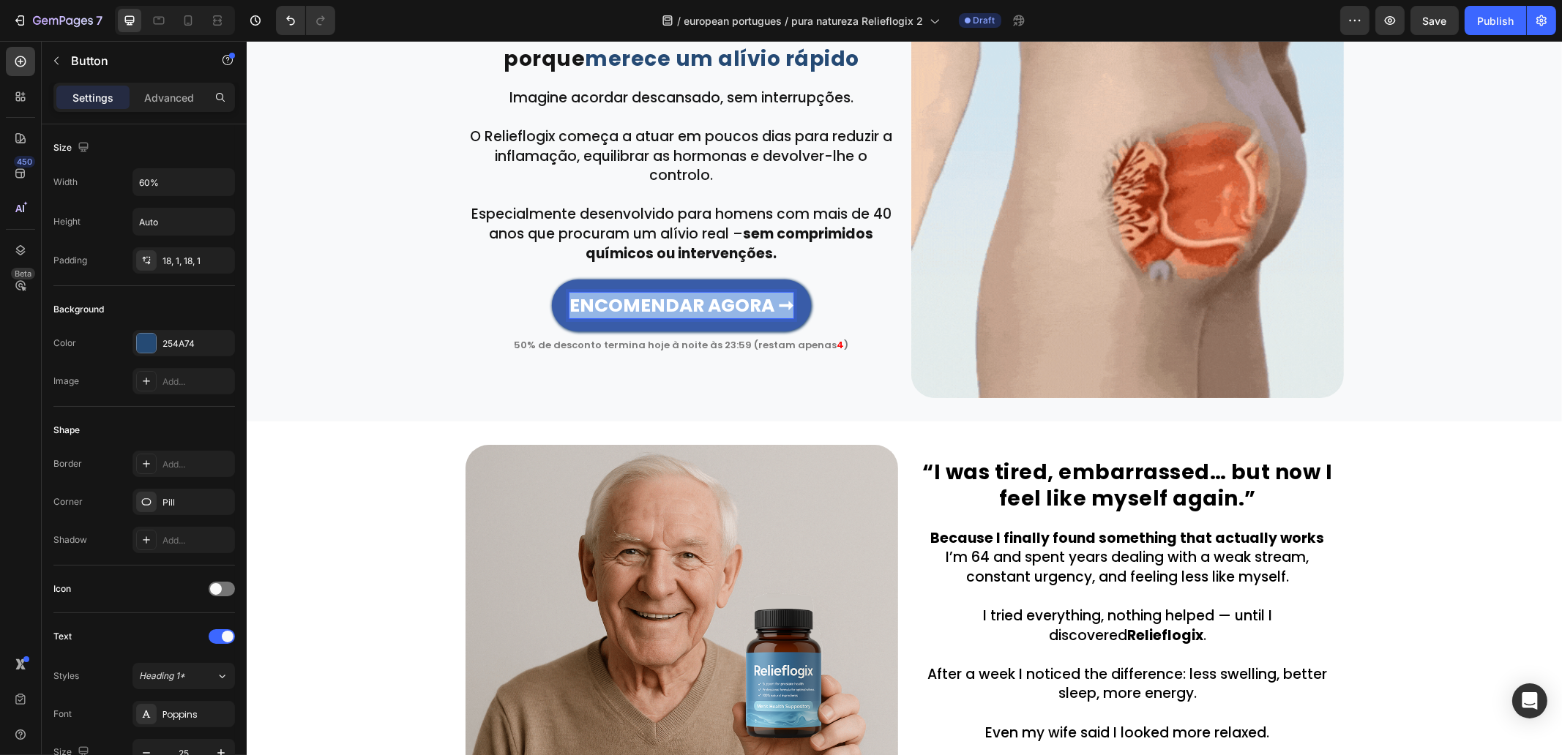
click at [720, 313] on strong "ENCOMENDAR AGORA ➞" at bounding box center [681, 306] width 224 height 26
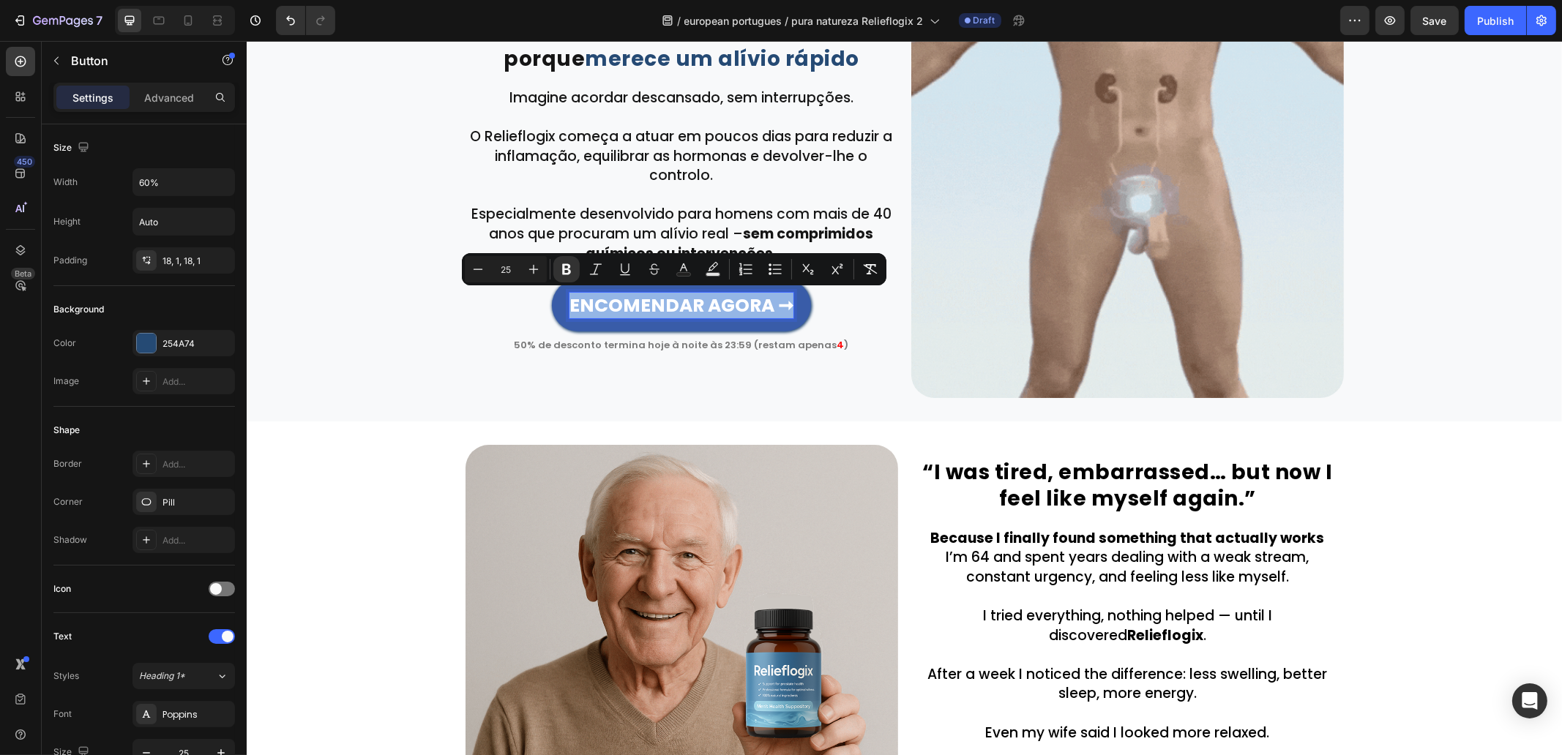
copy strong "ENCOMENDAR AGORA ➞"
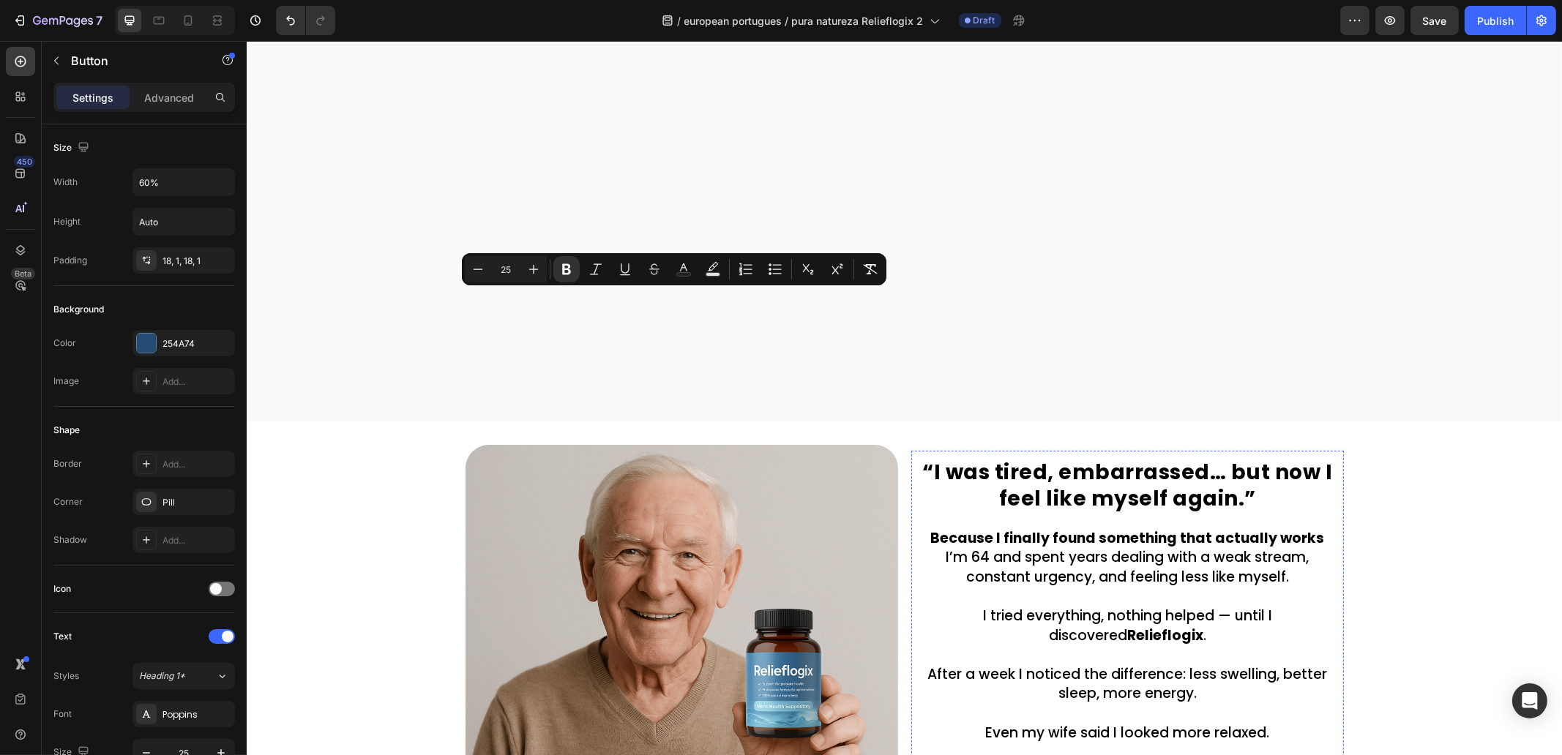
type input "16"
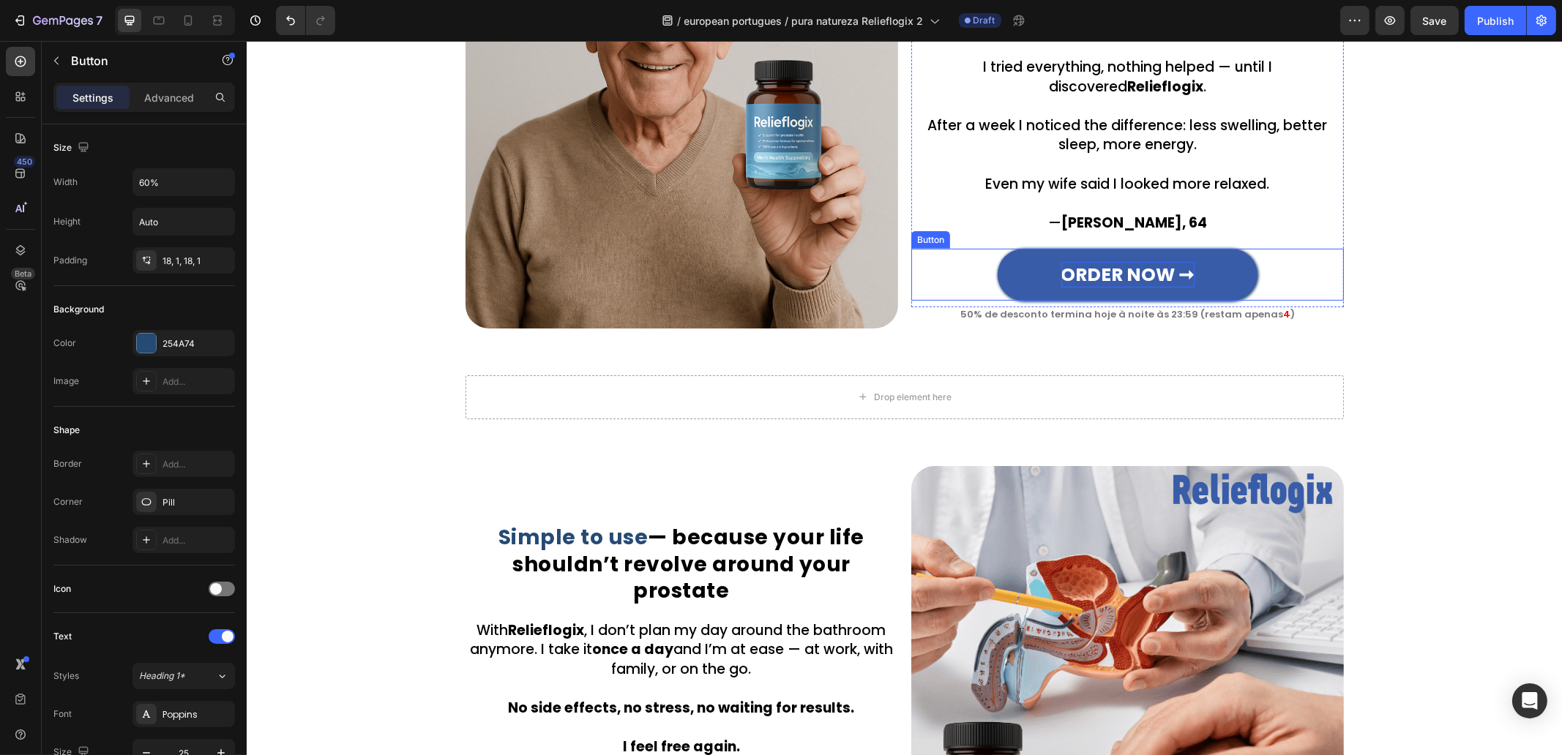
click at [1124, 267] on strong "ORDER NOW ➞" at bounding box center [1127, 275] width 133 height 26
click at [1125, 268] on strong "ORDER NOW ➞" at bounding box center [1127, 275] width 133 height 26
click at [419, 332] on div "“I was tired, embarrassed… but now I feel like myself again.” Heading Row Becau…" at bounding box center [903, 112] width 1315 height 479
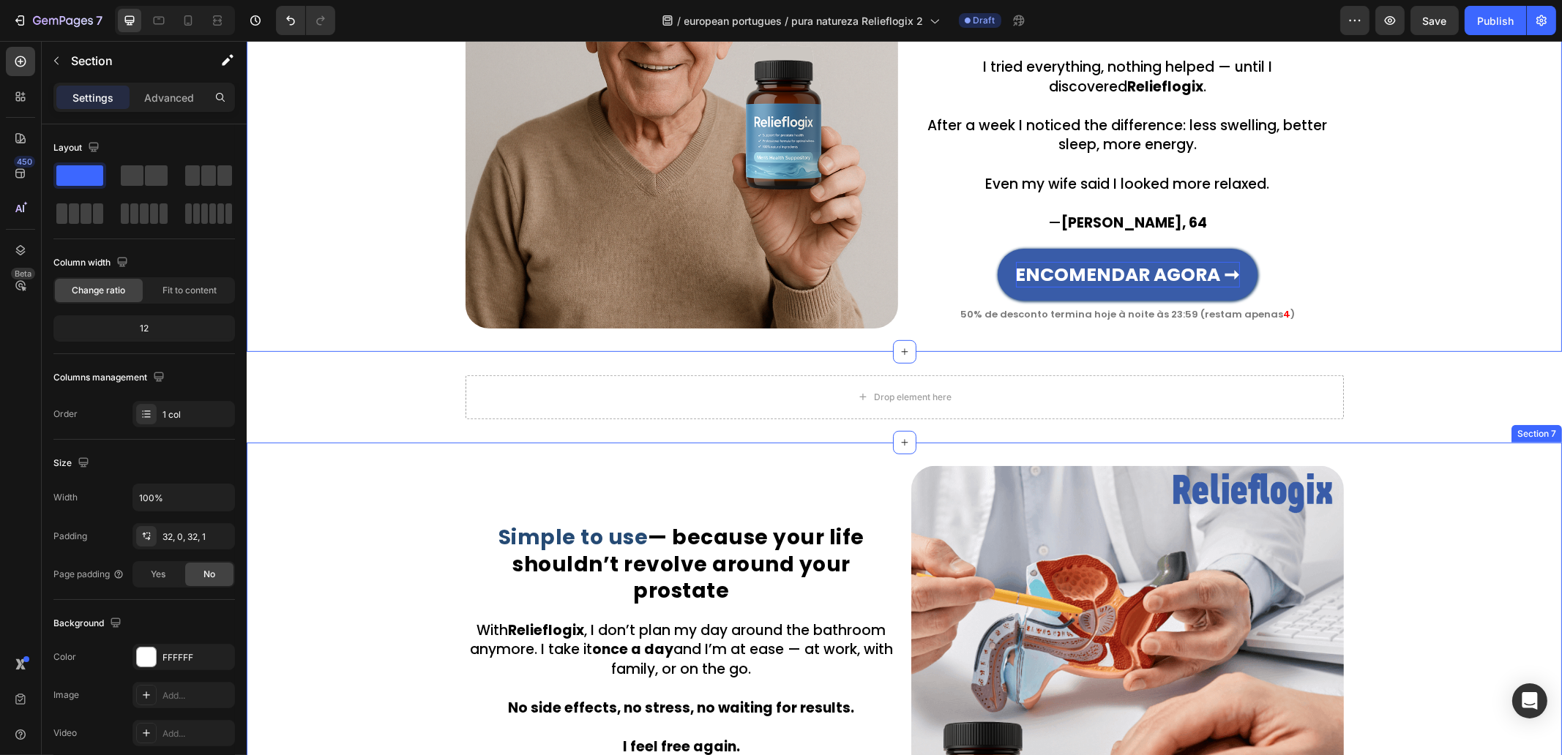
scroll to position [1673, 0]
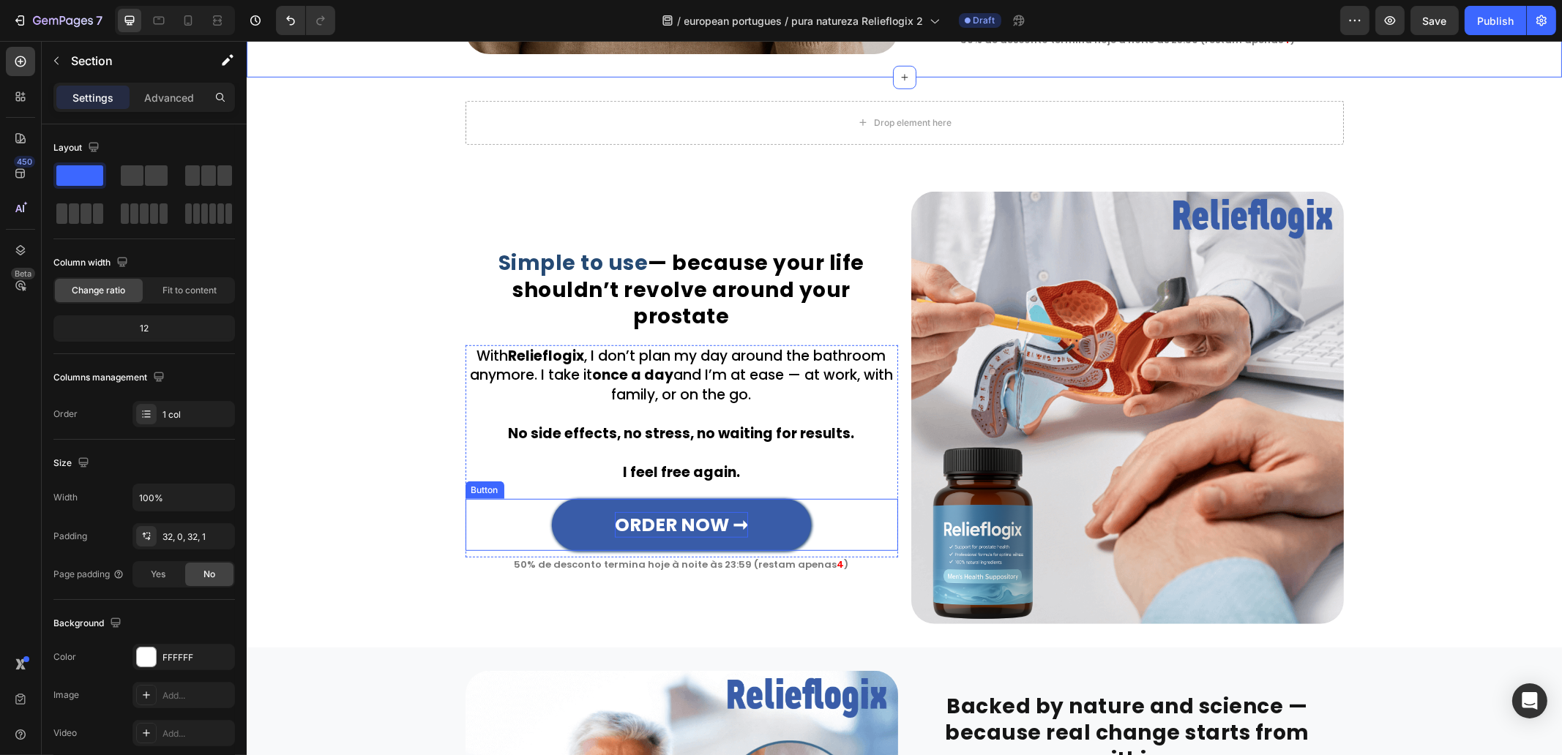
click at [730, 520] on strong "ORDER NOW ➞" at bounding box center [680, 525] width 133 height 26
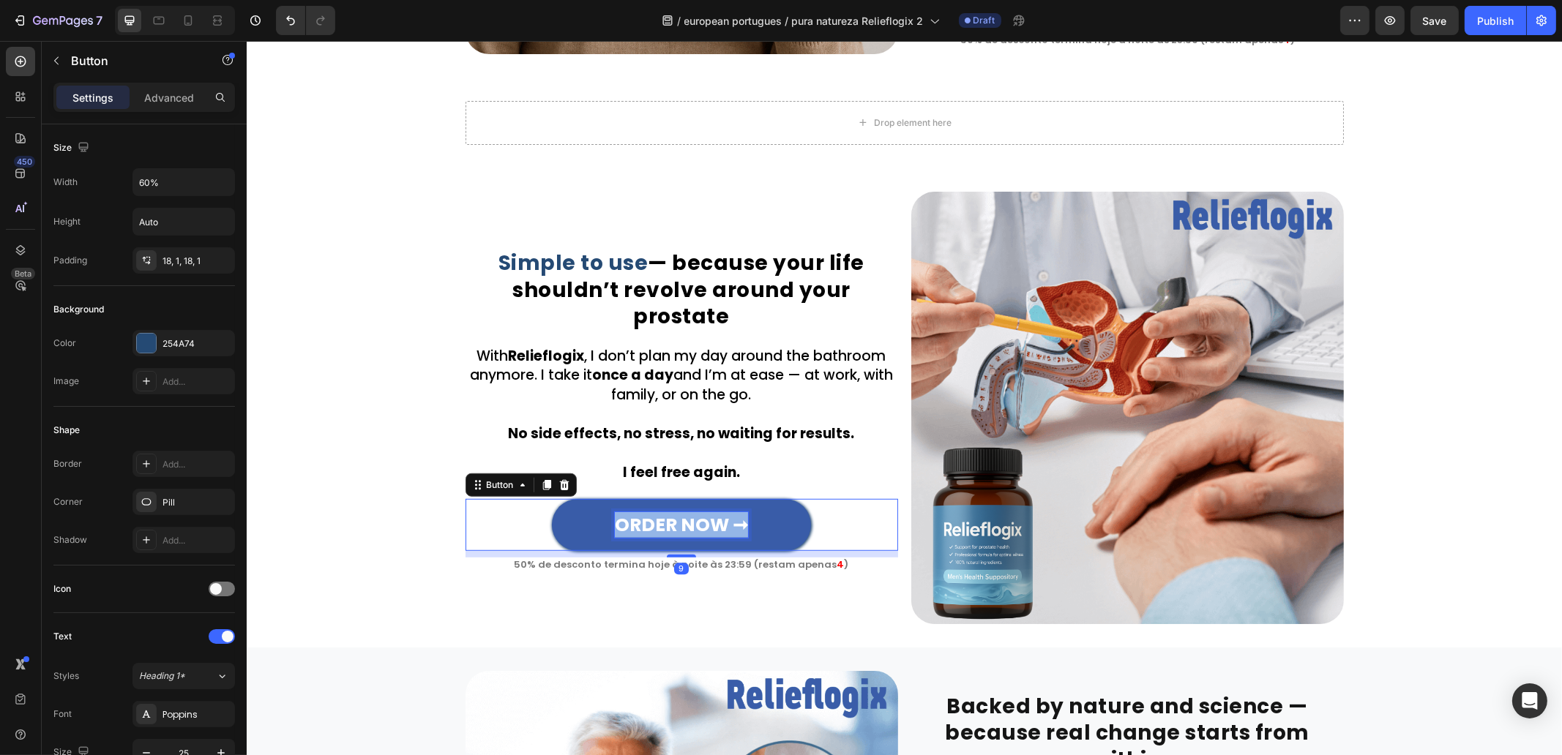
click at [730, 520] on strong "ORDER NOW ➞" at bounding box center [680, 525] width 133 height 26
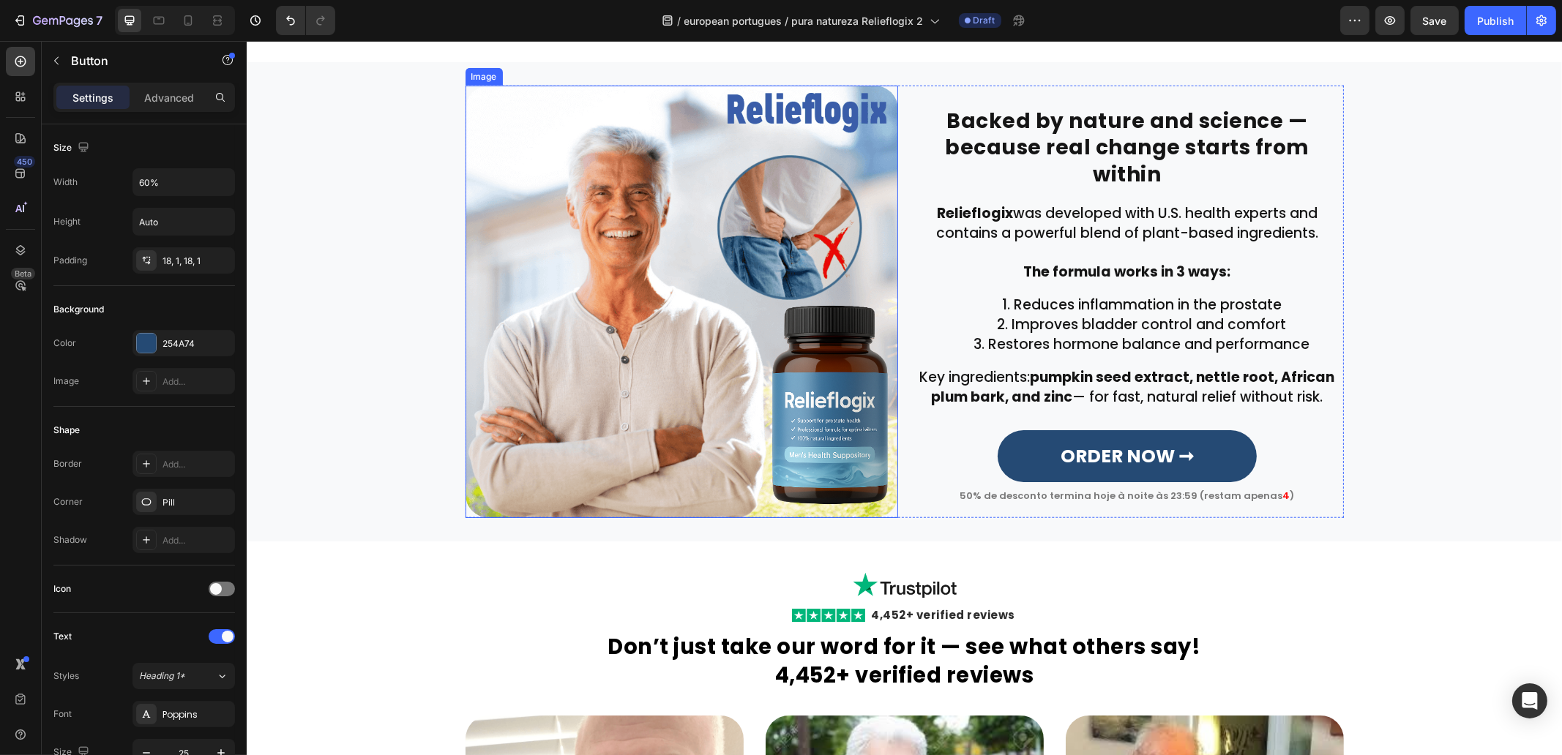
scroll to position [2314, 0]
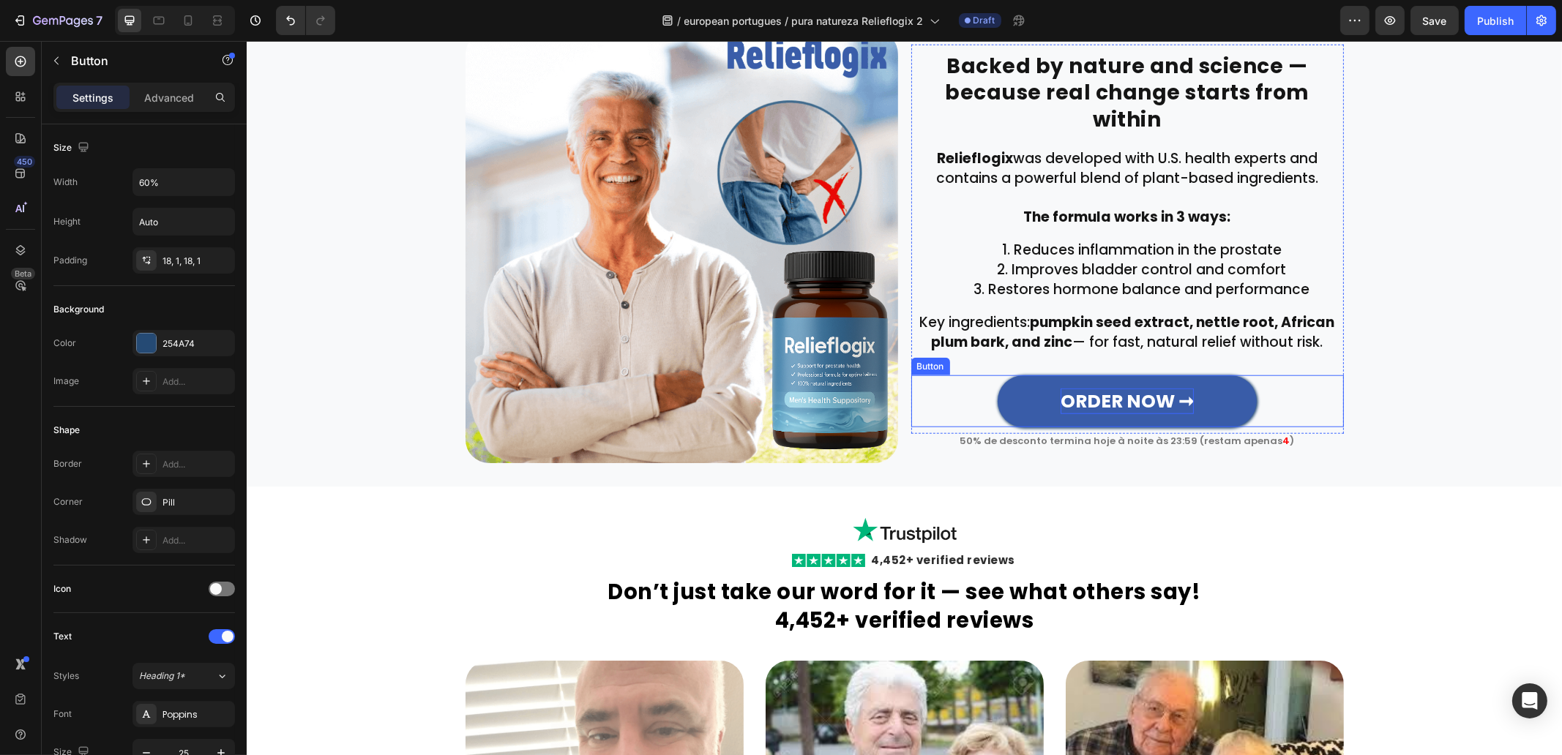
click at [1104, 389] on strong "ORDER NOW ➞" at bounding box center [1126, 402] width 133 height 26
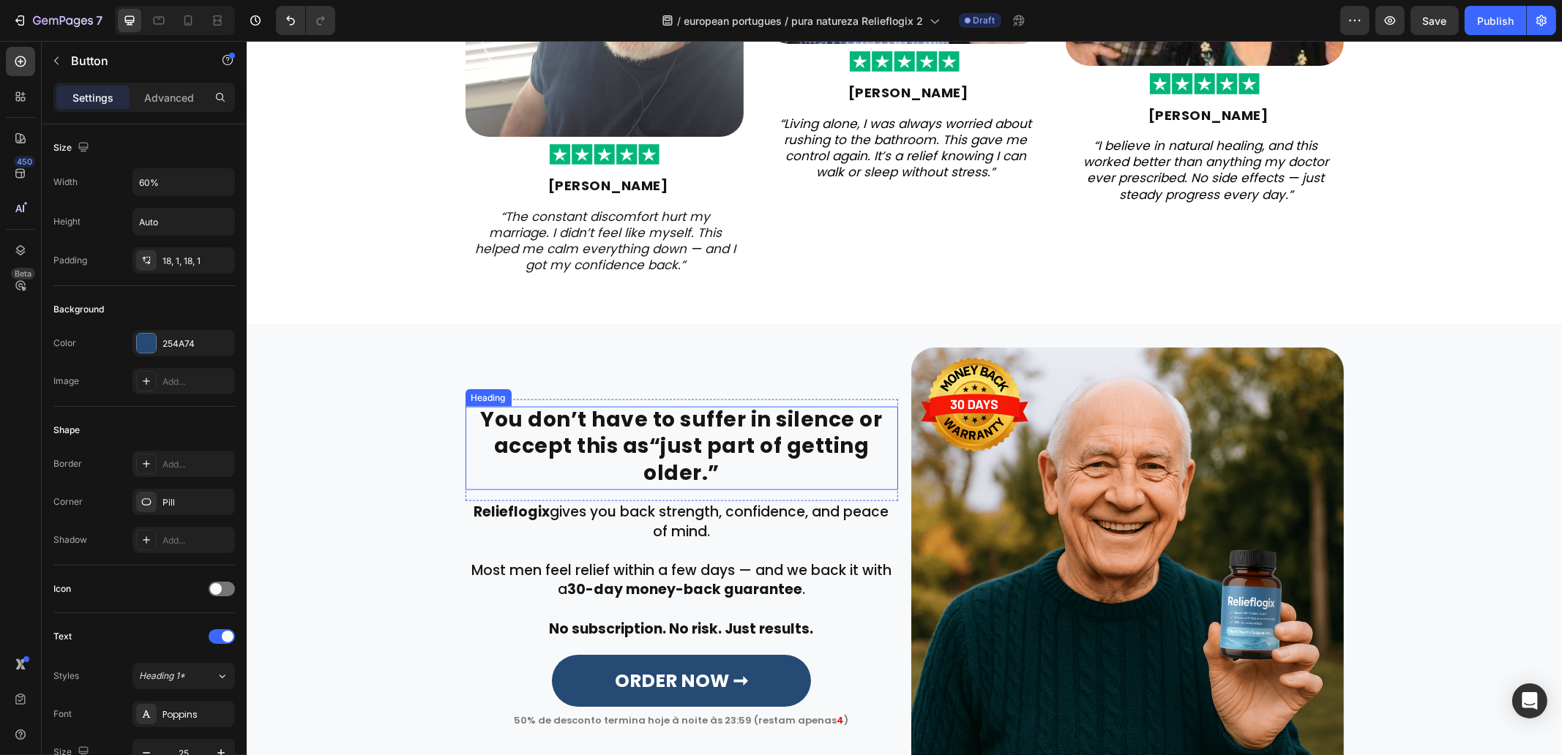
scroll to position [3411, 0]
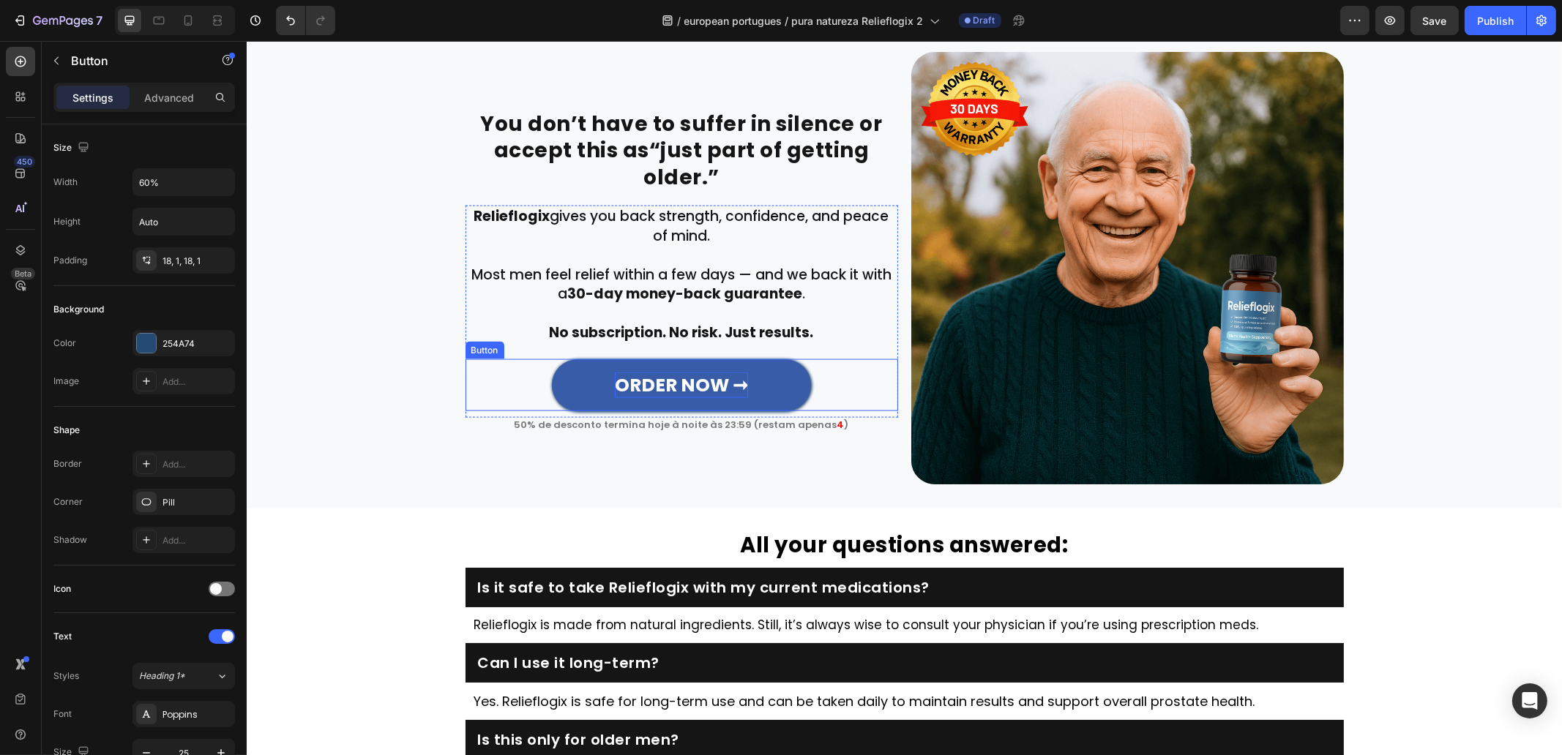
click at [700, 385] on strong "ORDER NOW ➞" at bounding box center [680, 386] width 133 height 26
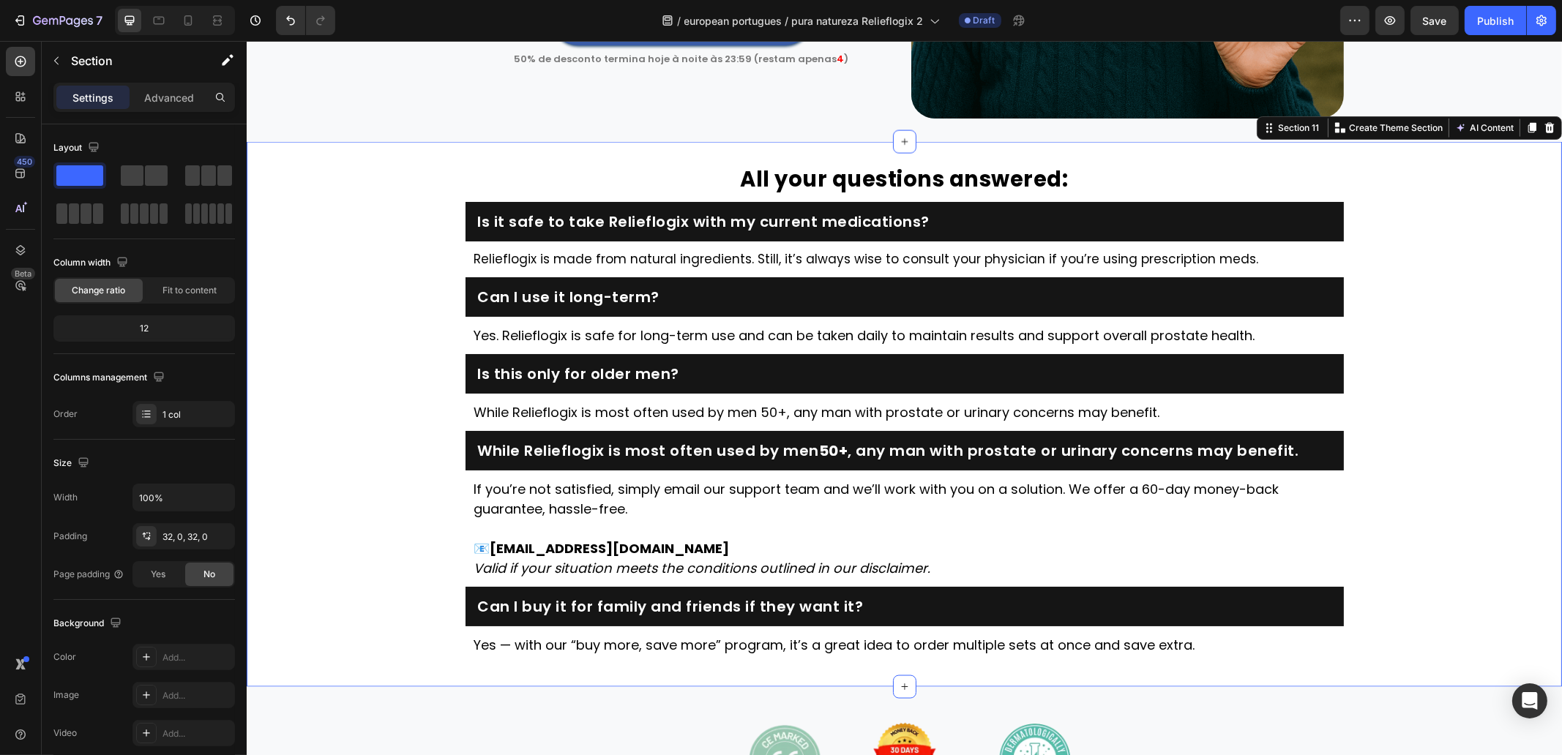
click at [404, 422] on div "All your questions answered: Heading Is it safe to take Relieflogix with my cur…" at bounding box center [903, 414] width 1315 height 498
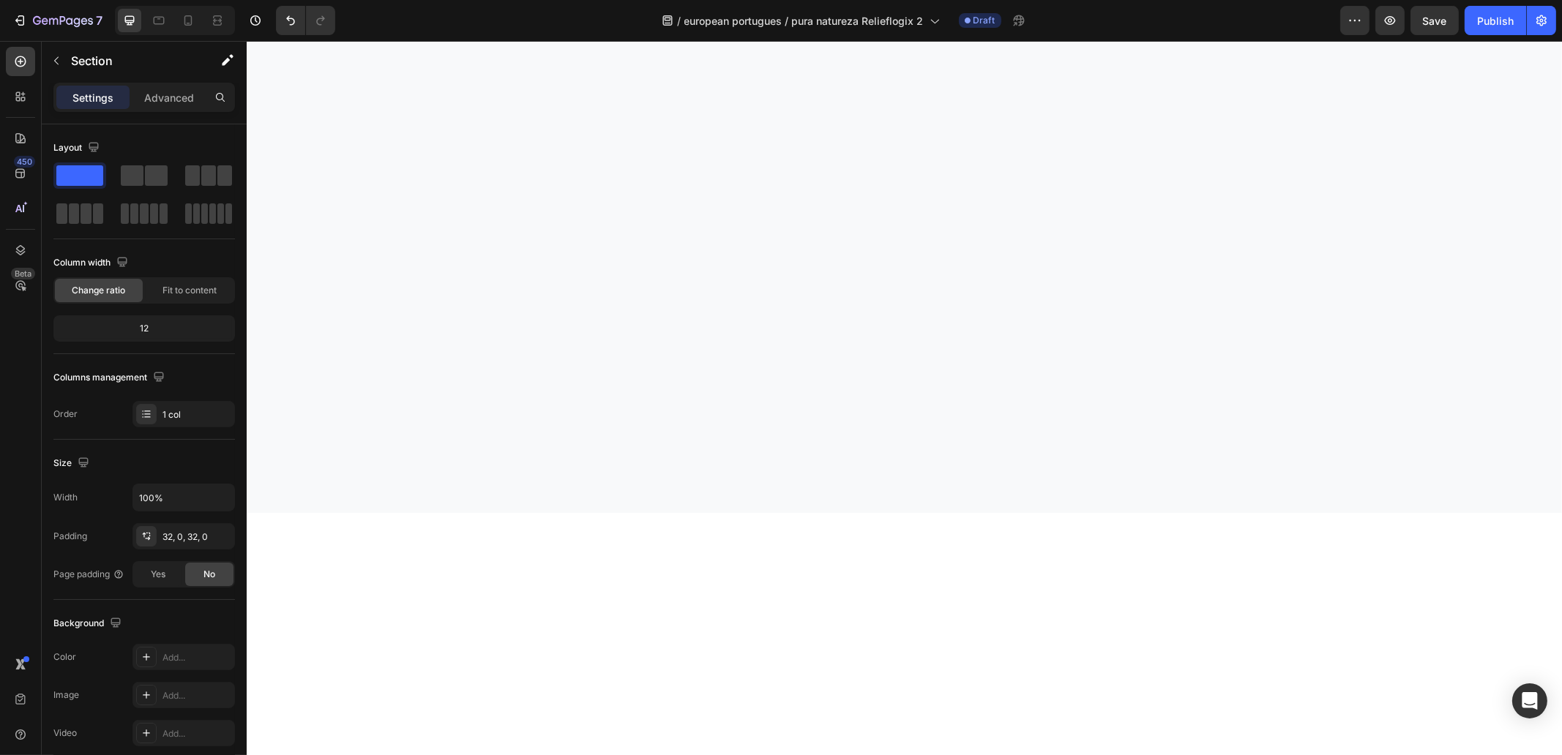
scroll to position [0, 0]
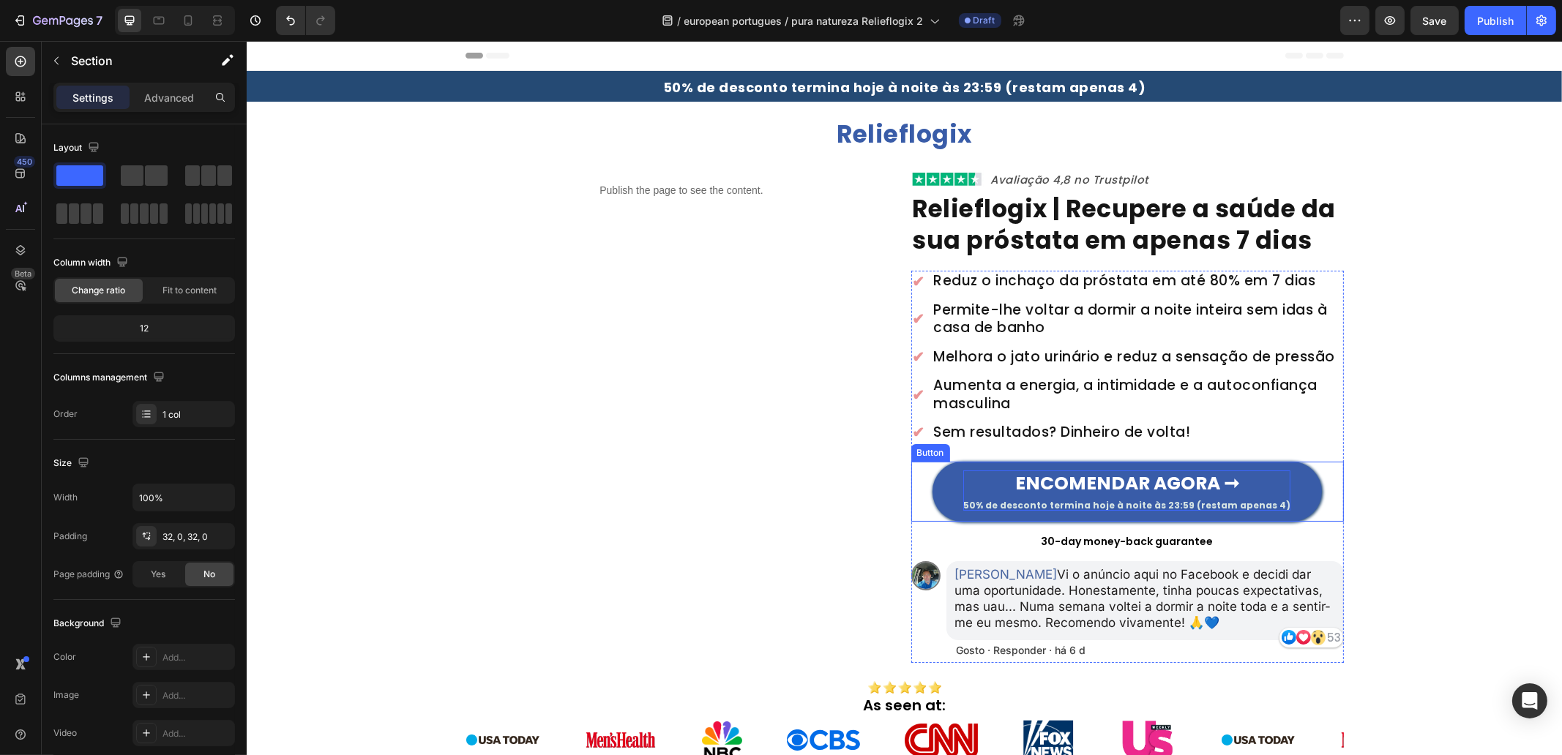
click at [1123, 496] on p "ENCOMENDAR AGORA ➞ 50% de desconto termina hoje à noite às 23:59 (restam apenas…" at bounding box center [1125, 491] width 327 height 40
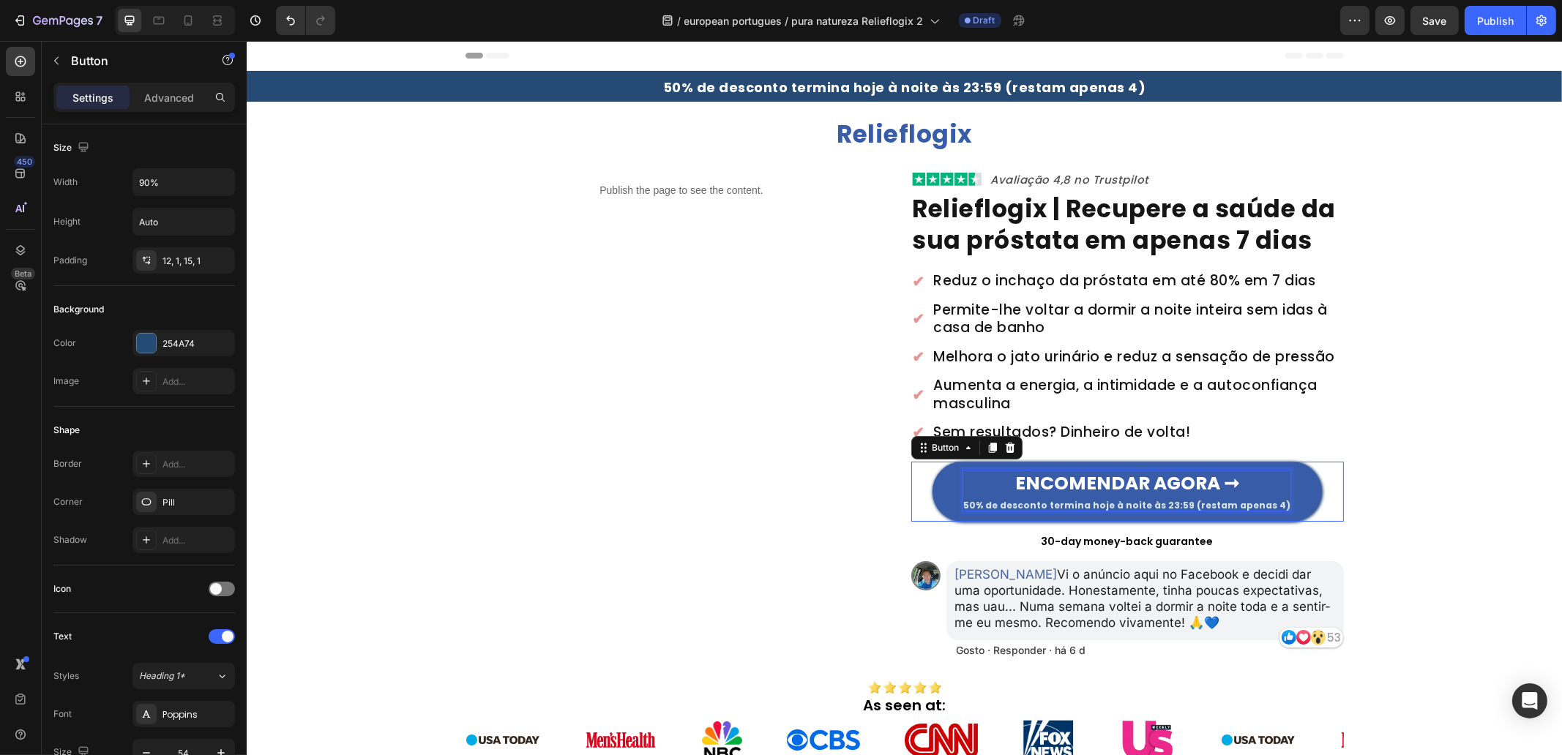
click at [1123, 496] on p "ENCOMENDAR AGORA ➞ 50% de desconto termina hoje à noite às 23:59 (restam apenas…" at bounding box center [1125, 491] width 327 height 40
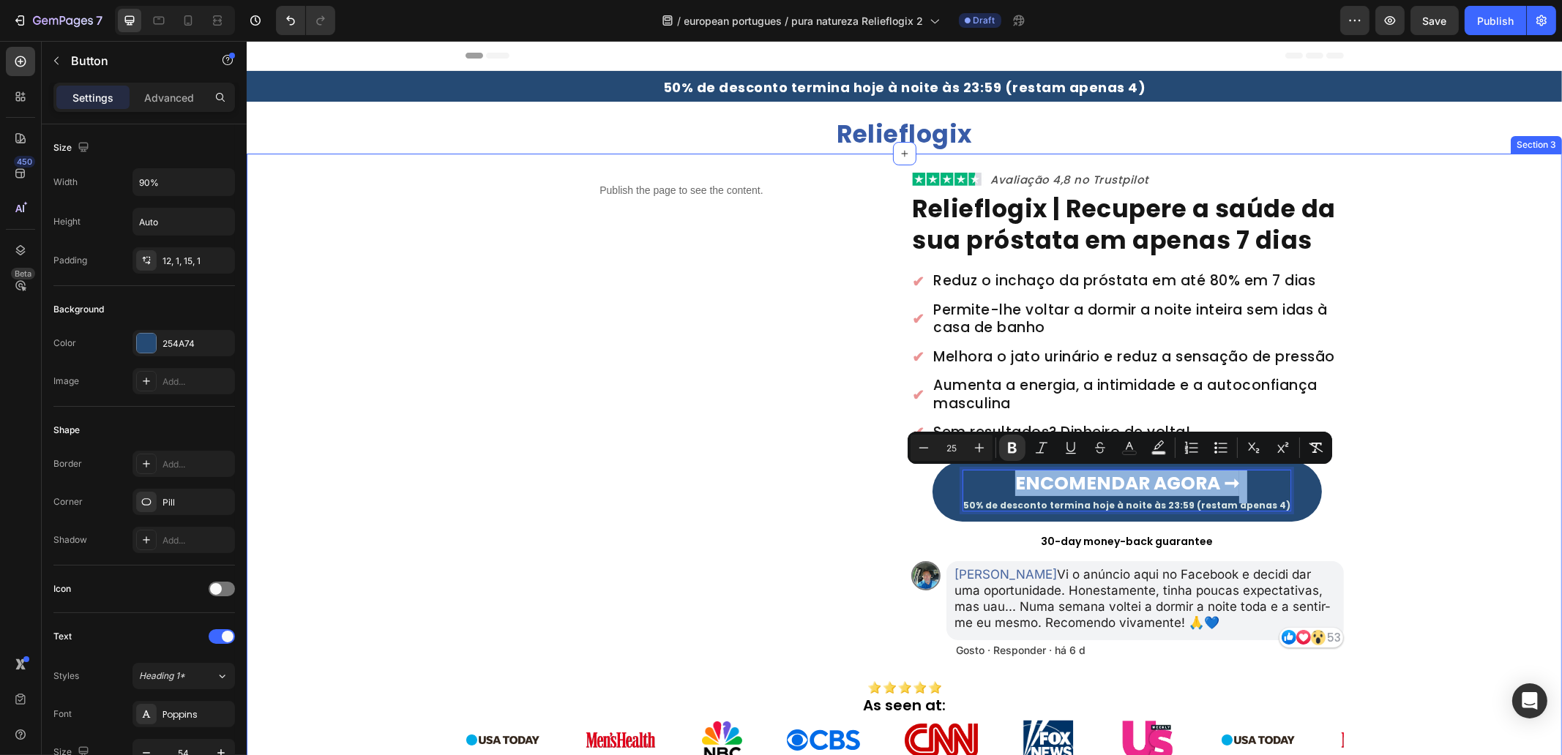
copy p "ENCOMENDAR AGORA ➞"
click at [1480, 324] on div "Publish the page to see the content. Custom Code Image Avaliação 4,8 no Trustpi…" at bounding box center [903, 469] width 1315 height 597
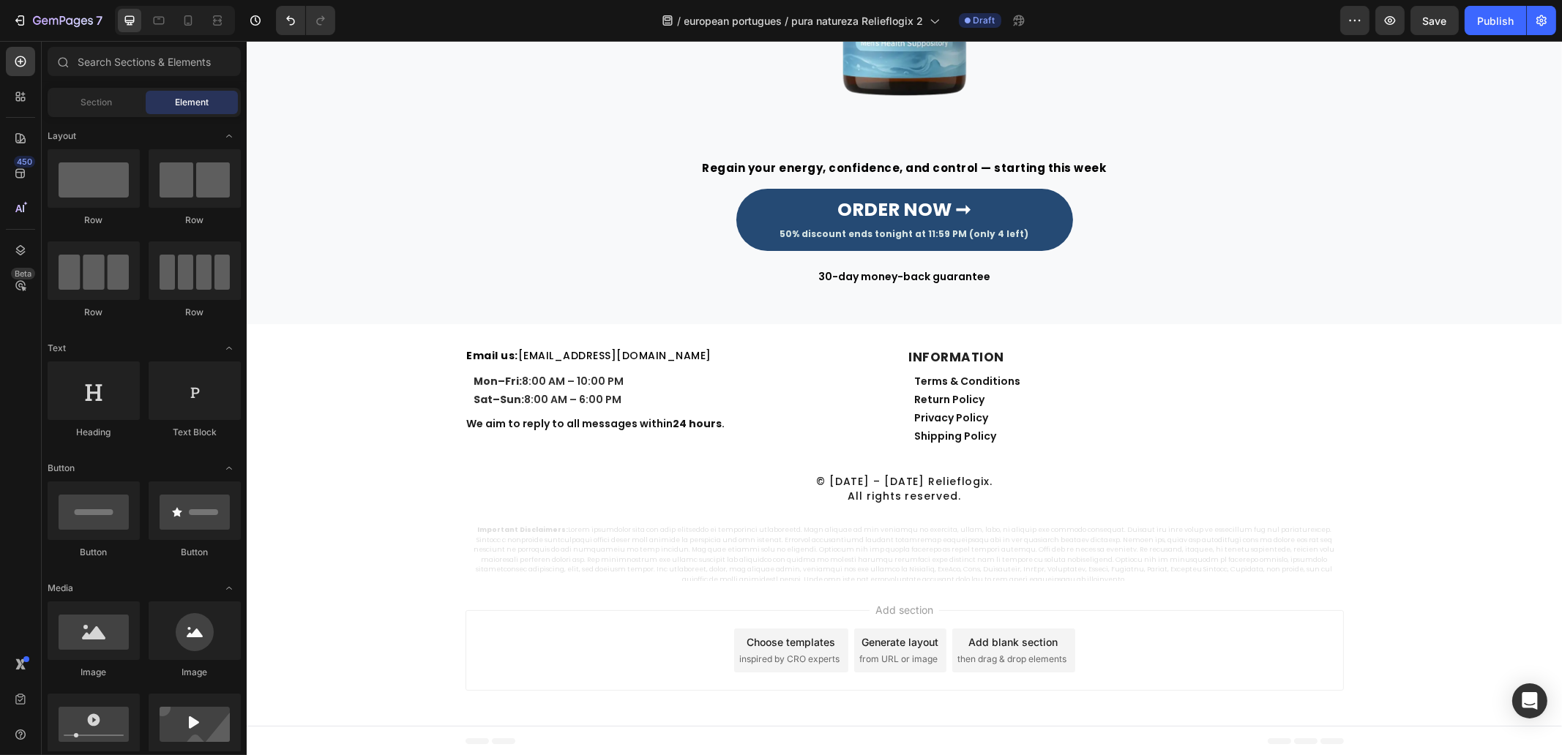
scroll to position [4622, 0]
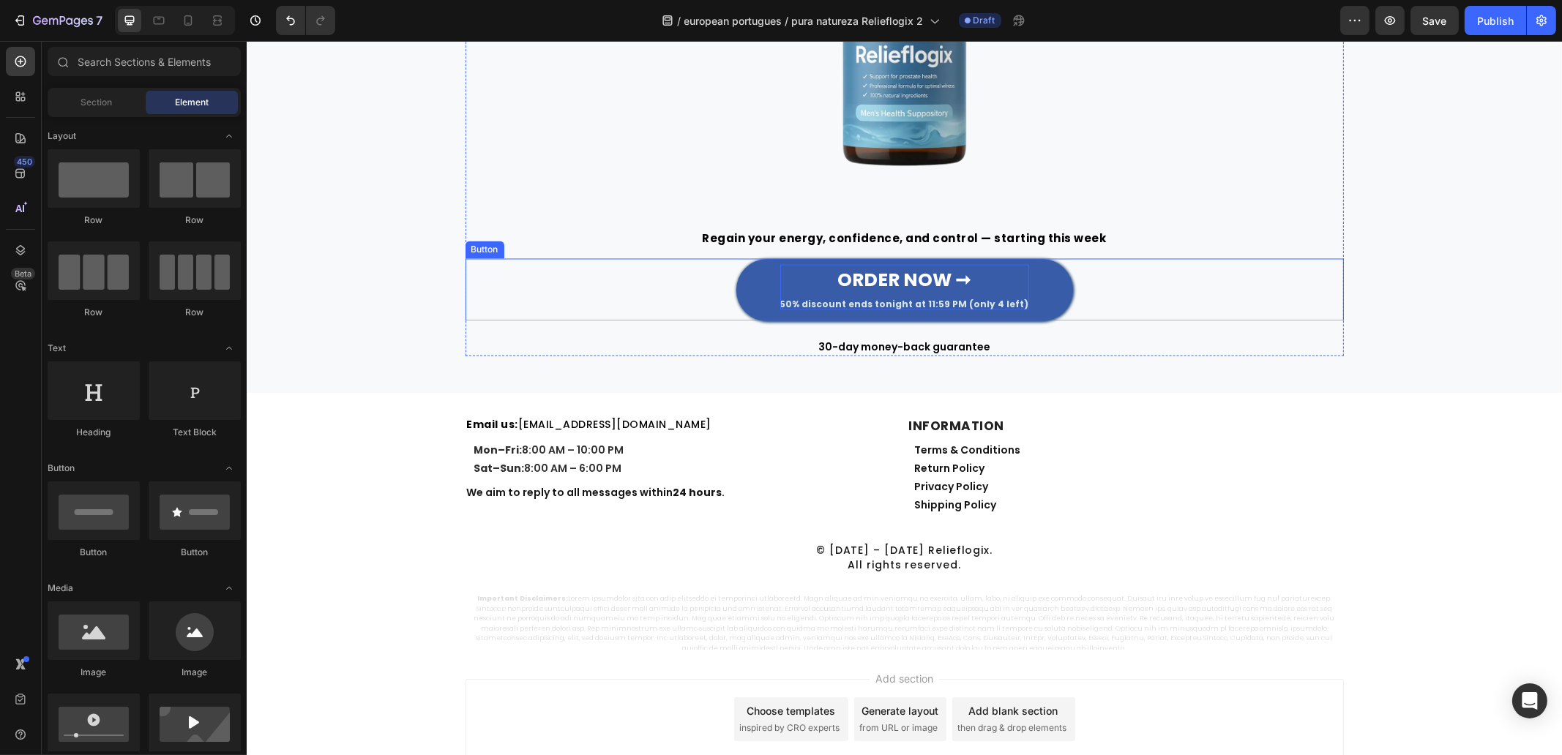
click at [956, 291] on p "ORDER NOW ➞ 50% discount ends tonight at 11:59 PM (only 4 left)" at bounding box center [903, 287] width 249 height 45
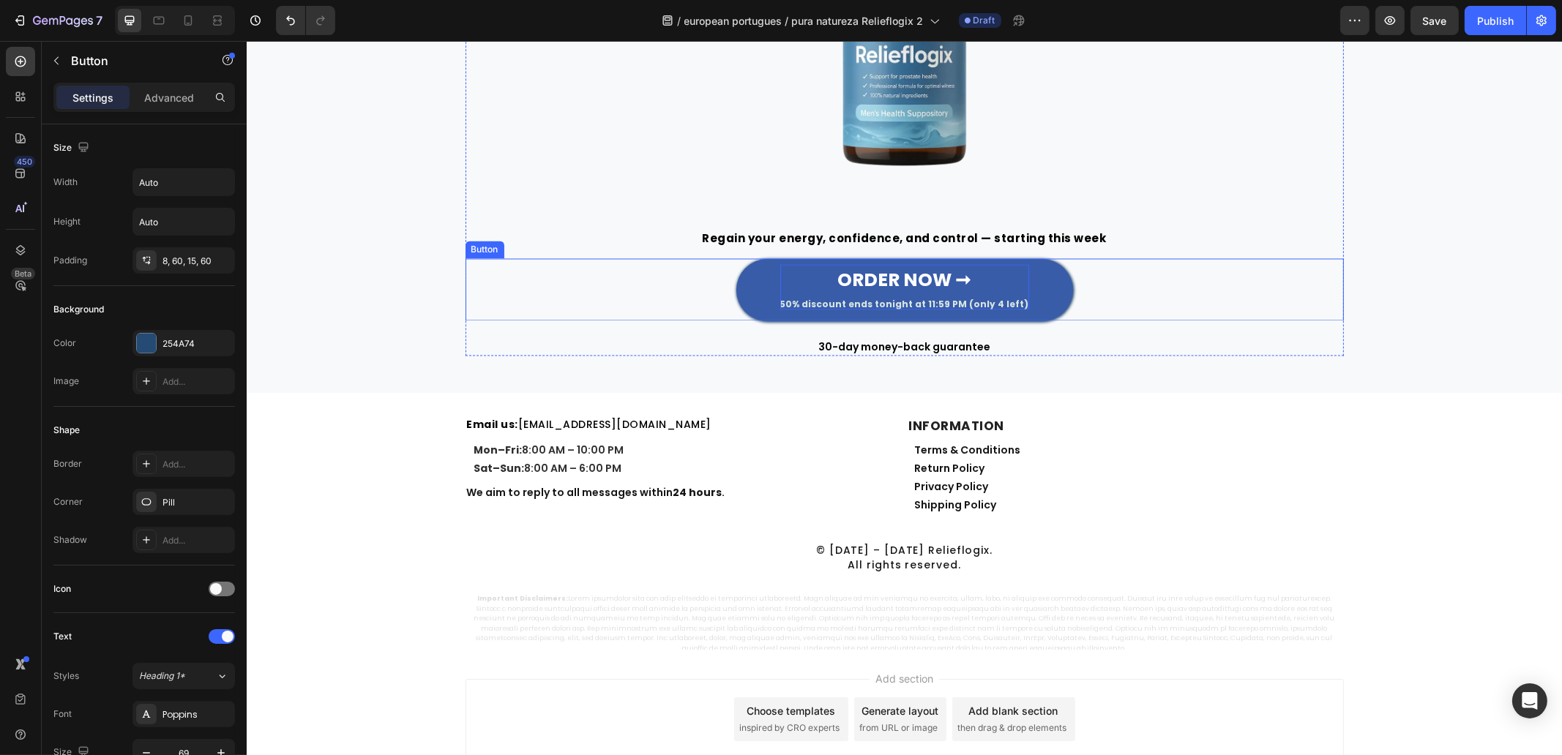
click at [956, 291] on p "ORDER NOW ➞ 50% discount ends tonight at 11:59 PM (only 4 left)" at bounding box center [903, 287] width 249 height 45
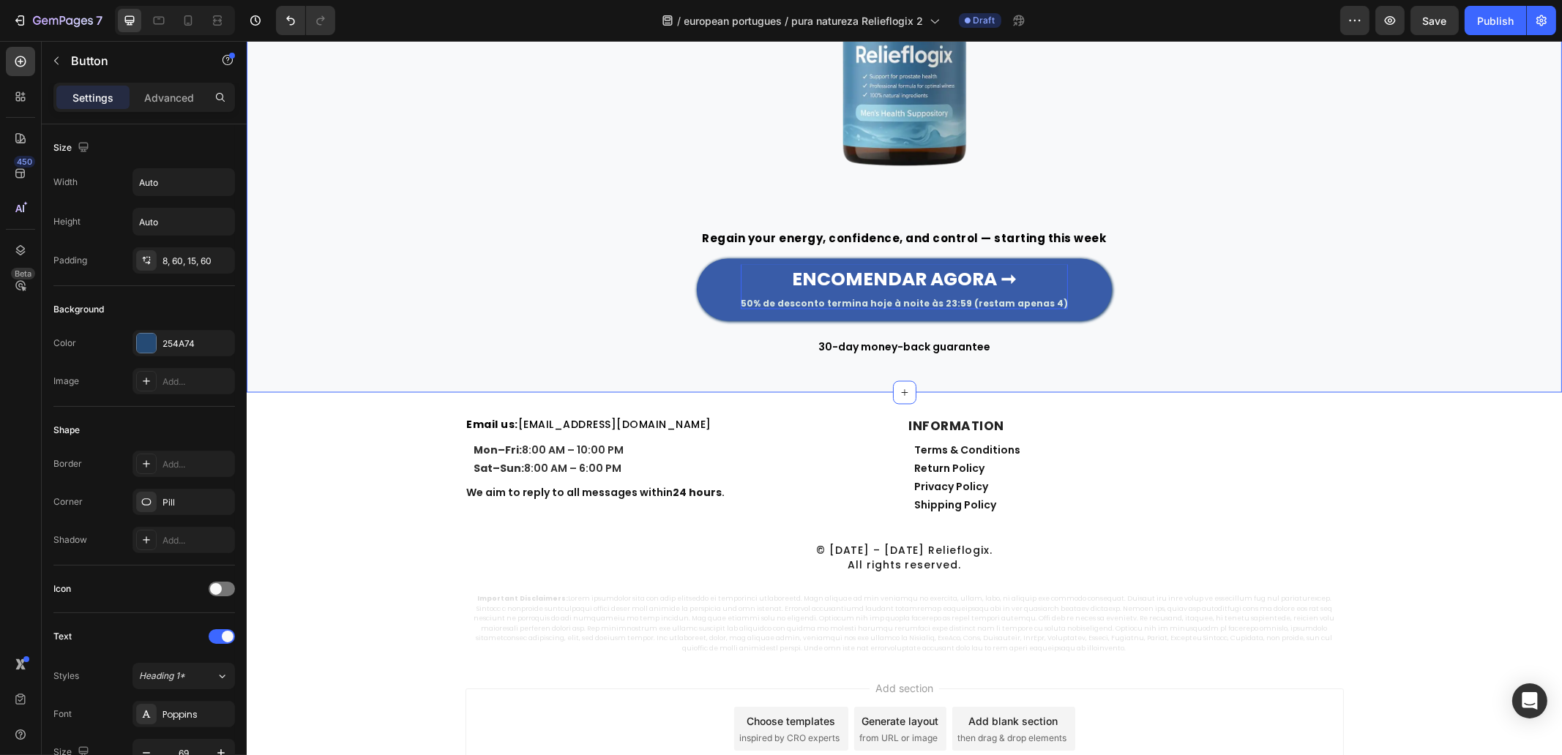
click at [288, 208] on div "Image Regain your energy, confidence, and control — starting this week Heading …" at bounding box center [903, 111] width 1293 height 490
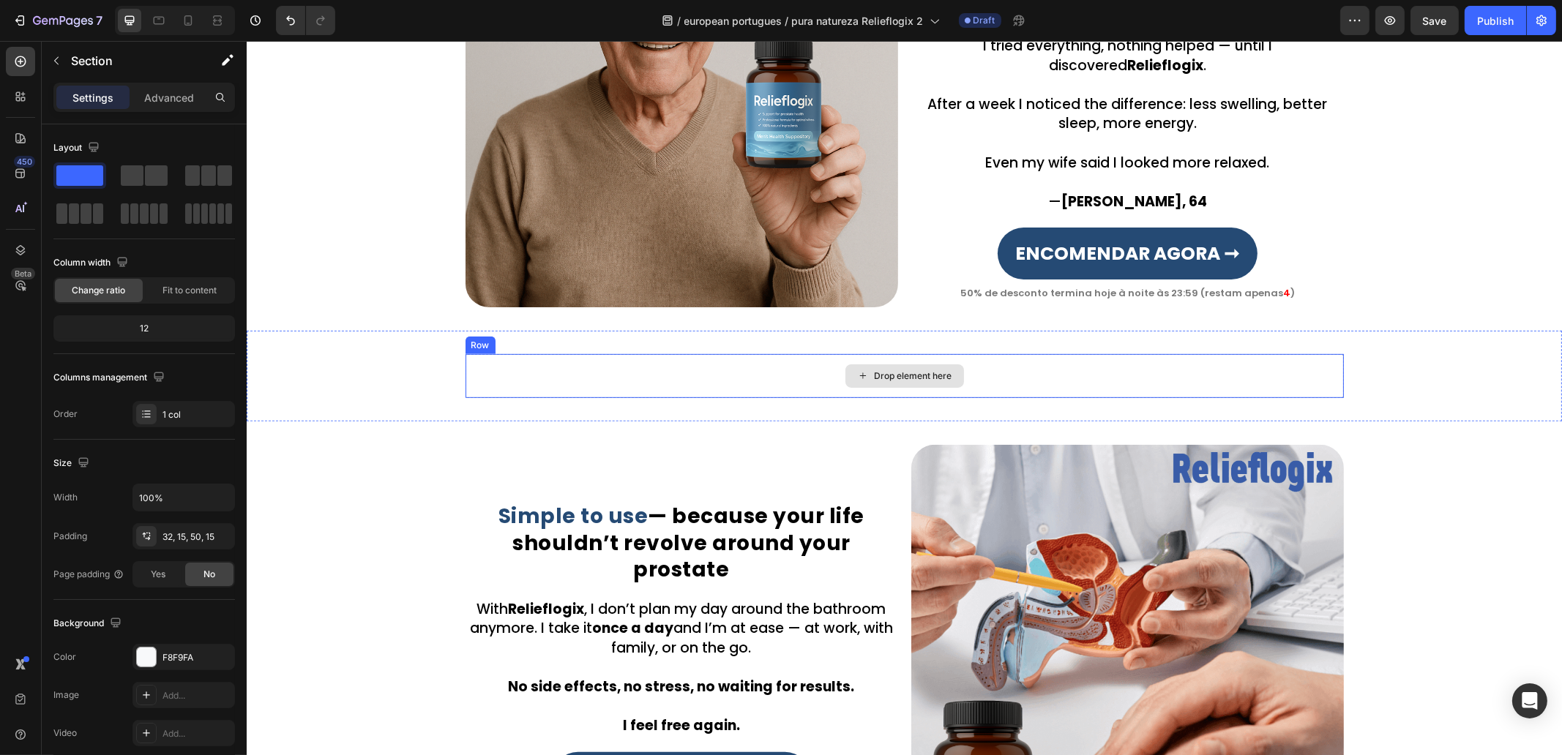
scroll to position [1145, 0]
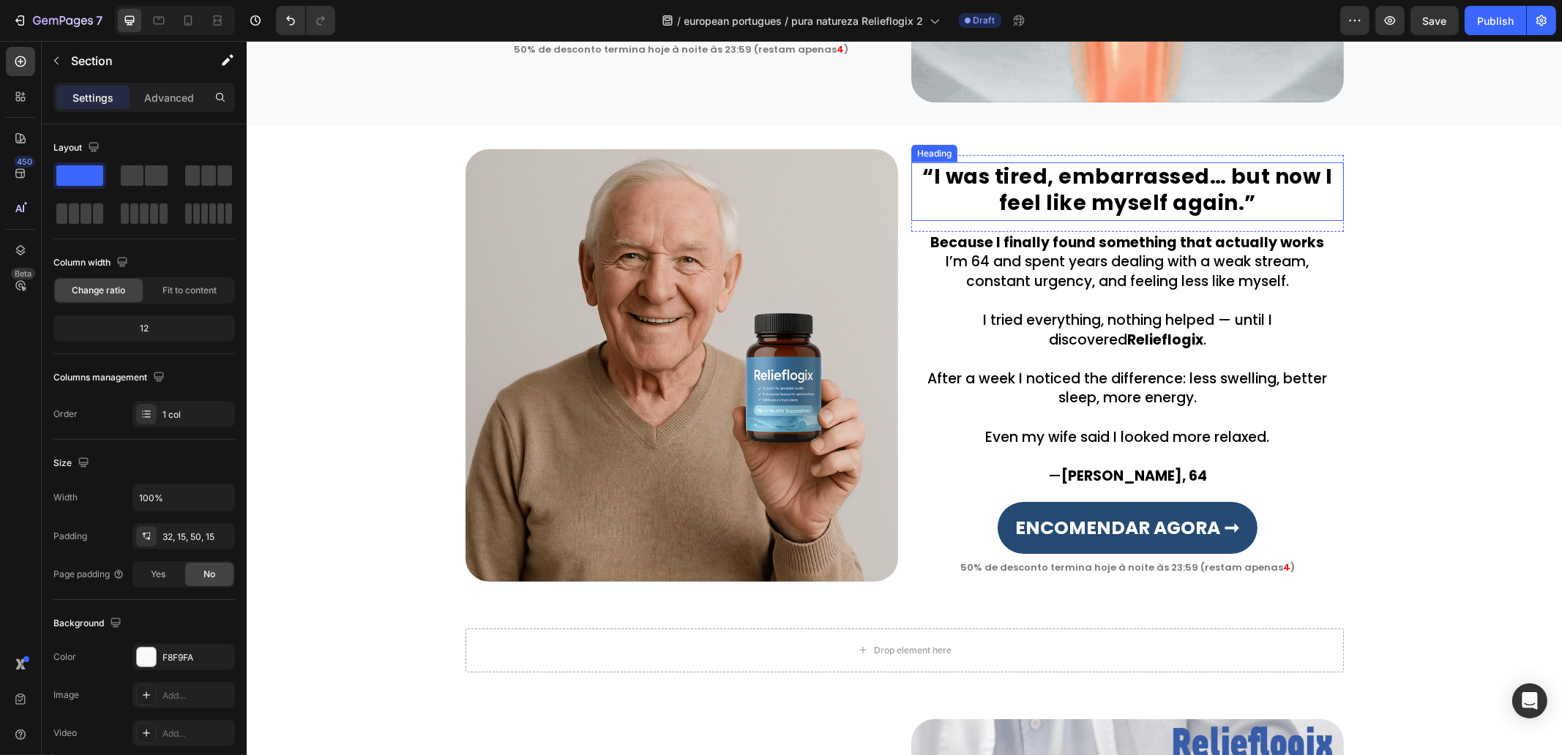
click at [1030, 198] on h2 "“I was tired, embarrassed… but now I feel like myself again.”" at bounding box center [1127, 191] width 433 height 59
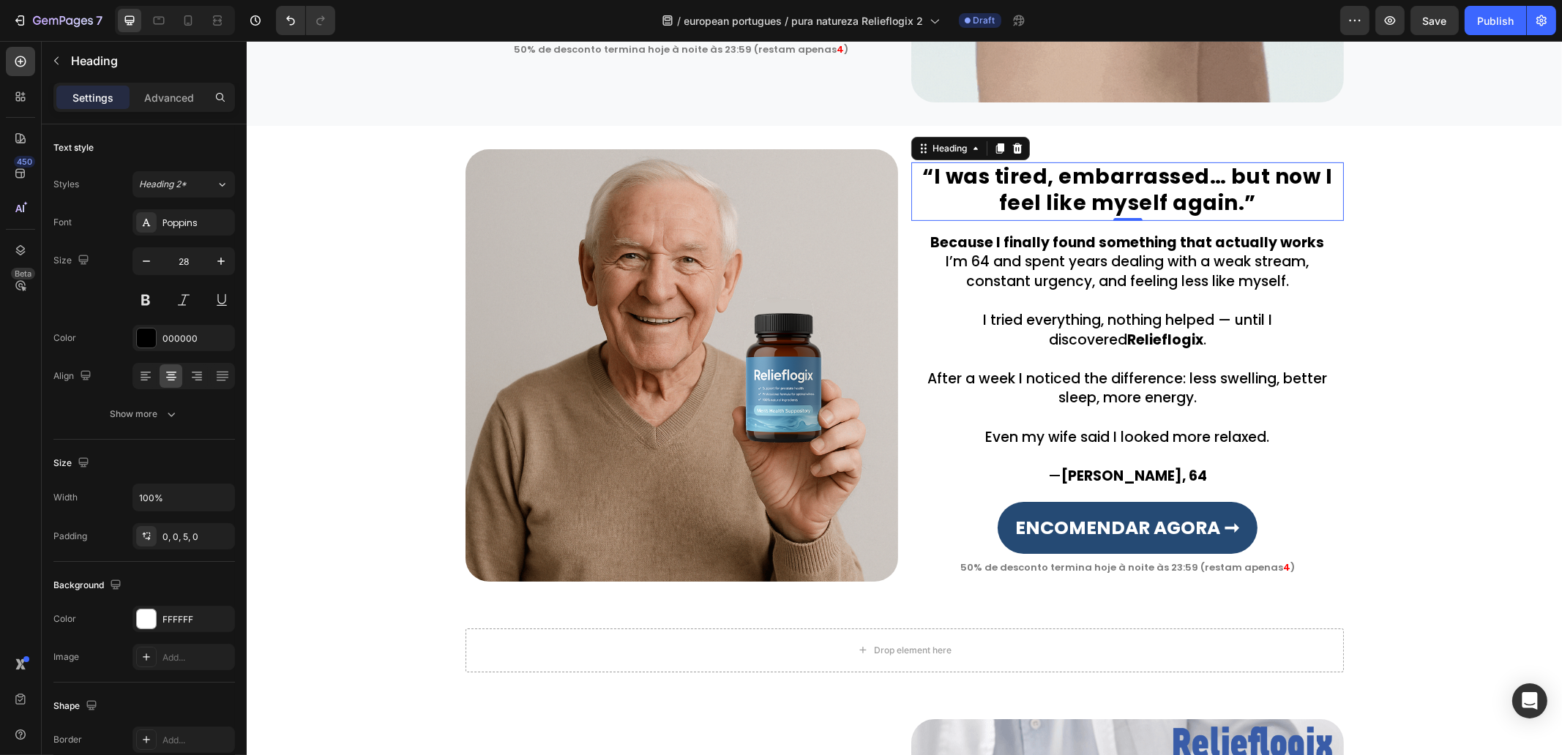
click at [1030, 198] on h2 "“I was tired, embarrassed… but now I feel like myself again.”" at bounding box center [1127, 191] width 433 height 59
click at [1030, 198] on p "“I was tired, embarrassed… but now I feel like myself again.”" at bounding box center [1127, 190] width 430 height 53
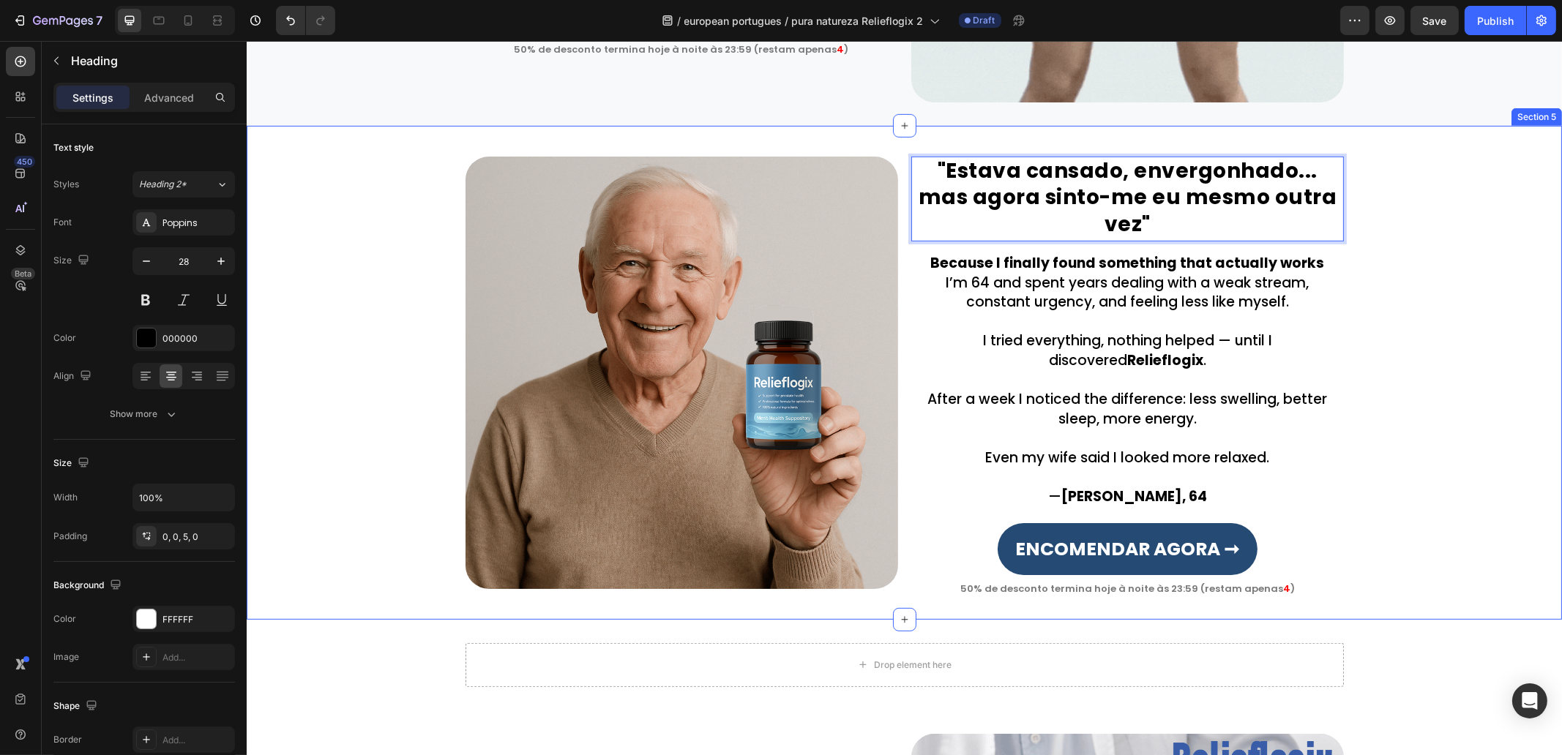
click at [1411, 302] on div ""Estava cansado, envergonhado... mas agora sinto-me eu mesmo outra vez" Heading…" at bounding box center [904, 372] width 1315 height 447
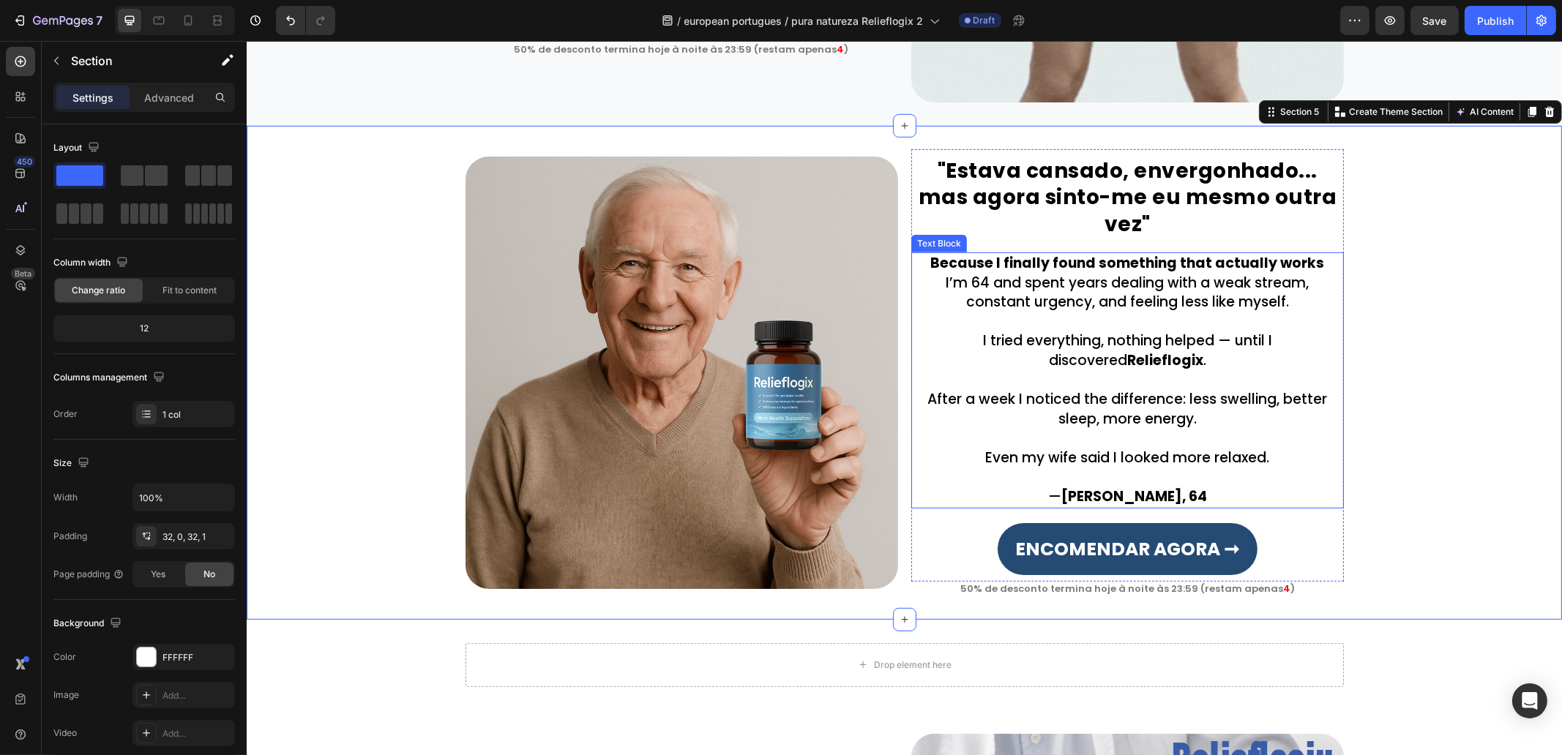
click at [1093, 313] on p "I tried everything, nothing helped — until I discovered Relieflogix ." at bounding box center [1127, 342] width 430 height 59
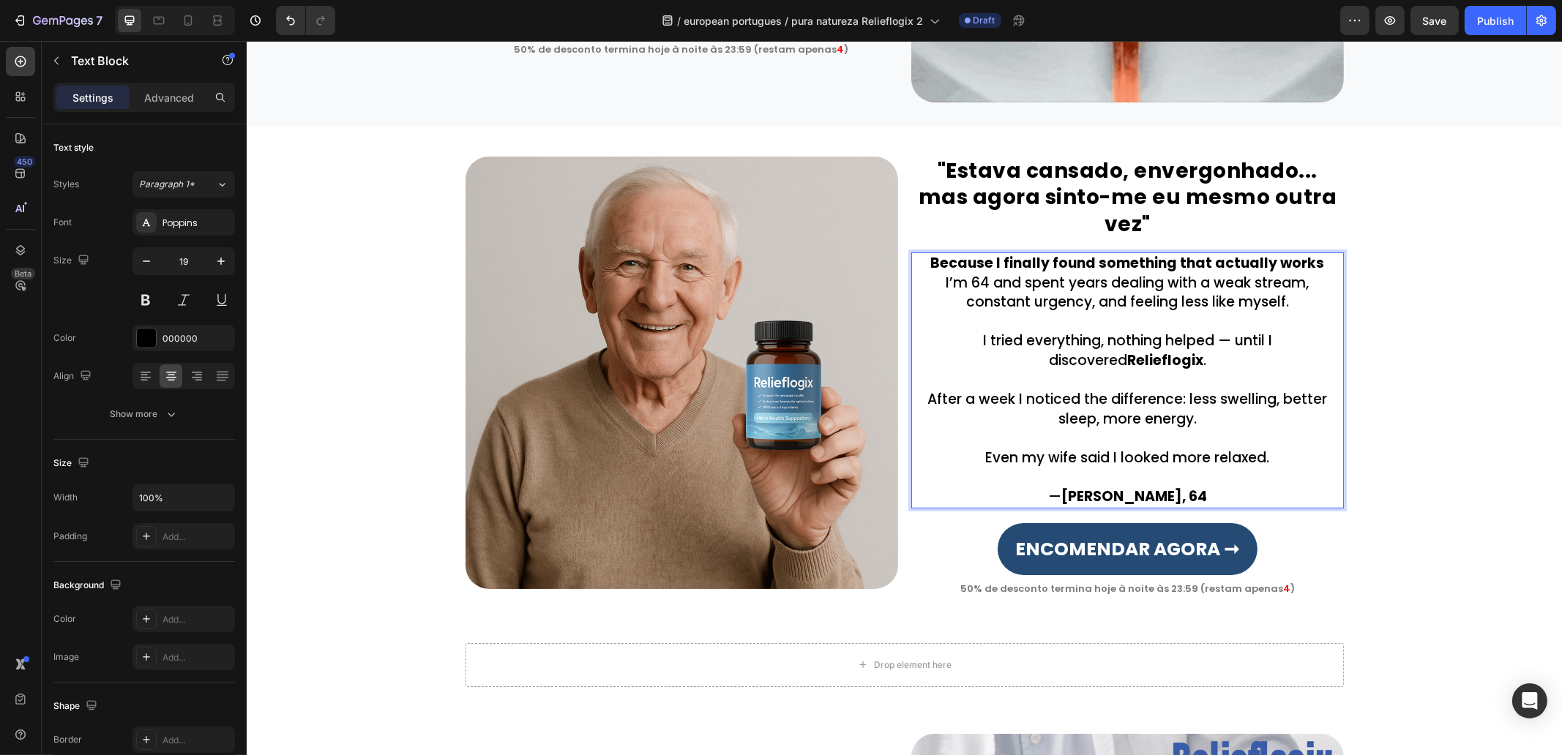
click at [1093, 313] on p "I tried everything, nothing helped — until I discovered Relieflogix ." at bounding box center [1127, 342] width 430 height 59
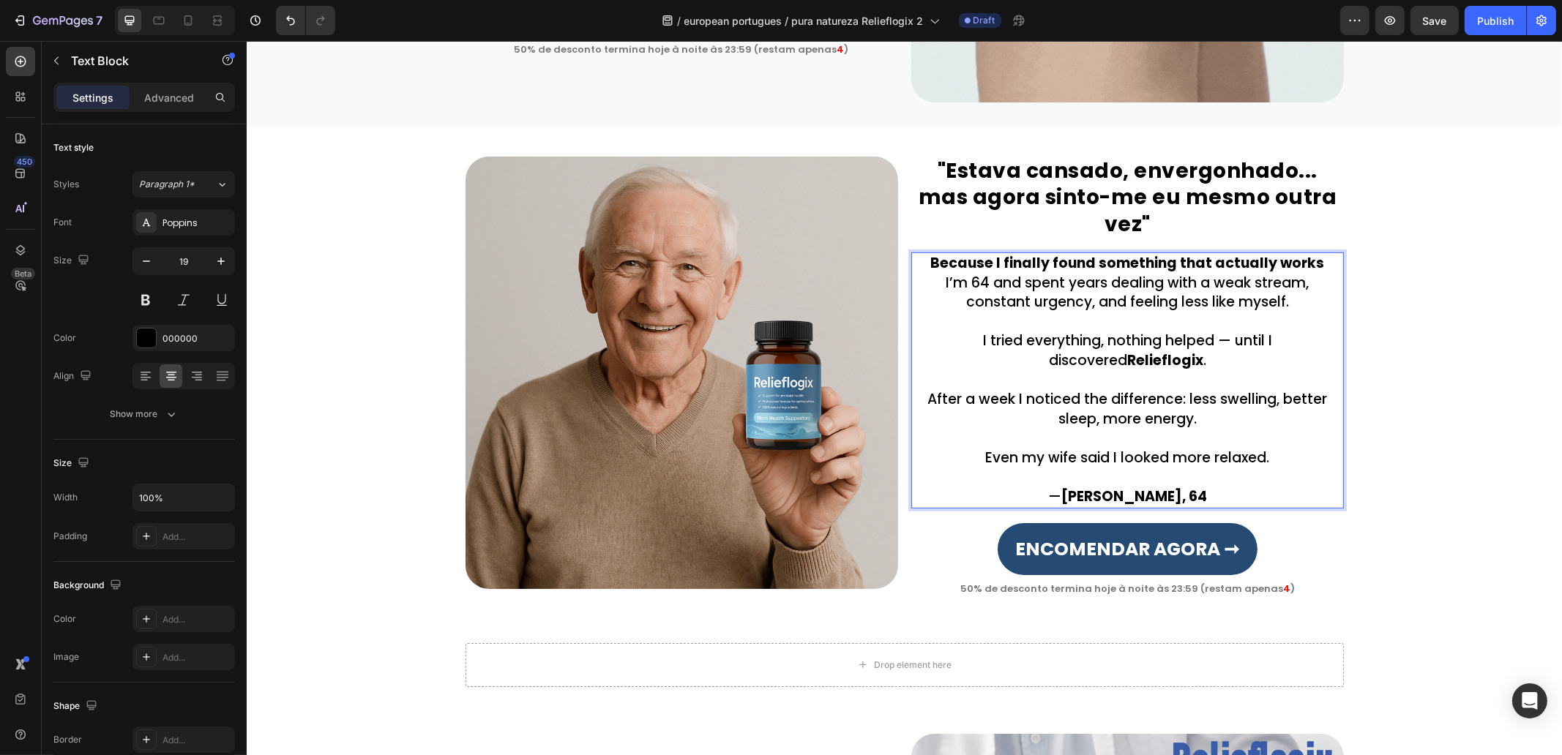
click at [1093, 313] on p "I tried everything, nothing helped — until I discovered Relieflogix ." at bounding box center [1127, 342] width 430 height 59
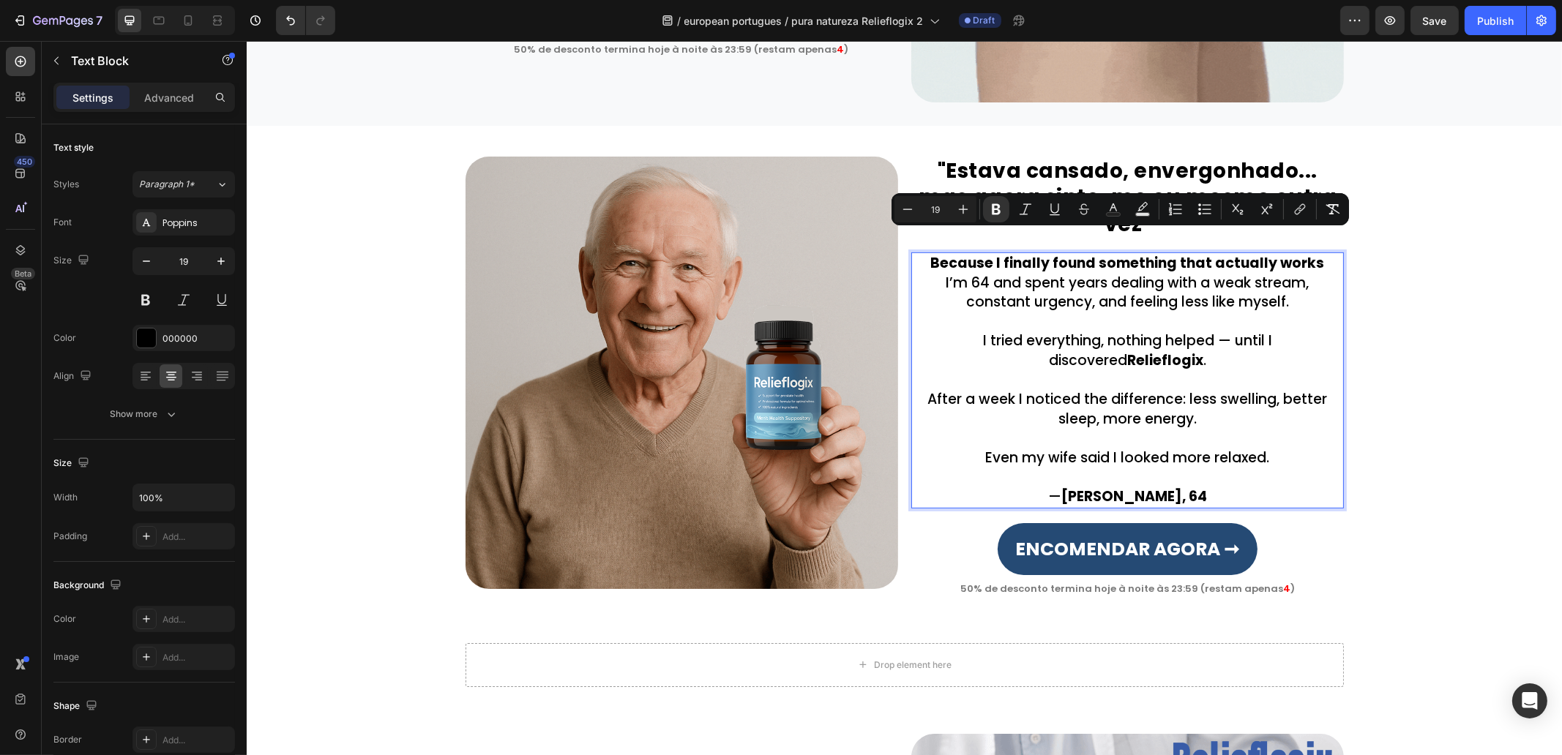
scroll to position [1194, 0]
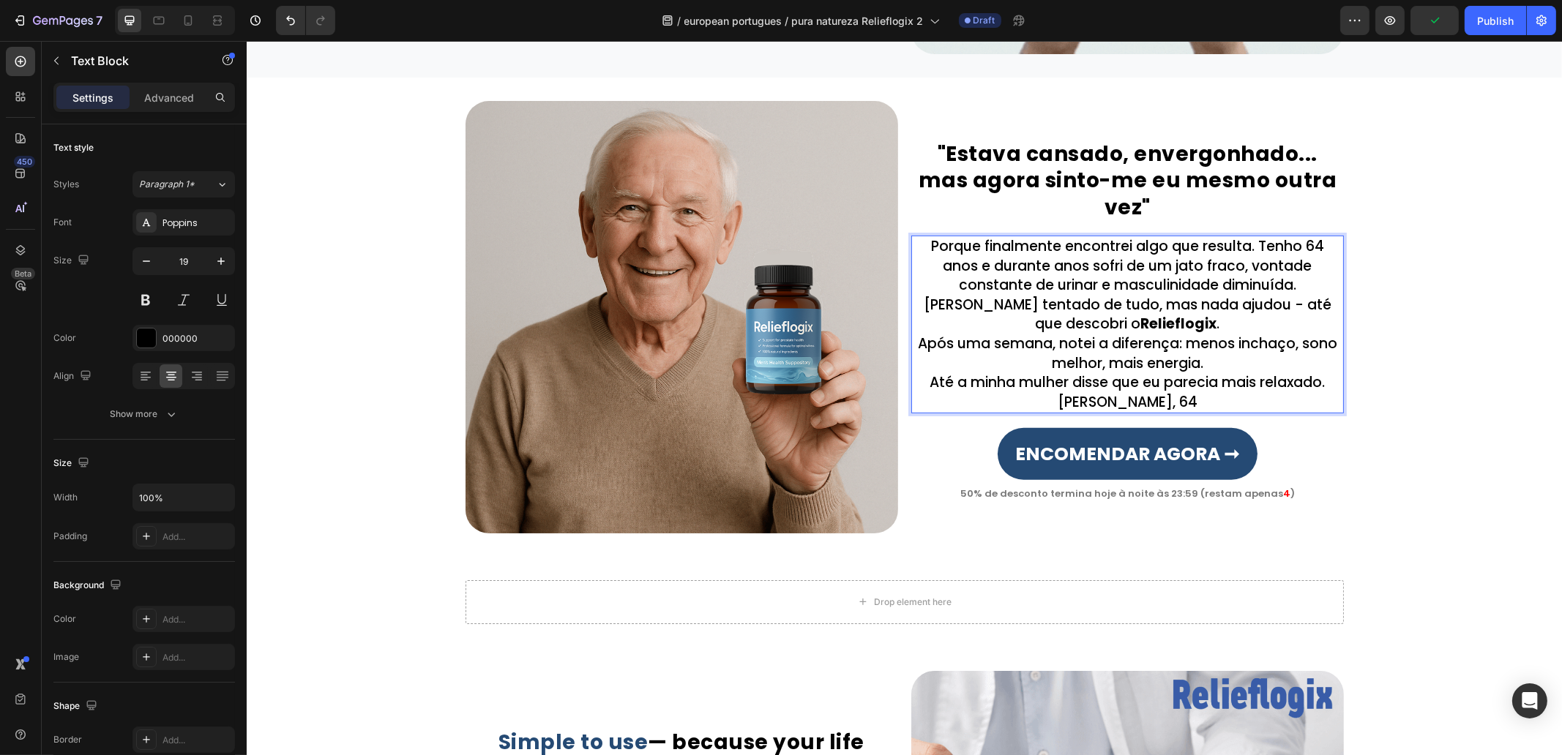
click at [1316, 300] on p "Porque finalmente encontrei algo que resulta. Tenho 64 anos e durante anos sofr…" at bounding box center [1127, 285] width 430 height 97
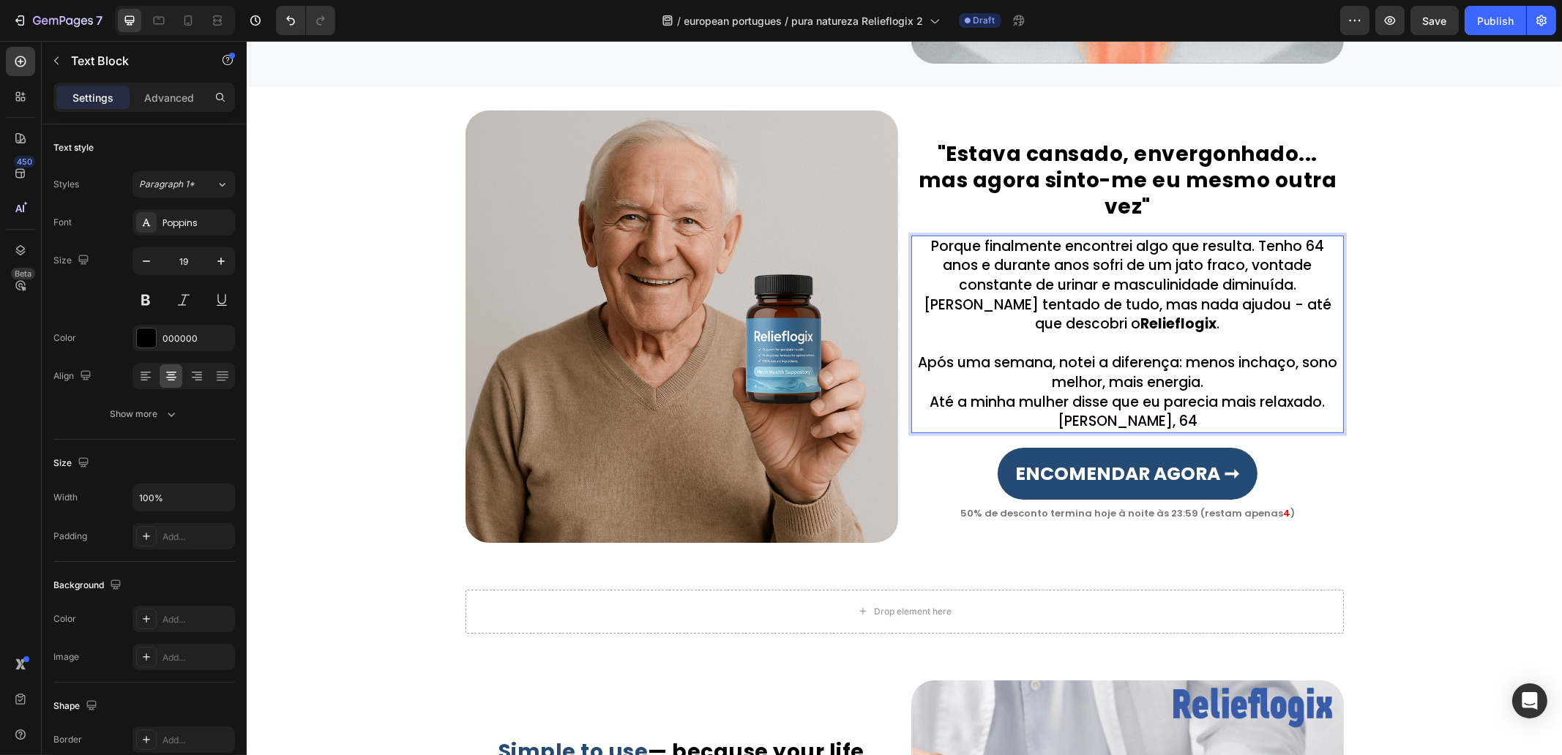
click at [1243, 362] on p "Após uma semana, notei a diferença: menos inchaço, sono melhor, mais energia." at bounding box center [1127, 373] width 430 height 39
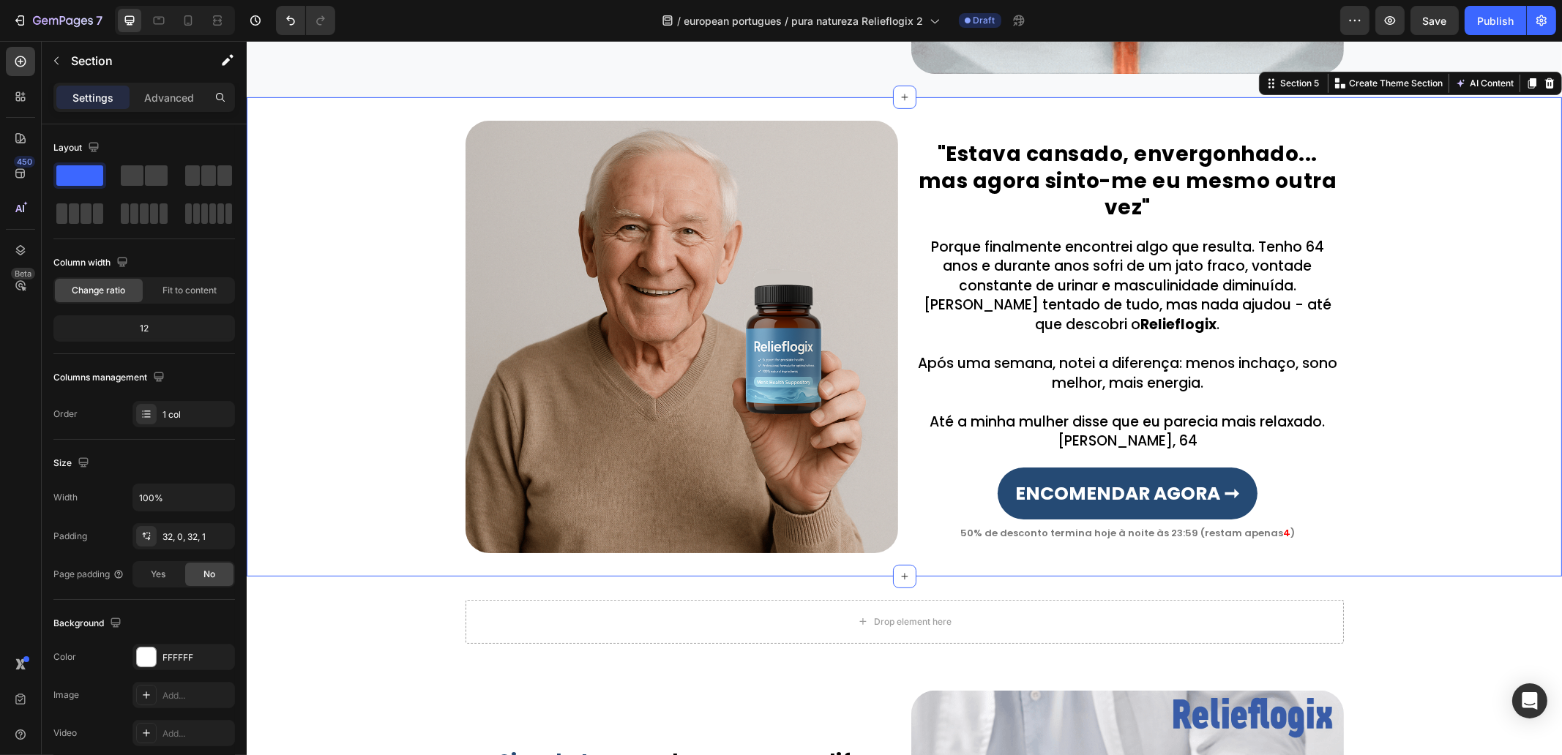
click at [1484, 424] on div ""Estava cansado, envergonhado... mas agora sinto-me eu mesmo outra vez" Heading…" at bounding box center [904, 337] width 1315 height 433
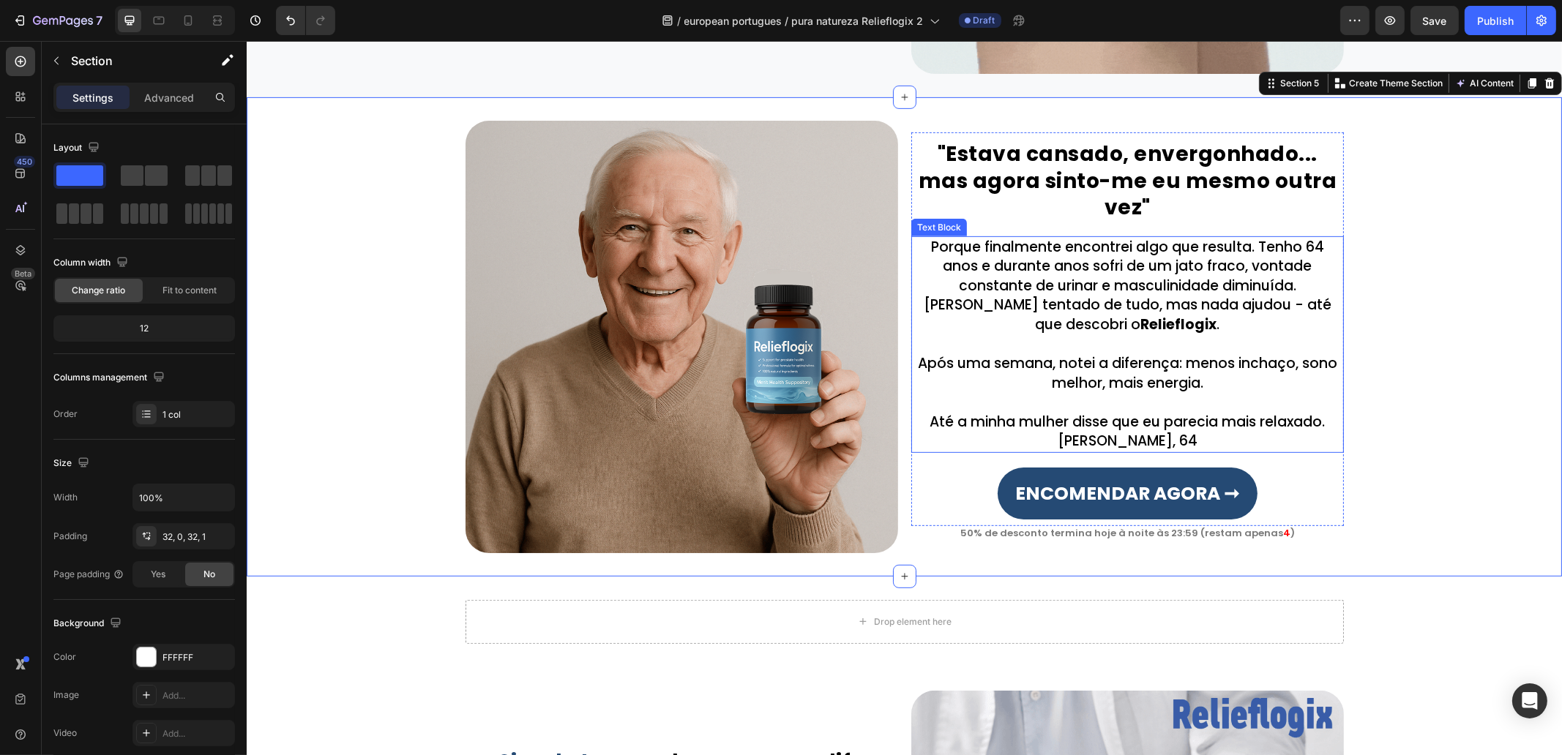
click at [1318, 413] on p "Até a minha mulher disse que eu parecia mais relaxado." at bounding box center [1127, 423] width 430 height 20
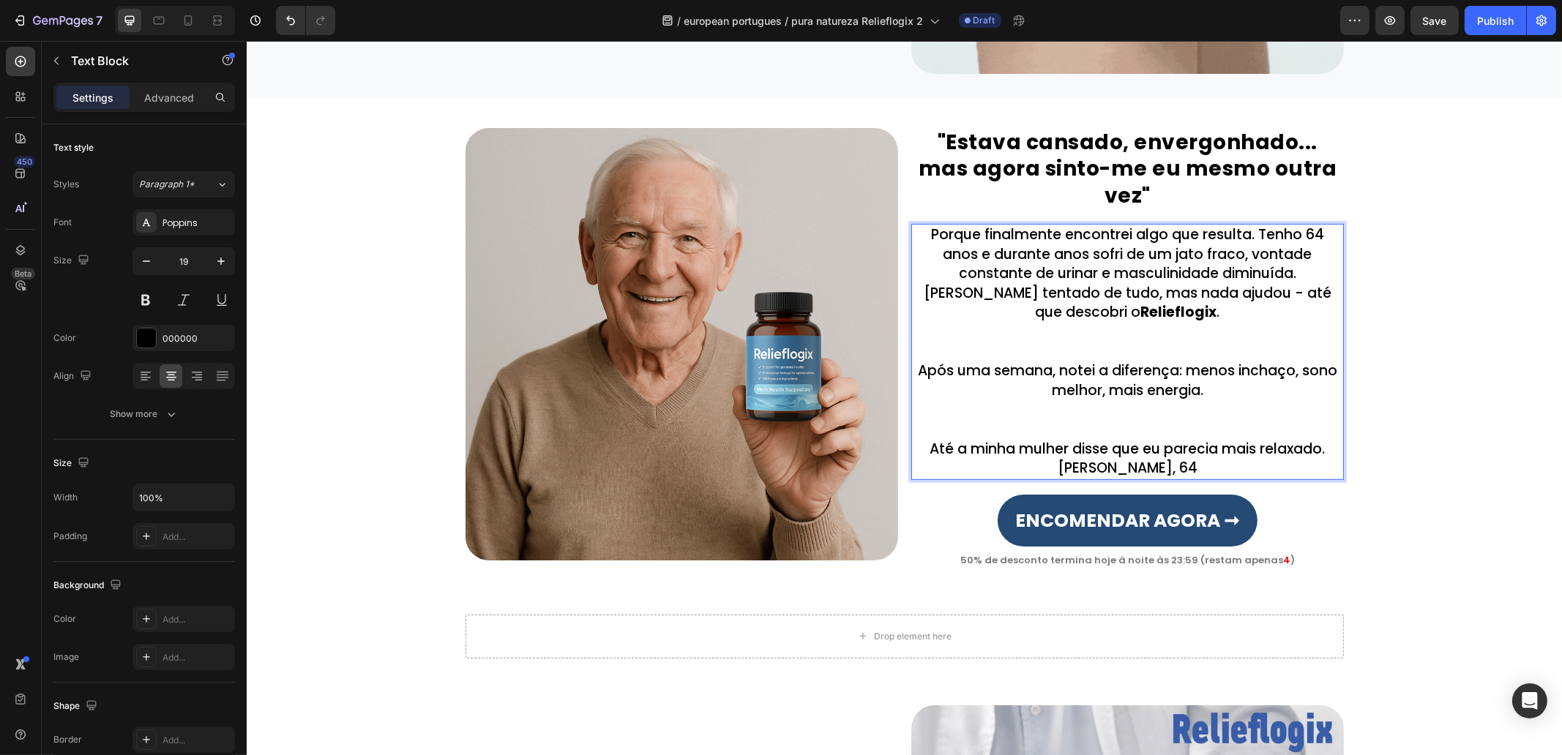
click at [1322, 440] on p "Até a minha mulher disse que eu parecia mais relaxado." at bounding box center [1127, 450] width 430 height 20
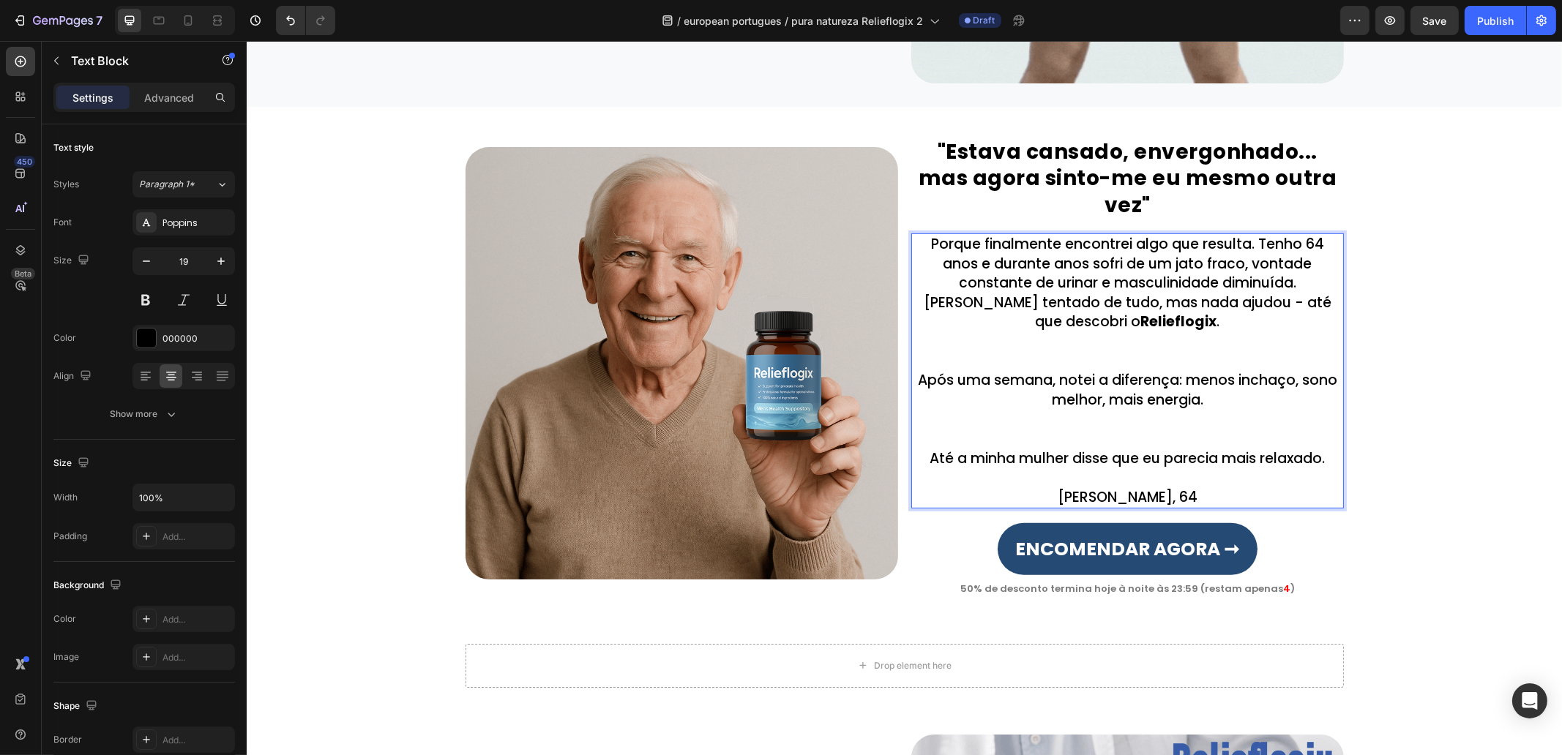
click at [1138, 394] on p "Após uma semana, notei a diferença: menos inchaço, sono melhor, mais energia." at bounding box center [1127, 410] width 430 height 78
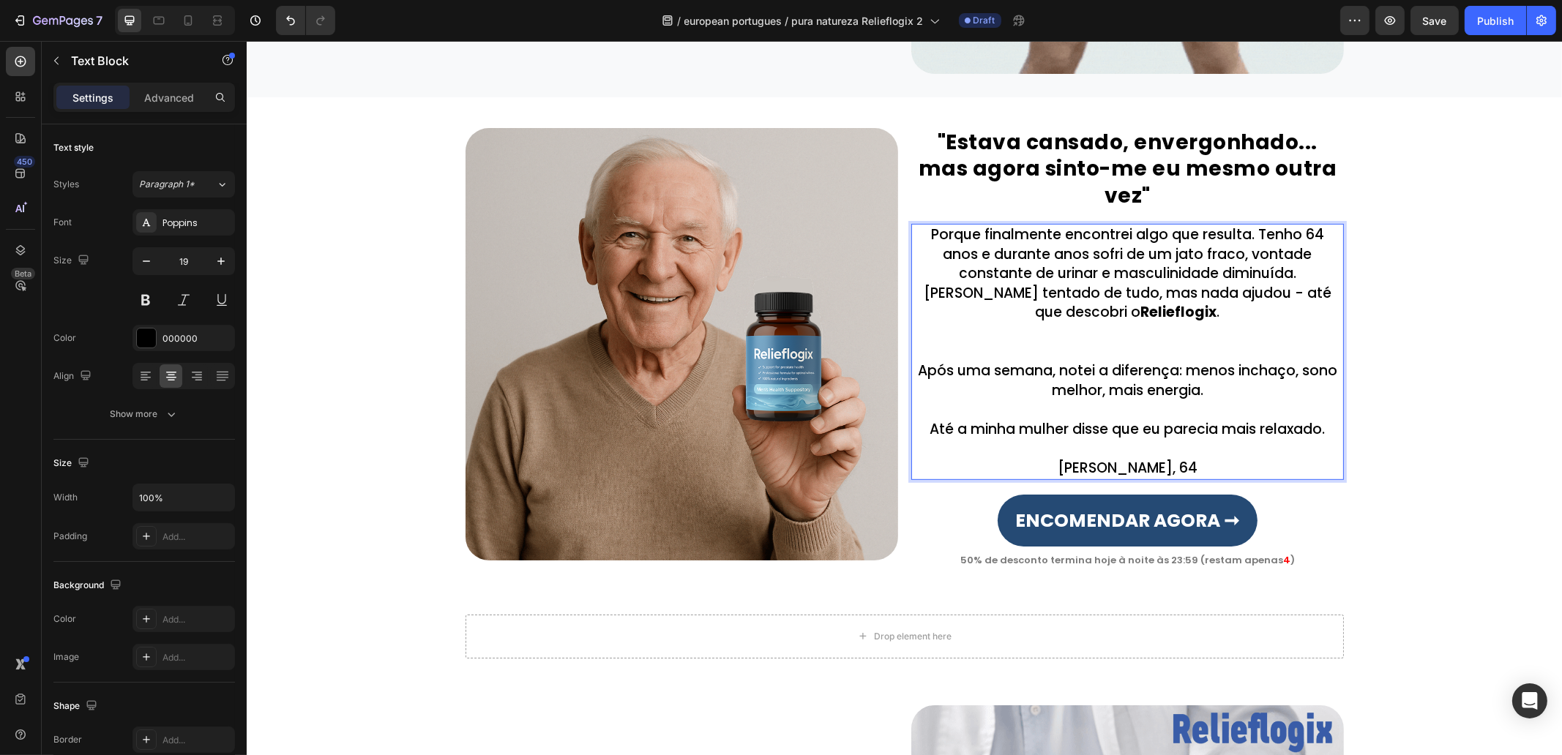
click at [1183, 316] on p "Porque finalmente encontrei algo que resulta. Tenho 64 anos e durante anos sofr…" at bounding box center [1127, 293] width 430 height 136
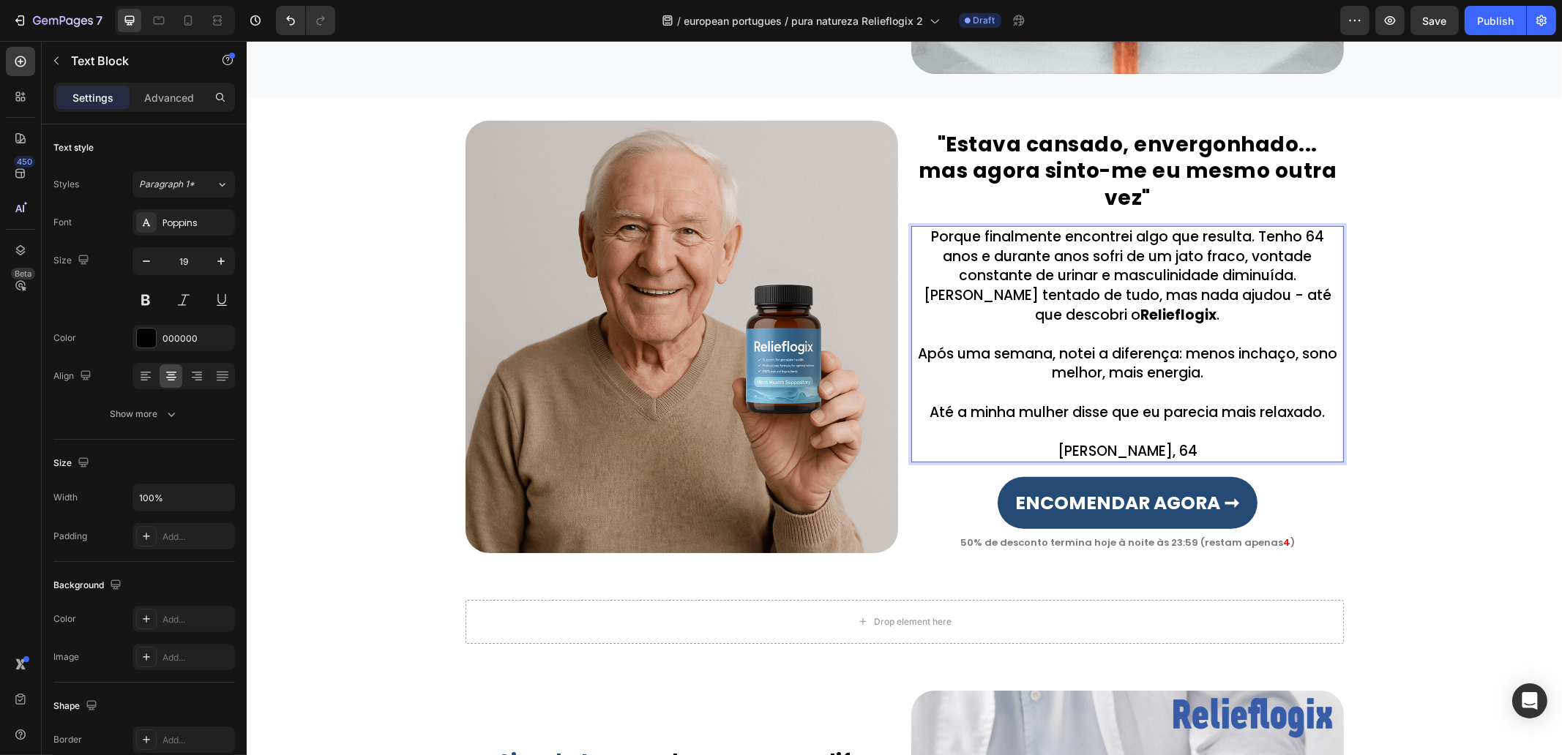
scroll to position [1184, 0]
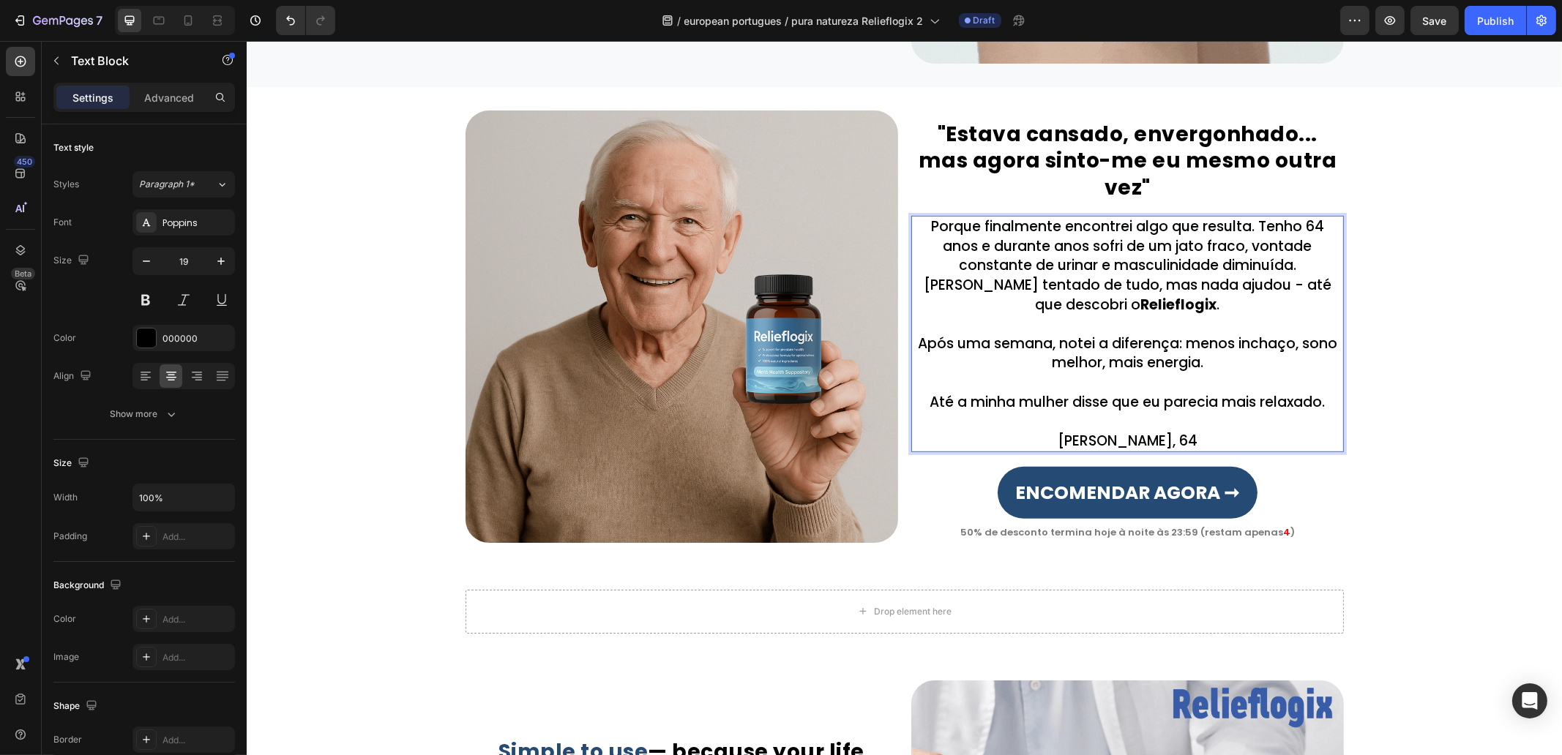
click at [1089, 432] on p "José, 64" at bounding box center [1127, 442] width 430 height 20
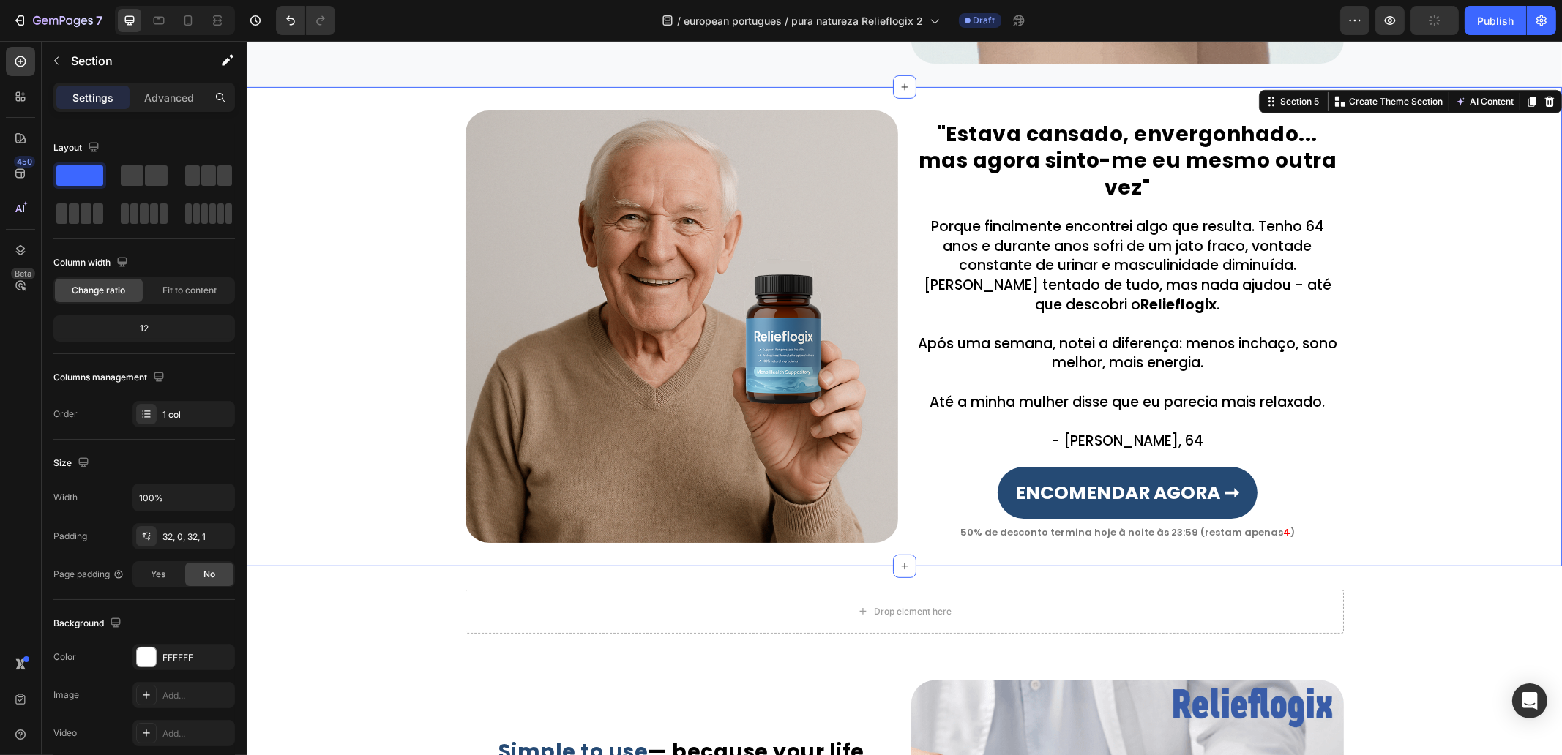
click at [1450, 452] on div ""Estava cansado, envergonhado... mas agora sinto-me eu mesmo outra vez" Heading…" at bounding box center [904, 327] width 1315 height 433
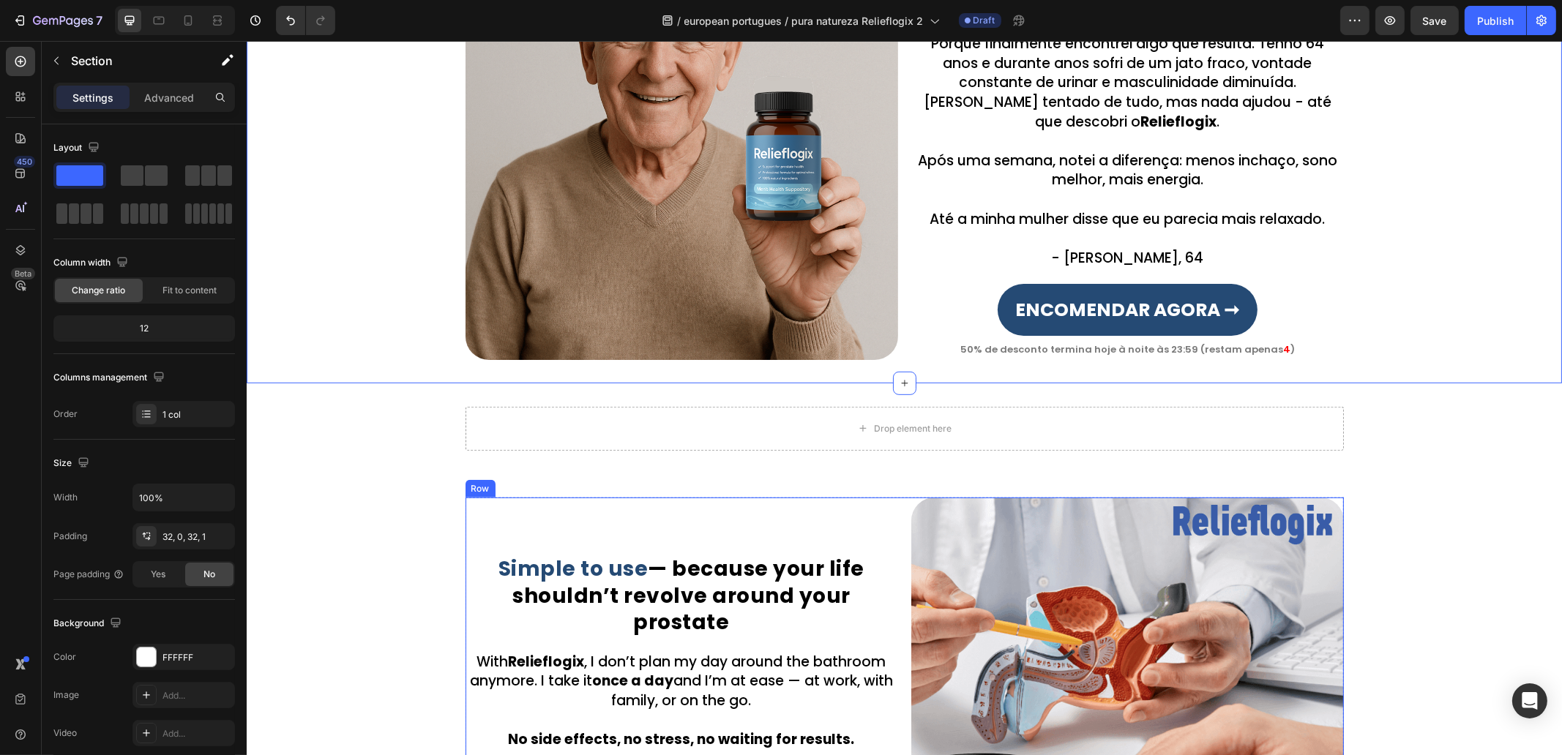
scroll to position [1459, 0]
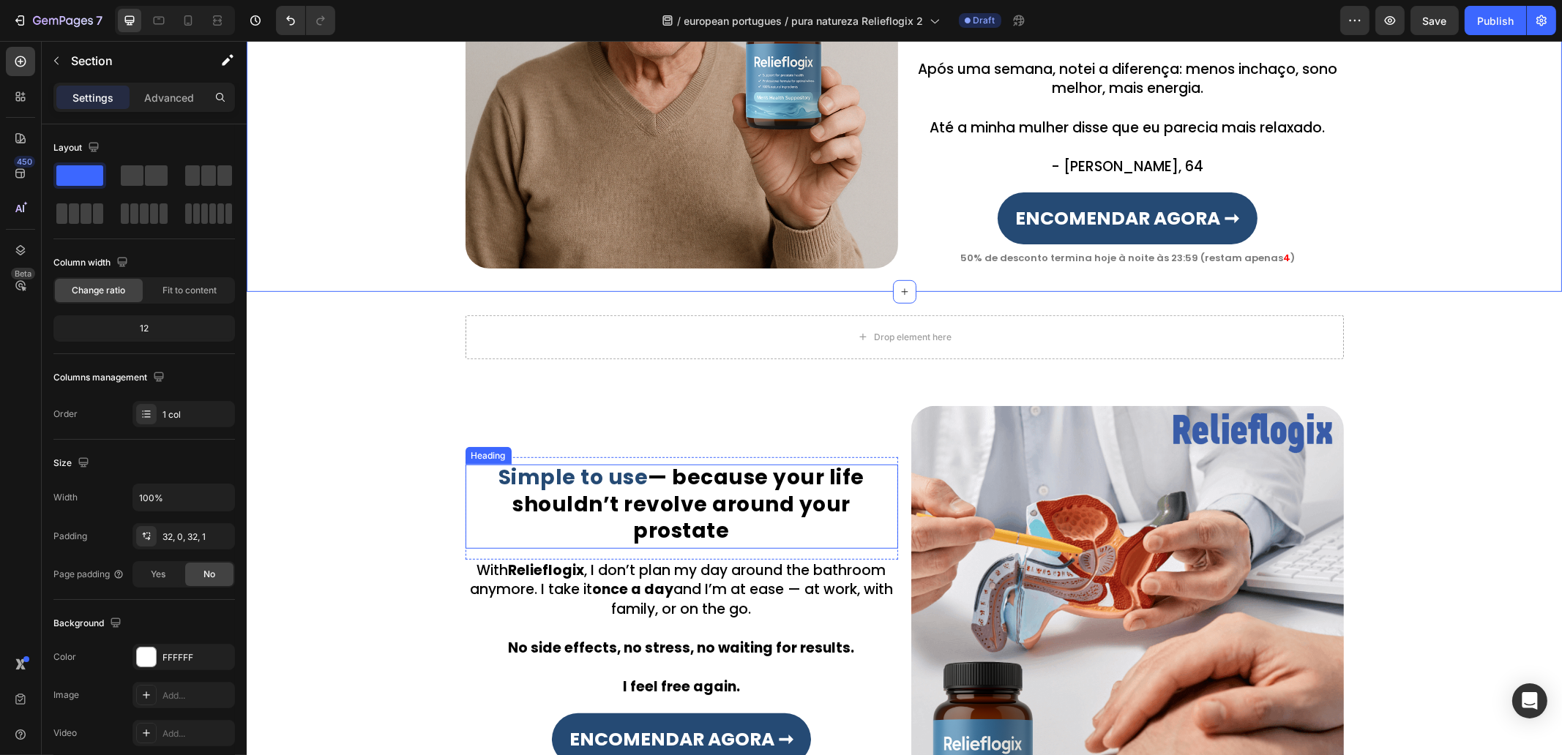
click at [702, 506] on h2 "Simple to use — because your life shouldn’t revolve around your prostate" at bounding box center [681, 506] width 433 height 83
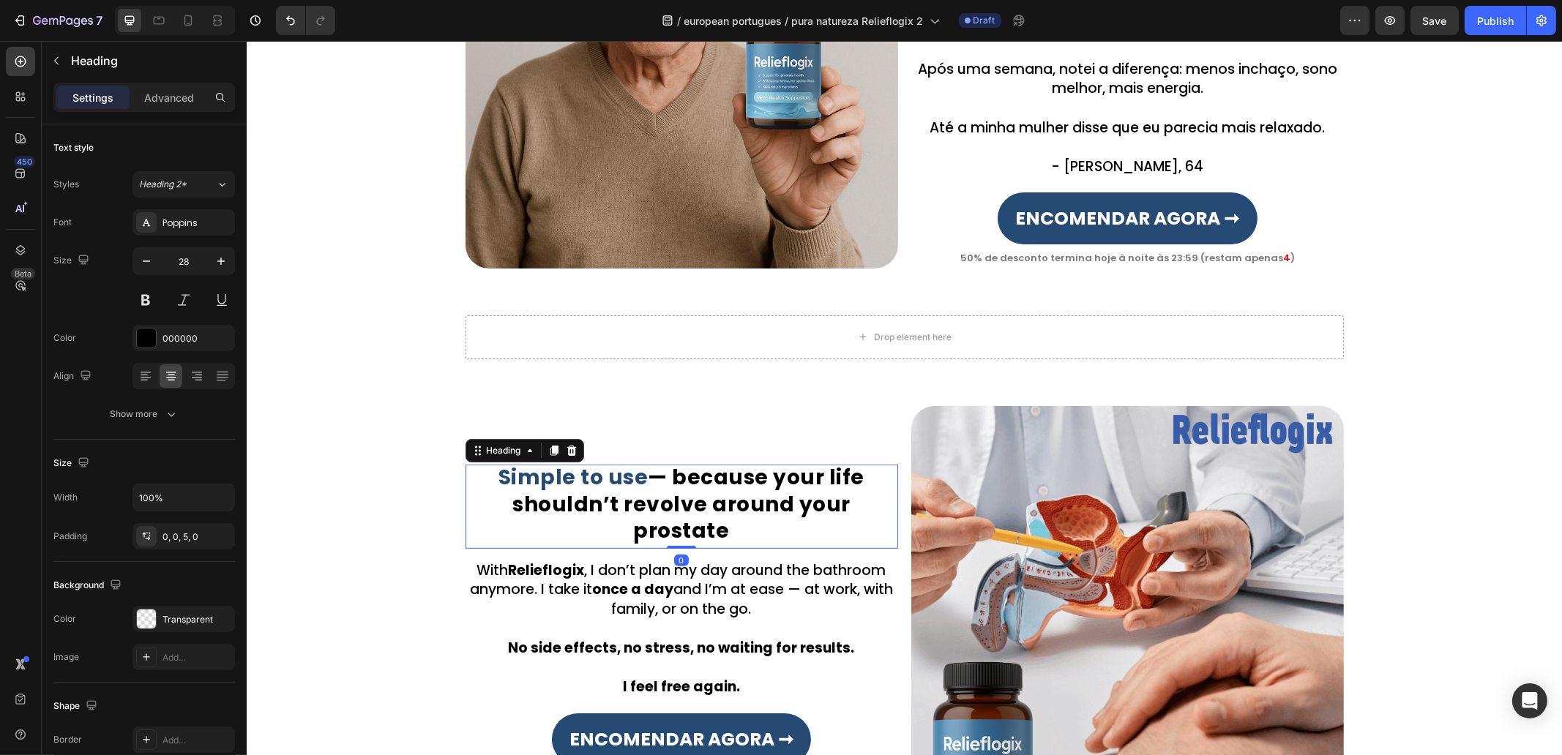
click at [702, 505] on h2 "Simple to use — because your life shouldn’t revolve around your prostate" at bounding box center [681, 506] width 433 height 83
click at [703, 505] on p "Simple to use — because your life shouldn’t revolve around your prostate" at bounding box center [681, 505] width 430 height 80
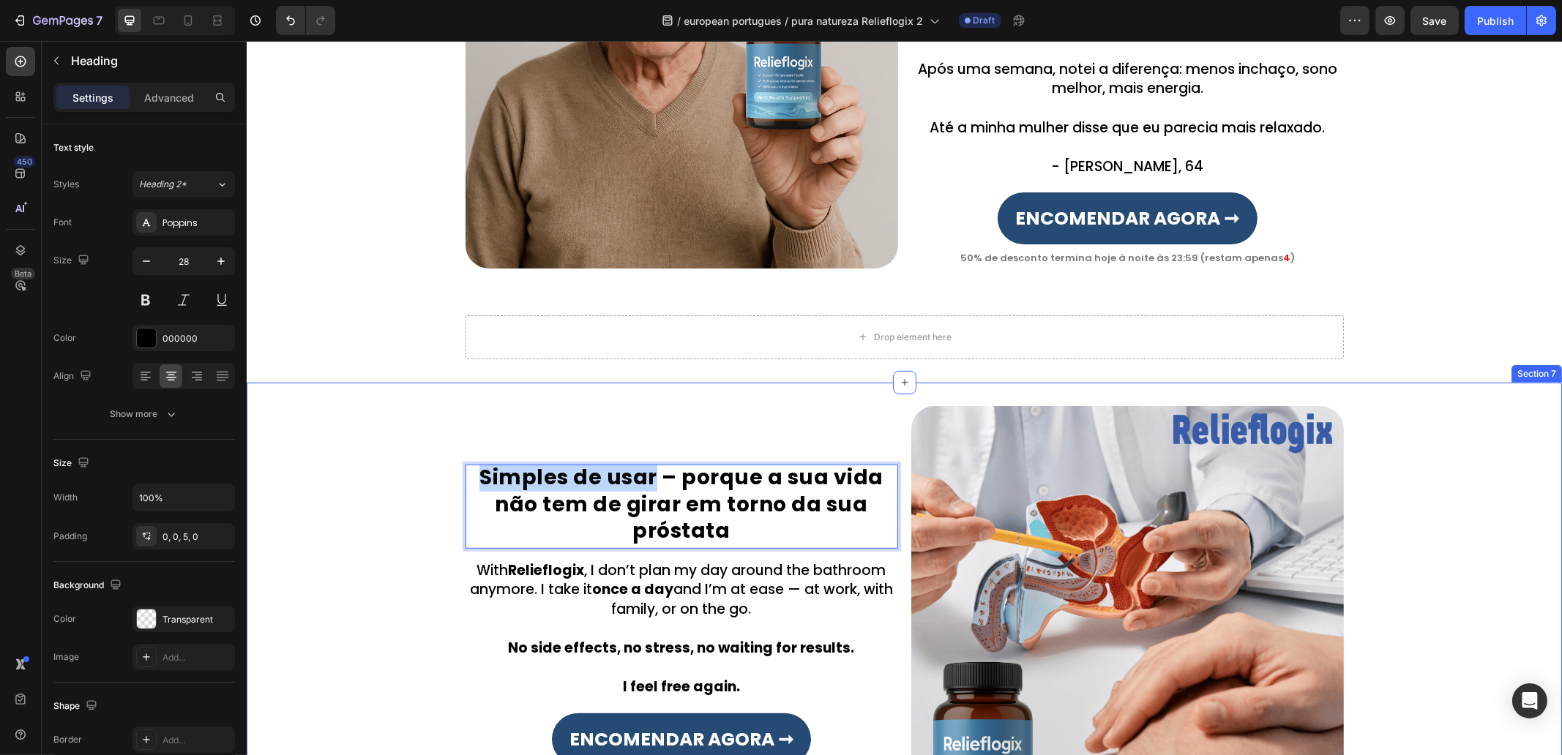
drag, startPoint x: 639, startPoint y: 479, endPoint x: 506, endPoint y: 481, distance: 132.5
click at [447, 487] on div "Simples de usar – porque a sua vida não tem de girar em torno da sua próstata H…" at bounding box center [903, 622] width 1315 height 433
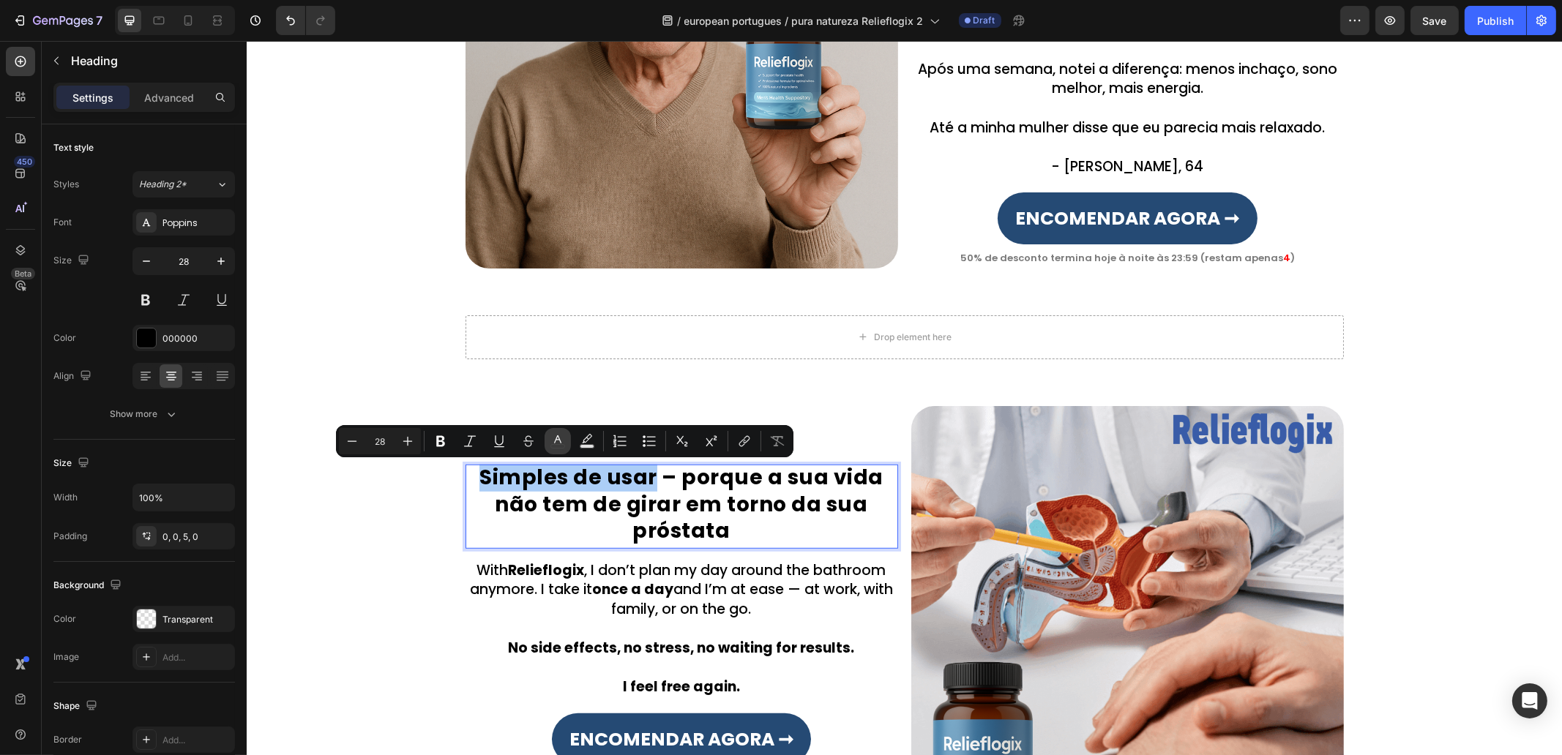
click at [560, 436] on icon "Editor contextual toolbar" at bounding box center [557, 441] width 15 height 15
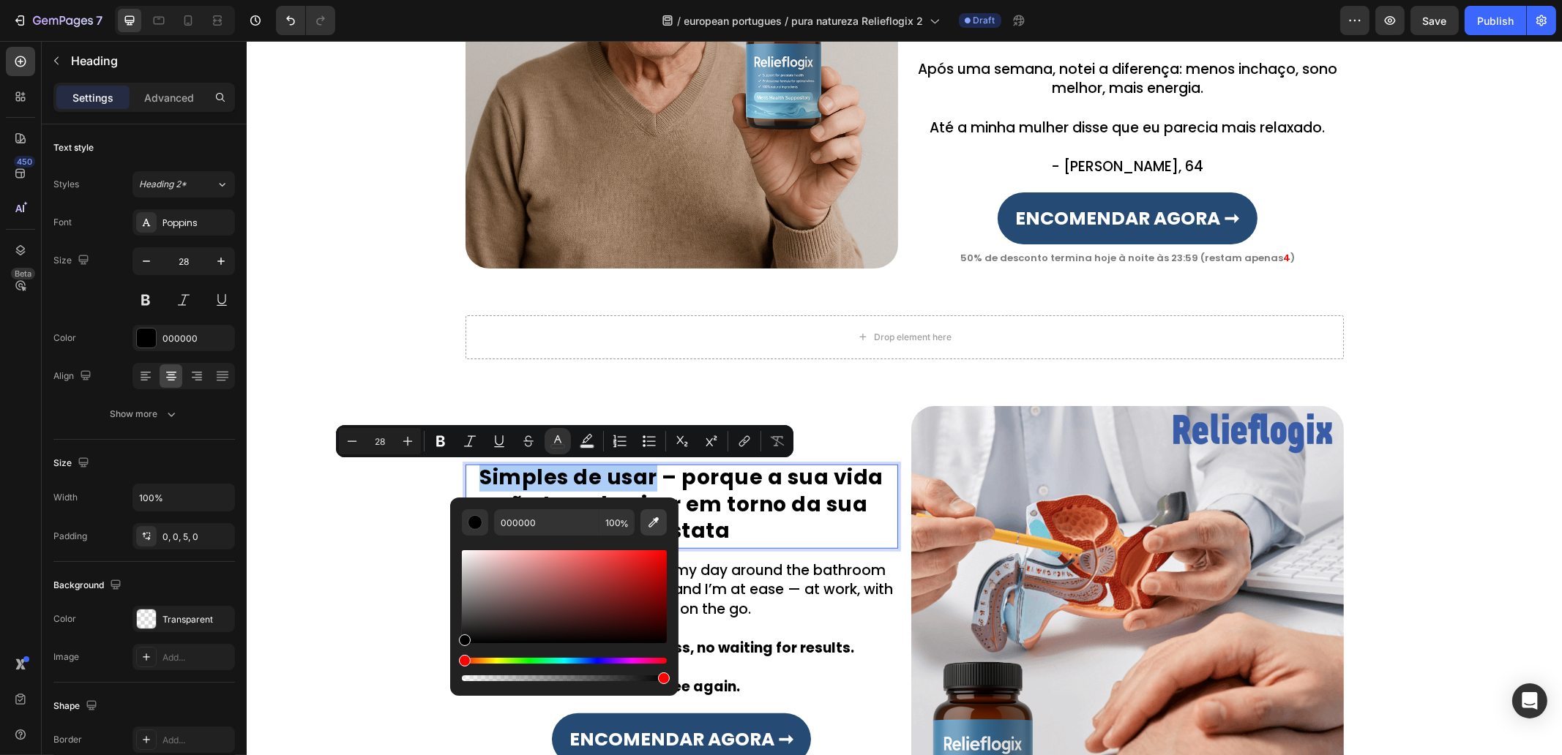
click at [660, 523] on icon "Editor contextual toolbar" at bounding box center [653, 522] width 15 height 15
type input "254A74"
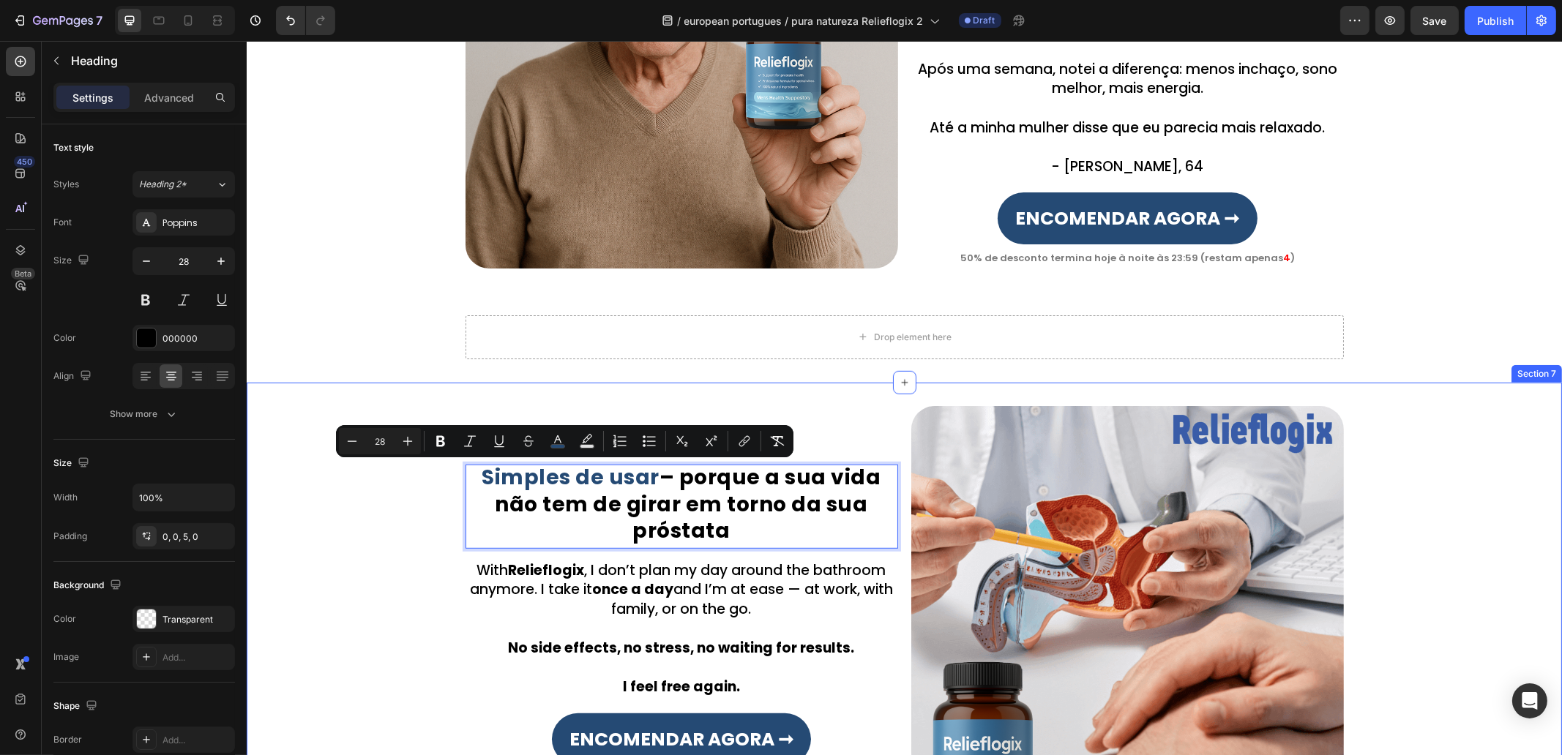
click at [1465, 514] on div "Simples de usar – porque a sua vida não tem de girar em torno da sua próstata H…" at bounding box center [903, 622] width 1315 height 433
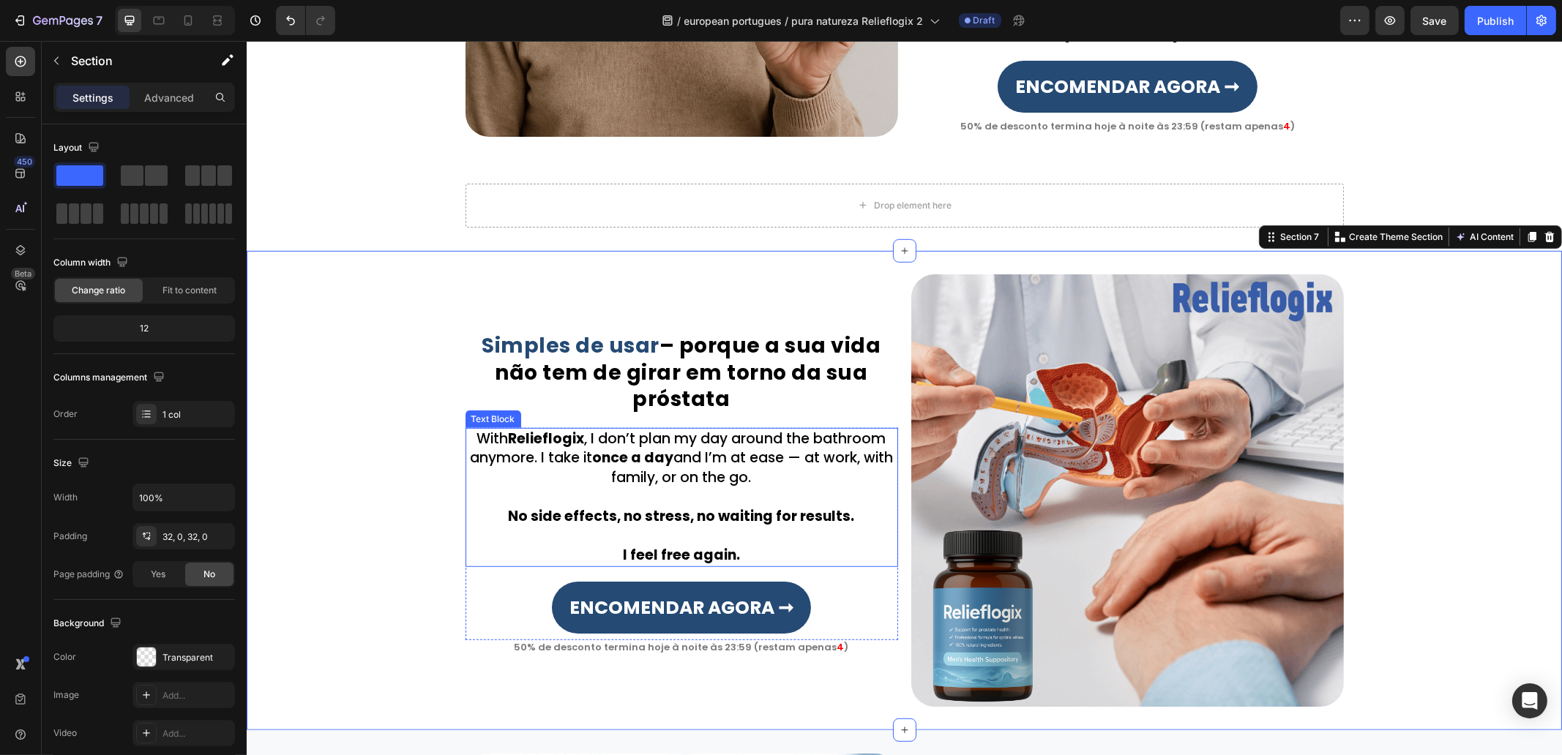
scroll to position [1642, 0]
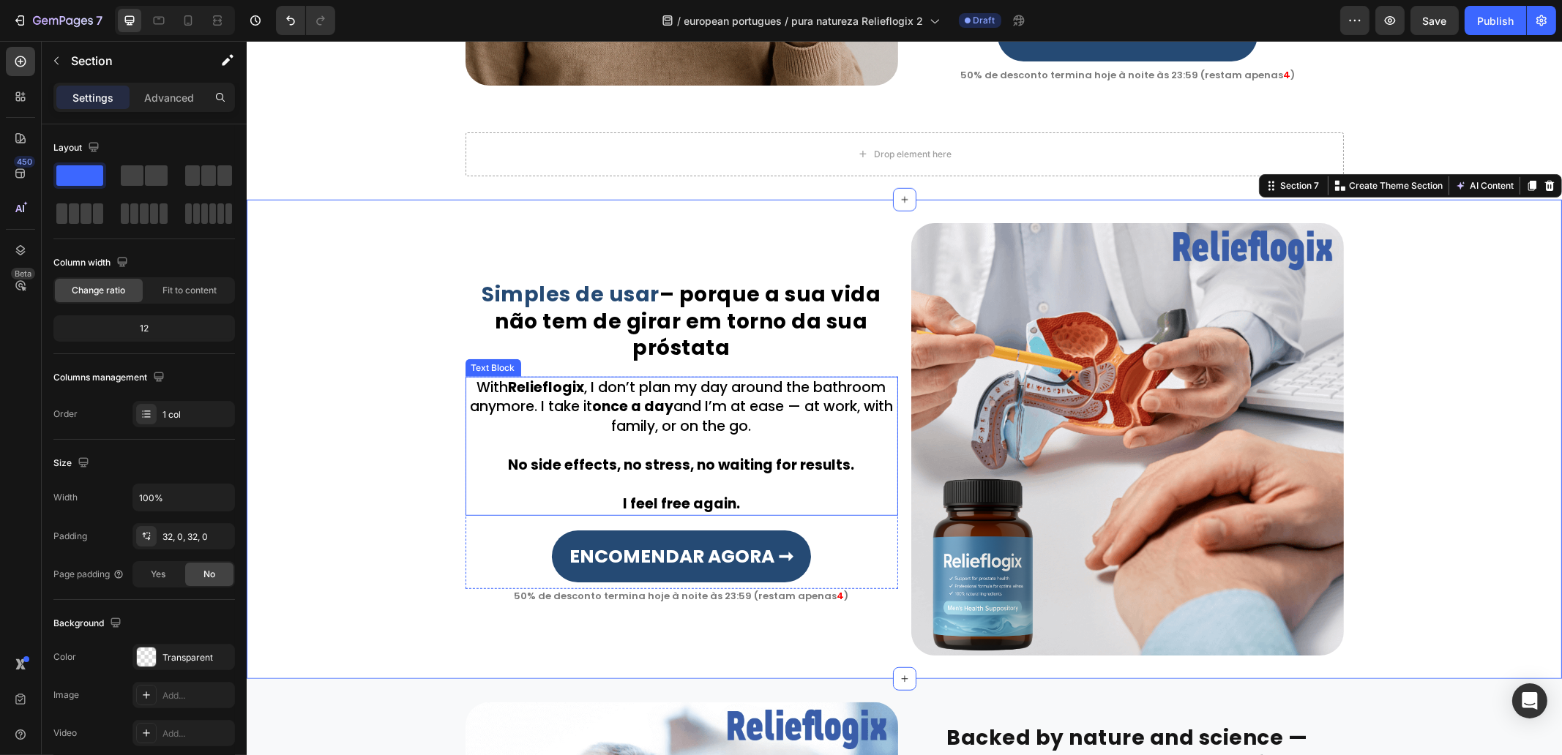
click at [693, 408] on p "With Relieflogix , I don’t plan my day around the bathroom anymore. I take it o…" at bounding box center [681, 407] width 430 height 59
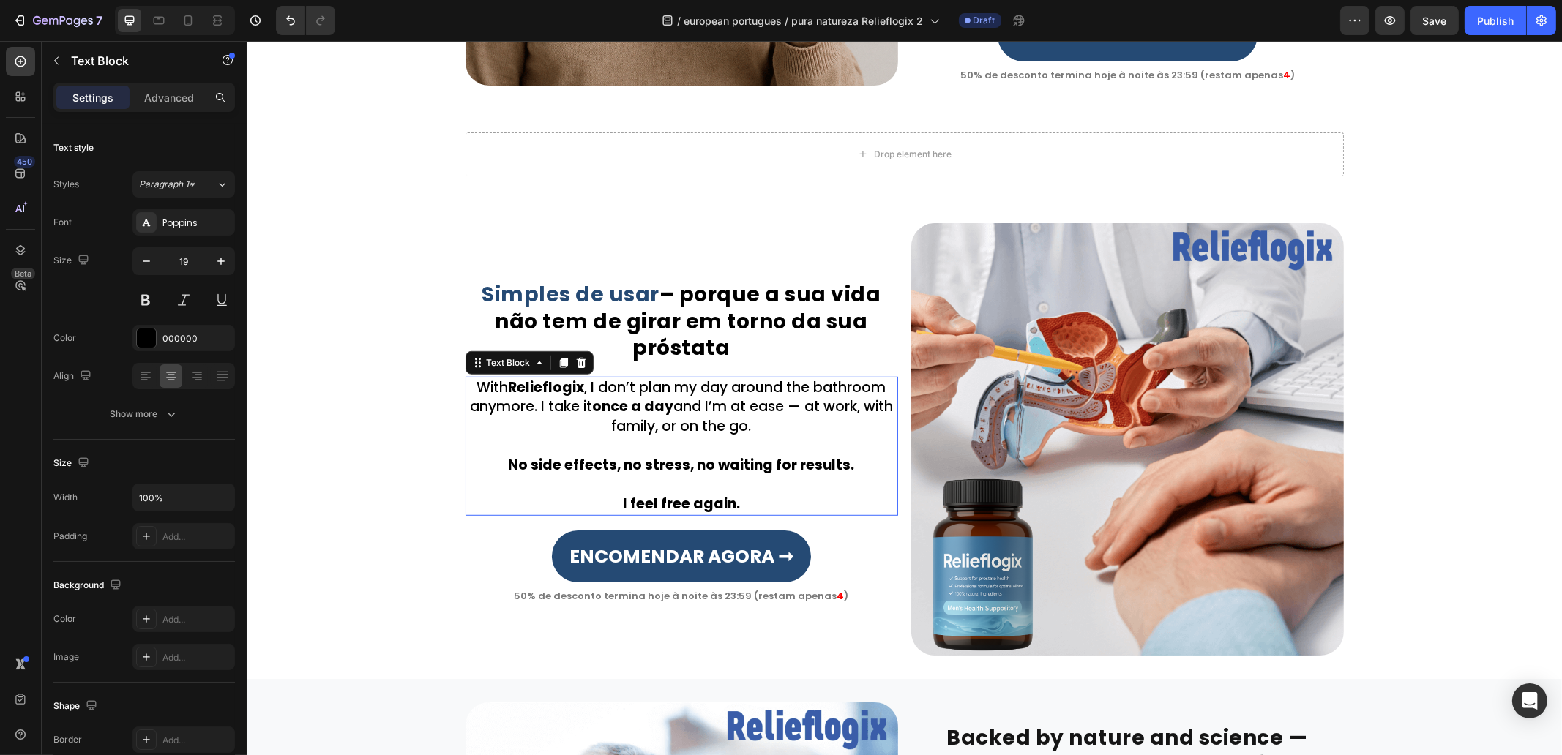
click at [693, 408] on p "With Relieflogix , I don’t plan my day around the bathroom anymore. I take it o…" at bounding box center [681, 407] width 430 height 59
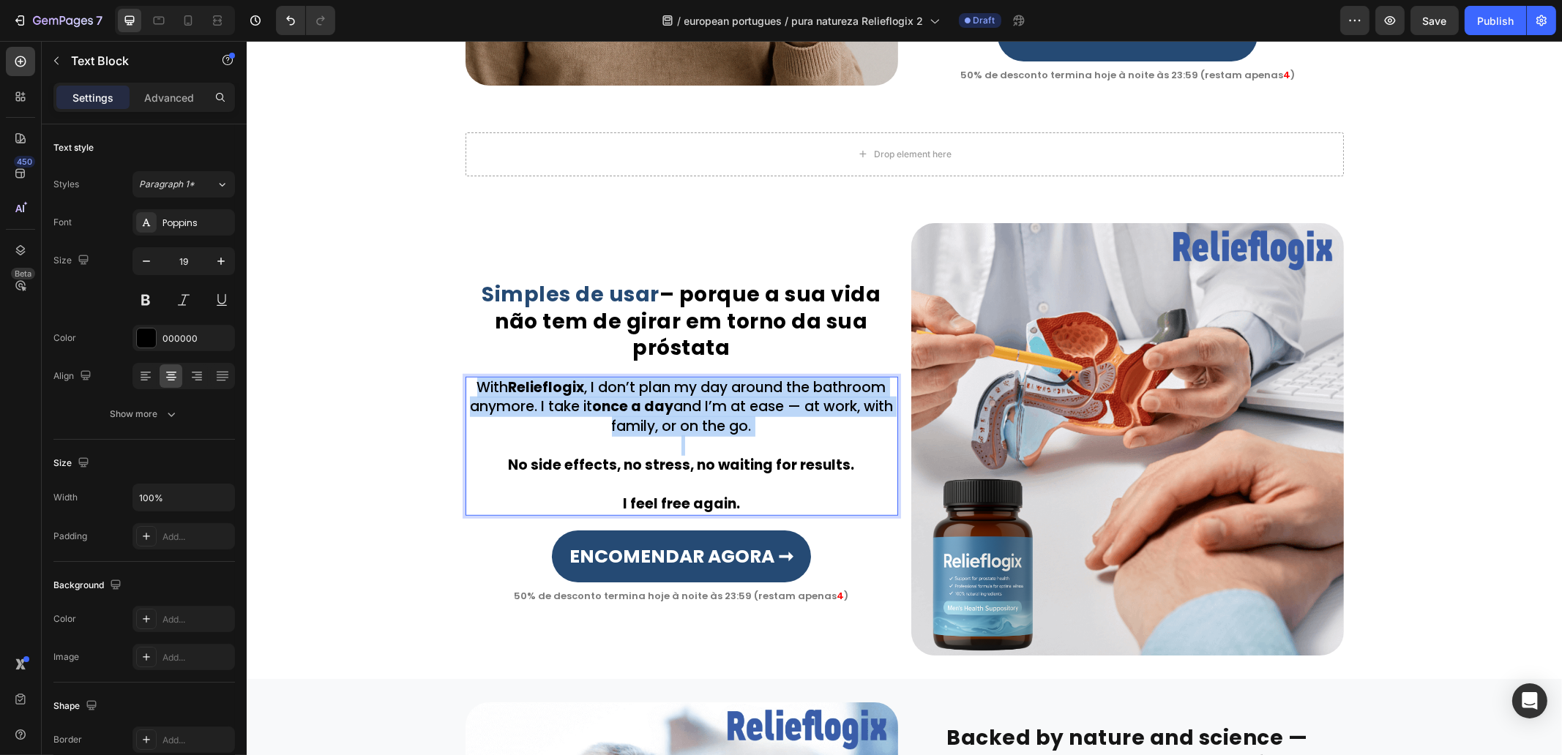
click at [693, 408] on p "With Relieflogix , I don’t plan my day around the bathroom anymore. I take it o…" at bounding box center [681, 407] width 430 height 59
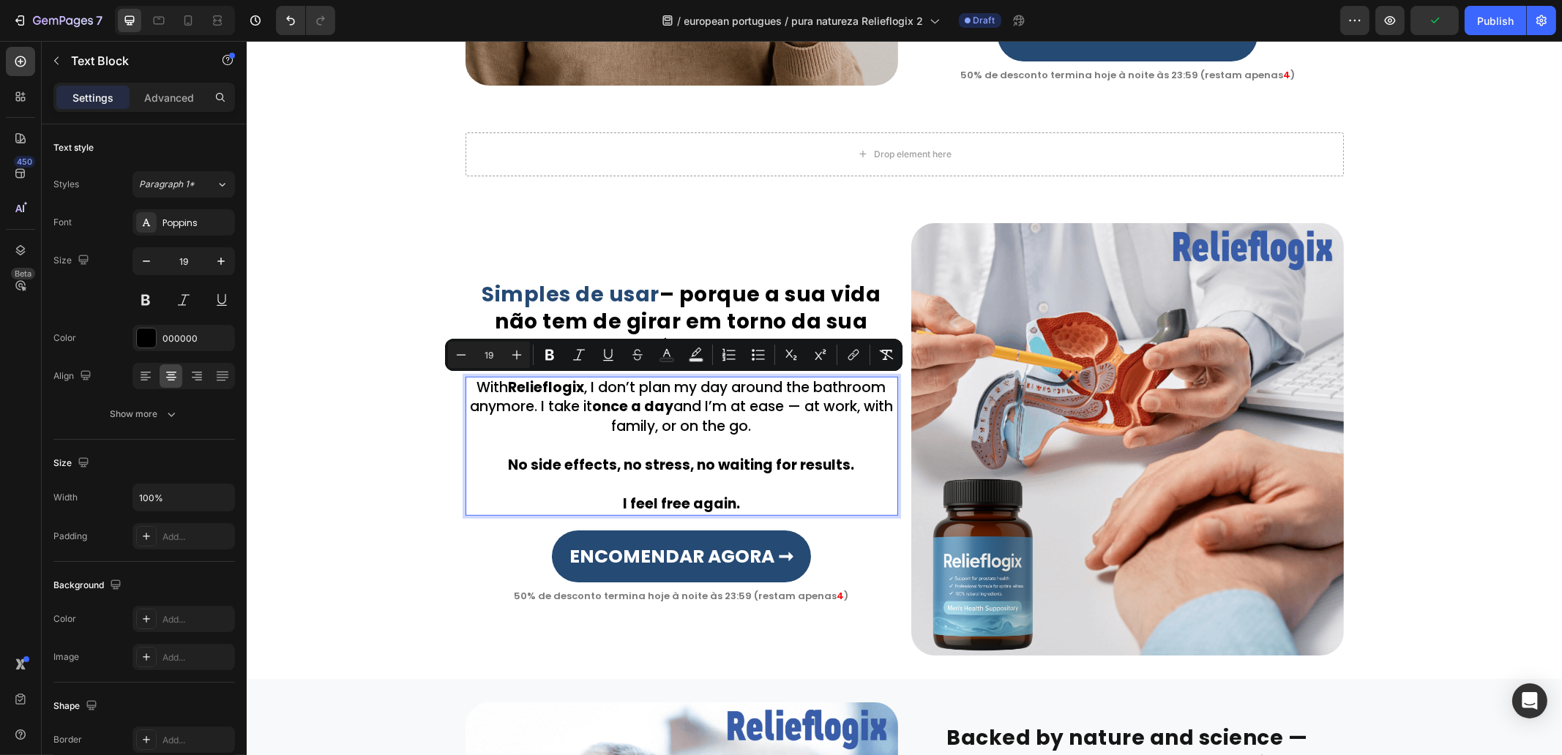
scroll to position [1661, 0]
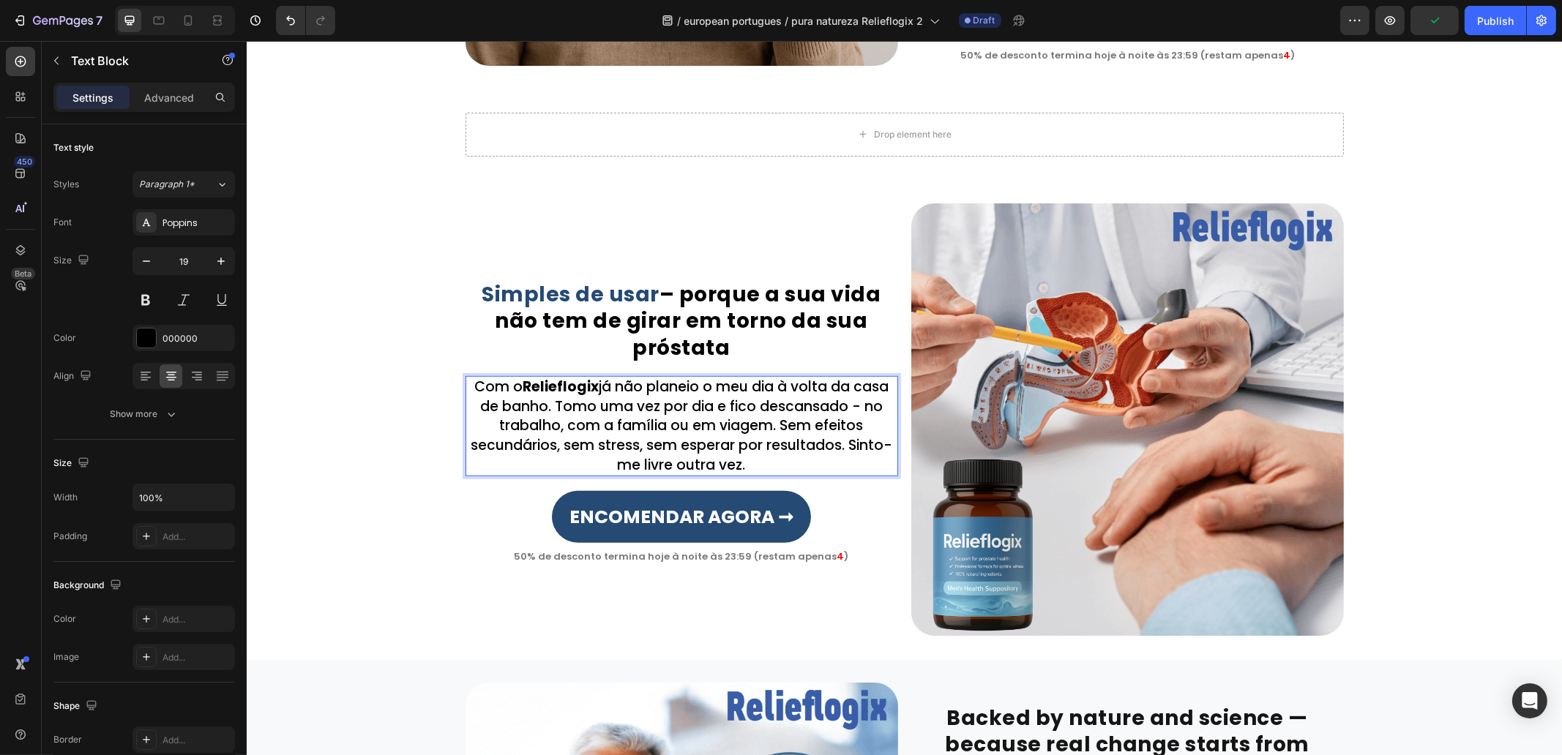
click at [768, 425] on p "Com o Relieflogix já não planeio o meu dia à volta da casa de banho. Tomo uma v…" at bounding box center [681, 426] width 430 height 97
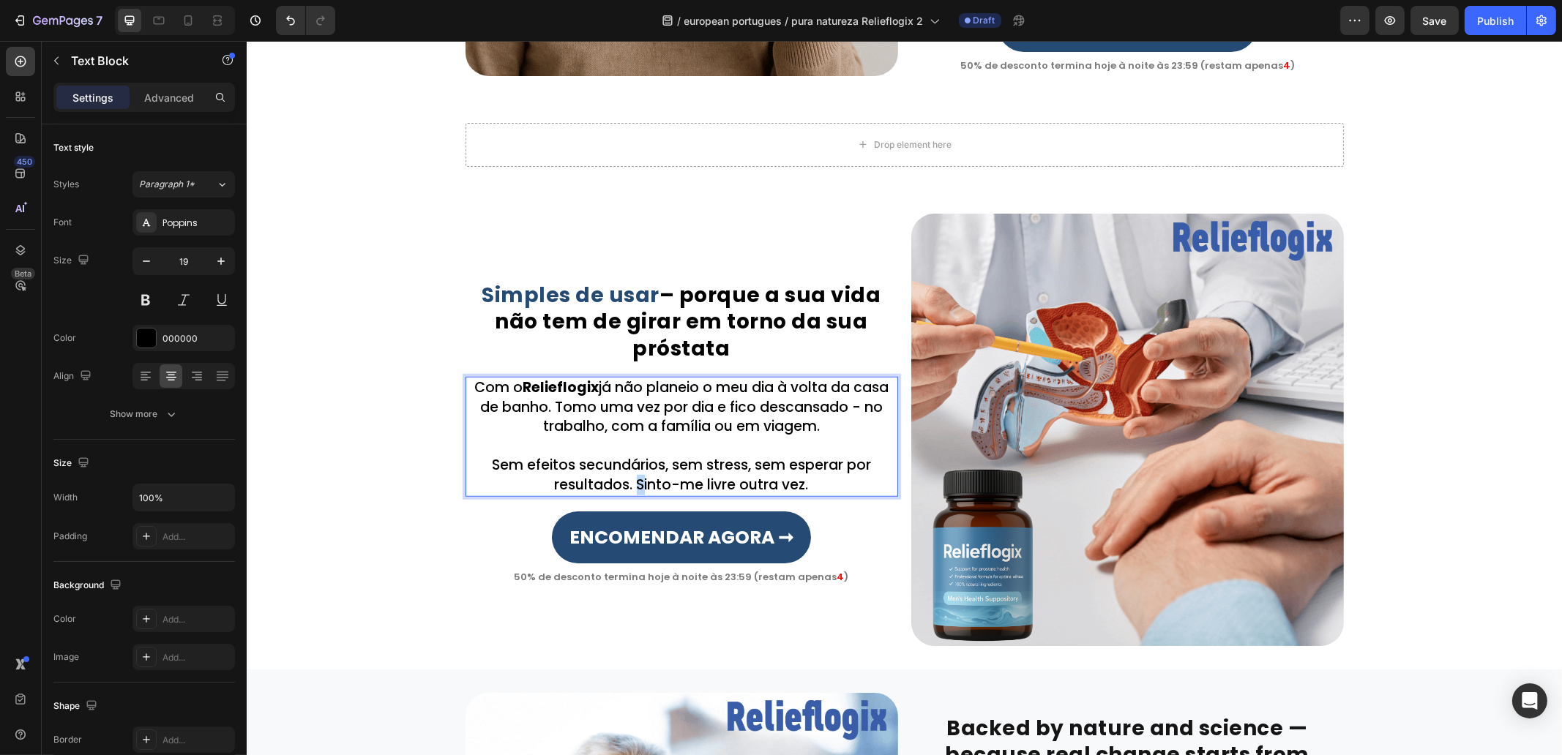
drag, startPoint x: 624, startPoint y: 483, endPoint x: 632, endPoint y: 483, distance: 8.8
click at [631, 483] on p "Com o Relieflogix já não planeio o meu dia à volta da casa de banho. Tomo uma v…" at bounding box center [681, 436] width 430 height 117
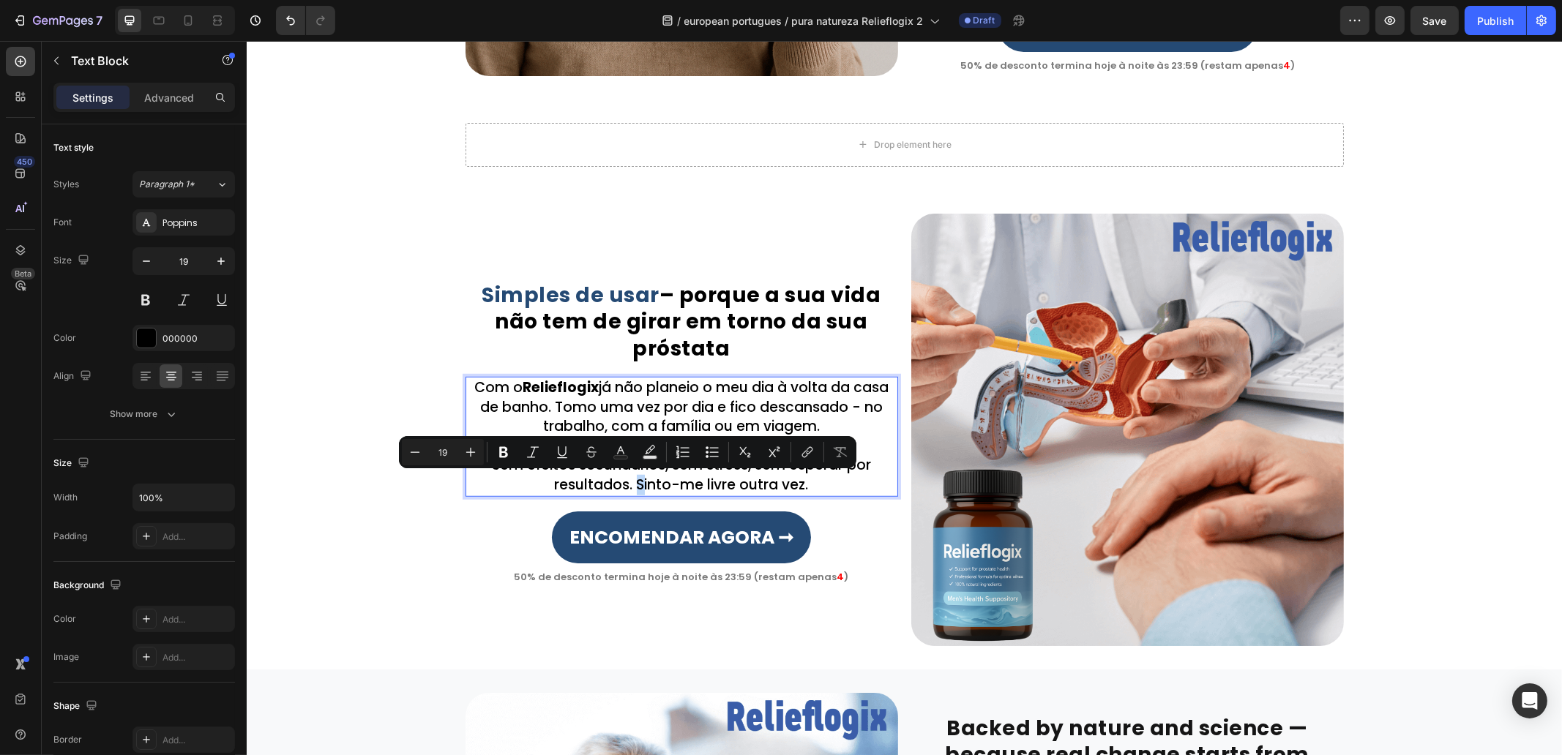
click at [631, 483] on p "Com o Relieflogix já não planeio o meu dia à volta da casa de banho. Tomo uma v…" at bounding box center [681, 436] width 430 height 117
click at [629, 483] on p "Com o Relieflogix já não planeio o meu dia à volta da casa de banho. Tomo uma v…" at bounding box center [681, 436] width 430 height 117
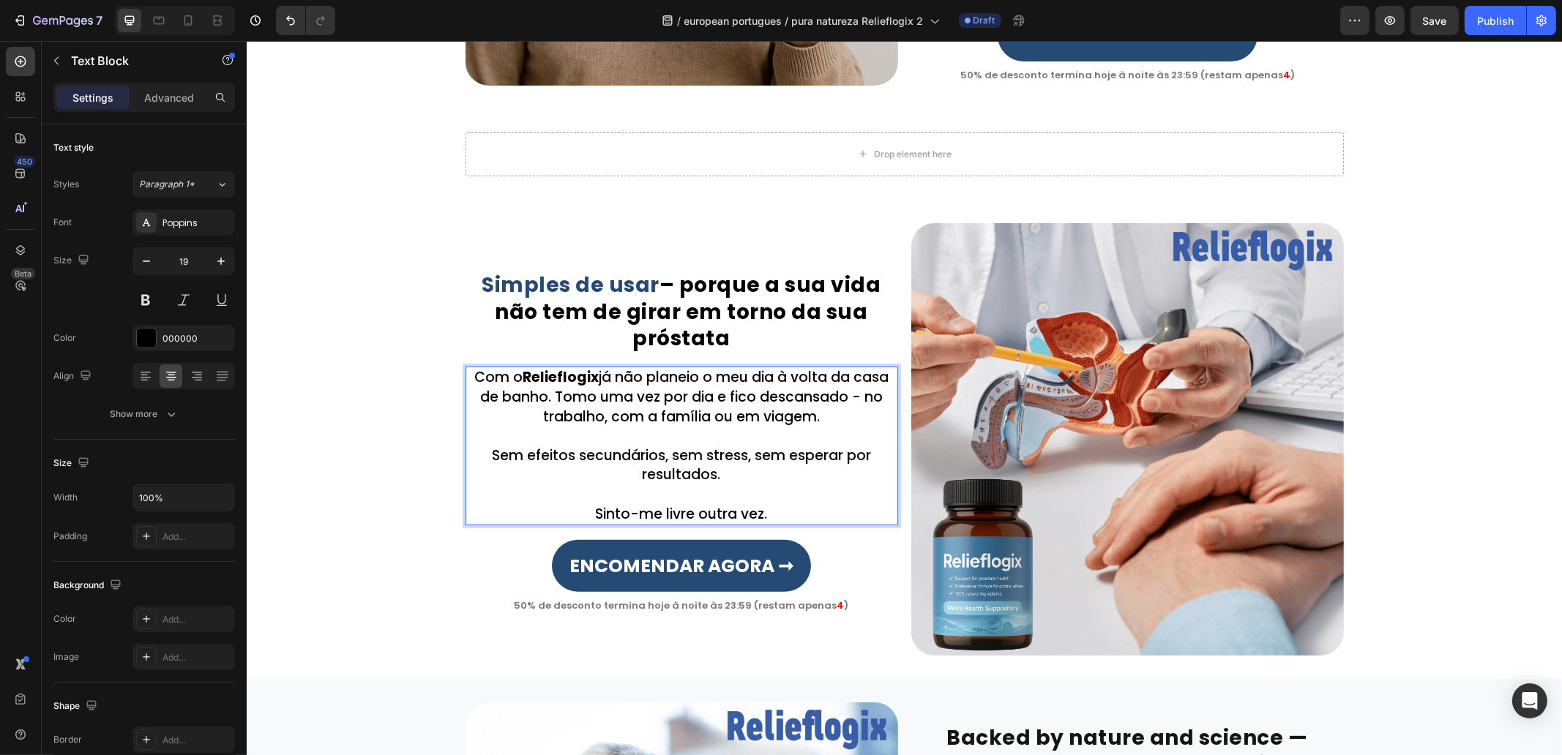
scroll to position [1632, 0]
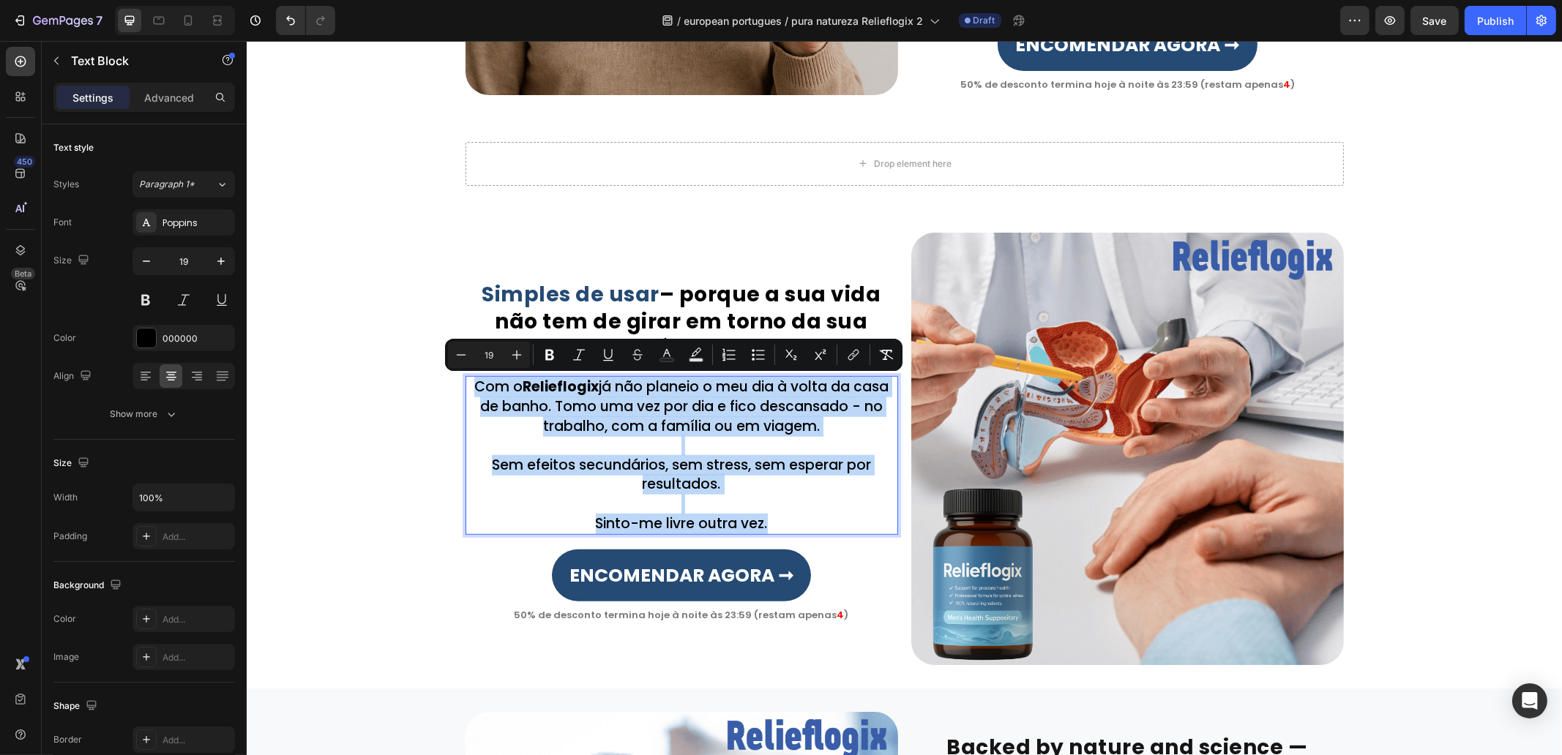
click at [799, 510] on p "Com o Relieflogix já não planeio o meu dia à volta da casa de banho. Tomo uma v…" at bounding box center [681, 456] width 430 height 156
click at [788, 522] on p "Com o Relieflogix já não planeio o meu dia à volta da casa de banho. Tomo uma v…" at bounding box center [681, 456] width 430 height 156
click at [779, 523] on p "Com o Relieflogix já não planeio o meu dia à volta da casa de banho. Tomo uma v…" at bounding box center [681, 456] width 430 height 156
click at [777, 528] on p "Com o Relieflogix já não planeio o meu dia à volta da casa de banho. Tomo uma v…" at bounding box center [681, 456] width 430 height 156
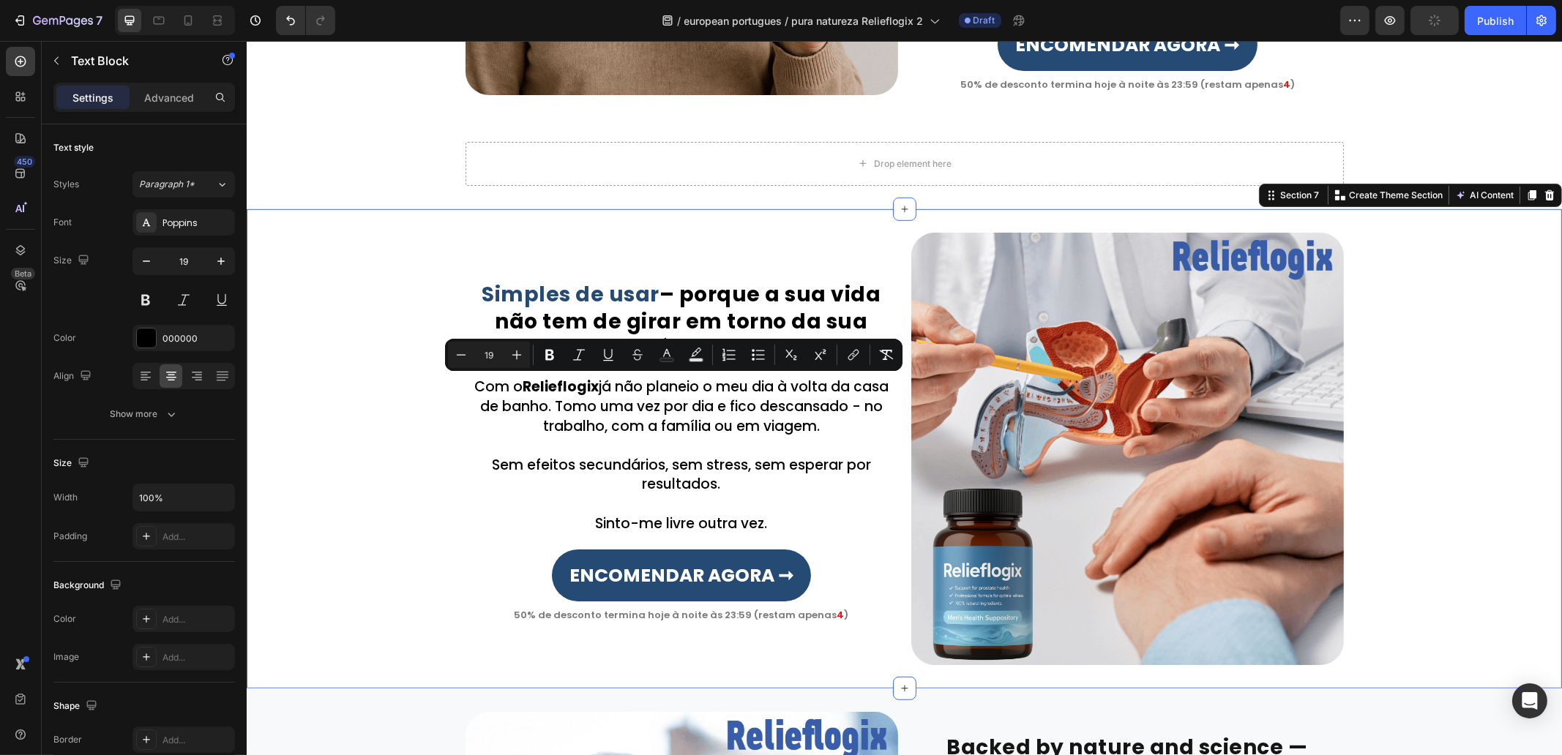
click at [426, 476] on div "⁠⁠⁠⁠⁠⁠⁠ Simples de usar – porque a sua vida não tem de girar em torno da sua pr…" at bounding box center [903, 449] width 1315 height 433
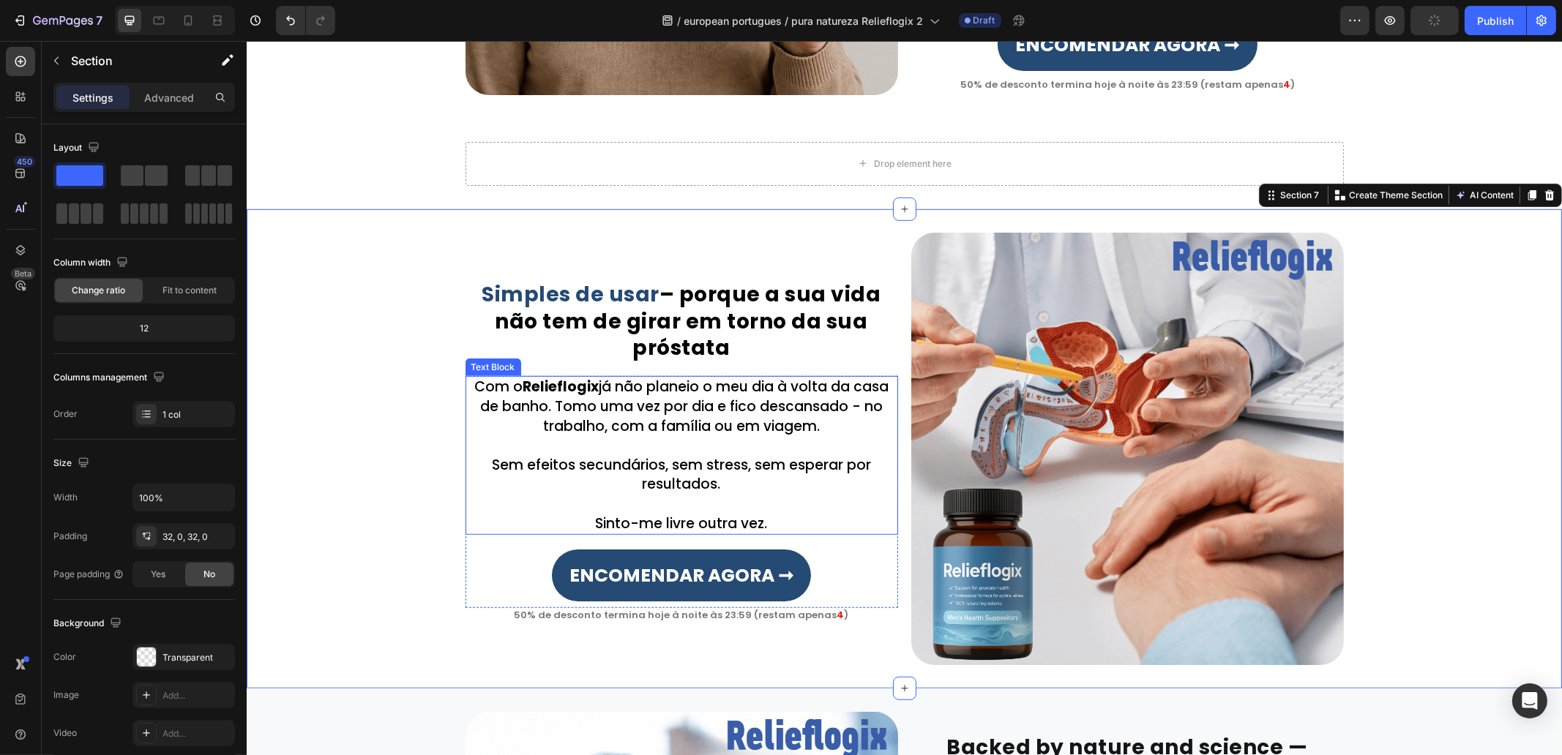
click at [741, 498] on p "Com o Relieflogix já não planeio o meu dia à volta da casa de banho. Tomo uma v…" at bounding box center [681, 456] width 430 height 156
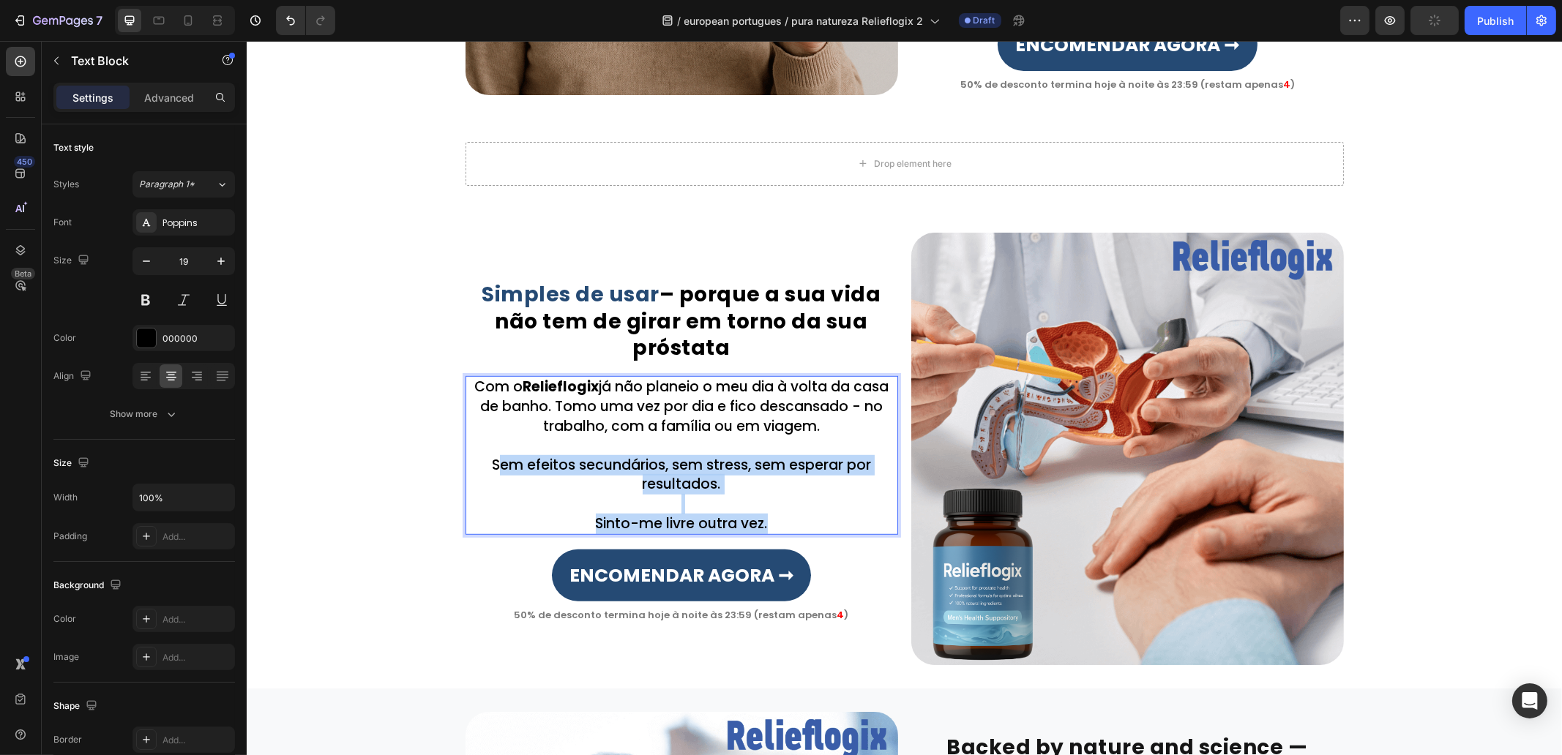
drag, startPoint x: 767, startPoint y: 522, endPoint x: 485, endPoint y: 465, distance: 287.4
click at [485, 465] on p "Com o Relieflogix já não planeio o meu dia à volta da casa de banho. Tomo uma v…" at bounding box center [681, 456] width 430 height 156
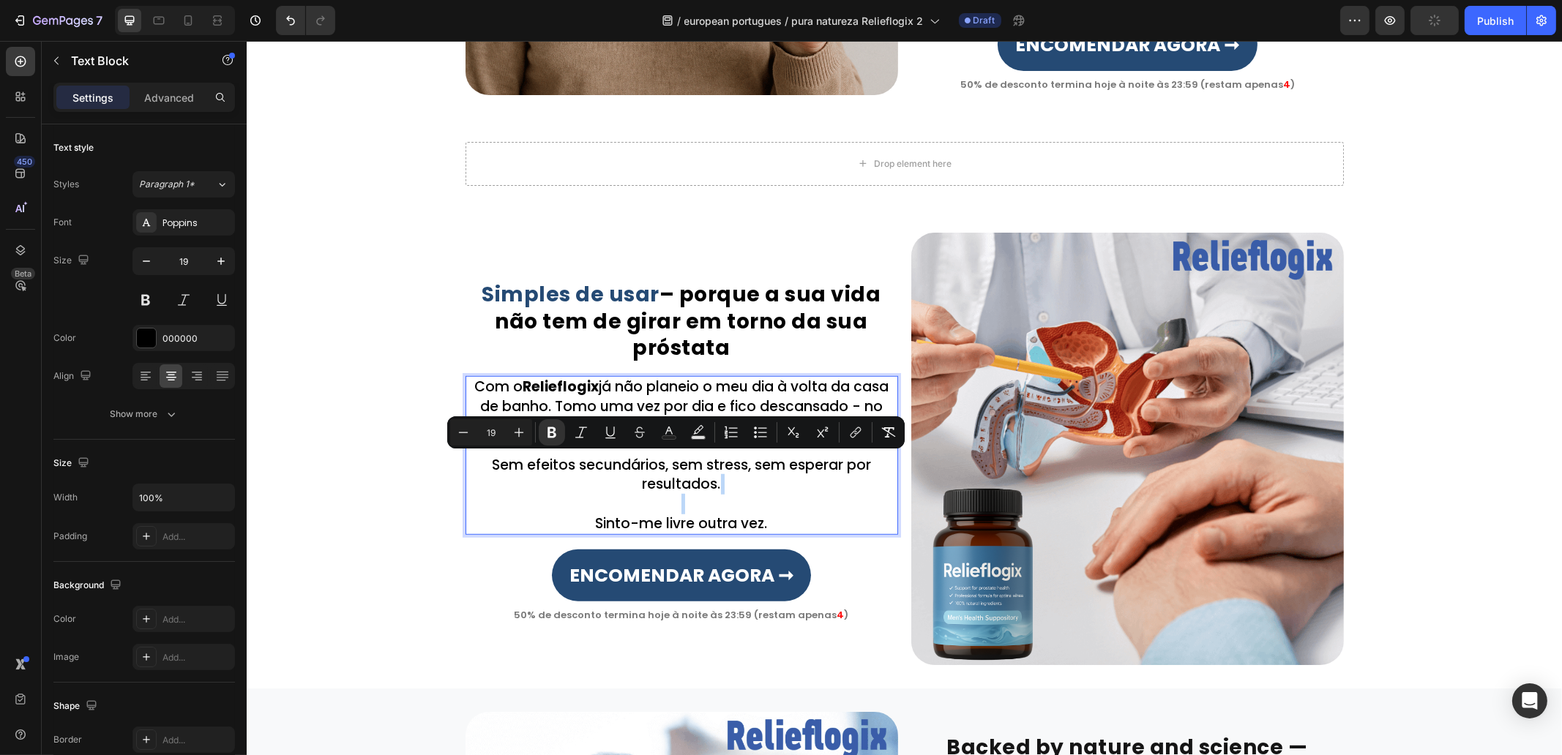
click at [356, 476] on div "⁠⁠⁠⁠⁠⁠⁠ Simples de usar – porque a sua vida não tem de girar em torno da sua pr…" at bounding box center [903, 449] width 1315 height 433
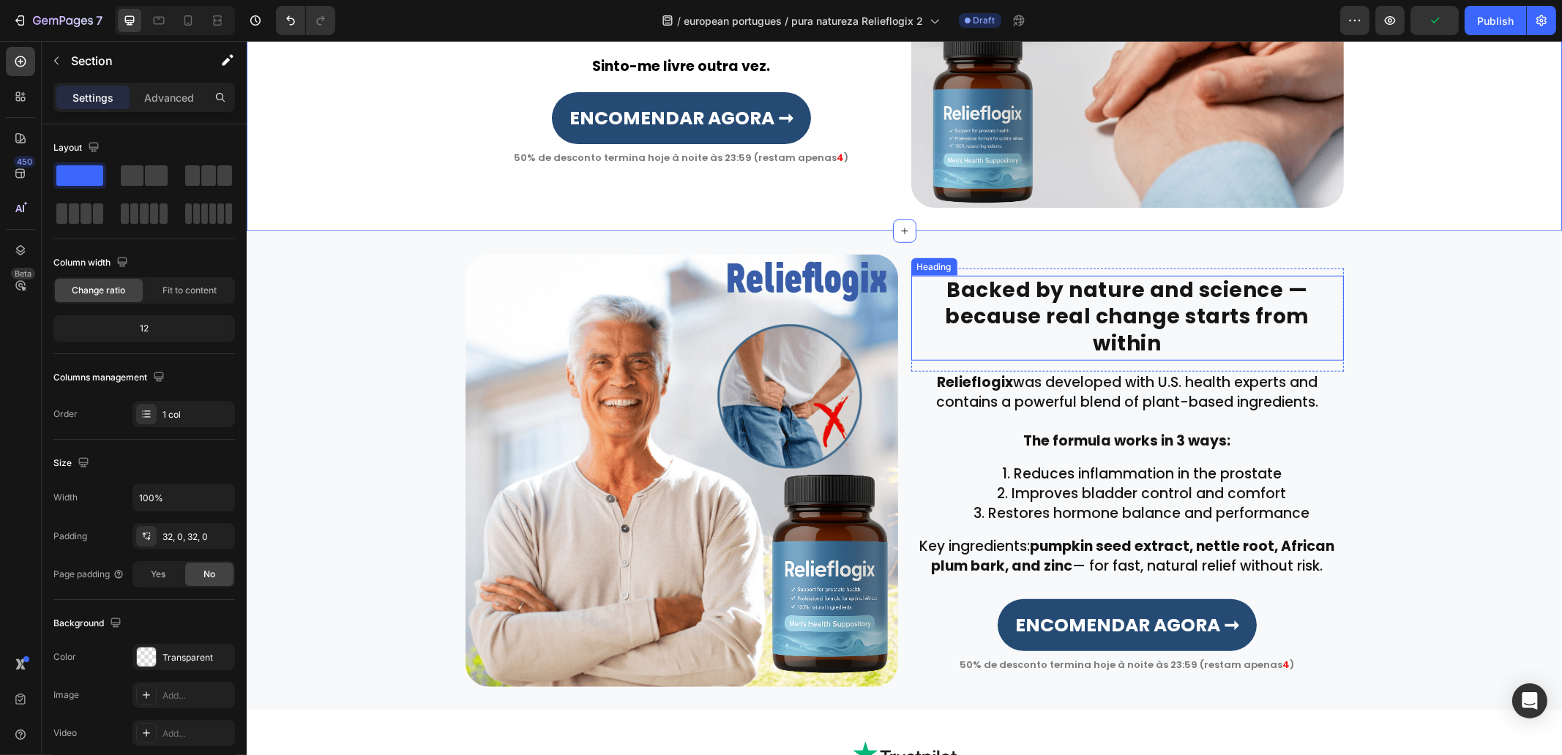
scroll to position [2181, 0]
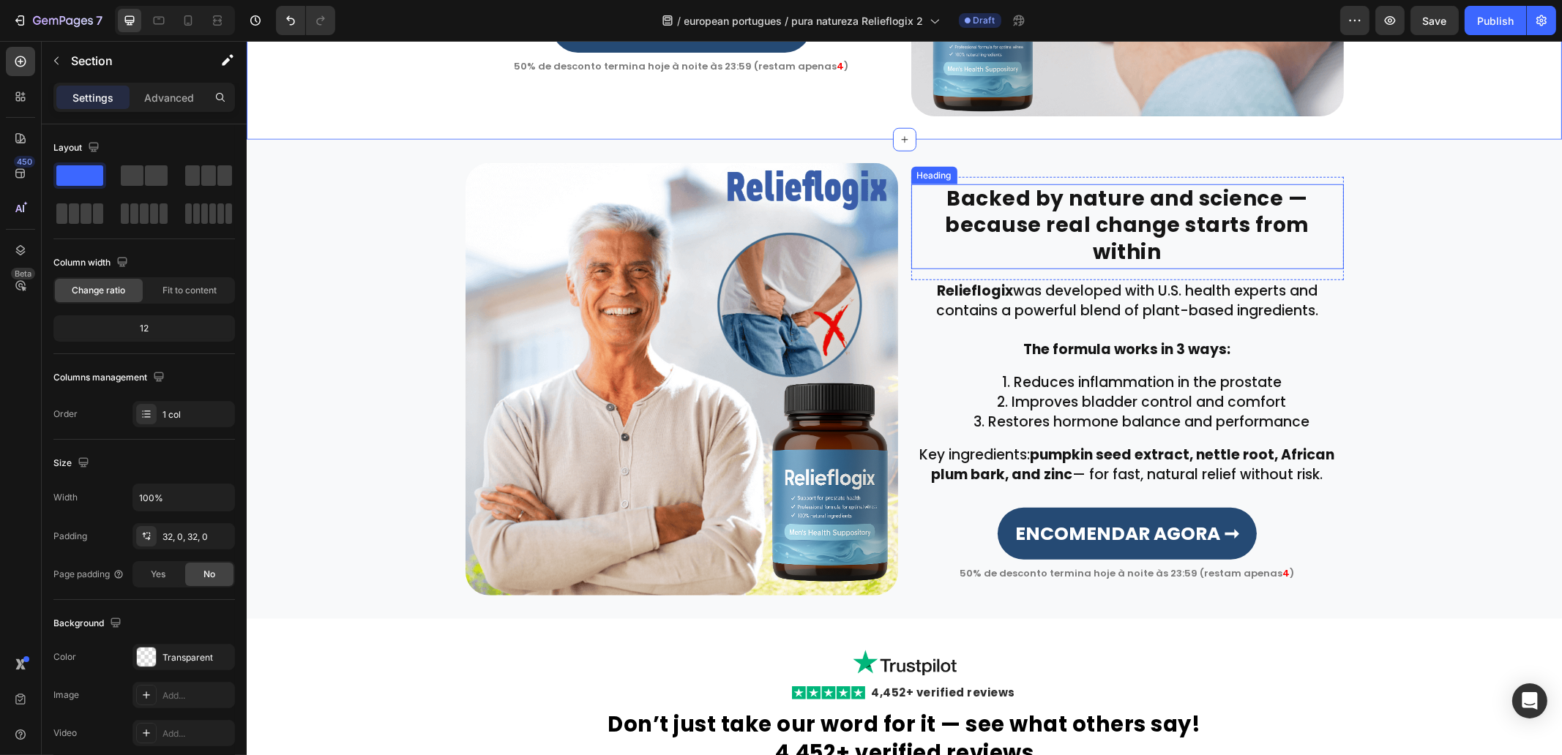
click at [968, 233] on h2 "Backed by nature and science — because real change starts from within" at bounding box center [1127, 226] width 433 height 85
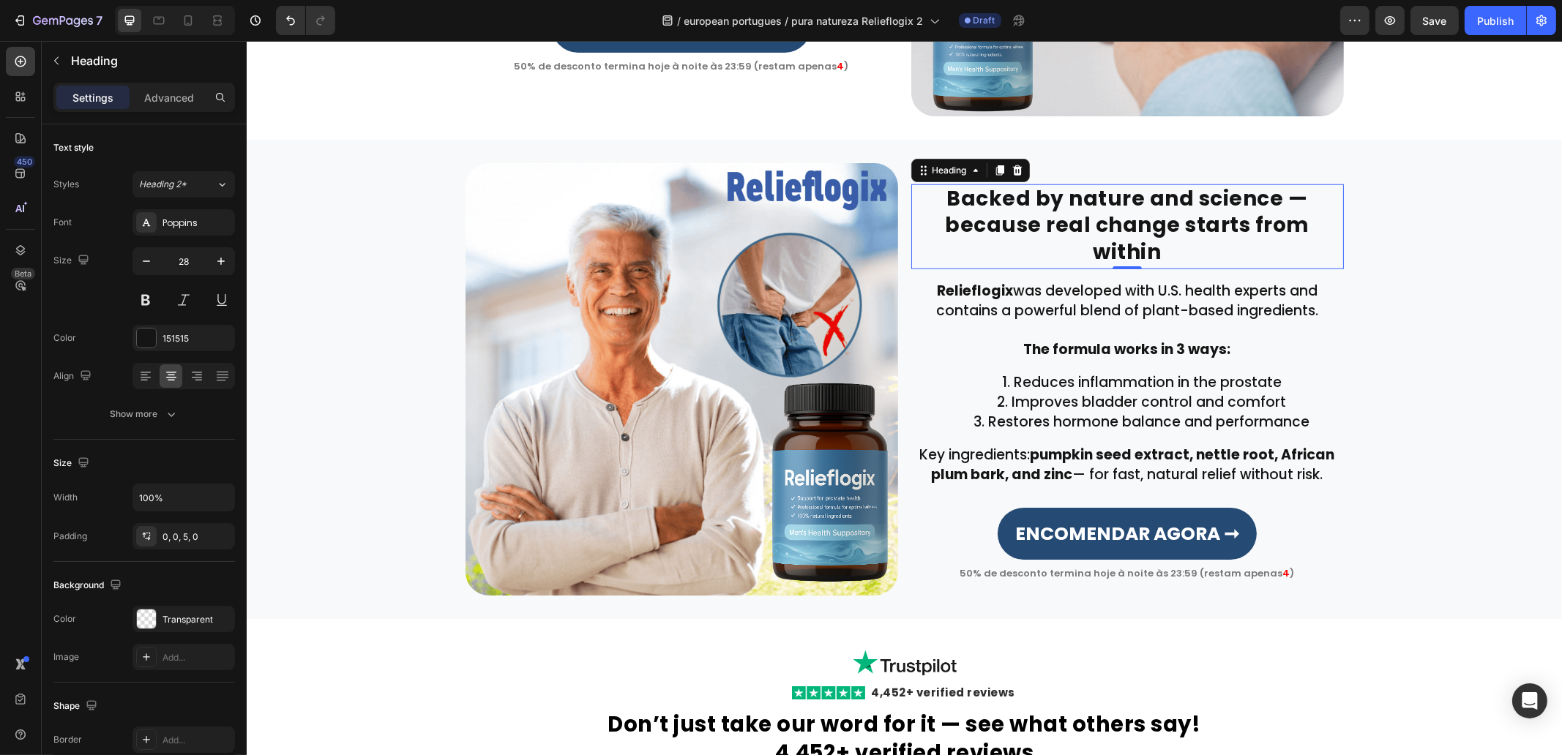
click at [968, 233] on h2 "Backed by nature and science — because real change starts from within" at bounding box center [1127, 226] width 433 height 85
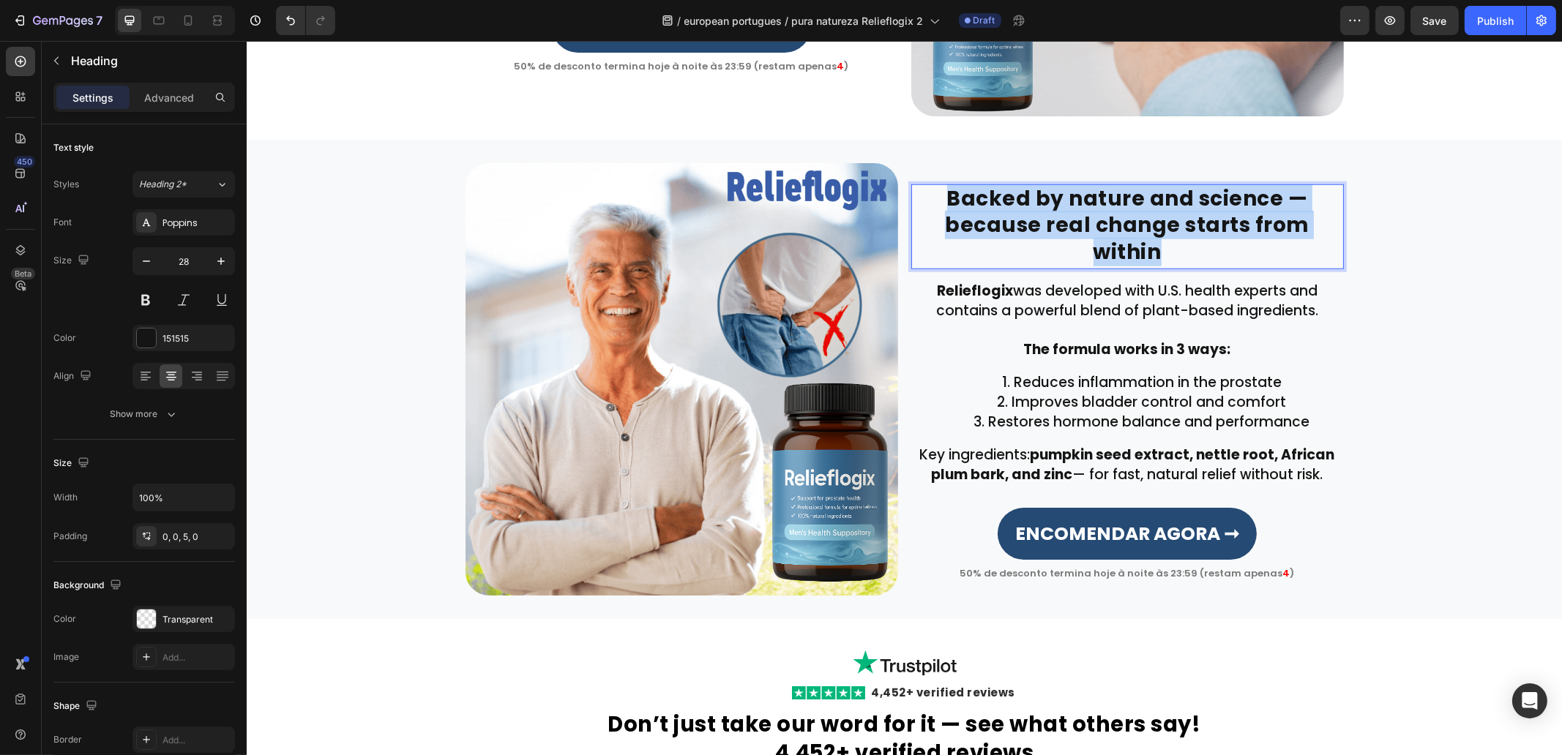
click at [969, 233] on p "Backed by nature and science — because real change starts from within" at bounding box center [1127, 226] width 430 height 80
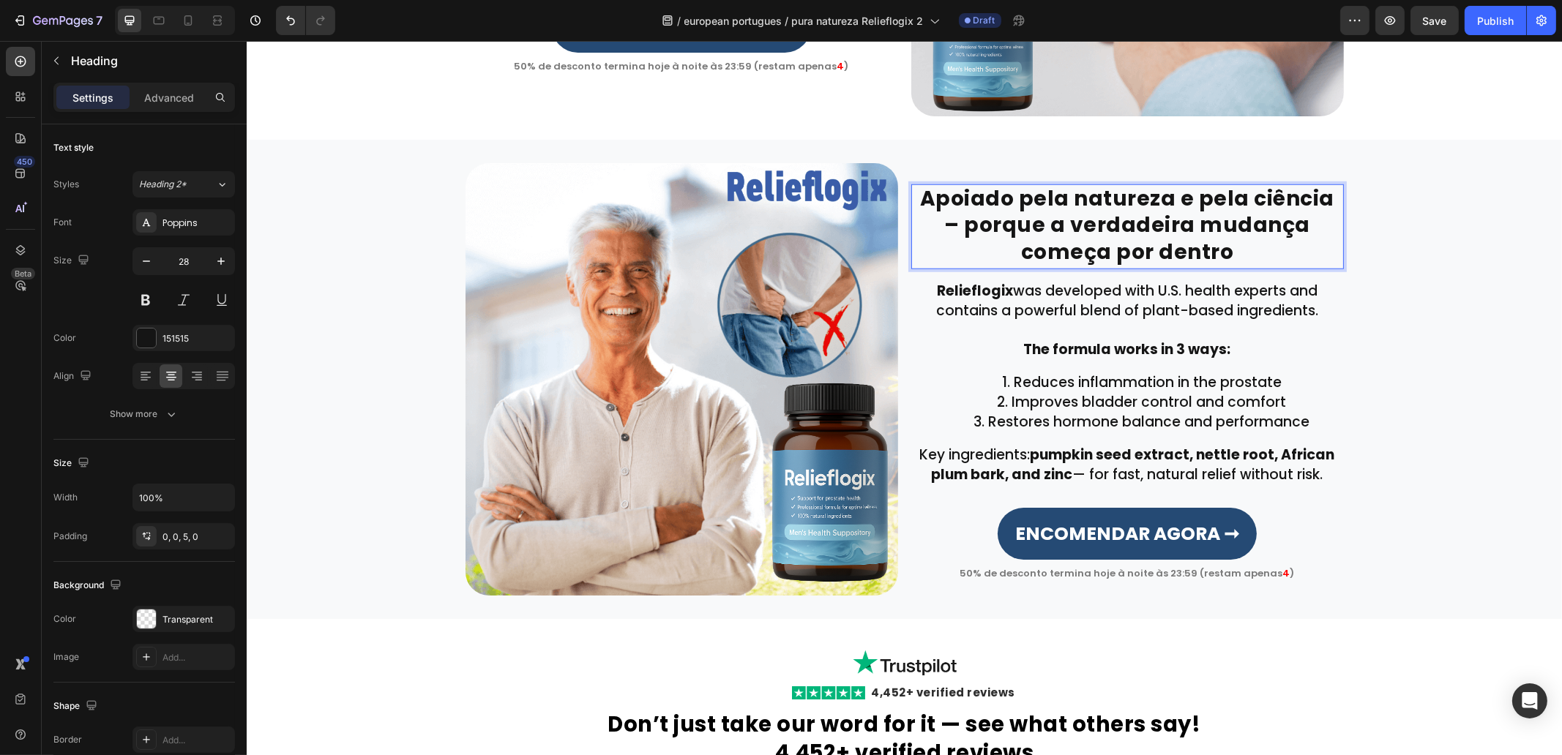
scroll to position [2167, 0]
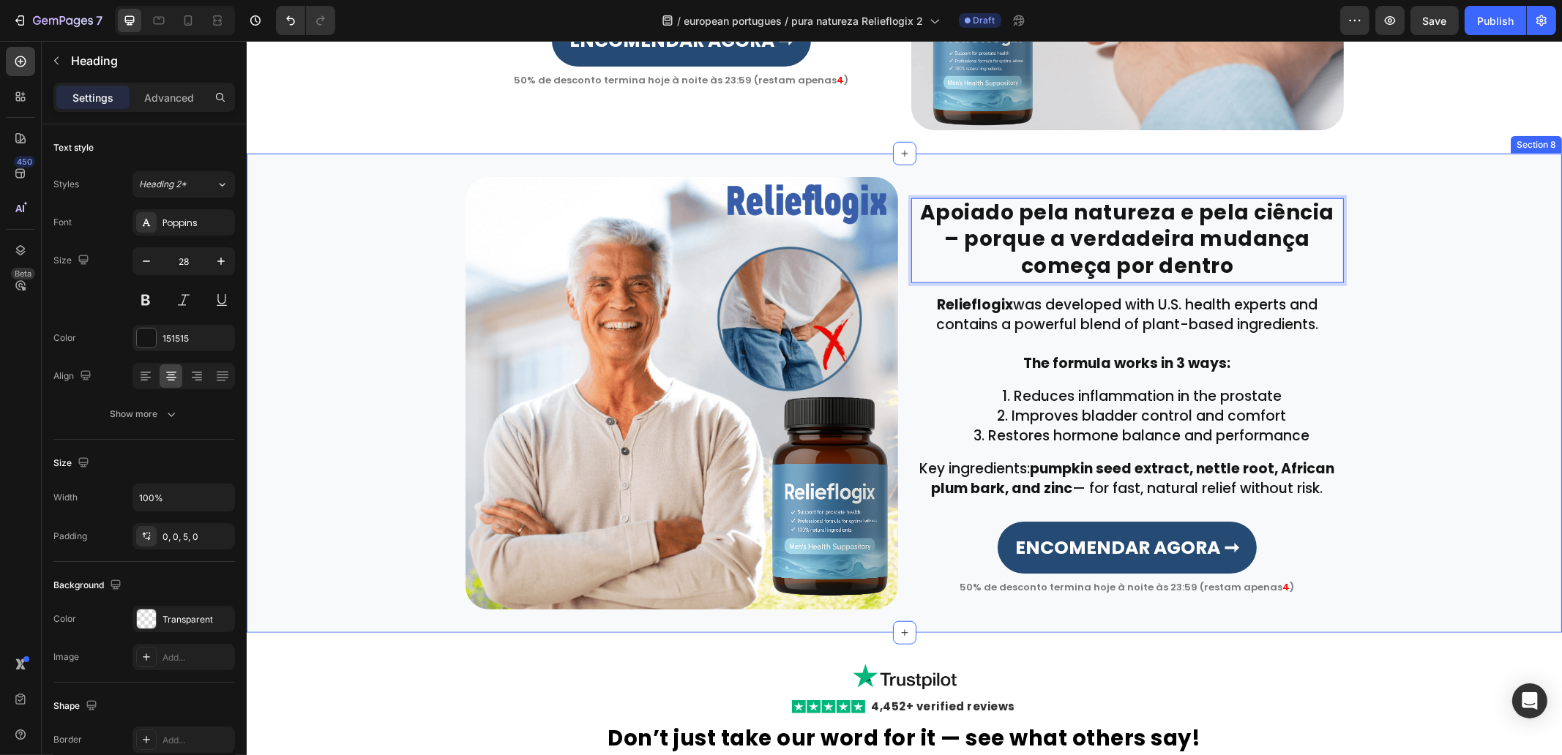
drag, startPoint x: 1467, startPoint y: 335, endPoint x: 1459, endPoint y: 334, distance: 7.5
click at [1467, 336] on div "Apoiado pela natureza e pela ciência – porque a verdadeira mudança começa por d…" at bounding box center [903, 393] width 1315 height 433
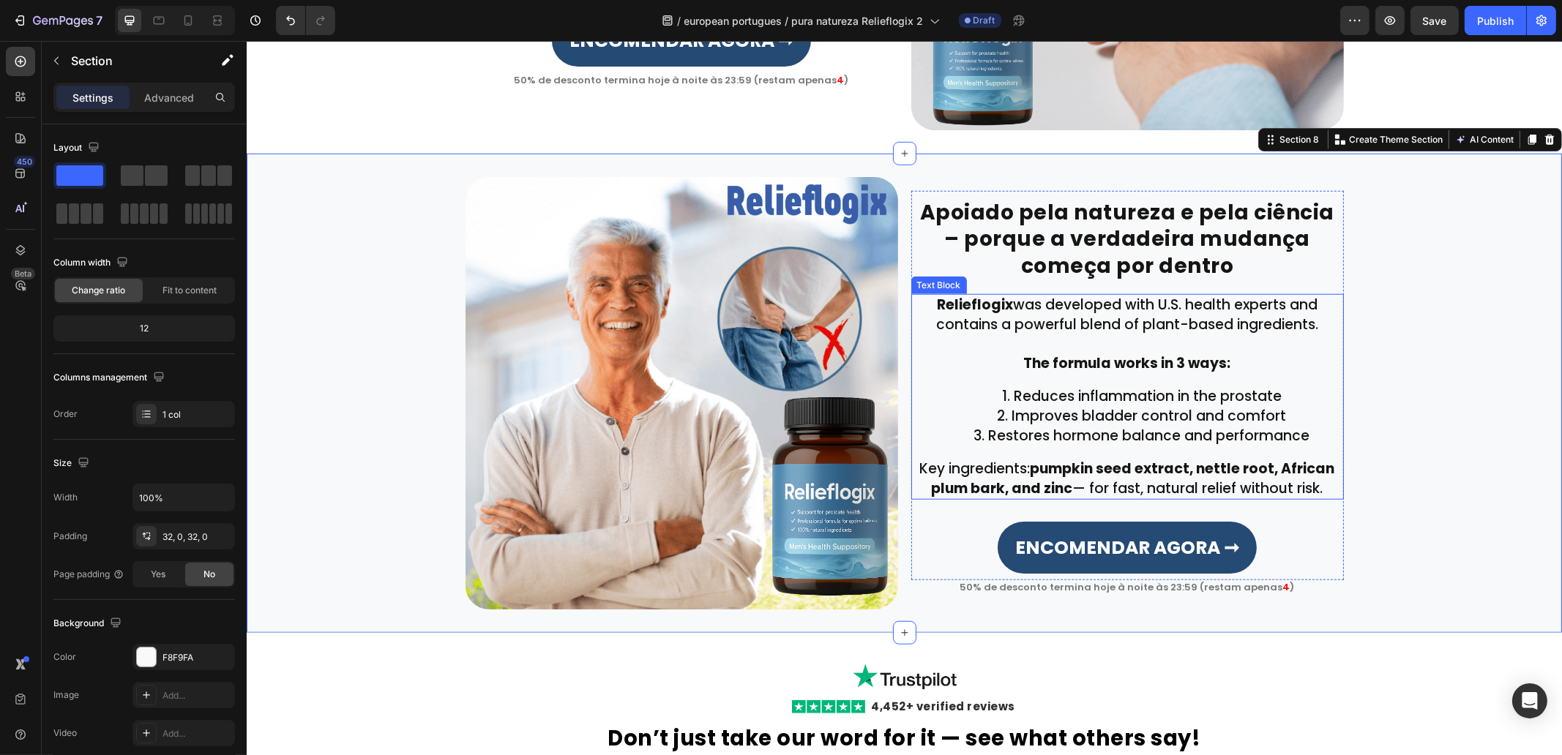
click at [1063, 323] on p "Relieflogix was developed with U.S. health experts and contains a powerful blen…" at bounding box center [1127, 315] width 430 height 39
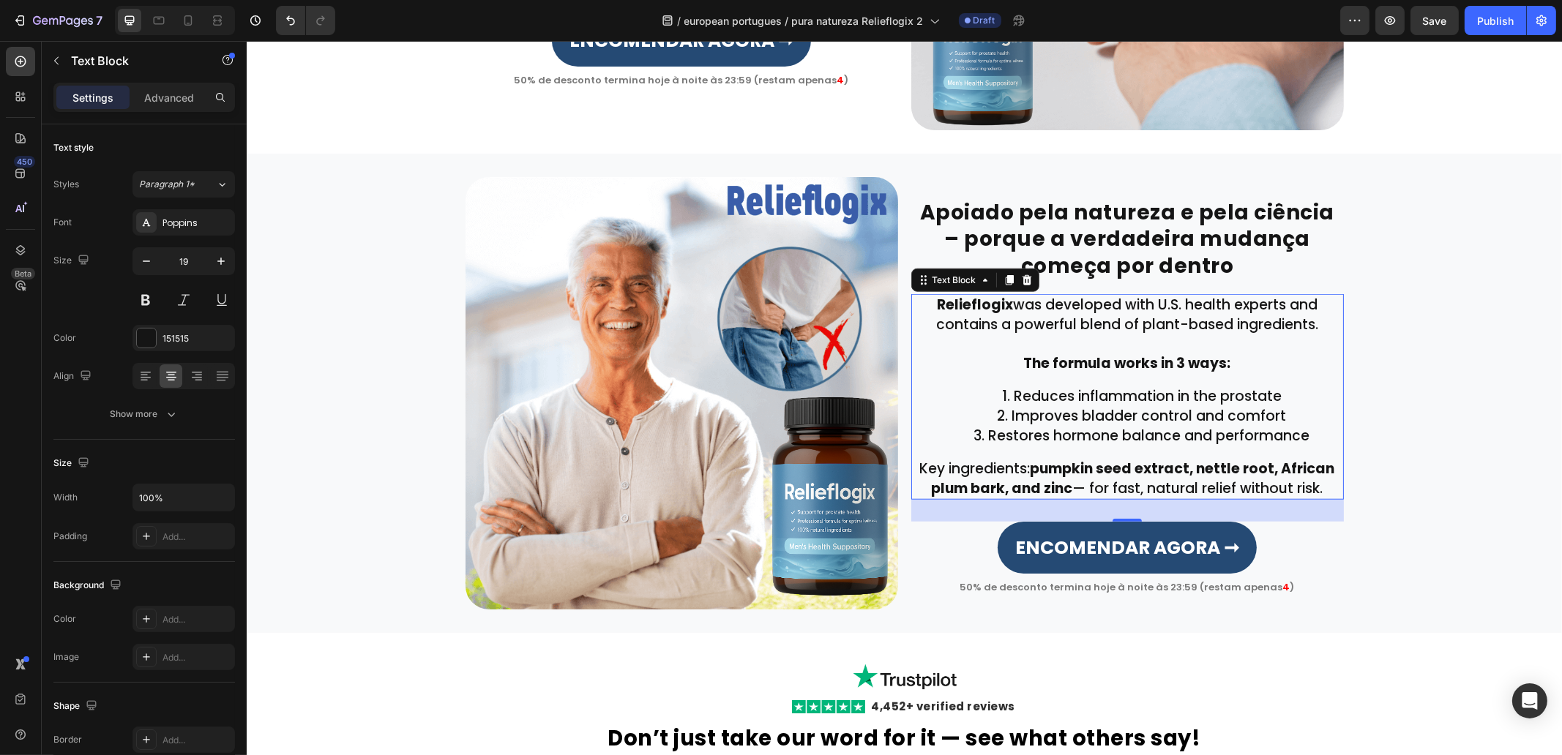
click at [1063, 323] on p "Relieflogix was developed with U.S. health experts and contains a powerful blen…" at bounding box center [1127, 315] width 430 height 39
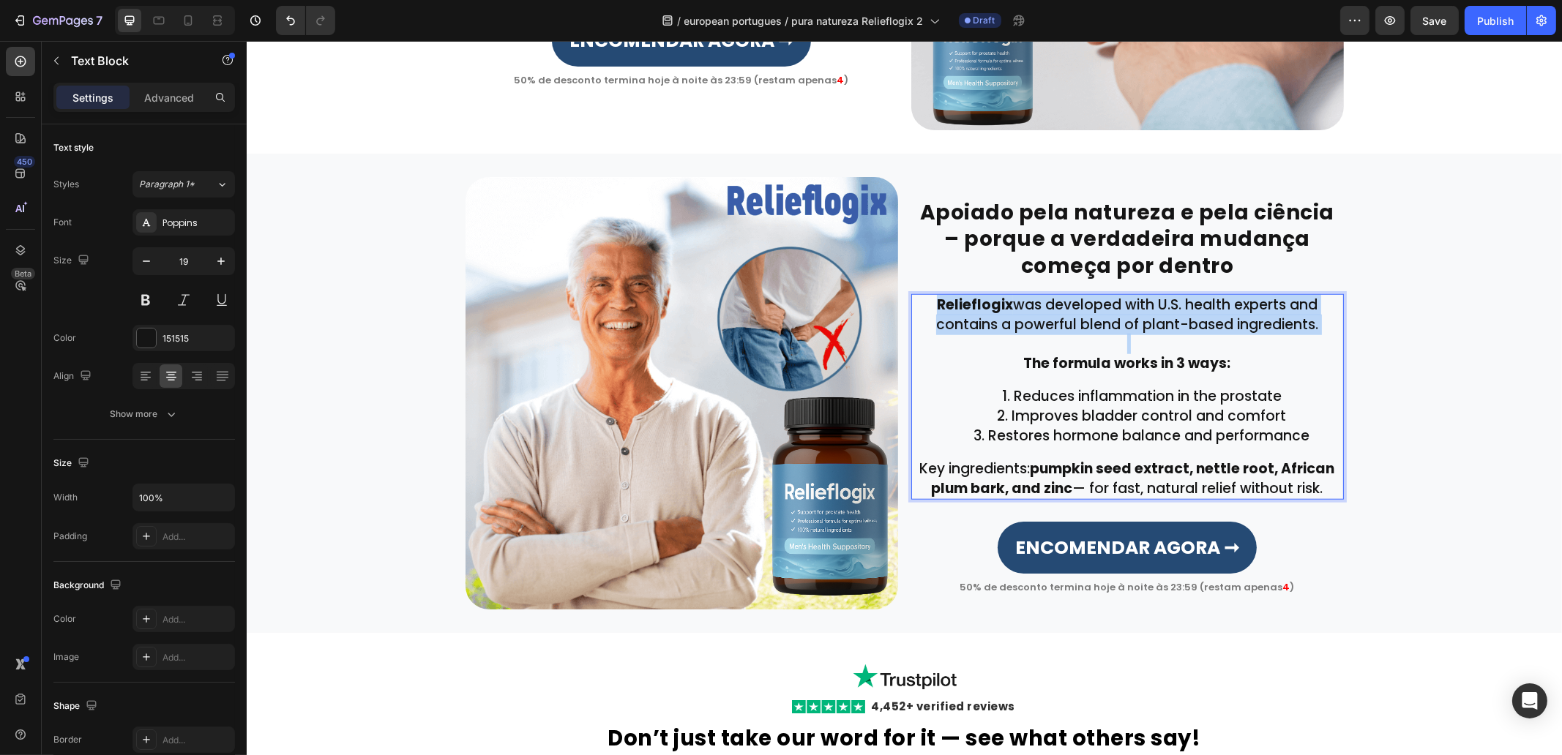
click at [1063, 323] on p "Relieflogix was developed with U.S. health experts and contains a powerful blen…" at bounding box center [1127, 315] width 430 height 39
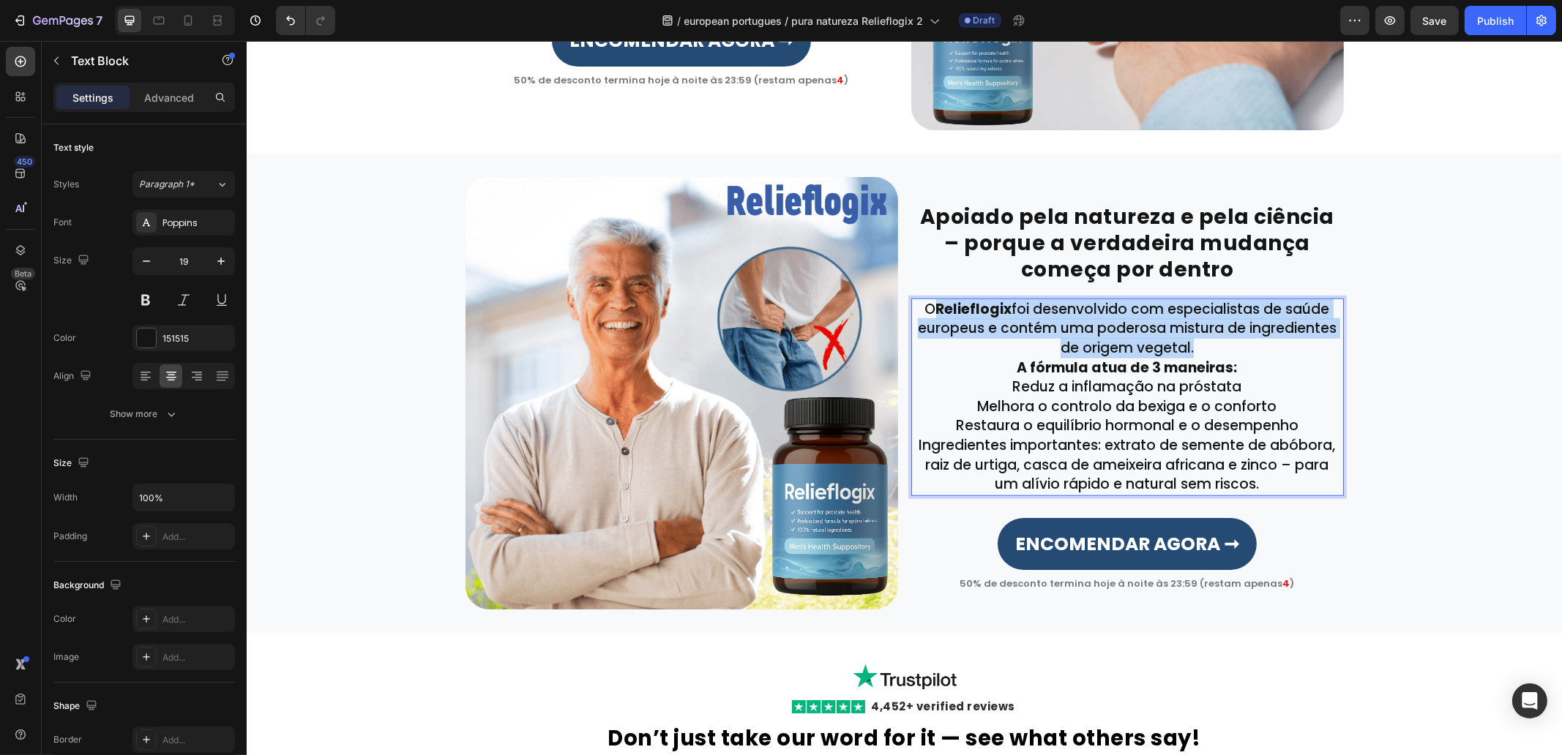
scroll to position [2172, 0]
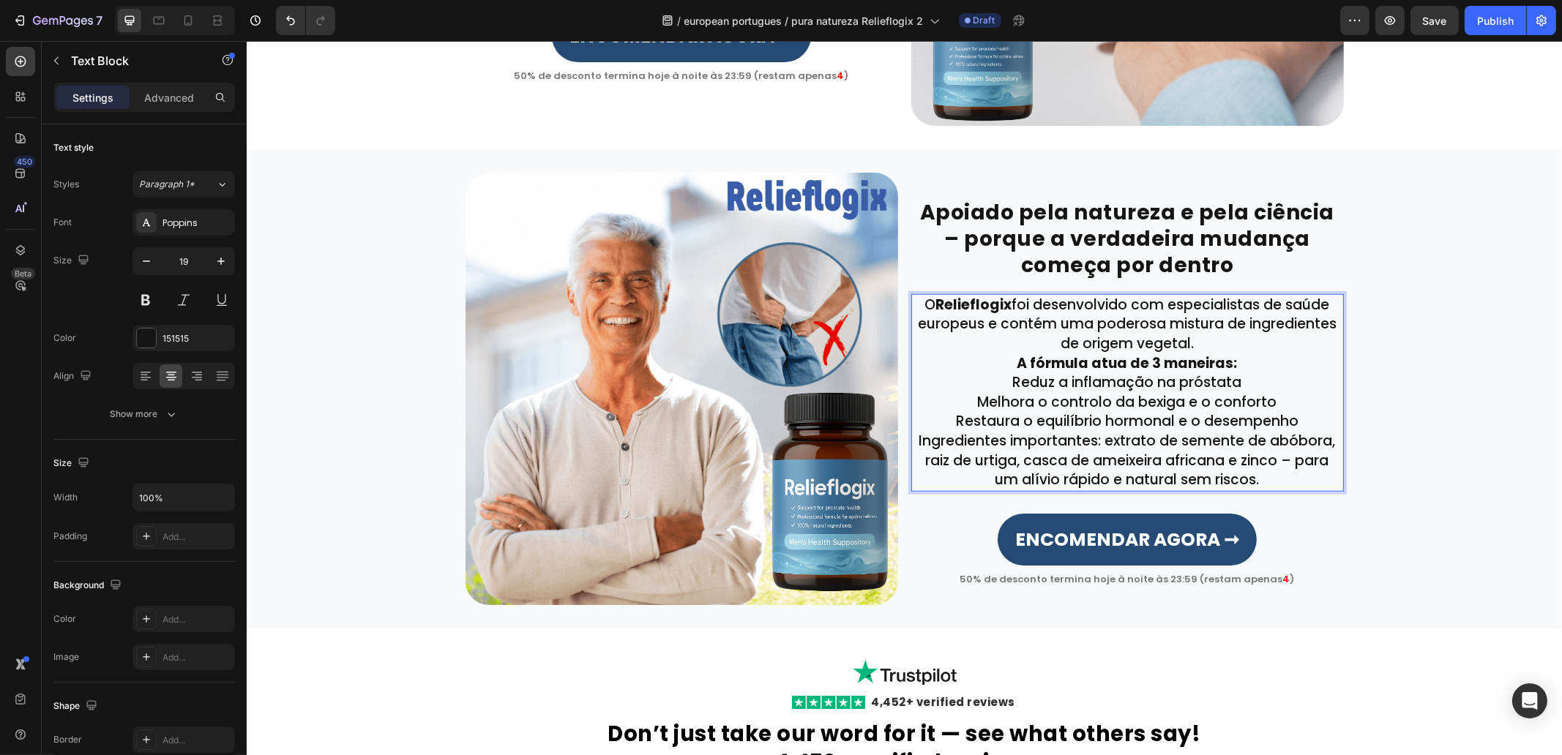
click at [1231, 345] on p "O Relieflogix foi desenvolvido com especialistas de saúde europeus e contém uma…" at bounding box center [1127, 325] width 430 height 59
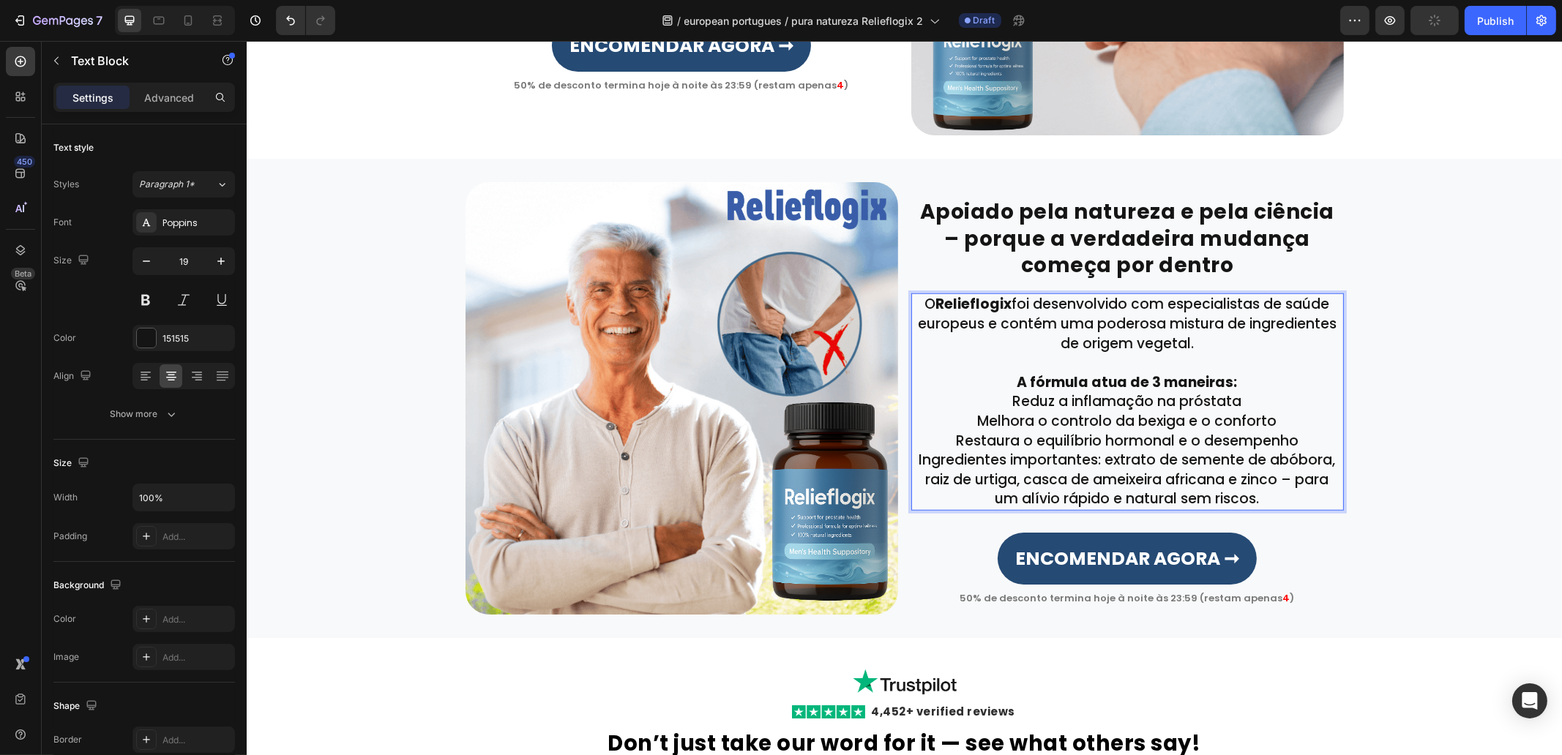
click at [1301, 444] on p "Restaura o equilíbrio hormonal e o desempenho" at bounding box center [1127, 442] width 430 height 20
click at [1240, 379] on p "A fórmula atua de 3 maneiras:" at bounding box center [1127, 383] width 430 height 20
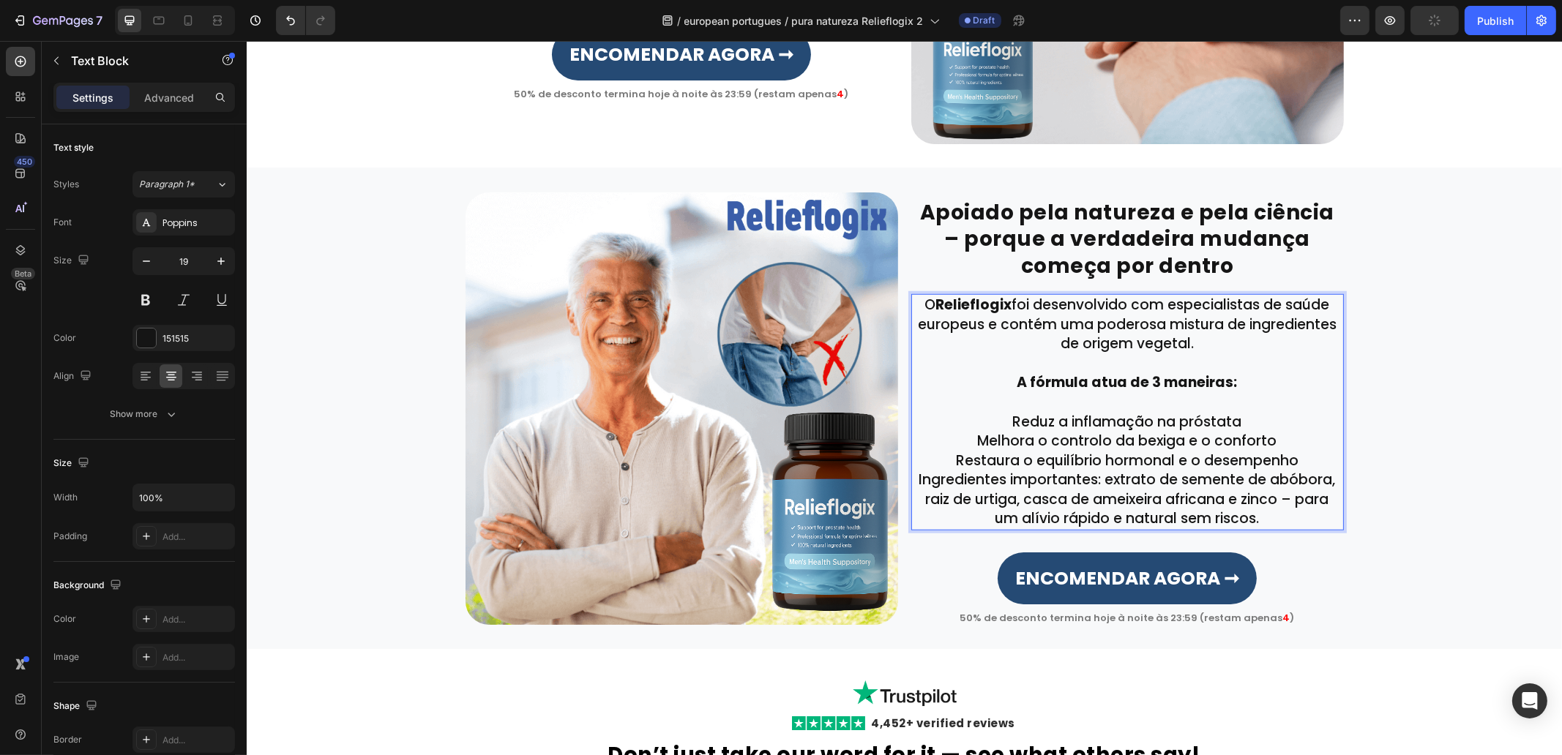
click at [1300, 462] on p "Restaura o equilíbrio hormonal e o desempenho" at bounding box center [1127, 462] width 430 height 20
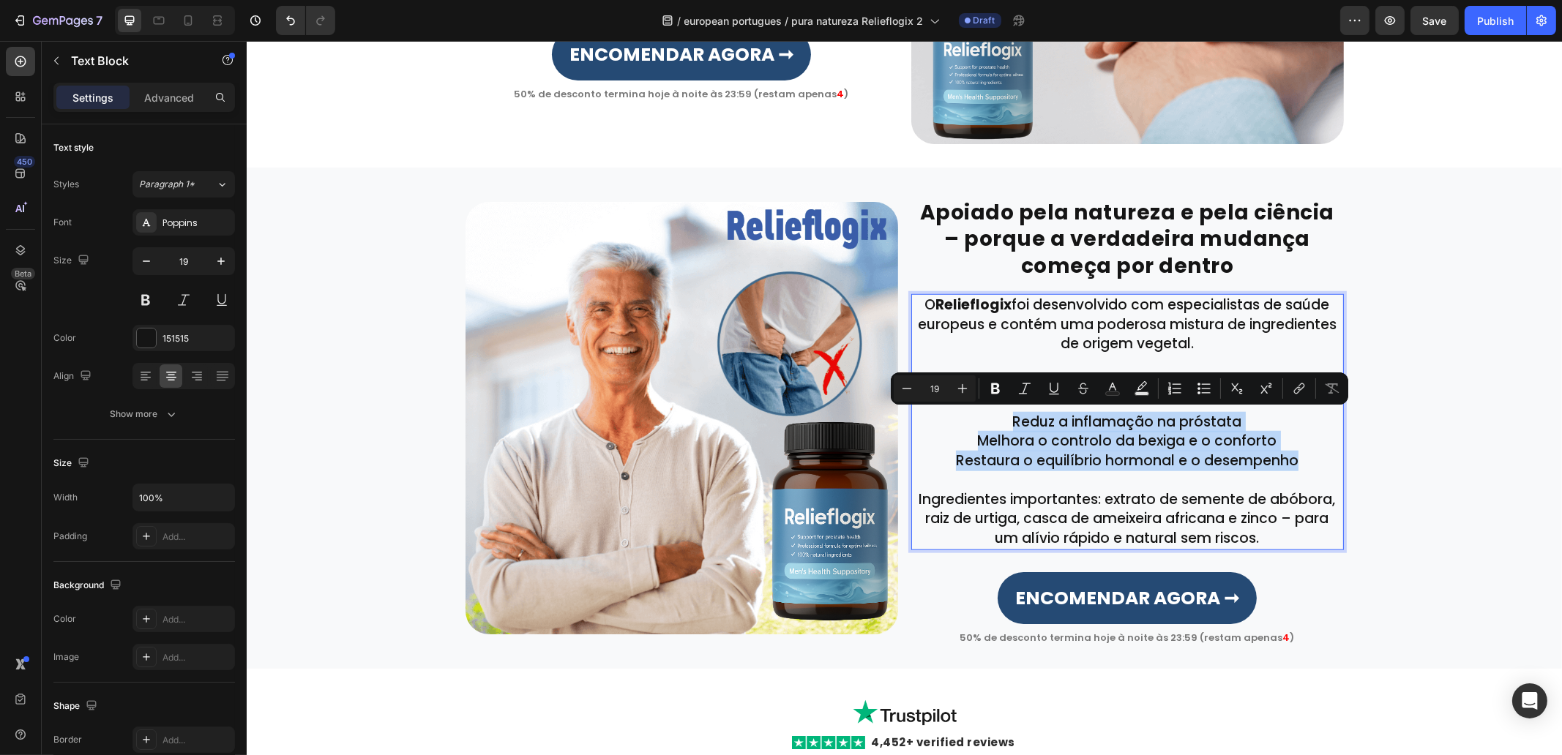
drag, startPoint x: 1283, startPoint y: 467, endPoint x: 999, endPoint y: 417, distance: 288.3
click at [999, 417] on div "O Relieflogix foi desenvolvido com especialistas de saúde europeus e contém uma…" at bounding box center [1127, 422] width 433 height 256
click at [1170, 394] on icon "Editor contextual toolbar" at bounding box center [1169, 393] width 3 height 4
type input "19"
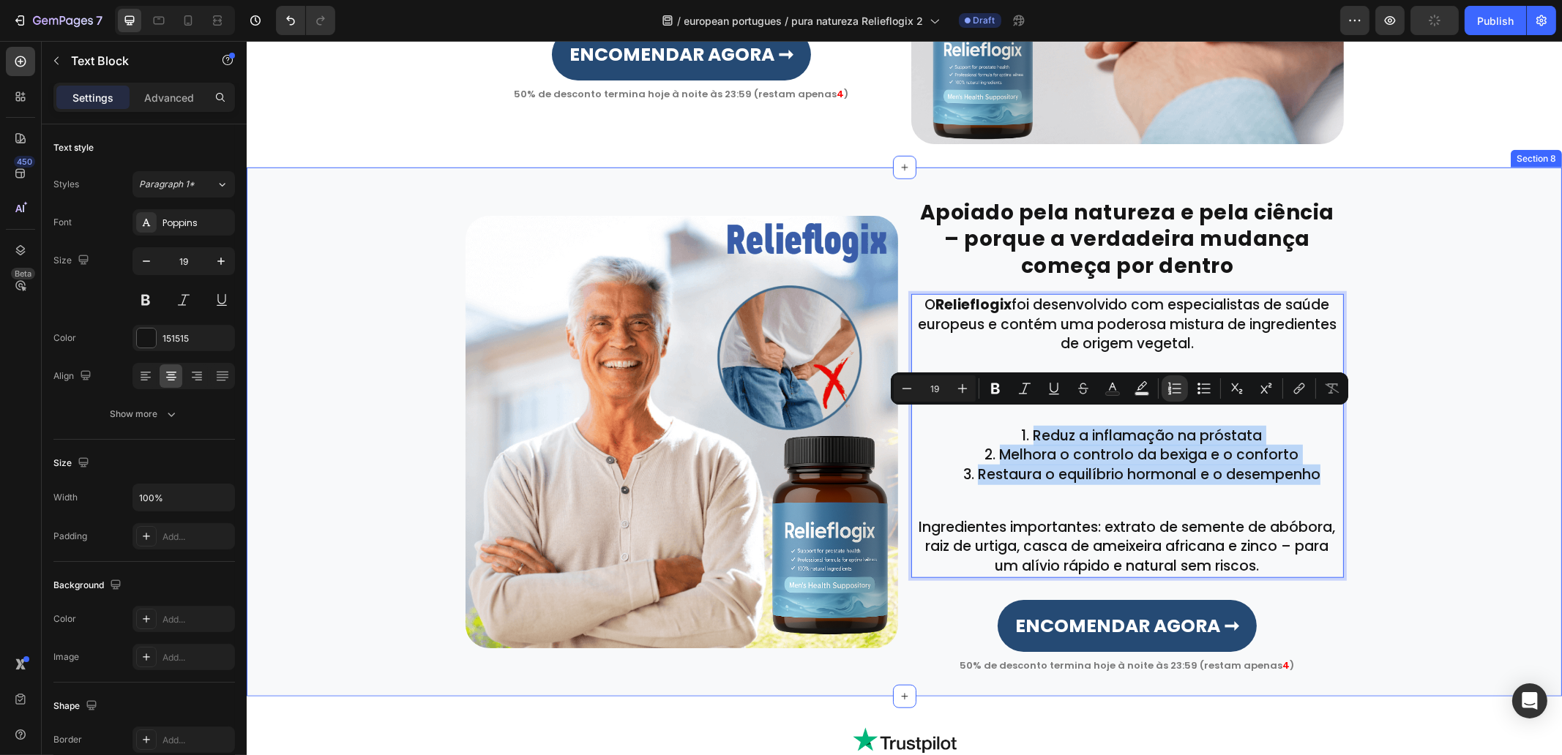
click at [1404, 506] on div "Apoiado pela natureza e pela ciência – porque a verdadeira mudança começa por d…" at bounding box center [903, 432] width 1315 height 482
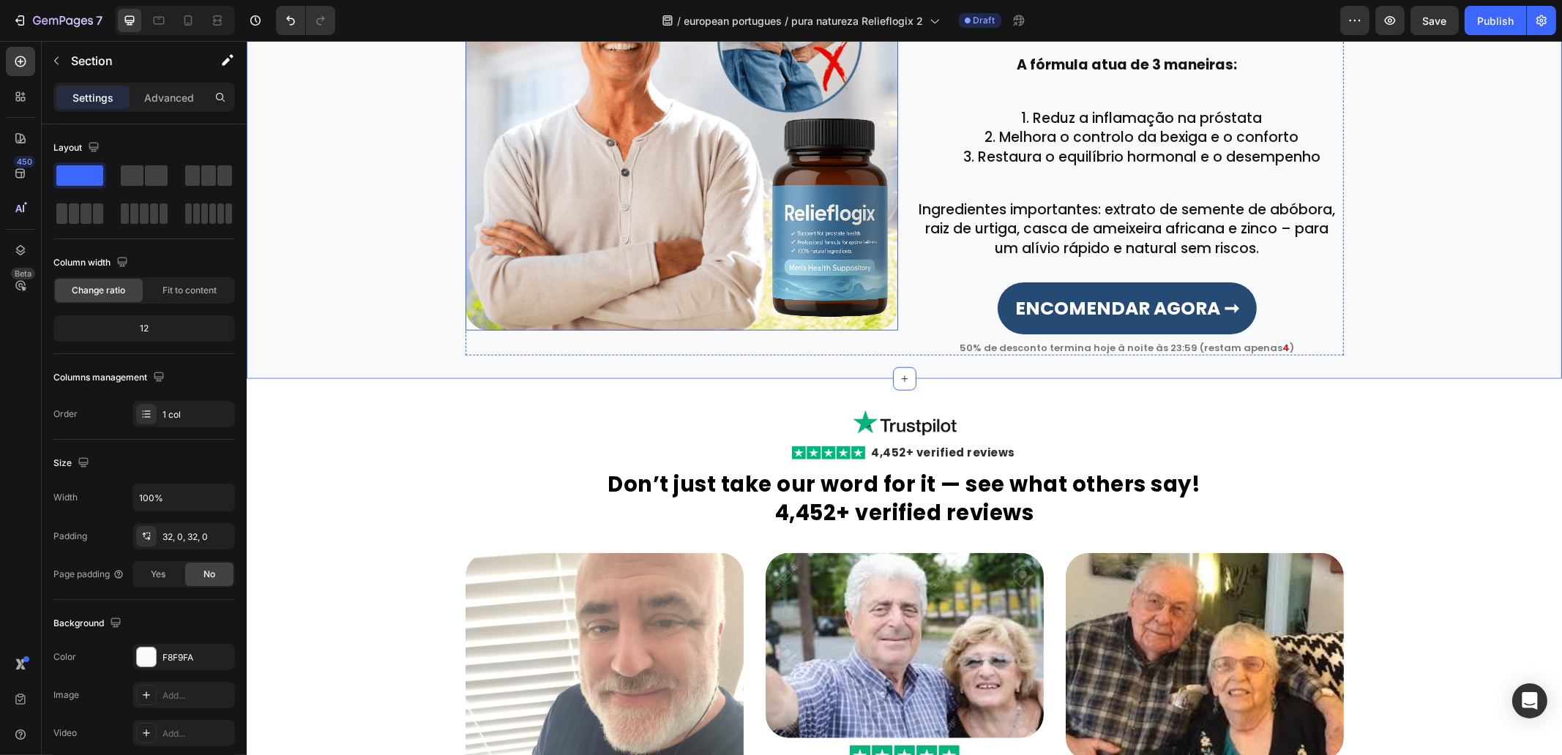
scroll to position [2702, 0]
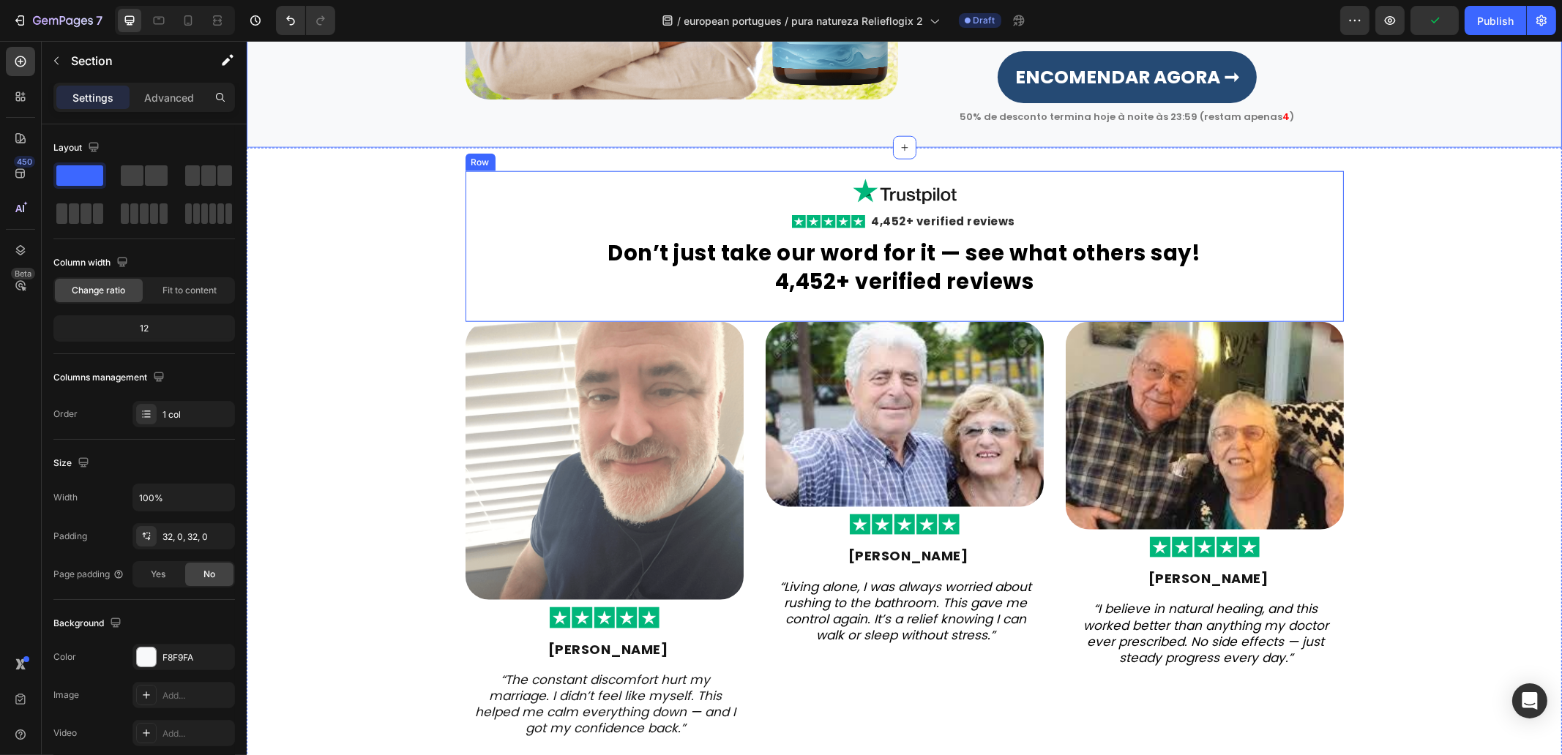
click at [957, 218] on h2 "4,452+ verified reviews" at bounding box center [942, 221] width 147 height 14
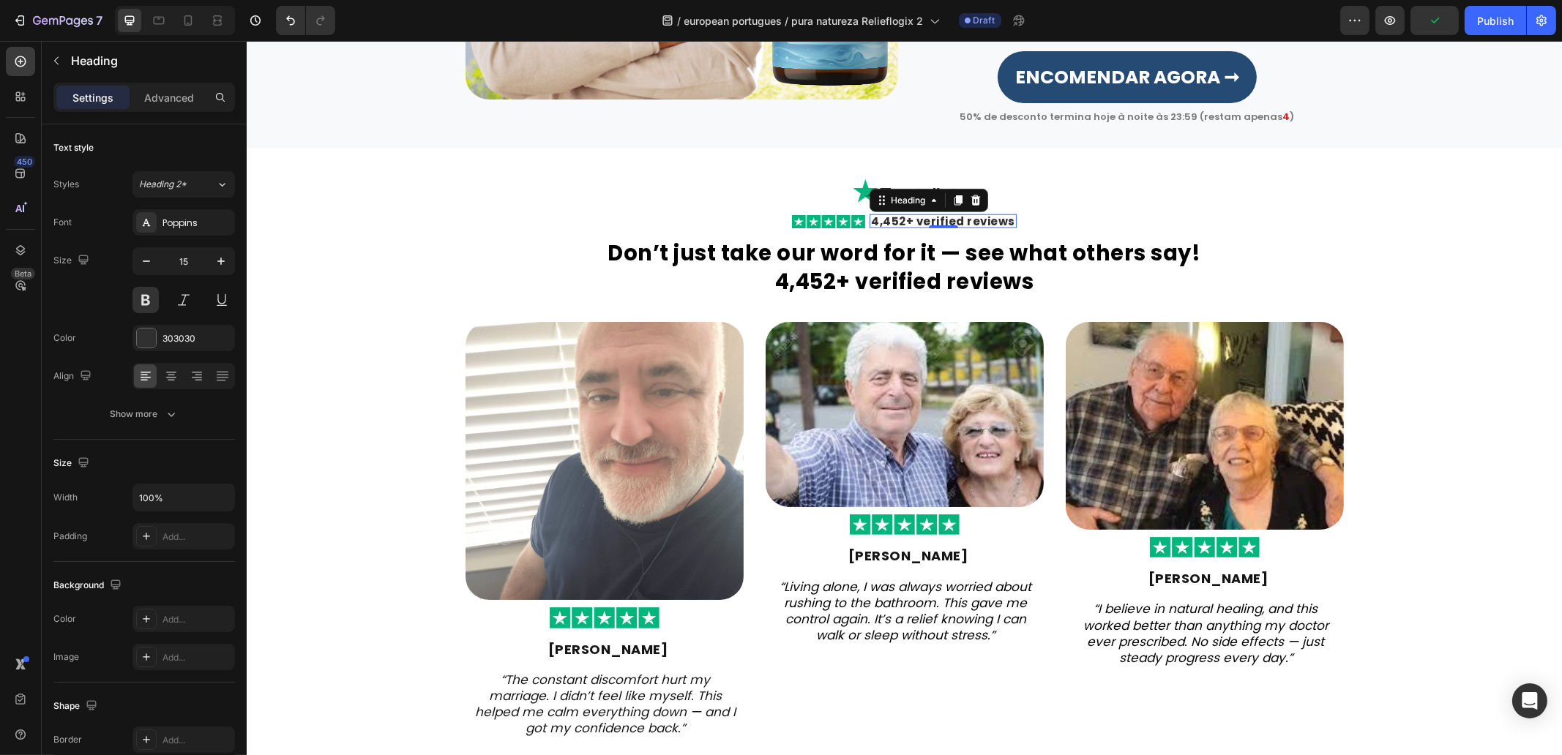
click at [957, 218] on h2 "4,452+ verified reviews" at bounding box center [942, 221] width 147 height 14
click at [957, 220] on p "4,452+ verified reviews" at bounding box center [942, 221] width 144 height 11
click at [322, 411] on div "Image Row Image Baseado em 4.452 avaliações Heading 0 Row Don’t just take our w…" at bounding box center [903, 467] width 1315 height 593
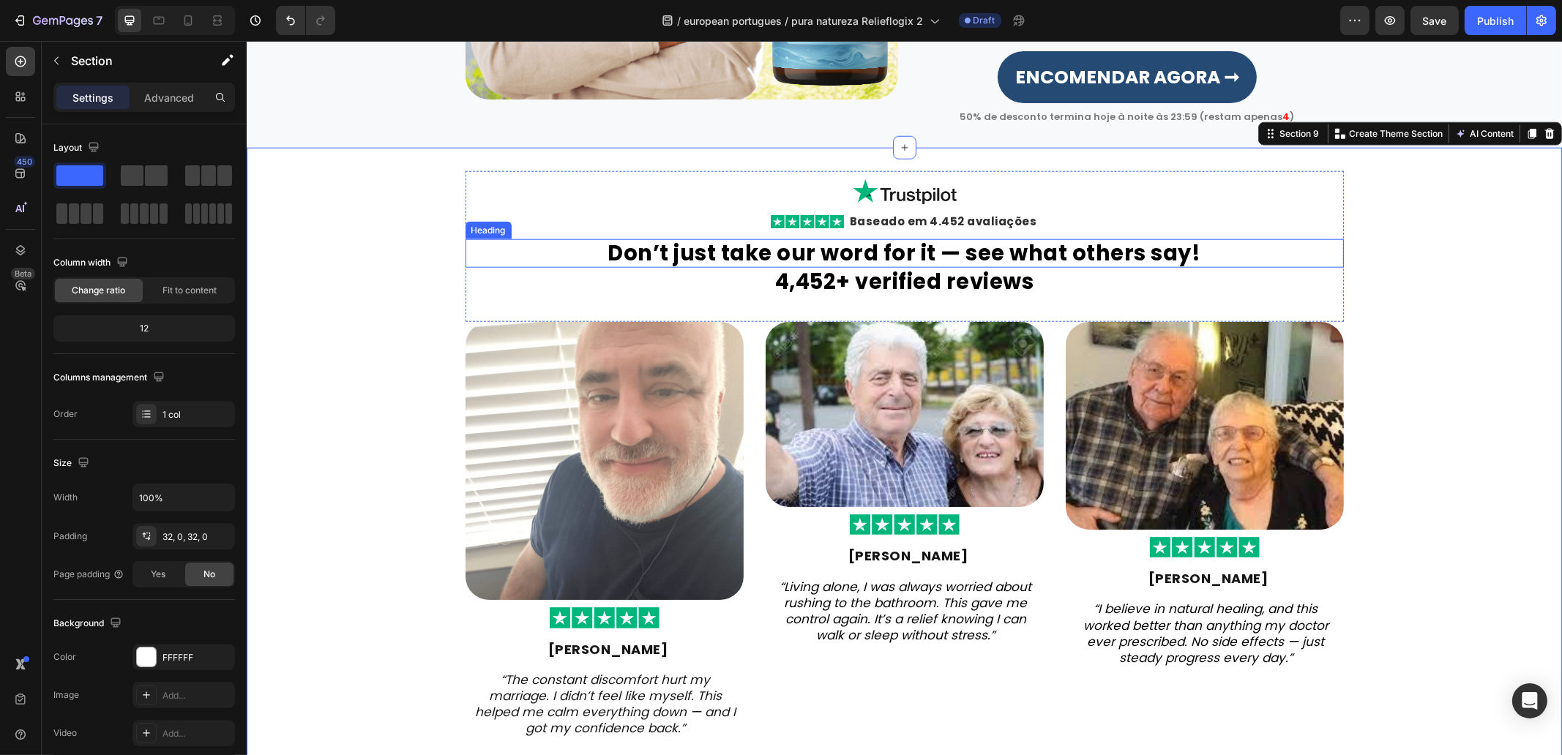
click at [948, 248] on strong "Don’t just take our word for it — see what others say!" at bounding box center [903, 253] width 593 height 29
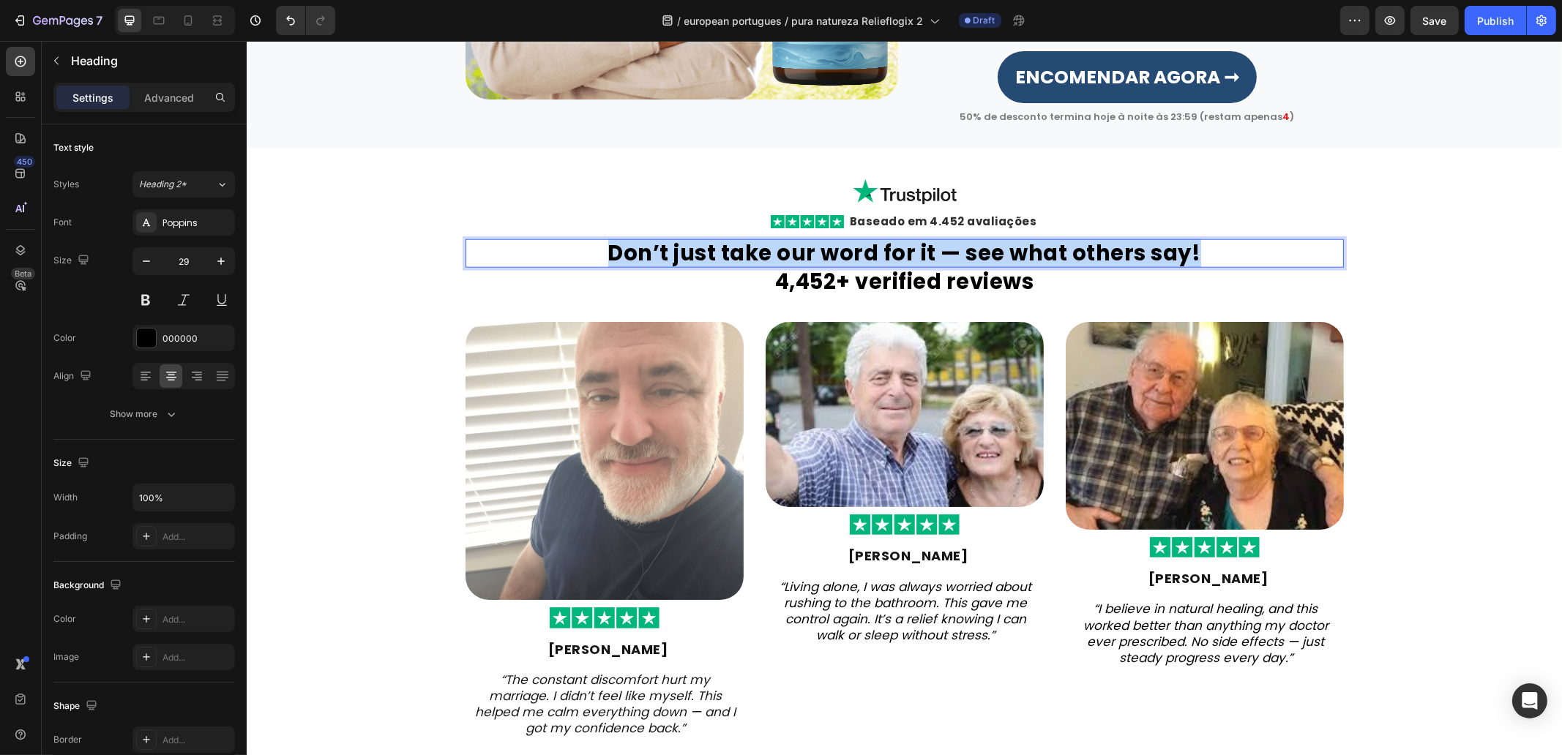
click at [948, 248] on strong "Don’t just take our word for it — see what others say!" at bounding box center [903, 253] width 593 height 29
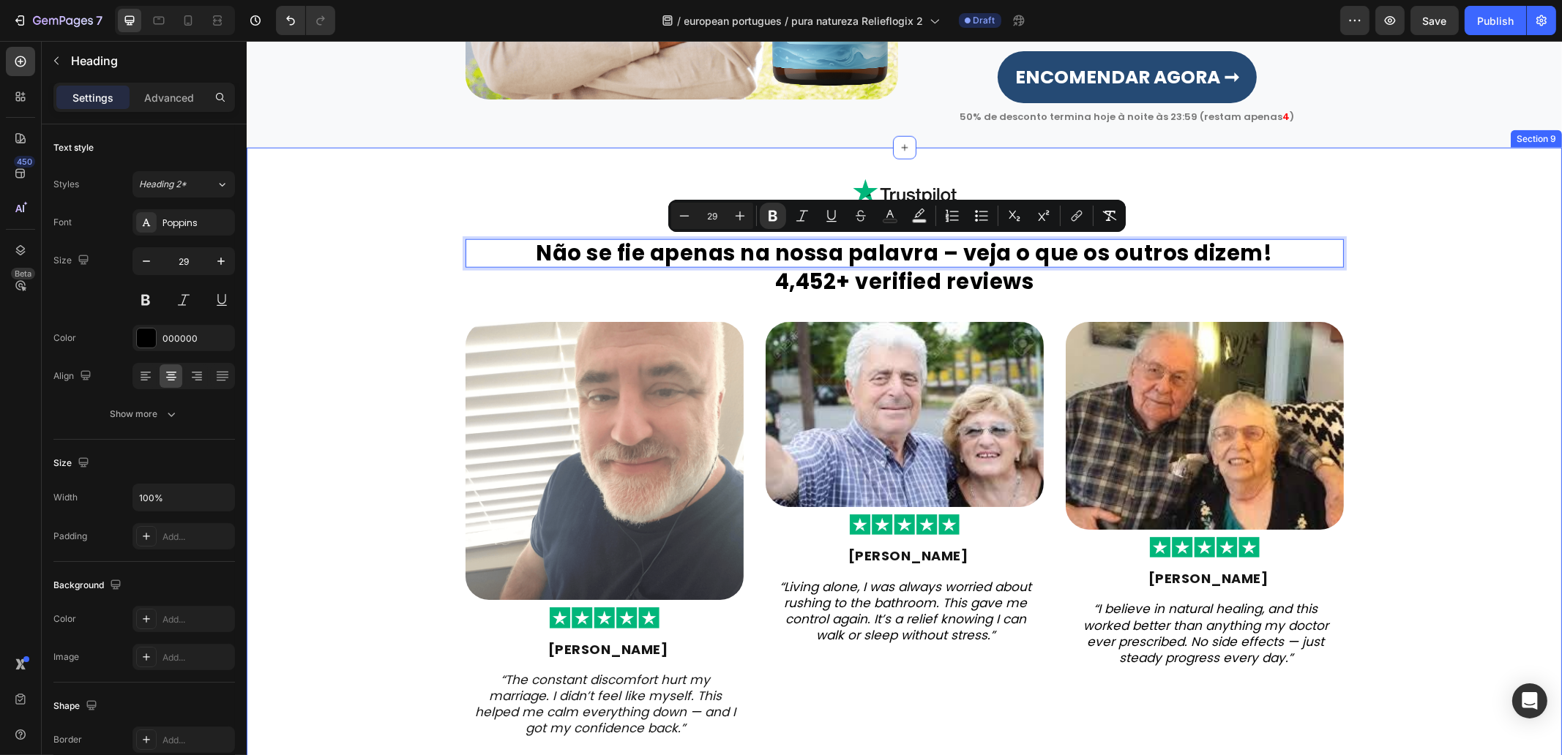
click at [273, 302] on div "Image Row Image Baseado em 4.452 avaliações Heading Row Não se fie apenas na no…" at bounding box center [903, 467] width 1315 height 593
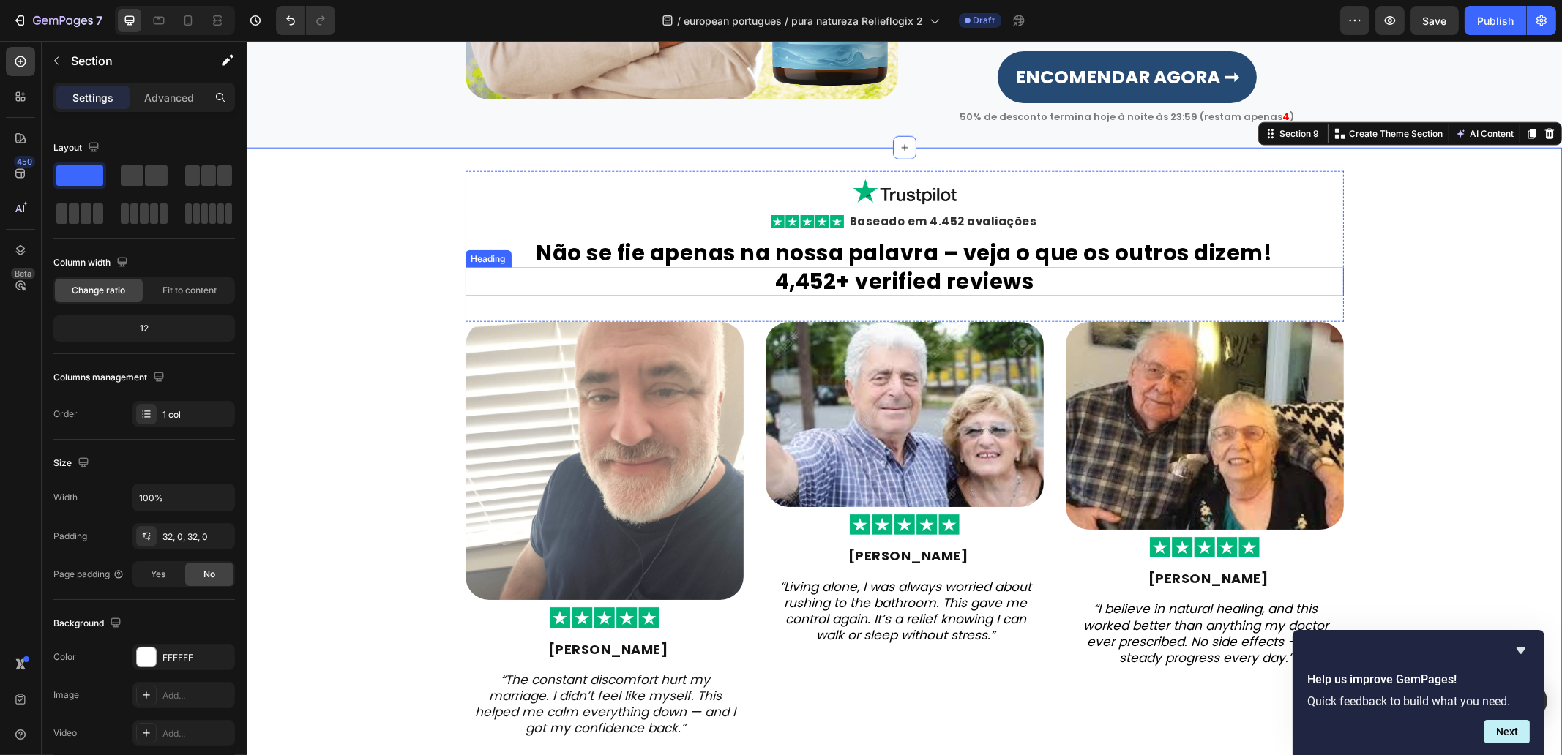
click at [866, 276] on strong "4,452+ verified reviews" at bounding box center [903, 281] width 259 height 29
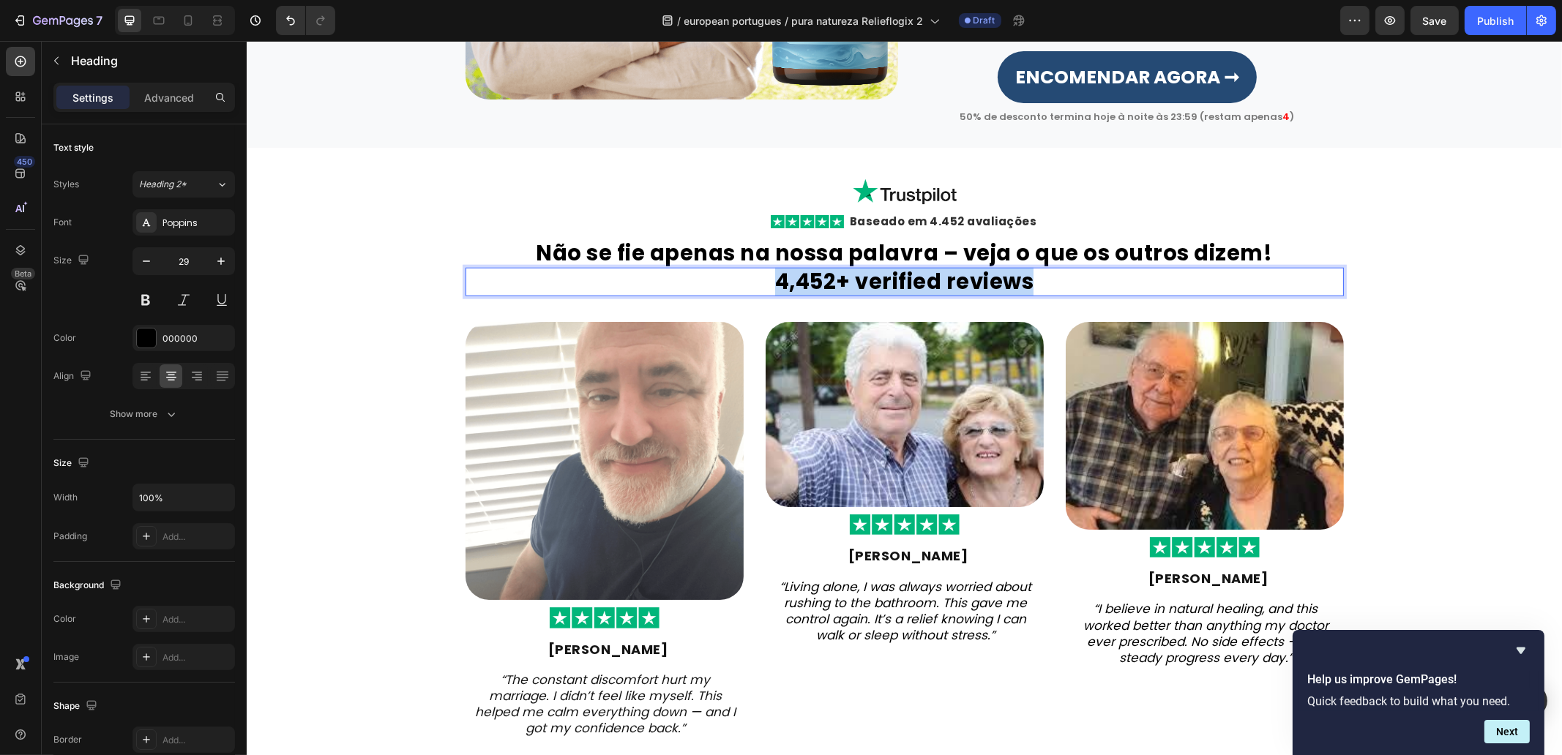
click at [866, 276] on strong "4,452+ verified reviews" at bounding box center [903, 281] width 259 height 29
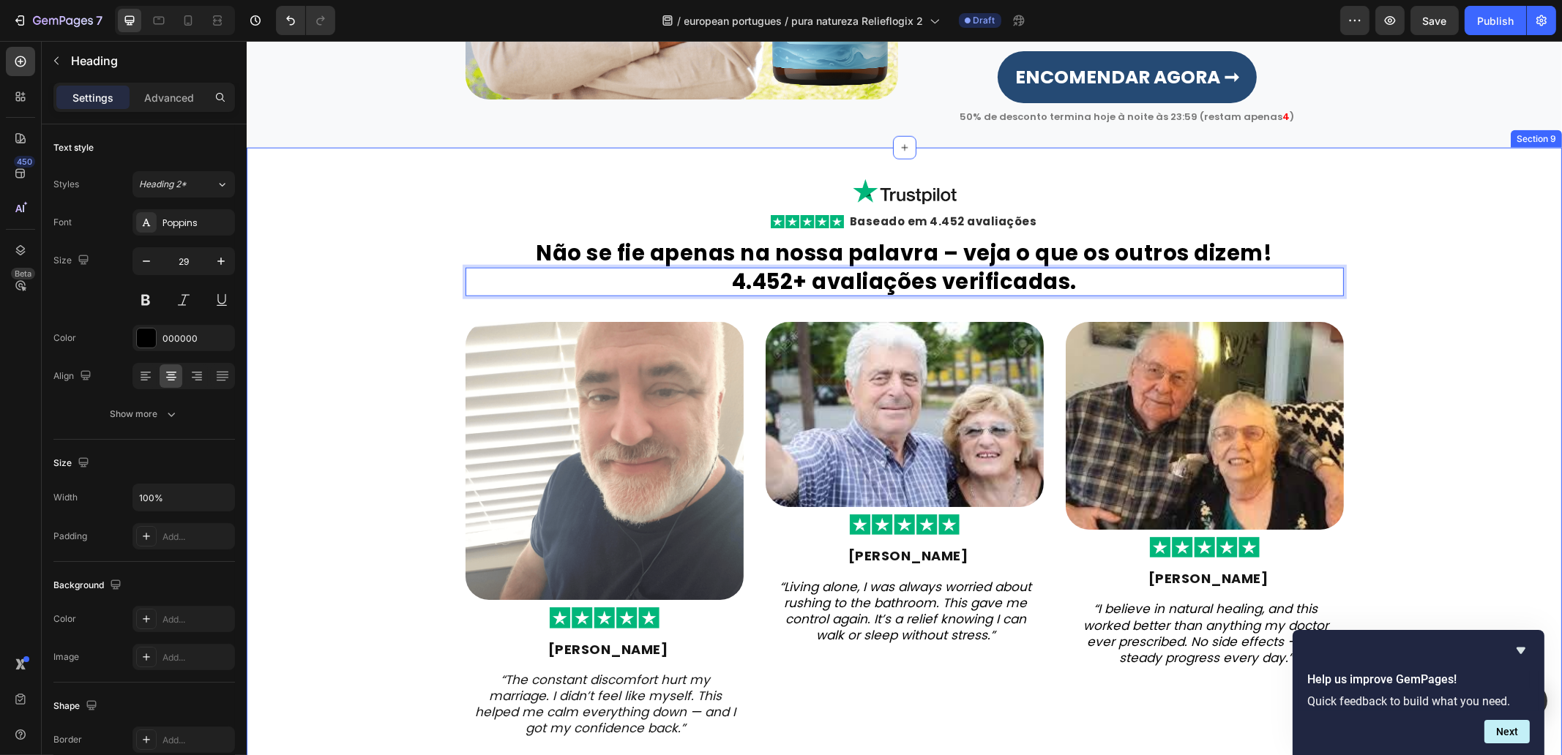
click at [319, 333] on div "Image Row Image Baseado em 4.452 avaliações Heading Row ⁠⁠⁠⁠⁠⁠⁠ Não se fie apen…" at bounding box center [903, 467] width 1315 height 593
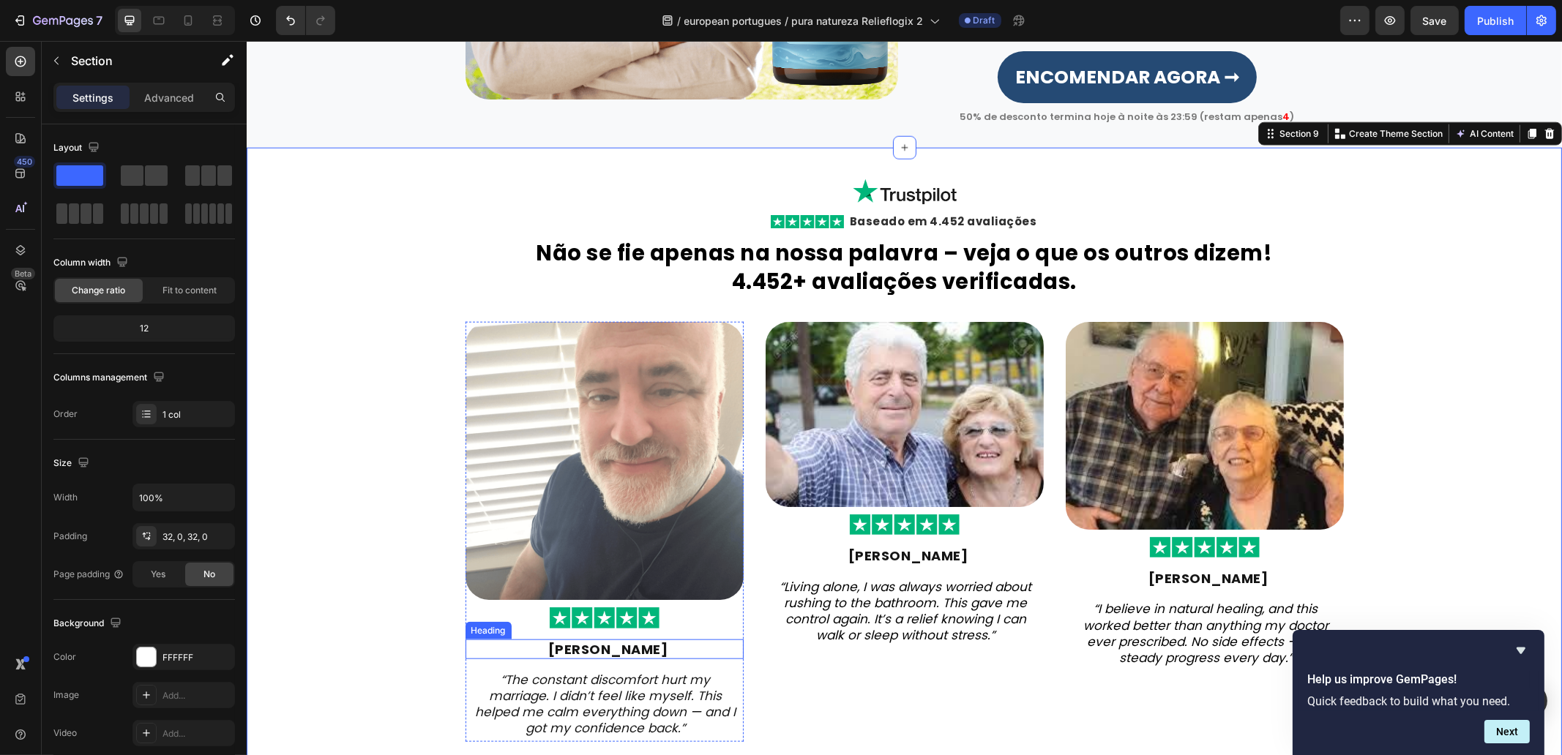
click at [621, 646] on strong "Michael Rivera" at bounding box center [607, 649] width 120 height 18
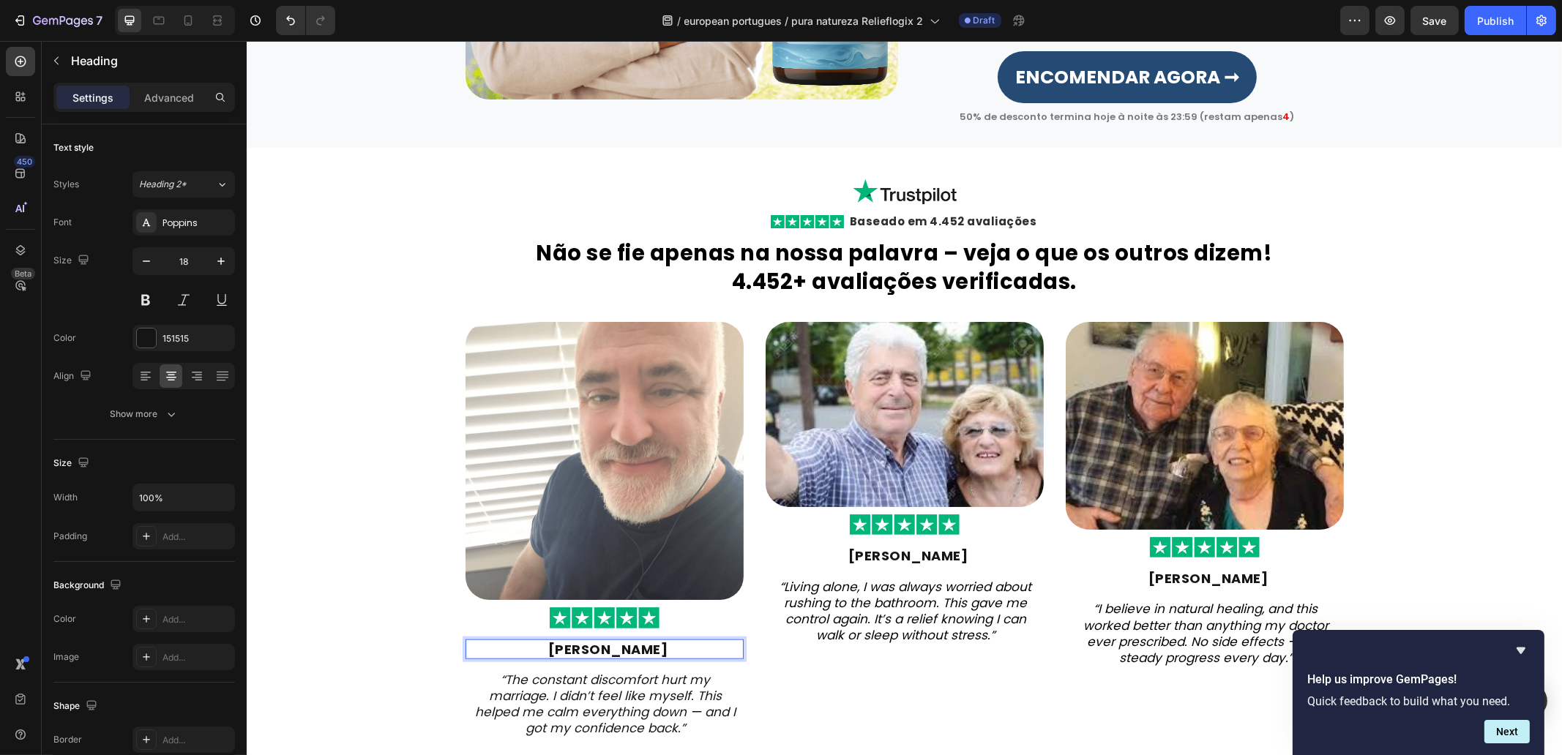
click at [621, 646] on strong "Michael Rivera" at bounding box center [607, 649] width 120 height 18
click at [640, 693] on icon "“The constant discomfort hurt my marriage. I didn’t feel like myself. This help…" at bounding box center [605, 704] width 261 height 66
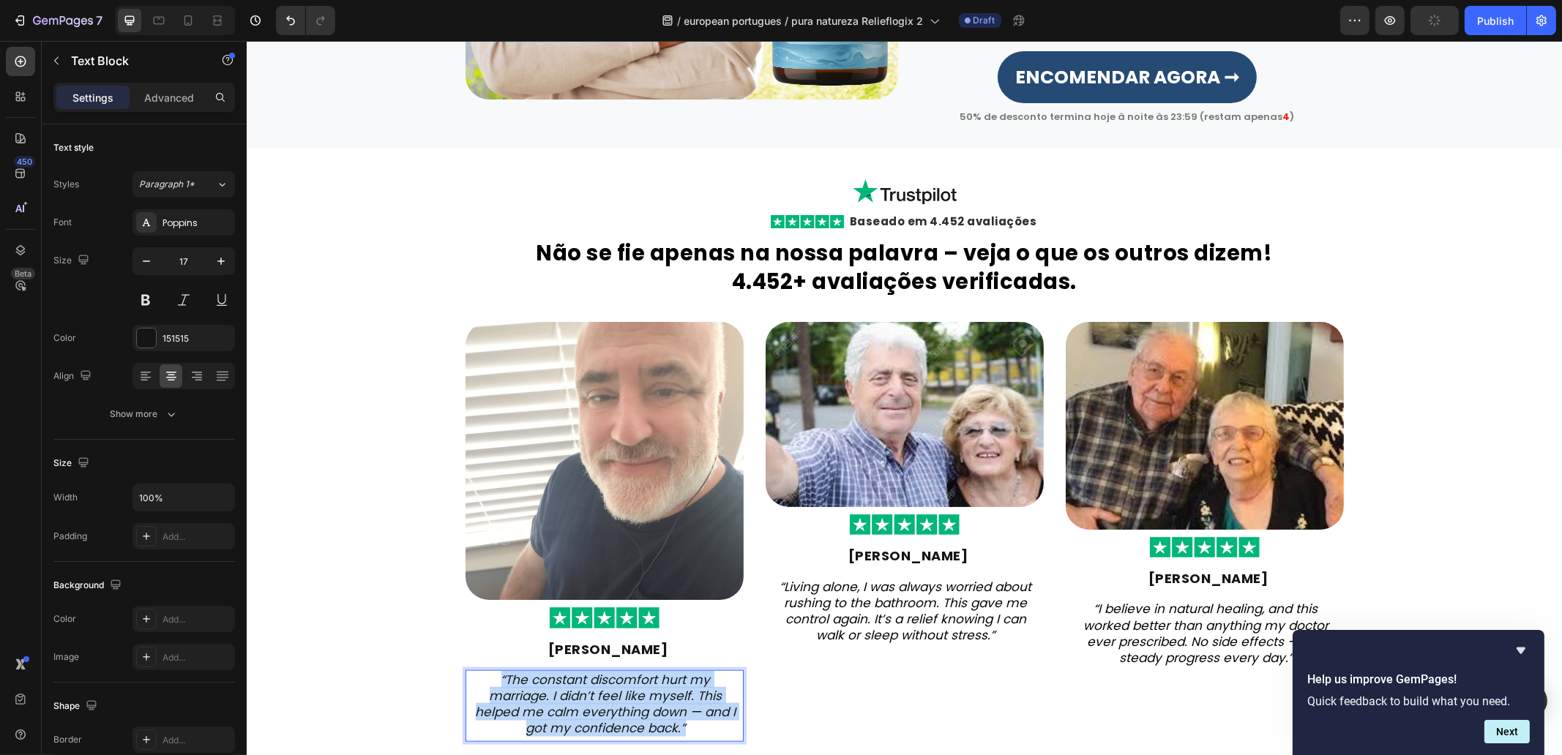
click at [640, 693] on icon "“The constant discomfort hurt my marriage. I didn’t feel like myself. This help…" at bounding box center [605, 704] width 261 height 66
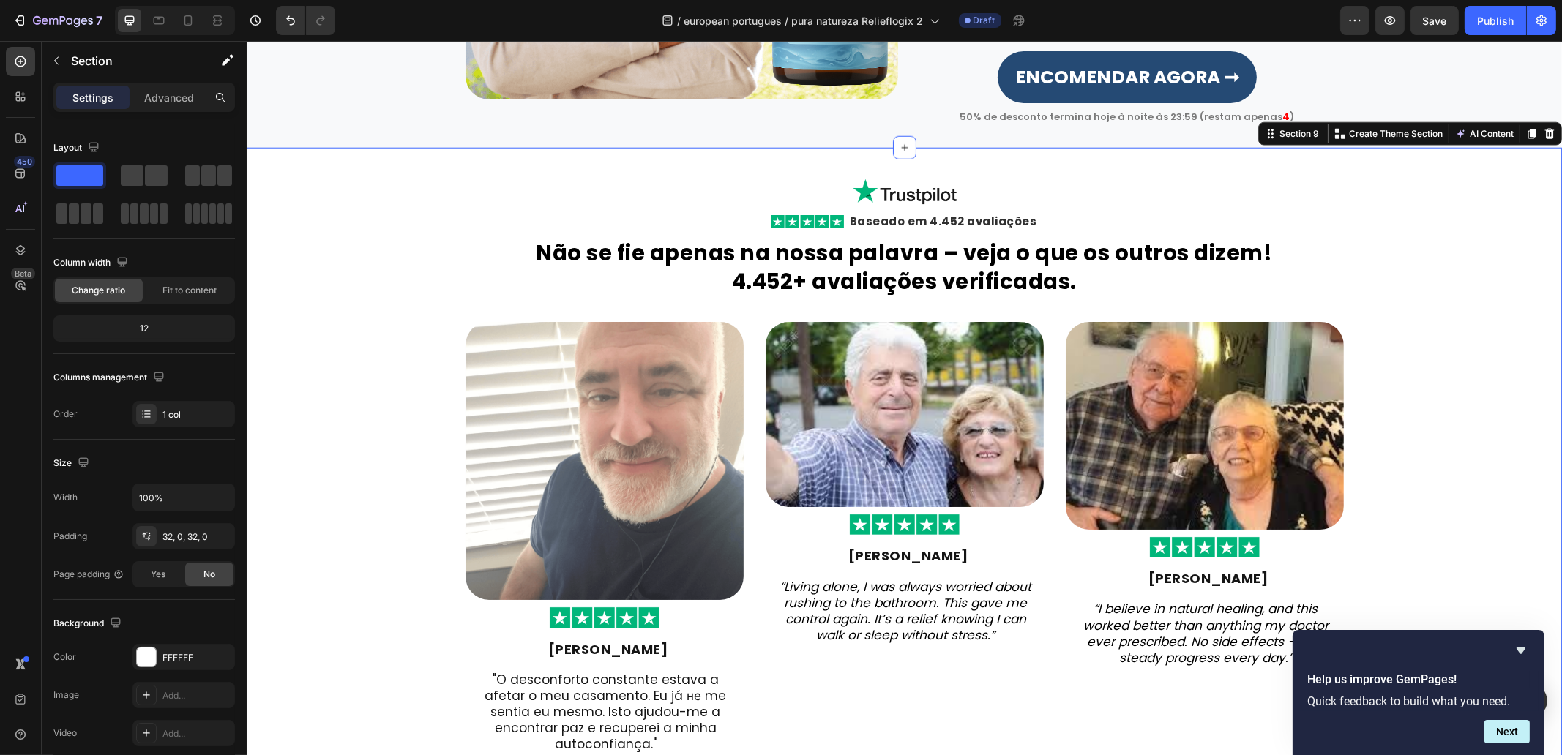
scroll to position [2885, 0]
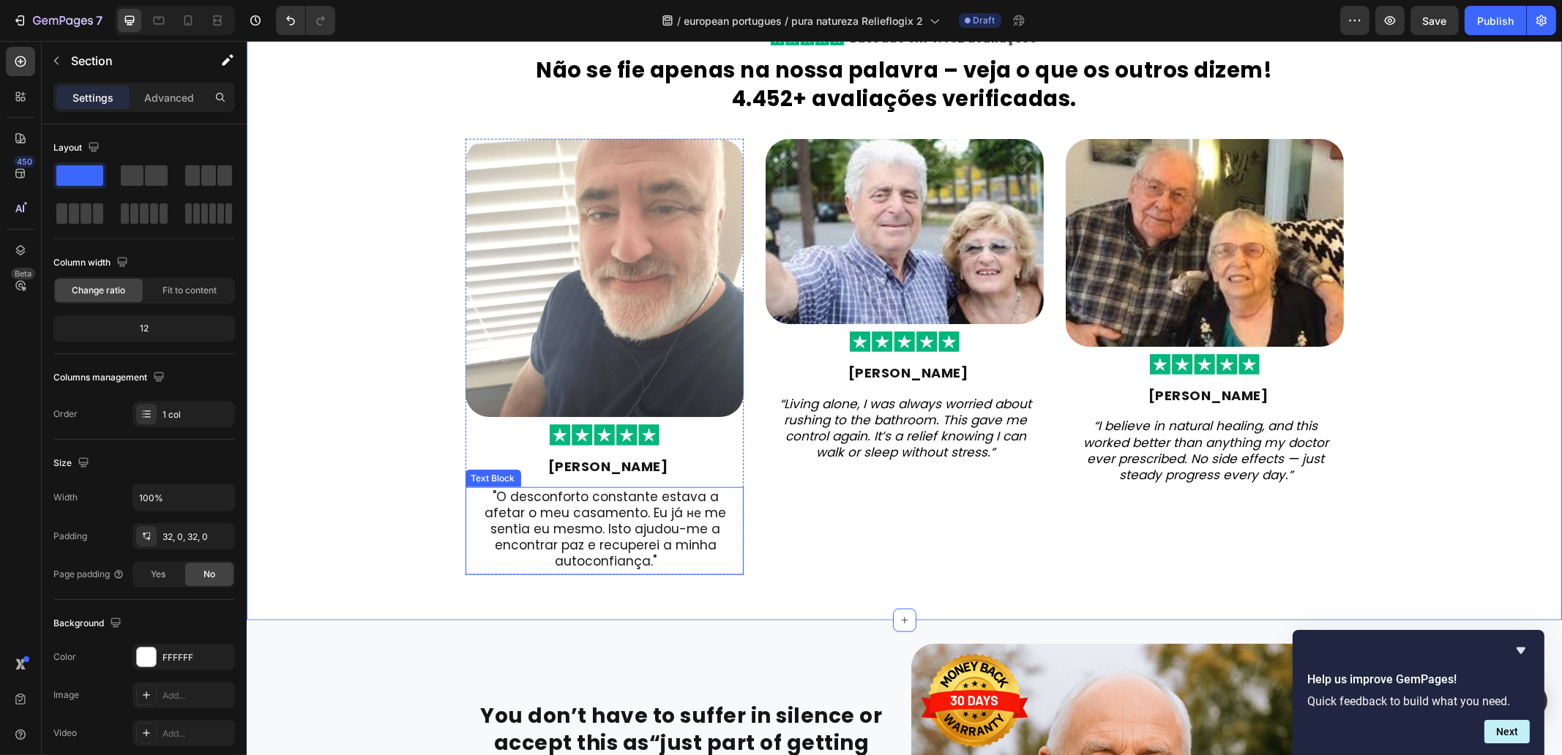
click at [639, 499] on p ""O desconforto constante estava a afetar o meu casamento. Eu já не me sentia eu…" at bounding box center [605, 529] width 263 height 81
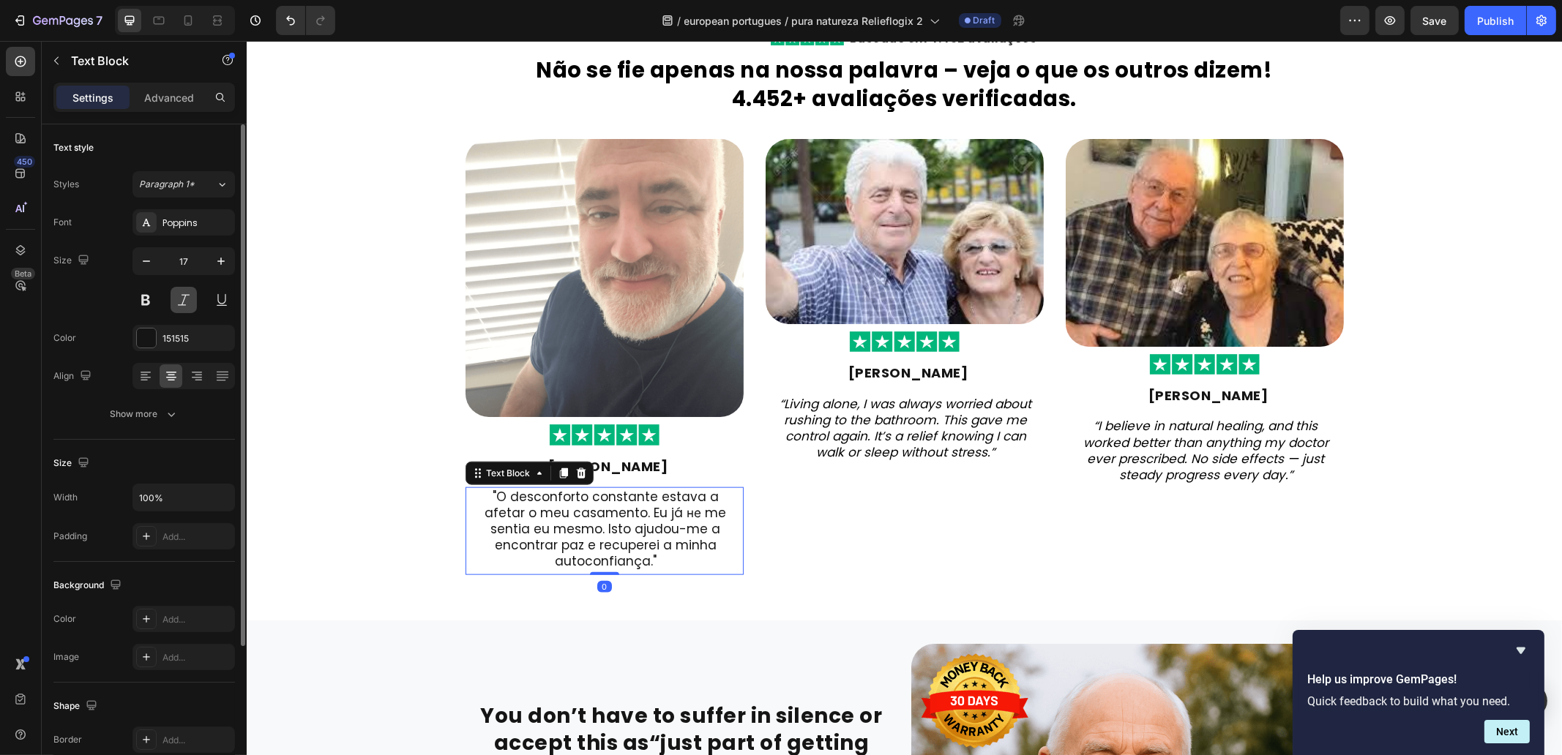
drag, startPoint x: 180, startPoint y: 295, endPoint x: 142, endPoint y: 376, distance: 89.7
click at [180, 295] on button at bounding box center [184, 300] width 26 height 26
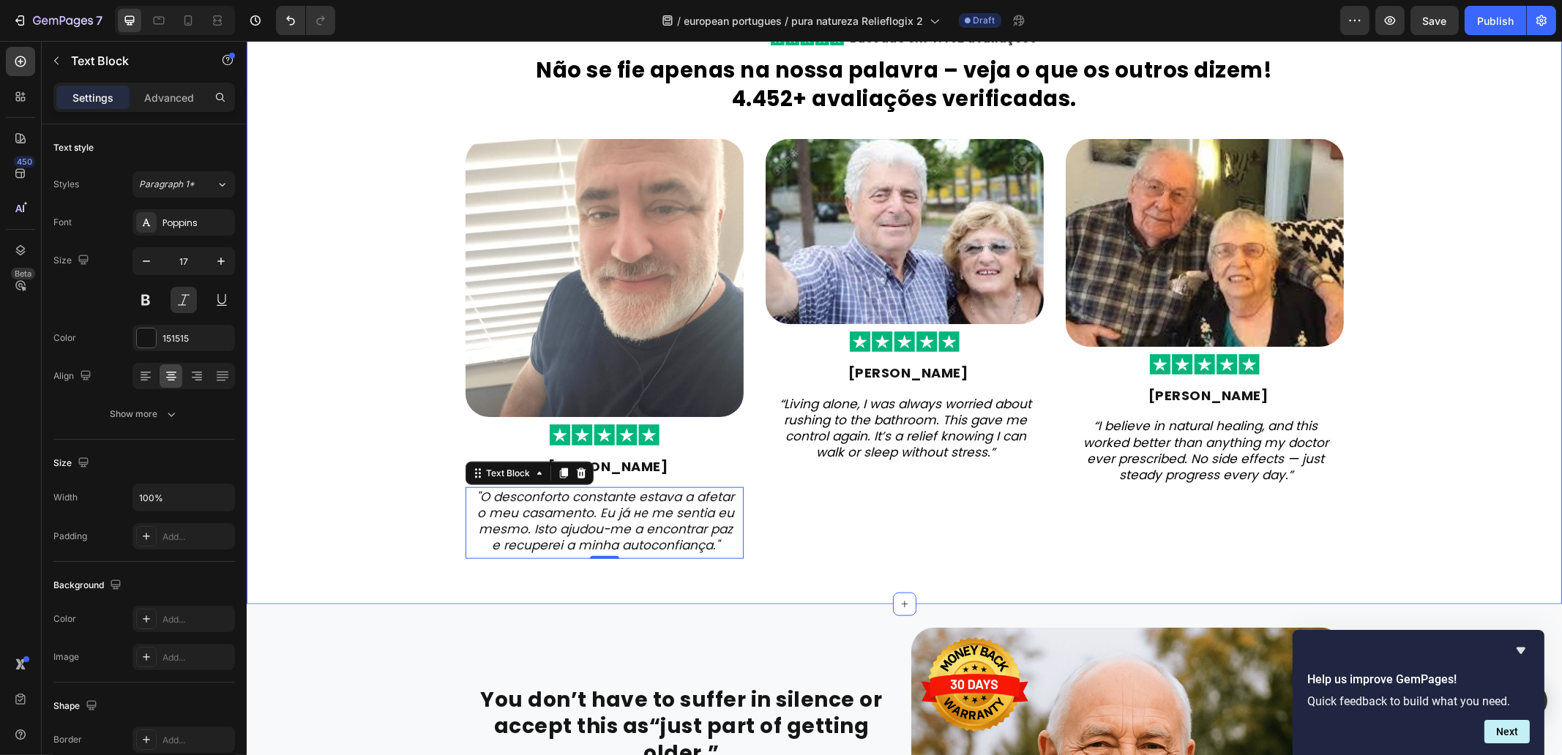
click at [390, 416] on div "Image Row Image Baseado em 4.452 avaliações Heading Row ⁠⁠⁠⁠⁠⁠⁠ Não se fie apen…" at bounding box center [903, 284] width 1315 height 593
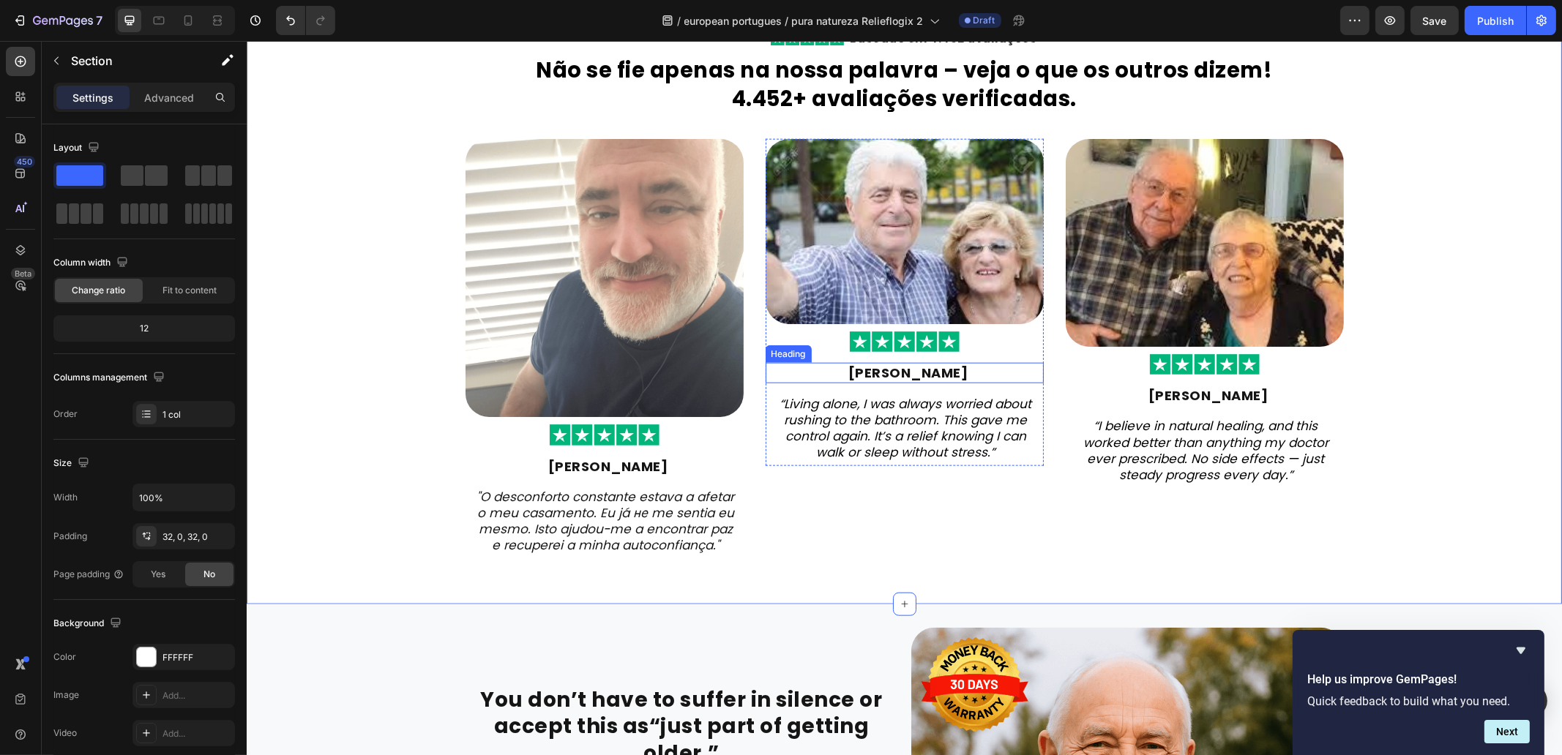
click at [889, 369] on strong "John Delaney" at bounding box center [908, 373] width 120 height 18
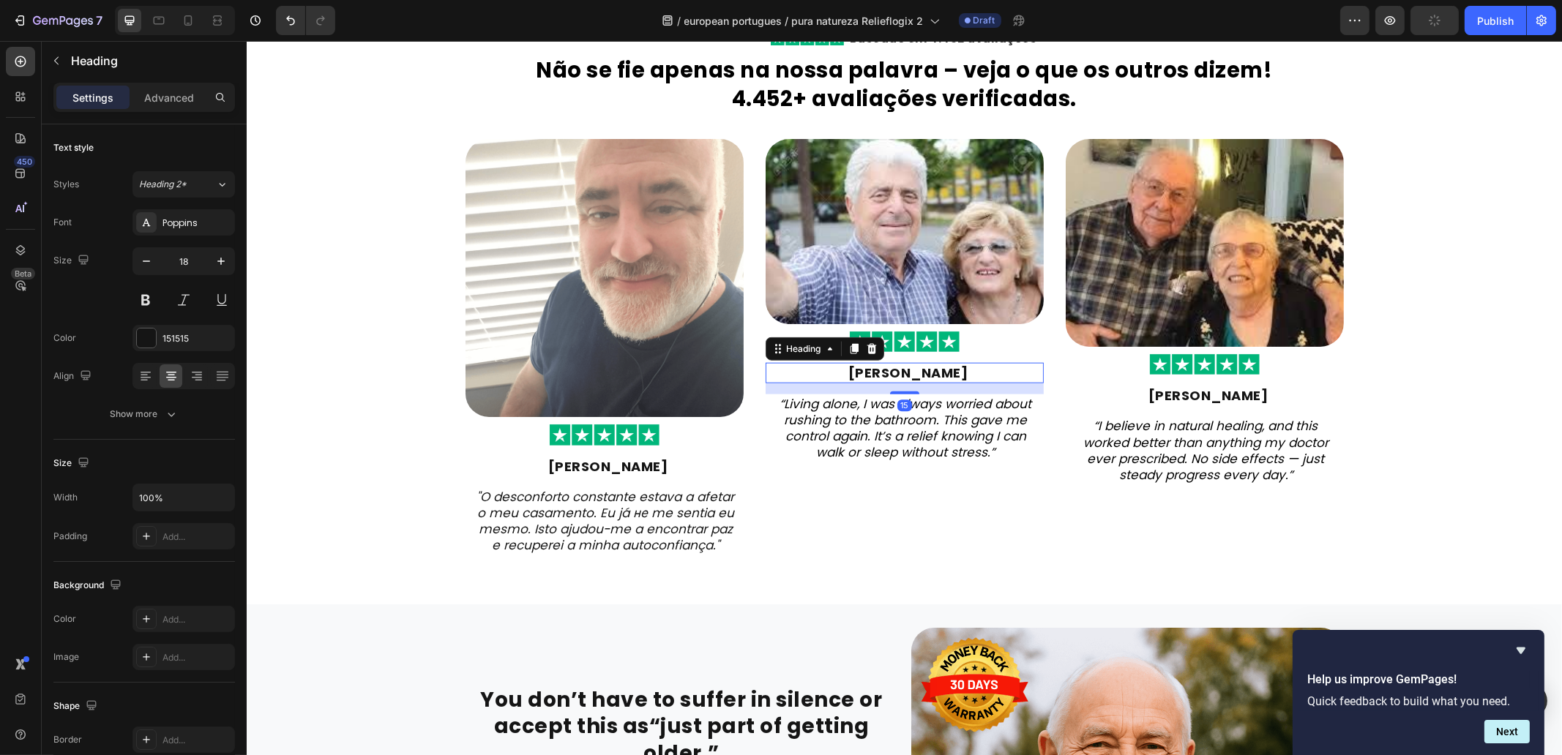
click at [889, 369] on strong "John Delaney" at bounding box center [908, 373] width 120 height 18
click at [902, 422] on icon "“Living alone, I was always worried about rushing to the bathroom. This gave me…" at bounding box center [905, 428] width 252 height 66
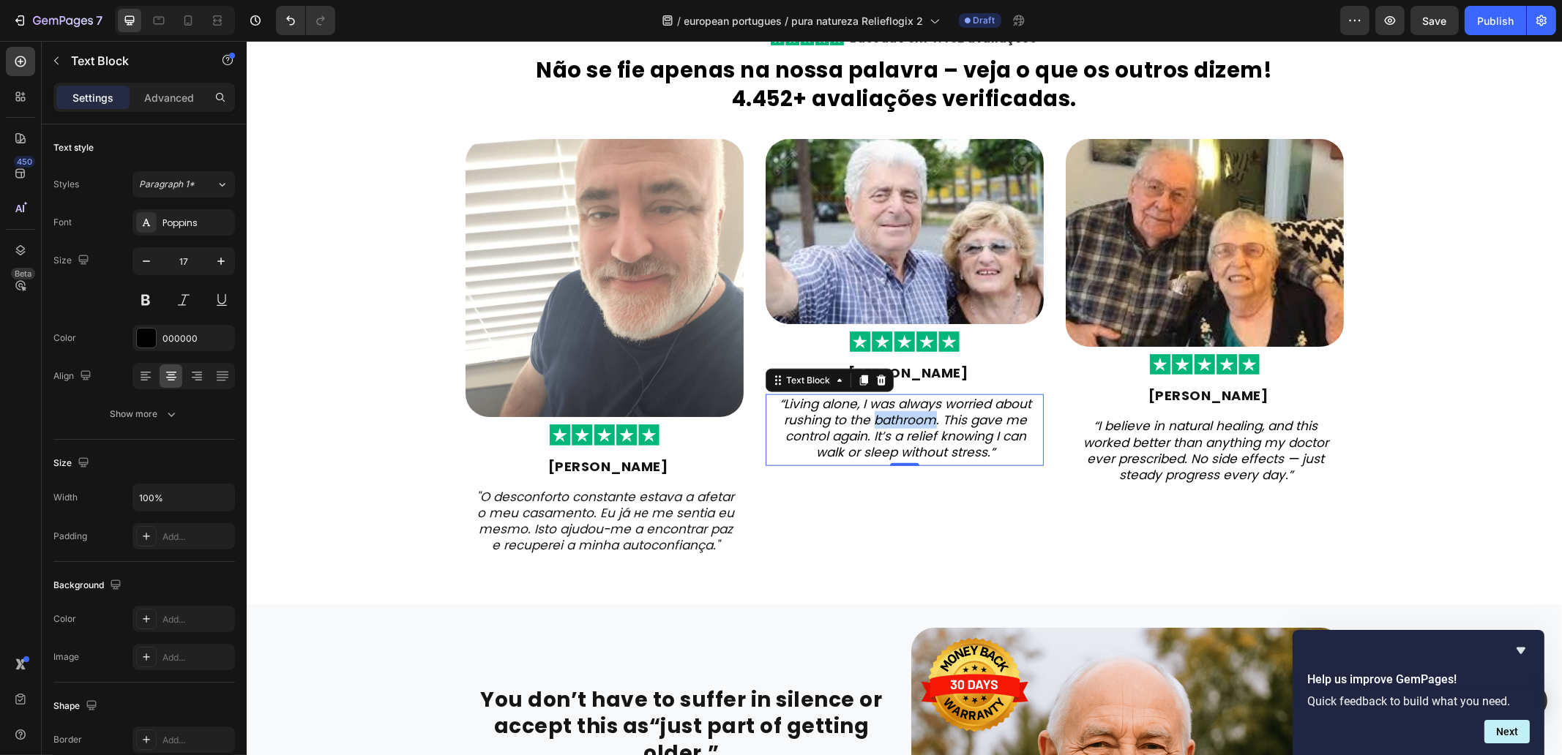
click at [902, 422] on icon "“Living alone, I was always worried about rushing to the bathroom. This gave me…" at bounding box center [905, 428] width 252 height 66
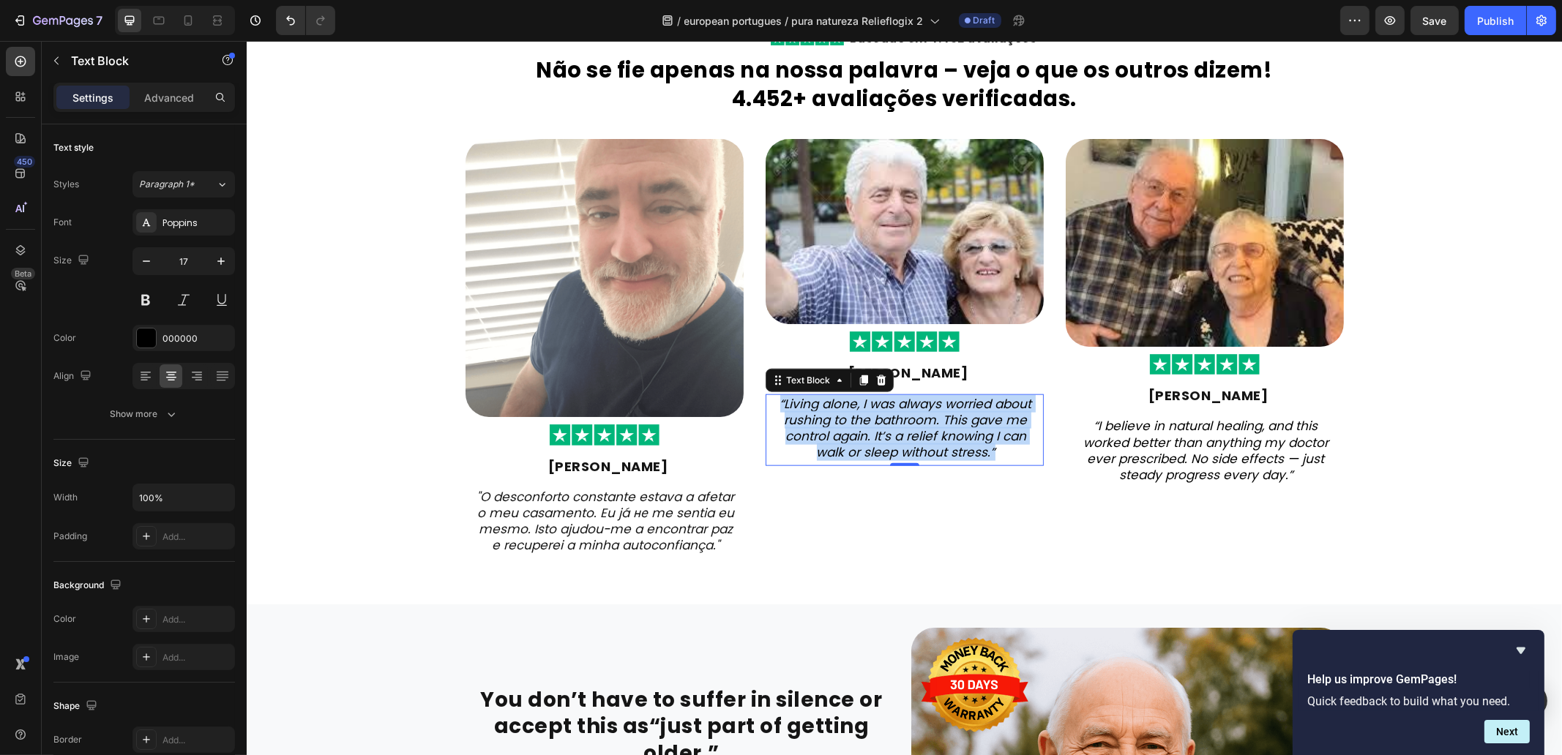
click at [902, 422] on icon "“Living alone, I was always worried about rushing to the bathroom. This gave me…" at bounding box center [905, 428] width 252 height 66
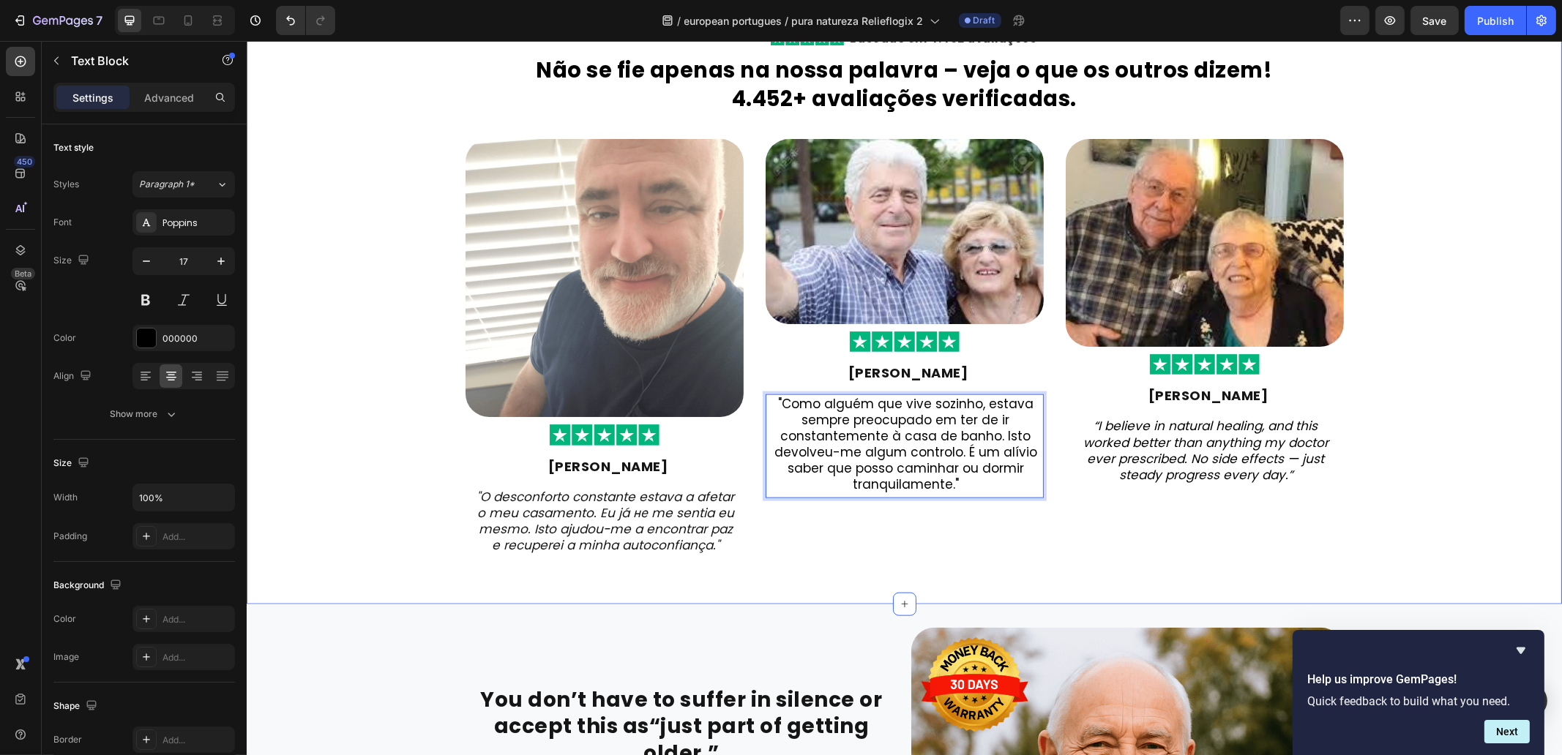
click at [374, 339] on div "Image Row Image Baseado em 4.452 avaliações Heading Row ⁠⁠⁠⁠⁠⁠⁠ Não se fie apen…" at bounding box center [903, 284] width 1315 height 593
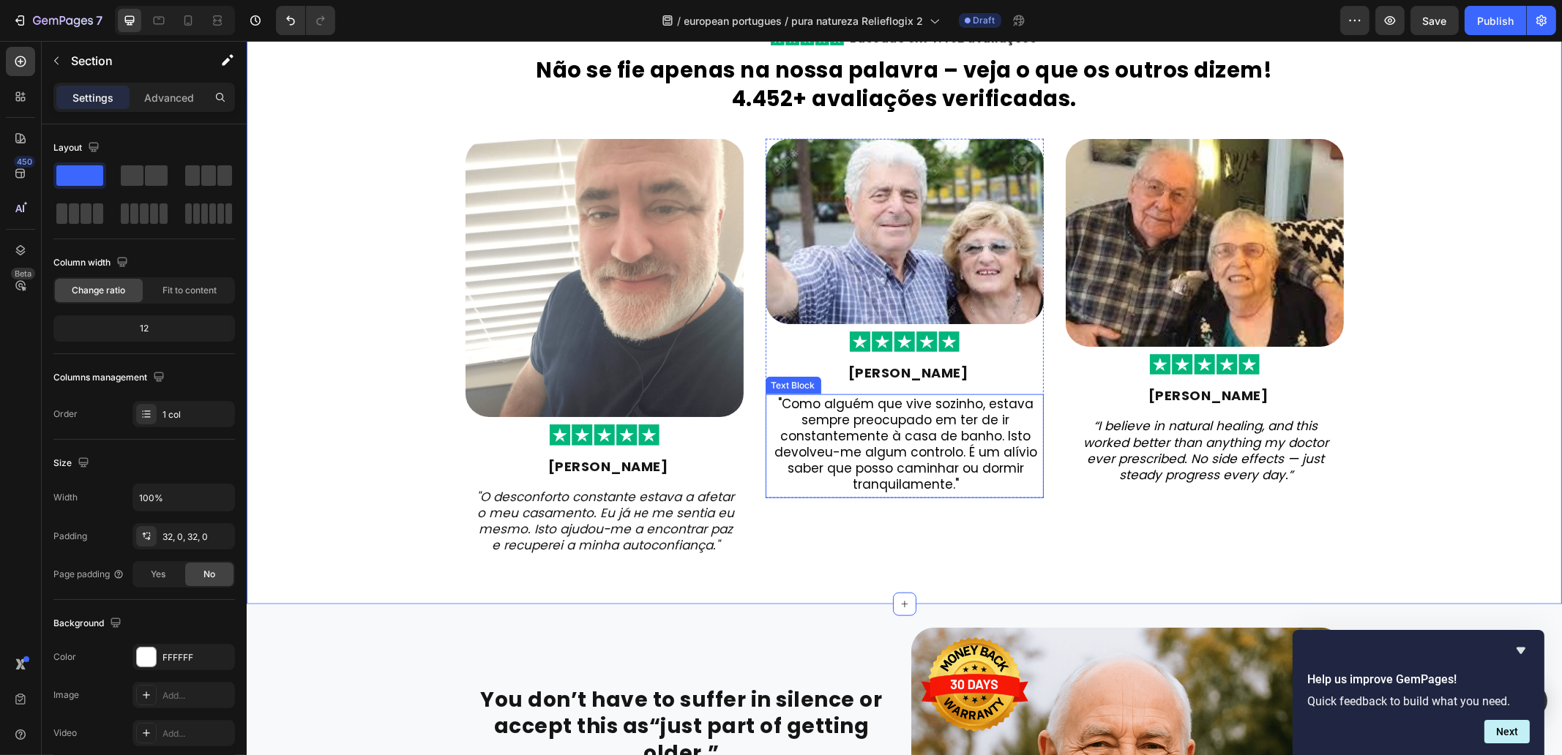
click at [972, 474] on p ""Como alguém que vive sozinho, estava sempre preocupado em ter de ir constantem…" at bounding box center [905, 444] width 263 height 97
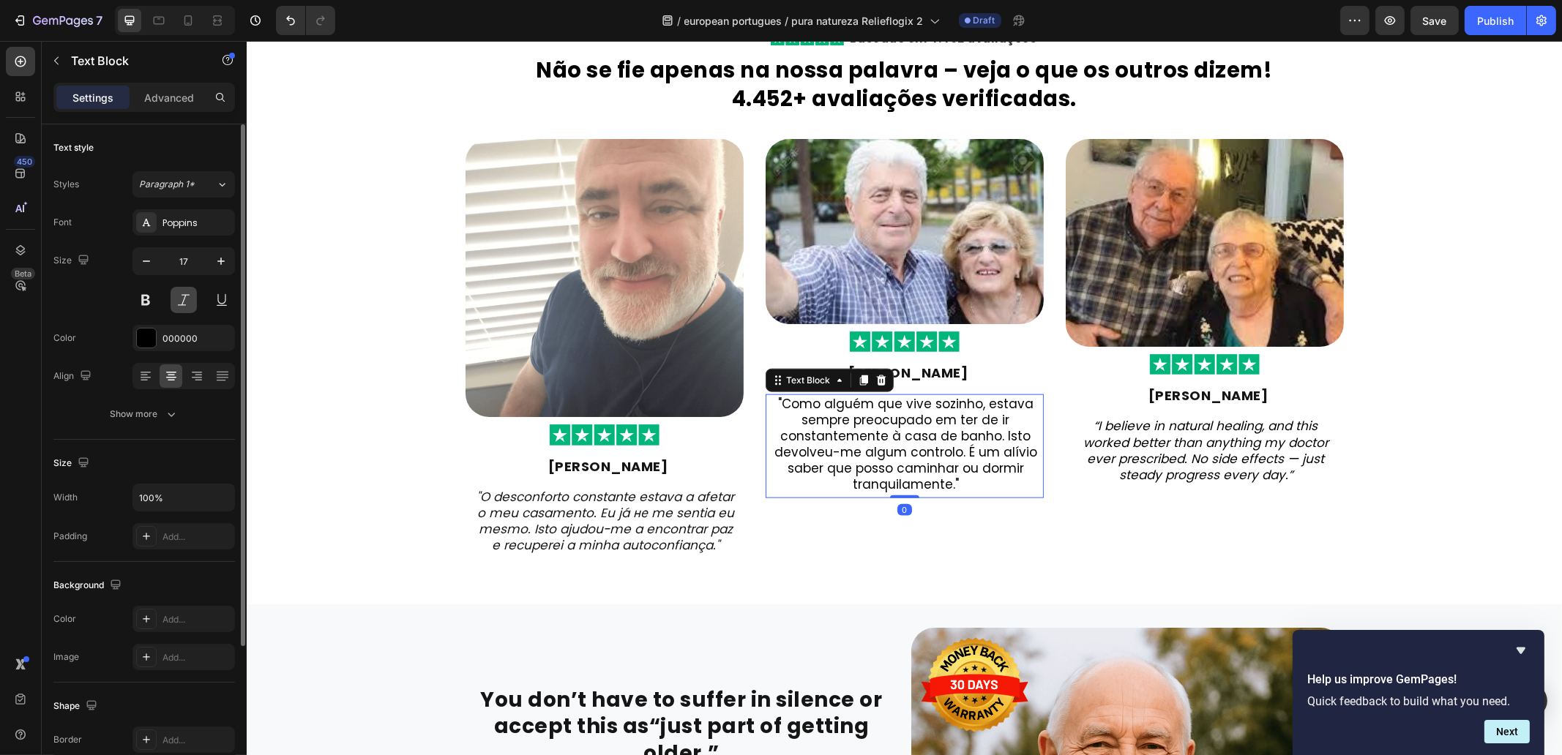
drag, startPoint x: 186, startPoint y: 298, endPoint x: 226, endPoint y: 272, distance: 47.7
click at [187, 298] on button at bounding box center [184, 300] width 26 height 26
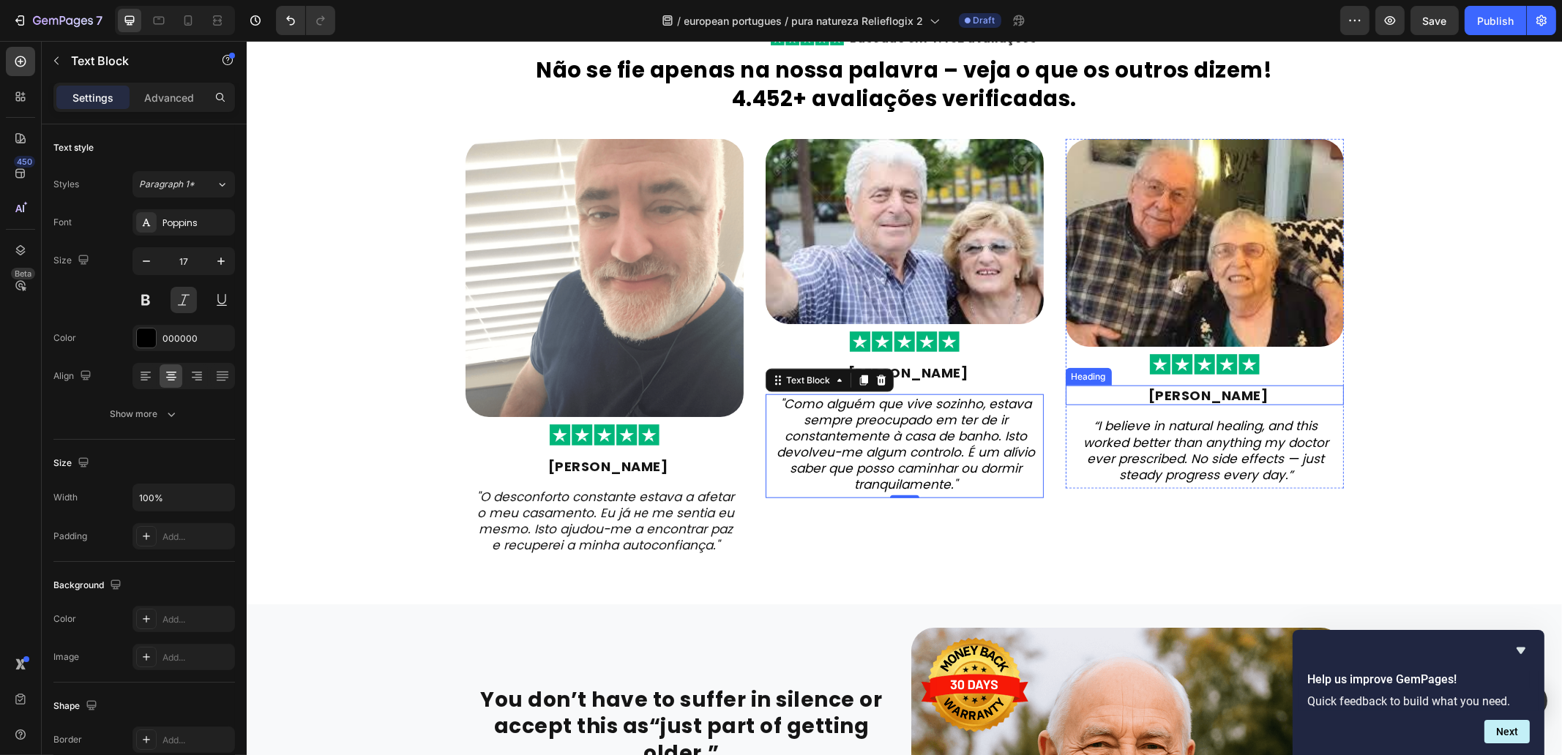
click at [1218, 383] on div "Image Image Peter Jensen Heading “I believe in natural healing, and this worked…" at bounding box center [1204, 314] width 278 height 350
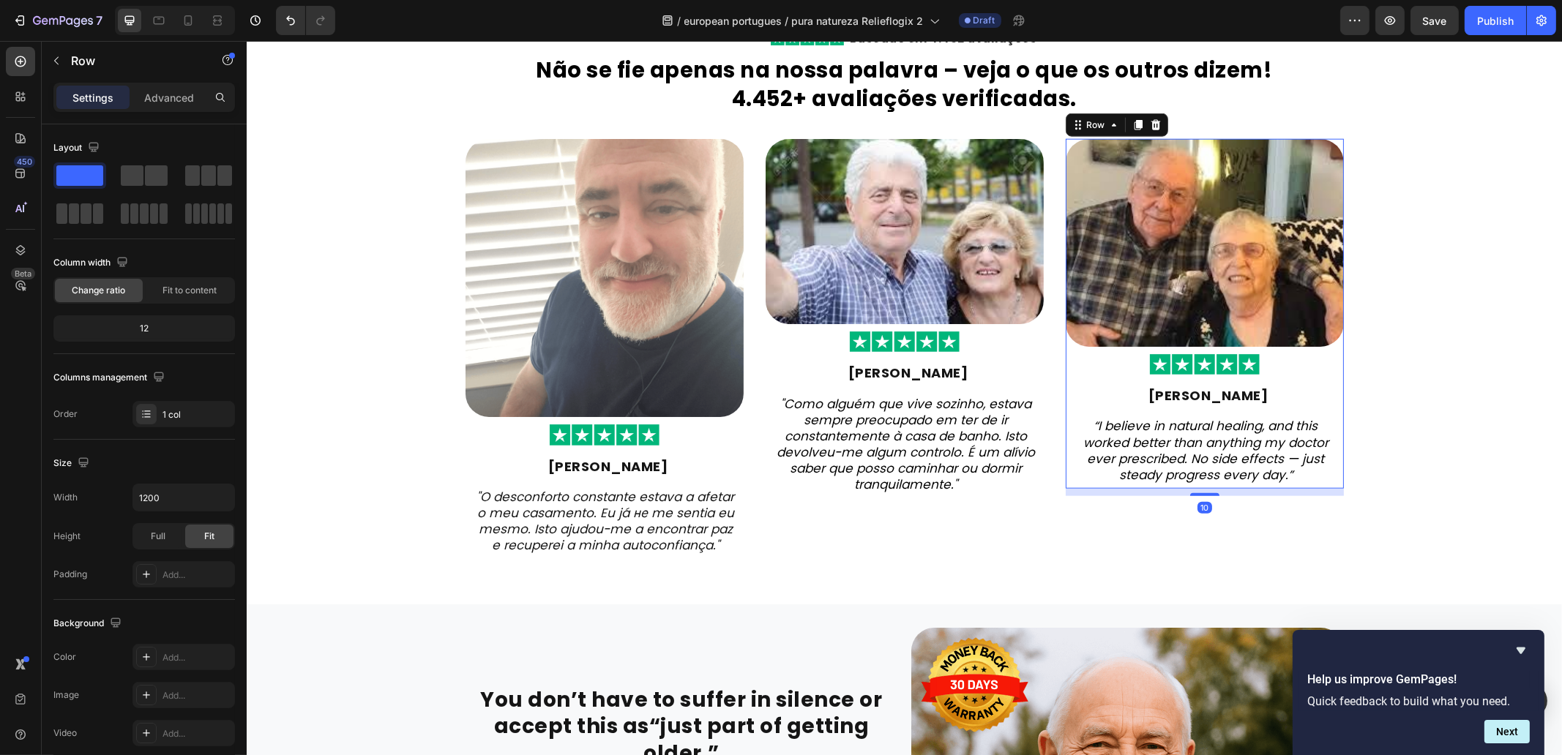
click at [1218, 383] on div "Image Image Peter Jensen Heading “I believe in natural healing, and this worked…" at bounding box center [1204, 314] width 278 height 350
click at [1226, 390] on strong "Peter Jensen" at bounding box center [1208, 395] width 120 height 18
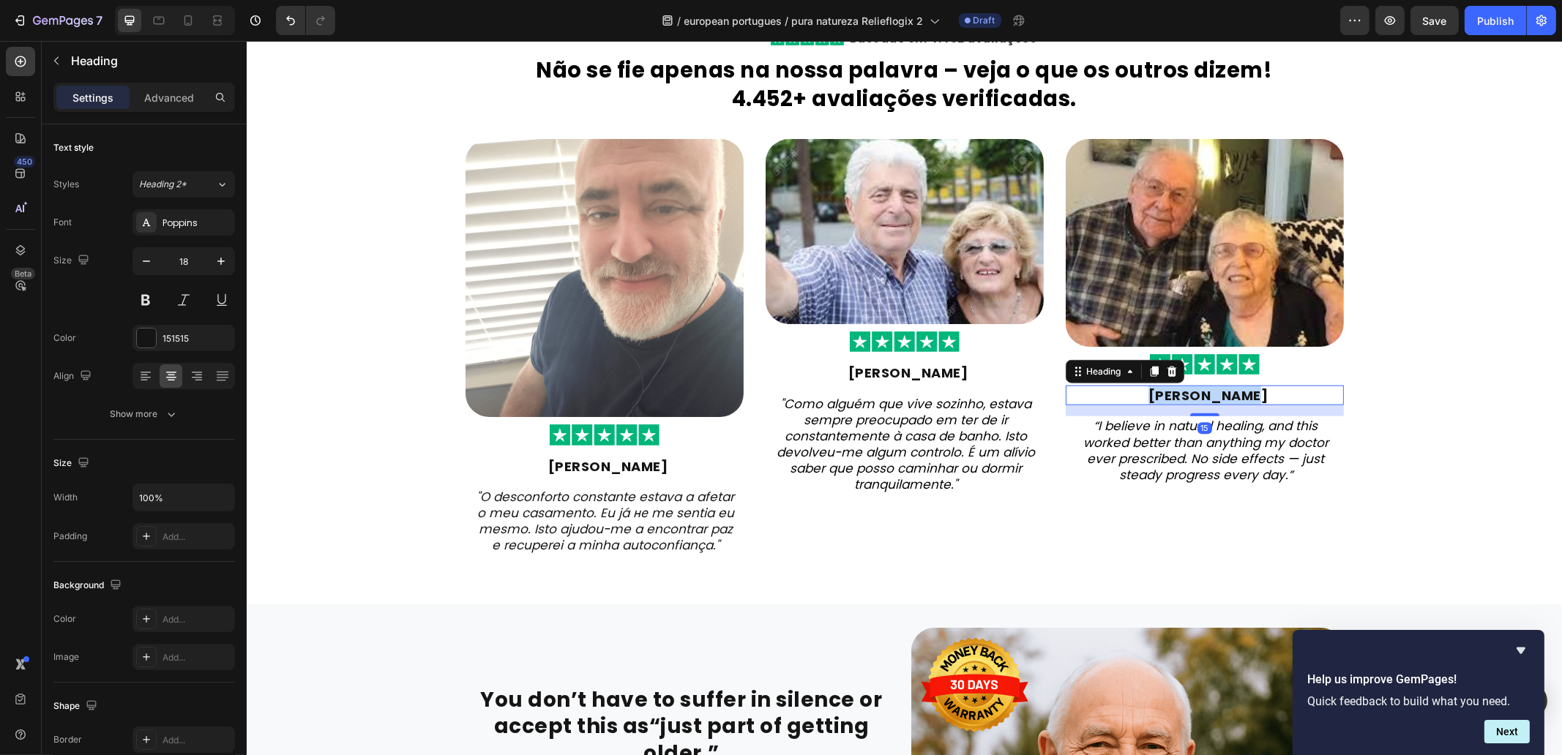
click at [1226, 390] on strong "Peter Jensen" at bounding box center [1208, 395] width 120 height 18
click at [1194, 443] on icon "“I believe in natural healing, and this worked better than anything my doctor e…" at bounding box center [1205, 450] width 245 height 66
click at [1195, 443] on icon "“I believe in natural healing, and this worked better than anything my doctor e…" at bounding box center [1205, 450] width 245 height 66
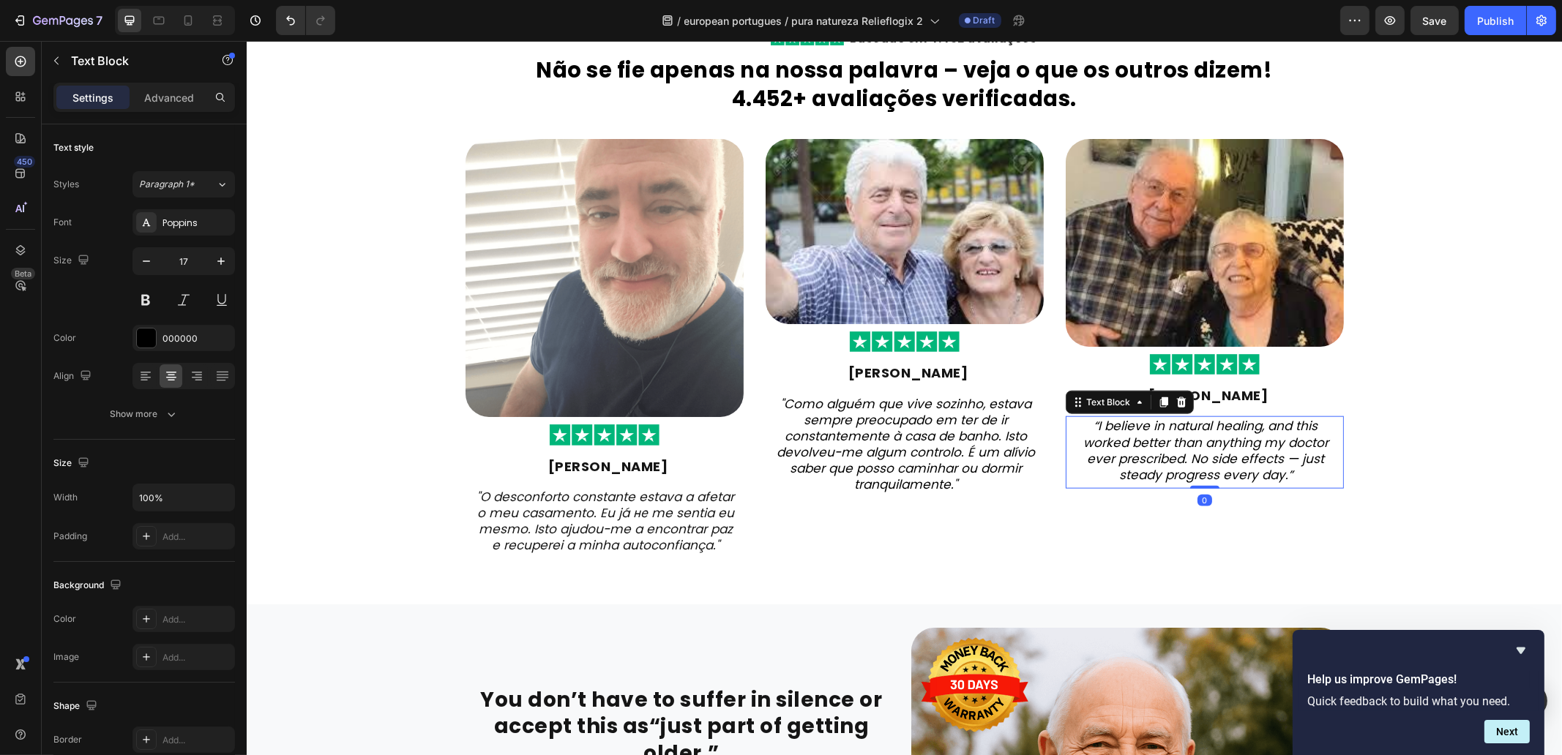
click at [1195, 443] on icon "“I believe in natural healing, and this worked better than anything my doctor e…" at bounding box center [1205, 450] width 245 height 66
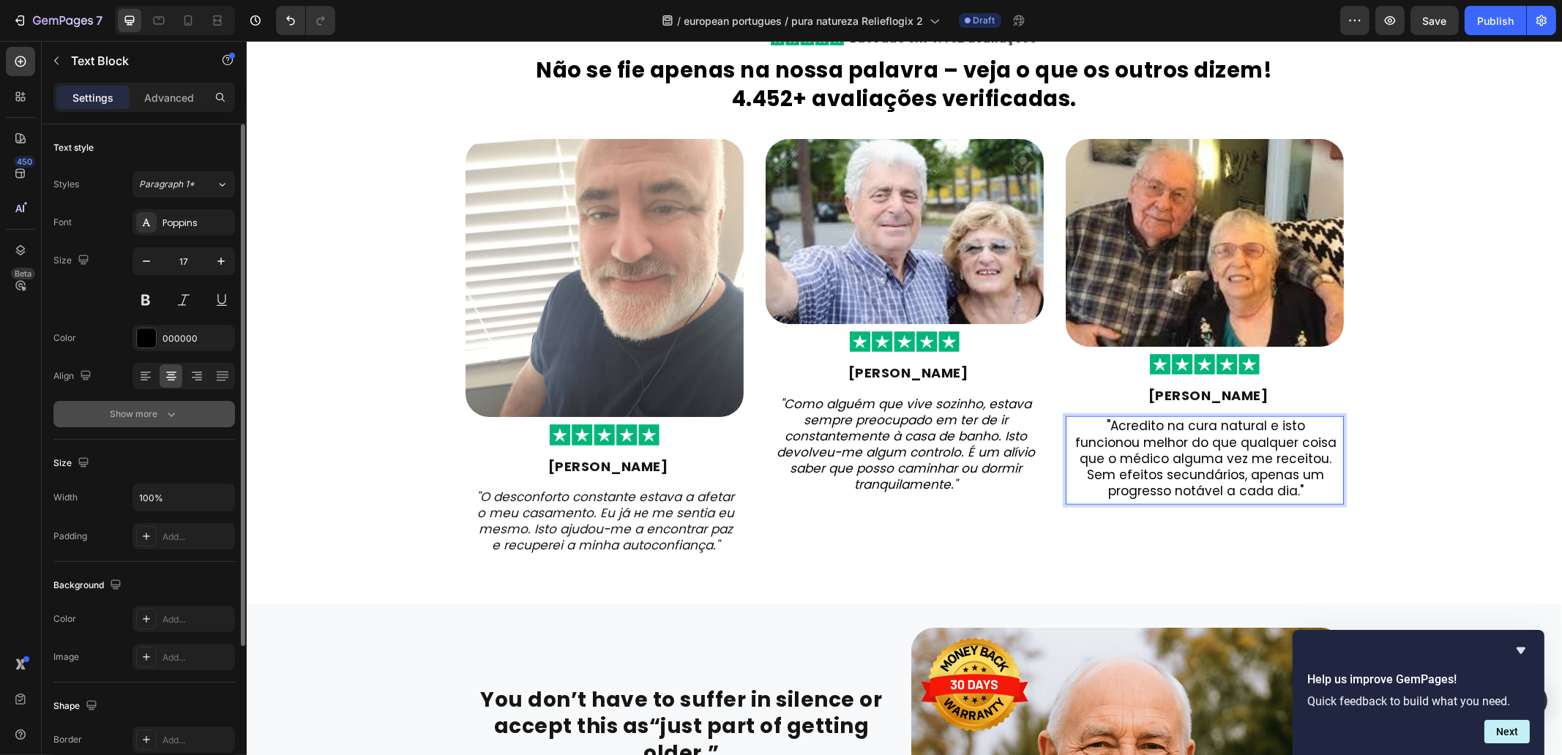
click at [199, 407] on button "Show more" at bounding box center [144, 414] width 182 height 26
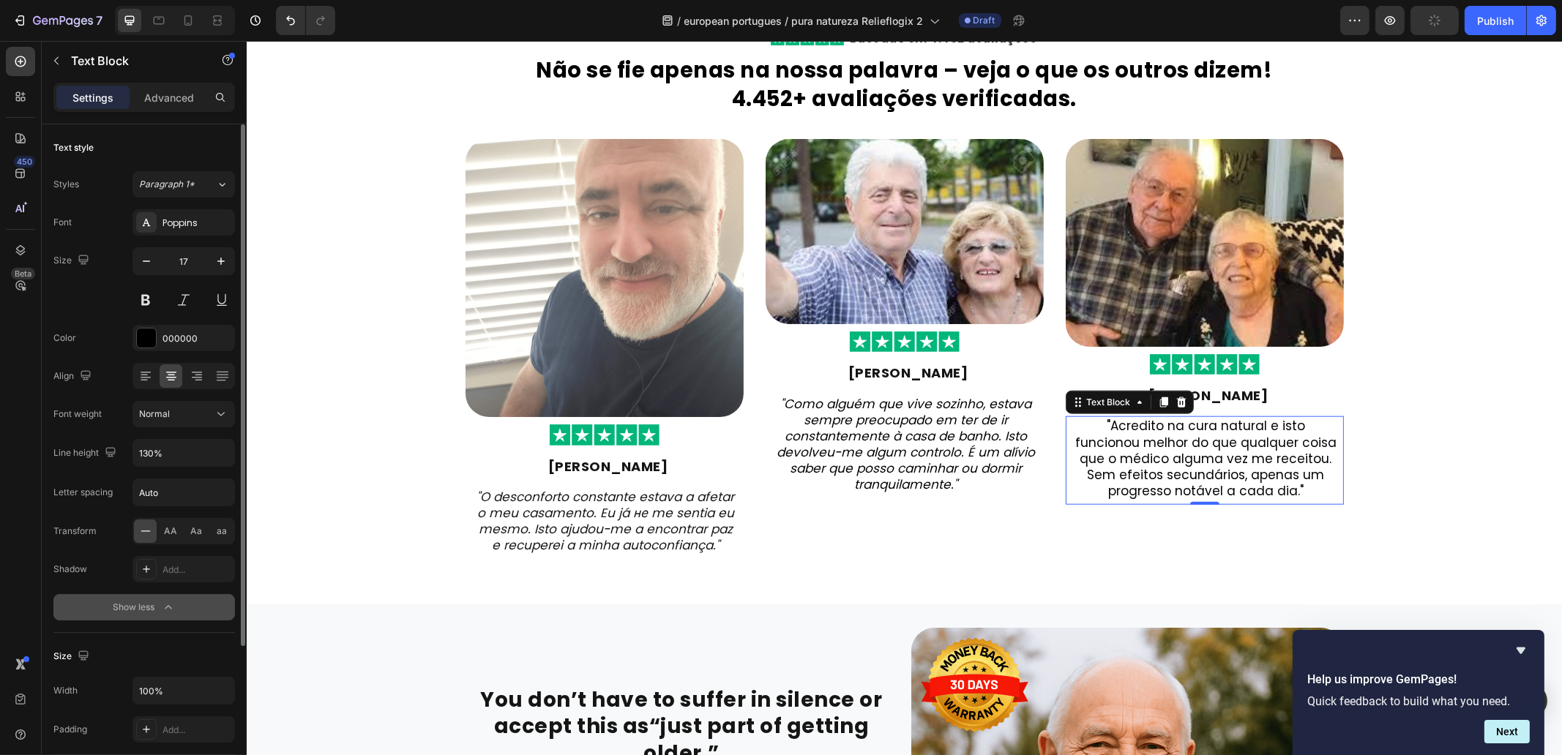
click at [173, 605] on icon "button" at bounding box center [168, 607] width 15 height 15
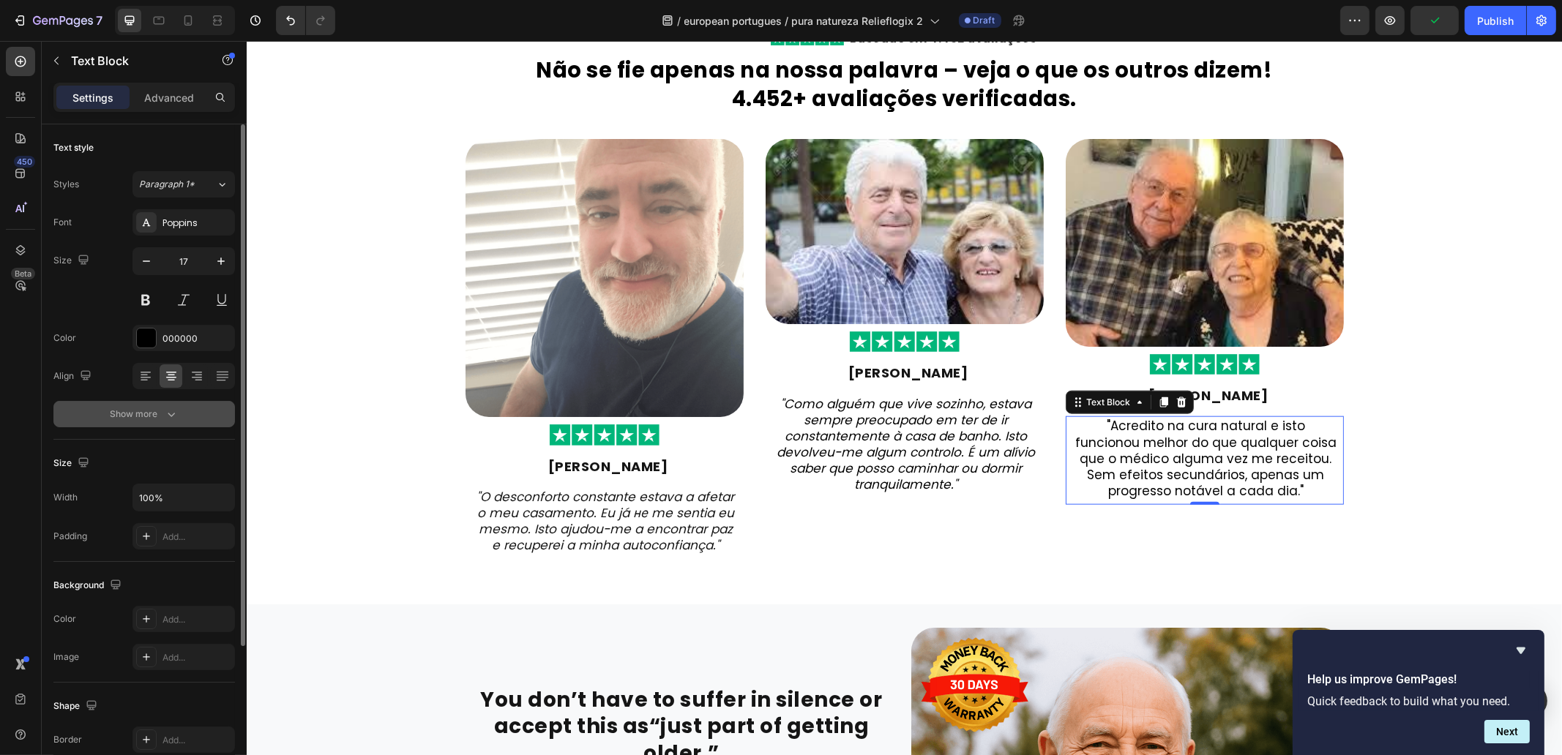
click at [168, 413] on icon "button" at bounding box center [171, 415] width 7 height 4
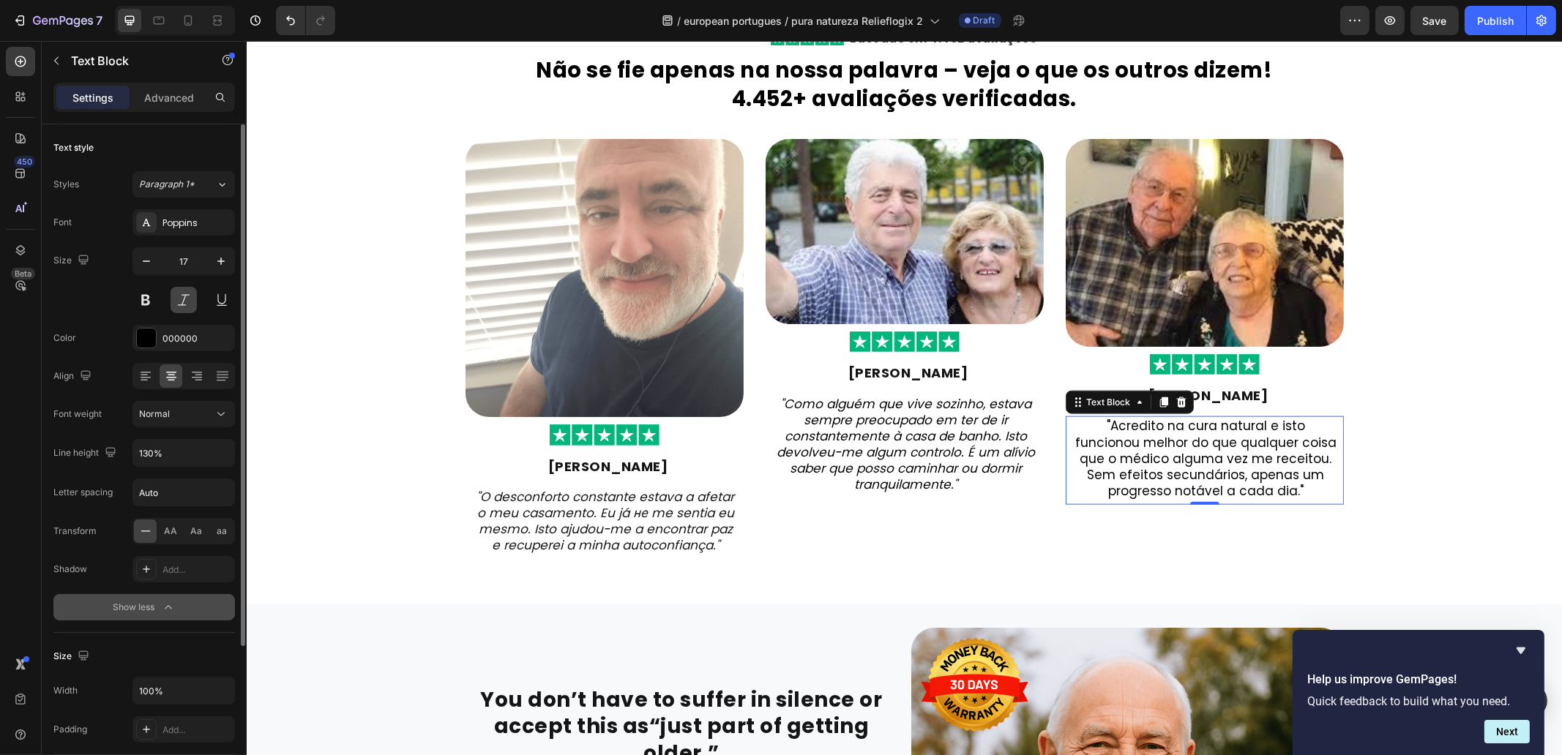
drag, startPoint x: 189, startPoint y: 304, endPoint x: 298, endPoint y: 297, distance: 109.3
click at [189, 304] on button at bounding box center [184, 300] width 26 height 26
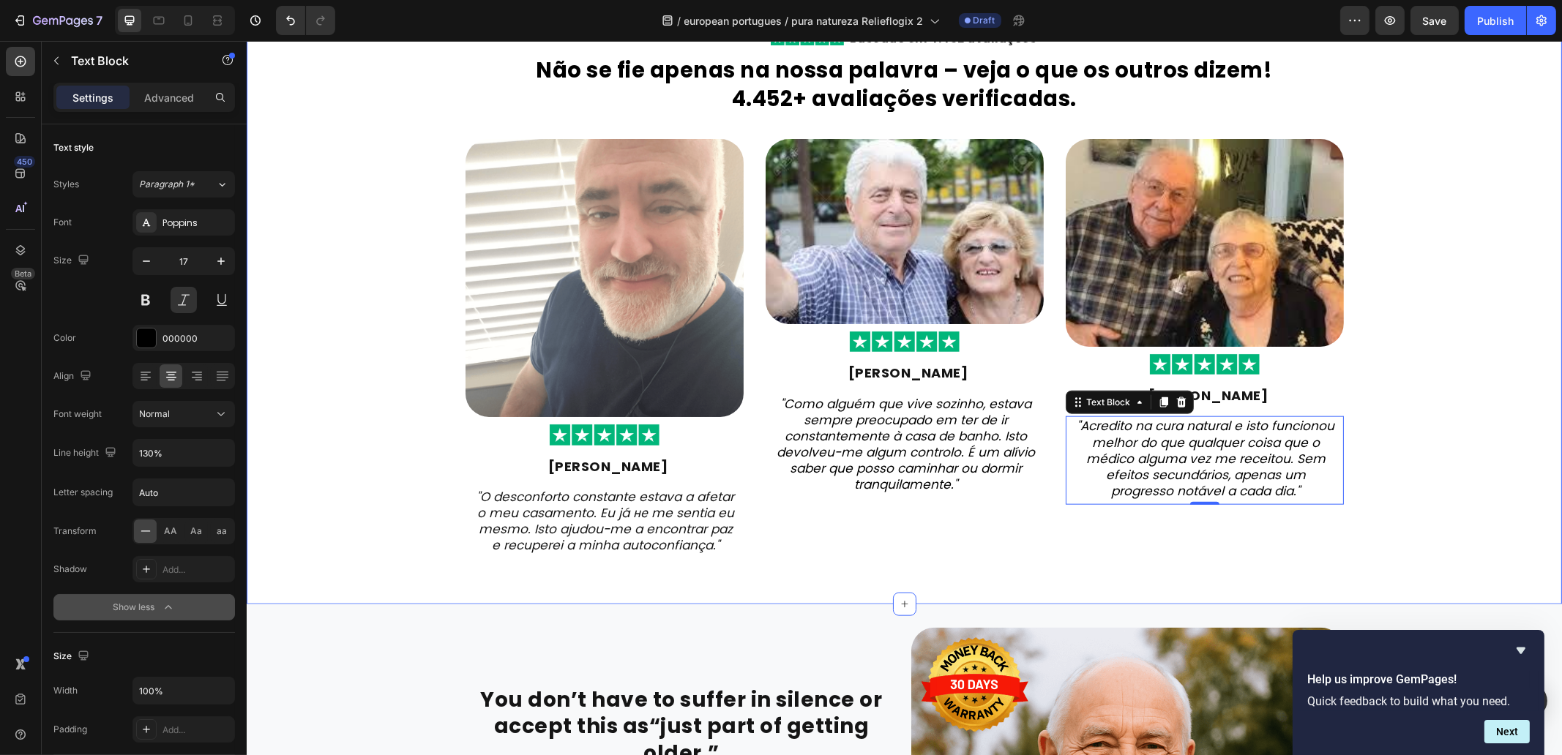
click at [1420, 449] on div "Image Row Image Baseado em 4.452 avaliações Heading Row ⁠⁠⁠⁠⁠⁠⁠ Não se fie apen…" at bounding box center [903, 284] width 1315 height 593
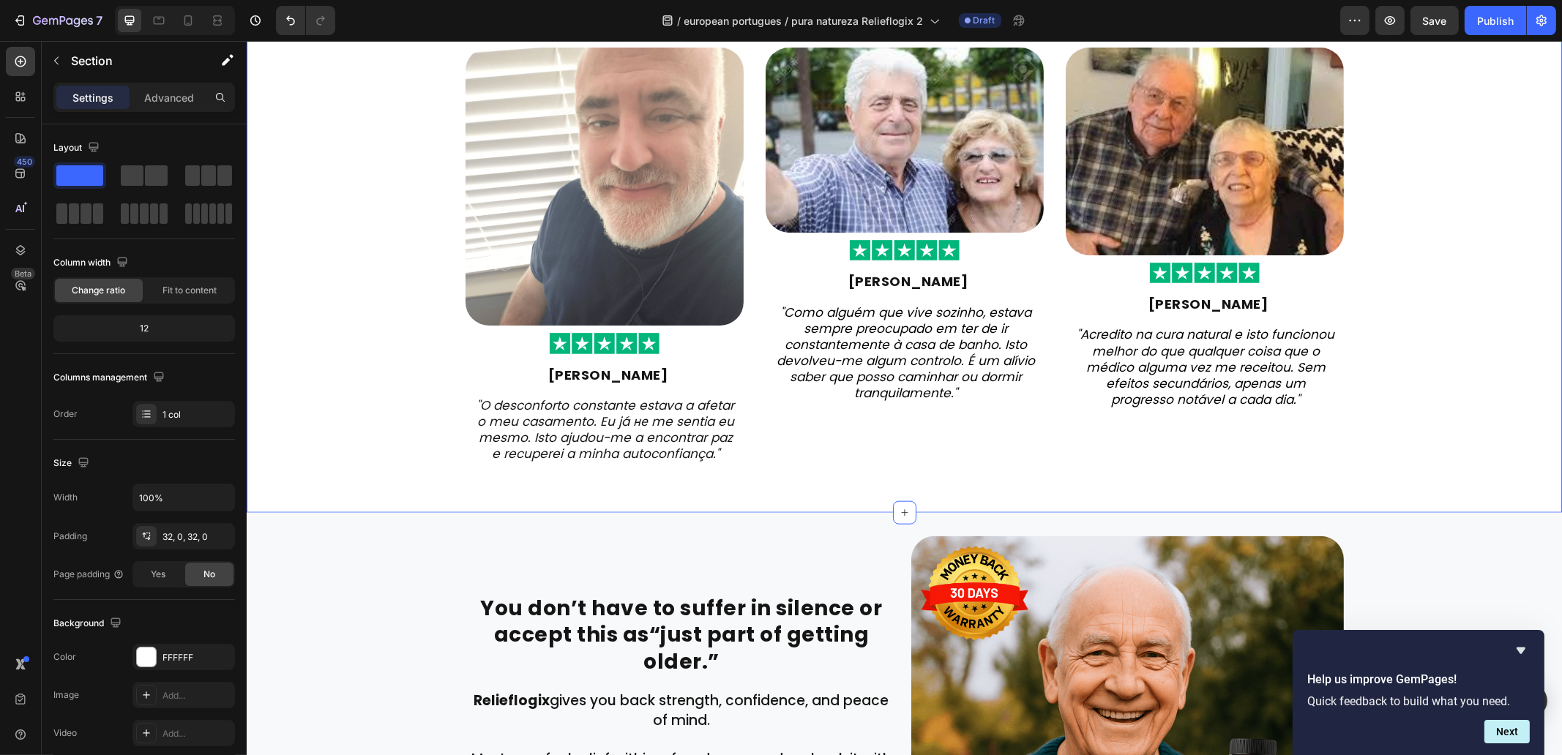
scroll to position [3160, 0]
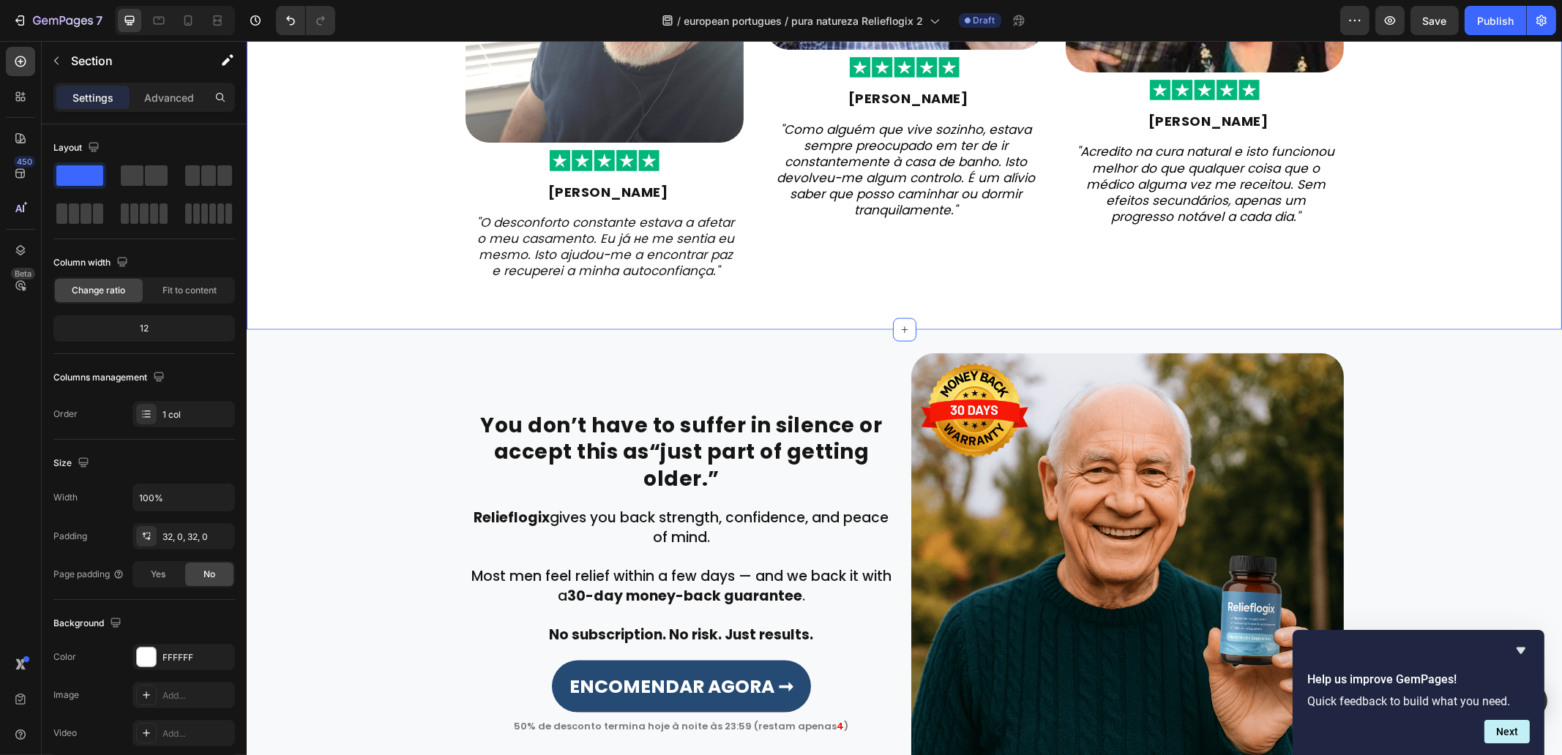
click at [776, 441] on strong "“just part of getting older.”" at bounding box center [755, 465] width 225 height 55
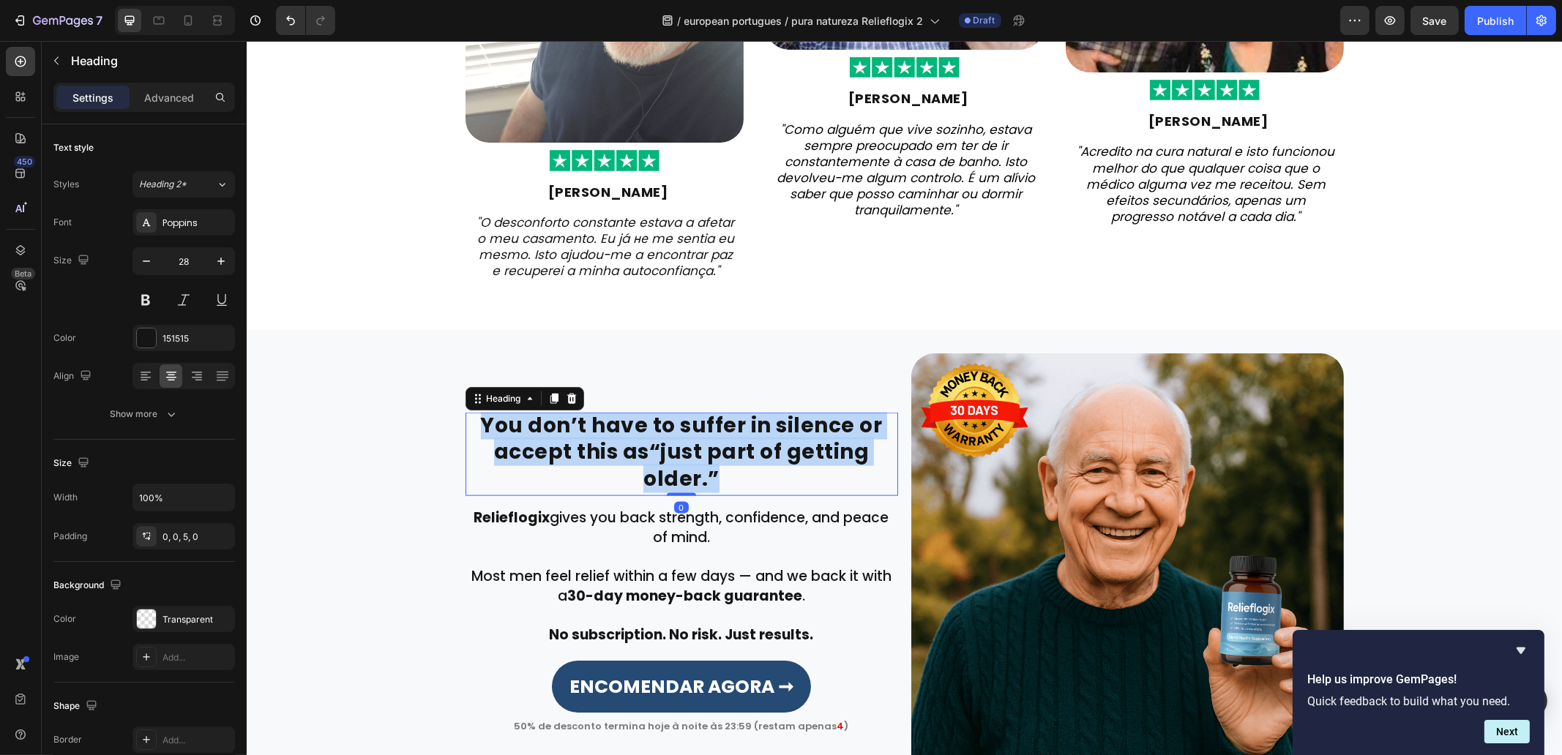
click at [776, 441] on strong "“just part of getting older.”" at bounding box center [755, 465] width 225 height 55
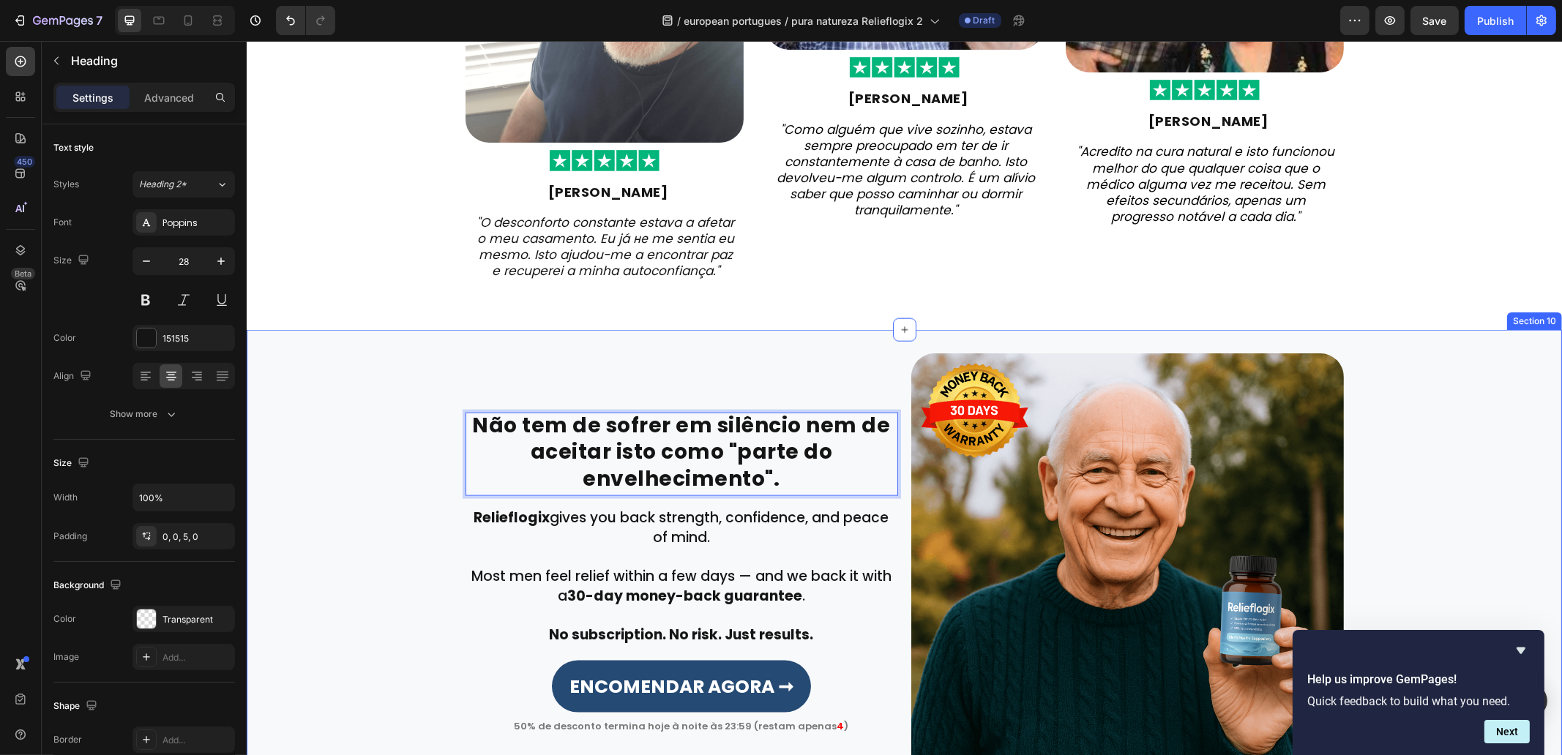
click at [386, 444] on div "Não tem de sofrer em silêncio nem de aceitar isto como "parte do envelhecimento…" at bounding box center [903, 570] width 1293 height 433
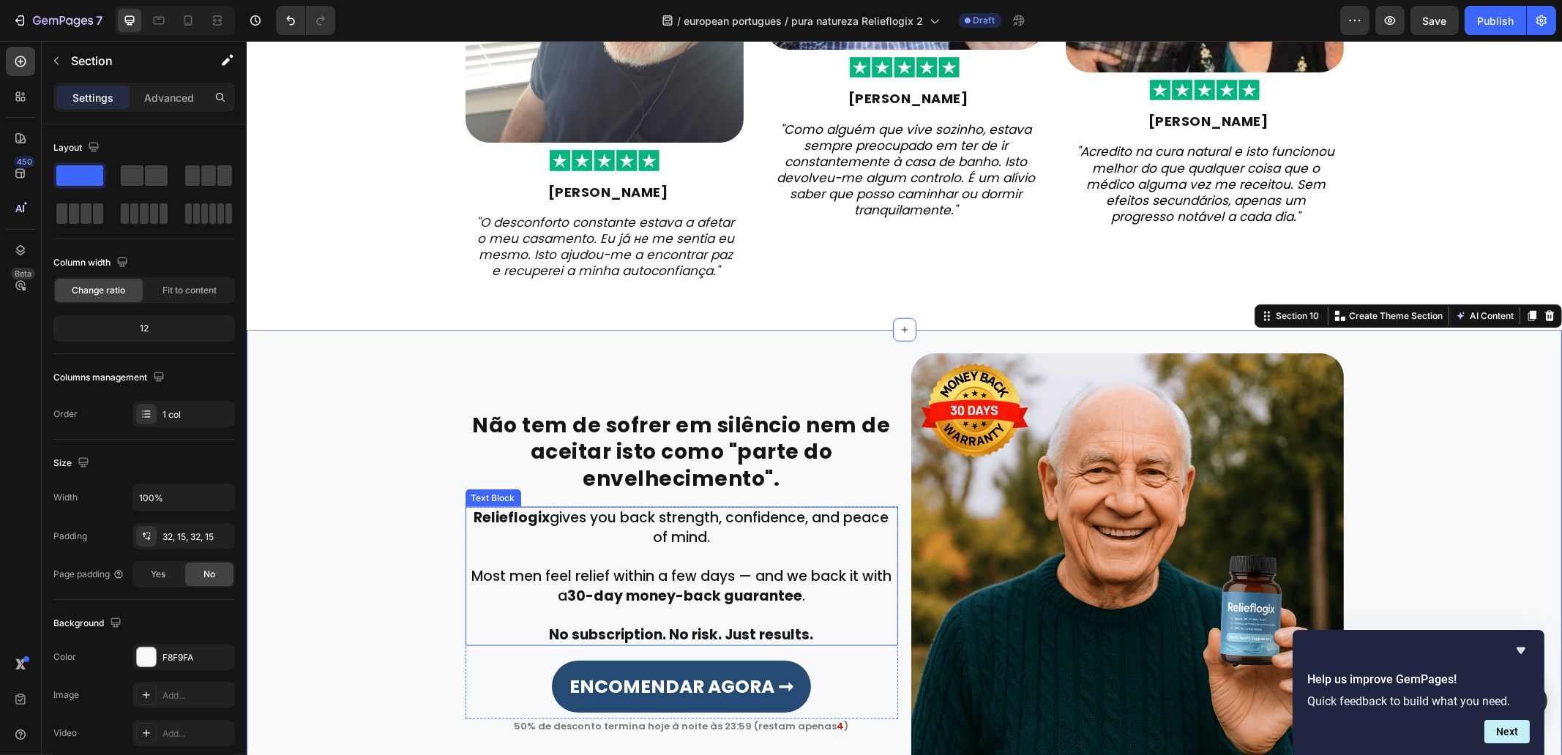
click at [684, 561] on p "Most men feel relief within a few days — and we back it with a 30-day money-bac…" at bounding box center [681, 576] width 430 height 59
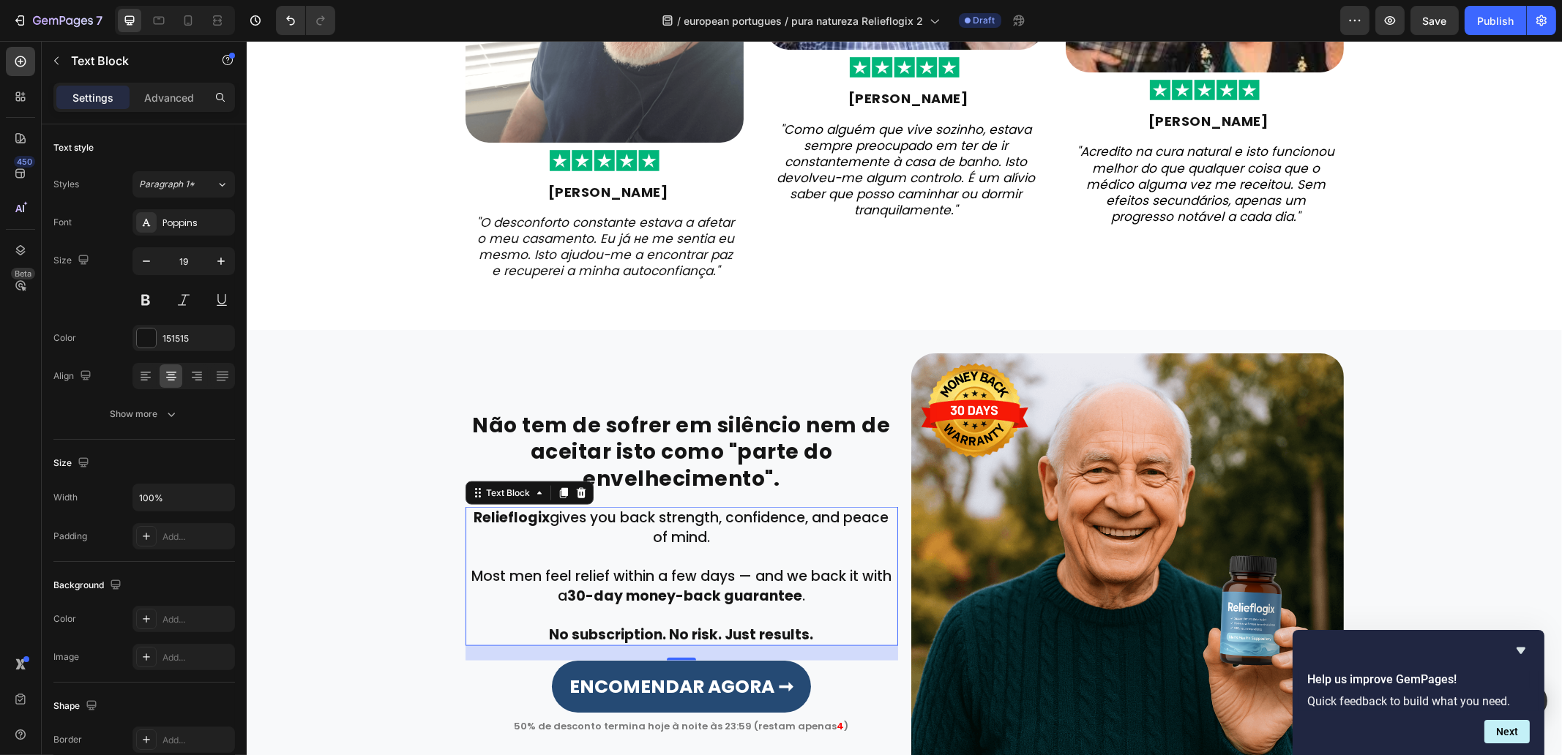
click at [684, 561] on p "Most men feel relief within a few days — and we back it with a 30-day money-bac…" at bounding box center [681, 576] width 430 height 59
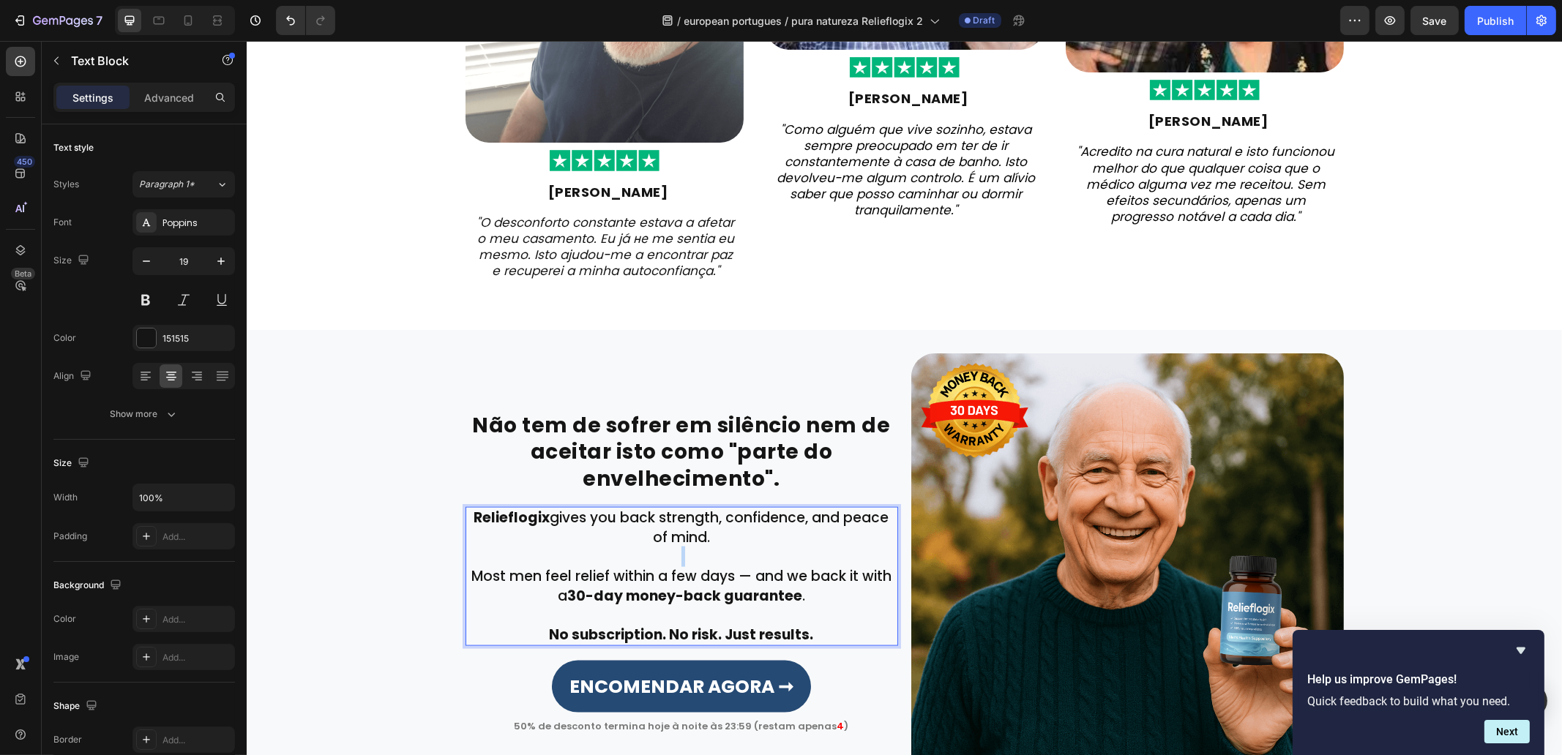
click at [684, 561] on p "Most men feel relief within a few days — and we back it with a 30-day money-bac…" at bounding box center [681, 576] width 430 height 59
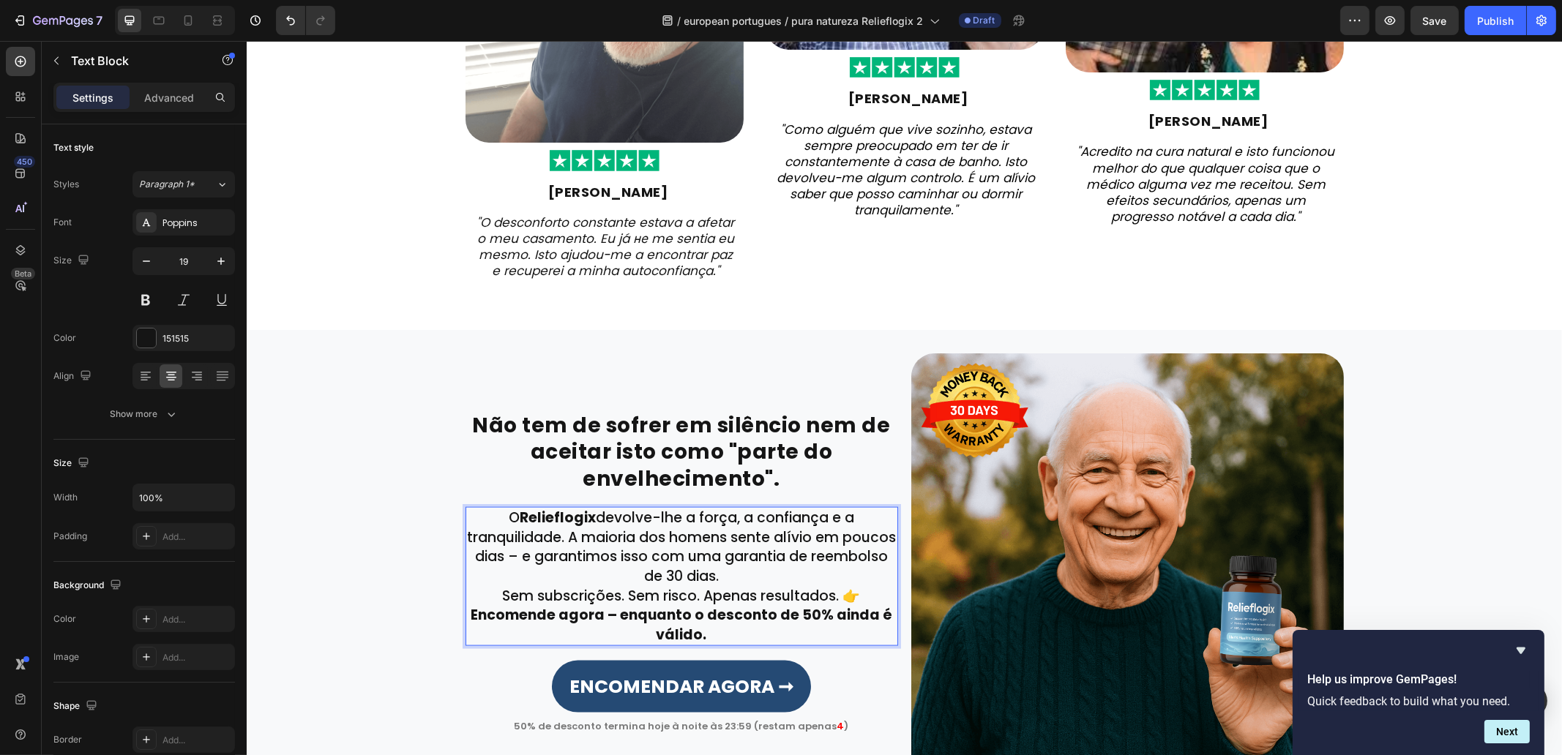
click at [738, 572] on p "O Relieflogix devolve-lhe a força, a confiança e a tranquilidade. A maioria dos…" at bounding box center [681, 548] width 430 height 78
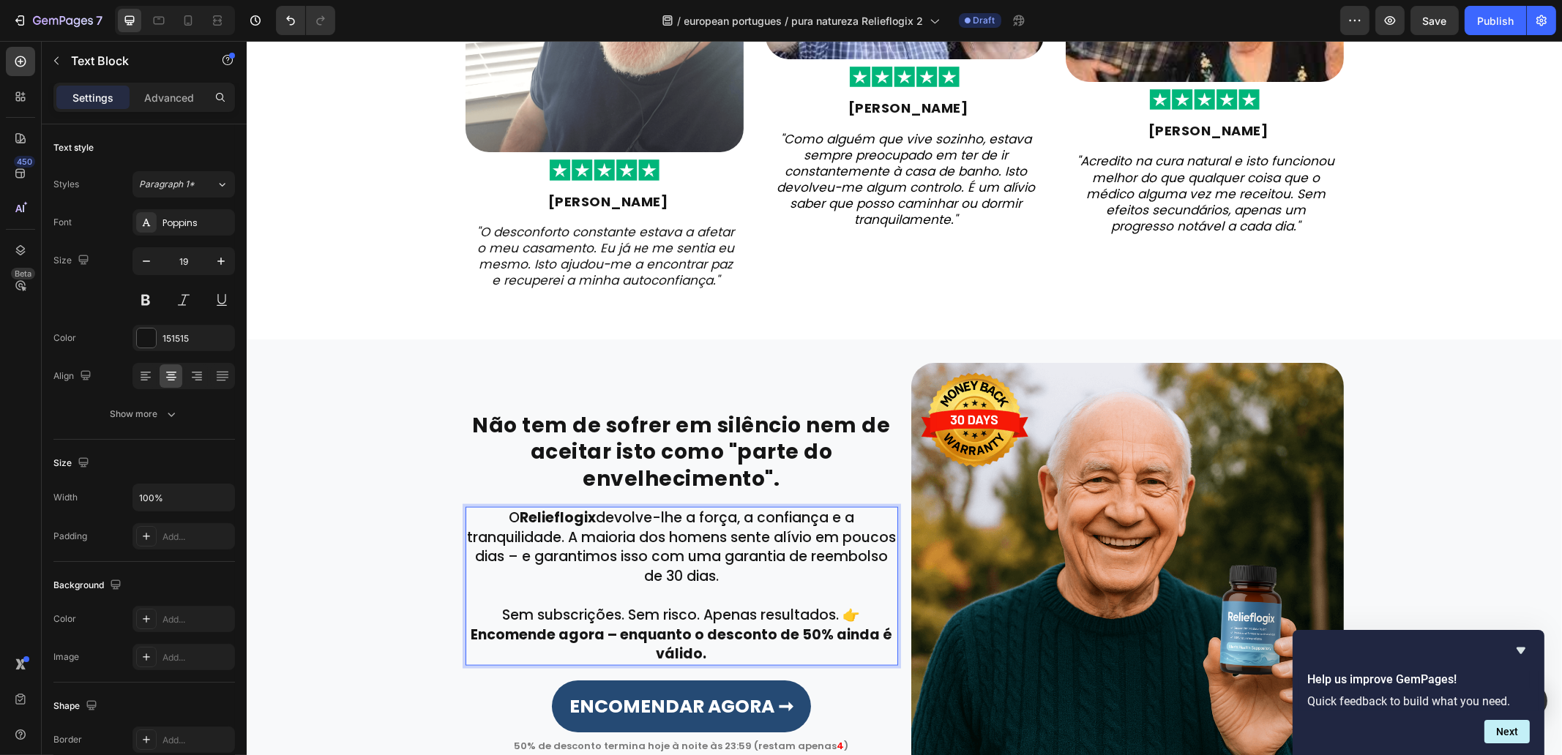
click at [837, 610] on p "Sem subscrições. Sem risco. Apenas resultados. 👉 Encomende agora – enquanto o d…" at bounding box center [681, 635] width 430 height 59
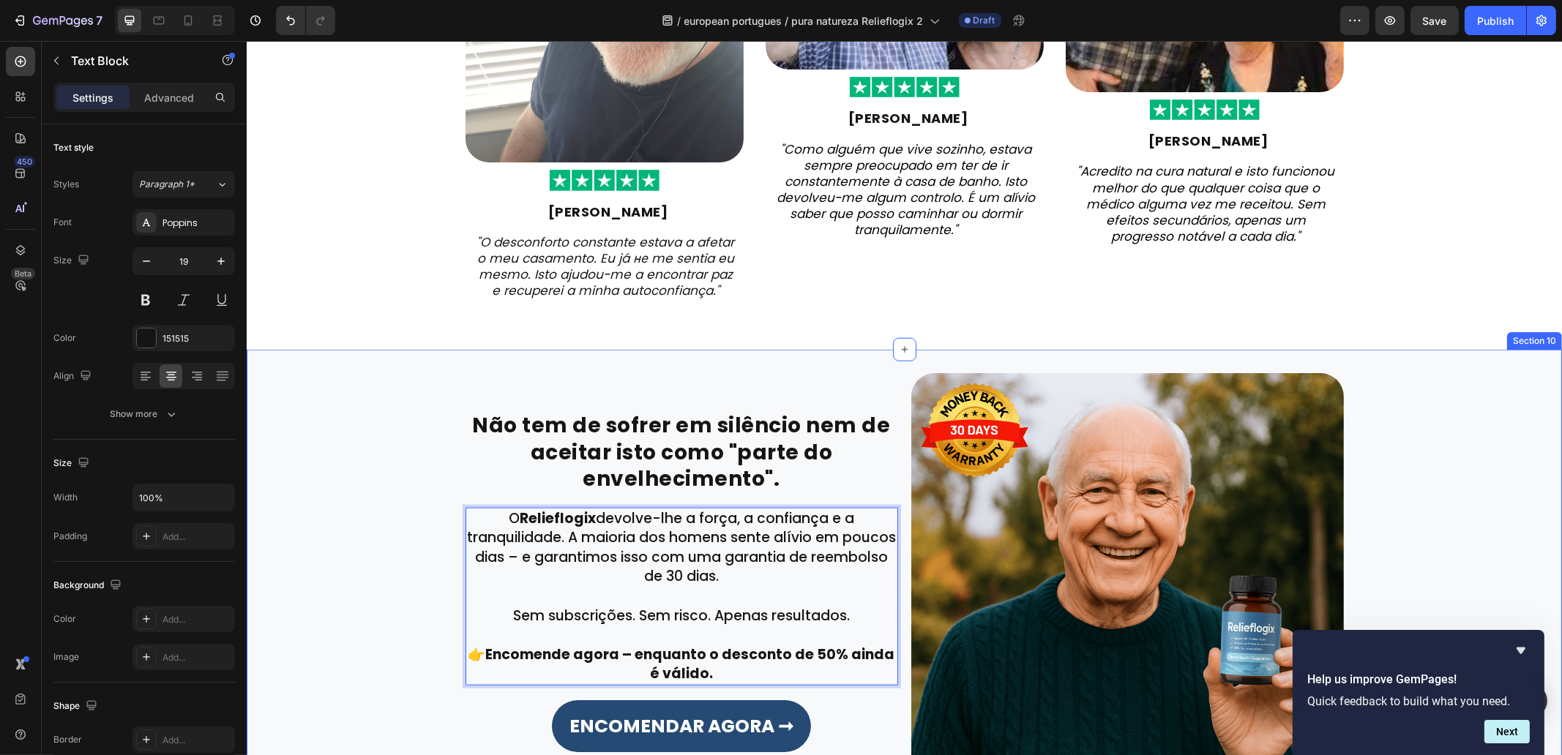
click at [364, 520] on div "Não tem de sofrer em silêncio nem de aceitar isto como "parte do envelhecimento…" at bounding box center [903, 589] width 1293 height 433
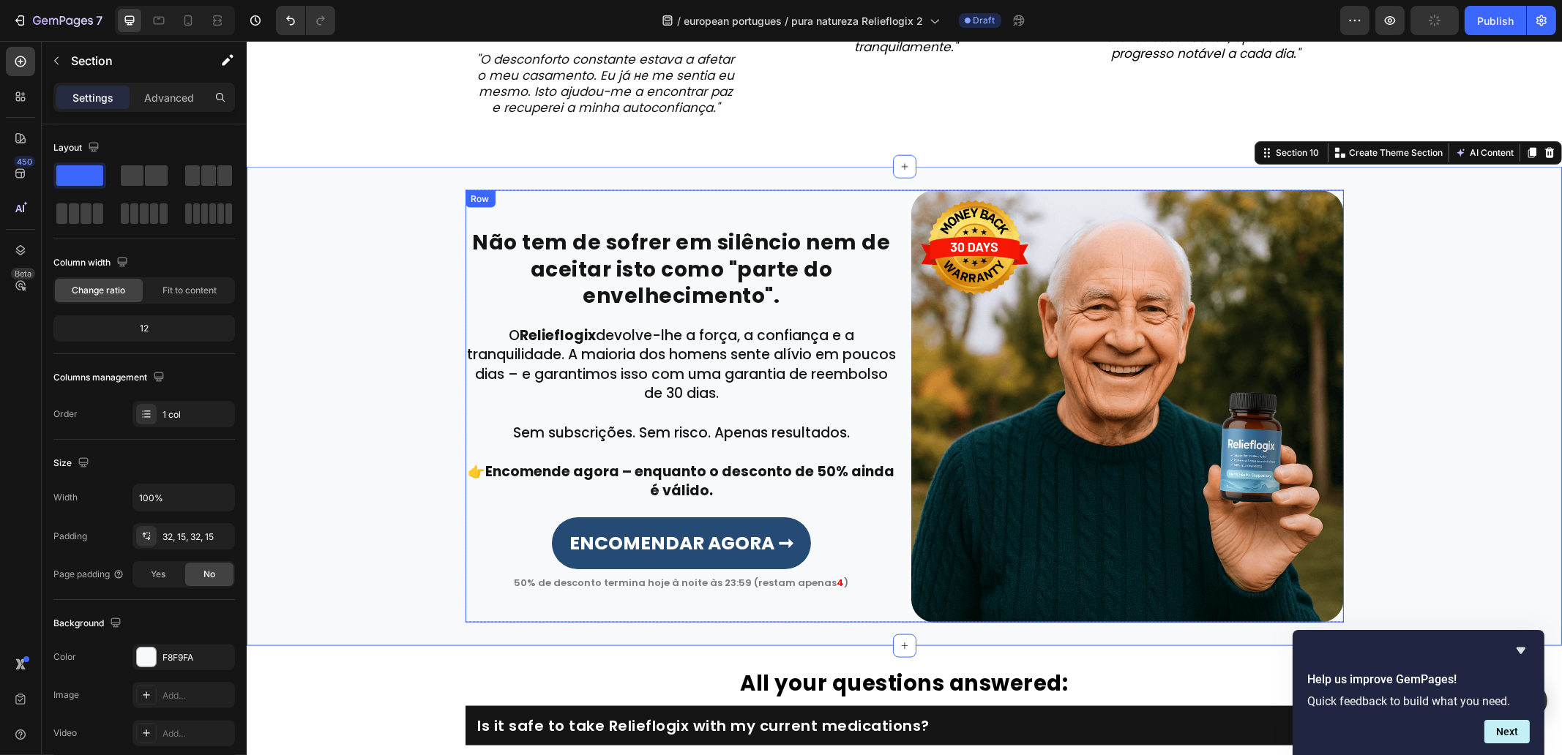
scroll to position [3506, 0]
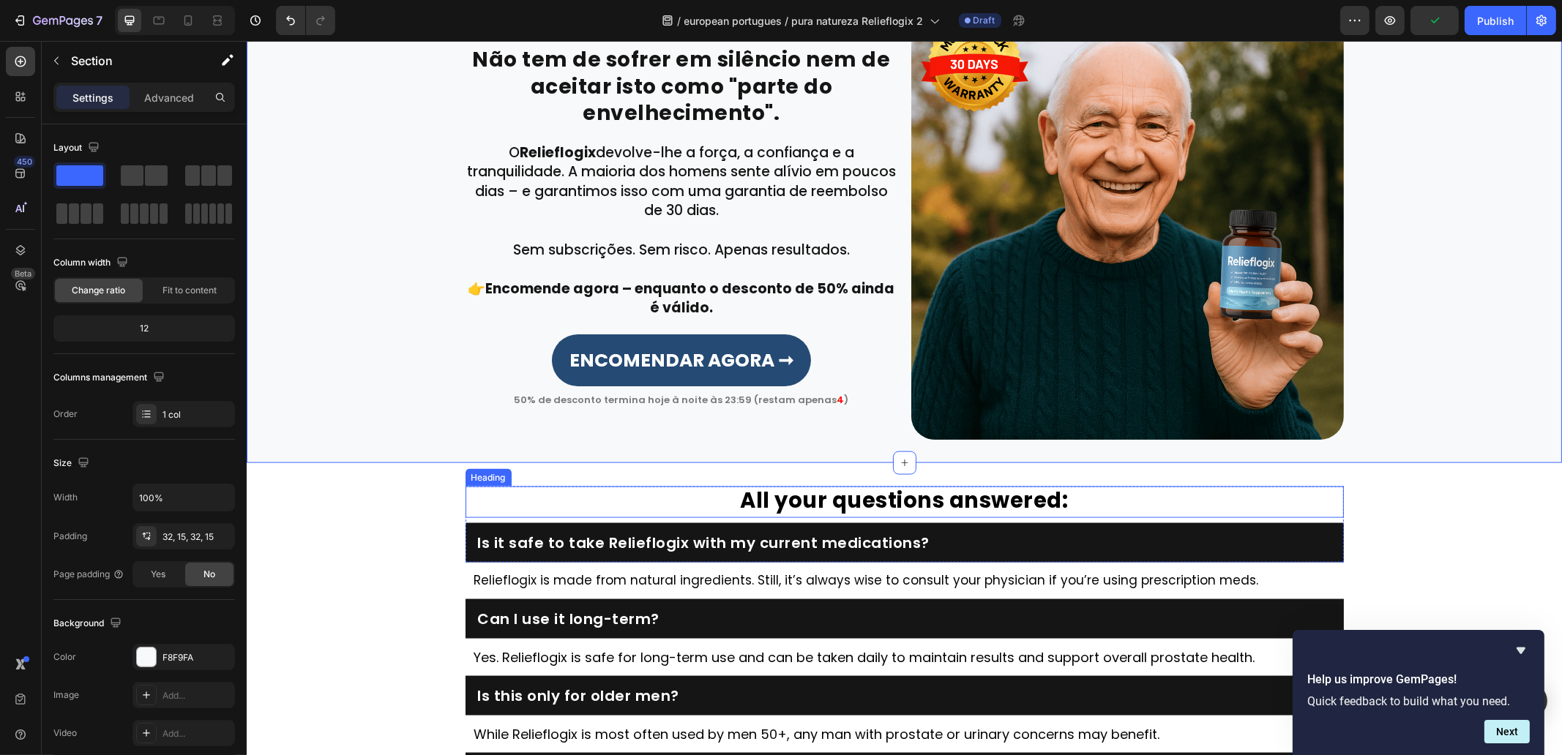
click at [793, 509] on strong "All your questions answered:" at bounding box center [904, 500] width 328 height 29
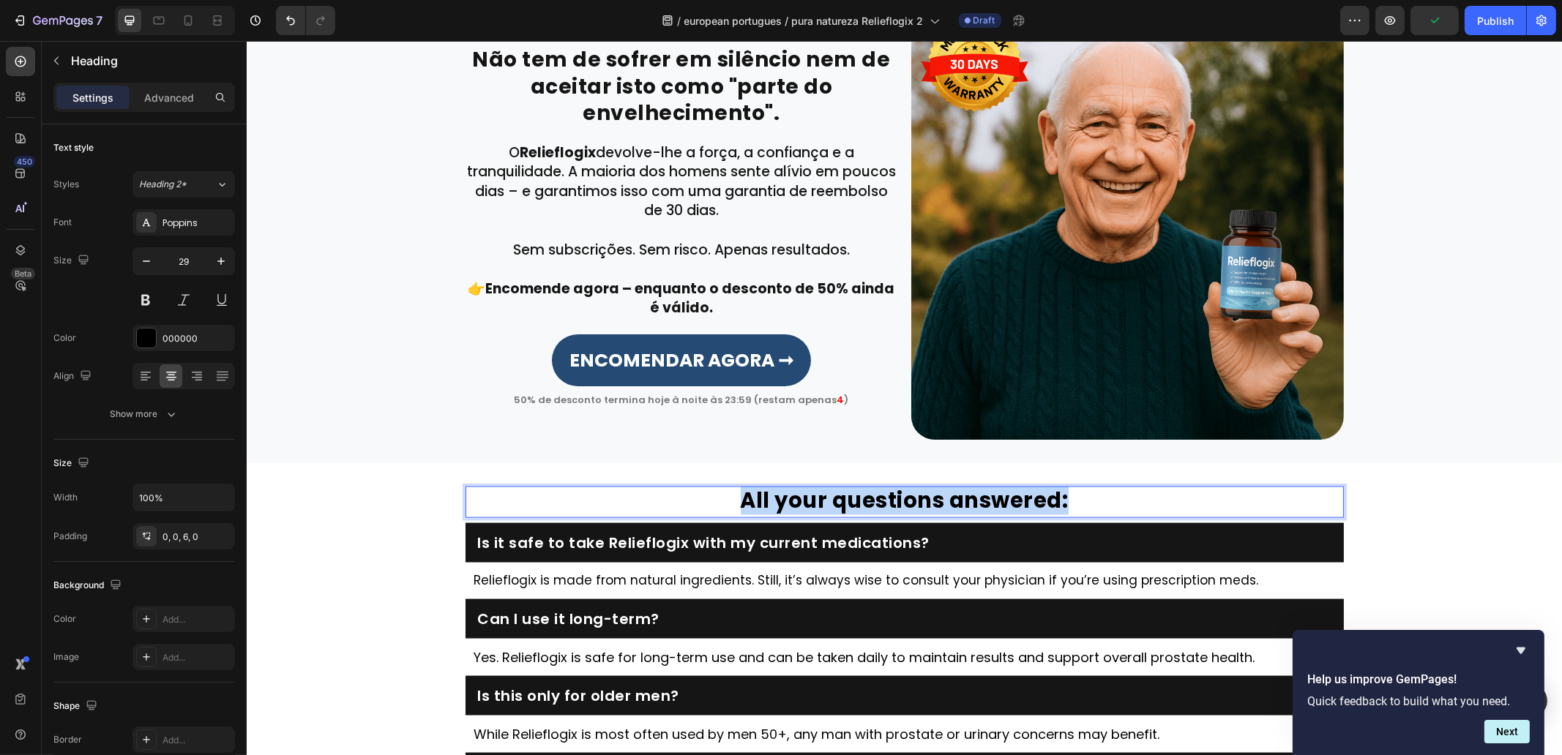
click at [793, 509] on strong "All your questions answered:" at bounding box center [904, 500] width 328 height 29
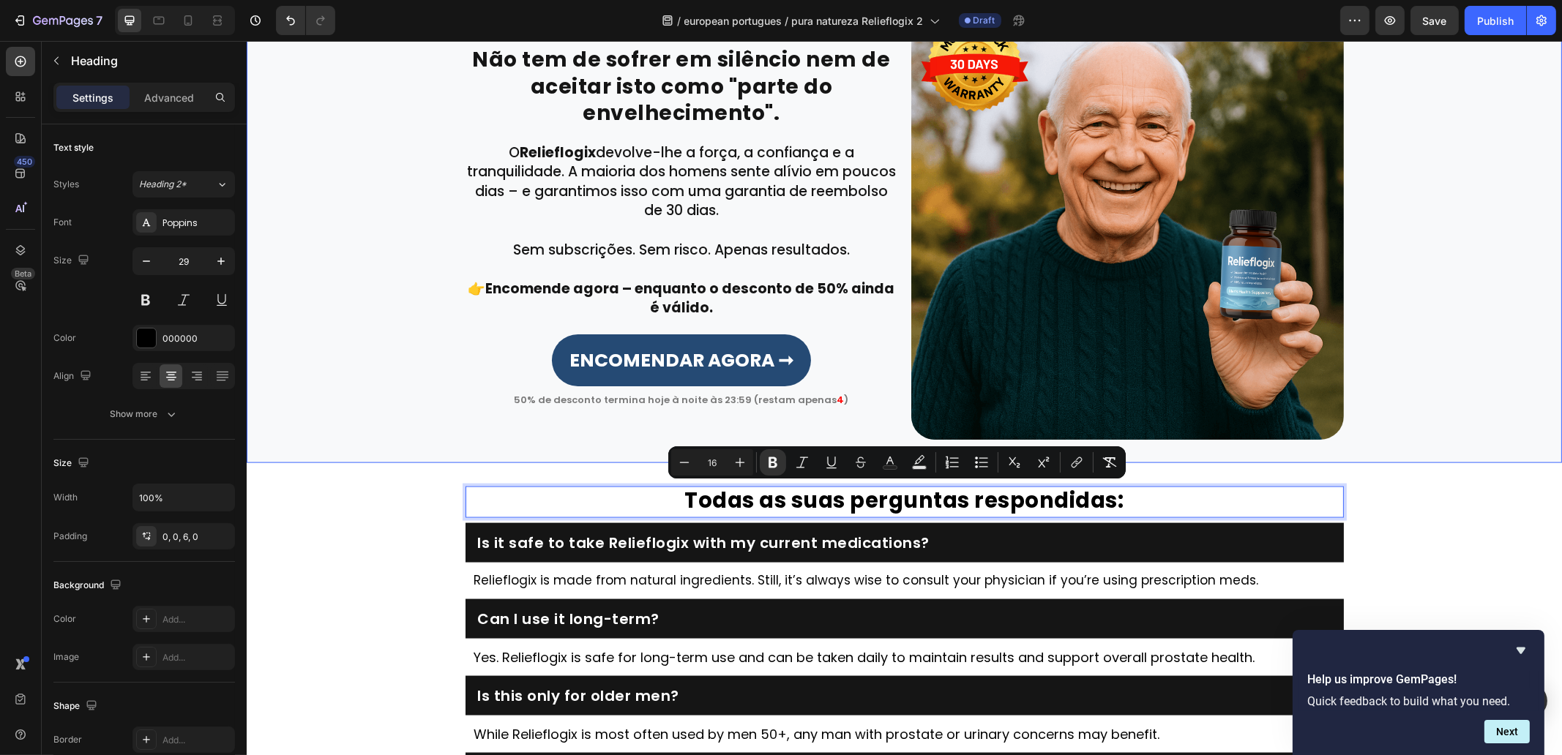
drag, startPoint x: 1481, startPoint y: 430, endPoint x: 1454, endPoint y: 397, distance: 42.6
click at [1481, 428] on div "Não tem de sofrer em silêncio nem de aceitar isto como "parte do envelhecimento…" at bounding box center [903, 223] width 1293 height 433
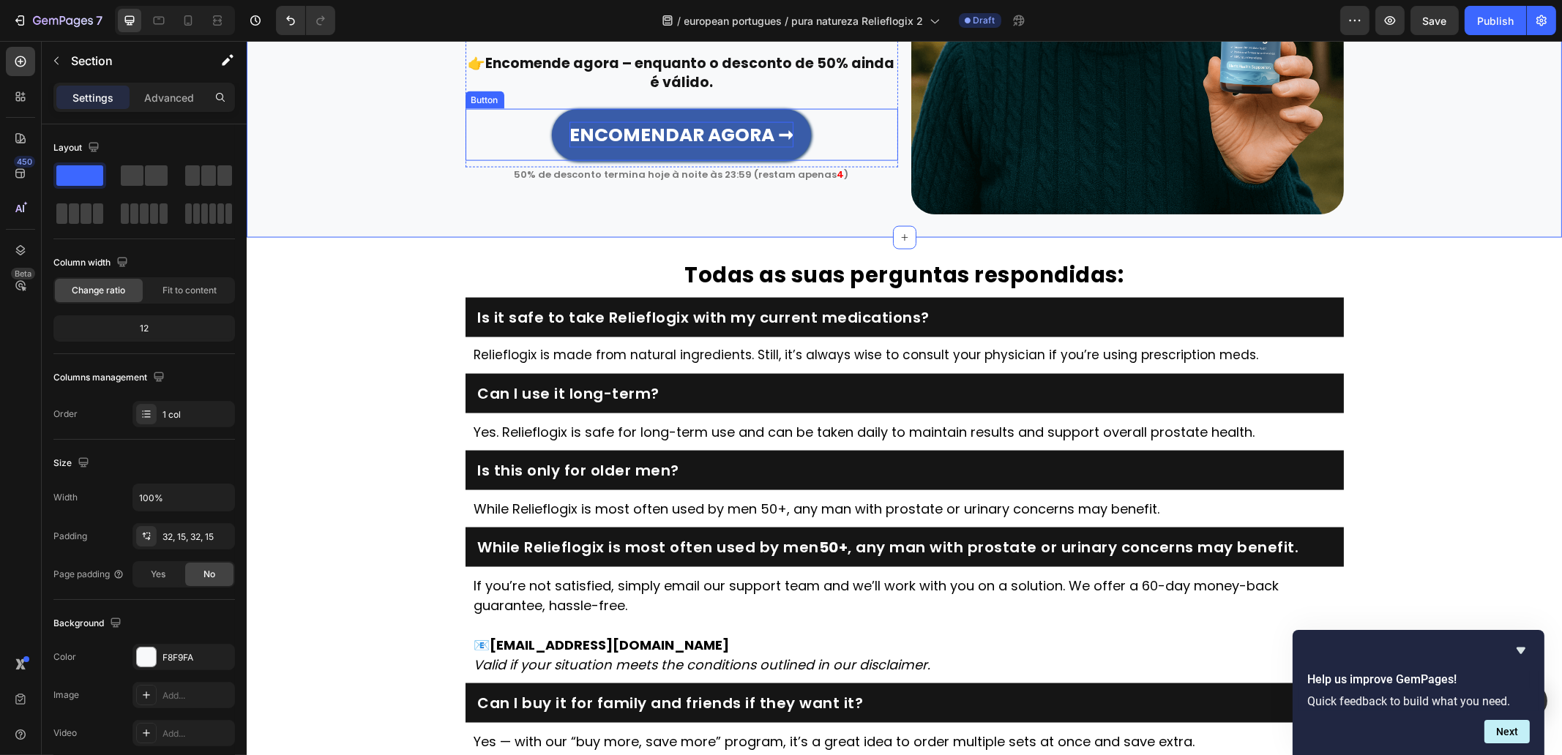
scroll to position [3780, 0]
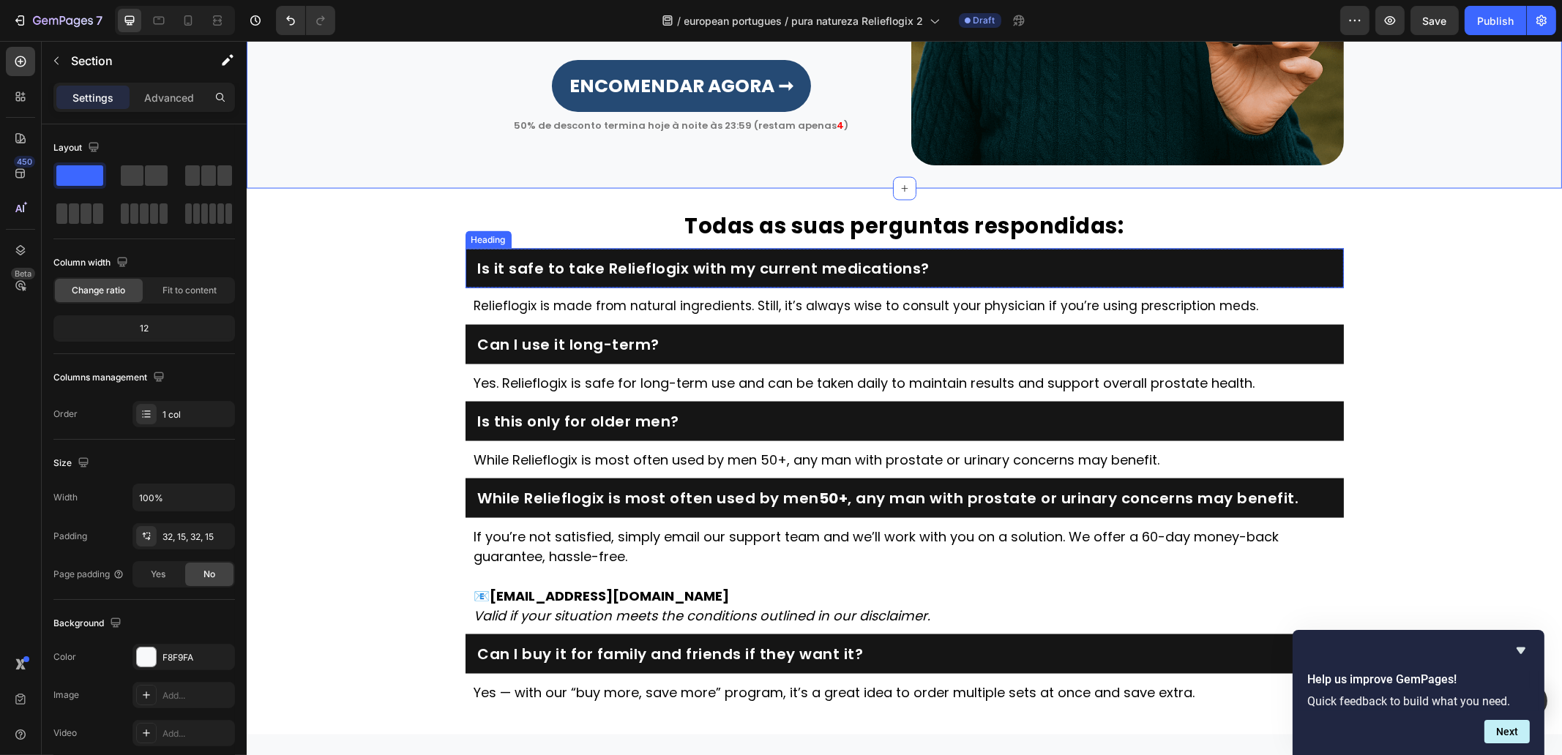
drag, startPoint x: 829, startPoint y: 245, endPoint x: 826, endPoint y: 258, distance: 13.7
click at [829, 247] on div "⁠⁠⁠⁠⁠⁠⁠ Todas as suas perguntas respondidas: Heading Is it safe to take Reliefl…" at bounding box center [904, 250] width 878 height 76
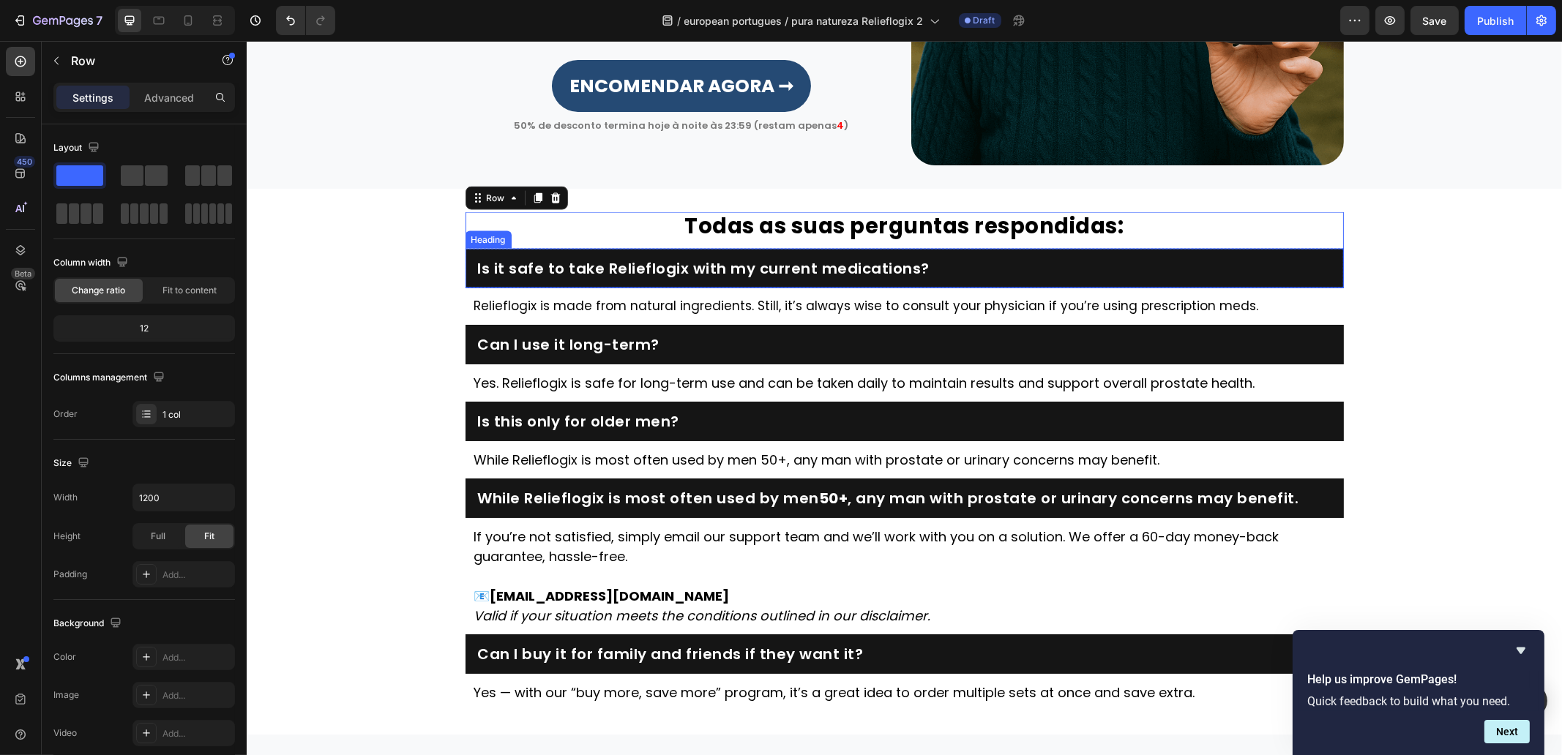
click at [826, 258] on h2 "Is it safe to take Relieflogix with my current medications?" at bounding box center [904, 268] width 856 height 20
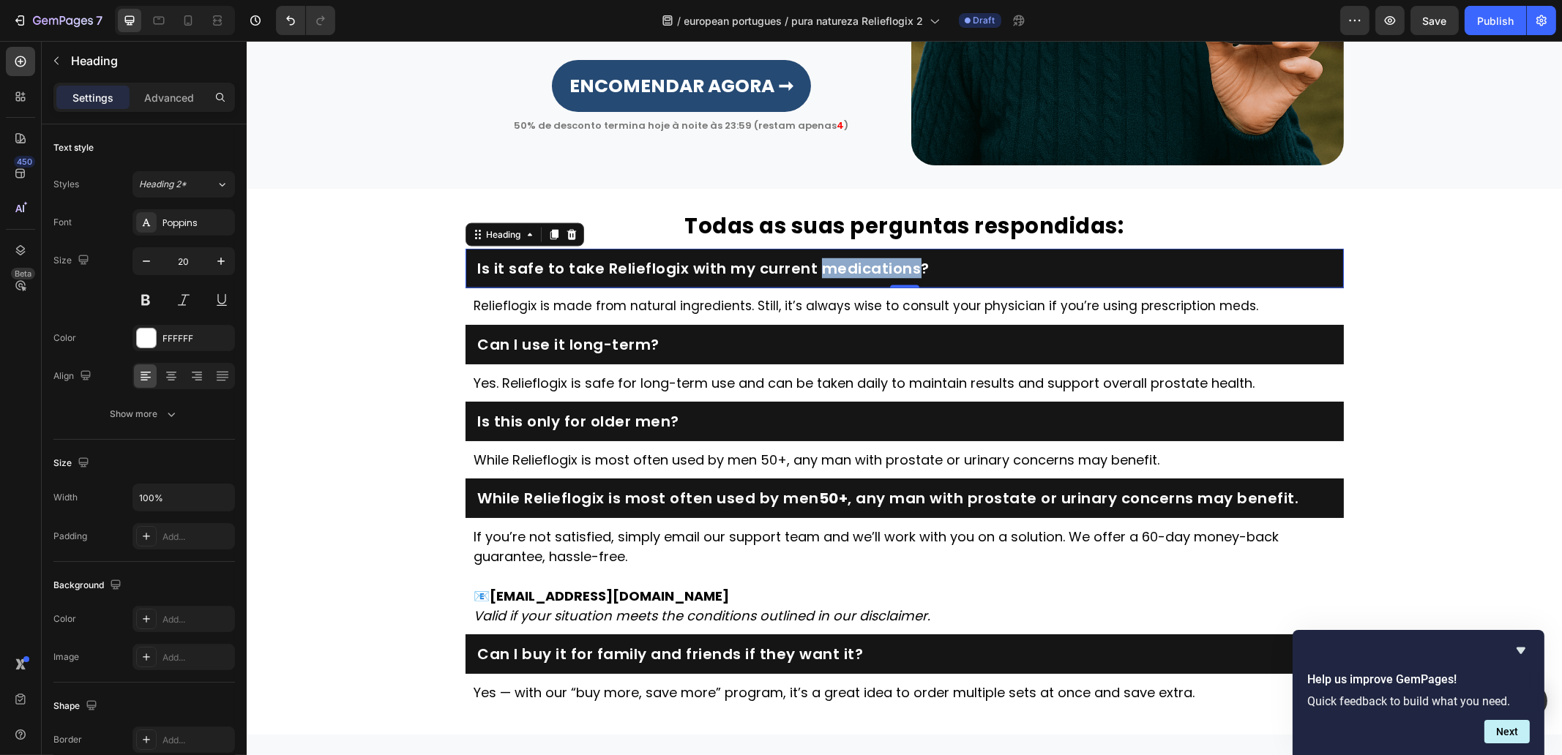
click at [826, 258] on h2 "Is it safe to take Relieflogix with my current medications?" at bounding box center [904, 268] width 856 height 20
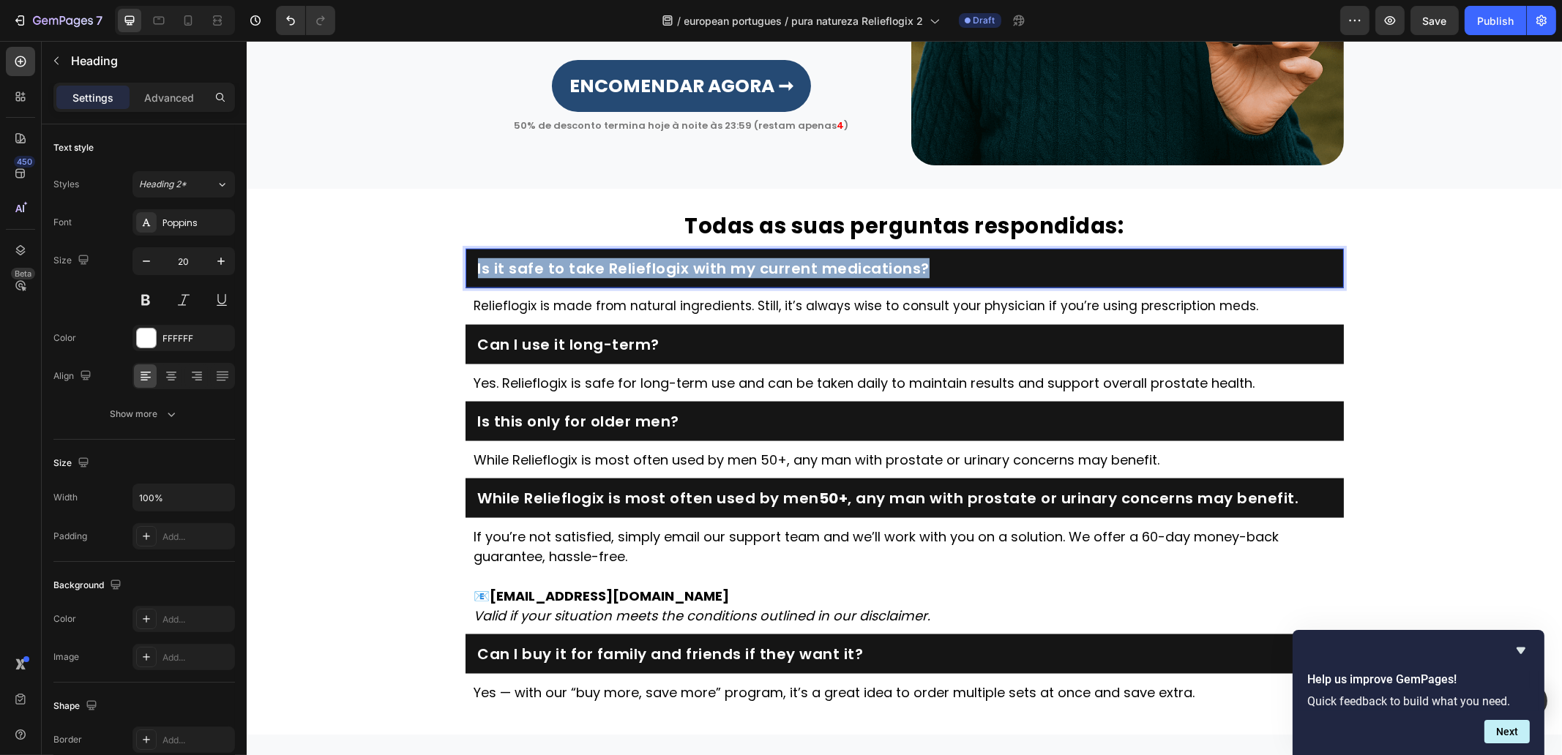
click at [826, 260] on p "Is it safe to take Relieflogix with my current medications?" at bounding box center [903, 269] width 853 height 18
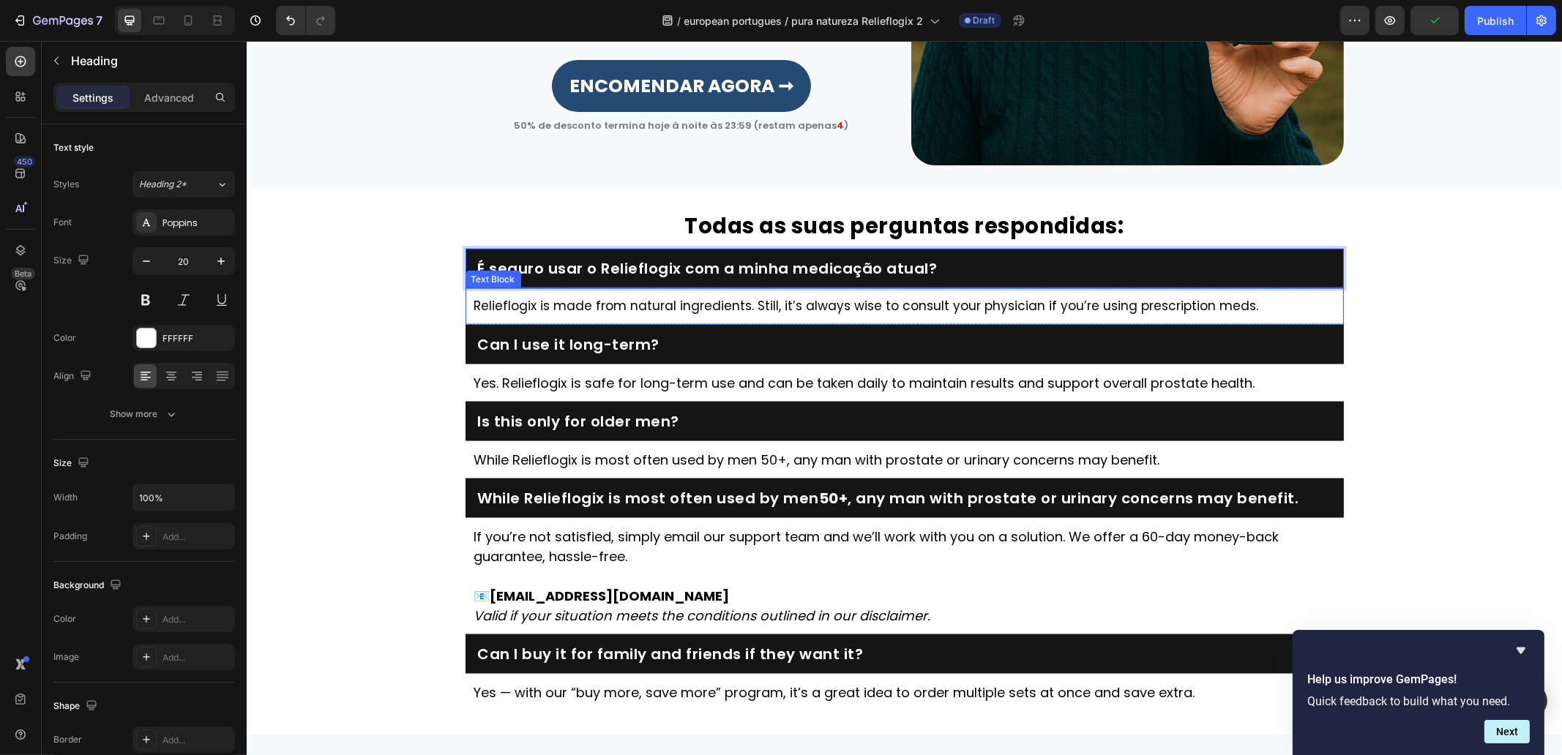
click at [877, 304] on p "Relieflogix is made from natural ingredients. Still, it’s always wise to consul…" at bounding box center [904, 306] width 861 height 19
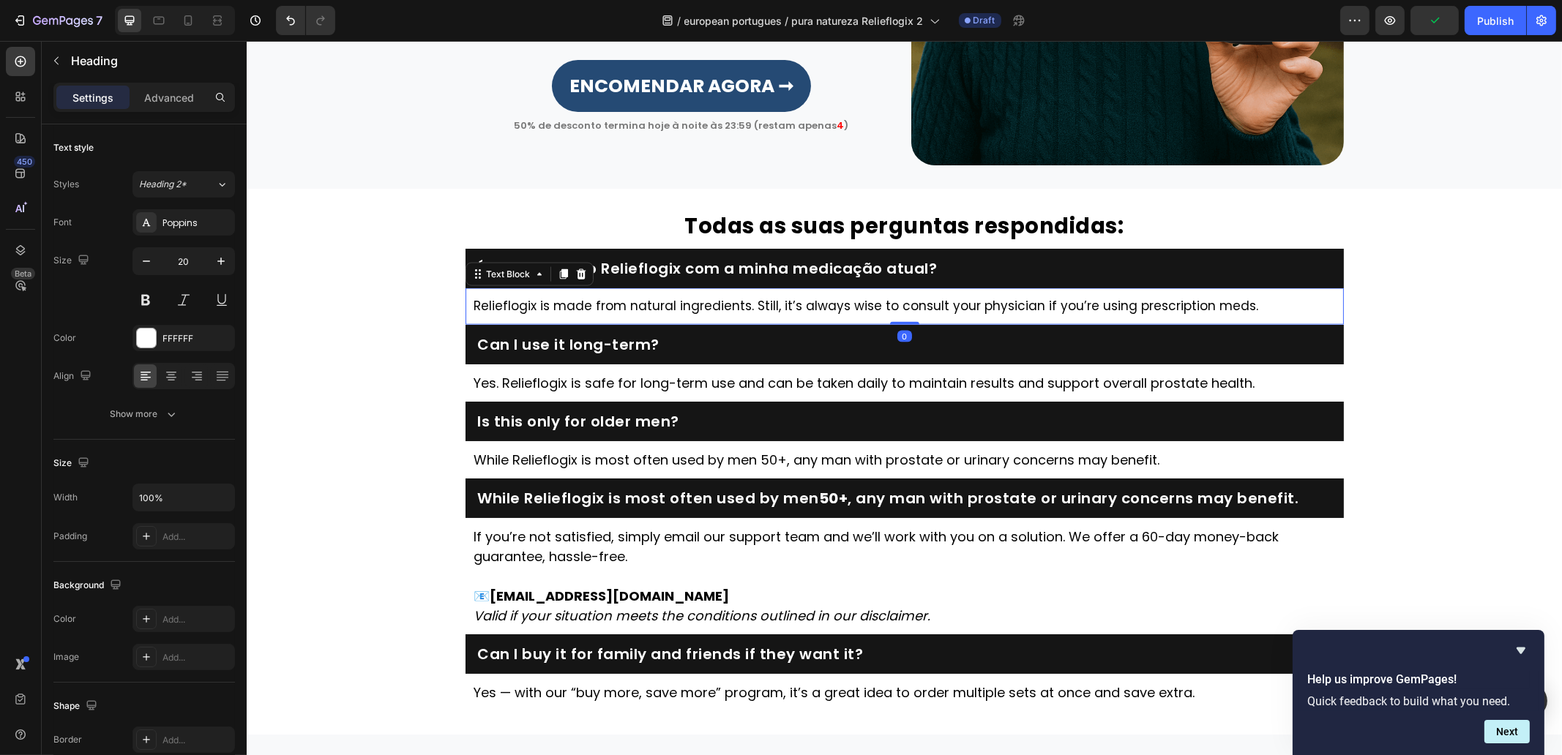
click at [877, 304] on p "Relieflogix is made from natural ingredients. Still, it’s always wise to consul…" at bounding box center [904, 306] width 861 height 19
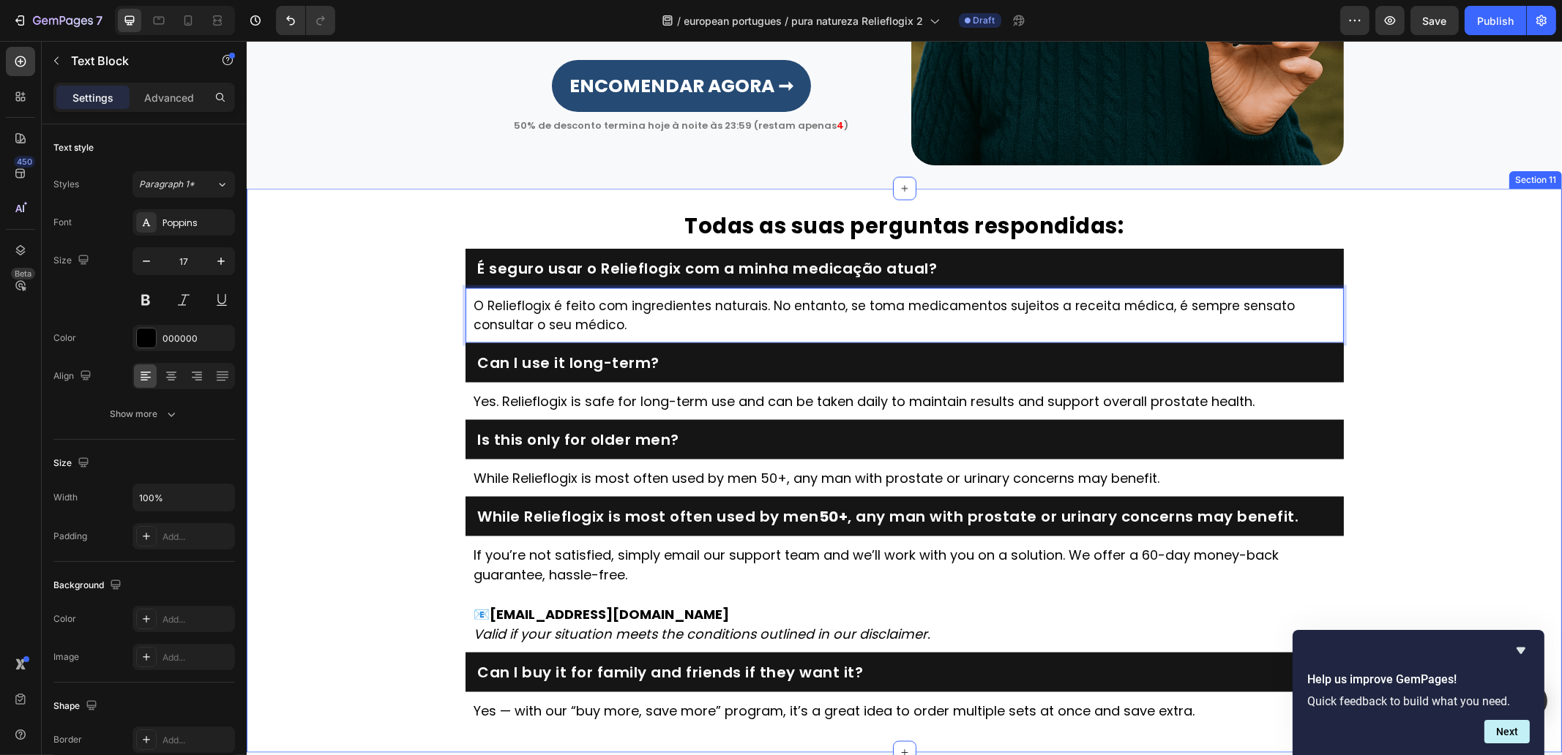
click at [414, 371] on div "⁠⁠⁠⁠⁠⁠⁠ Todas as suas perguntas respondidas: Heading É seguro usar o Relieflogi…" at bounding box center [903, 470] width 1315 height 517
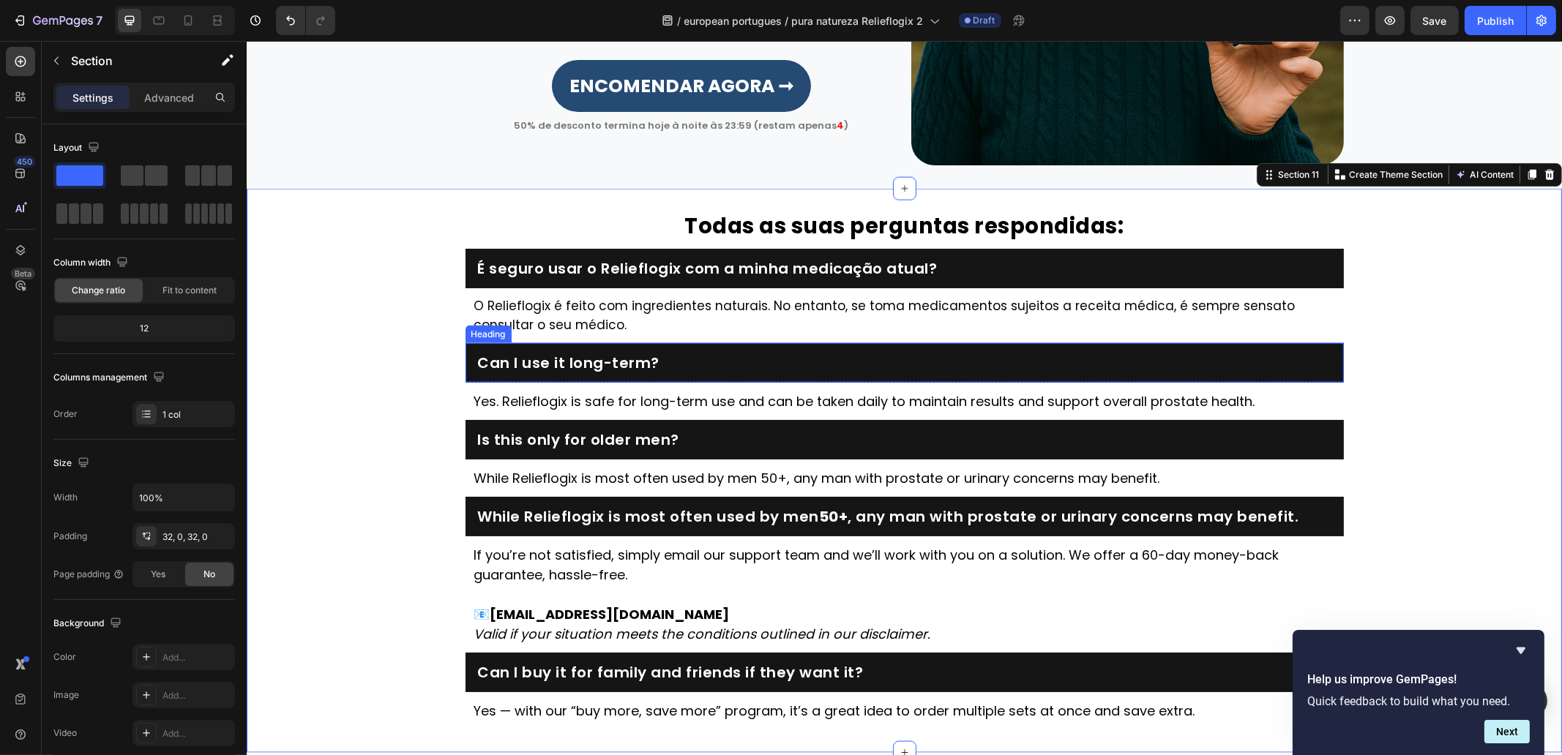
click at [621, 363] on h2 "Can I use it long-term?" at bounding box center [904, 363] width 856 height 20
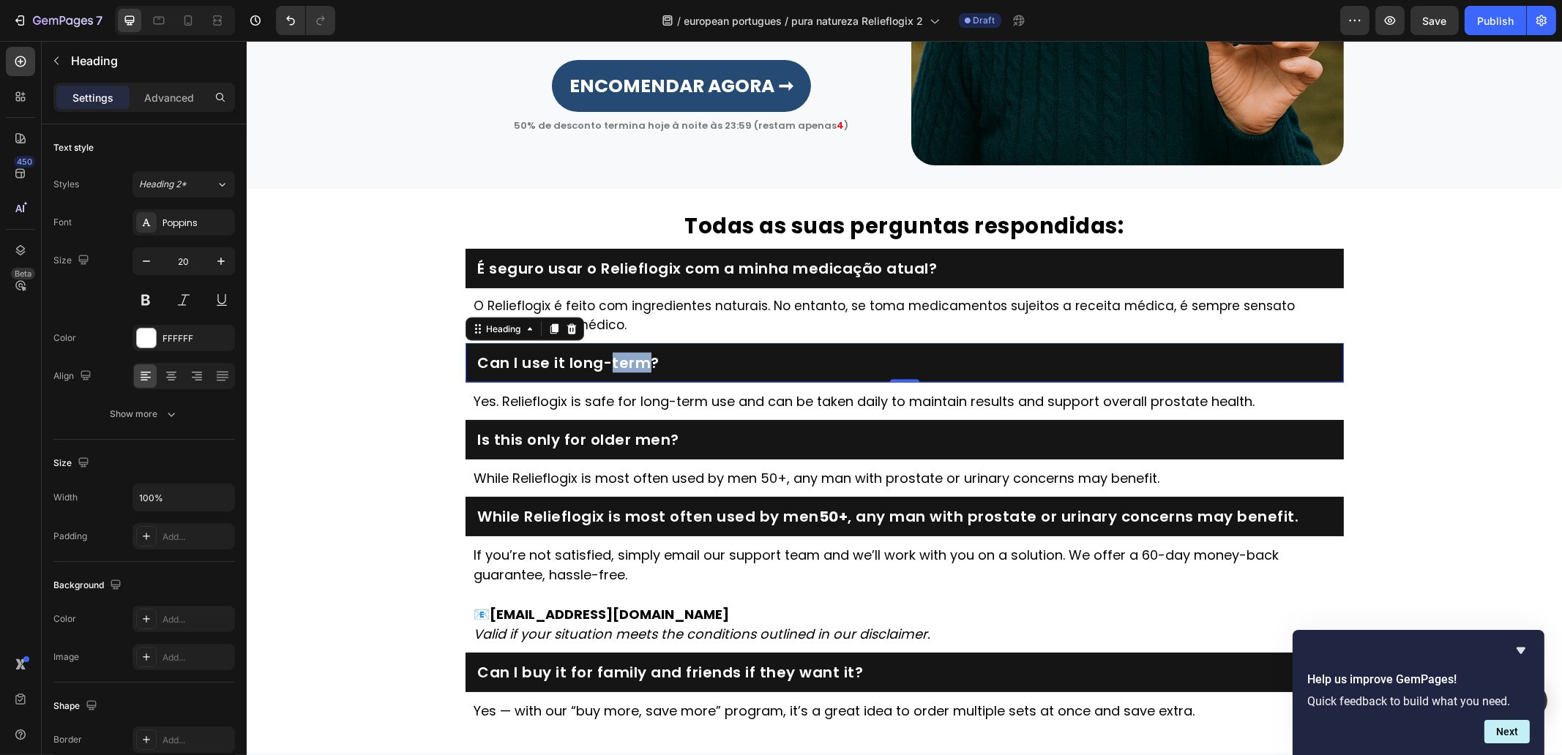
click at [621, 363] on h2 "Can I use it long-term?" at bounding box center [904, 363] width 856 height 20
click at [621, 363] on p "Can I use it long-term?" at bounding box center [903, 363] width 853 height 18
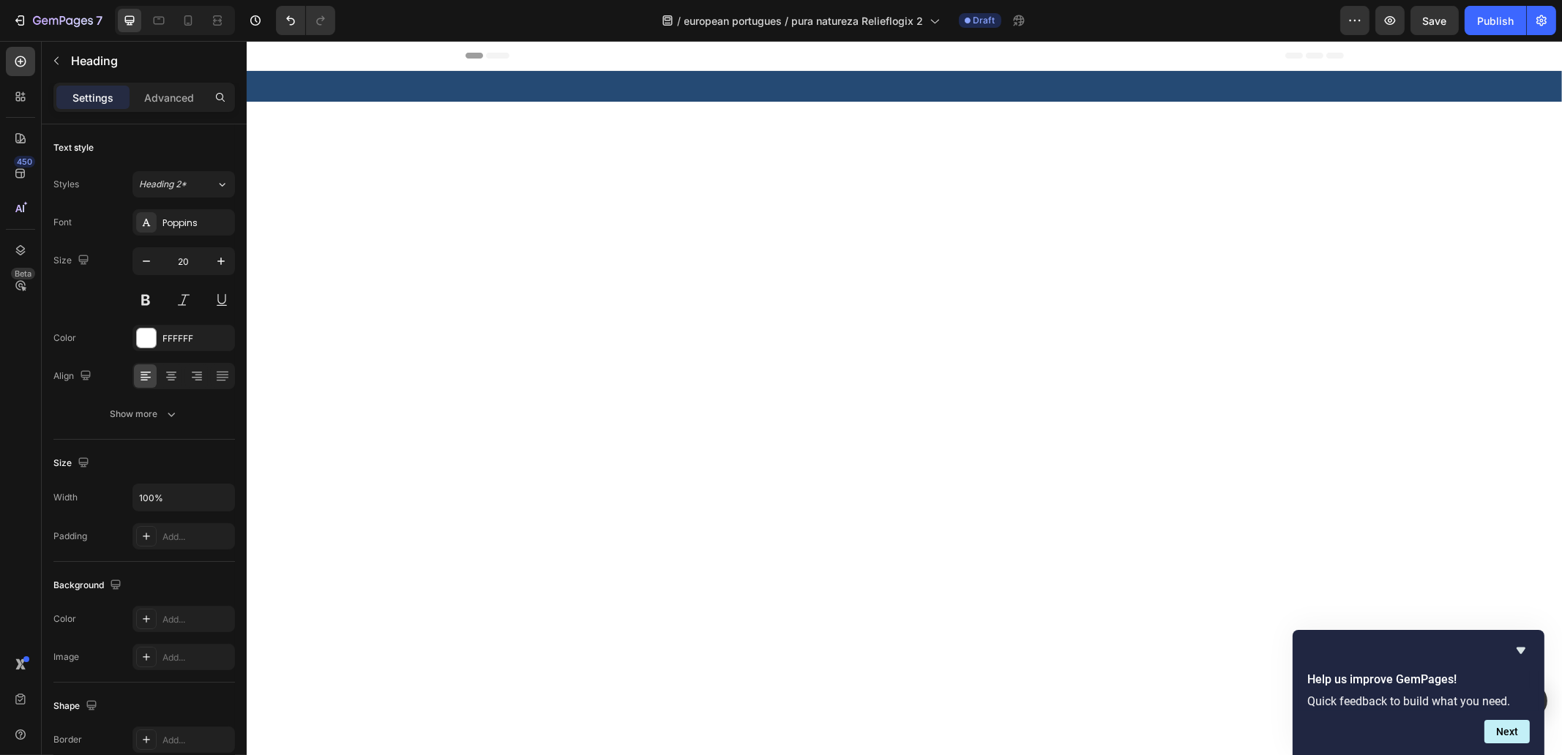
scroll to position [3780, 0]
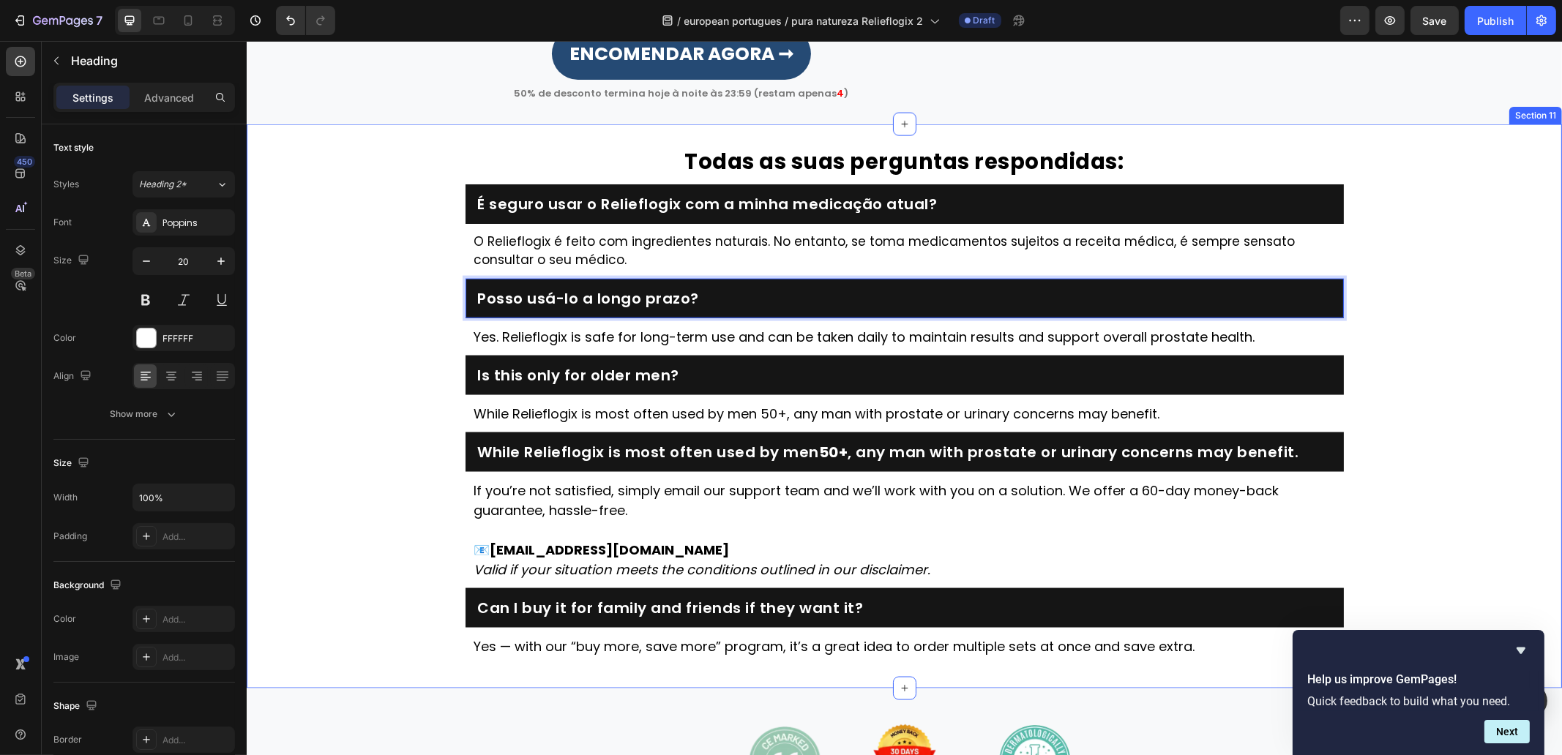
click at [337, 387] on div "⁠⁠⁠⁠⁠⁠⁠ Todas as suas perguntas respondidas: Heading É seguro usar o Relieflogi…" at bounding box center [903, 406] width 1315 height 517
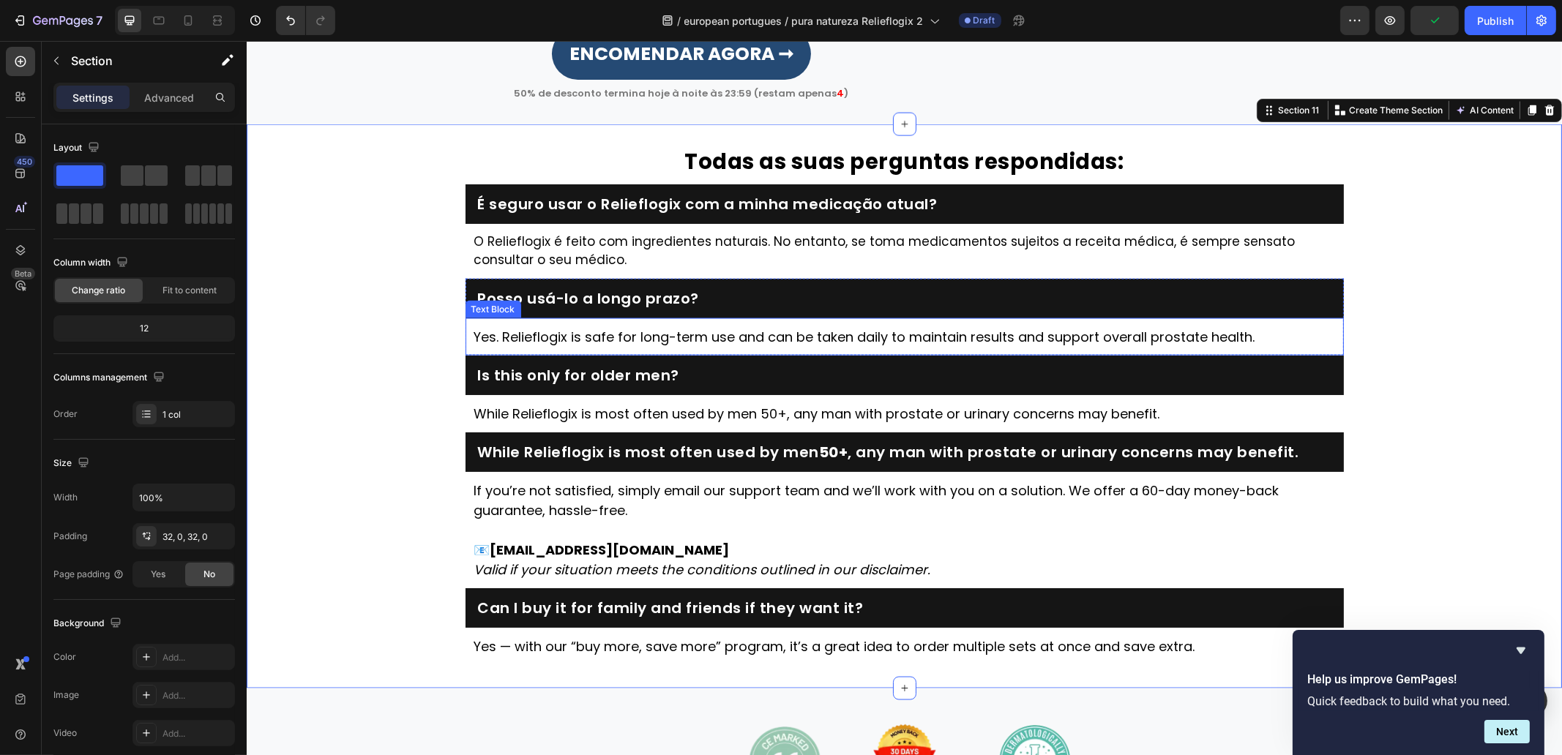
click at [812, 347] on p "Yes. Relieflogix is safe for long-term use and can be taken daily to maintain r…" at bounding box center [904, 337] width 861 height 20
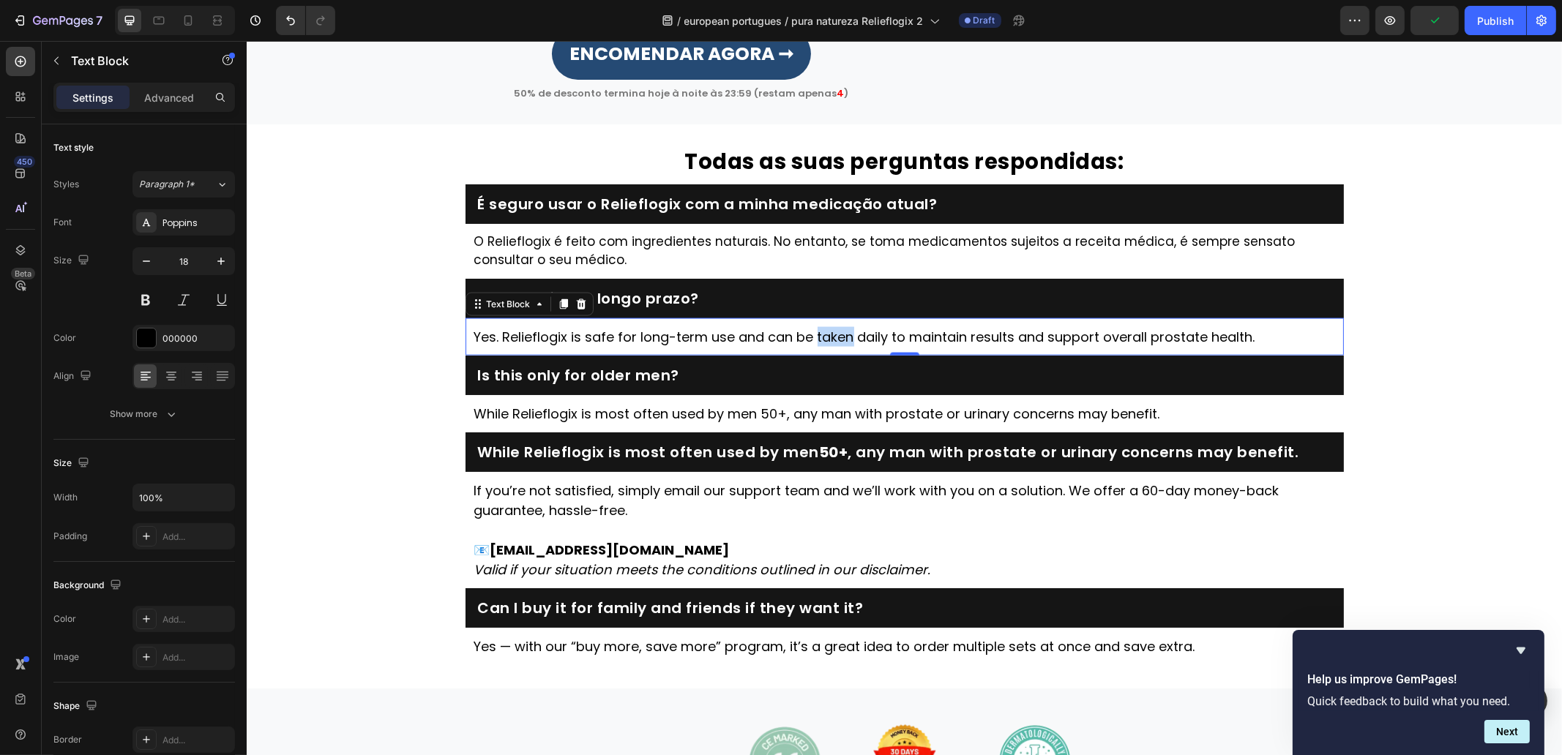
click at [813, 347] on p "Yes. Relieflogix is safe for long-term use and can be taken daily to maintain r…" at bounding box center [904, 337] width 861 height 20
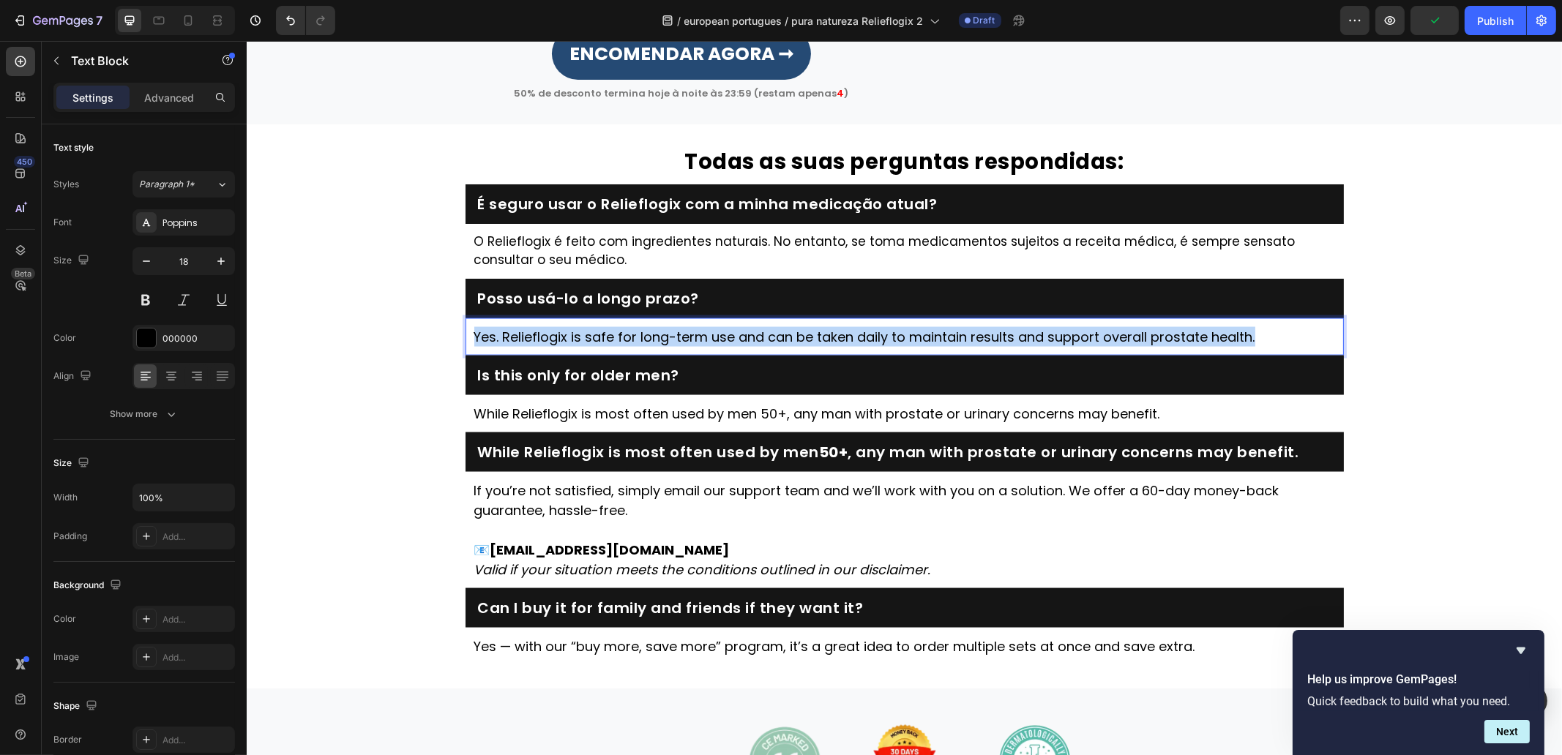
click at [815, 347] on p "Yes. Relieflogix is safe for long-term use and can be taken daily to maintain r…" at bounding box center [904, 337] width 861 height 20
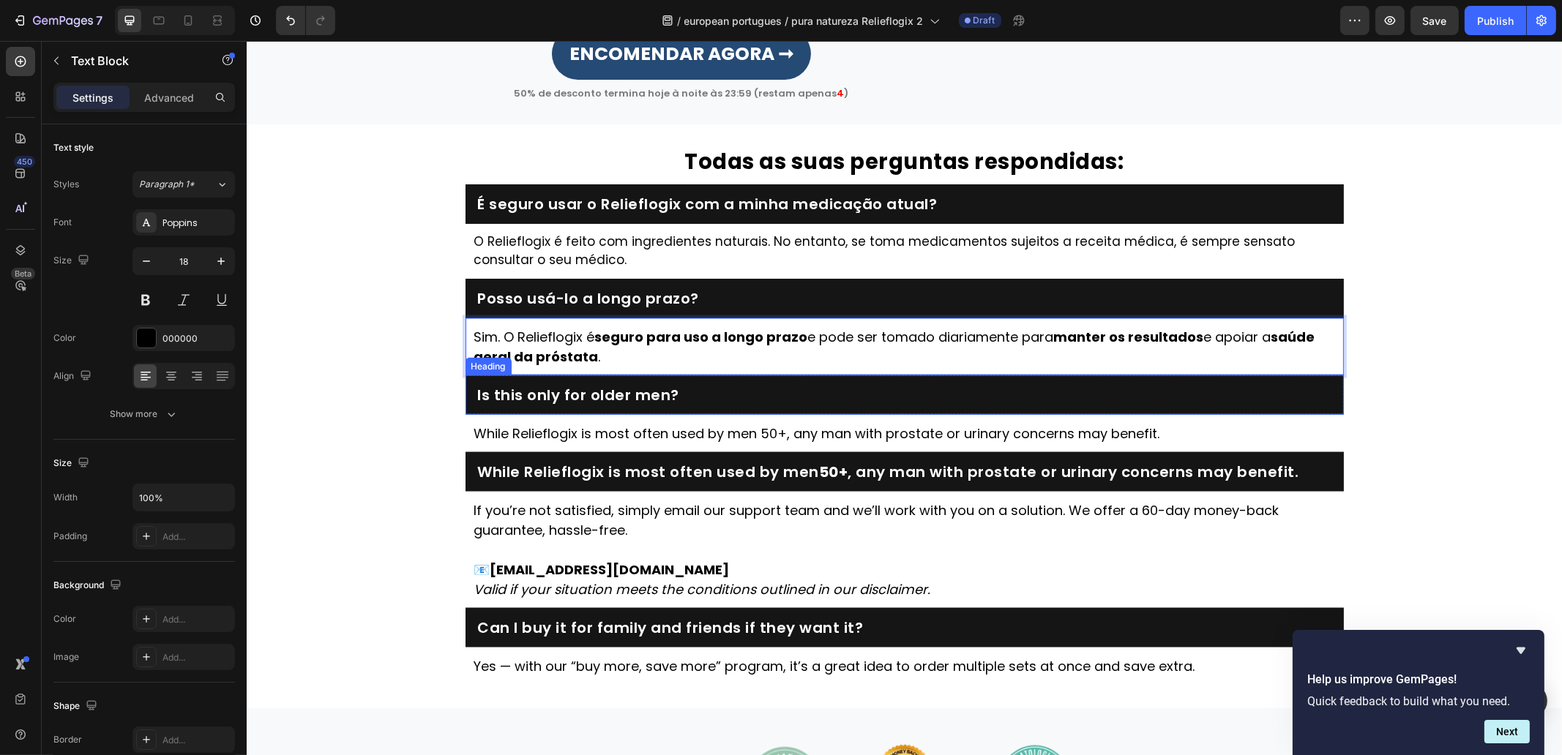
click at [648, 405] on h2 "Is this only for older men?" at bounding box center [904, 395] width 856 height 20
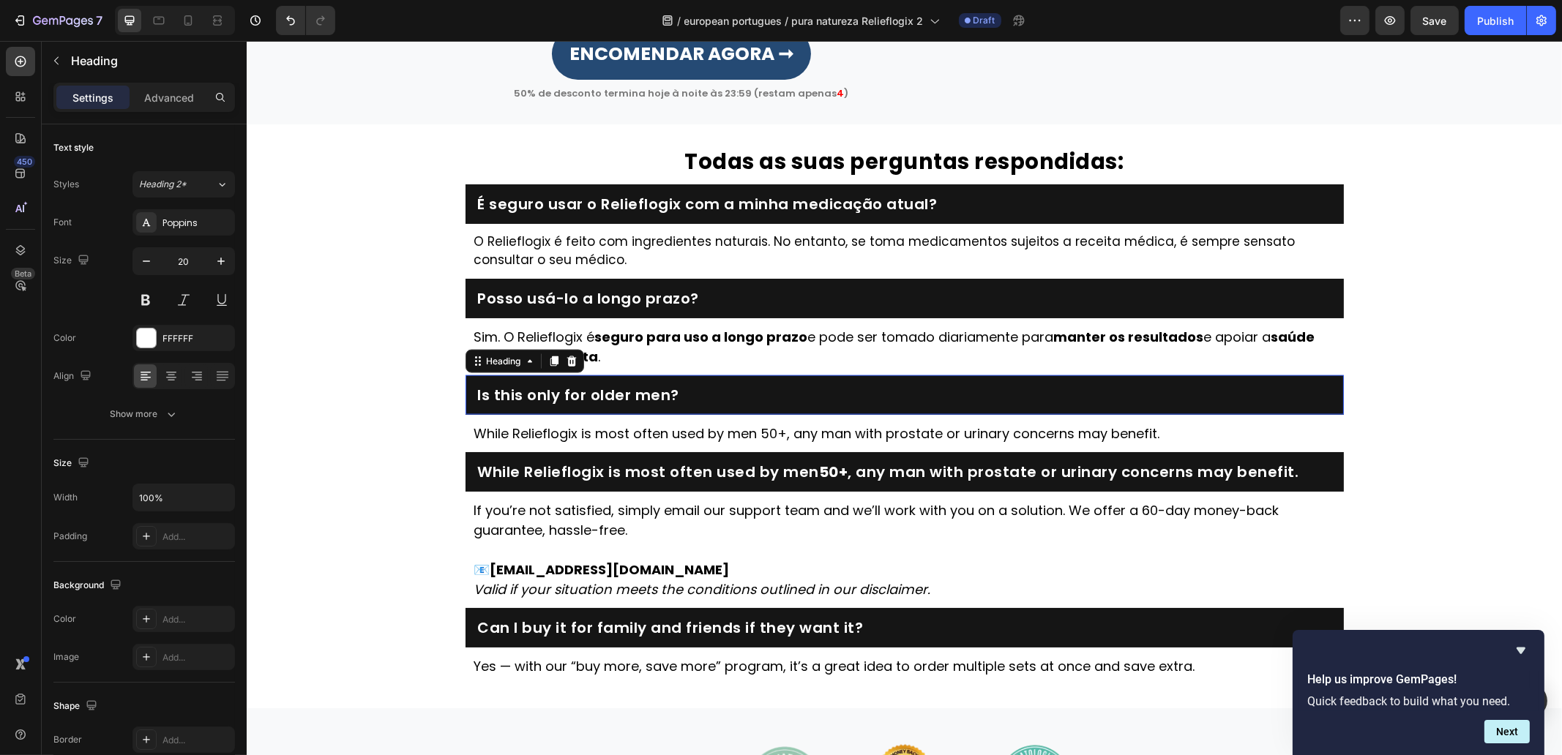
click at [648, 405] on h2 "Is this only for older men?" at bounding box center [904, 395] width 856 height 20
click at [648, 404] on p "Is this only for older men?" at bounding box center [903, 395] width 853 height 18
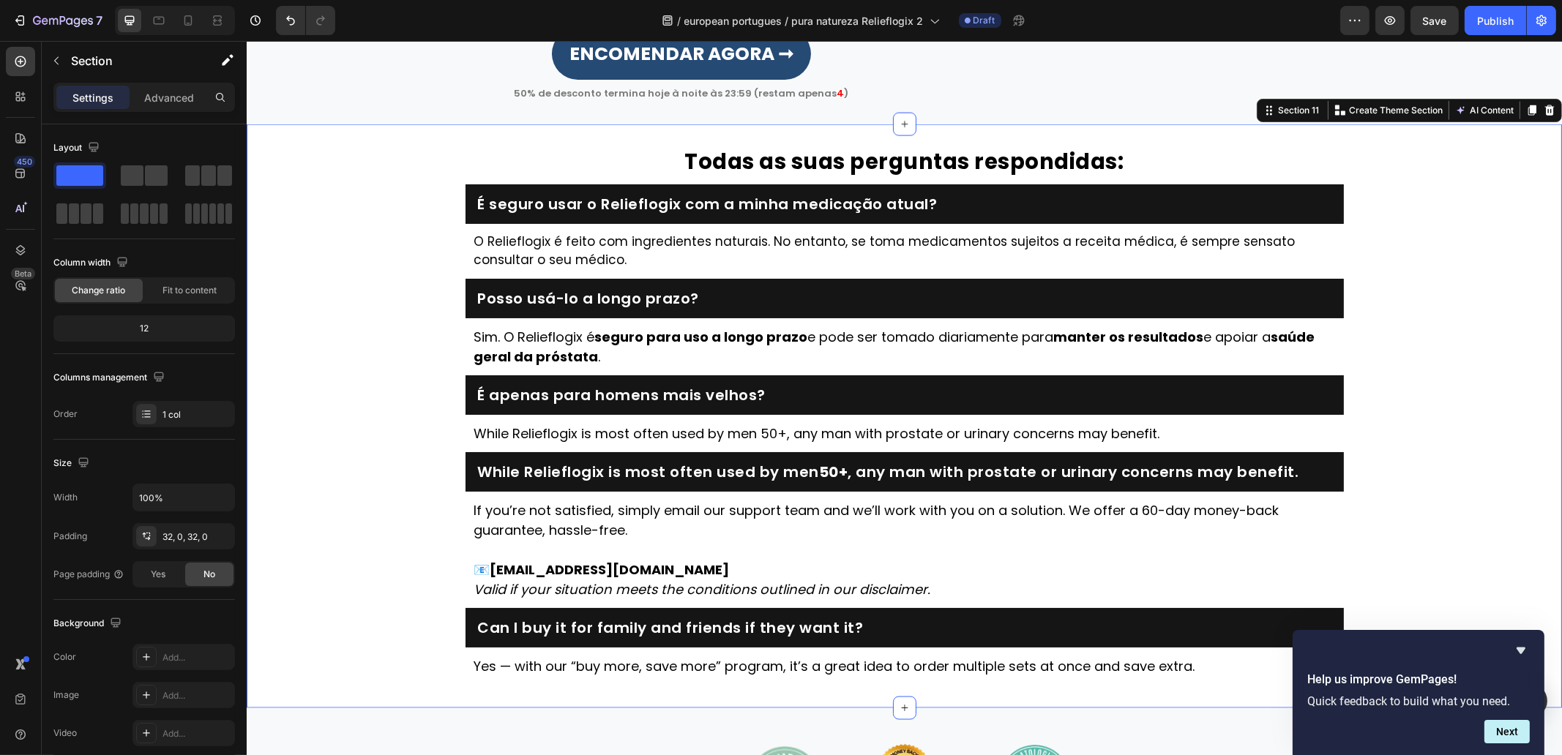
click at [299, 442] on div "⁠⁠⁠⁠⁠⁠⁠ Todas as suas perguntas respondidas: Heading É seguro usar o Relieflogi…" at bounding box center [903, 416] width 1315 height 537
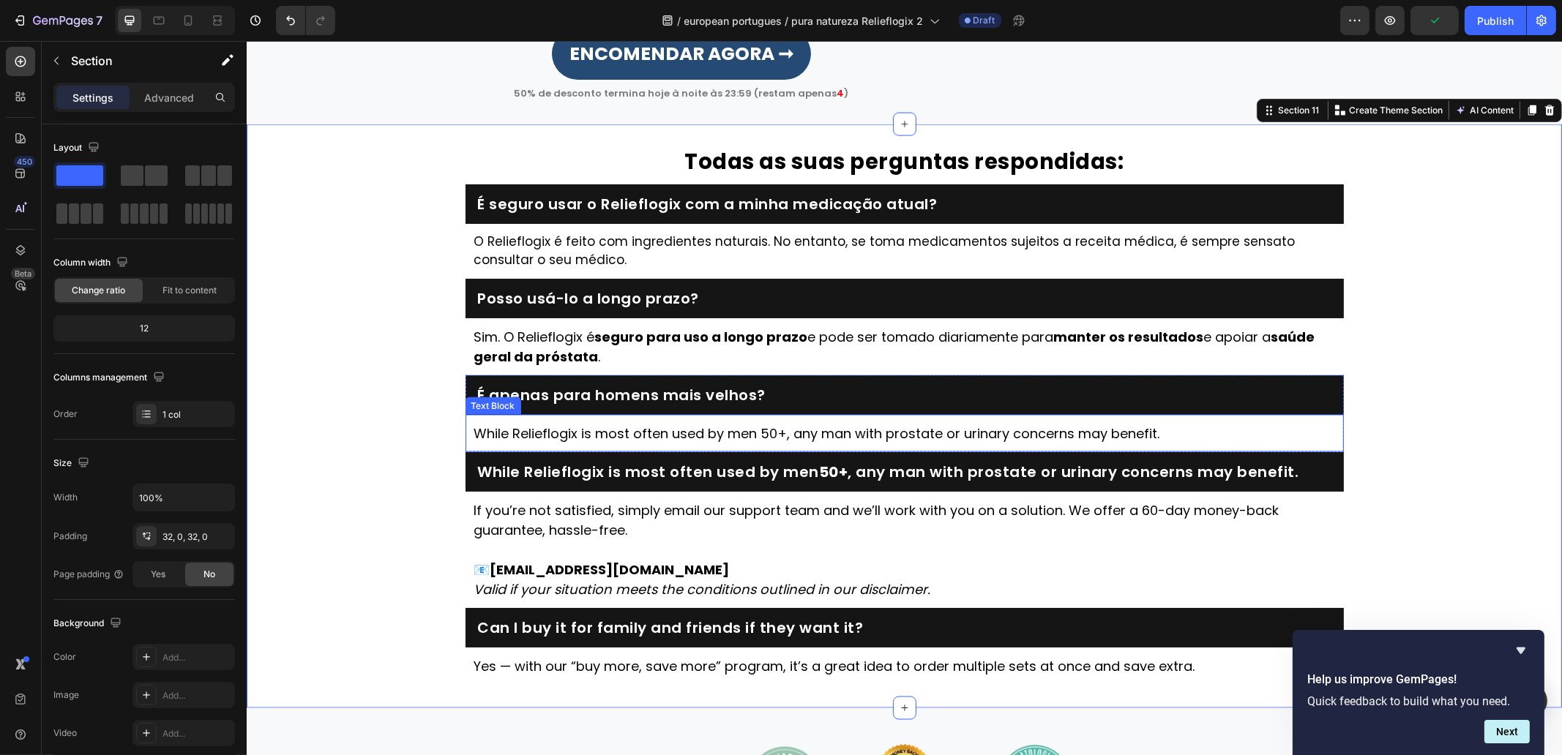
click at [804, 444] on p "While Relieflogix is most often used by men 50+, any man with prostate or urina…" at bounding box center [904, 434] width 861 height 20
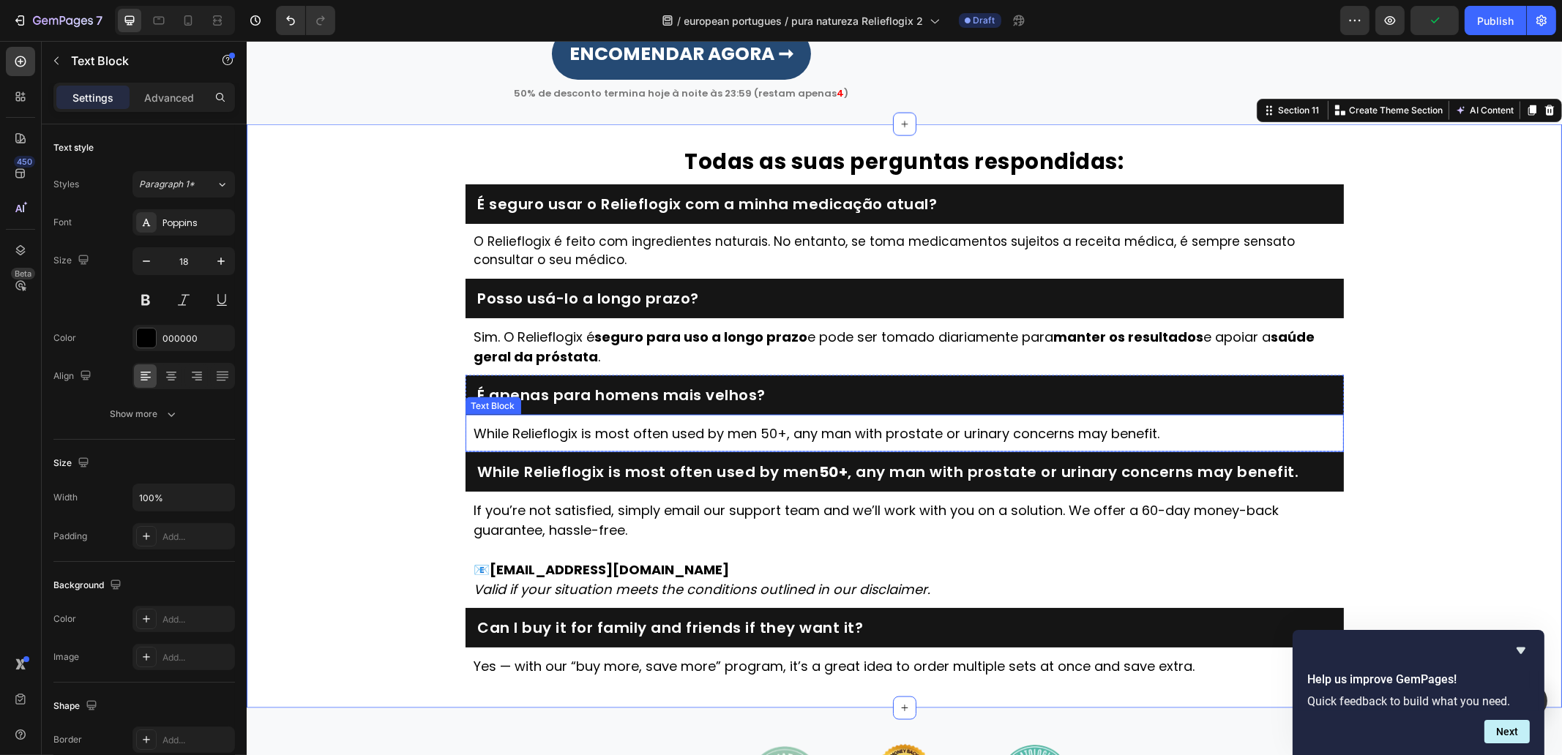
click at [804, 444] on p "While Relieflogix is most often used by men 50+, any man with prostate or urina…" at bounding box center [904, 434] width 861 height 20
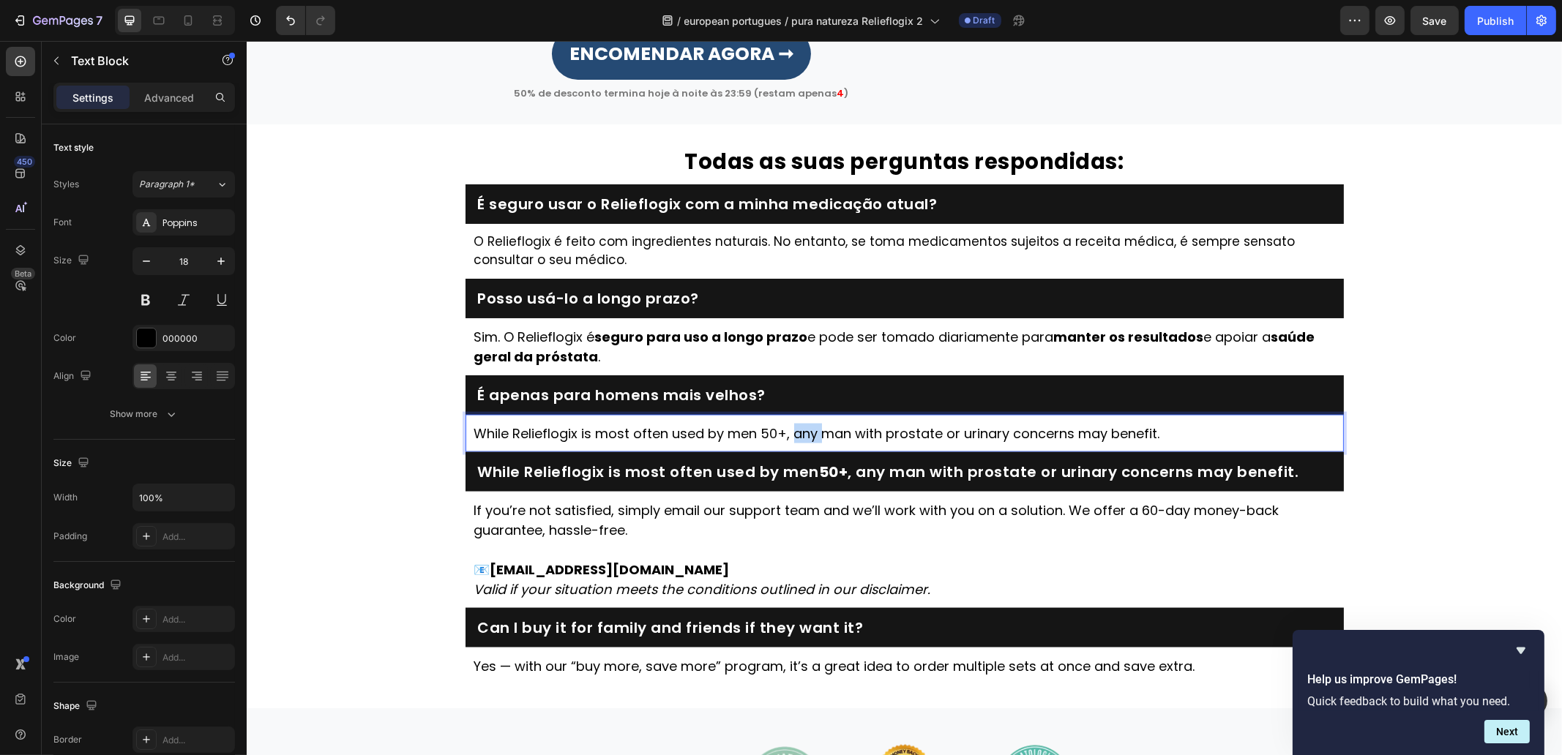
click at [807, 444] on p "While Relieflogix is most often used by men 50+, any man with prostate or urina…" at bounding box center [904, 434] width 861 height 20
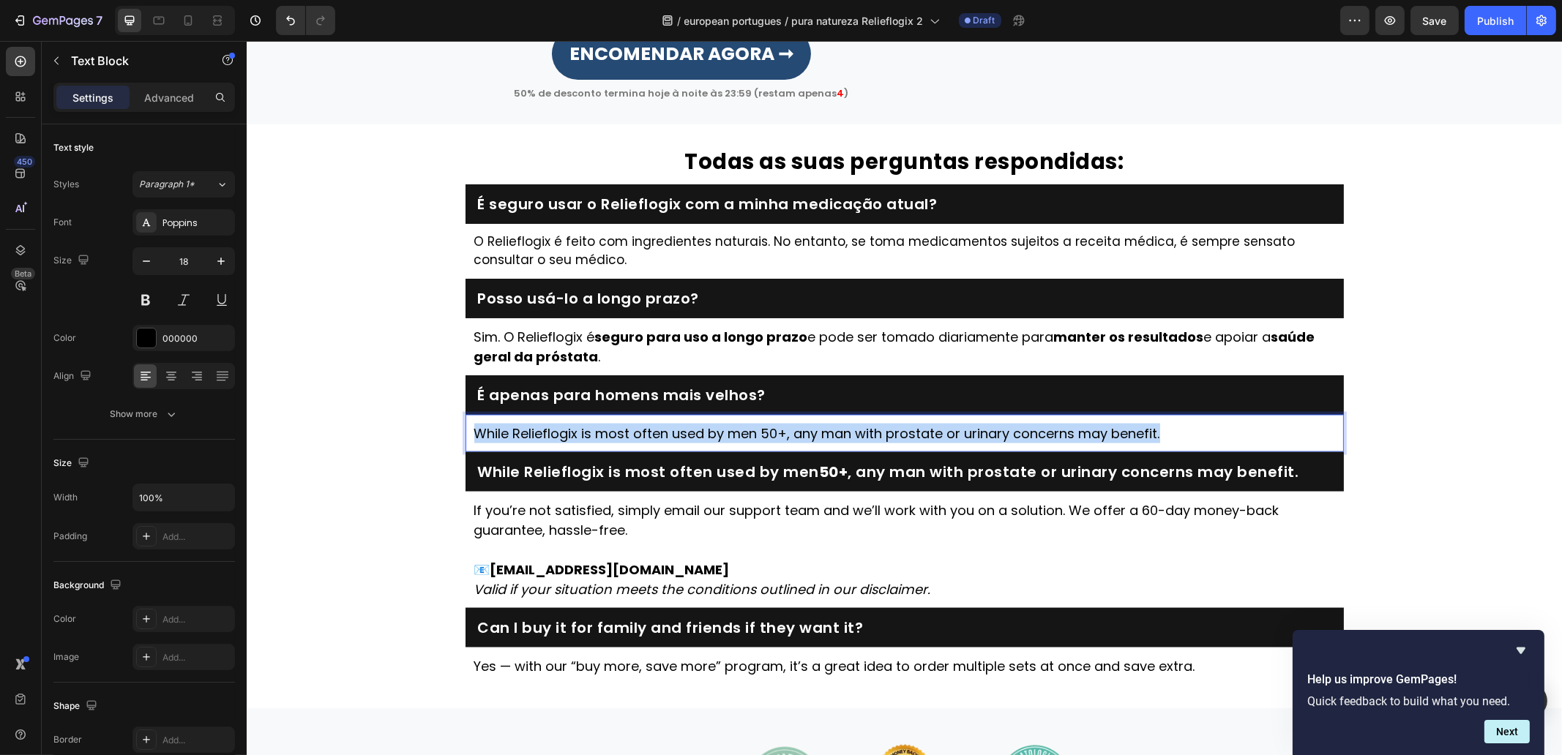
click at [807, 444] on p "While Relieflogix is most often used by men 50+, any man with prostate or urina…" at bounding box center [904, 434] width 861 height 20
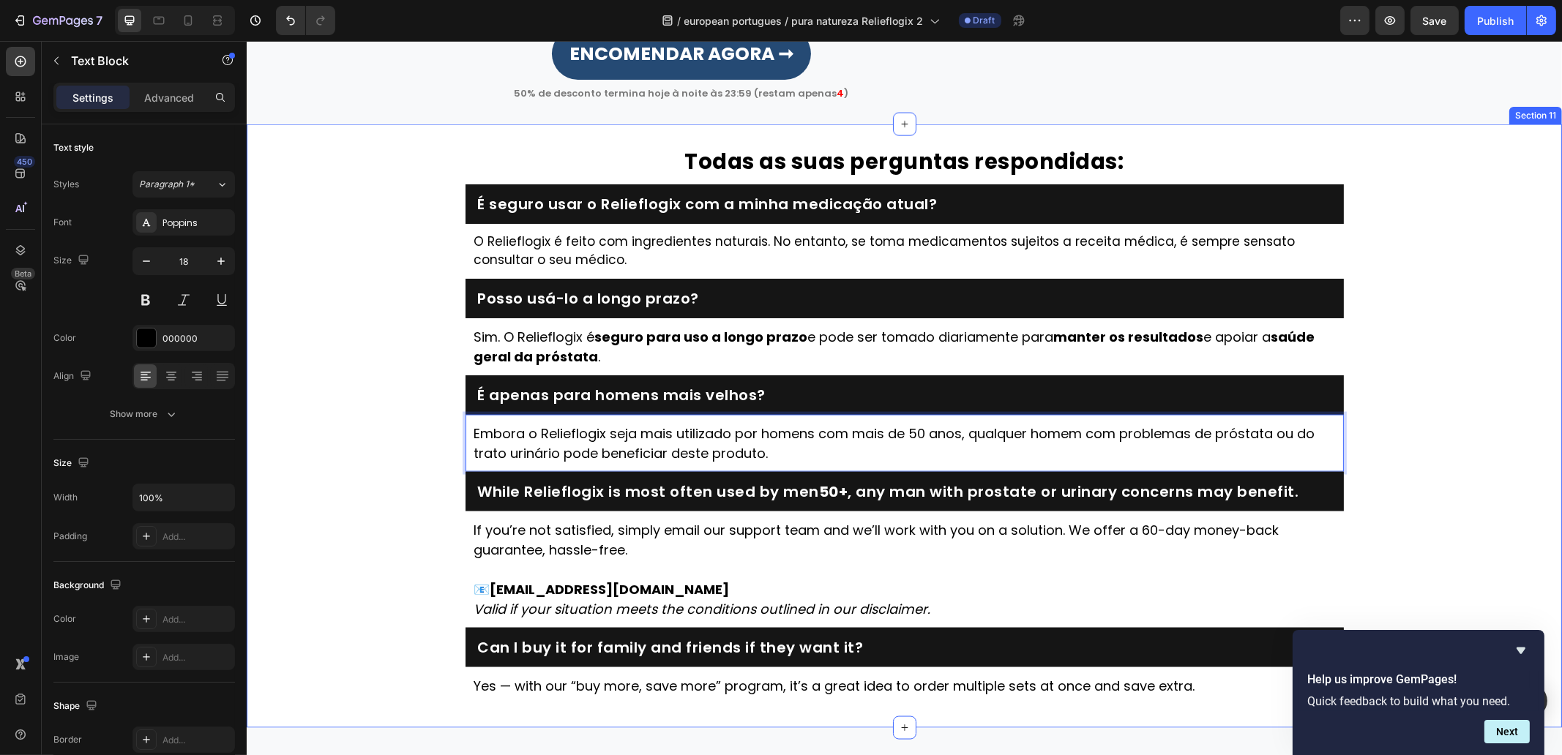
click at [386, 452] on div "⁠⁠⁠⁠⁠⁠⁠ Todas as suas perguntas respondidas: Heading É seguro usar o Relieflogi…" at bounding box center [903, 426] width 1315 height 557
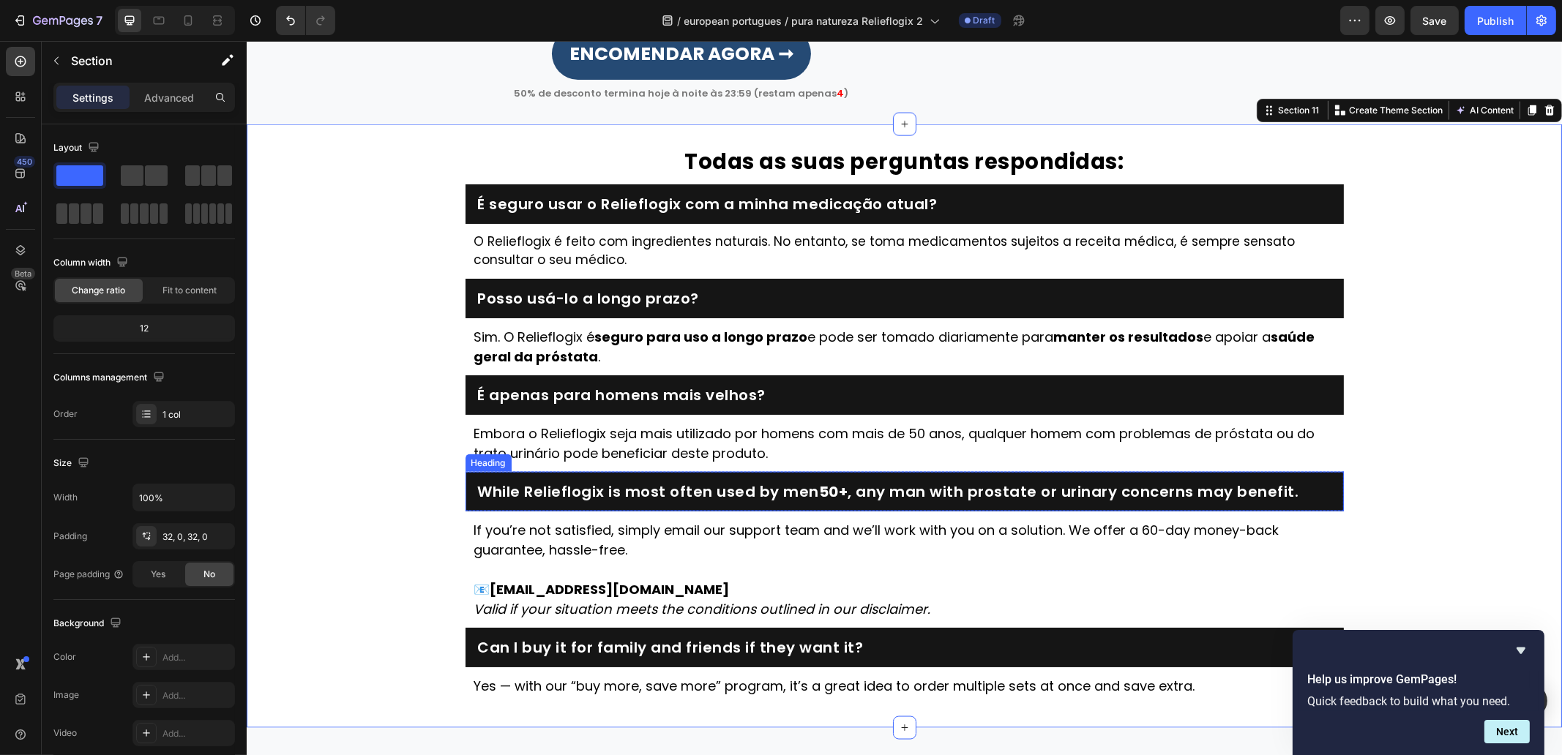
click at [784, 502] on h2 "While Relieflogix is most often used by men 50+ , any man with prostate or urin…" at bounding box center [904, 492] width 856 height 20
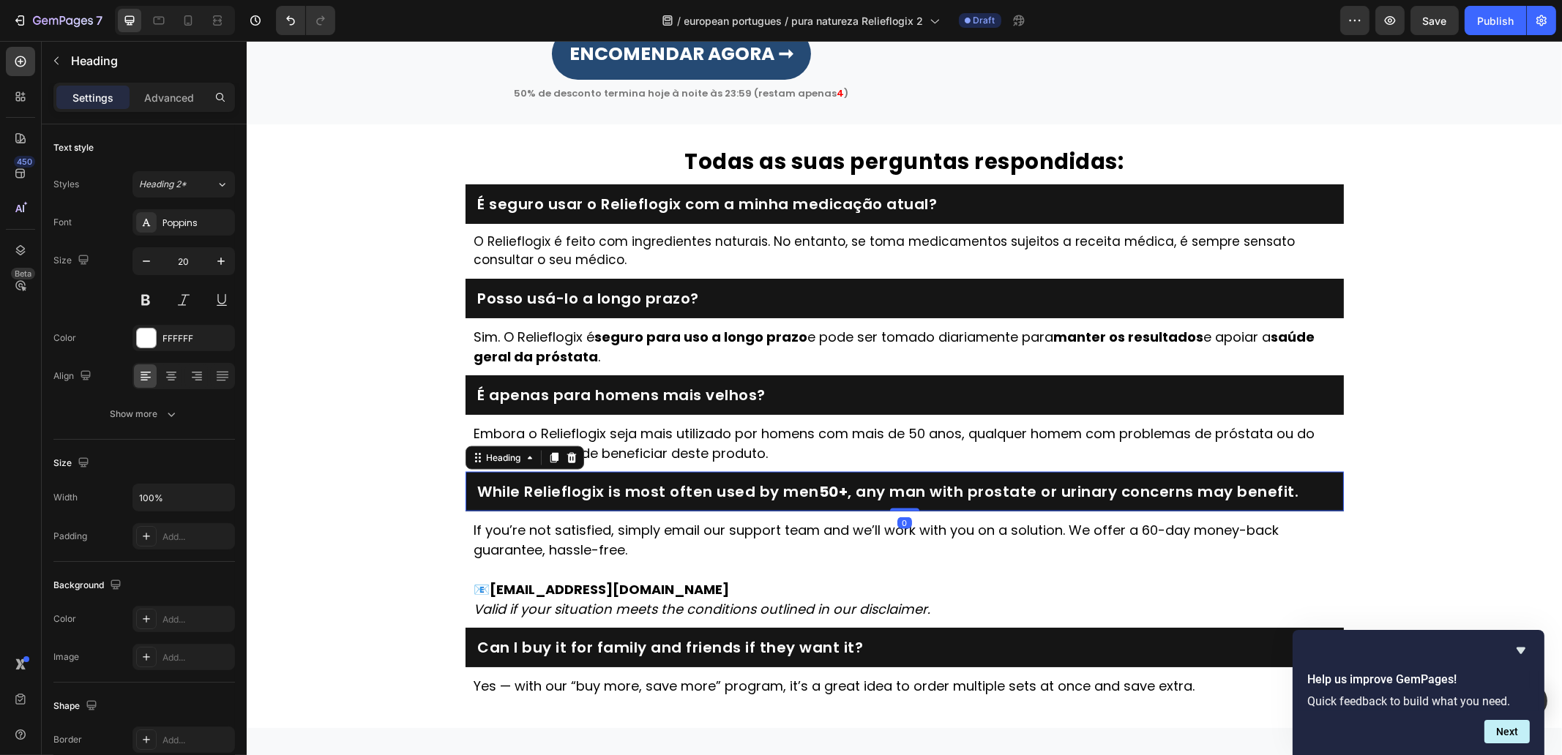
click at [784, 501] on p "While Relieflogix is most often used by men 50+ , any man with prostate or urin…" at bounding box center [903, 492] width 853 height 18
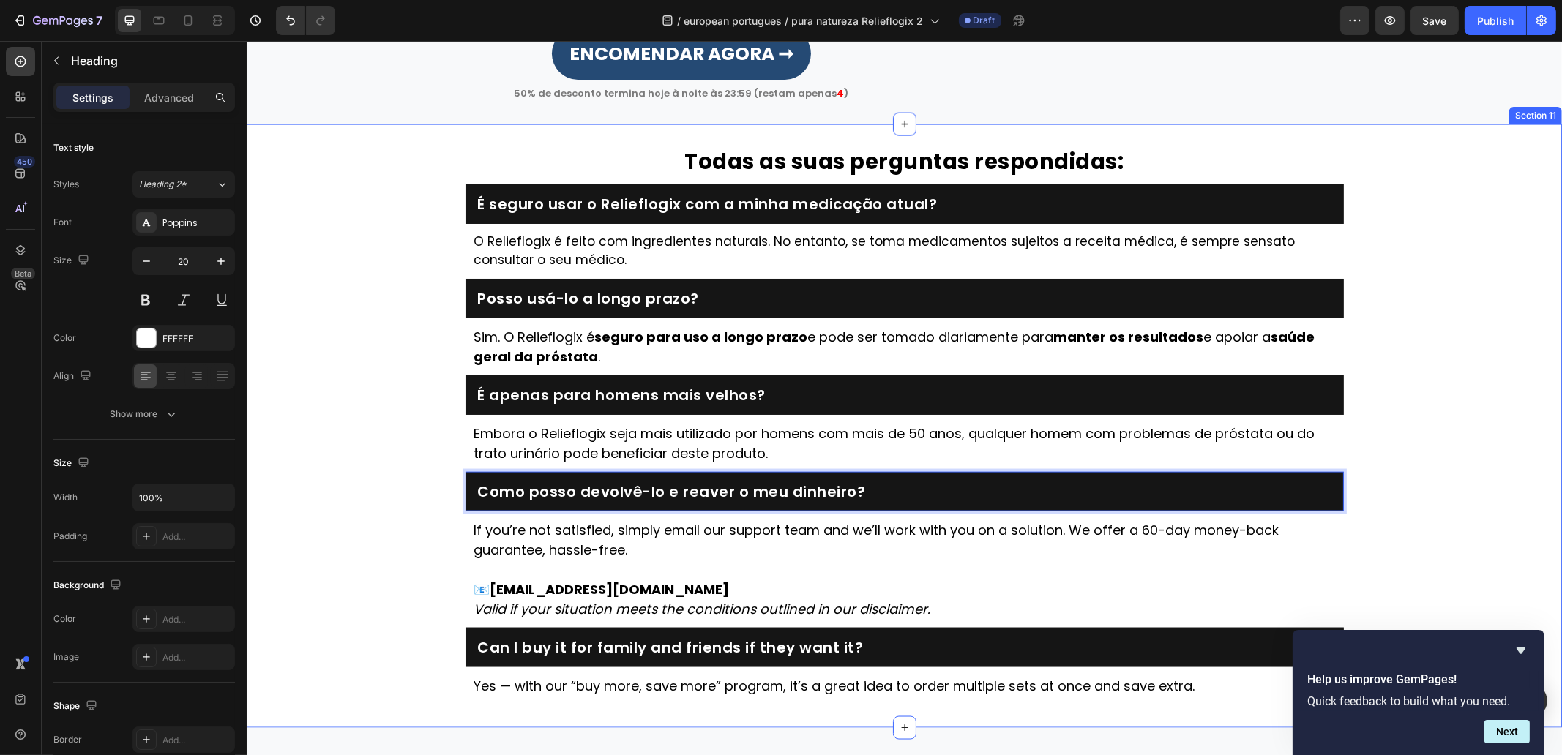
click at [374, 492] on div "⁠⁠⁠⁠⁠⁠⁠ Todas as suas perguntas respondidas: Heading É seguro usar o Relieflogi…" at bounding box center [903, 426] width 1315 height 557
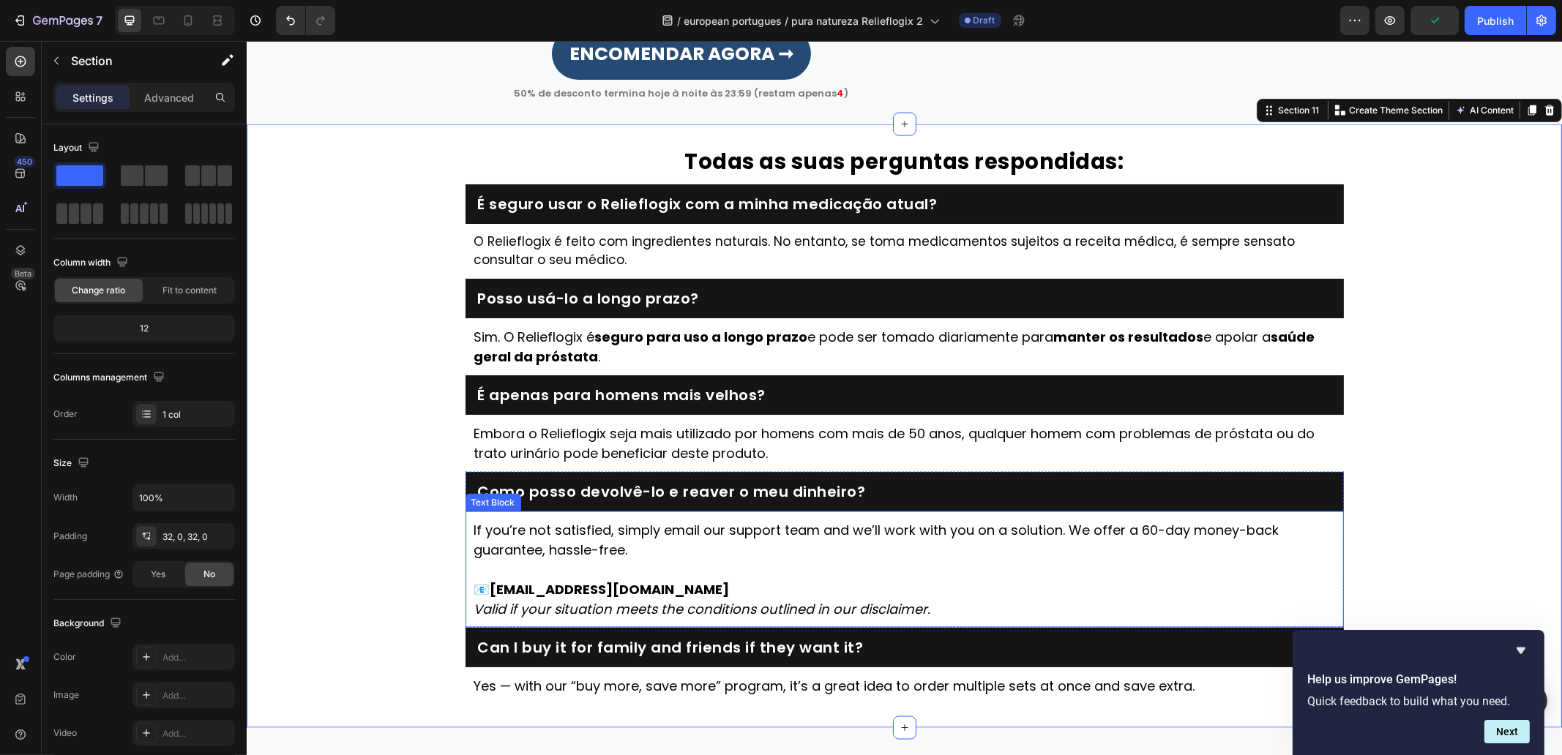
click at [640, 560] on p "If you’re not satisfied, simply email our support team and we’ll work with you …" at bounding box center [904, 540] width 861 height 40
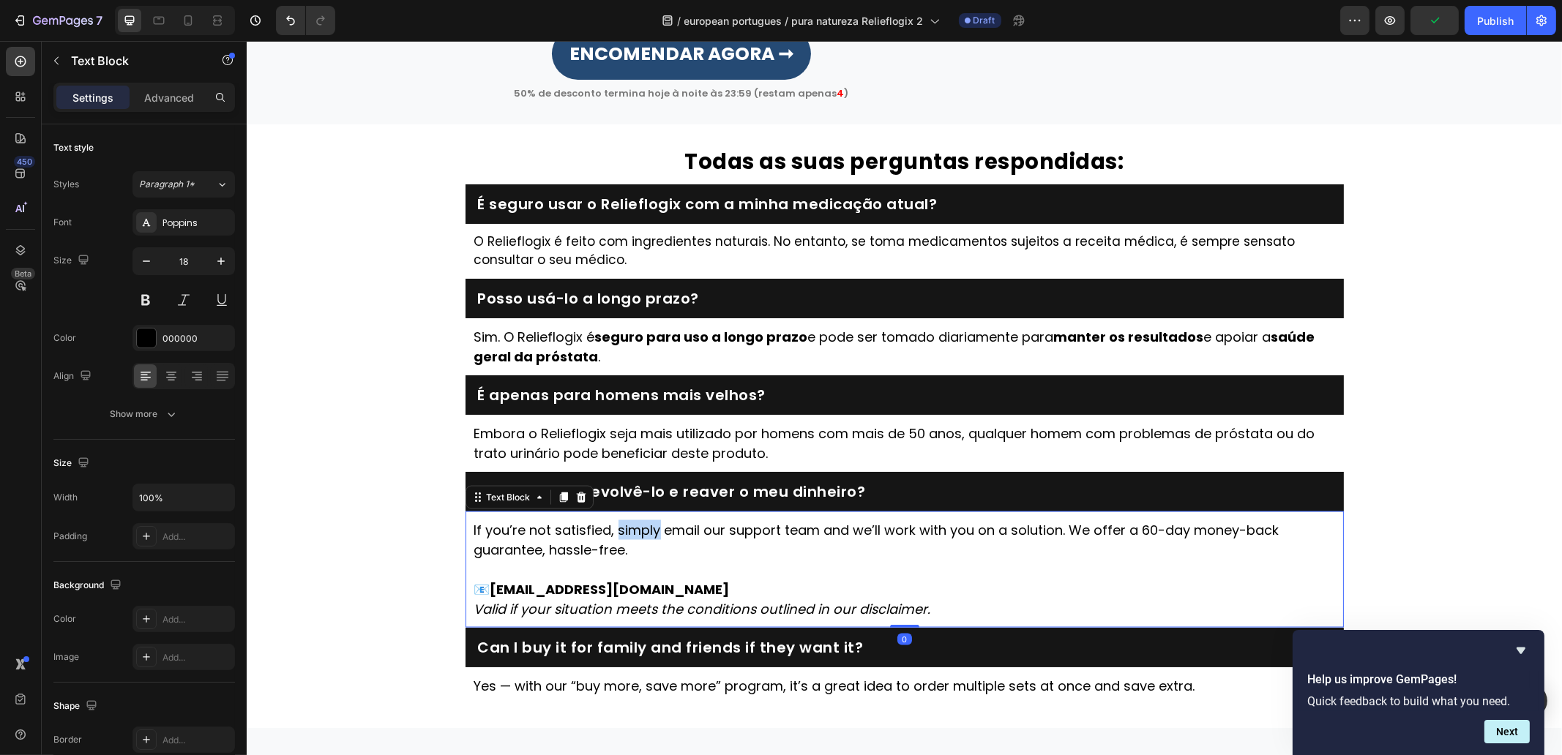
click at [639, 560] on p "If you’re not satisfied, simply email our support team and we’ll work with you …" at bounding box center [904, 540] width 861 height 40
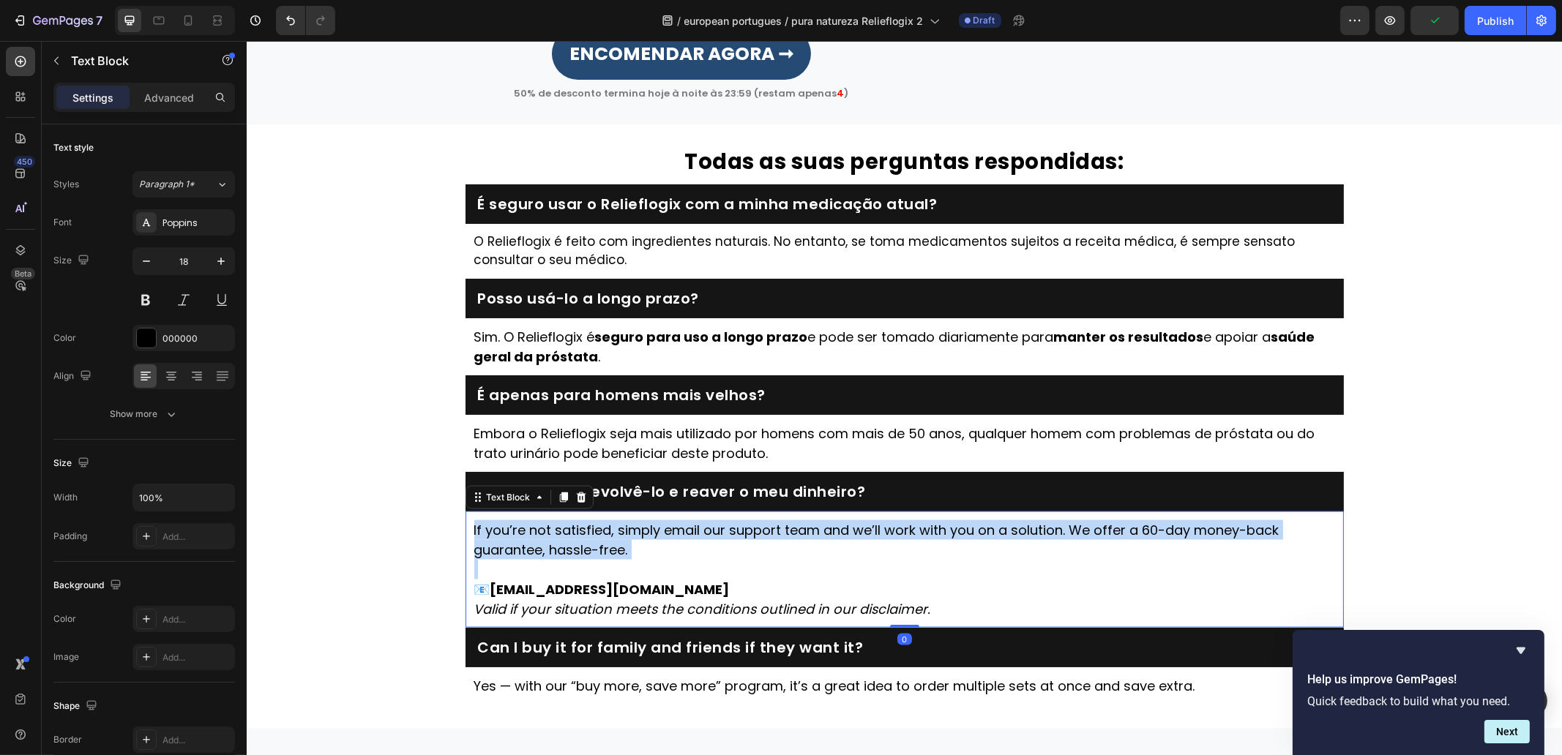
click at [639, 560] on p "If you’re not satisfied, simply email our support team and we’ll work with you …" at bounding box center [904, 540] width 861 height 40
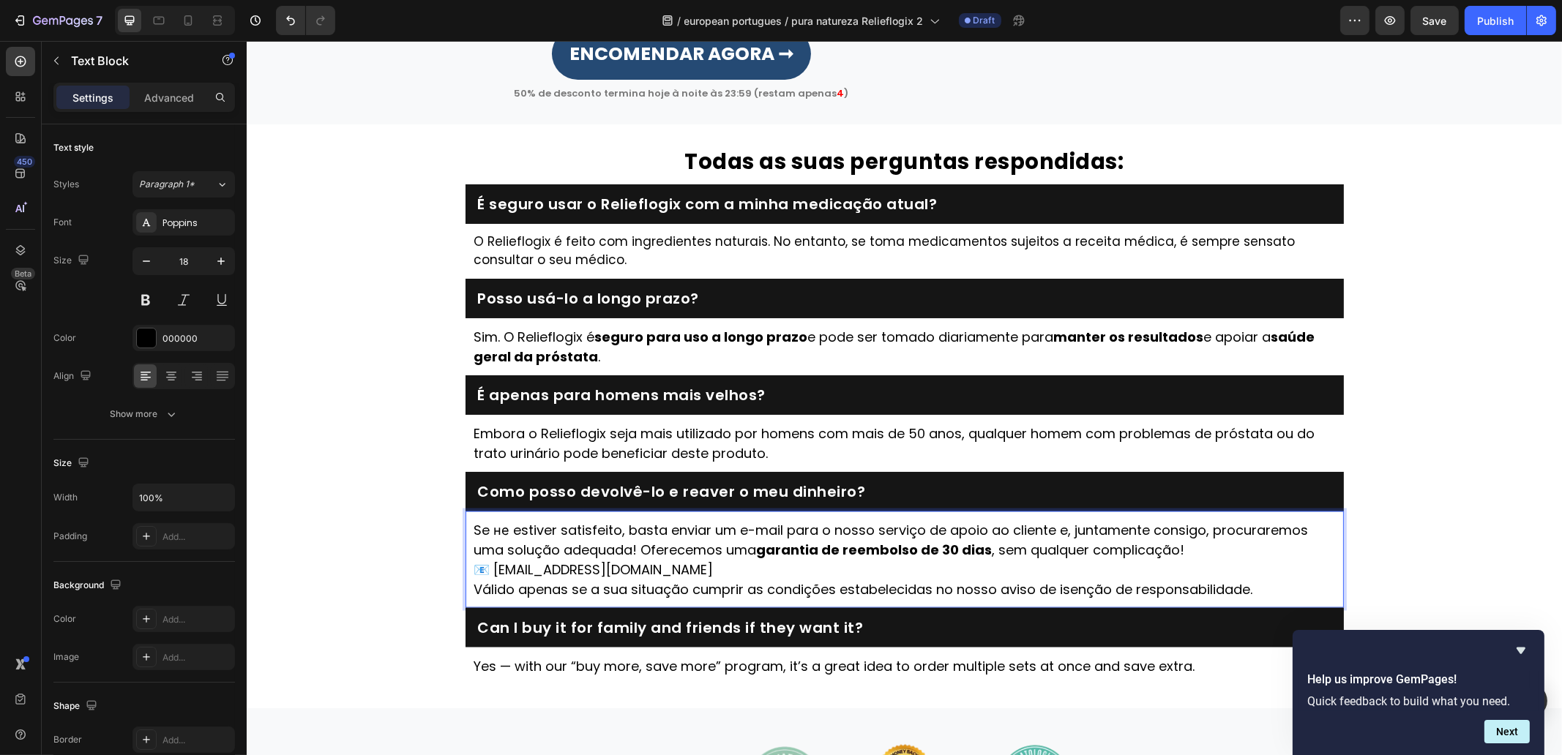
click at [1175, 560] on p "Se не estiver satisfeito, basta enviar um e-mail para o nosso serviço de apoio …" at bounding box center [904, 540] width 861 height 40
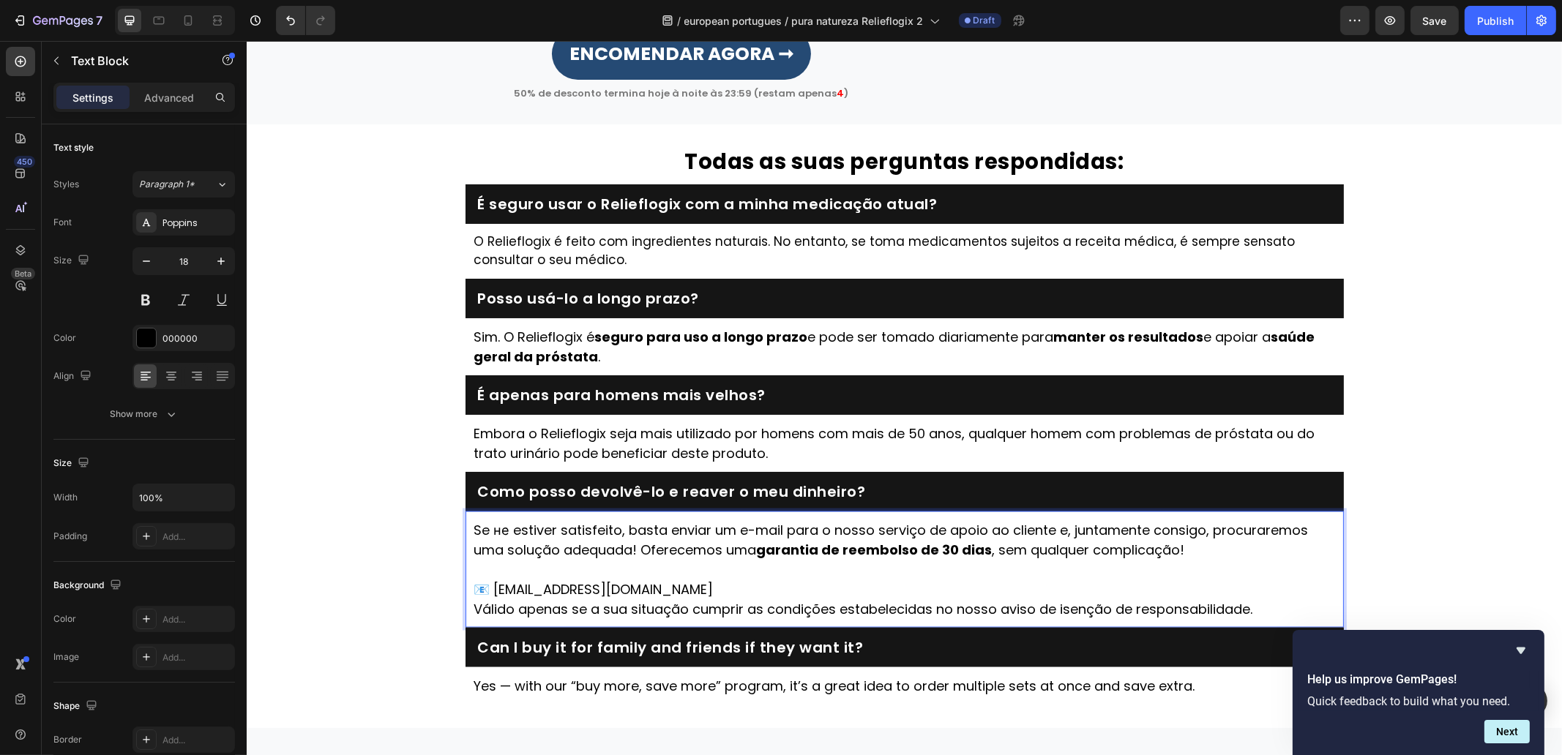
click at [632, 599] on p "📧 [EMAIL_ADDRESS][DOMAIN_NAME]" at bounding box center [904, 590] width 861 height 20
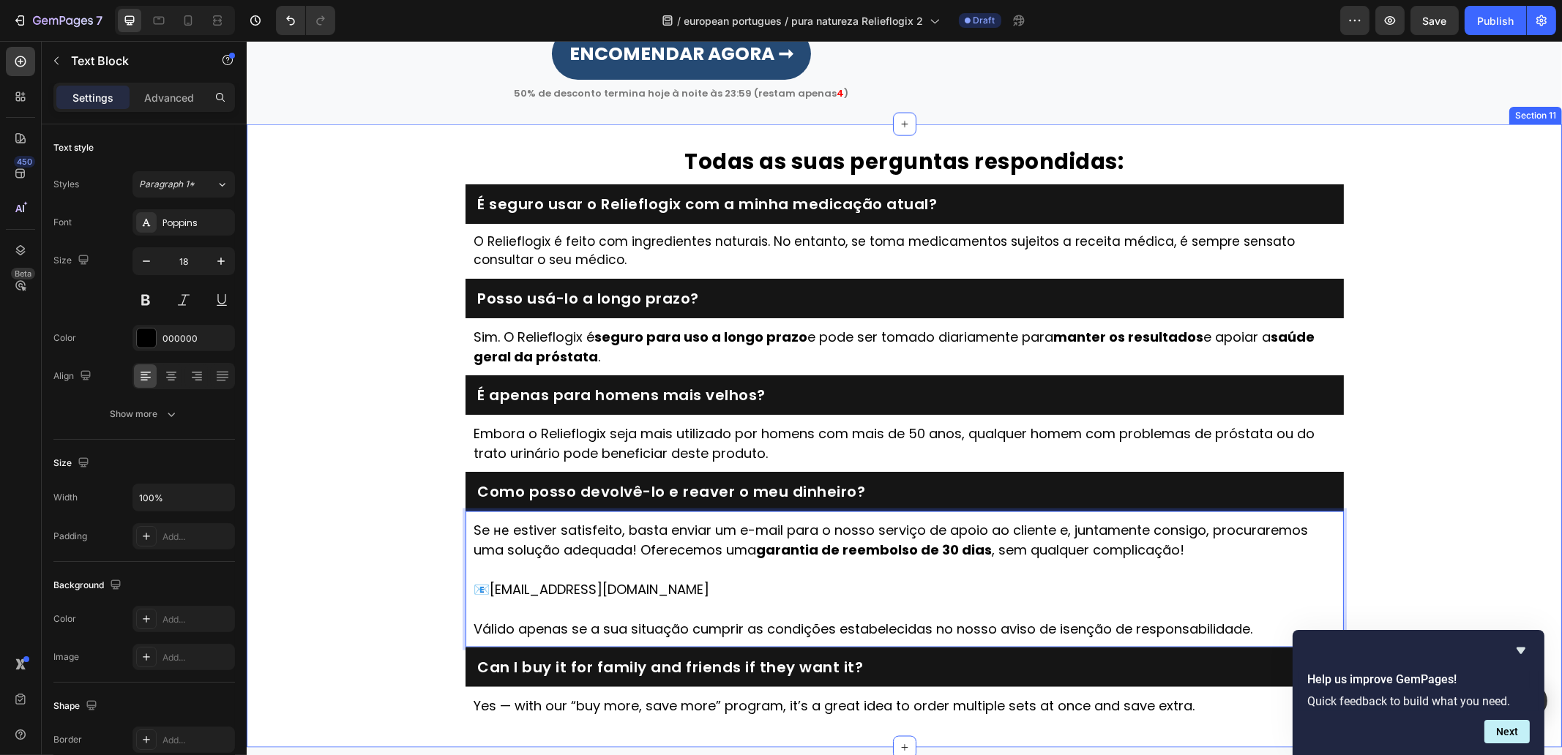
click at [354, 569] on div "⁠⁠⁠⁠⁠⁠⁠ Todas as suas perguntas respondidas: Heading É seguro usar o Relieflogi…" at bounding box center [903, 436] width 1315 height 577
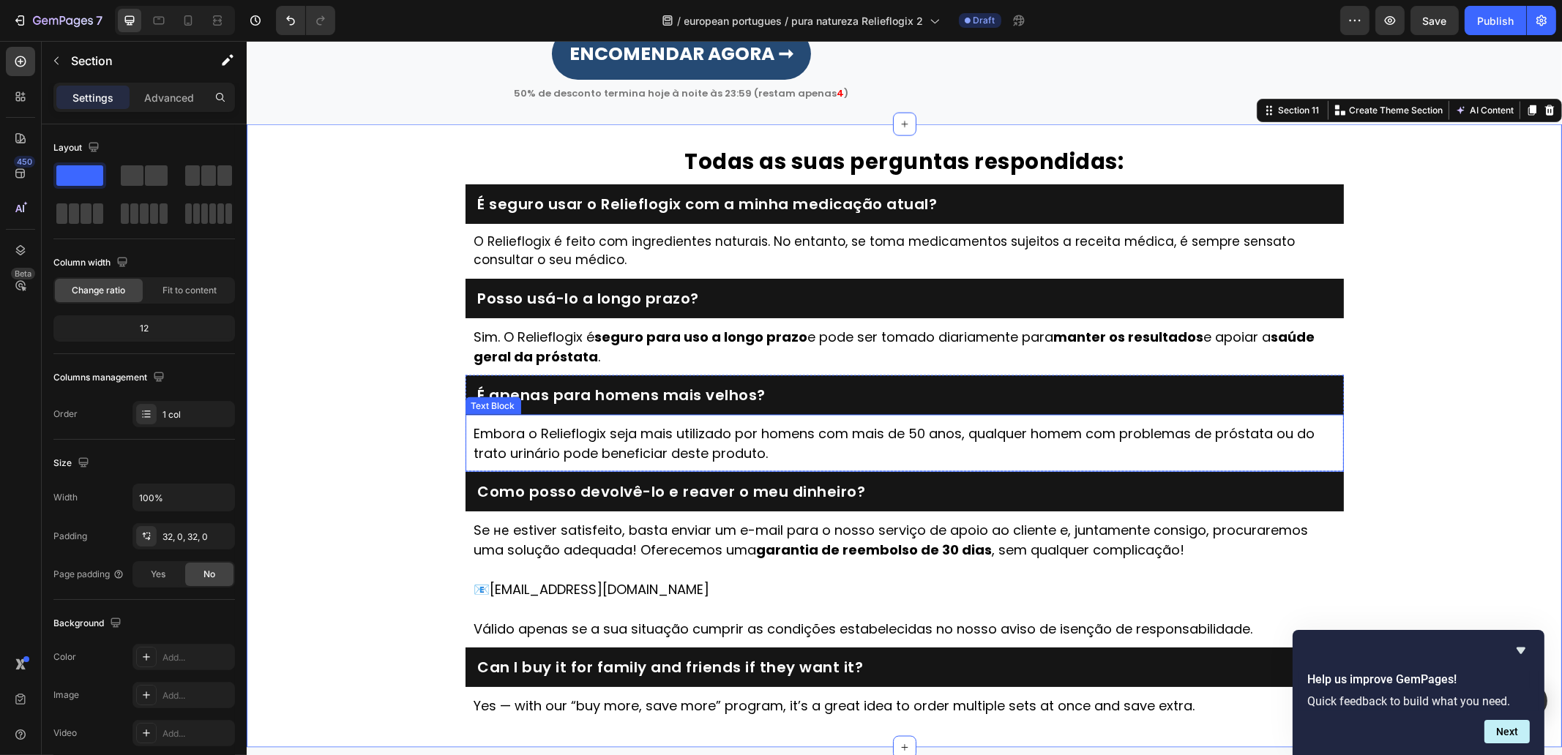
scroll to position [3963, 0]
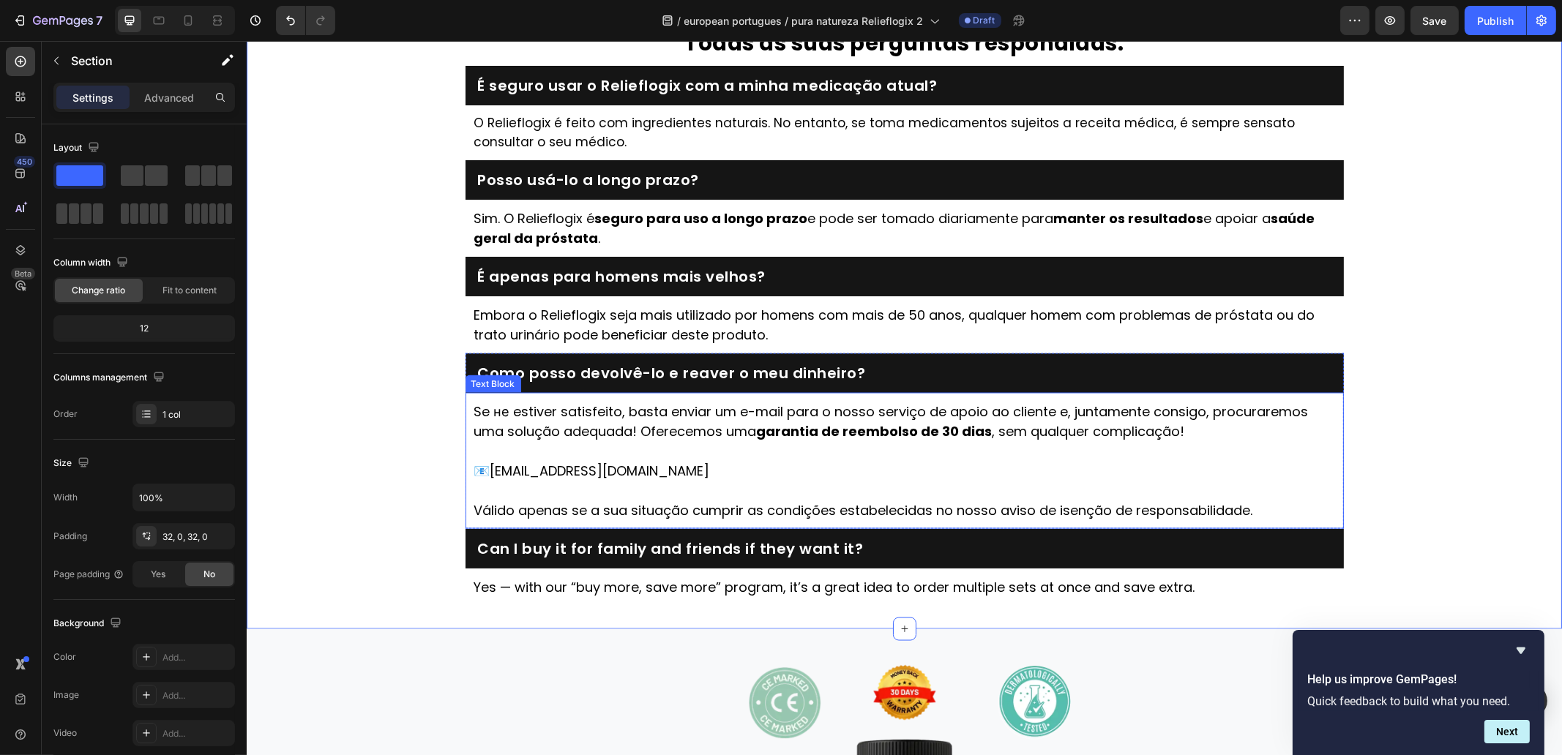
click at [633, 464] on p "📧 [EMAIL_ADDRESS][DOMAIN_NAME]" at bounding box center [904, 481] width 861 height 40
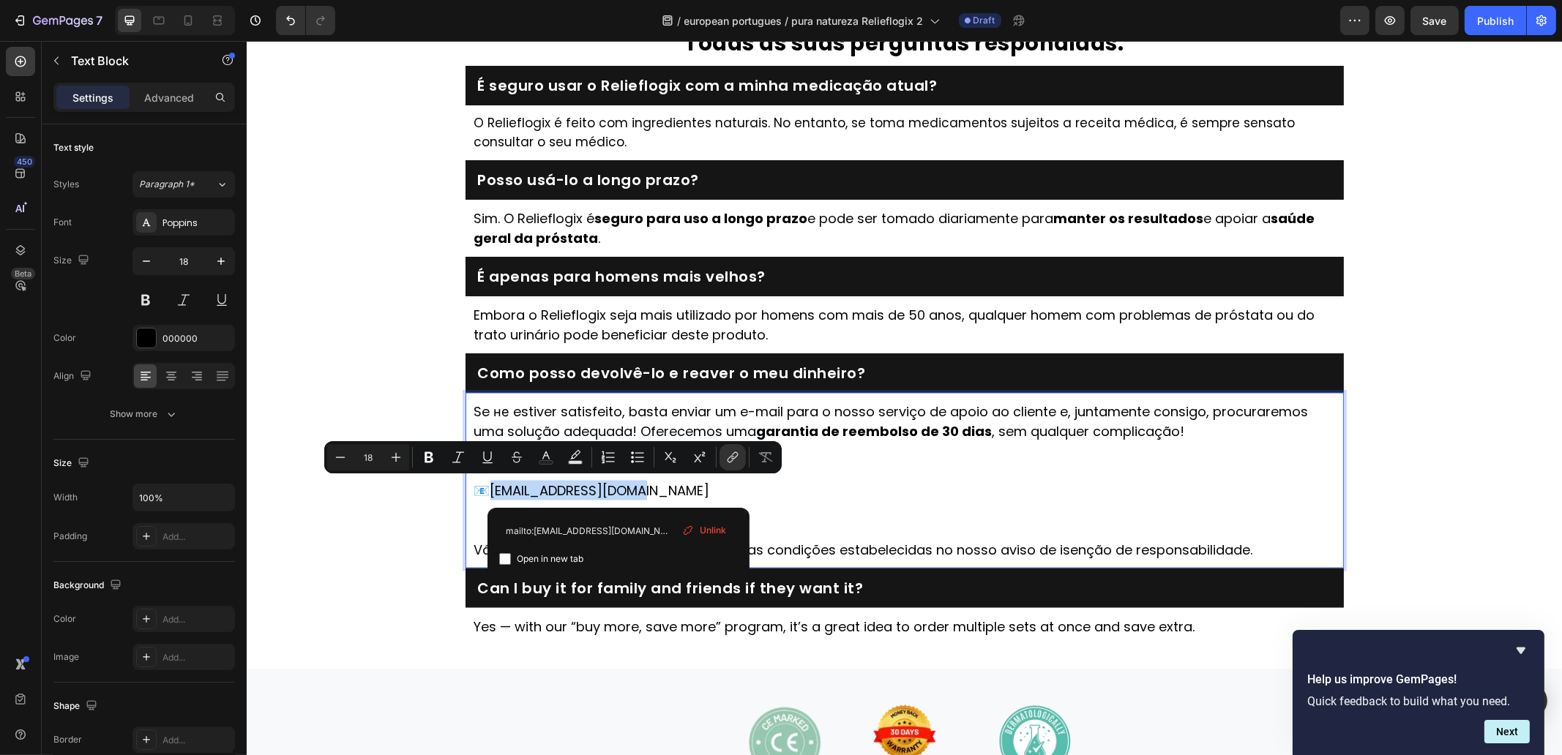
drag, startPoint x: 555, startPoint y: 503, endPoint x: 489, endPoint y: 489, distance: 67.3
click at [489, 489] on p "📧 [EMAIL_ADDRESS][DOMAIN_NAME]" at bounding box center [904, 510] width 861 height 59
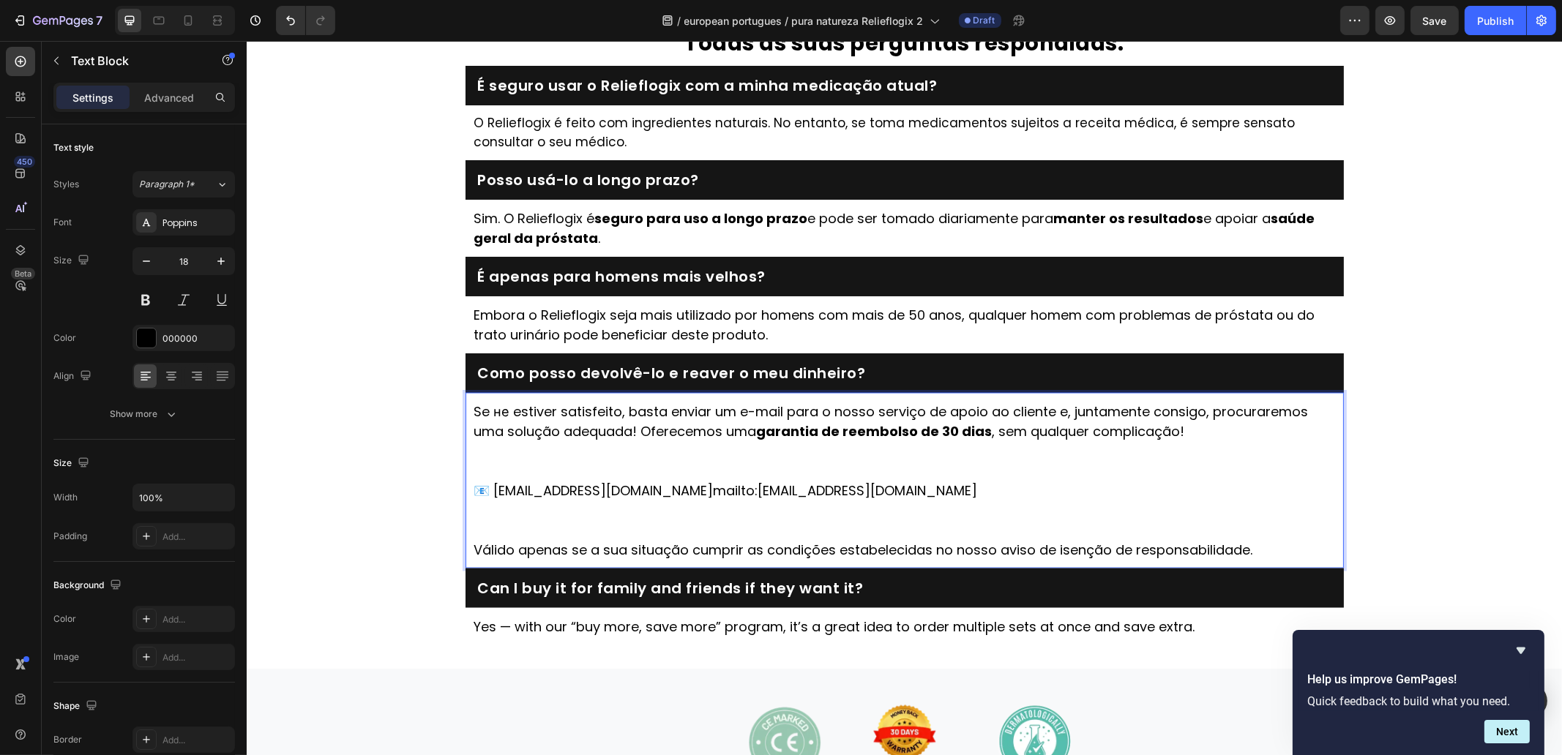
click at [626, 462] on p "Se не estiver satisfeito, basta enviar um e-mail para o nosso serviço de apoio …" at bounding box center [904, 441] width 861 height 79
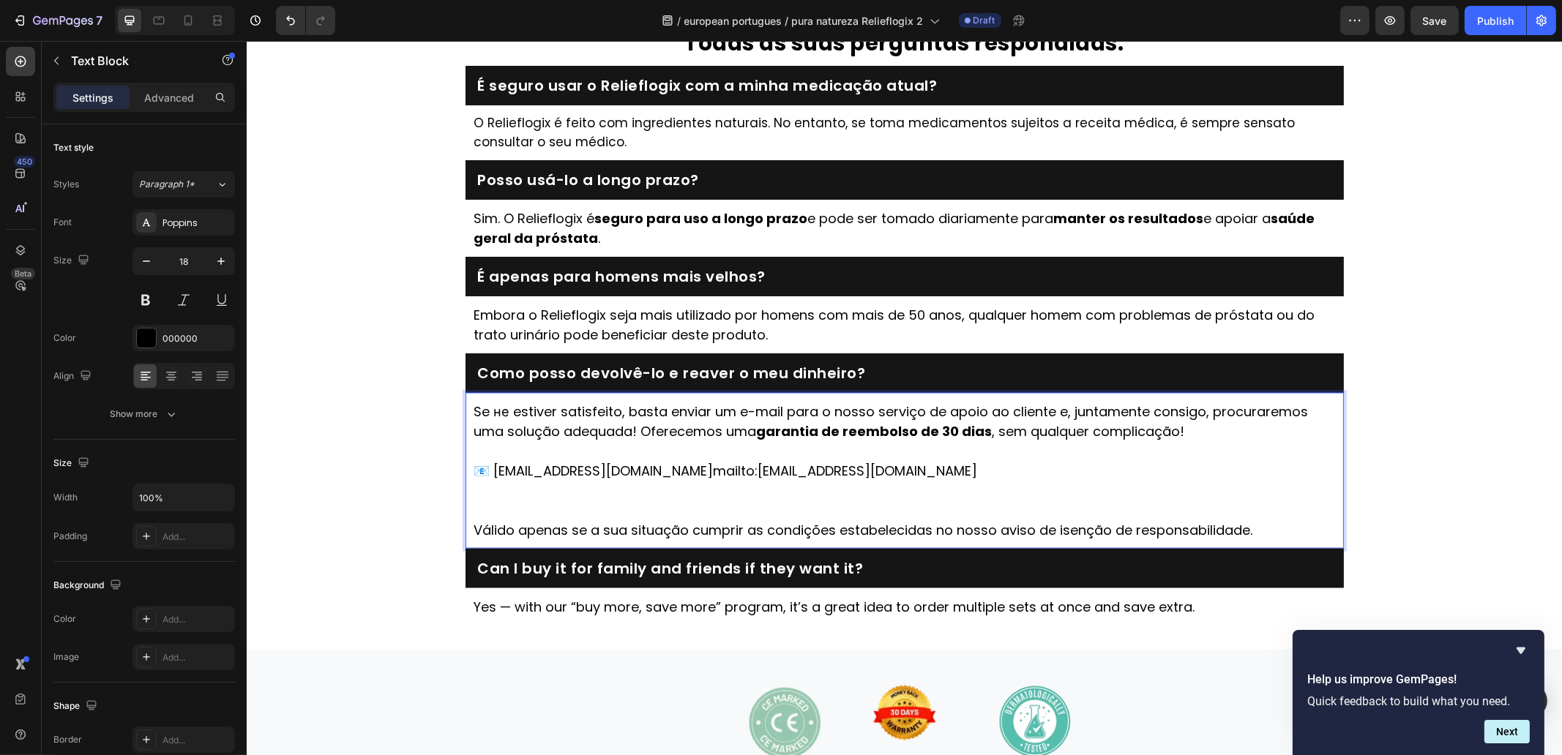
click at [564, 500] on p "📧 [EMAIL_ADDRESS][DOMAIN_NAME] mailto:[EMAIL_ADDRESS][DOMAIN_NAME]" at bounding box center [904, 490] width 861 height 59
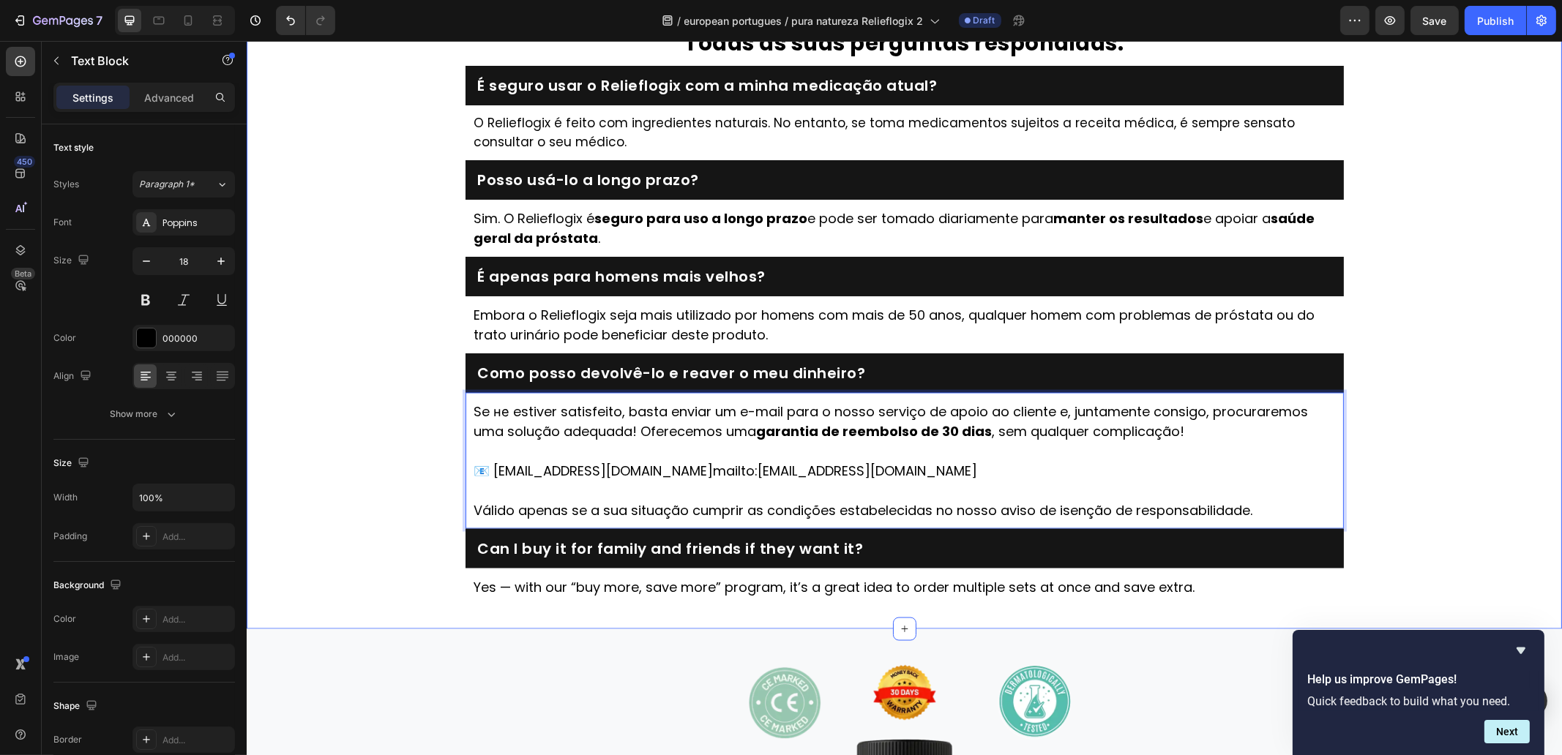
click at [383, 459] on div "⁠⁠⁠⁠⁠⁠⁠ Todas as suas perguntas respondidas: Heading É seguro usar o Relieflogi…" at bounding box center [903, 317] width 1315 height 577
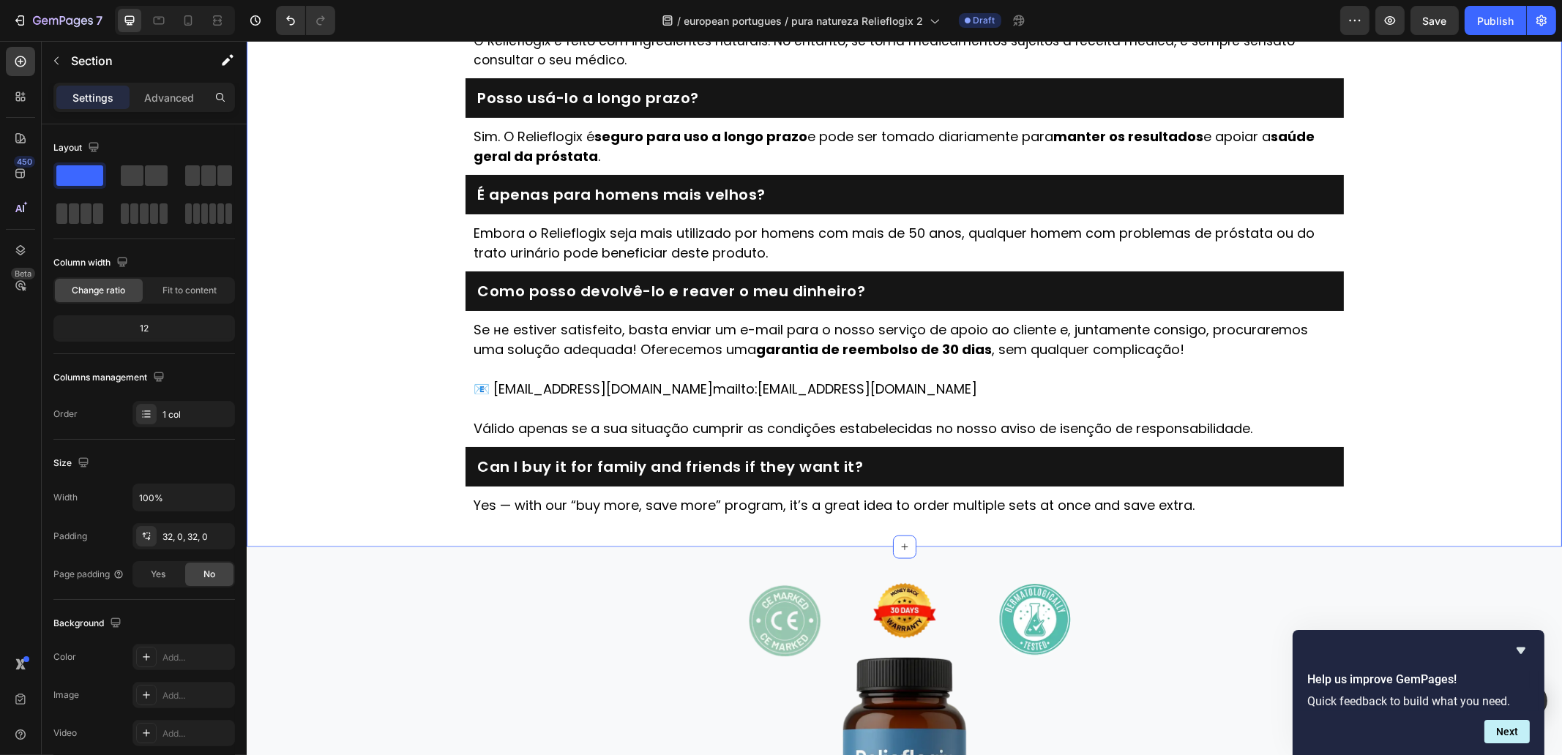
scroll to position [4055, 0]
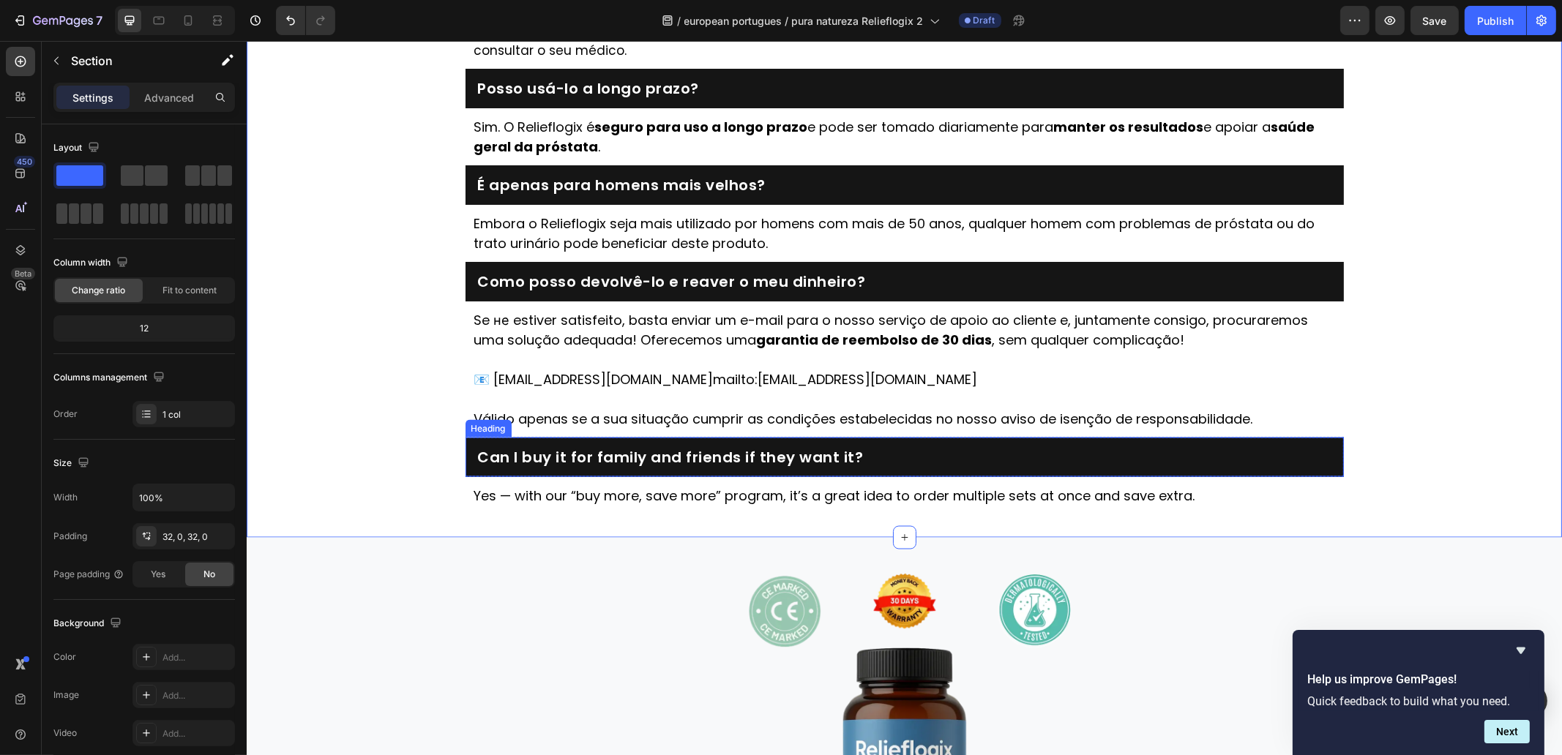
click at [766, 462] on h2 "Can I buy it for family and friends if they want it?" at bounding box center [904, 457] width 856 height 20
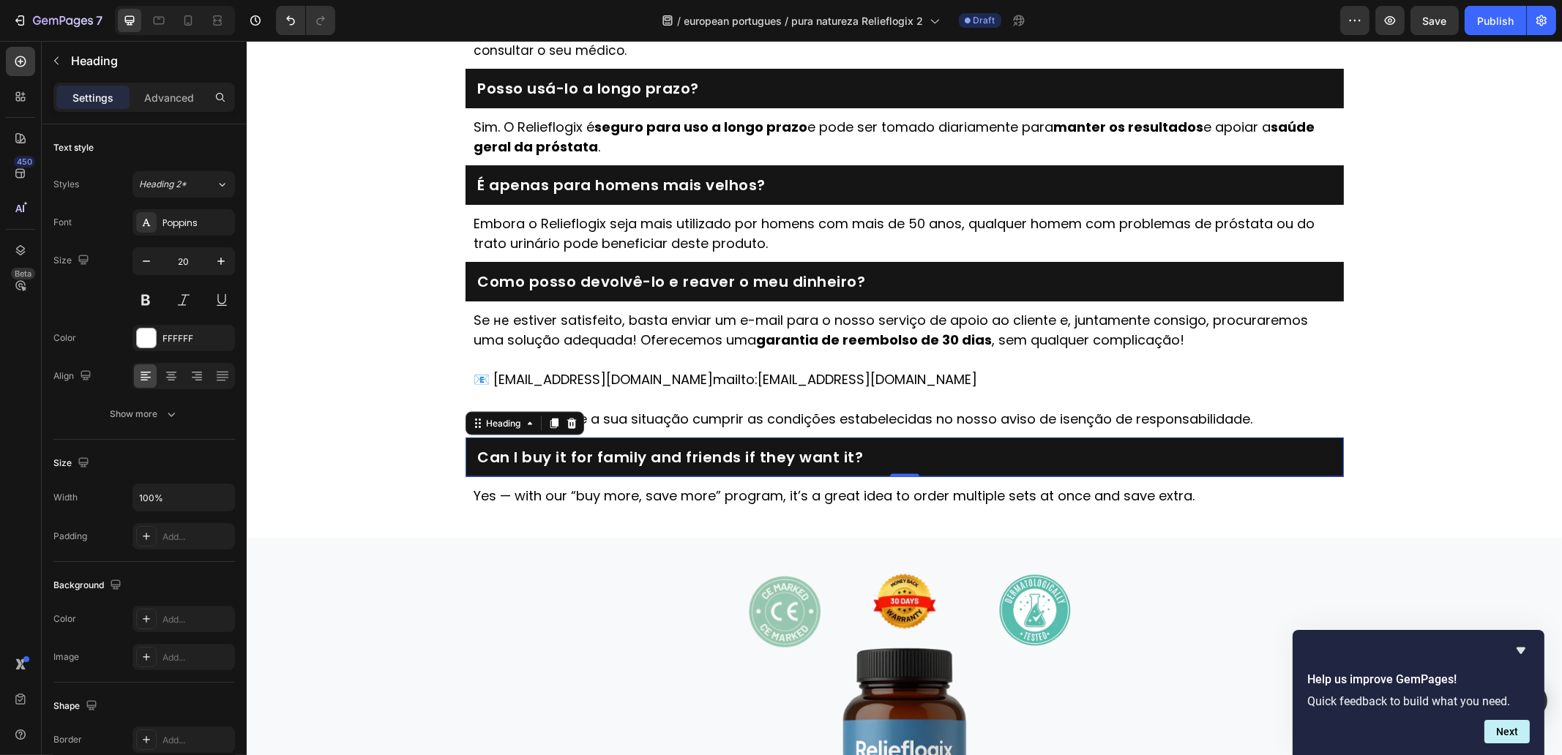
click at [766, 462] on h2 "Can I buy it for family and friends if they want it?" at bounding box center [904, 457] width 856 height 20
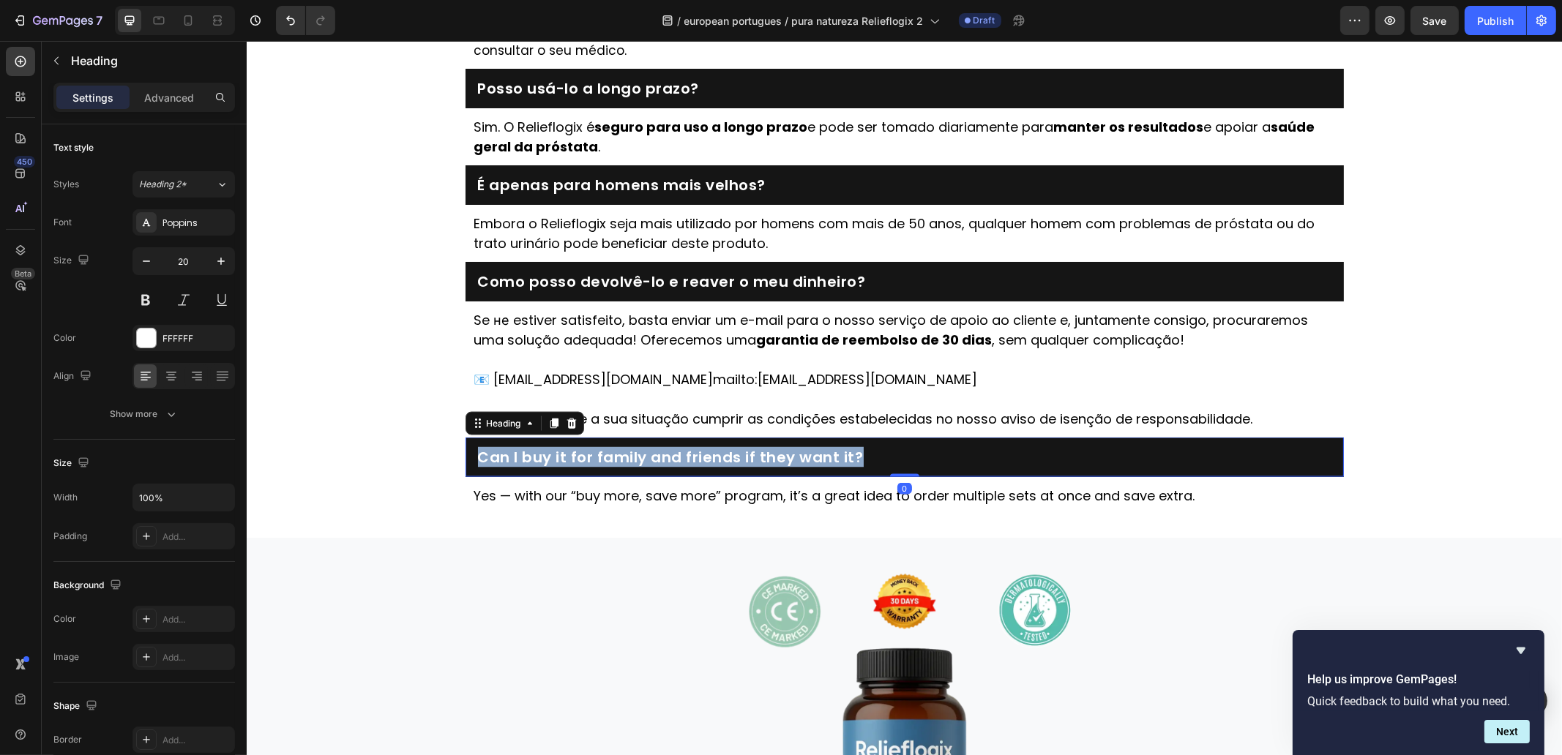
click at [767, 462] on p "Can I buy it for family and friends if they want it?" at bounding box center [903, 458] width 853 height 18
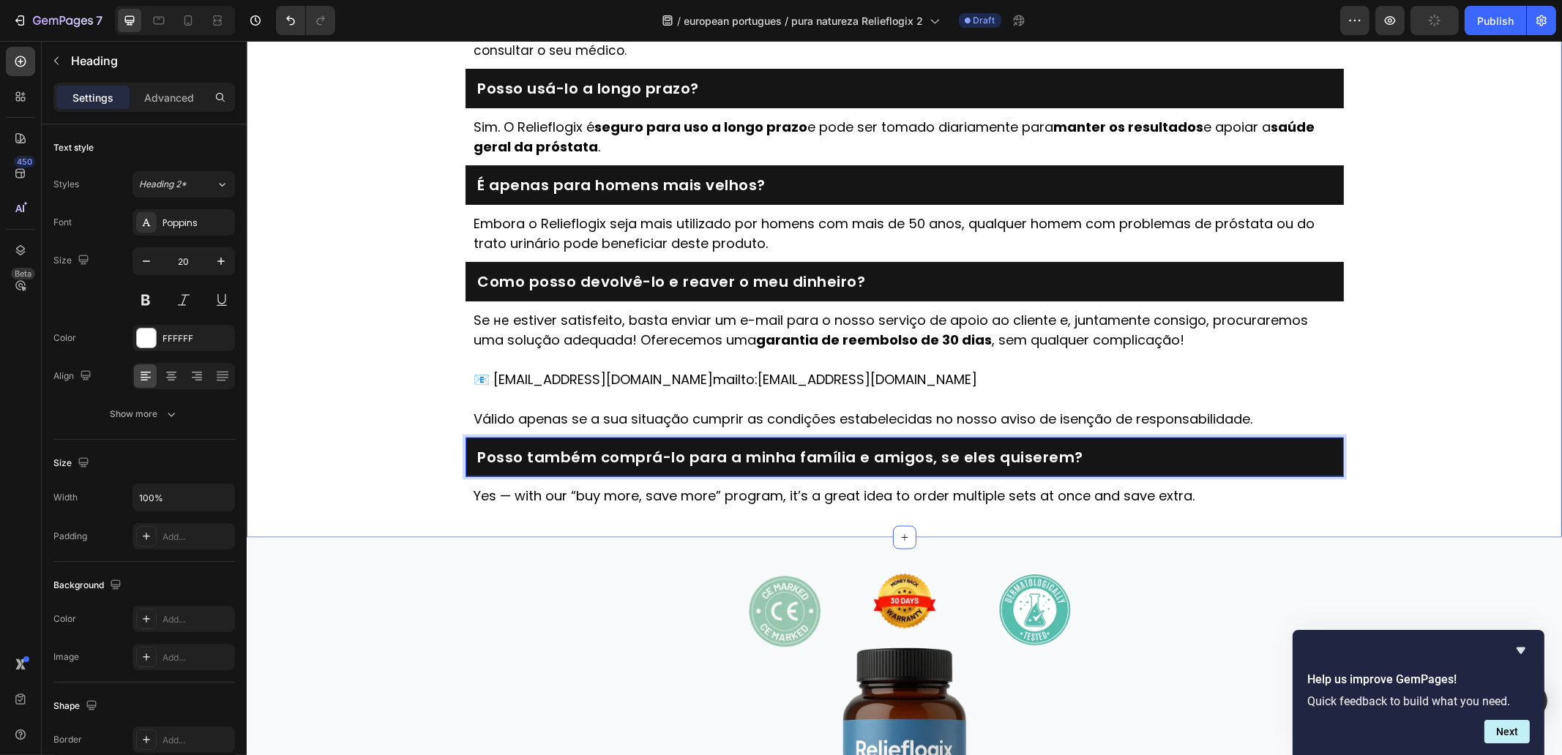
click at [328, 359] on div "⁠⁠⁠⁠⁠⁠⁠ Todas as suas perguntas respondidas: Heading É seguro usar o Relieflogi…" at bounding box center [903, 226] width 1315 height 577
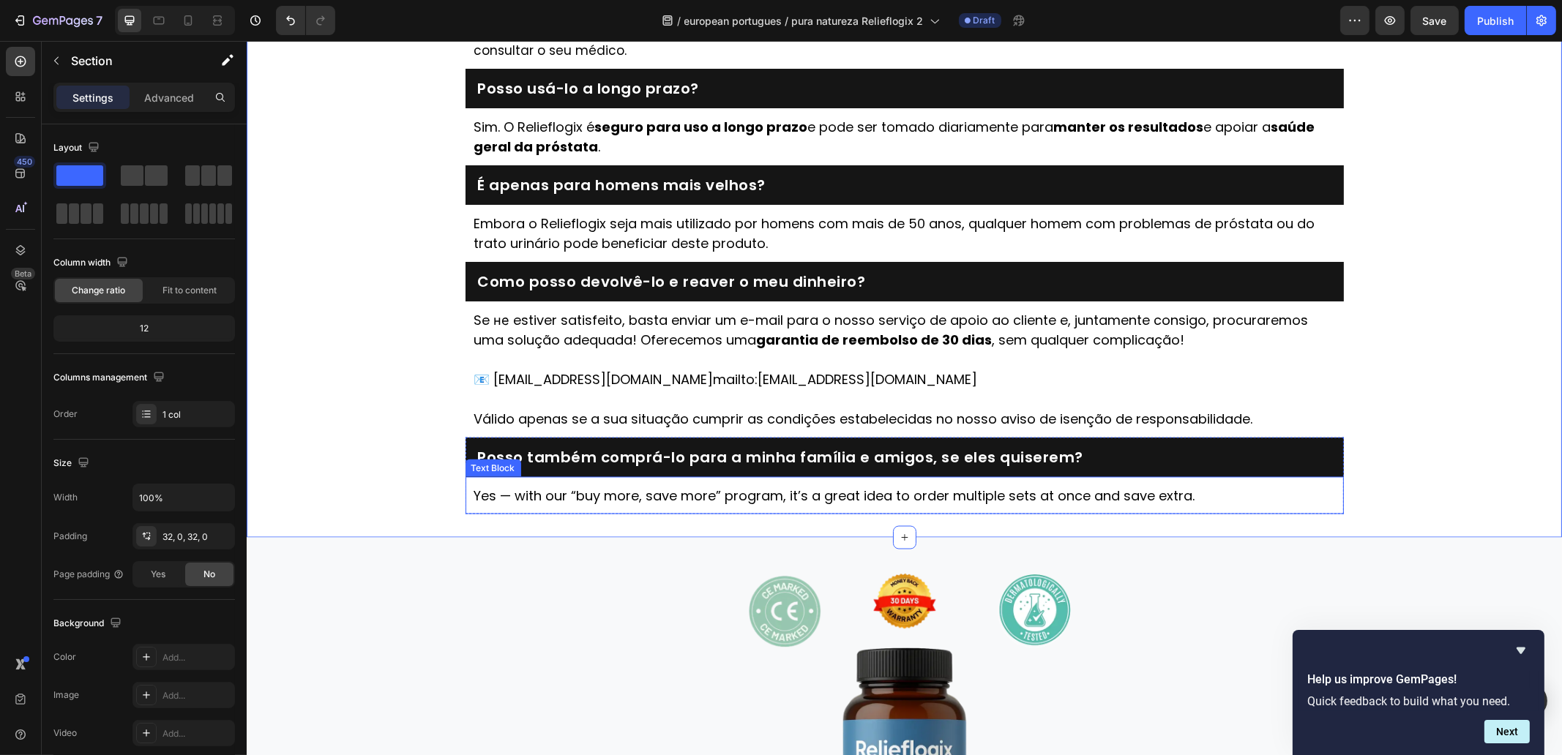
click at [791, 503] on p "Yes — with our “buy more, save more” program, it’s a great idea to order multip…" at bounding box center [904, 496] width 861 height 20
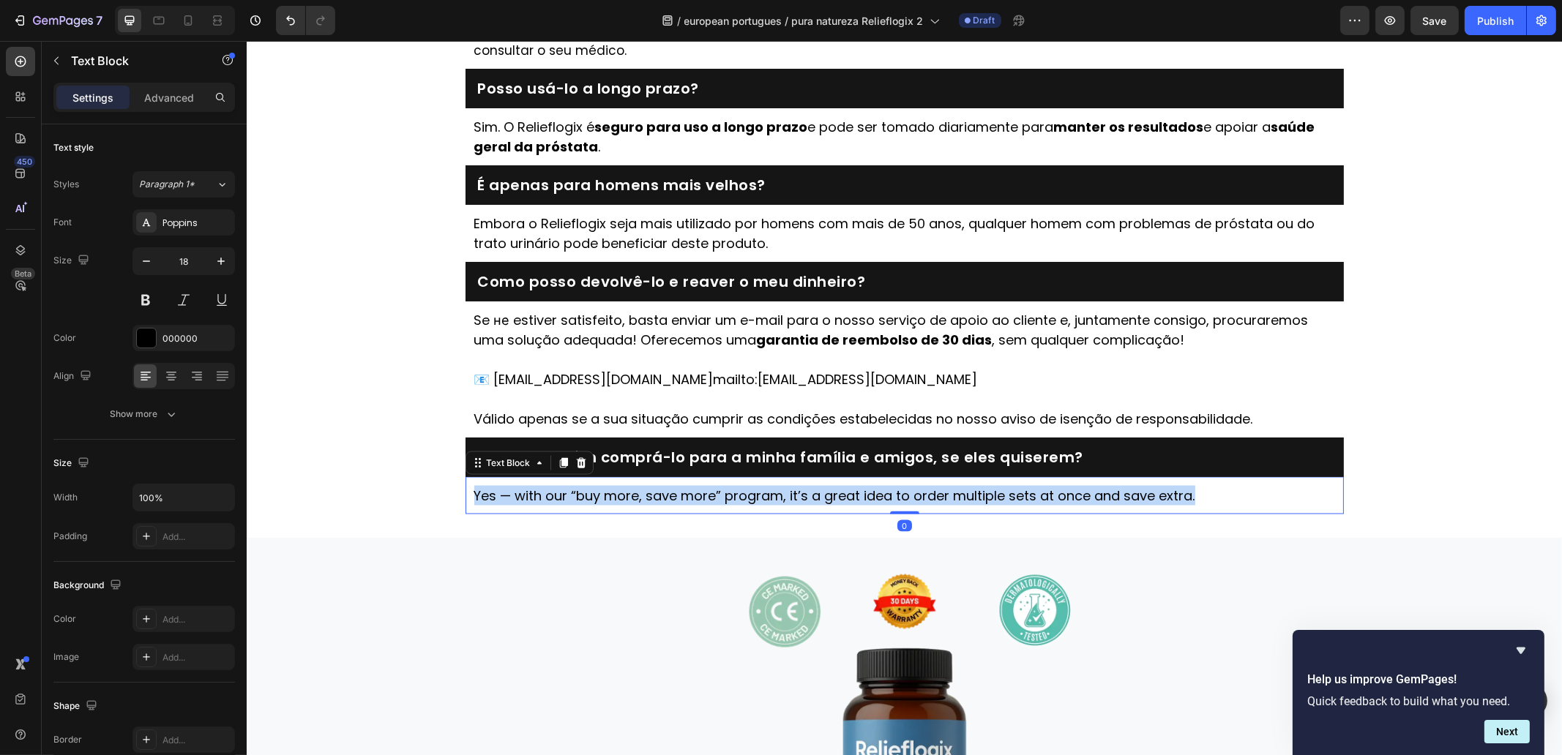
click at [791, 503] on p "Yes — with our “buy more, save more” program, it’s a great idea to order multip…" at bounding box center [904, 496] width 861 height 20
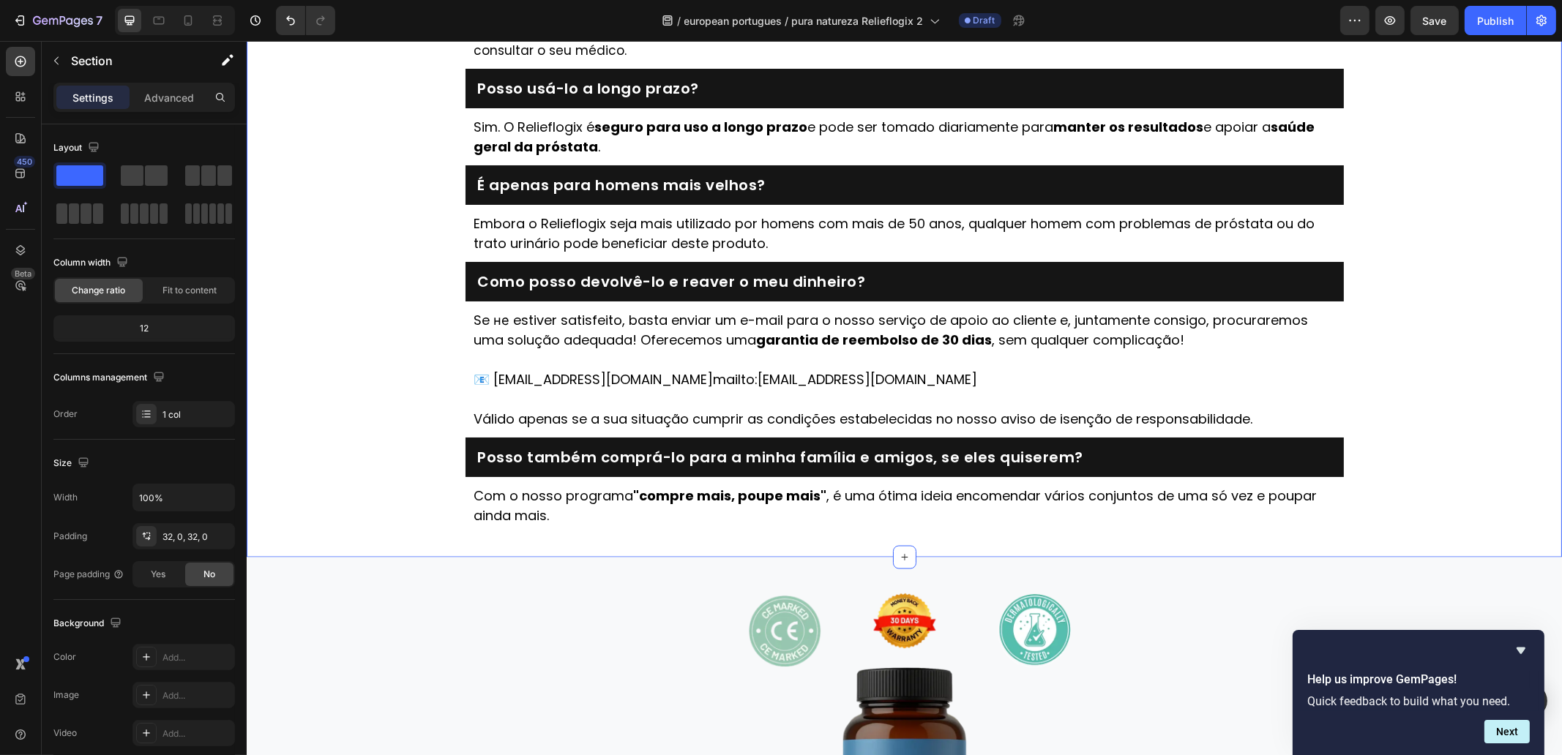
click at [364, 388] on div "⁠⁠⁠⁠⁠⁠⁠ Todas as suas perguntas respondidas: Heading É seguro usar o Relieflogi…" at bounding box center [903, 236] width 1315 height 597
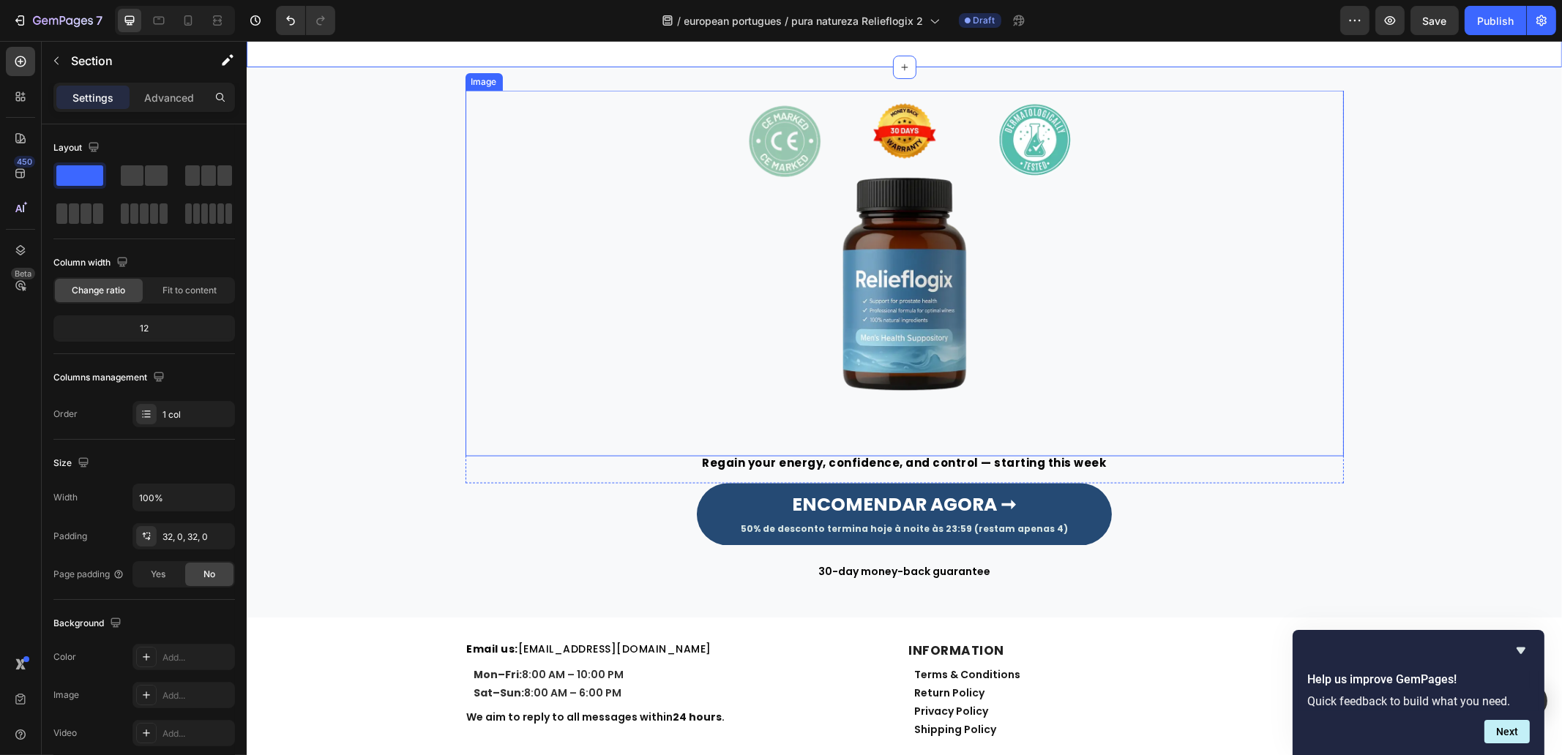
scroll to position [4695, 0]
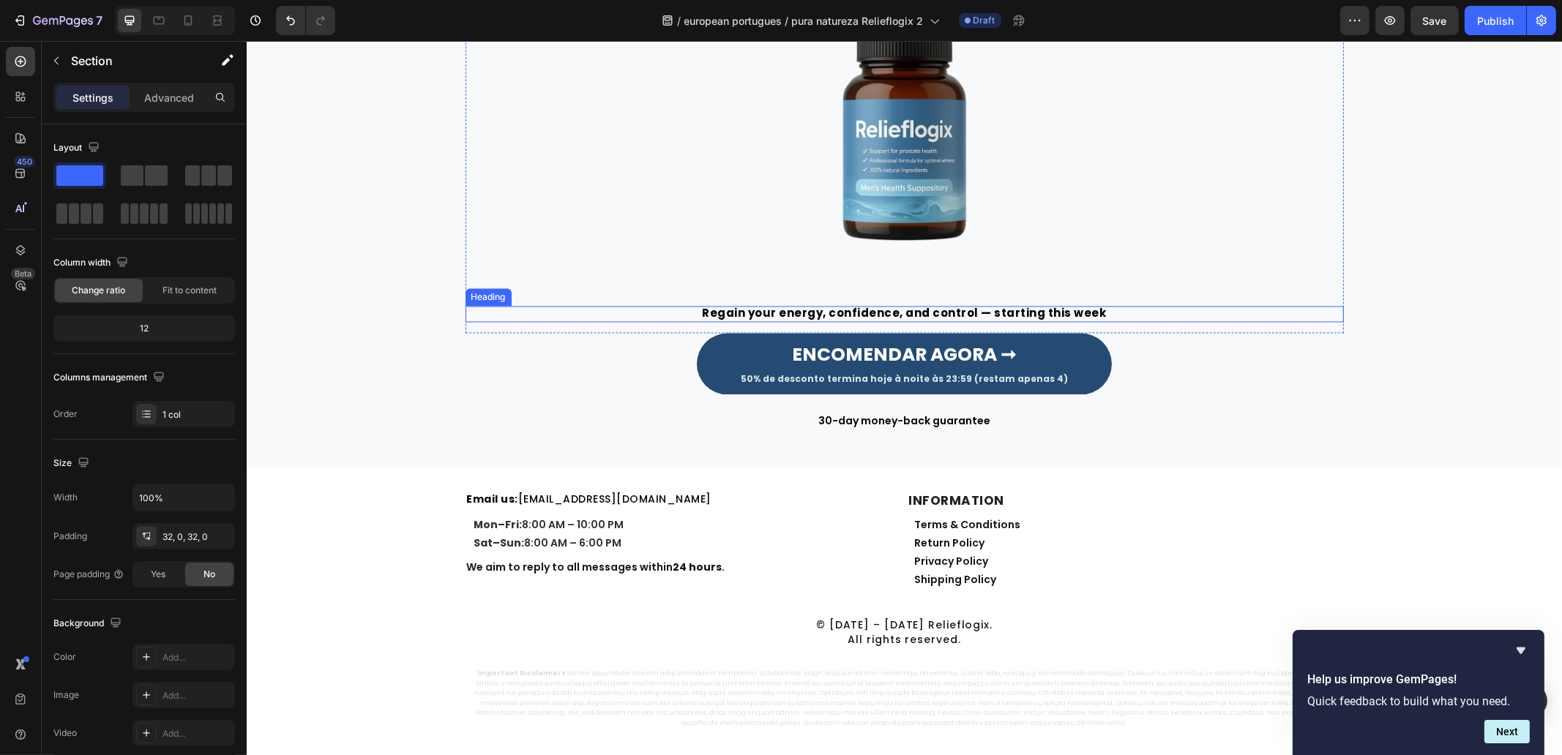
click at [875, 315] on h2 "Regain your energy, confidence, and control — starting this week" at bounding box center [904, 315] width 878 height 16
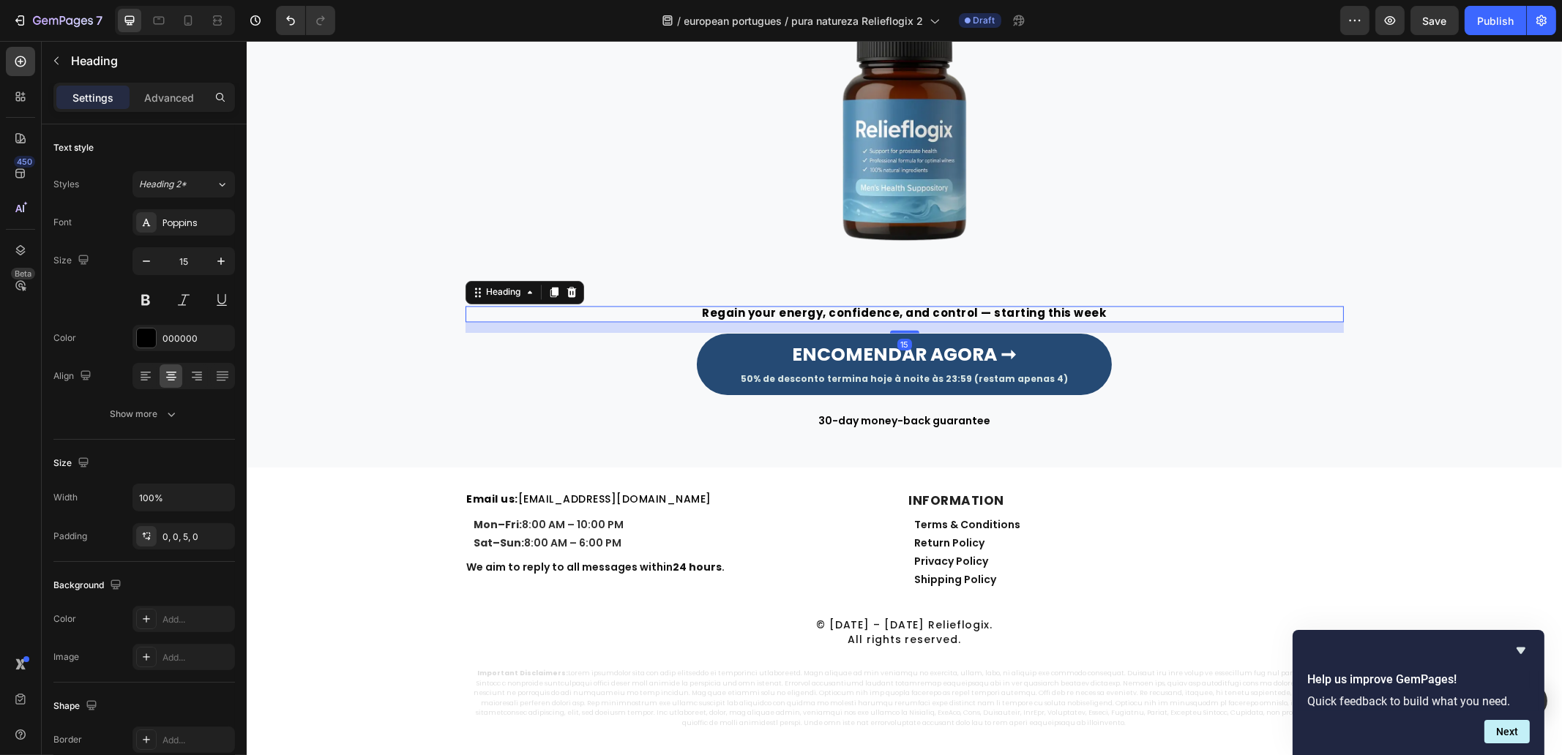
click at [875, 315] on h2 "Regain your energy, confidence, and control — starting this week" at bounding box center [904, 315] width 878 height 16
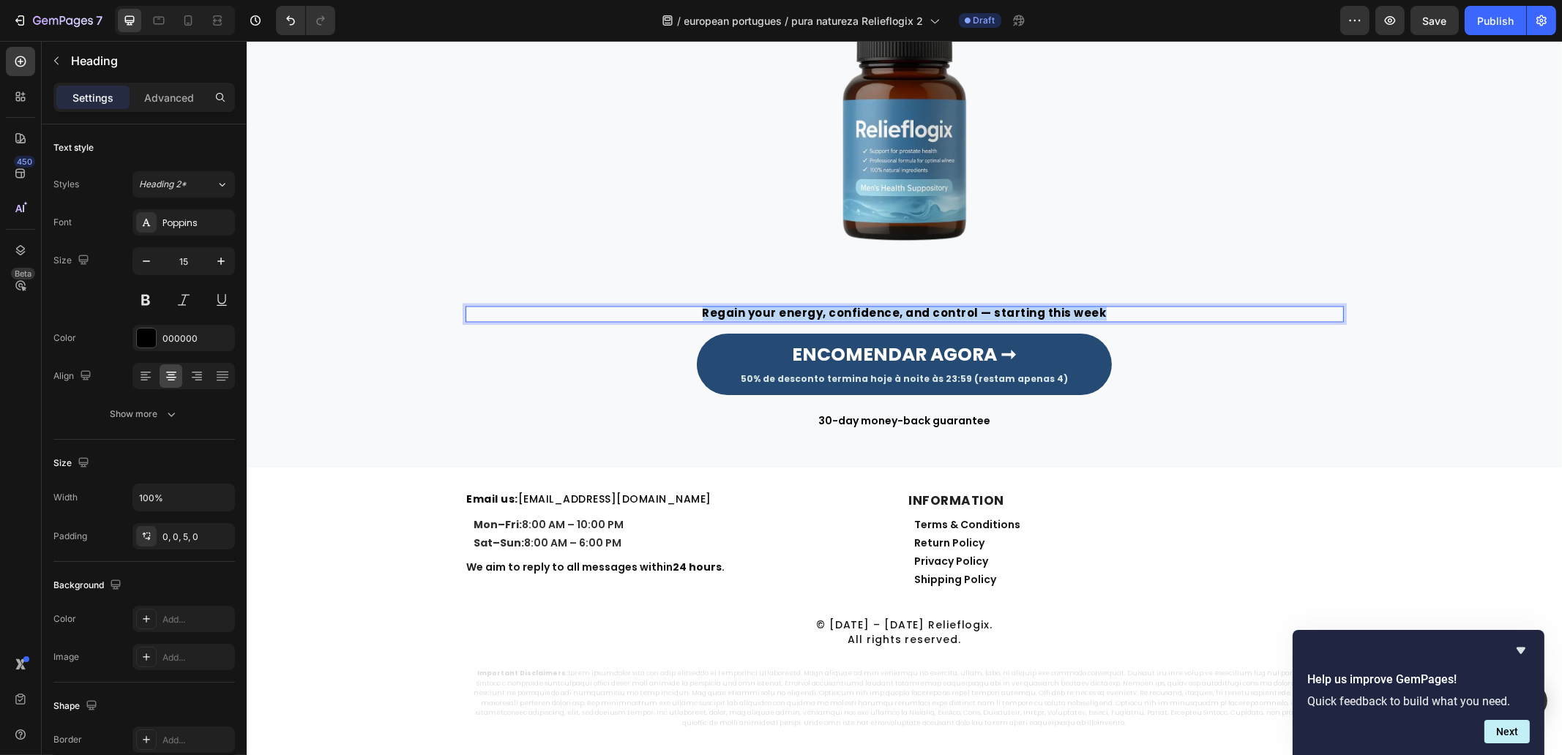
click at [875, 315] on p "Regain your energy, confidence, and control — starting this week" at bounding box center [903, 313] width 875 height 11
click at [365, 368] on div "Image Recupere a sua energia, confiança e controlo – já esta semana Heading 15 …" at bounding box center [903, 186] width 1293 height 490
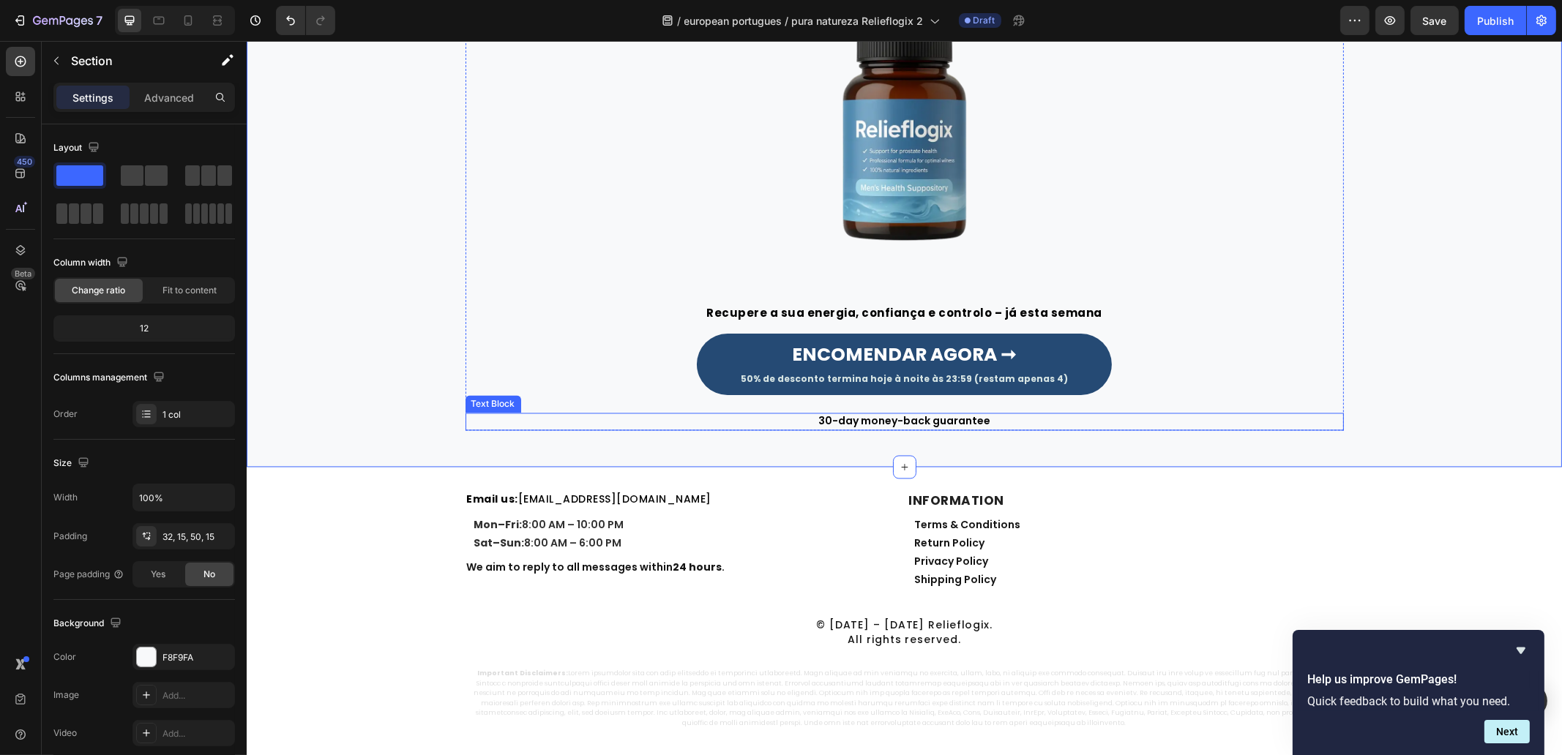
click at [833, 420] on p "30-day money-back guarantee" at bounding box center [903, 422] width 875 height 15
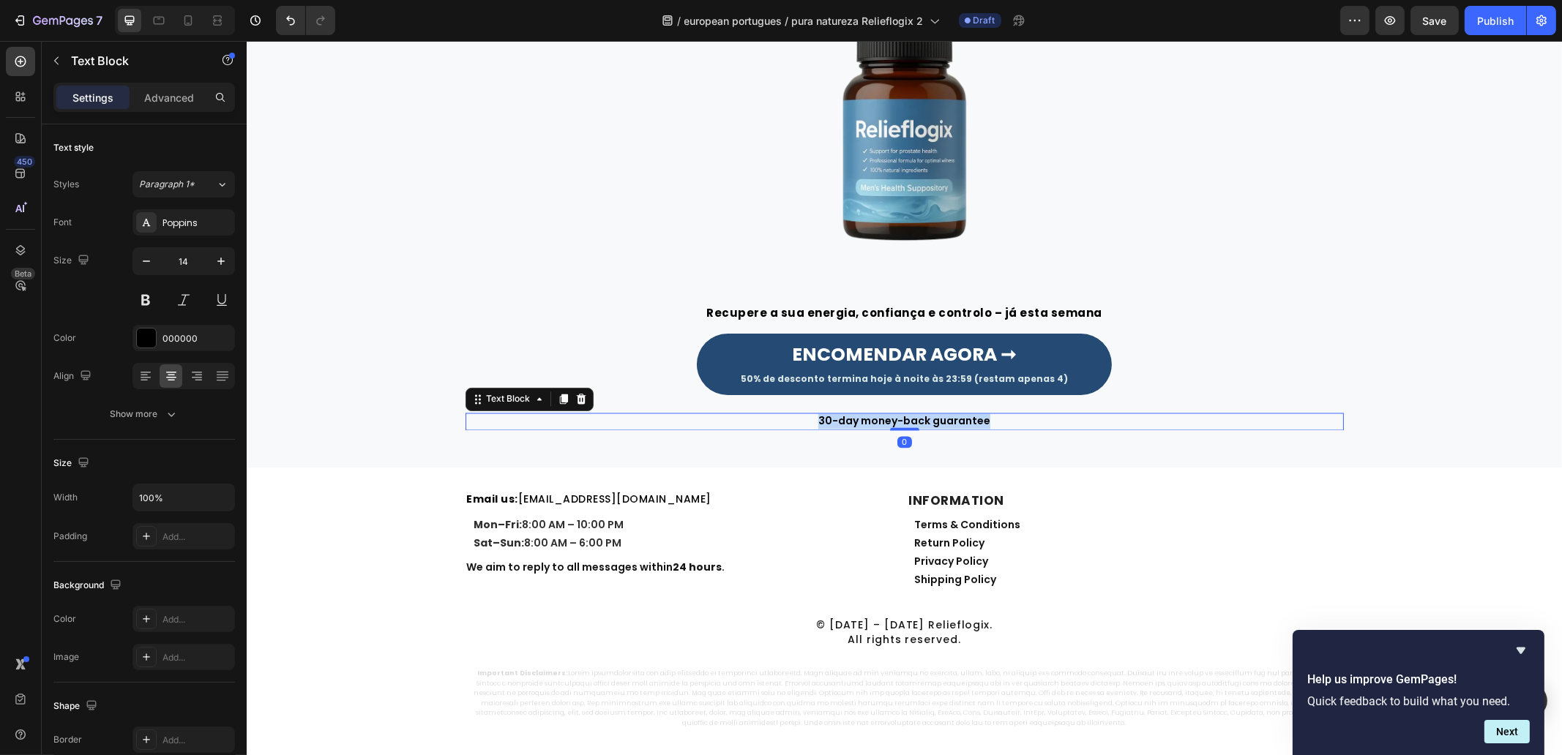
click at [833, 420] on p "30-day money-back guarantee" at bounding box center [903, 422] width 875 height 15
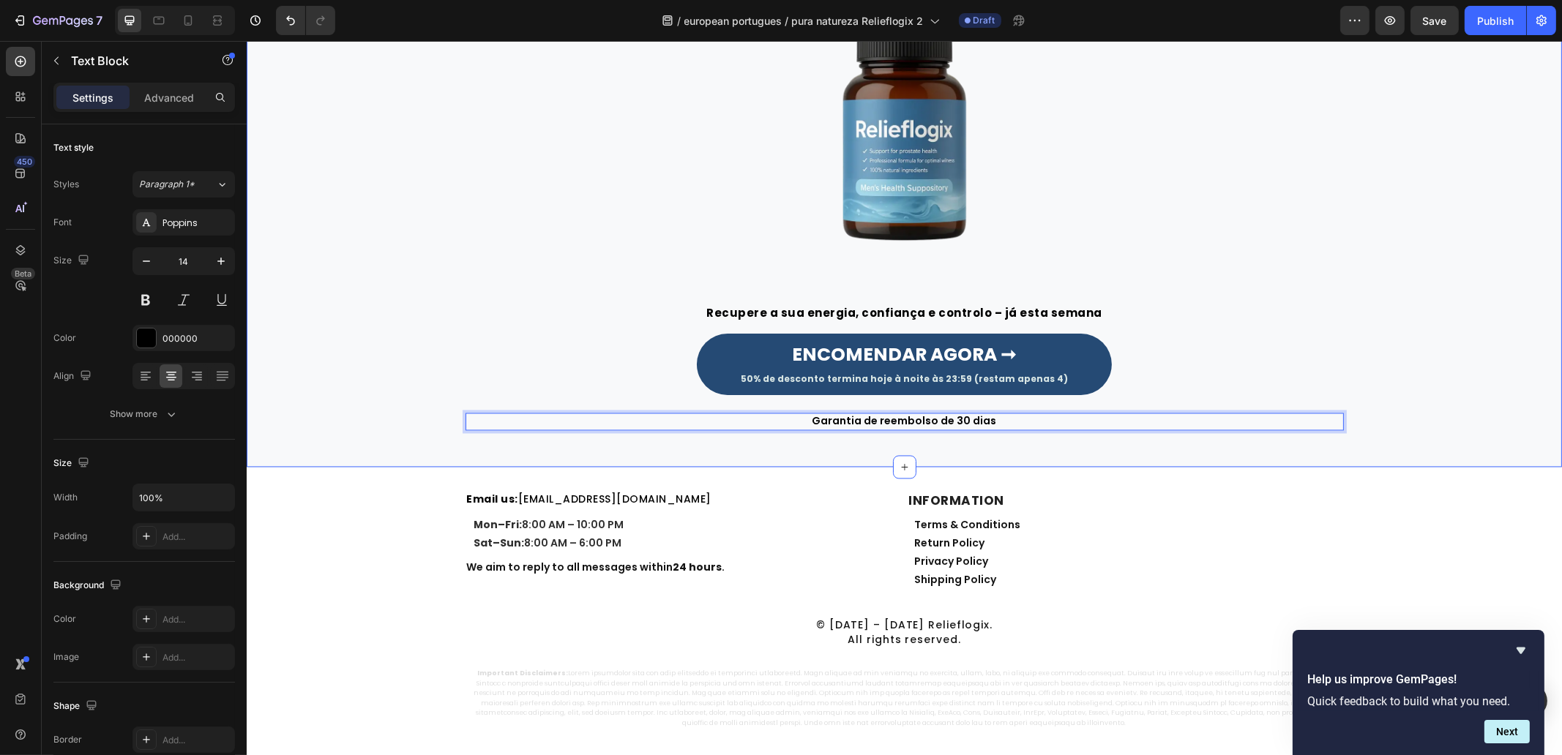
click at [1427, 330] on div "Image Recupere a sua energia, confiança e controlo – já esta semana Heading Row…" at bounding box center [903, 186] width 1293 height 490
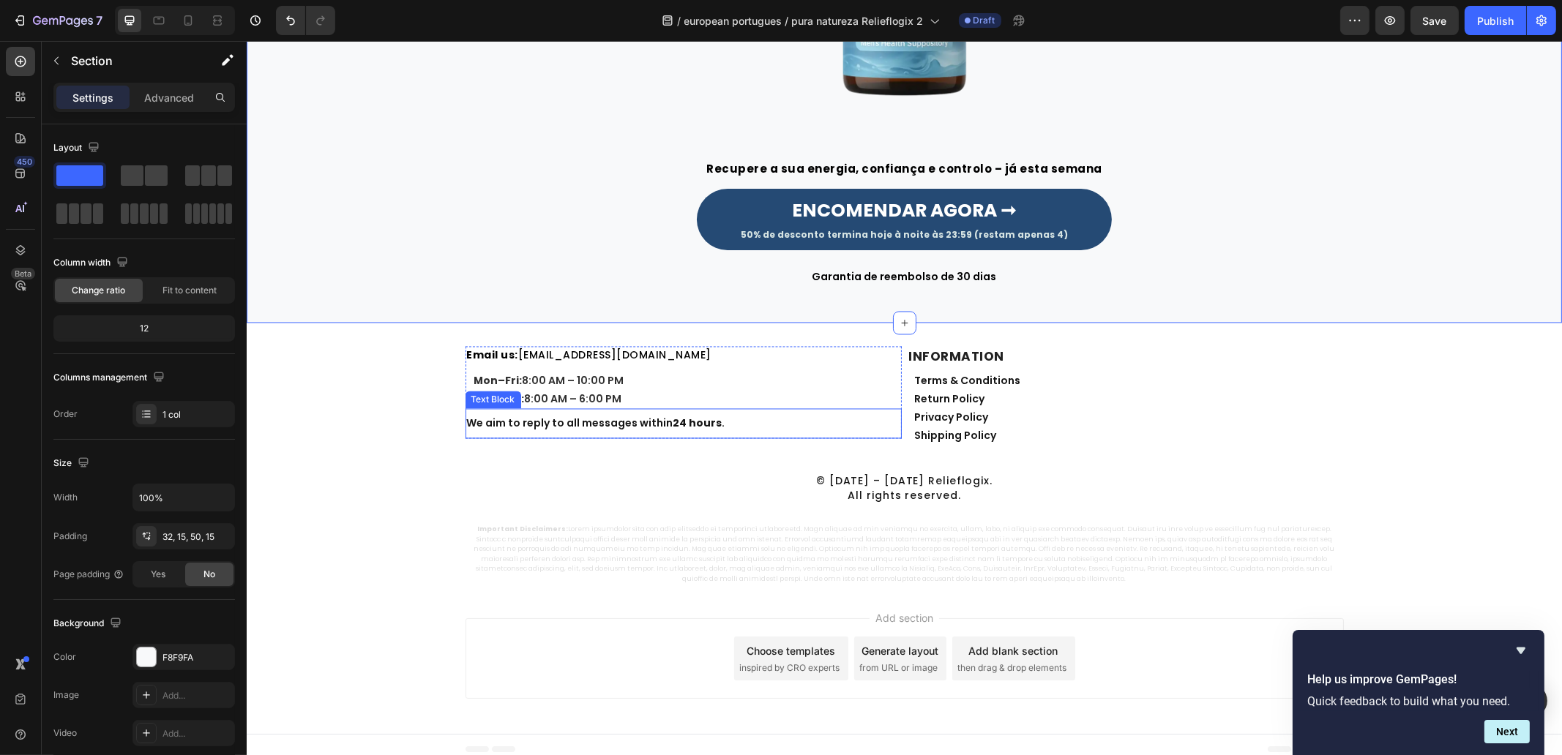
scroll to position [4749, 0]
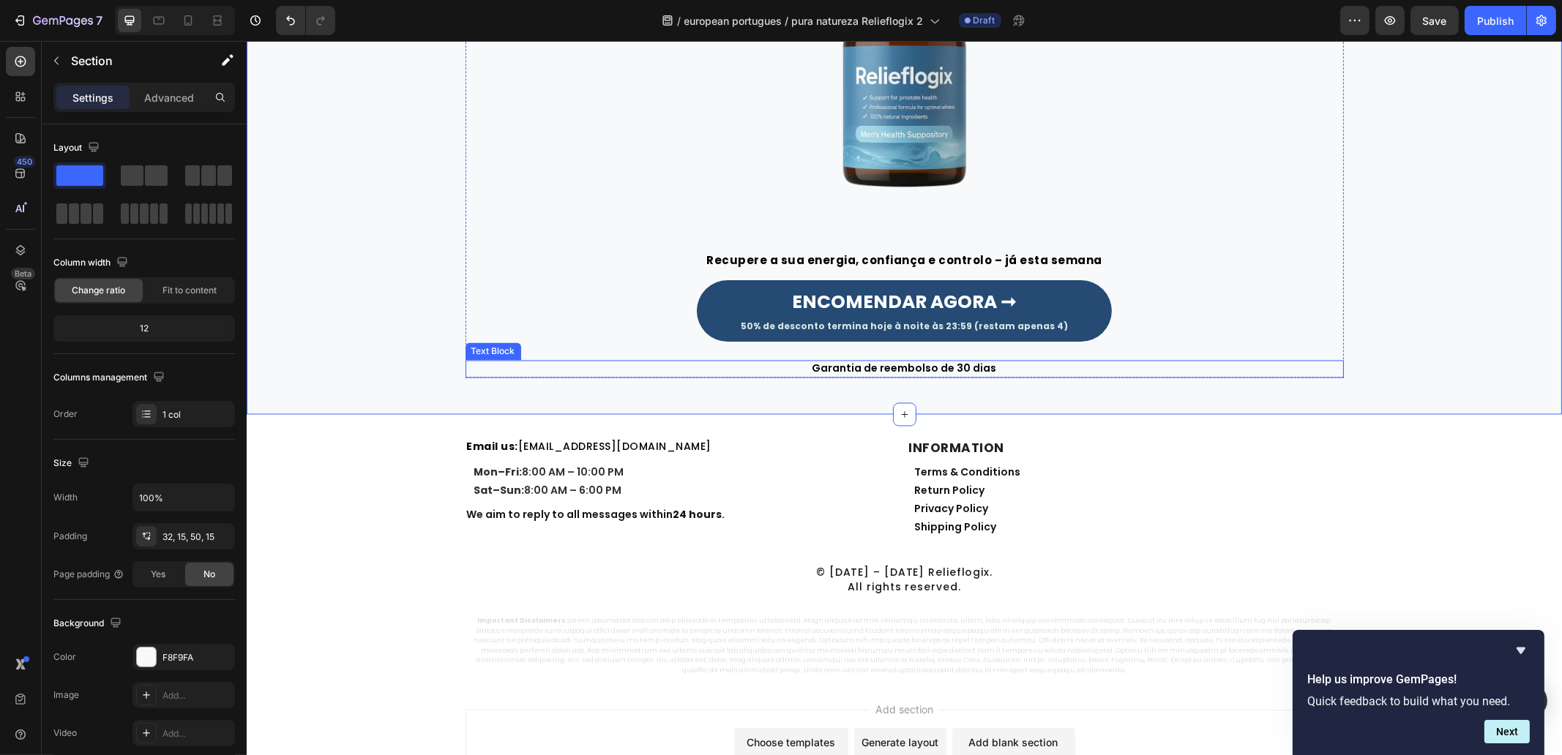
click at [963, 371] on p "Garantia de reembolso de 30 dias" at bounding box center [903, 369] width 875 height 15
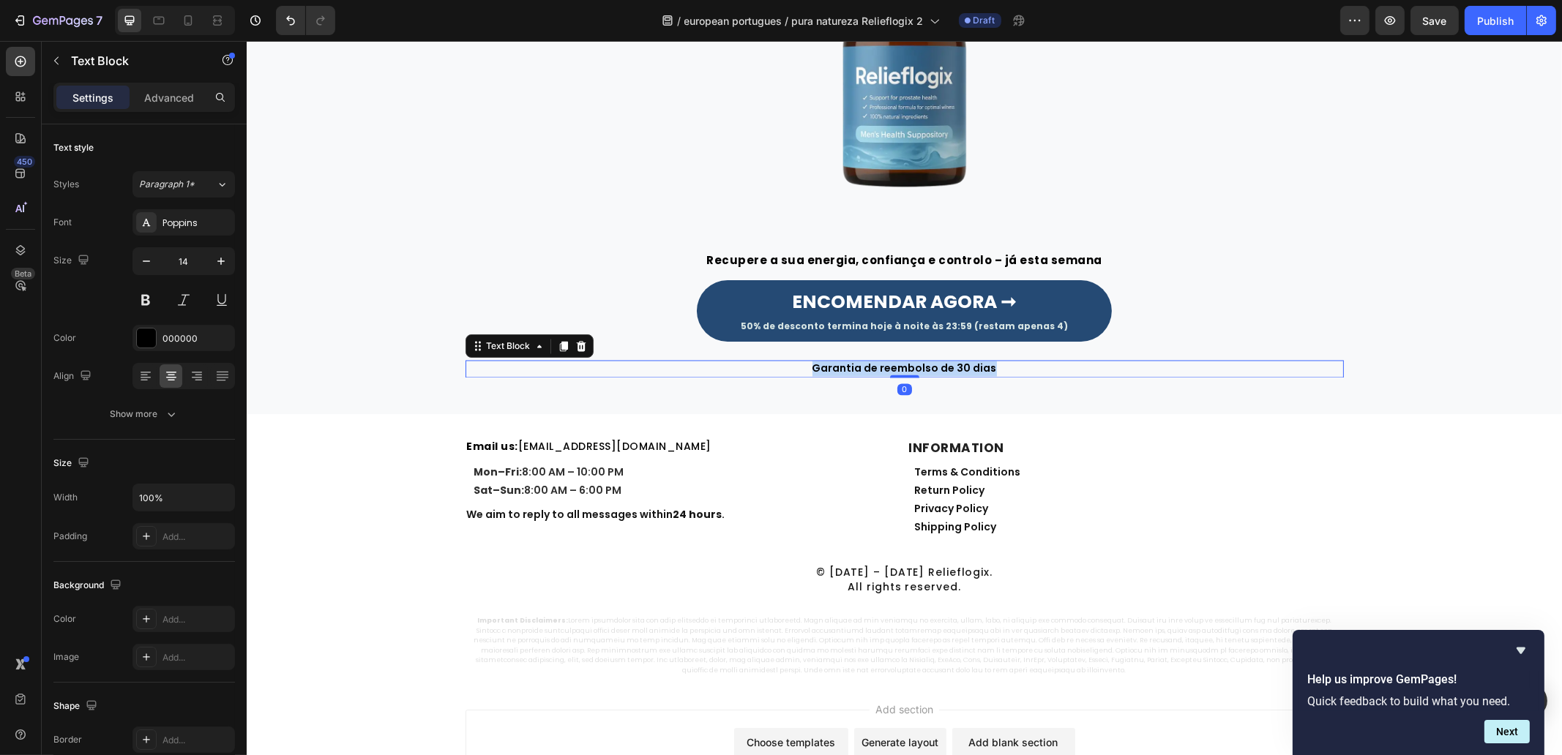
click at [963, 371] on p "Garantia de reembolso de 30 dias" at bounding box center [903, 369] width 875 height 15
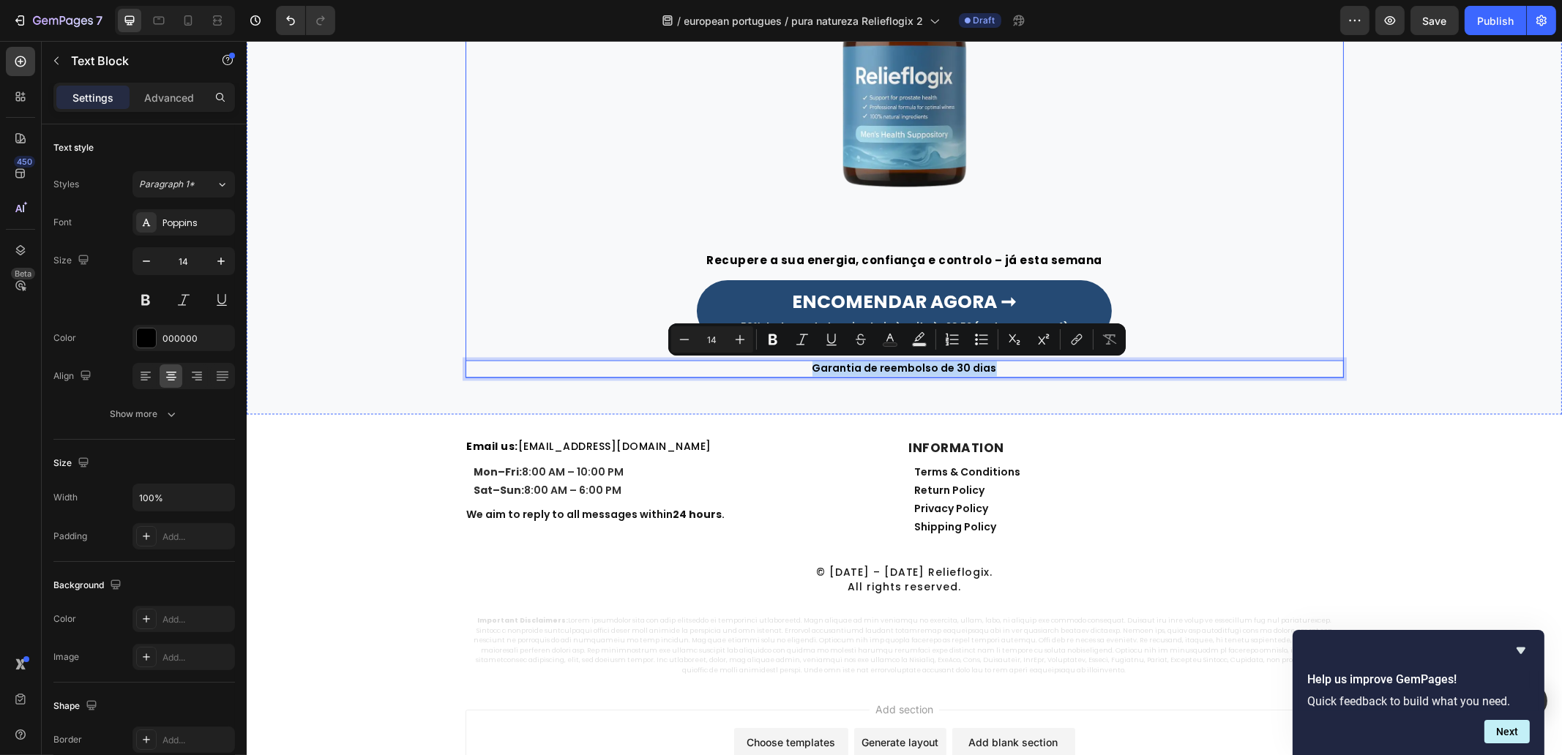
copy p "Garantia de reembolso de 30 dias"
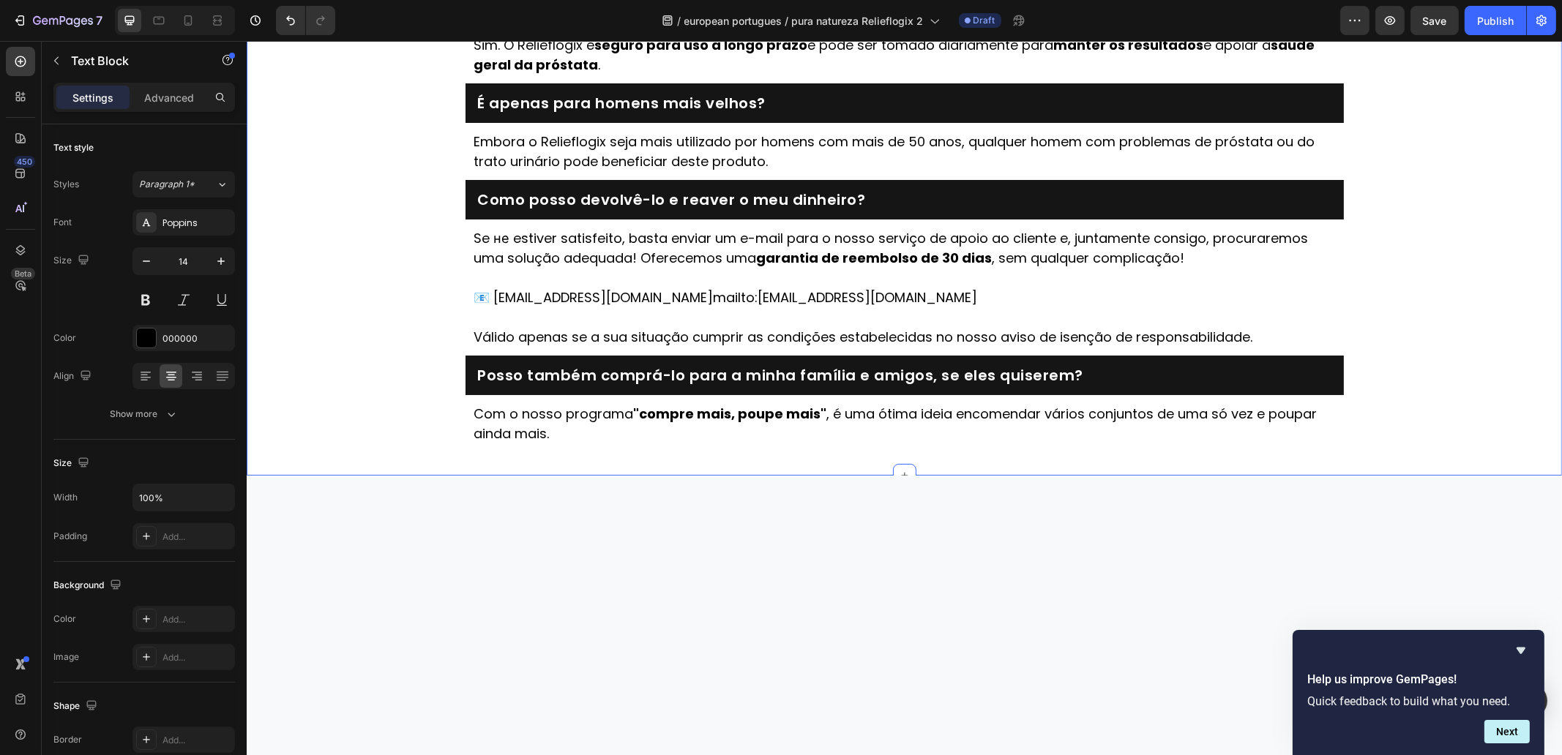
type input "16"
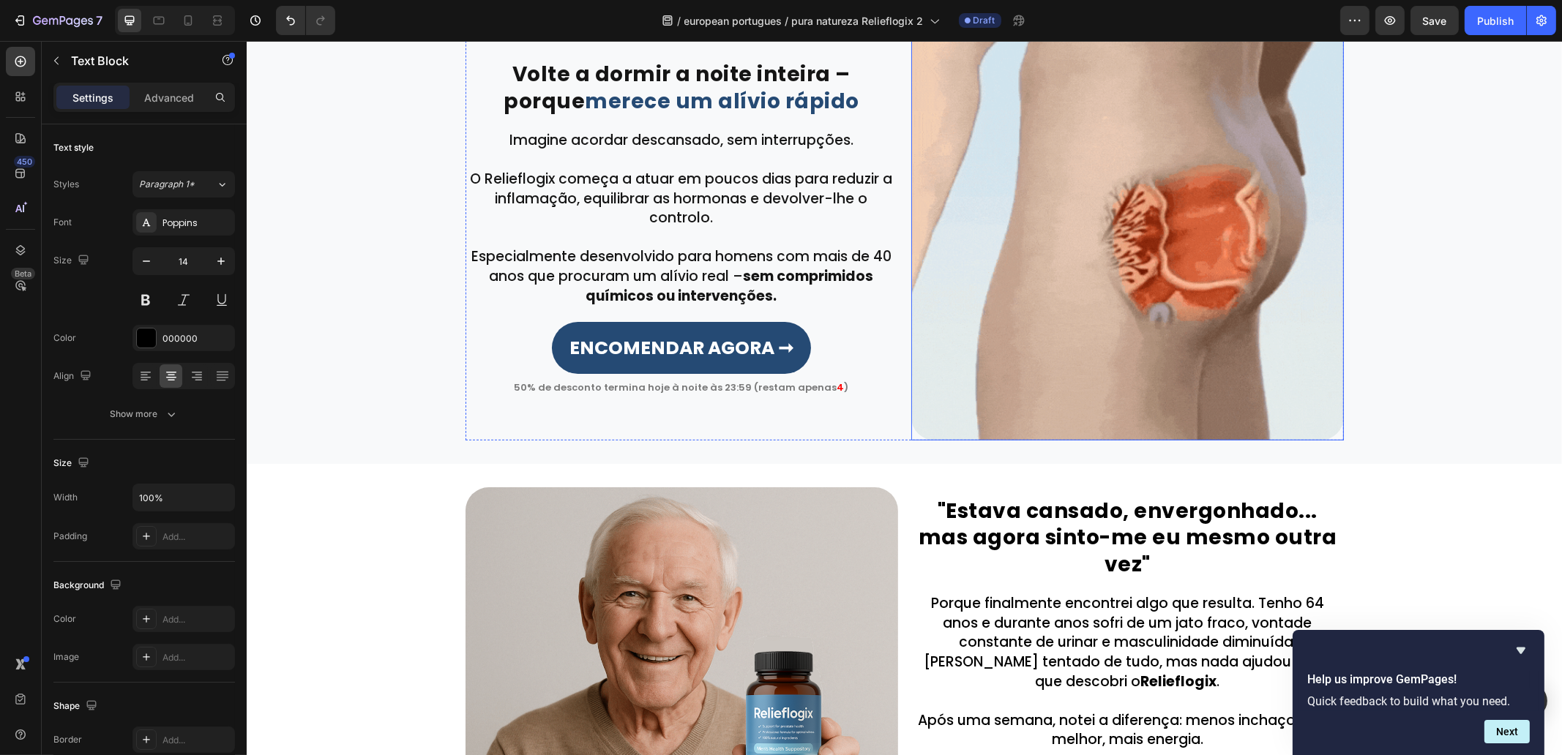
scroll to position [0, 0]
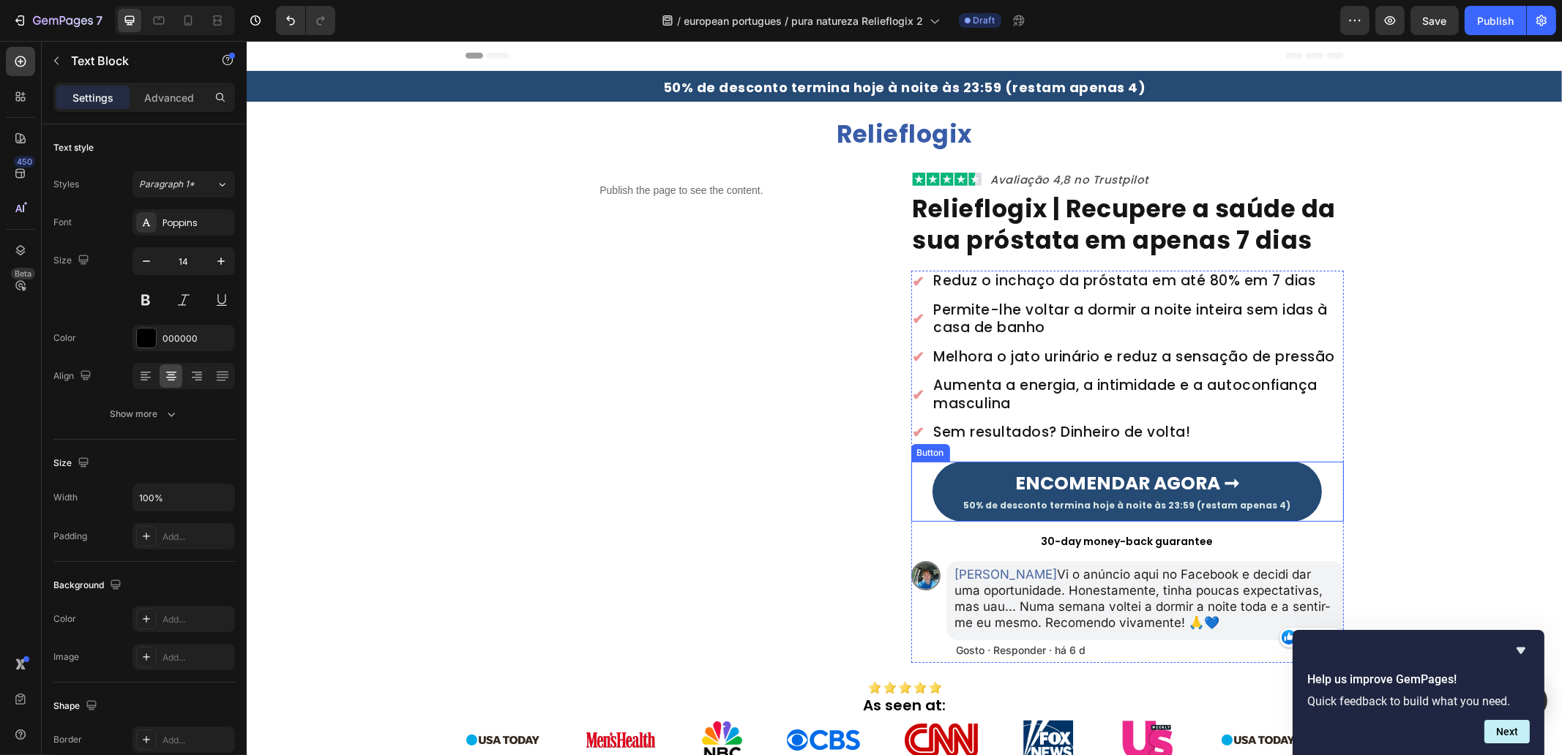
click at [1137, 534] on p "30-day money-back guarantee" at bounding box center [1127, 542] width 430 height 16
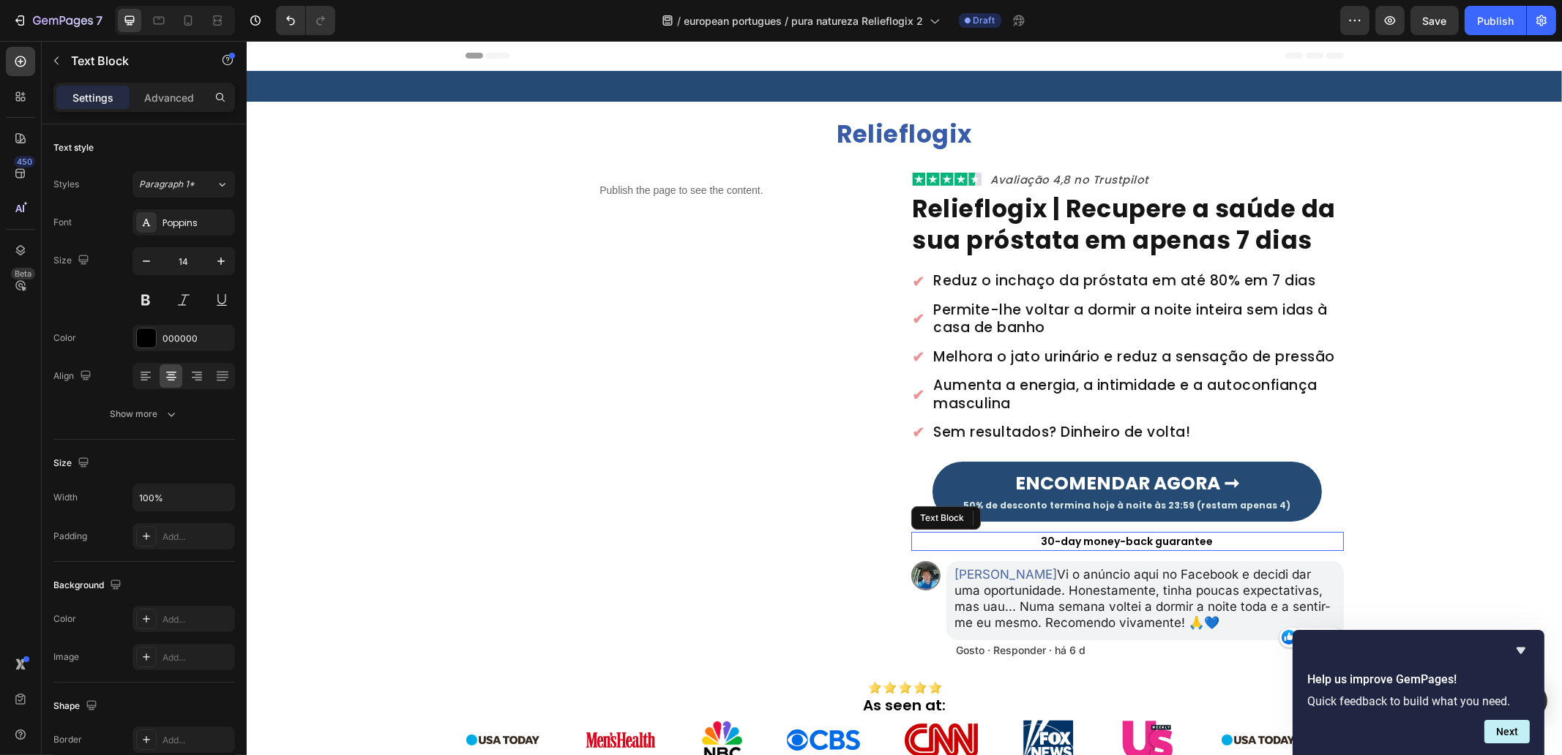
click at [1137, 534] on p "30-day money-back guarantee" at bounding box center [1127, 542] width 430 height 16
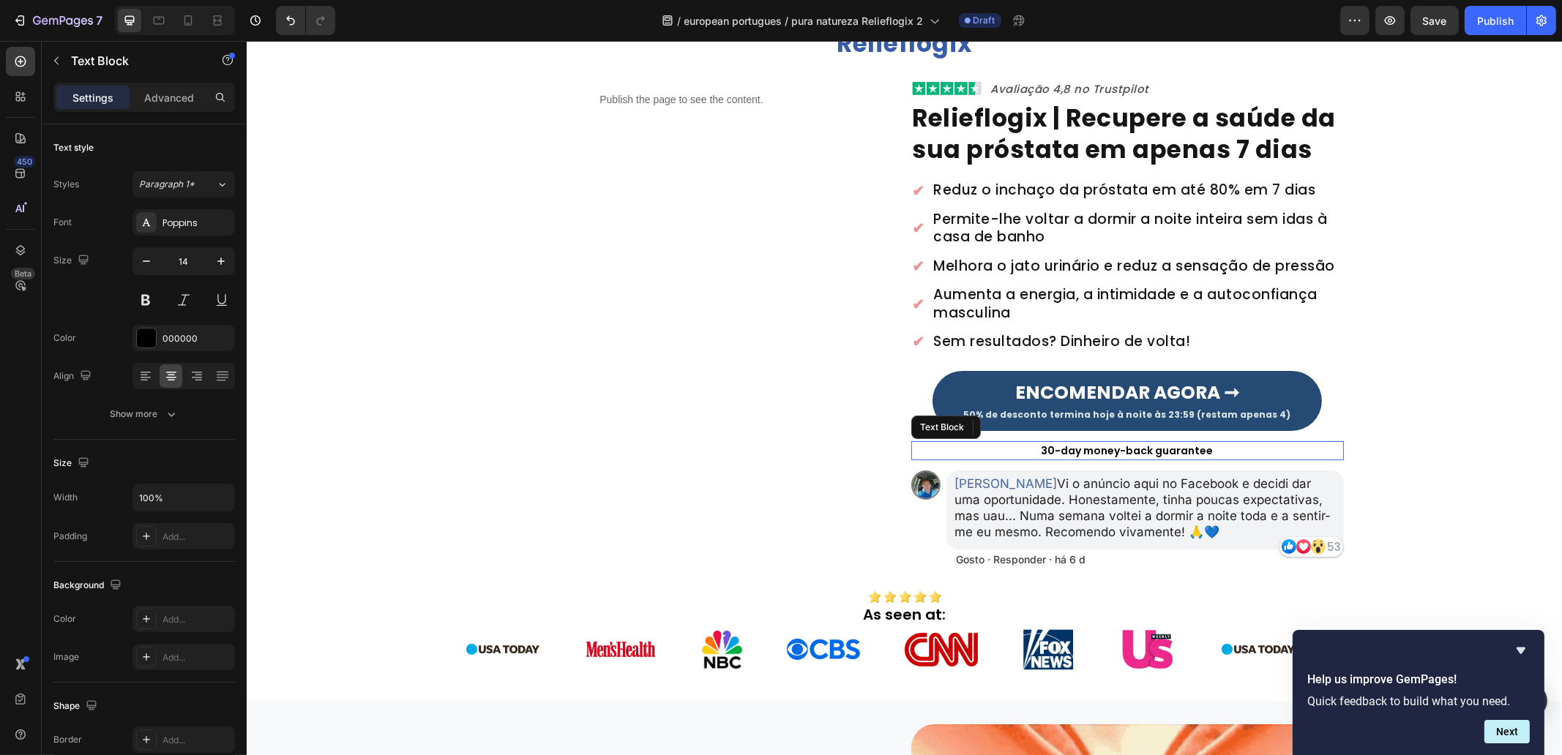
click at [1137, 447] on p "30-day money-back guarantee" at bounding box center [1127, 451] width 430 height 16
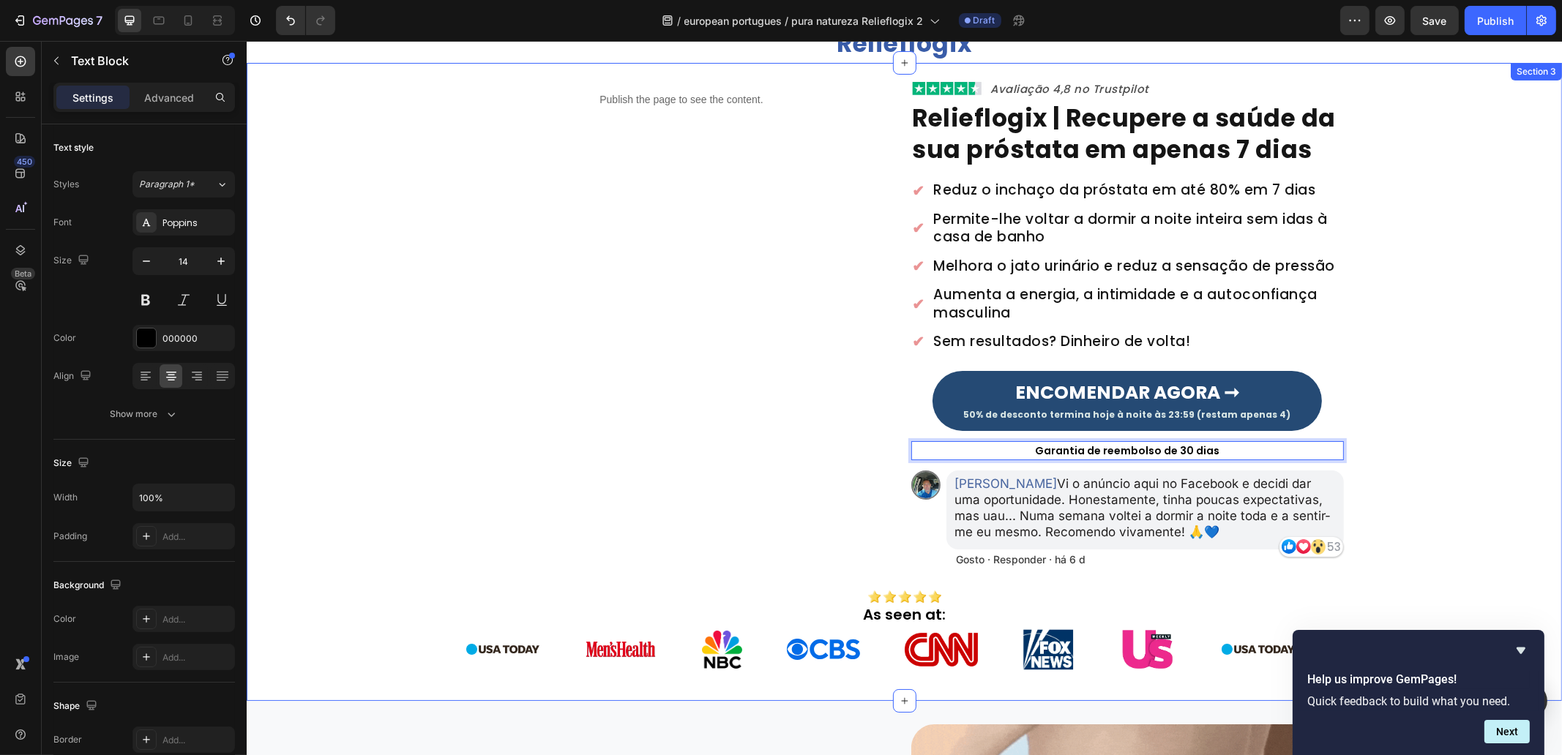
click at [1378, 345] on div "Publish the page to see the content. Custom Code Image Avaliação 4,8 no Trustpi…" at bounding box center [903, 379] width 1315 height 597
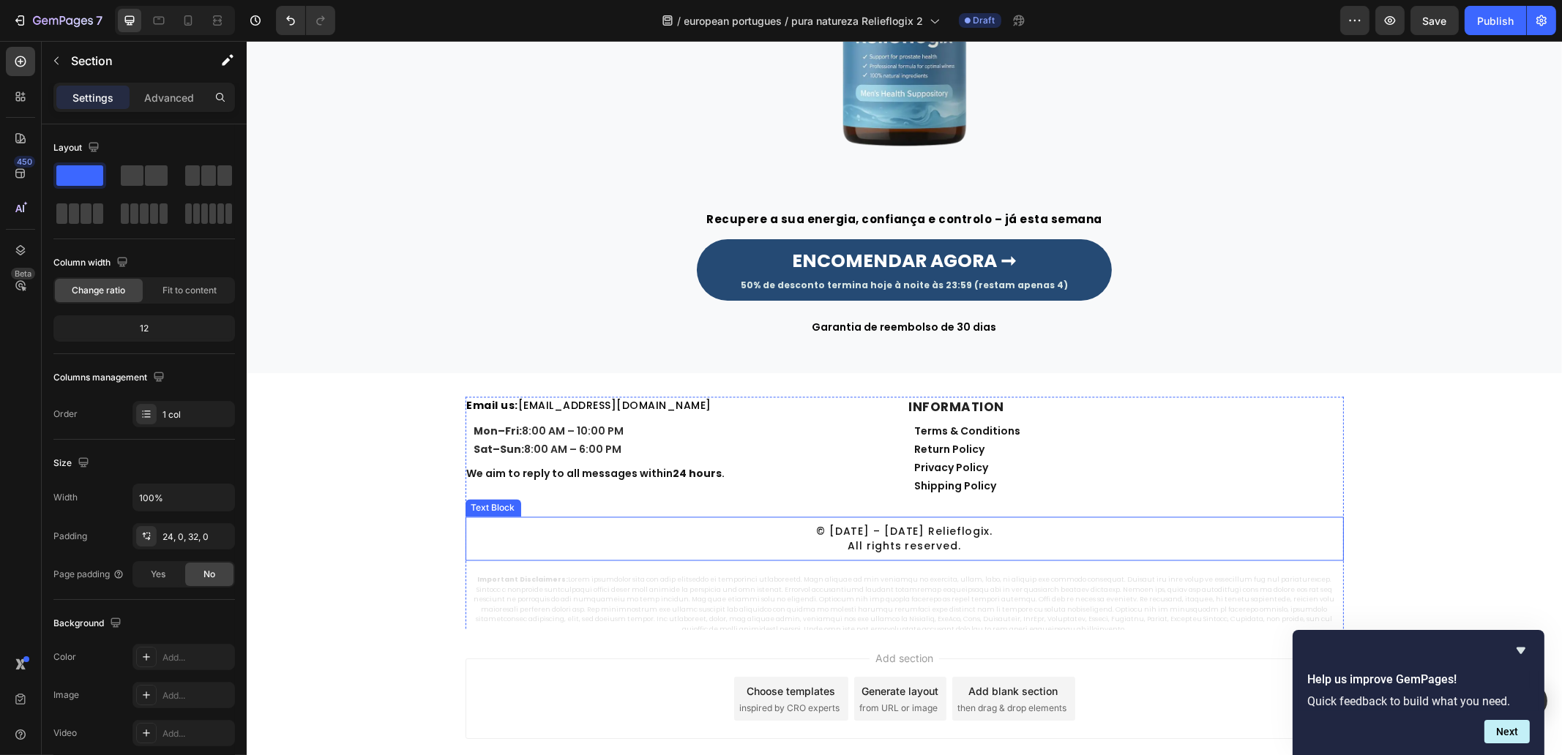
scroll to position [4840, 0]
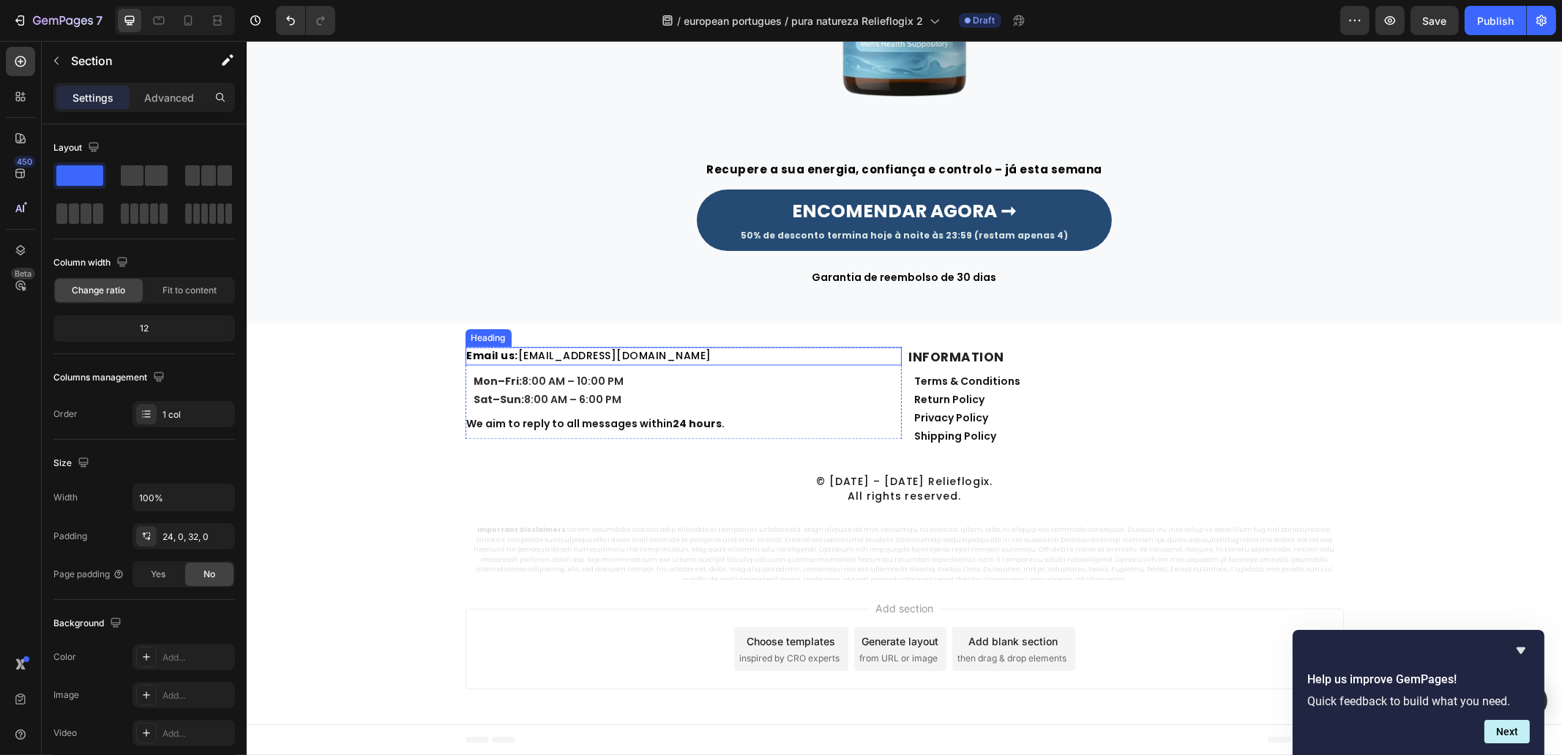
click at [566, 356] on link "[EMAIL_ADDRESS][DOMAIN_NAME]" at bounding box center [613, 355] width 193 height 15
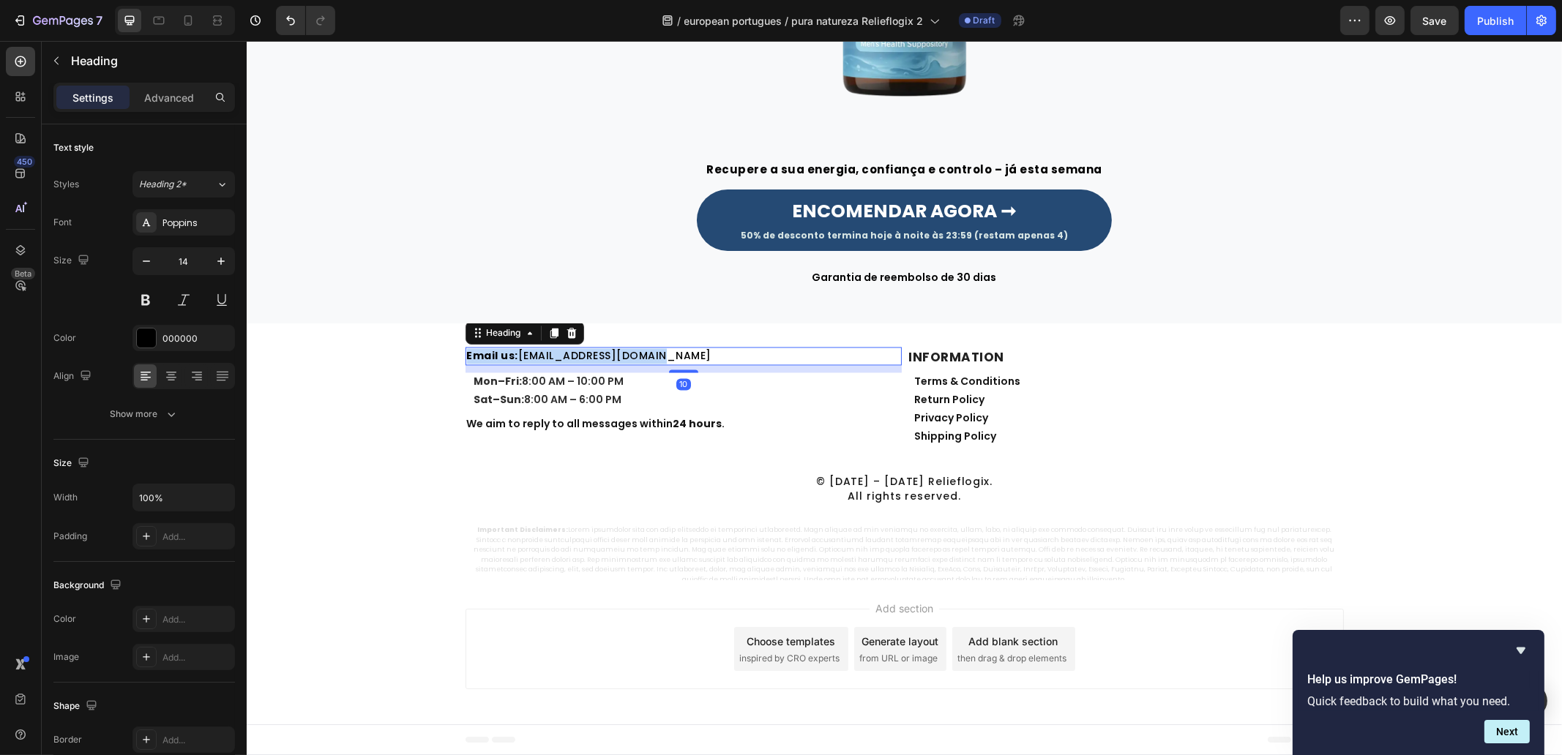
click at [566, 356] on link "[EMAIL_ADDRESS][DOMAIN_NAME]" at bounding box center [613, 355] width 193 height 15
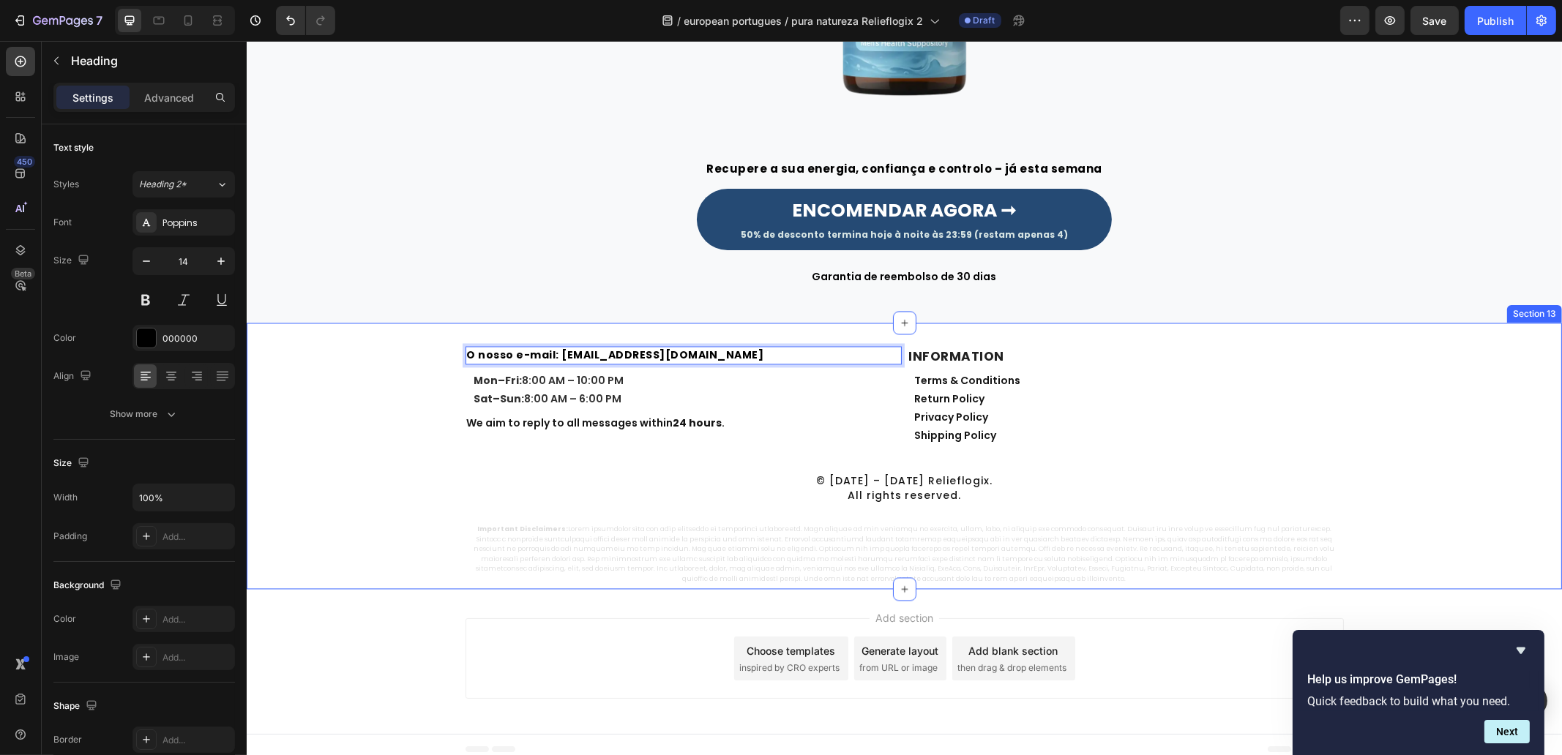
click at [414, 397] on div "O nosso e-mail: [EMAIL_ADDRESS][DOMAIN_NAME] Heading 10 Mon–Fri: 8:00 AM – 10:0…" at bounding box center [903, 465] width 1315 height 239
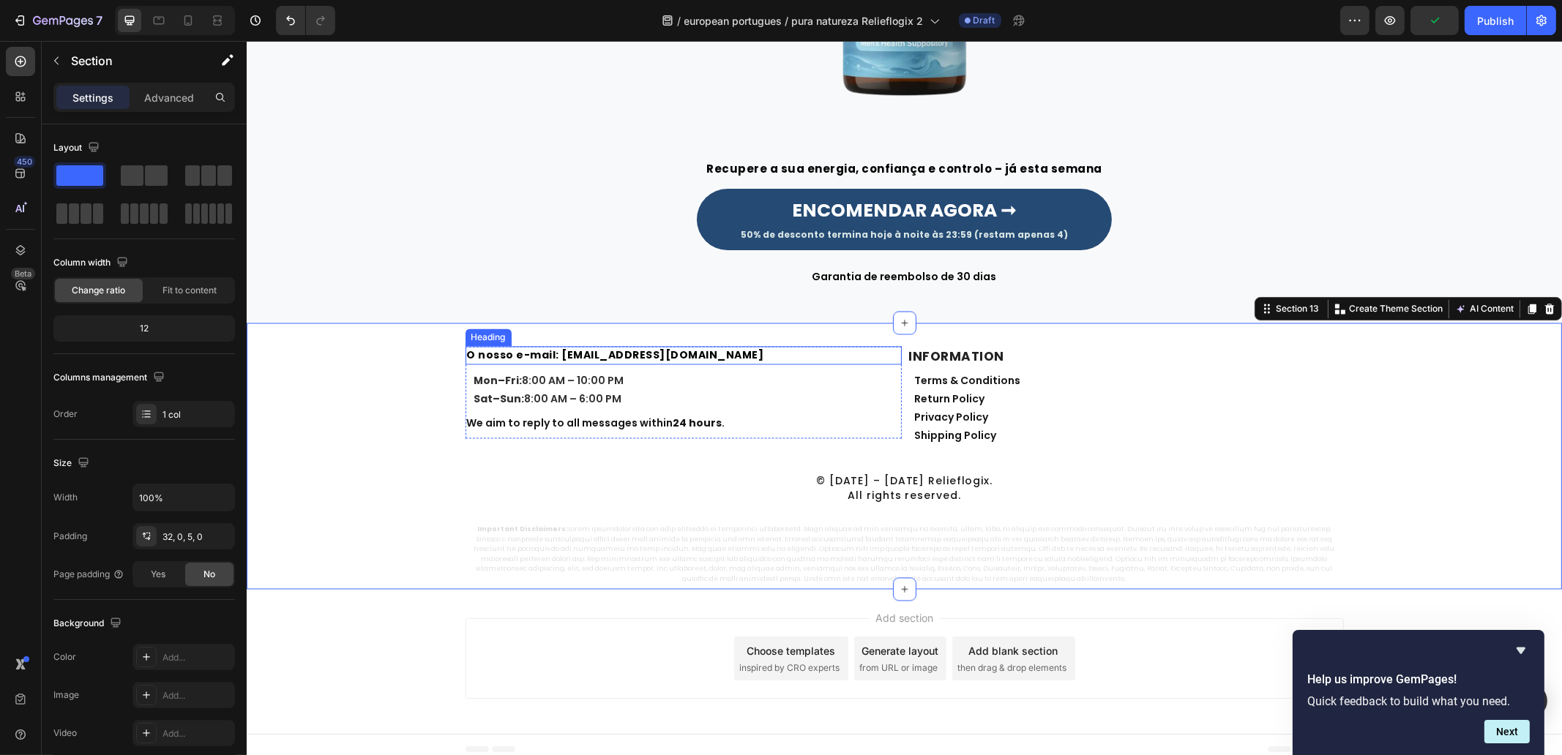
drag, startPoint x: 734, startPoint y: 356, endPoint x: 727, endPoint y: 356, distance: 7.4
click at [732, 356] on p "⁠⁠⁠⁠⁠⁠⁠ O nosso e-mail: [EMAIL_ADDRESS][DOMAIN_NAME]" at bounding box center [682, 355] width 433 height 15
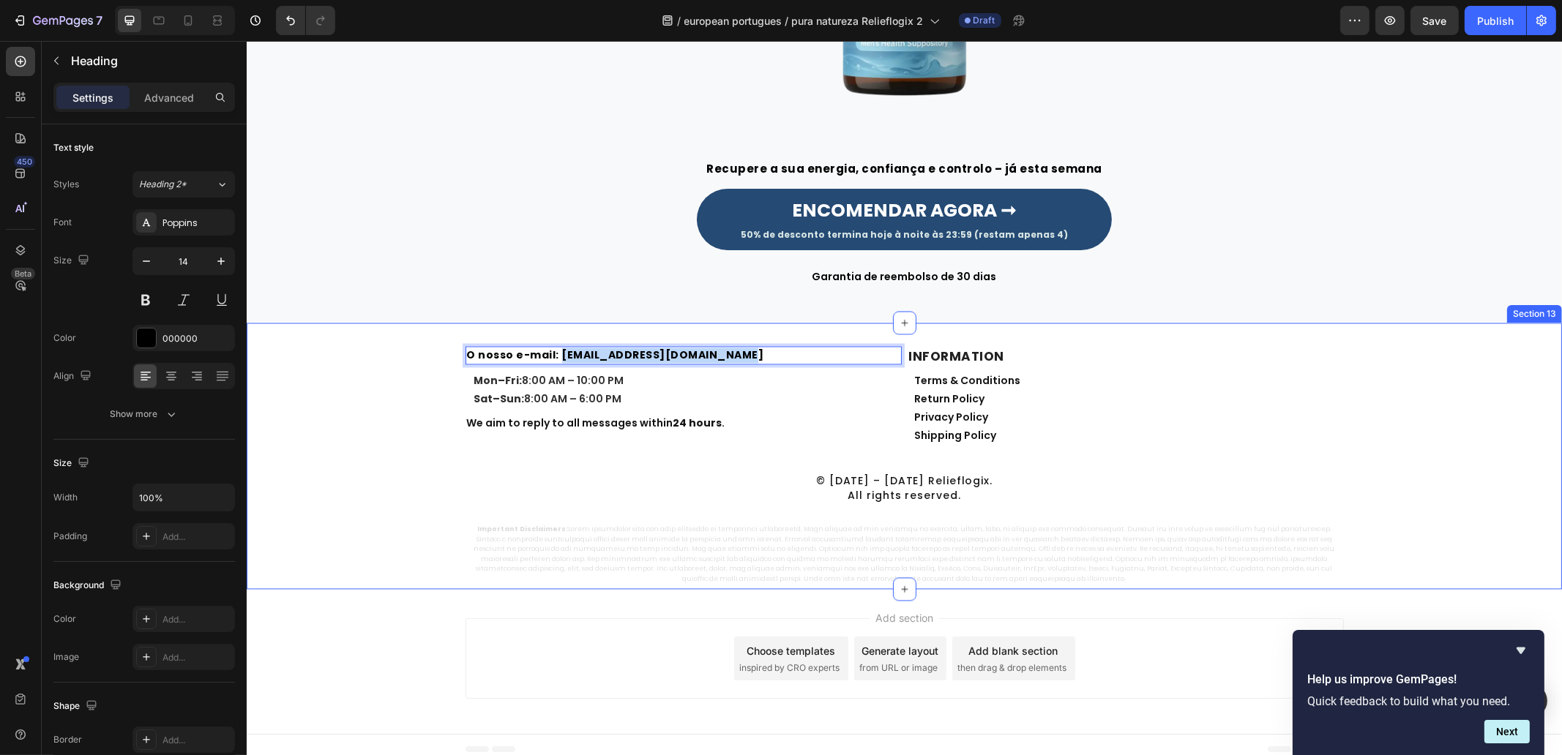
drag, startPoint x: 727, startPoint y: 354, endPoint x: 549, endPoint y: 345, distance: 178.1
click at [549, 345] on div "O nosso e-mail: [EMAIL_ADDRESS][DOMAIN_NAME] Heading 10 Mon–Fri: 8:00 AM – 10:0…" at bounding box center [903, 456] width 1315 height 266
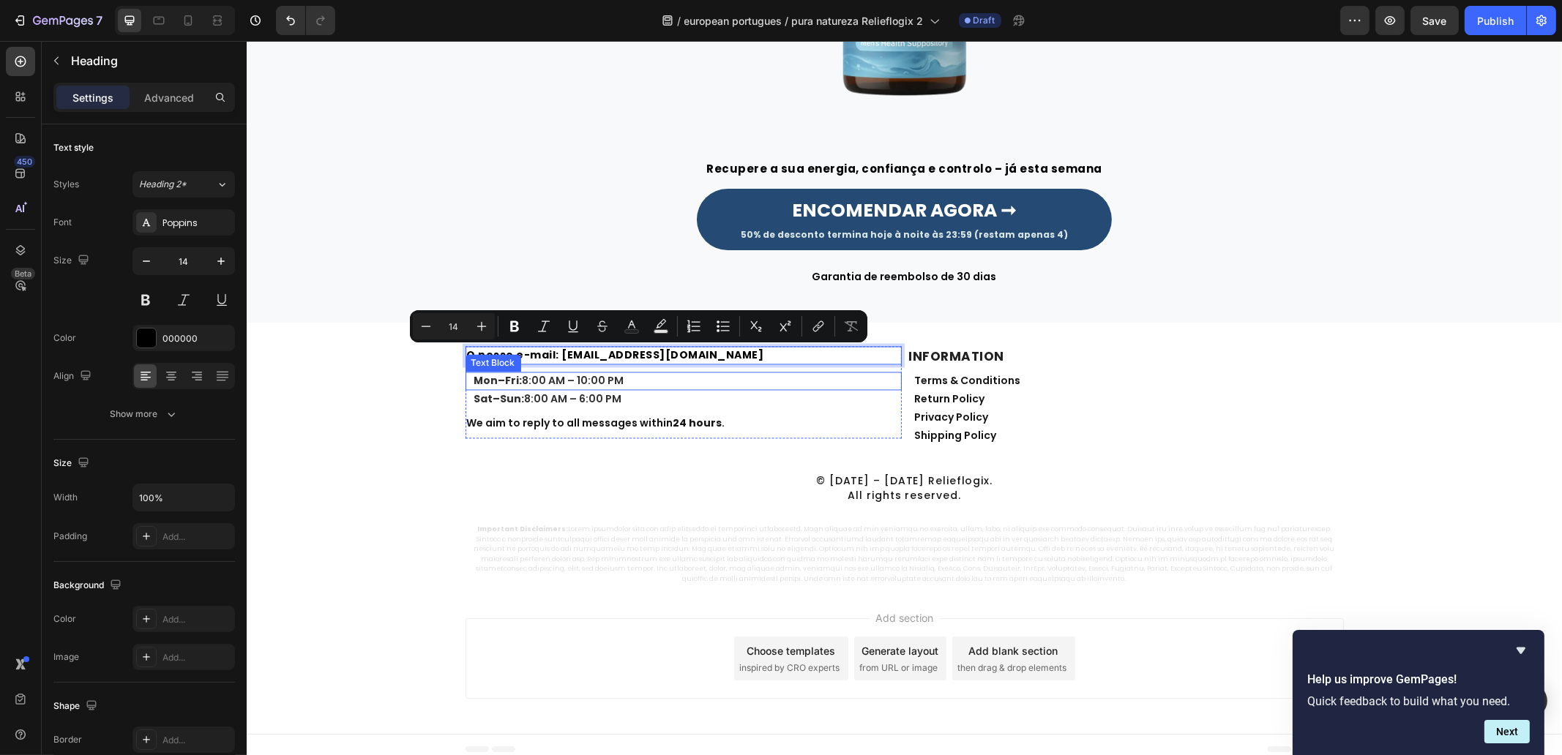
click at [397, 424] on div "O nosso e-mail: [EMAIL_ADDRESS][DOMAIN_NAME] Heading 10 Mon–Fri: 8:00 AM – 10:0…" at bounding box center [903, 465] width 1315 height 239
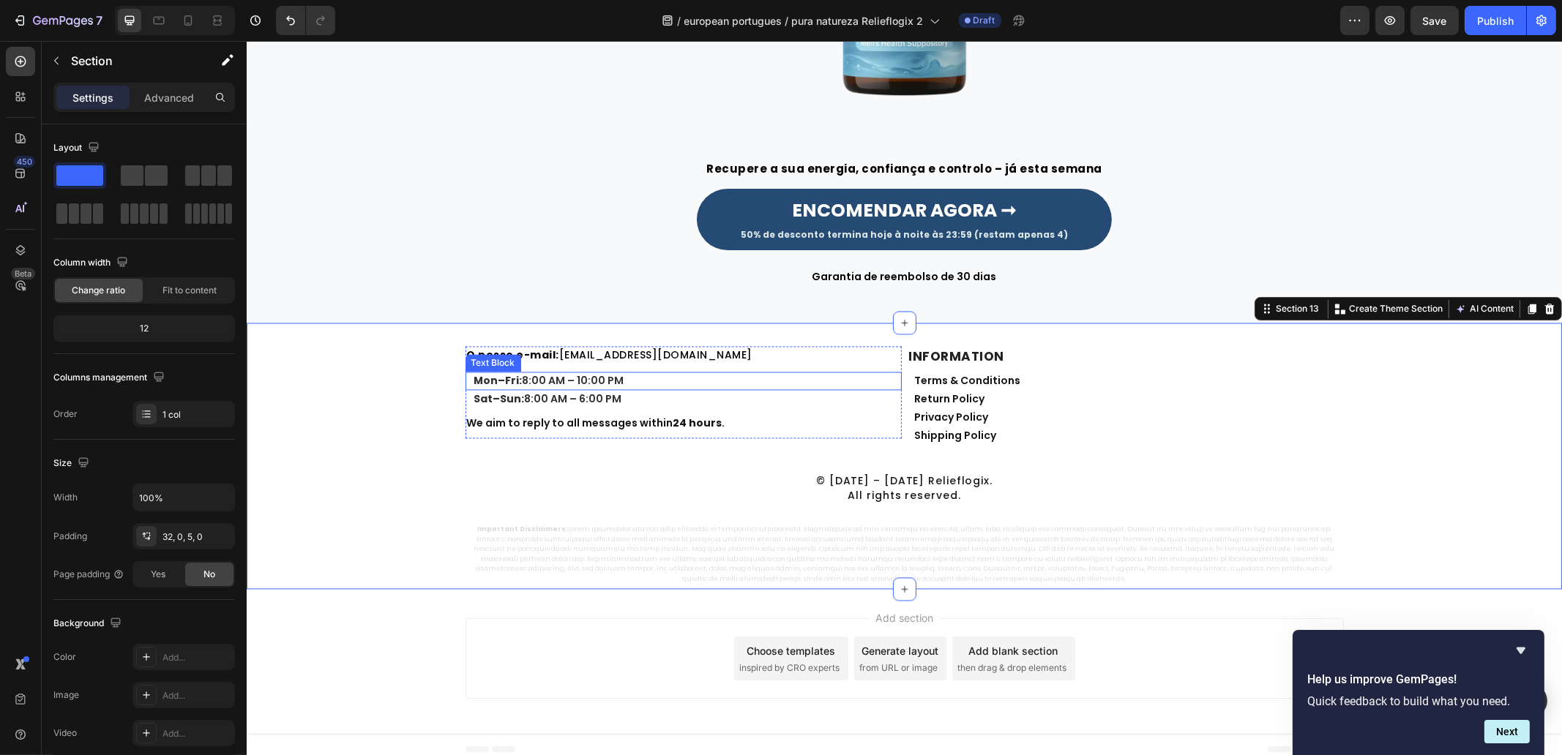
click at [562, 381] on p "Mon–Fri: 8:00 AM – 10:00 PM" at bounding box center [687, 380] width 426 height 15
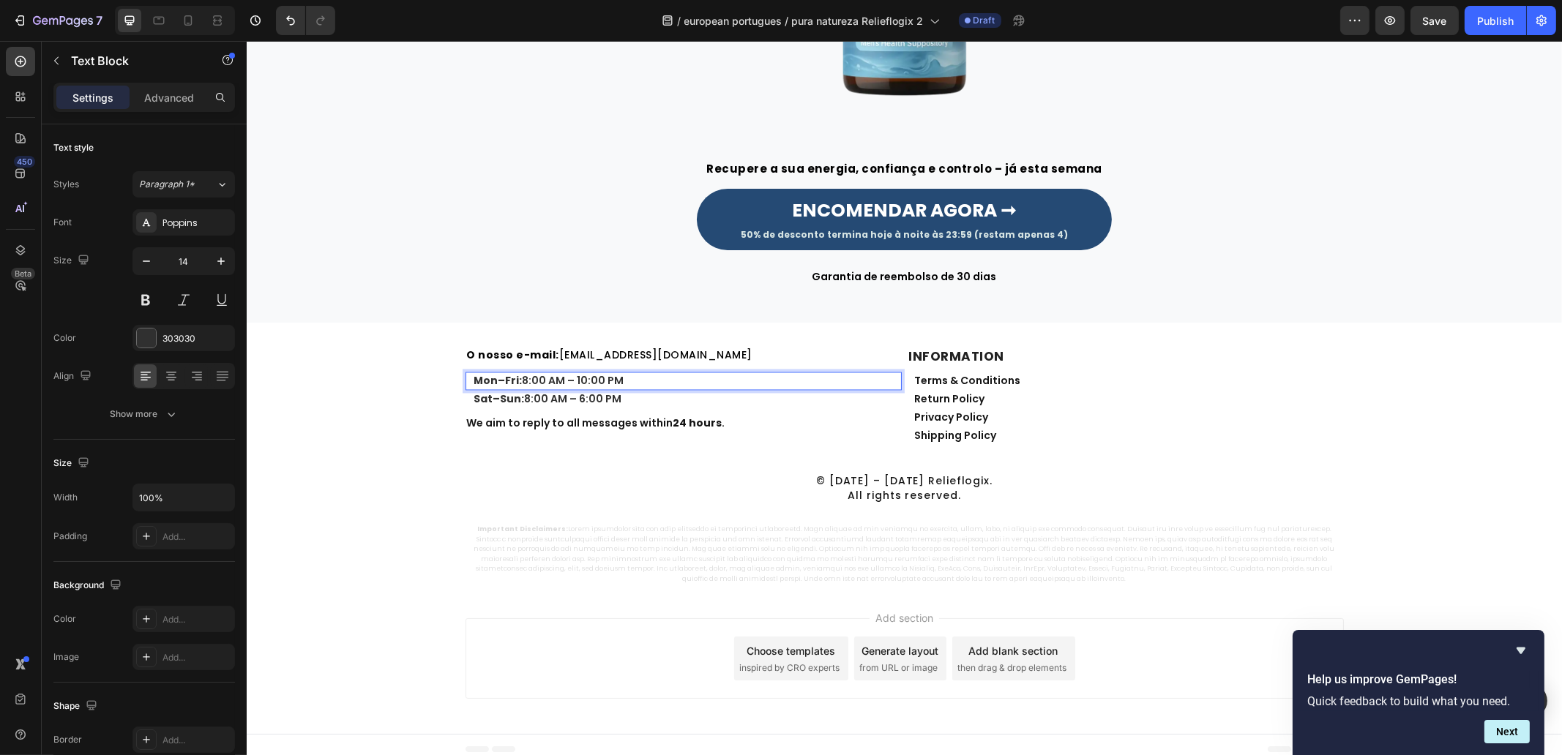
click at [562, 381] on p "Mon–Fri: 8:00 AM – 10:00 PM" at bounding box center [687, 380] width 426 height 15
click at [306, 397] on div "⁠⁠⁠⁠⁠⁠⁠ O nosso e-mail: [EMAIL_ADDRESS][DOMAIN_NAME] Heading Segunda a Sexta-fe…" at bounding box center [903, 465] width 1315 height 239
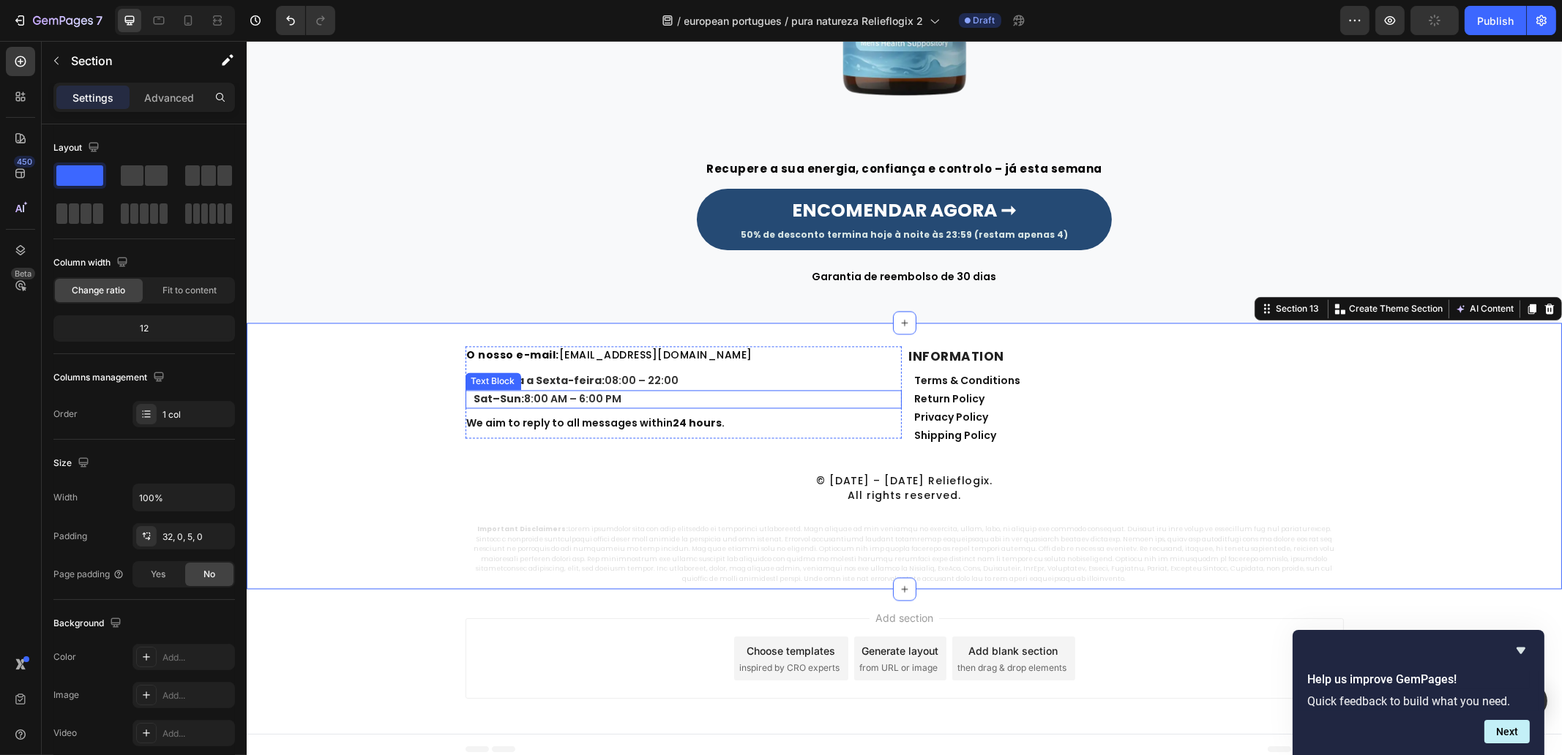
click at [569, 404] on p "Sat–Sun: 8:00 AM – 6:00 PM" at bounding box center [687, 399] width 426 height 15
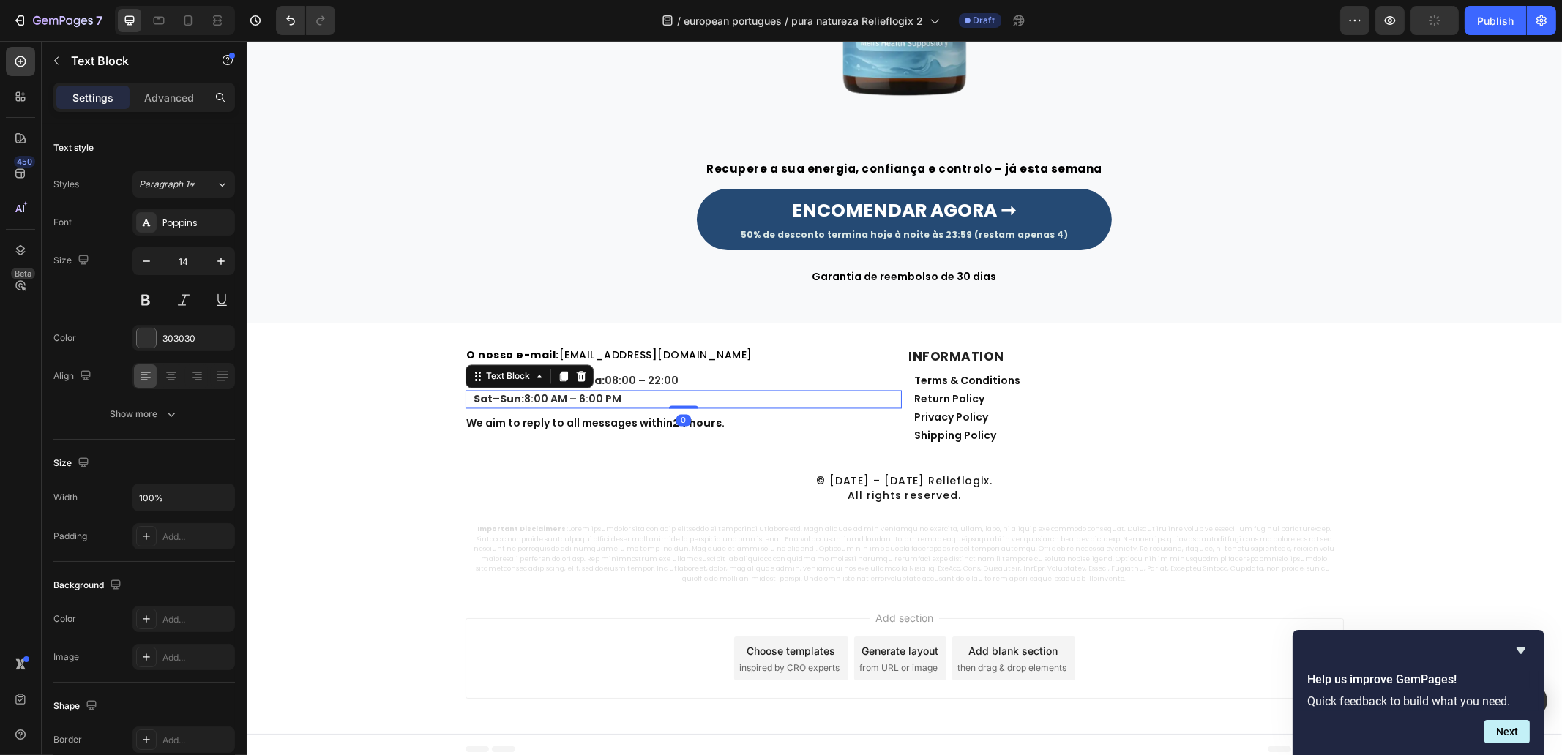
click at [569, 404] on p "Sat–Sun: 8:00 AM – 6:00 PM" at bounding box center [687, 399] width 426 height 15
click at [363, 420] on div "⁠⁠⁠⁠⁠⁠⁠ O nosso e-mail: [EMAIL_ADDRESS][DOMAIN_NAME] Heading Segunda a Sexta-fe…" at bounding box center [903, 465] width 1315 height 239
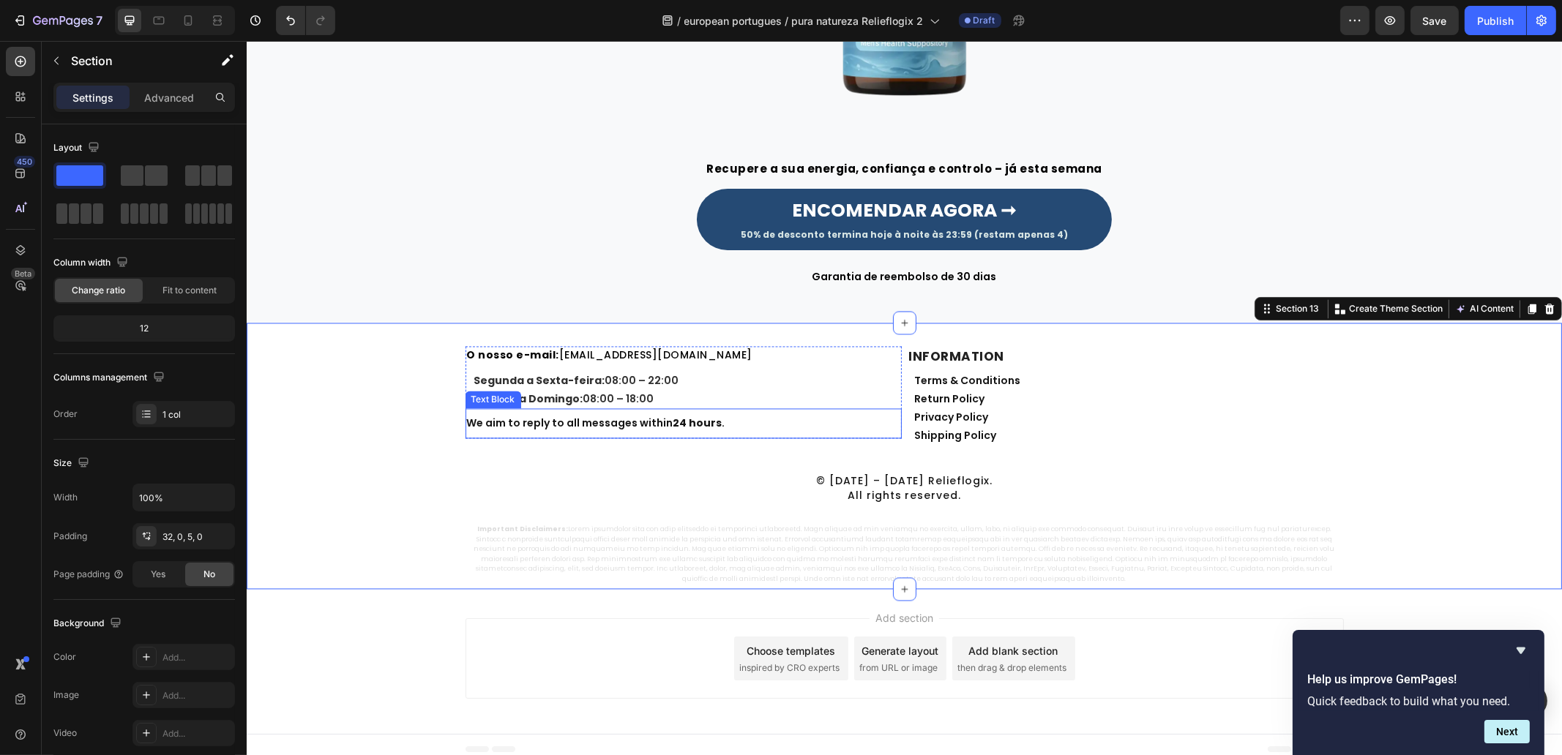
click at [638, 427] on p "We aim to reply to all messages within 24 hours ." at bounding box center [682, 423] width 433 height 15
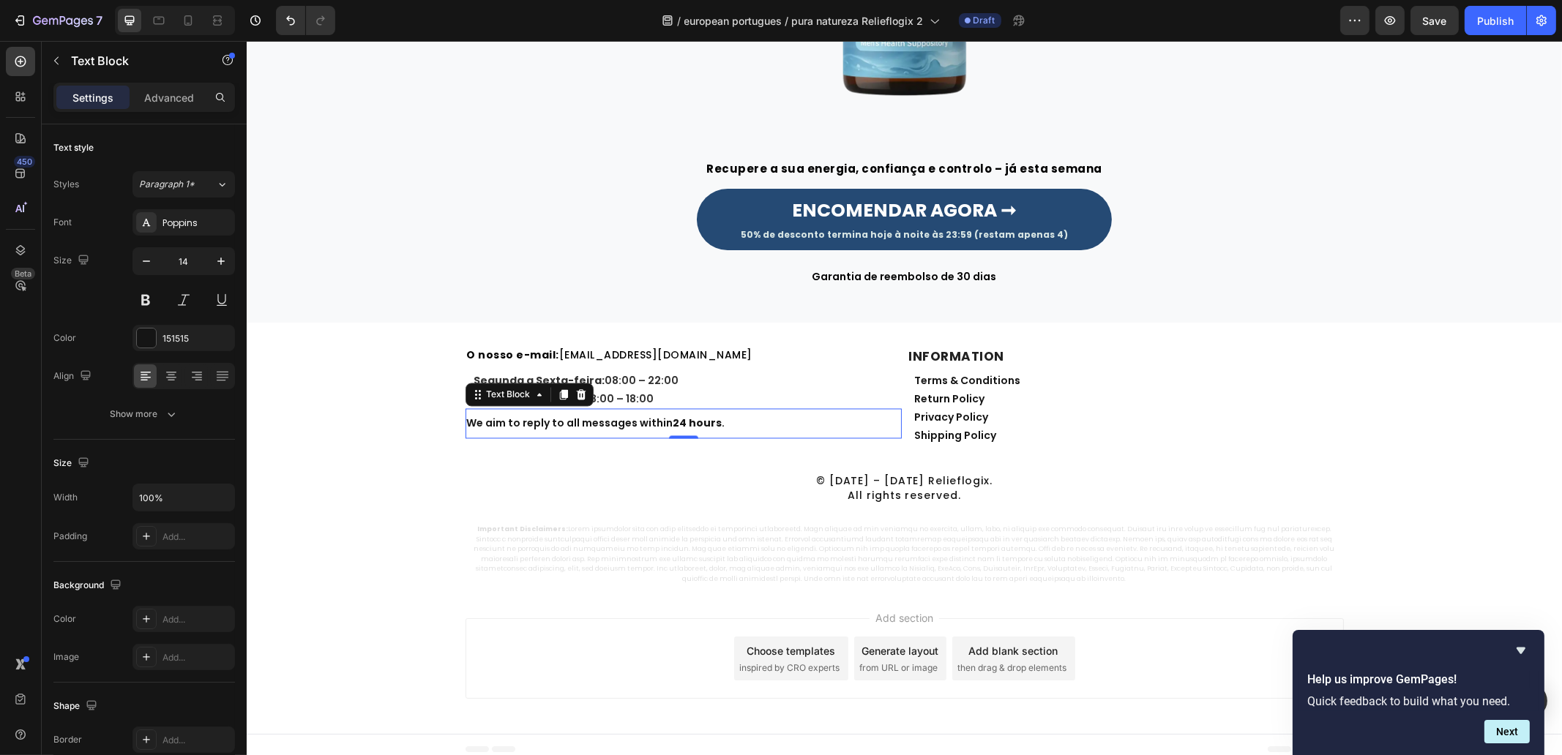
click at [638, 427] on p "We aim to reply to all messages within 24 hours ." at bounding box center [682, 423] width 433 height 15
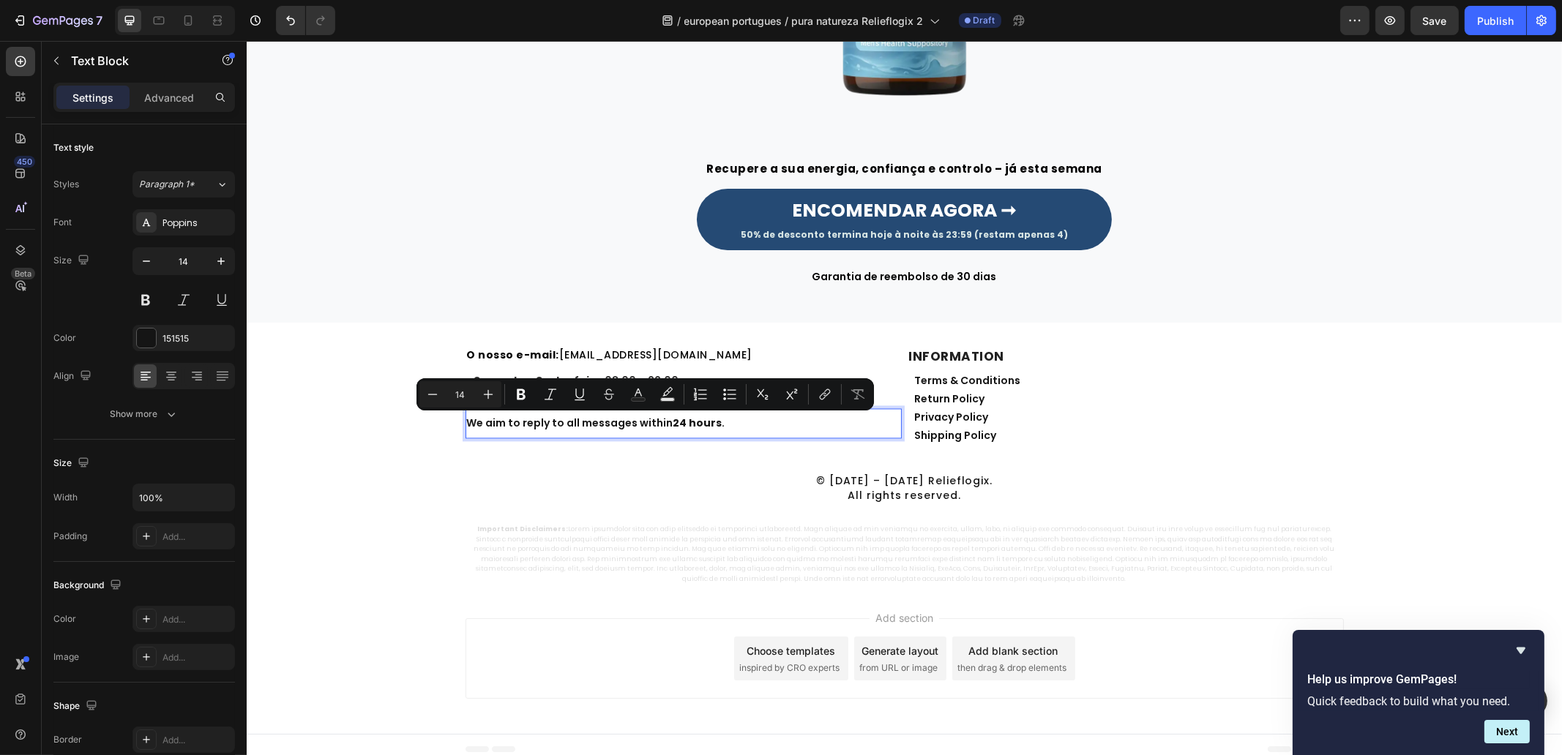
click at [633, 427] on p "We aim to reply to all messages within 24 hours ." at bounding box center [682, 423] width 433 height 15
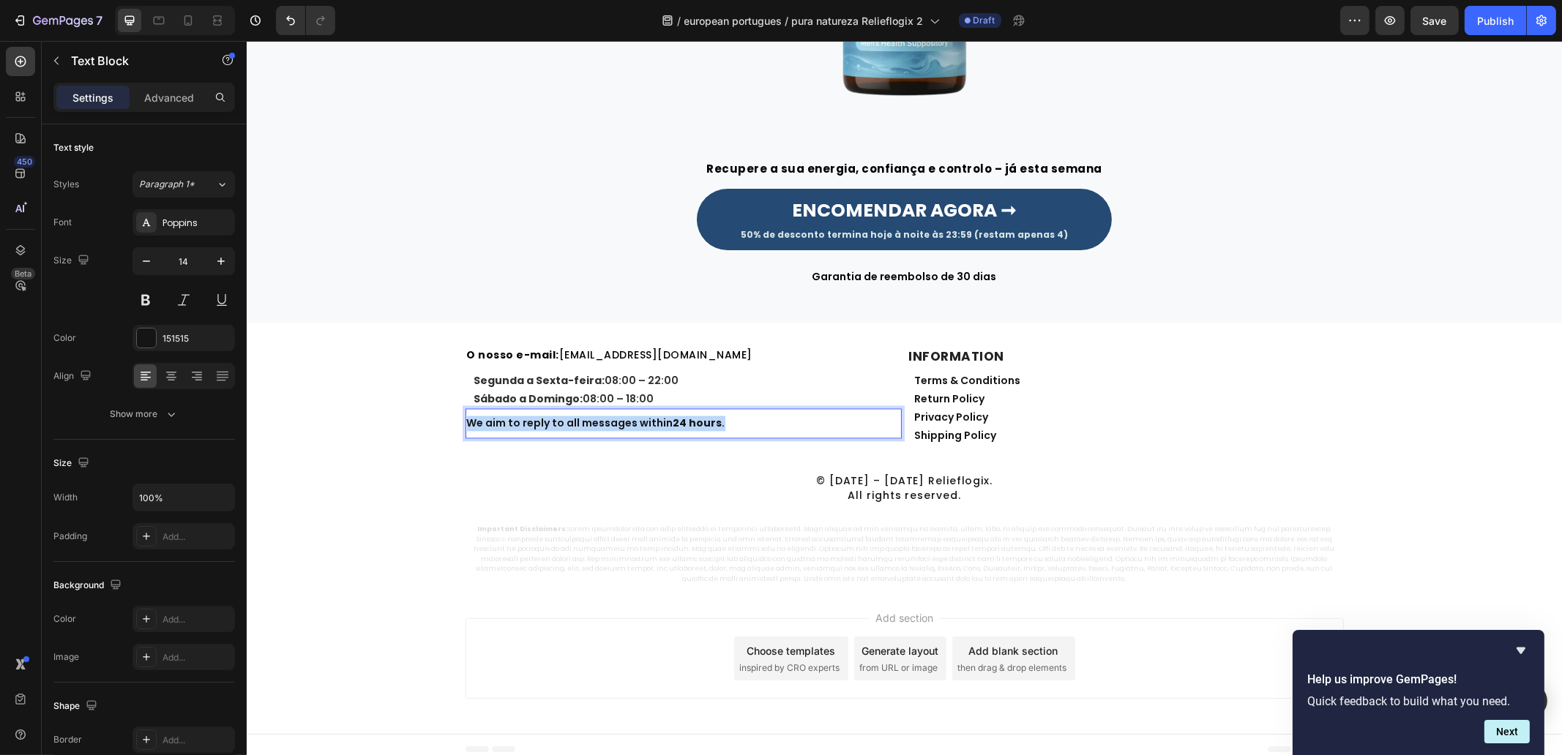
click at [633, 427] on p "We aim to reply to all messages within 24 hours ." at bounding box center [682, 423] width 433 height 15
click at [410, 455] on div "⁠⁠⁠⁠⁠⁠⁠ O nosso e-mail: [EMAIL_ADDRESS][DOMAIN_NAME] Heading Segunda a Sexta-fe…" at bounding box center [903, 465] width 1315 height 239
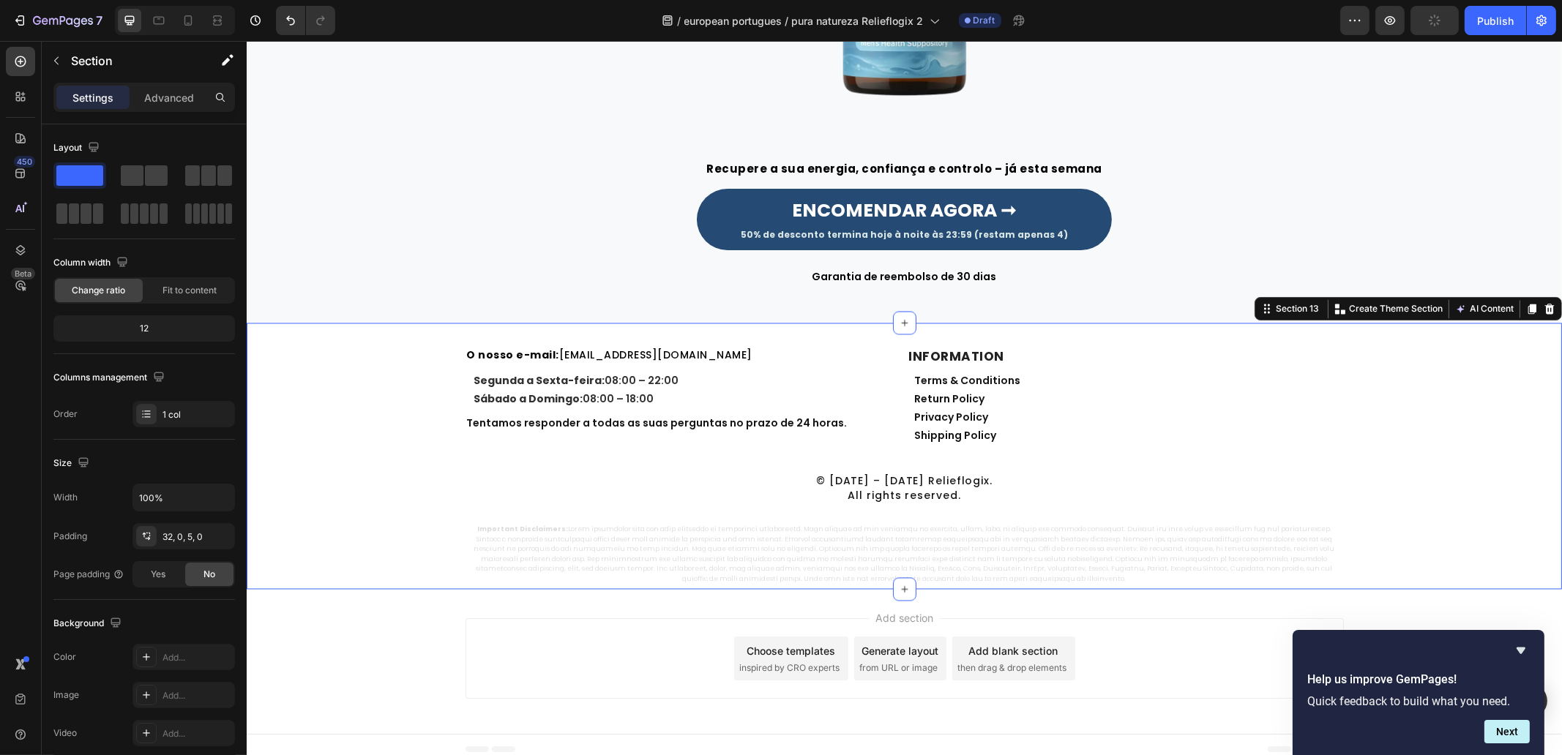
click at [960, 360] on strong "INFORMATION" at bounding box center [956, 357] width 96 height 18
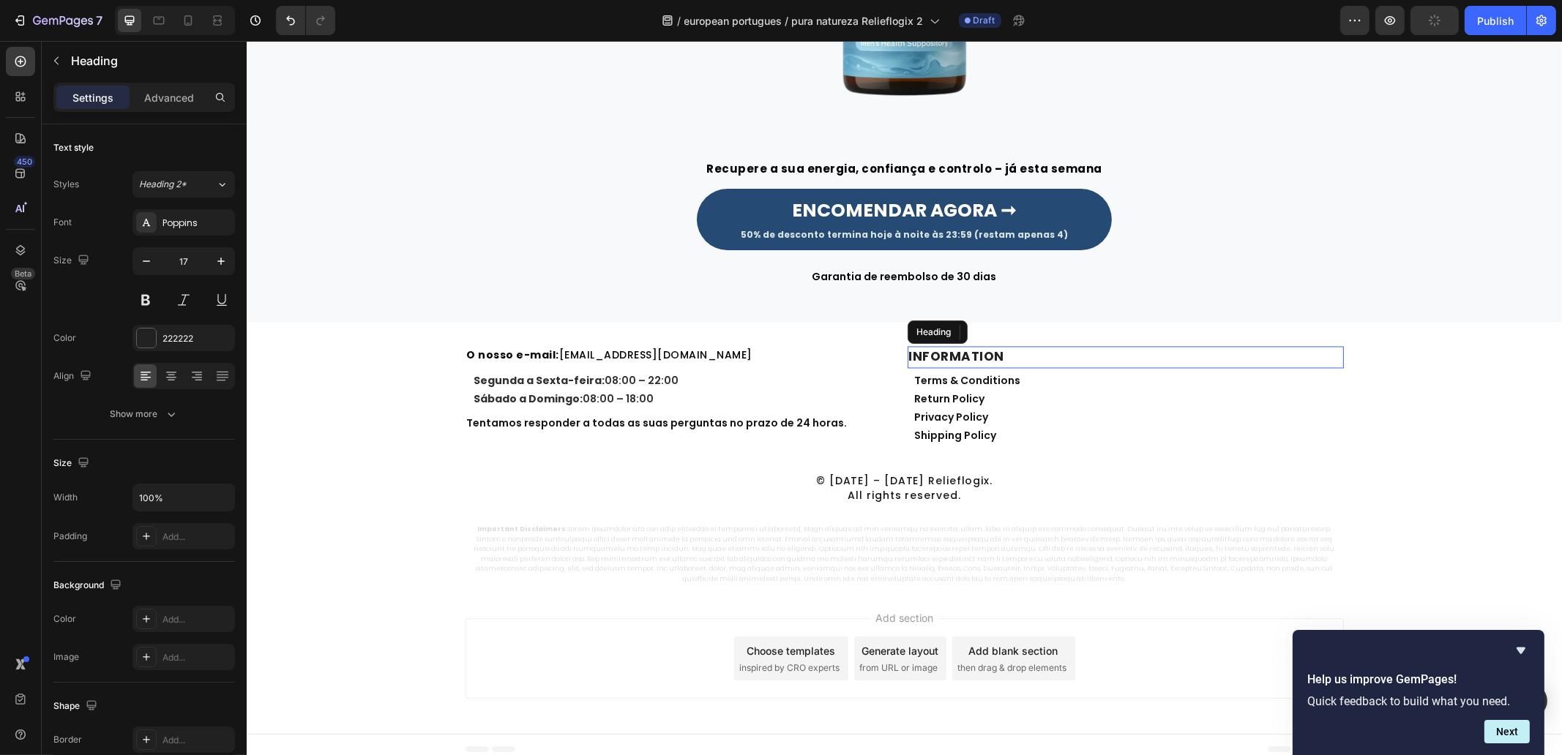
click at [960, 359] on strong "INFORMATION" at bounding box center [956, 357] width 96 height 18
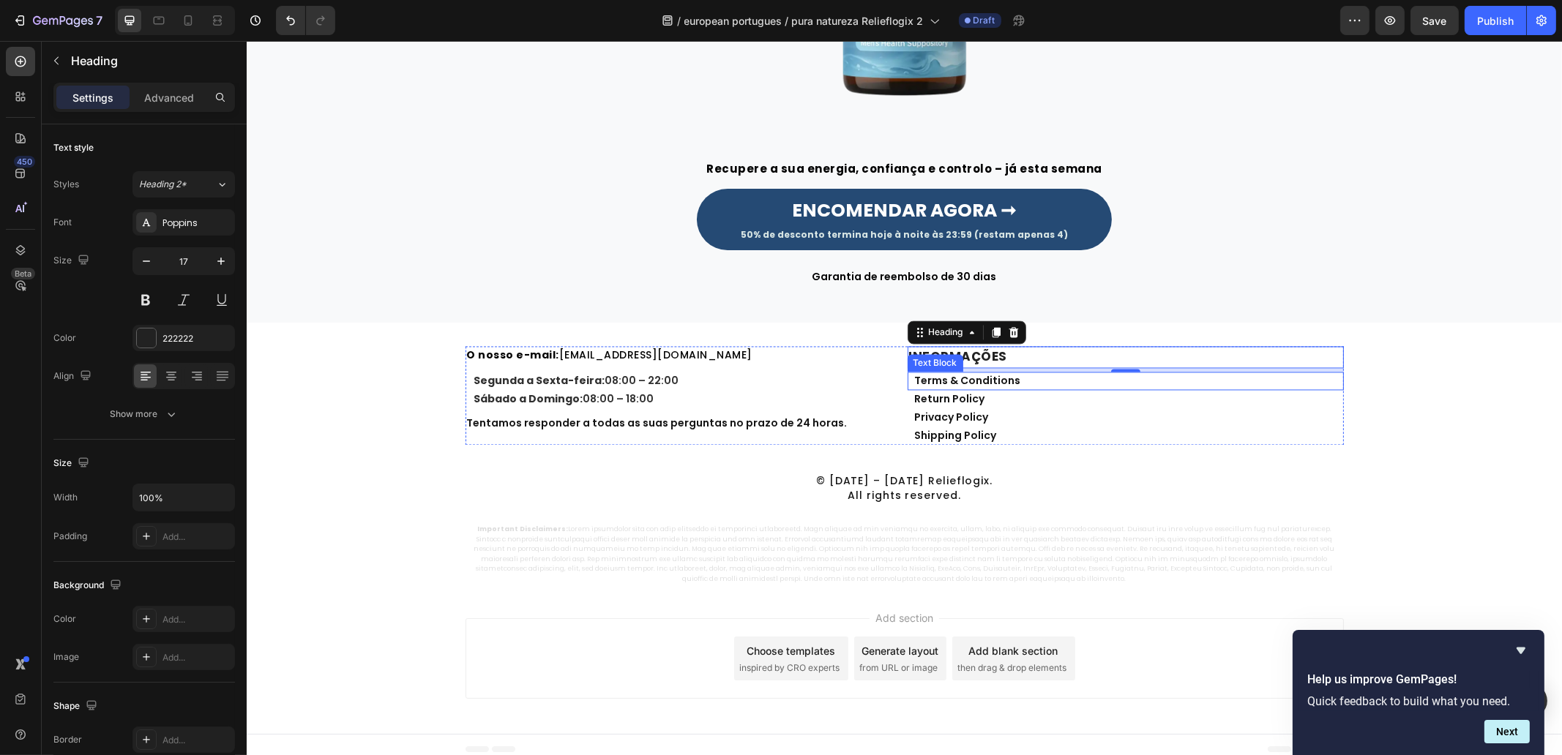
click at [983, 384] on link "Terms & Conditions" at bounding box center [967, 380] width 106 height 15
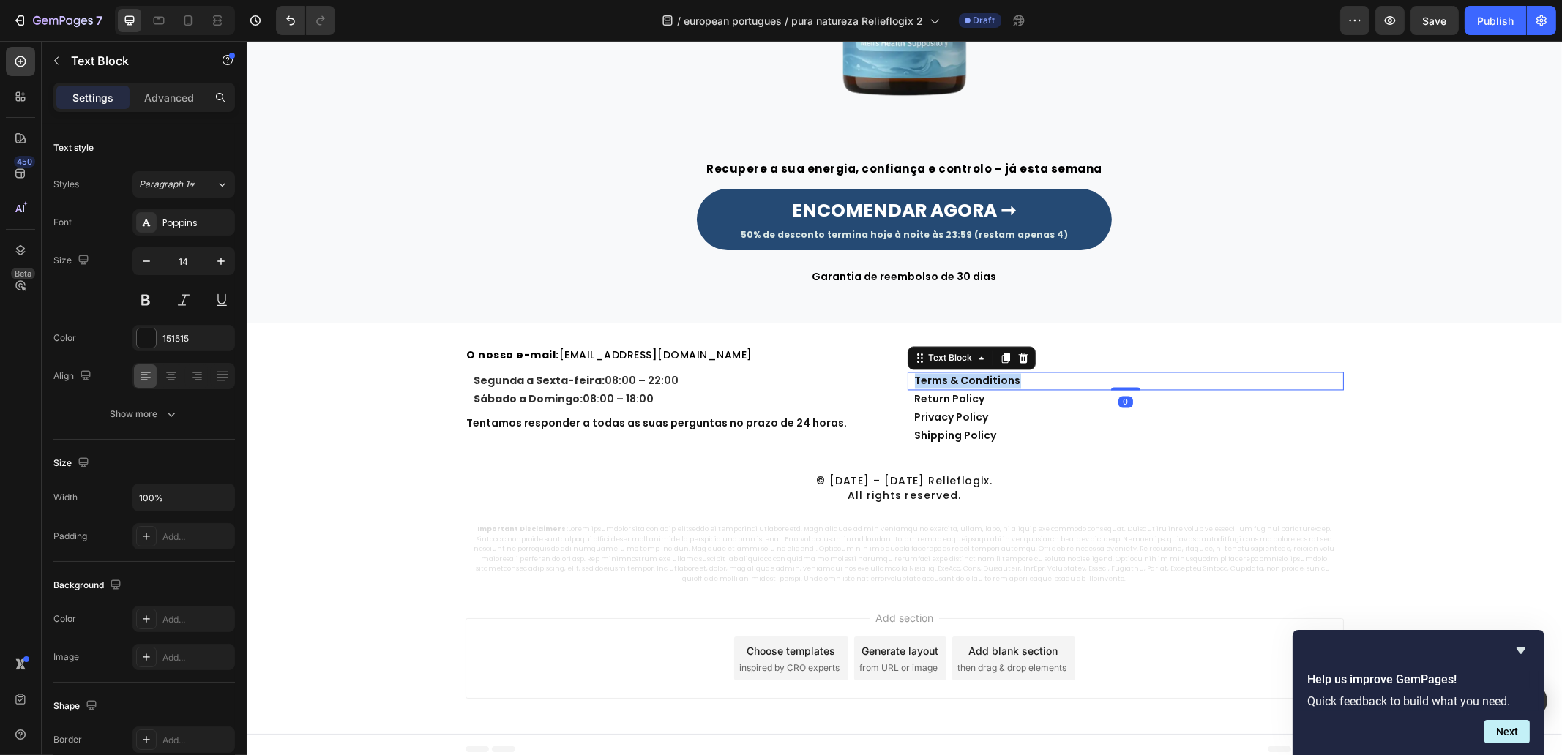
click at [983, 384] on link "Terms & Conditions" at bounding box center [967, 380] width 106 height 15
click at [959, 395] on link "Return Policy" at bounding box center [949, 399] width 70 height 15
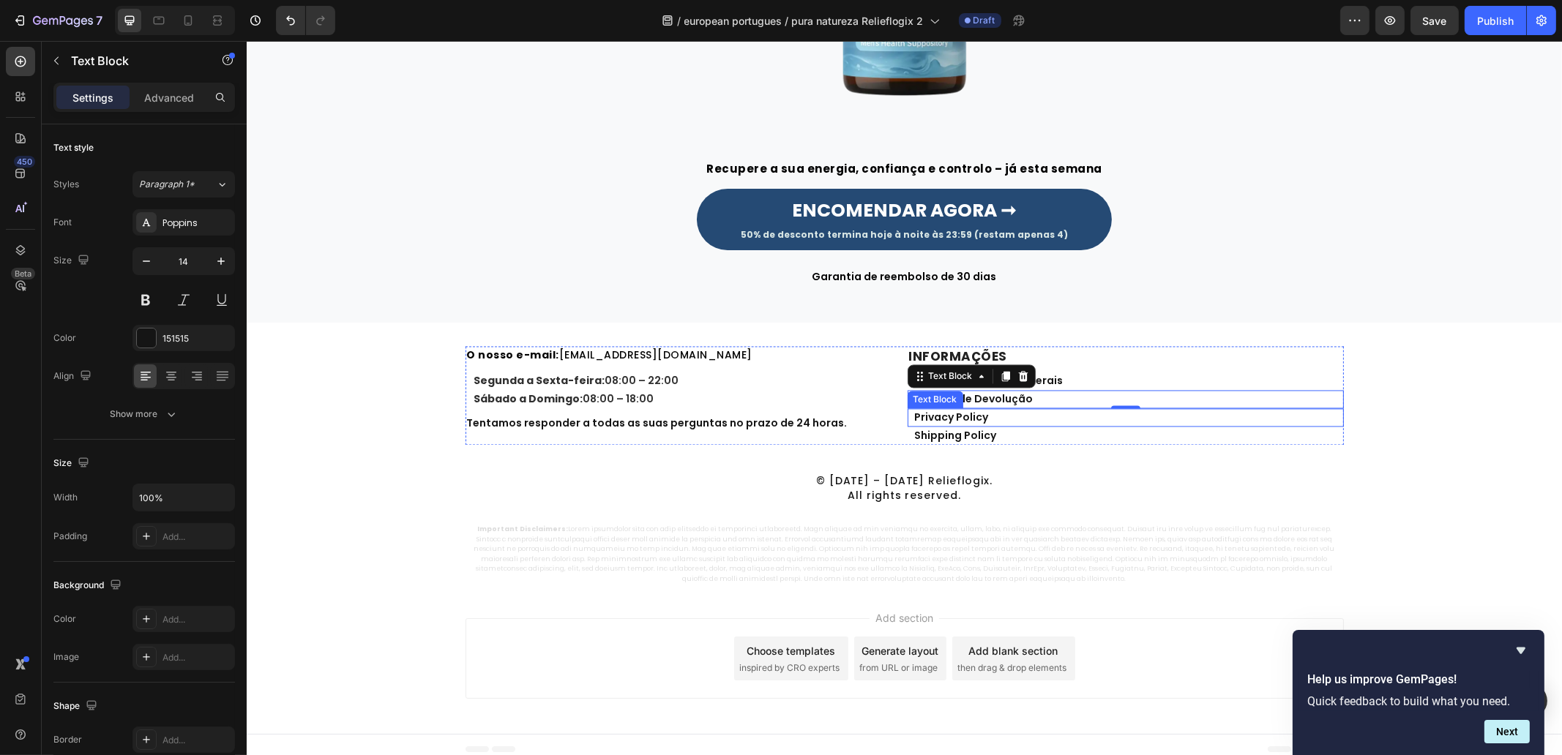
click at [981, 419] on p "Privacy Policy" at bounding box center [1127, 417] width 427 height 15
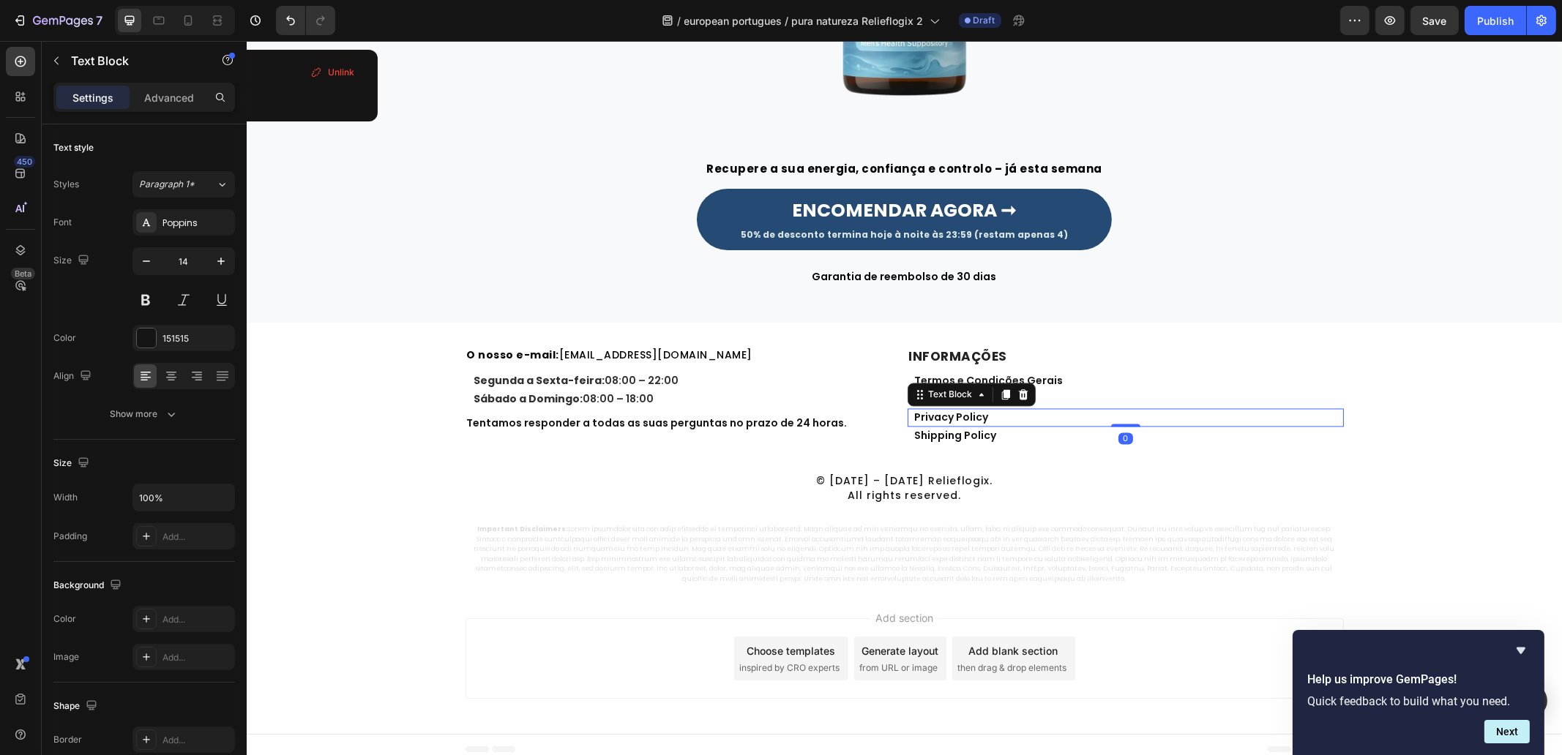
click at [981, 419] on p "Privacy Policy" at bounding box center [1127, 417] width 427 height 15
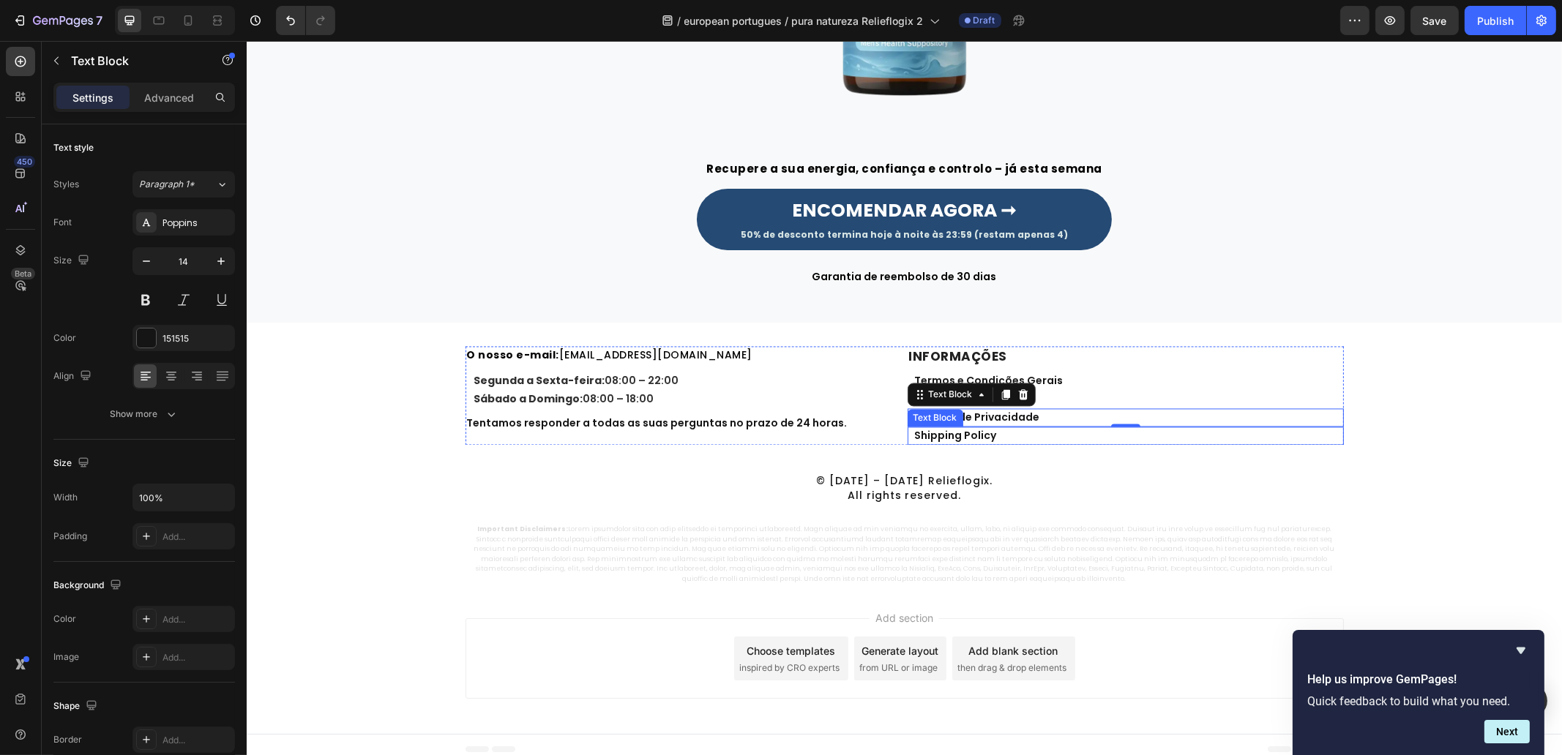
click at [944, 435] on link "Shipping Policy" at bounding box center [955, 435] width 82 height 15
click at [872, 485] on p "© [DATE] – [DATE] Relieflogix. All rights reserved." at bounding box center [904, 489] width 864 height 30
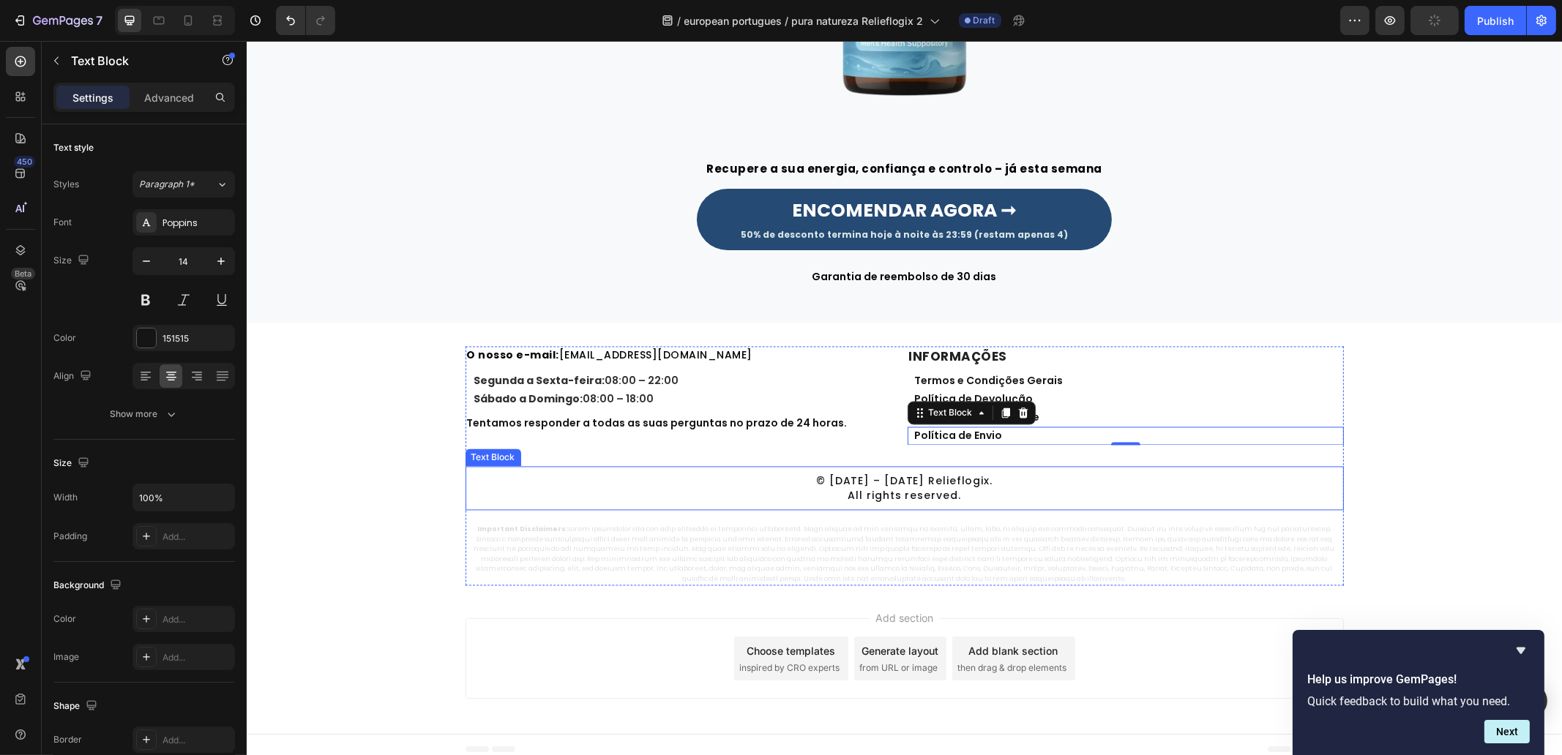
click at [872, 485] on p "© [DATE] – [DATE] Relieflogix. All rights reserved." at bounding box center [904, 489] width 864 height 30
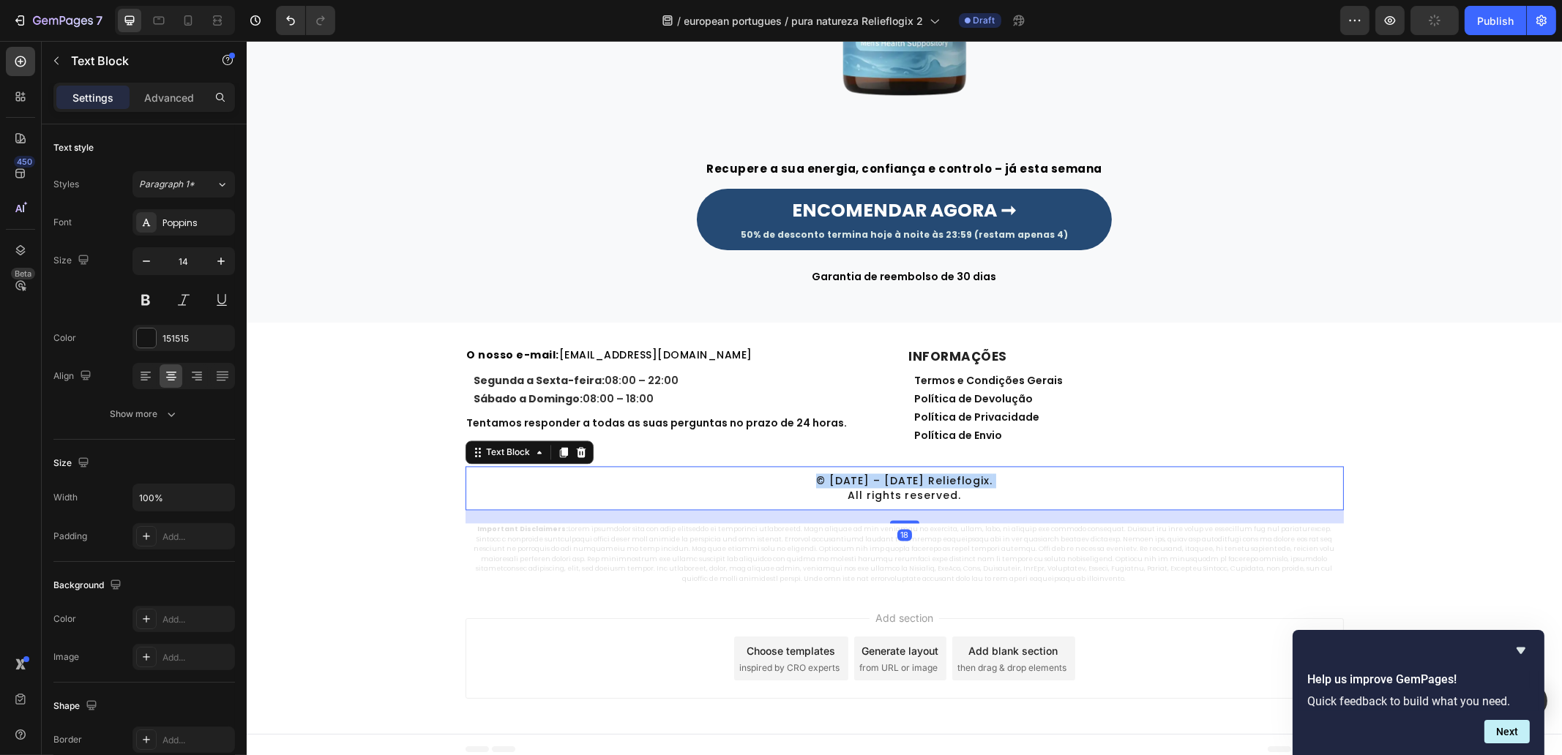
click at [872, 485] on p "© [DATE] – [DATE] Relieflogix. All rights reserved." at bounding box center [904, 489] width 864 height 30
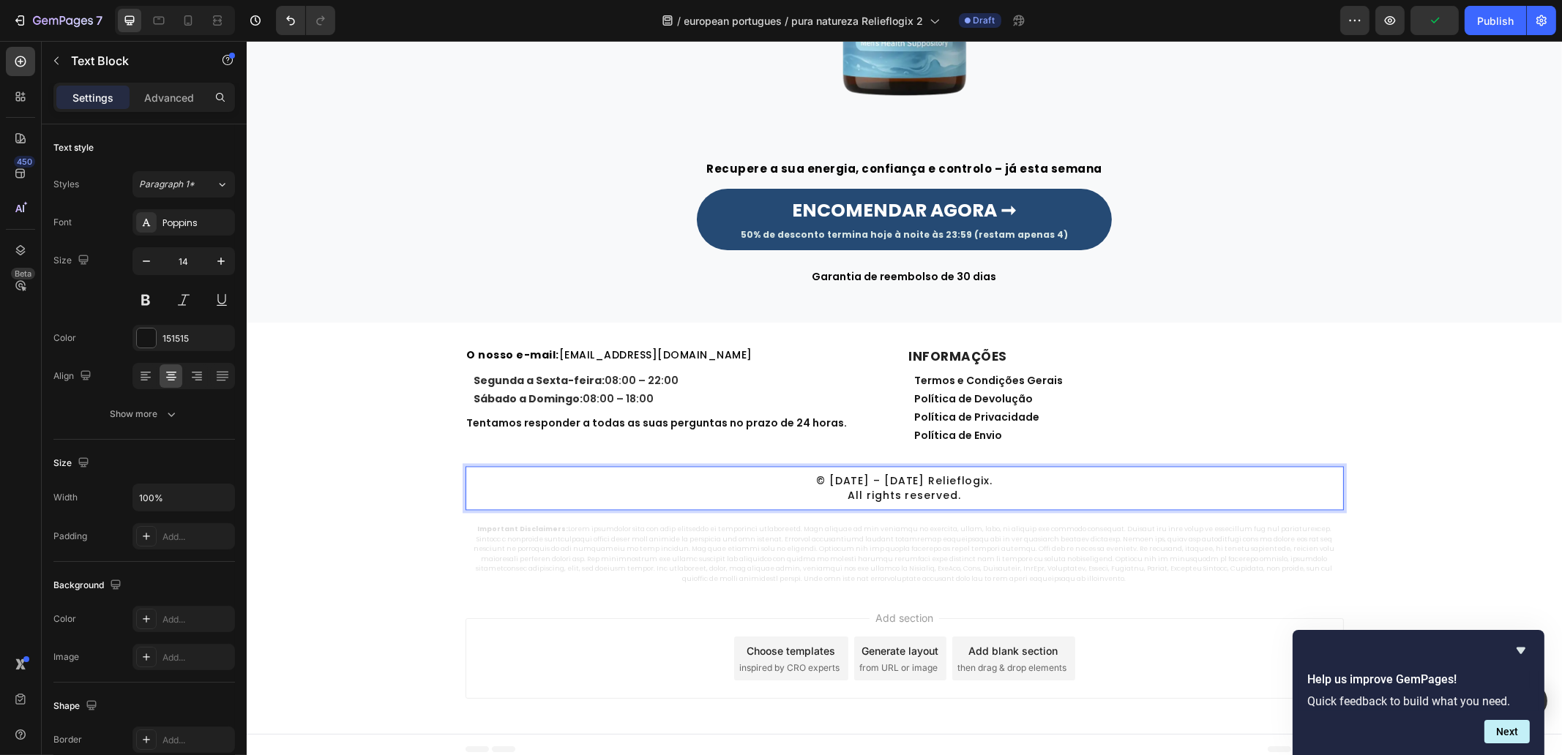
scroll to position [4826, 0]
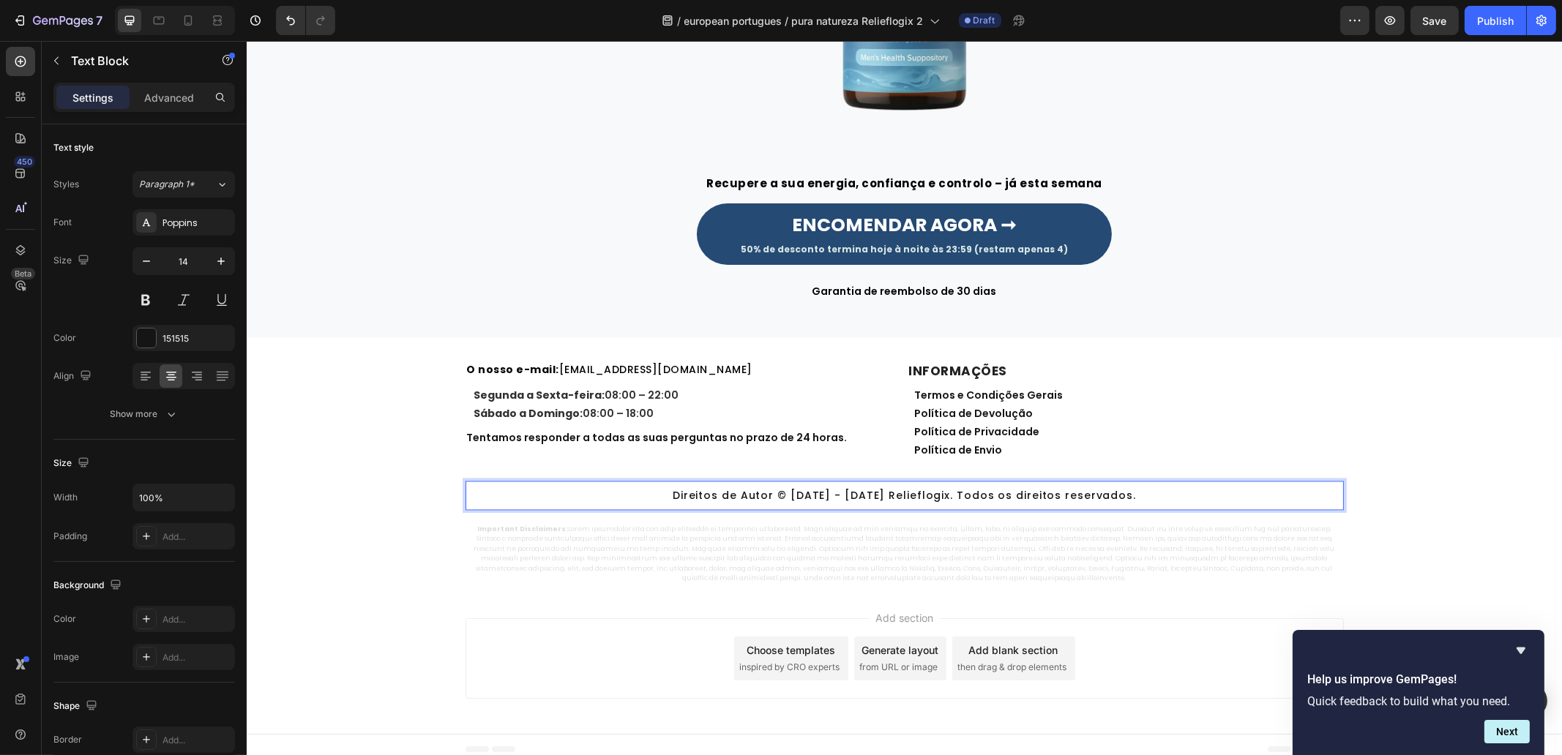
drag, startPoint x: 935, startPoint y: 496, endPoint x: 950, endPoint y: 497, distance: 14.7
click at [935, 496] on p "Direitos de Autor © [DATE] - [DATE] Relieflogix. Todos os direitos reservados." at bounding box center [904, 495] width 864 height 15
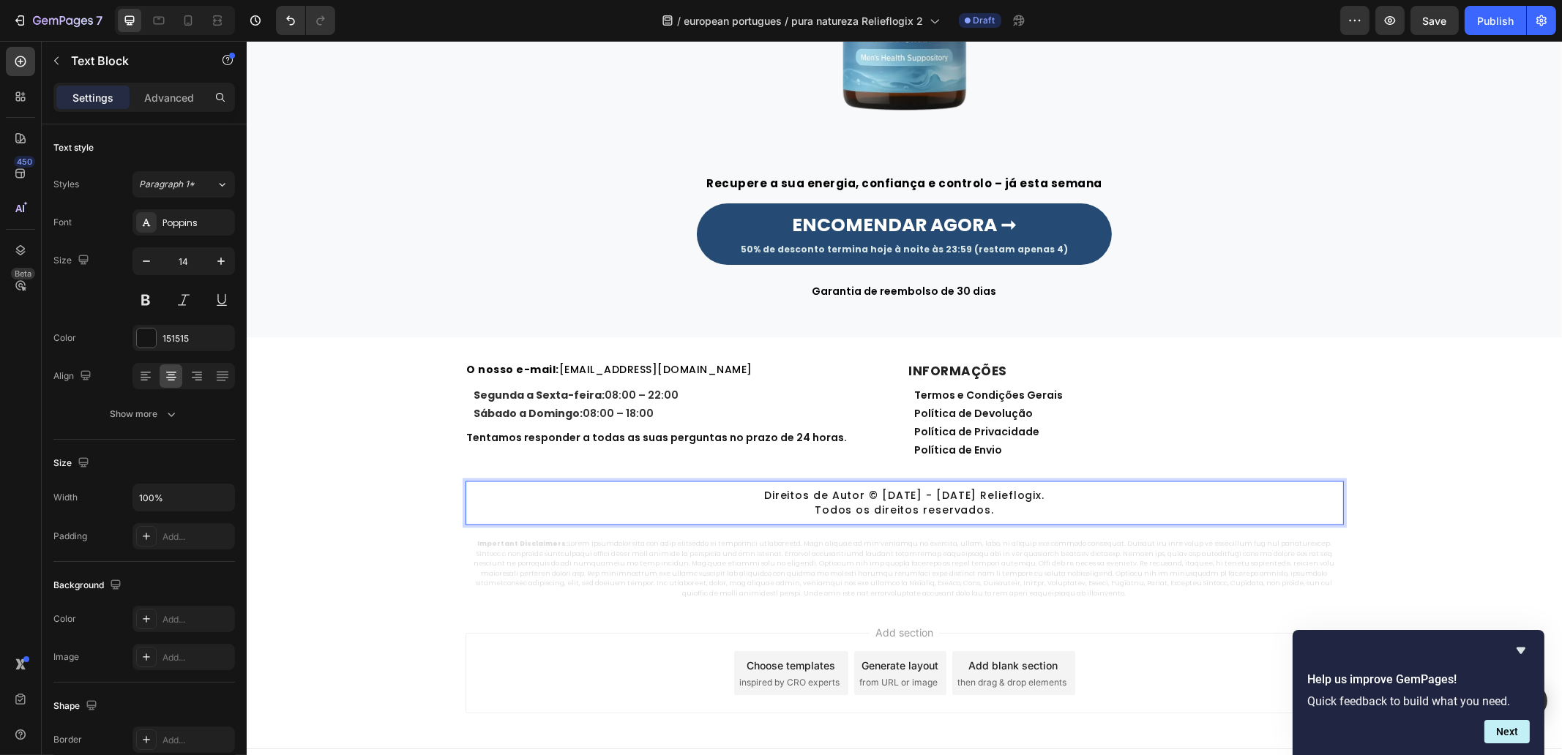
scroll to position [4840, 0]
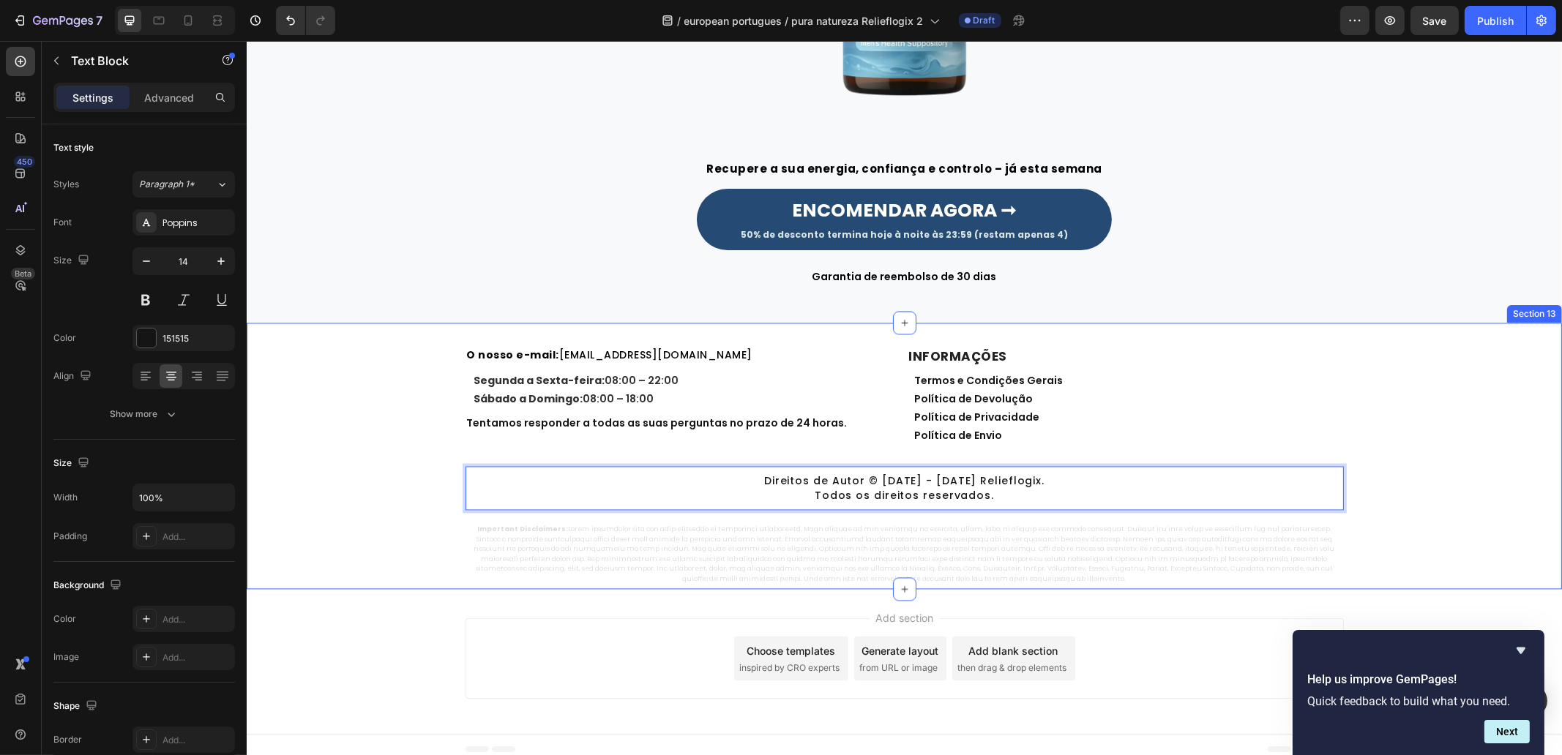
drag, startPoint x: 293, startPoint y: 529, endPoint x: 300, endPoint y: 528, distance: 7.5
click at [296, 528] on div "⁠⁠⁠⁠⁠⁠⁠ O nosso e-mail: [EMAIL_ADDRESS][DOMAIN_NAME] Heading Segunda a Sexta-fe…" at bounding box center [903, 465] width 1315 height 239
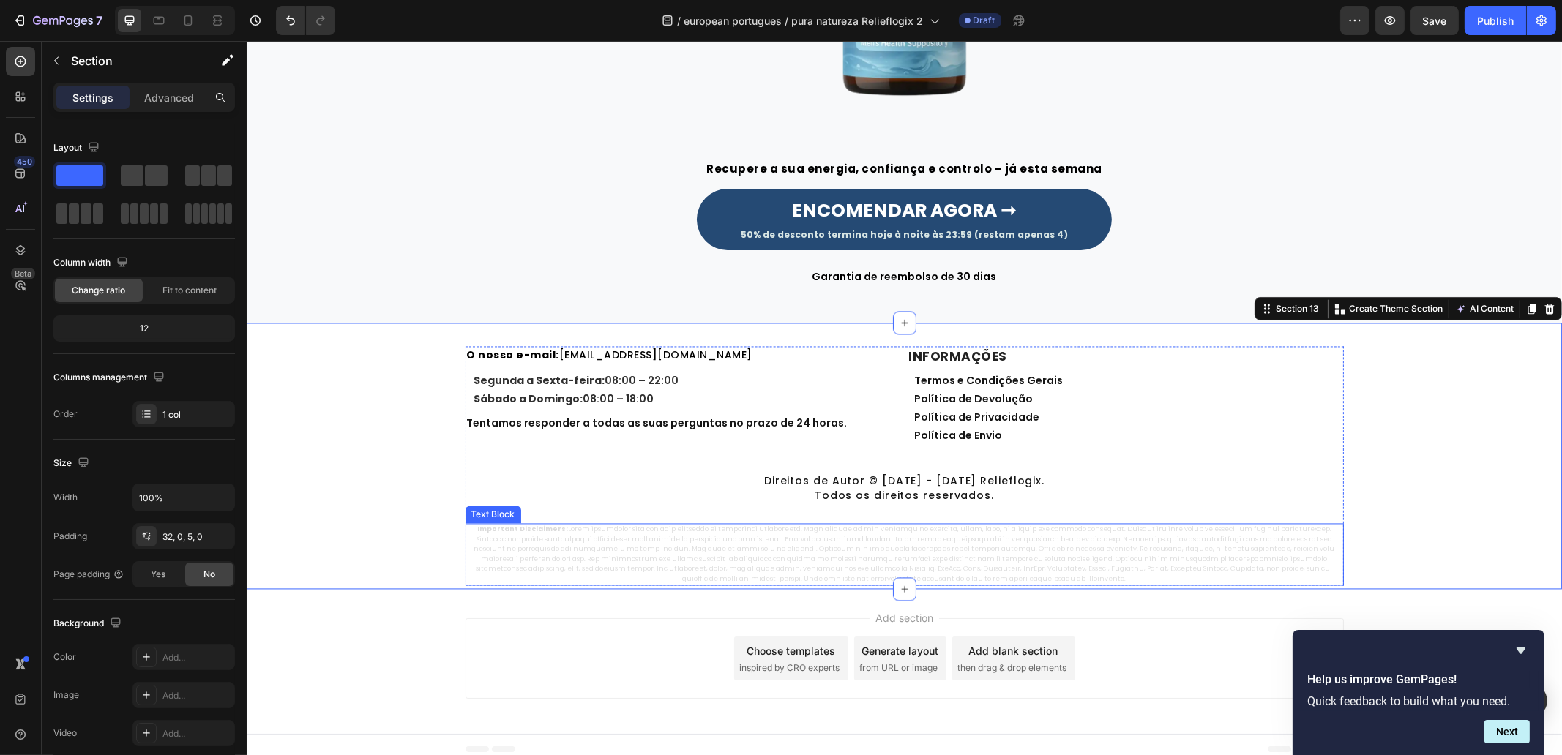
click at [644, 558] on p "Important Disclaimers:" at bounding box center [903, 554] width 875 height 59
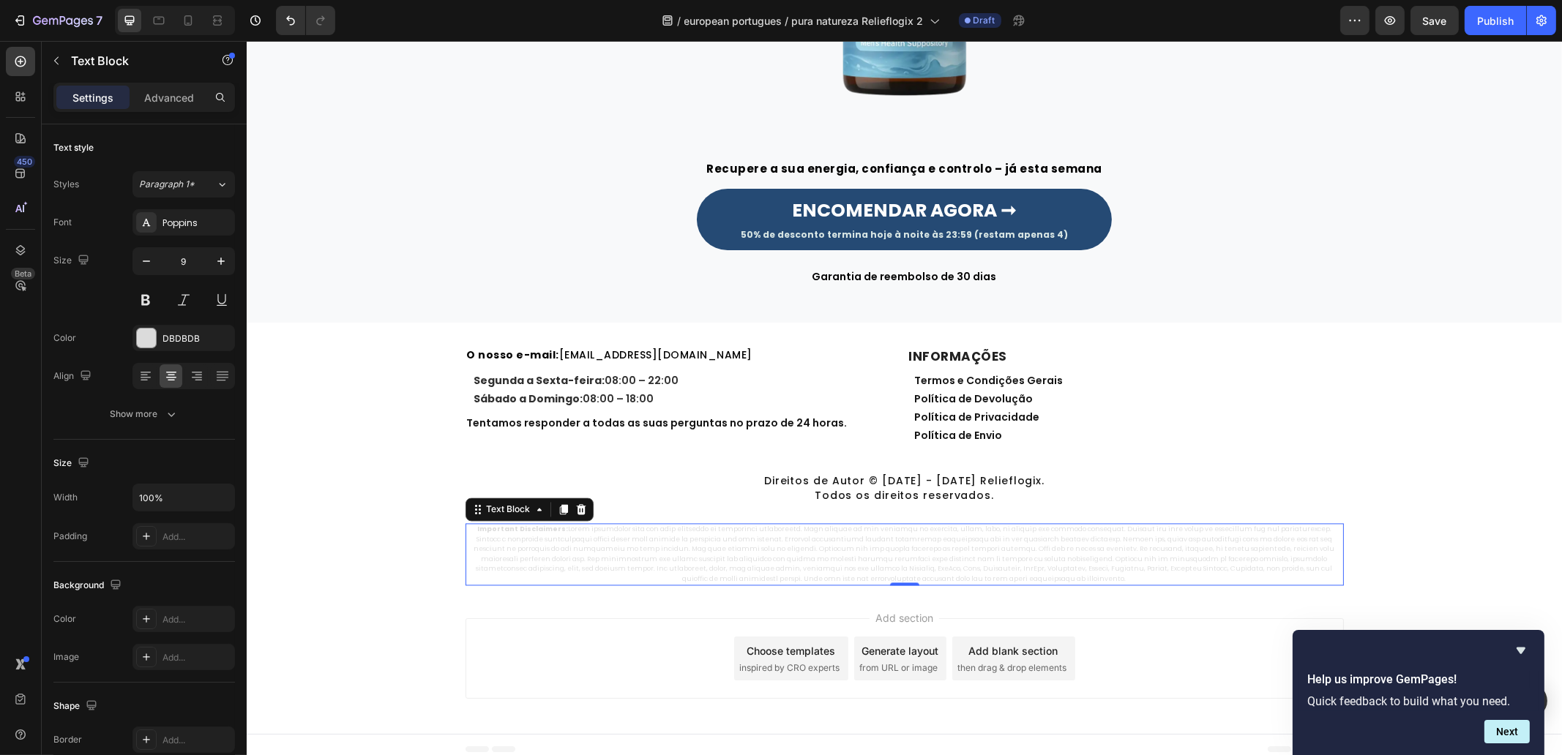
click at [644, 558] on p "Important Disclaimers:" at bounding box center [903, 554] width 875 height 59
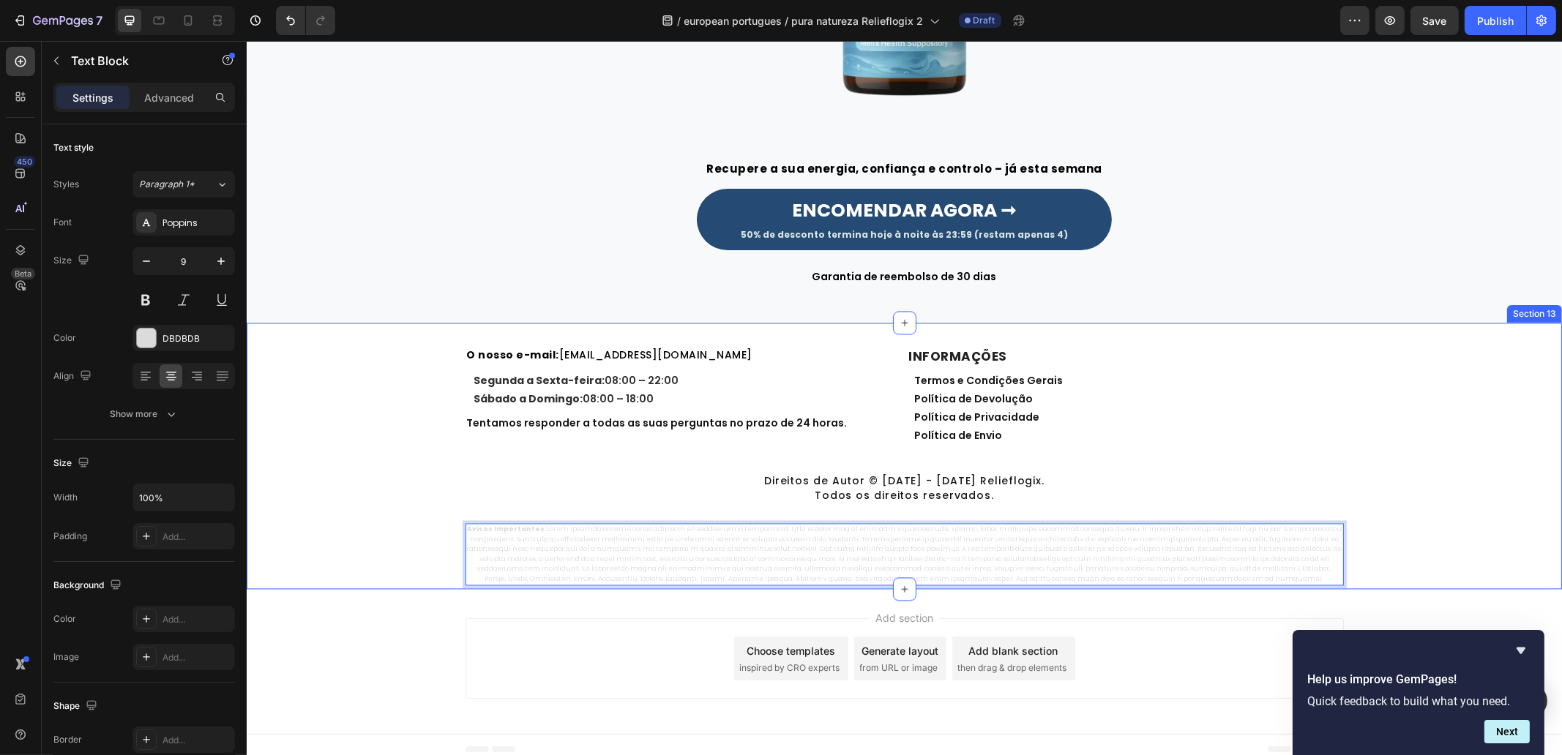
click at [362, 407] on div "⁠⁠⁠⁠⁠⁠⁠ O nosso e-mail: [EMAIL_ADDRESS][DOMAIN_NAME] Heading Segunda a Sexta-fe…" at bounding box center [903, 465] width 1315 height 239
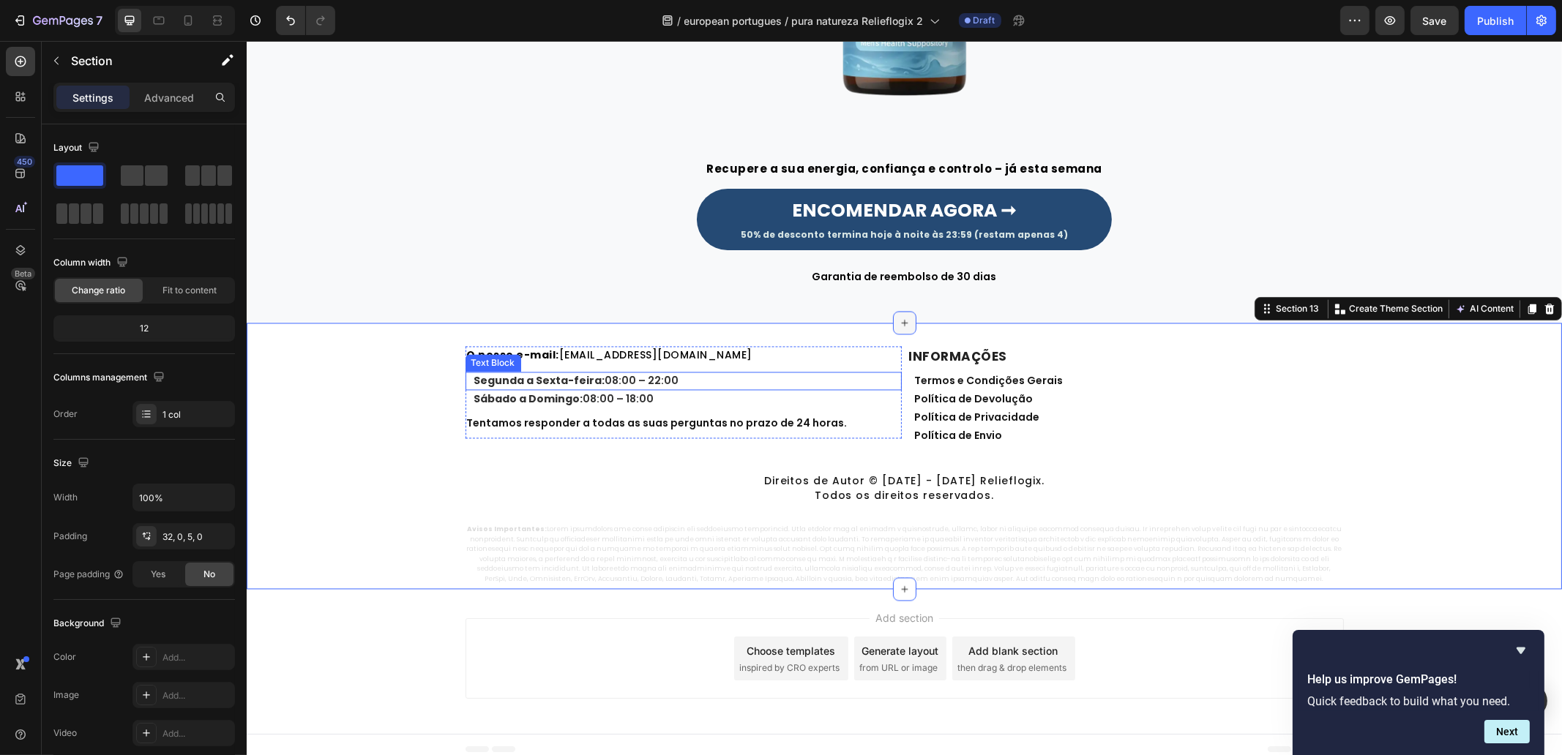
scroll to position [4749, 0]
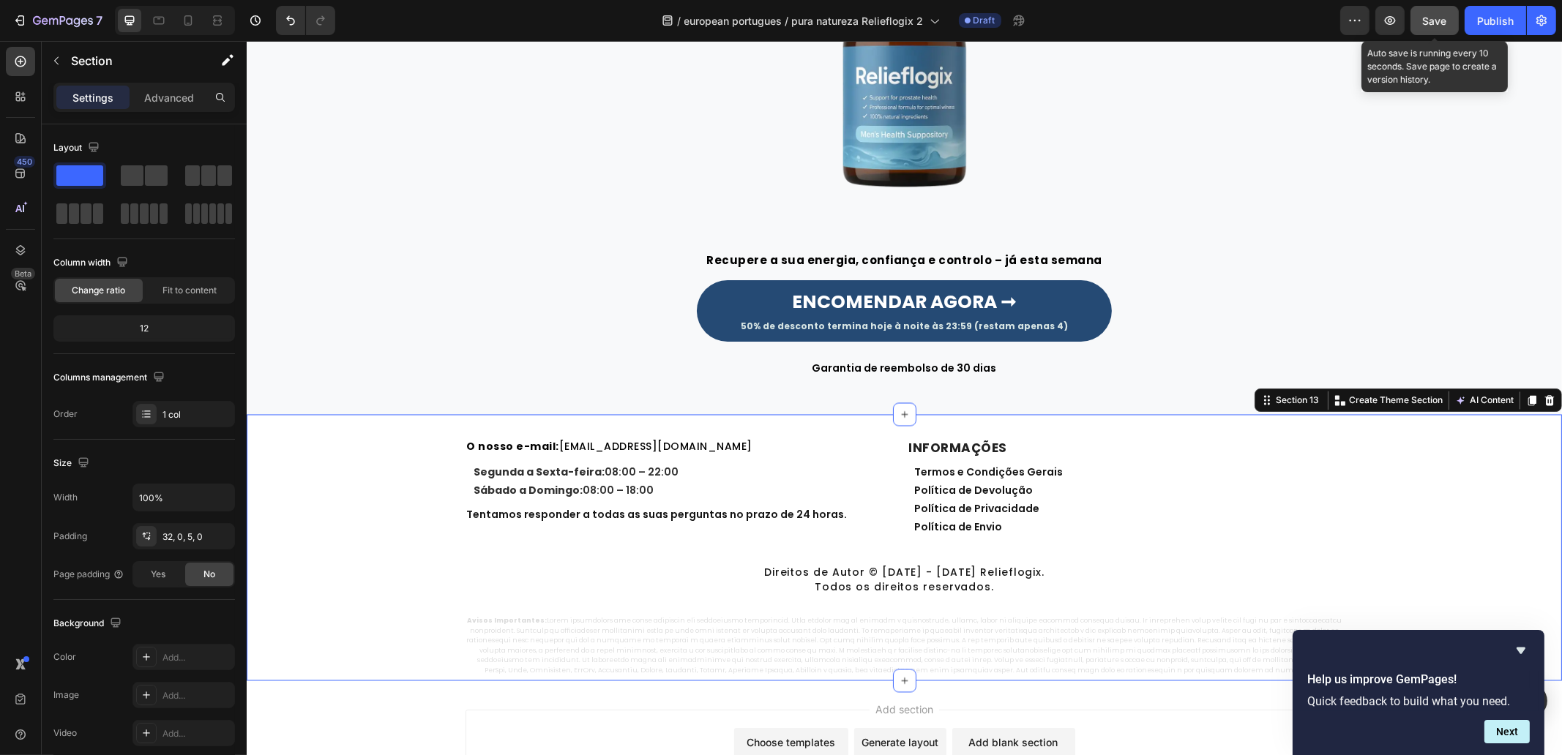
click at [1435, 18] on span "Save" at bounding box center [1435, 21] width 24 height 12
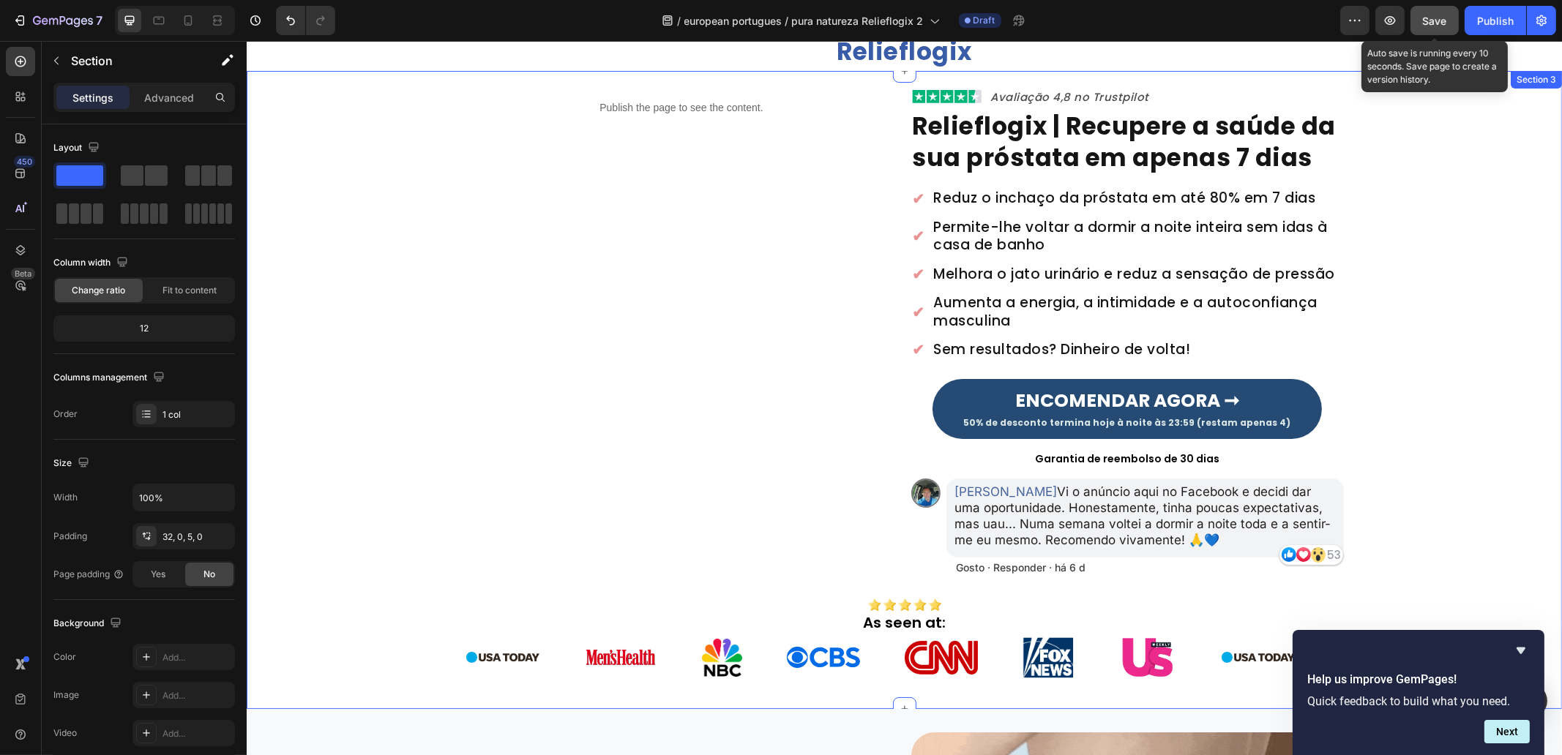
scroll to position [0, 0]
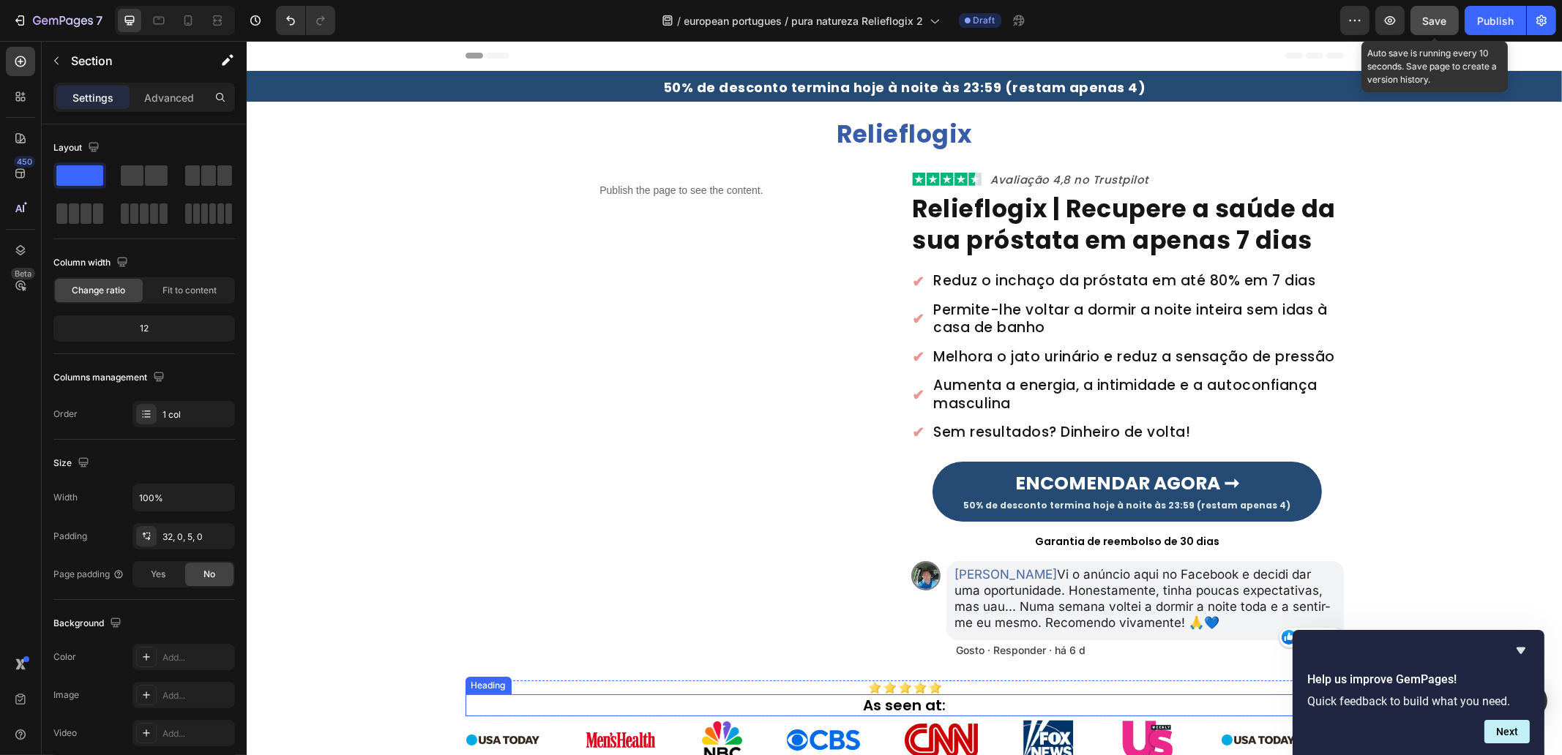
click at [932, 704] on h2 "As seen at:" at bounding box center [904, 706] width 878 height 22
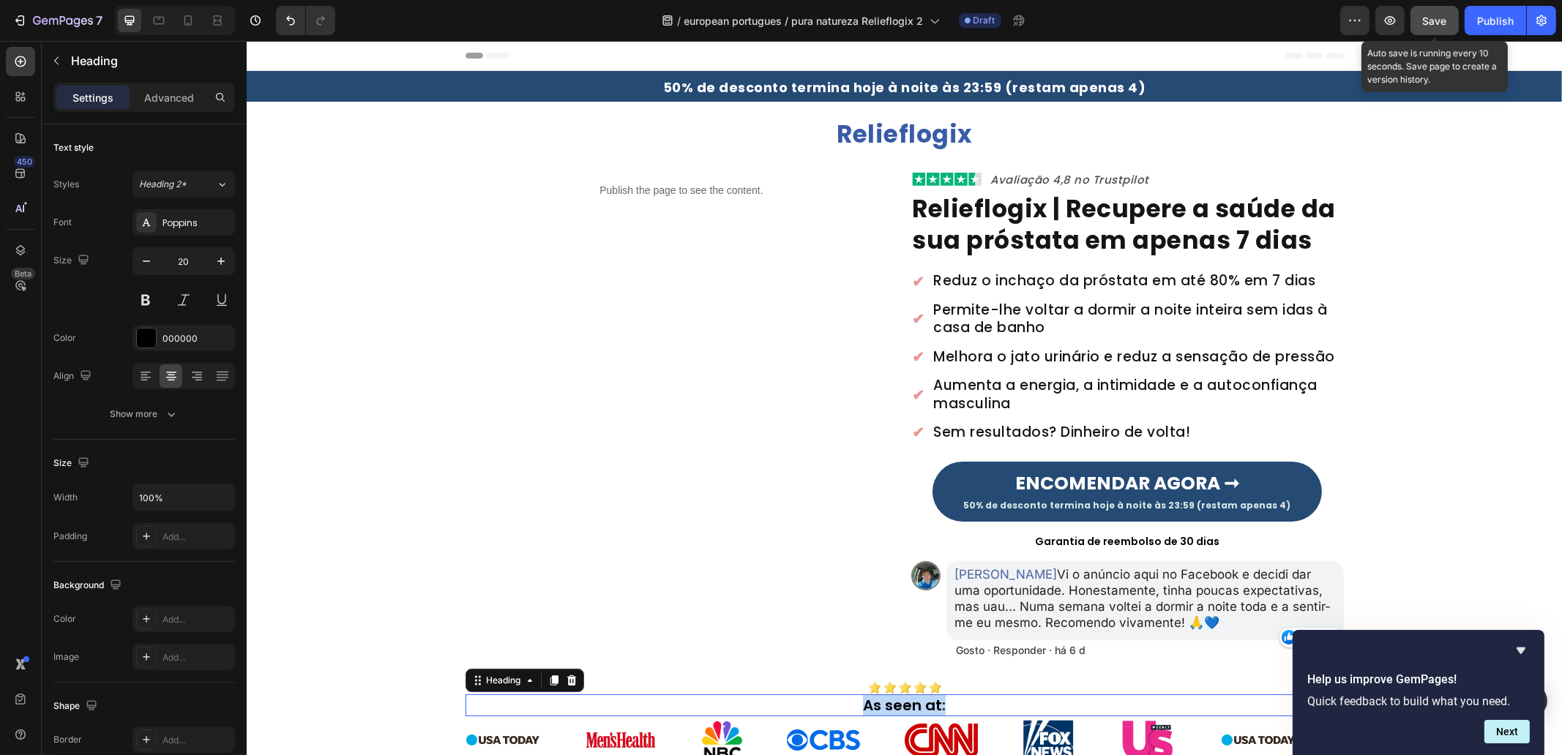
click at [932, 704] on p "As seen at:" at bounding box center [903, 705] width 875 height 19
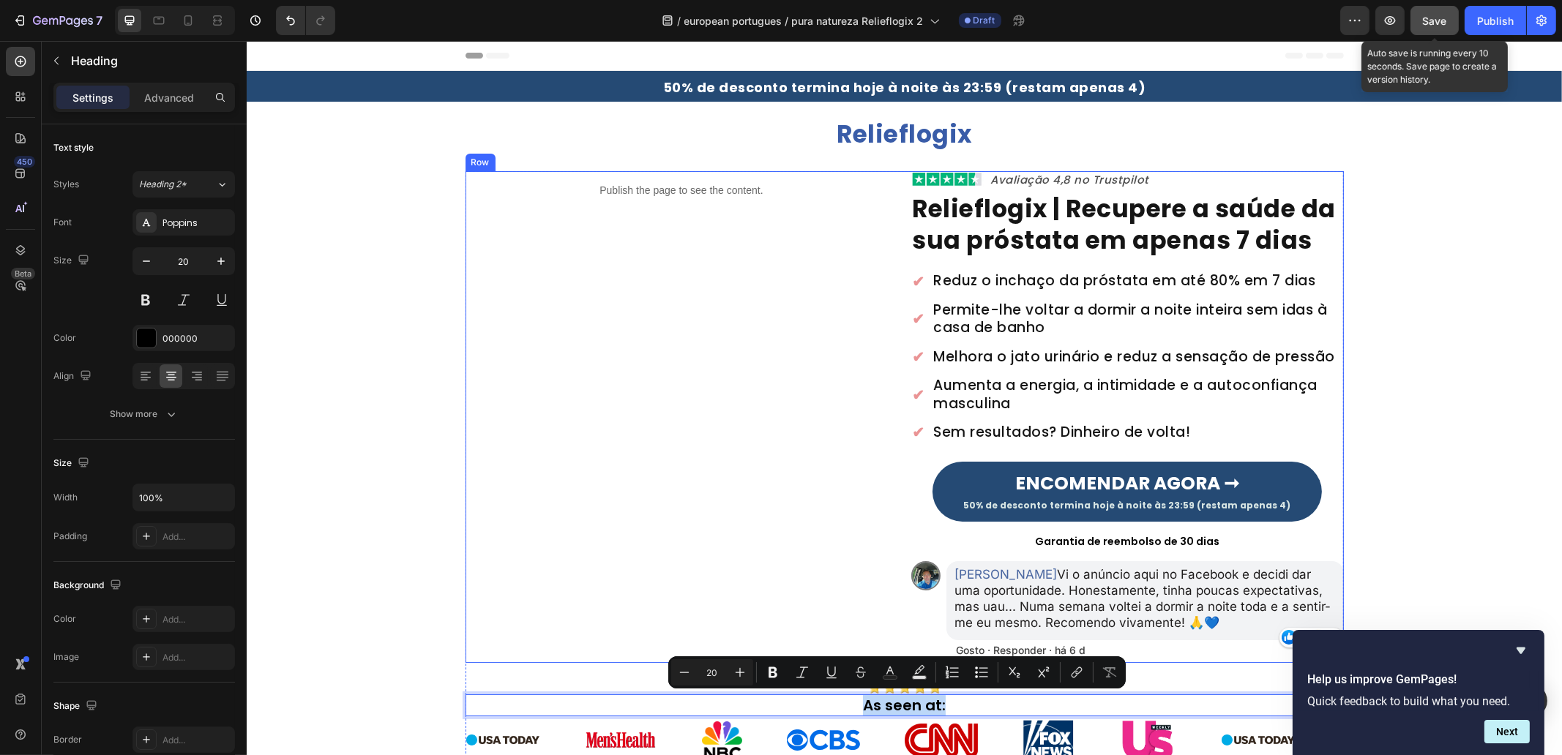
copy p "As seen at:"
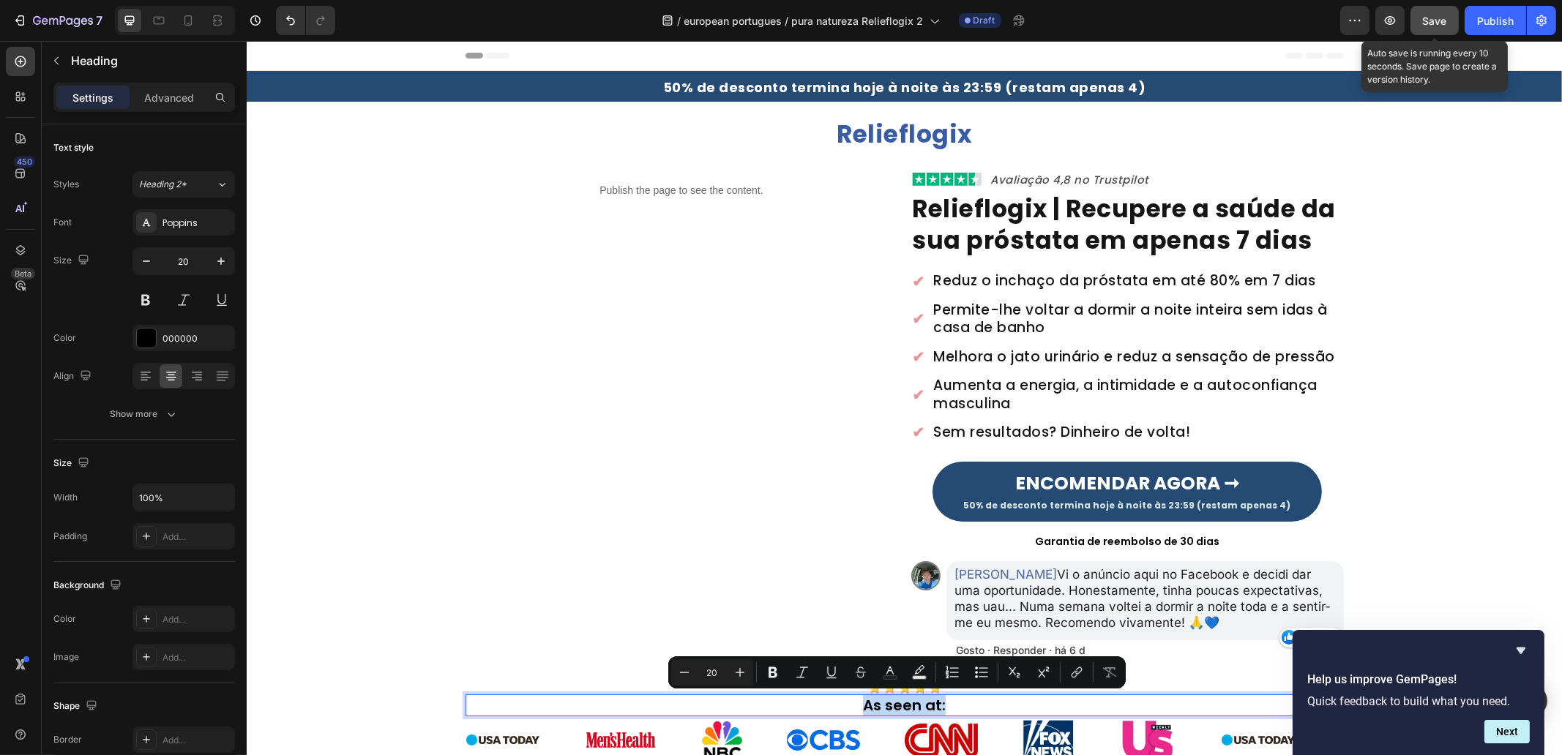
click at [932, 705] on p "As seen at:" at bounding box center [903, 705] width 875 height 19
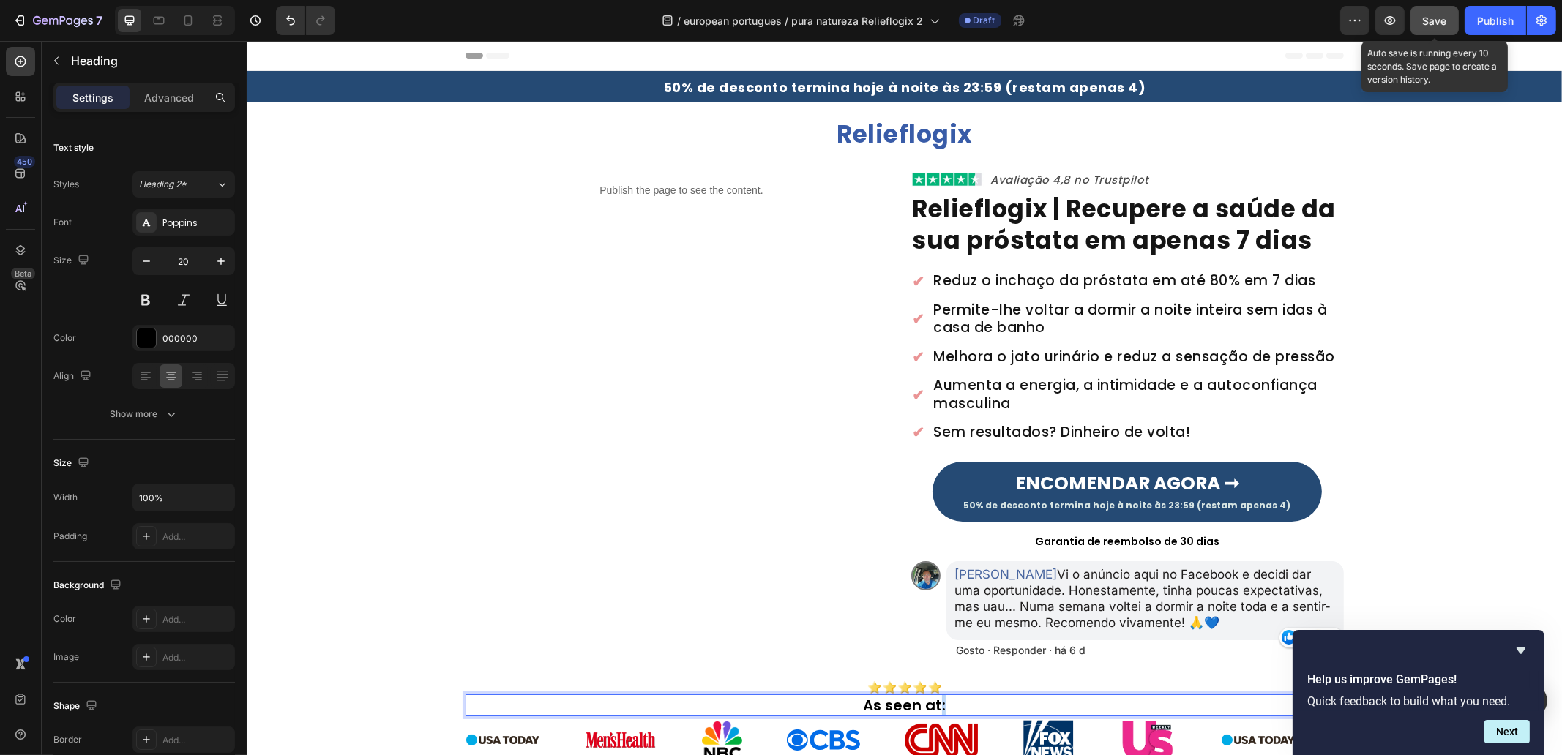
click at [932, 705] on p "As seen at:" at bounding box center [903, 705] width 875 height 19
click at [932, 704] on p "As seen at:" at bounding box center [903, 705] width 875 height 19
click at [1469, 375] on div "Publish the page to see the content. Custom Code Image Avaliação 4,8 no Trustpi…" at bounding box center [903, 469] width 1315 height 597
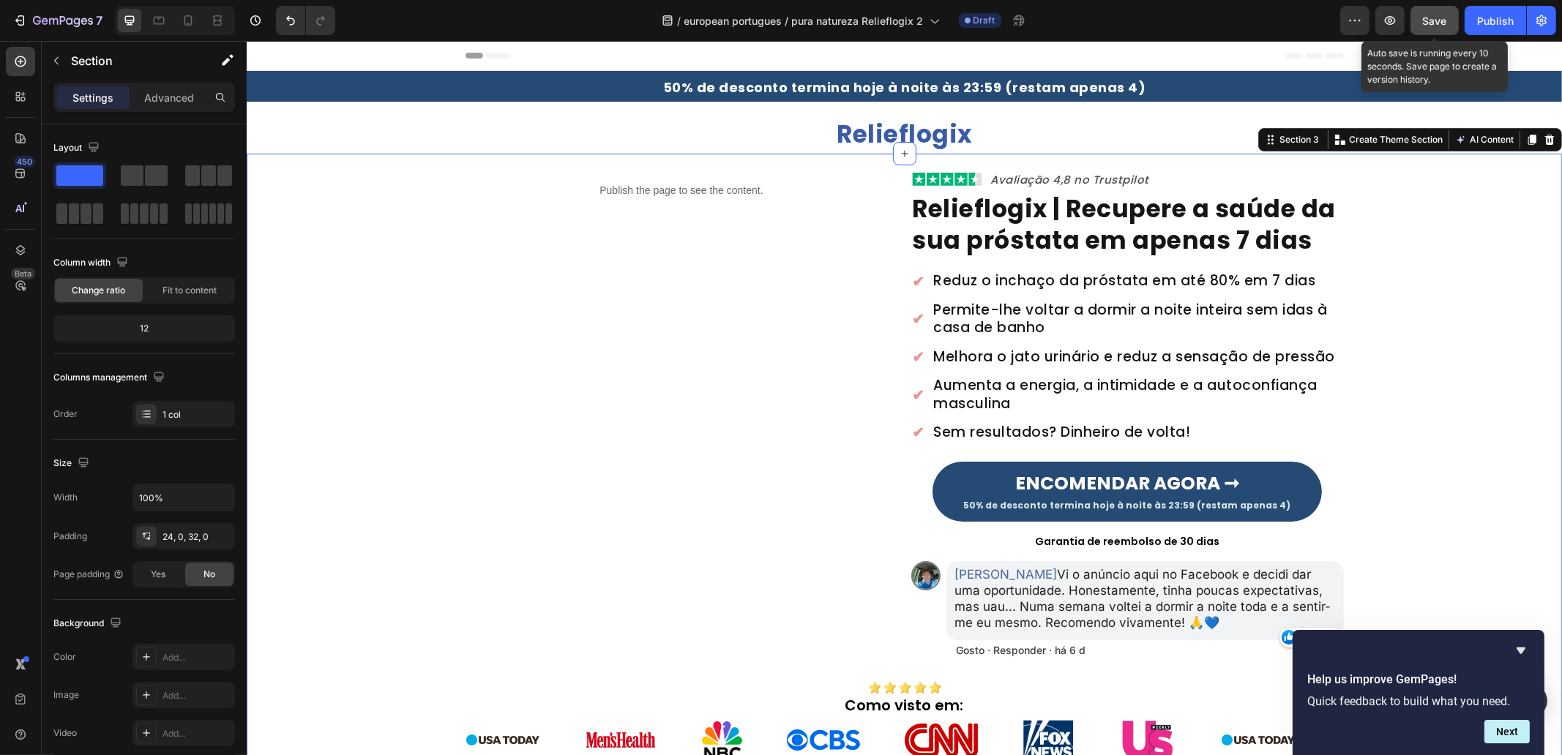
click at [1427, 26] on span "Save" at bounding box center [1435, 21] width 24 height 12
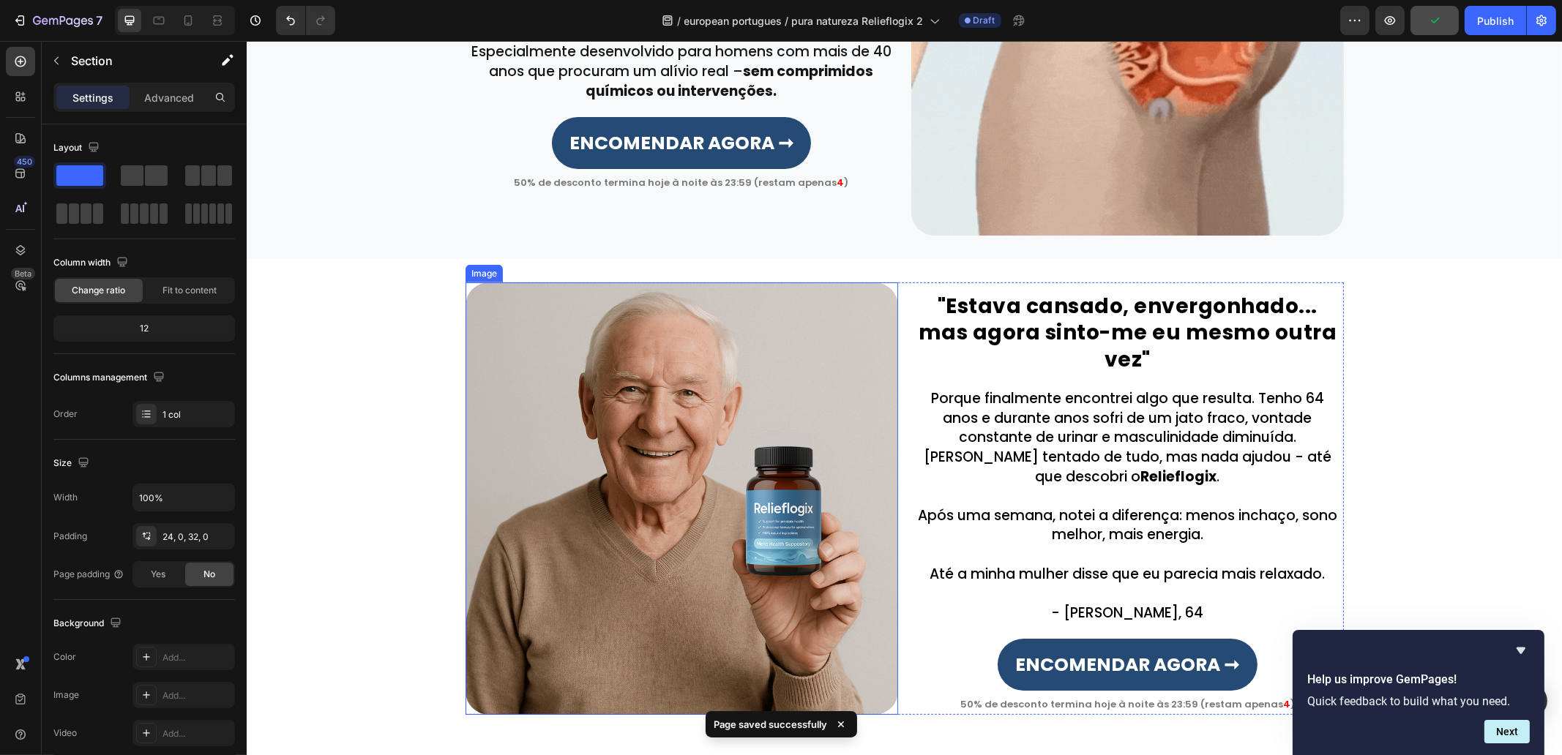
scroll to position [1189, 0]
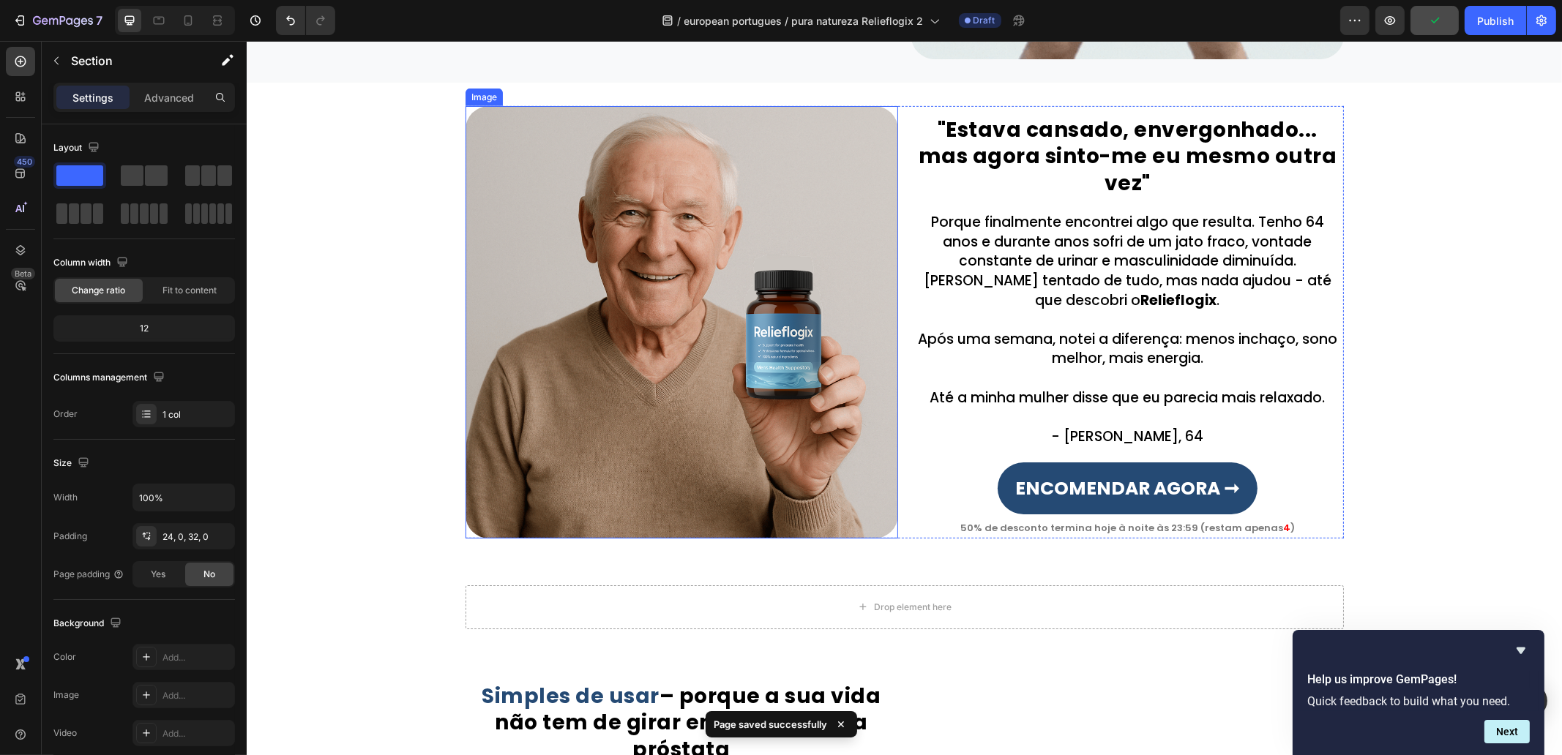
drag, startPoint x: 755, startPoint y: 372, endPoint x: 452, endPoint y: 276, distance: 317.1
click at [756, 372] on img at bounding box center [681, 322] width 433 height 433
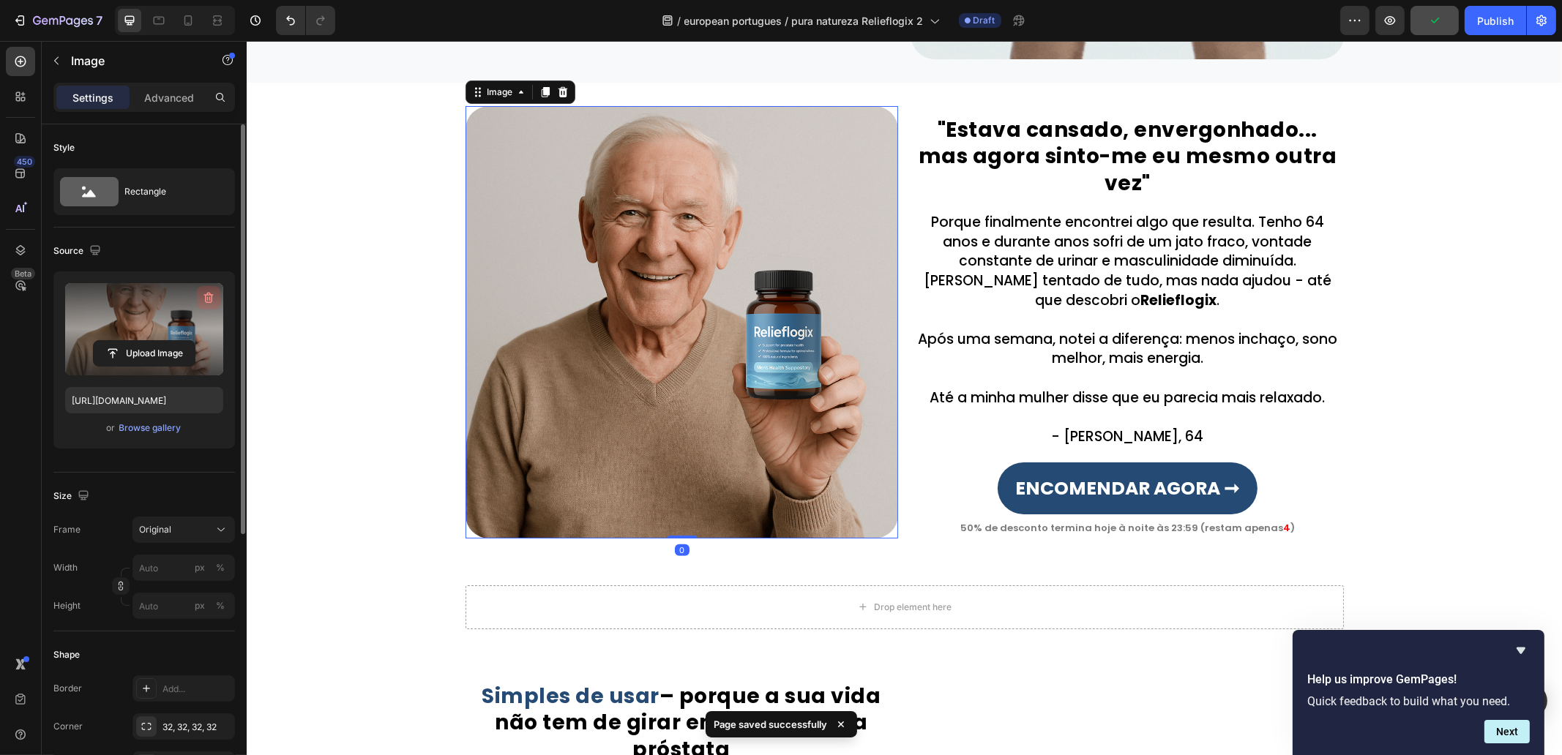
click at [214, 298] on icon "button" at bounding box center [208, 298] width 15 height 15
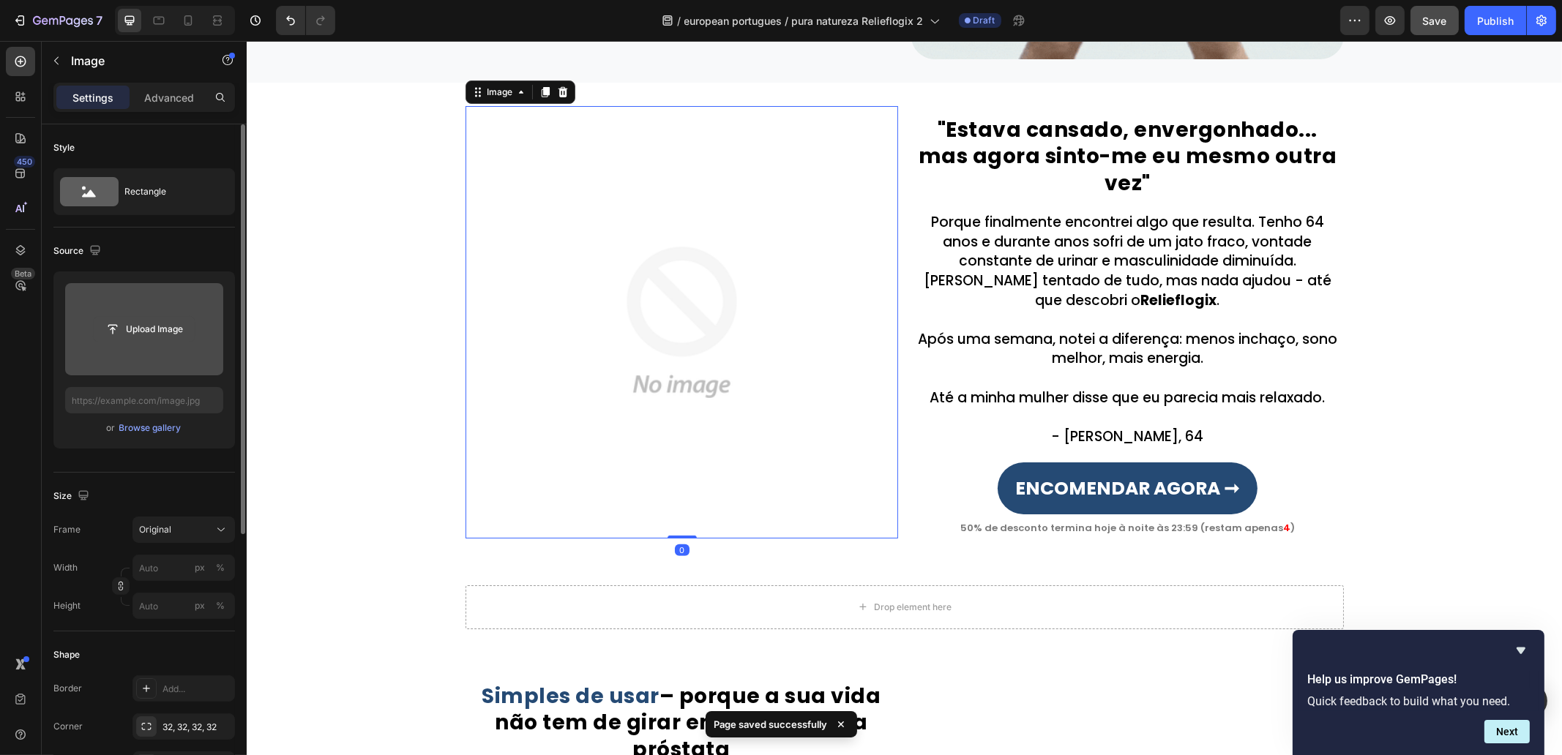
click at [161, 331] on input "file" at bounding box center [144, 329] width 101 height 25
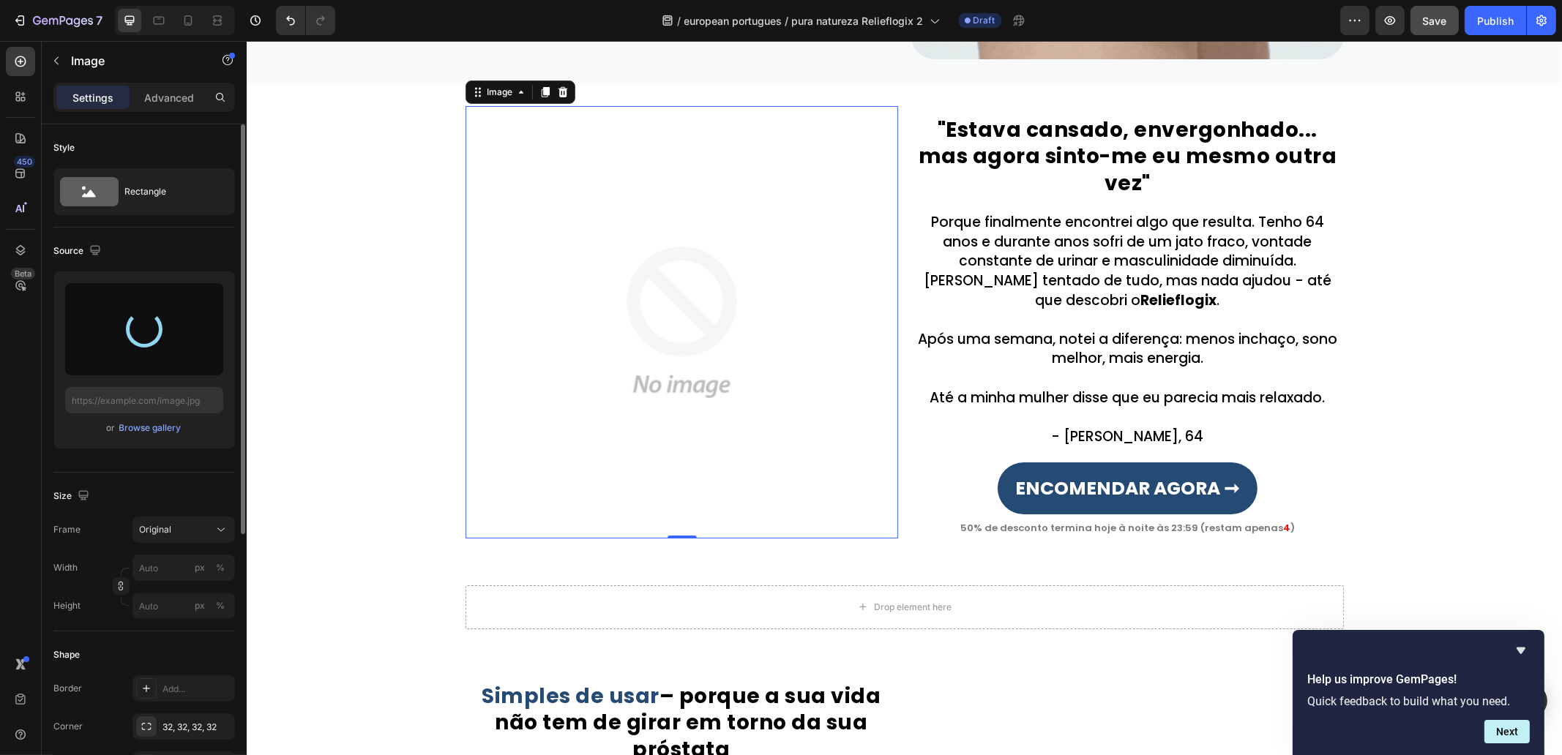
type input "[URL][DOMAIN_NAME]"
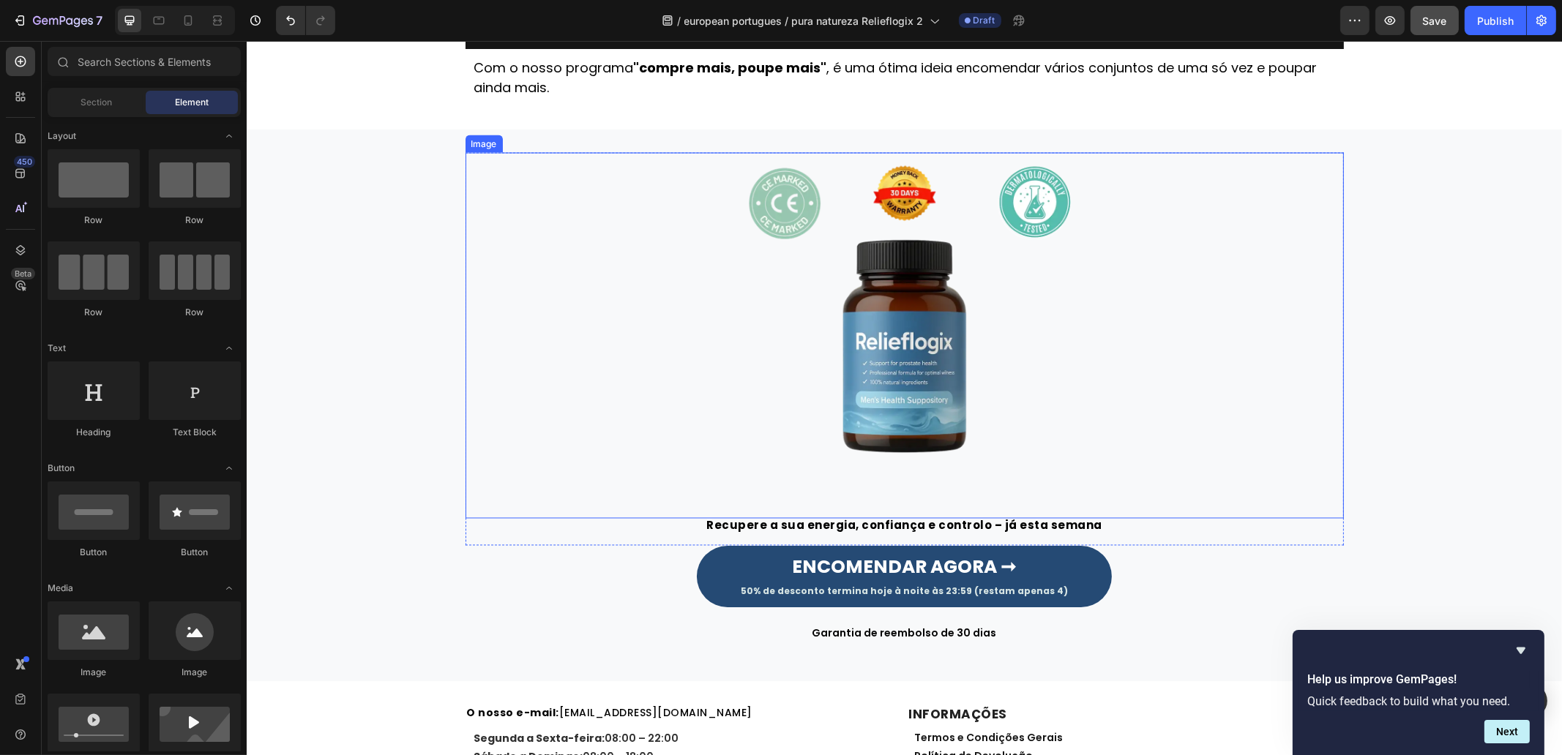
scroll to position [4850, 0]
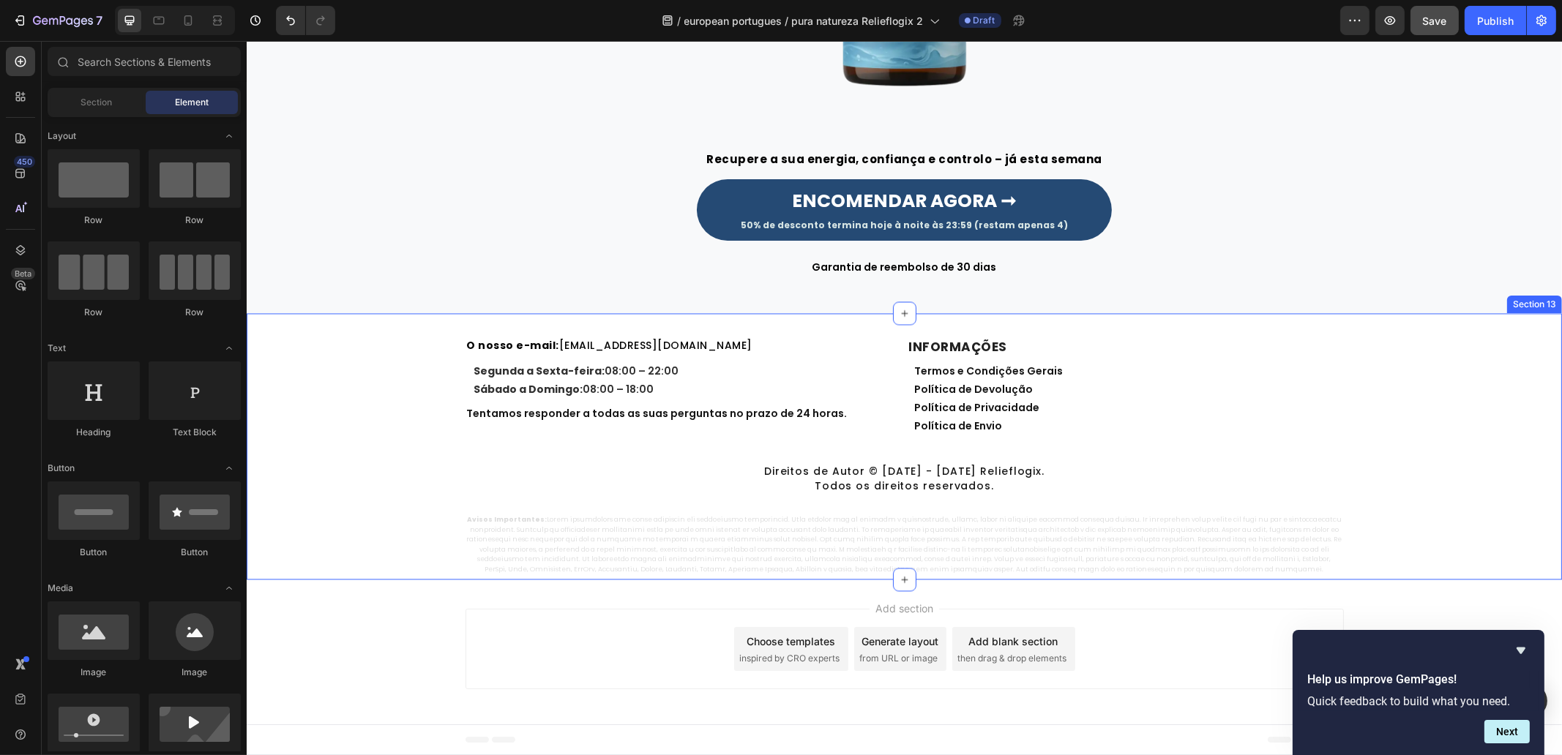
click at [1393, 390] on div "O nosso e-mail: [EMAIL_ADDRESS][DOMAIN_NAME] Heading Segunda a Sexta-feira: 08:…" at bounding box center [903, 456] width 1315 height 239
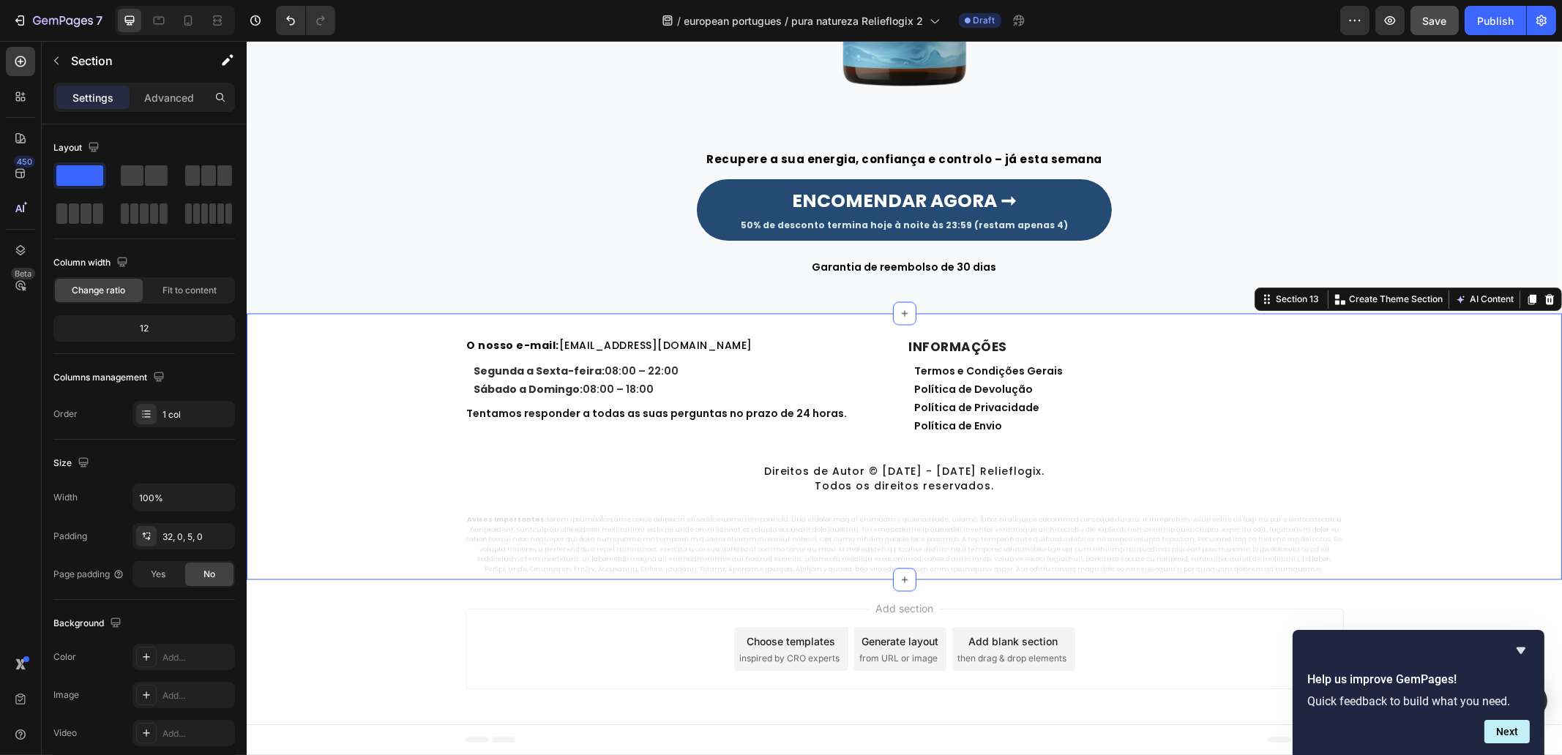
drag, startPoint x: 1459, startPoint y: 501, endPoint x: 1446, endPoint y: 493, distance: 15.1
click at [1459, 501] on div "O nosso e-mail: [EMAIL_ADDRESS][DOMAIN_NAME] Heading Segunda a Sexta-feira: 08:…" at bounding box center [903, 456] width 1315 height 239
click at [1517, 168] on div "Image Recupere a sua energia, confiança e controlo – já esta semana Heading Row…" at bounding box center [903, 31] width 1293 height 490
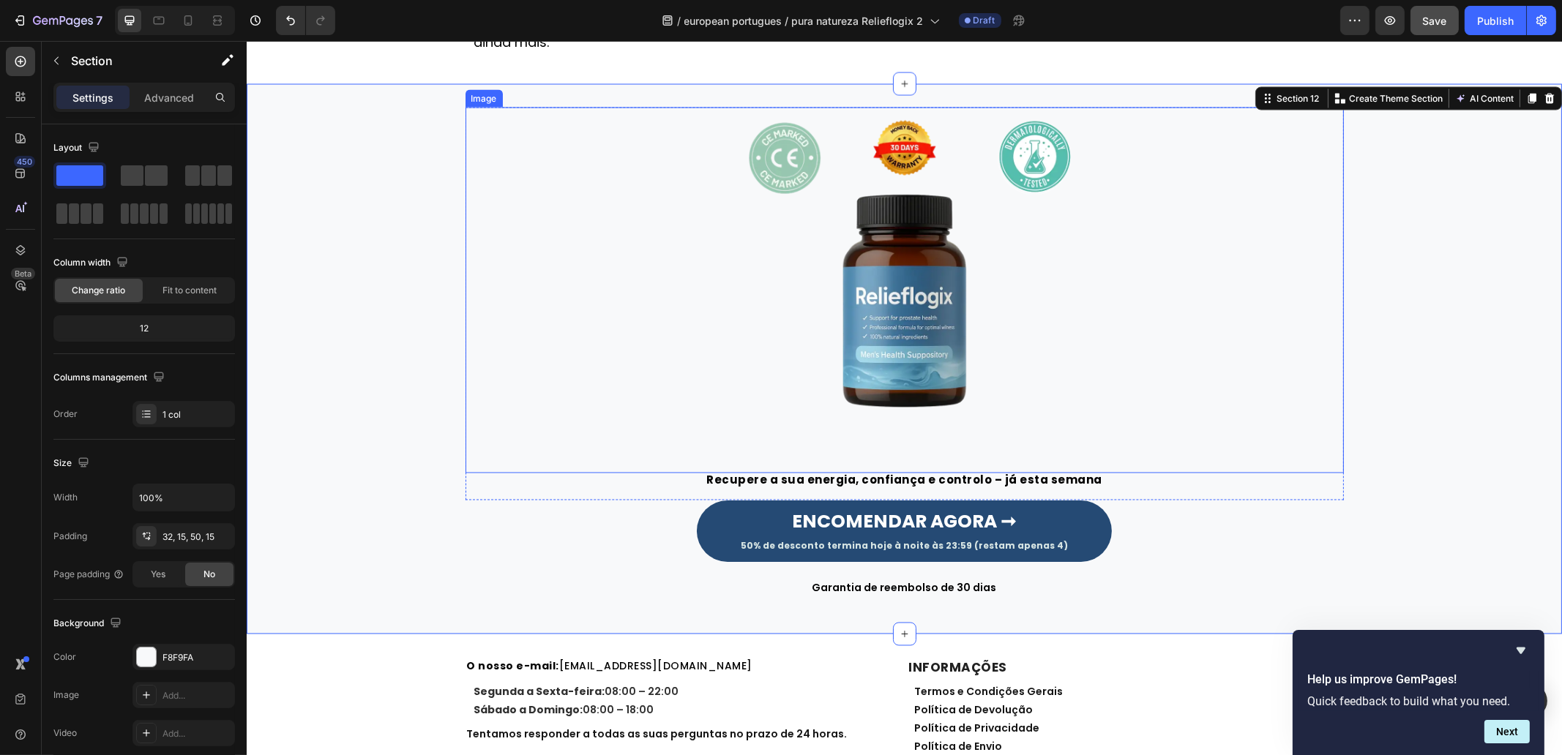
scroll to position [4484, 0]
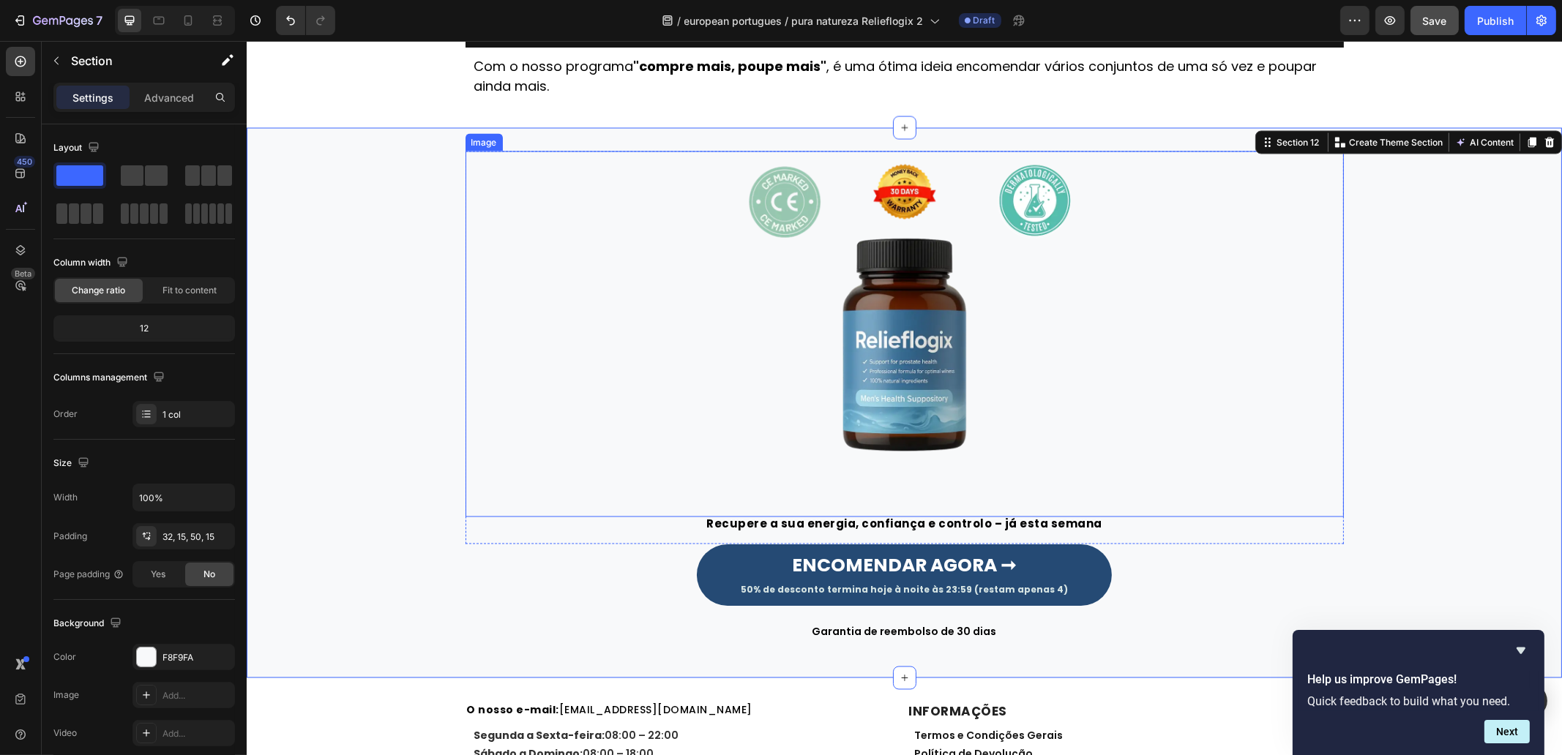
click at [1036, 320] on img at bounding box center [904, 335] width 366 height 366
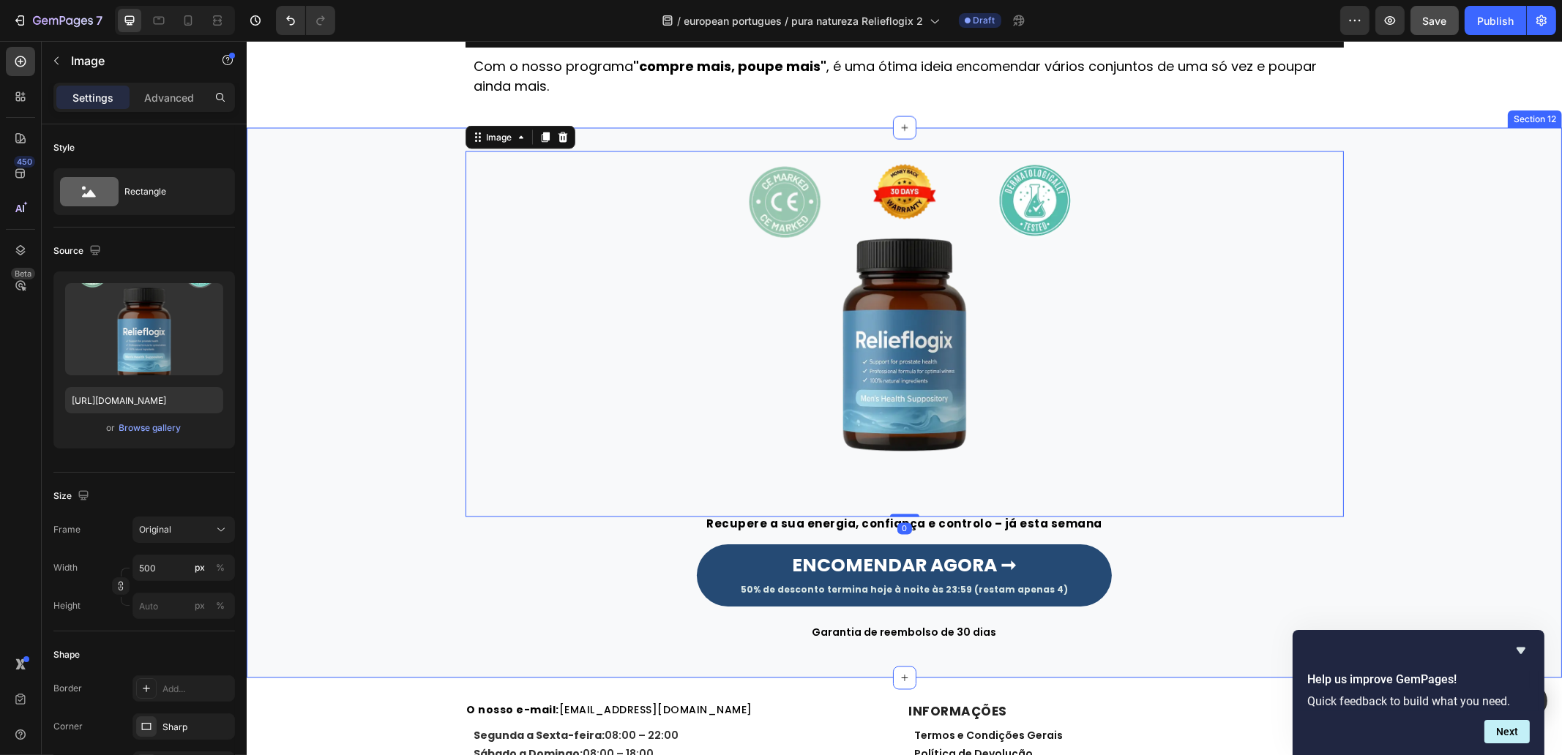
click at [1461, 400] on div "Image 0 Recupere a sua energia, confiança e controlo – já esta semana Heading R…" at bounding box center [903, 397] width 1293 height 490
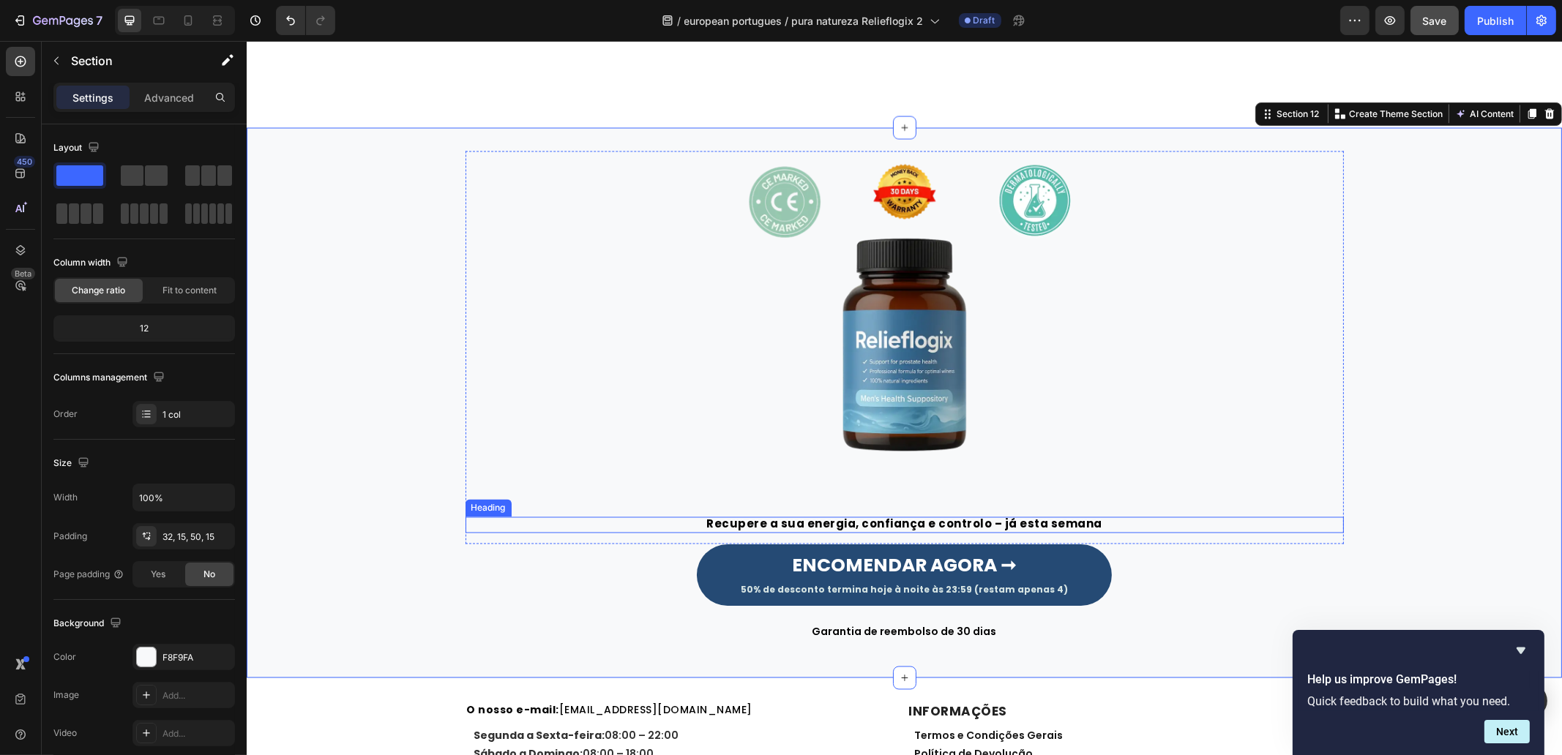
scroll to position [4850, 0]
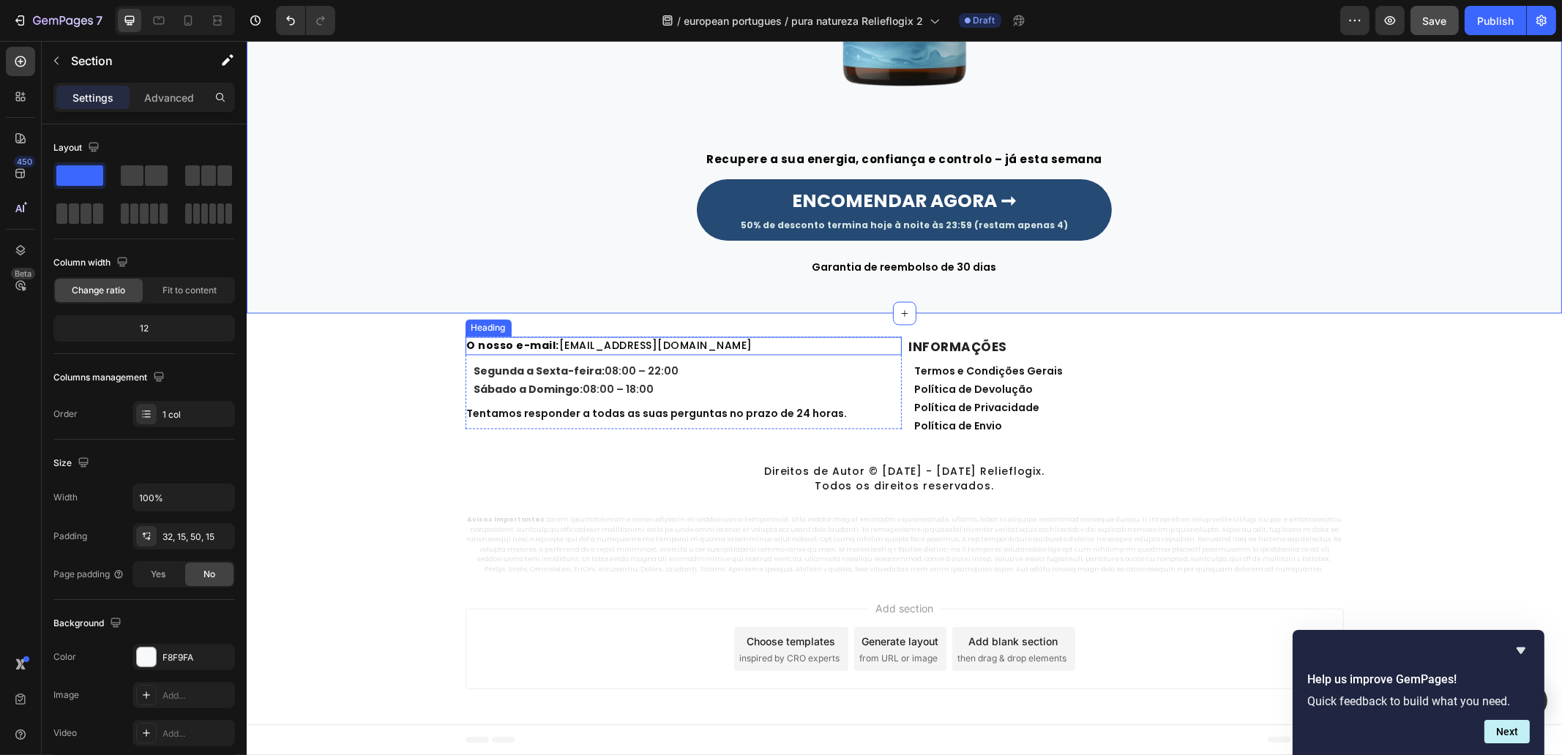
click at [728, 341] on h2 "O nosso e-mail: [EMAIL_ADDRESS][DOMAIN_NAME]" at bounding box center [683, 346] width 436 height 18
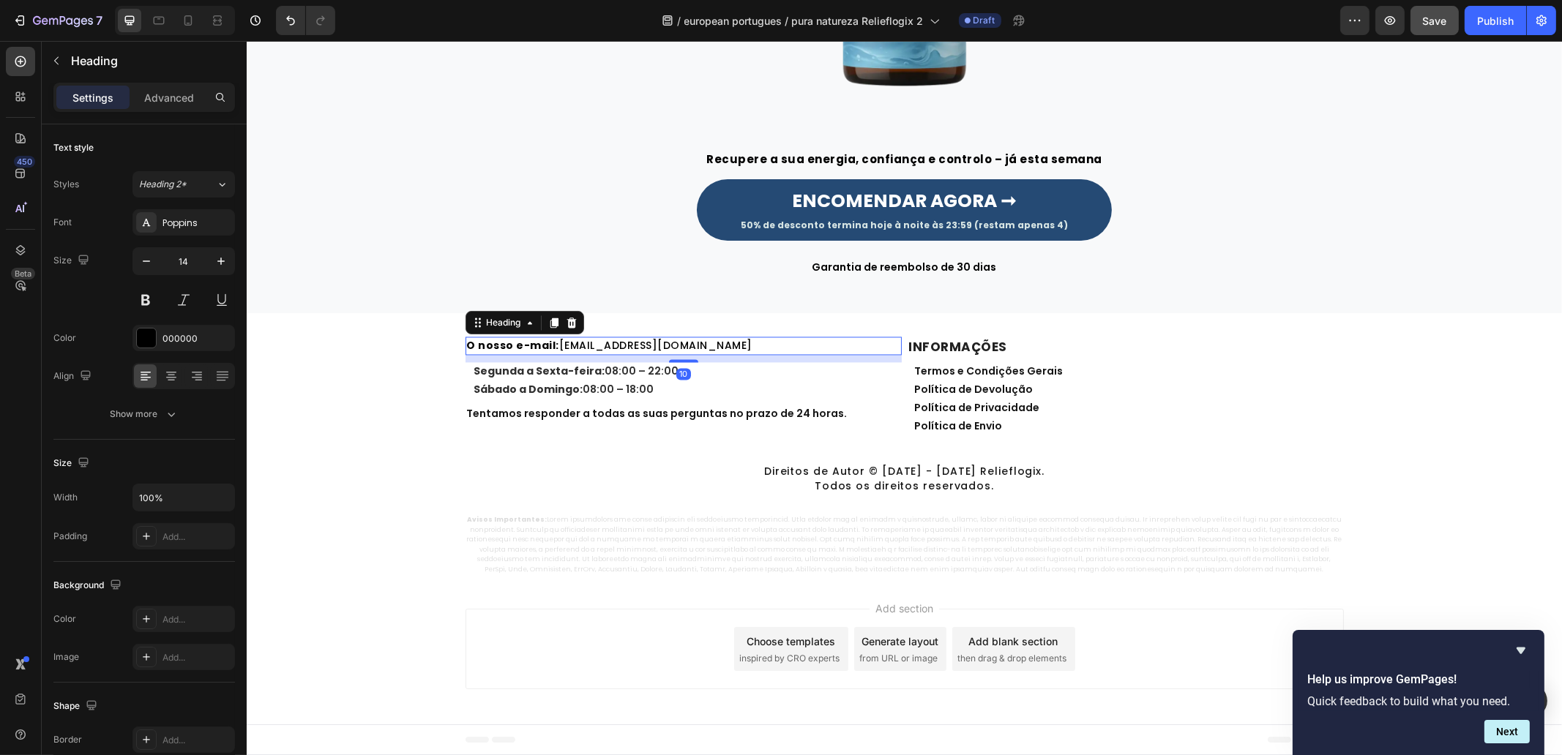
click at [730, 342] on h2 "O nosso e-mail: [EMAIL_ADDRESS][DOMAIN_NAME]" at bounding box center [683, 346] width 436 height 18
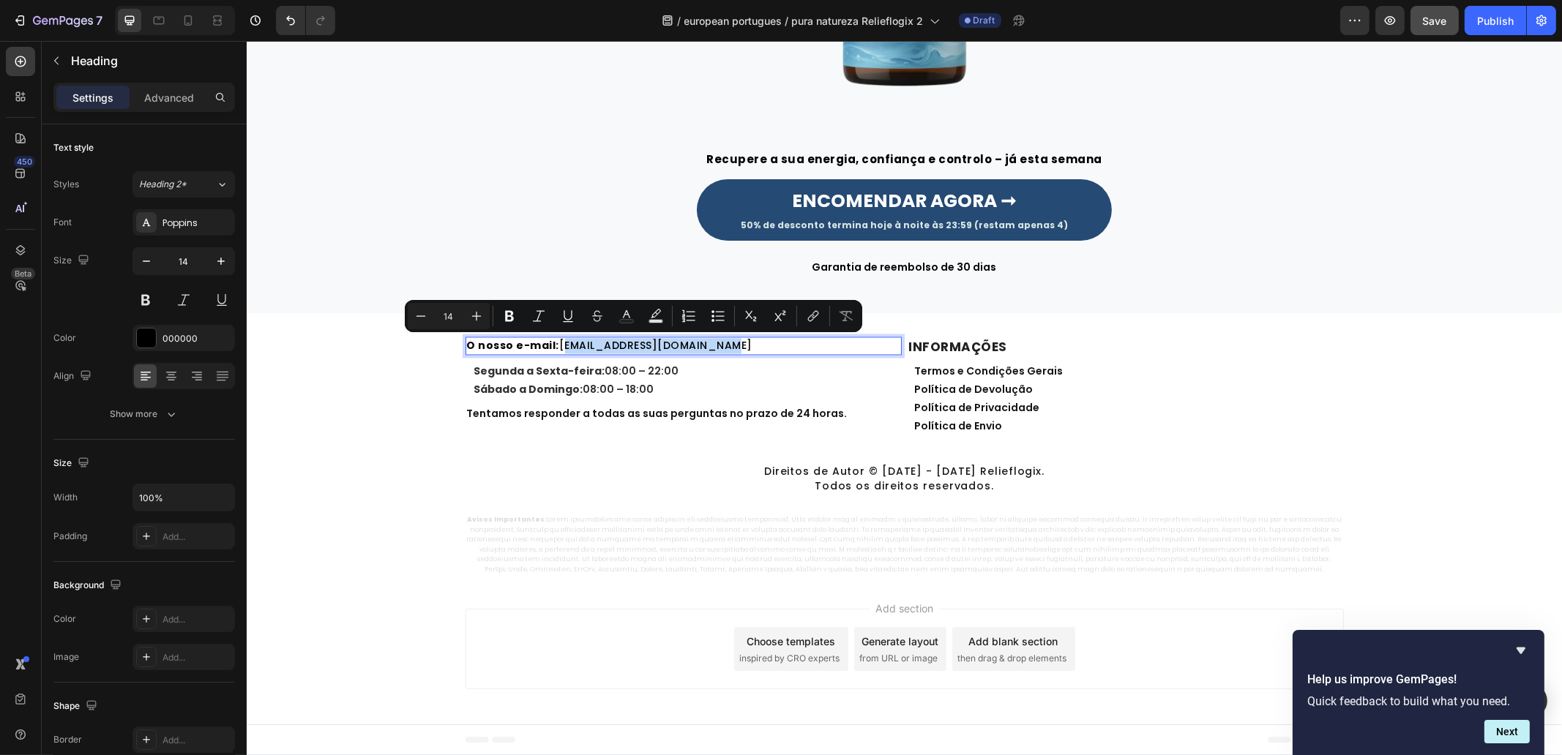
drag, startPoint x: 695, startPoint y: 349, endPoint x: 558, endPoint y: 349, distance: 136.9
click at [558, 348] on p "O nosso e-mail: [EMAIL_ADDRESS][DOMAIN_NAME]" at bounding box center [682, 345] width 433 height 15
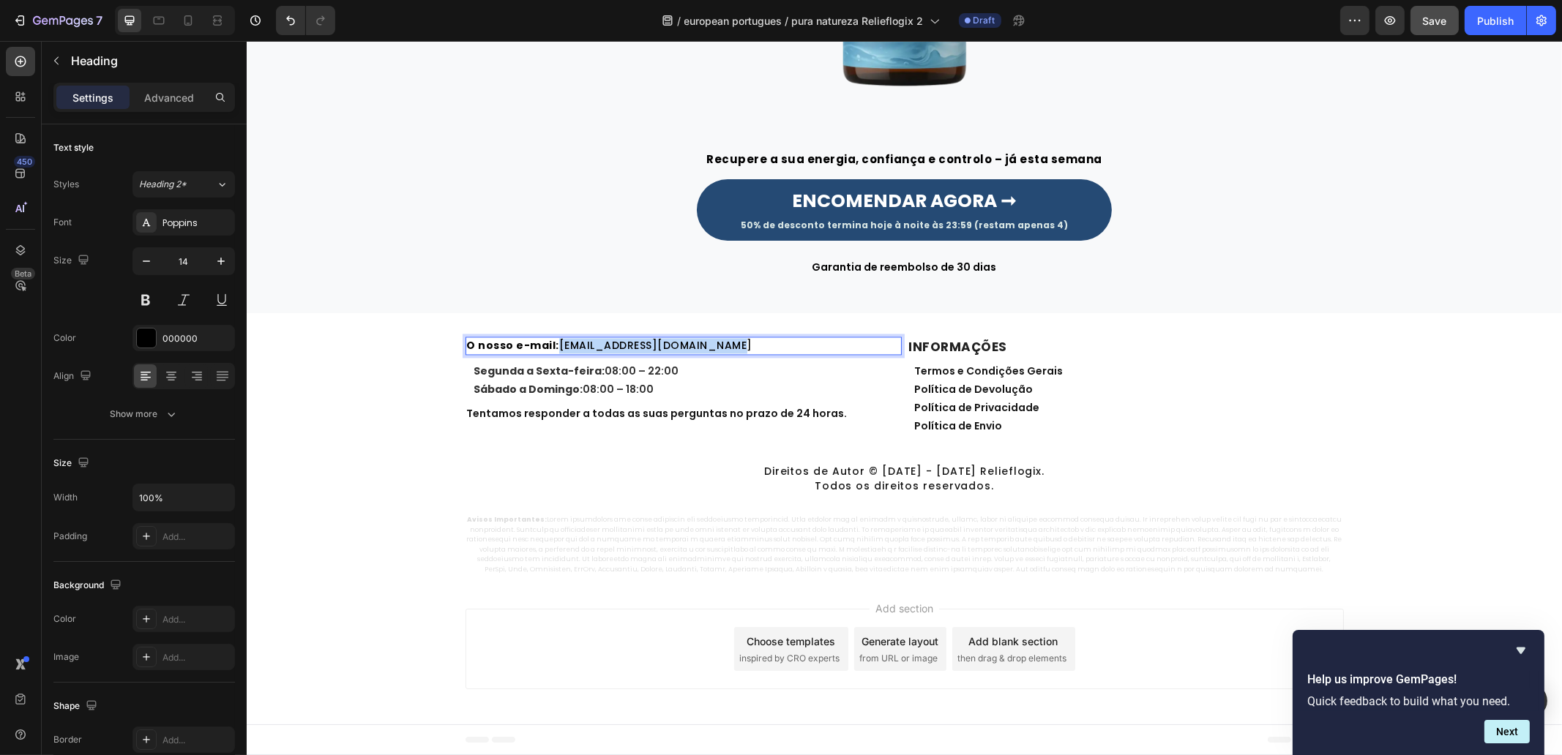
drag, startPoint x: 705, startPoint y: 347, endPoint x: 555, endPoint y: 344, distance: 150.1
click at [551, 345] on p "O nosso e-mail: [EMAIL_ADDRESS][DOMAIN_NAME]" at bounding box center [682, 345] width 433 height 15
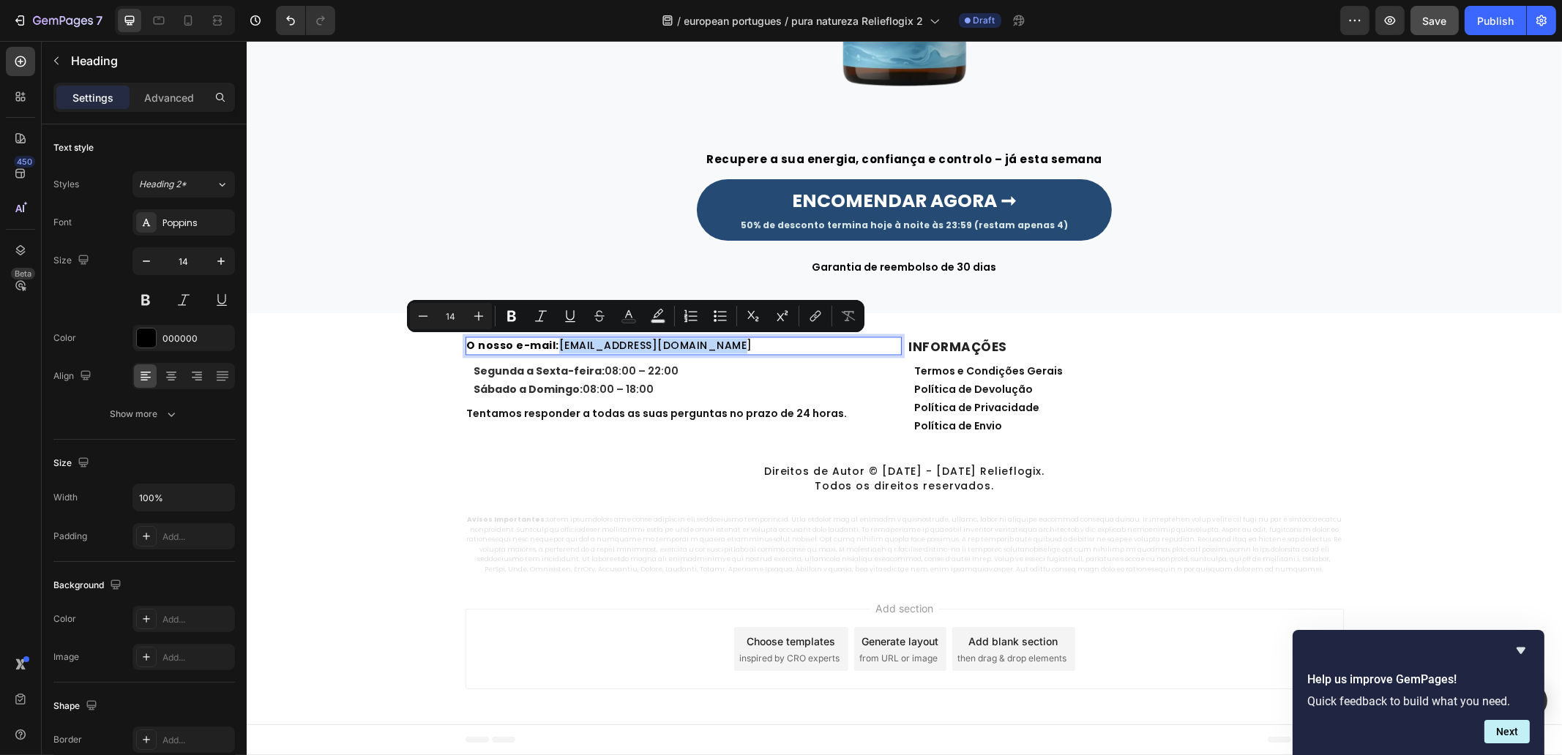
copy p "[EMAIL_ADDRESS][DOMAIN_NAME]"
click at [335, 385] on div "O nosso e-mail: [EMAIL_ADDRESS][DOMAIN_NAME] Heading 10 Segunda a Sexta-feira: …" at bounding box center [903, 456] width 1315 height 239
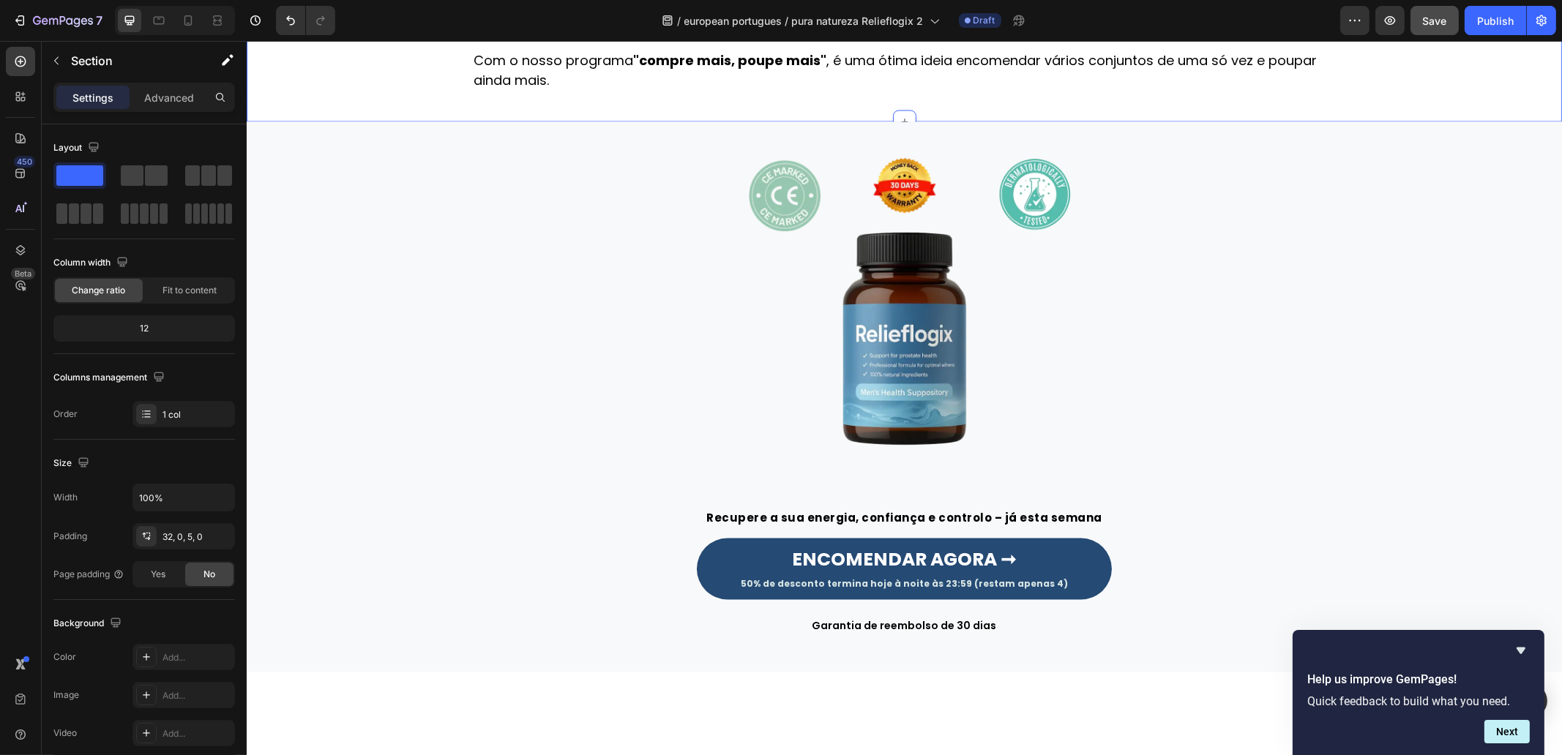
scroll to position [4119, 0]
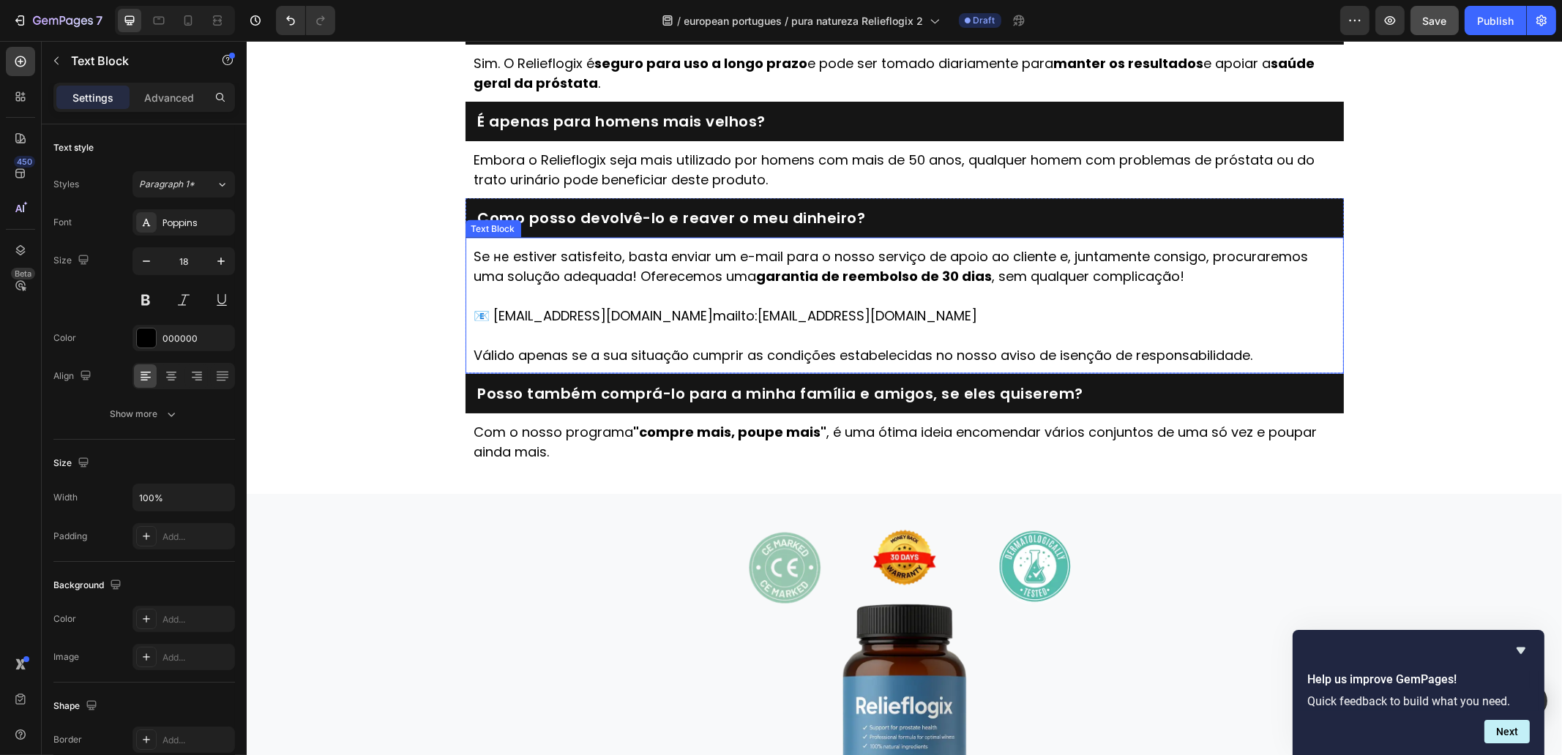
click at [764, 307] on link "mailto:[EMAIL_ADDRESS][DOMAIN_NAME]" at bounding box center [845, 316] width 264 height 18
click at [790, 317] on link "mailto:[EMAIL_ADDRESS][DOMAIN_NAME]" at bounding box center [845, 316] width 264 height 18
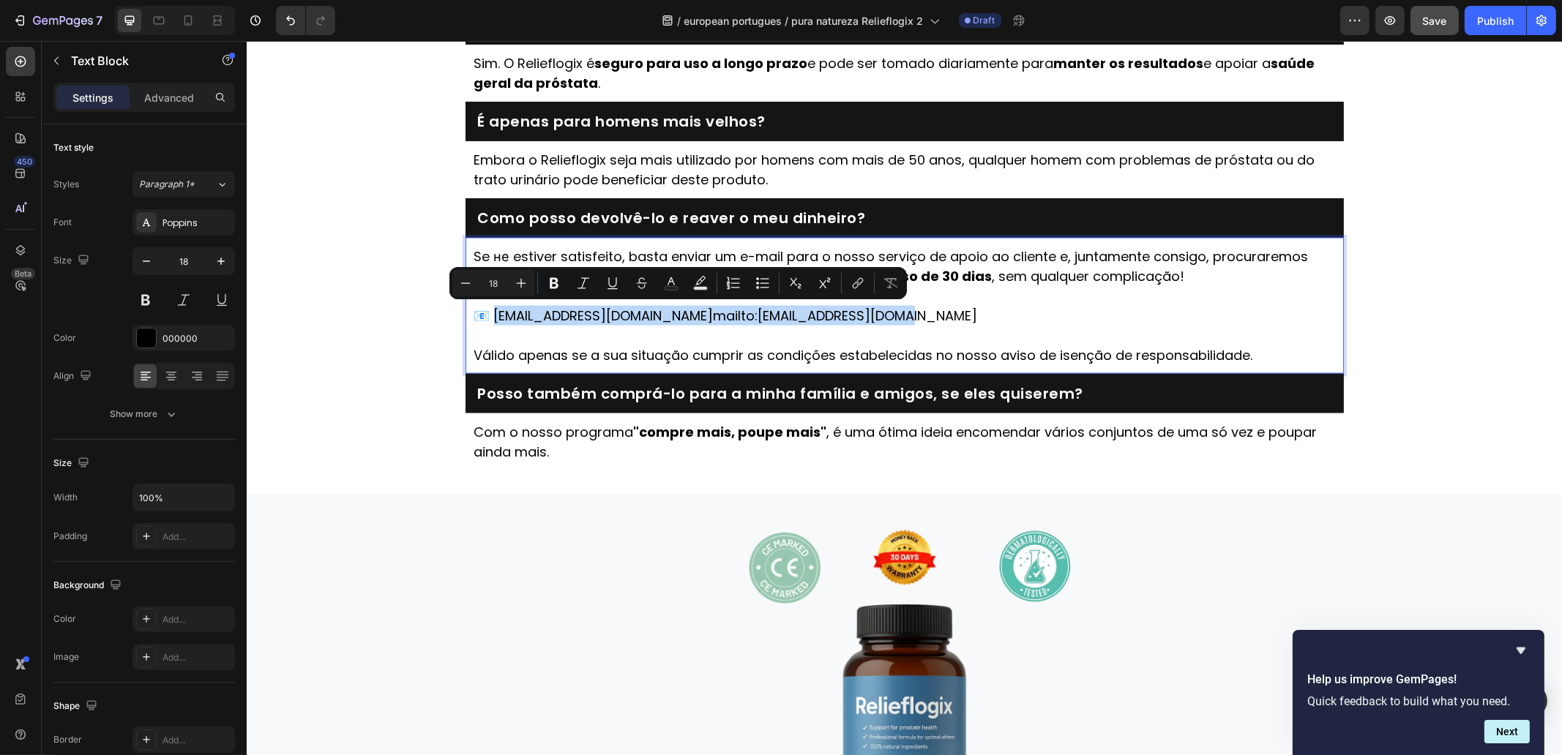
drag, startPoint x: 885, startPoint y: 313, endPoint x: 487, endPoint y: 321, distance: 397.5
click at [487, 321] on p "📧 [EMAIL_ADDRESS][DOMAIN_NAME] mailto:[EMAIL_ADDRESS][DOMAIN_NAME]" at bounding box center [904, 326] width 861 height 40
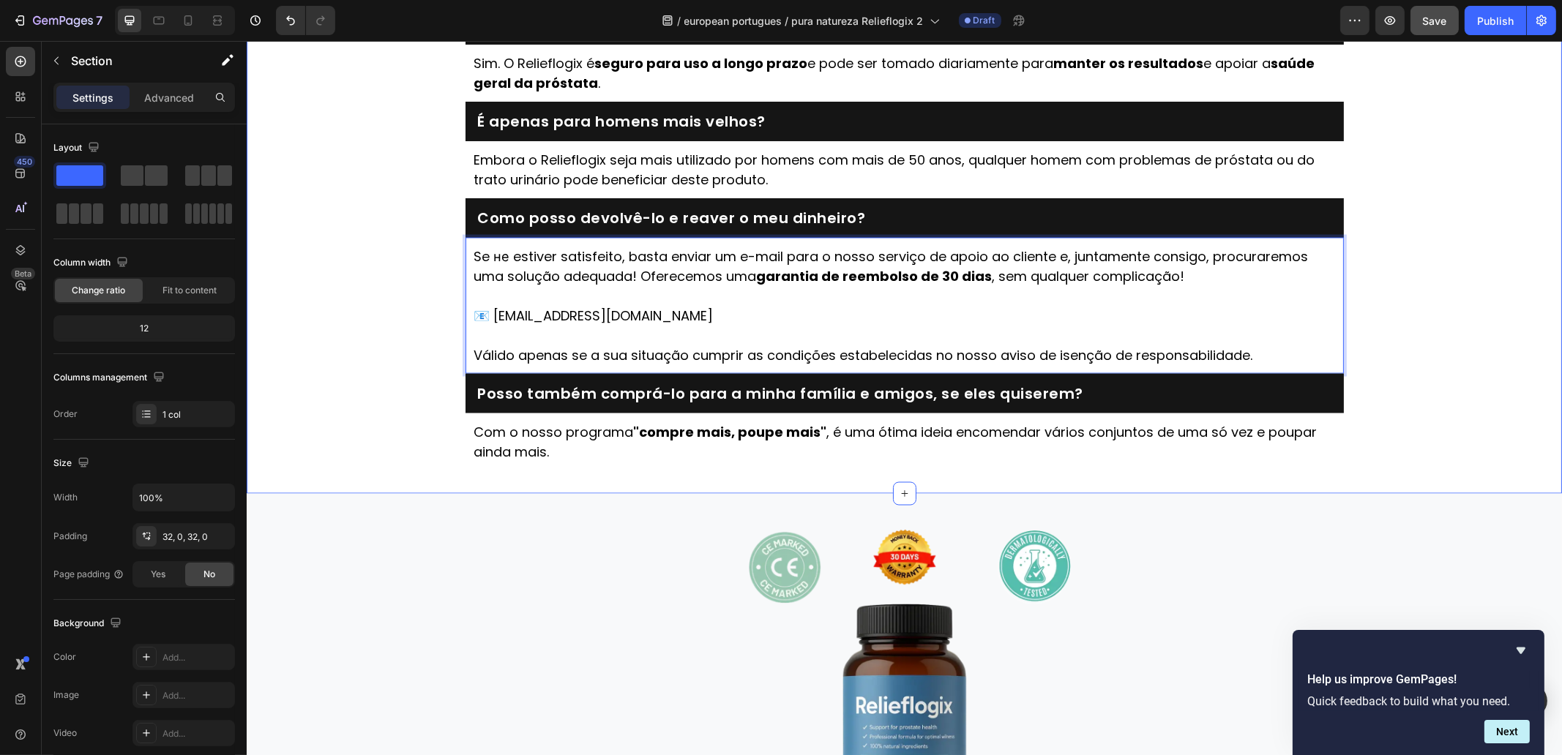
click at [362, 341] on div "Todas as suas perguntas respondidas: Heading É seguro usar o Relieflogix com a …" at bounding box center [903, 172] width 1315 height 597
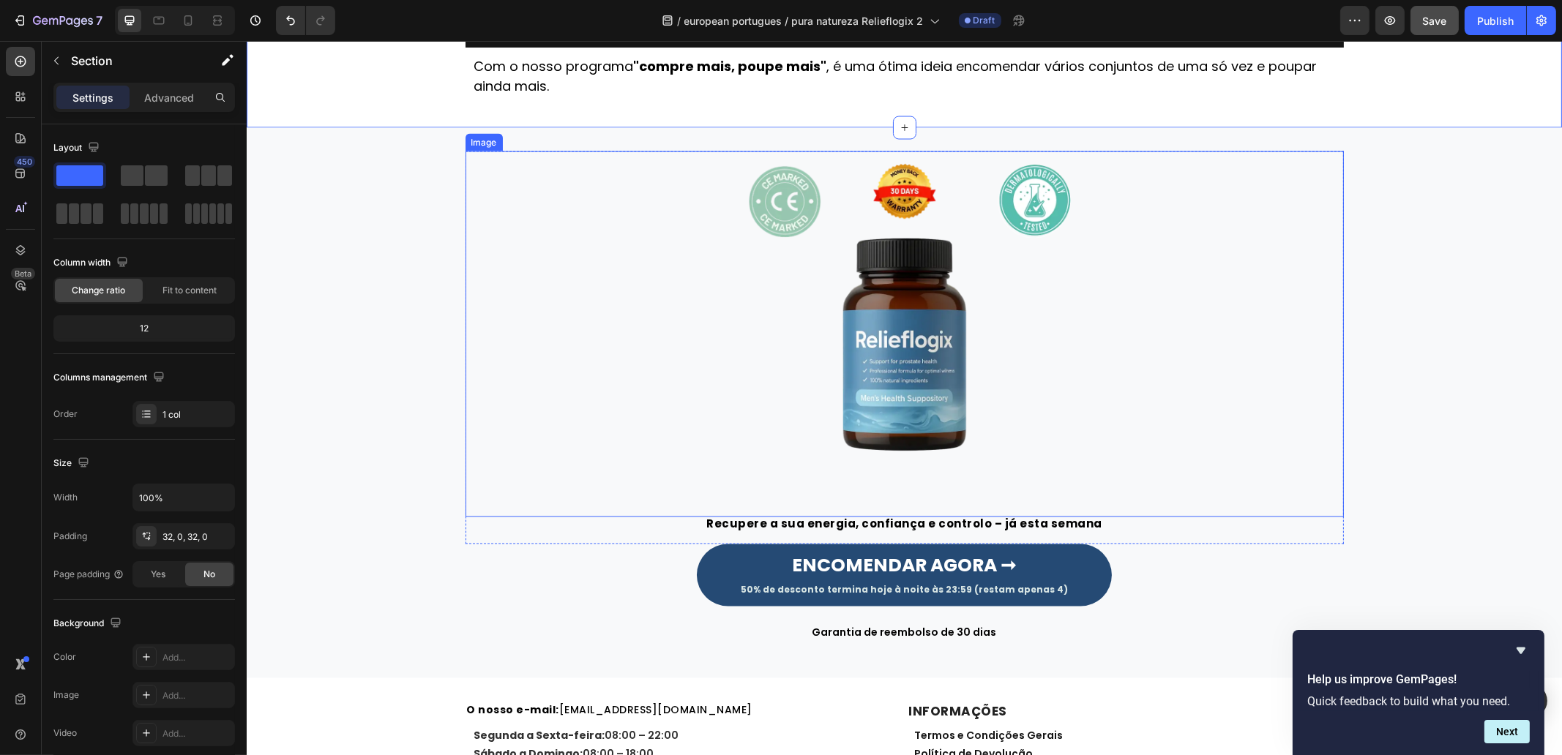
scroll to position [4850, 0]
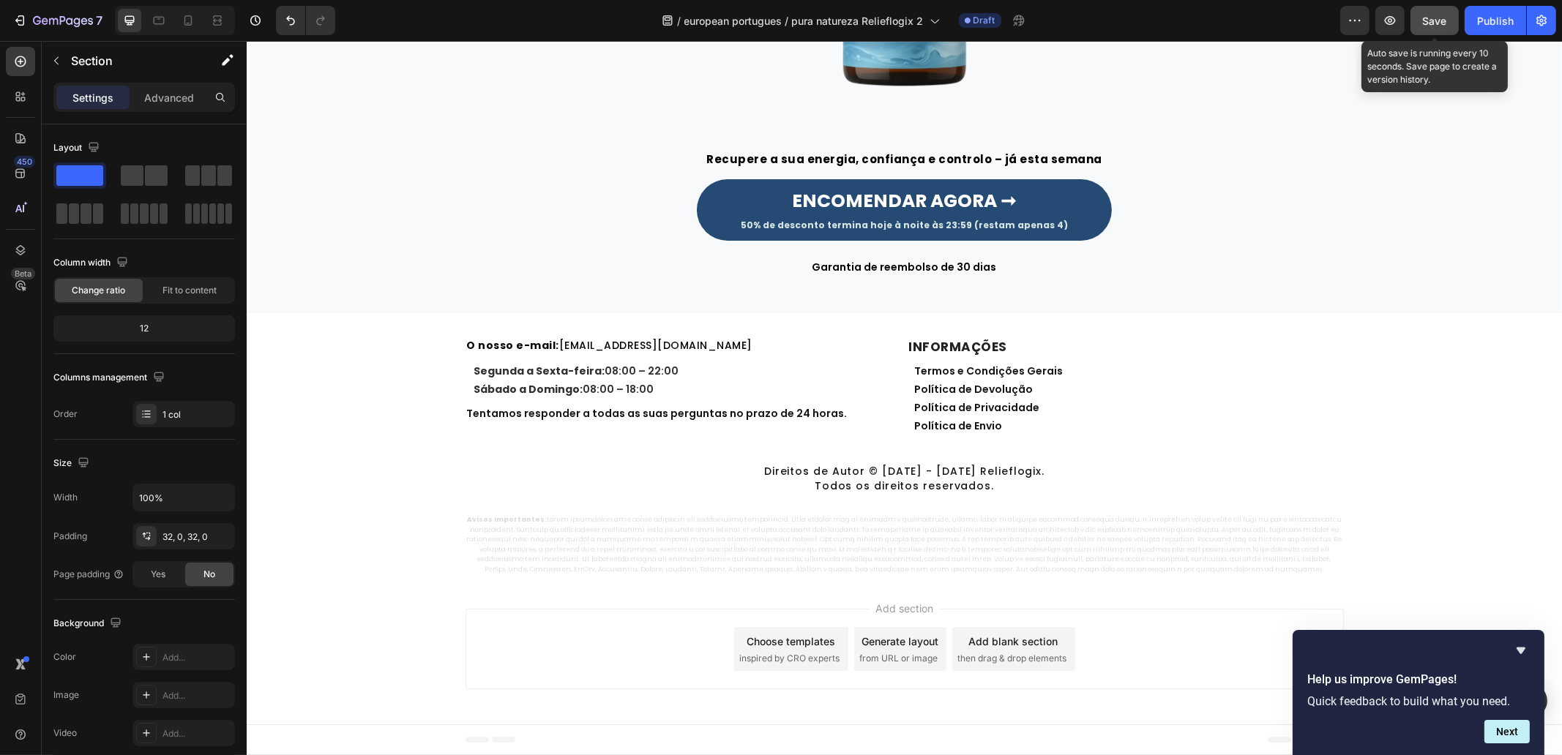
click at [1451, 23] on button "Save" at bounding box center [1434, 20] width 48 height 29
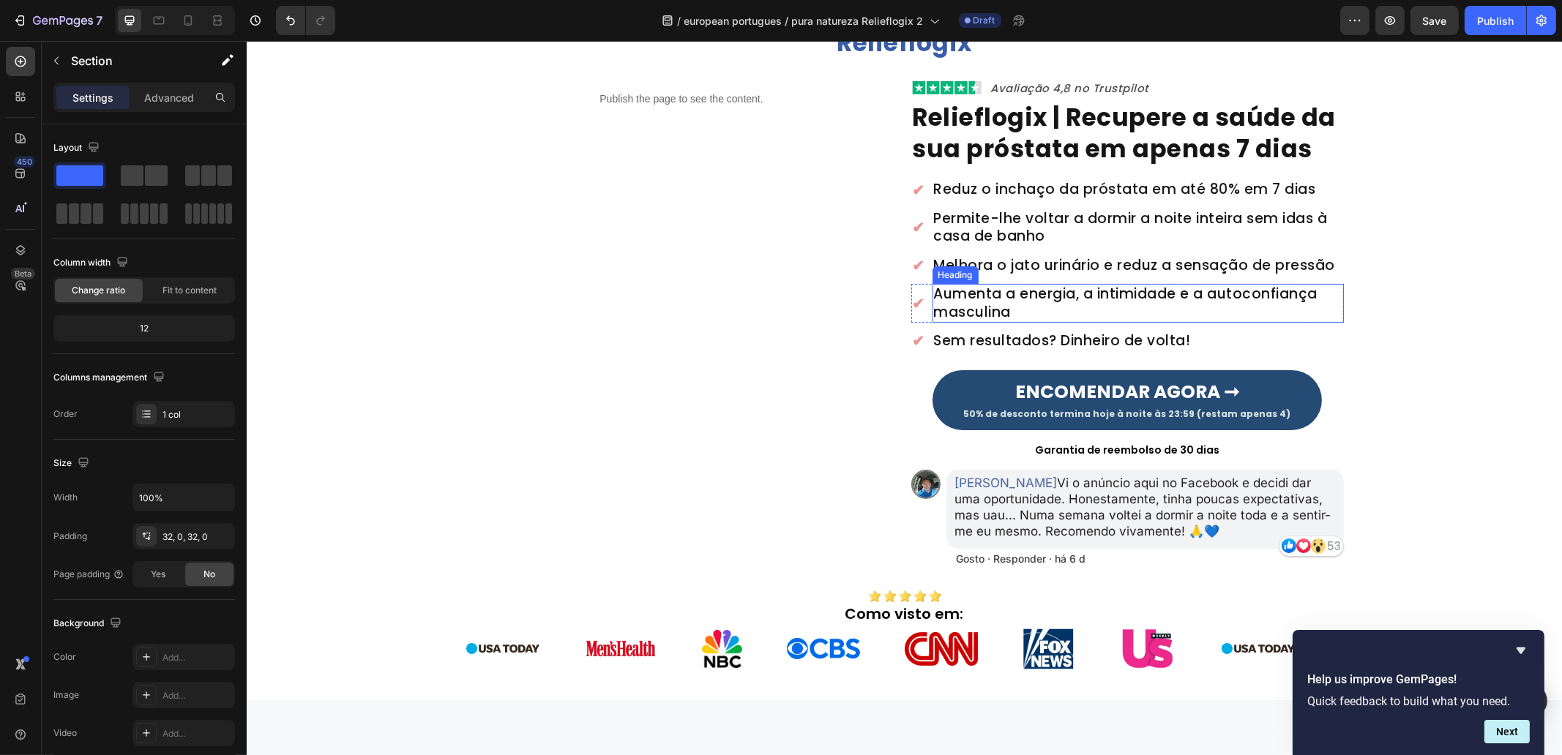
scroll to position [0, 0]
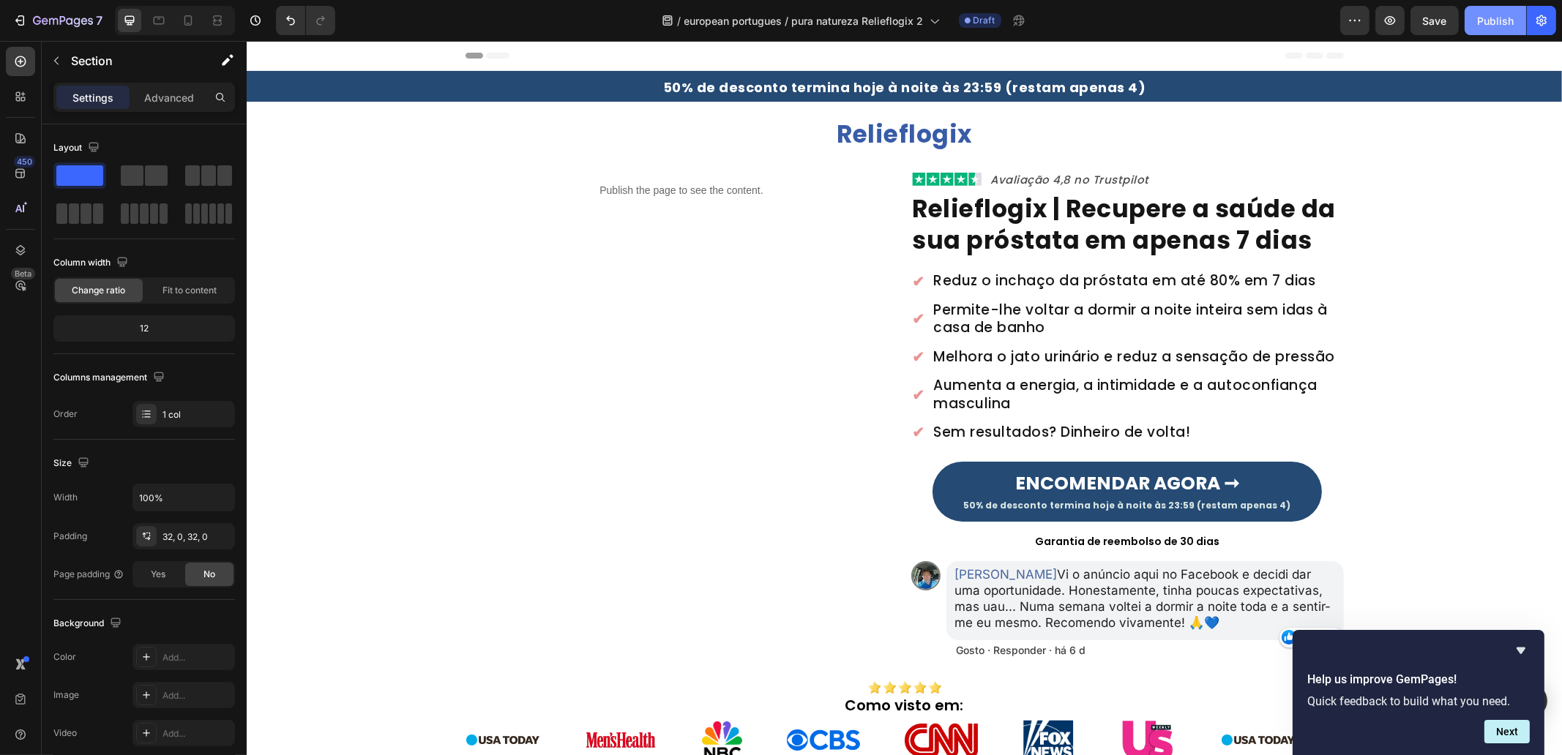
click at [1489, 12] on button "Publish" at bounding box center [1495, 20] width 61 height 29
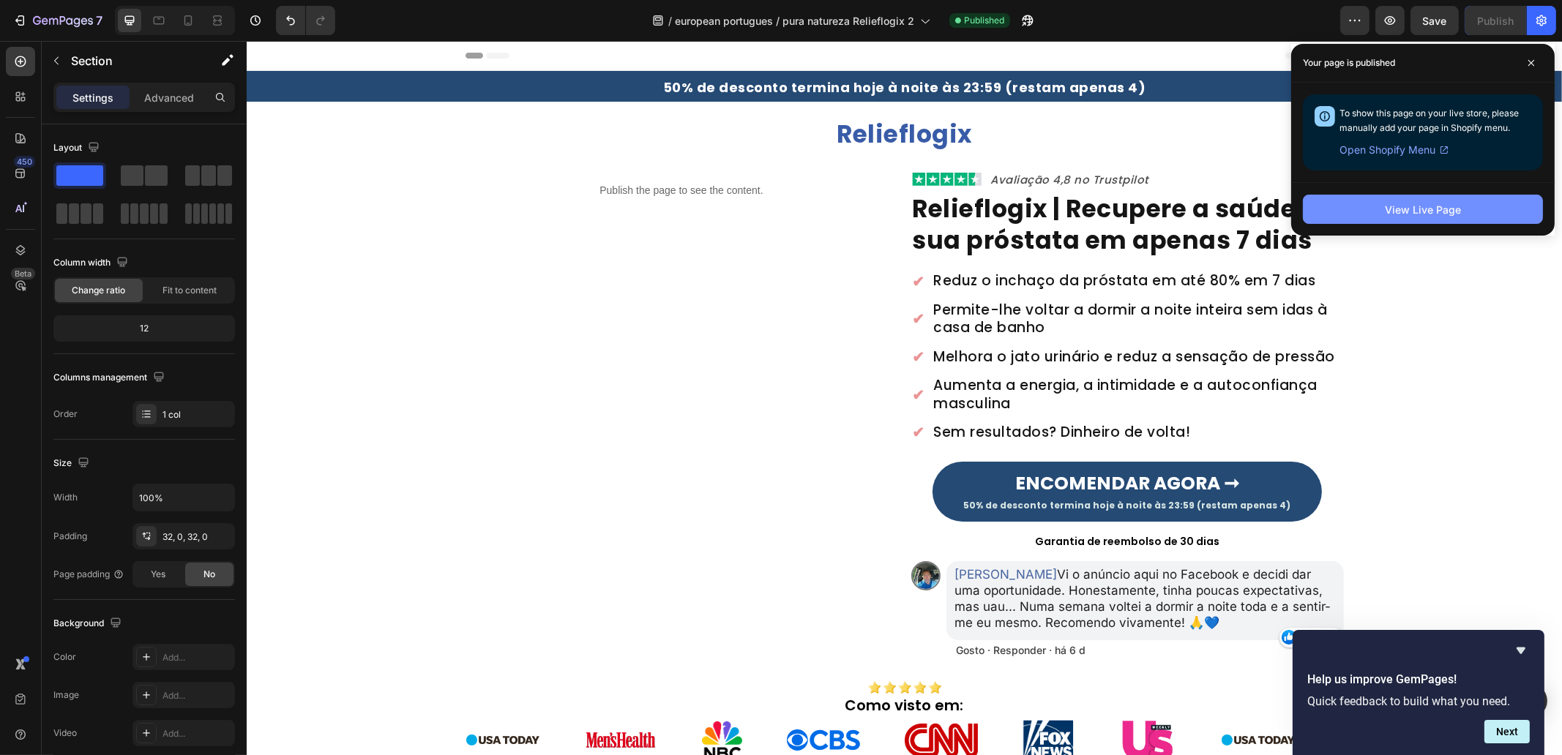
click at [1522, 216] on button "View Live Page" at bounding box center [1423, 209] width 240 height 29
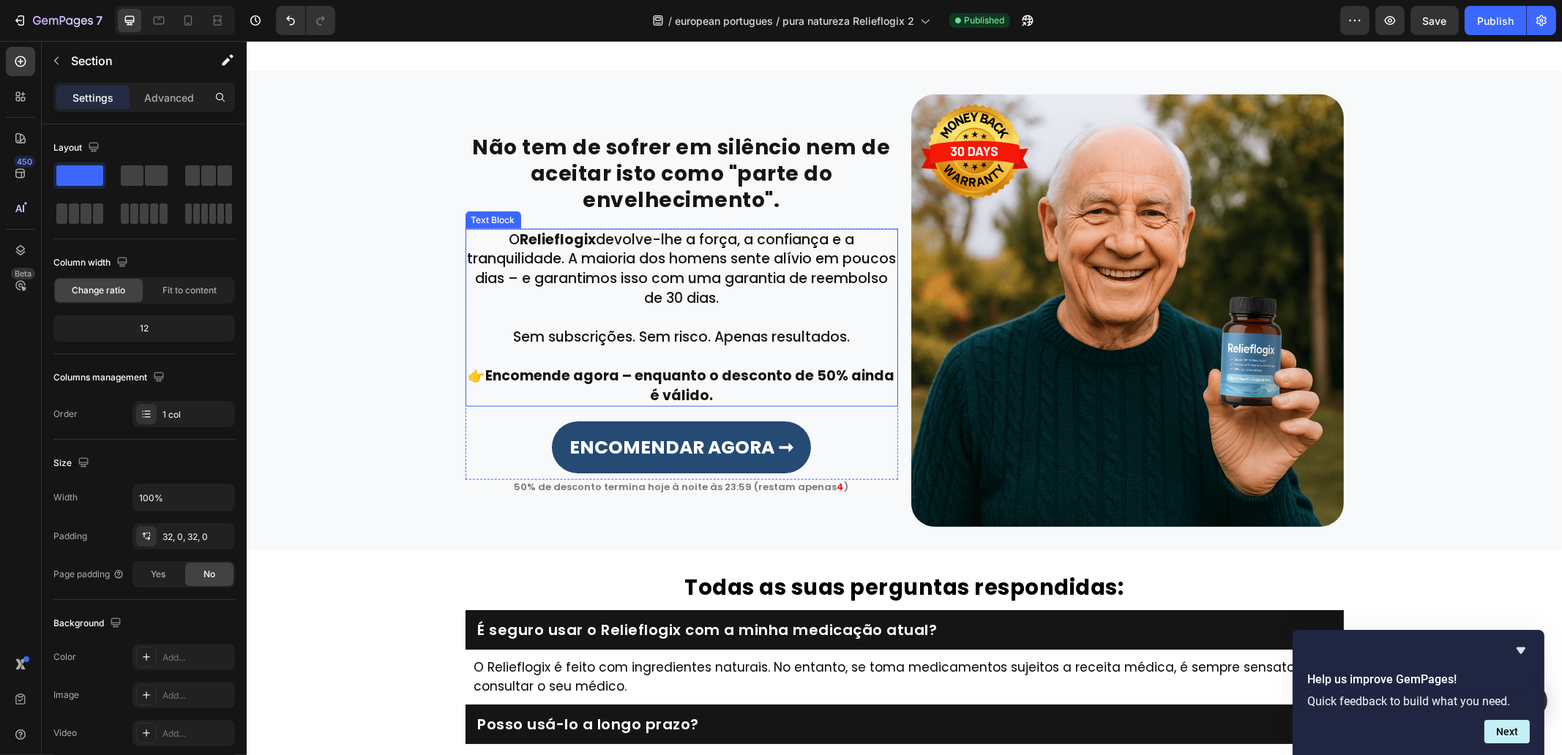
scroll to position [3111, 0]
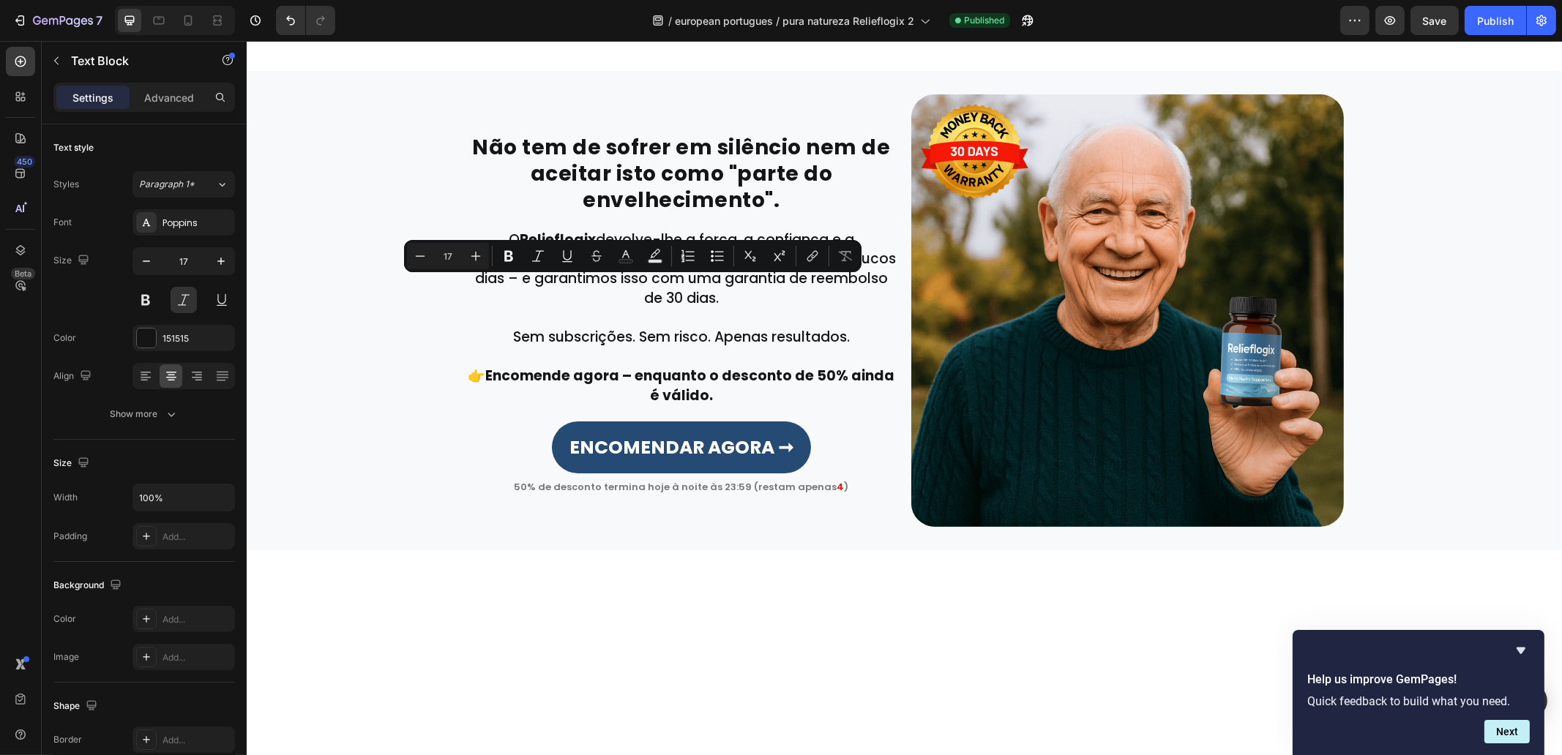
drag, startPoint x: 616, startPoint y: 286, endPoint x: 618, endPoint y: 301, distance: 14.9
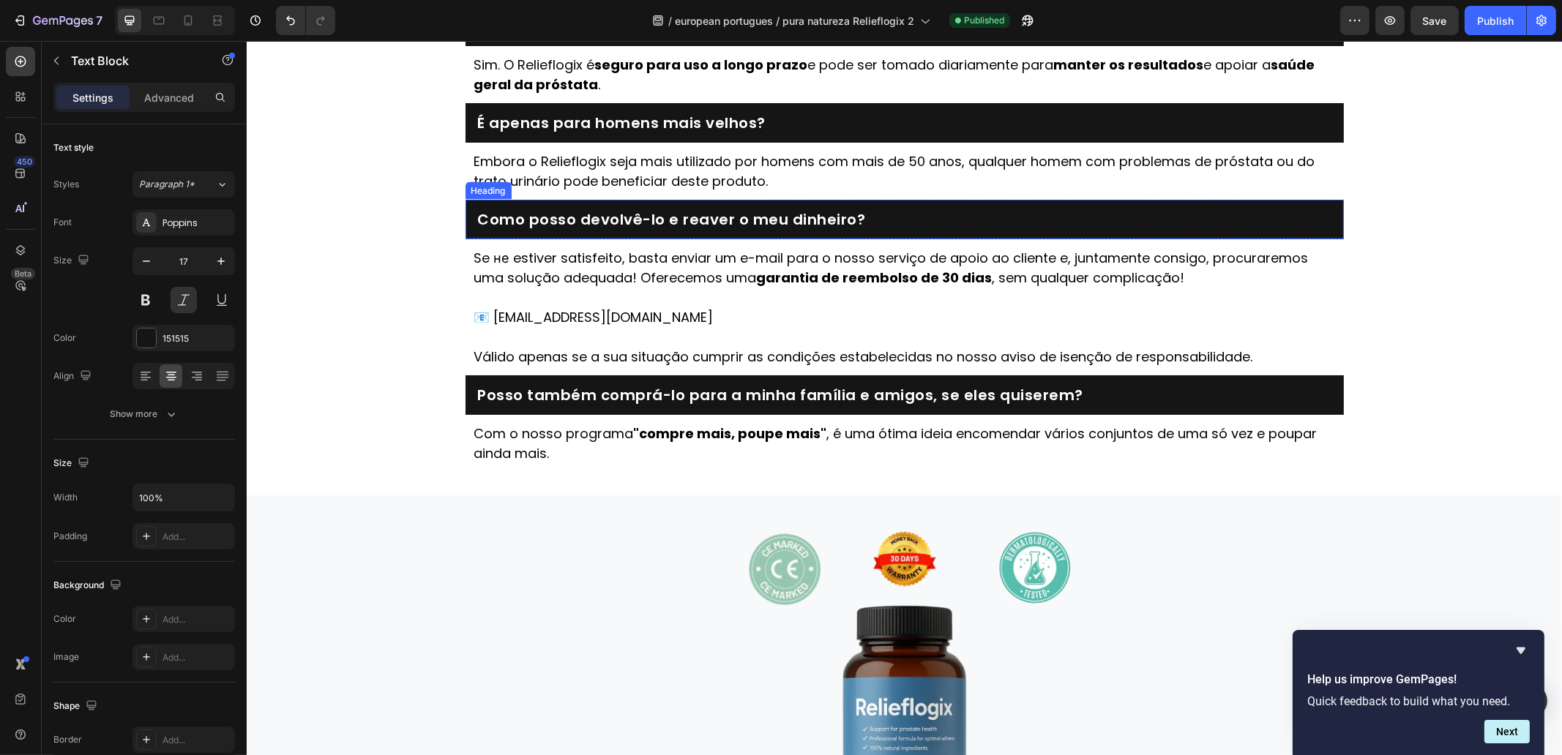
scroll to position [3934, 0]
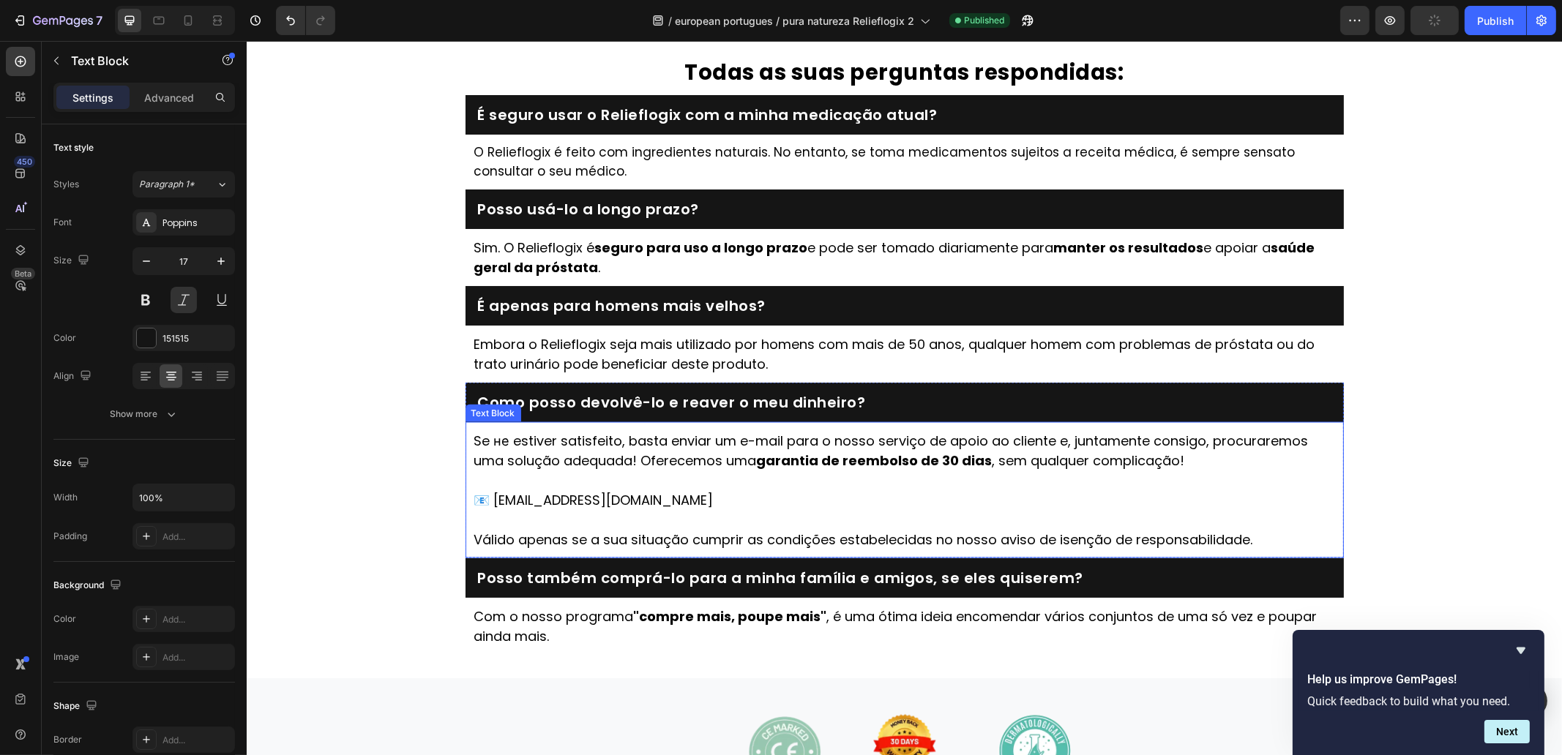
click at [531, 457] on p "Se не estiver satisfeito, basta enviar um e-mail para o nosso serviço de apoio …" at bounding box center [904, 460] width 861 height 59
drag, startPoint x: 579, startPoint y: 469, endPoint x: 544, endPoint y: 460, distance: 36.4
click at [578, 469] on p "Se не estiver satisfeito, basta enviar um e-mail para o nosso serviço de apoio …" at bounding box center [904, 460] width 861 height 59
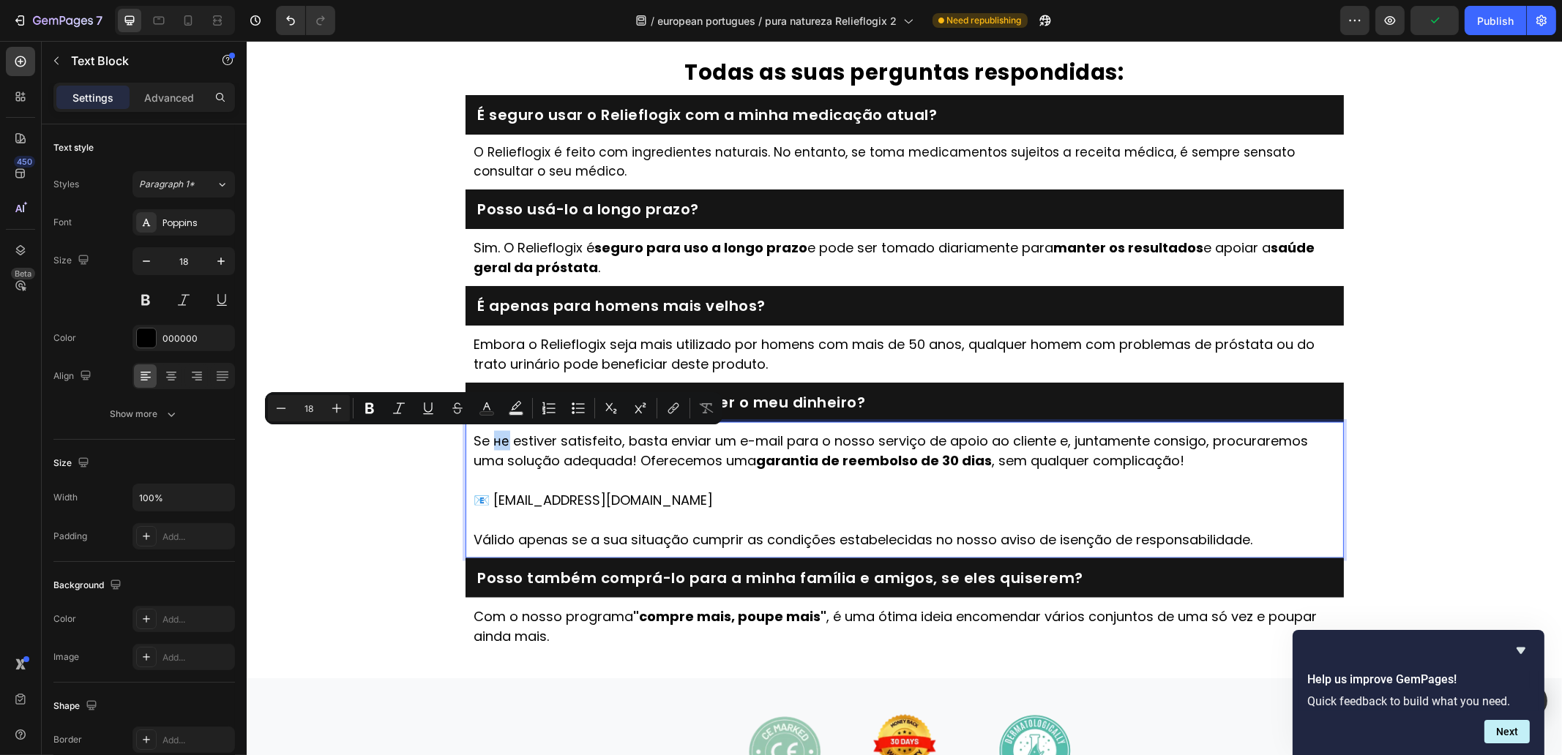
click at [485, 443] on p "Se не estiver satisfeito, basta enviar um e-mail para o nosso serviço de apoio …" at bounding box center [904, 460] width 861 height 59
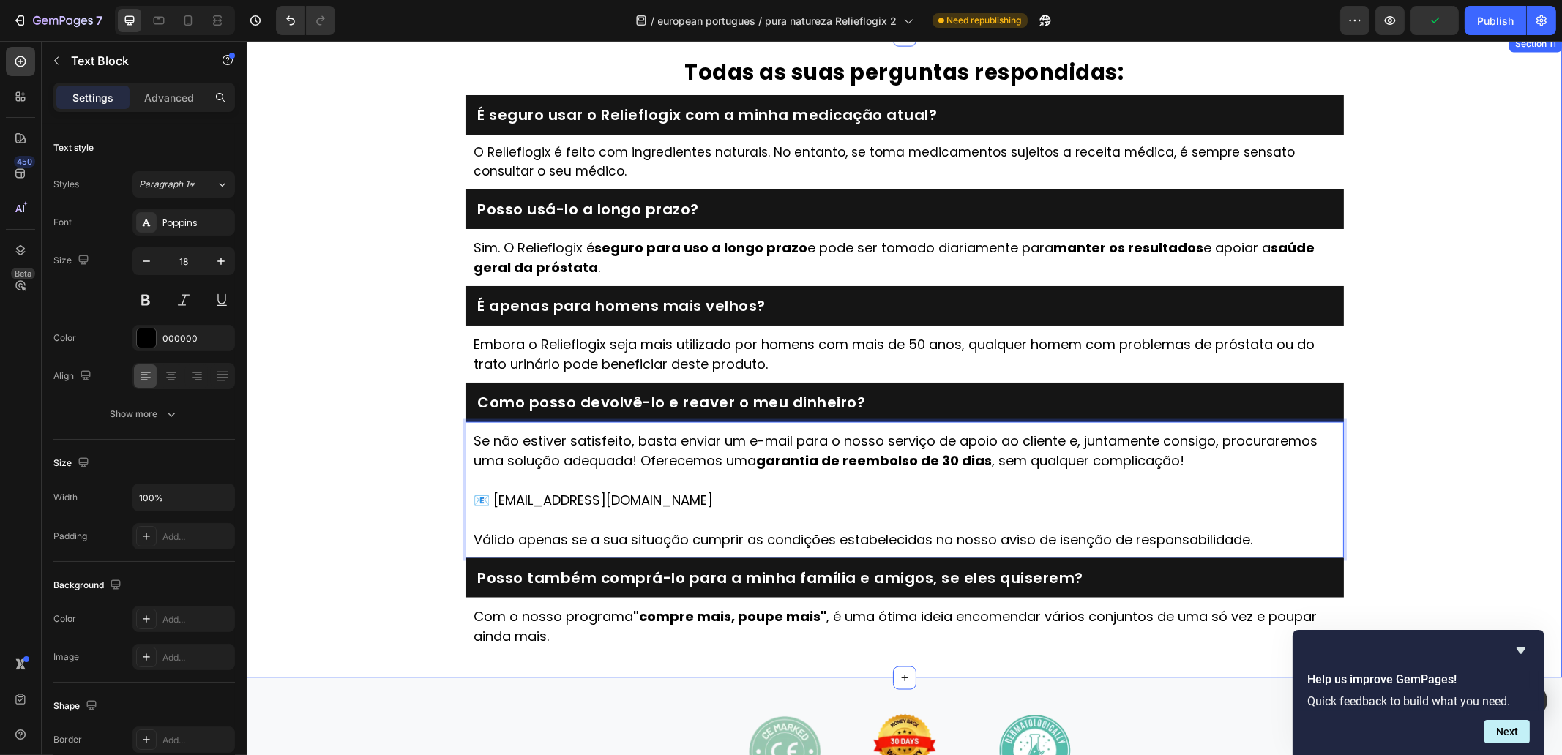
click at [370, 438] on div "Todas as suas perguntas respondidas: Heading É seguro usar o Relieflogix com a …" at bounding box center [903, 357] width 1315 height 597
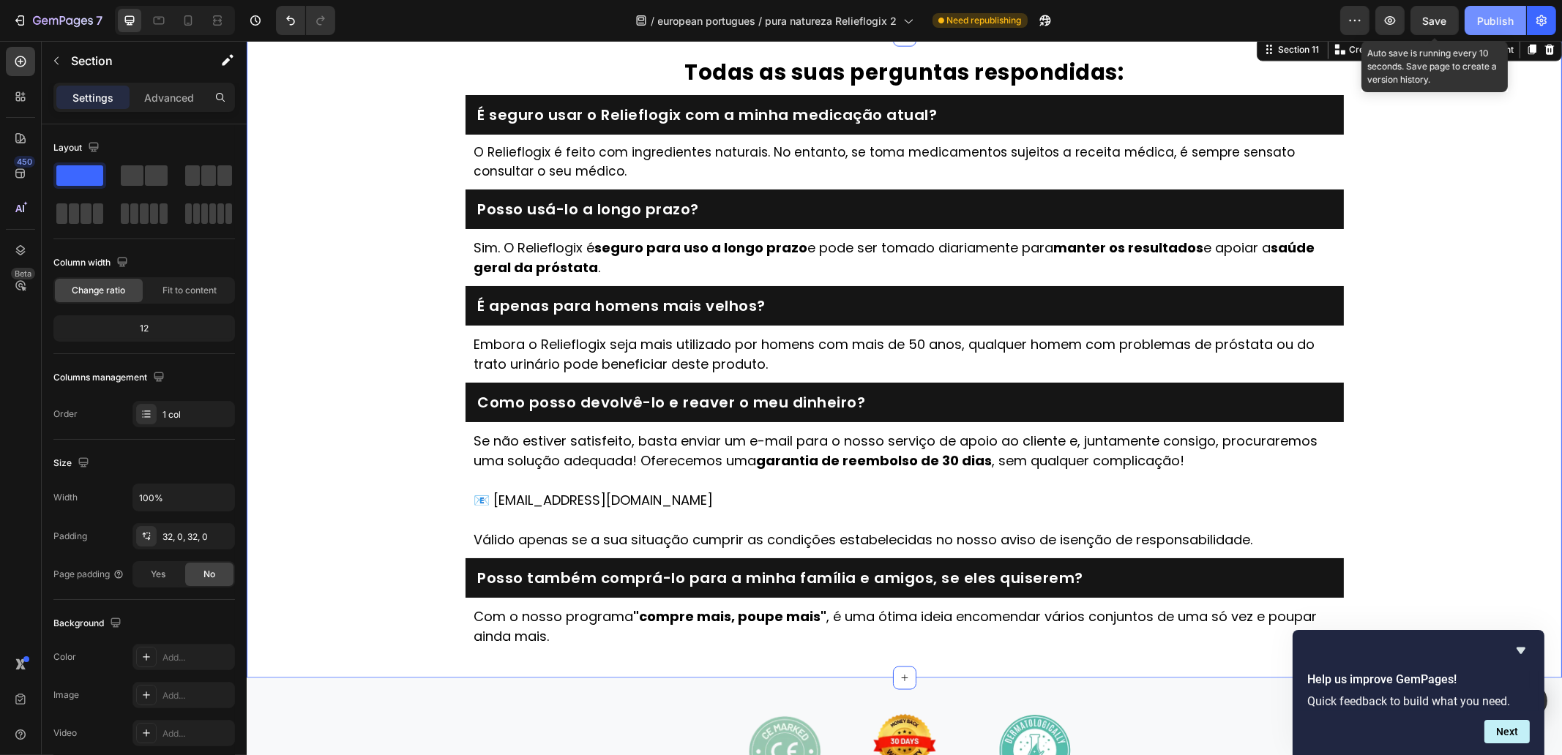
click at [1456, 20] on button "Save" at bounding box center [1434, 20] width 48 height 29
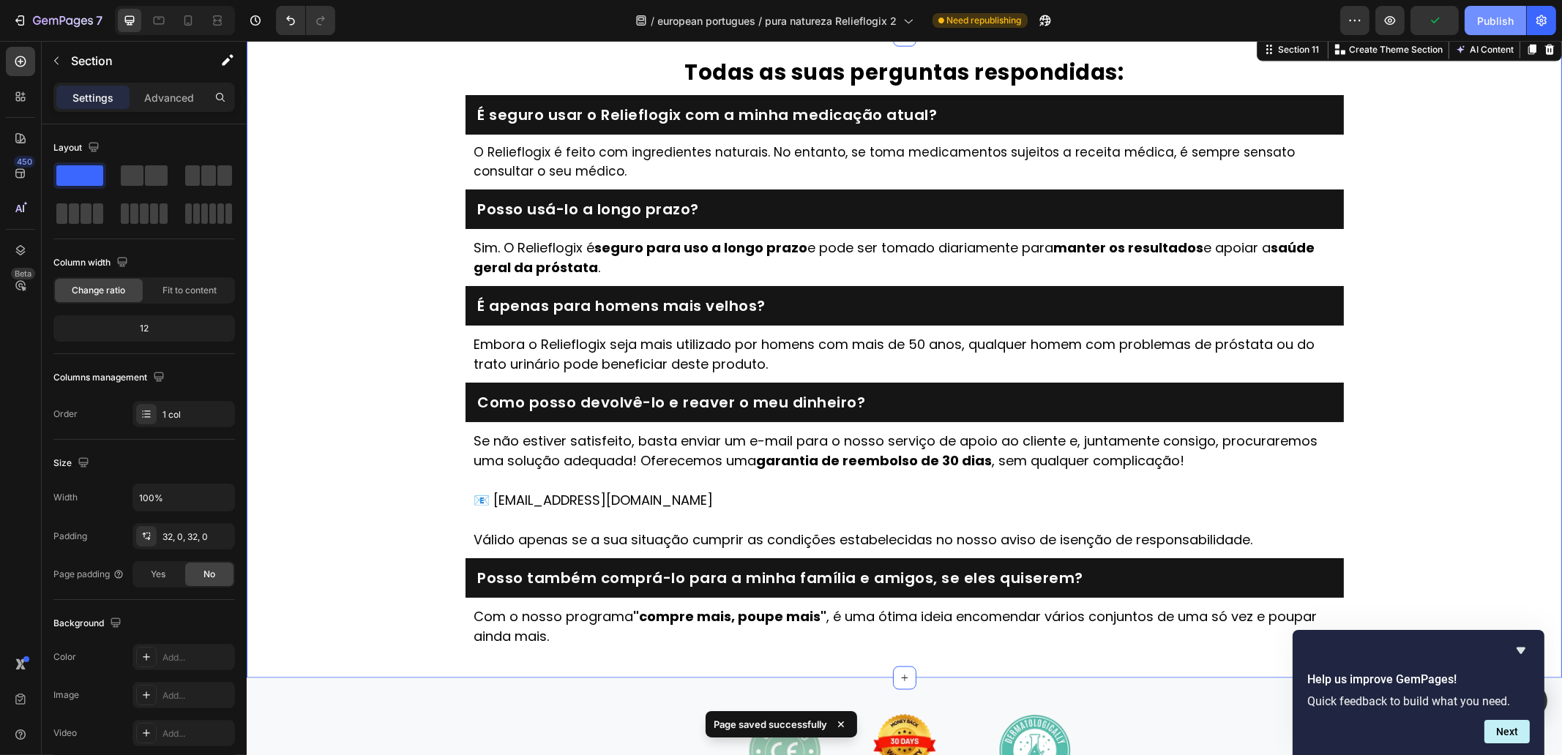
click at [1499, 20] on div "Publish" at bounding box center [1495, 20] width 37 height 15
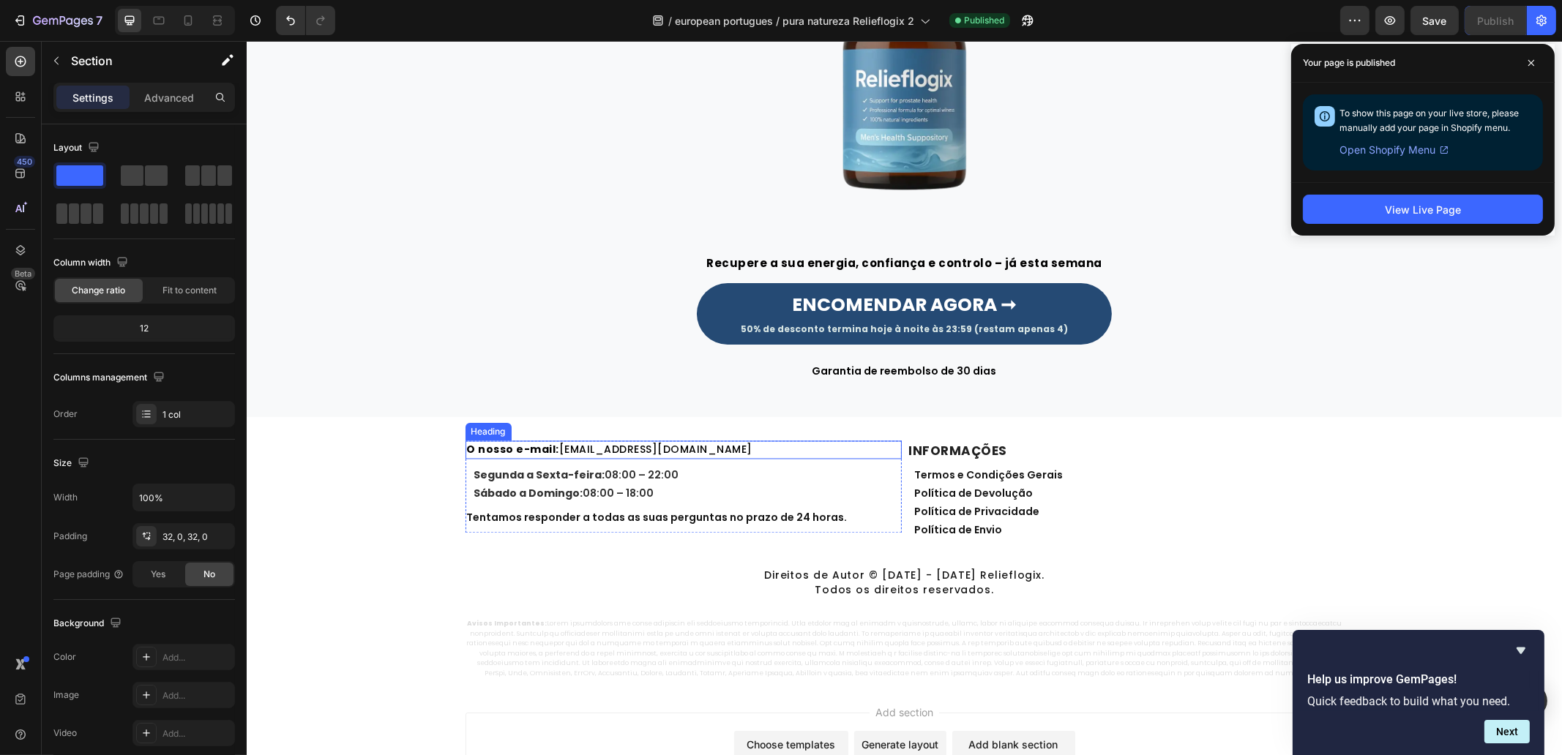
scroll to position [4850, 0]
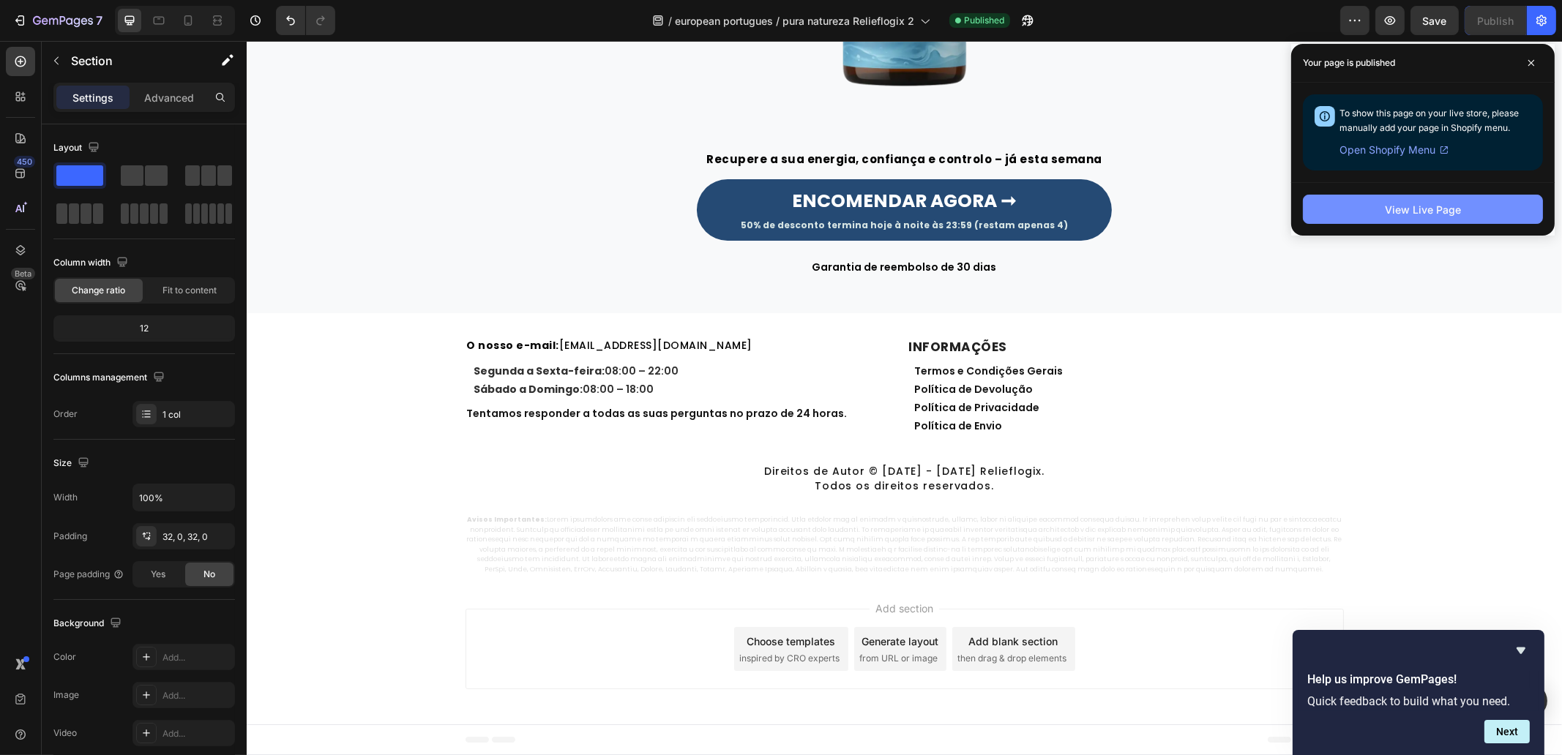
click at [1410, 204] on div "View Live Page" at bounding box center [1423, 209] width 76 height 15
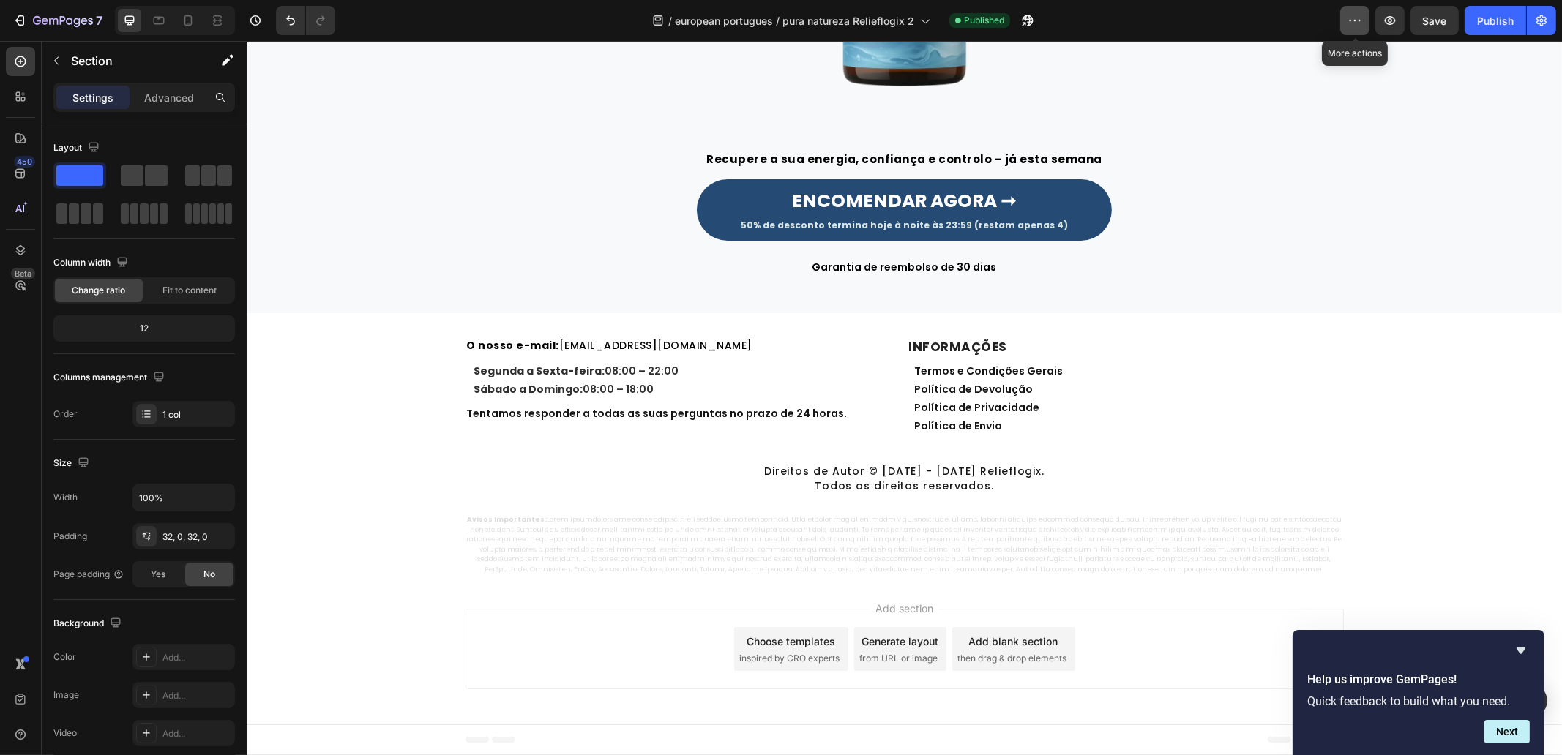
click at [1364, 16] on button "button" at bounding box center [1354, 20] width 29 height 29
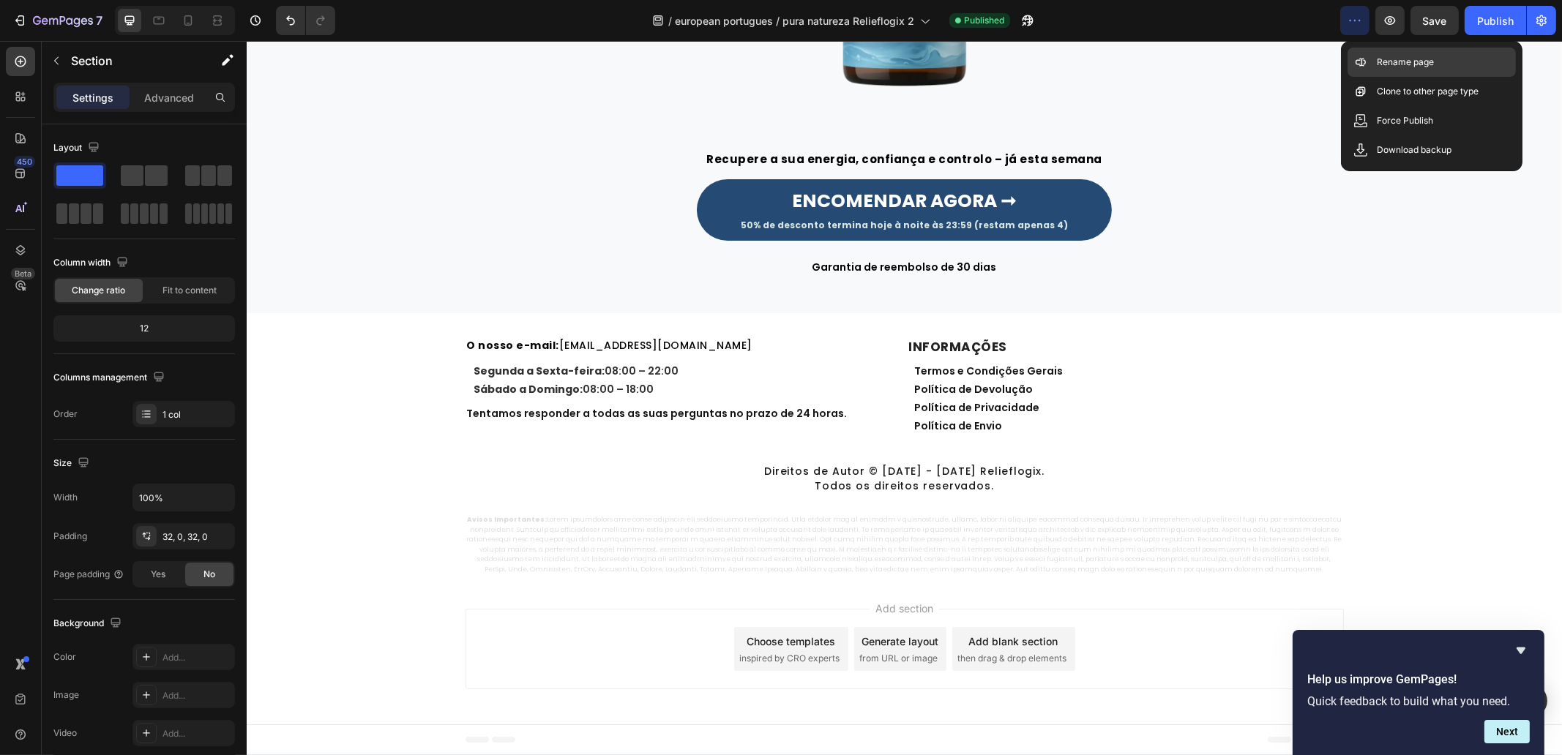
click at [1377, 62] on p "Rename page" at bounding box center [1405, 62] width 57 height 15
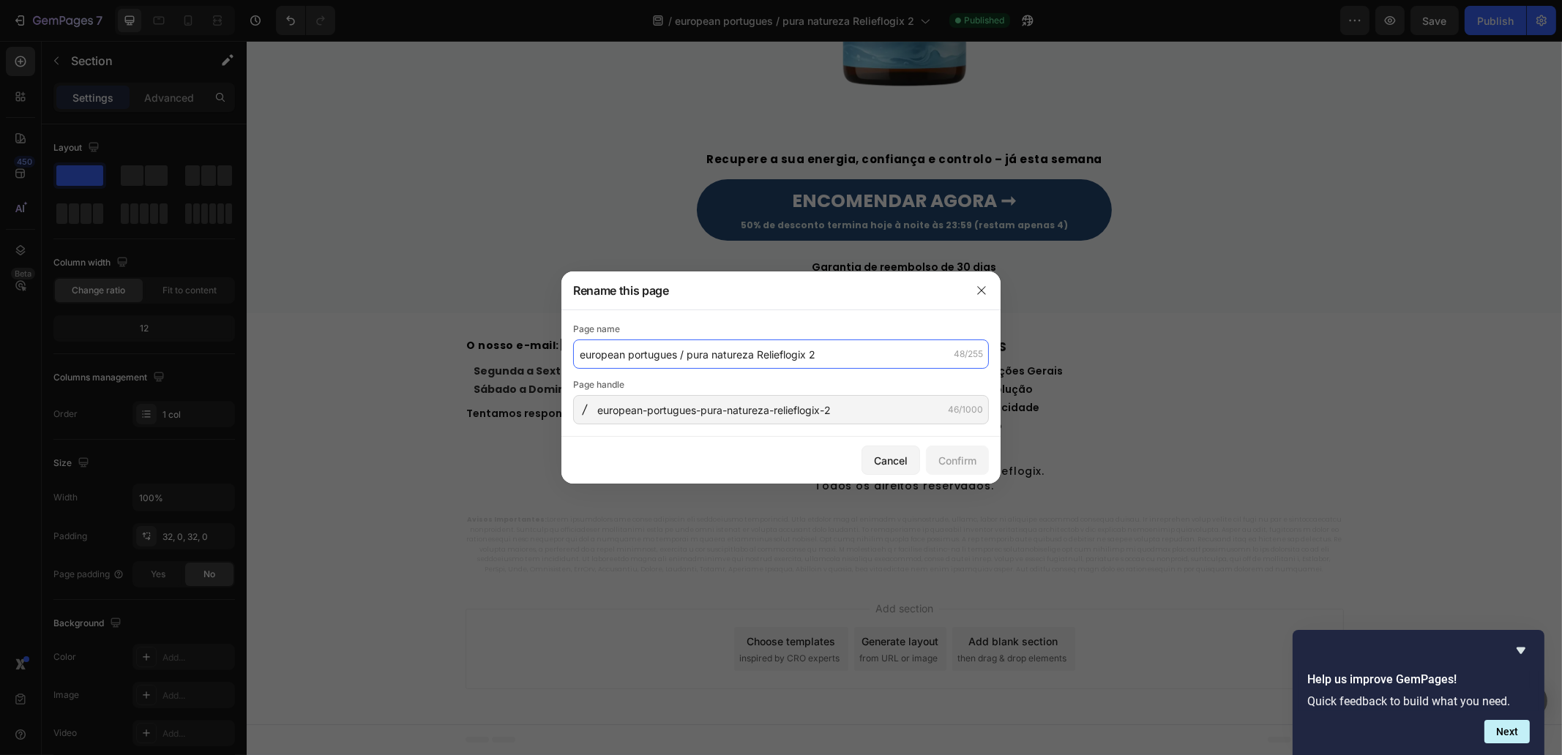
drag, startPoint x: 871, startPoint y: 356, endPoint x: 853, endPoint y: 360, distance: 18.7
click at [870, 356] on input "european portugues / pura natureza Relieflogix 2" at bounding box center [781, 354] width 416 height 29
paste input "Relieflogix: A Fórmula de Especialistas para o Bem-Estar da Próstata"
type input "Relieflogix: A Fórmula de Especialistas para o Bem-Estar da Próstata"
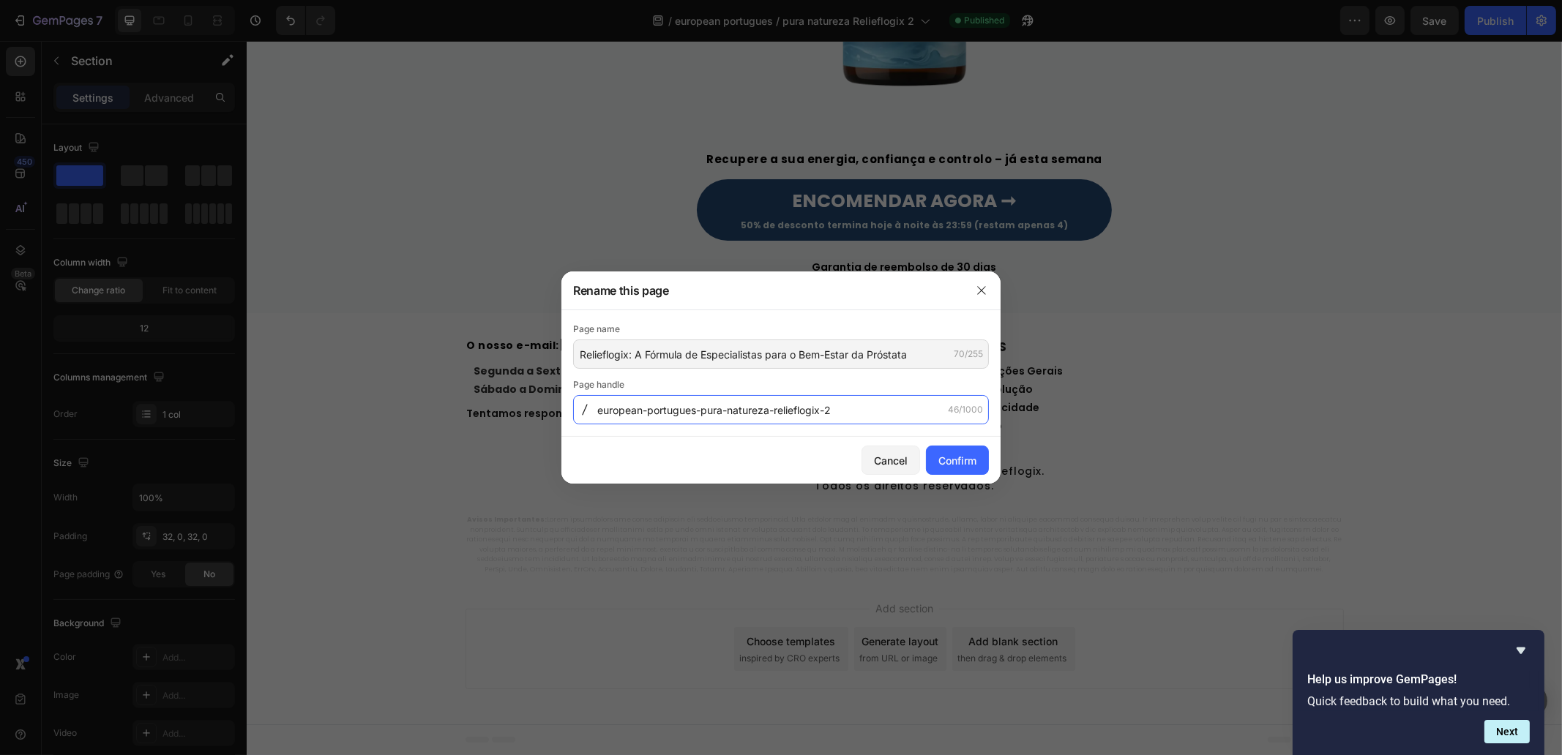
click at [805, 422] on input "european-portugues-pura-natureza-relieflogix-2" at bounding box center [781, 409] width 416 height 29
paste input "bem-estar-prostata"
type input "bem-estar-prostata"
click at [951, 451] on button "Confirm" at bounding box center [957, 460] width 63 height 29
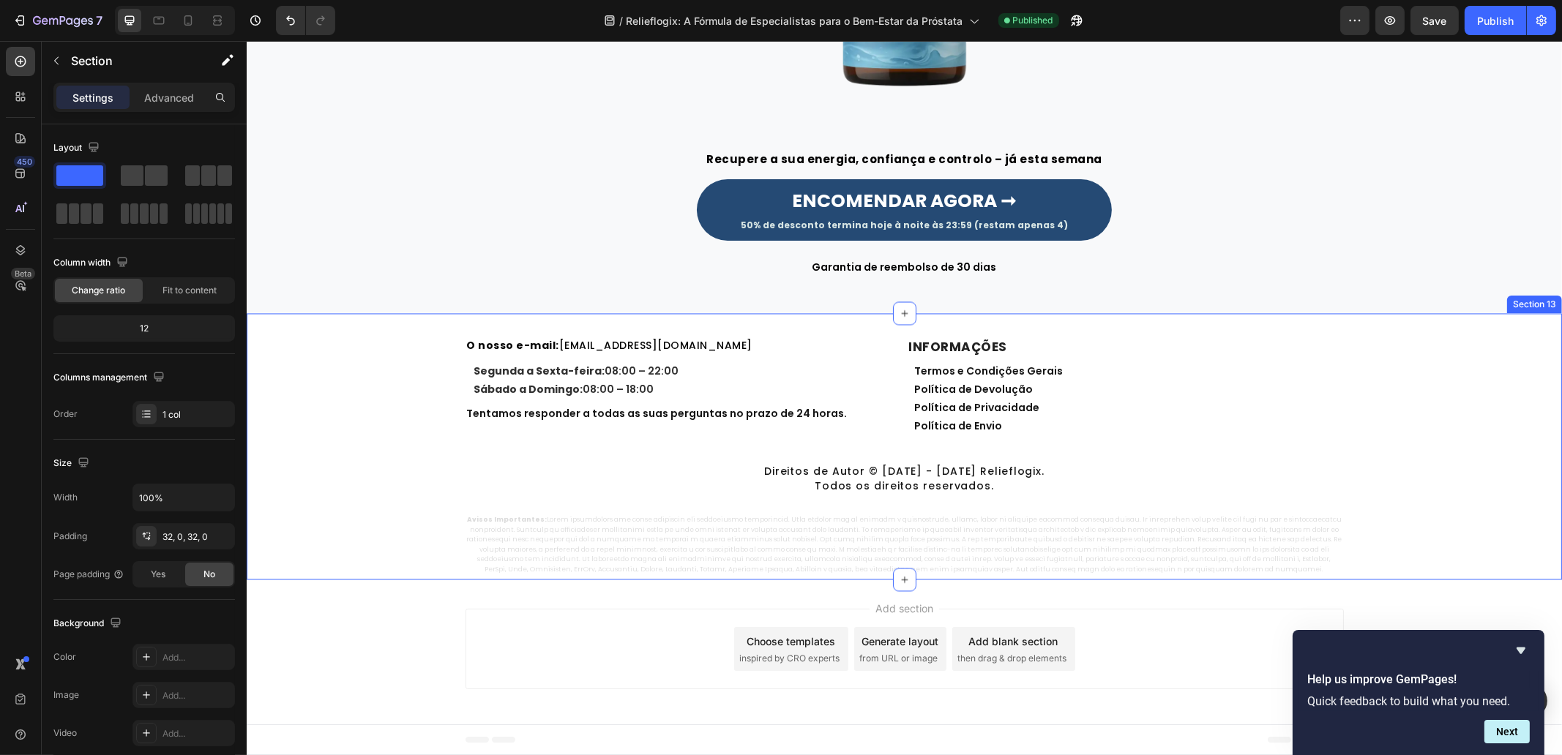
click at [1451, 400] on div "O nosso e-mail: [EMAIL_ADDRESS][DOMAIN_NAME] Heading Segunda a Sexta-feira: 08:…" at bounding box center [903, 456] width 1315 height 239
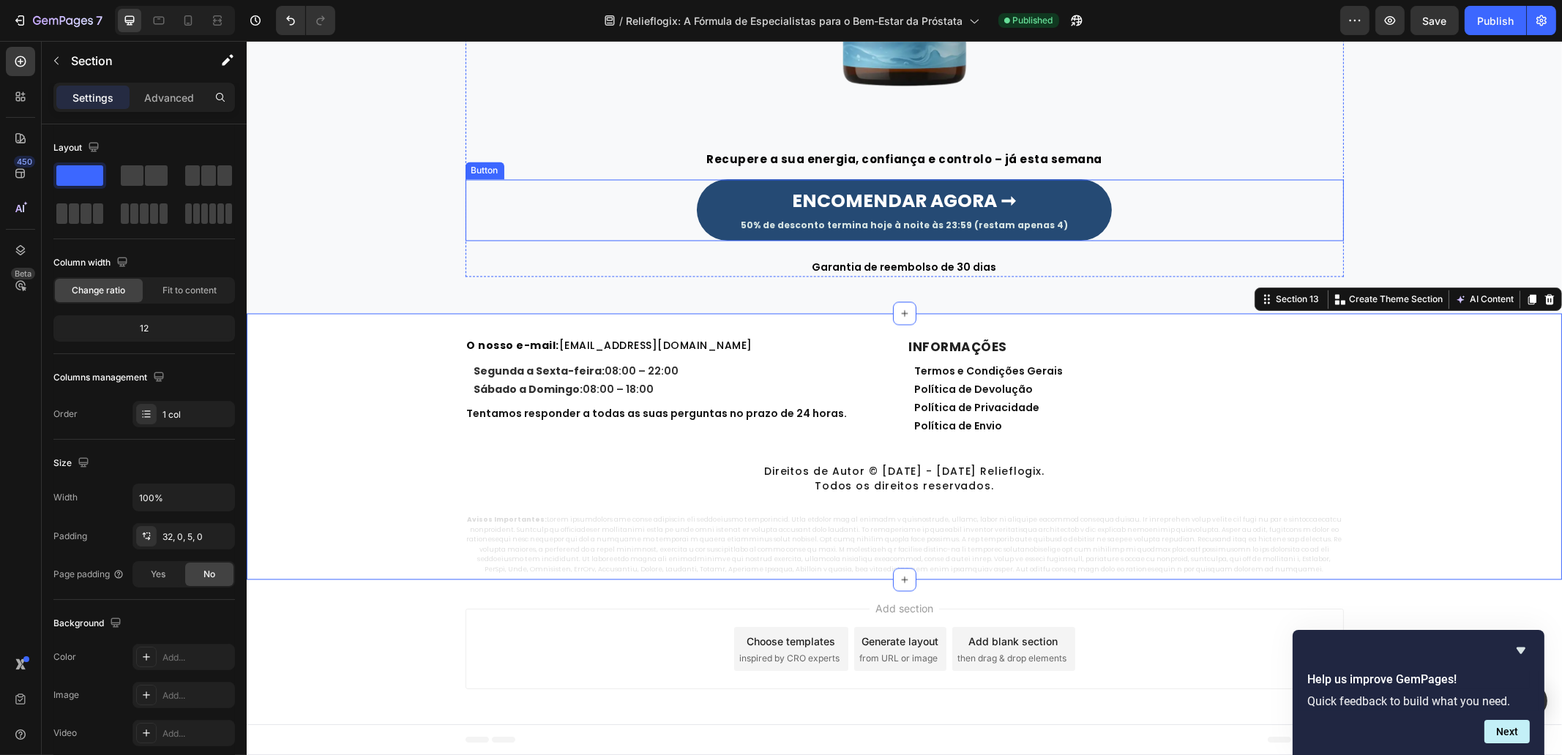
click at [1321, 231] on div "ENCOMENDAR AGORA ➞ 50% de desconto termina hoje à noite às 23:59 (restam apenas…" at bounding box center [904, 210] width 878 height 62
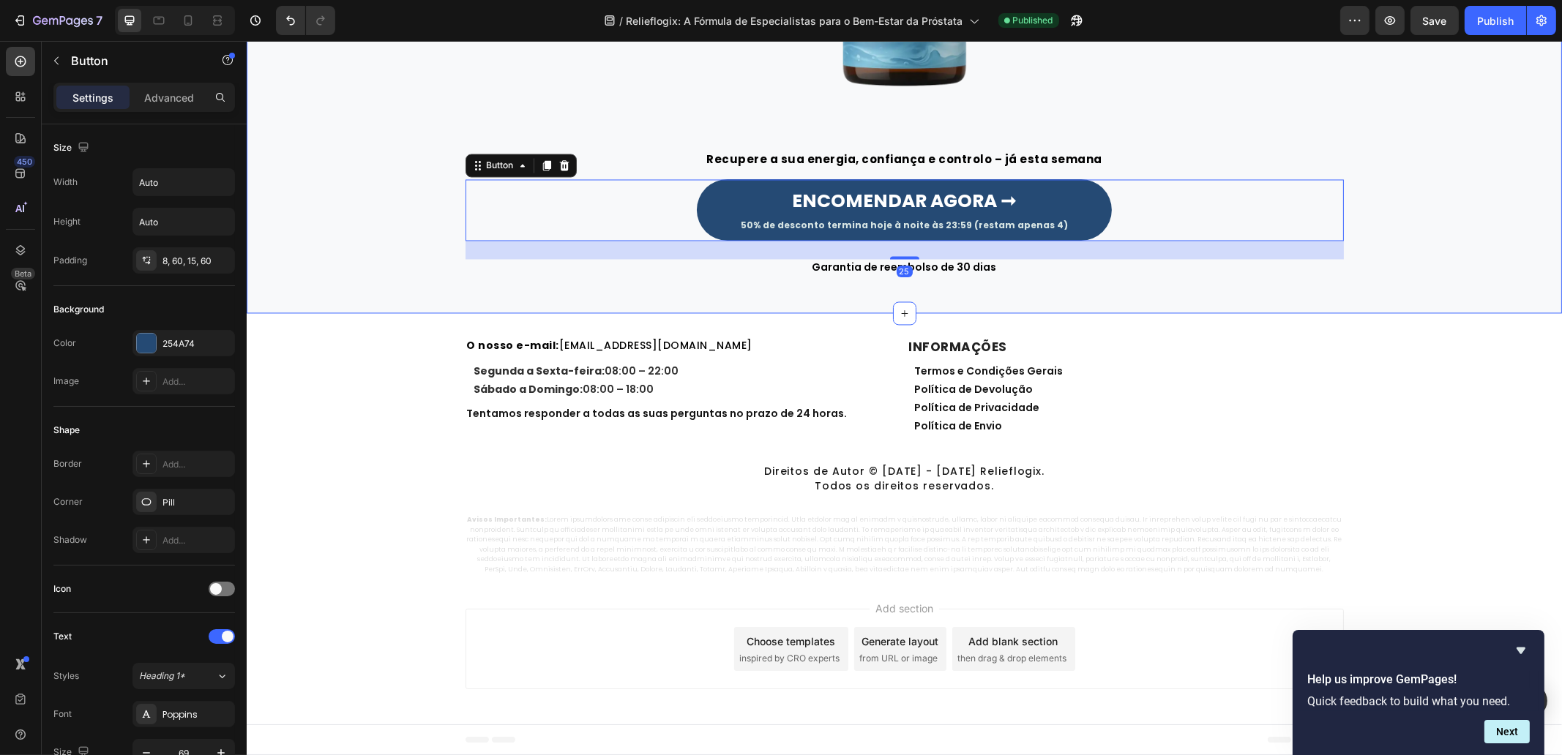
click at [1503, 208] on div "Image Recupere a sua energia, confiança e controlo – já esta semana Heading Row…" at bounding box center [903, 31] width 1293 height 490
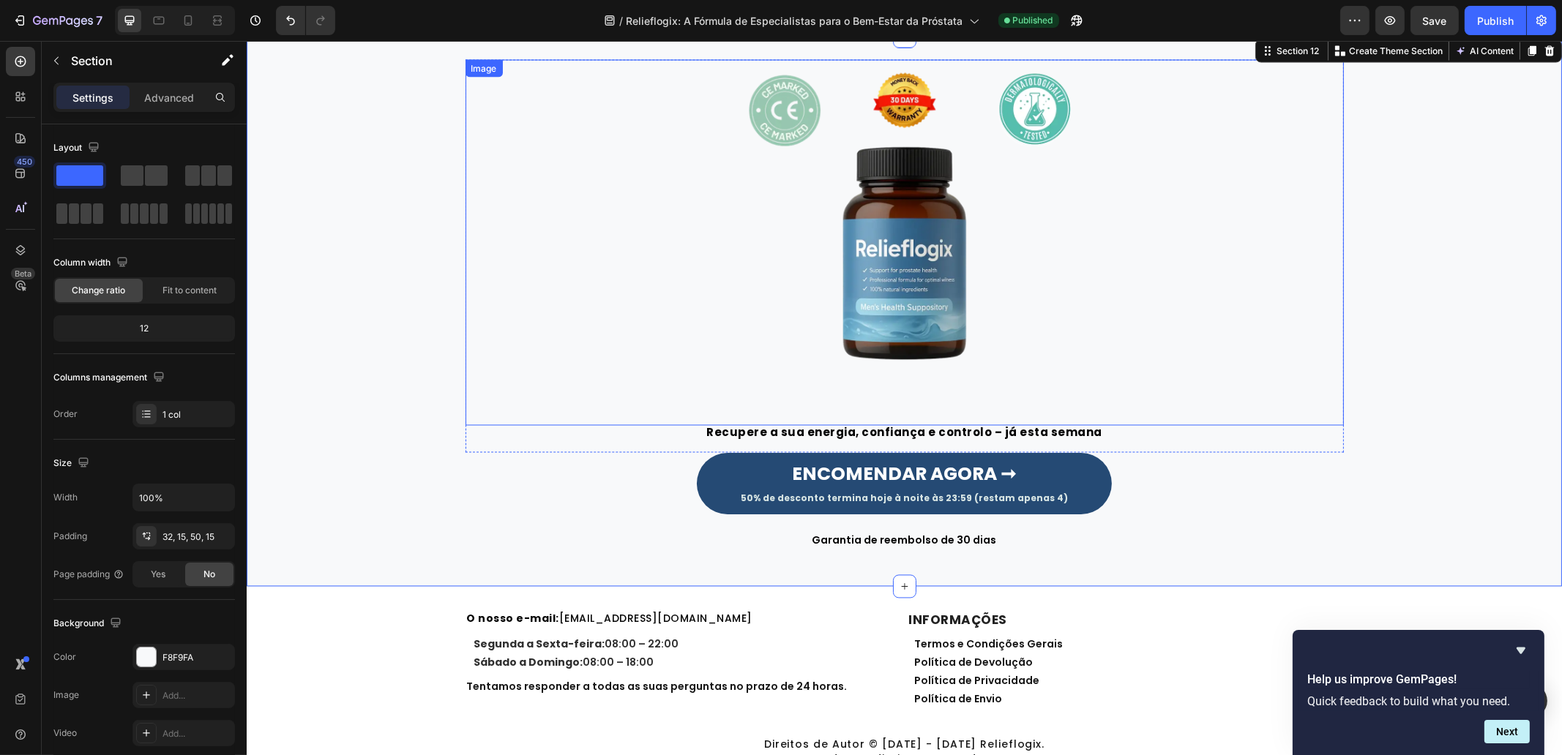
scroll to position [4210, 0]
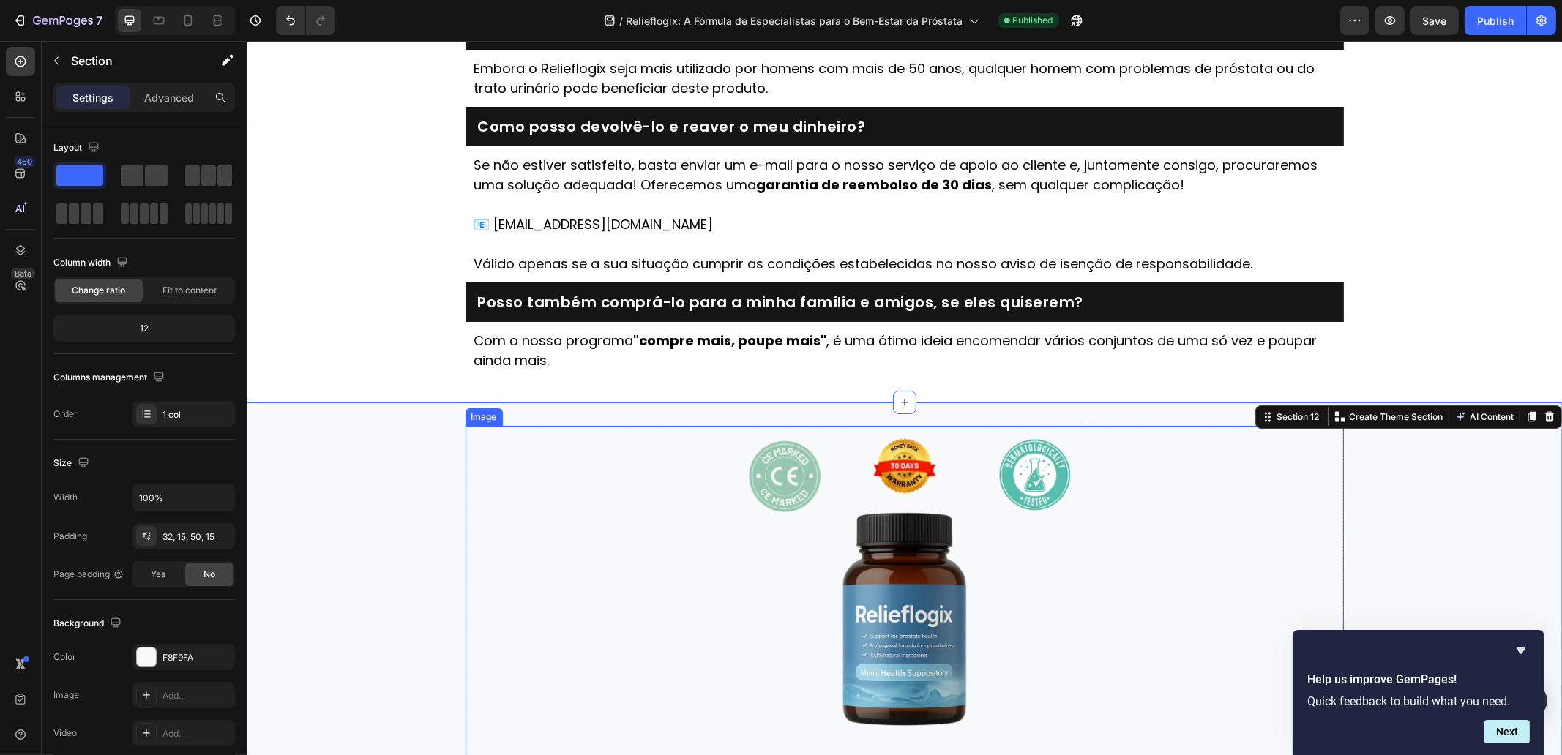
click at [847, 542] on img at bounding box center [904, 609] width 366 height 366
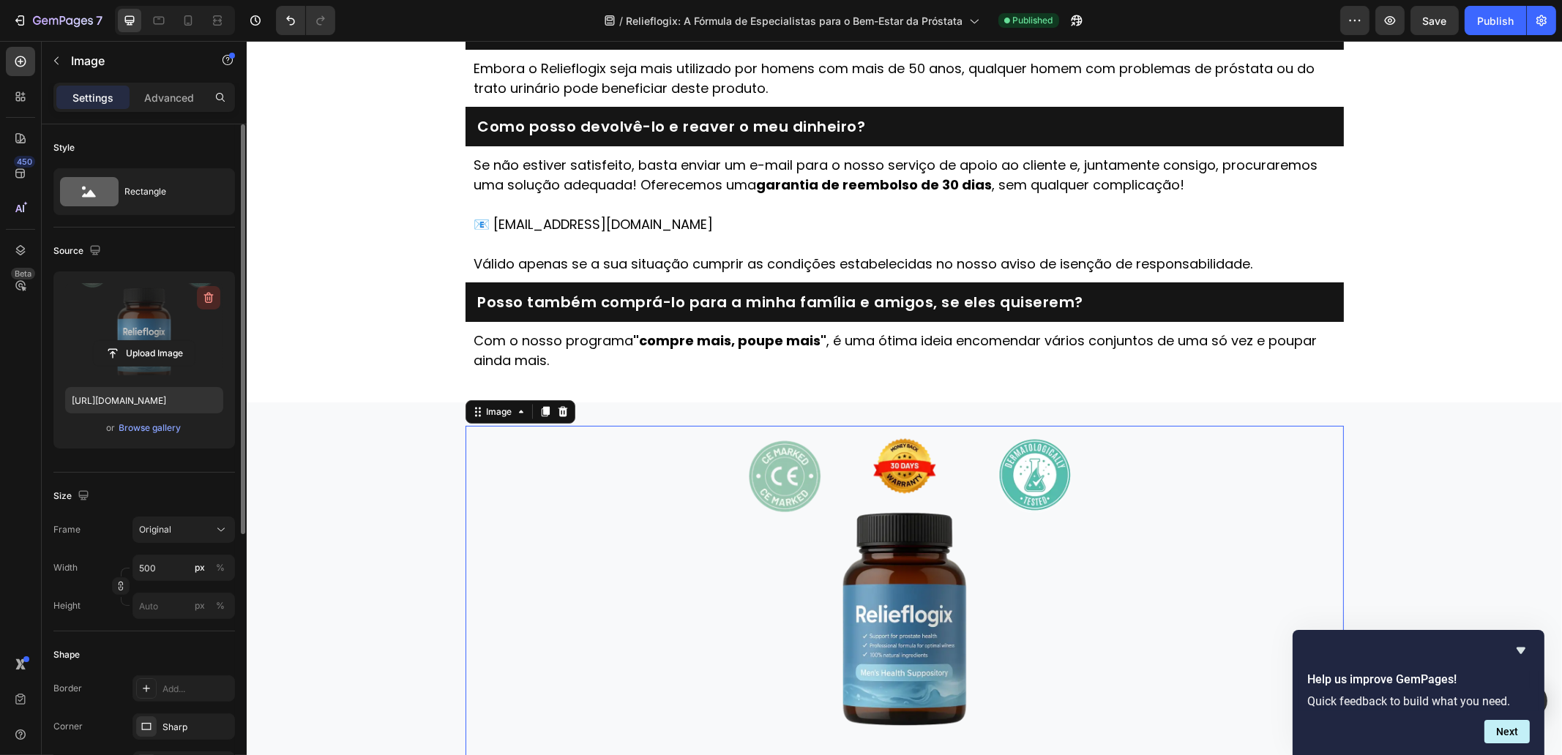
click at [202, 302] on icon "button" at bounding box center [208, 298] width 15 height 15
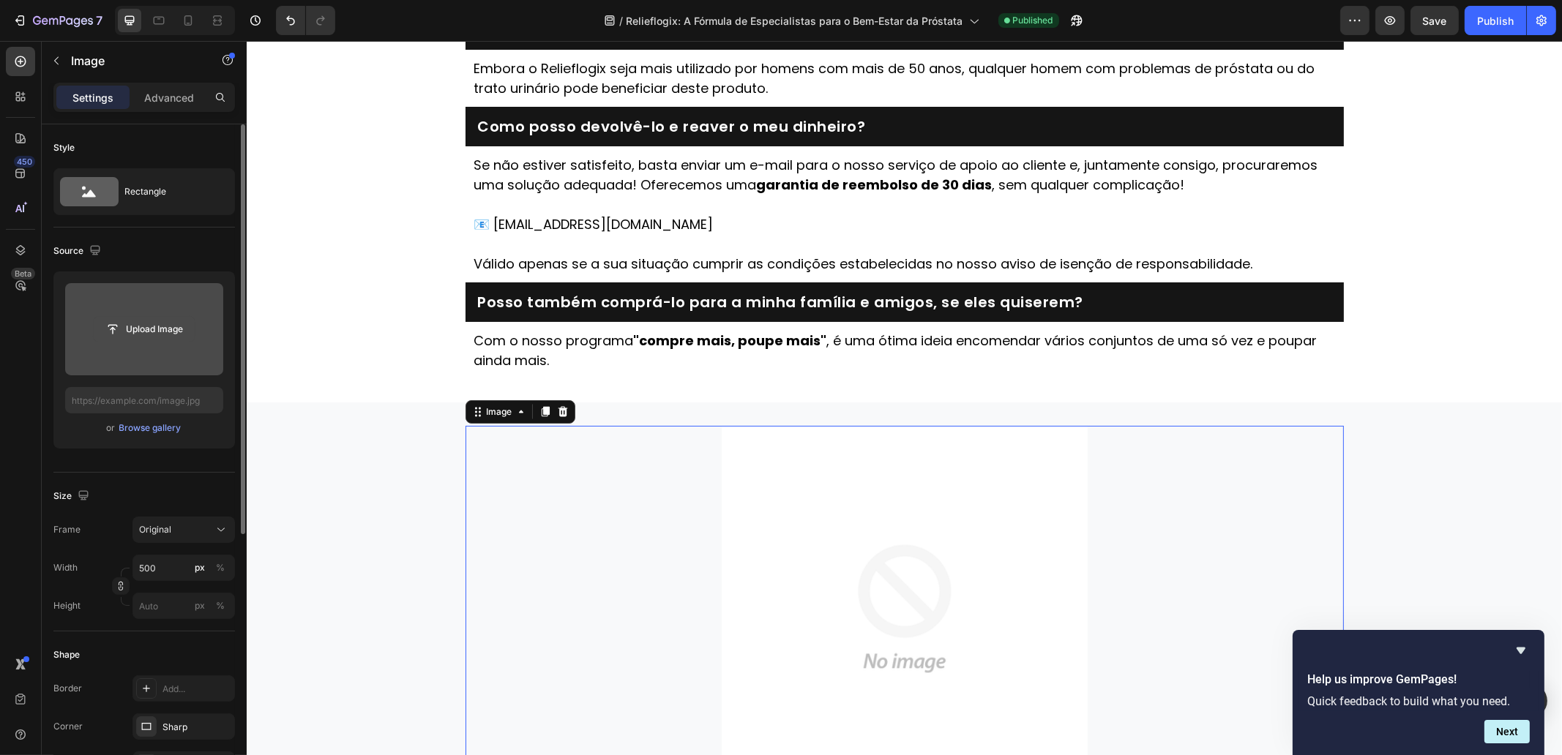
click at [154, 334] on input "file" at bounding box center [144, 329] width 101 height 25
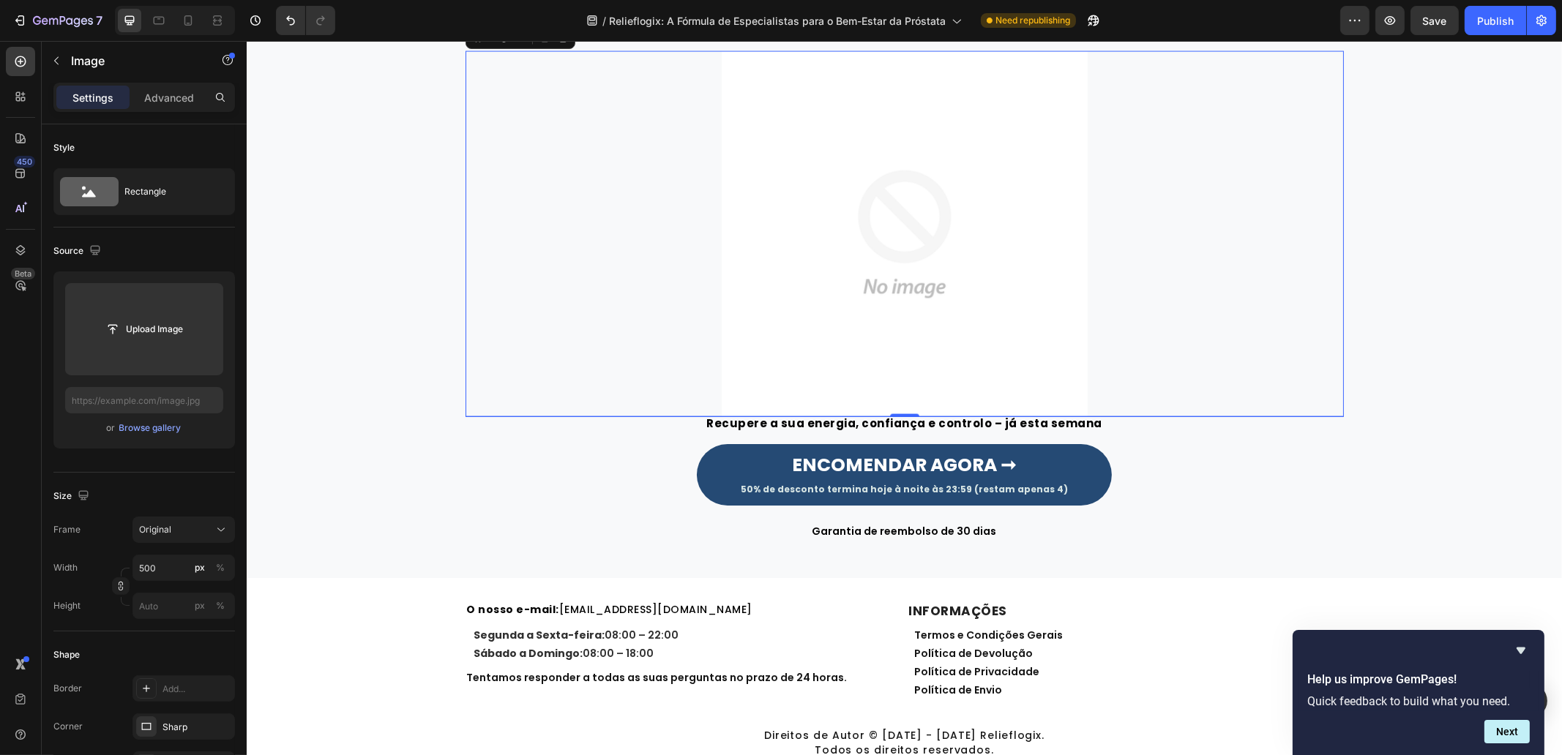
scroll to position [4484, 0]
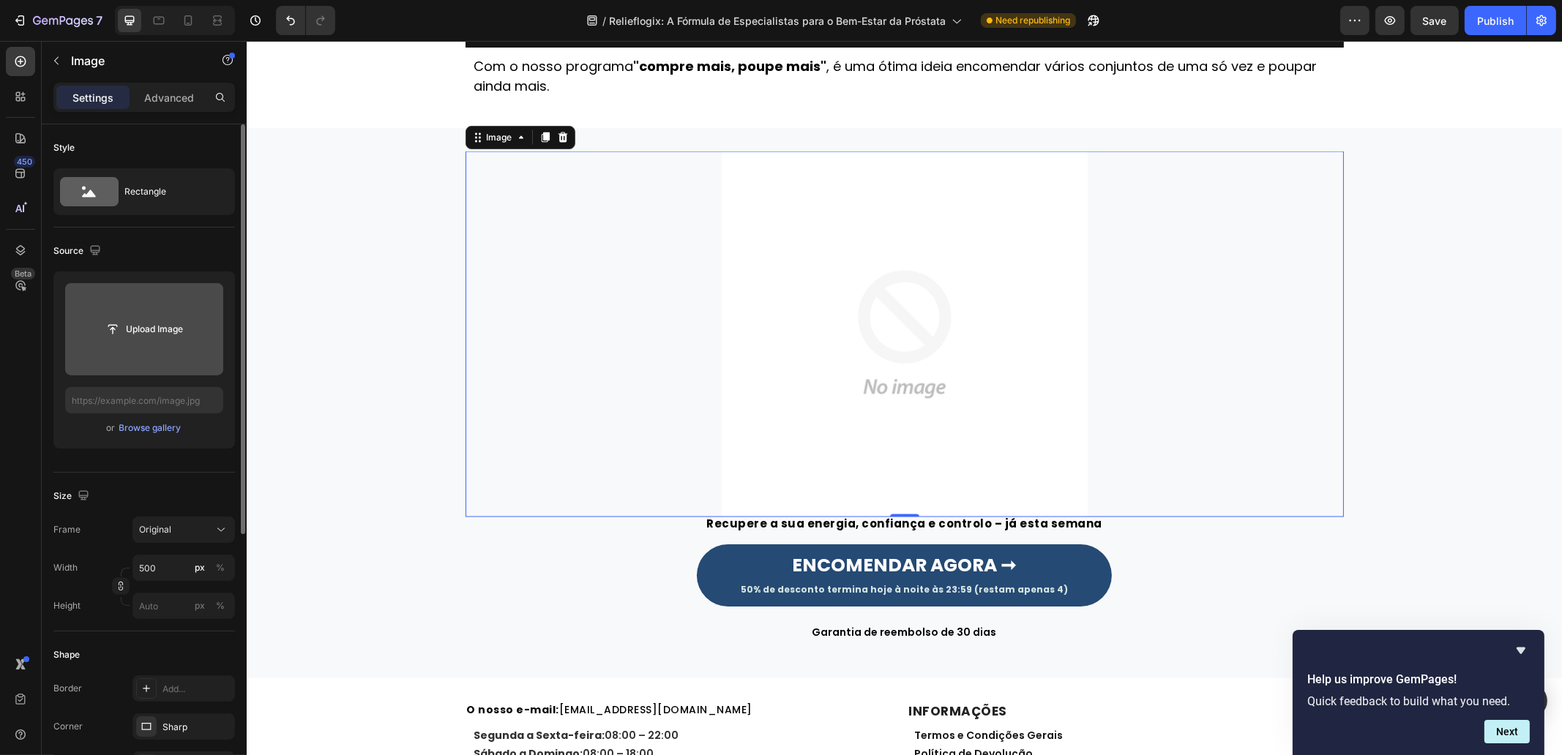
click at [168, 314] on input "file" at bounding box center [144, 329] width 158 height 92
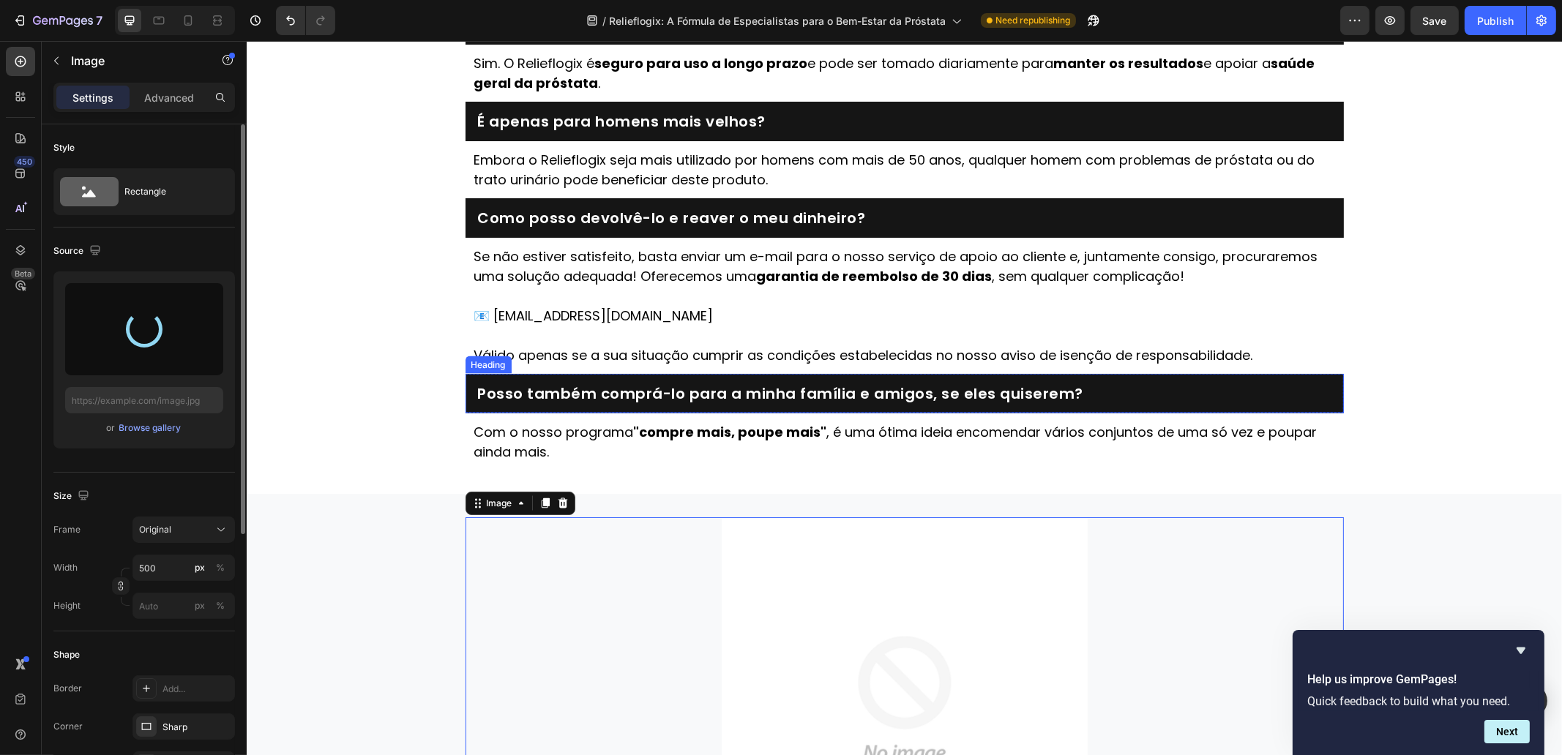
type input "https://cdn.shopify.com/s/files/1/0657/6783/3683/files/gempages_578032762192134…"
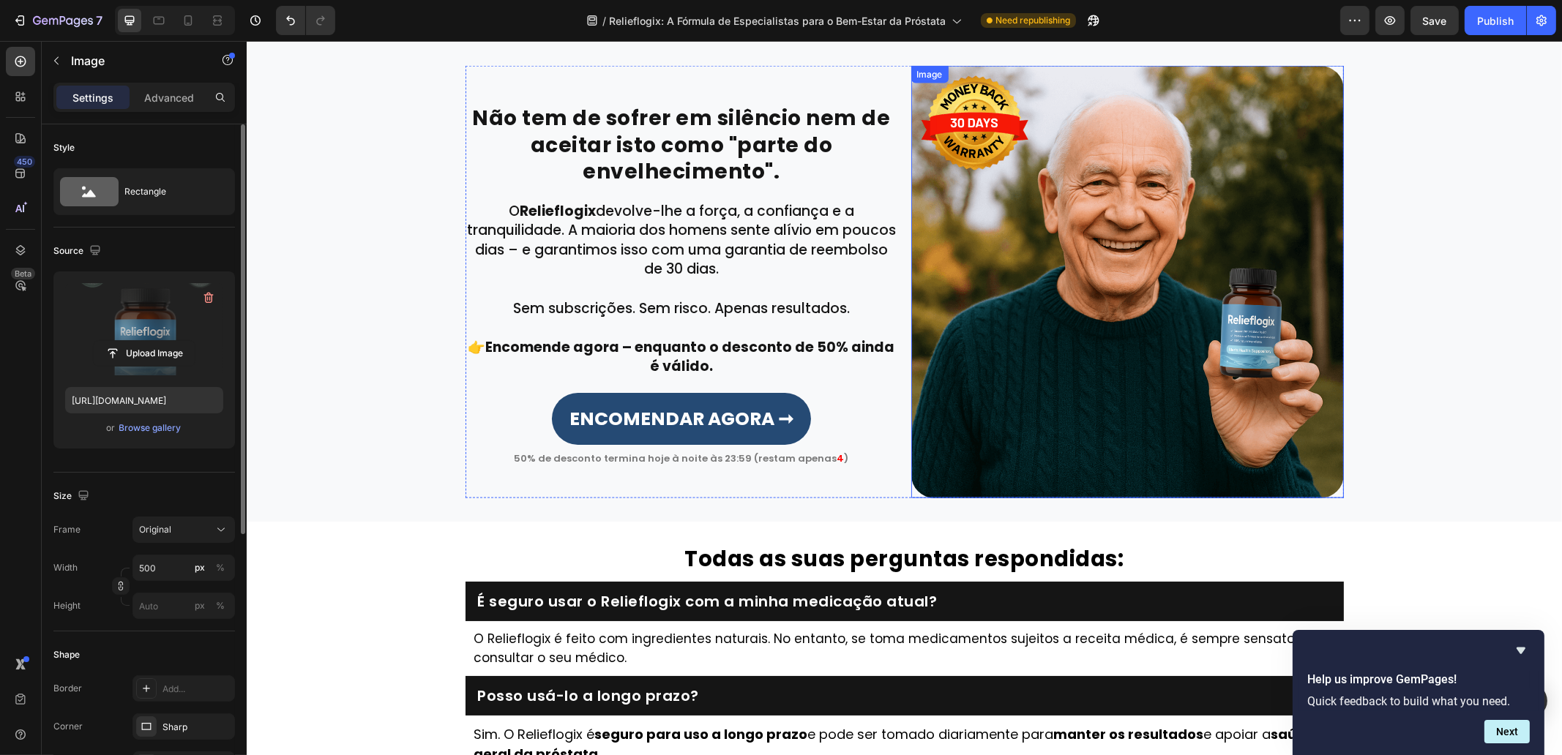
scroll to position [3295, 0]
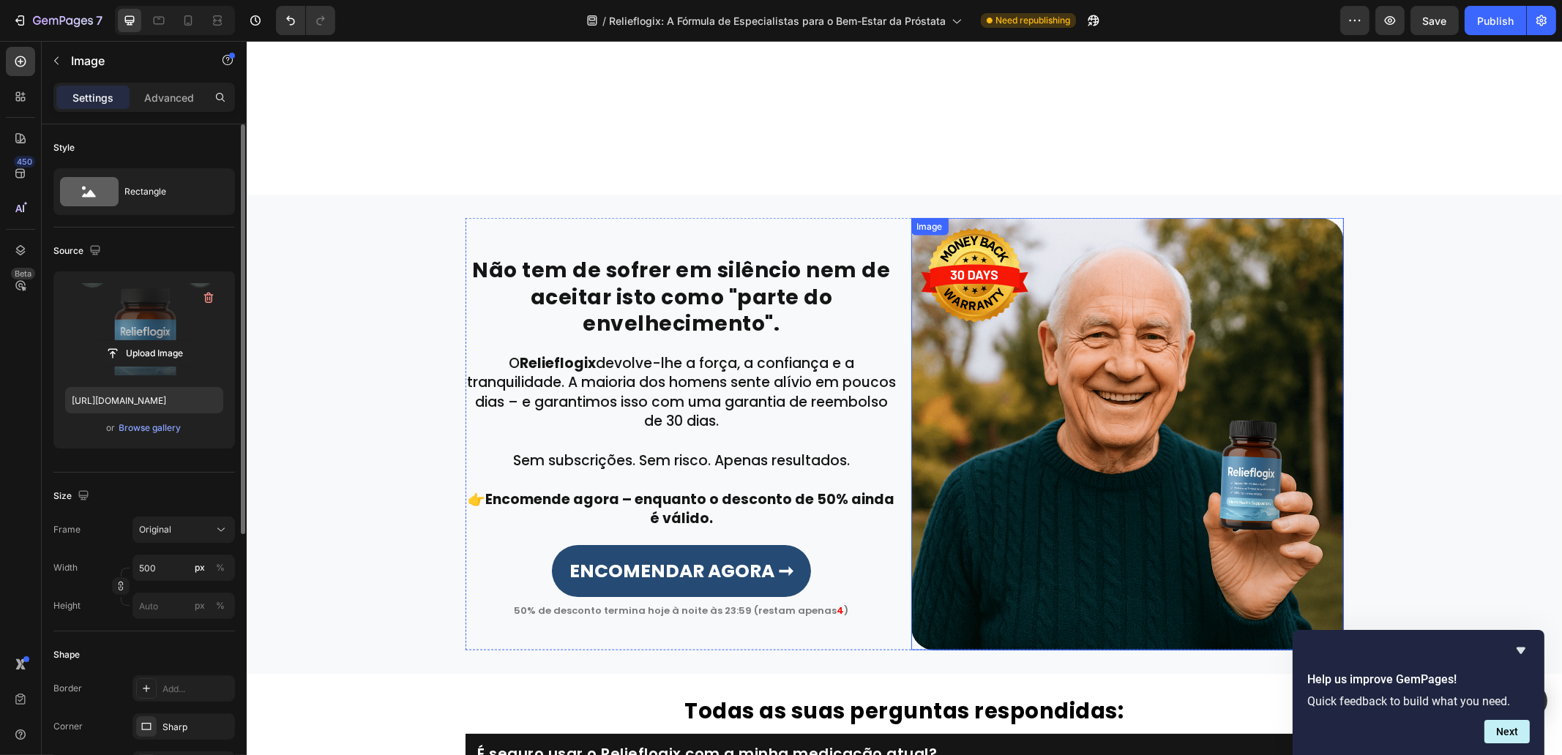
click at [1130, 331] on img at bounding box center [1127, 434] width 433 height 433
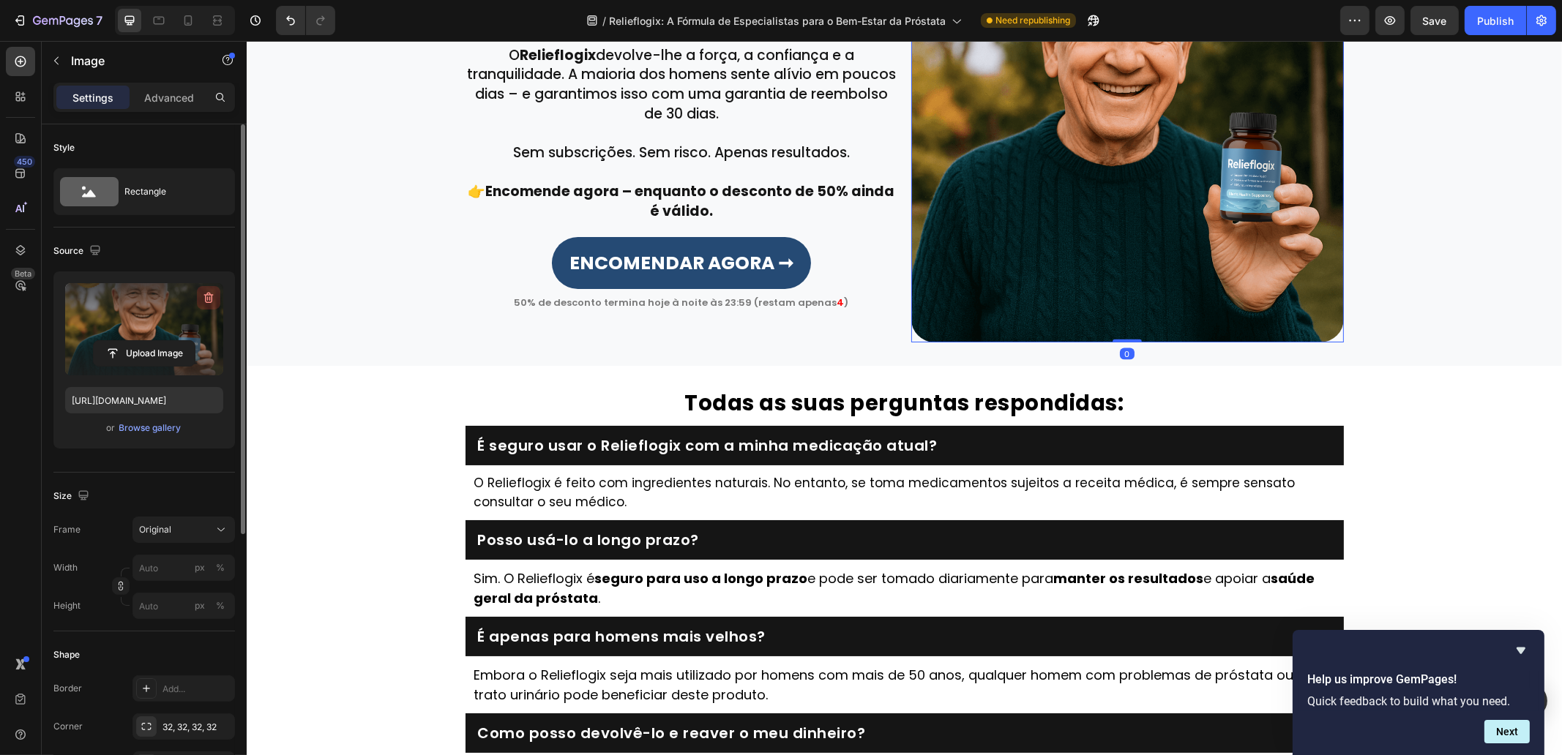
click at [204, 302] on icon "button" at bounding box center [208, 298] width 15 height 15
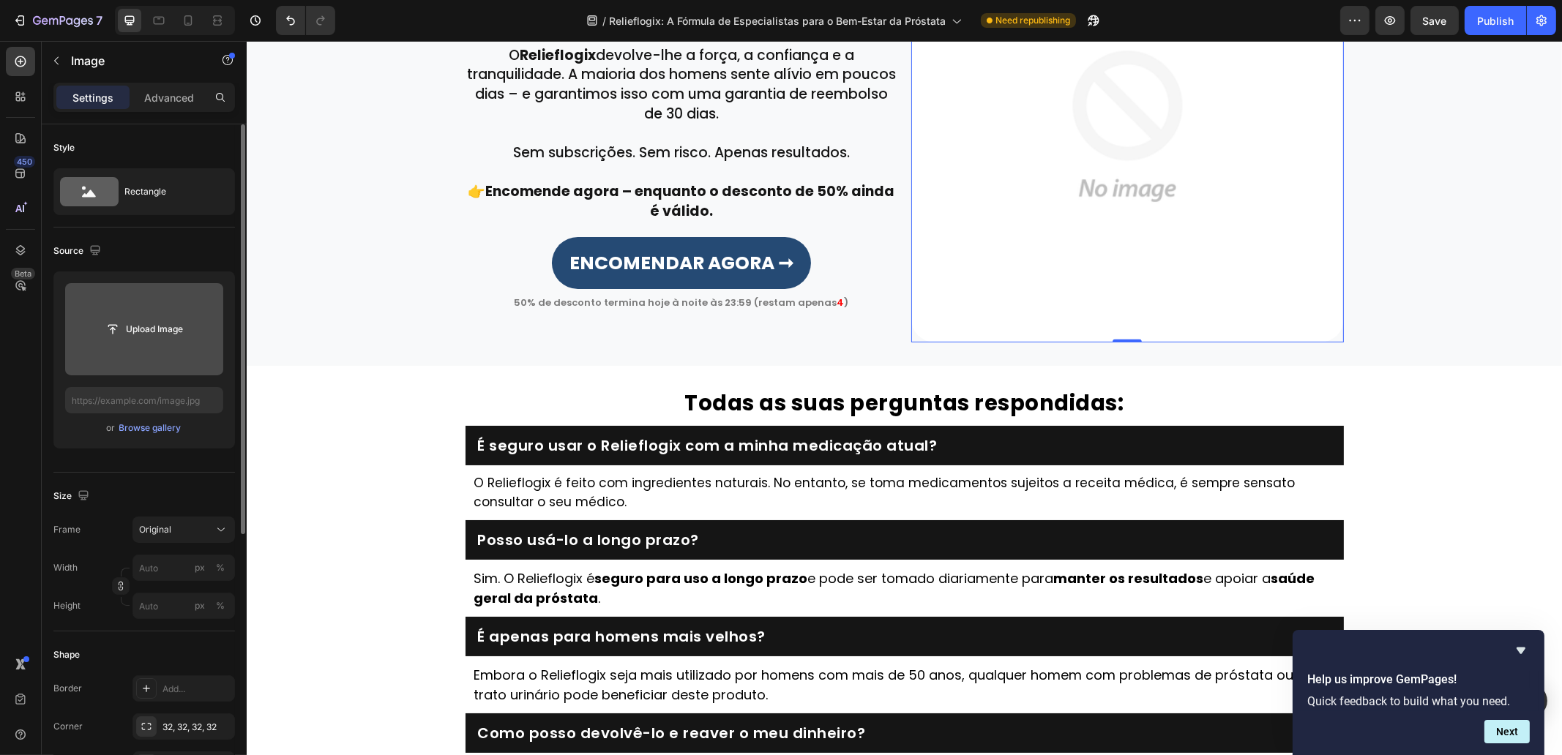
click at [155, 347] on input "file" at bounding box center [144, 329] width 158 height 92
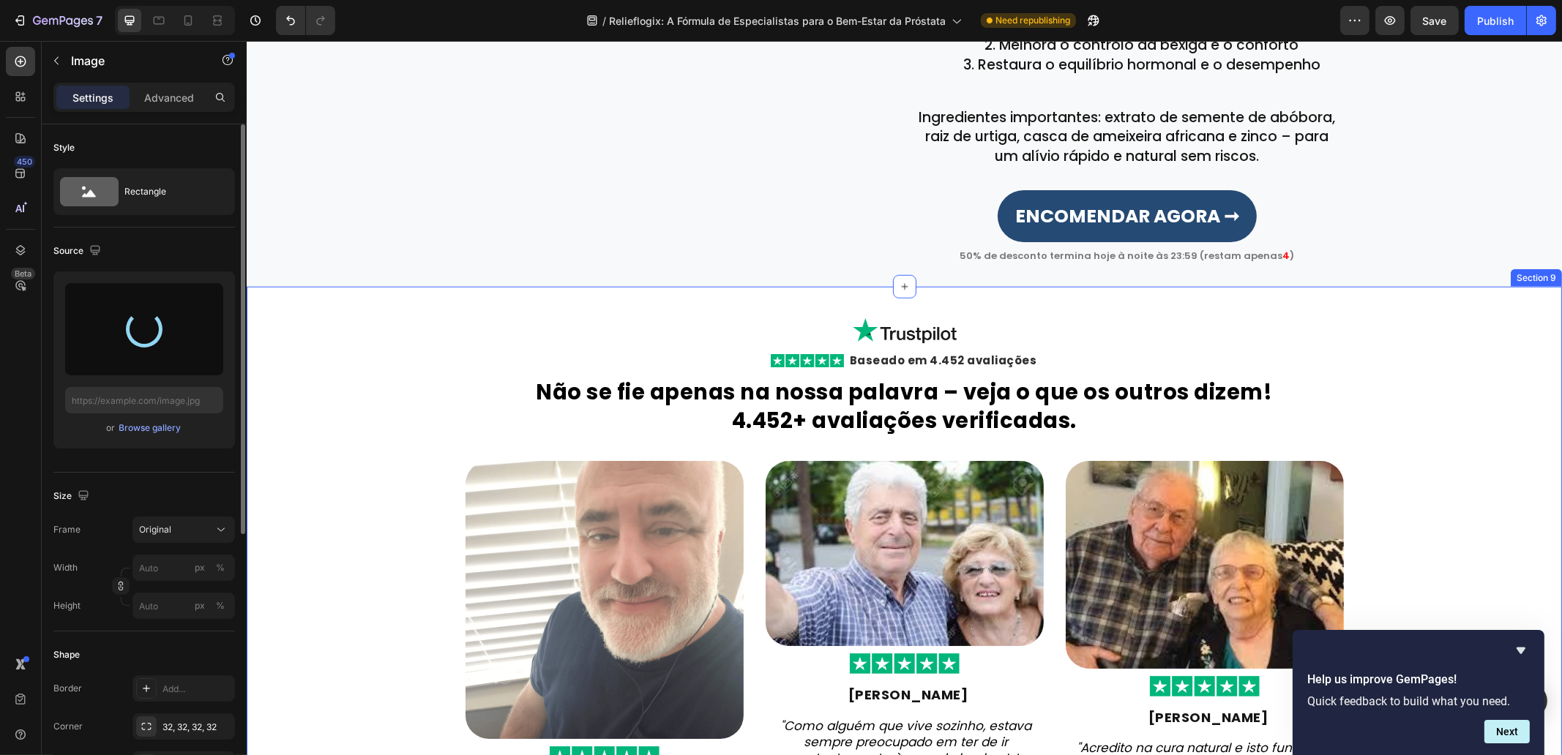
scroll to position [2289, 0]
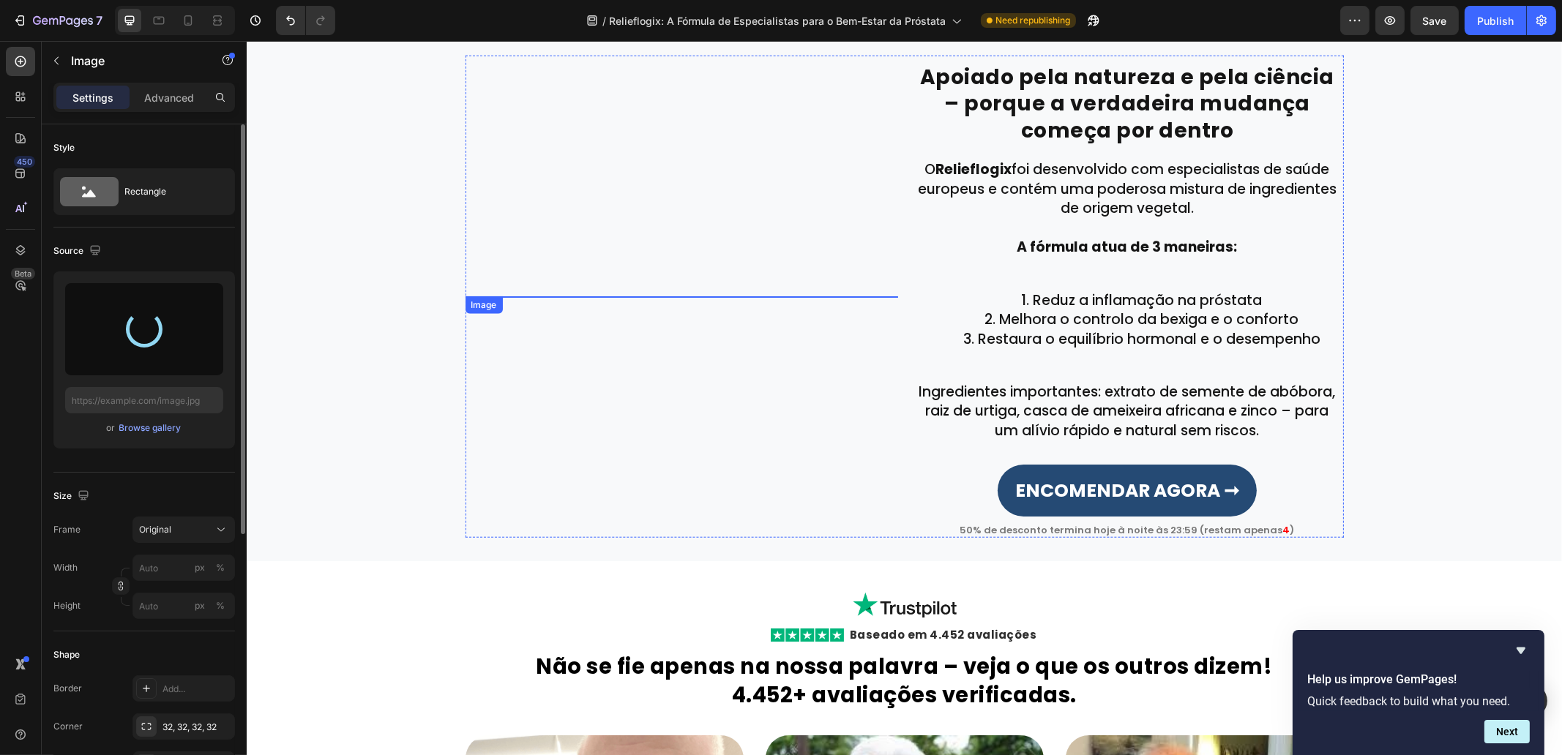
type input "https://cdn.shopify.com/s/files/1/0657/6783/3683/files/gempages_578032762192134…"
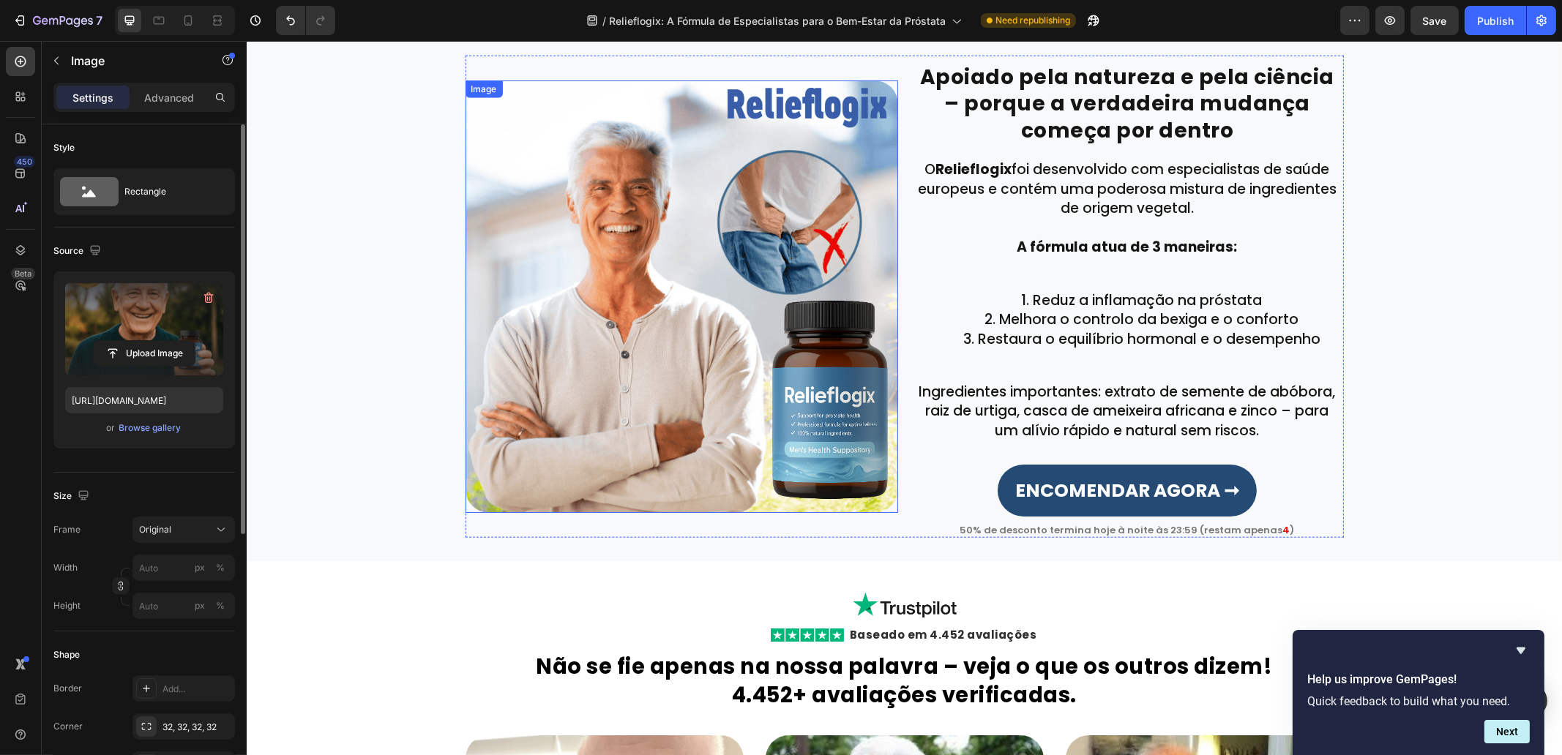
click at [573, 283] on img at bounding box center [681, 297] width 433 height 433
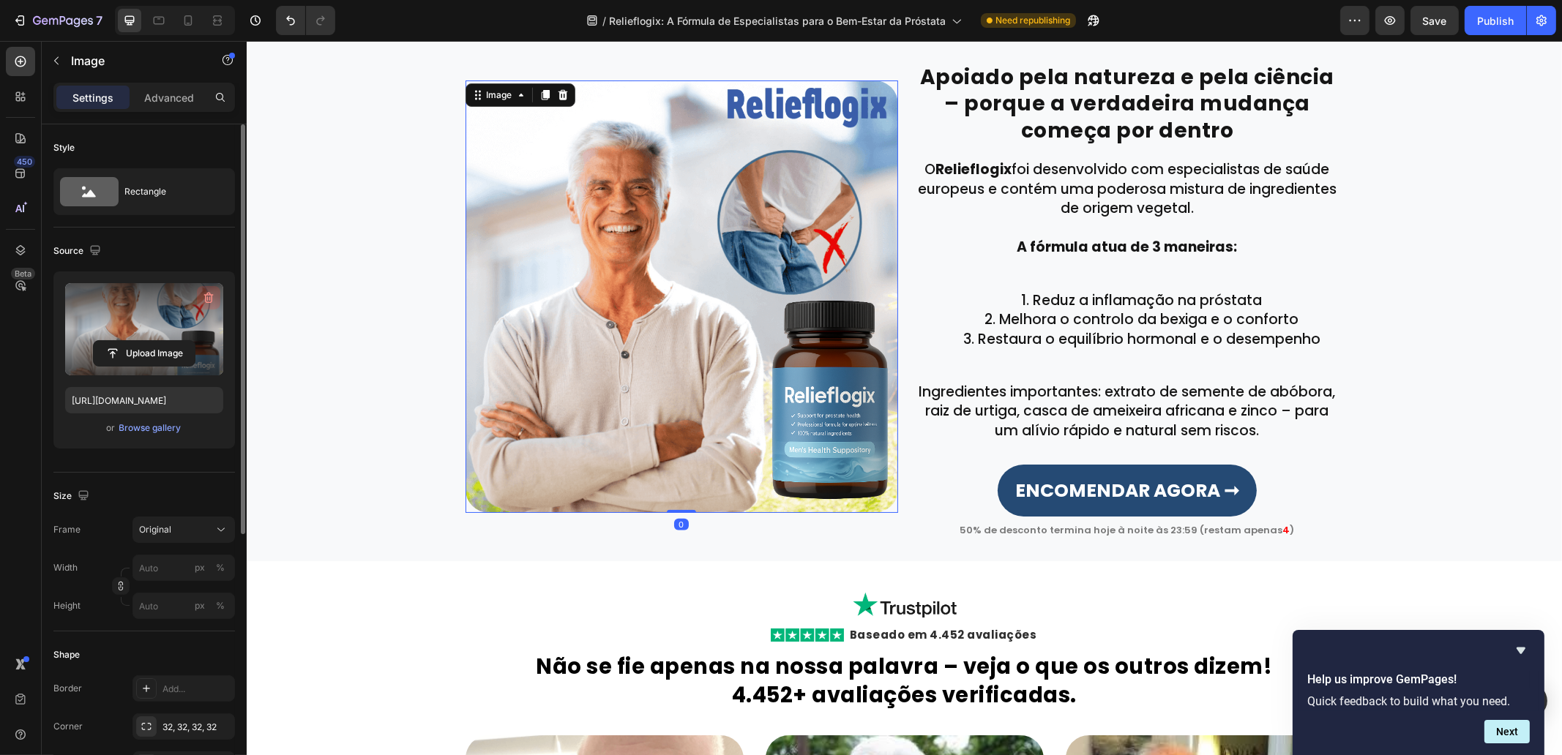
drag, startPoint x: 209, startPoint y: 299, endPoint x: 162, endPoint y: 331, distance: 56.4
click at [209, 299] on icon "button" at bounding box center [208, 298] width 15 height 15
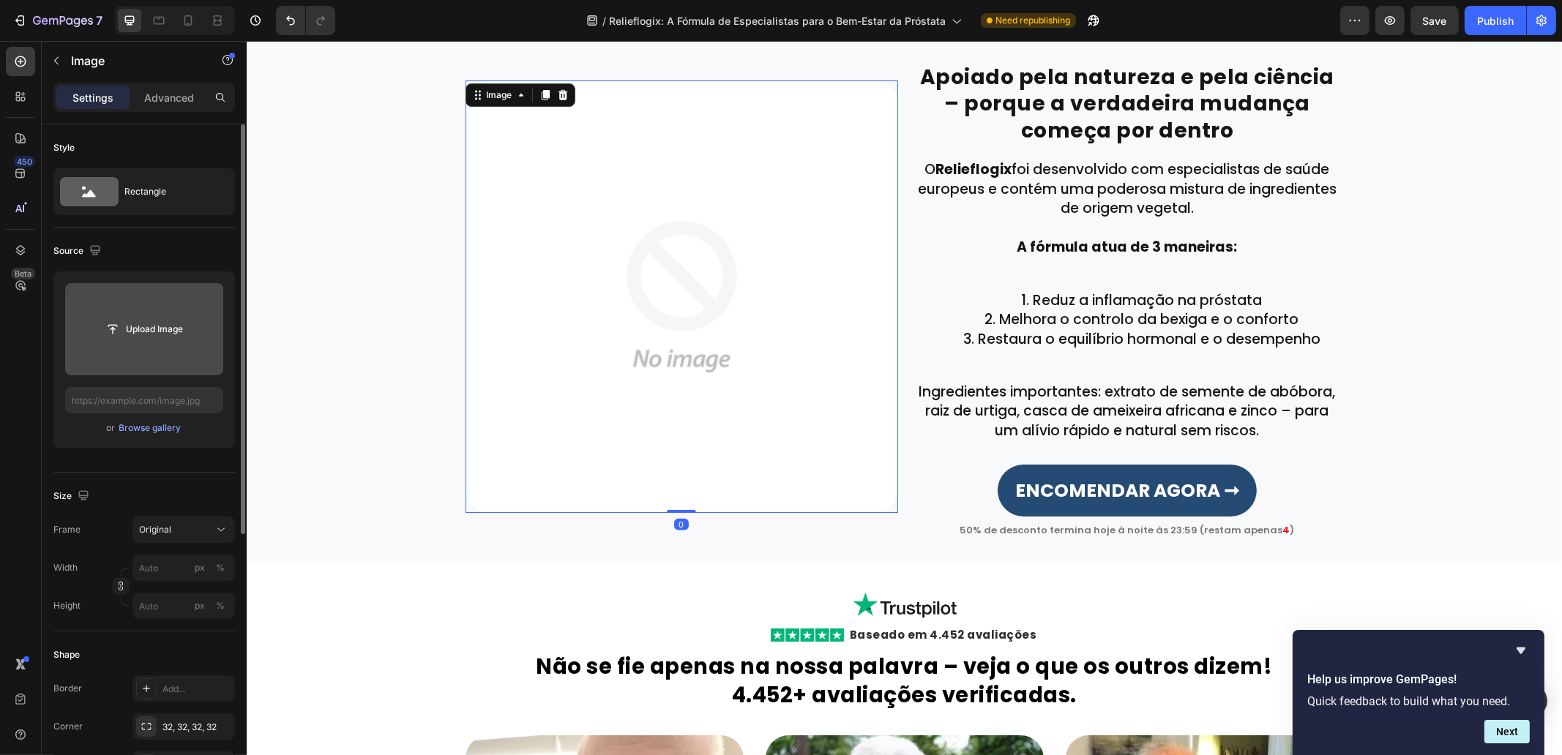
click at [162, 331] on input "file" at bounding box center [144, 329] width 101 height 25
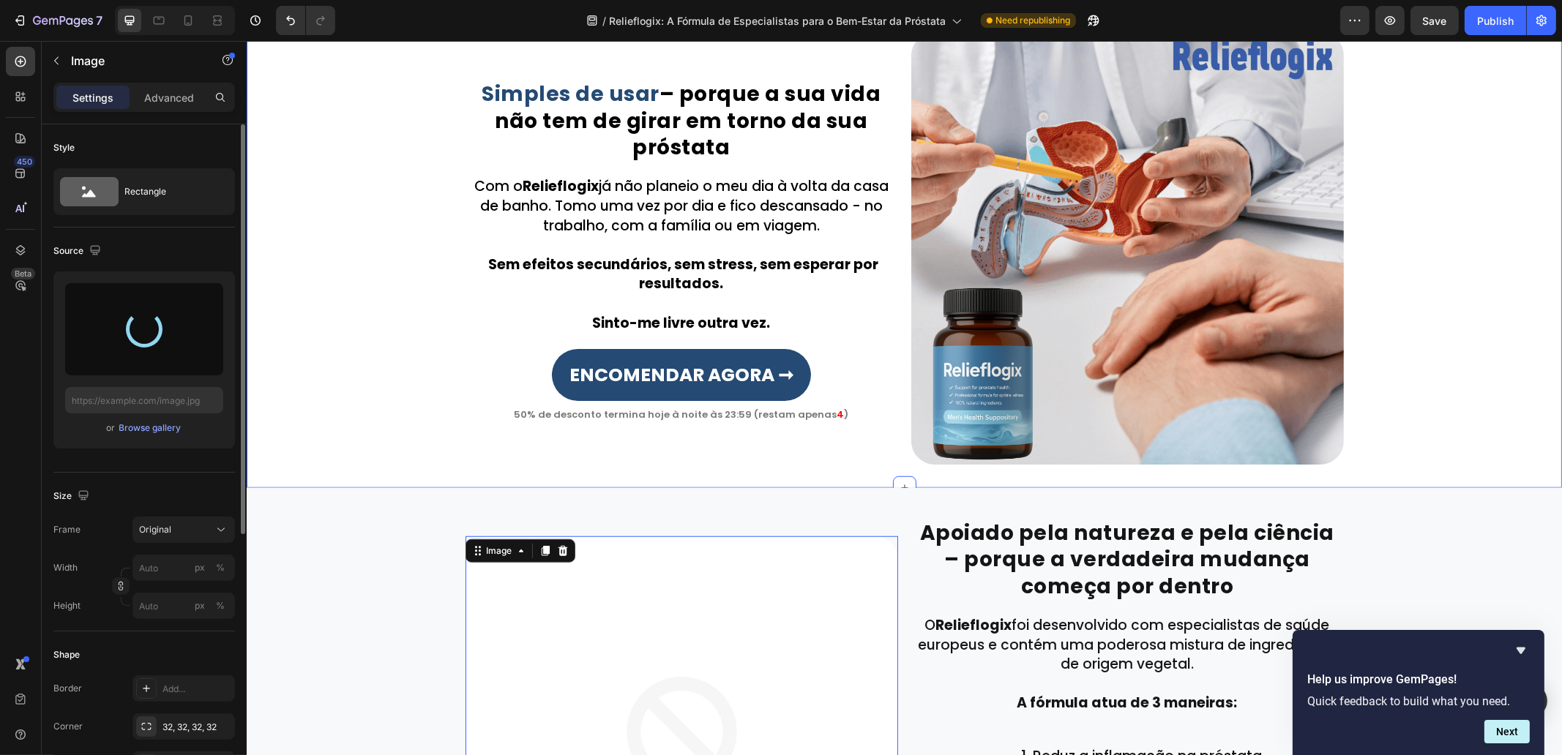
scroll to position [1831, 0]
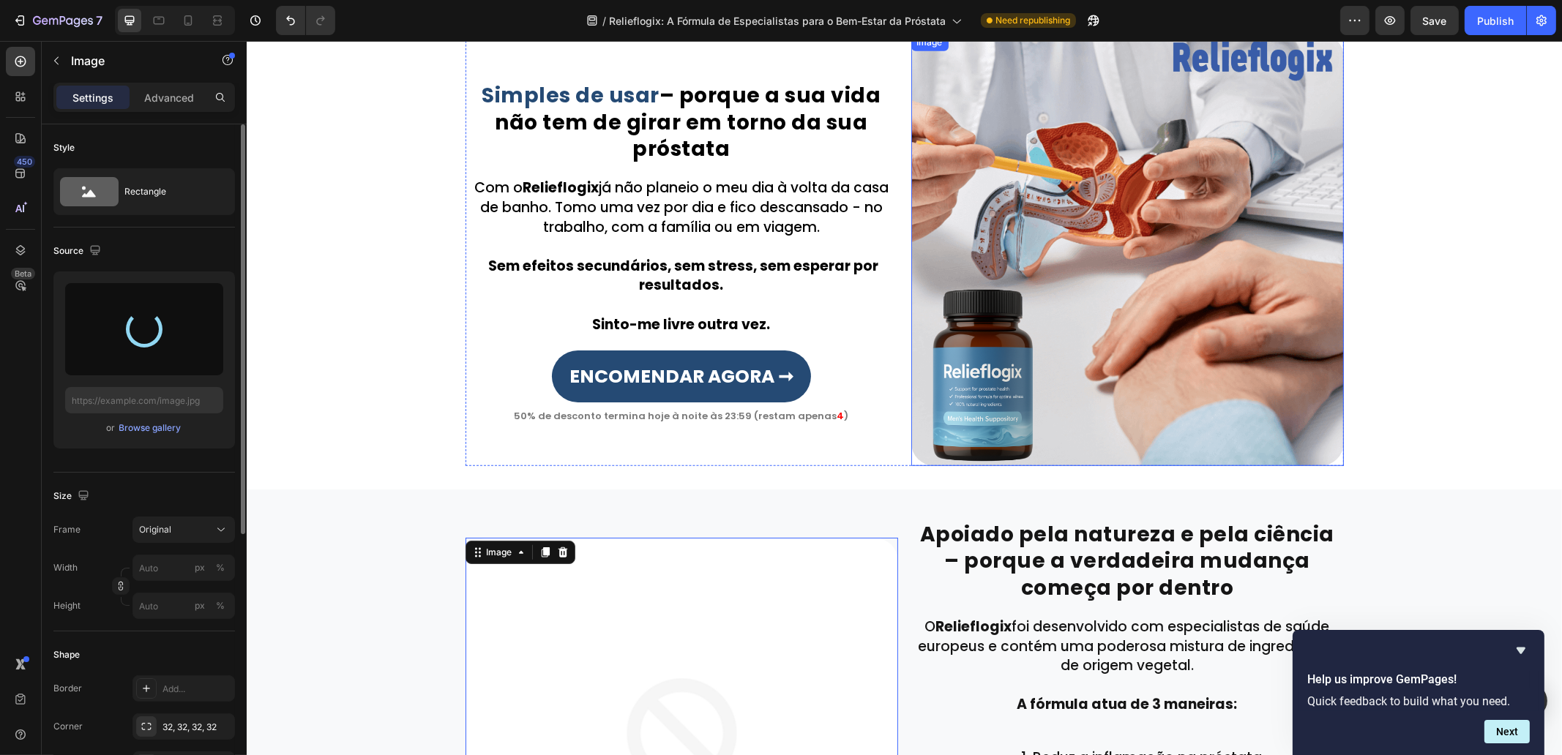
type input "[URL][DOMAIN_NAME]"
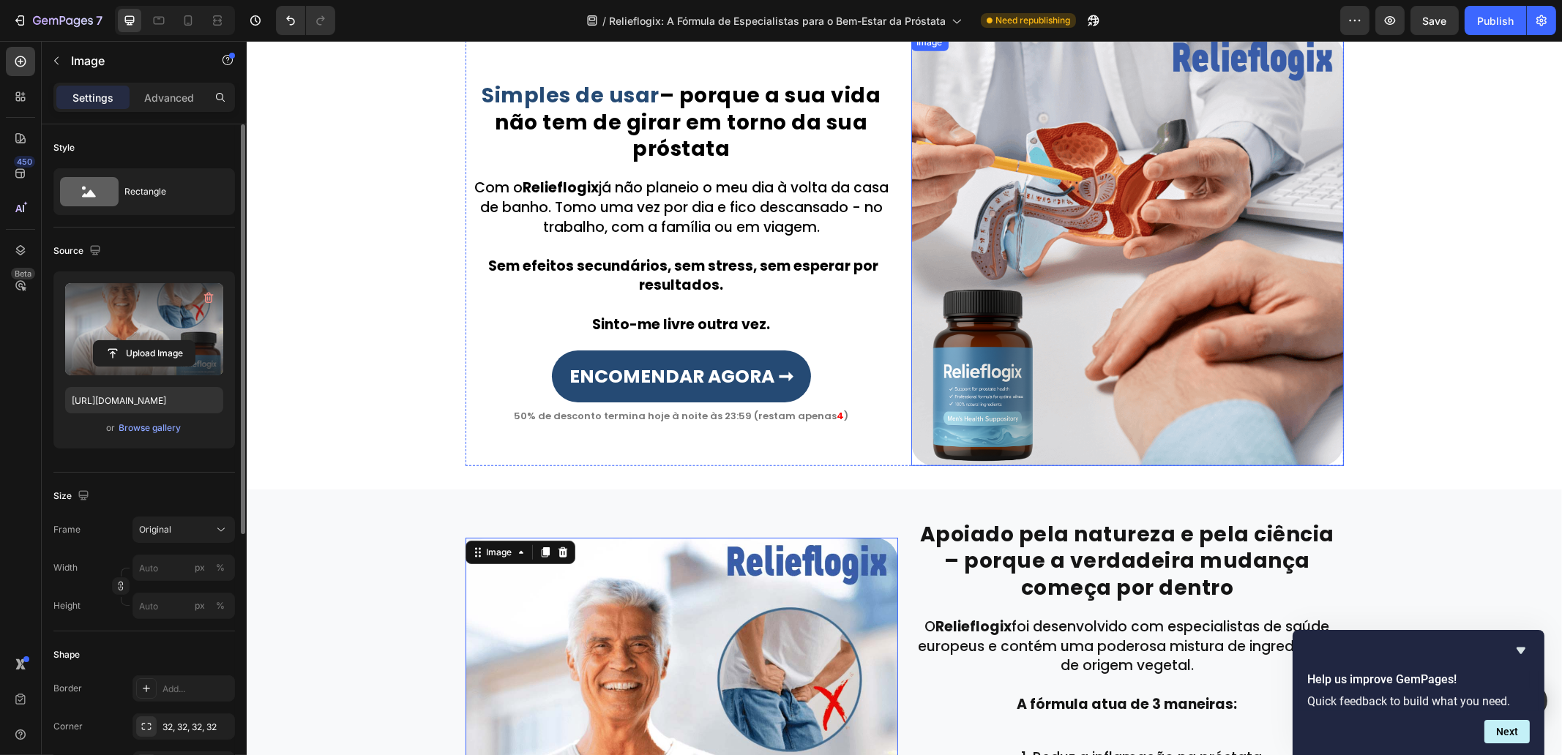
drag, startPoint x: 1130, startPoint y: 171, endPoint x: 835, endPoint y: 228, distance: 300.4
click at [1130, 172] on img at bounding box center [1127, 250] width 433 height 433
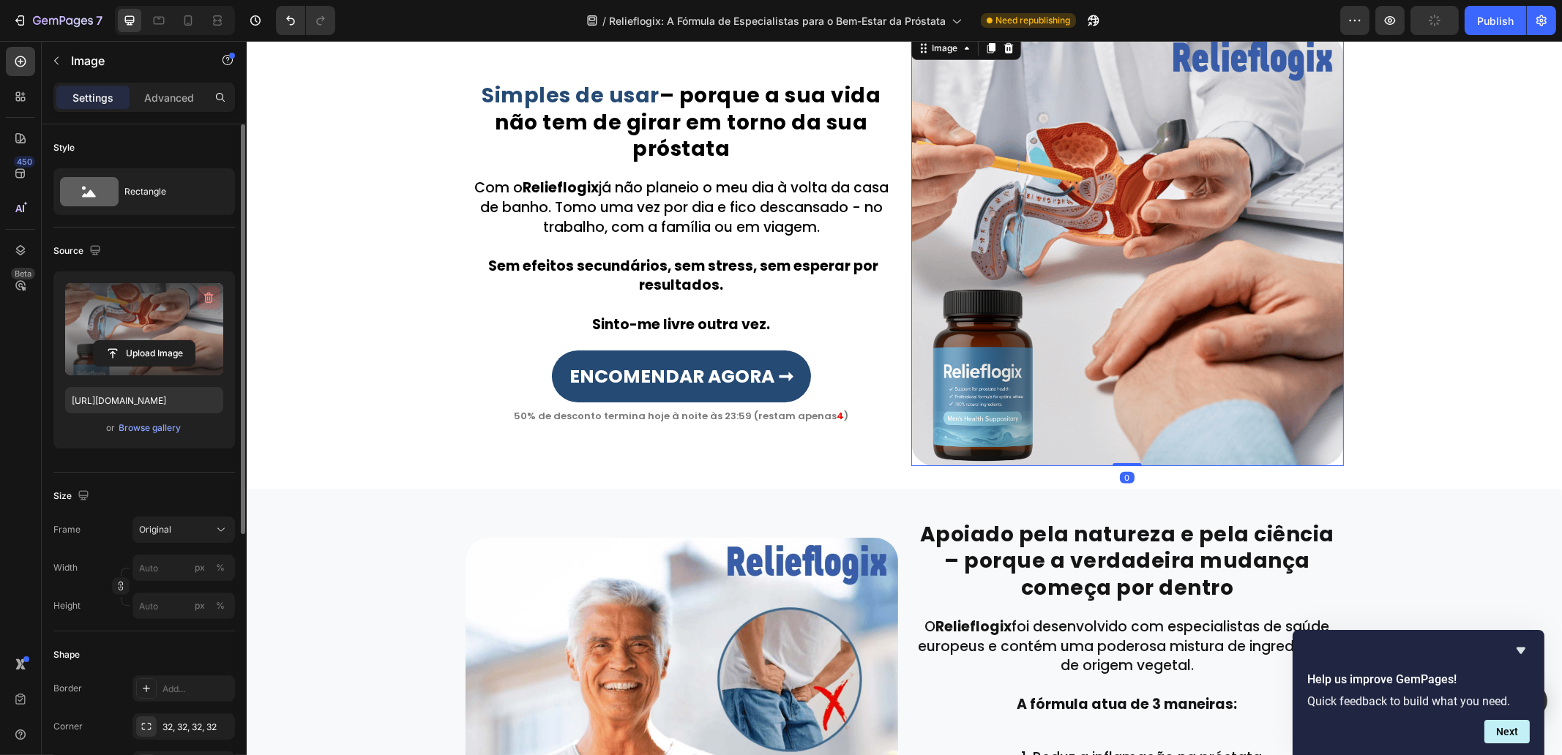
click at [209, 298] on icon "button" at bounding box center [208, 298] width 15 height 15
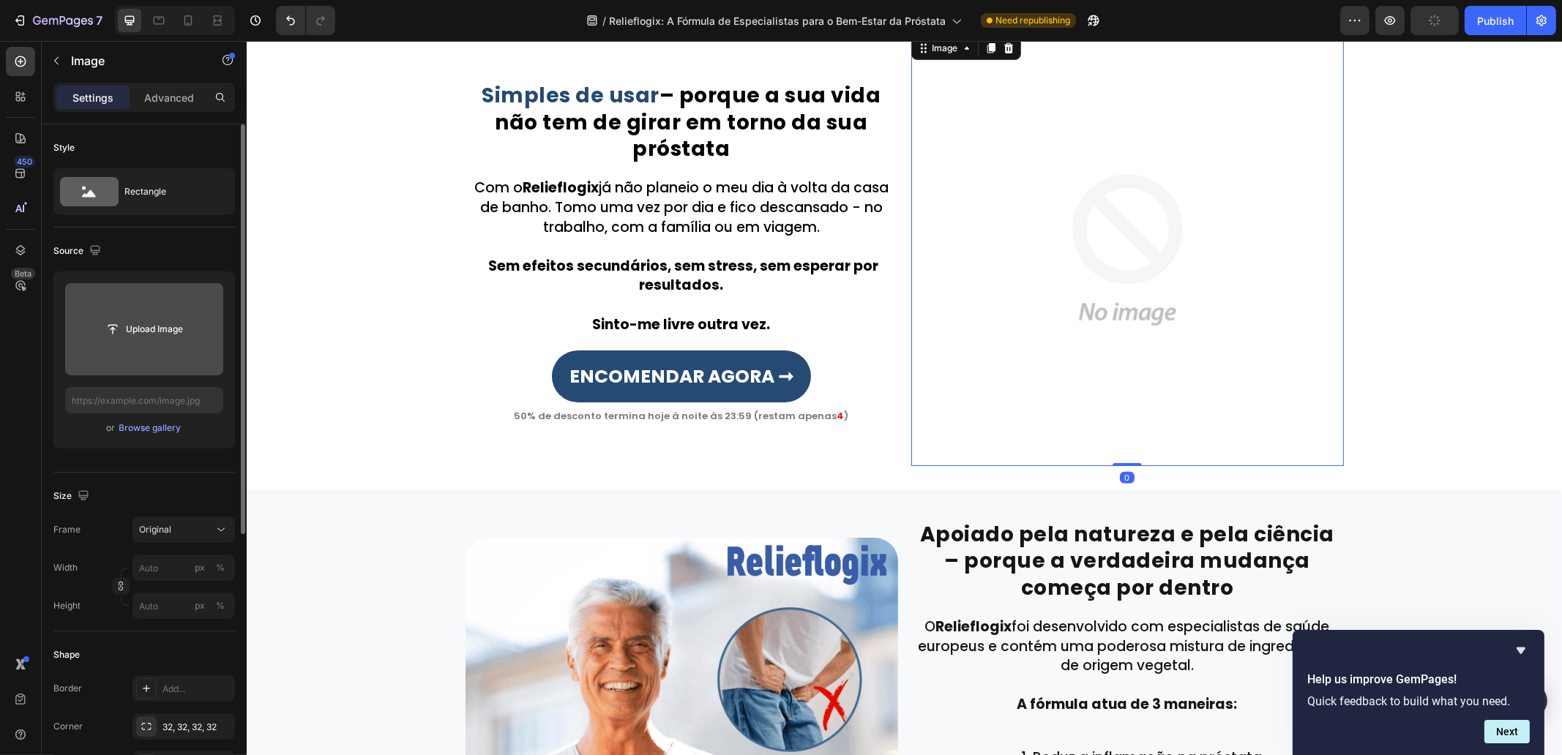
click at [161, 315] on input "file" at bounding box center [144, 329] width 158 height 92
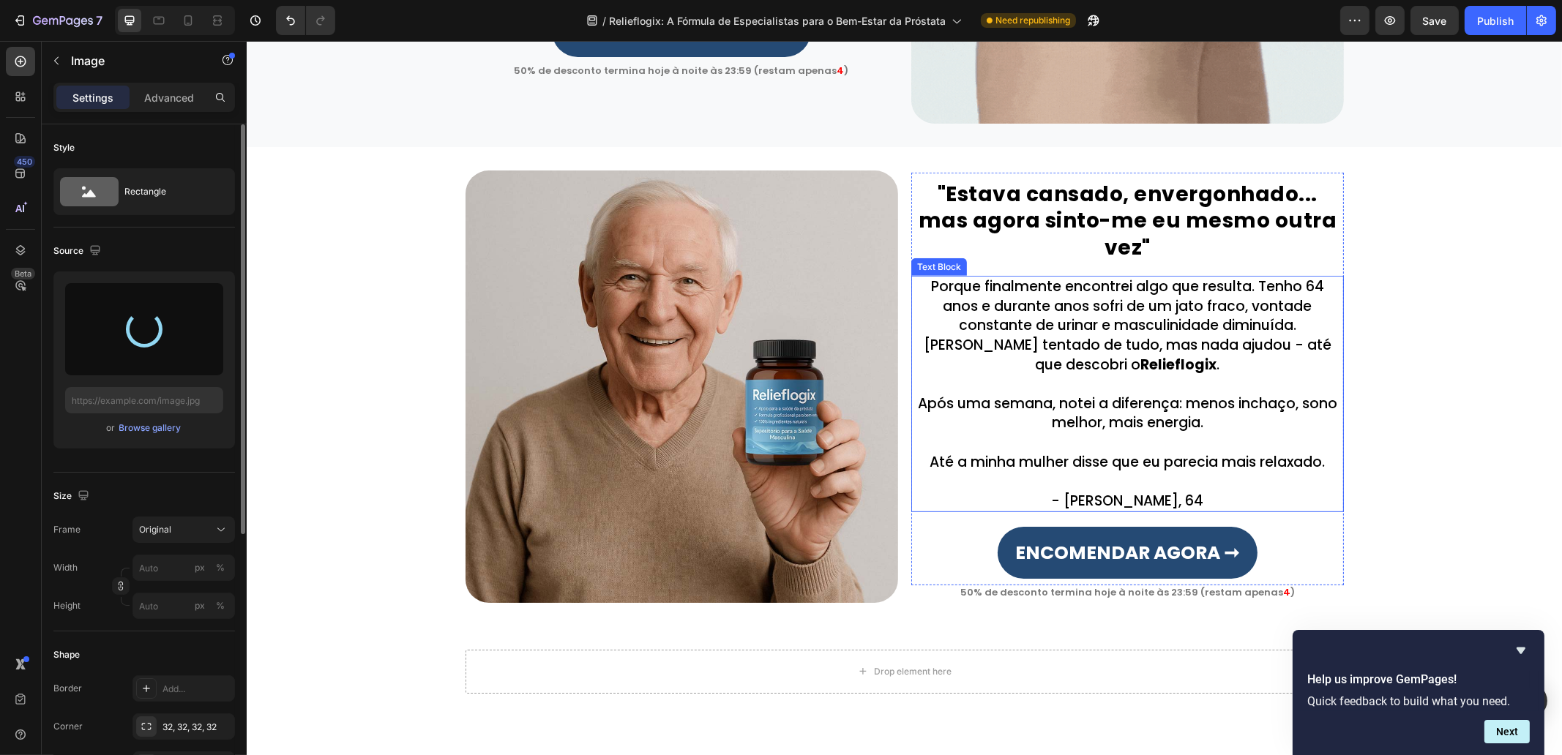
type input "[URL][DOMAIN_NAME]"
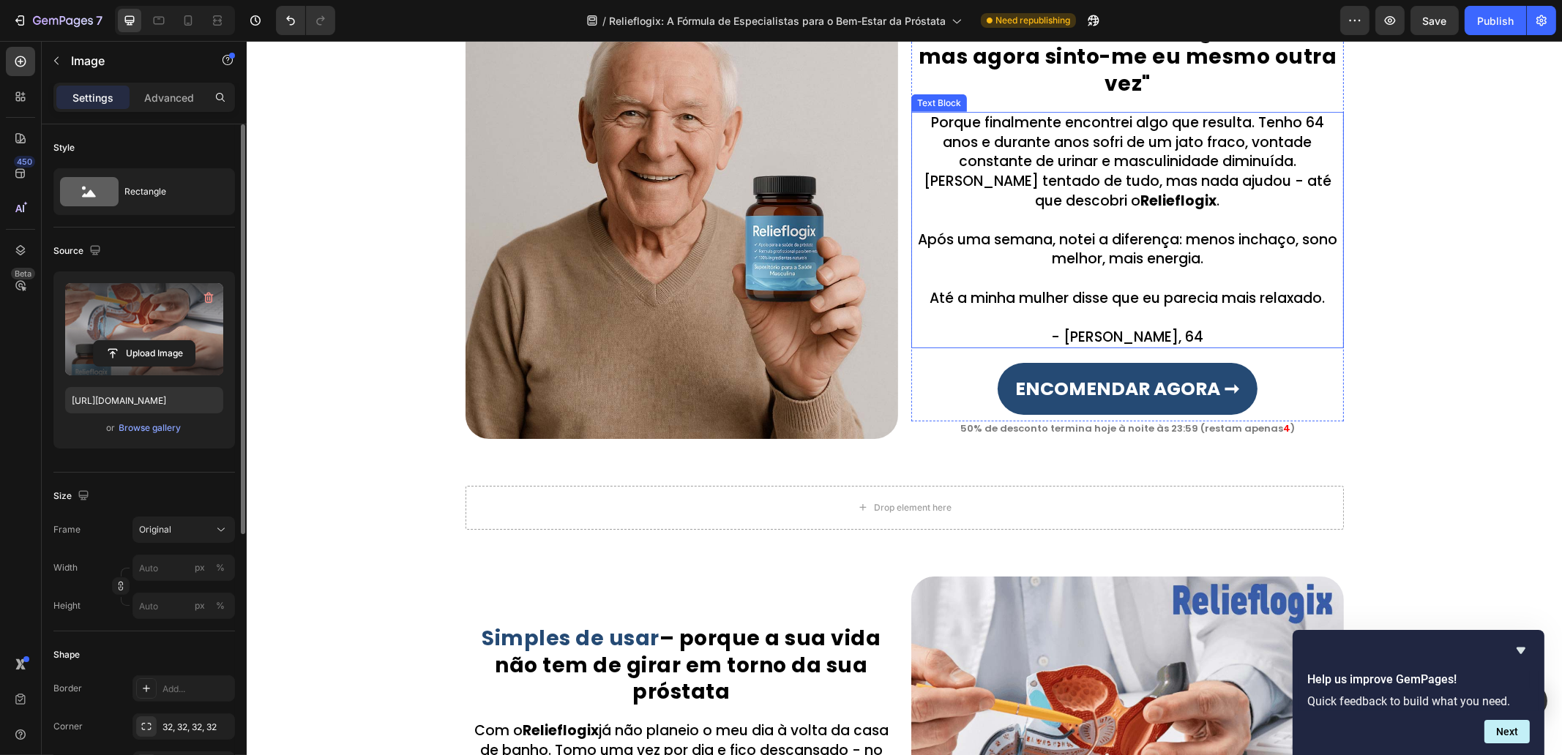
scroll to position [1307, 0]
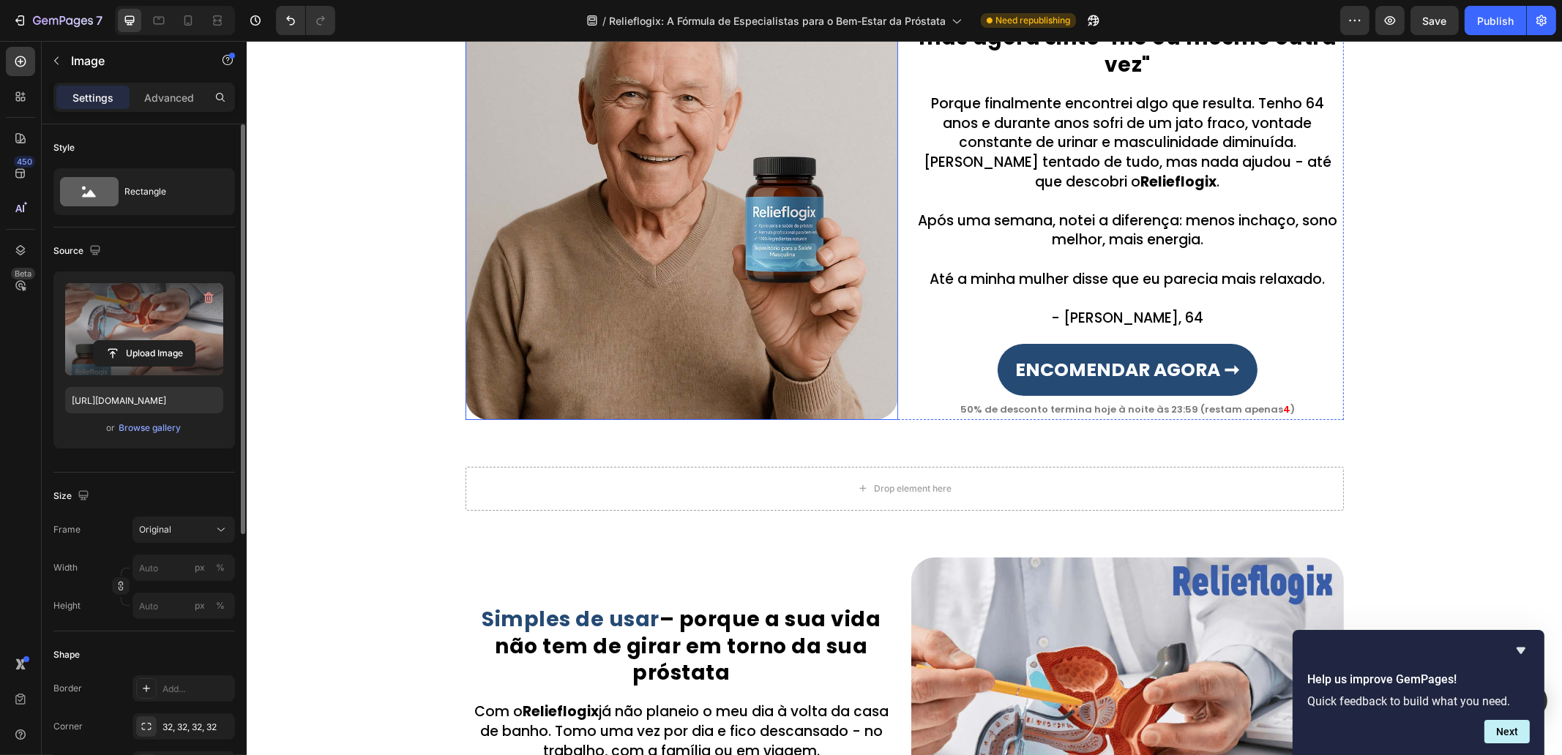
drag, startPoint x: 780, startPoint y: 250, endPoint x: 478, endPoint y: 322, distance: 310.8
click at [778, 250] on img at bounding box center [681, 204] width 433 height 433
click at [201, 302] on button "button" at bounding box center [208, 297] width 23 height 23
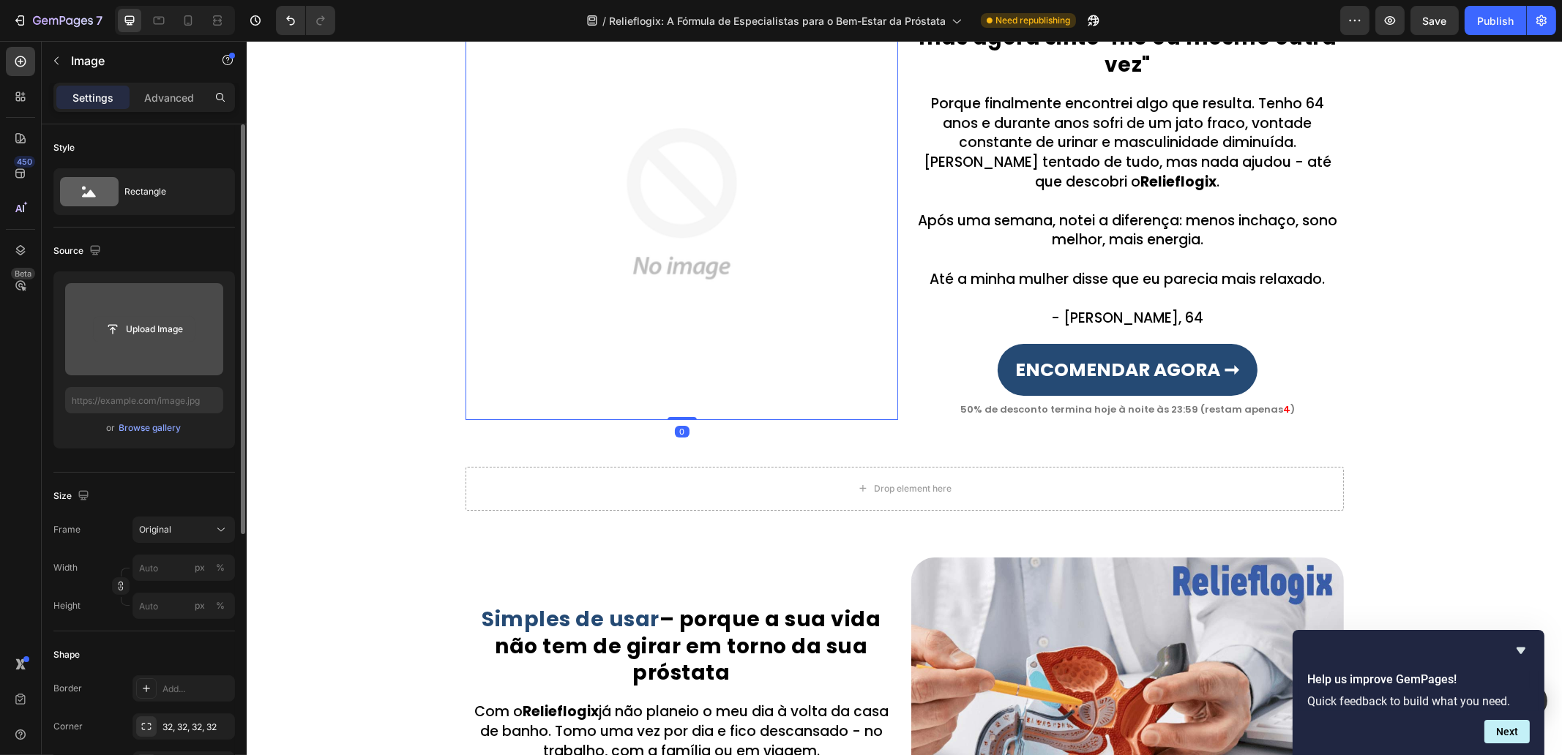
click at [152, 338] on input "file" at bounding box center [144, 329] width 101 height 25
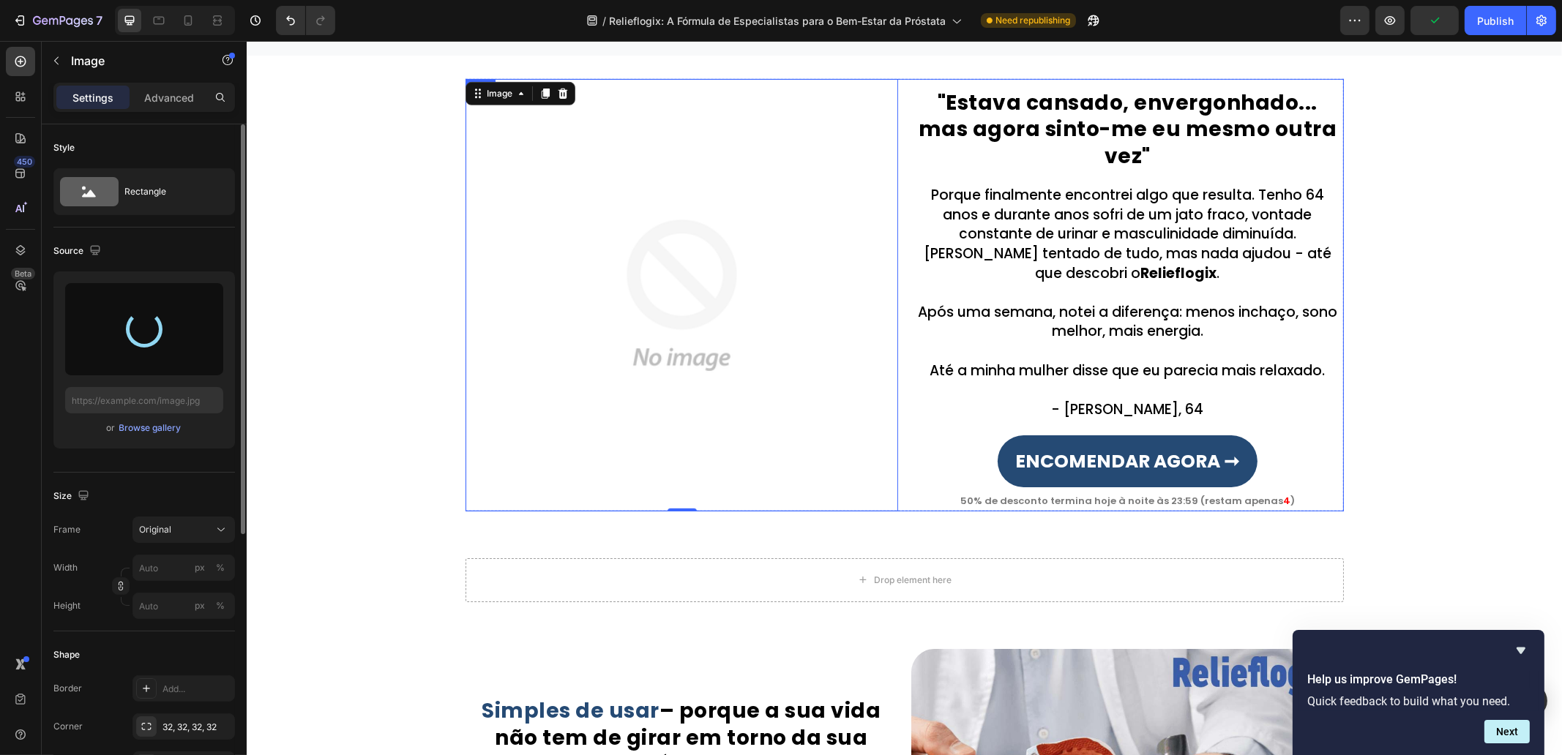
type input "[URL][DOMAIN_NAME]"
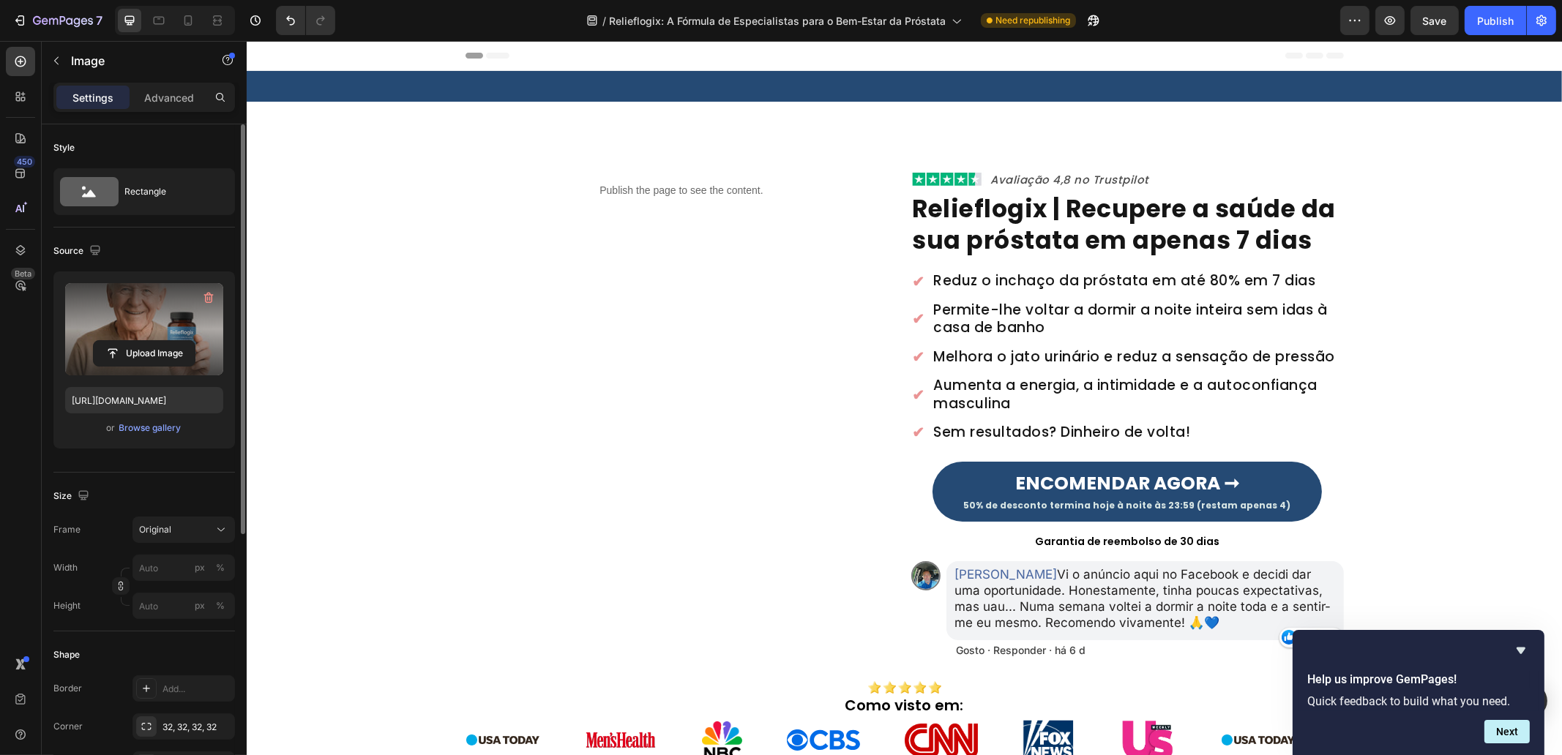
scroll to position [640, 0]
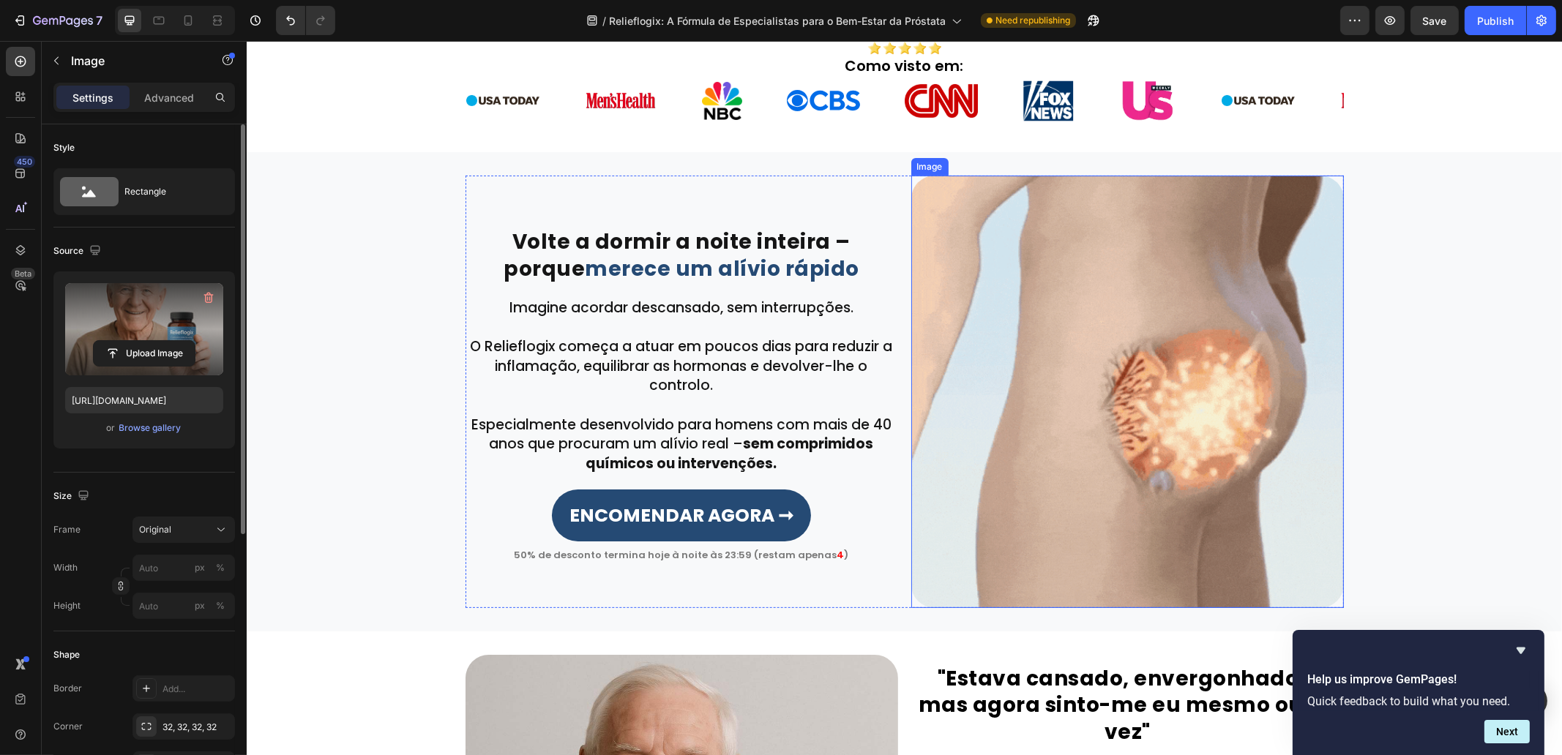
click at [1052, 354] on img at bounding box center [1127, 392] width 433 height 433
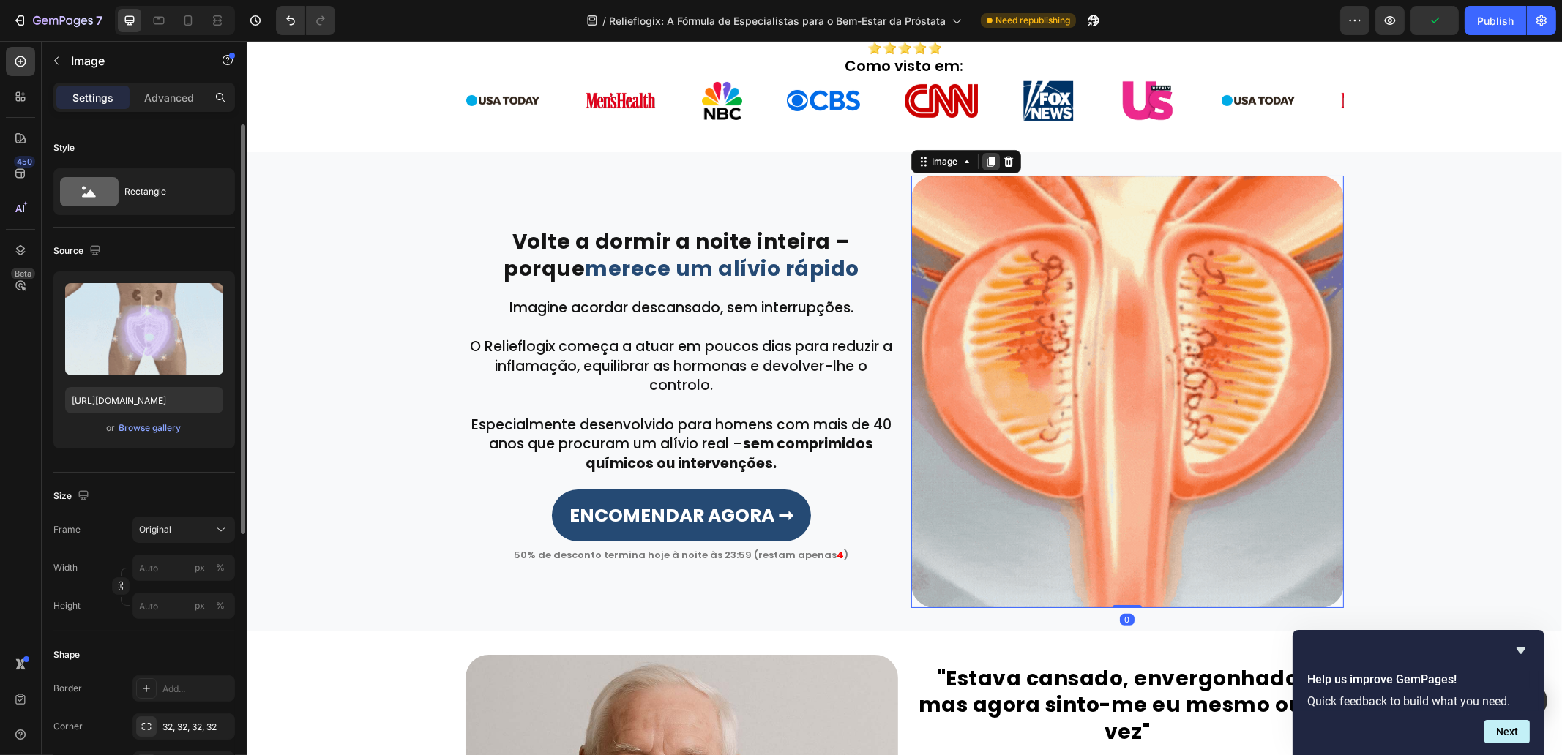
click at [986, 160] on icon at bounding box center [990, 162] width 8 height 10
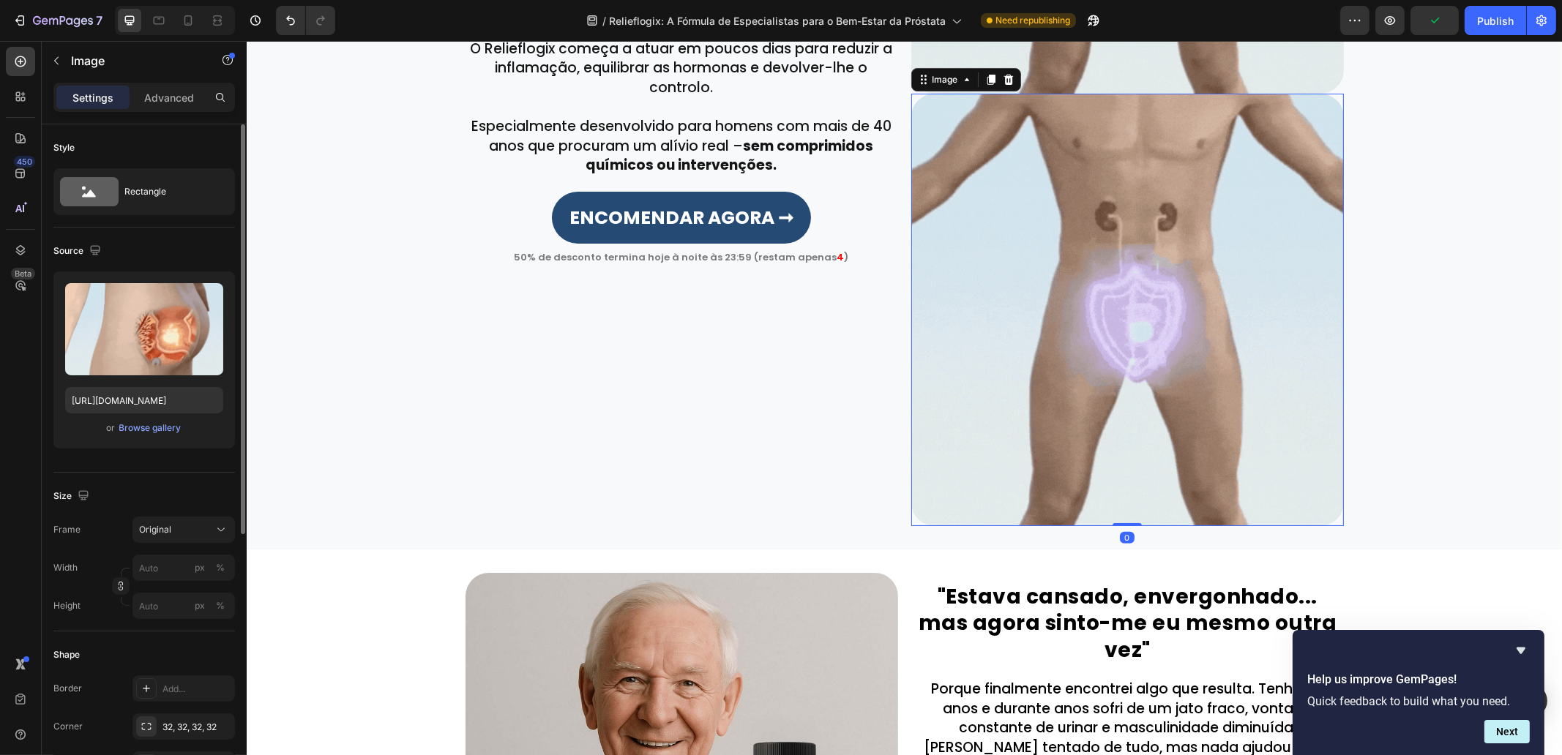
scroll to position [869, 0]
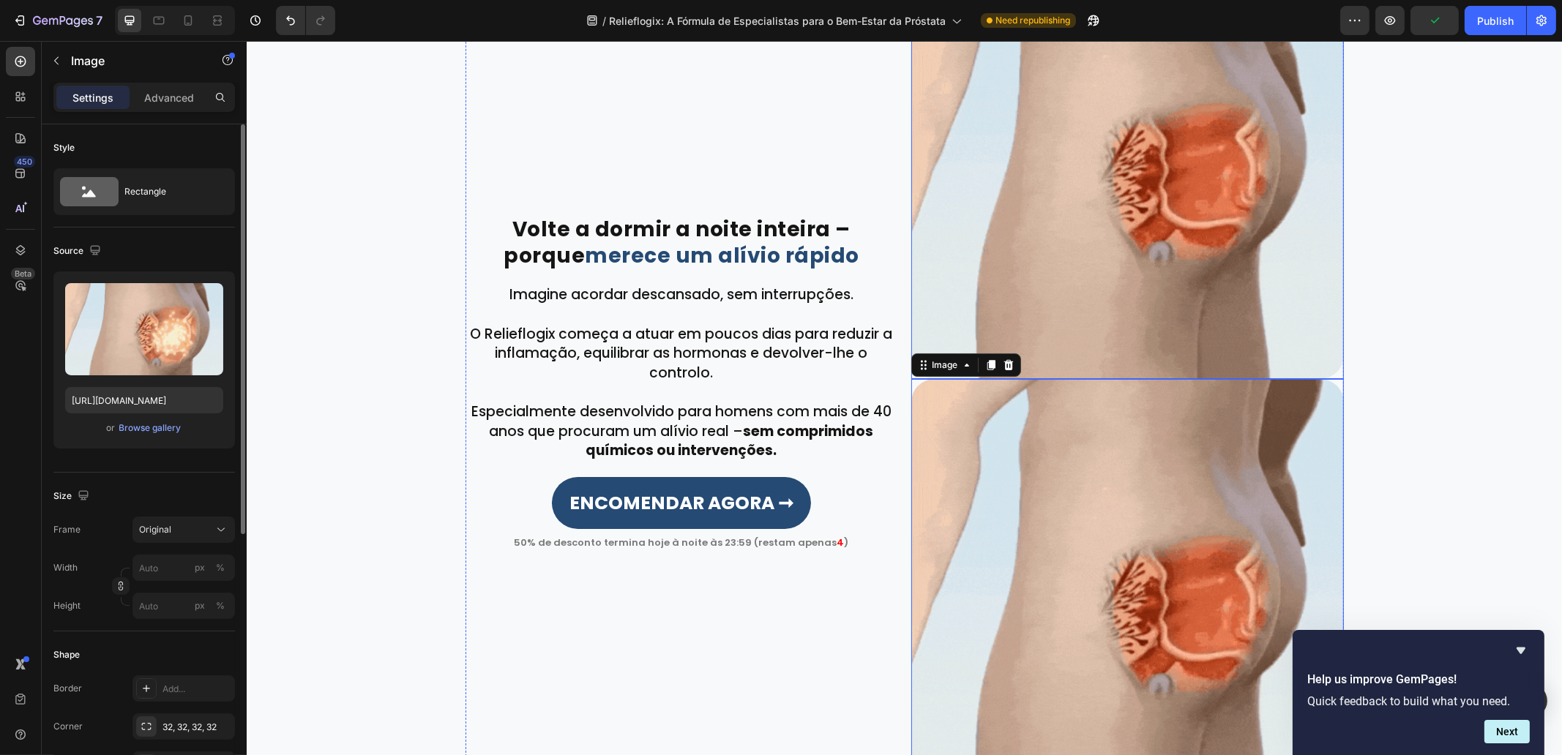
click at [1203, 237] on img at bounding box center [1127, 163] width 433 height 433
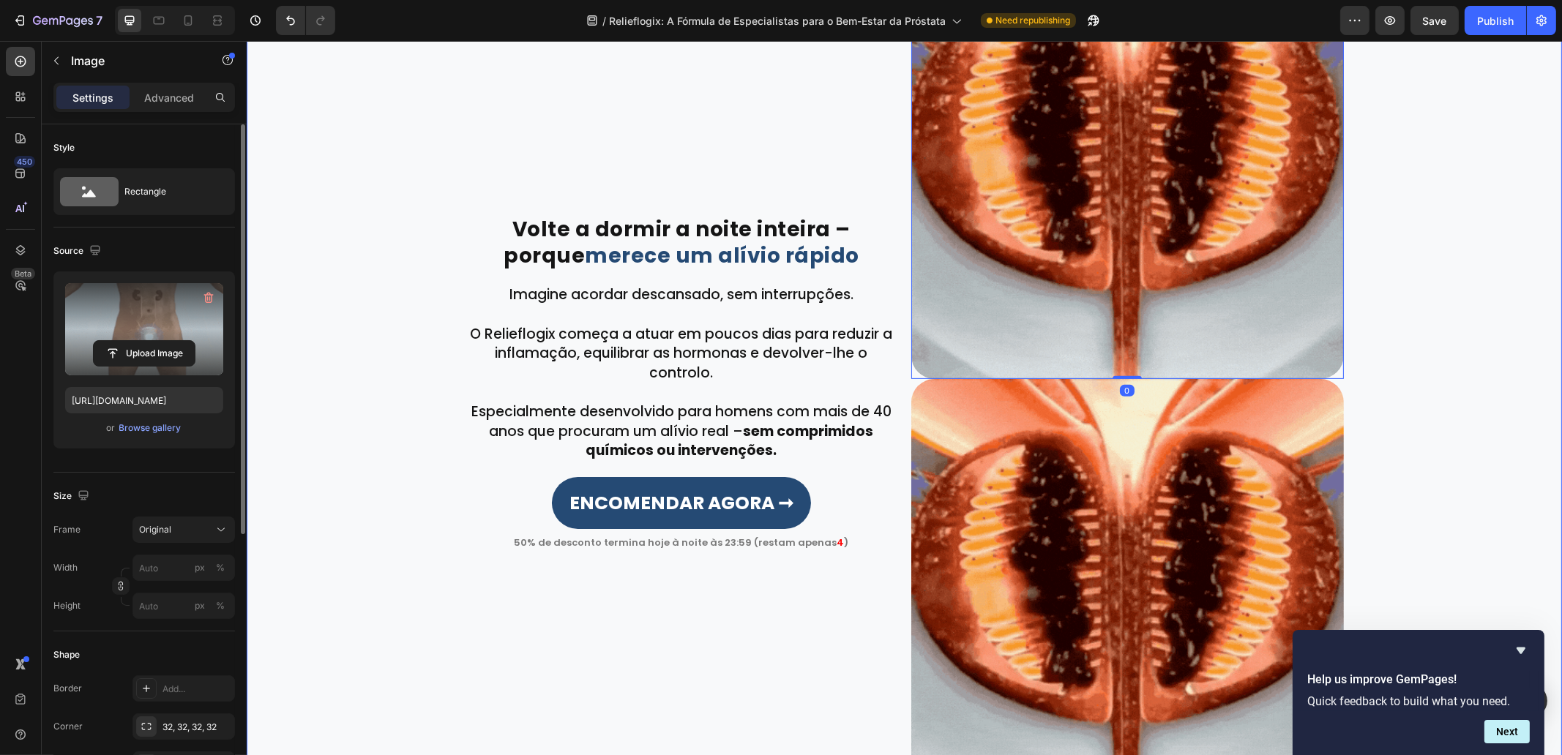
scroll to position [503, 0]
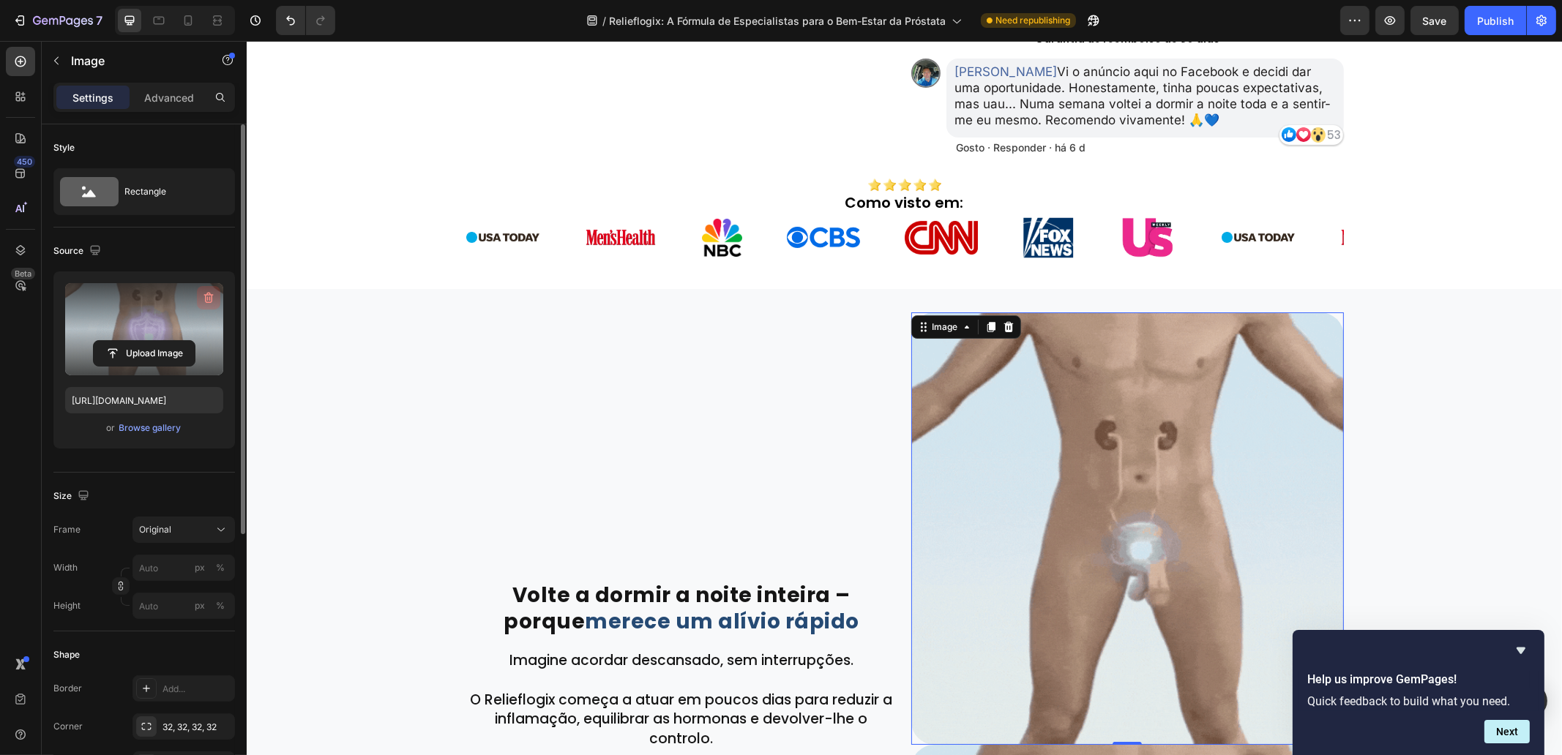
click at [212, 301] on icon "button" at bounding box center [208, 298] width 15 height 15
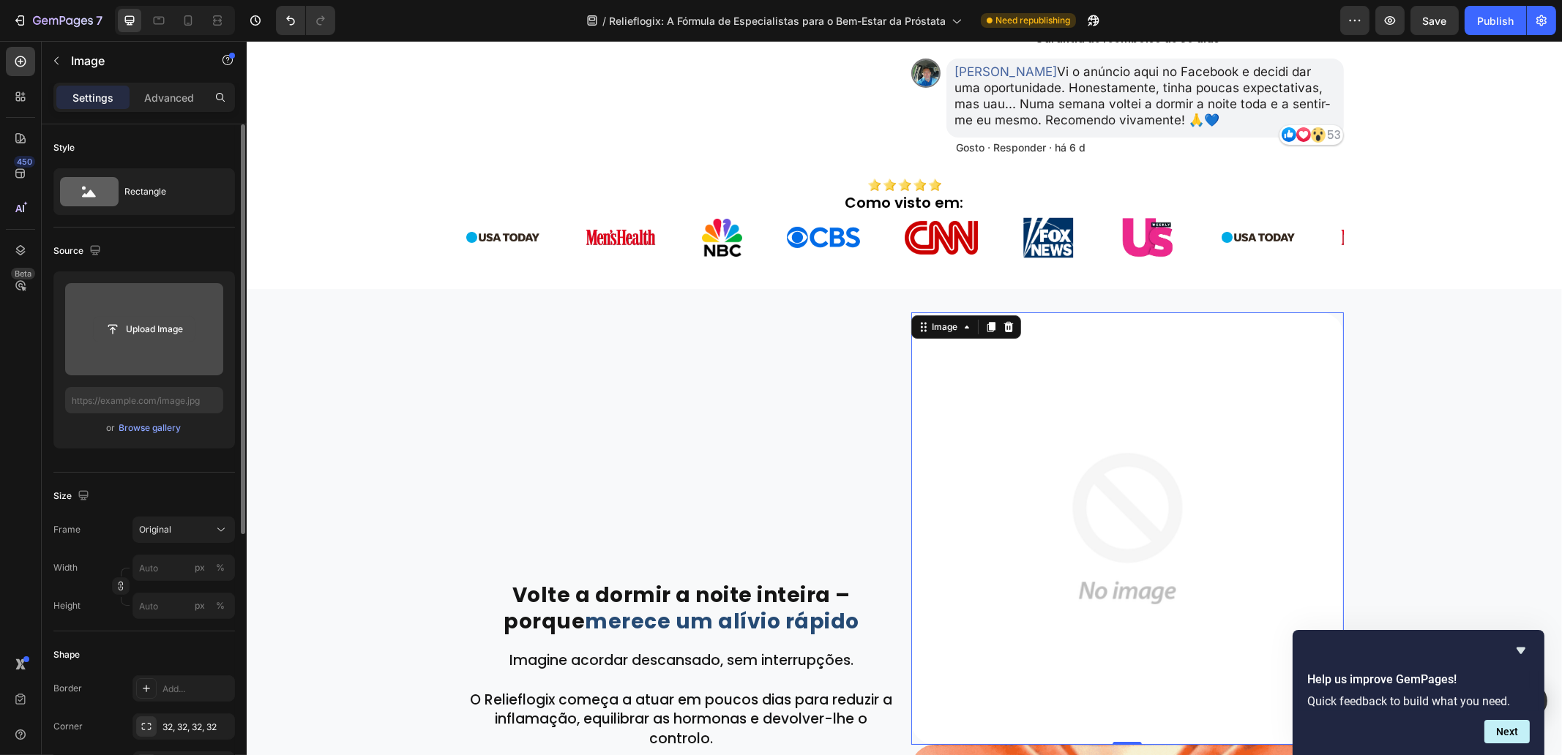
click at [164, 331] on input "file" at bounding box center [144, 329] width 101 height 25
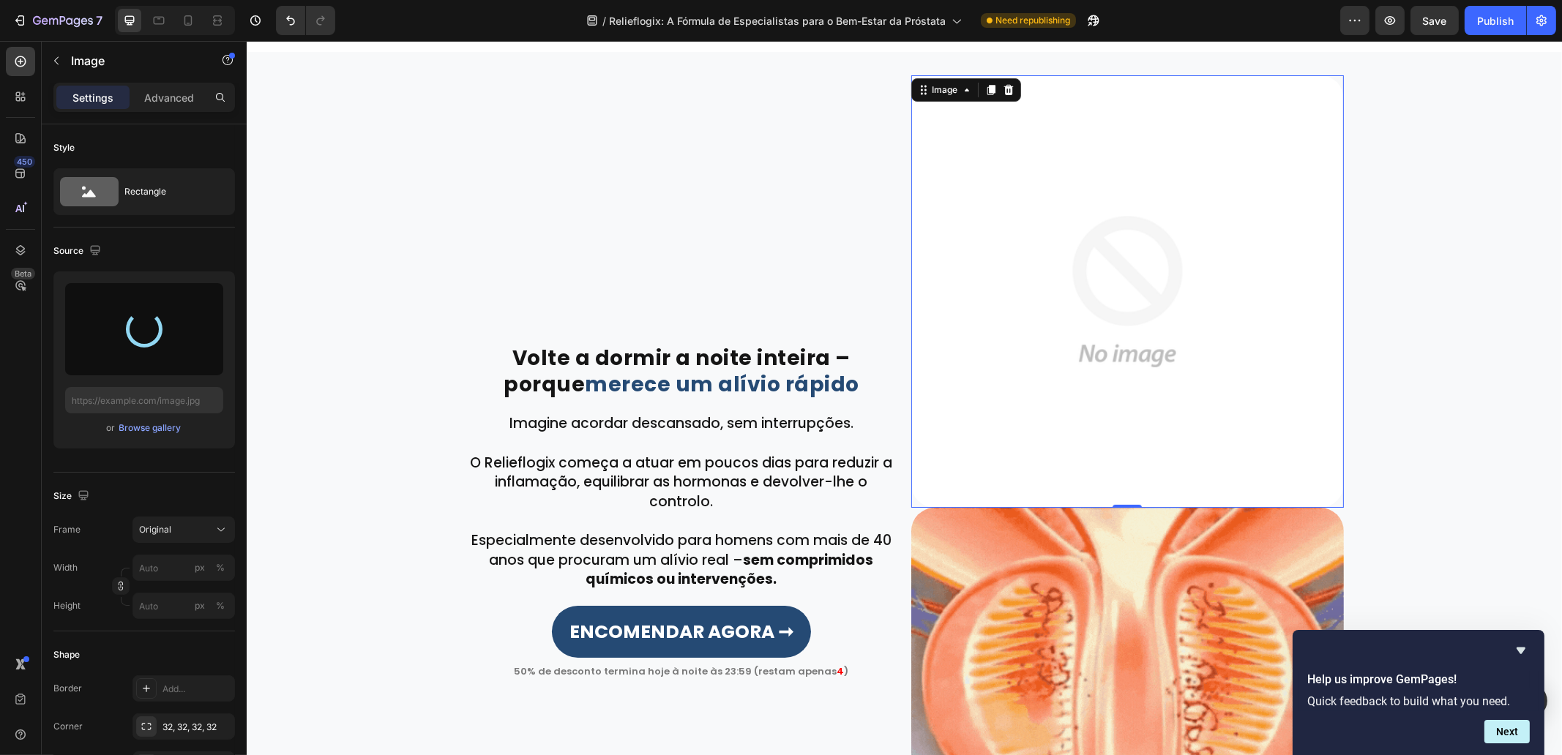
scroll to position [686, 0]
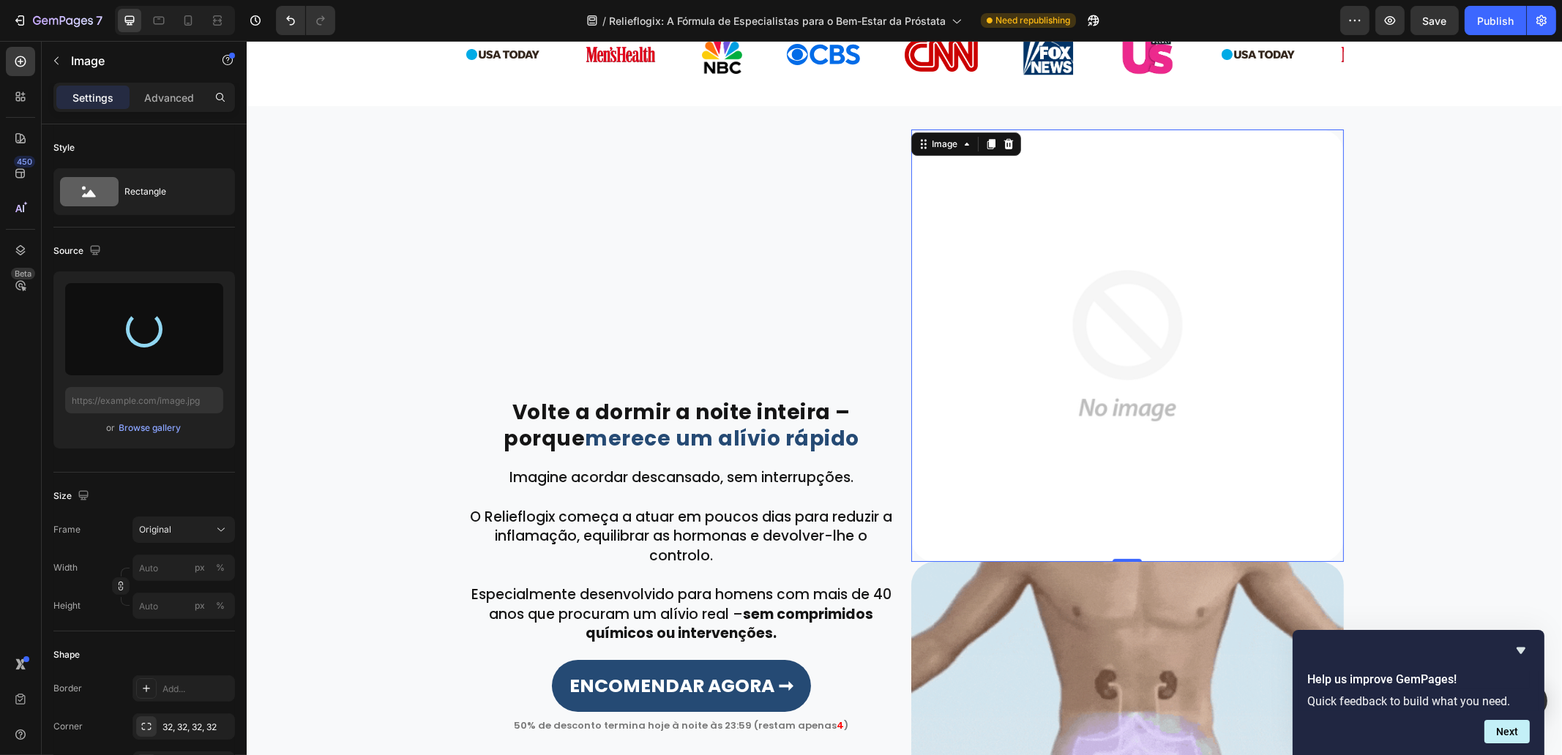
type input "https://cdn.shopify.com/s/files/1/0657/6783/3683/files/gempages_578032762192134…"
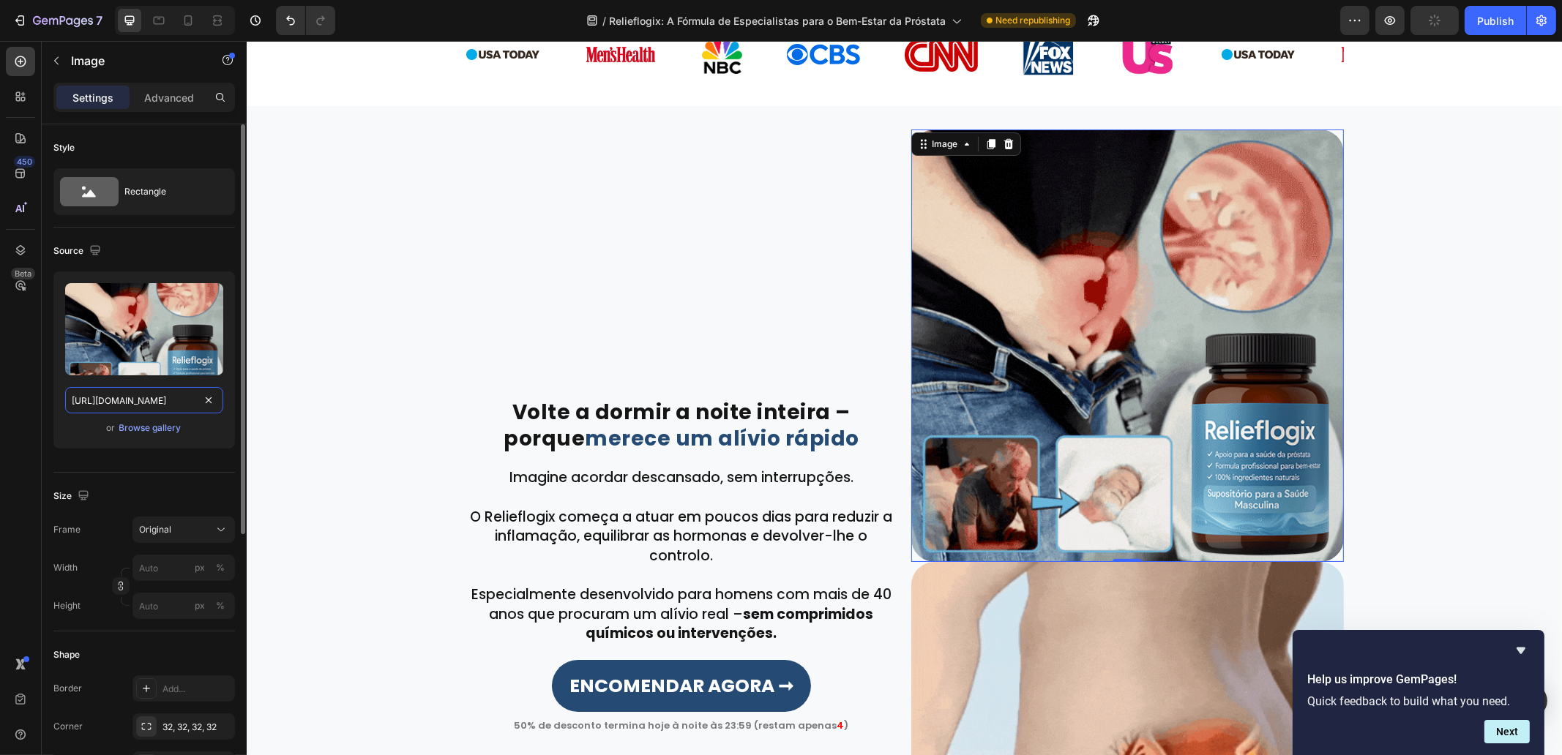
click at [157, 396] on input "https://cdn.shopify.com/s/files/1/0657/6783/3683/files/gempages_578032762192134…" at bounding box center [144, 400] width 158 height 26
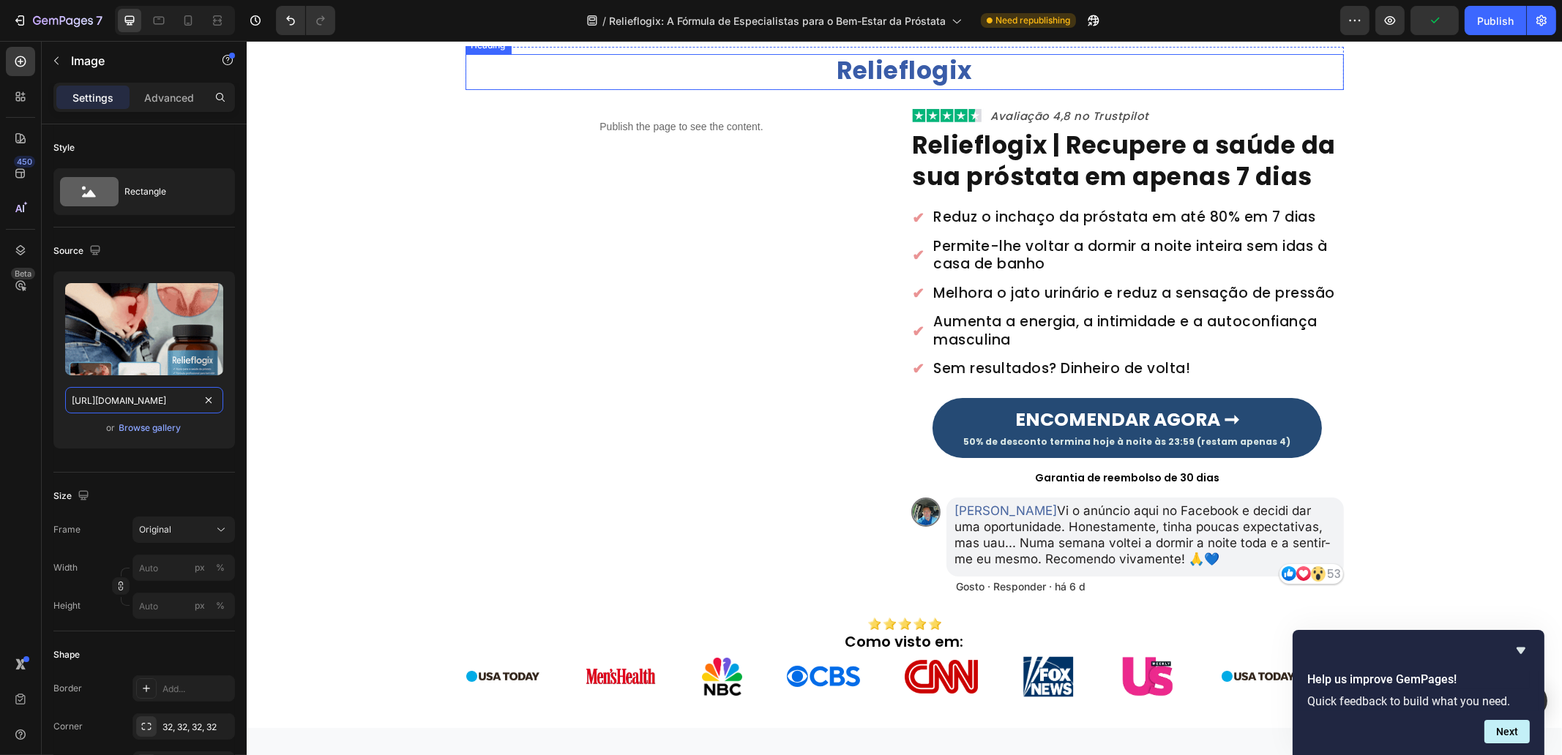
scroll to position [0, 0]
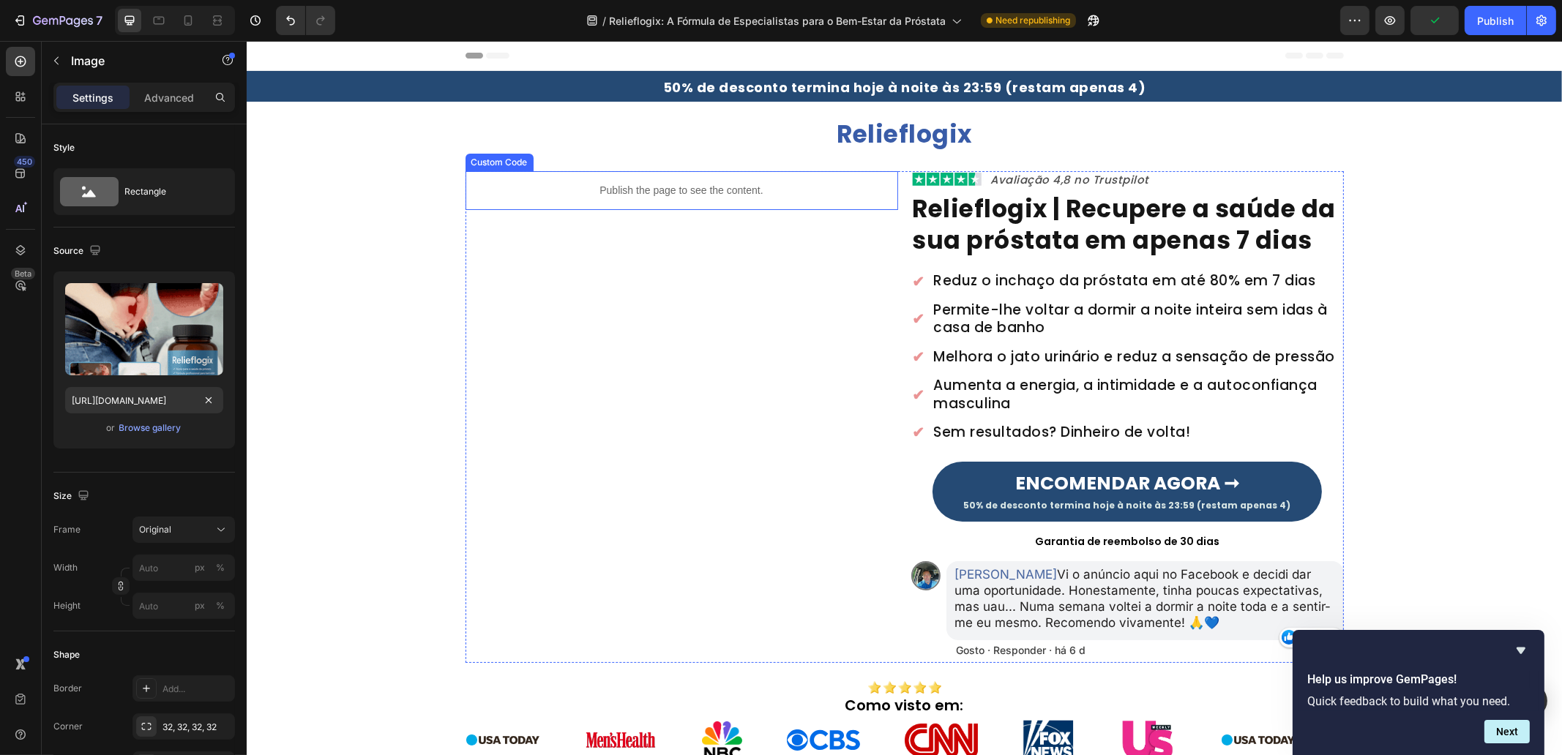
click at [693, 192] on p "Publish the page to see the content." at bounding box center [681, 190] width 433 height 15
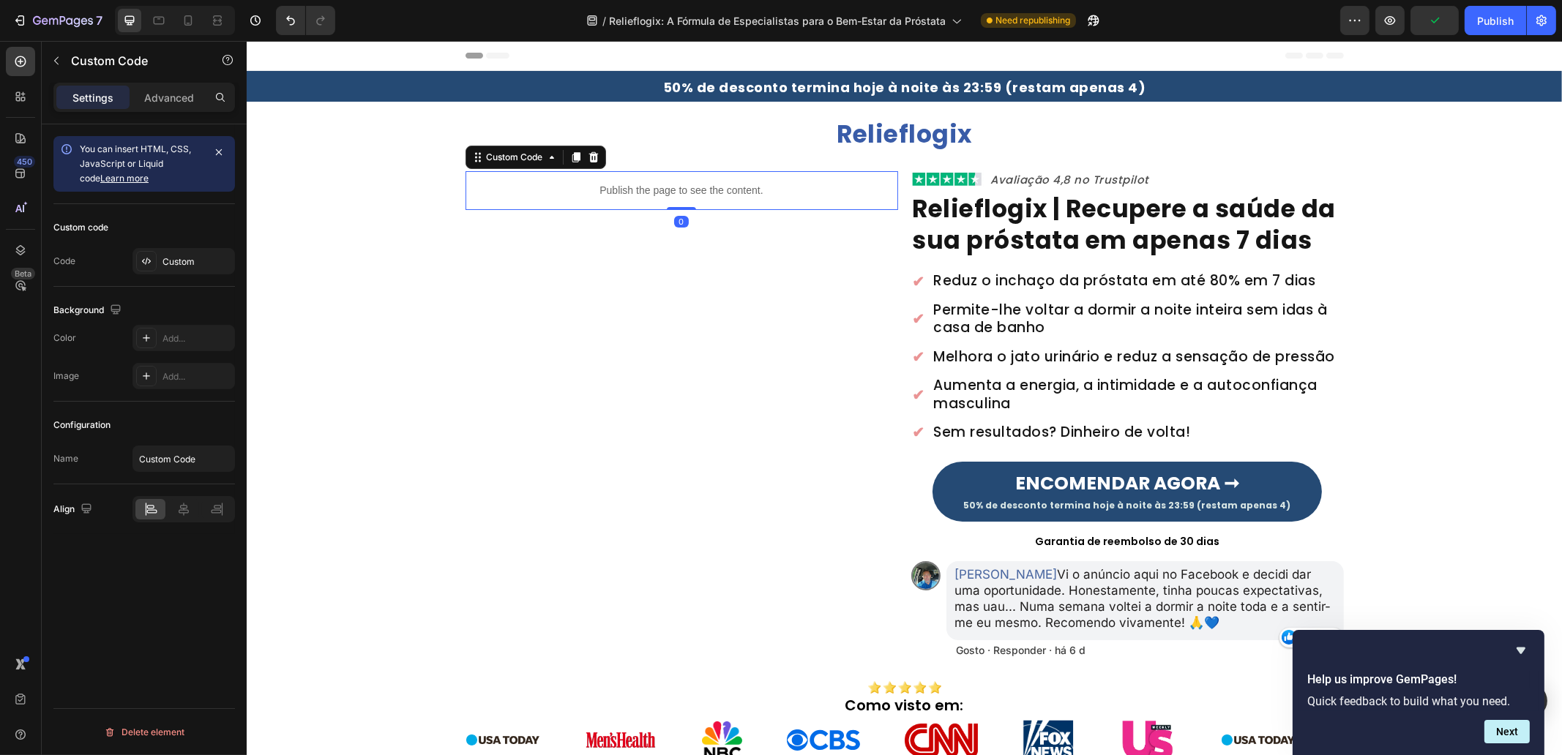
click at [693, 192] on p "Publish the page to see the content." at bounding box center [681, 190] width 433 height 15
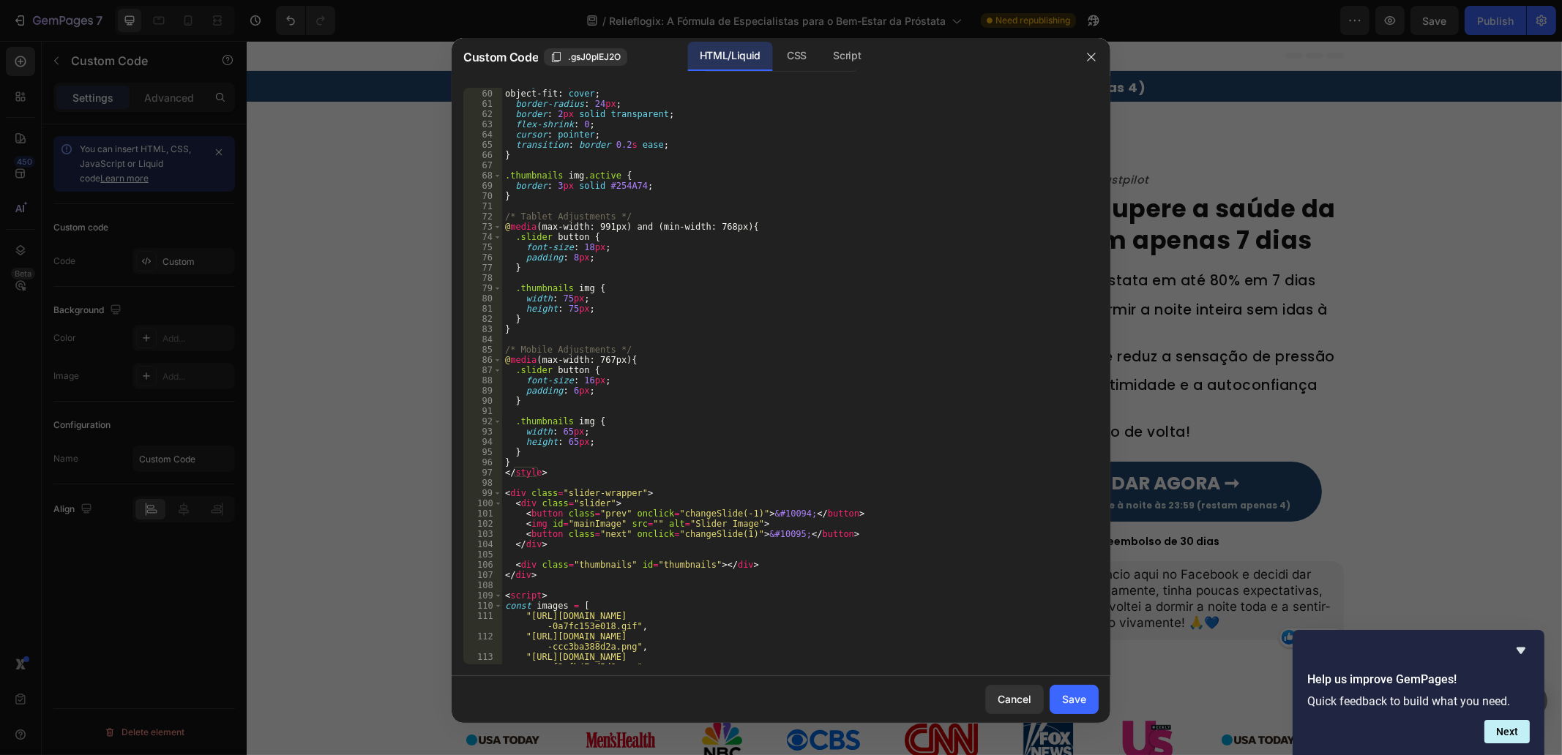
scroll to position [713, 0]
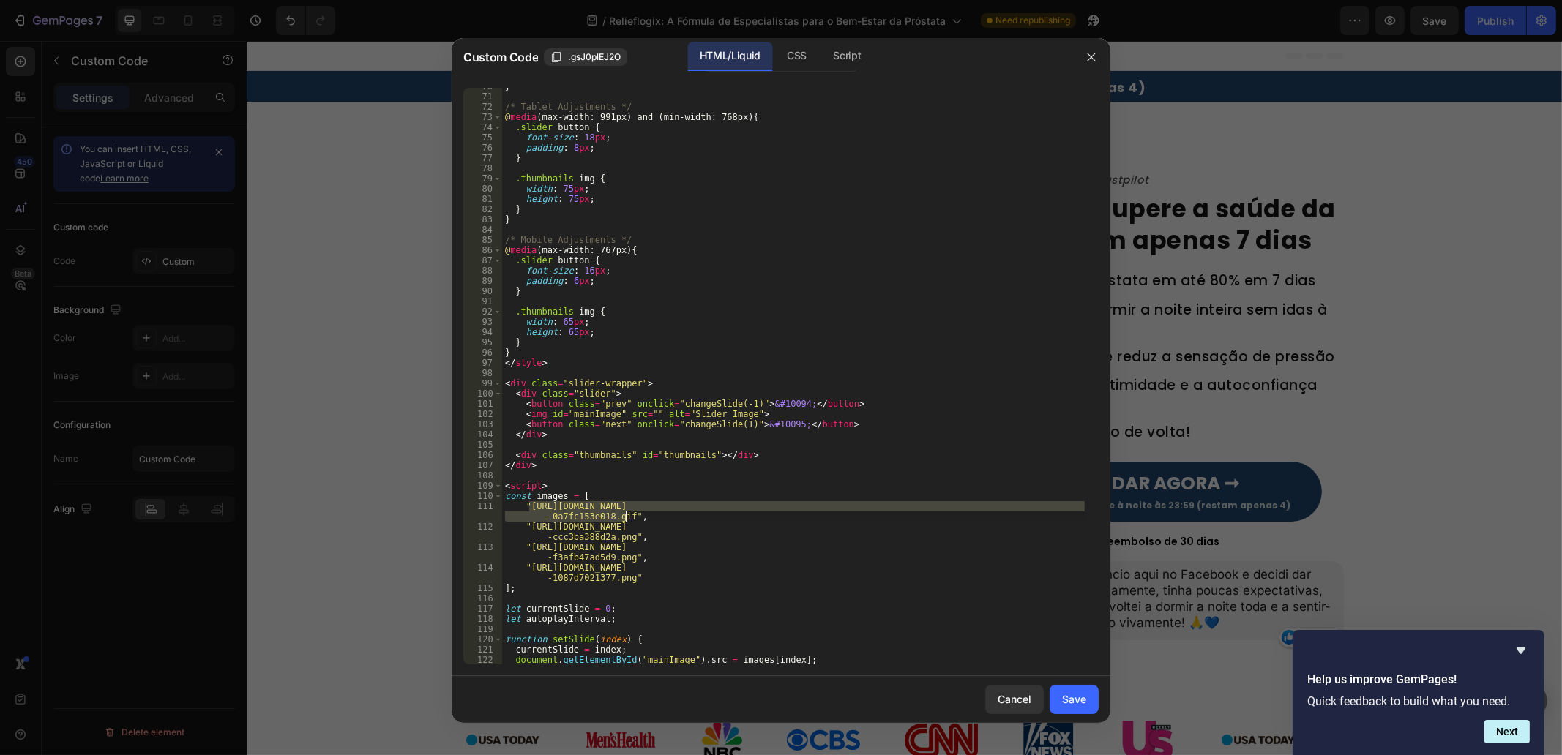
drag, startPoint x: 530, startPoint y: 507, endPoint x: 626, endPoint y: 513, distance: 96.1
click at [626, 513] on div "} /* Tablet Adjustments */ @ media (max-width: 991px) and (min-width: 768px) { …" at bounding box center [793, 379] width 583 height 597
paste textarea "92808a64-0f79-4427-b1e9-cb3550407615"
type textarea ""https://cdn.shopify.com/s/files/1/0657/6783/3683/files/gempages_57803276219213…"
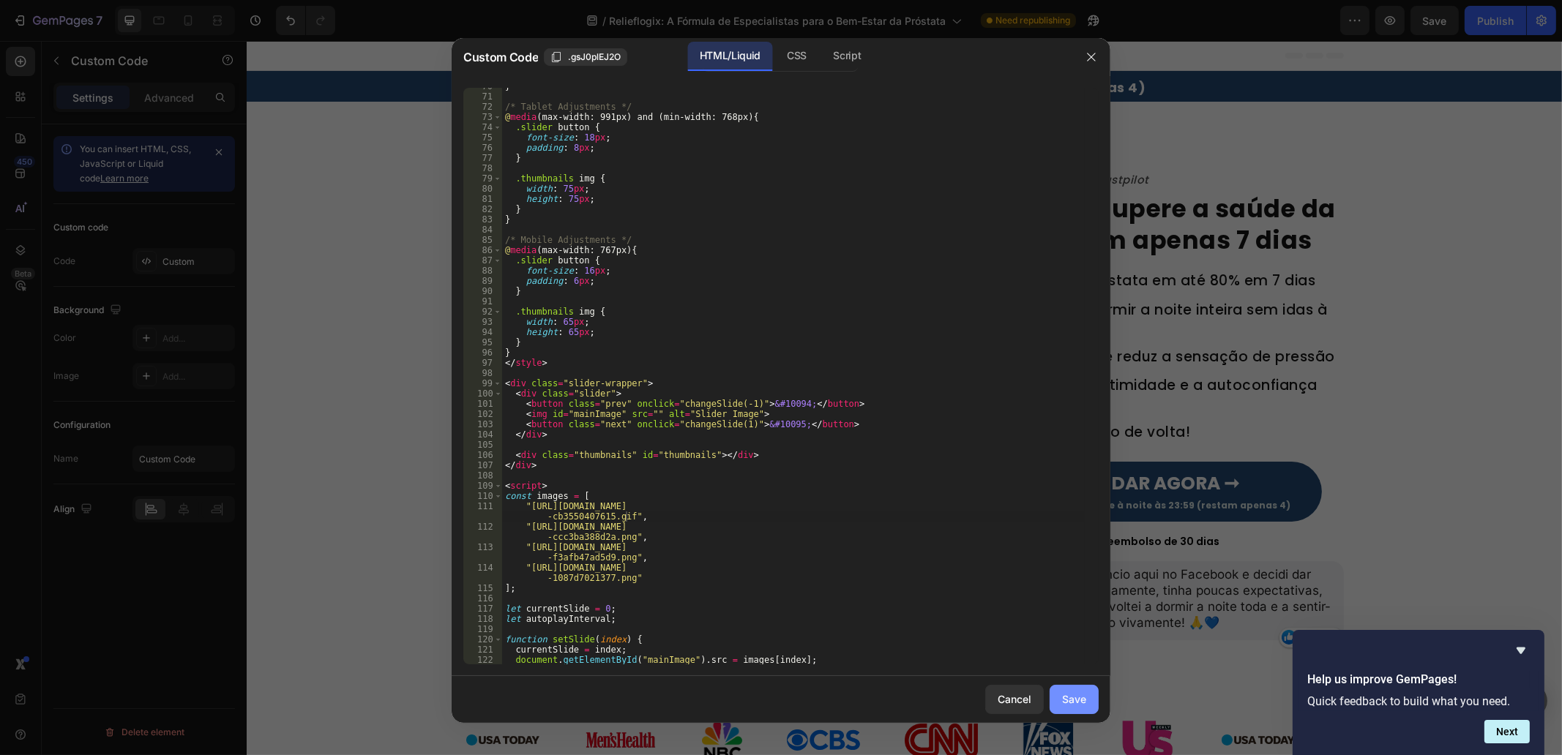
click at [1074, 704] on div "Save" at bounding box center [1074, 699] width 24 height 15
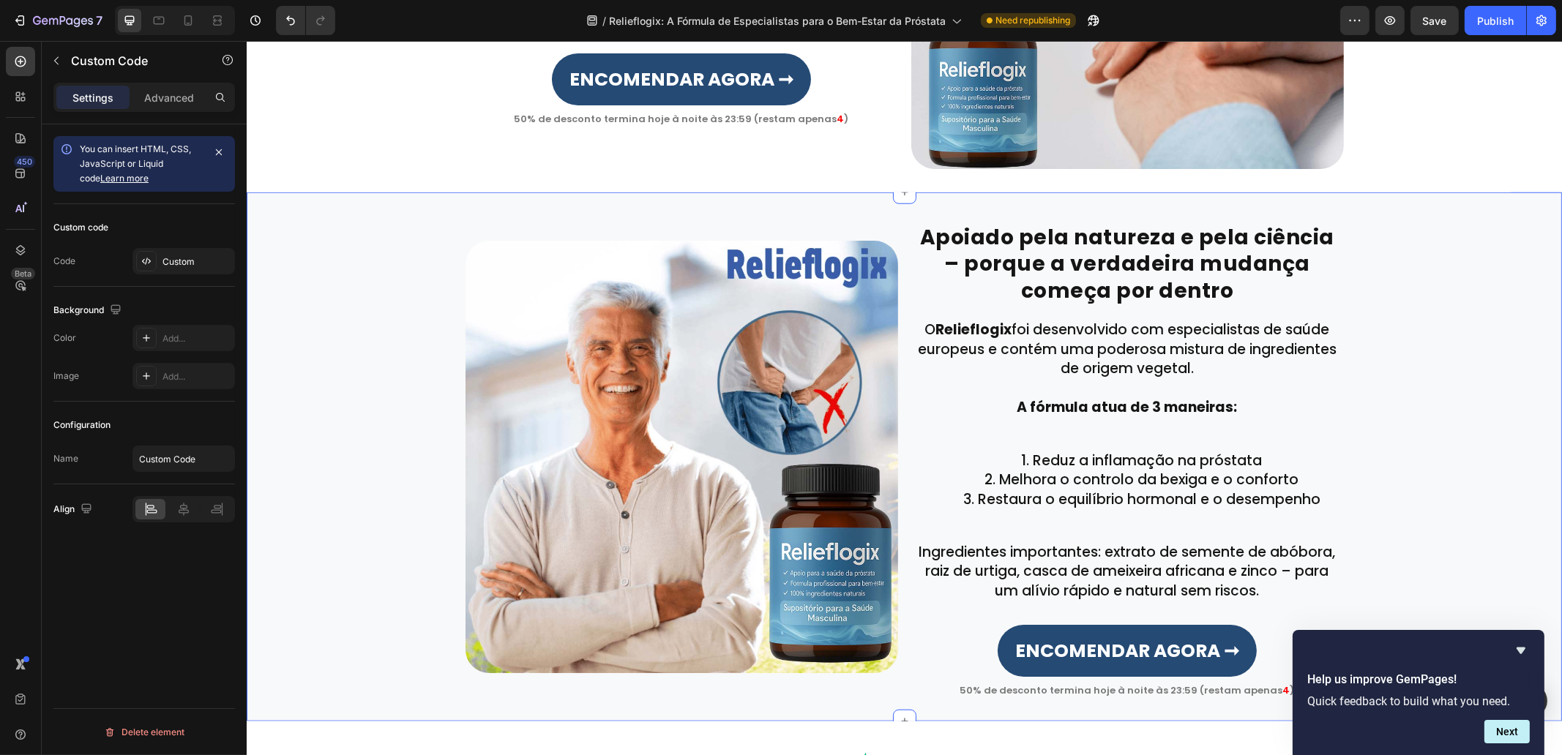
scroll to position [2287, 0]
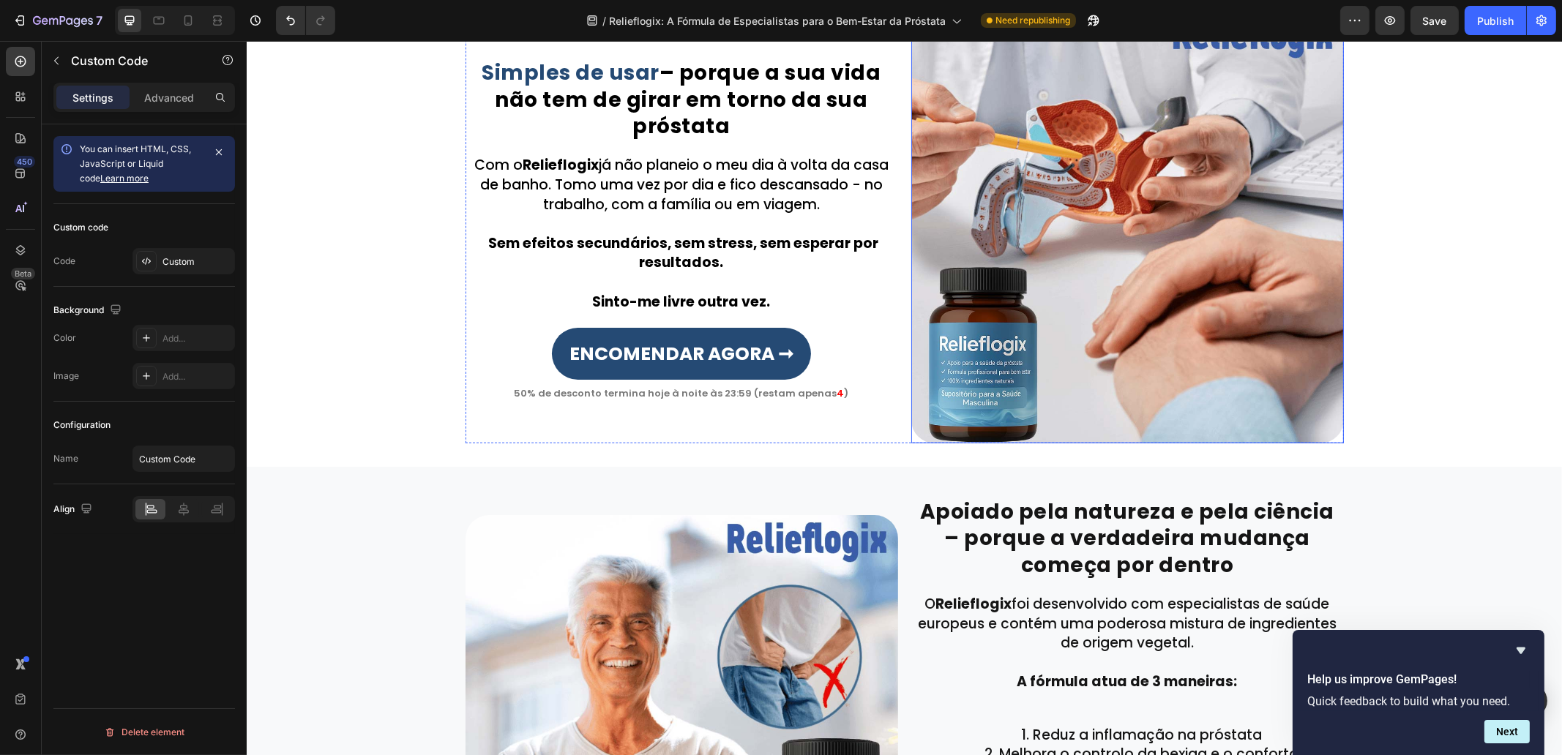
click at [1093, 301] on img at bounding box center [1127, 227] width 433 height 433
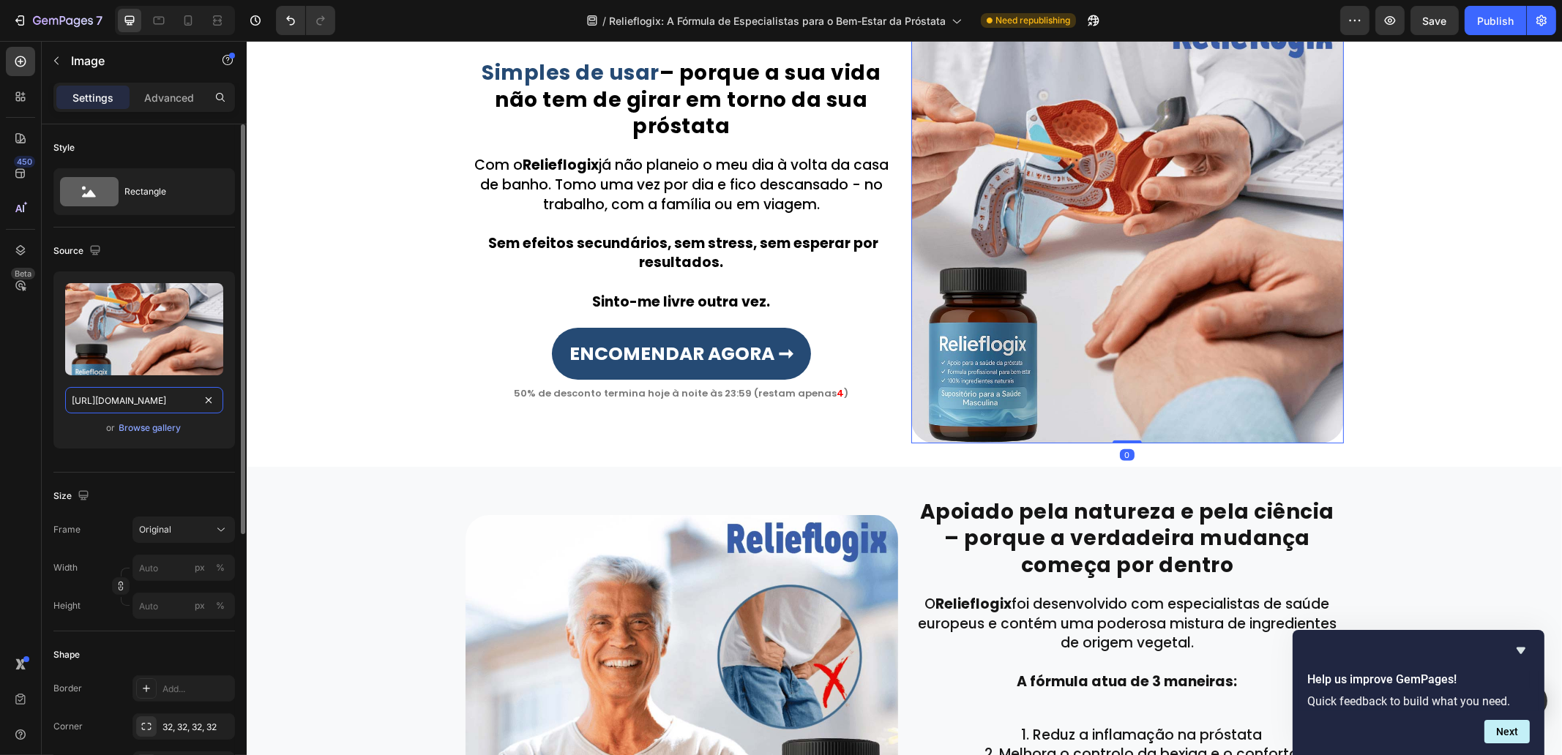
click at [152, 410] on input "[URL][DOMAIN_NAME]" at bounding box center [144, 400] width 158 height 26
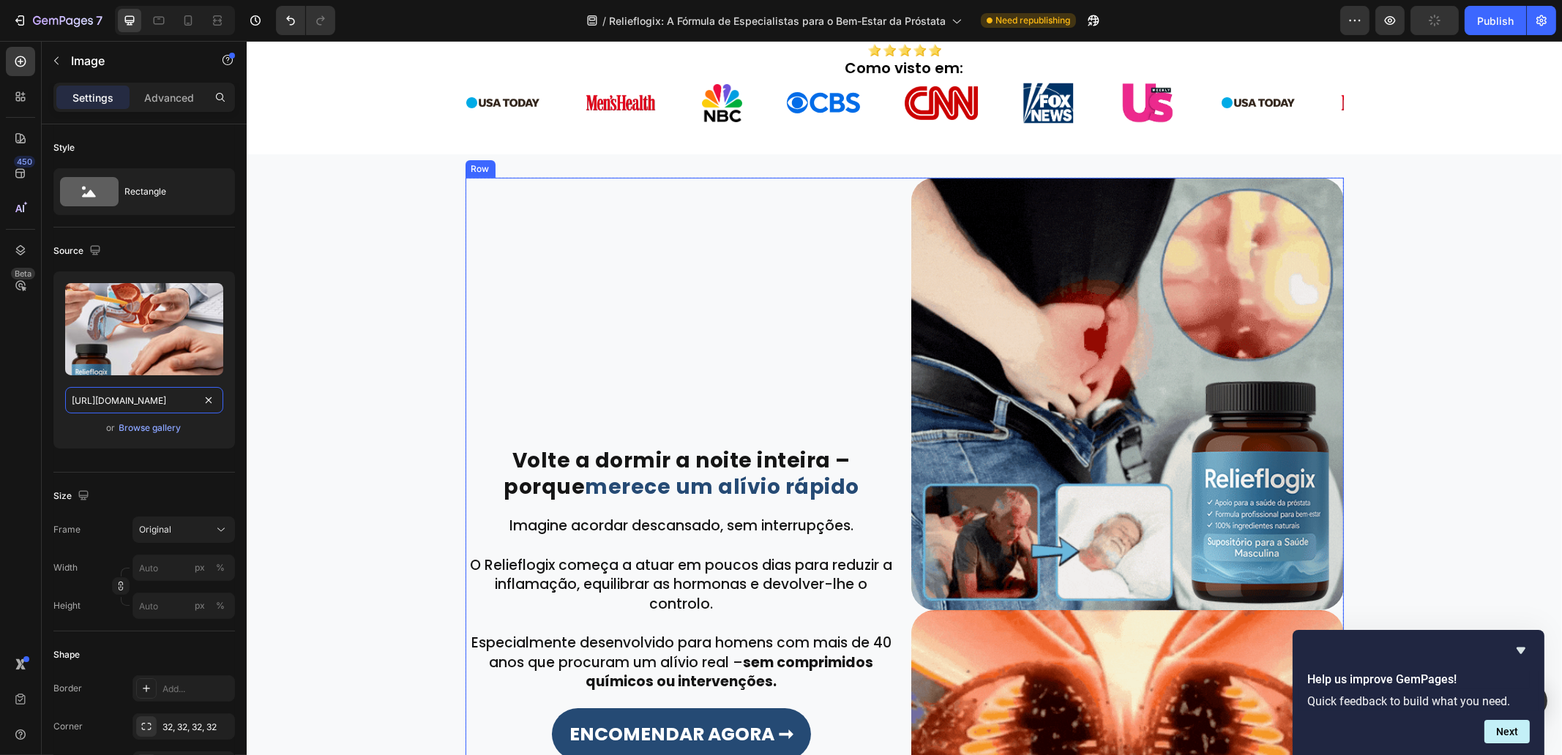
scroll to position [0, 0]
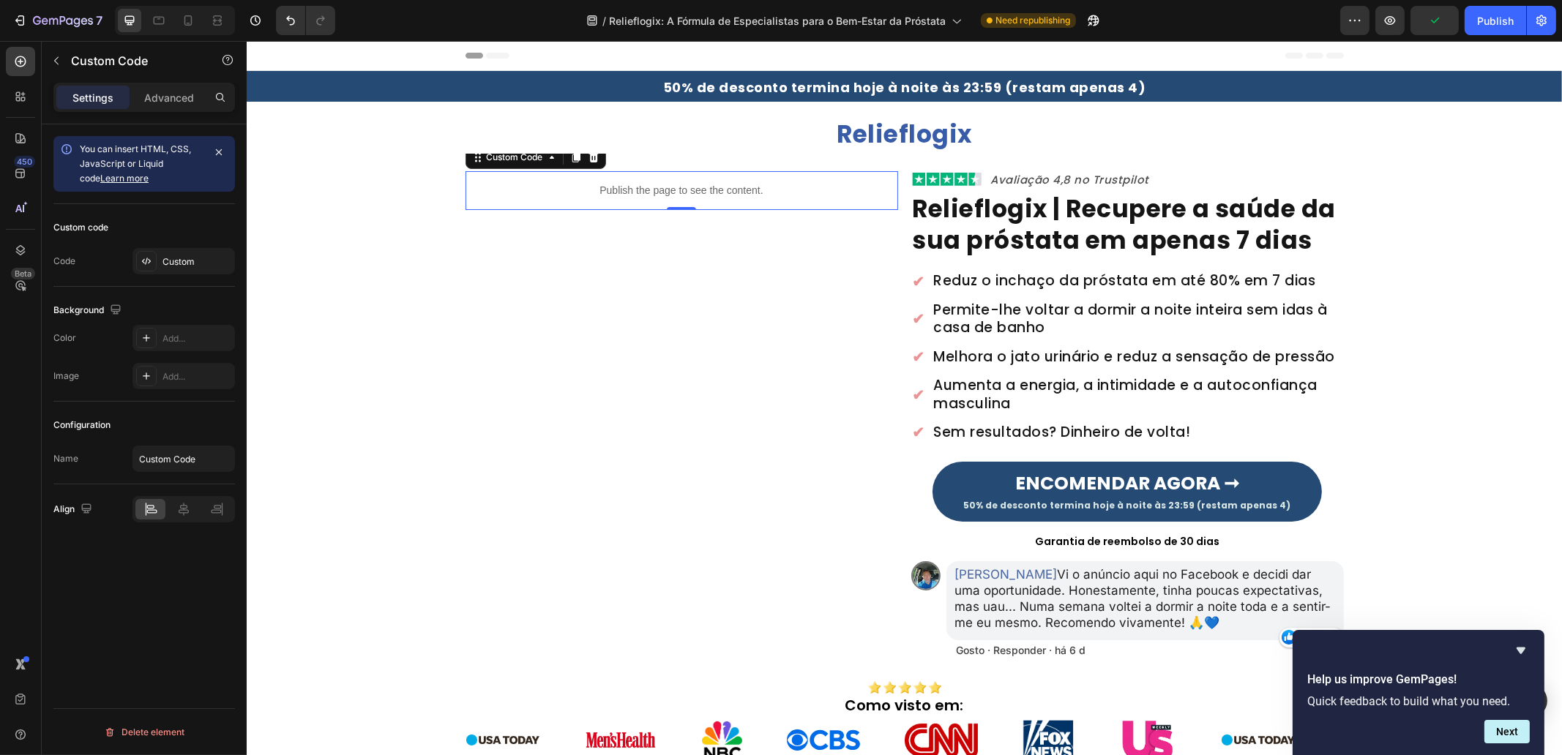
click at [687, 198] on p "Publish the page to see the content." at bounding box center [681, 190] width 433 height 15
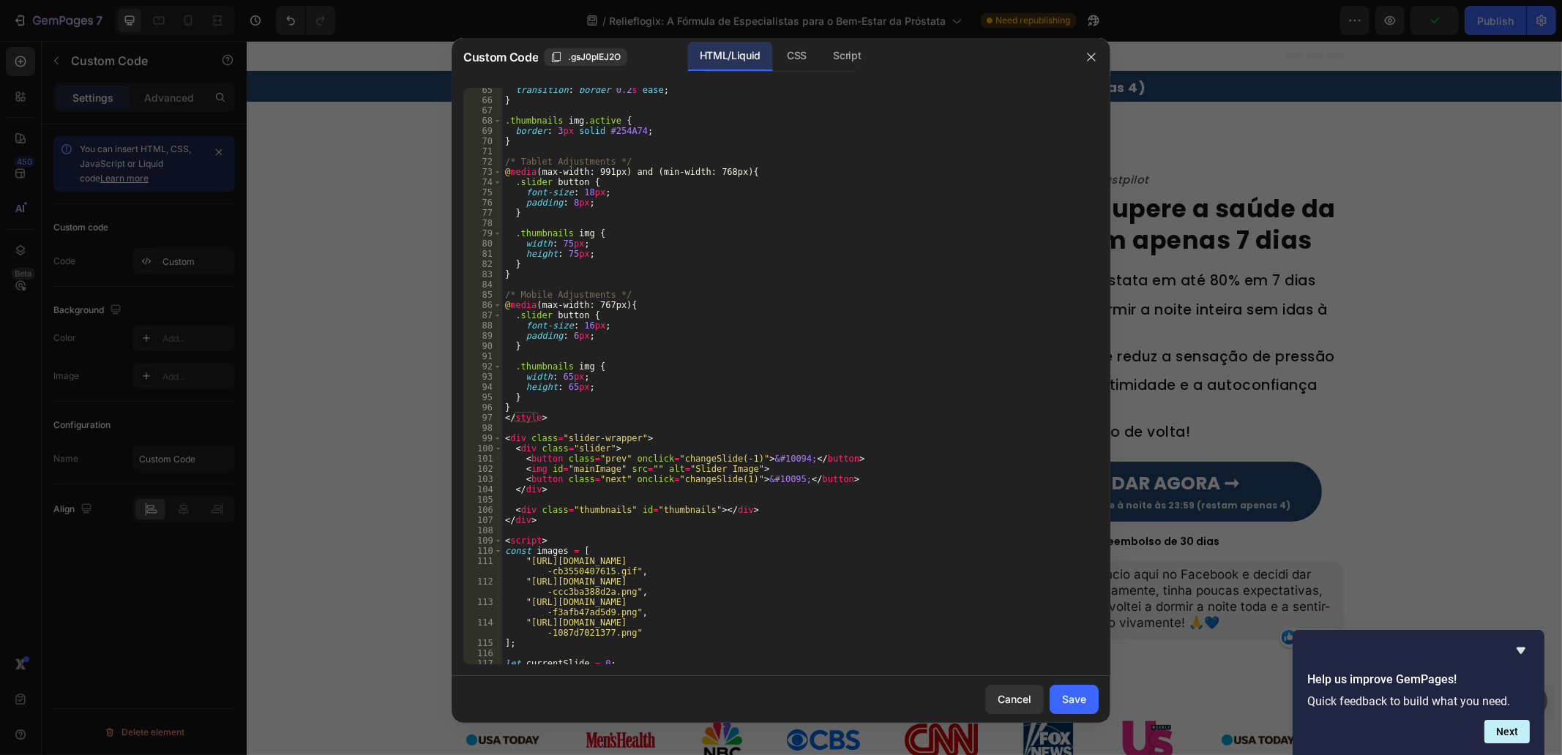
scroll to position [713, 0]
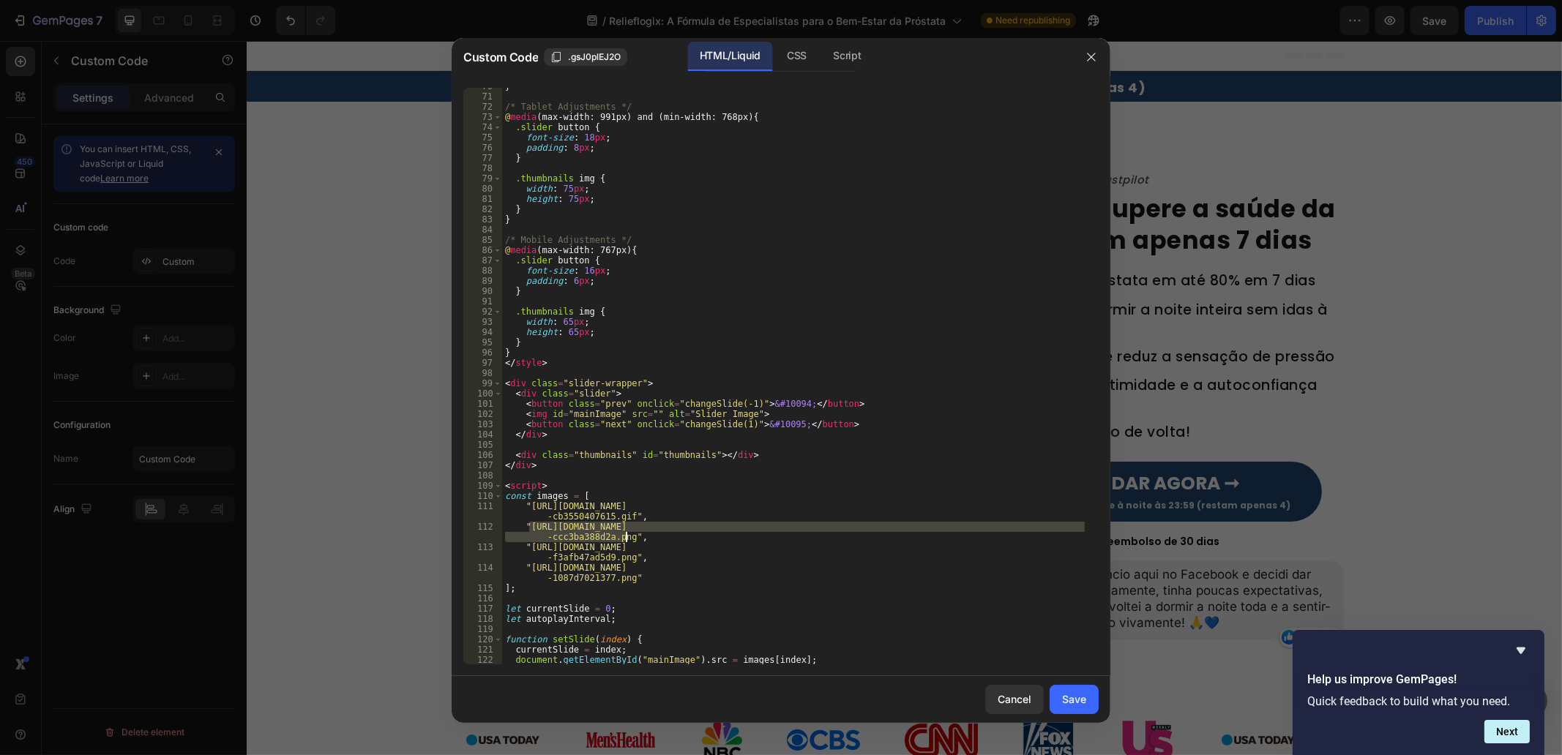
drag, startPoint x: 533, startPoint y: 528, endPoint x: 627, endPoint y: 535, distance: 94.7
click at [627, 535] on div "} /* Tablet Adjustments */ @ media (max-width: 991px) and (min-width: 768px) { …" at bounding box center [793, 379] width 583 height 597
paste textarea "a7baca88-941a-4fc6-8a14-c0a0bb01c6f3.jp"
type textarea ""https://cdn.shopify.com/s/files/1/0657/6783/3683/files/gempages_57803276219213…"
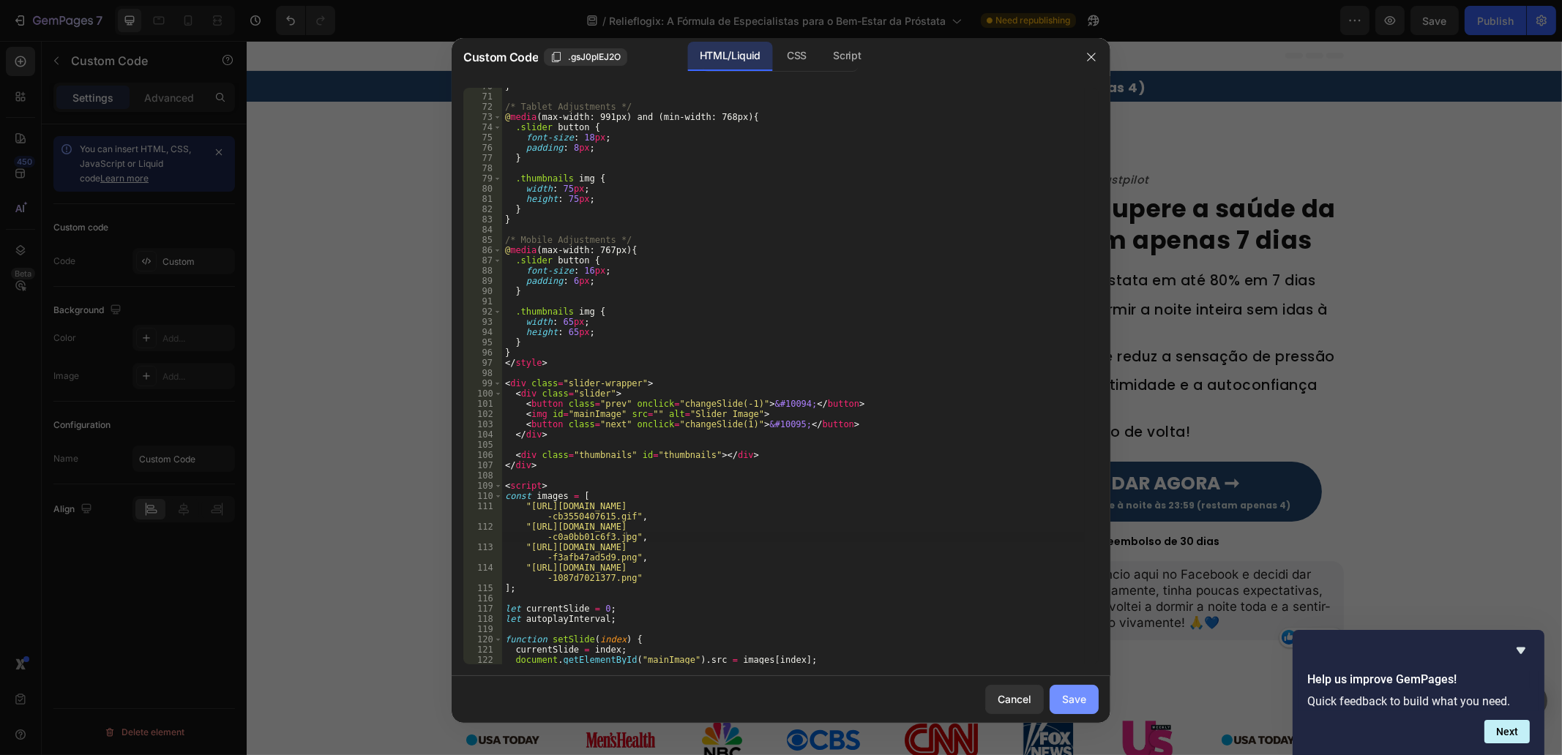
click at [1074, 698] on div "Save" at bounding box center [1074, 699] width 24 height 15
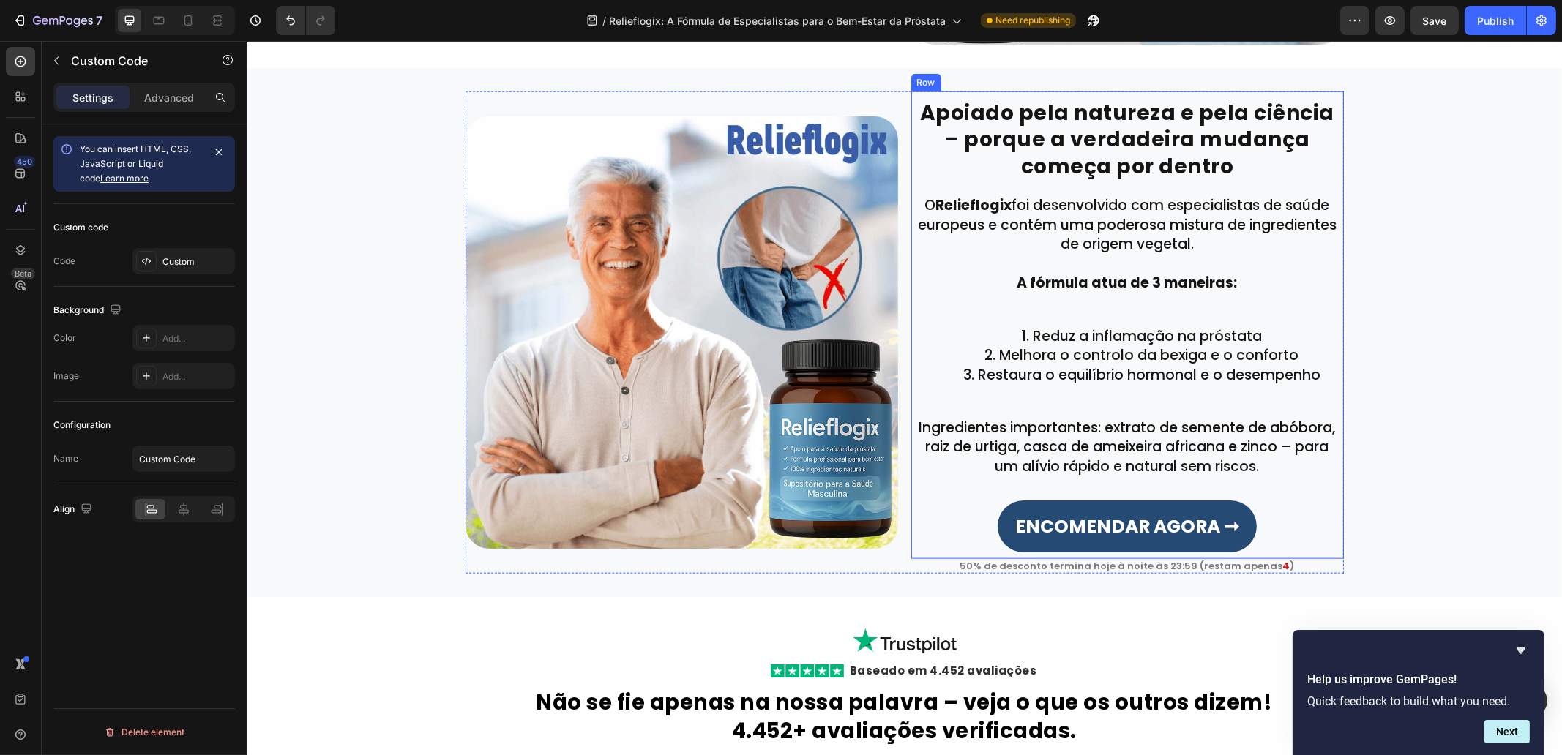
scroll to position [2744, 0]
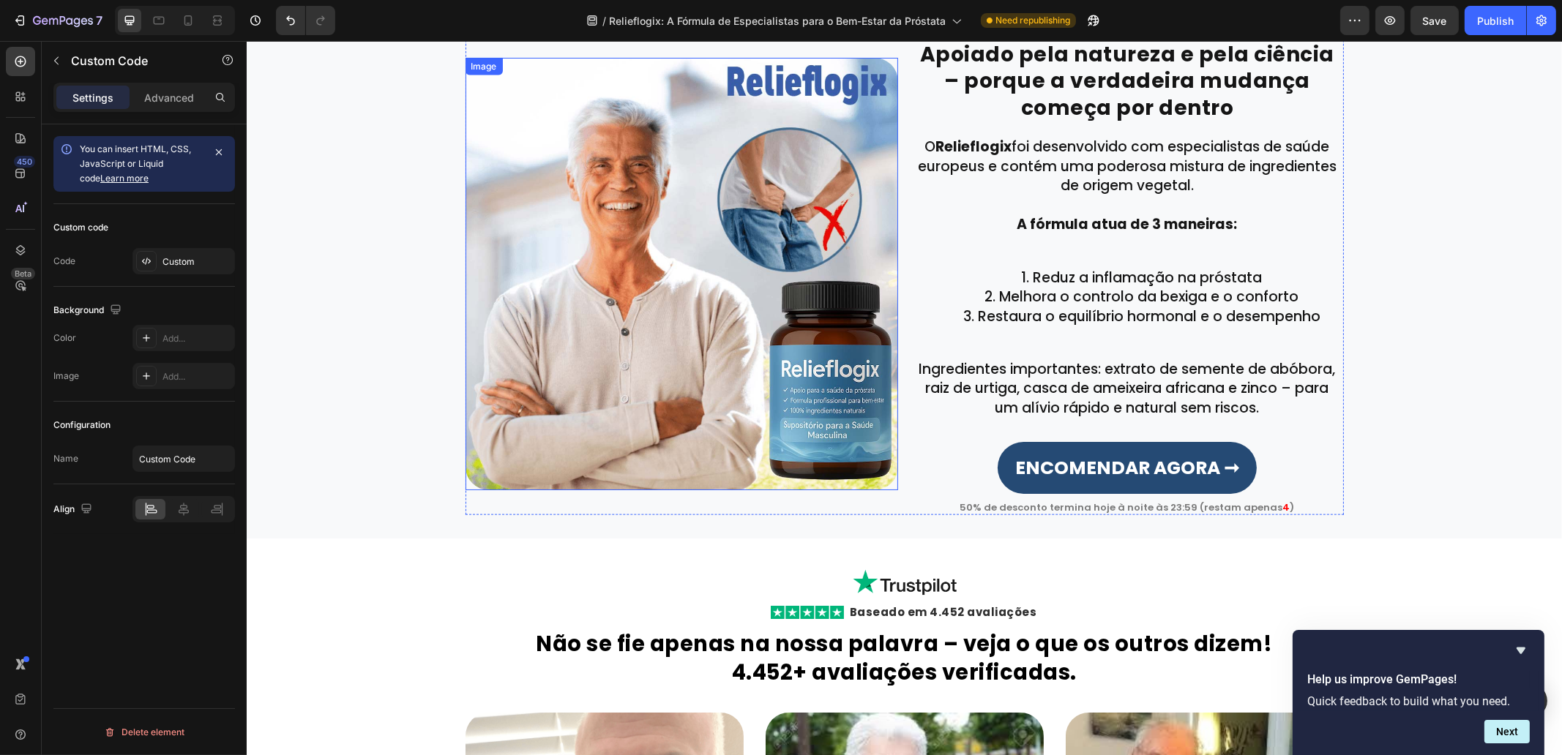
click at [716, 388] on img at bounding box center [681, 274] width 433 height 433
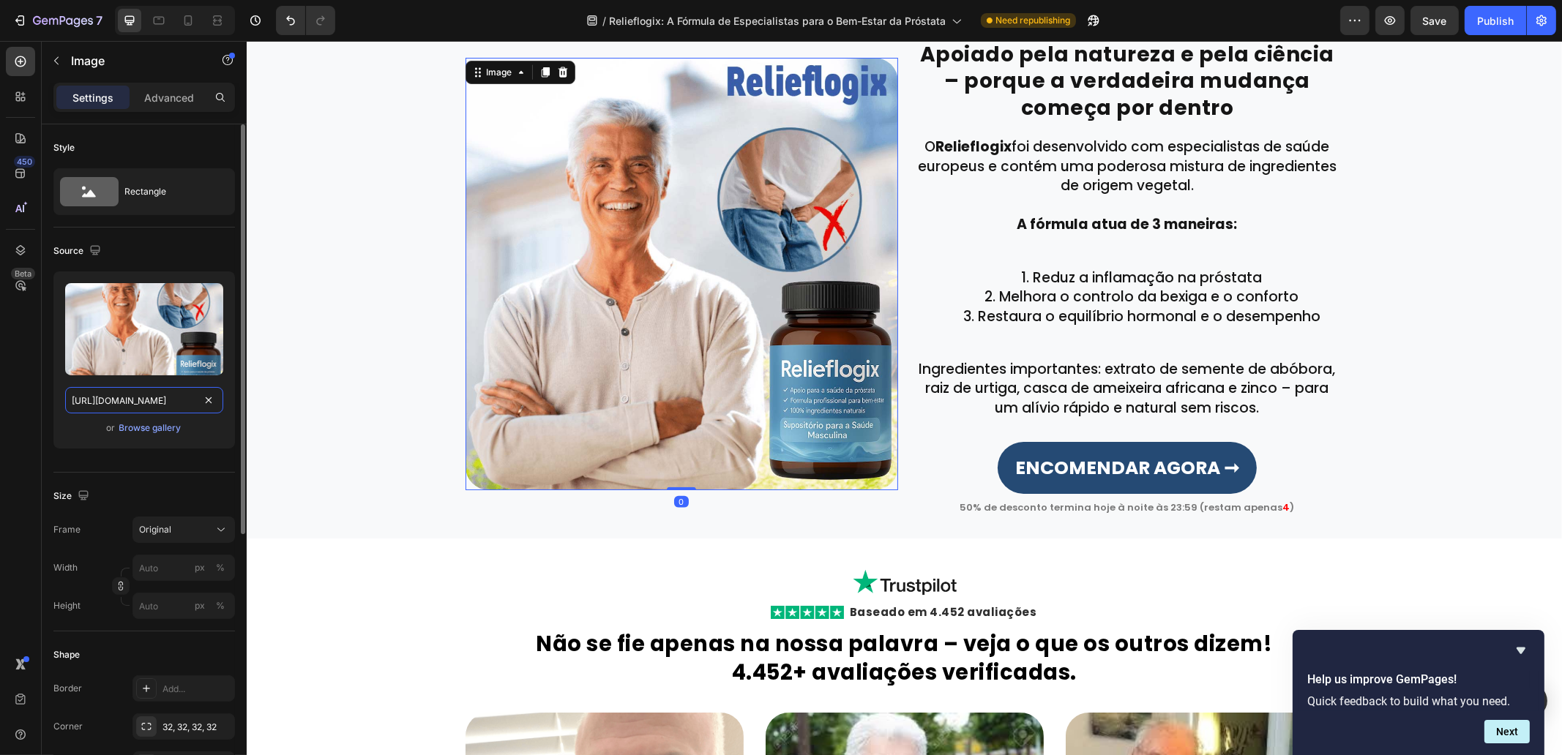
click at [122, 400] on input "[URL][DOMAIN_NAME]" at bounding box center [144, 400] width 158 height 26
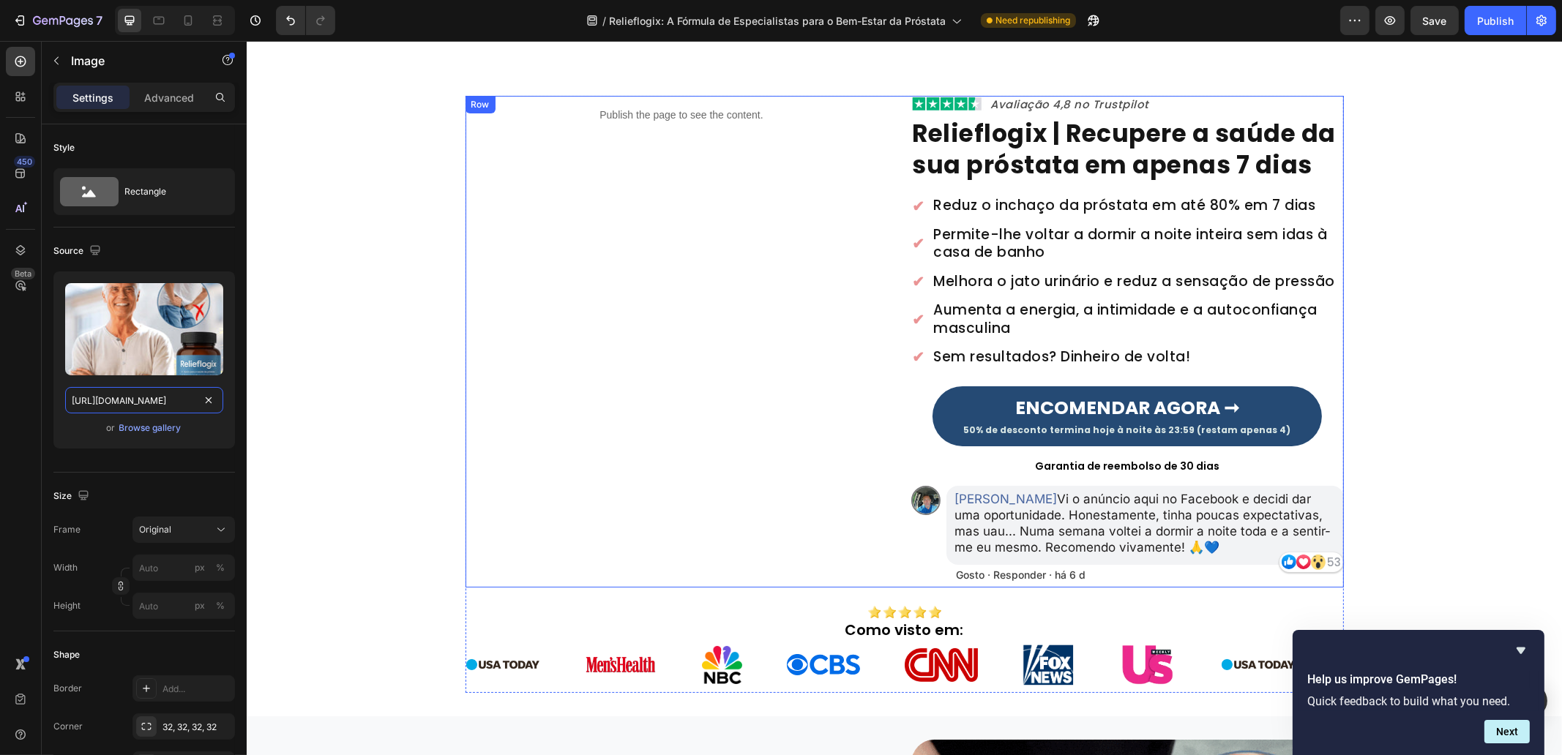
scroll to position [0, 0]
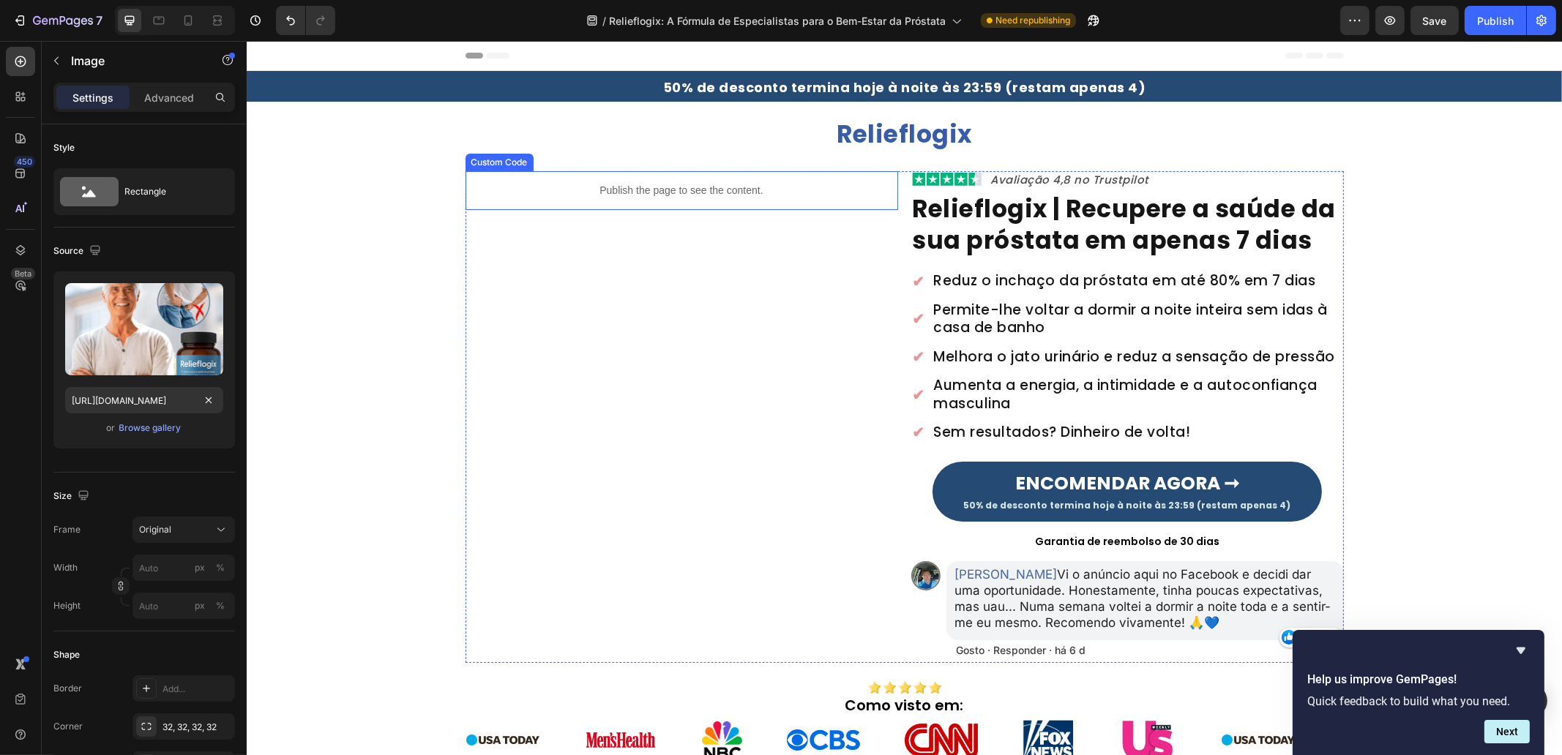
click at [756, 198] on div "Publish the page to see the content." at bounding box center [681, 190] width 433 height 39
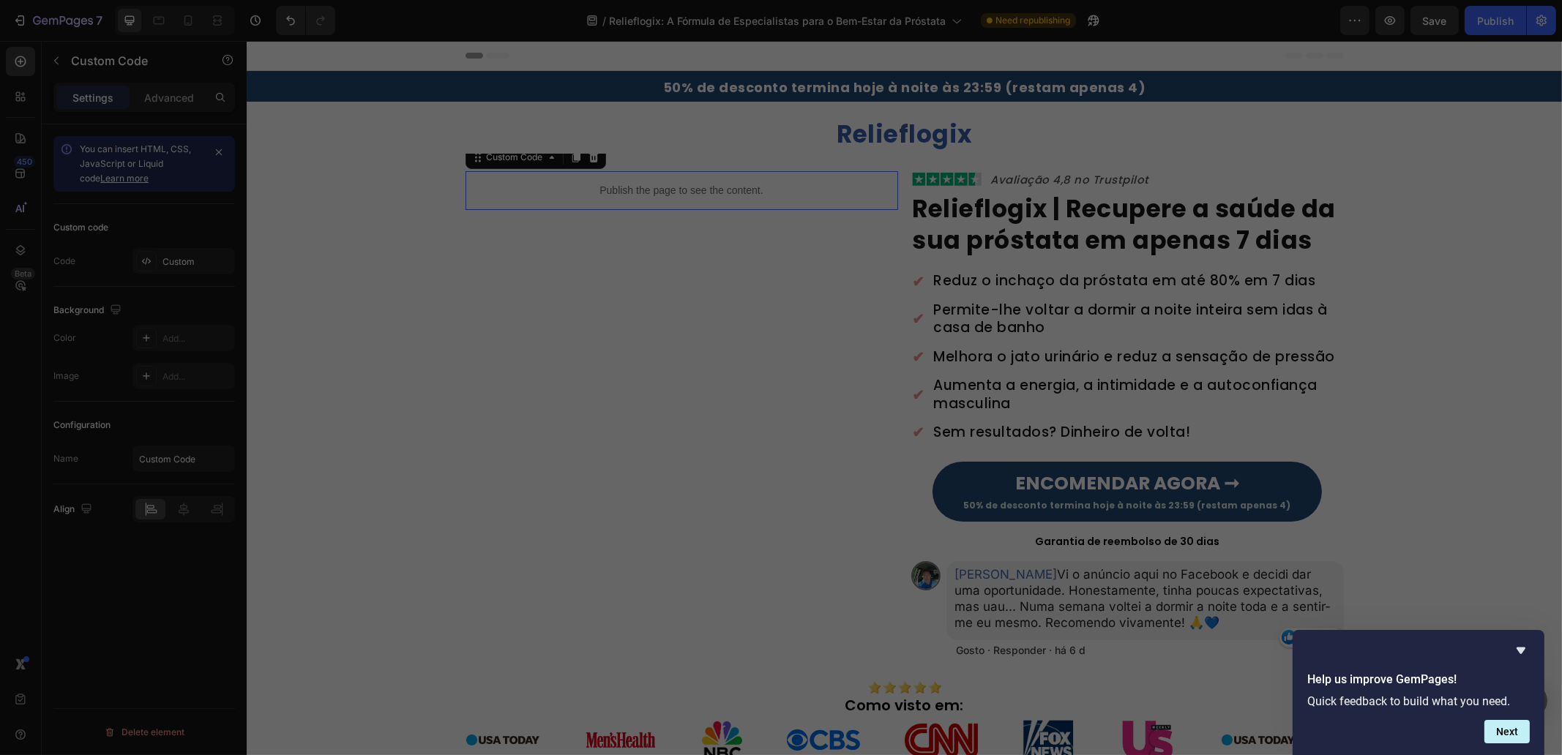
click at [757, 198] on div "< style > @ import url( 'https://fonts.googleapis.com/css2?family=Poppins:wght@…" at bounding box center [793, 386] width 583 height 597
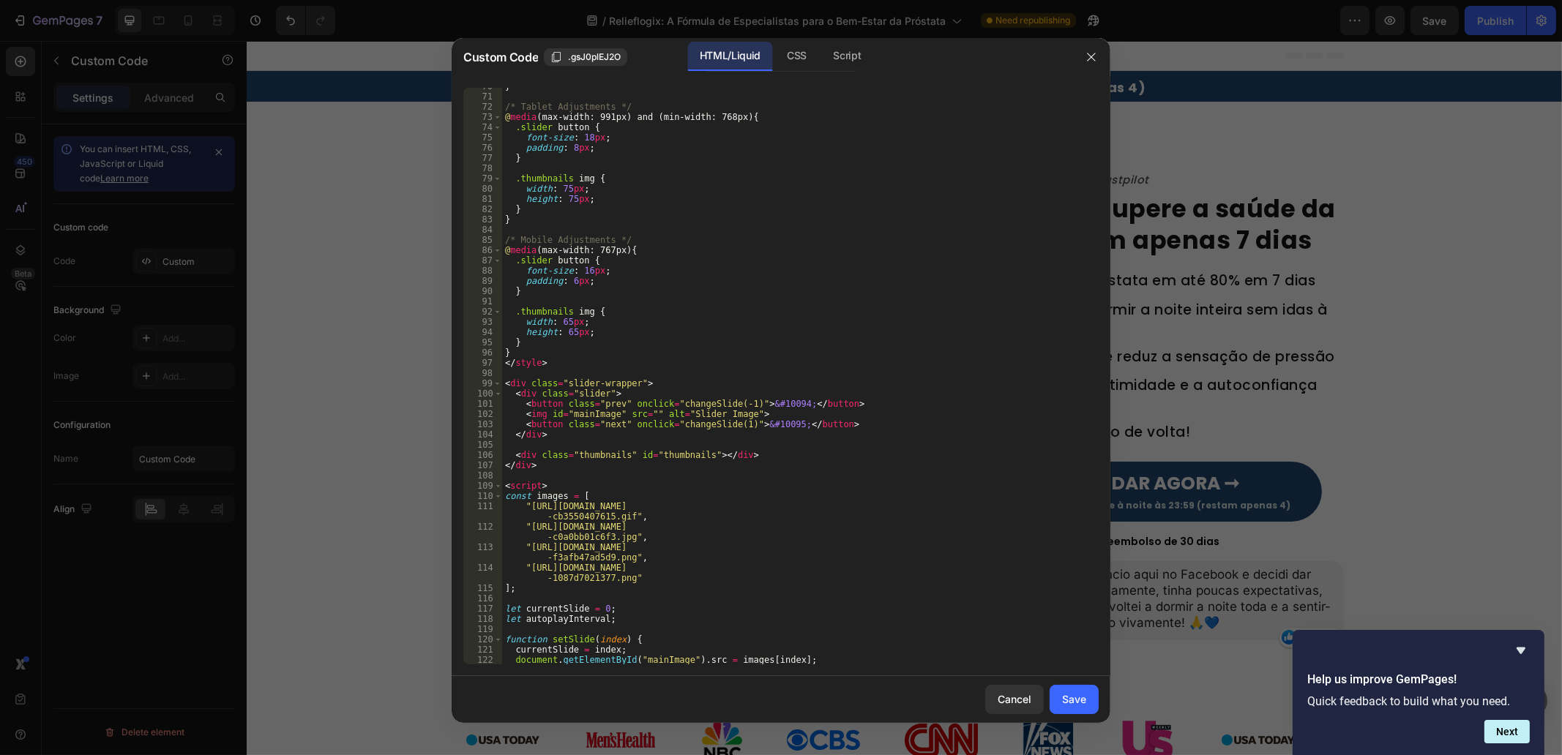
scroll to position [769, 0]
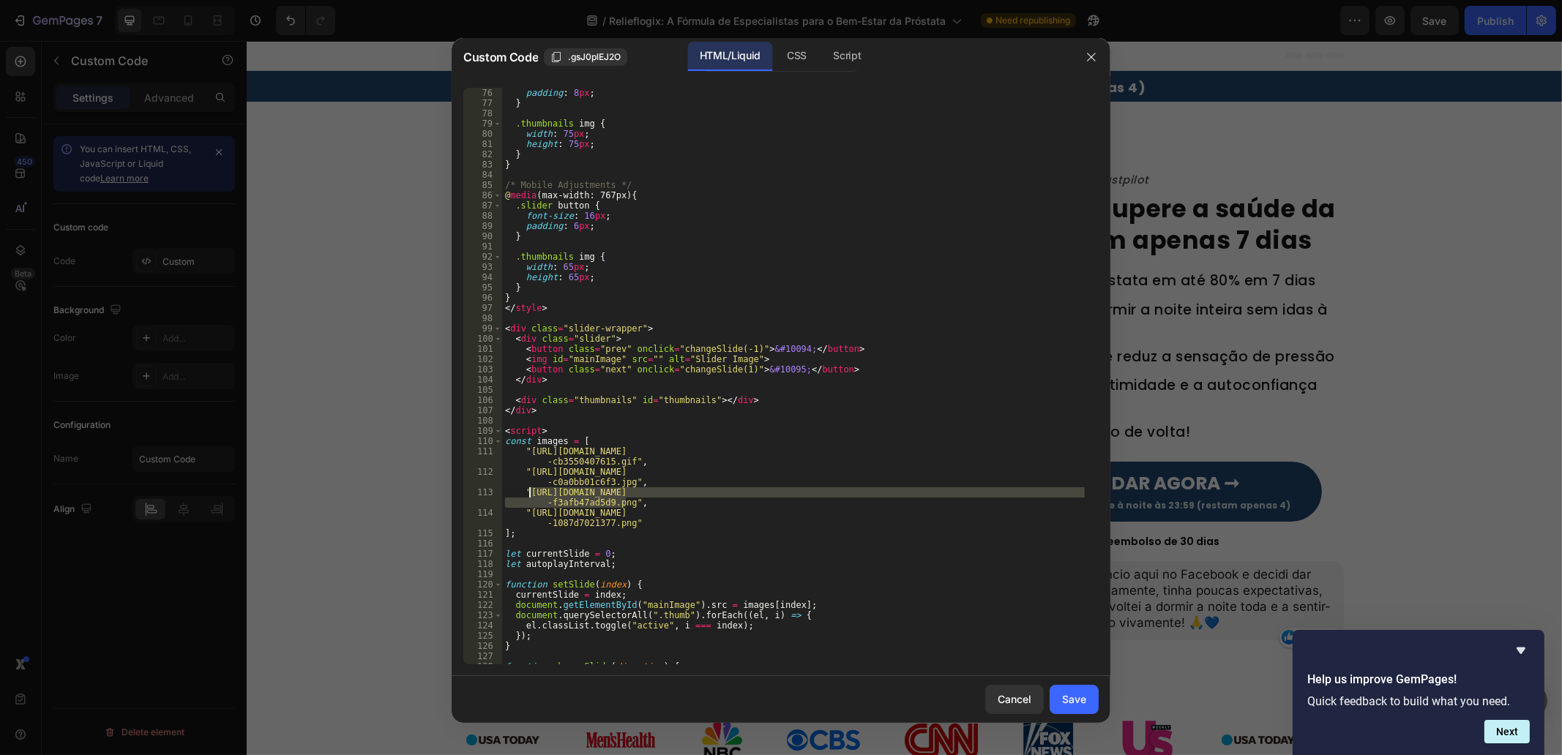
drag, startPoint x: 626, startPoint y: 502, endPoint x: 528, endPoint y: 493, distance: 97.8
click at [528, 493] on div "font-size : 18 px ; padding : 8 px ; } .thumbnails img { width : 75 px ; height…" at bounding box center [793, 376] width 583 height 597
paste textarea "[DOMAIN_NAME]"
type textarea ""https://cdn.shopify.com/s/files/1/0657/6783/3683/files/gempages_57803276219213…"
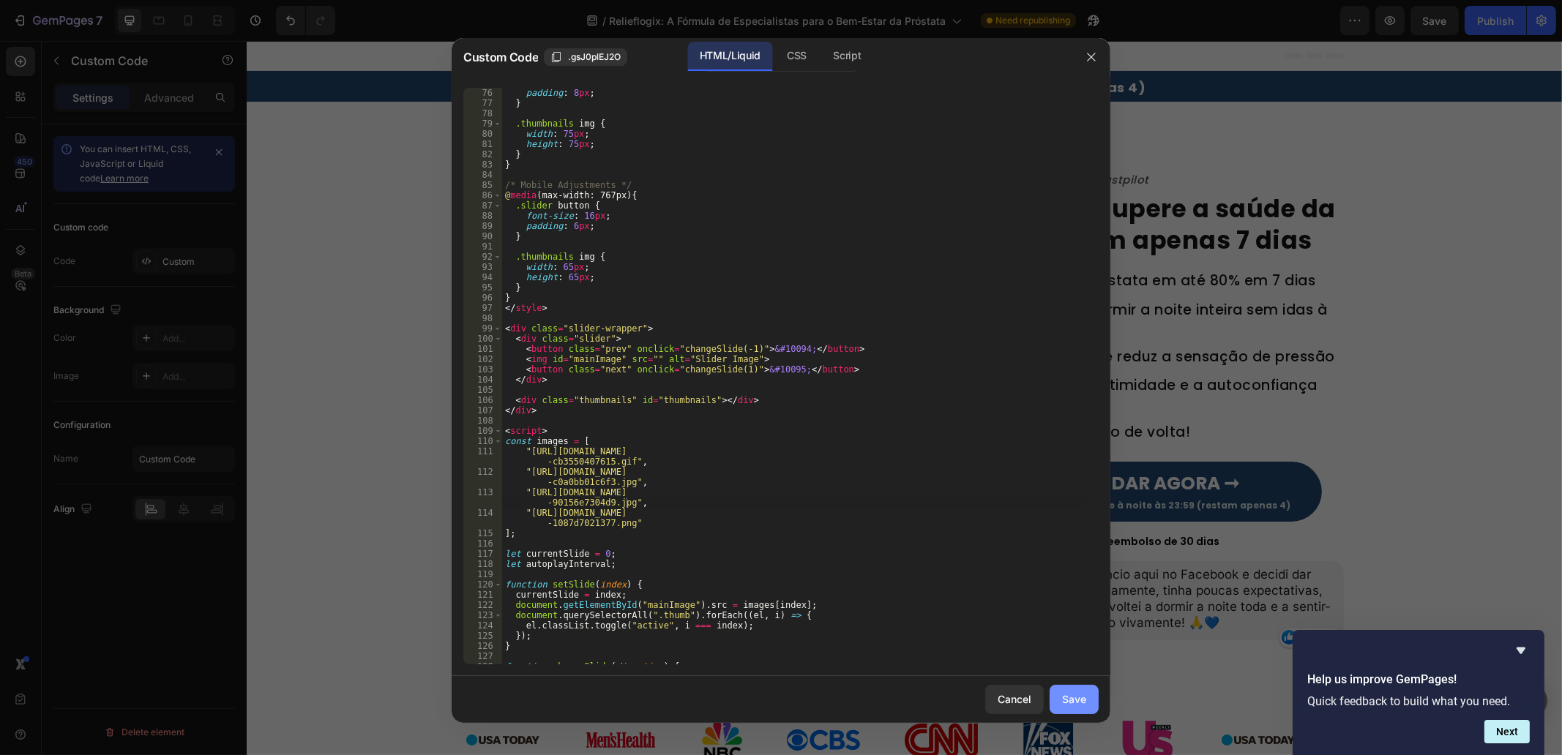
click at [1060, 688] on button "Save" at bounding box center [1074, 699] width 49 height 29
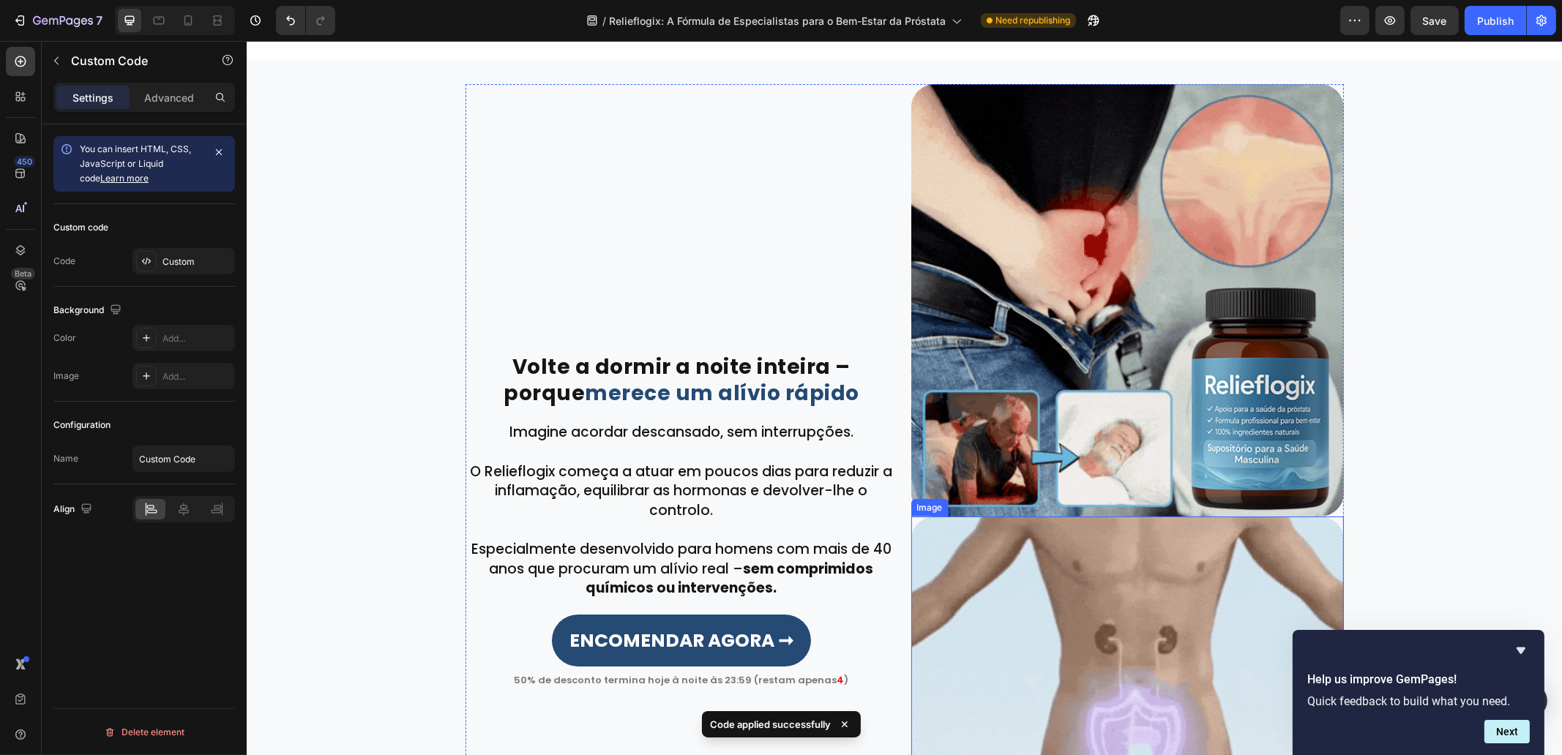
scroll to position [915, 0]
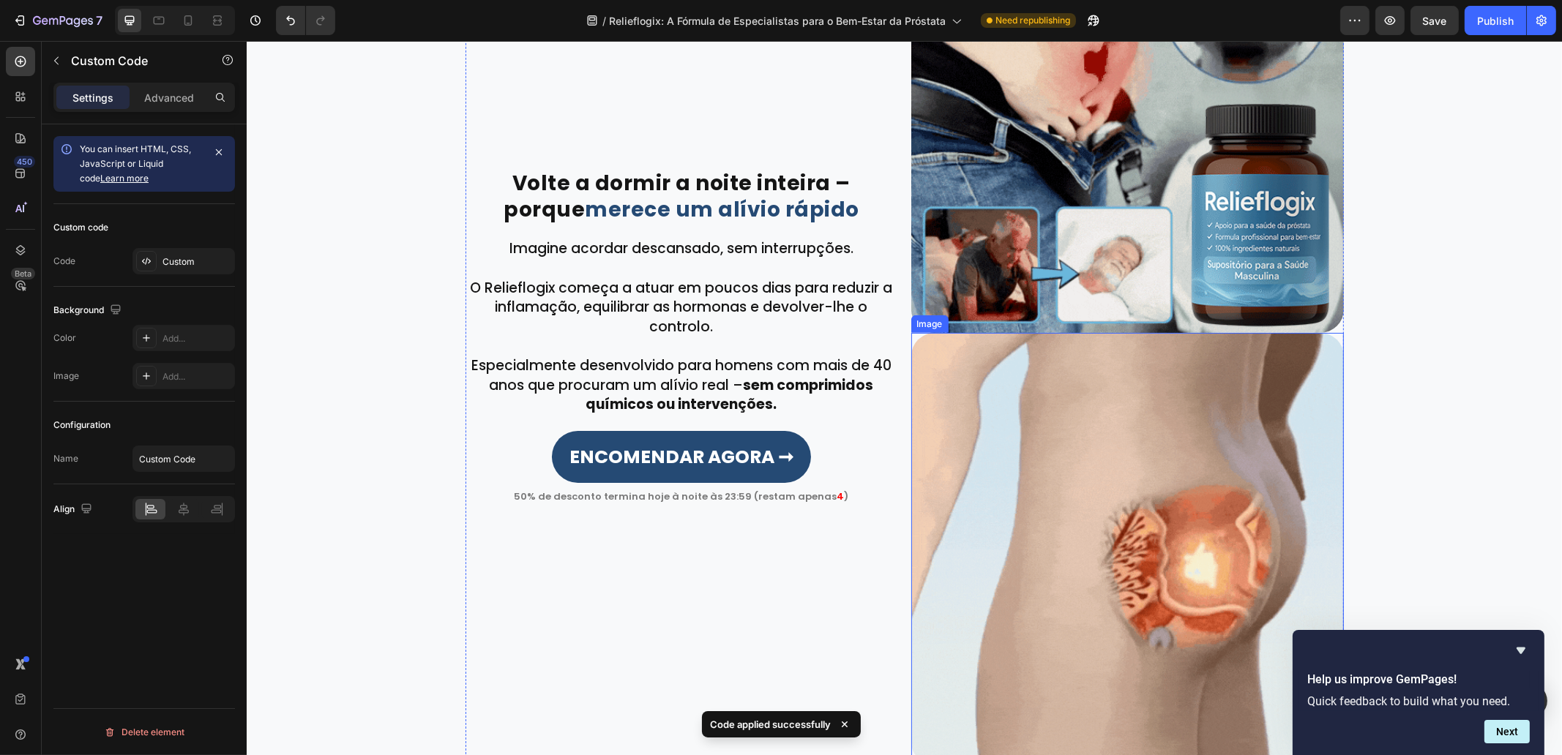
click at [1096, 333] on img at bounding box center [1127, 116] width 433 height 433
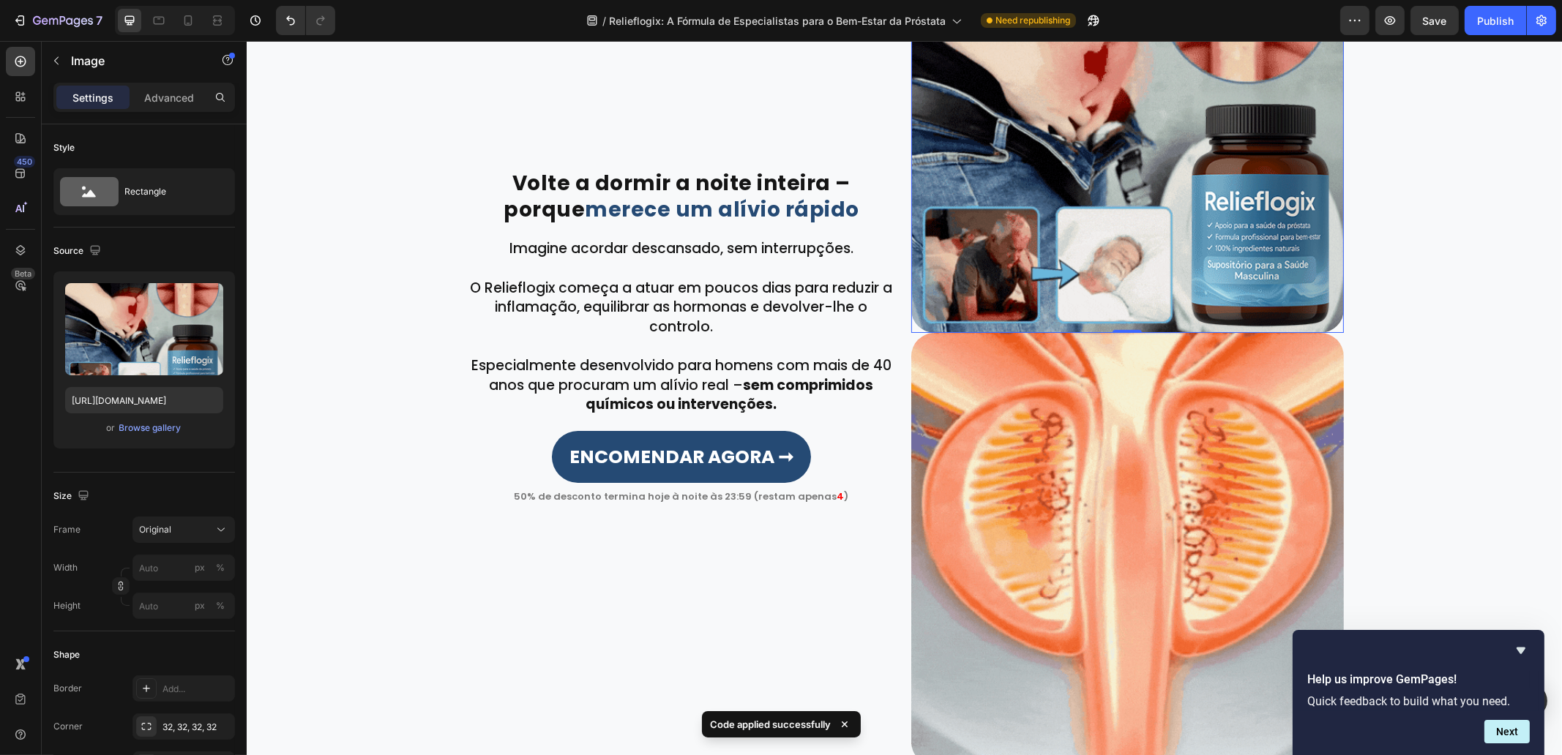
scroll to position [549, 0]
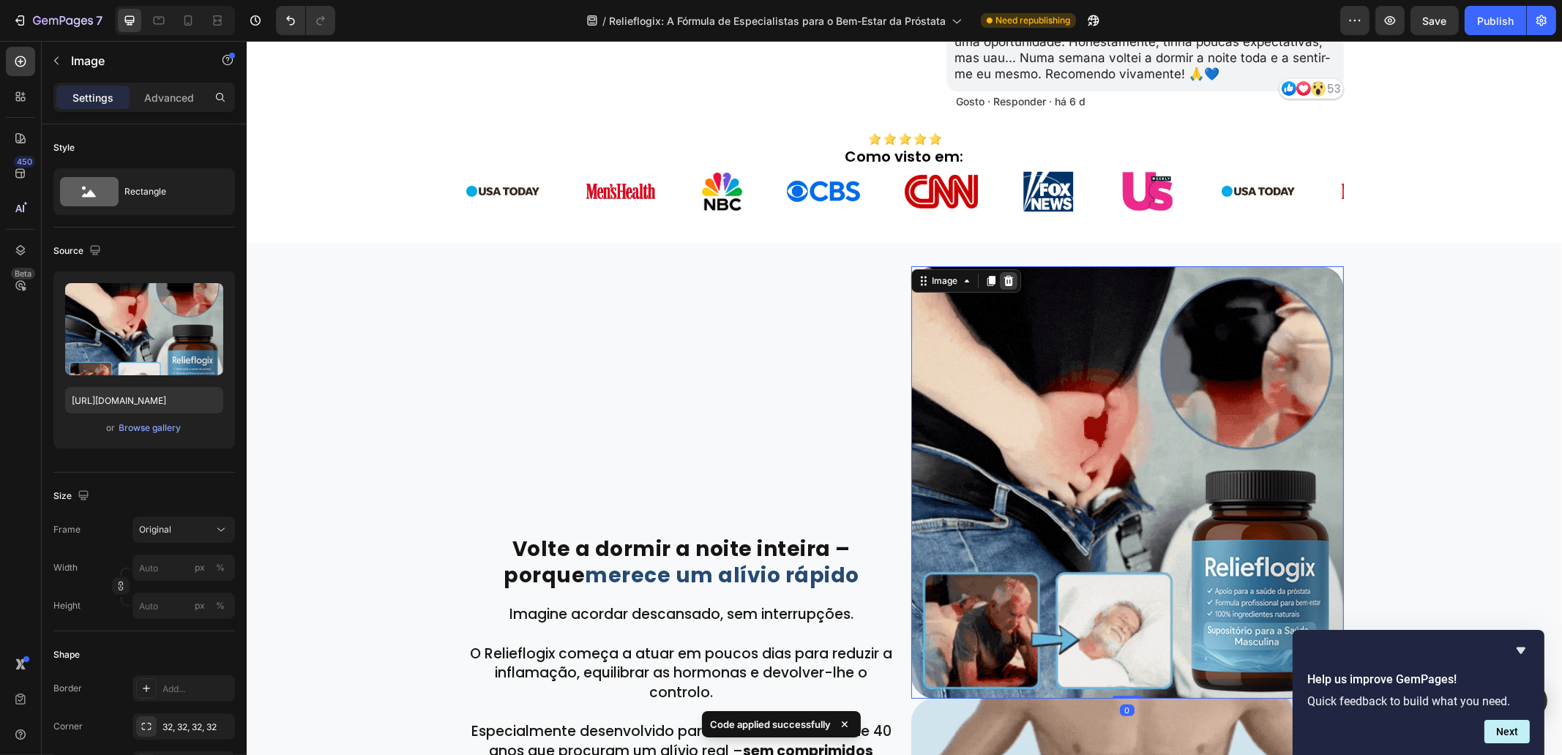
click at [1003, 280] on icon at bounding box center [1008, 281] width 10 height 10
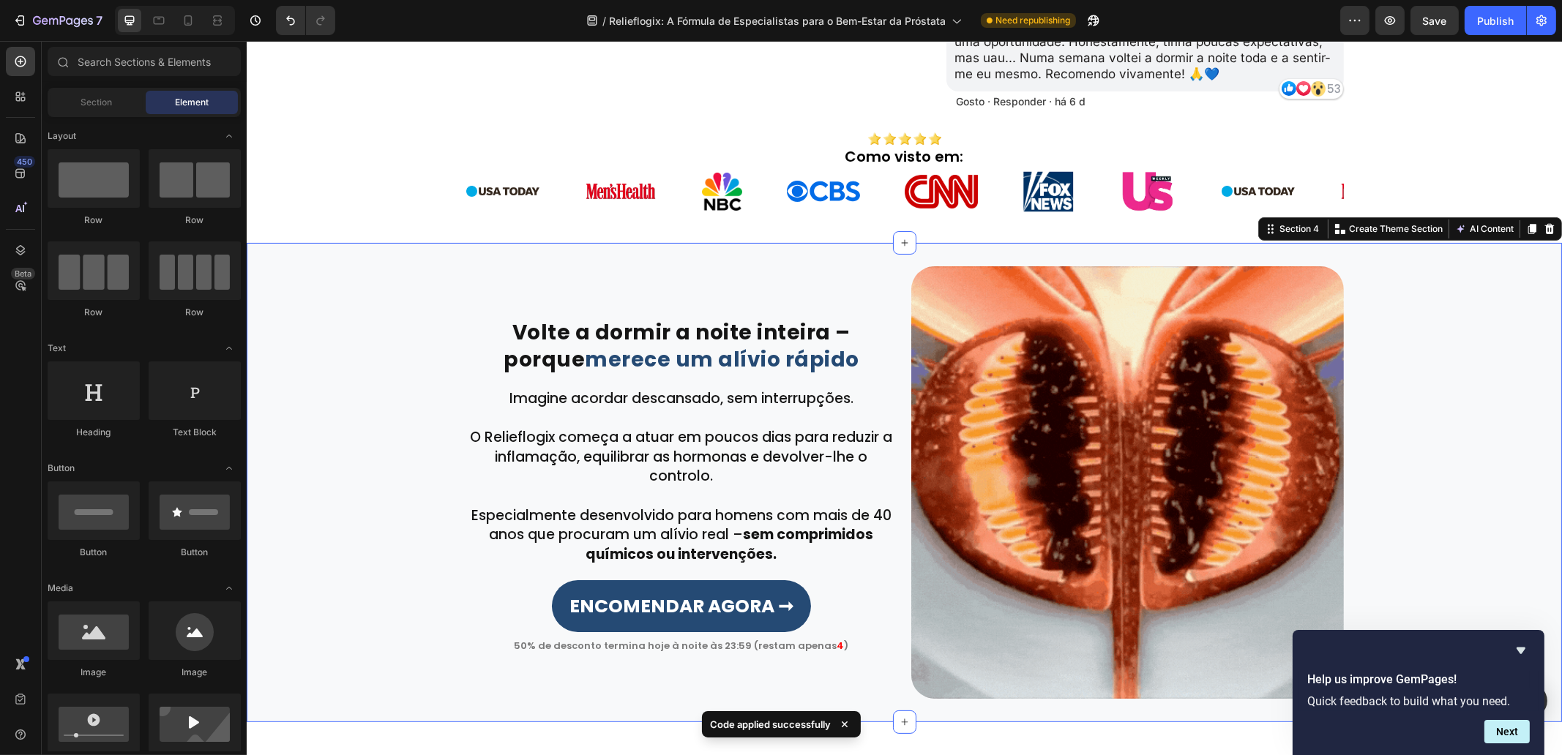
click at [1465, 359] on div "Volte a dormir a noite inteira – porque merece um alívio rápido Heading Row Row…" at bounding box center [903, 482] width 1315 height 433
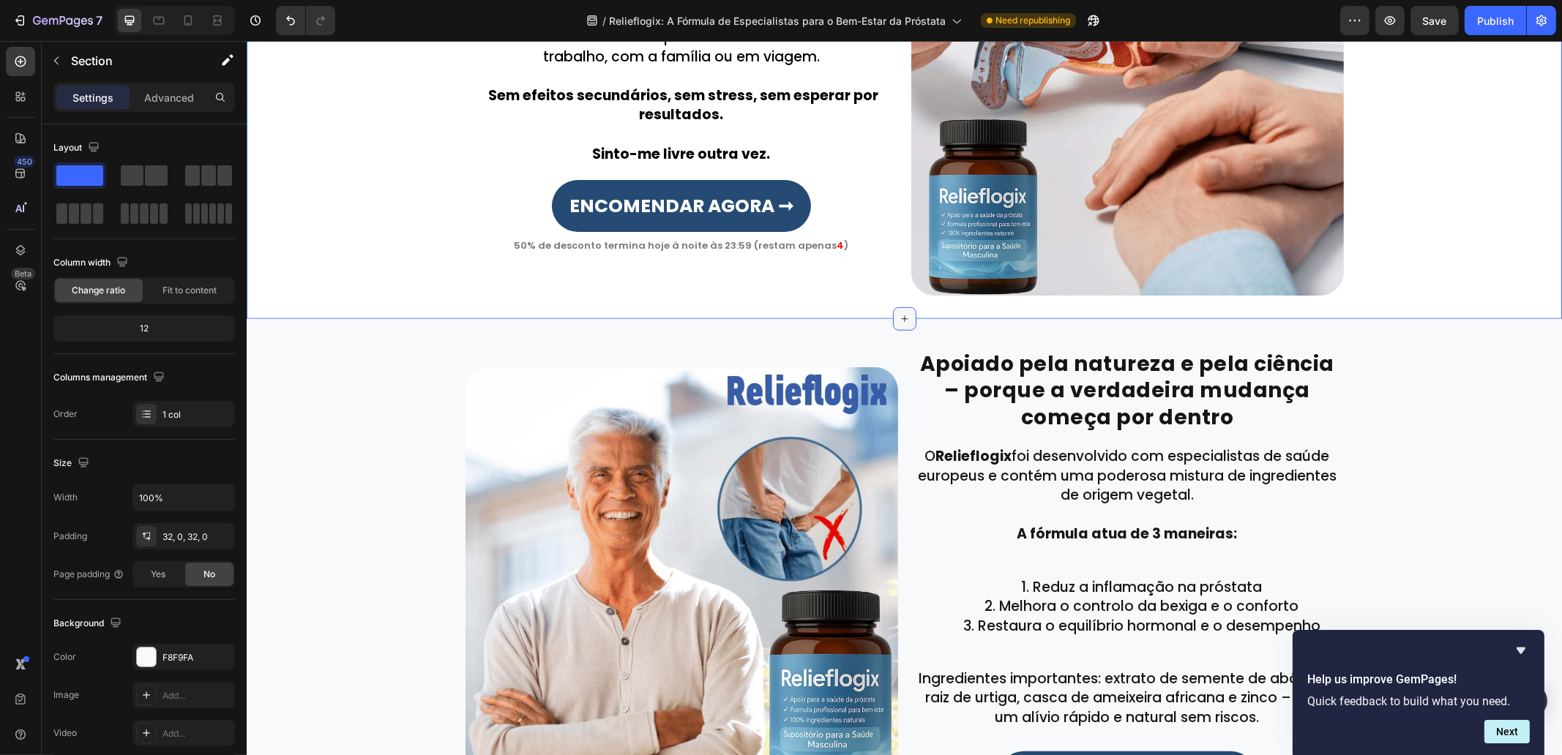
scroll to position [1921, 0]
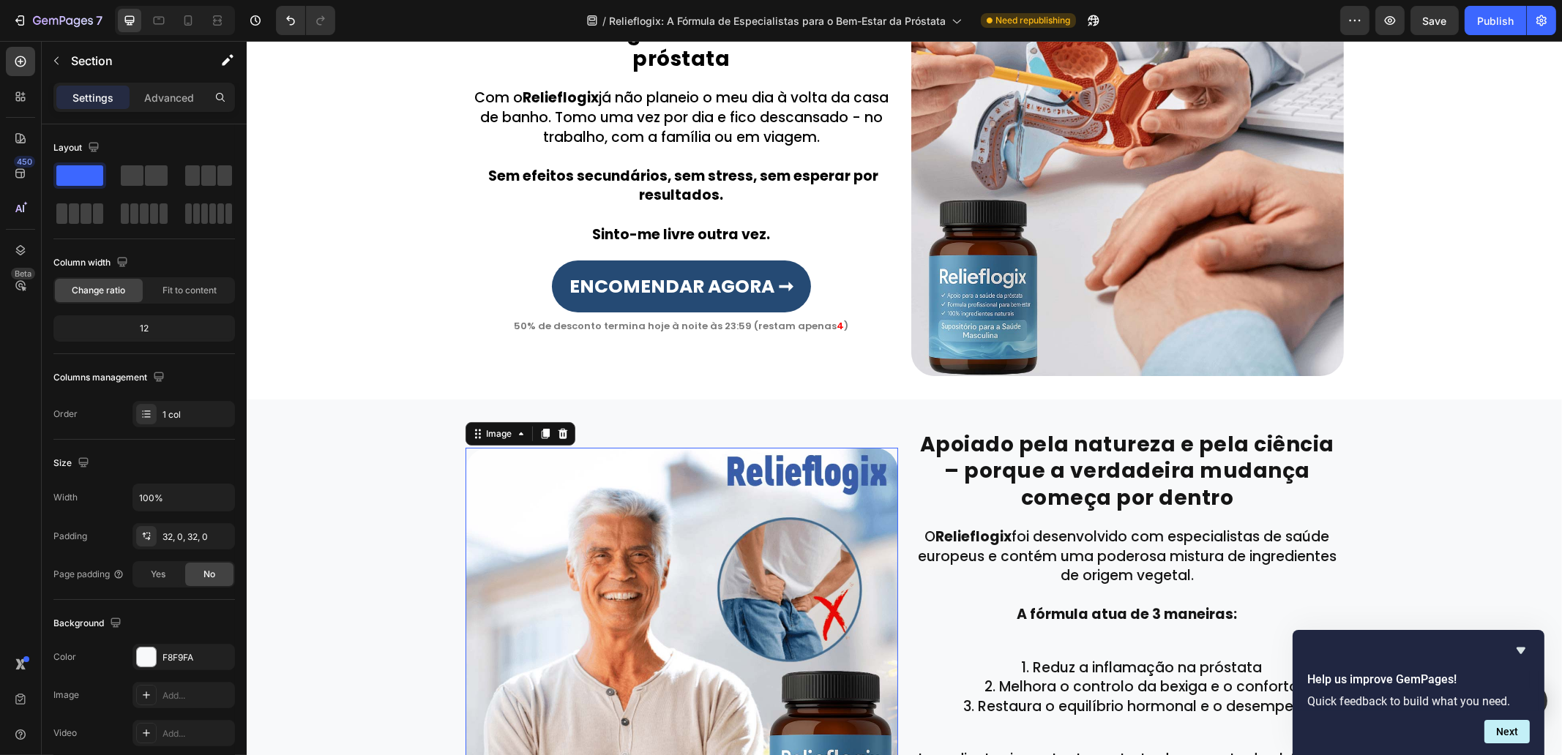
click at [778, 550] on img at bounding box center [681, 664] width 433 height 433
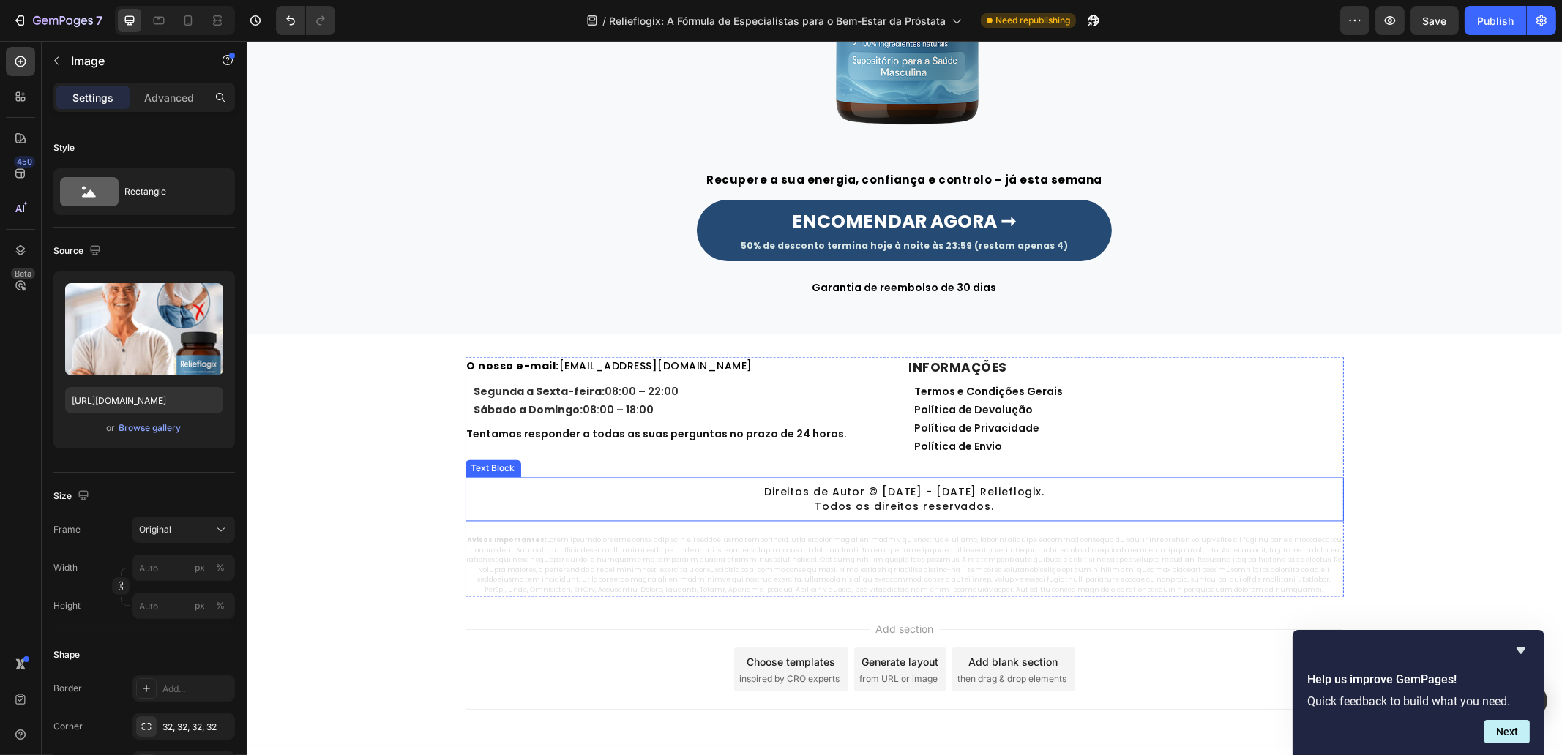
scroll to position [4850, 0]
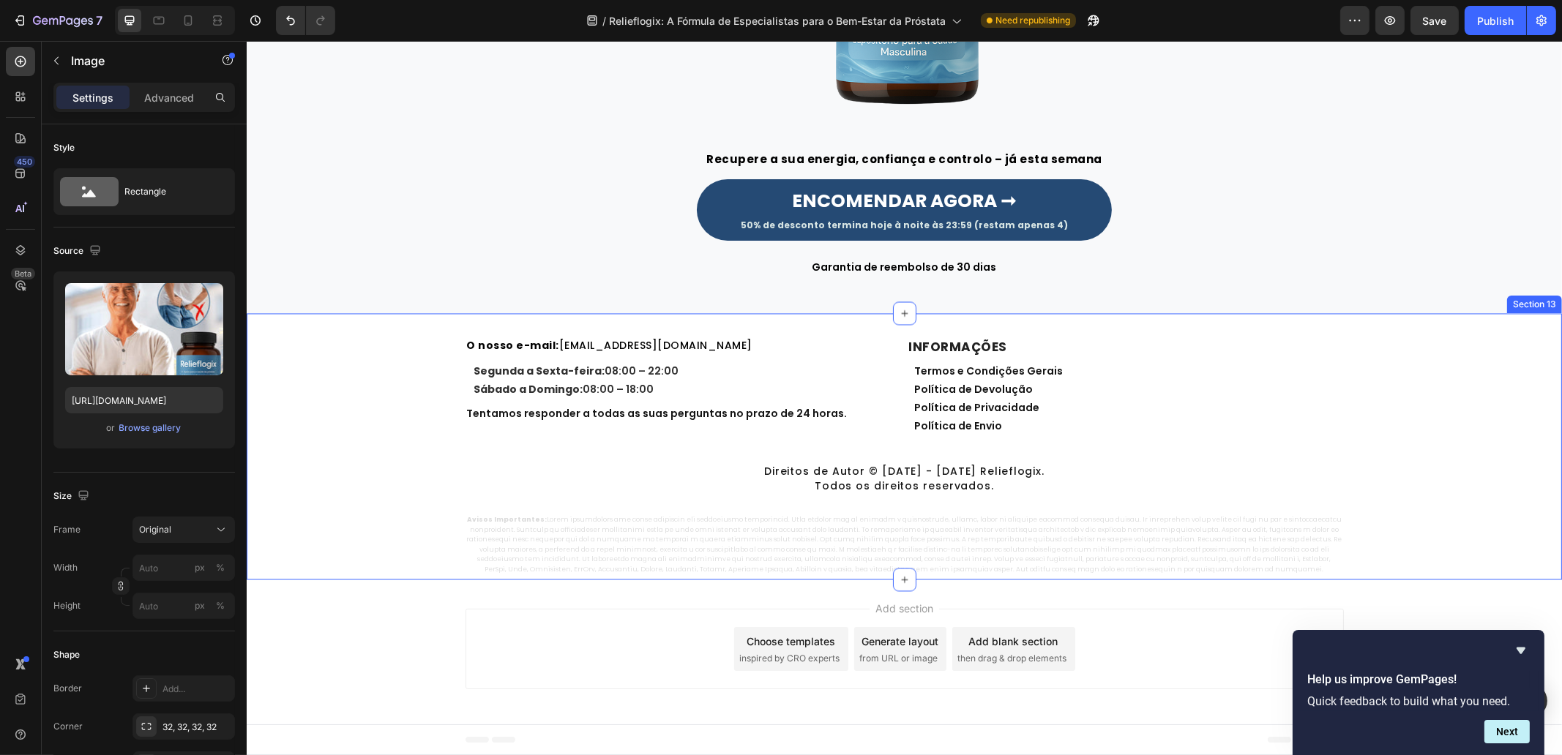
click at [404, 521] on div "O nosso e-mail: suporte@hi-puranatureza.com Heading Segunda a Sexta-feira: 08:0…" at bounding box center [903, 456] width 1315 height 239
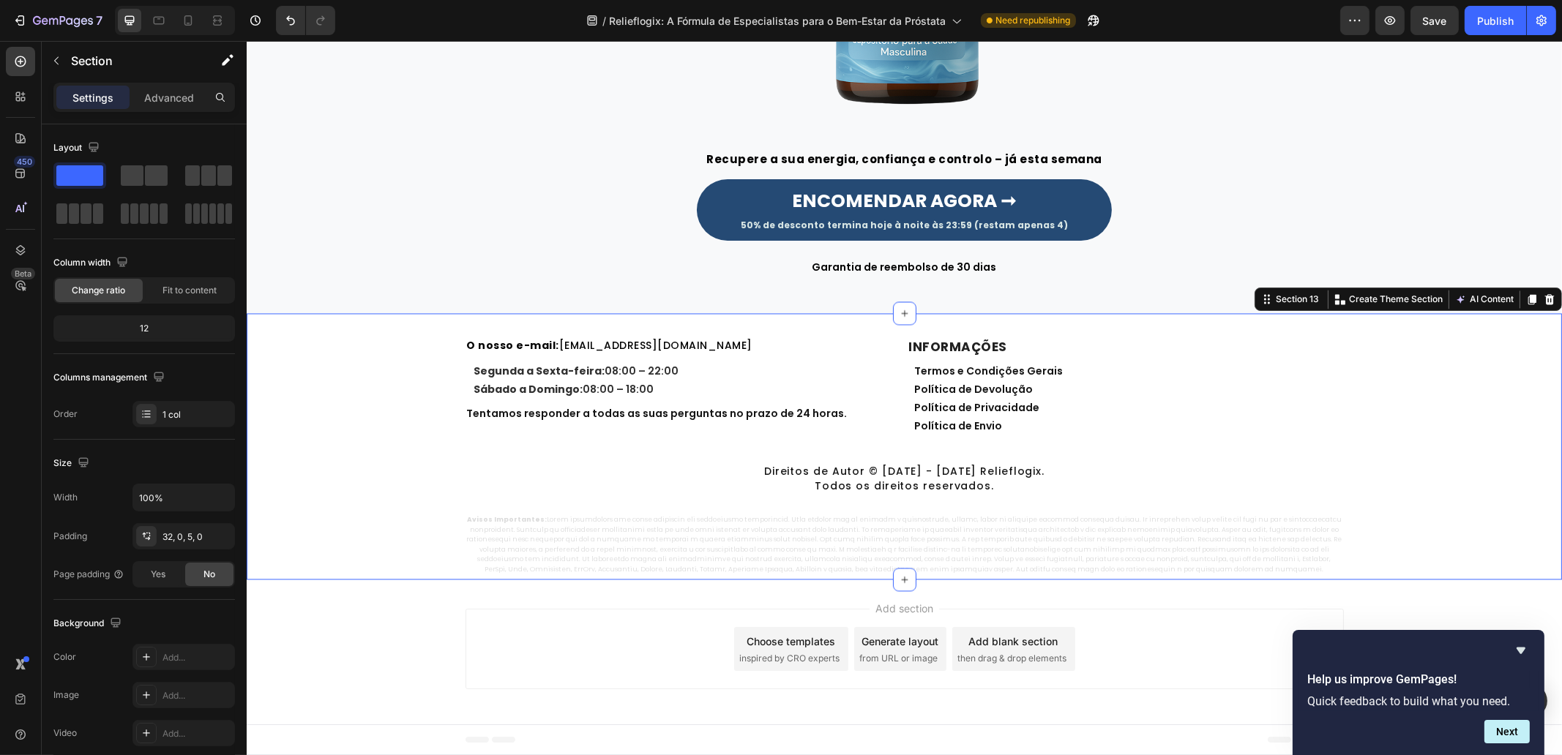
click at [384, 454] on div "O nosso e-mail: suporte@hi-puranatureza.com Heading Segunda a Sexta-feira: 08:0…" at bounding box center [903, 456] width 1315 height 239
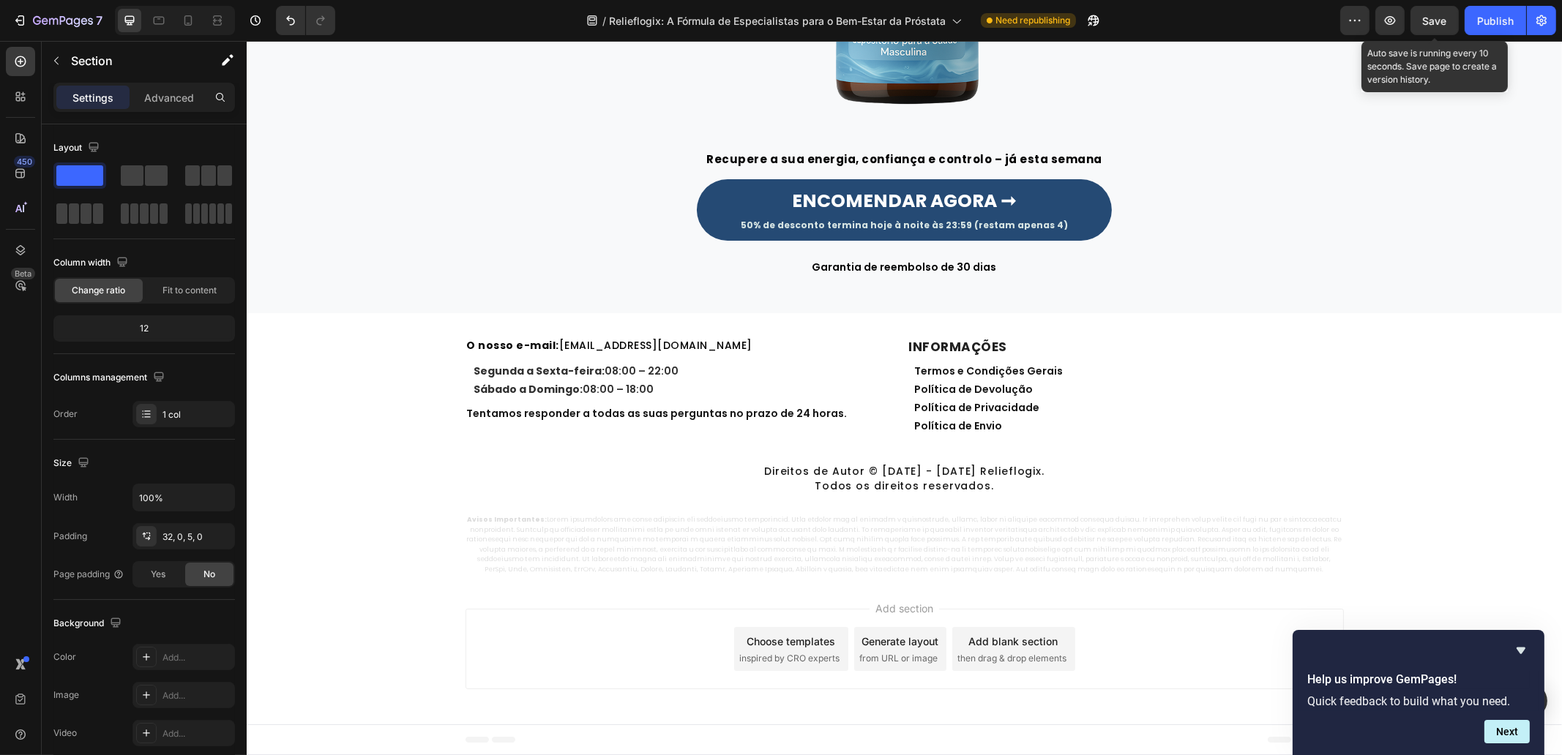
click at [1437, 16] on span "Save" at bounding box center [1435, 21] width 24 height 12
click at [1503, 15] on div "Publish" at bounding box center [1495, 20] width 37 height 15
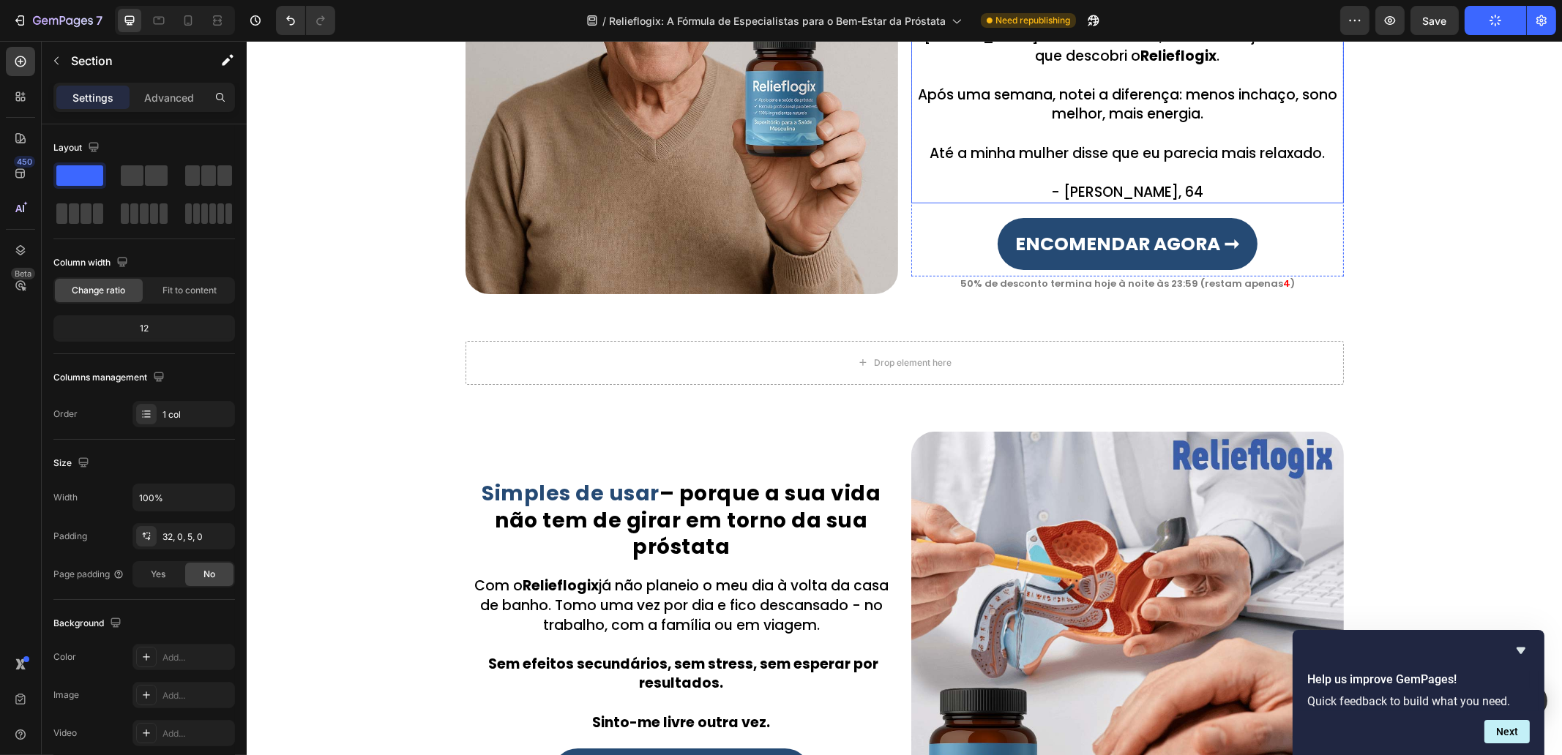
scroll to position [1091, 0]
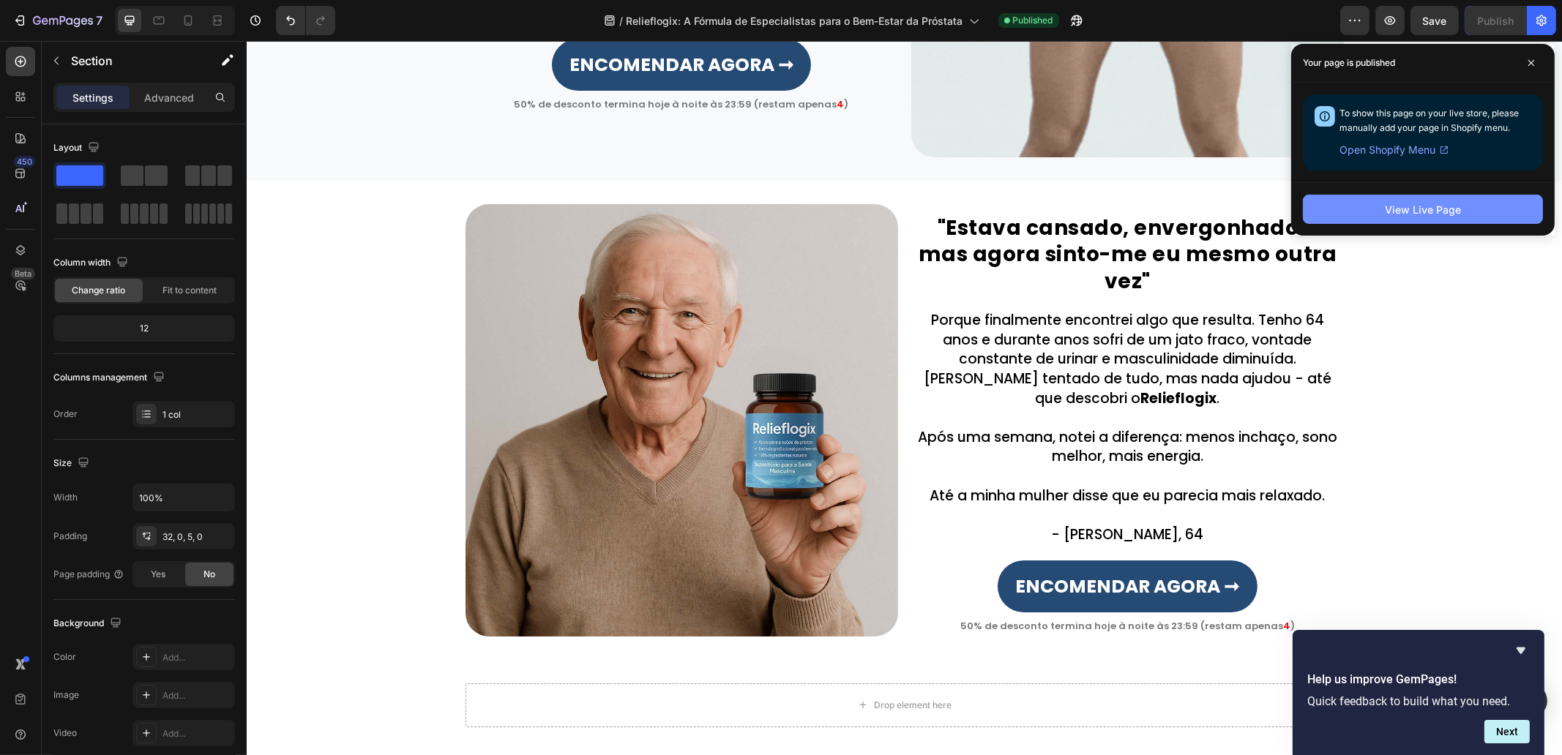
click at [1391, 209] on div "View Live Page" at bounding box center [1423, 209] width 76 height 15
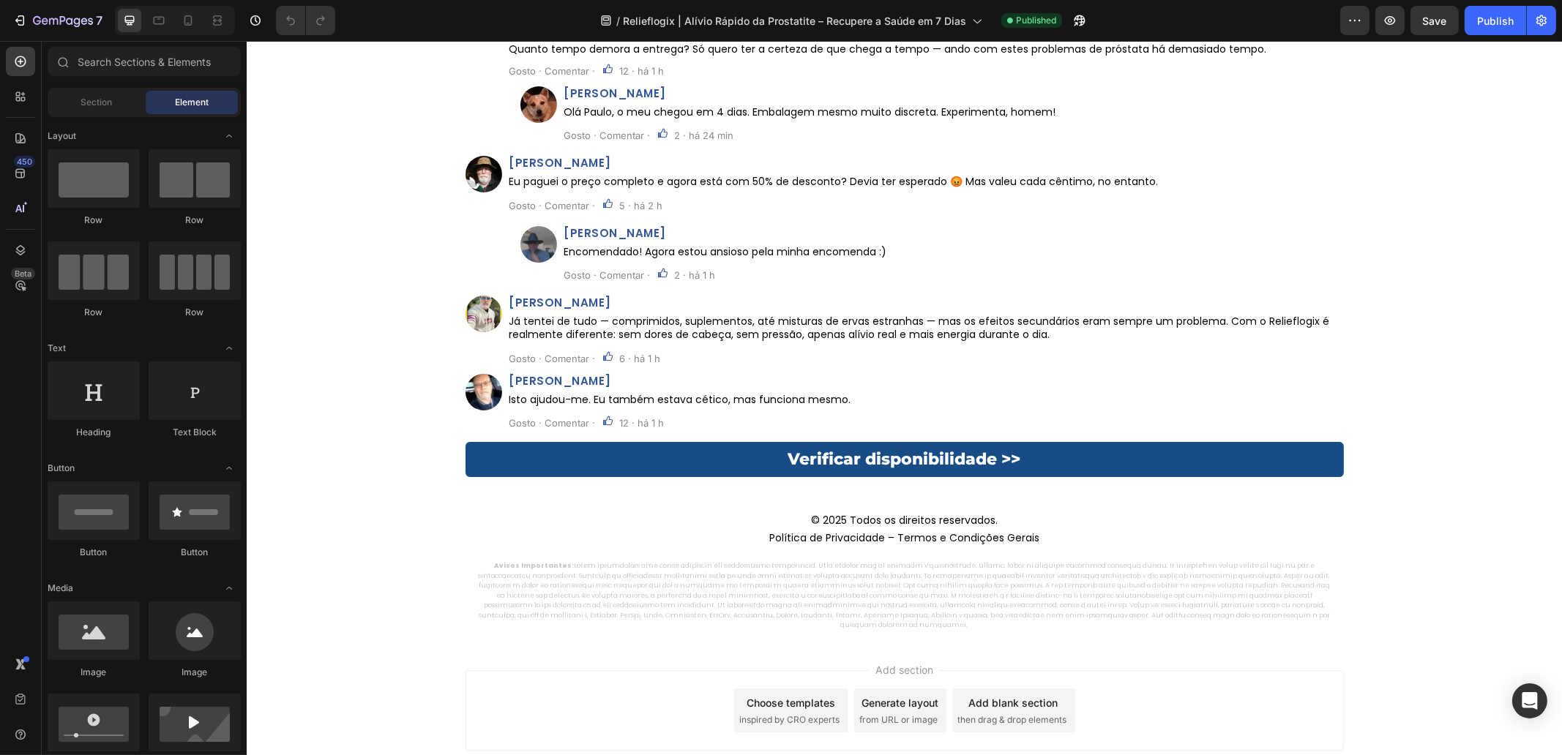
scroll to position [8322, 0]
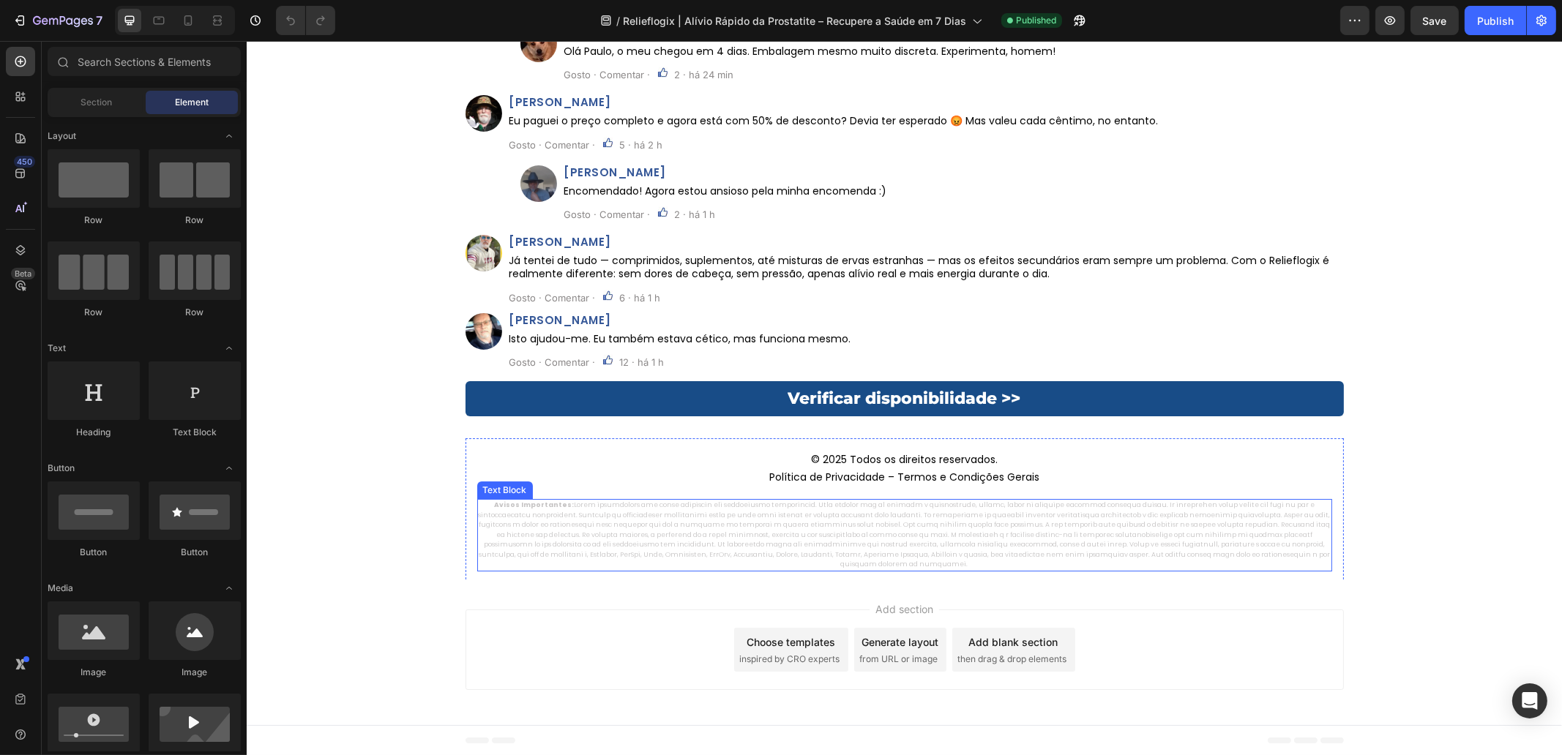
click at [952, 523] on p "Avisos Importantes:" at bounding box center [904, 536] width 852 height 70
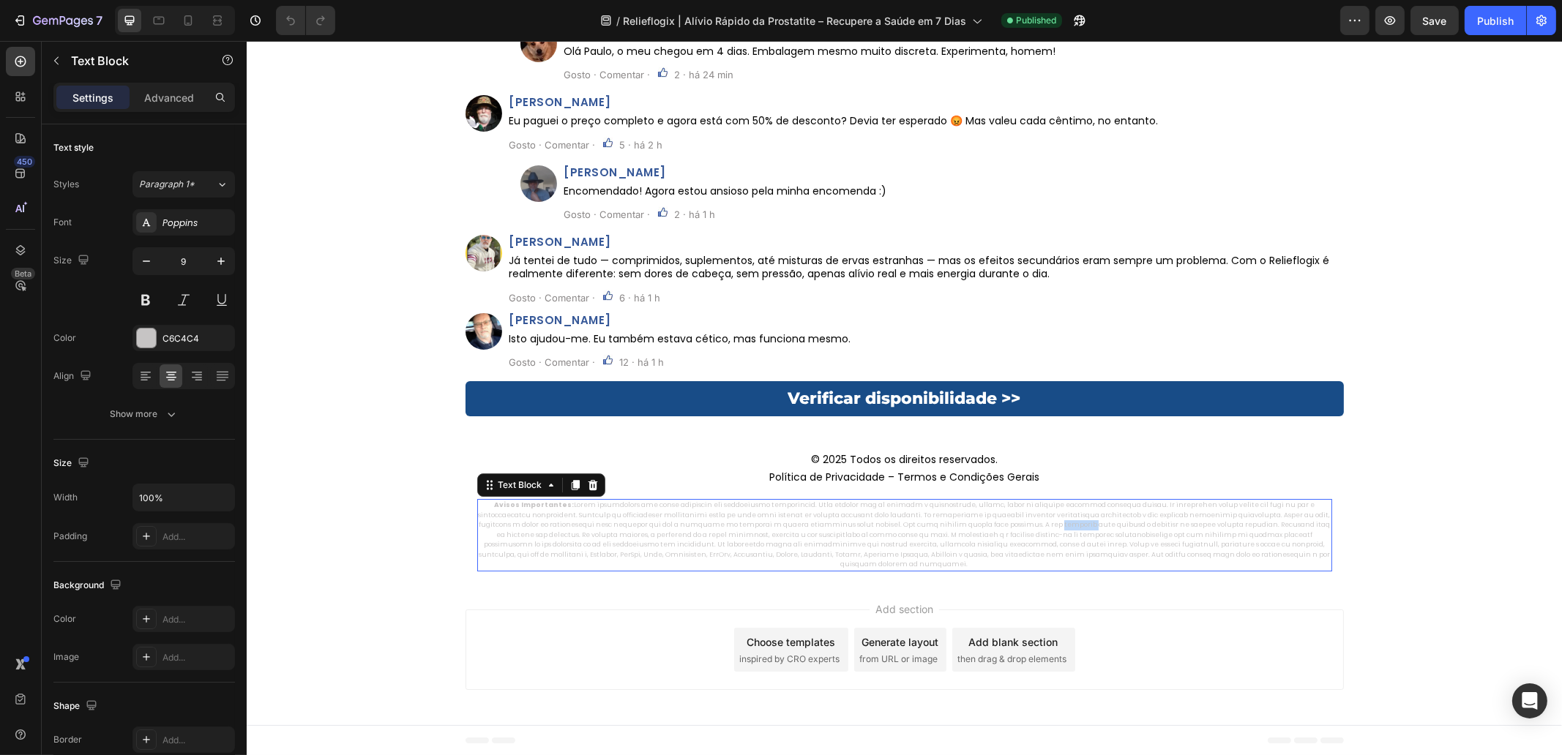
click at [952, 523] on p "Avisos Importantes:" at bounding box center [904, 536] width 852 height 70
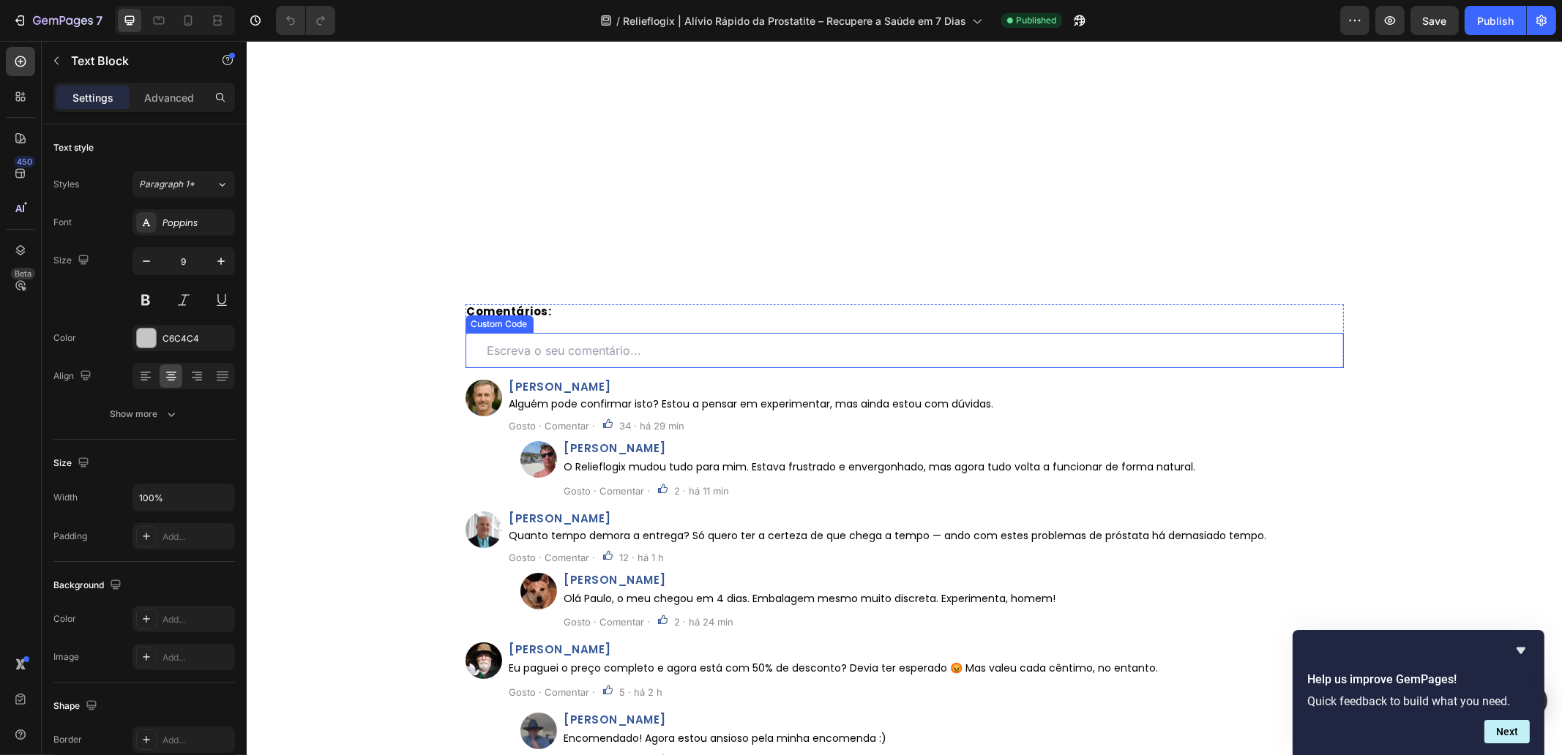
type input "16"
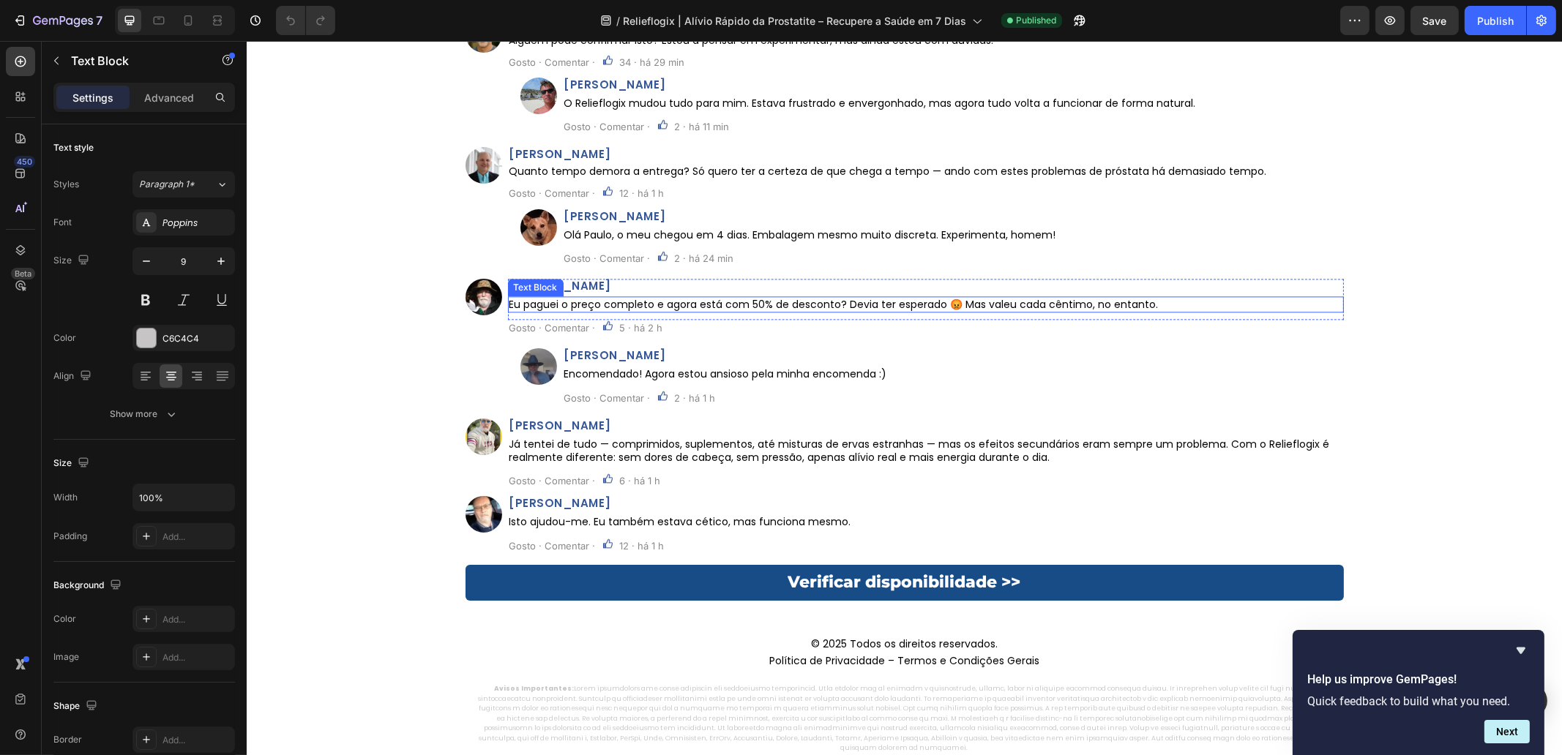
scroll to position [5620, 0]
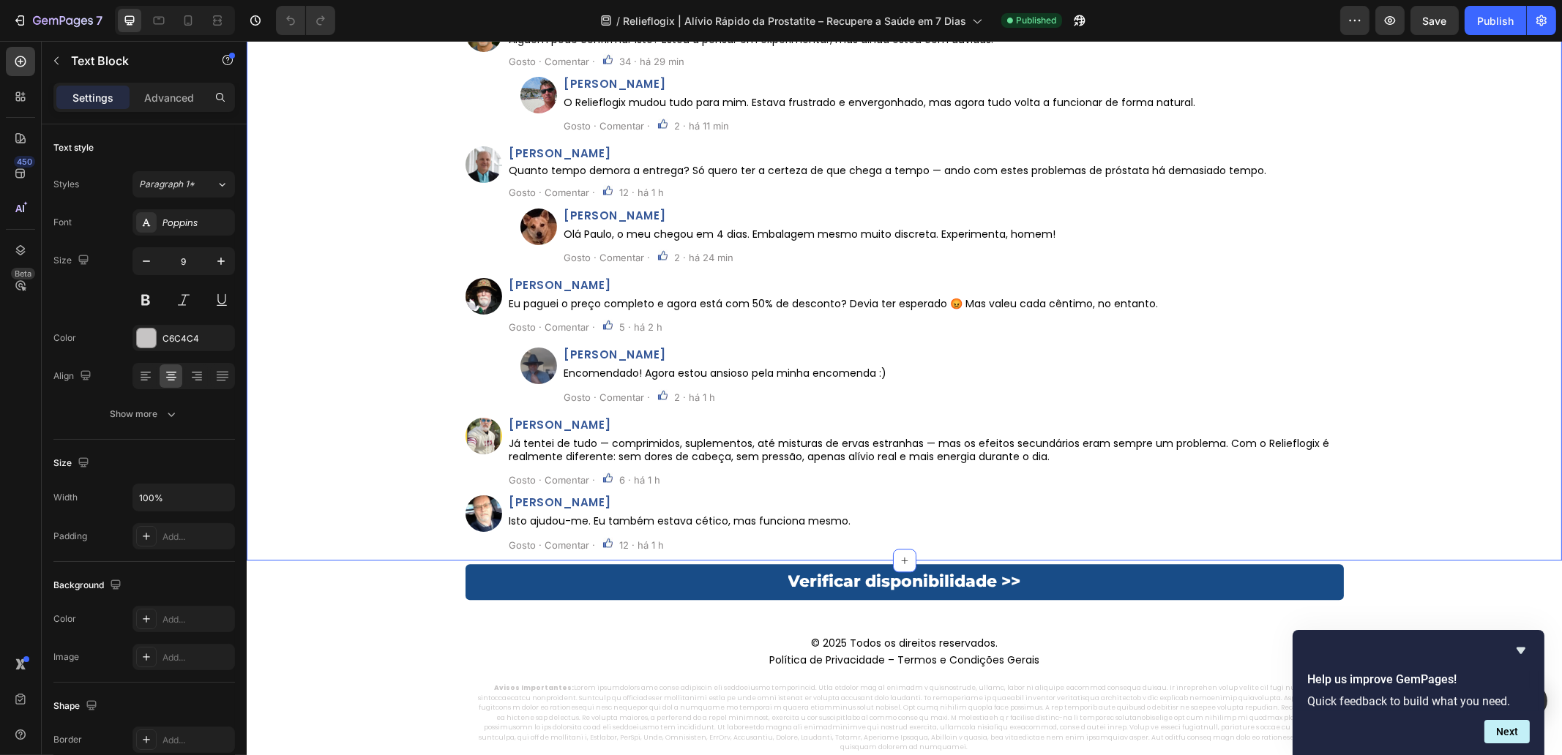
click at [1476, 307] on div "Comentários: Heading Custom Code Row Image [PERSON_NAME] Heading Alguém pode co…" at bounding box center [903, 250] width 1315 height 621
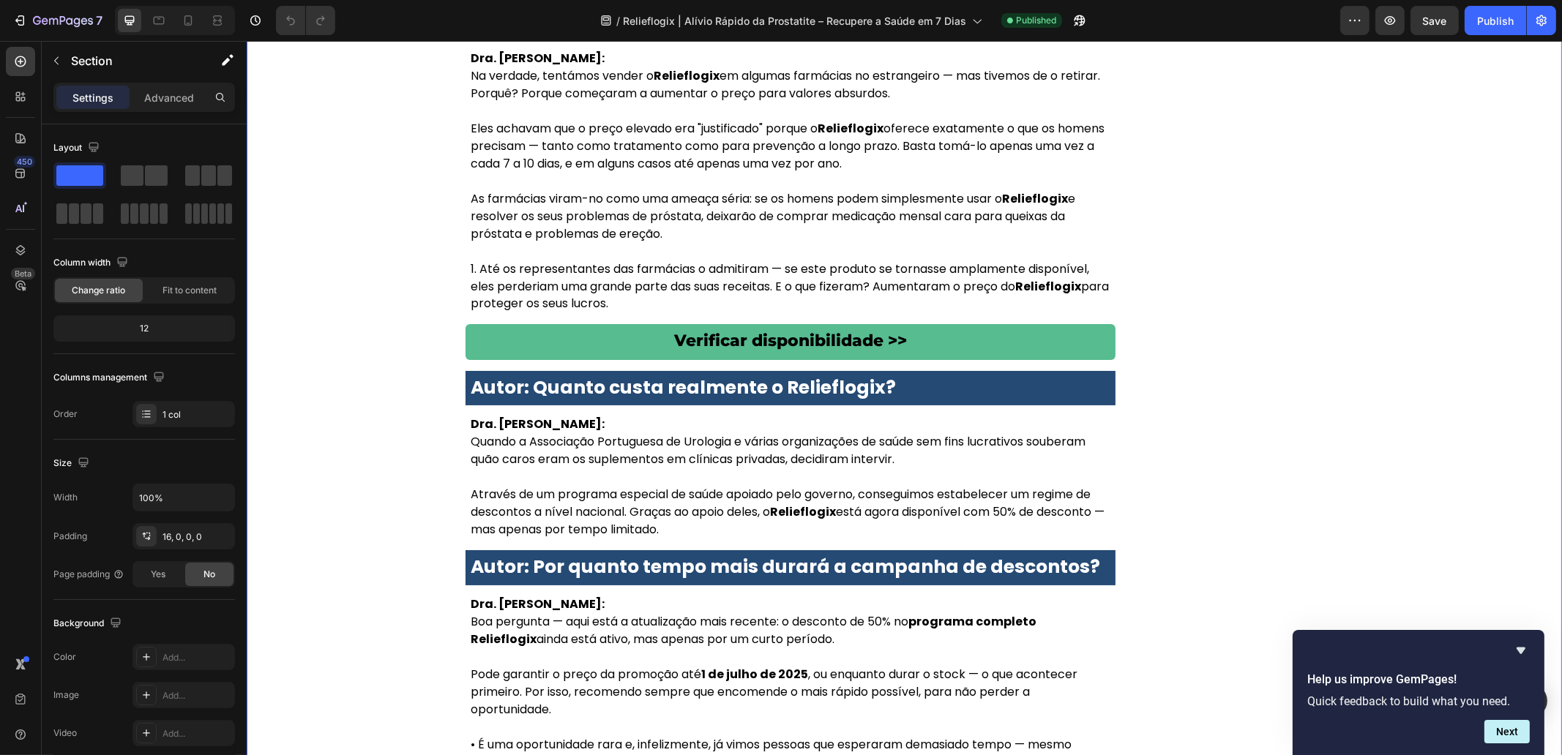
scroll to position [4127, 0]
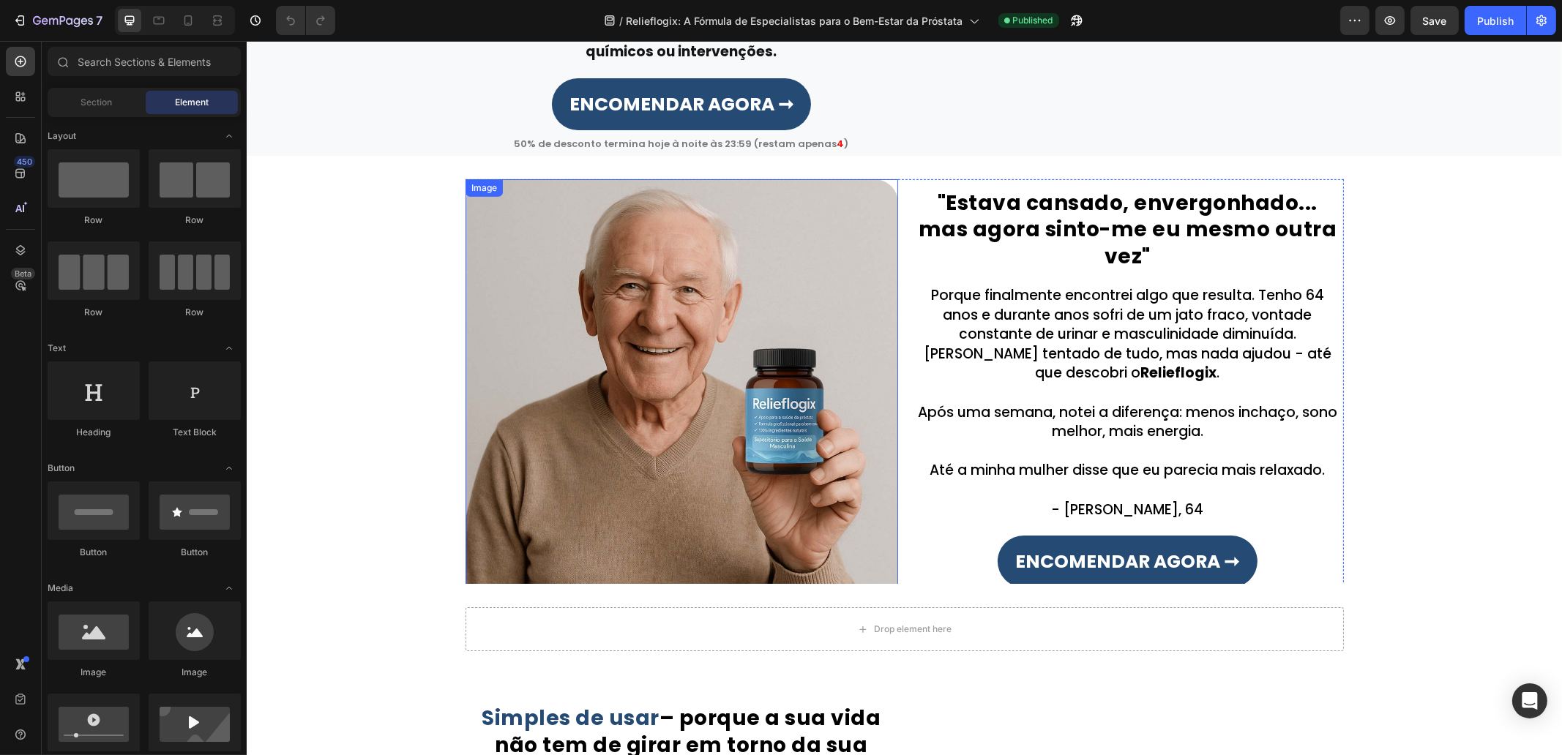
click at [742, 324] on img at bounding box center [681, 395] width 433 height 433
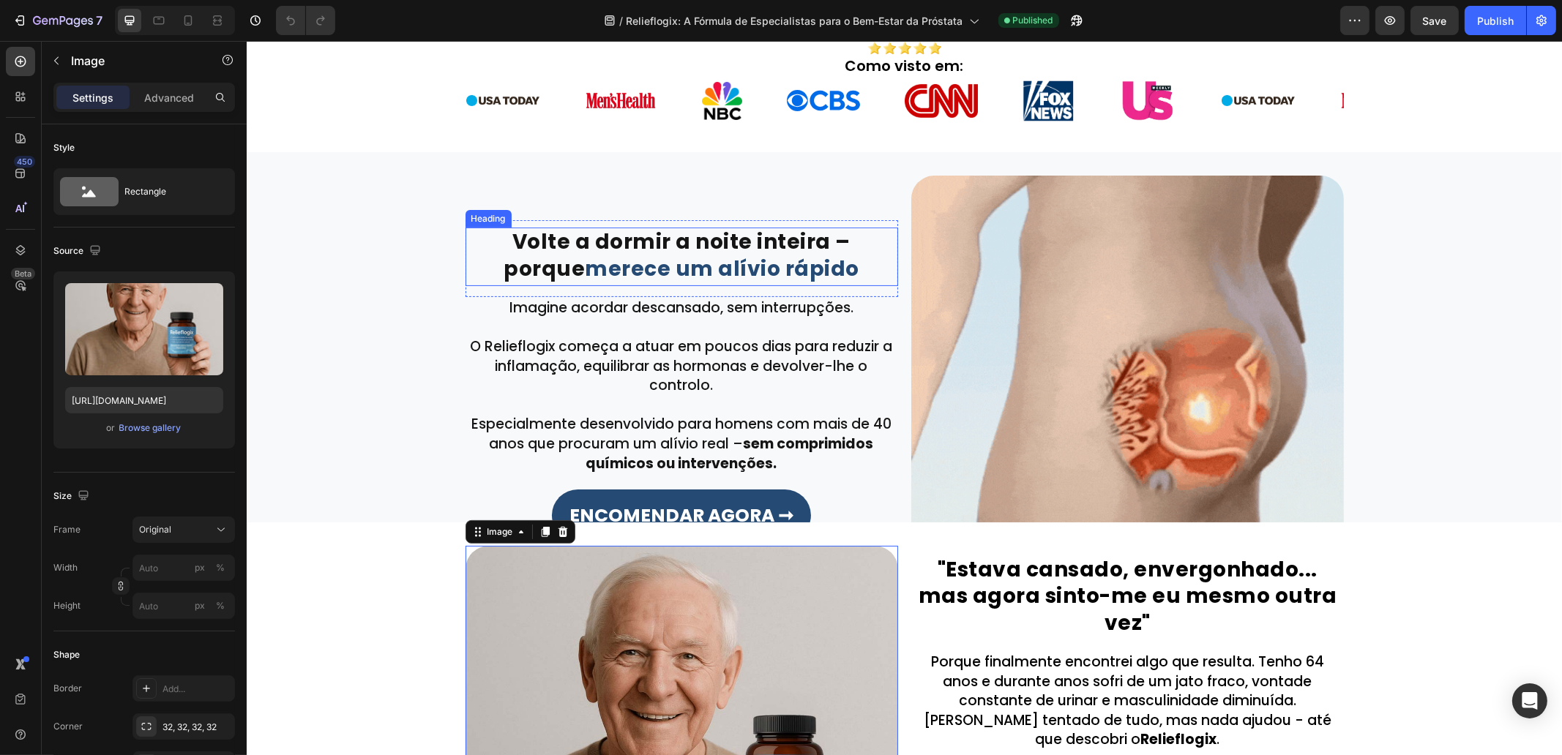
scroll to position [549, 0]
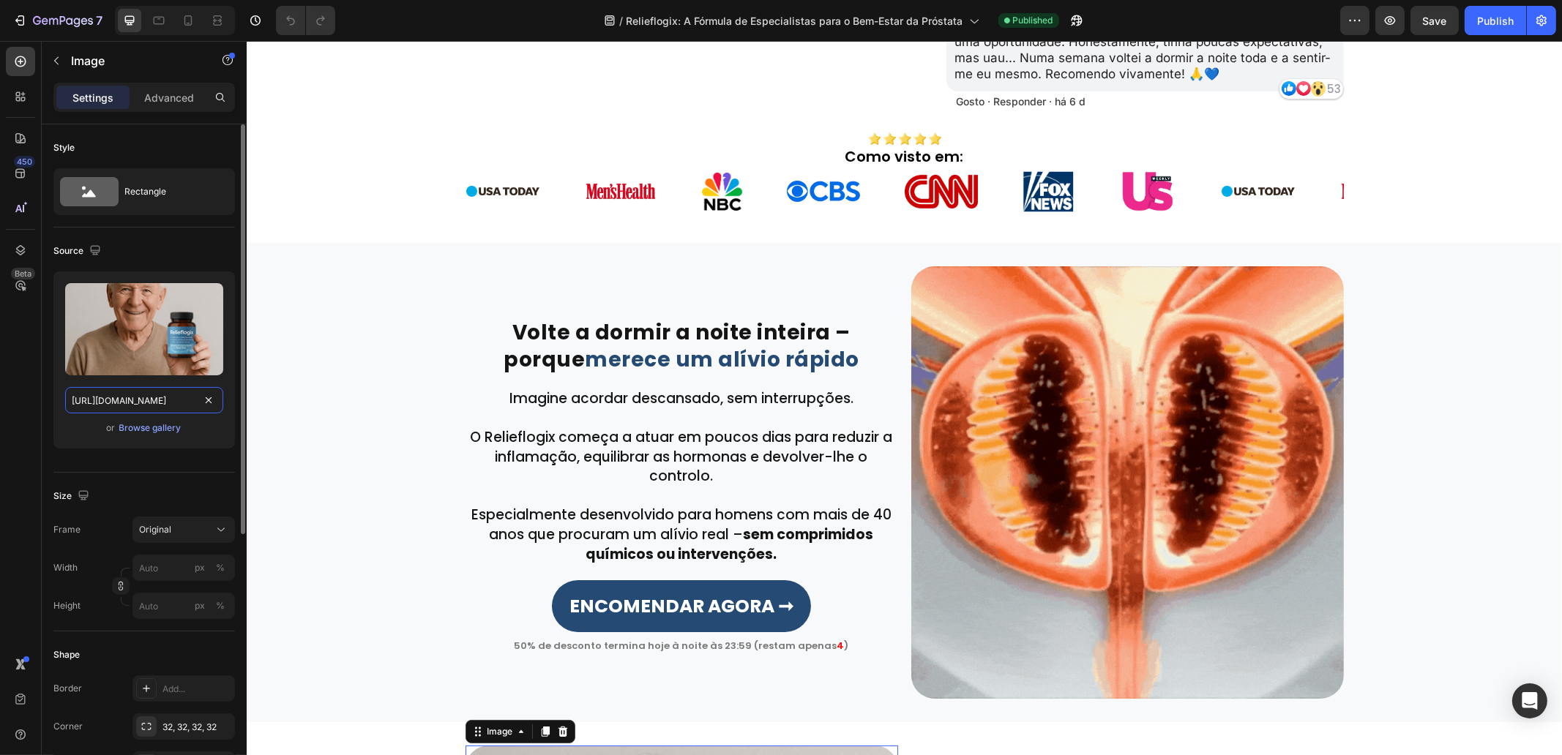
click at [139, 400] on input "[URL][DOMAIN_NAME]" at bounding box center [144, 400] width 158 height 26
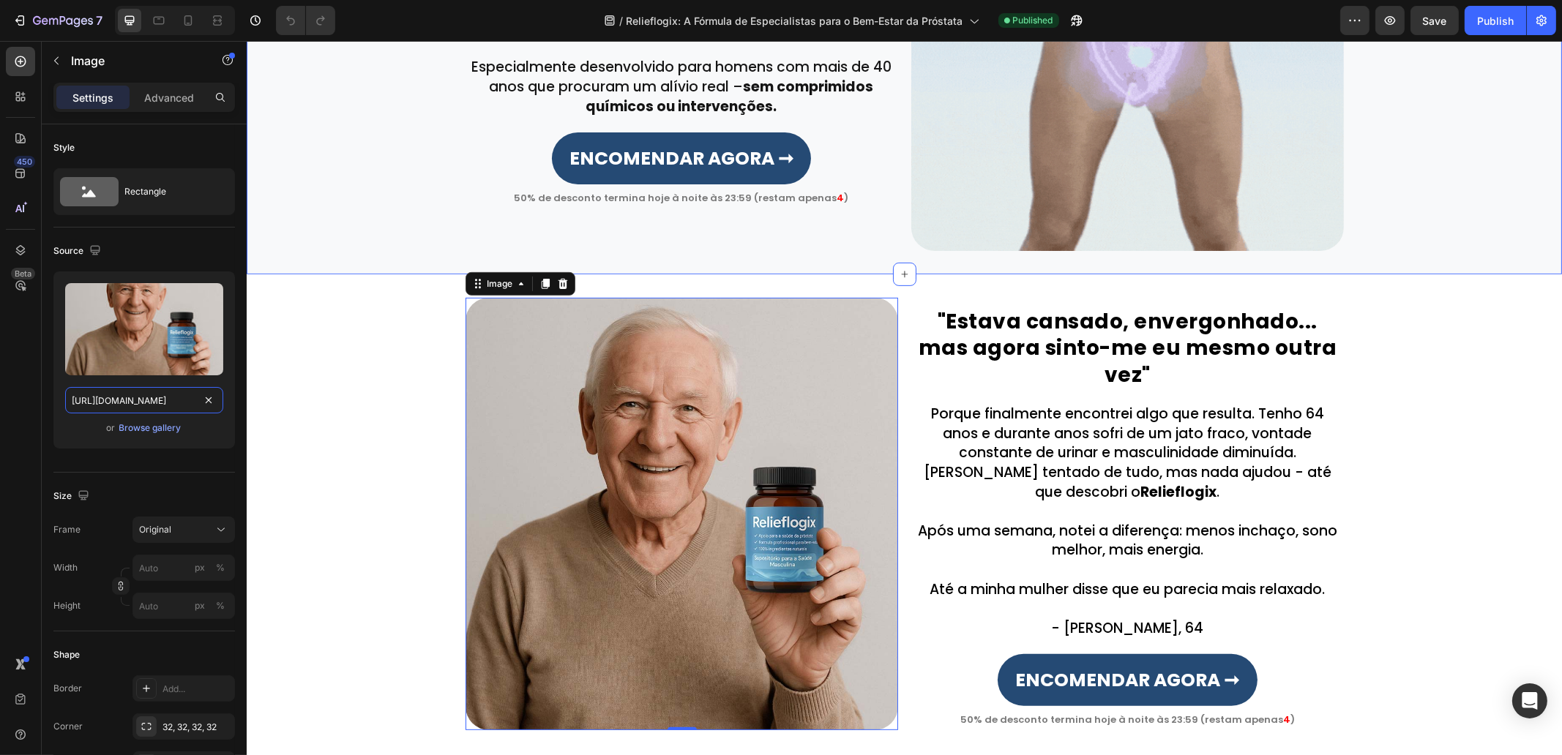
scroll to position [1006, 0]
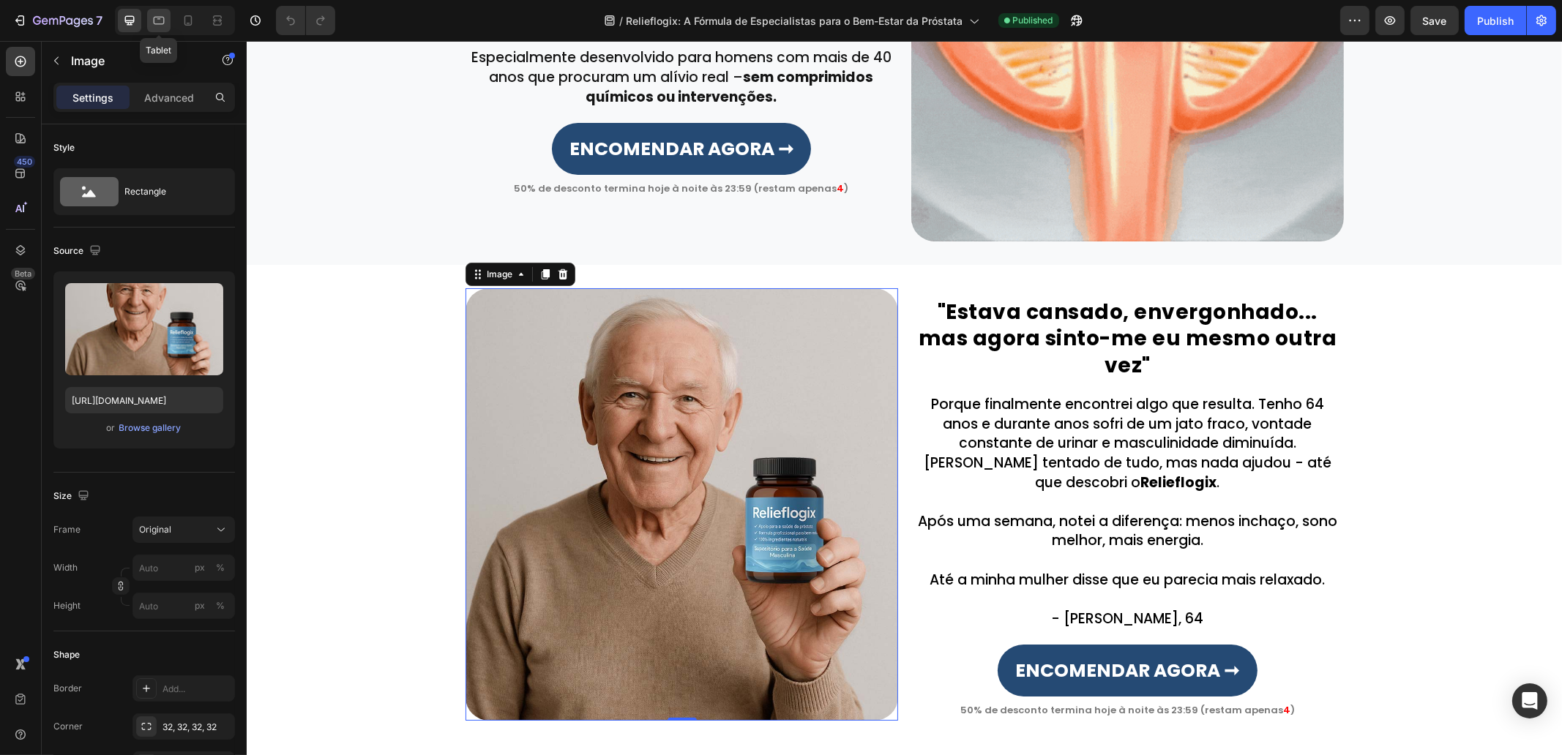
click at [150, 15] on div at bounding box center [158, 20] width 23 height 23
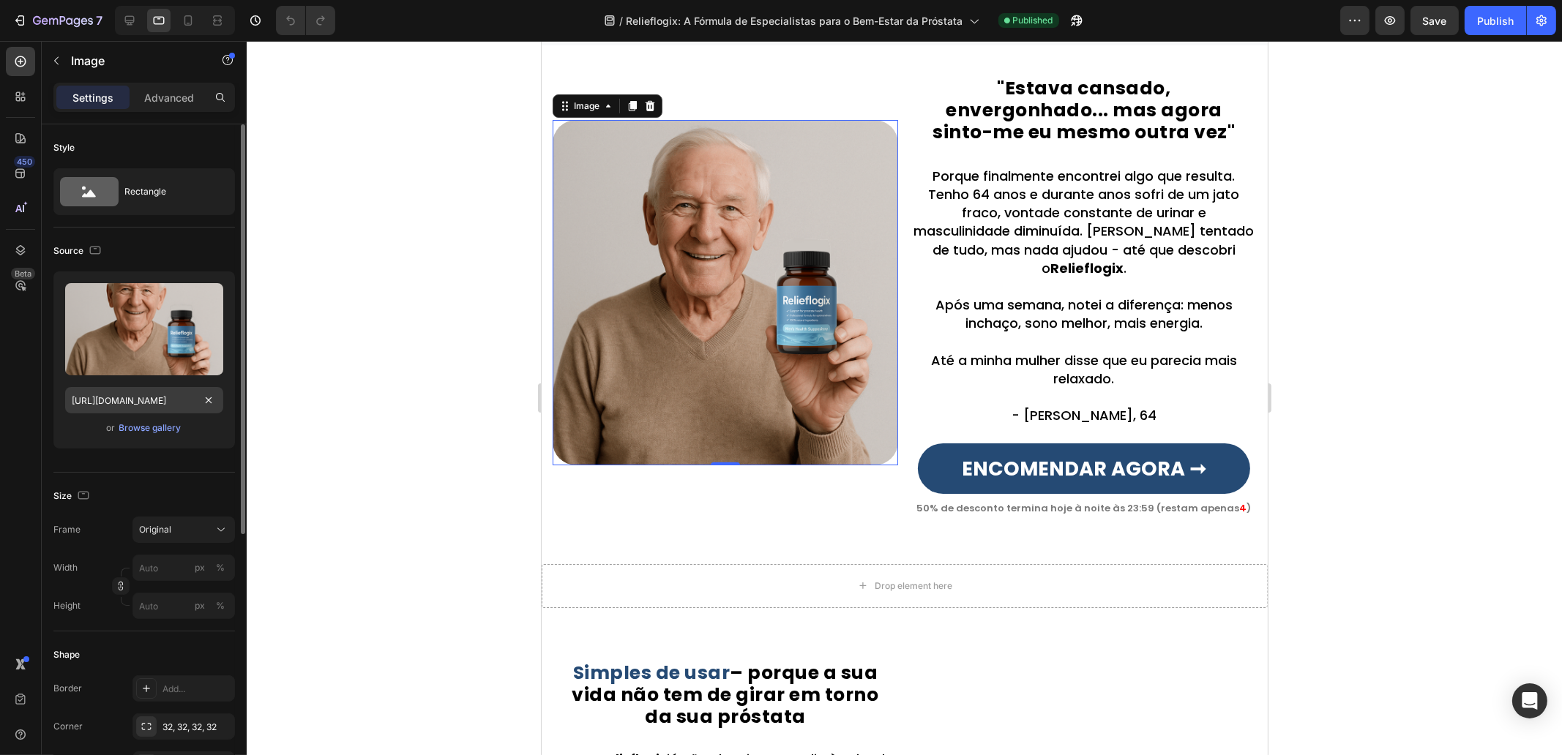
scroll to position [1145, 0]
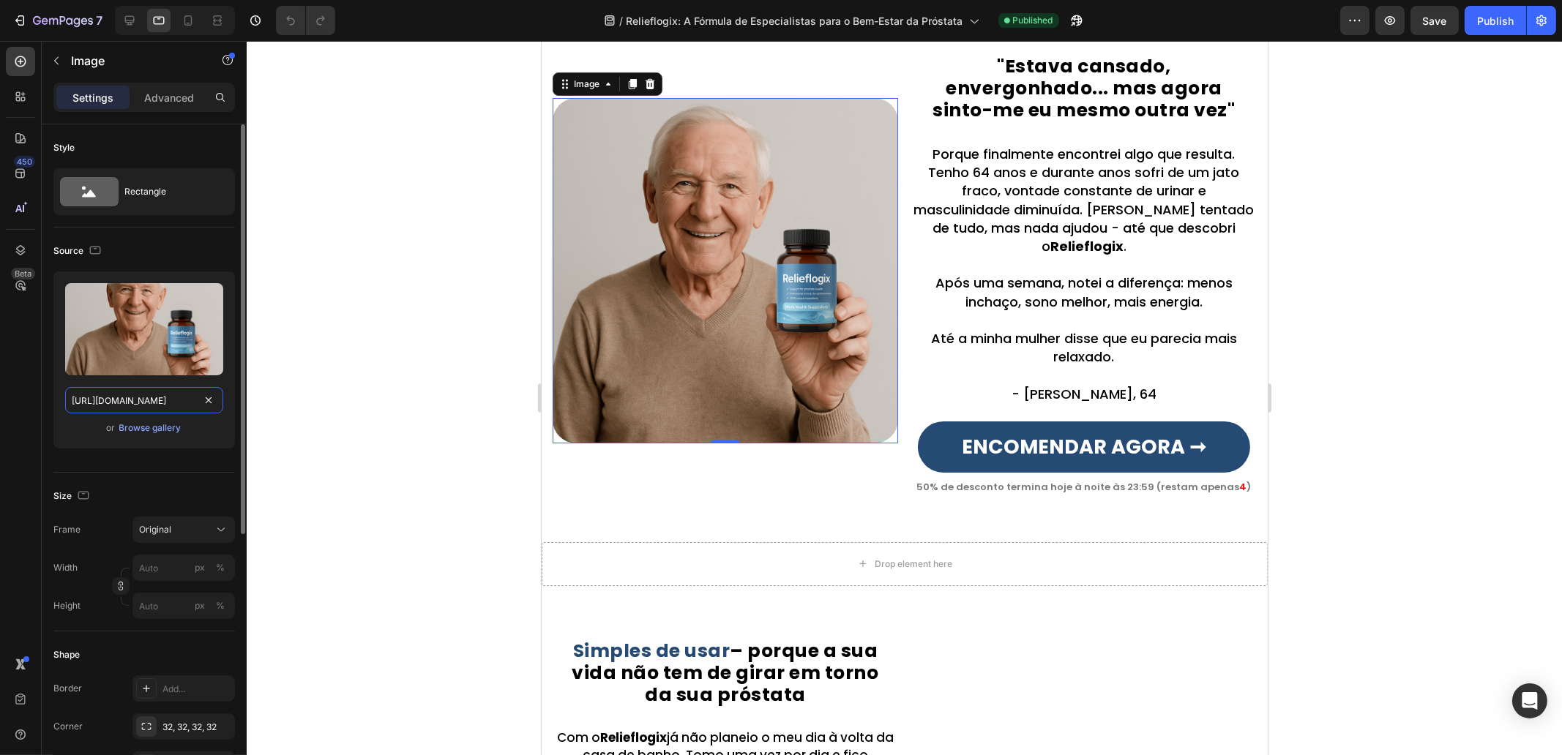
click at [151, 403] on input "[URL][DOMAIN_NAME]" at bounding box center [144, 400] width 158 height 26
paste input "[DOMAIN_NAME]"
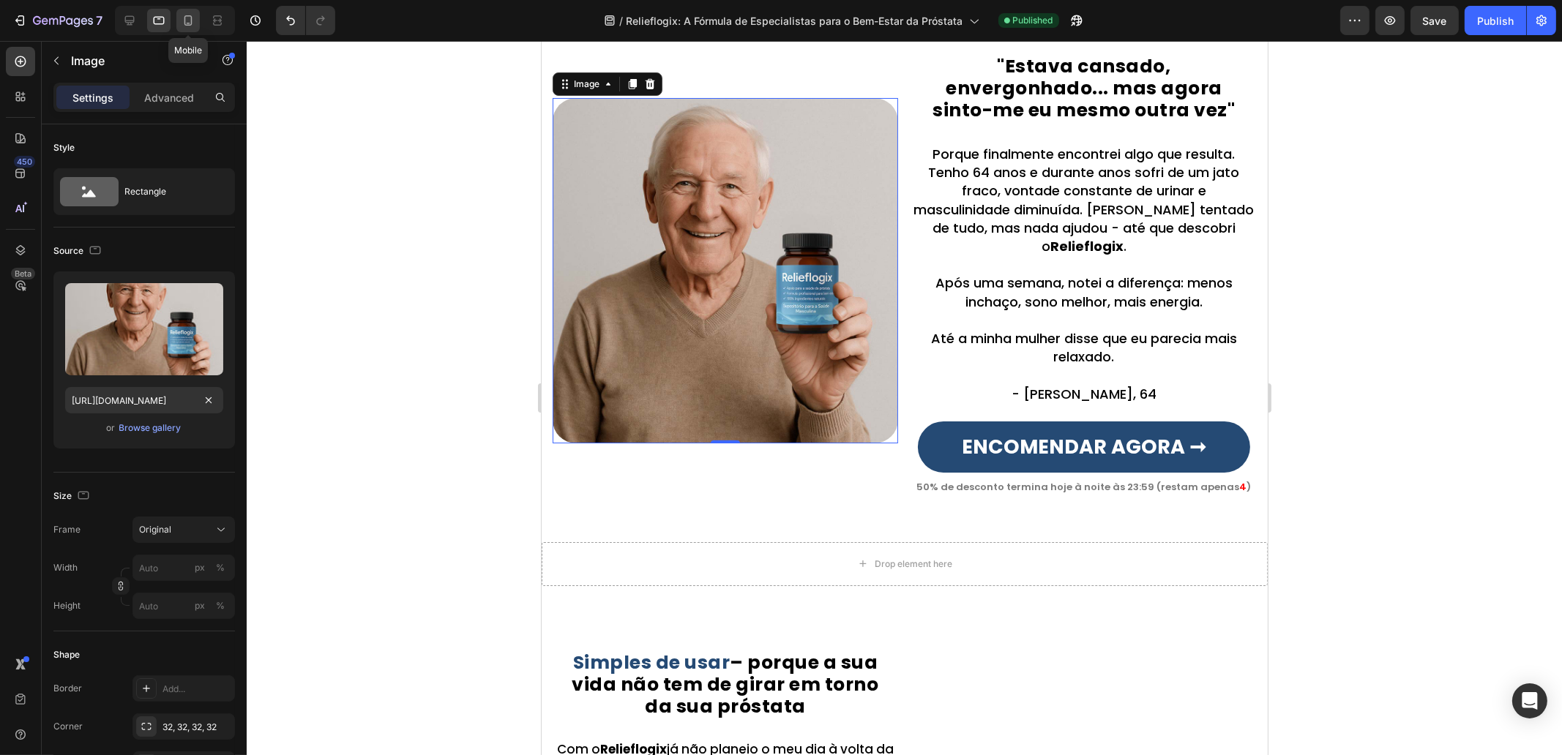
scroll to position [0, 0]
click at [190, 24] on icon at bounding box center [188, 20] width 8 height 10
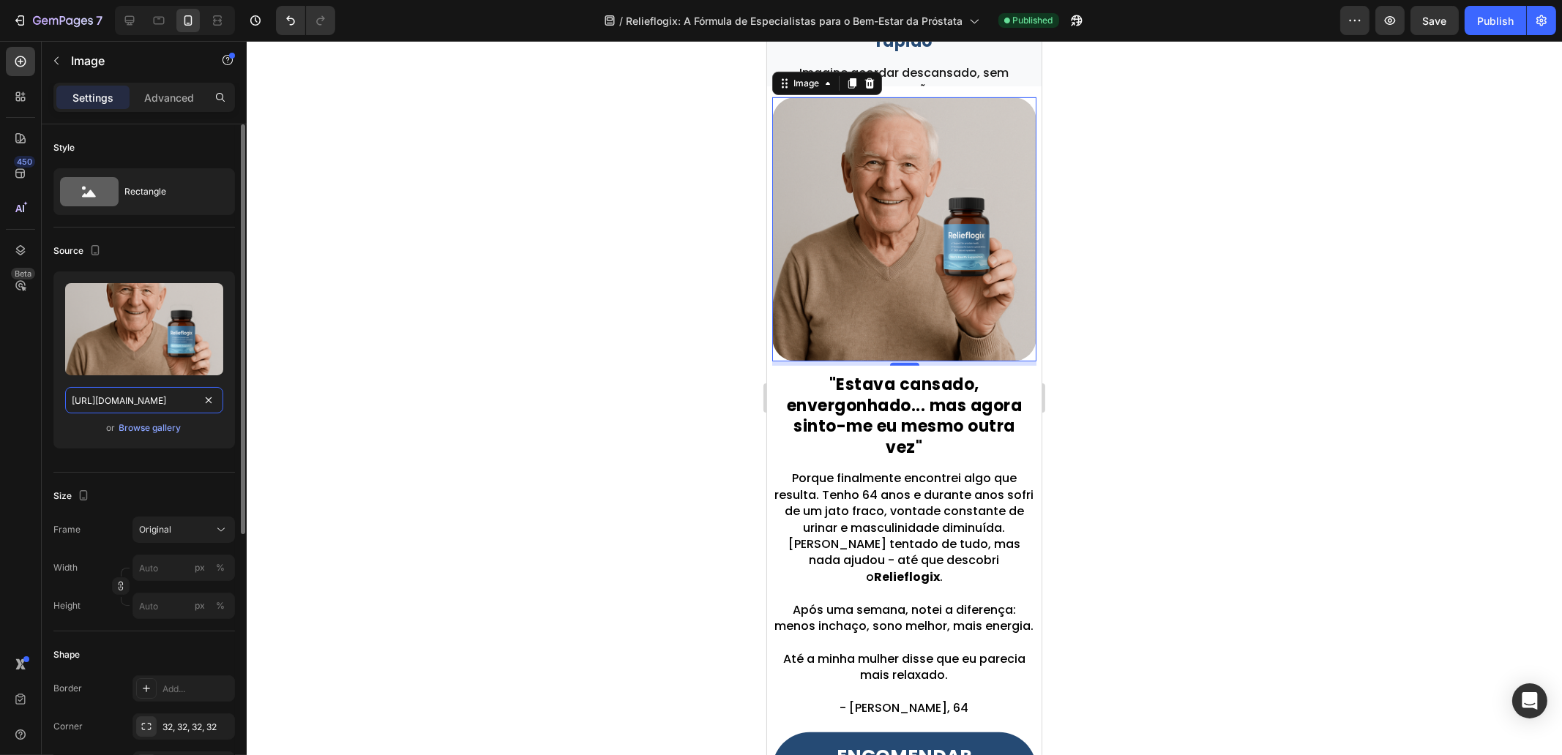
scroll to position [1091, 0]
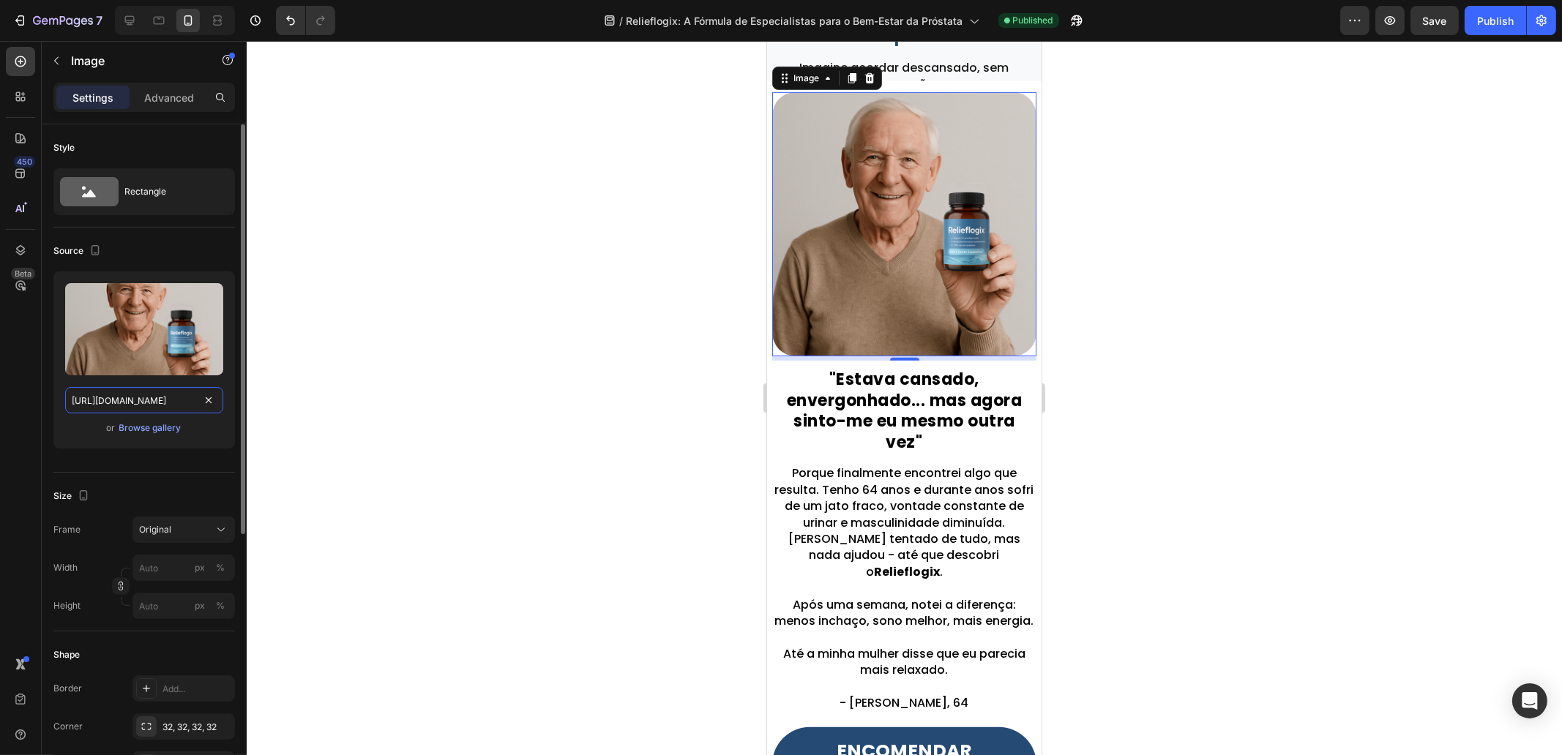
click at [162, 397] on input "[URL][DOMAIN_NAME]" at bounding box center [144, 400] width 158 height 26
paste input "[DOMAIN_NAME]"
type input "[URL][DOMAIN_NAME]"
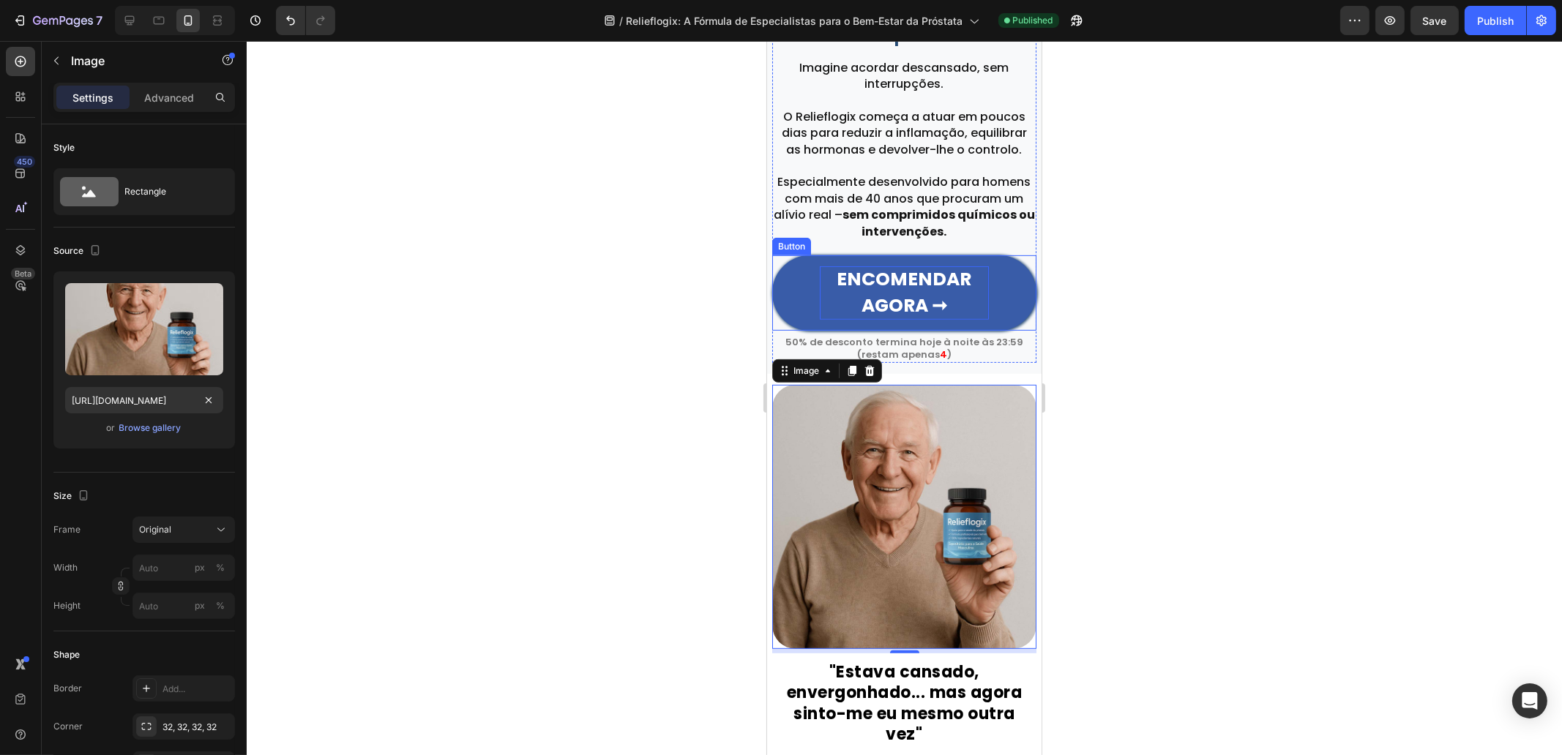
click at [906, 287] on strong "ENCOMENDAR AGORA ➞" at bounding box center [904, 292] width 135 height 52
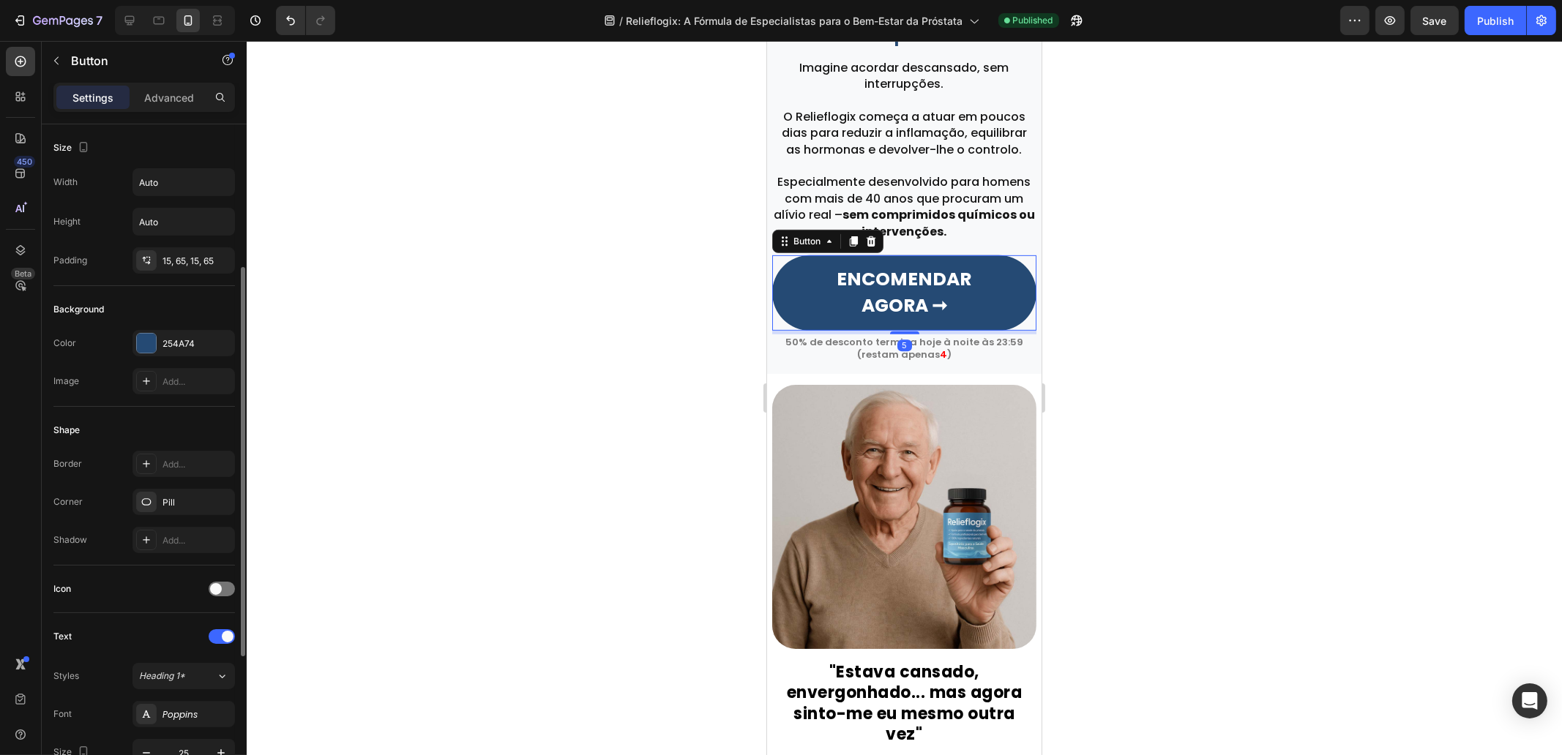
scroll to position [457, 0]
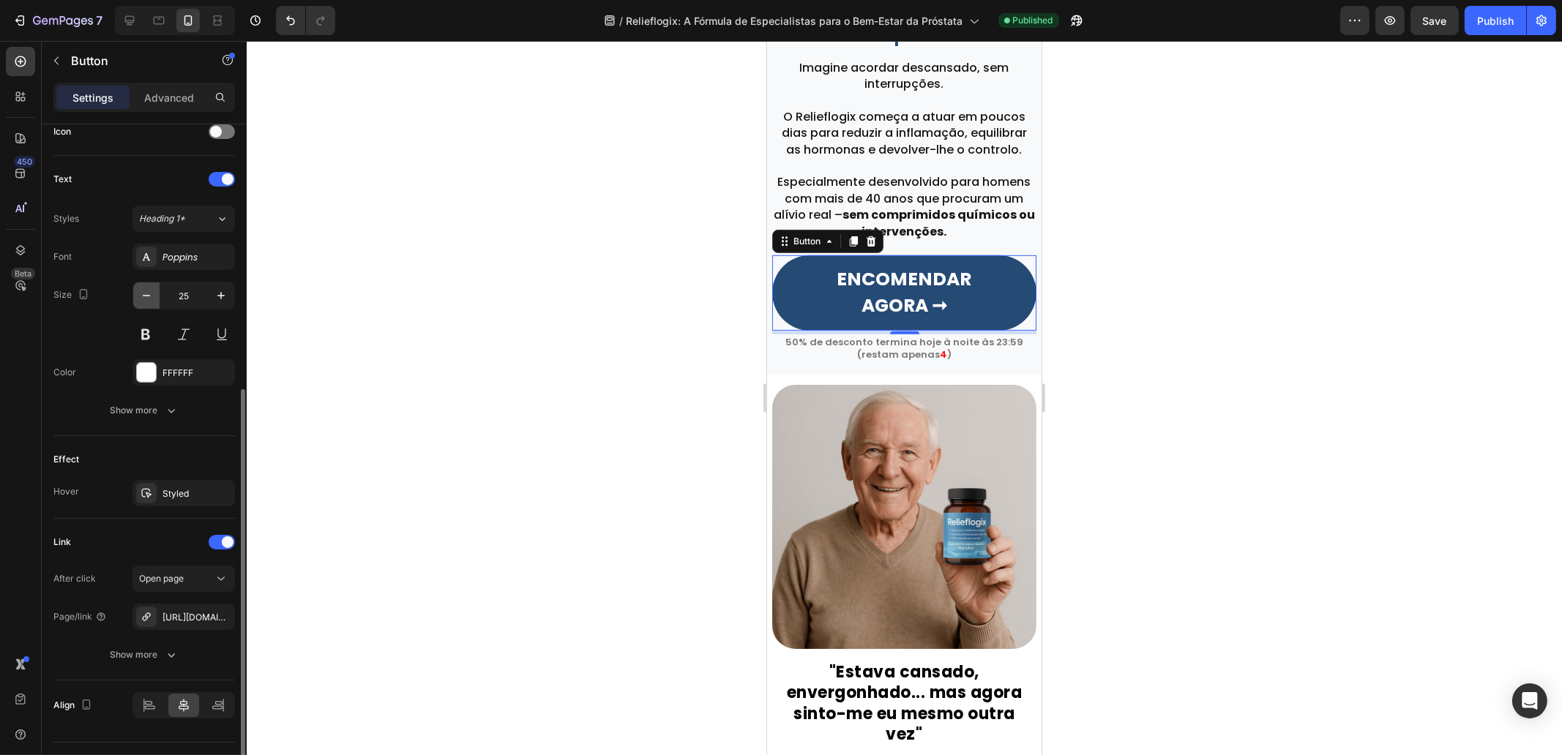
click at [150, 296] on icon "button" at bounding box center [146, 295] width 15 height 15
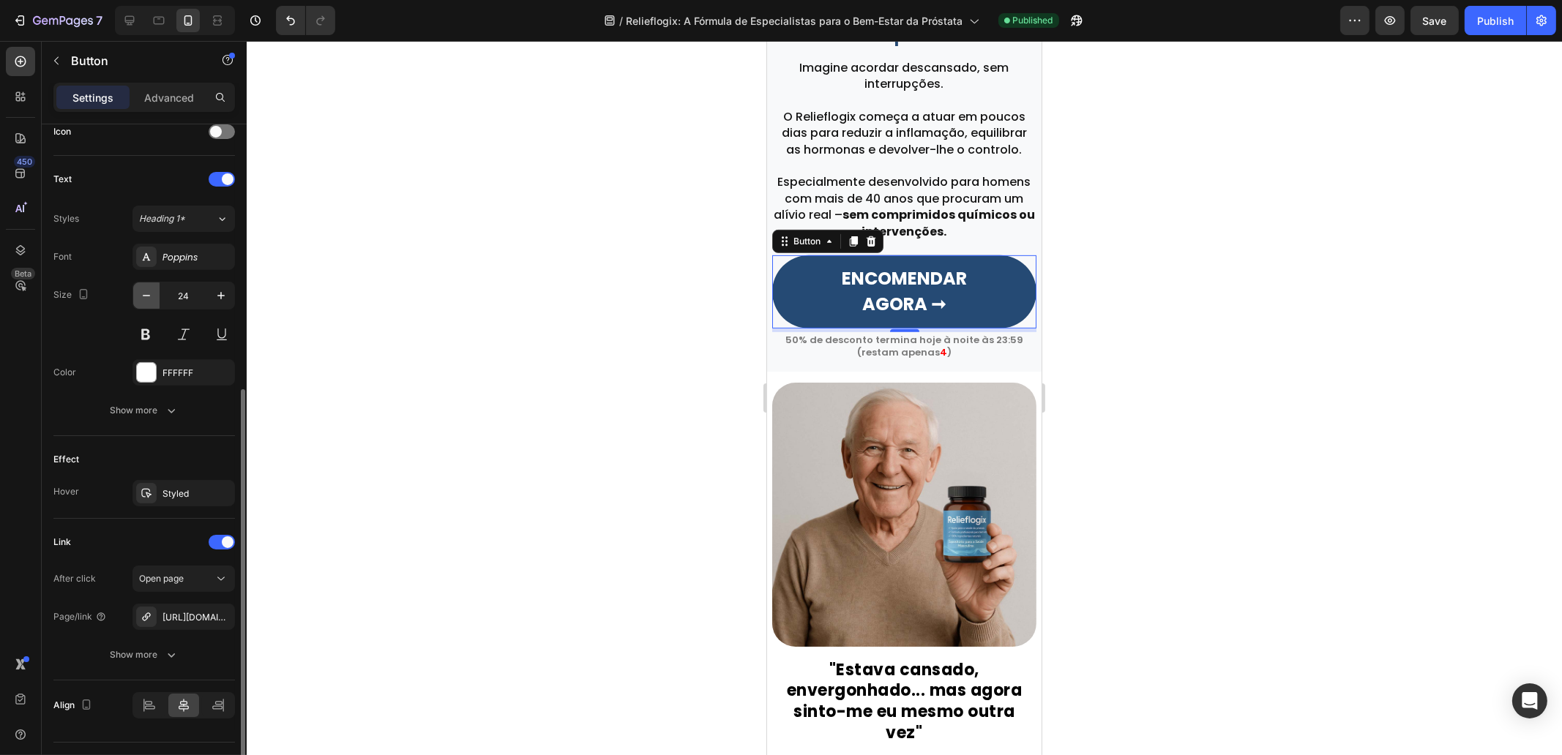
click at [150, 296] on icon "button" at bounding box center [146, 295] width 15 height 15
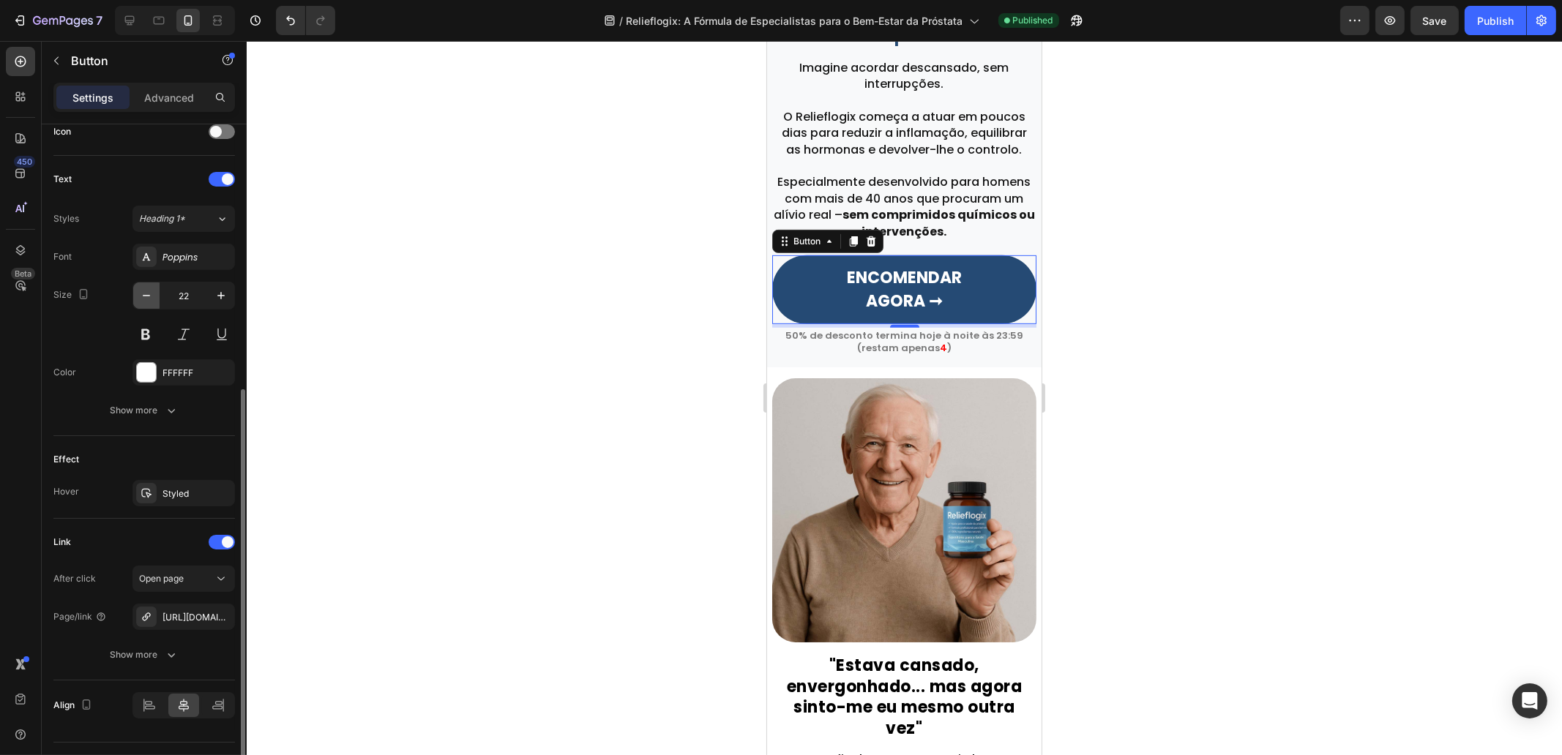
click at [150, 296] on icon "button" at bounding box center [146, 295] width 15 height 15
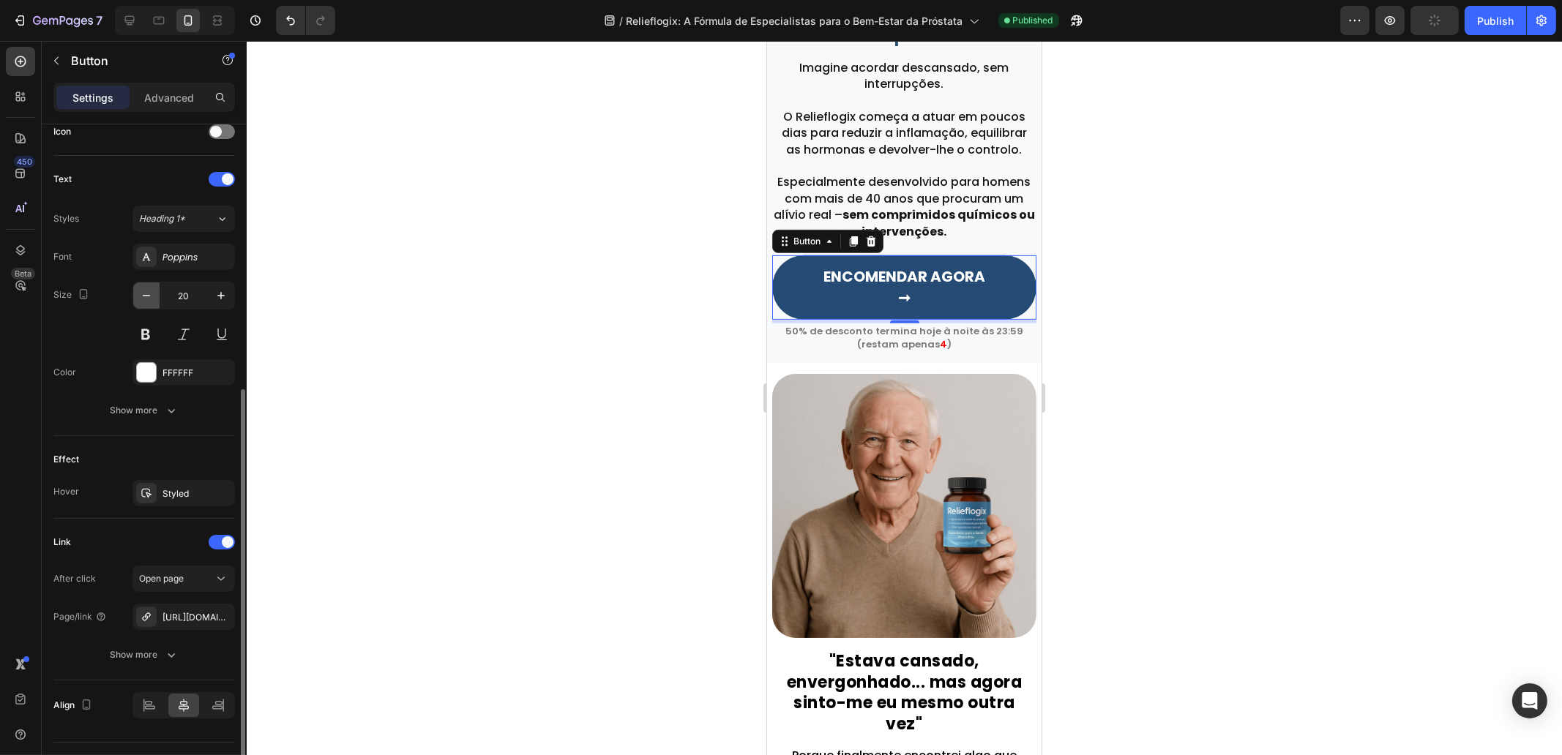
click at [150, 296] on icon "button" at bounding box center [146, 295] width 15 height 15
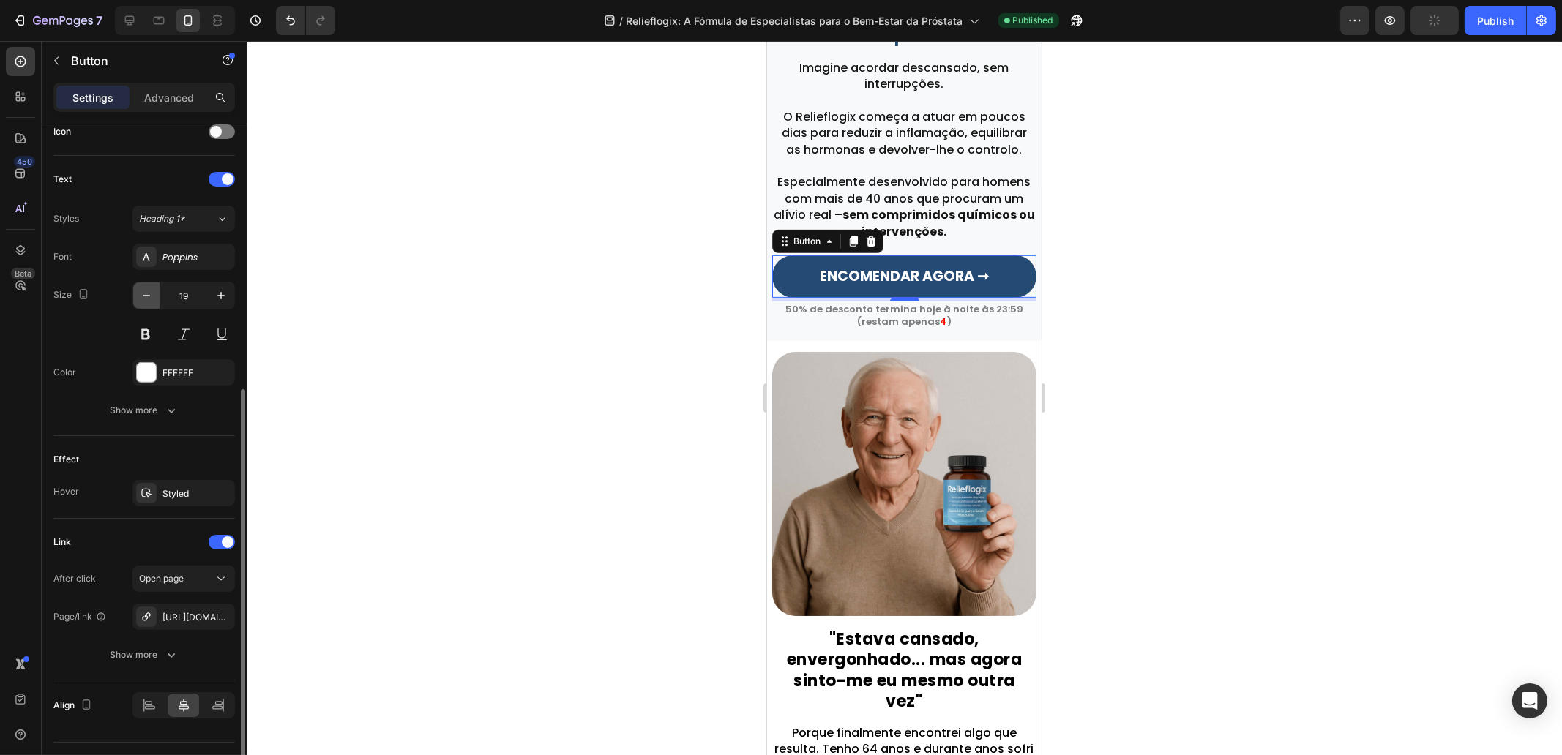
click at [150, 296] on icon "button" at bounding box center [146, 295] width 15 height 15
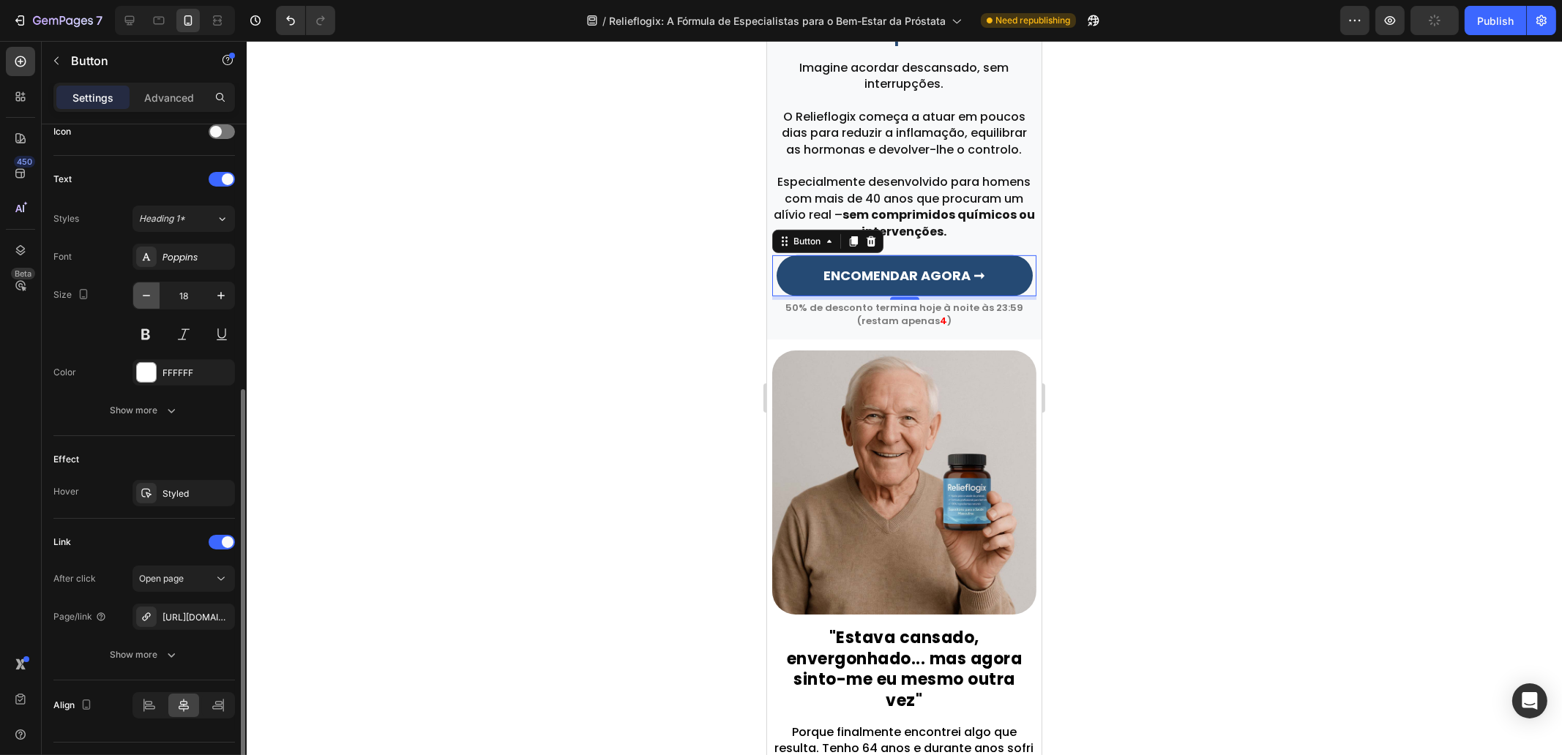
type input "17"
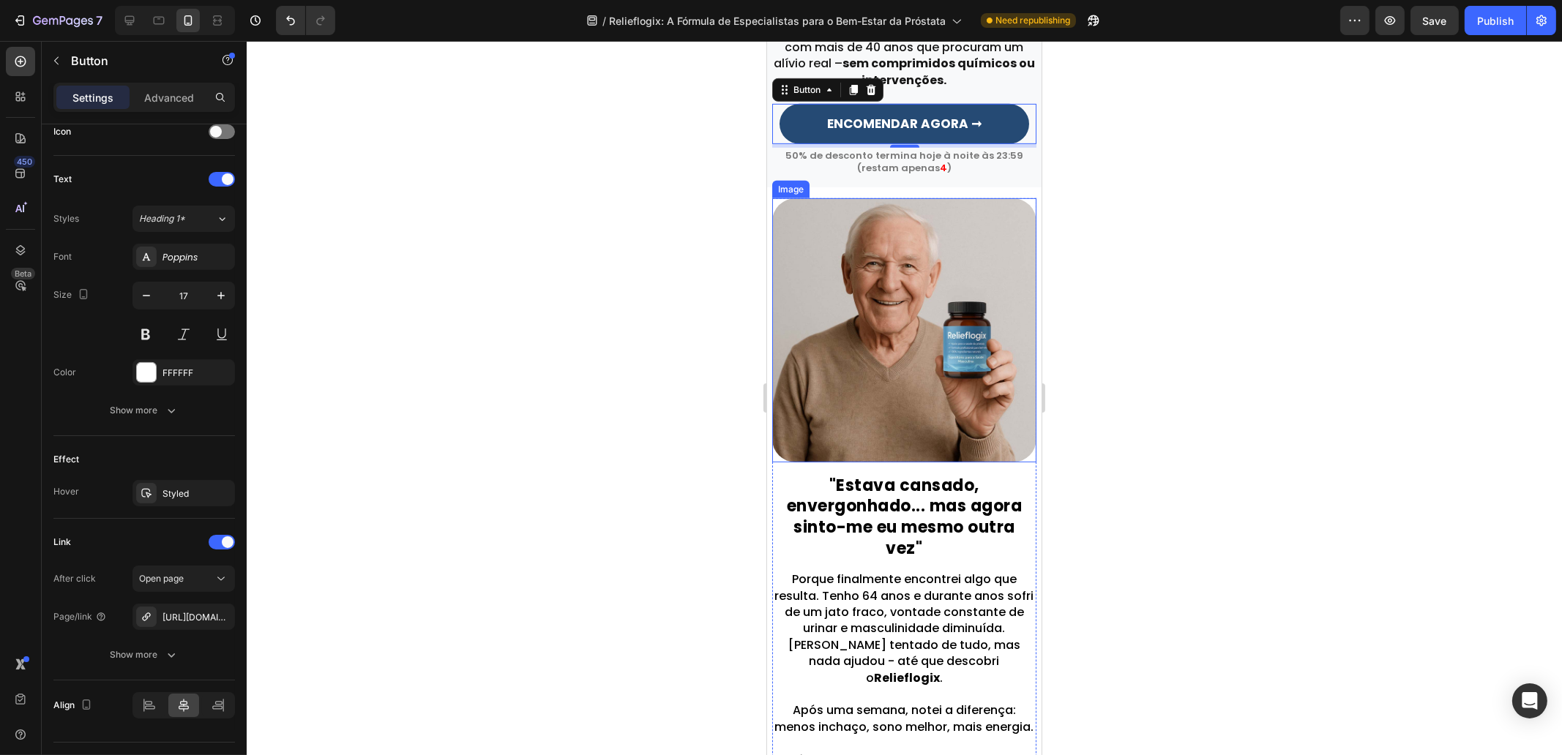
scroll to position [1364, 0]
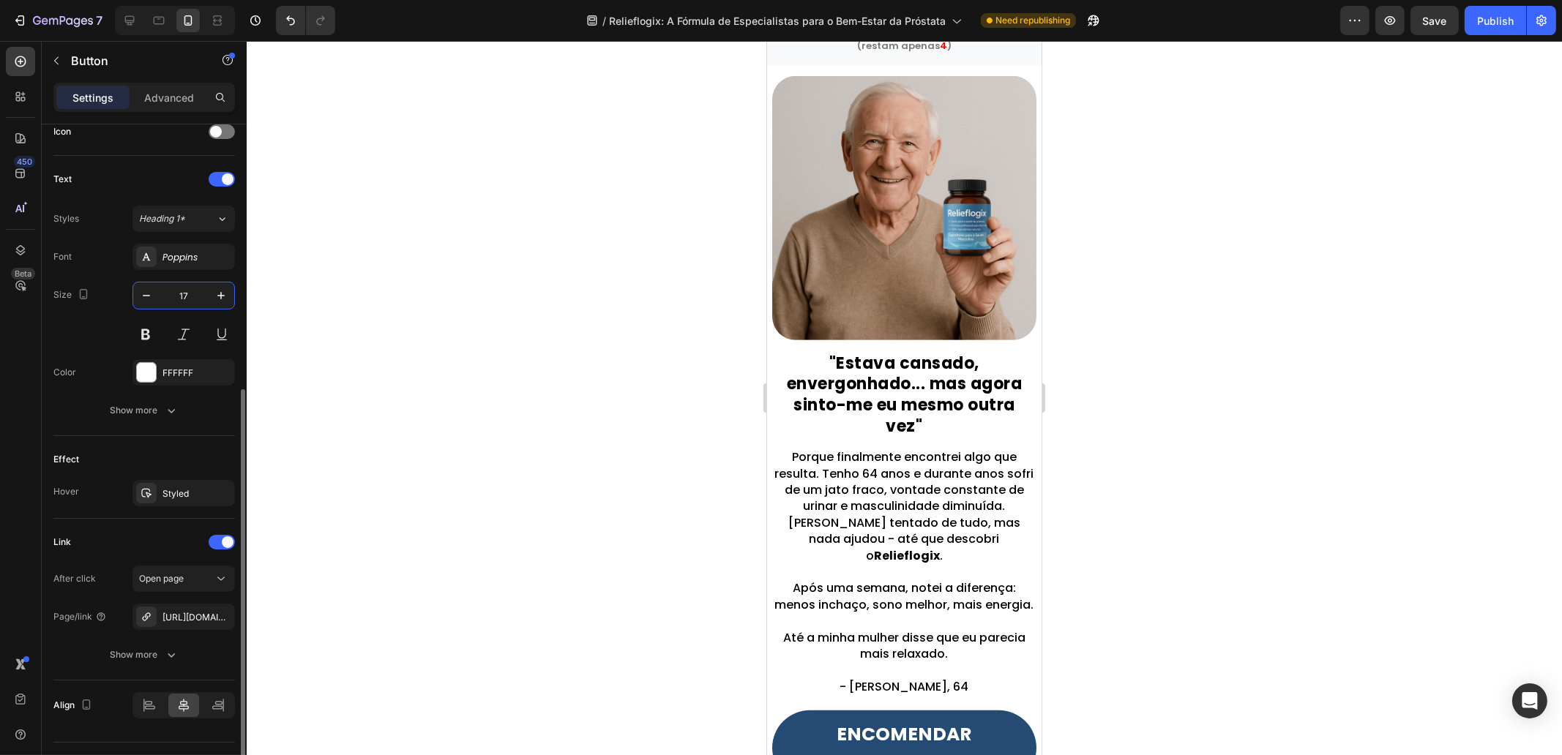
click at [190, 298] on input "17" at bounding box center [184, 296] width 48 height 26
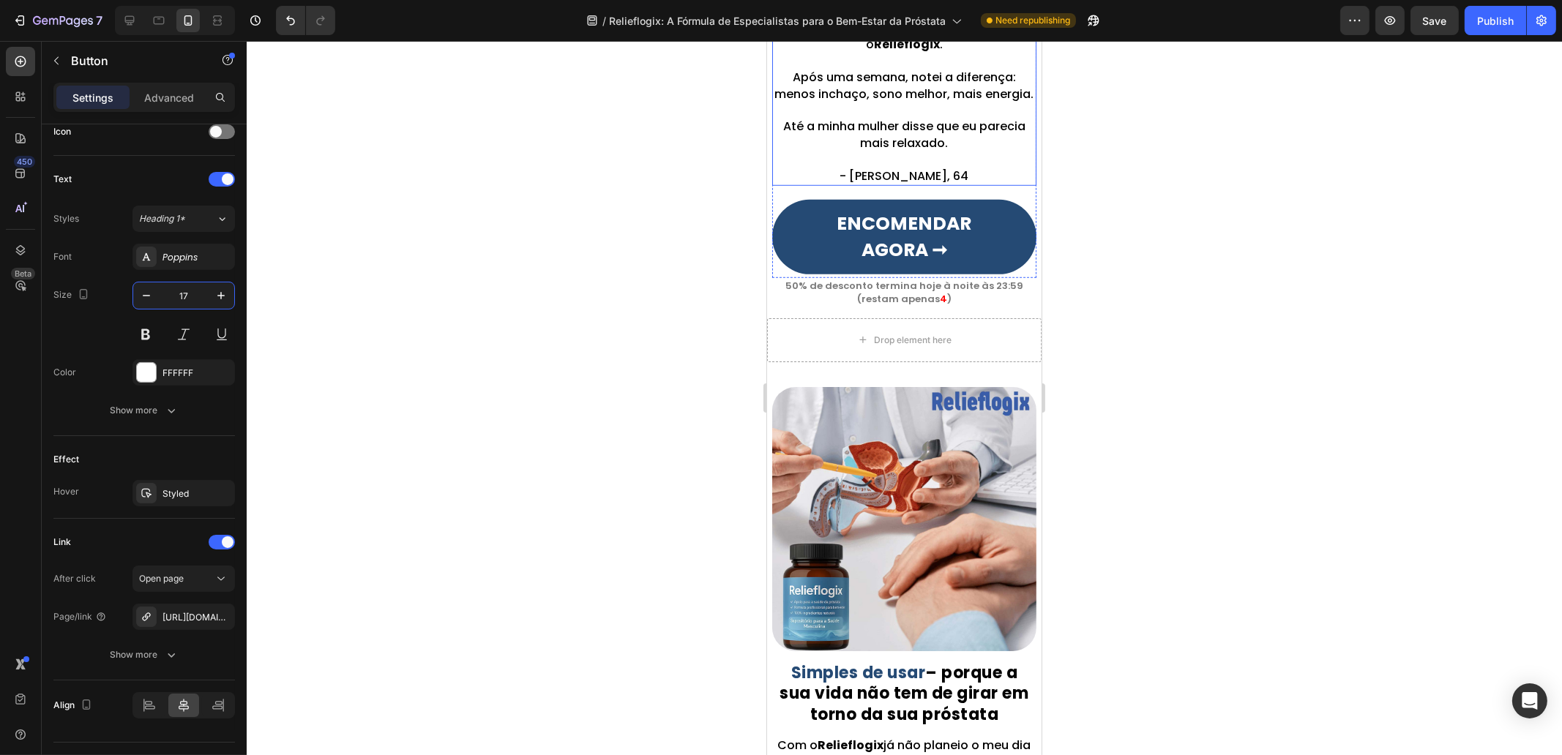
scroll to position [1914, 0]
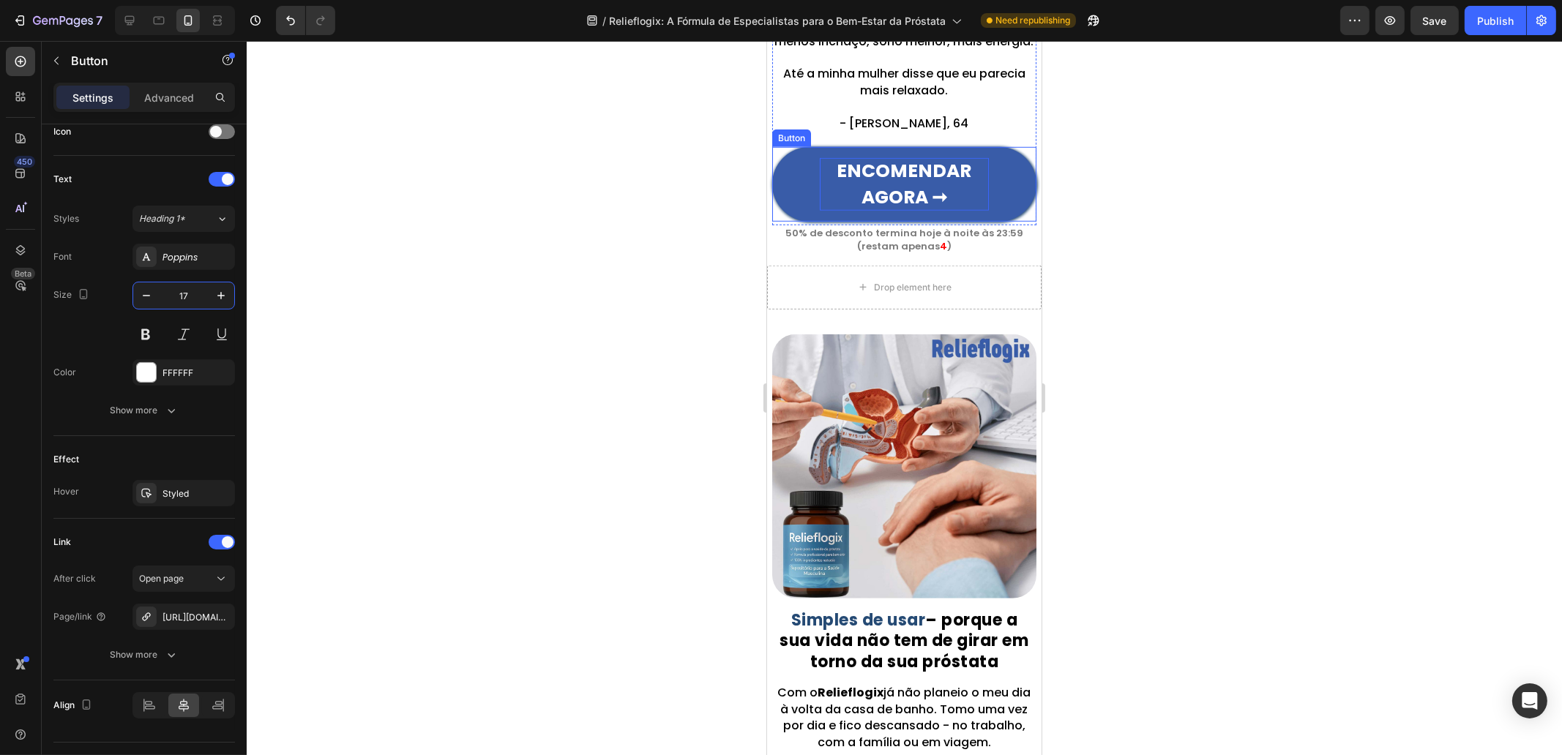
click at [913, 182] on strong "ENCOMENDAR AGORA ➞" at bounding box center [904, 184] width 135 height 52
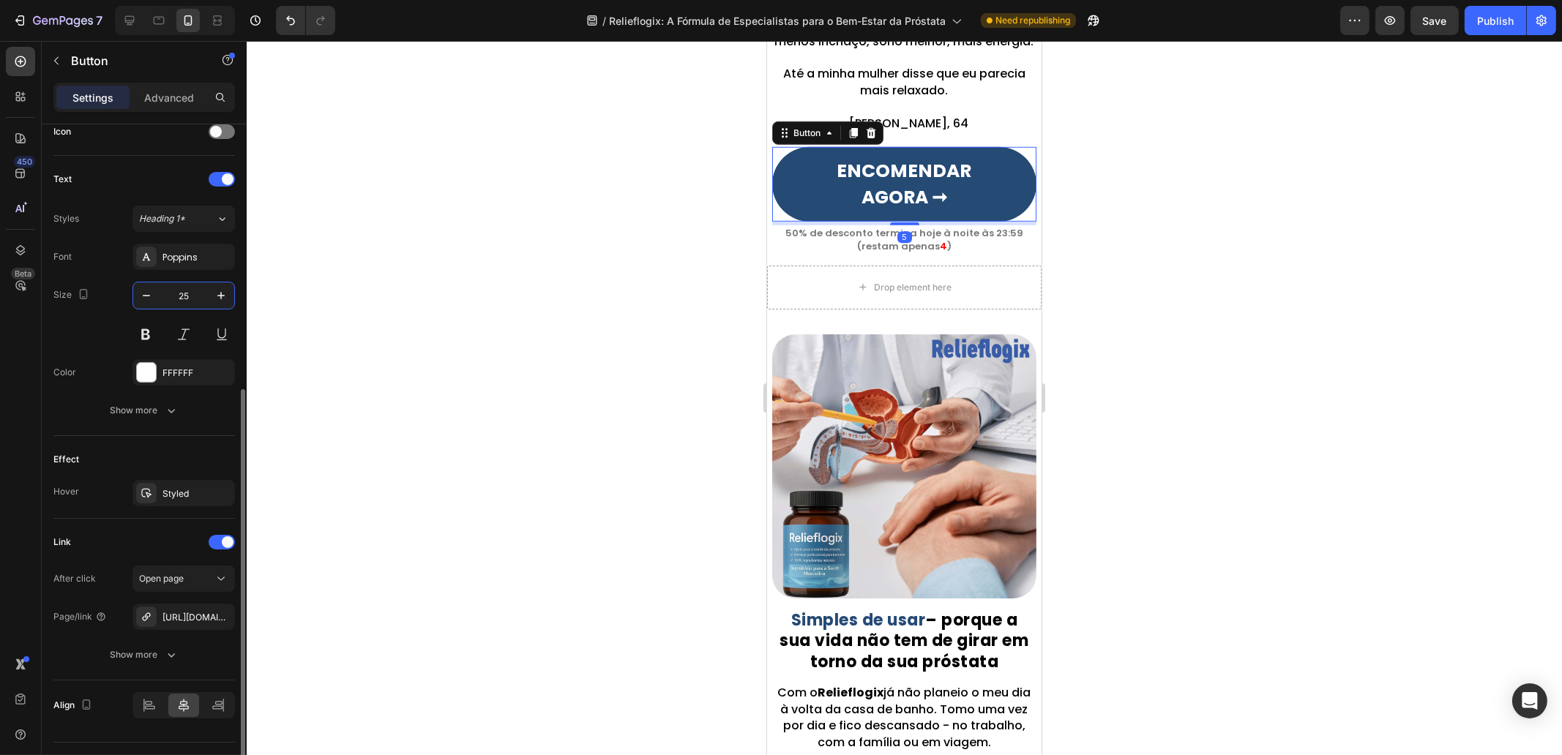
drag, startPoint x: 179, startPoint y: 293, endPoint x: 407, endPoint y: 326, distance: 230.1
click at [180, 293] on input "25" at bounding box center [184, 296] width 48 height 26
paste input "17"
type input "17"
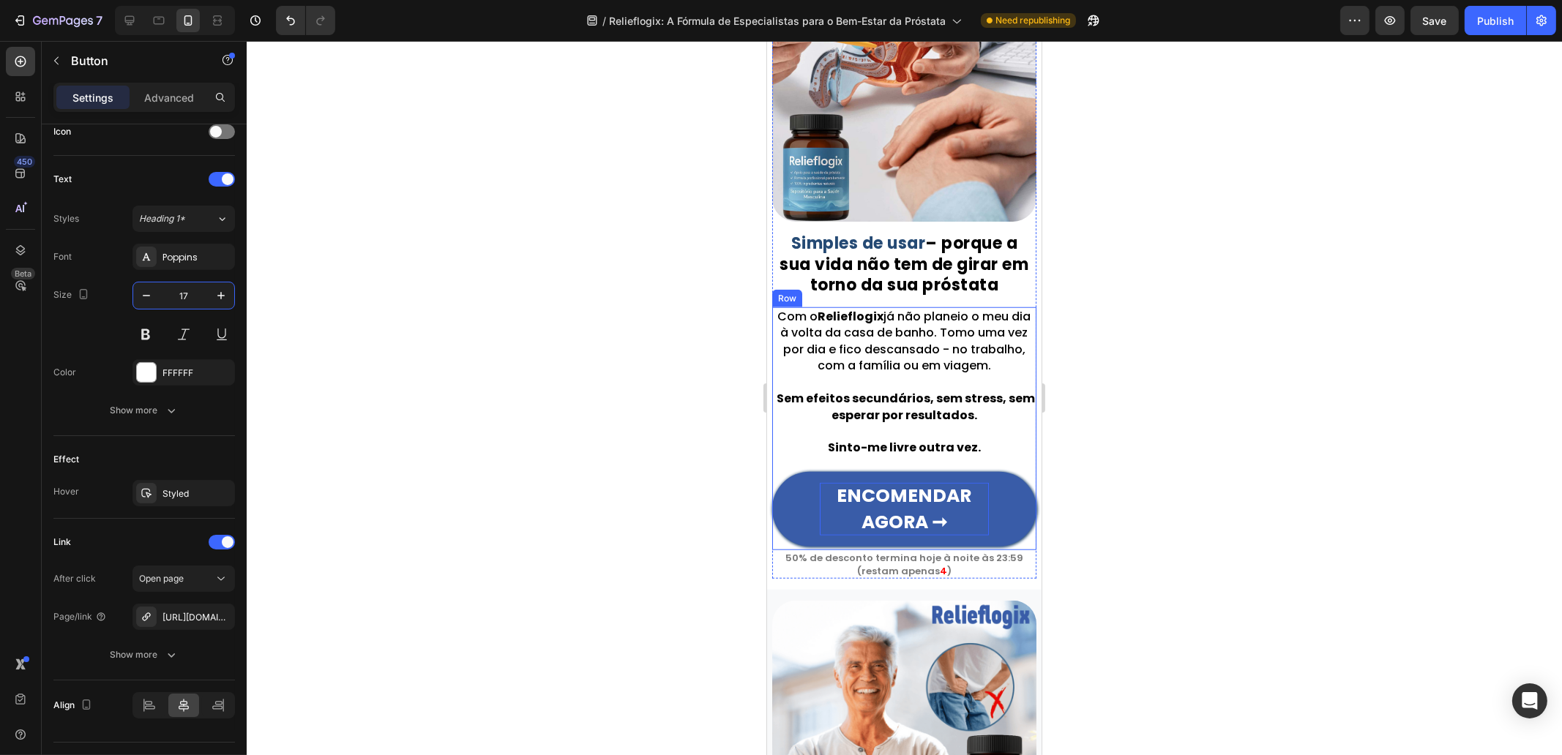
scroll to position [2279, 0]
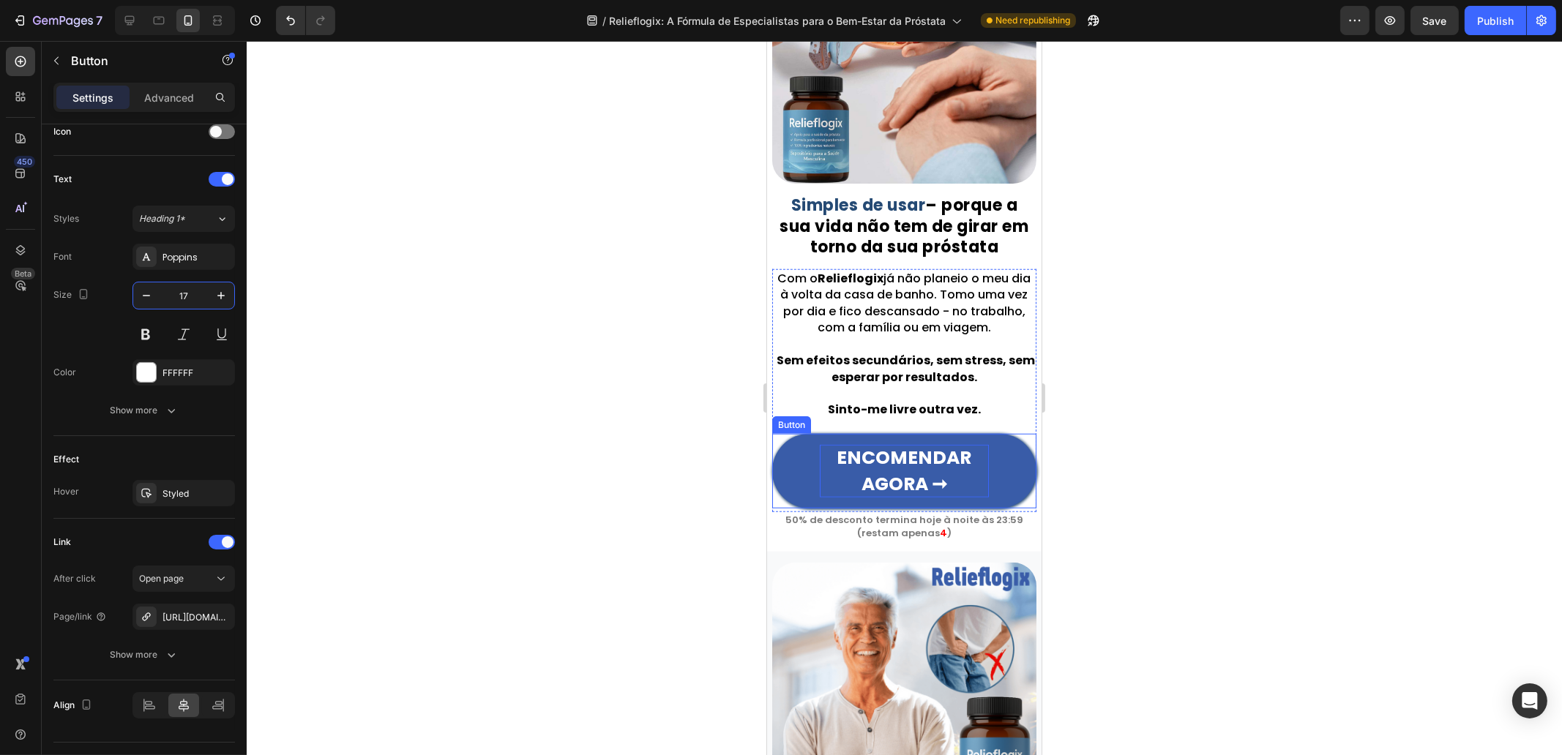
click at [968, 467] on p "ENCOMENDAR AGORA ➞" at bounding box center [903, 471] width 169 height 53
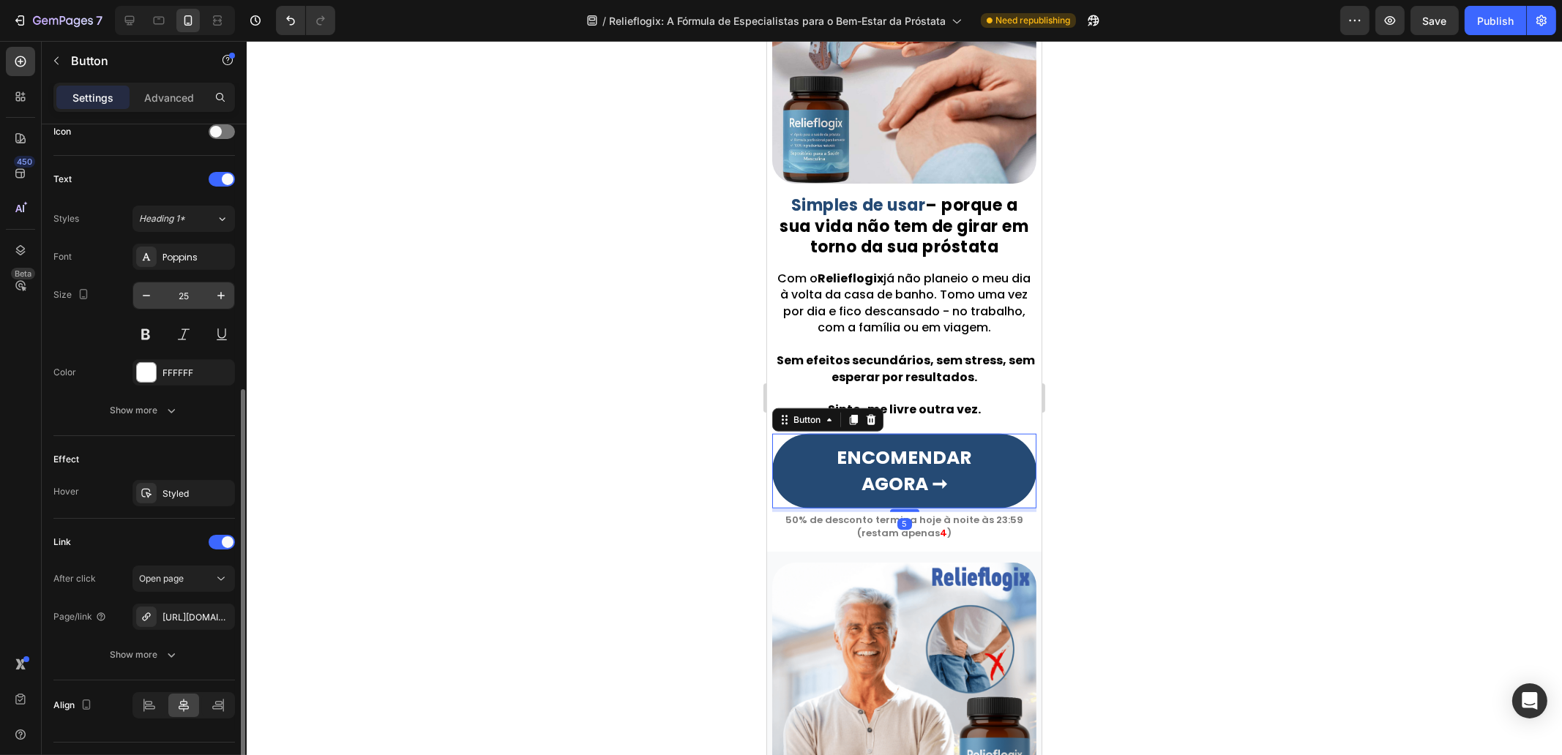
click at [180, 291] on input "25" at bounding box center [184, 296] width 48 height 26
paste input "17"
type input "17"
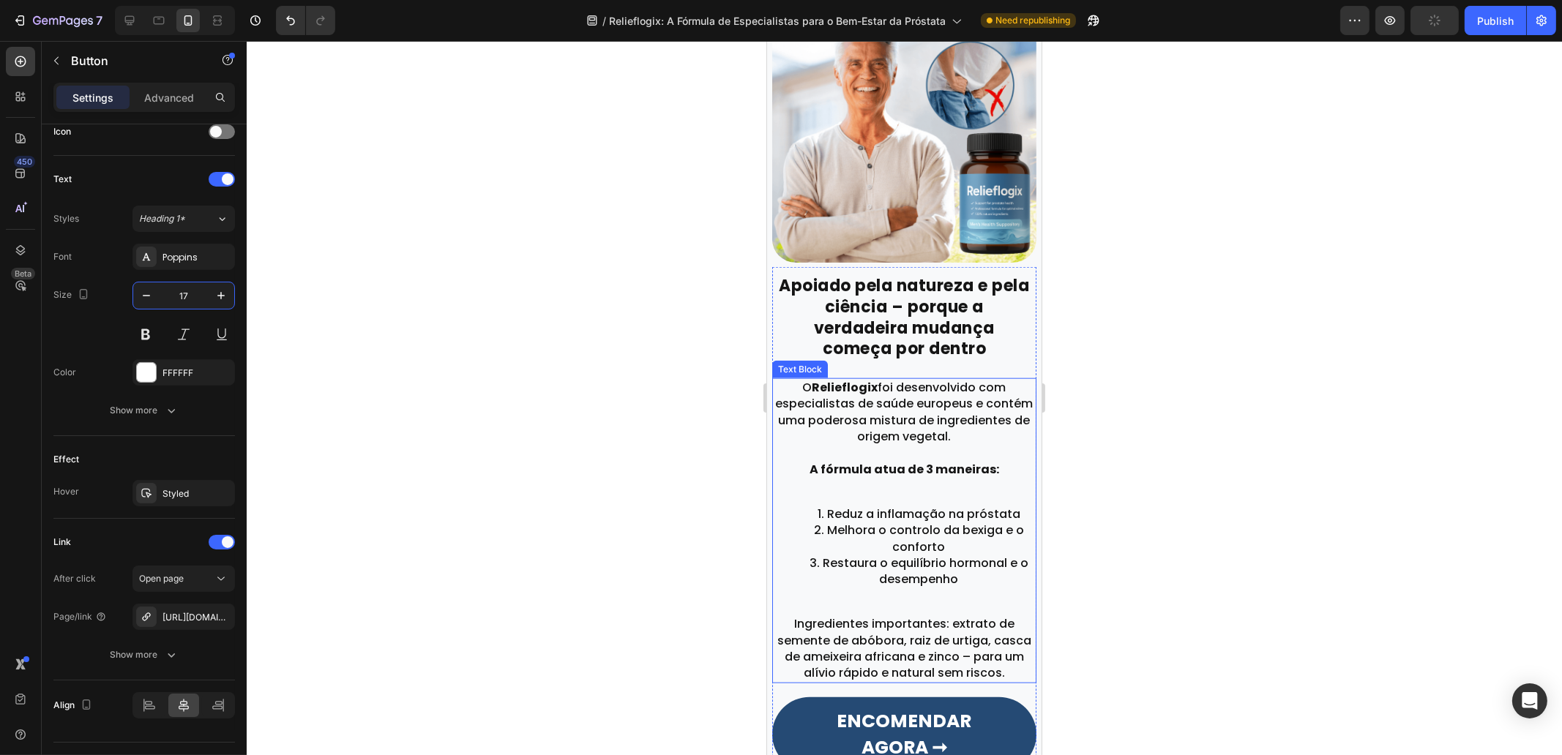
scroll to position [2828, 0]
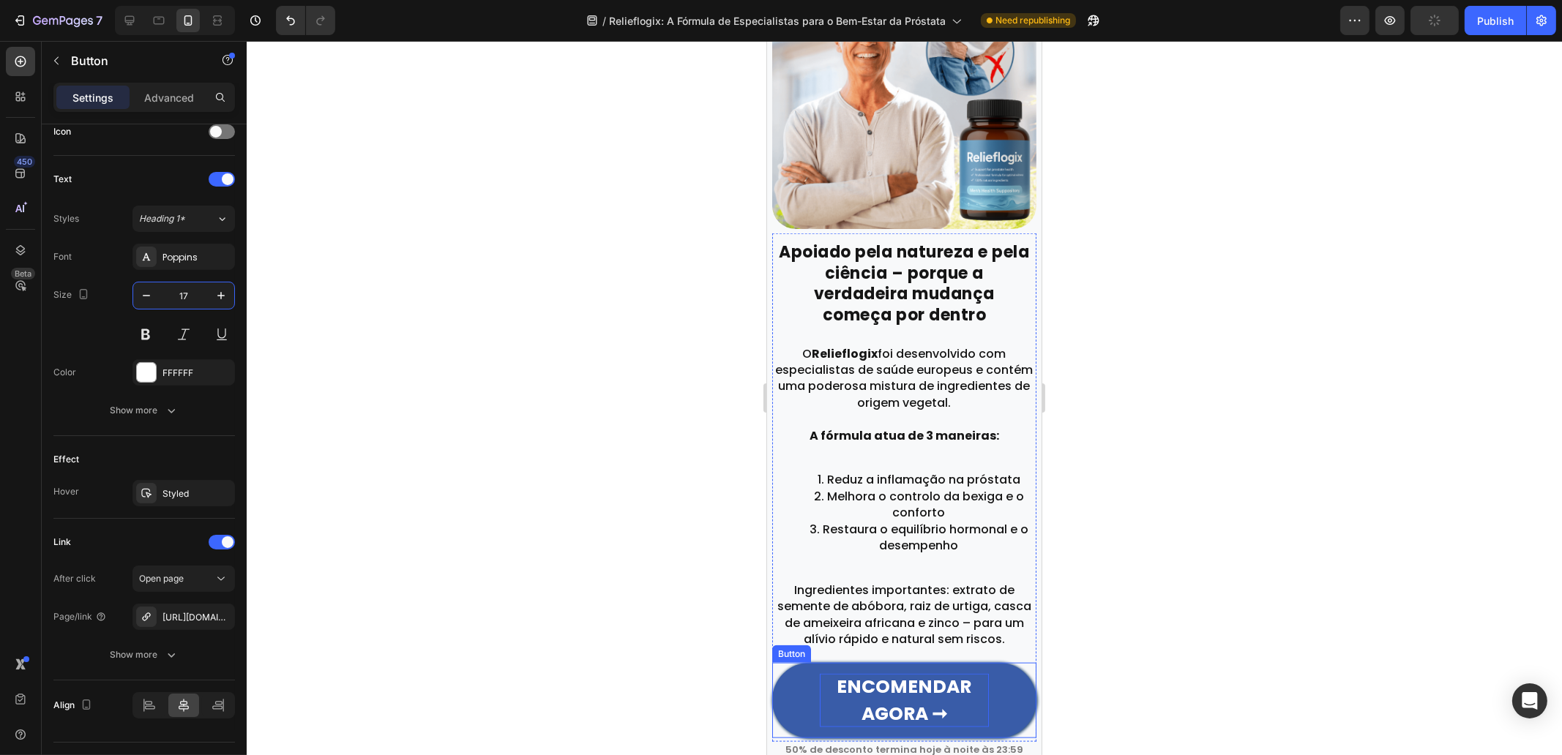
click at [914, 694] on strong "ENCOMENDAR AGORA ➞" at bounding box center [904, 700] width 135 height 52
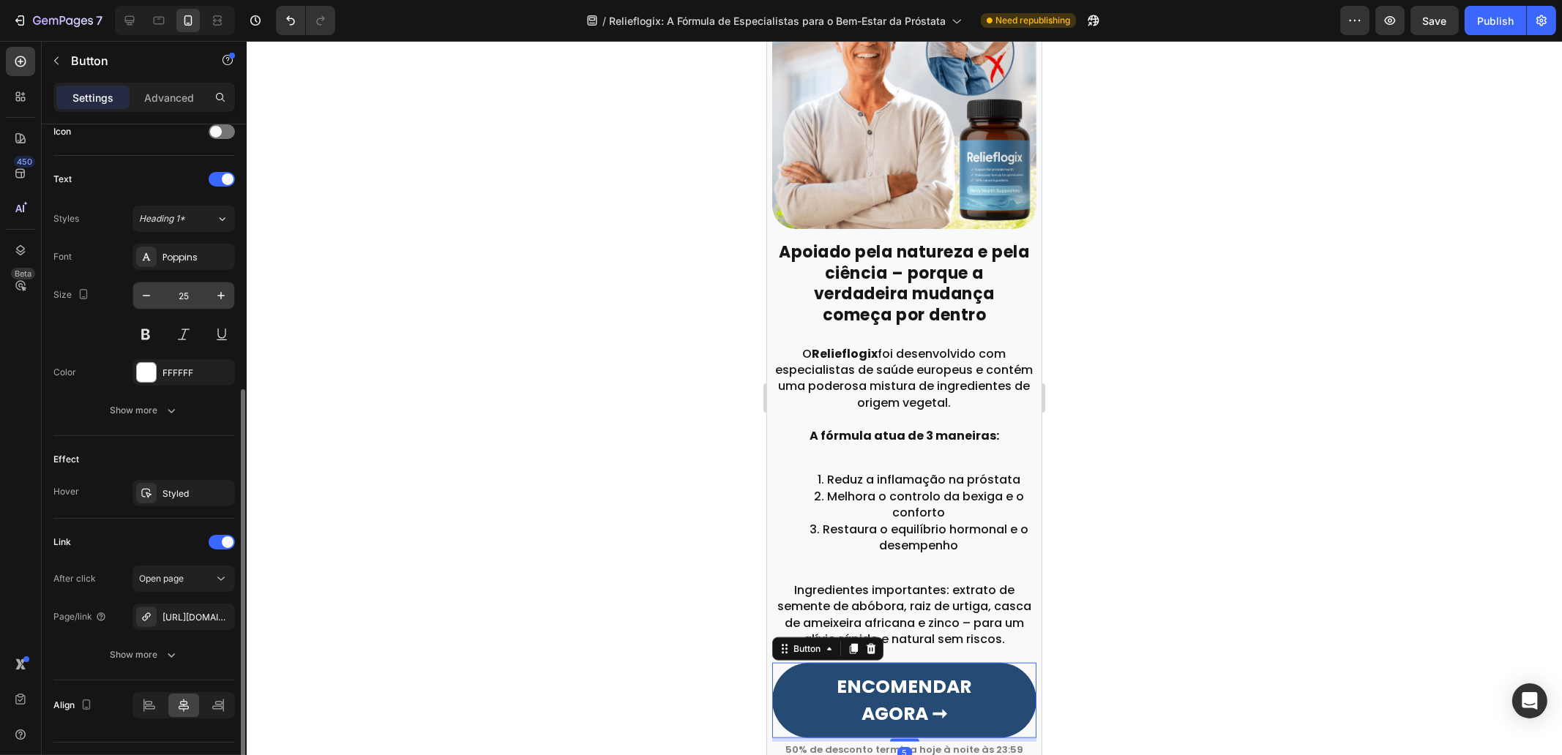
click at [190, 300] on input "25" at bounding box center [184, 296] width 48 height 26
paste input "17"
type input "17"
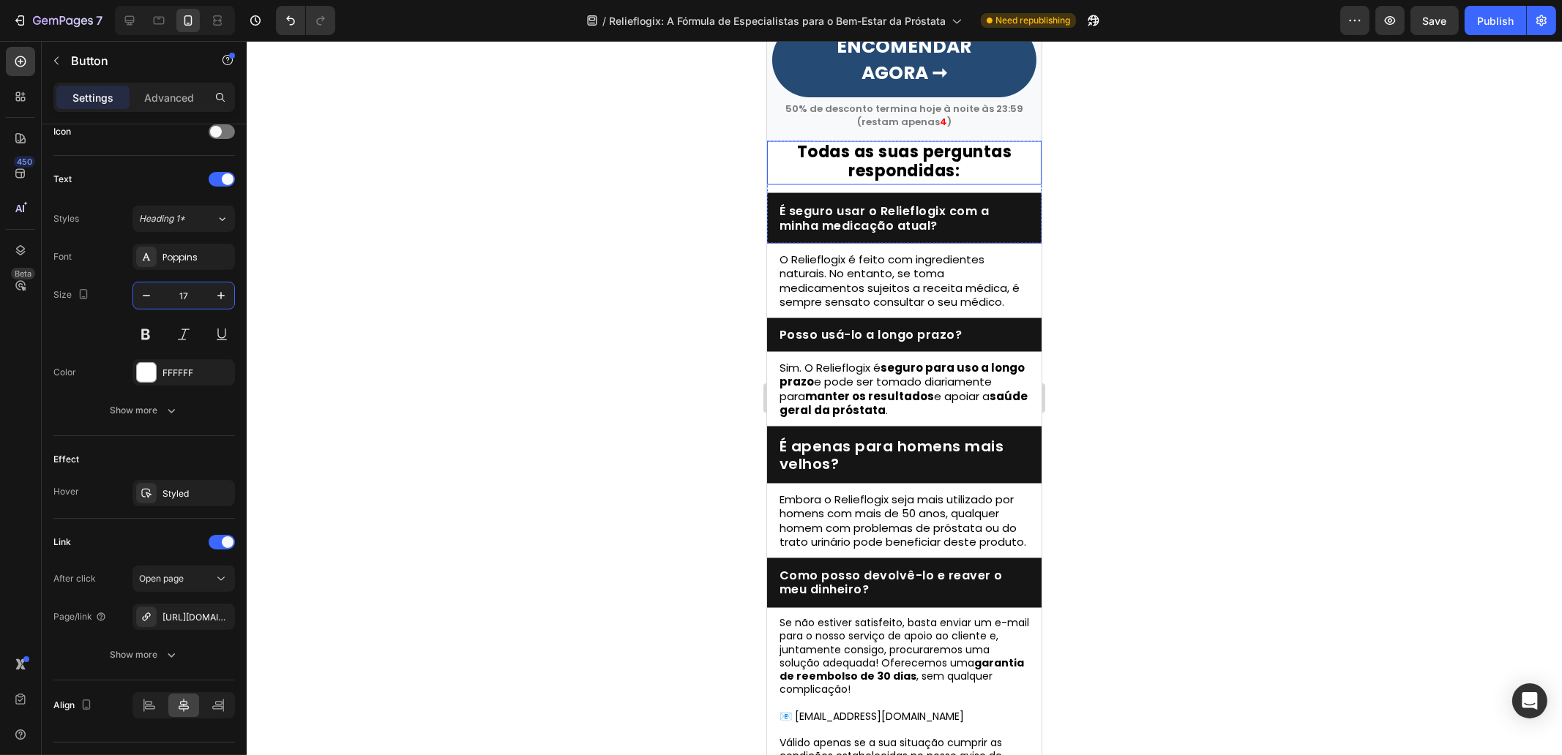
scroll to position [4201, 0]
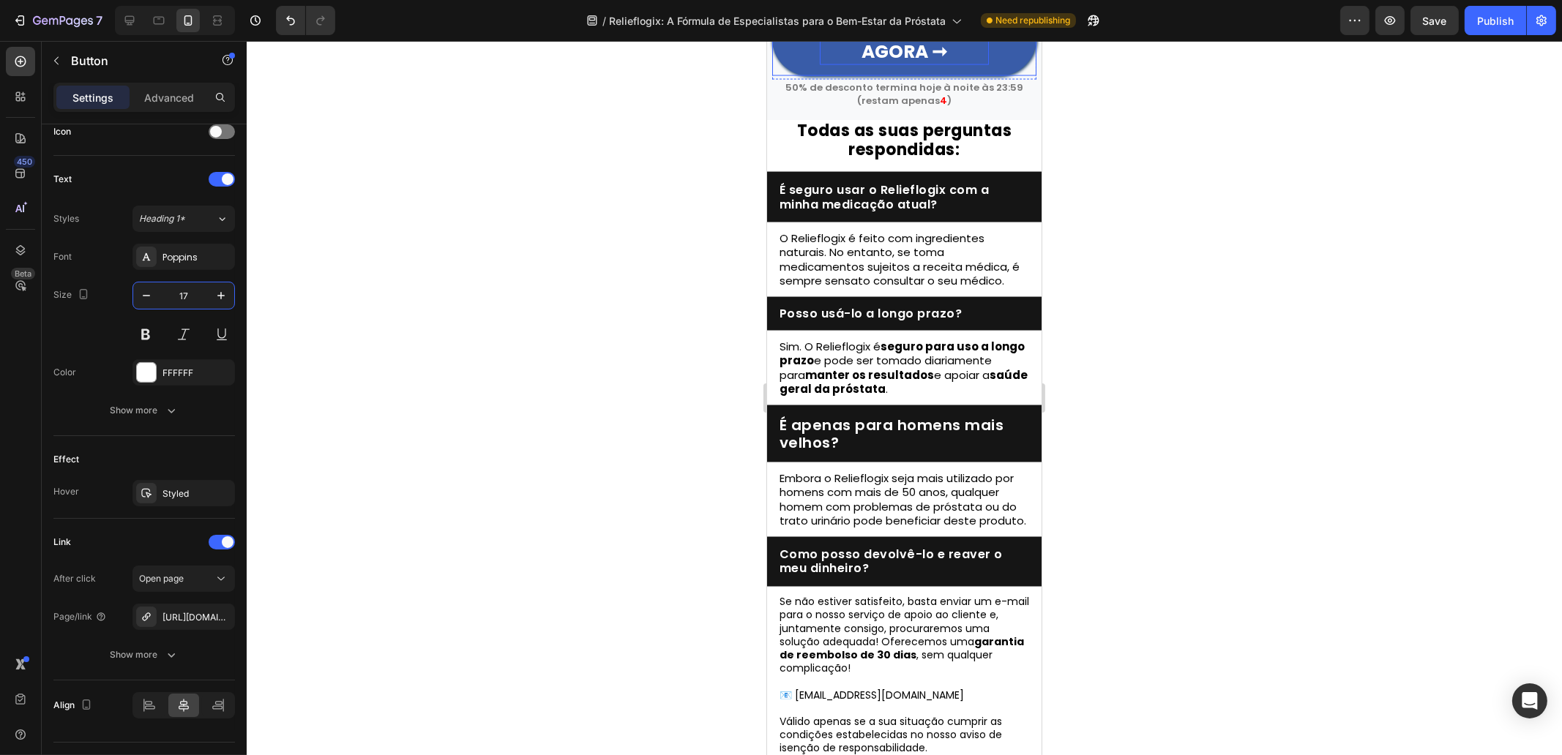
drag, startPoint x: 873, startPoint y: 294, endPoint x: 800, endPoint y: 329, distance: 80.9
click at [874, 64] on strong "ENCOMENDAR AGORA ➞" at bounding box center [904, 38] width 135 height 52
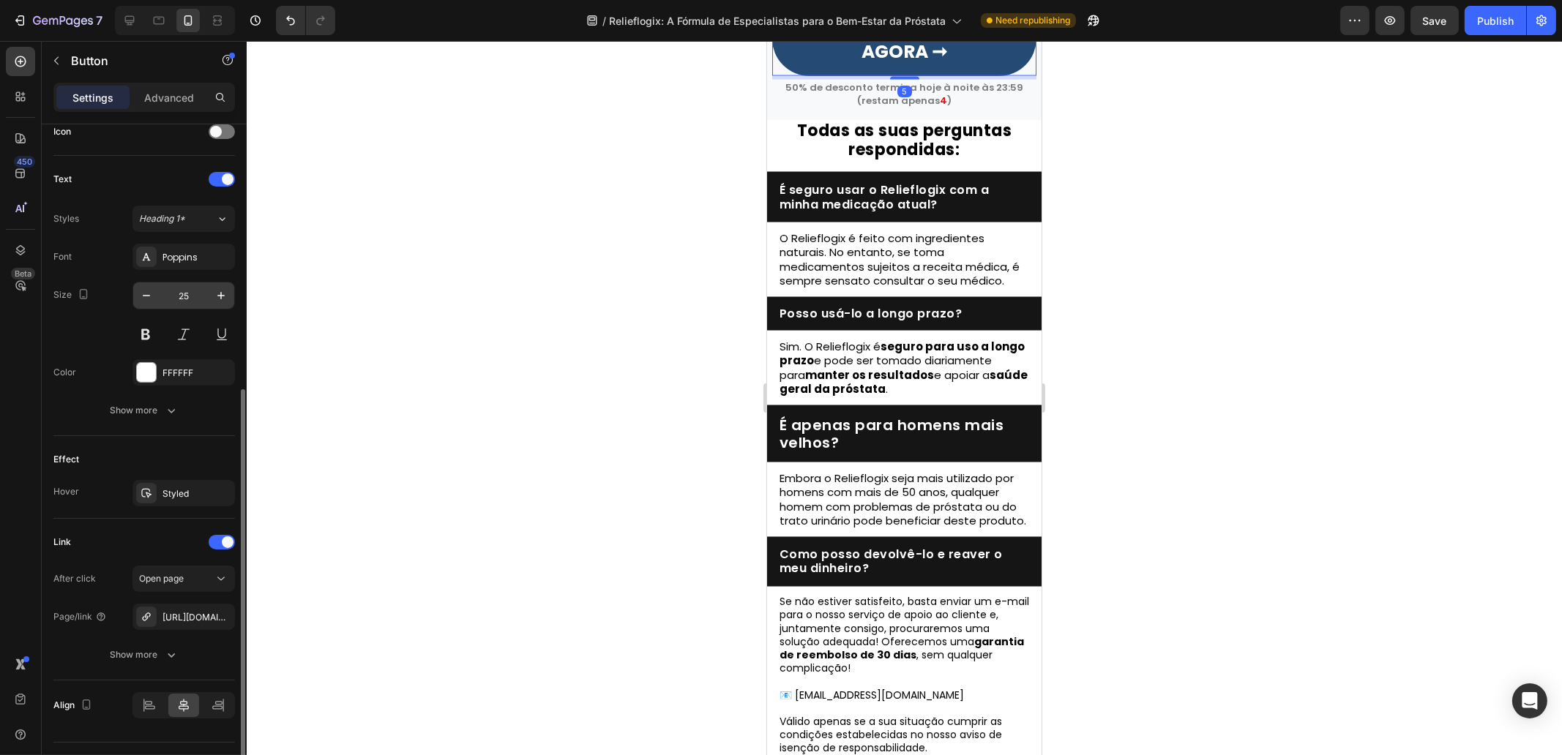
click at [178, 284] on input "25" at bounding box center [184, 296] width 48 height 26
type input "17"
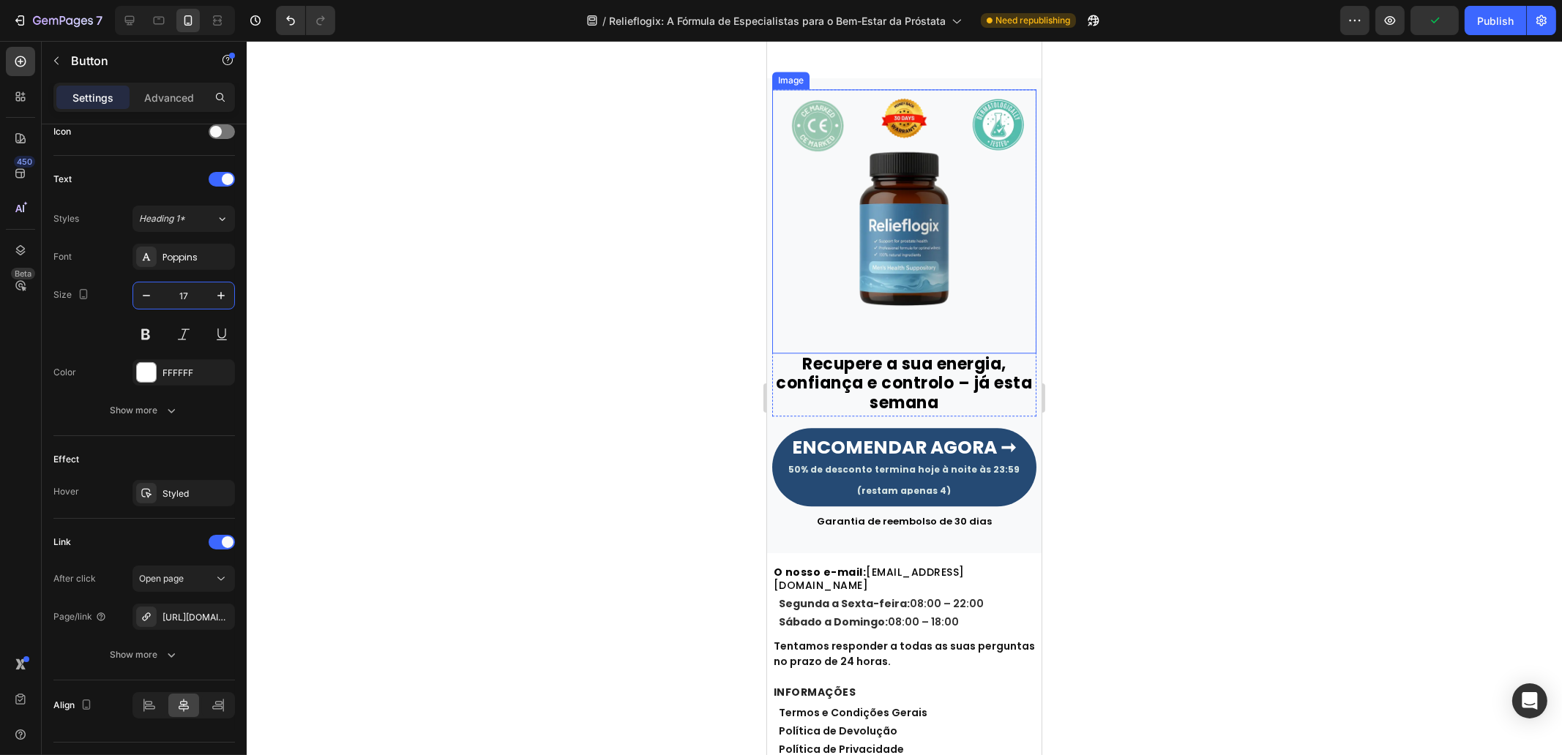
scroll to position [6273, 0]
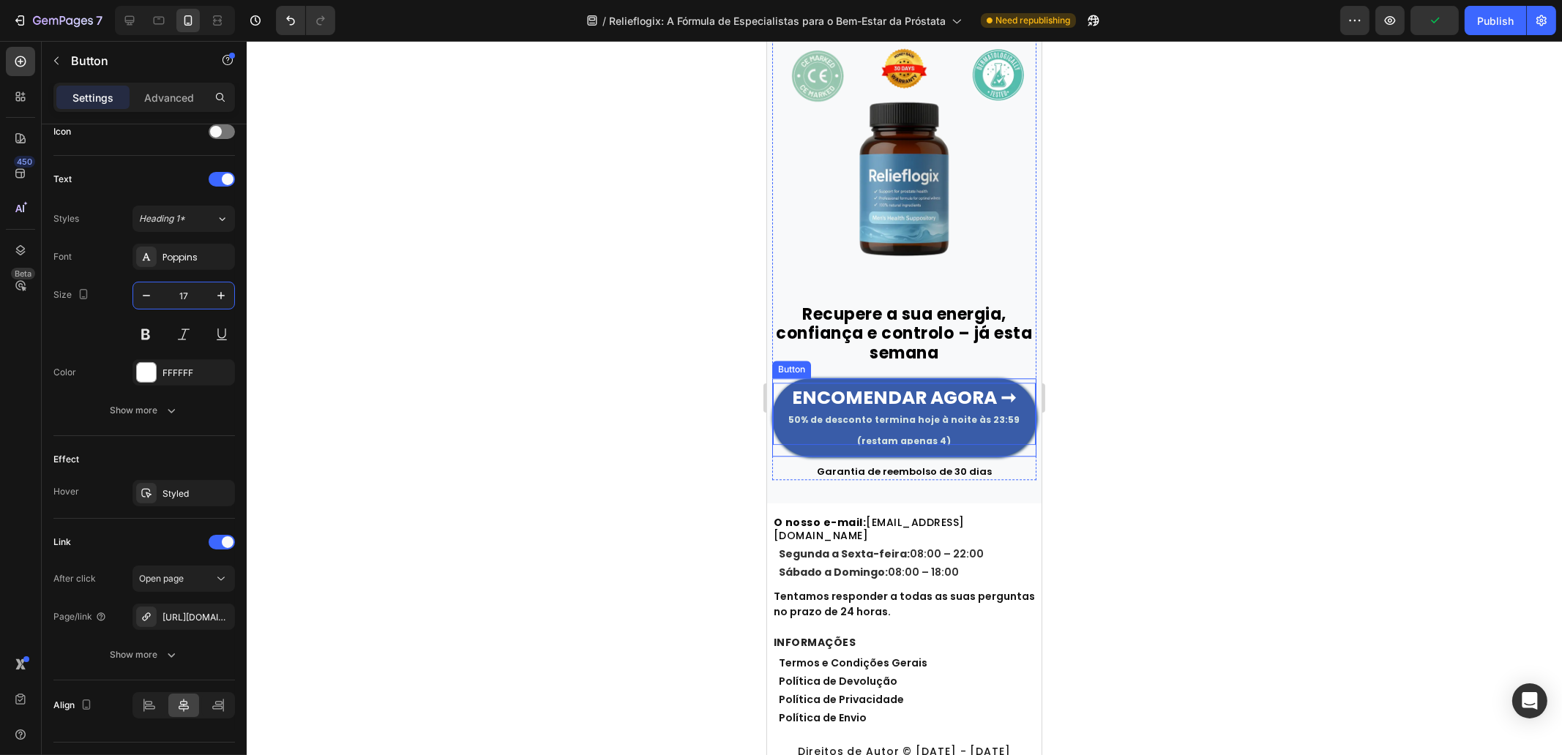
click at [902, 385] on strong "ENCOMENDAR AGORA ➞" at bounding box center [904, 398] width 224 height 26
drag, startPoint x: 1006, startPoint y: 382, endPoint x: 790, endPoint y: 378, distance: 216.0
click at [780, 383] on p "ENCOMENDAR AGORA ➞ 50% de desconto termina hoje à noite às 23:59 (restam apenas…" at bounding box center [903, 414] width 263 height 62
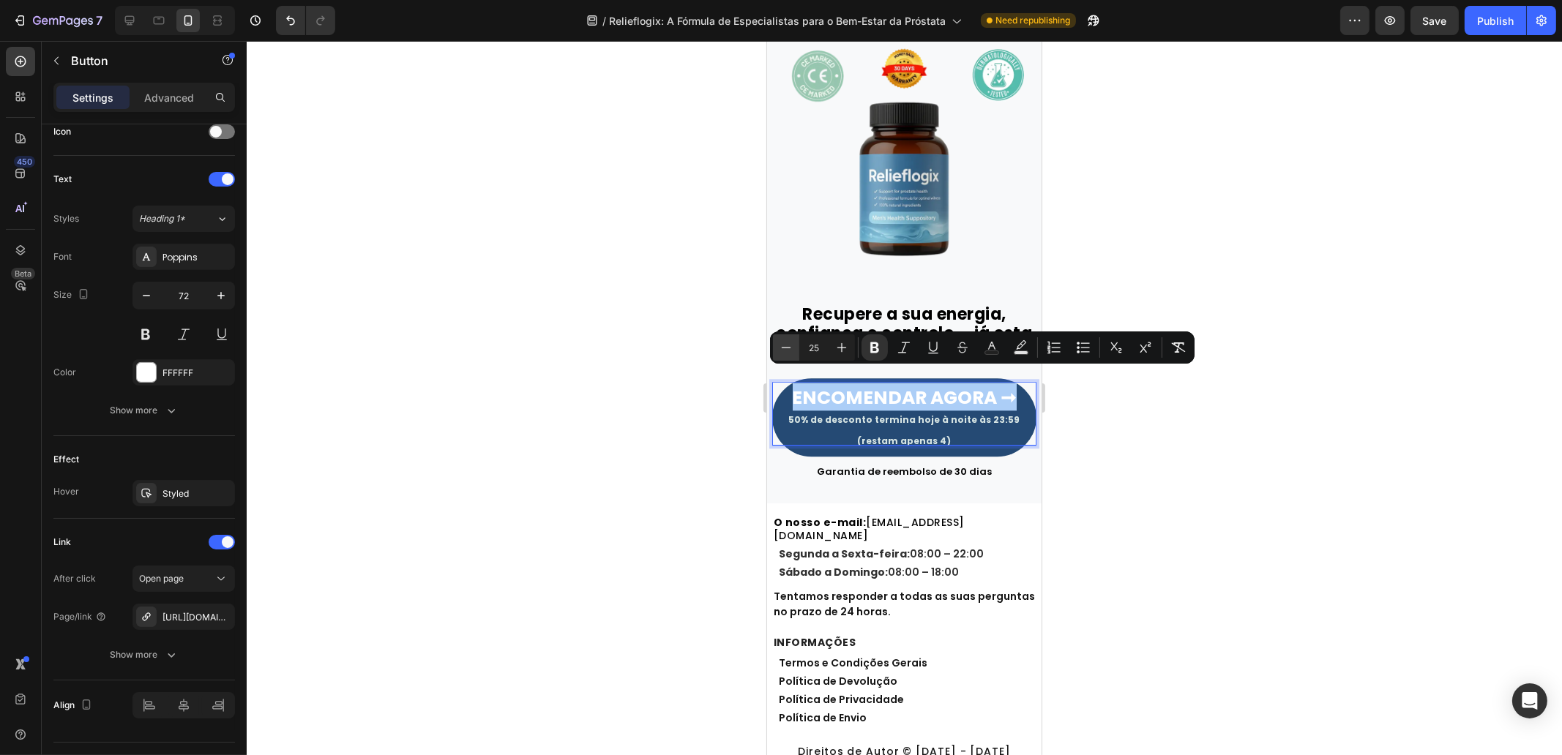
click at [785, 351] on icon "Editor contextual toolbar" at bounding box center [786, 347] width 15 height 15
click at [786, 351] on icon "Editor contextual toolbar" at bounding box center [786, 347] width 15 height 15
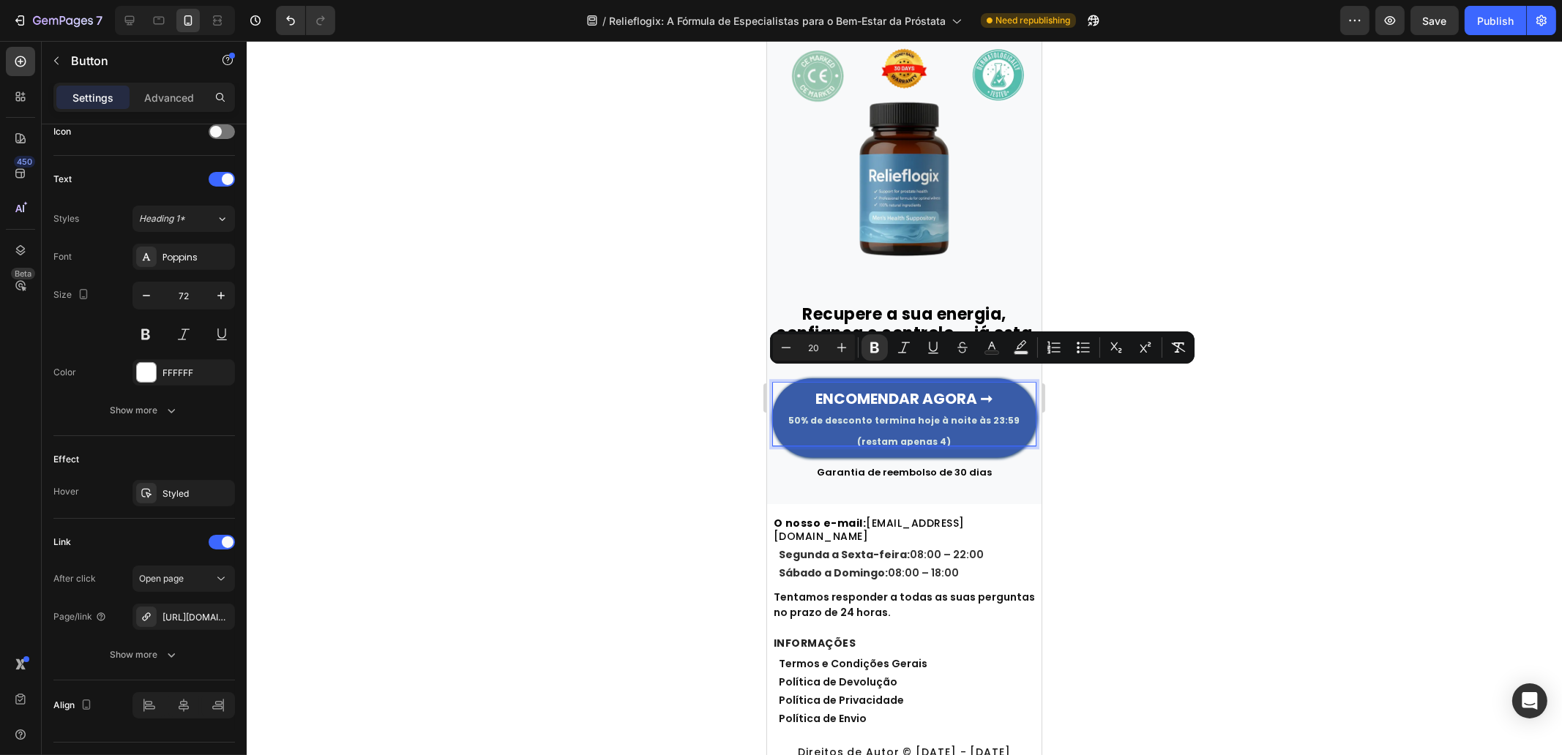
type input "12"
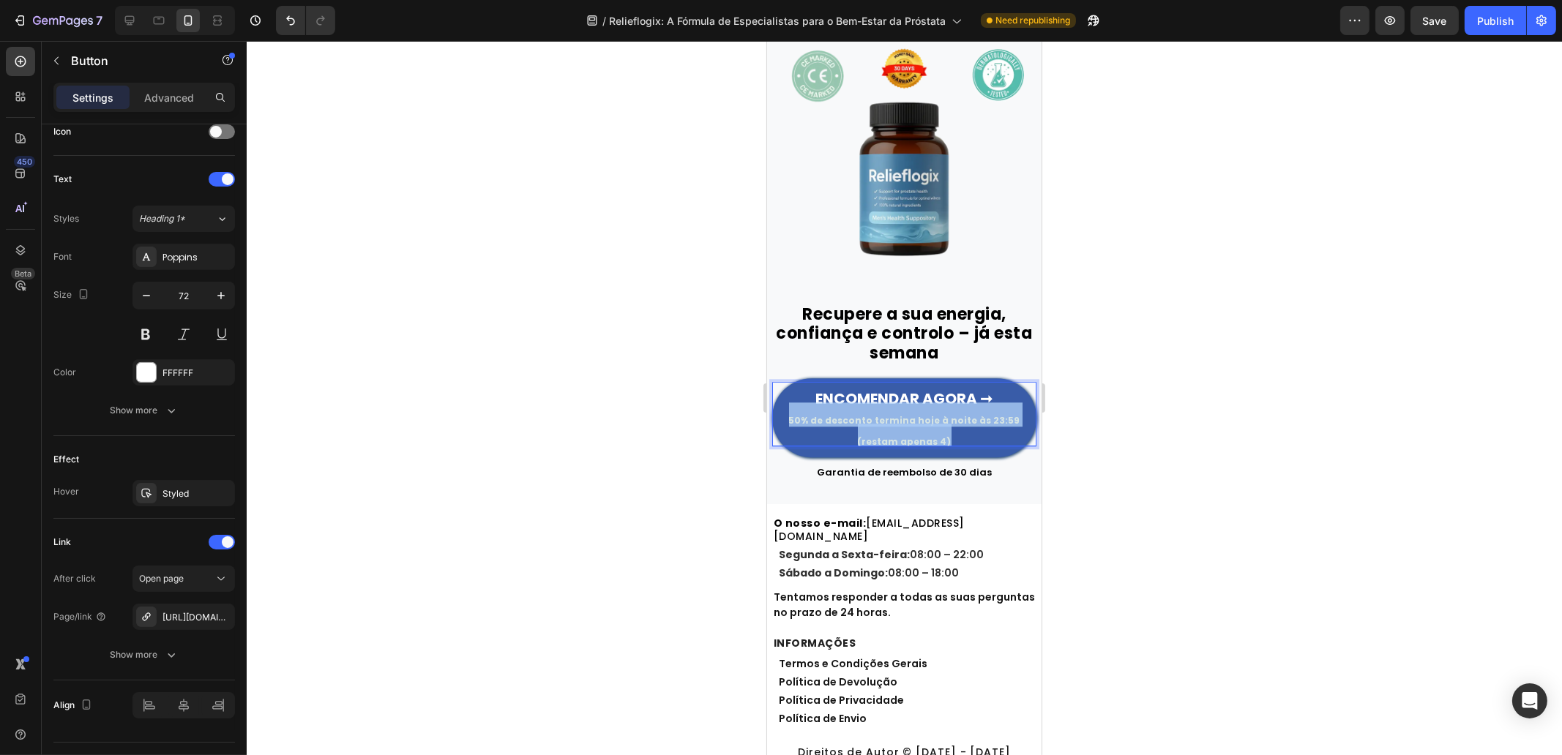
drag, startPoint x: 949, startPoint y: 426, endPoint x: 771, endPoint y: 408, distance: 178.8
click at [772, 408] on p "ENCOMENDAR AGORA ➞ 50% de desconto termina hoje à noite às 23:59 (restam apenas…" at bounding box center [903, 414] width 263 height 63
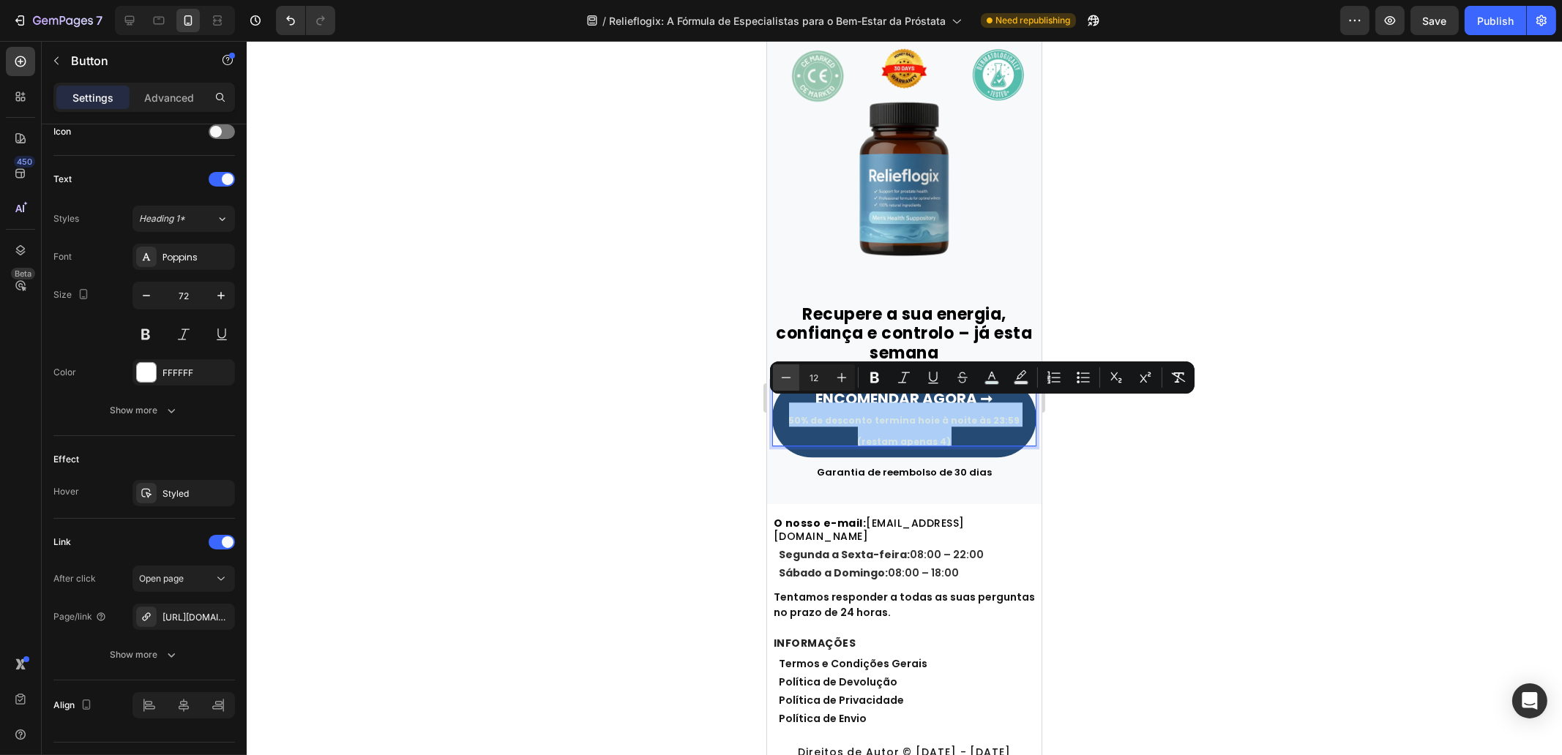
click at [779, 371] on icon "Editor contextual toolbar" at bounding box center [786, 377] width 15 height 15
type input "10"
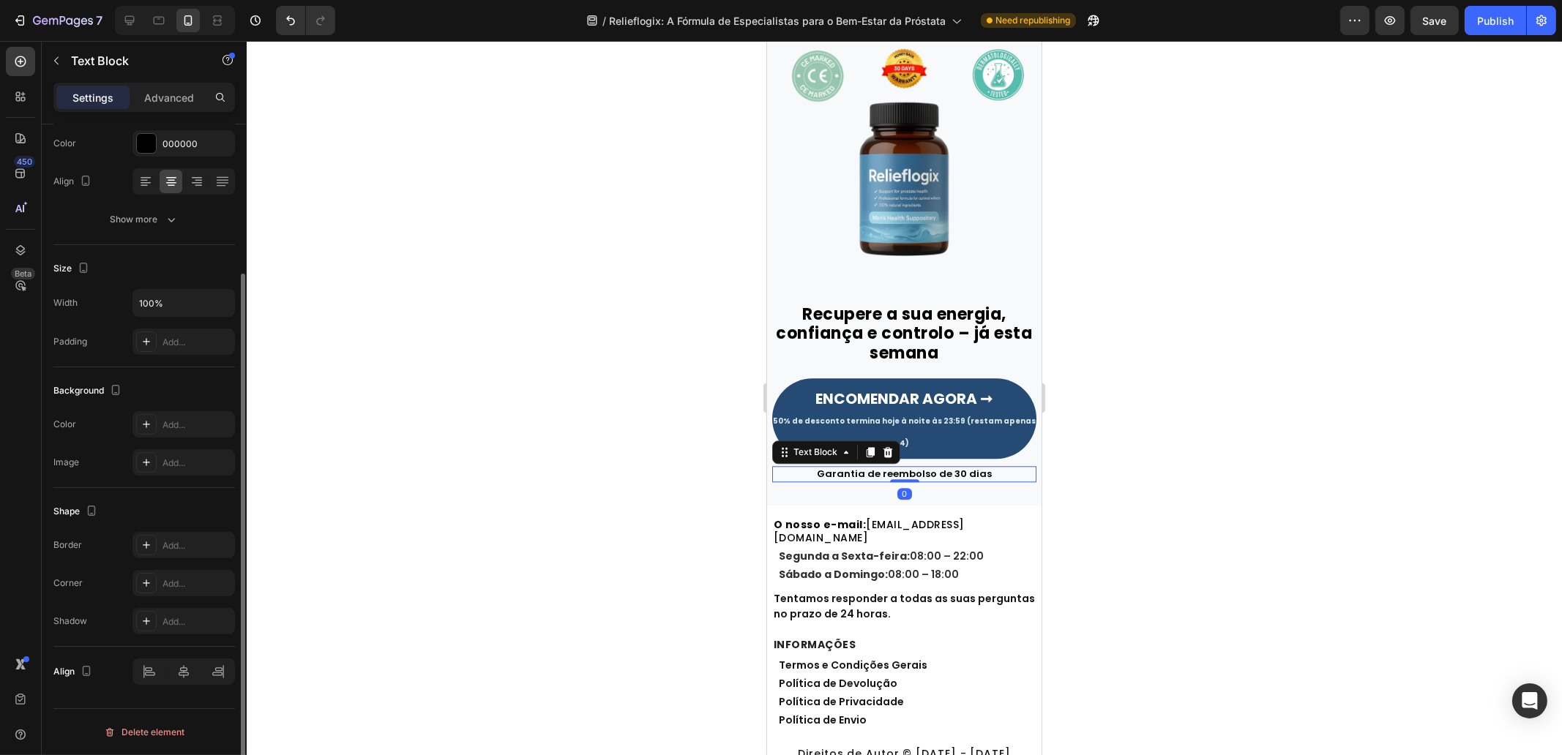
click at [928, 468] on p "Garantia de reembolso de 30 dias" at bounding box center [903, 474] width 261 height 13
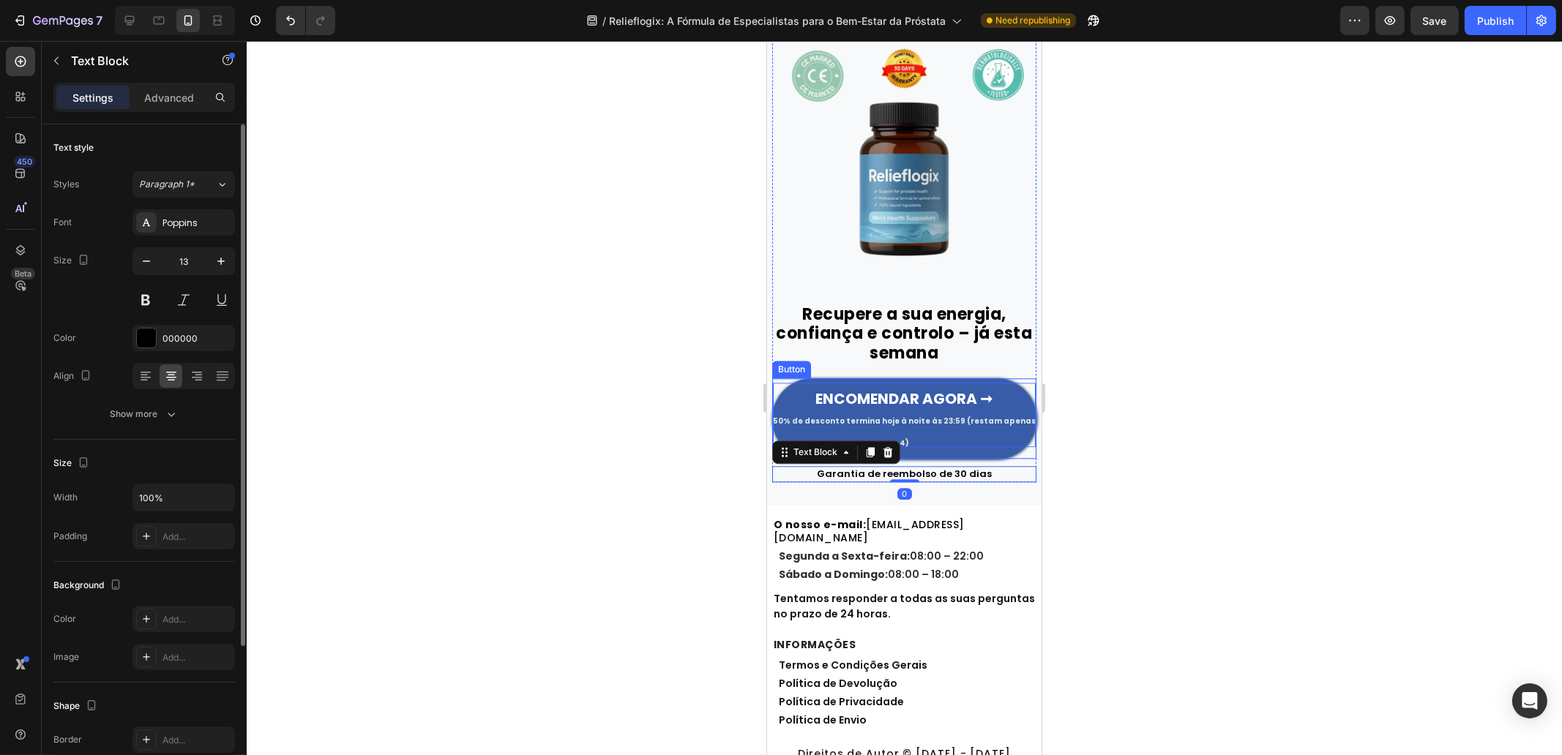
click at [985, 416] on span "50% de desconto termina hoje à noite às 23:59 (restam apenas 4)" at bounding box center [903, 433] width 263 height 34
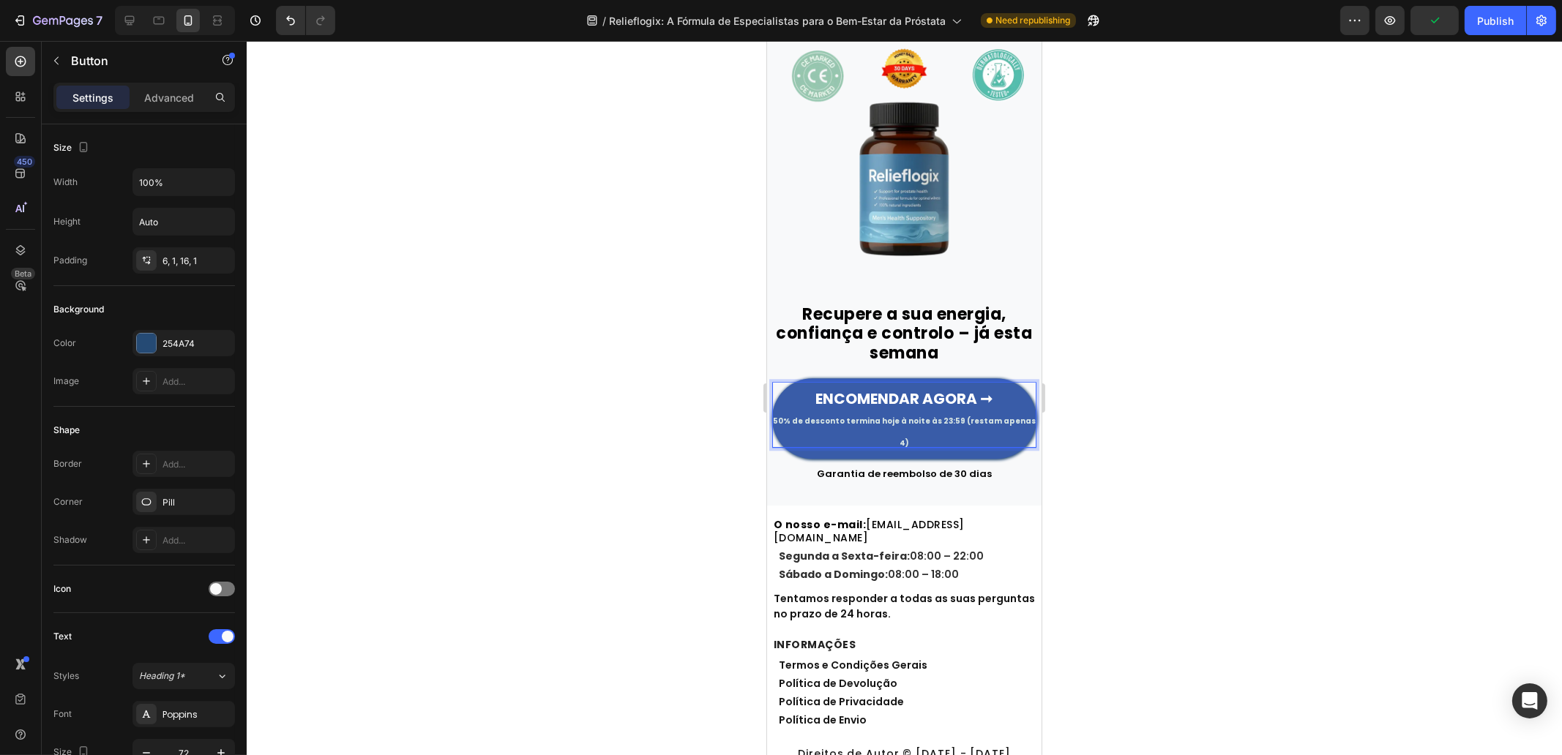
click at [971, 416] on span "50% de desconto termina hoje à noite às 23:59 (restam apenas 4)" at bounding box center [903, 433] width 263 height 34
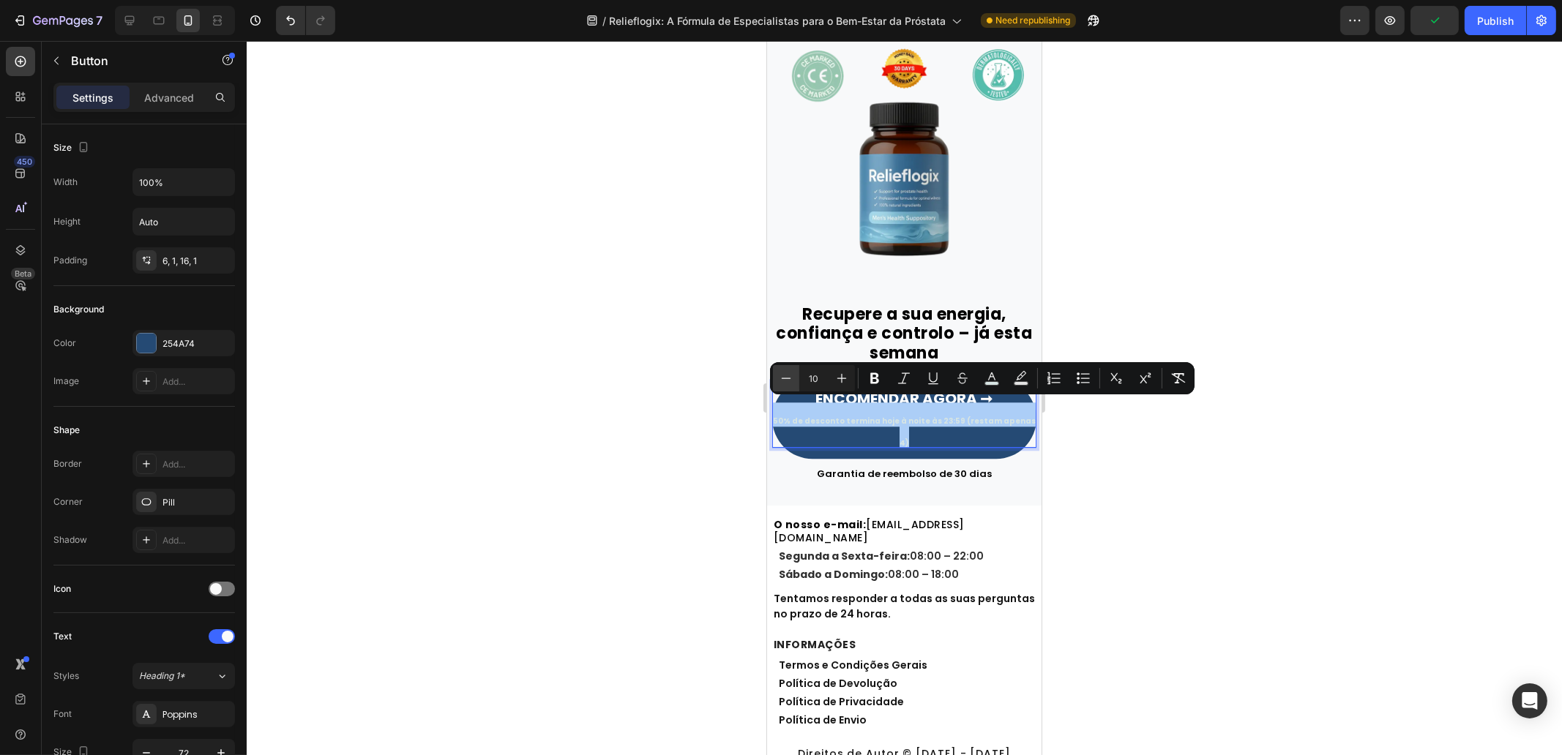
drag, startPoint x: 783, startPoint y: 378, endPoint x: 45, endPoint y: 359, distance: 738.7
click at [783, 378] on icon "Editor contextual toolbar" at bounding box center [787, 378] width 10 height 1
type input "9"
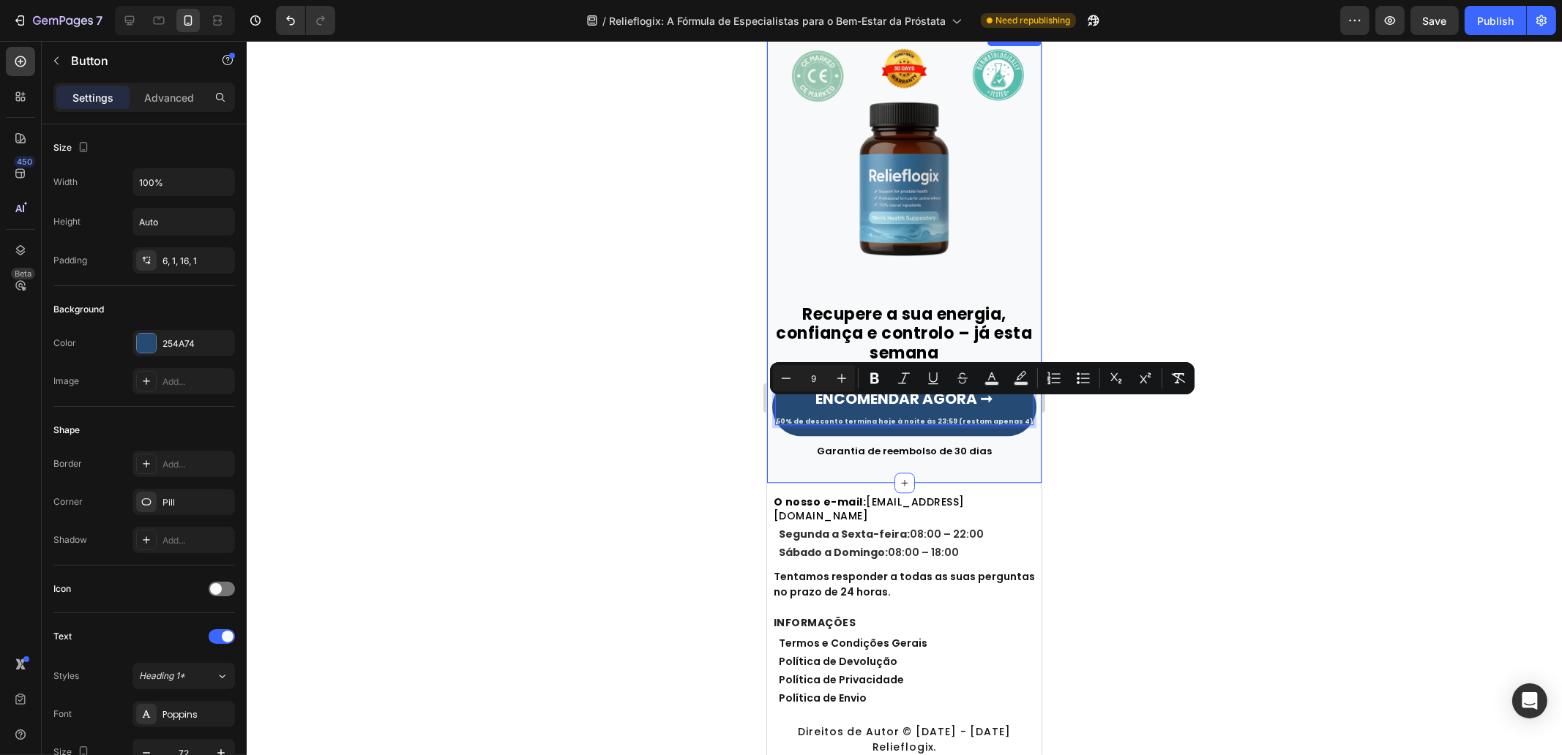
click at [923, 459] on div "Image Recupere a sua energia, confiança e controlo – já esta semana Heading Row…" at bounding box center [903, 256] width 274 height 455
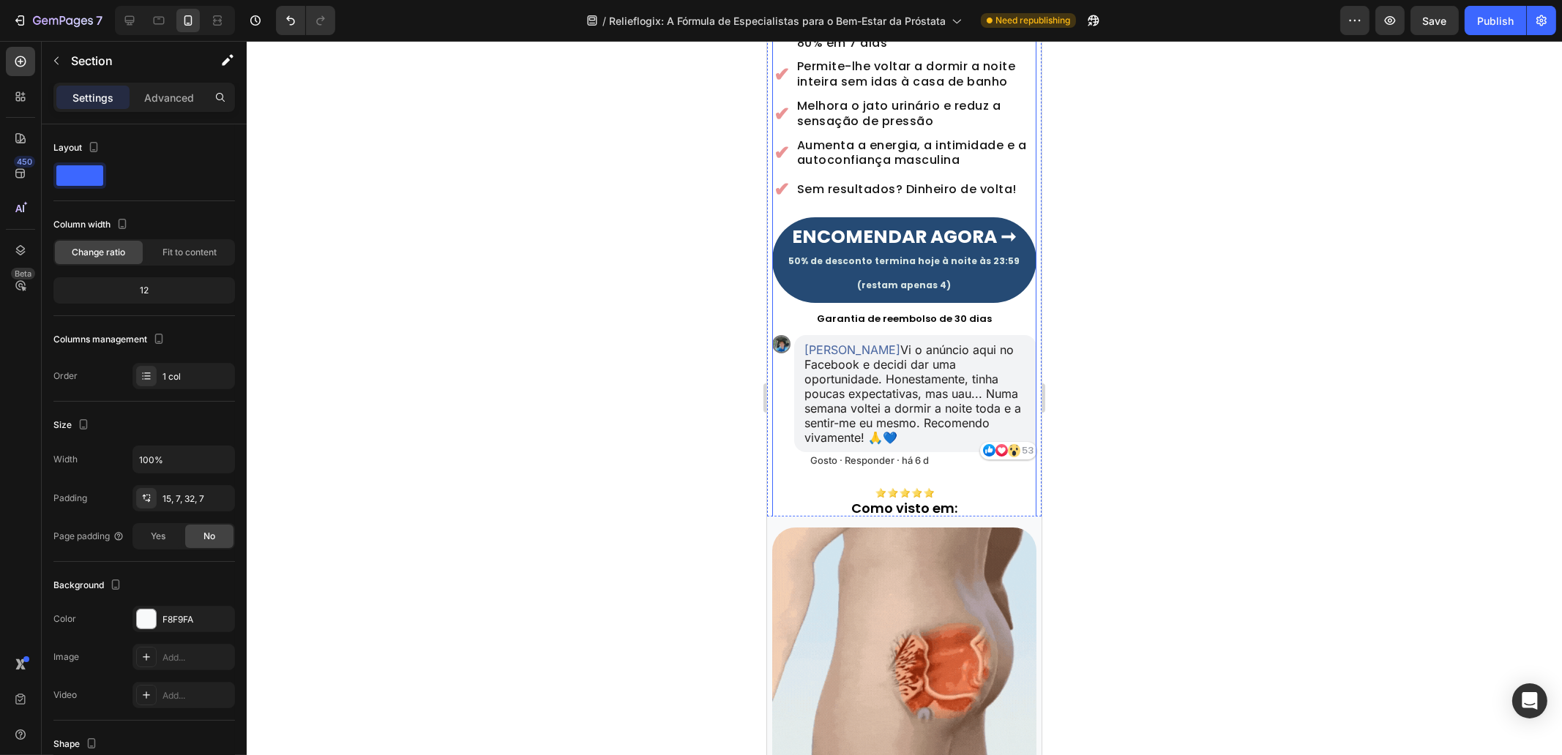
scroll to position [59, 0]
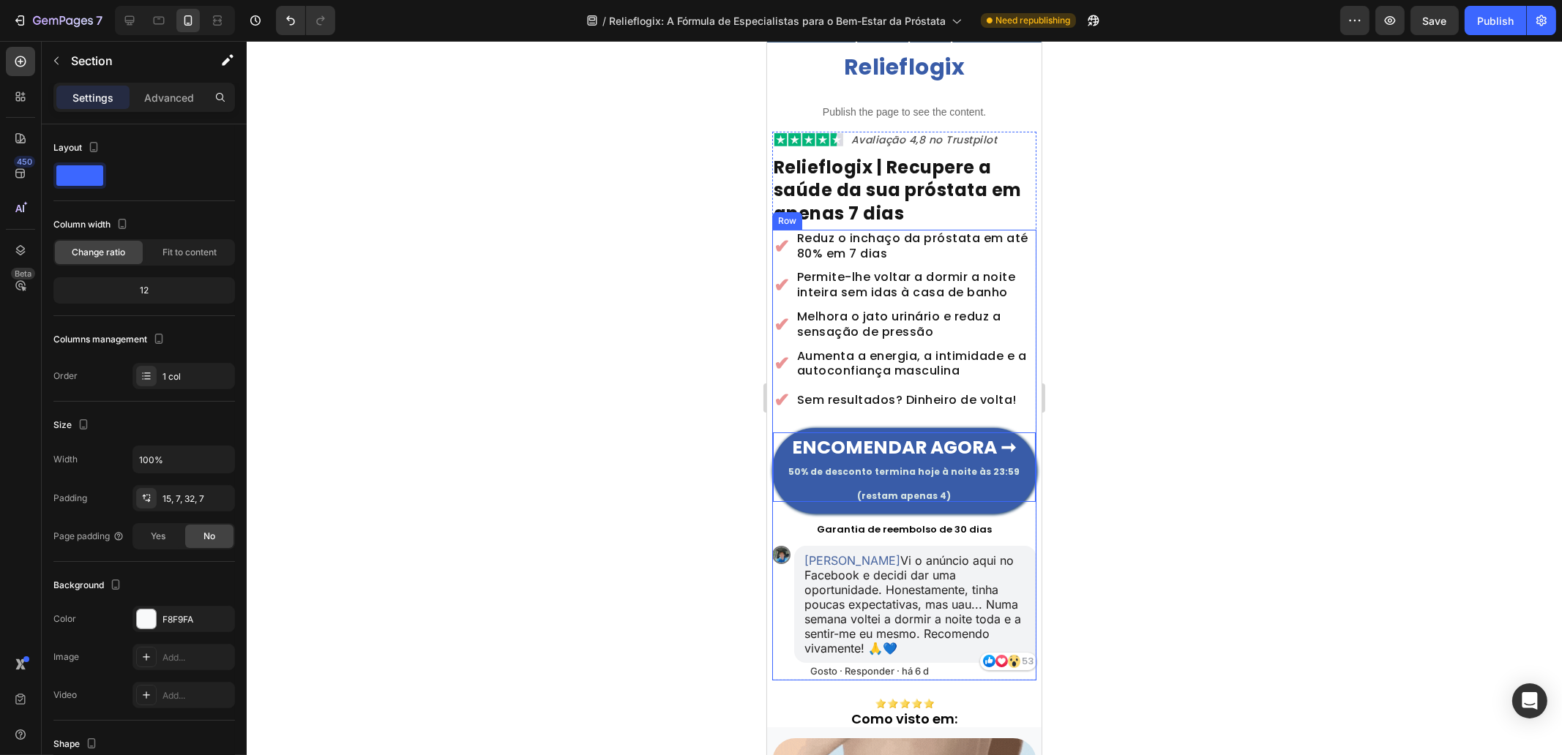
click at [933, 441] on strong "ENCOMENDAR AGORA ➞" at bounding box center [904, 448] width 224 height 26
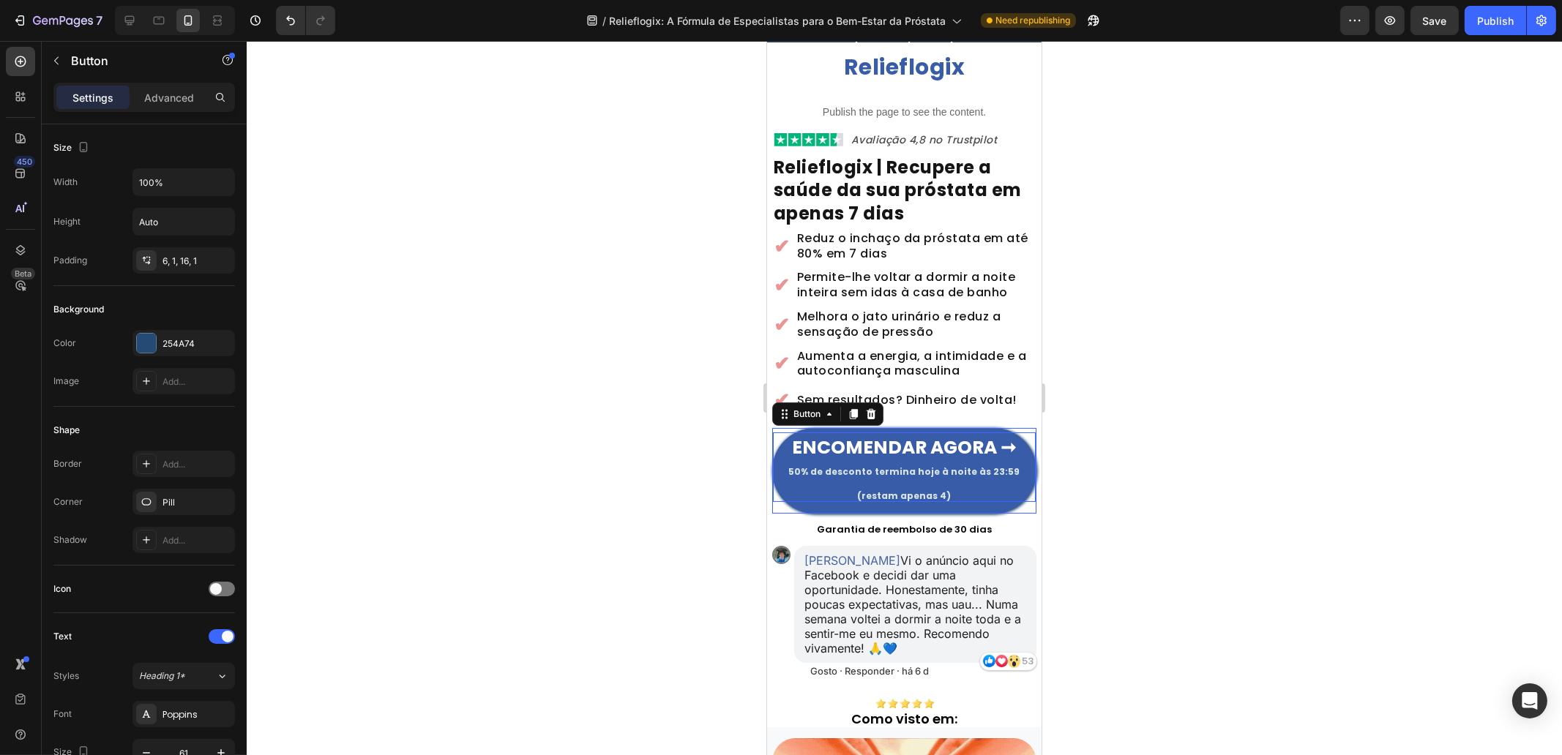
click at [933, 441] on strong "ENCOMENDAR AGORA ➞" at bounding box center [904, 448] width 224 height 26
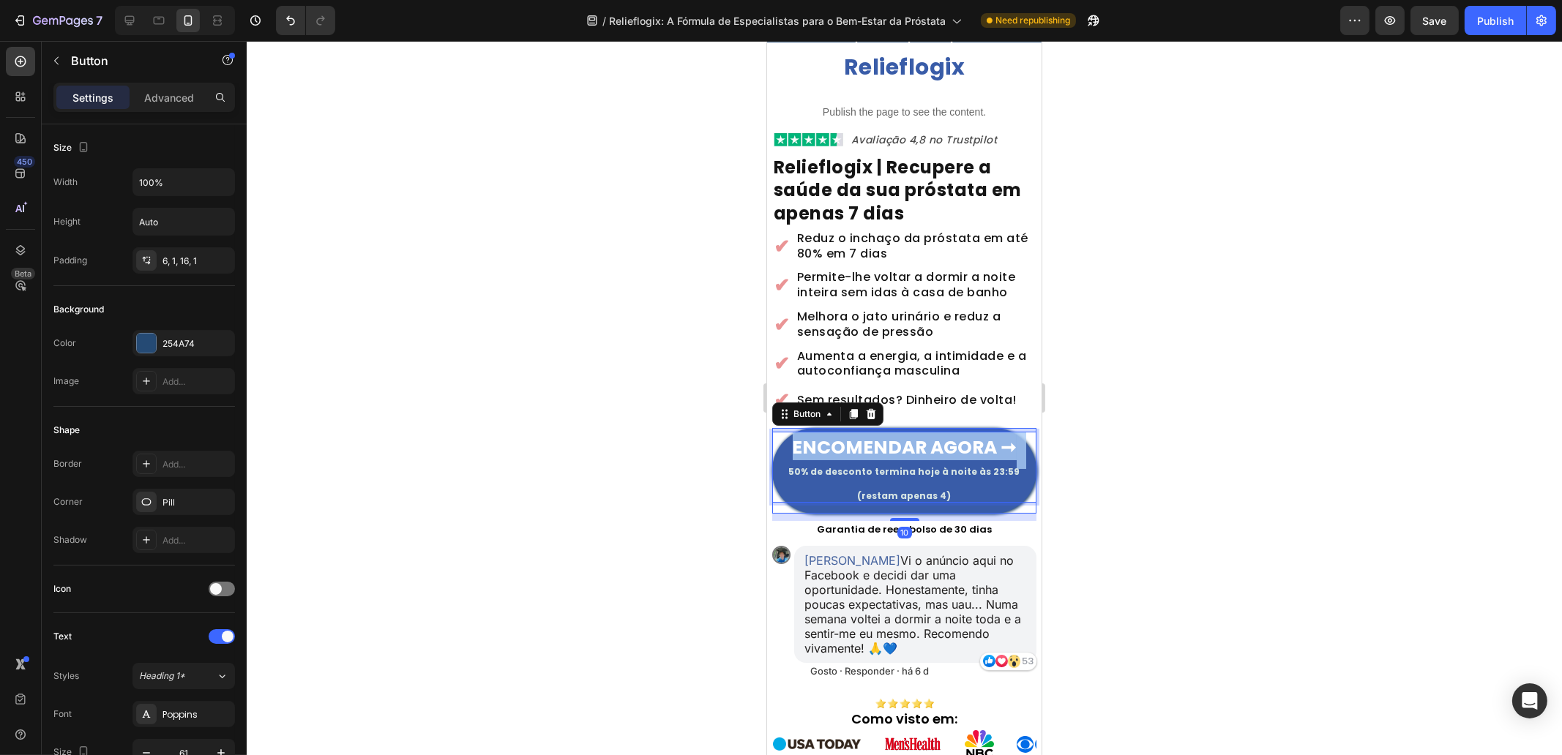
click at [933, 441] on strong "ENCOMENDAR AGORA ➞" at bounding box center [904, 448] width 224 height 26
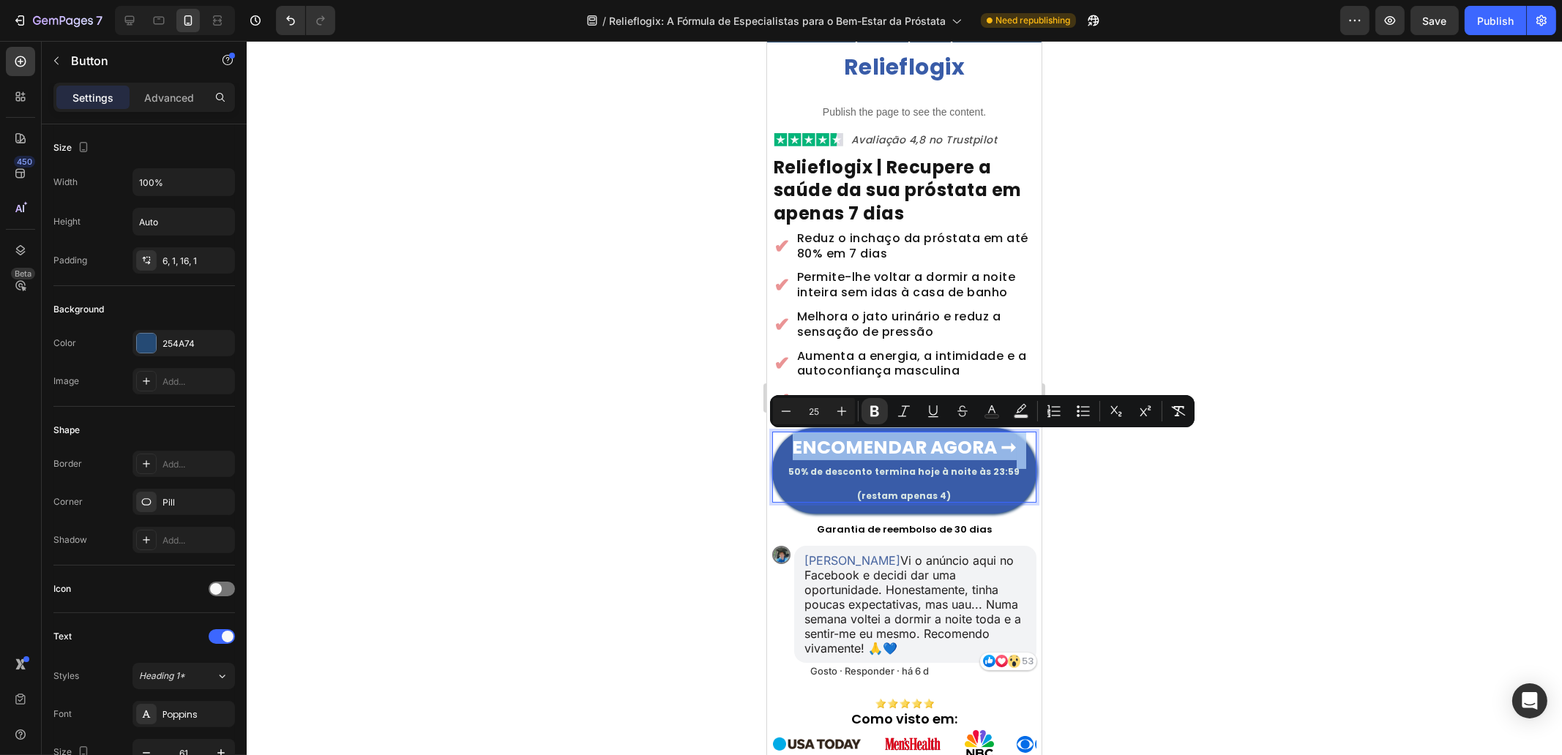
scroll to position [66, 0]
click at [982, 445] on strong "ENCOMENDAR AGORA ➞" at bounding box center [904, 447] width 224 height 26
click at [1012, 446] on p "ENCOMENDAR AGORA ➞ 50% de desconto termina hoje à noite às 23:59 (restam apenas…" at bounding box center [903, 467] width 263 height 70
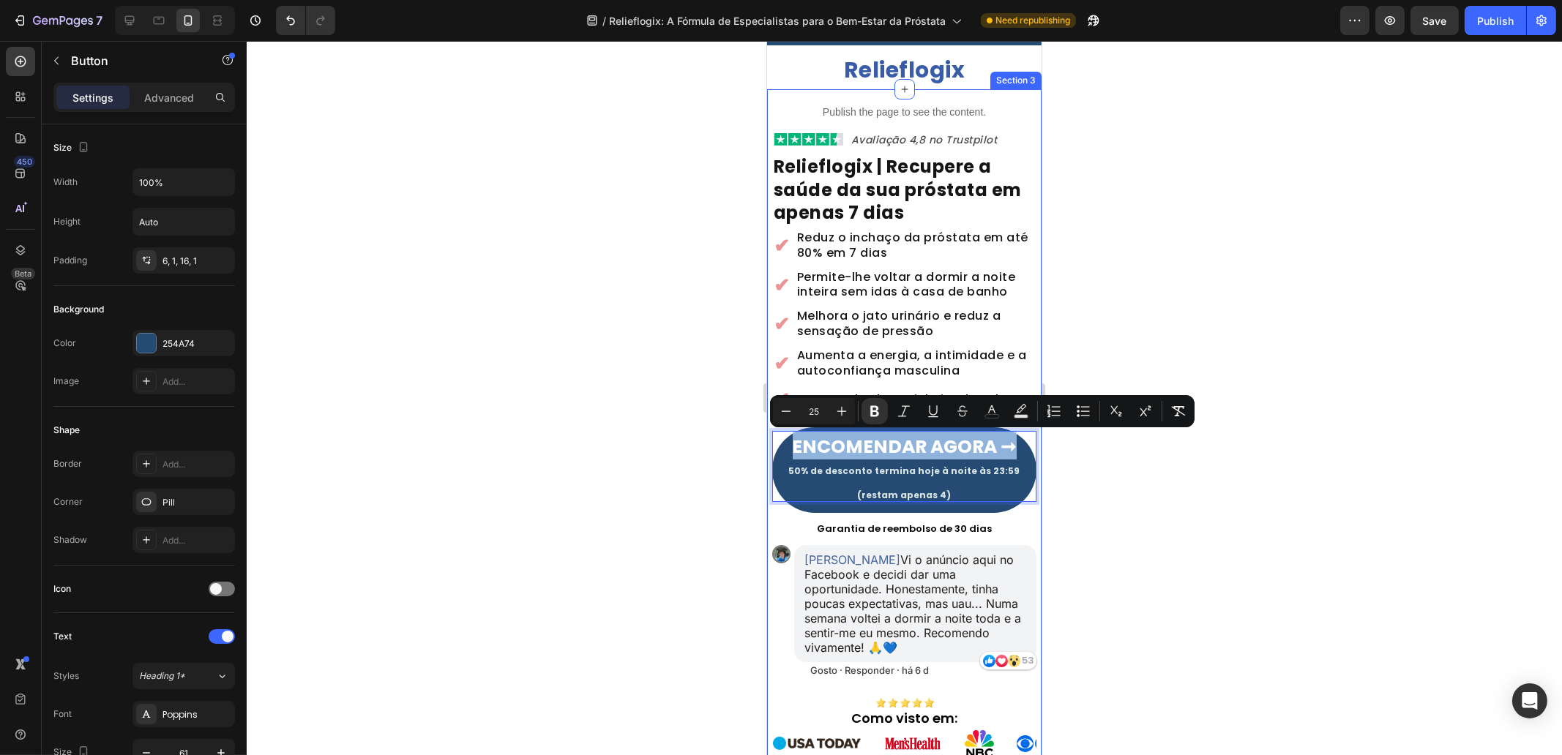
drag, startPoint x: 956, startPoint y: 455, endPoint x: 766, endPoint y: 444, distance: 189.9
click at [766, 444] on div "Publish the page to see the content. Custom Code Image Avaliação 4,8 no Trustpi…" at bounding box center [903, 433] width 274 height 688
click at [779, 411] on icon "Editor contextual toolbar" at bounding box center [786, 411] width 15 height 15
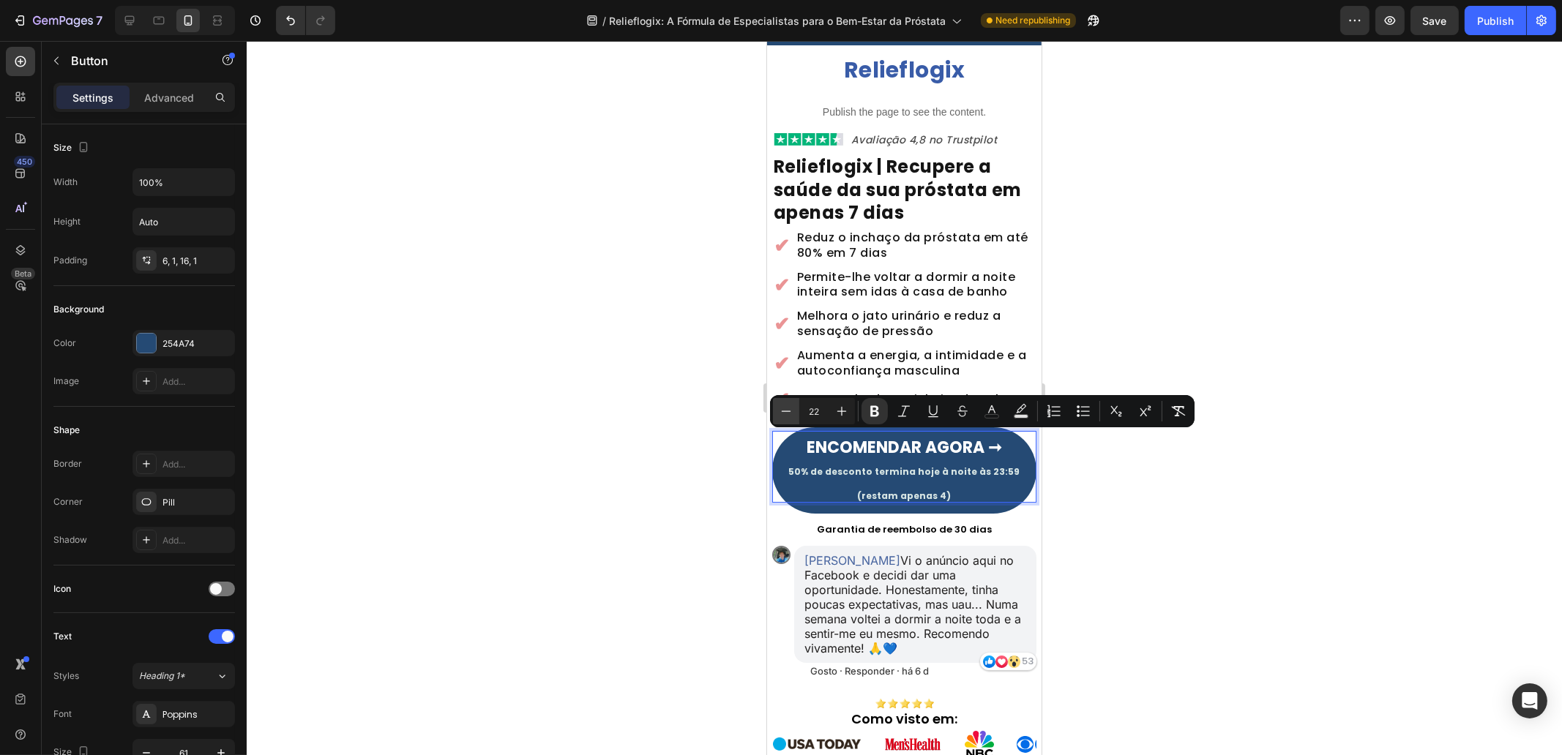
click at [779, 411] on icon "Editor contextual toolbar" at bounding box center [786, 411] width 15 height 15
type input "20"
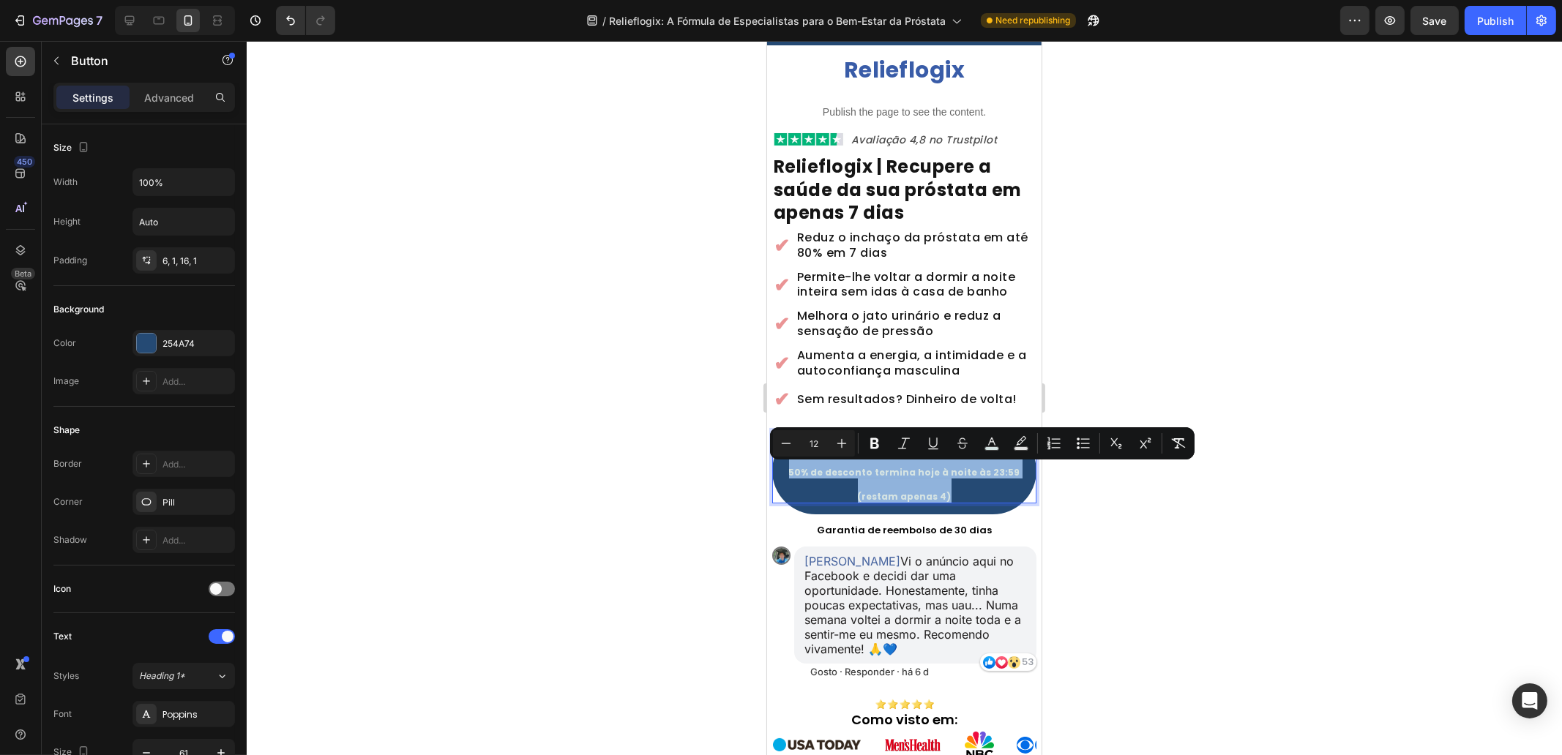
drag, startPoint x: 920, startPoint y: 496, endPoint x: 756, endPoint y: 473, distance: 165.5
click at [787, 441] on icon "Editor contextual toolbar" at bounding box center [786, 443] width 15 height 15
click at [788, 441] on icon "Editor contextual toolbar" at bounding box center [786, 443] width 15 height 15
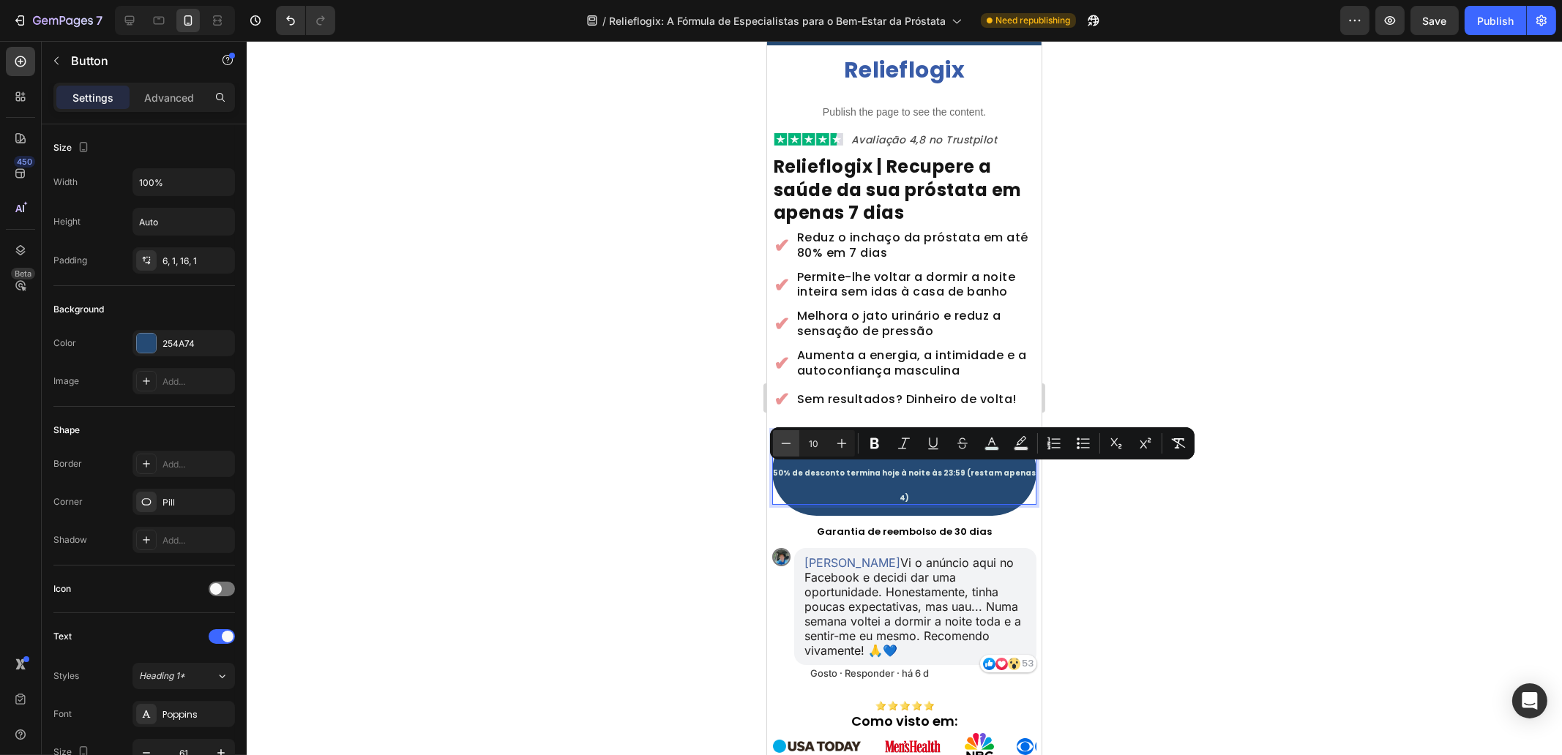
click at [788, 441] on icon "Editor contextual toolbar" at bounding box center [786, 443] width 15 height 15
type input "9"
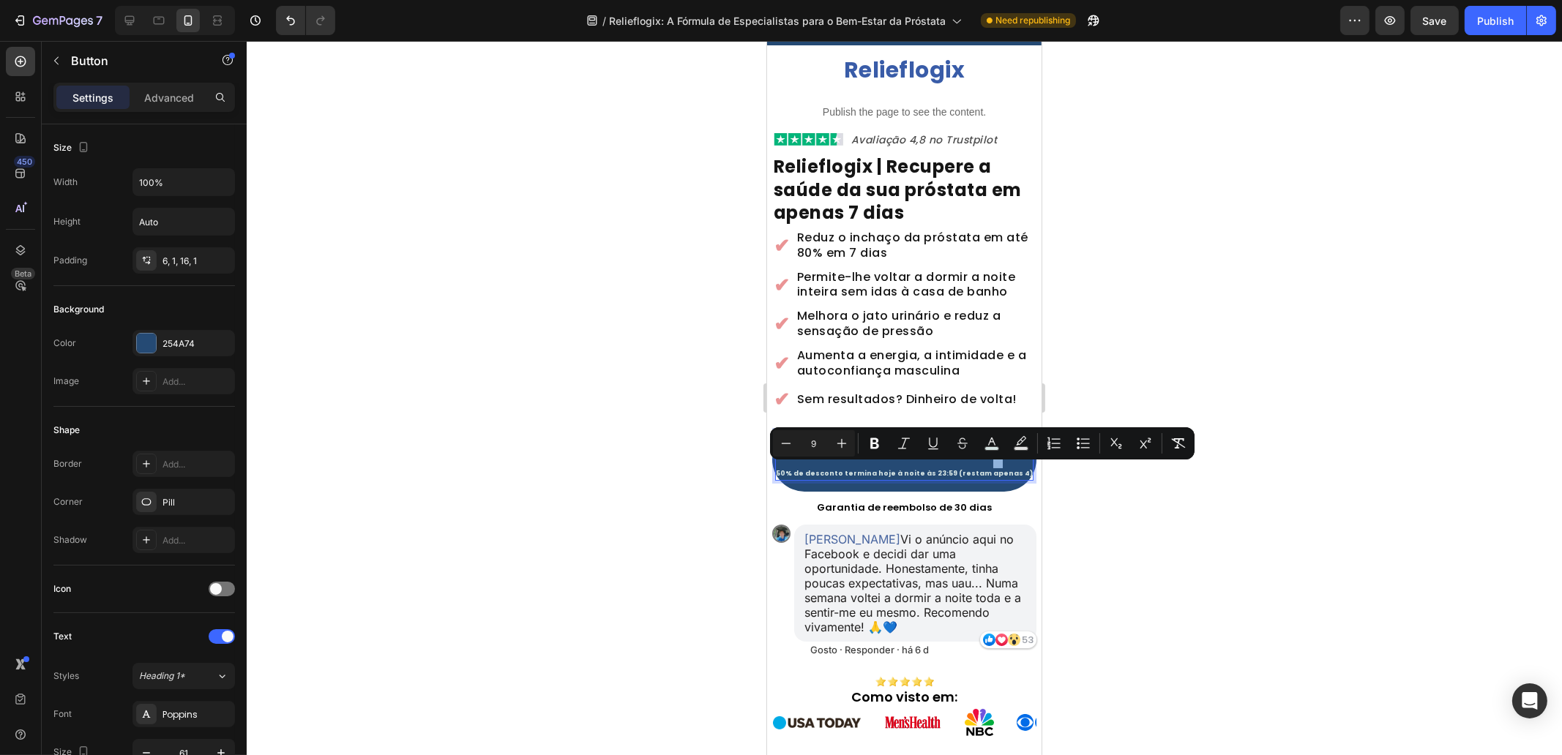
click at [935, 515] on div "Garantia de reembolso de 30 dias" at bounding box center [903, 508] width 264 height 18
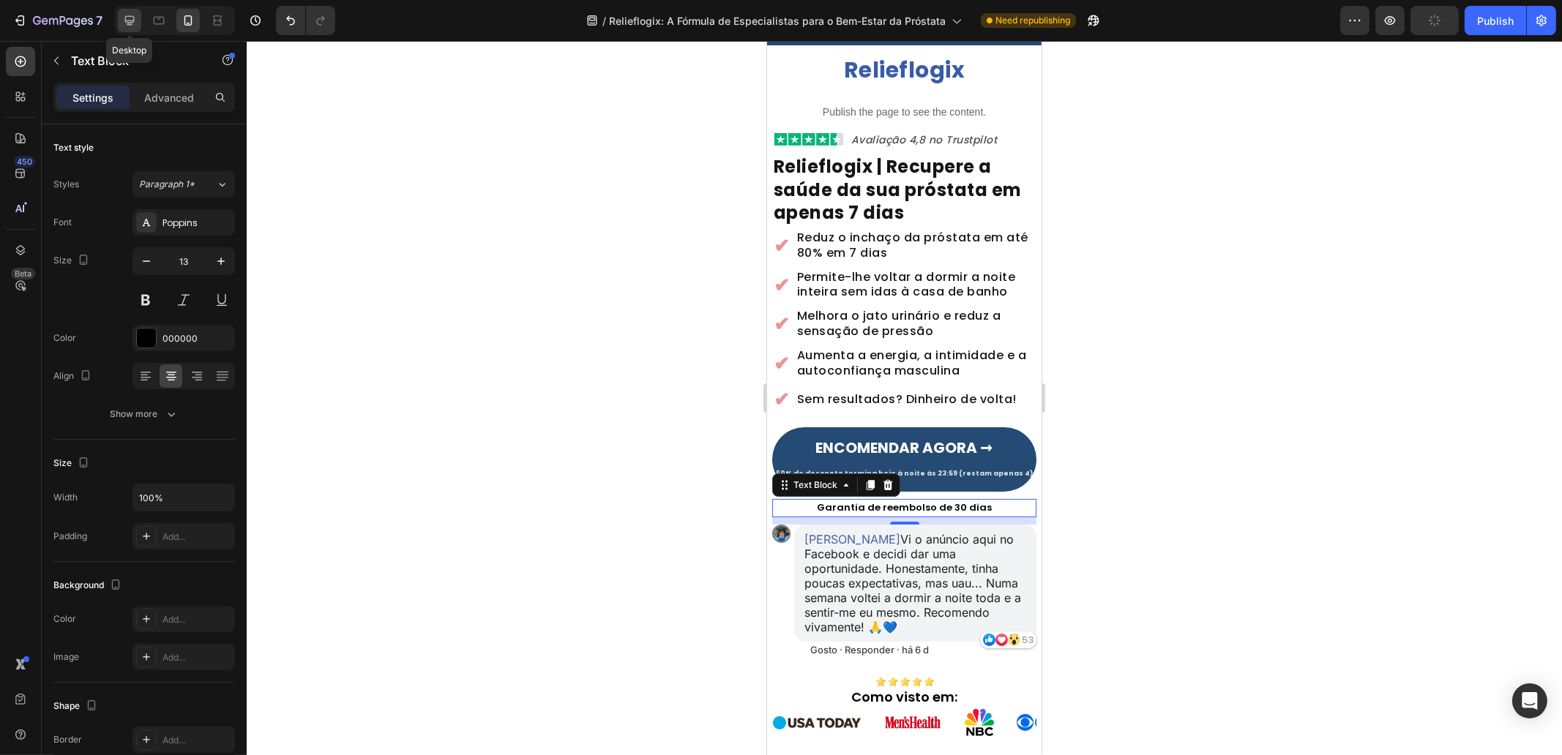
click at [125, 20] on icon at bounding box center [130, 21] width 10 height 10
type input "14"
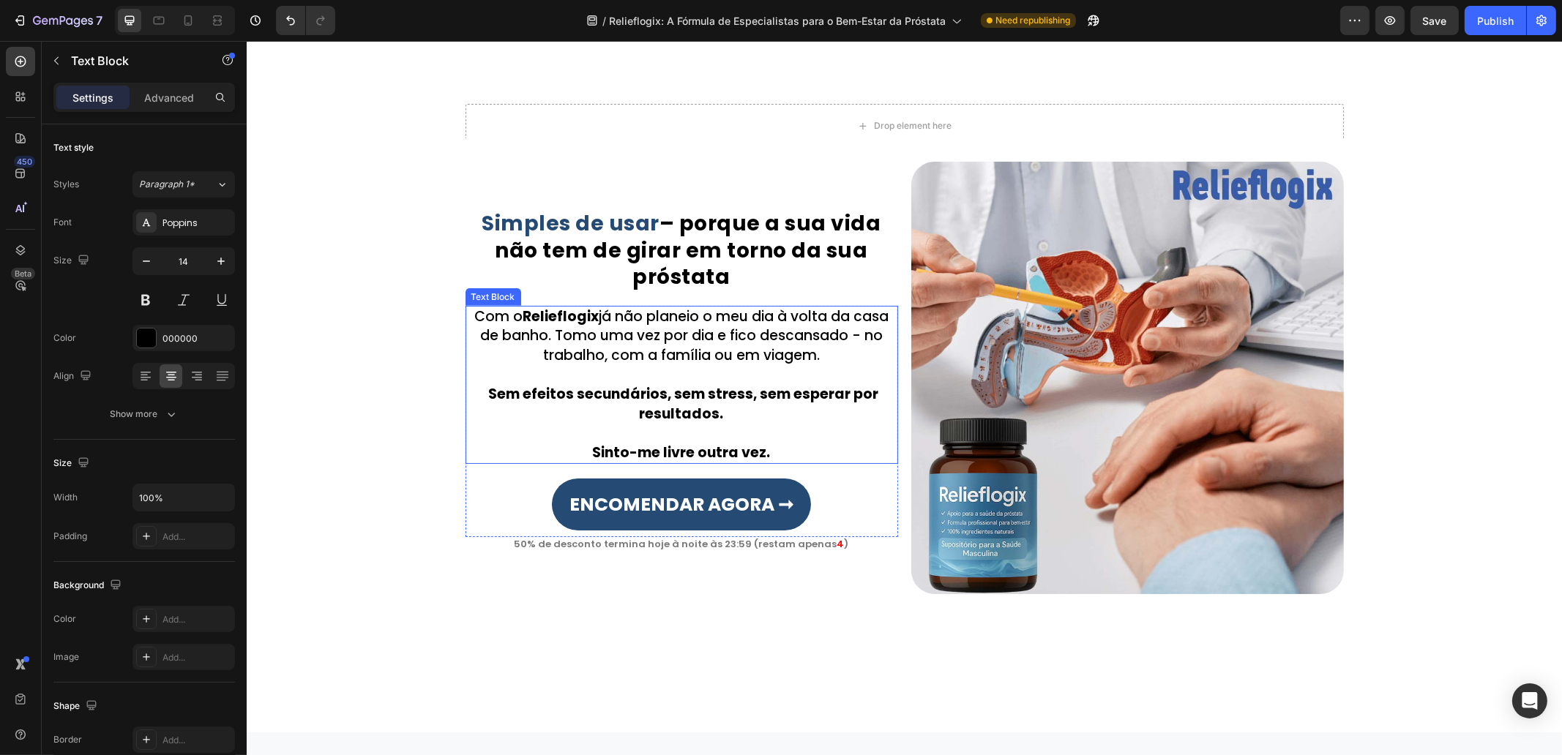
scroll to position [1723, 0]
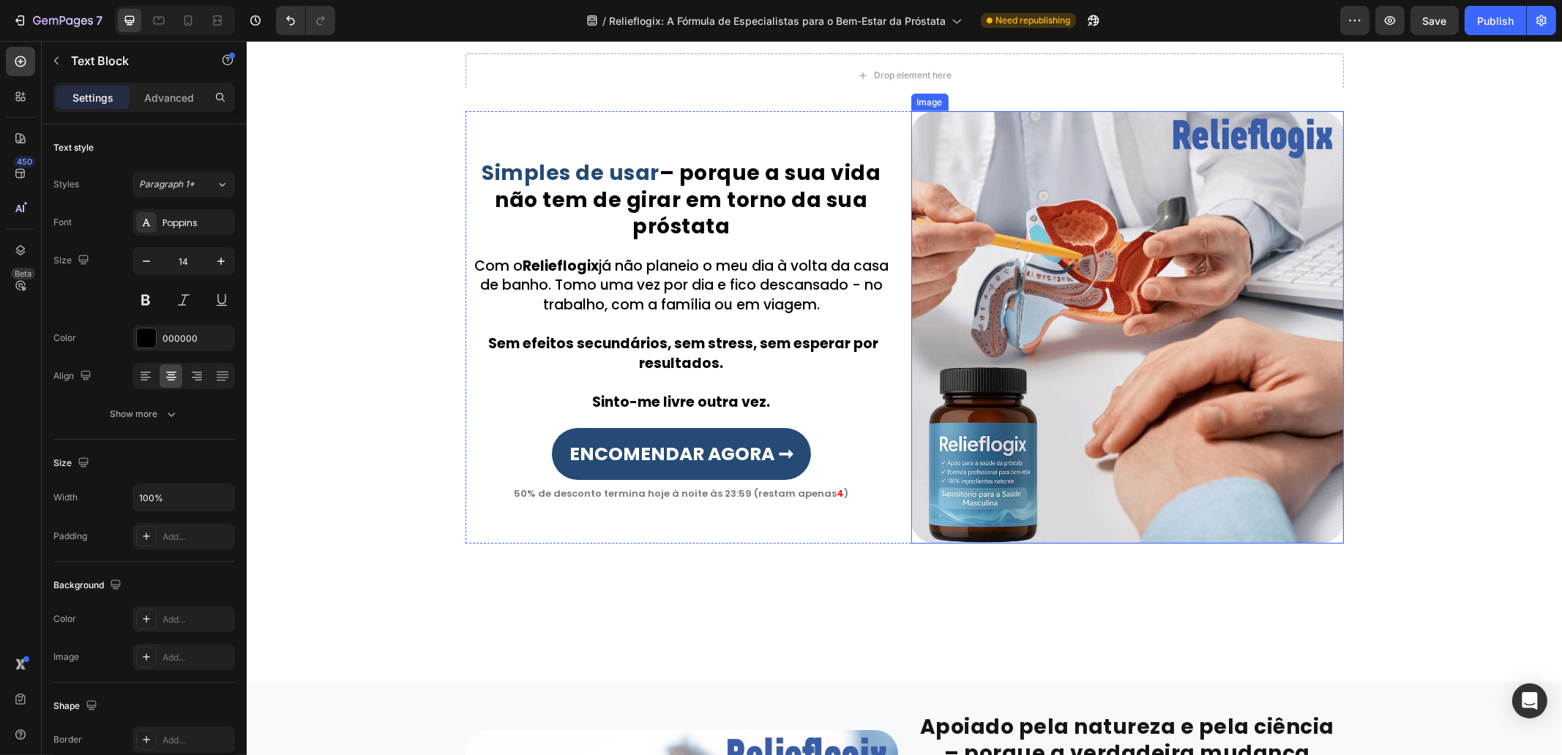
click at [1080, 364] on img at bounding box center [1127, 327] width 433 height 433
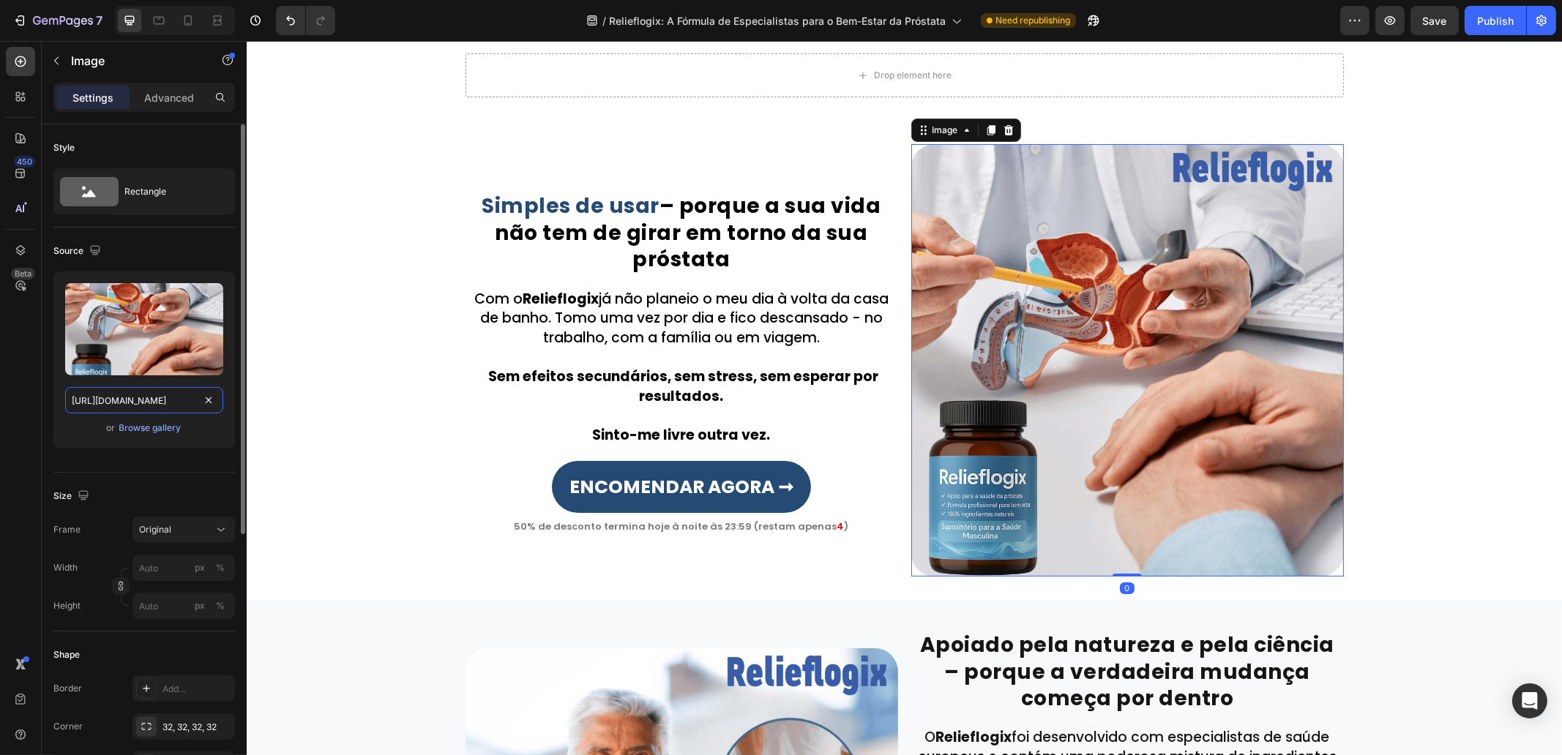
click at [130, 408] on input "[URL][DOMAIN_NAME]" at bounding box center [144, 400] width 158 height 26
click at [163, 23] on icon at bounding box center [159, 20] width 15 height 15
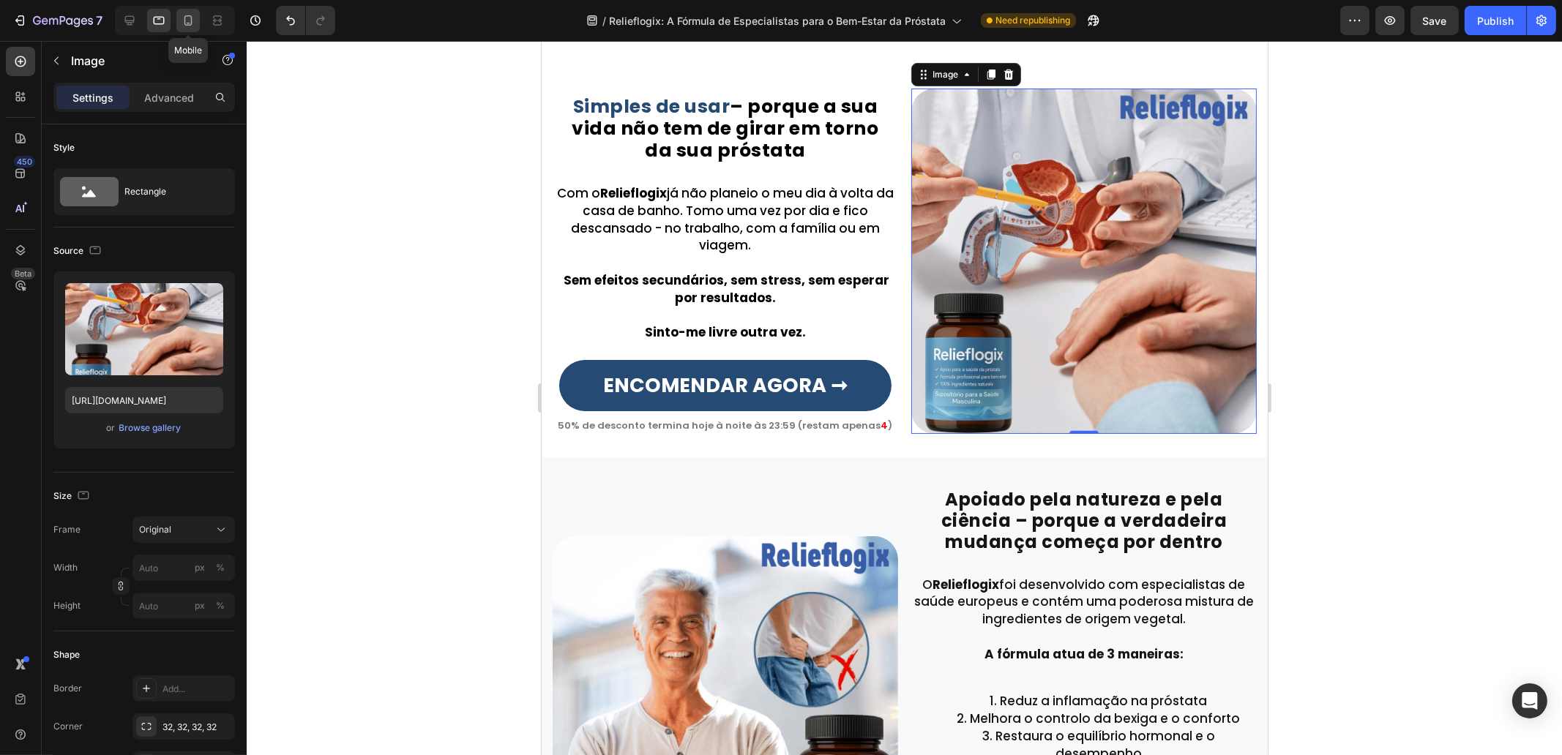
click at [182, 22] on icon at bounding box center [188, 20] width 15 height 15
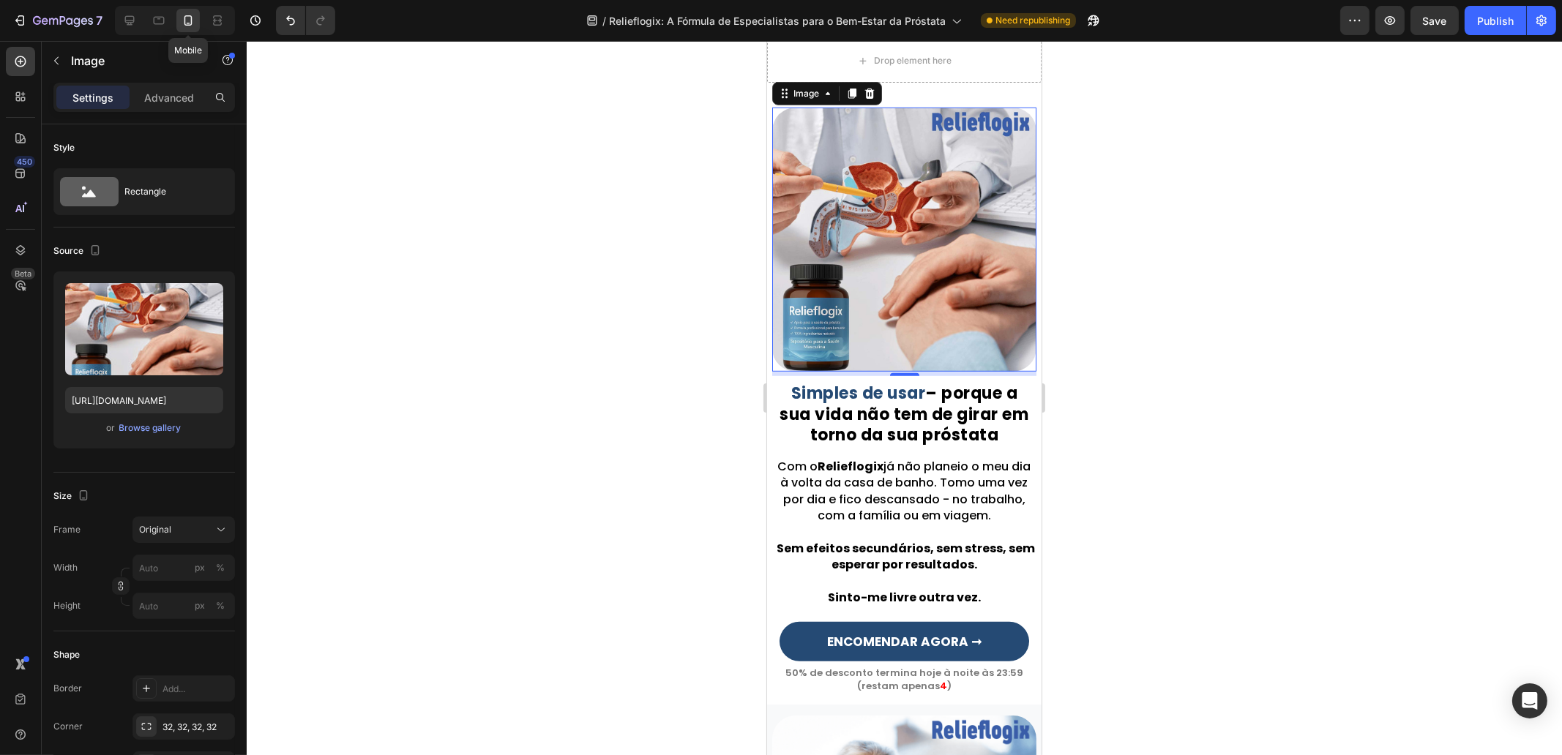
scroll to position [1724, 0]
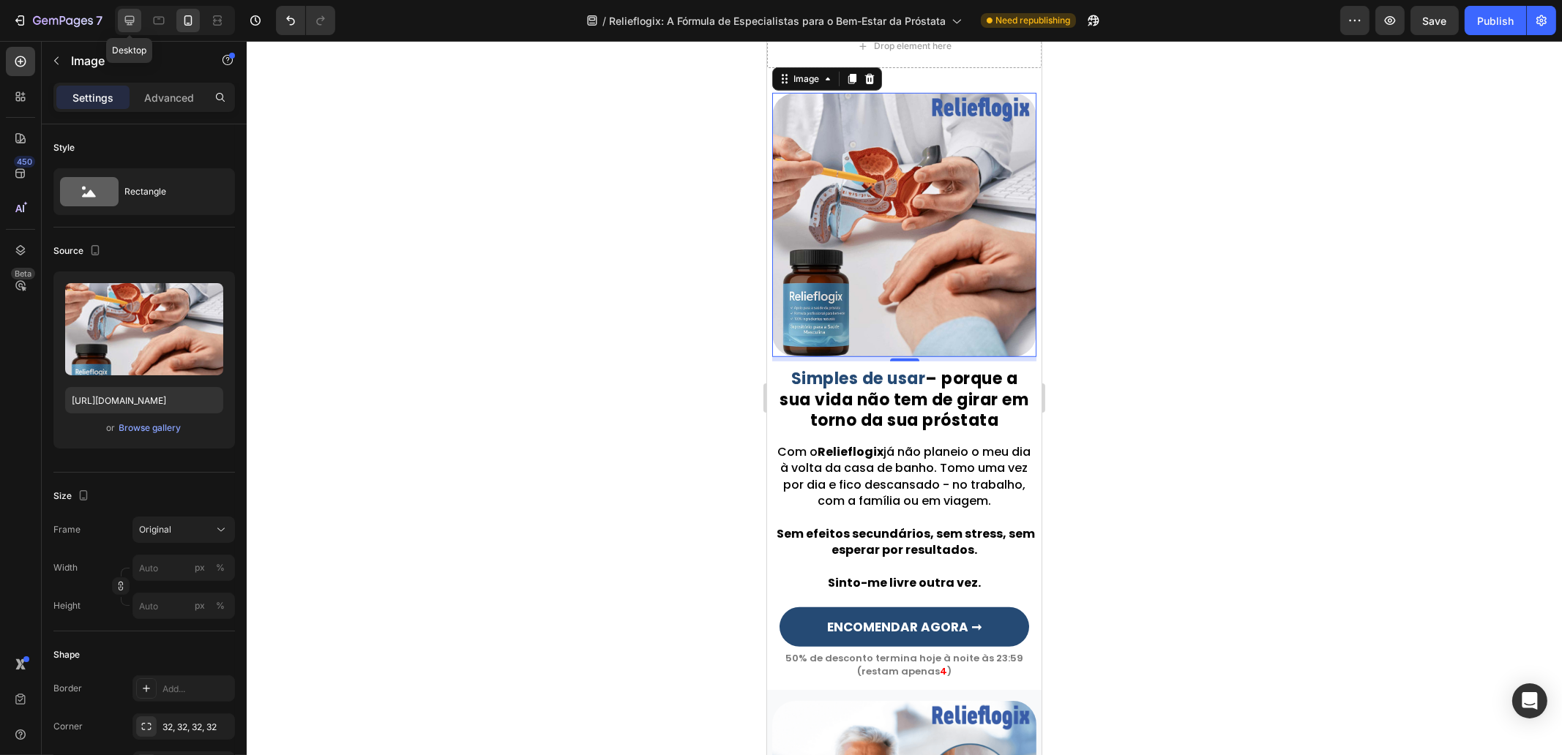
click at [127, 15] on icon at bounding box center [129, 20] width 15 height 15
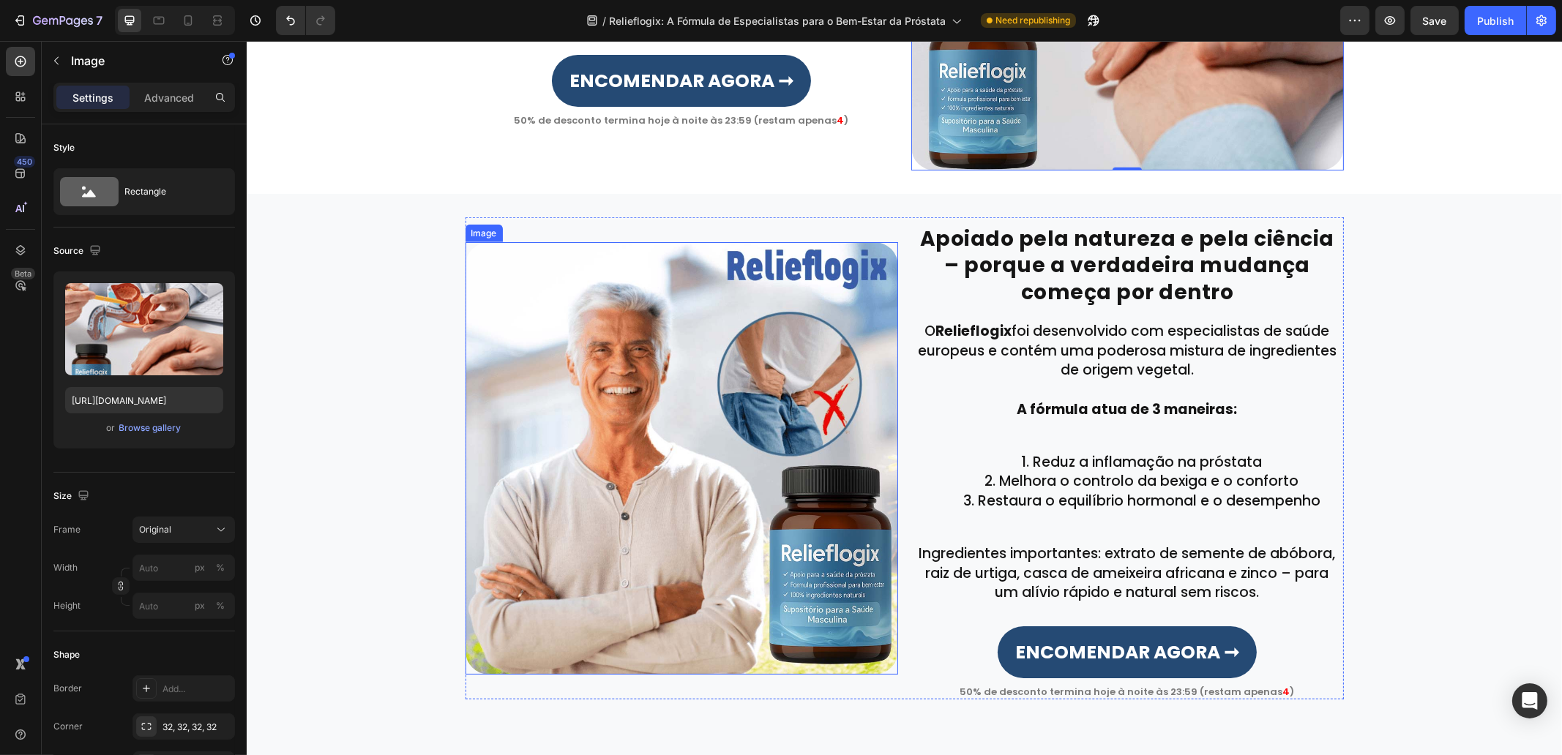
scroll to position [2139, 0]
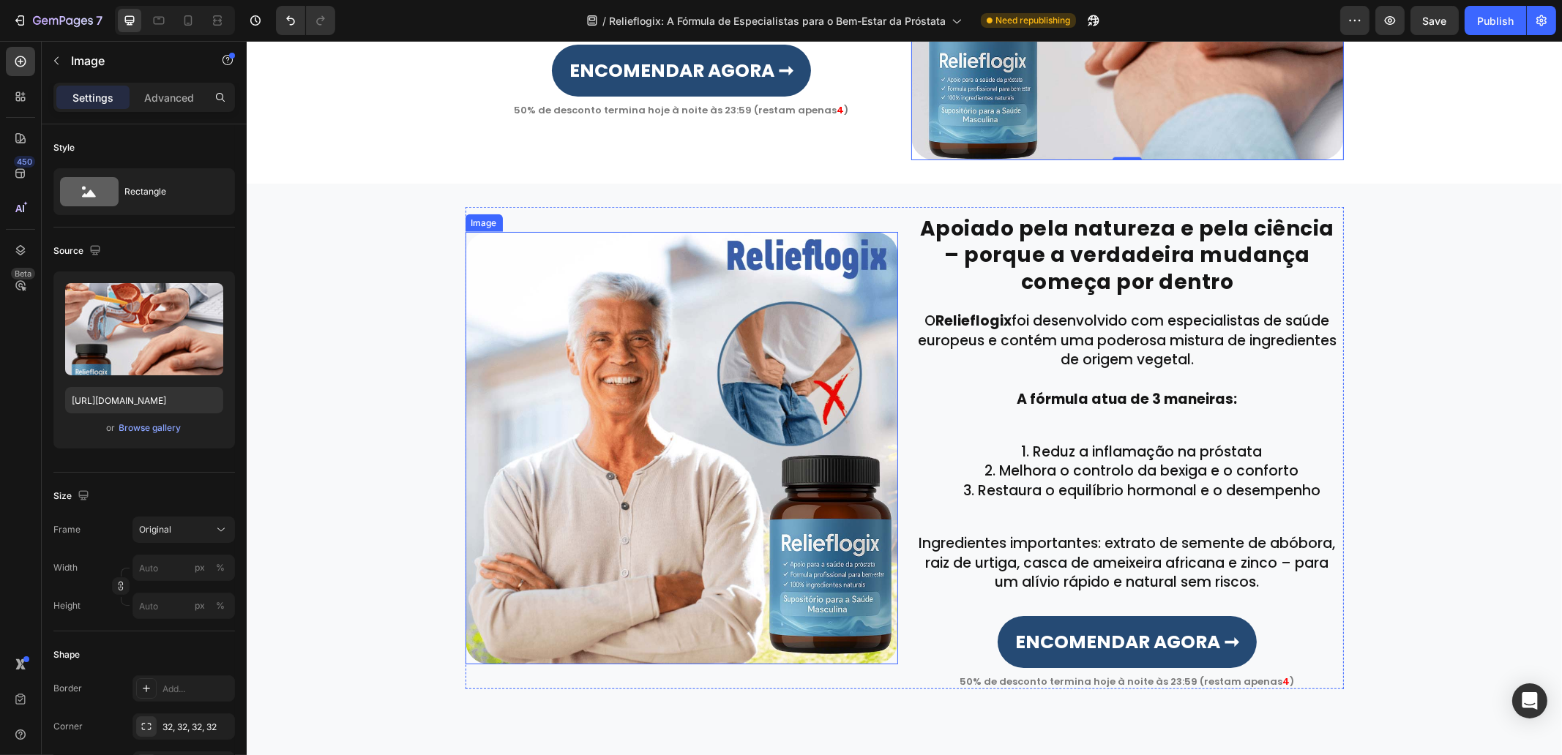
click at [536, 375] on img at bounding box center [681, 448] width 433 height 433
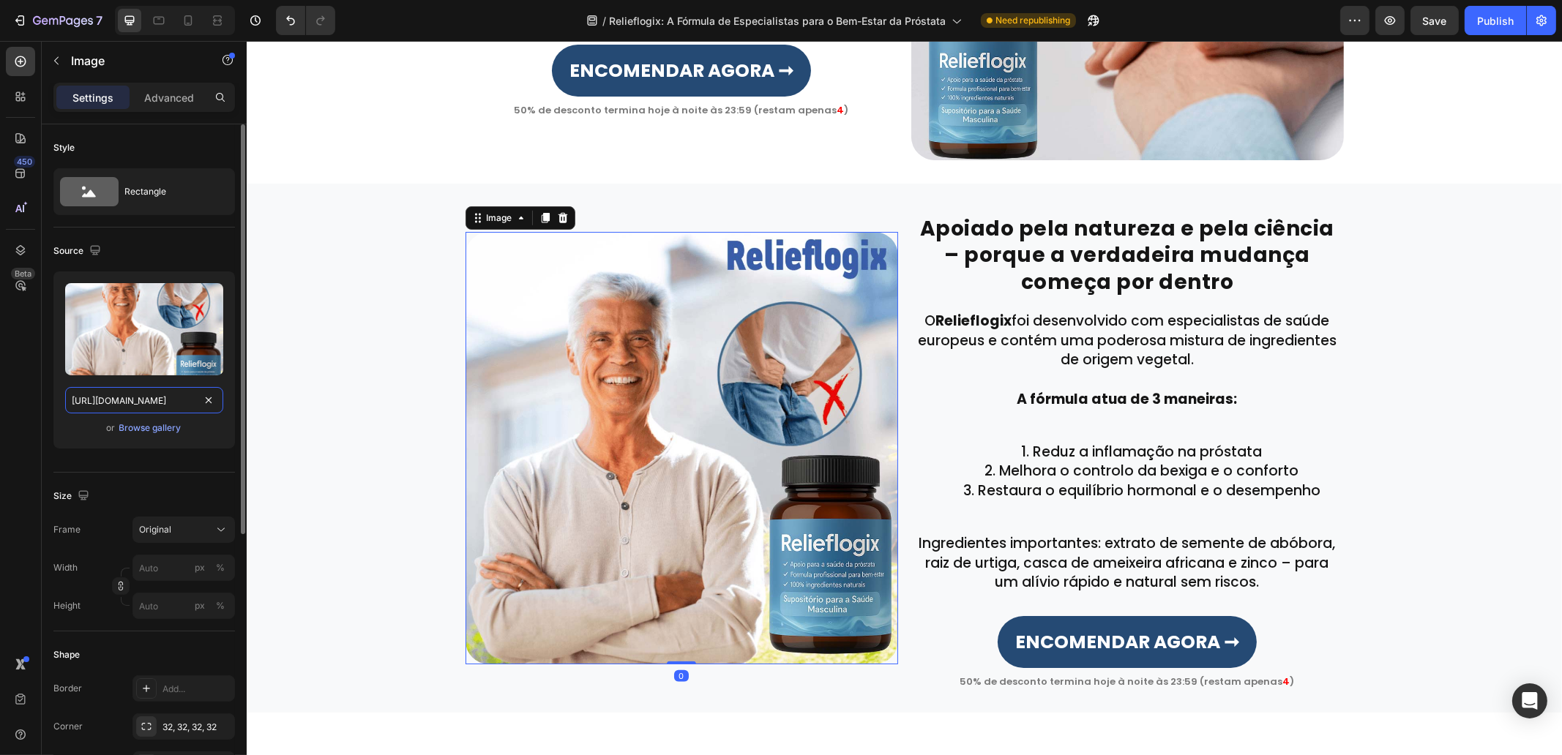
click at [149, 390] on input "[URL][DOMAIN_NAME]" at bounding box center [144, 400] width 158 height 26
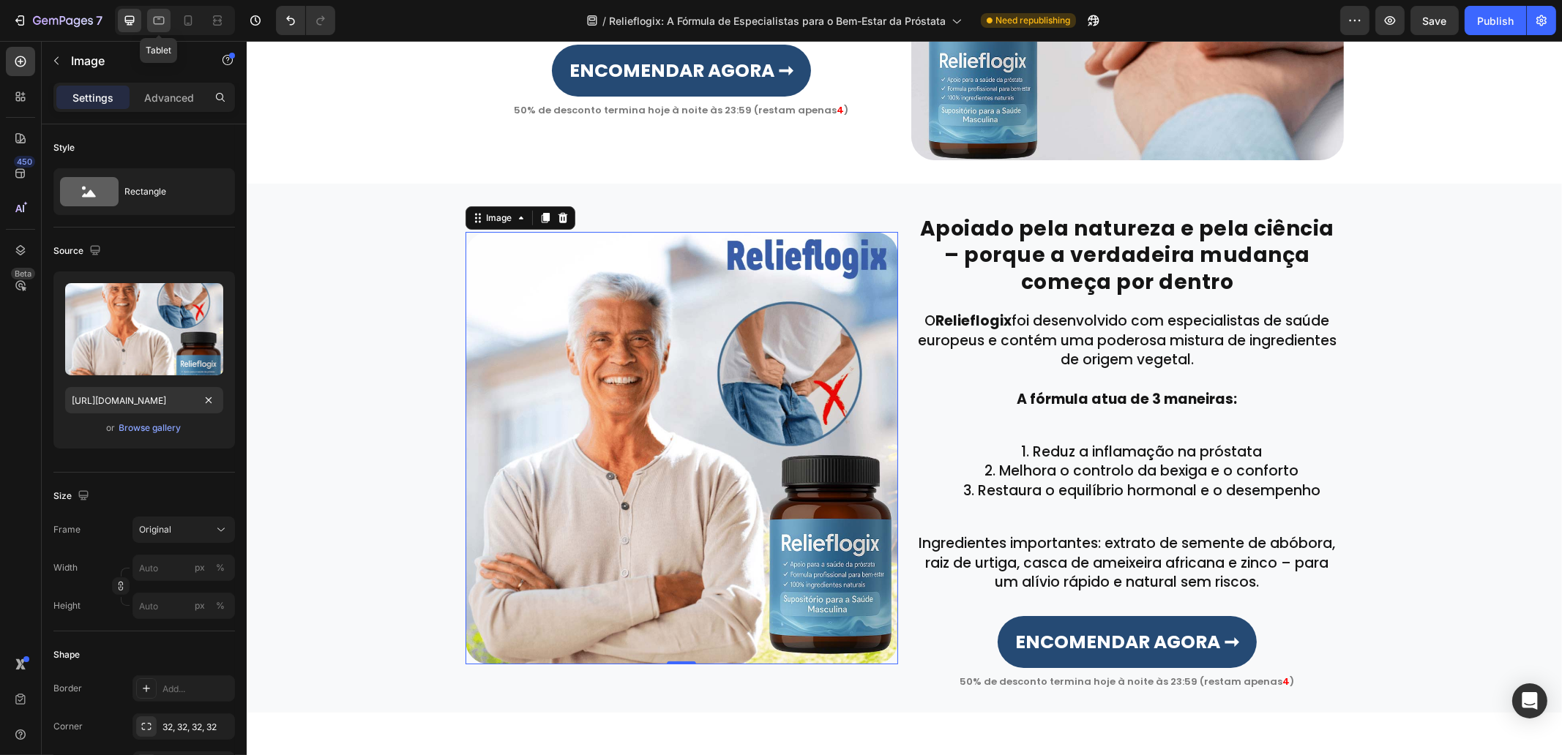
click at [152, 12] on div at bounding box center [158, 20] width 23 height 23
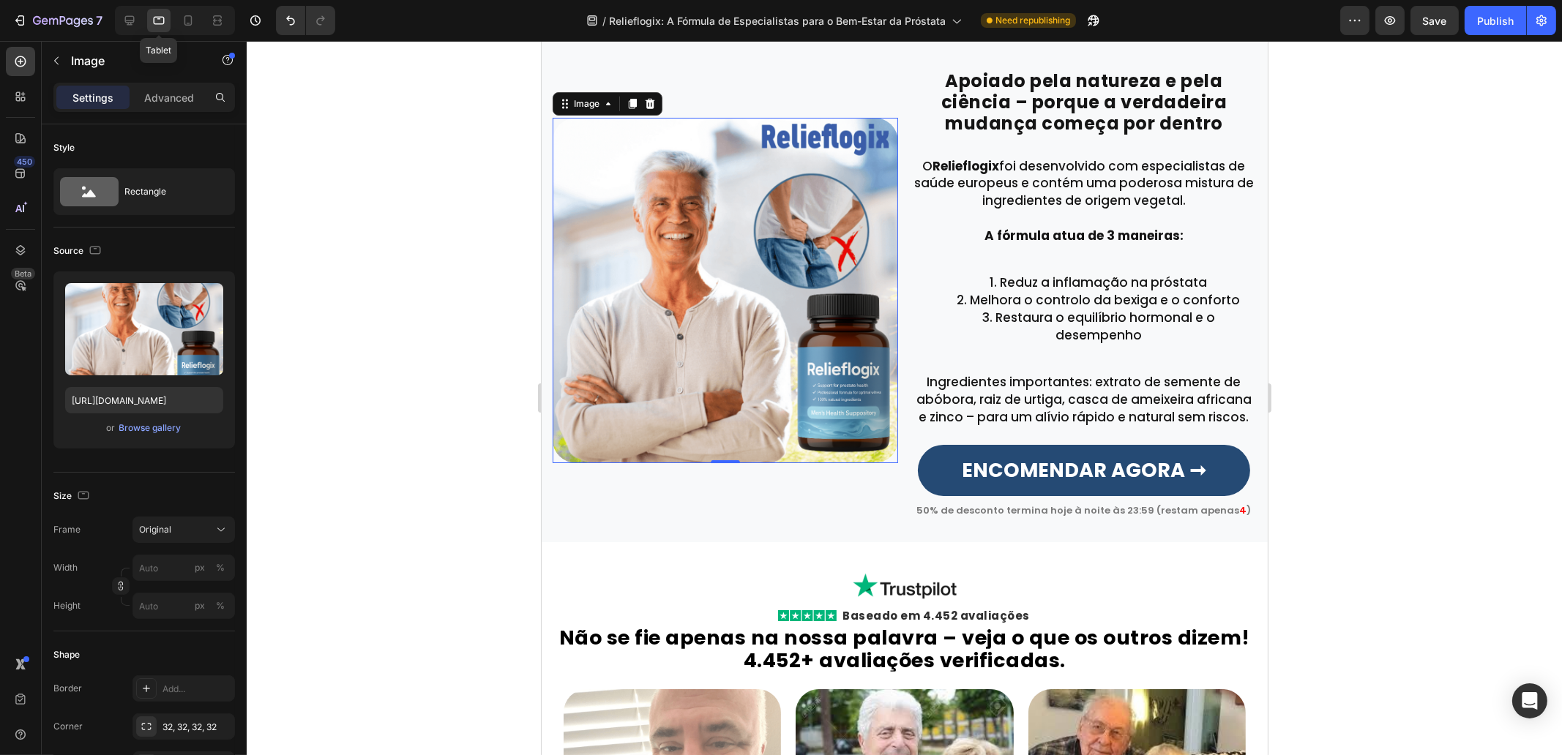
scroll to position [2218, 0]
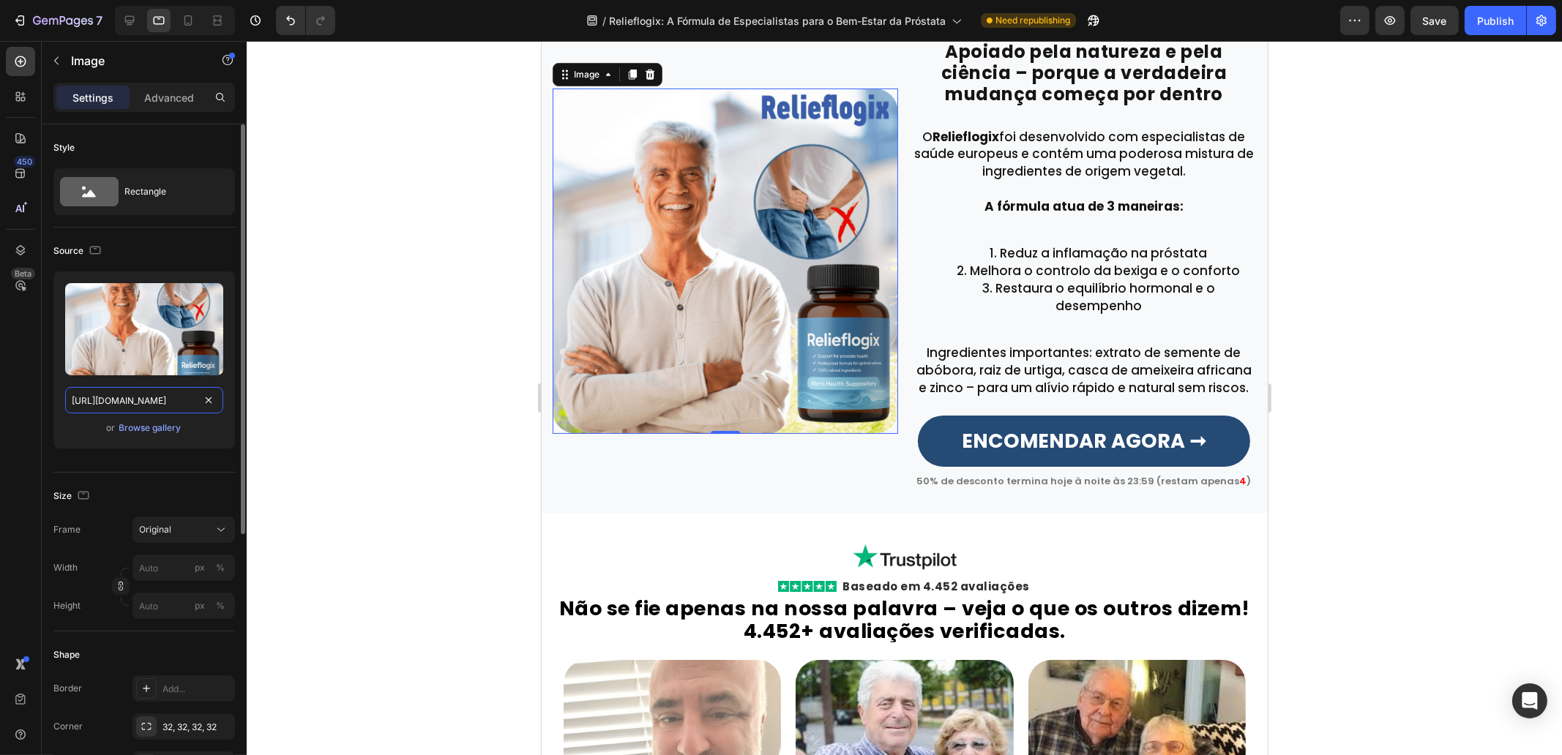
click at [135, 392] on input "[URL][DOMAIN_NAME]" at bounding box center [144, 400] width 158 height 26
paste input "[DOMAIN_NAME]"
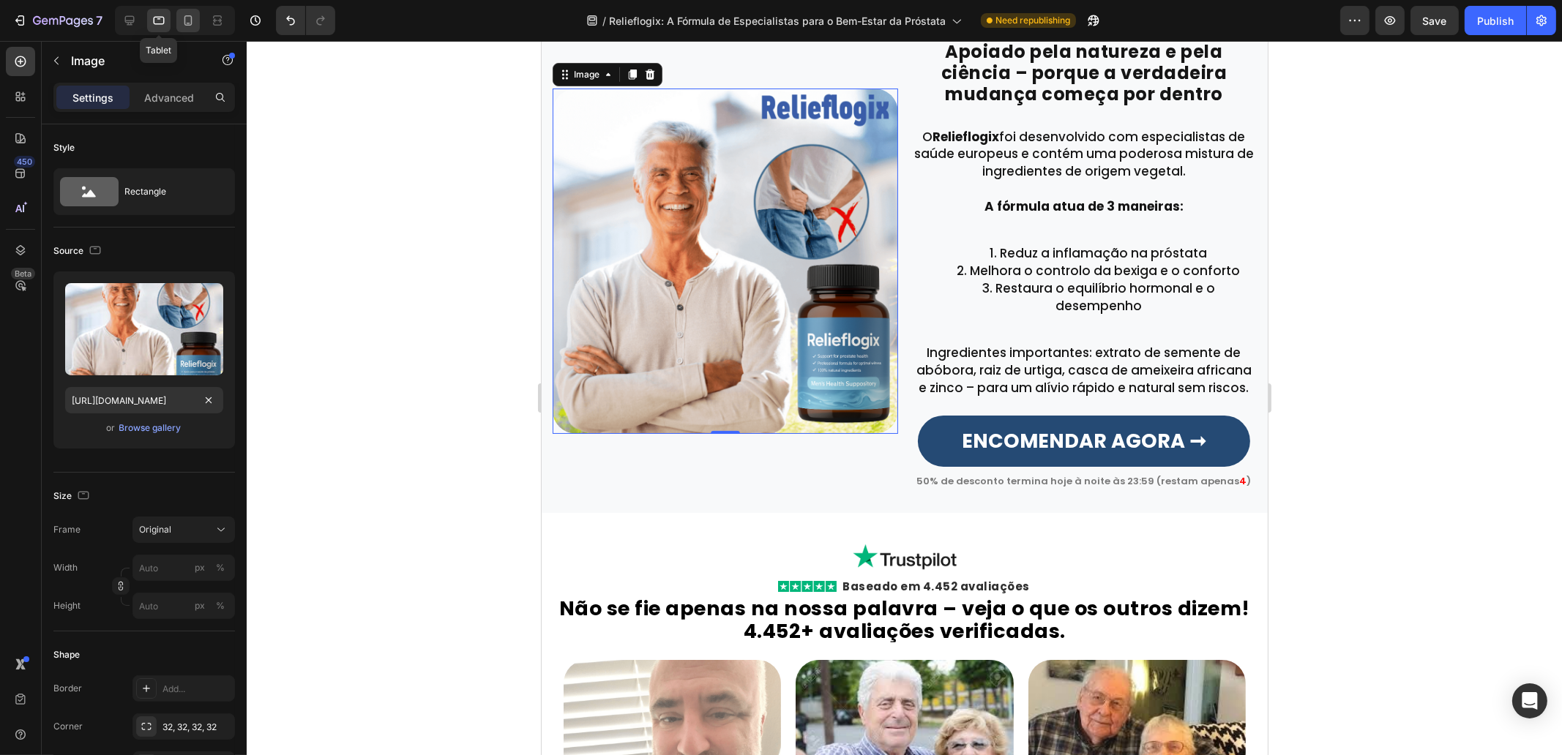
scroll to position [0, 0]
drag, startPoint x: 182, startPoint y: 23, endPoint x: 132, endPoint y: 244, distance: 226.6
click at [182, 23] on icon at bounding box center [188, 20] width 15 height 15
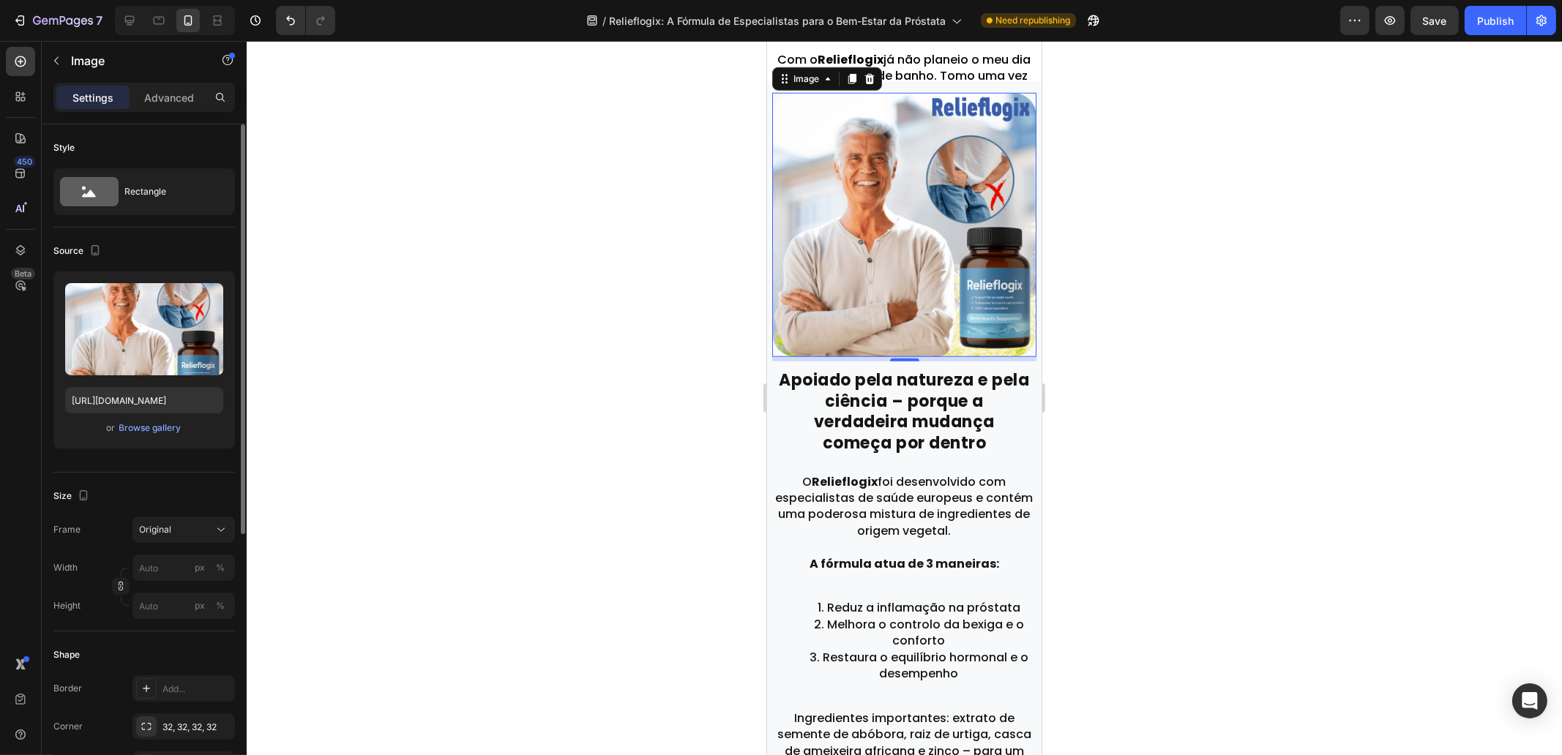
scroll to position [2150, 0]
click at [144, 384] on div "Upload Image [URL][DOMAIN_NAME] or Browse gallery" at bounding box center [144, 360] width 182 height 177
click at [141, 404] on input "[URL][DOMAIN_NAME]" at bounding box center [144, 400] width 158 height 26
paste input "[DOMAIN_NAME]"
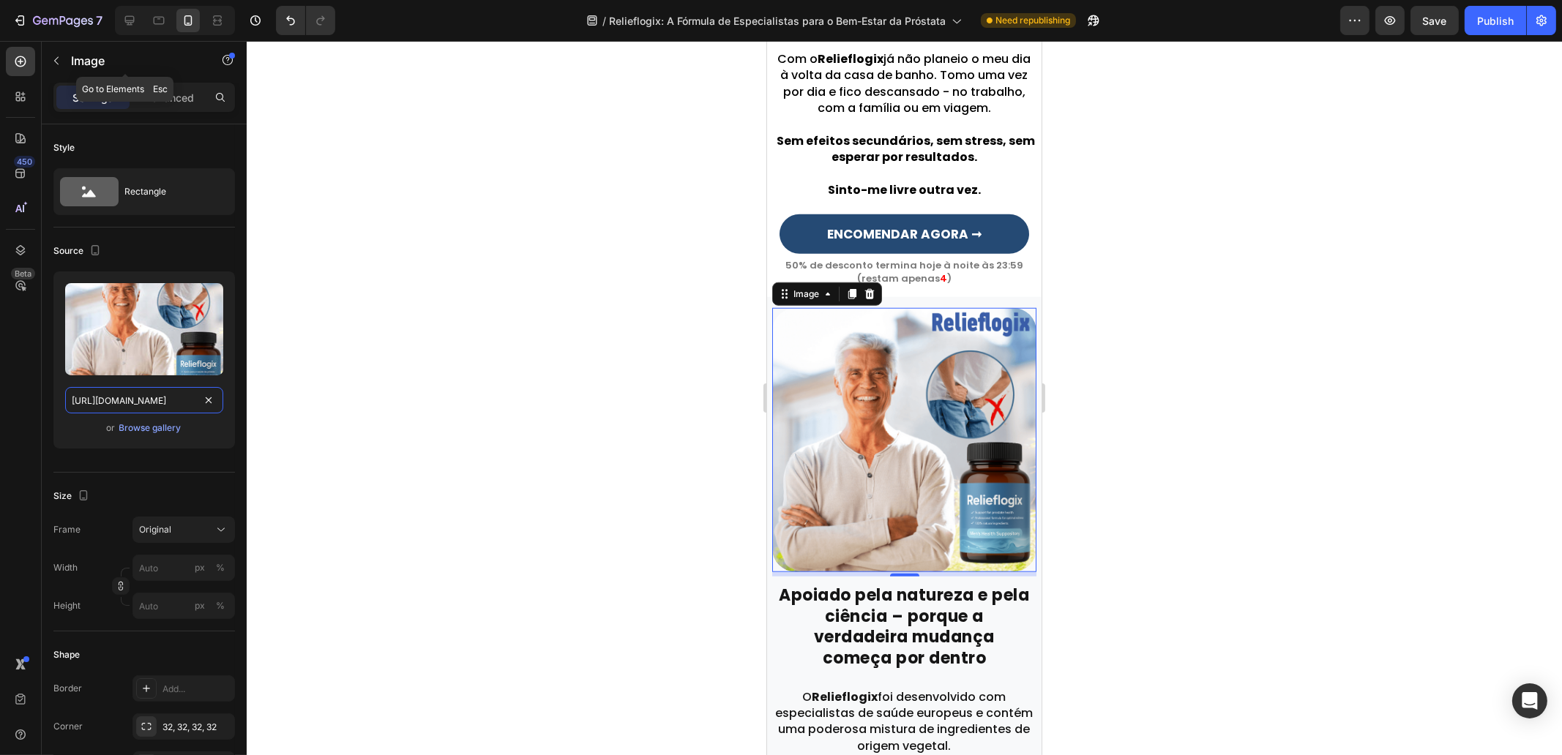
type input "[URL][DOMAIN_NAME]"
click at [143, 20] on div at bounding box center [175, 20] width 120 height 29
drag, startPoint x: 119, startPoint y: 18, endPoint x: 20, endPoint y: 52, distance: 105.1
click at [119, 18] on div at bounding box center [129, 20] width 23 height 23
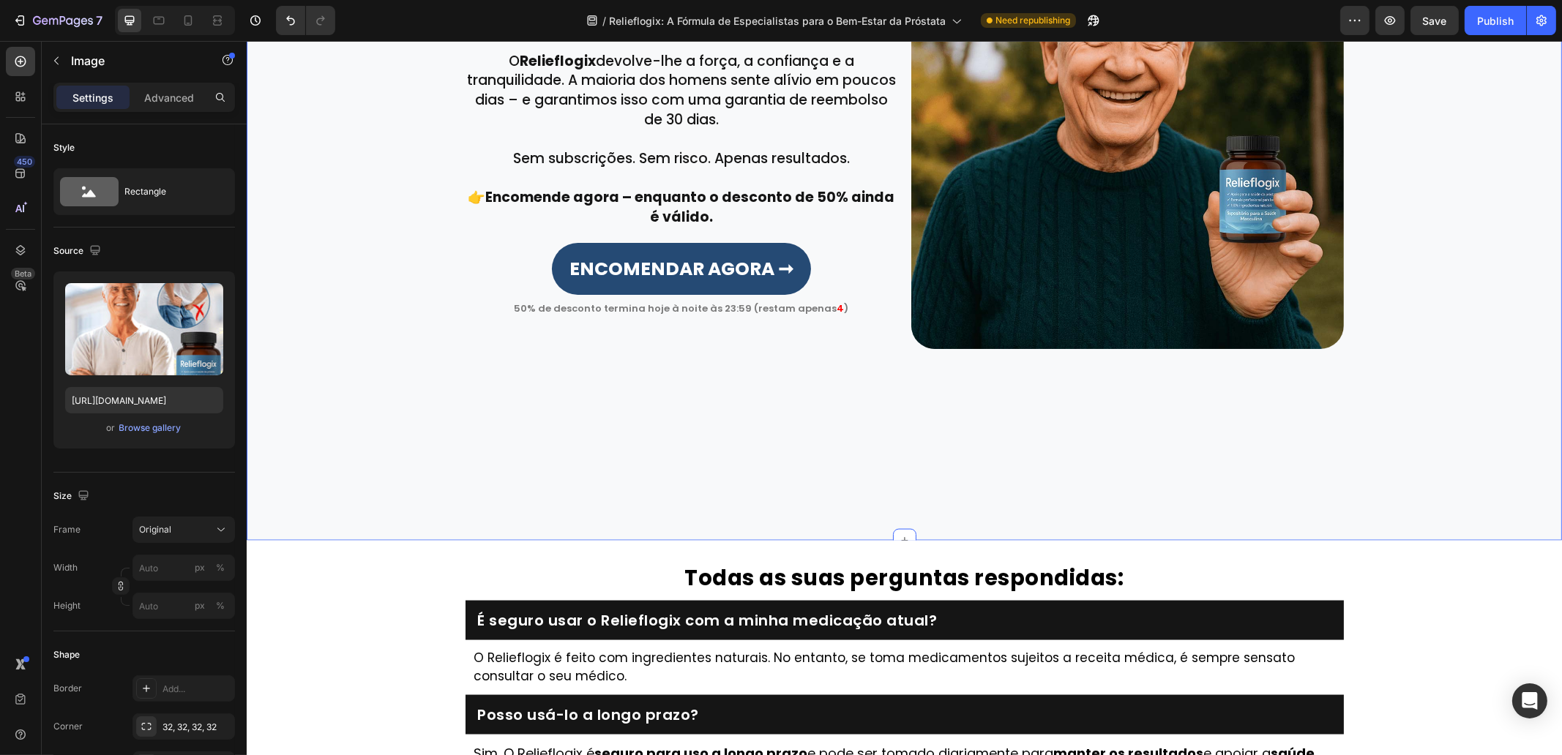
scroll to position [3409, 0]
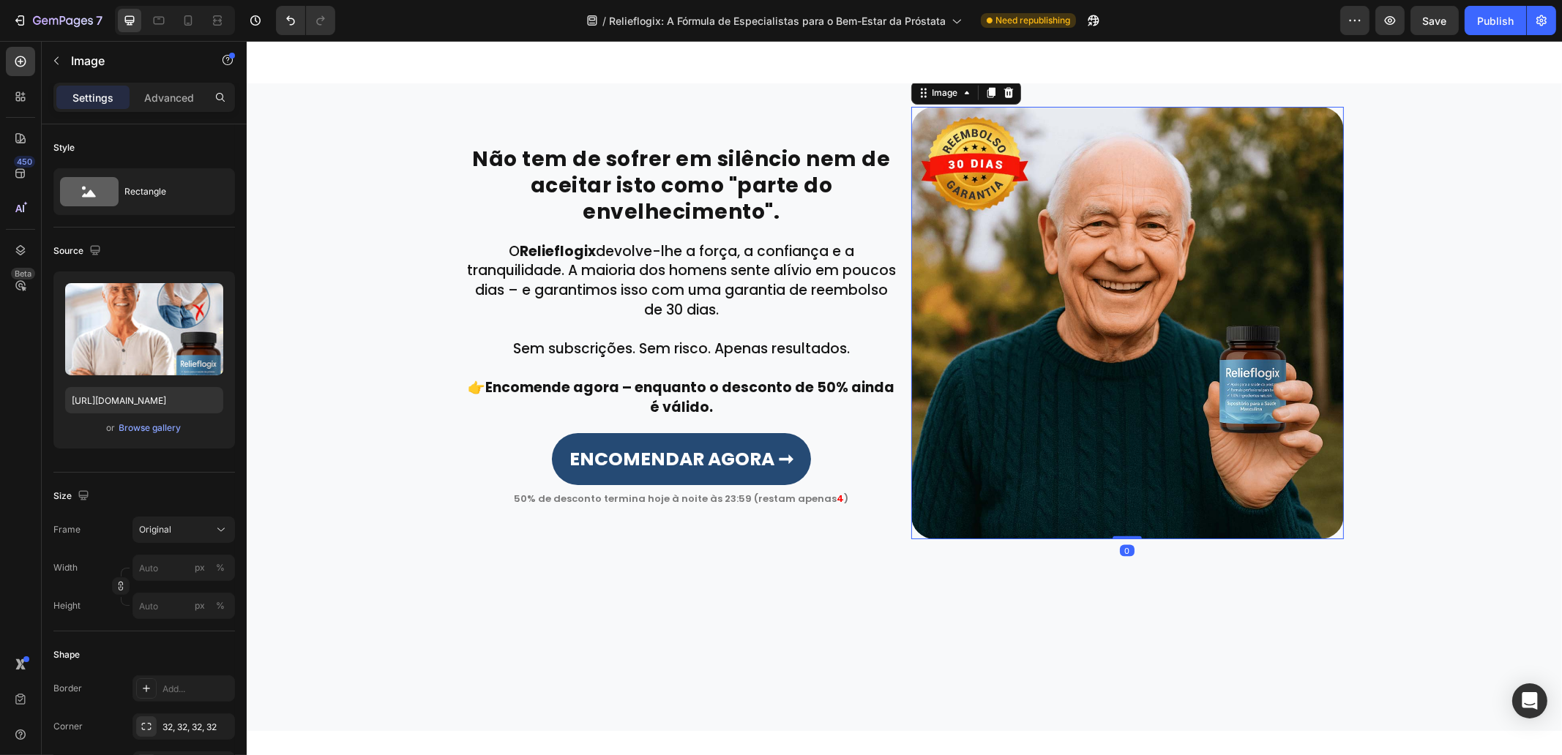
click at [1012, 362] on img at bounding box center [1127, 323] width 433 height 433
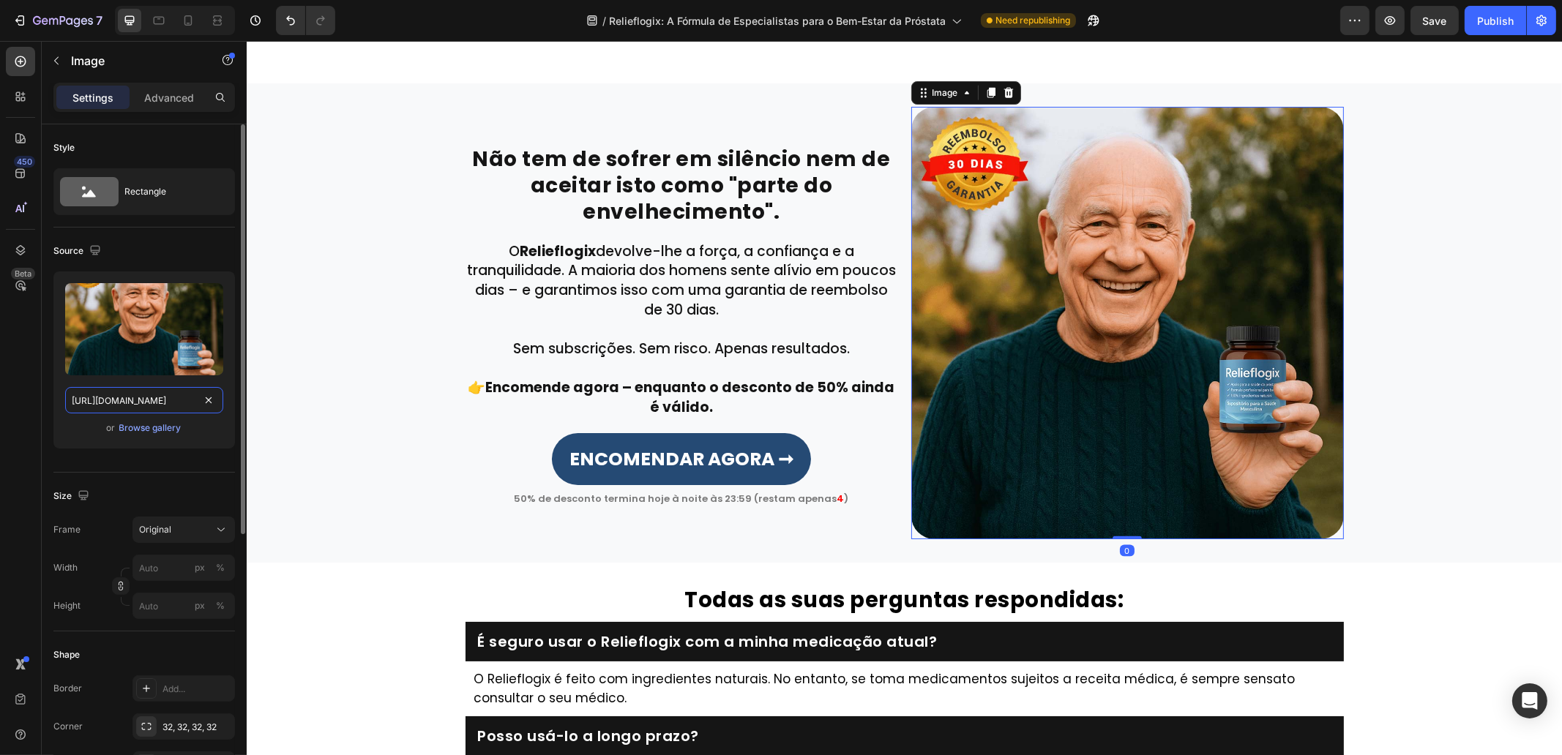
click at [125, 404] on input "[URL][DOMAIN_NAME]" at bounding box center [144, 400] width 158 height 26
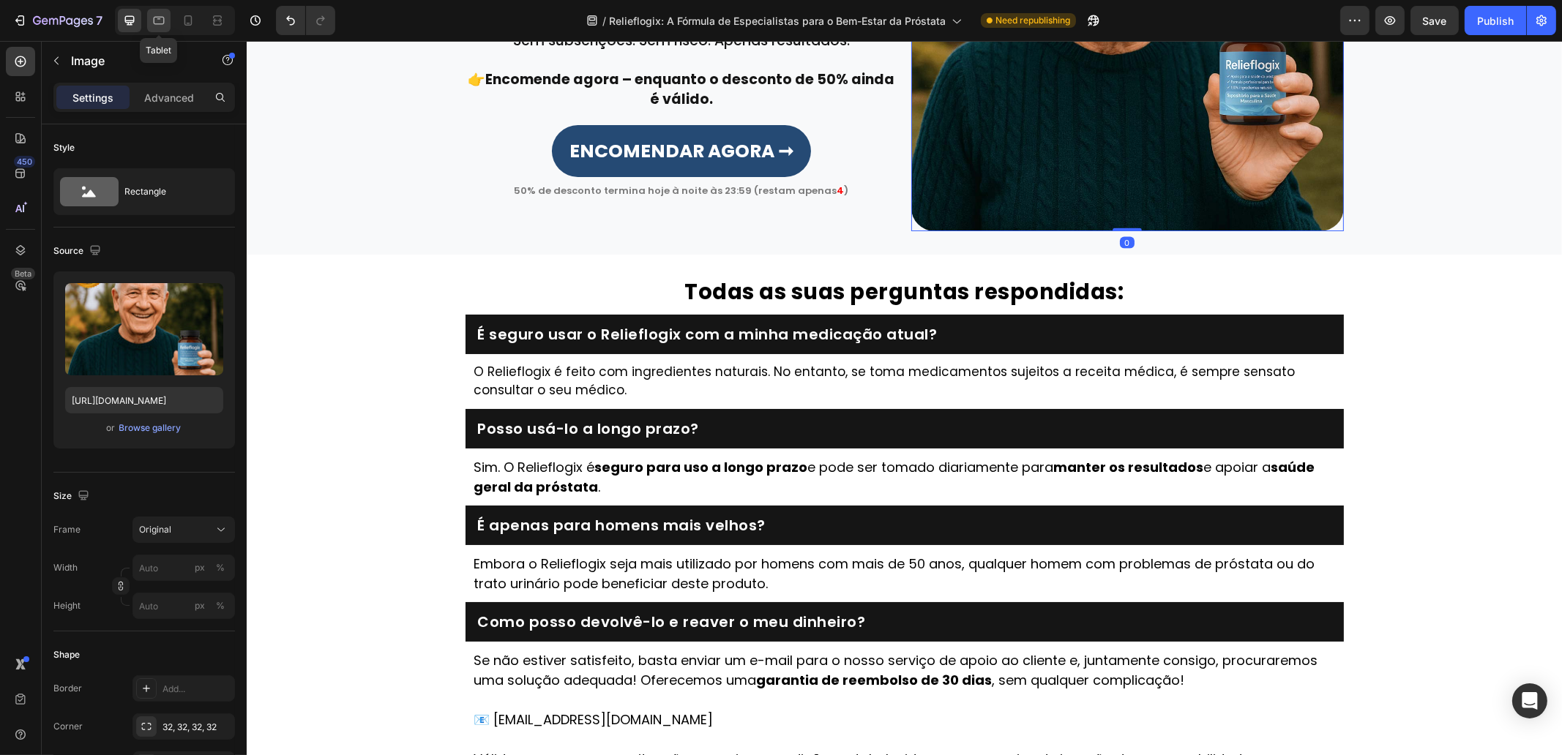
click at [157, 23] on icon at bounding box center [159, 20] width 15 height 15
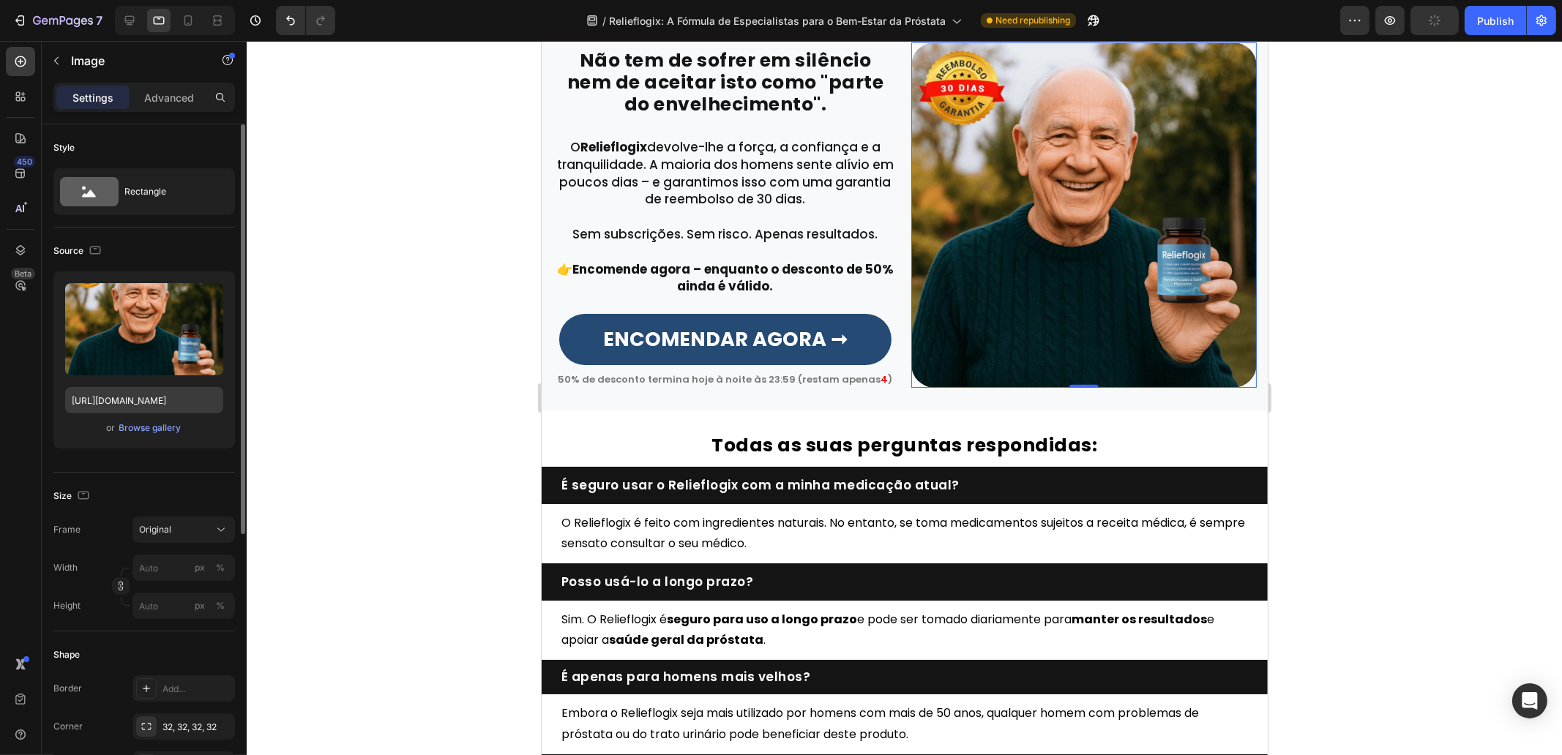
scroll to position [3353, 0]
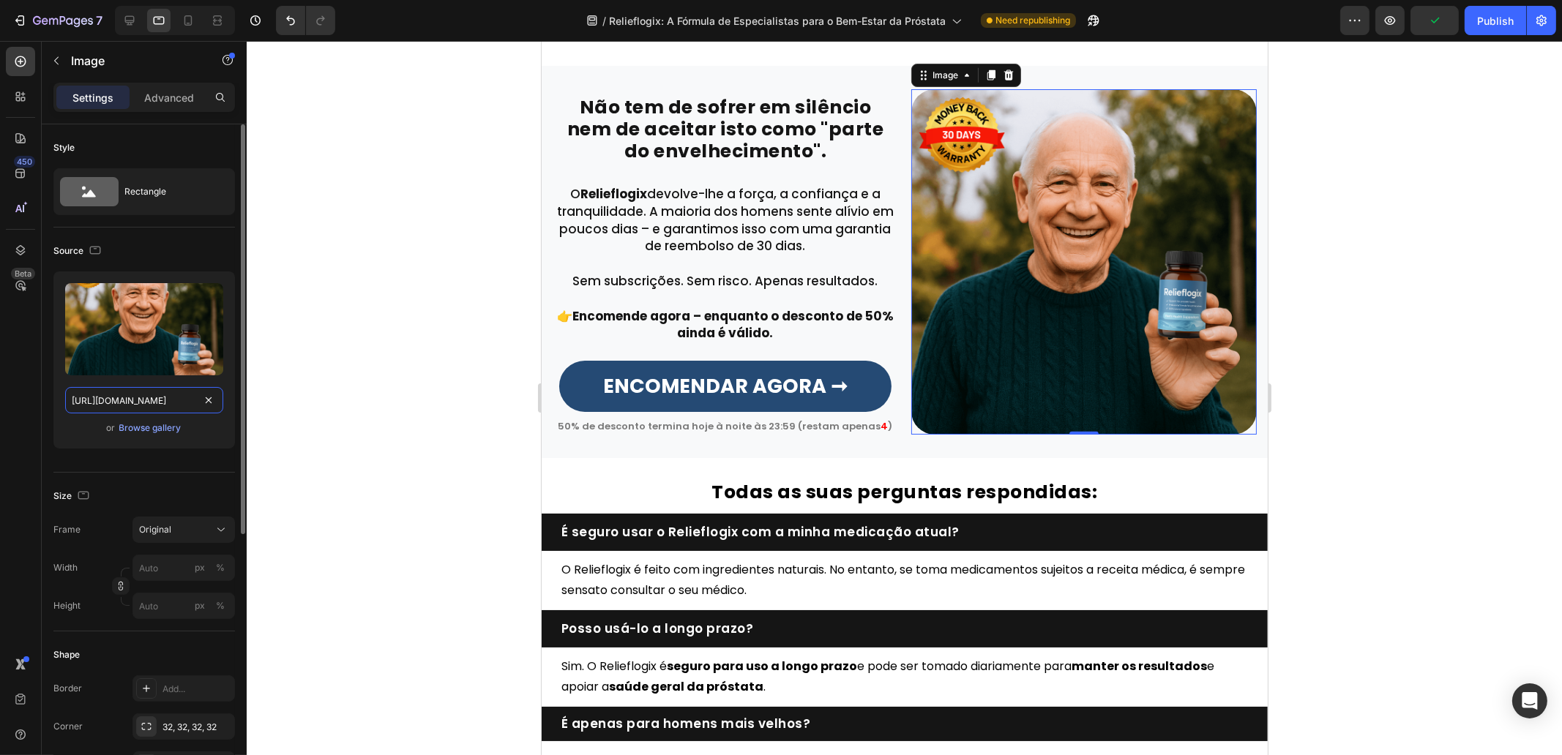
click at [129, 403] on input "[URL][DOMAIN_NAME]" at bounding box center [144, 400] width 158 height 26
paste input "[DOMAIN_NAME]"
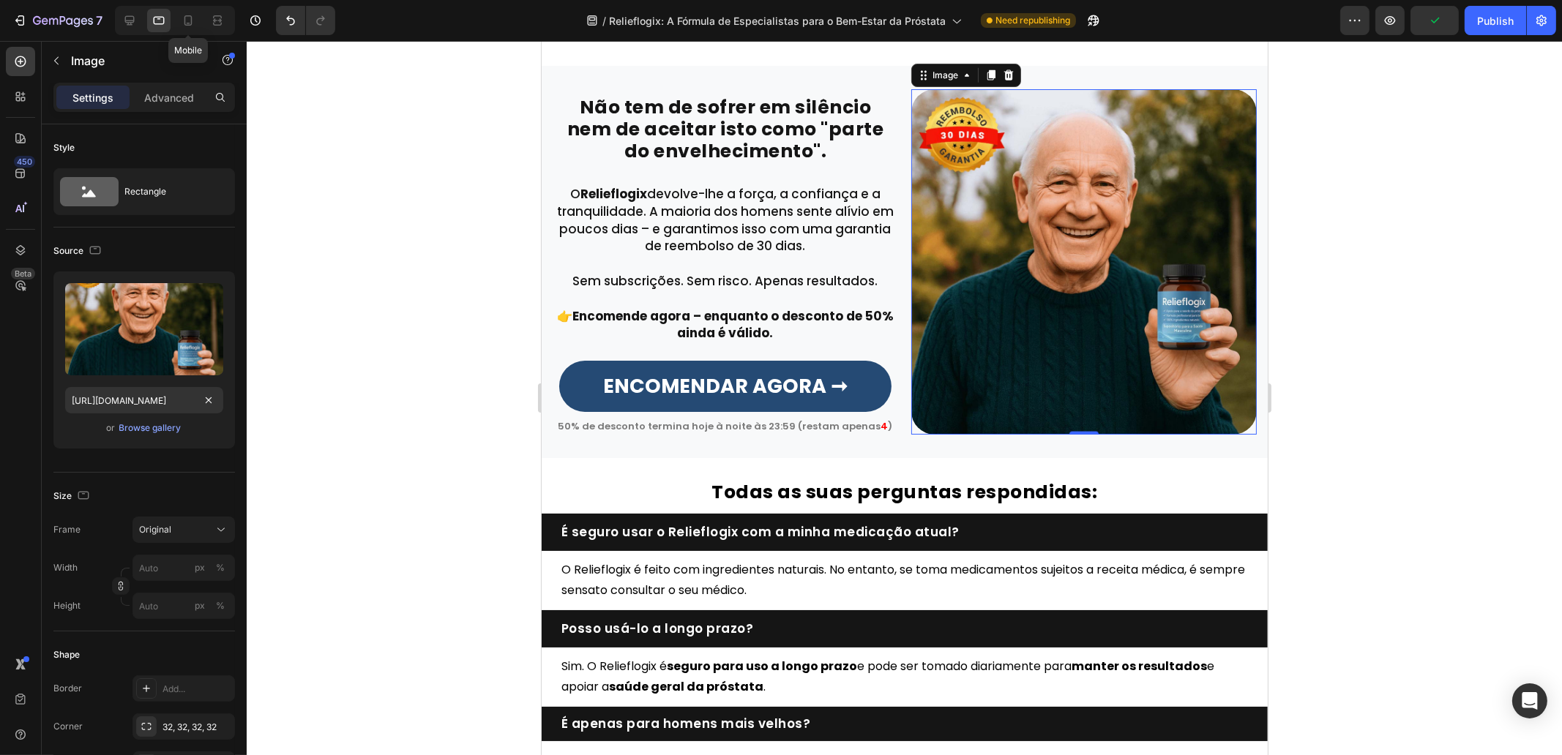
click at [190, 23] on icon at bounding box center [188, 20] width 8 height 10
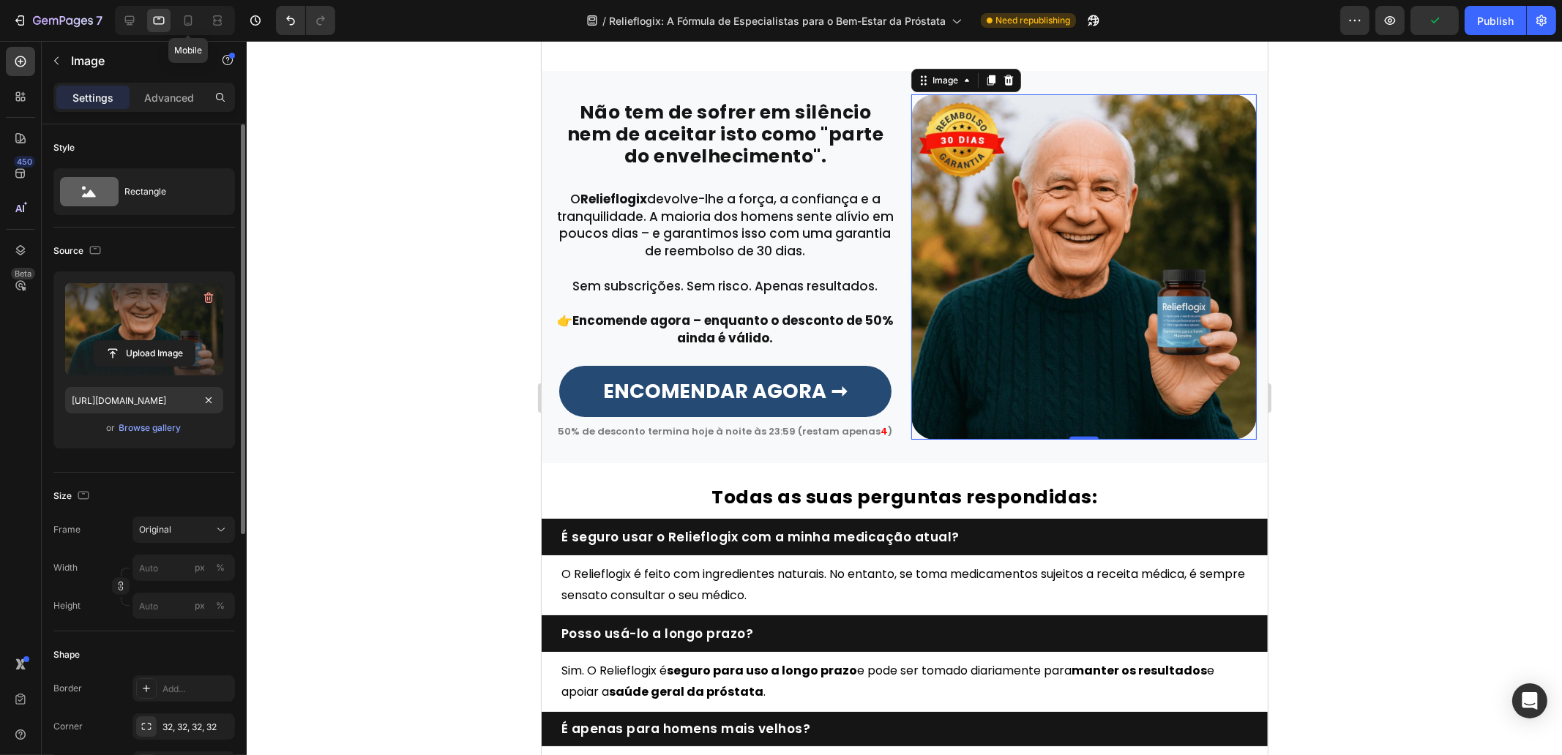
scroll to position [3316, 0]
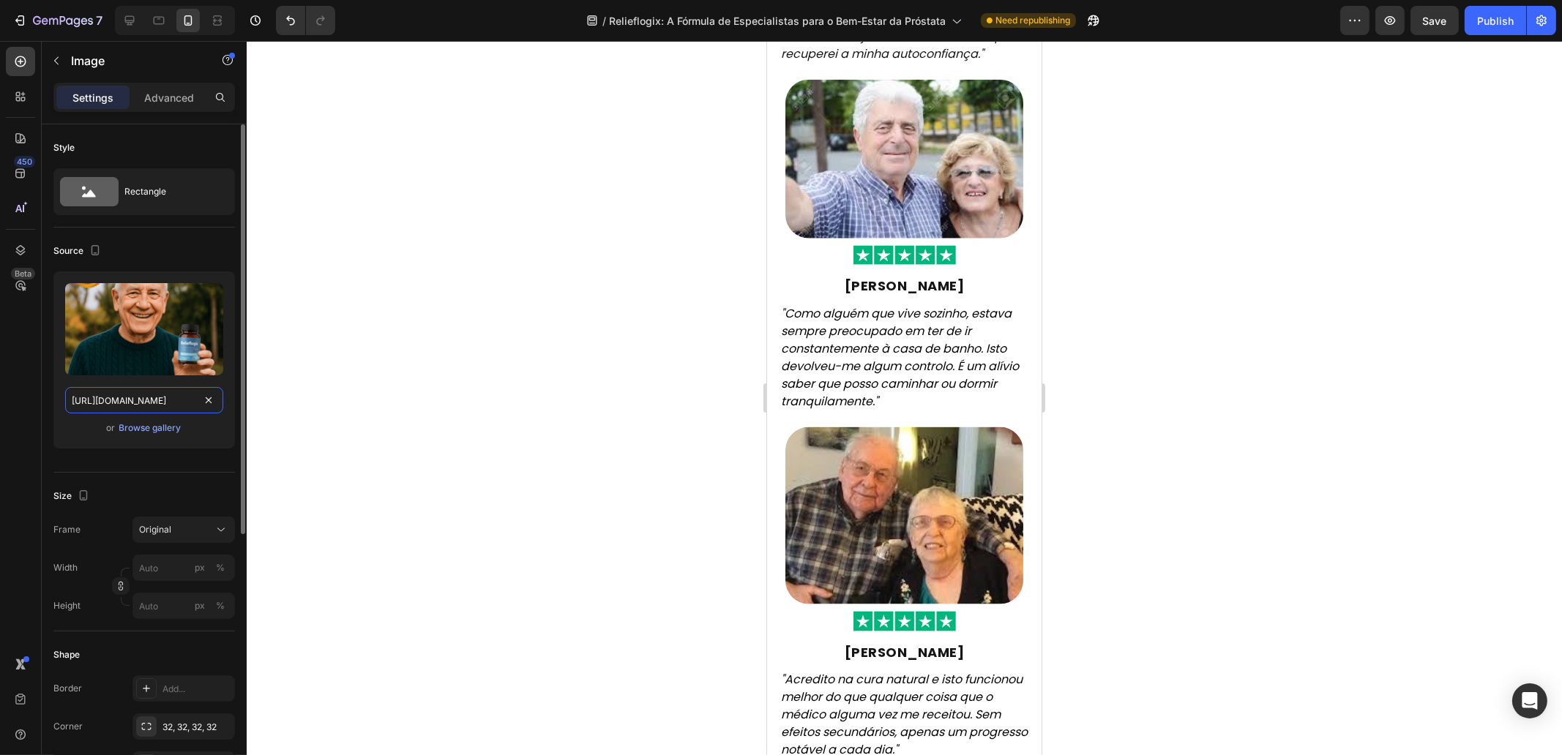
click at [128, 403] on input "[URL][DOMAIN_NAME]" at bounding box center [144, 400] width 158 height 26
paste input "[DOMAIN_NAME]"
type input "[URL][DOMAIN_NAME]"
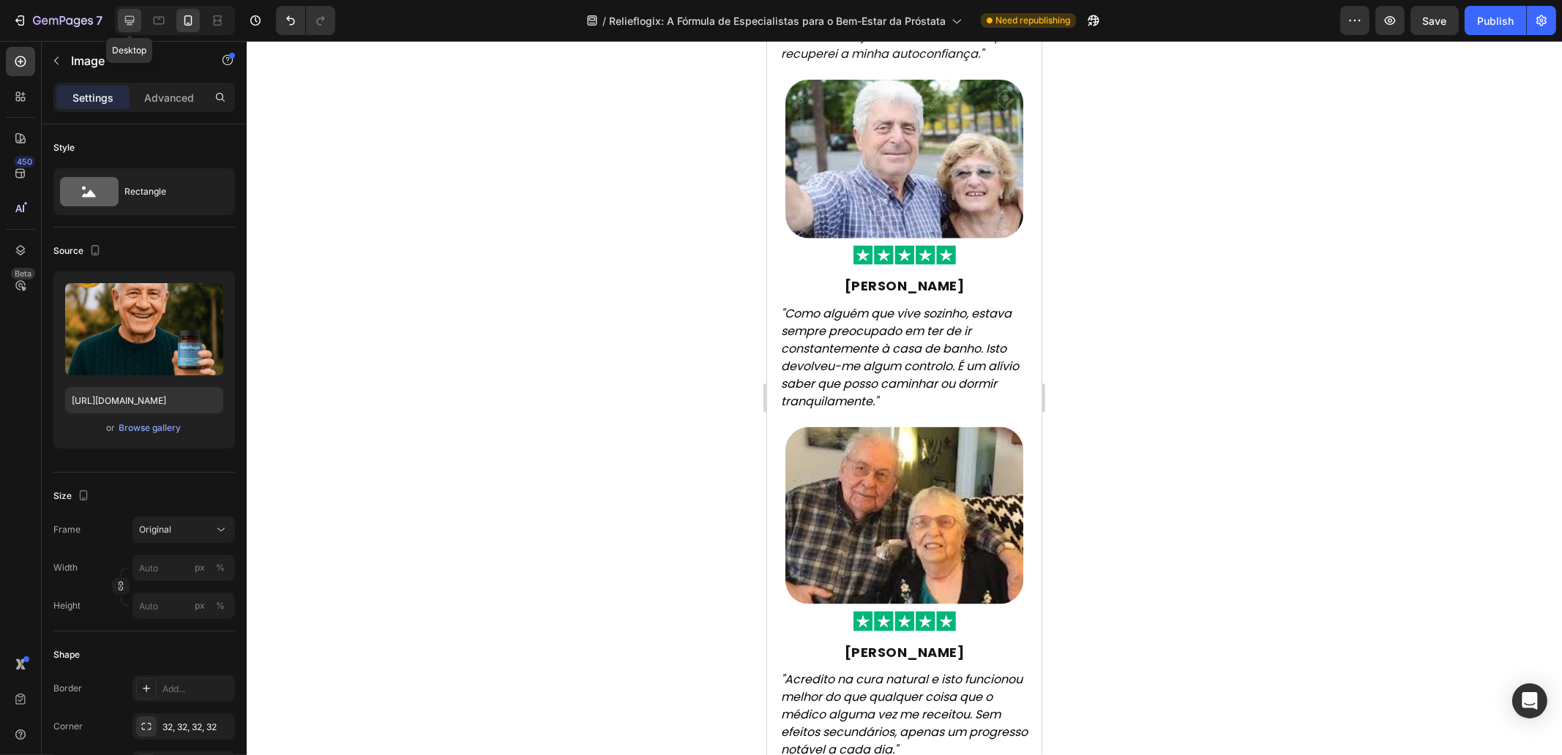
click at [121, 17] on div at bounding box center [129, 20] width 23 height 23
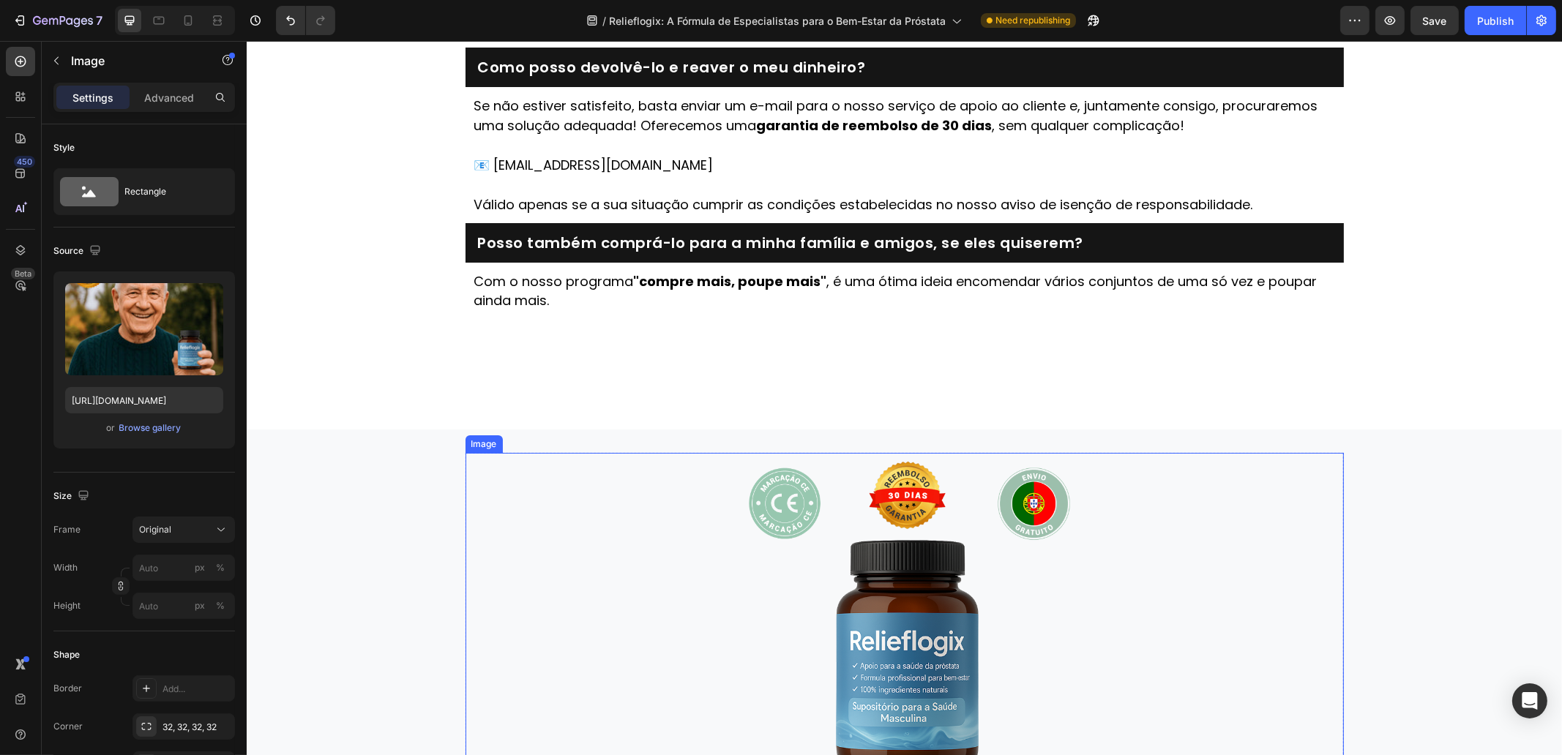
scroll to position [4887, 0]
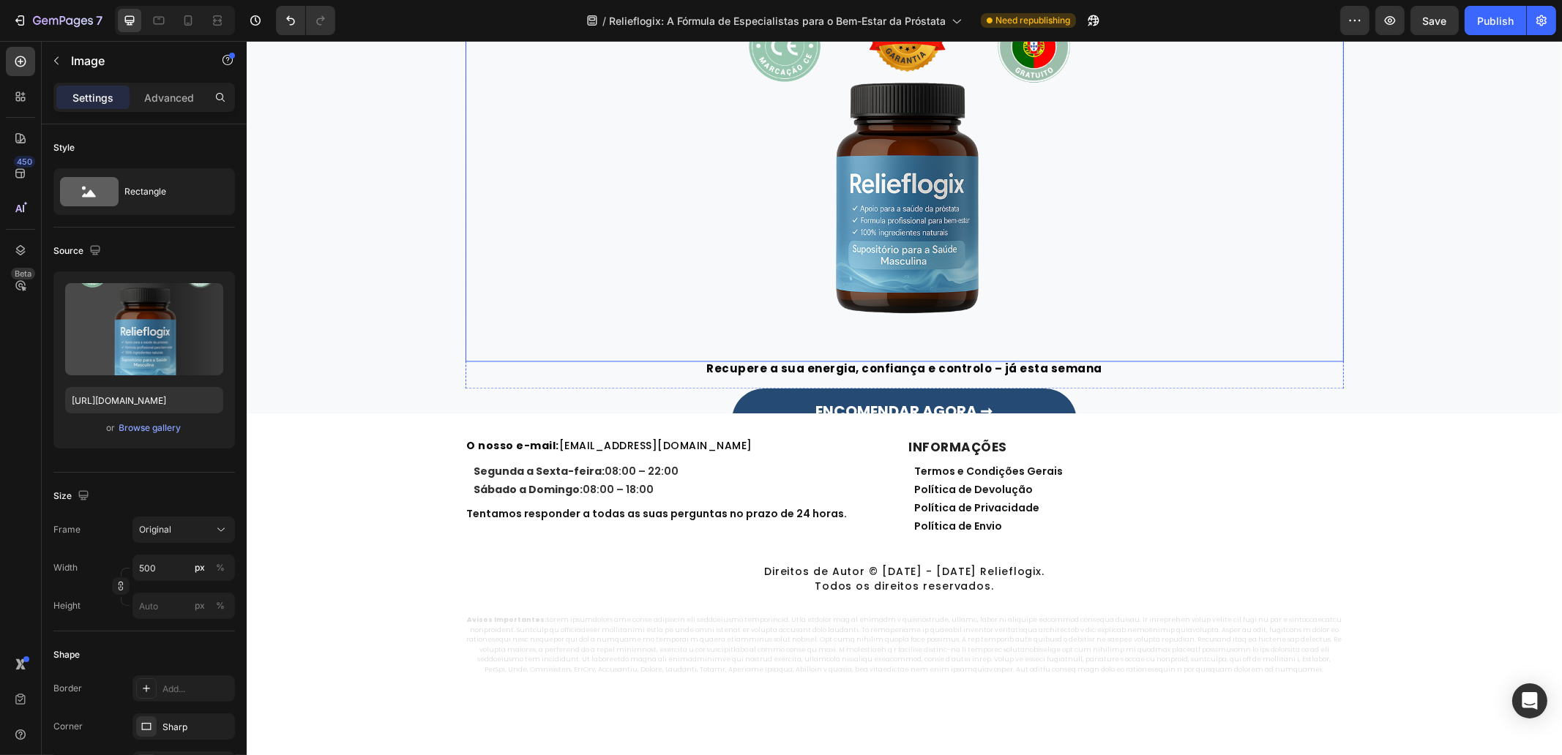
drag, startPoint x: 908, startPoint y: 257, endPoint x: 863, endPoint y: 265, distance: 45.4
click at [908, 257] on img at bounding box center [904, 179] width 366 height 366
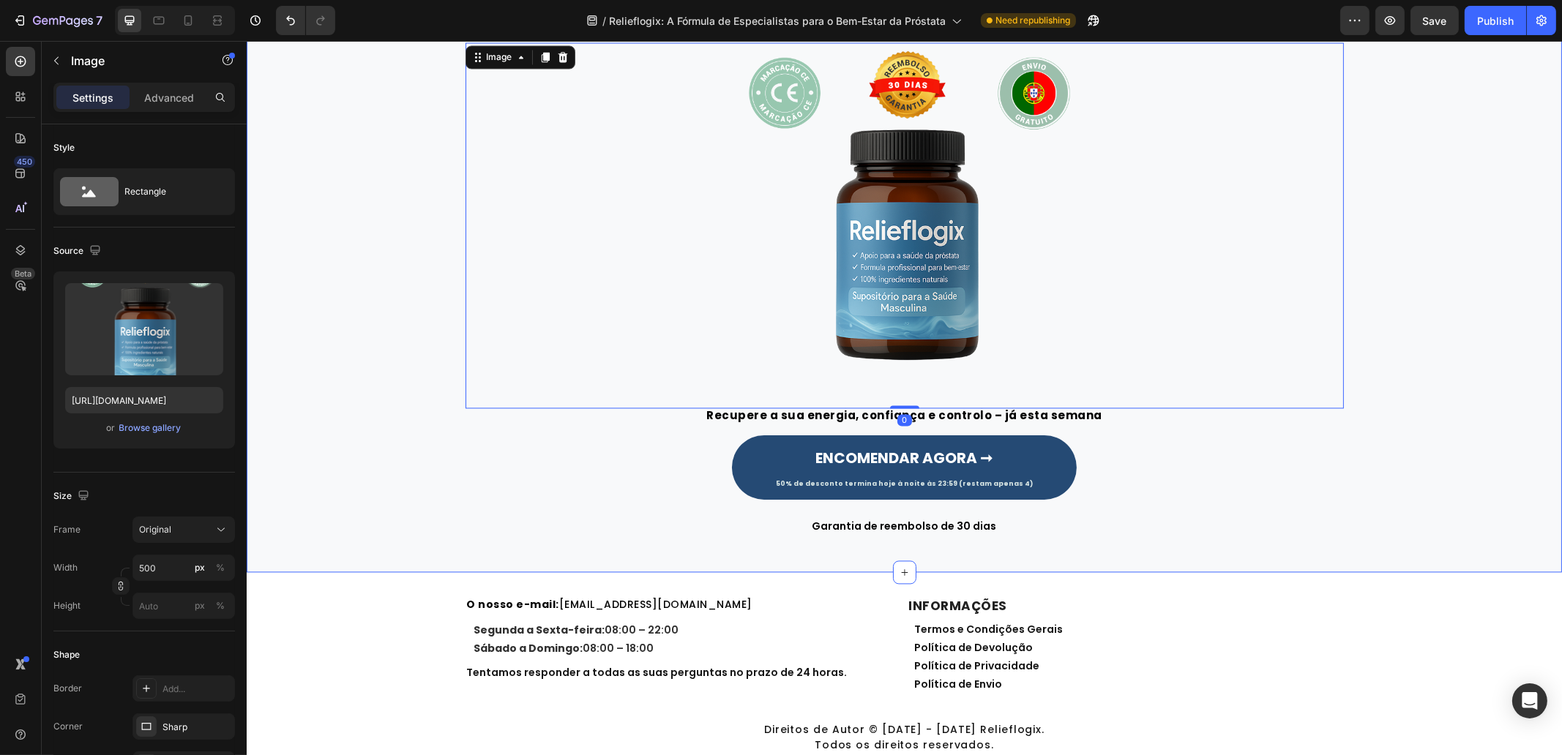
scroll to position [4796, 0]
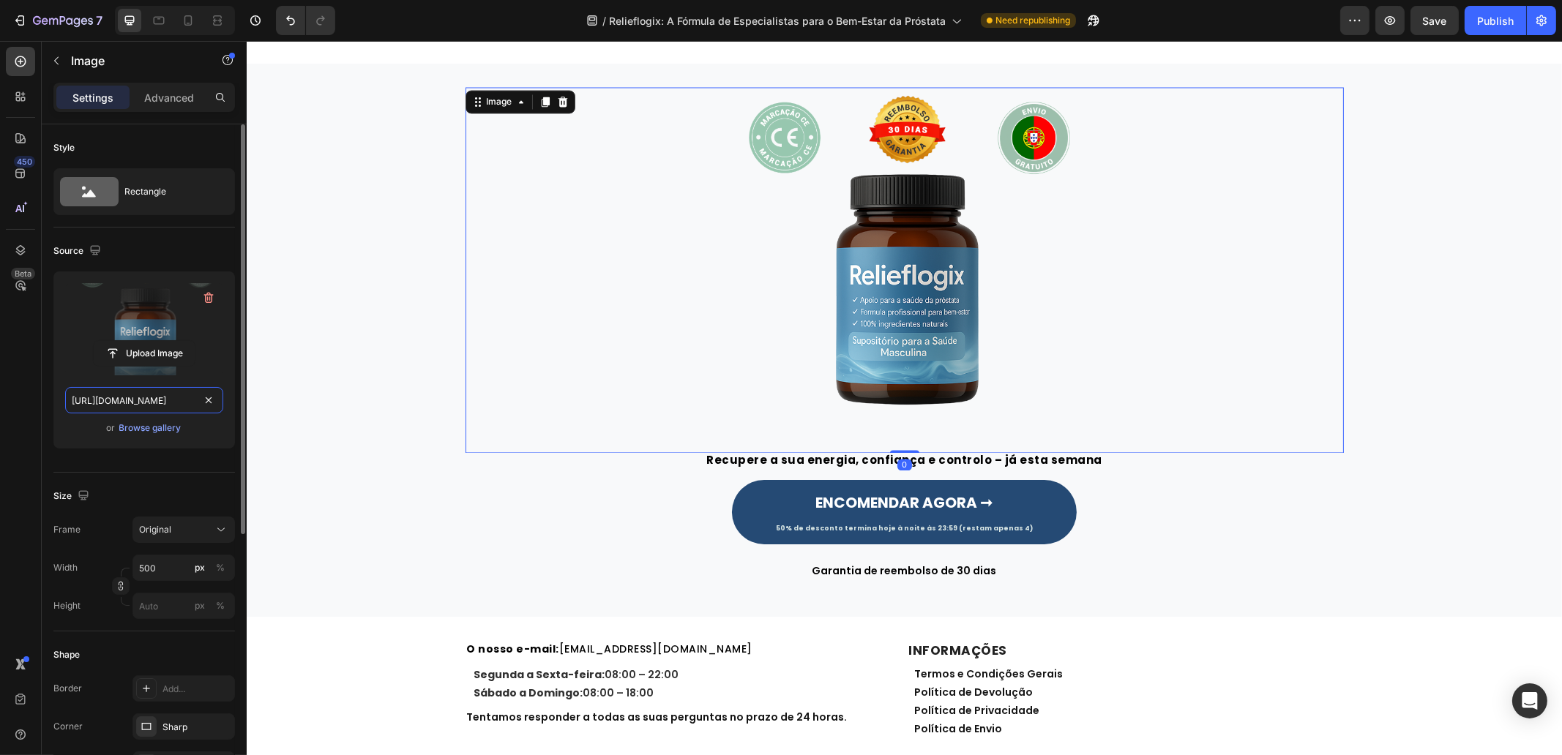
drag, startPoint x: 140, startPoint y: 404, endPoint x: 165, endPoint y: 284, distance: 122.6
click at [141, 403] on input "[URL][DOMAIN_NAME]" at bounding box center [144, 400] width 158 height 26
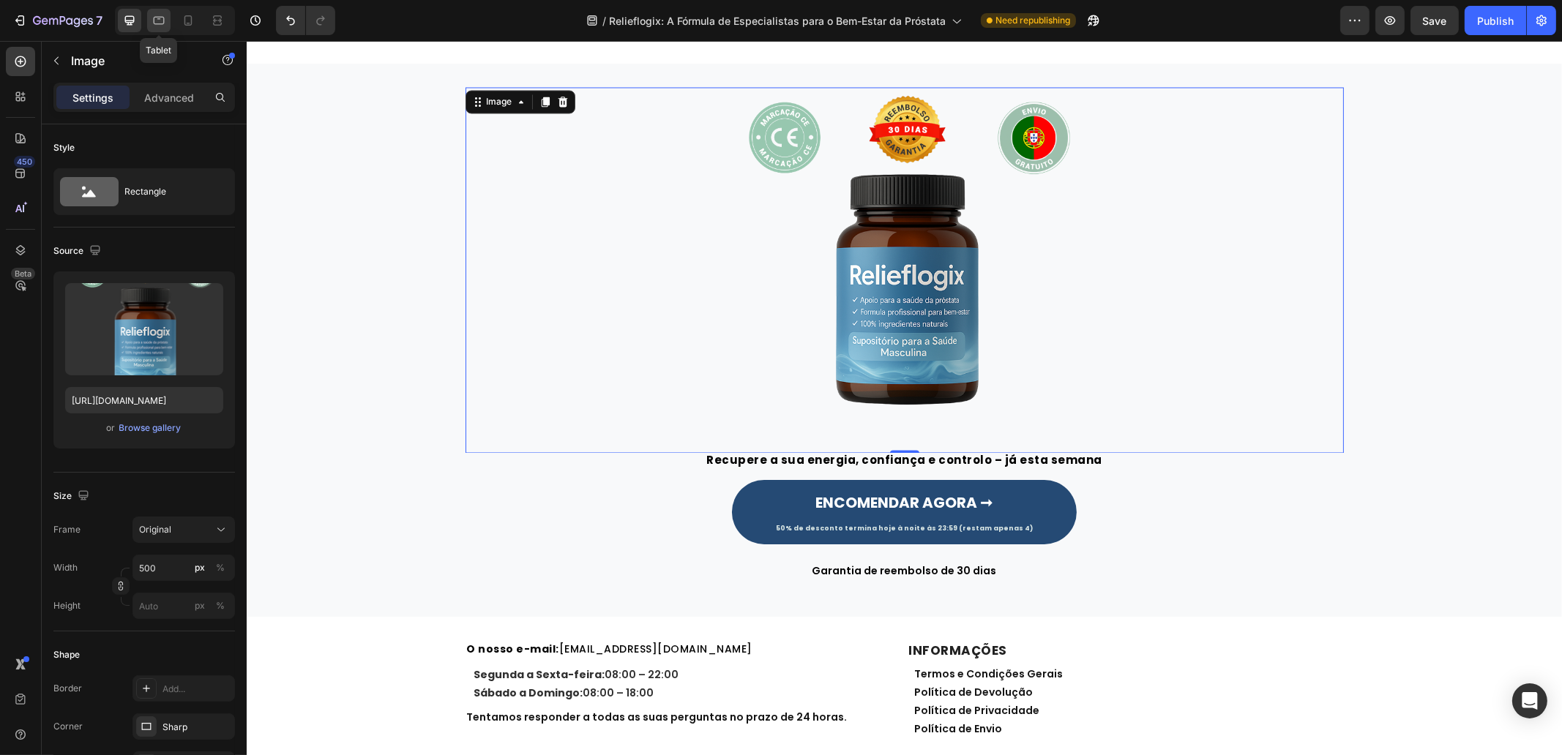
click at [154, 16] on icon at bounding box center [159, 20] width 15 height 15
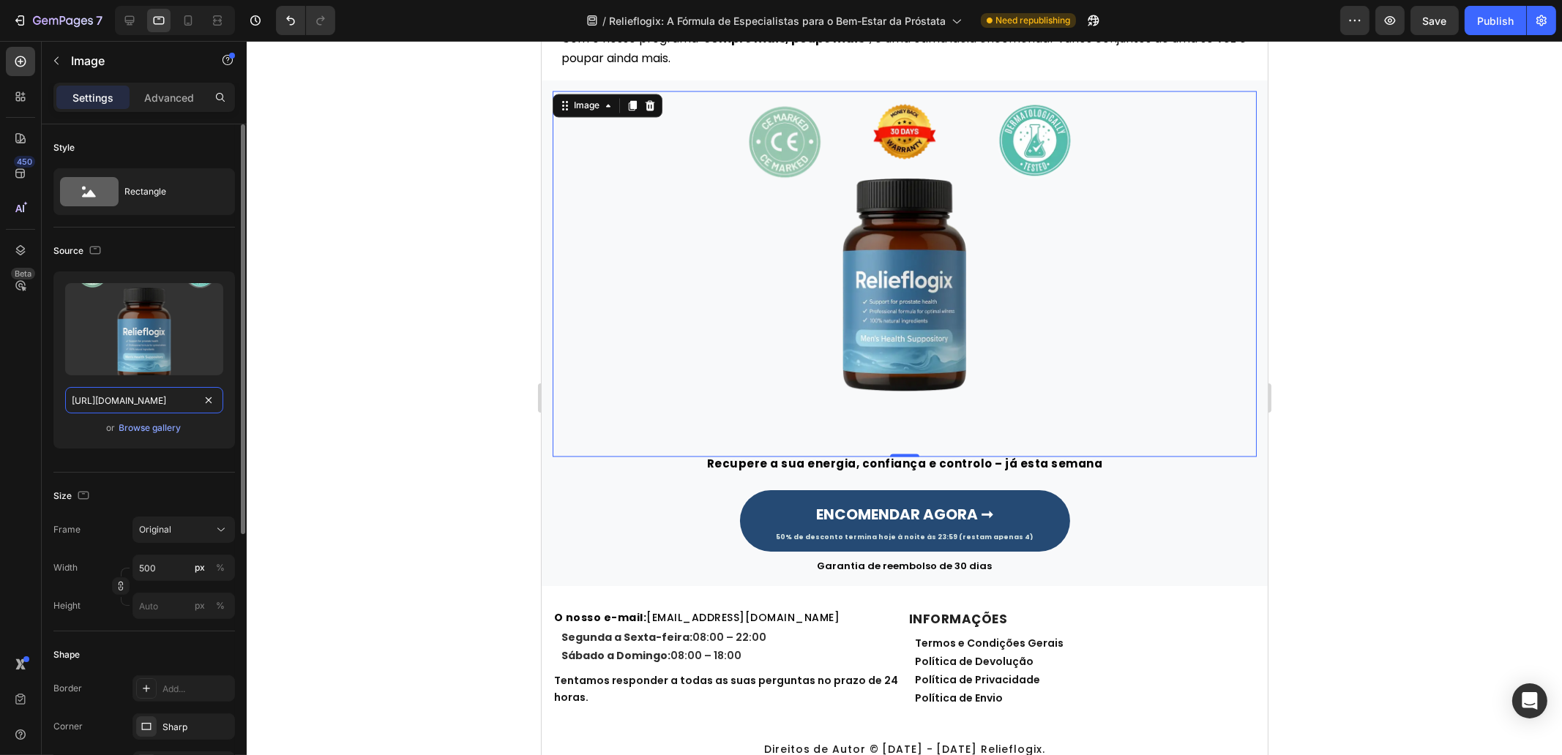
scroll to position [4683, 0]
drag, startPoint x: 130, startPoint y: 405, endPoint x: 160, endPoint y: 304, distance: 106.1
click at [130, 405] on input "[URL][DOMAIN_NAME]" at bounding box center [144, 400] width 158 height 26
paste input "6a962fb9-6d62-4986-92d7-60e0b473f18d.png"
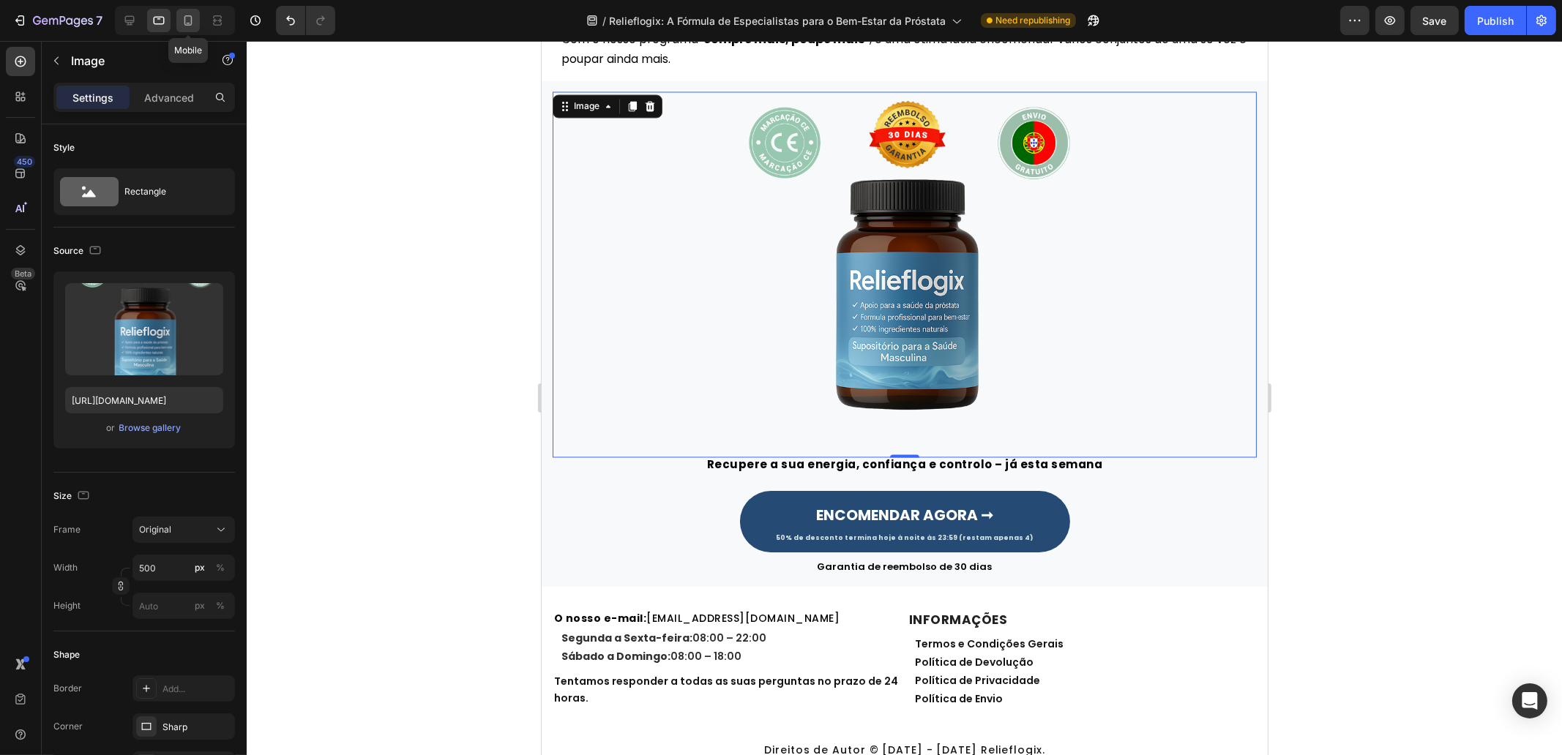
scroll to position [0, 0]
click at [189, 23] on icon at bounding box center [188, 20] width 15 height 15
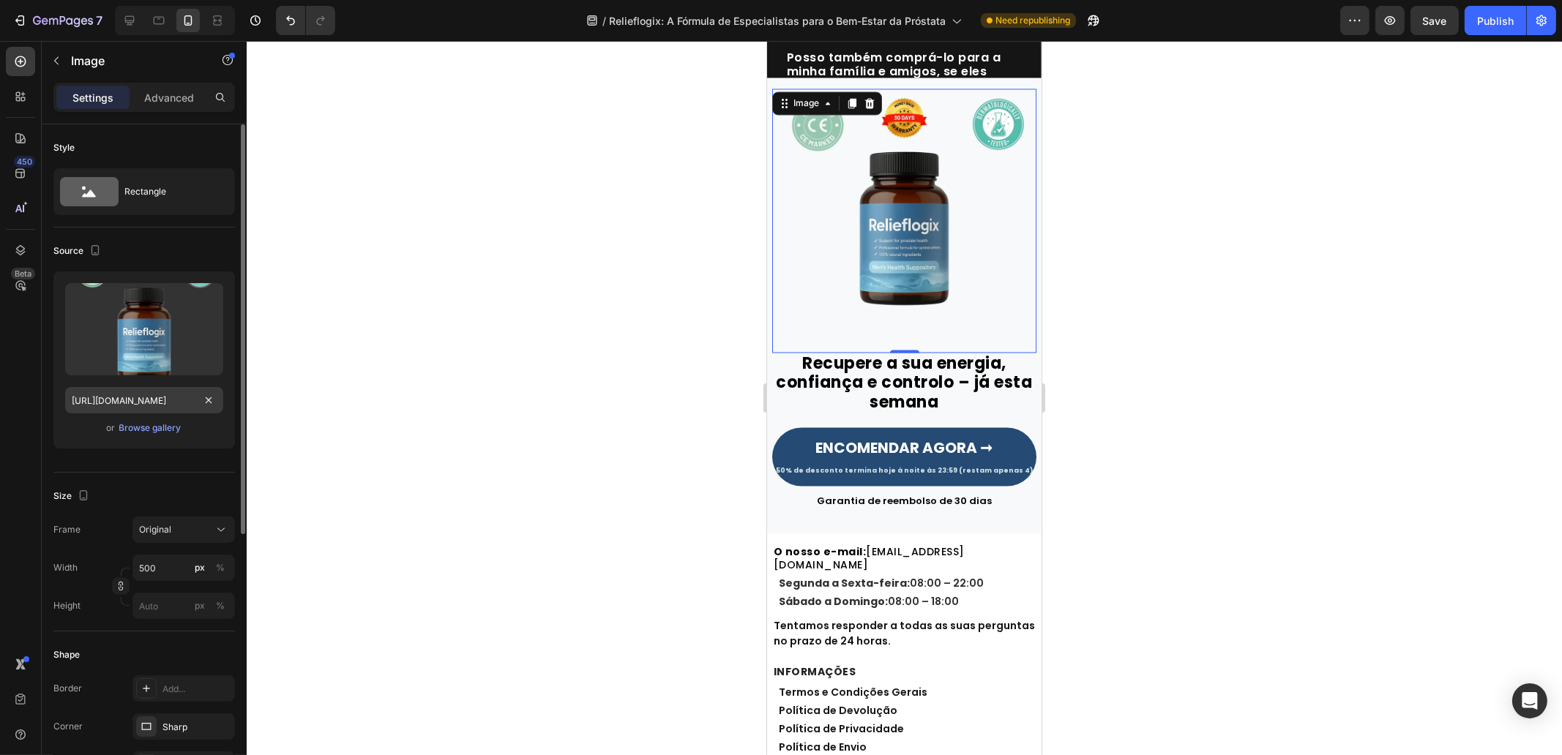
scroll to position [4726, 0]
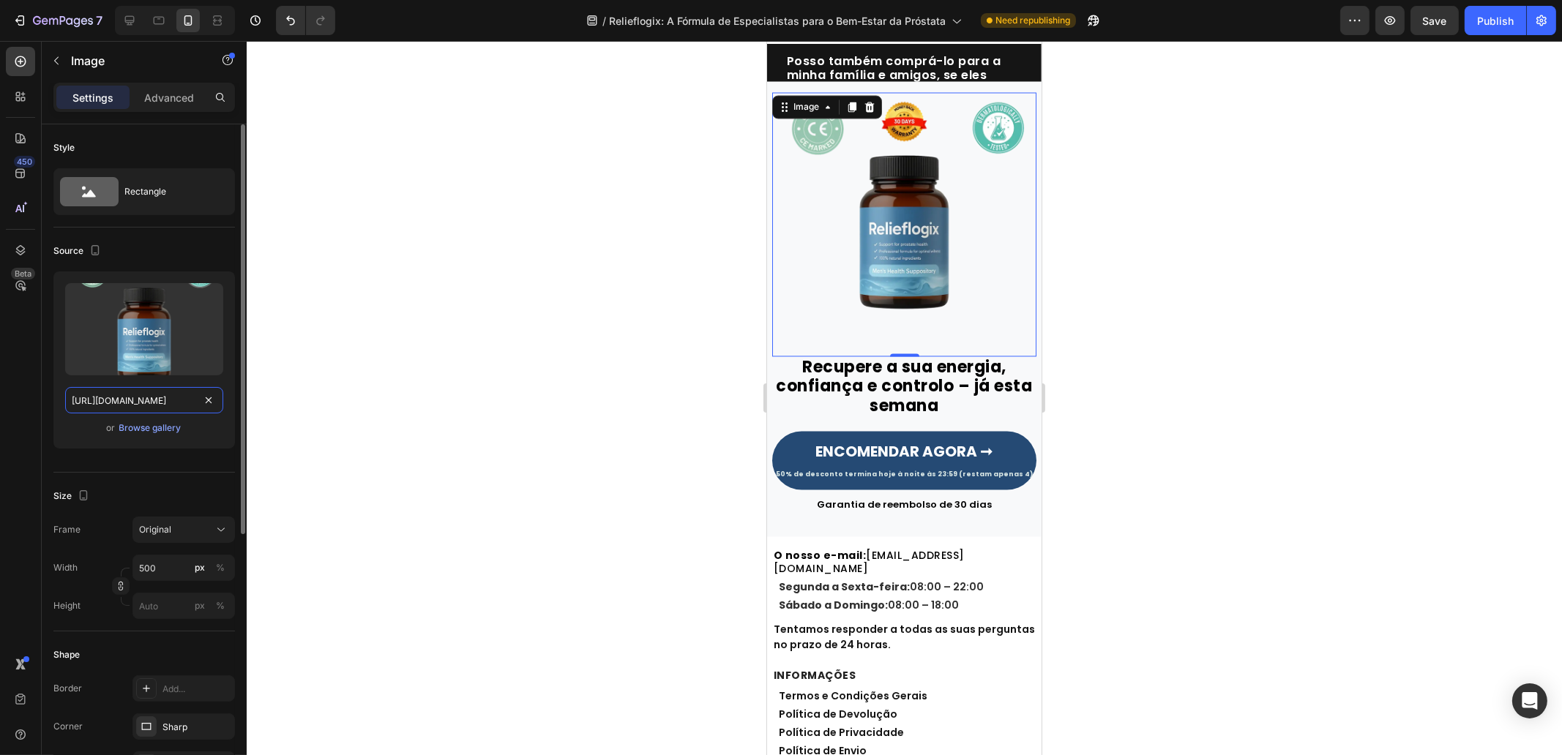
click at [108, 402] on input "https://cdn.shopify.com/s/files/1/0657/6783/3683/files/gempages_578032762192134…" at bounding box center [144, 400] width 158 height 26
paste input "6a962fb9-6d62-4986-92d7-60e0b473f18d.png"
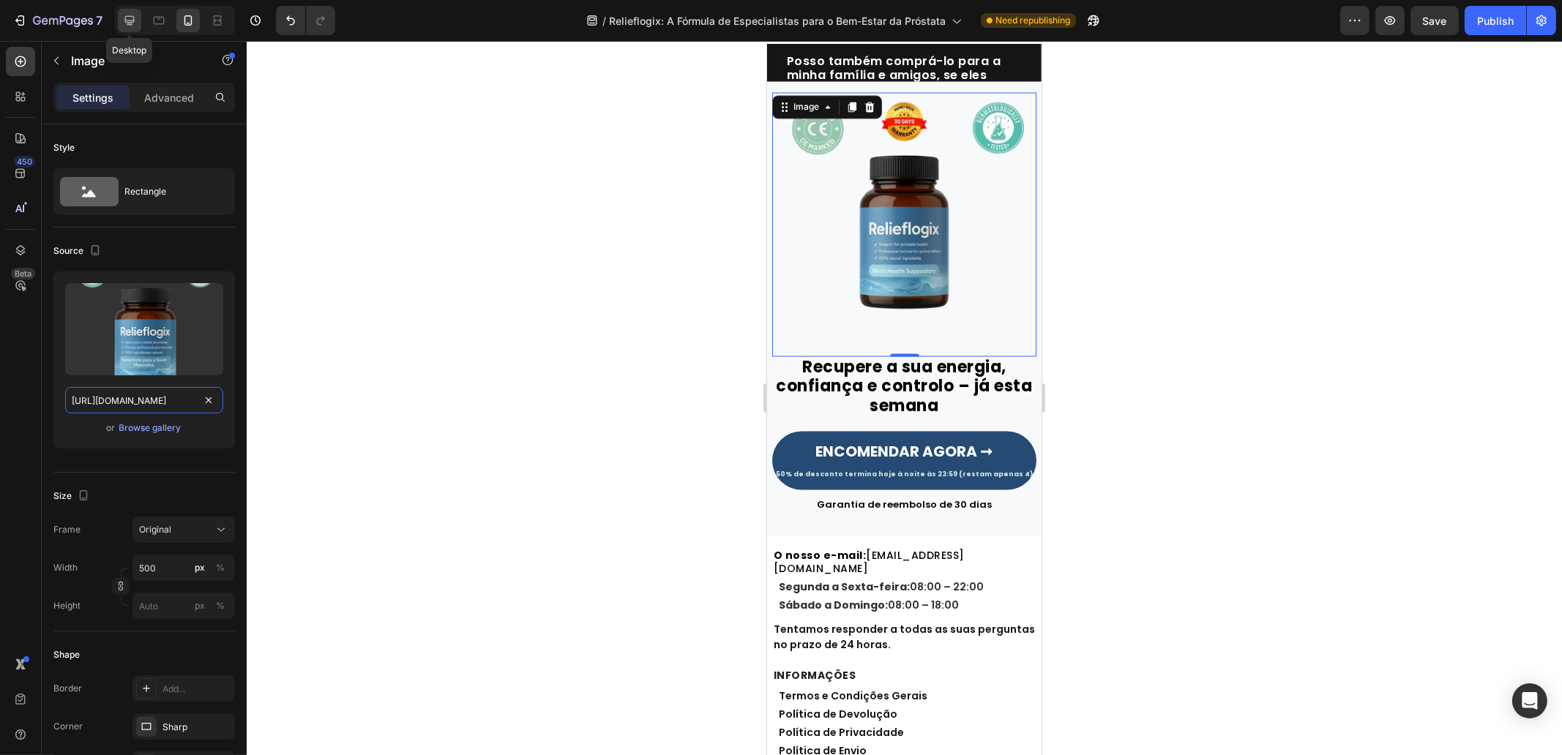
type input "https://cdn.shopify.com/s/files/1/0657/6783/3683/files/gempages_578032762192134…"
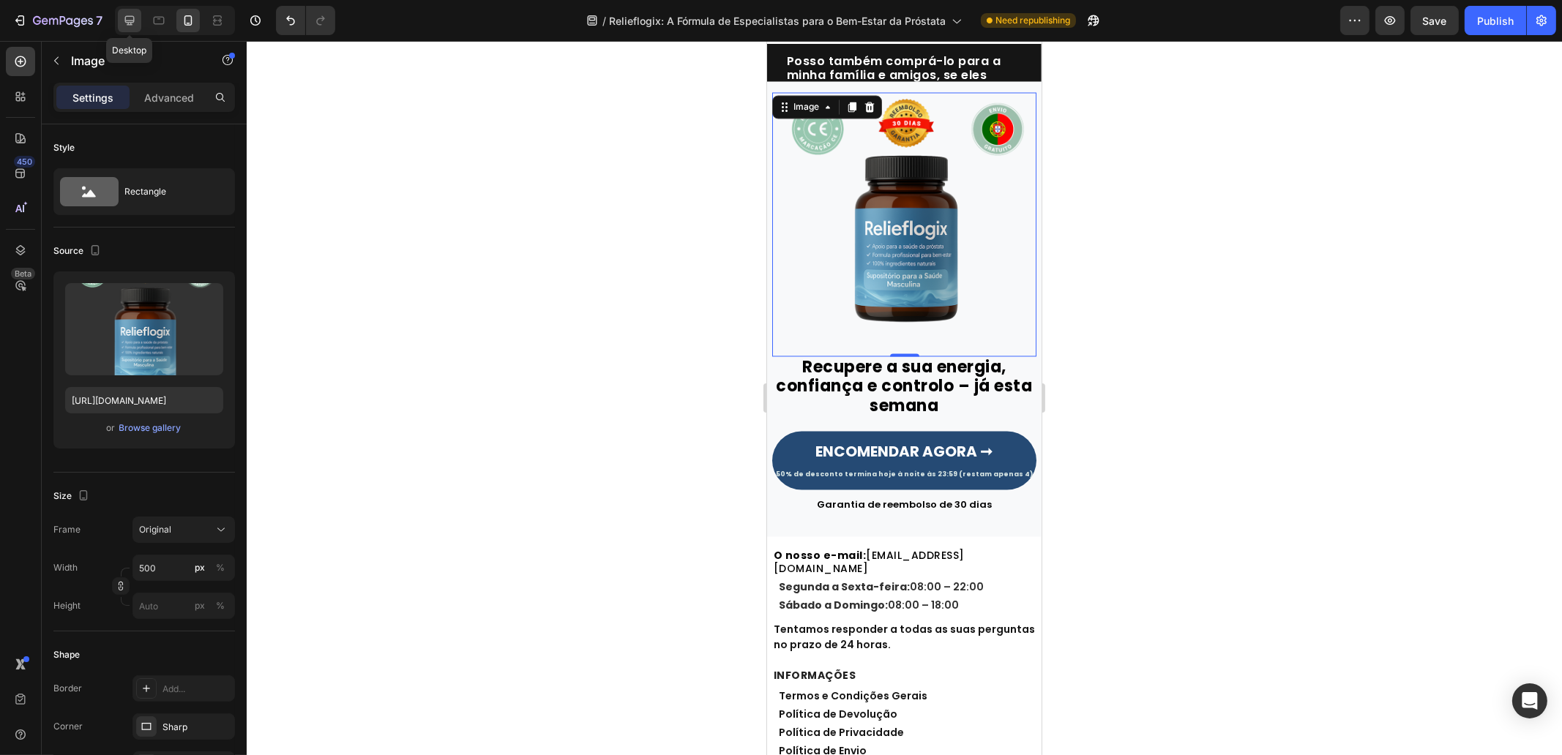
scroll to position [0, 0]
click at [129, 20] on icon at bounding box center [130, 21] width 10 height 10
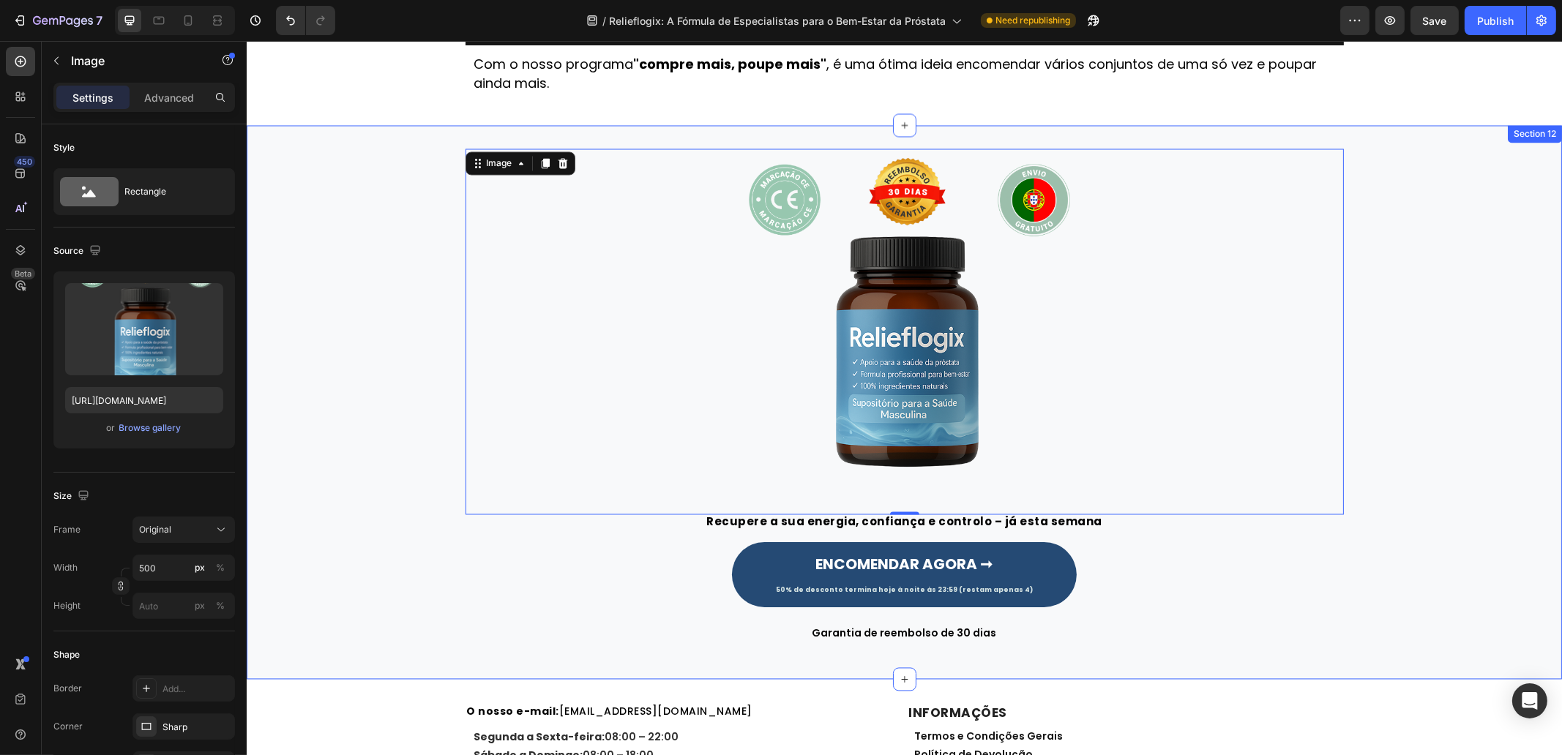
scroll to position [4521, 0]
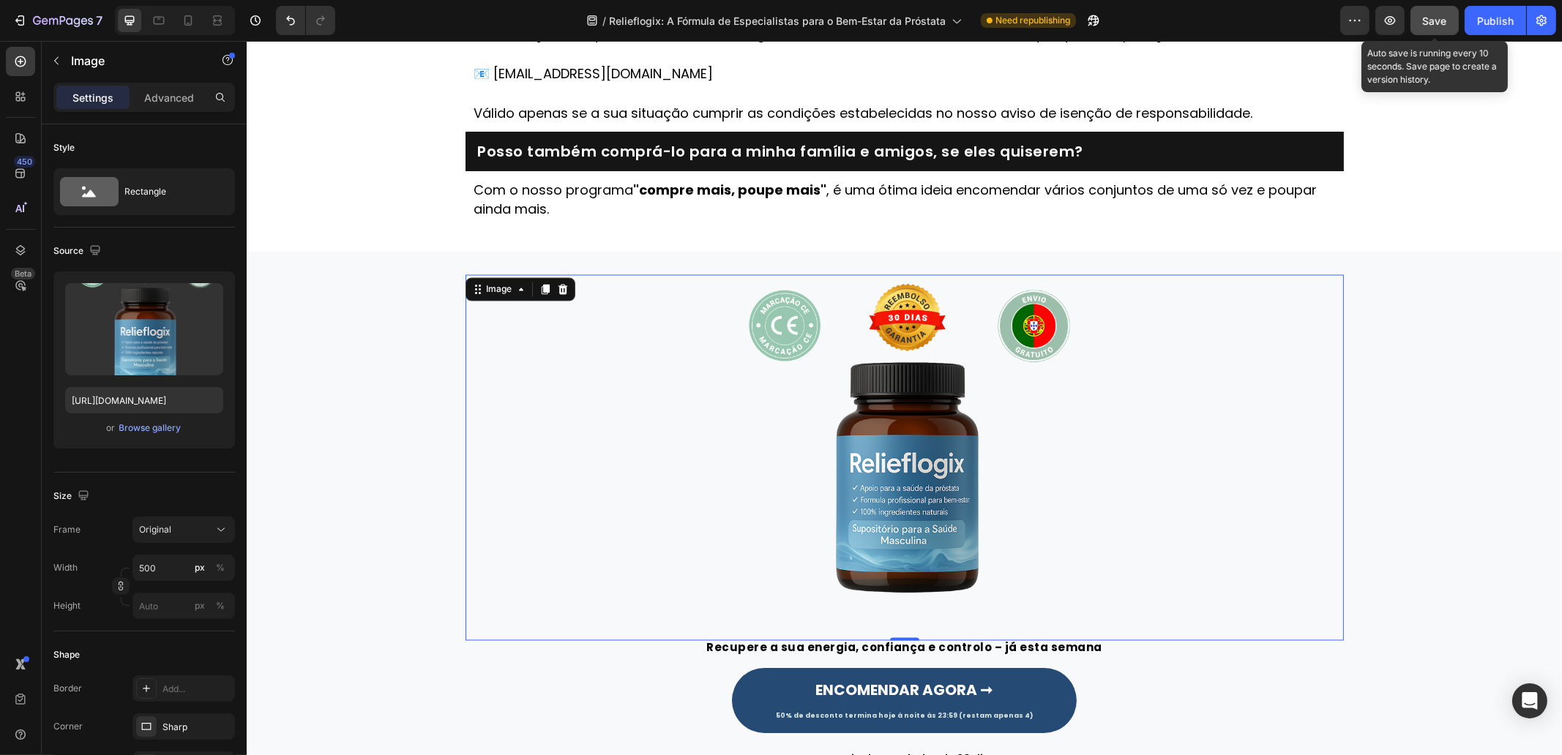
click at [1439, 19] on span "Save" at bounding box center [1435, 21] width 24 height 12
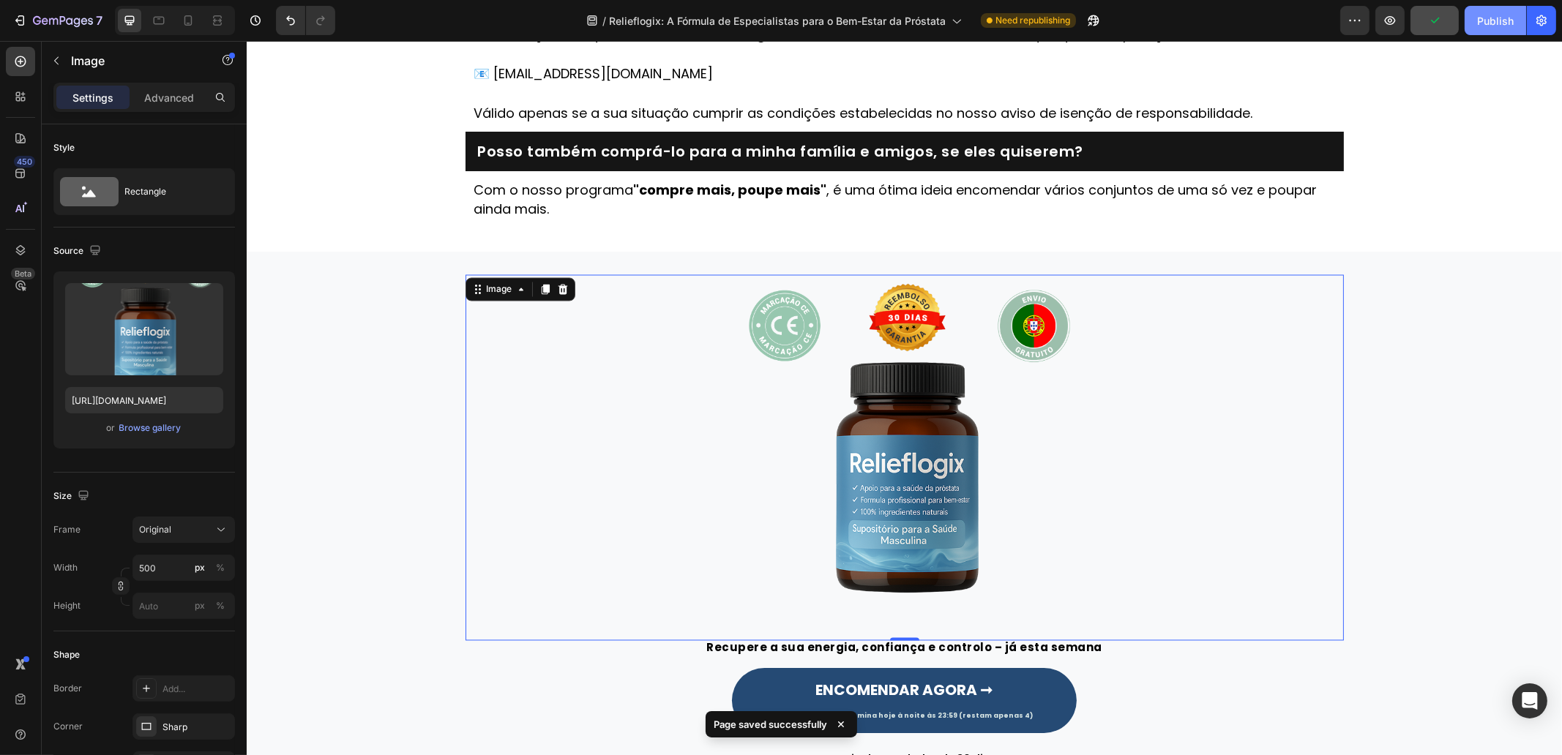
click at [1500, 22] on div "Publish" at bounding box center [1495, 20] width 37 height 15
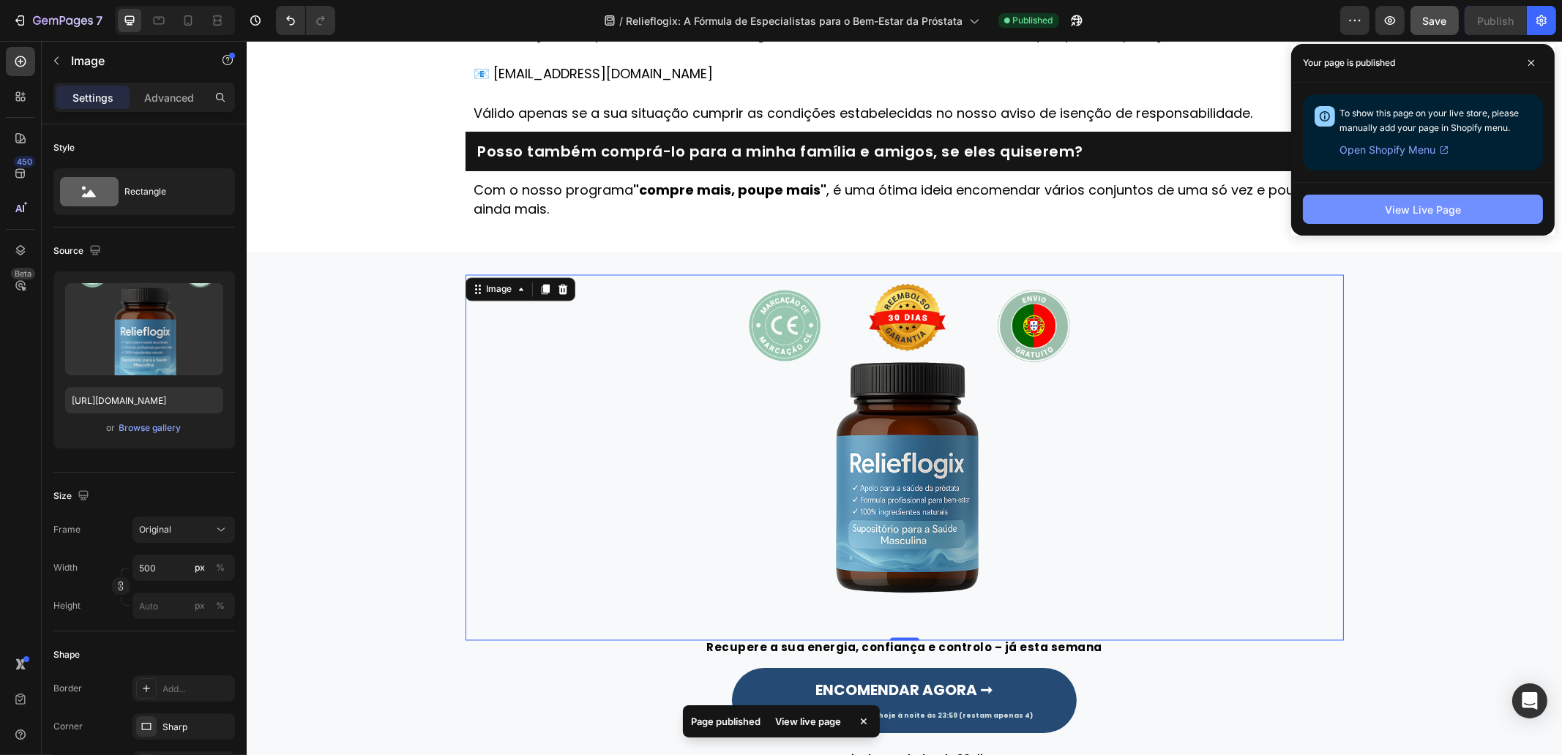
click at [1427, 203] on div "View Live Page" at bounding box center [1423, 209] width 76 height 15
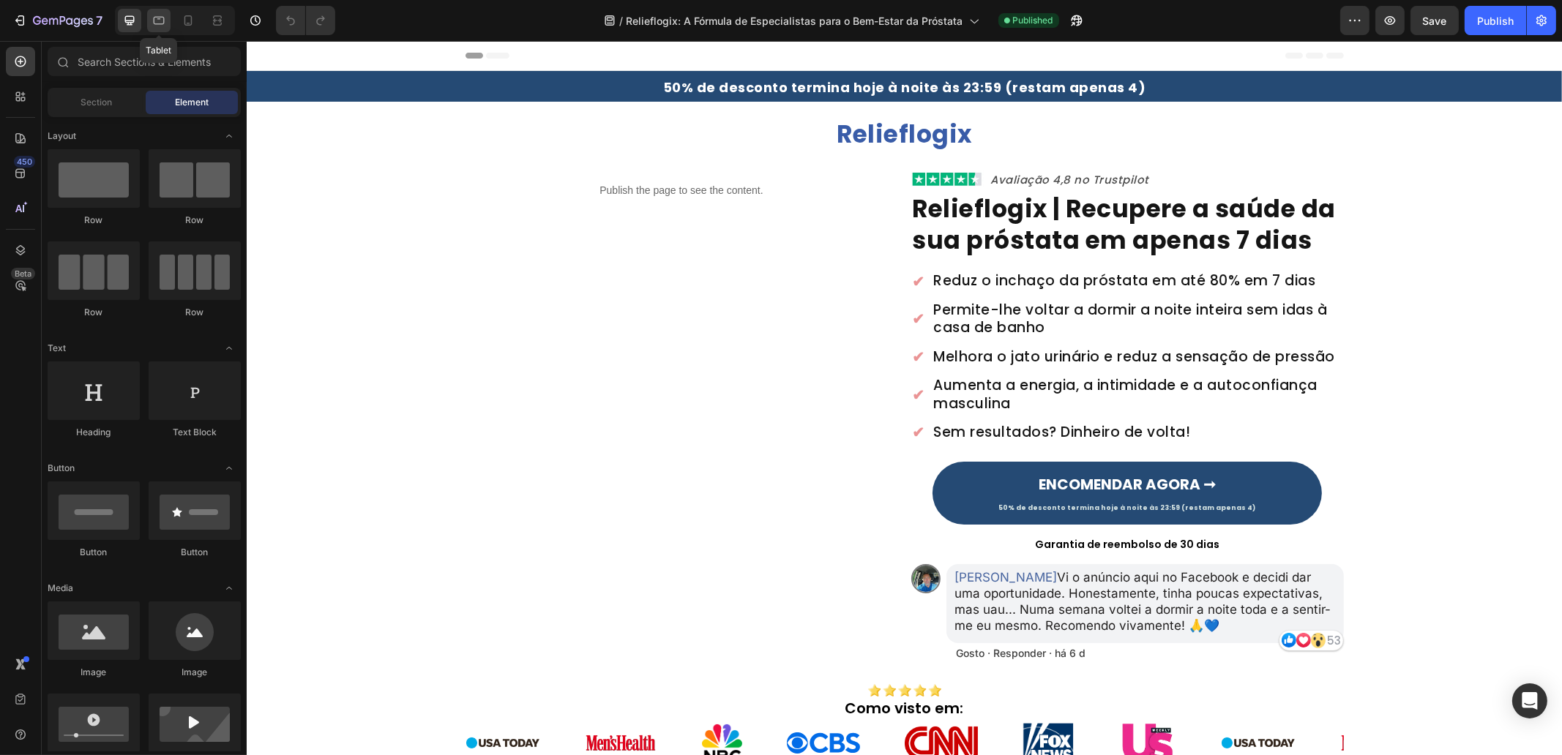
click at [160, 20] on icon at bounding box center [159, 20] width 15 height 15
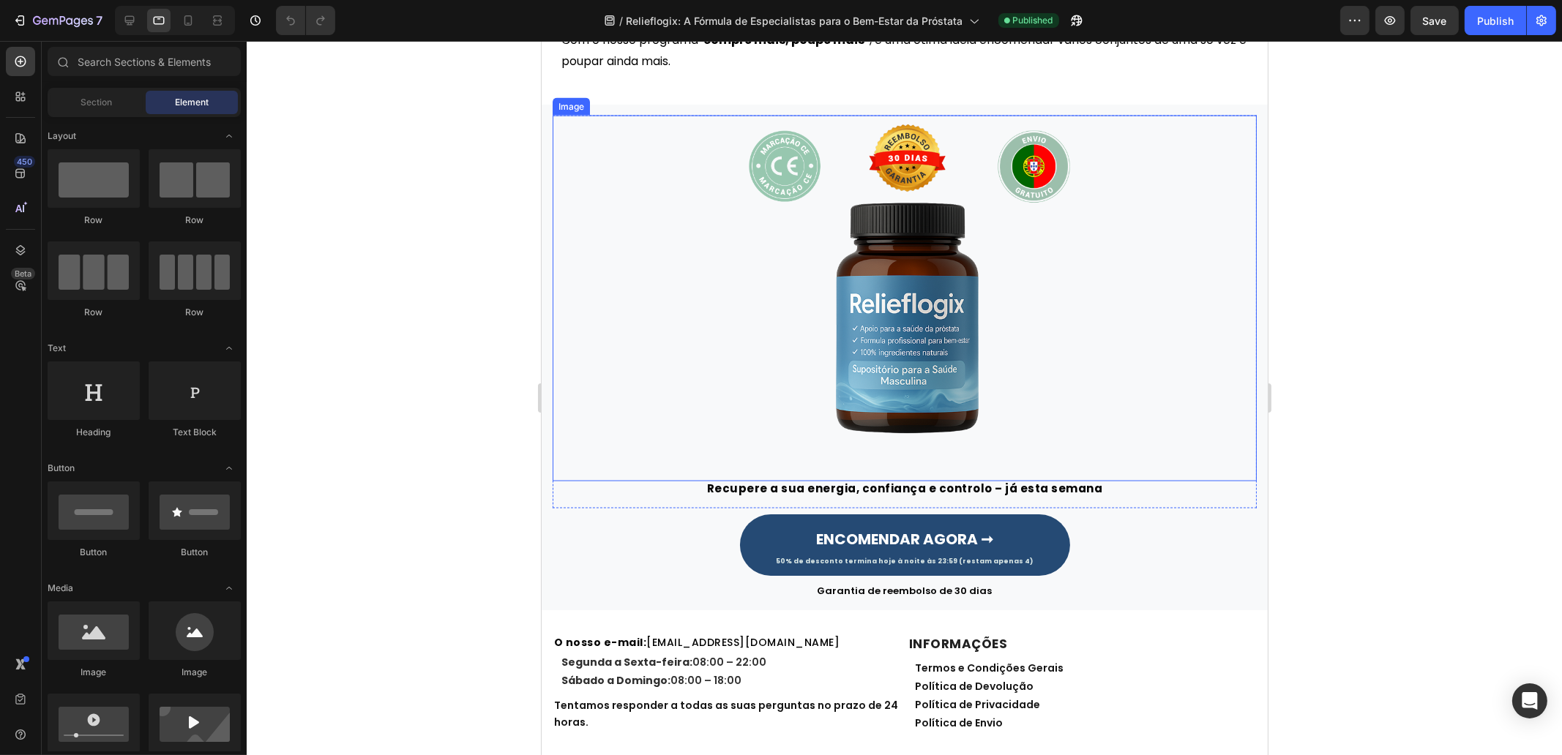
scroll to position [3964, 0]
